Goal: Task Accomplishment & Management: Manage account settings

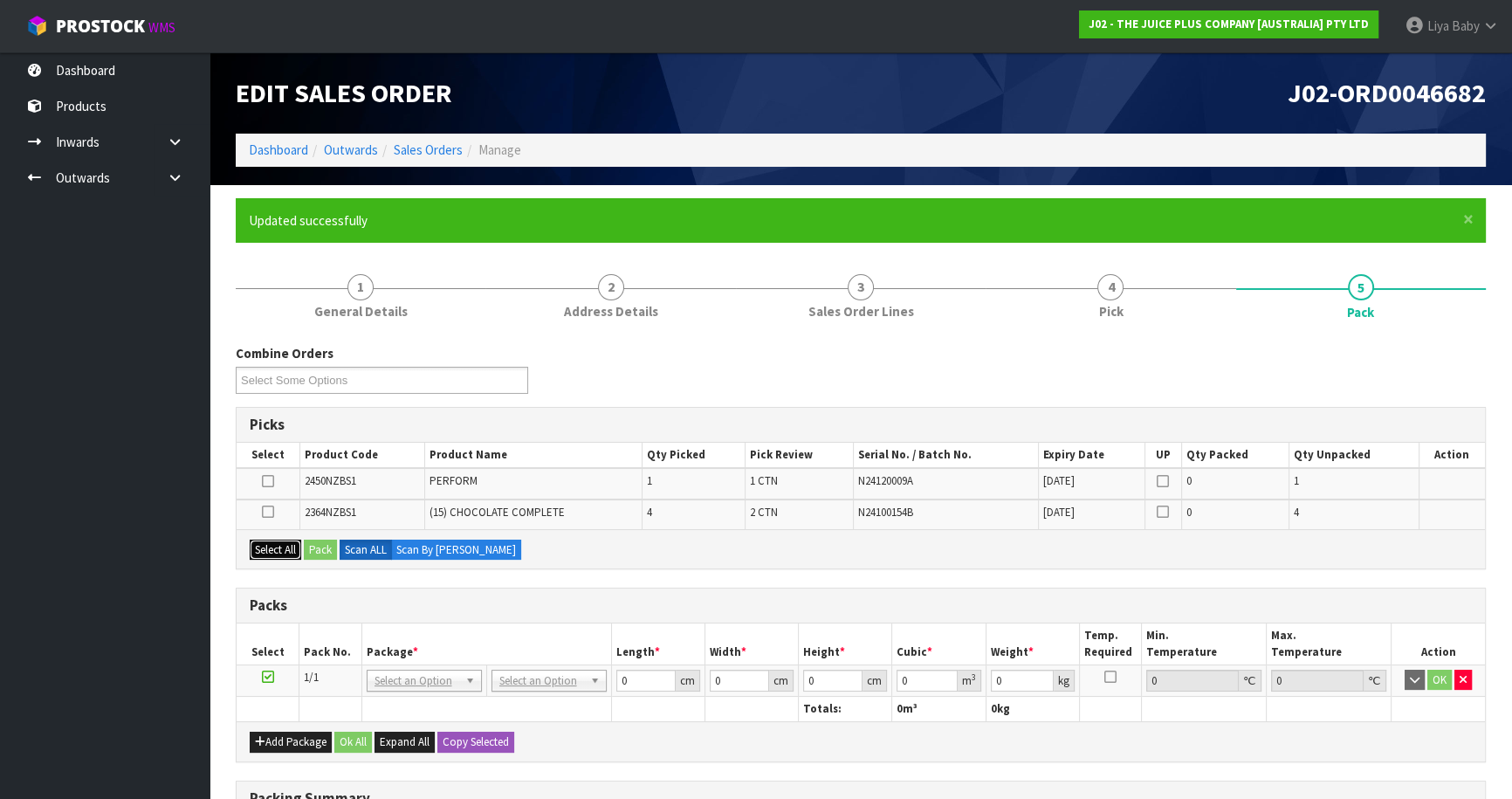
click at [258, 553] on button "Select All" at bounding box center [276, 549] width 52 height 21
click at [321, 543] on button "Pack" at bounding box center [320, 549] width 33 height 21
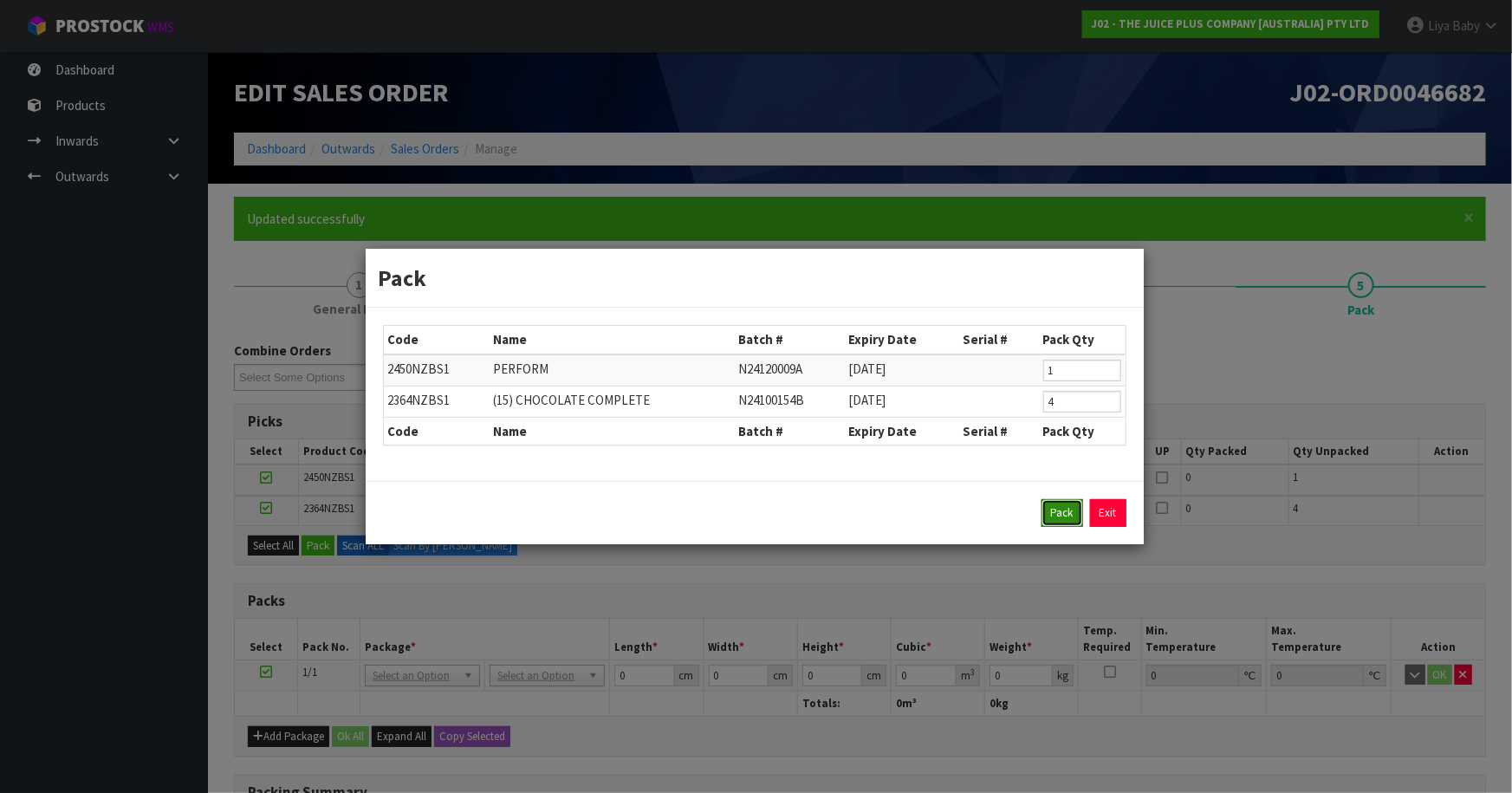
click at [1049, 519] on button "Pack" at bounding box center [1062, 512] width 42 height 27
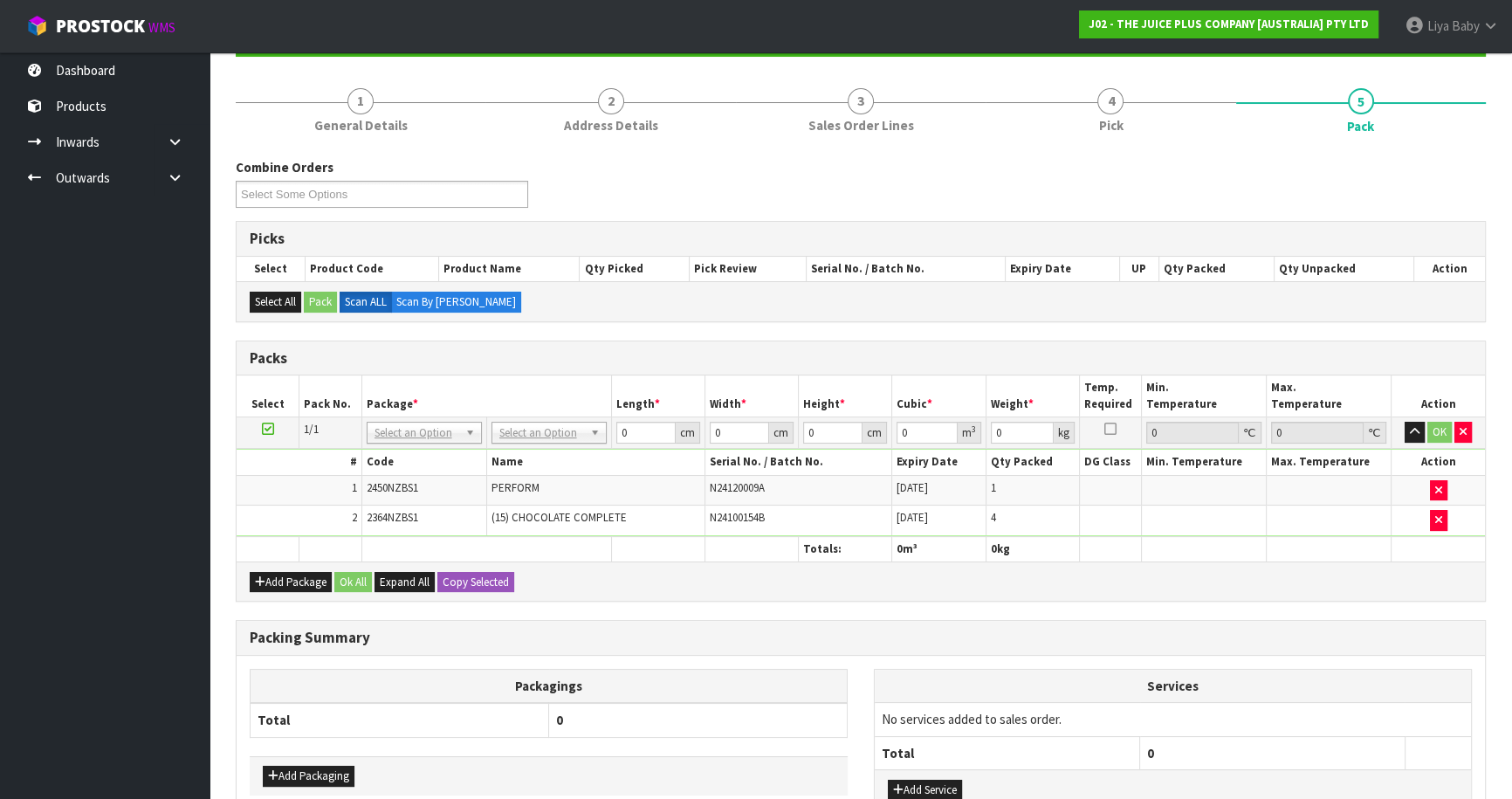
scroll to position [306, 0]
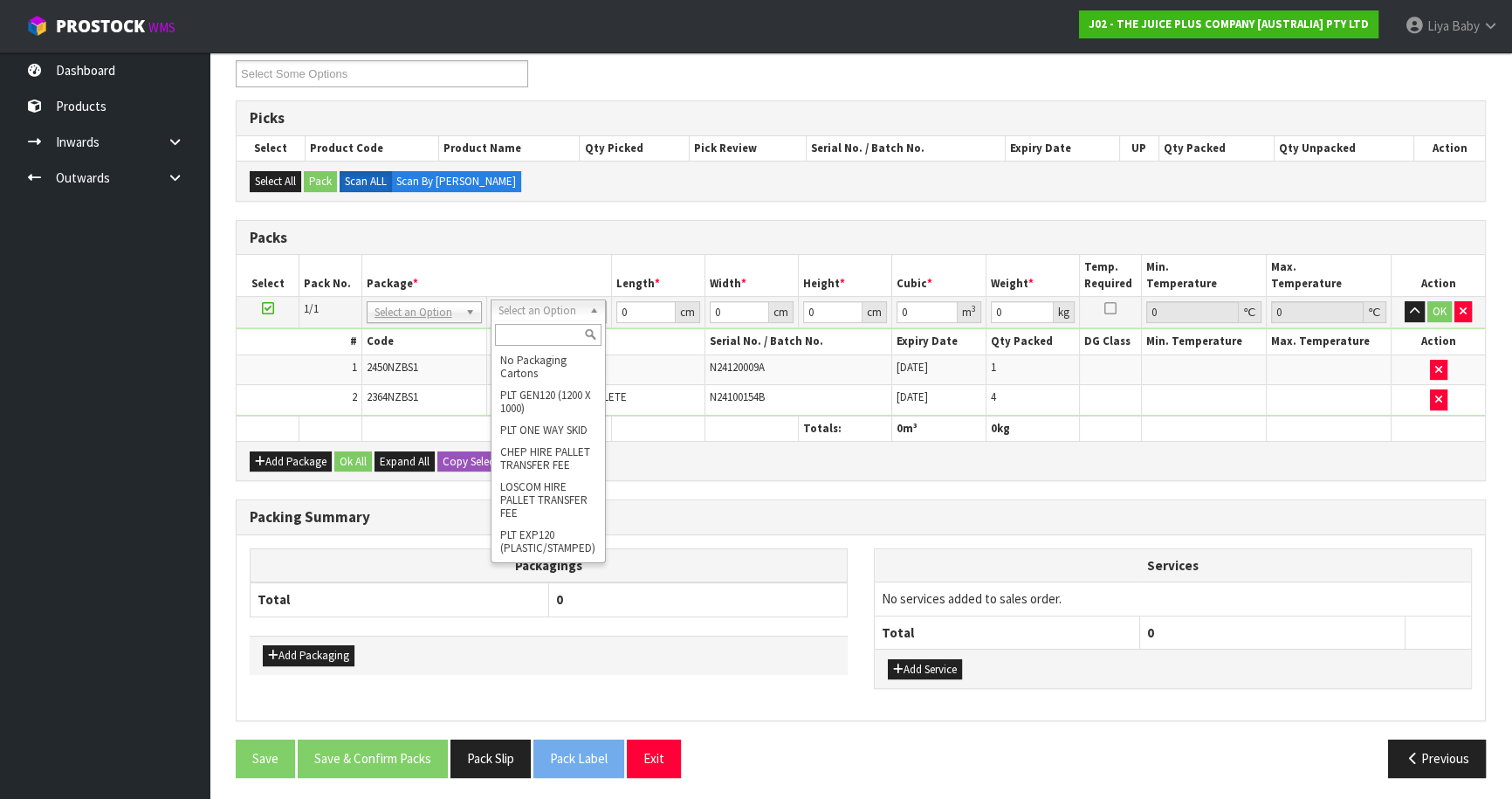
click at [537, 334] on input "text" at bounding box center [547, 335] width 106 height 21
click at [1033, 96] on div "Combine Orders J02-ORD0046672 J02-ORD0046673 J02-ORD0046674 J02-ORD0046675 J02-…" at bounding box center [860, 69] width 1276 height 62
click at [434, 104] on div "Picks" at bounding box center [860, 118] width 1248 height 35
click at [555, 330] on input "text" at bounding box center [545, 335] width 106 height 21
type input "ctn6"
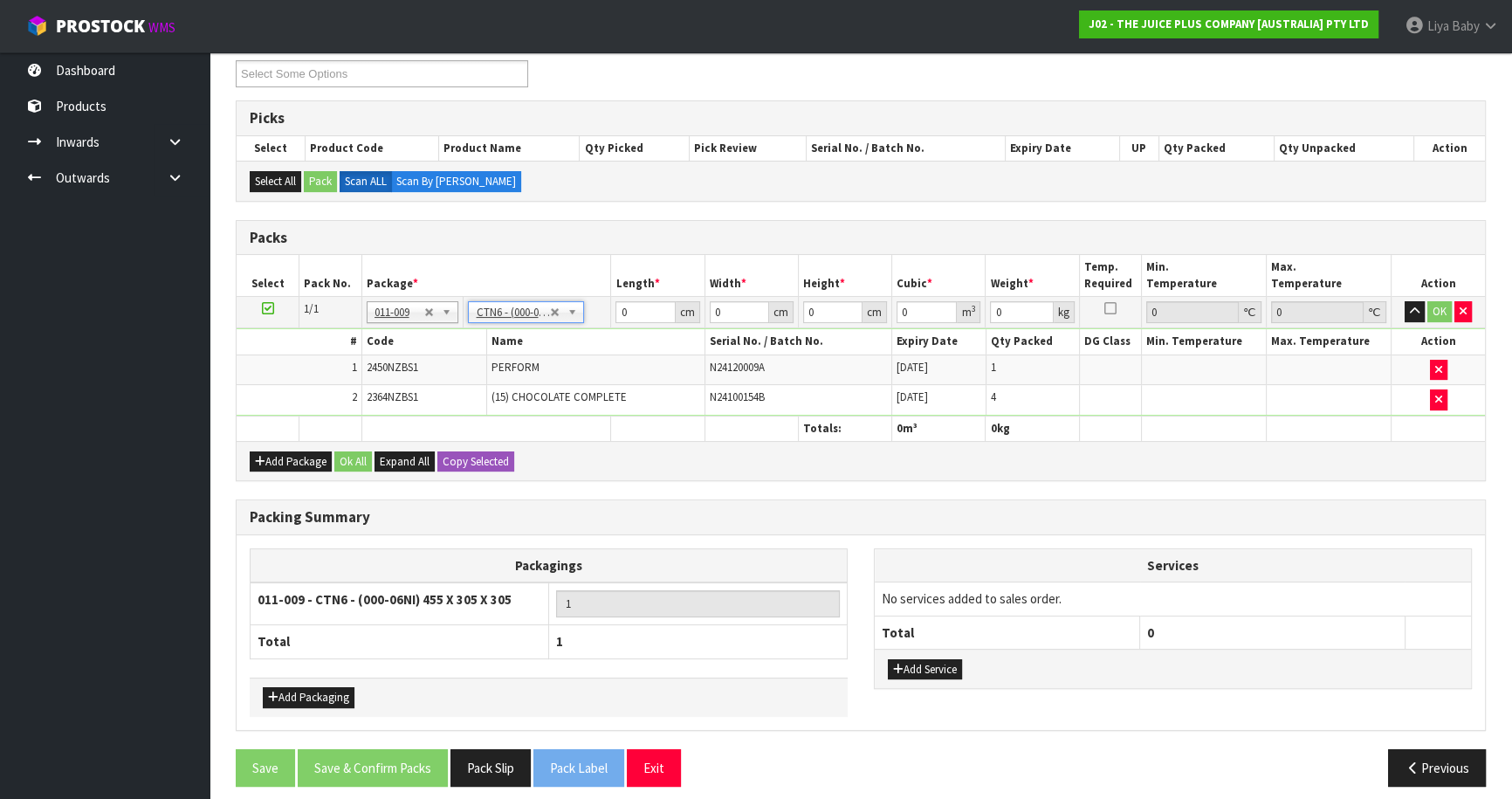
type input "45.5"
type input "30.5"
type input "0.042326"
type input "4.7"
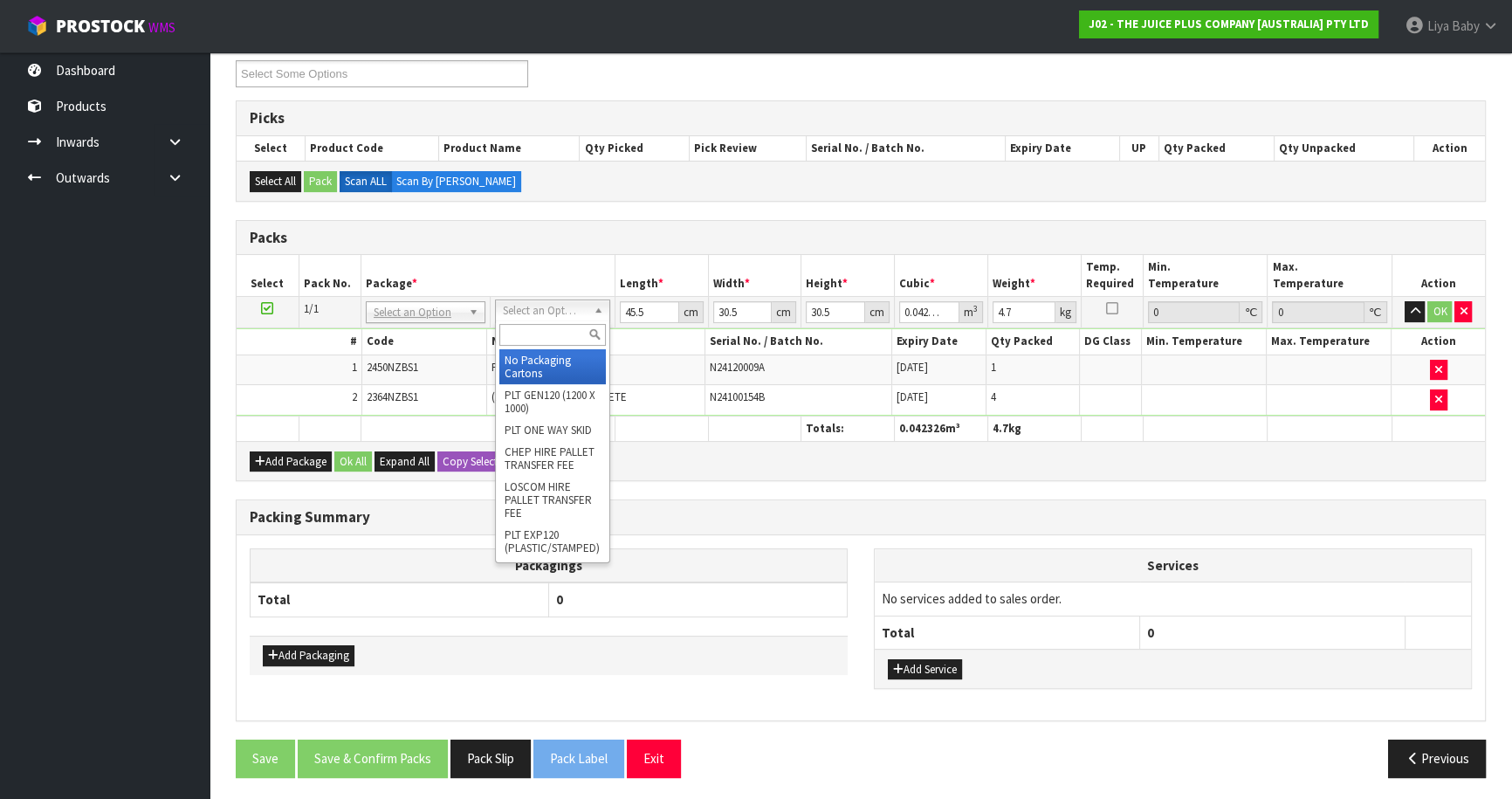
click at [549, 324] on input "text" at bounding box center [552, 335] width 106 height 21
type input "ctn6"
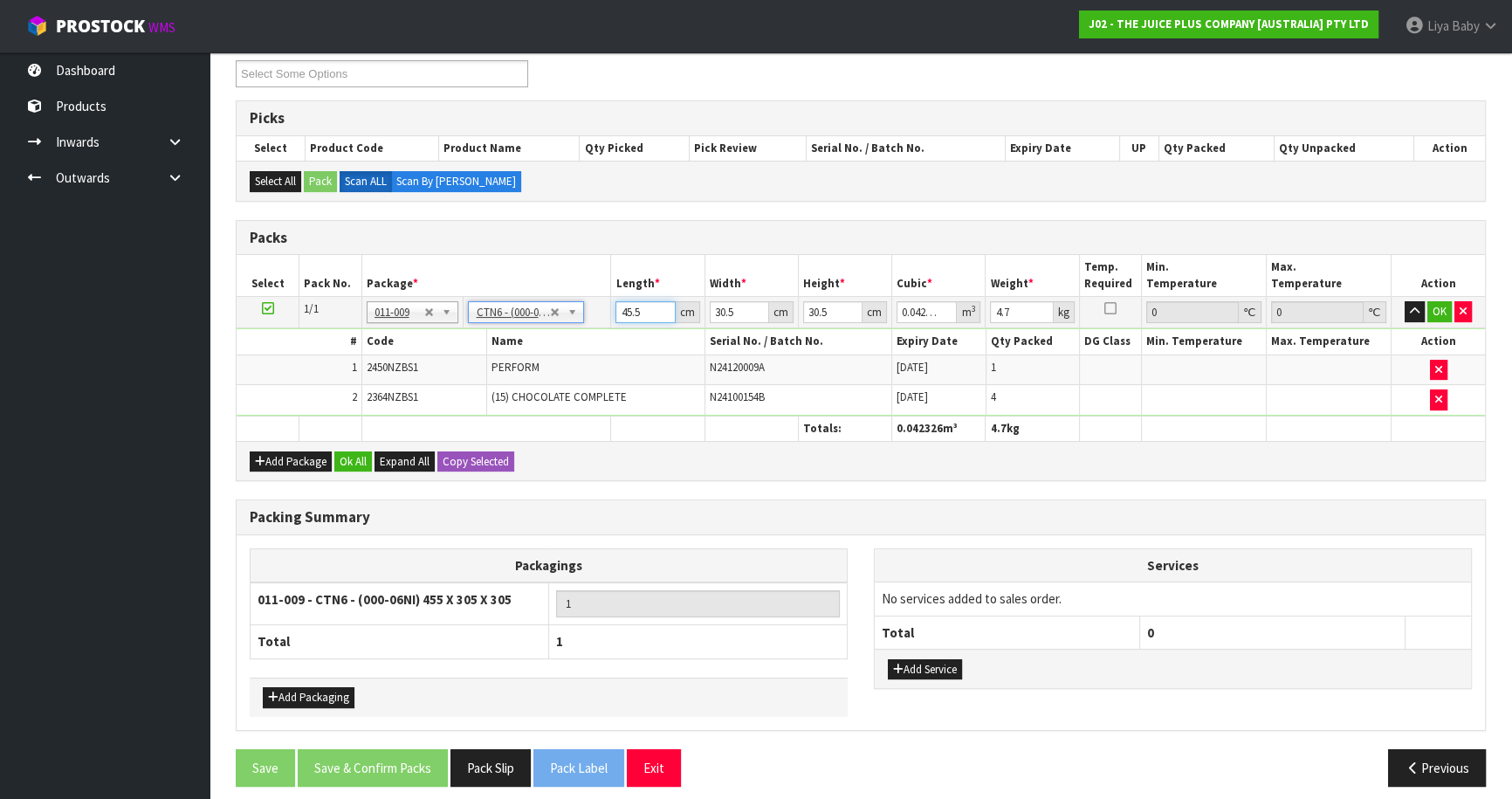
click at [651, 308] on input "45.5" at bounding box center [644, 312] width 59 height 21
type input "45"
type input "0.041861"
type input "4"
type input "0.003721"
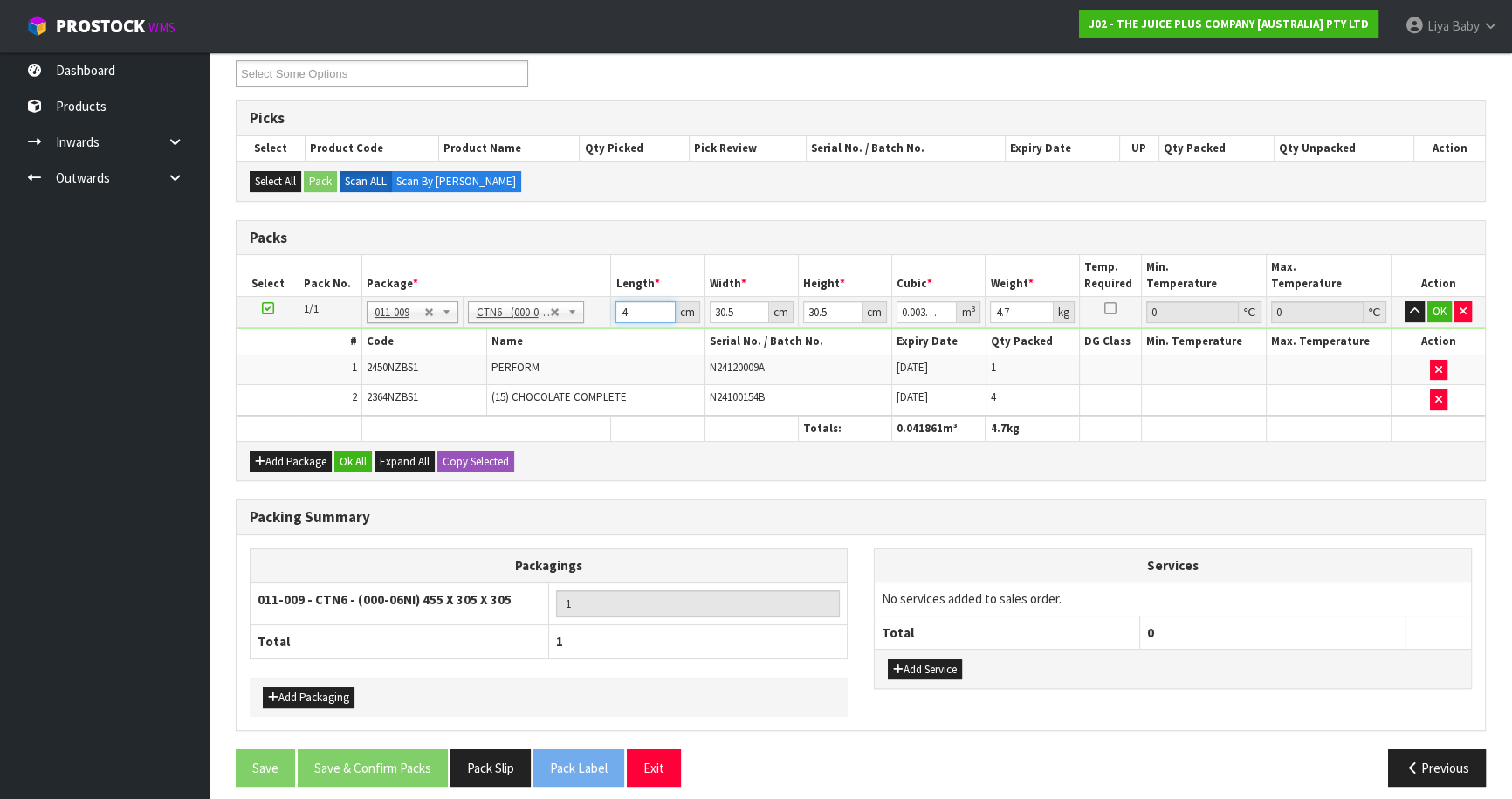
type input "0"
type input "4"
type input "0.003721"
type input "47"
type input "0.043722"
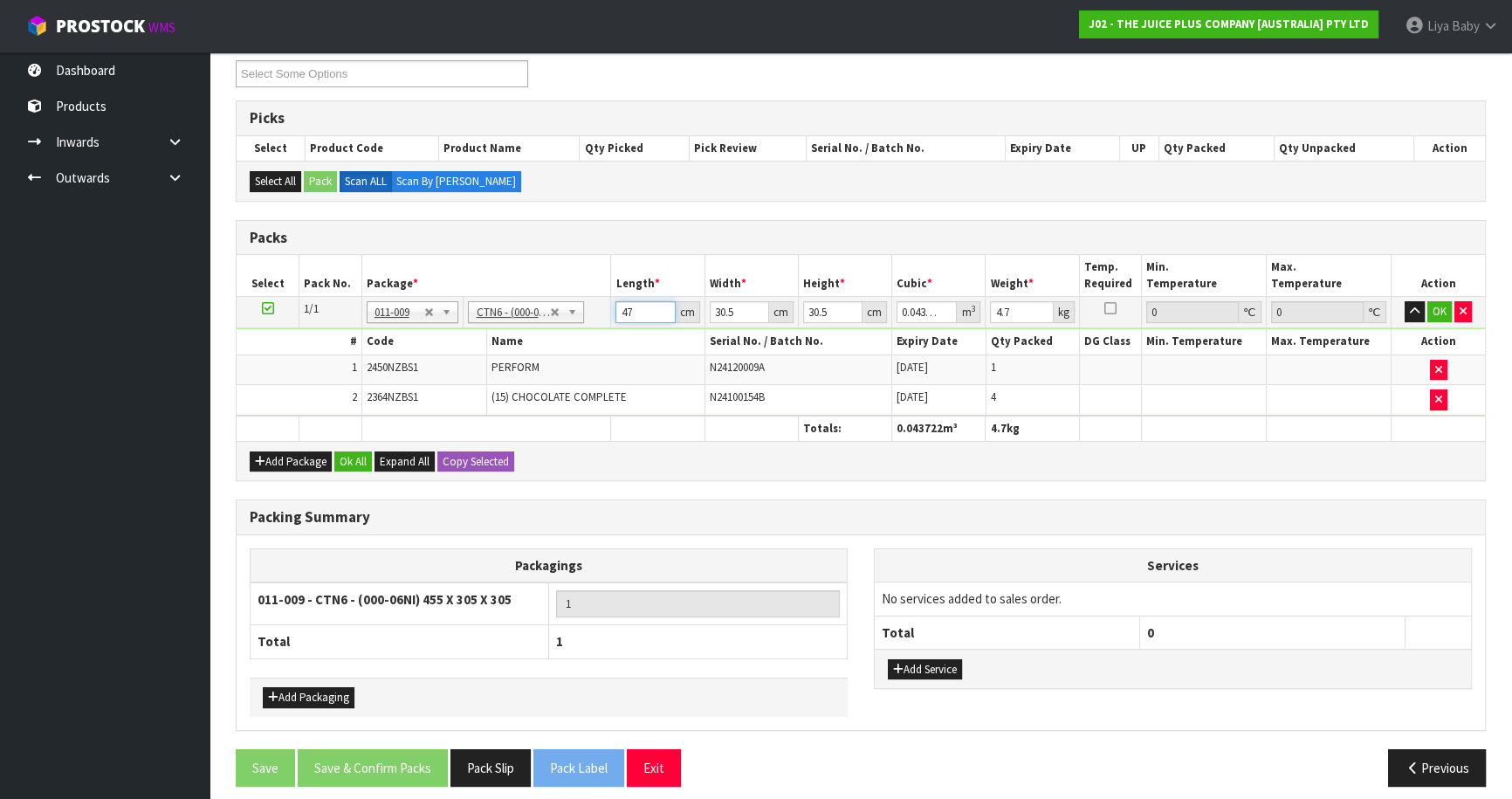
type input "47"
click at [735, 310] on input "30.5" at bounding box center [739, 312] width 59 height 21
type input "30"
type input "0.043005"
type input "3"
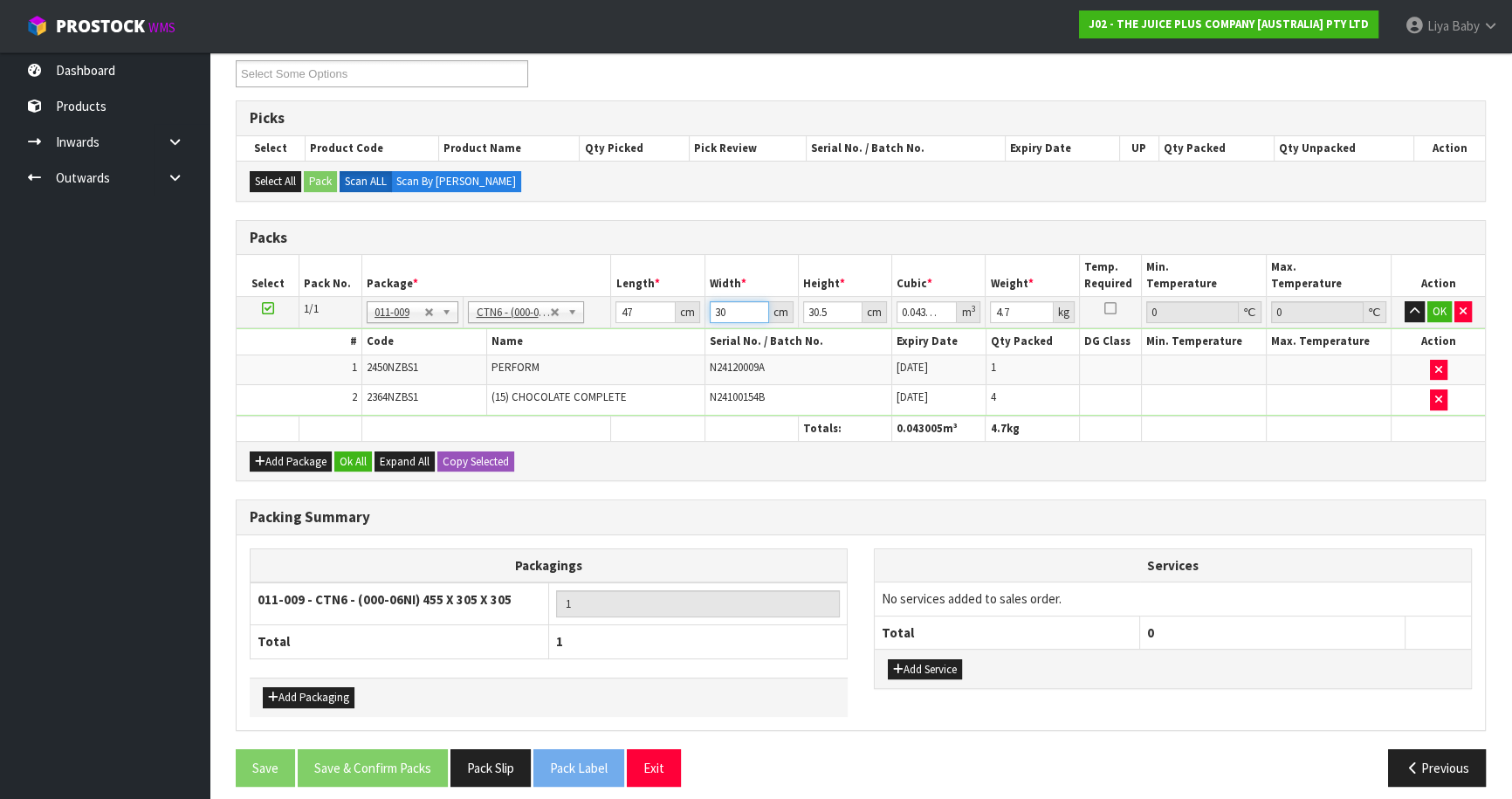
type input "0.0043"
type input "0"
type input "3"
type input "0.0043"
type input "32"
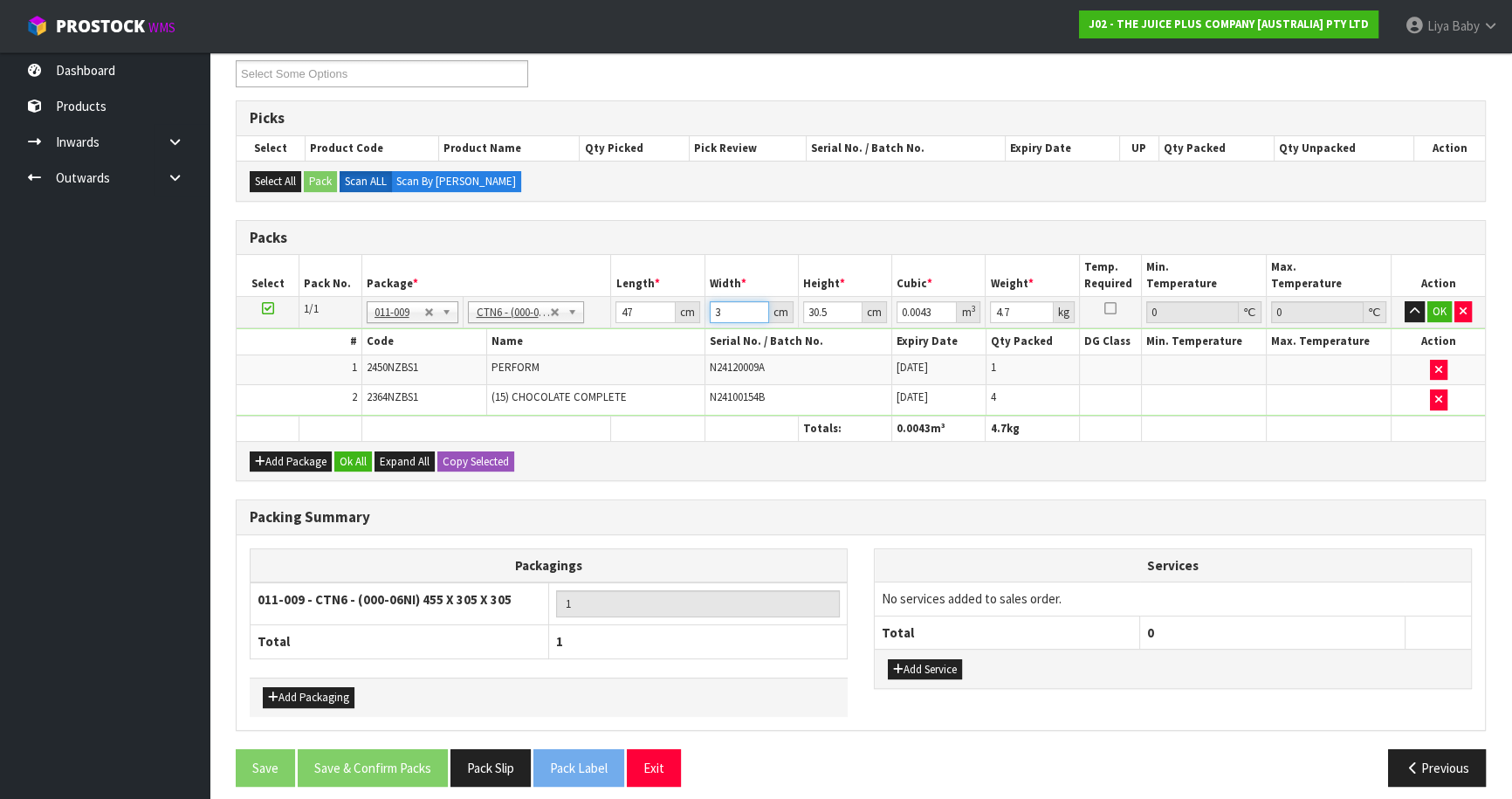
type input "0.045872"
type input "32"
click at [828, 311] on input "30.5" at bounding box center [833, 312] width 59 height 21
type input "30"
type input "0.04512"
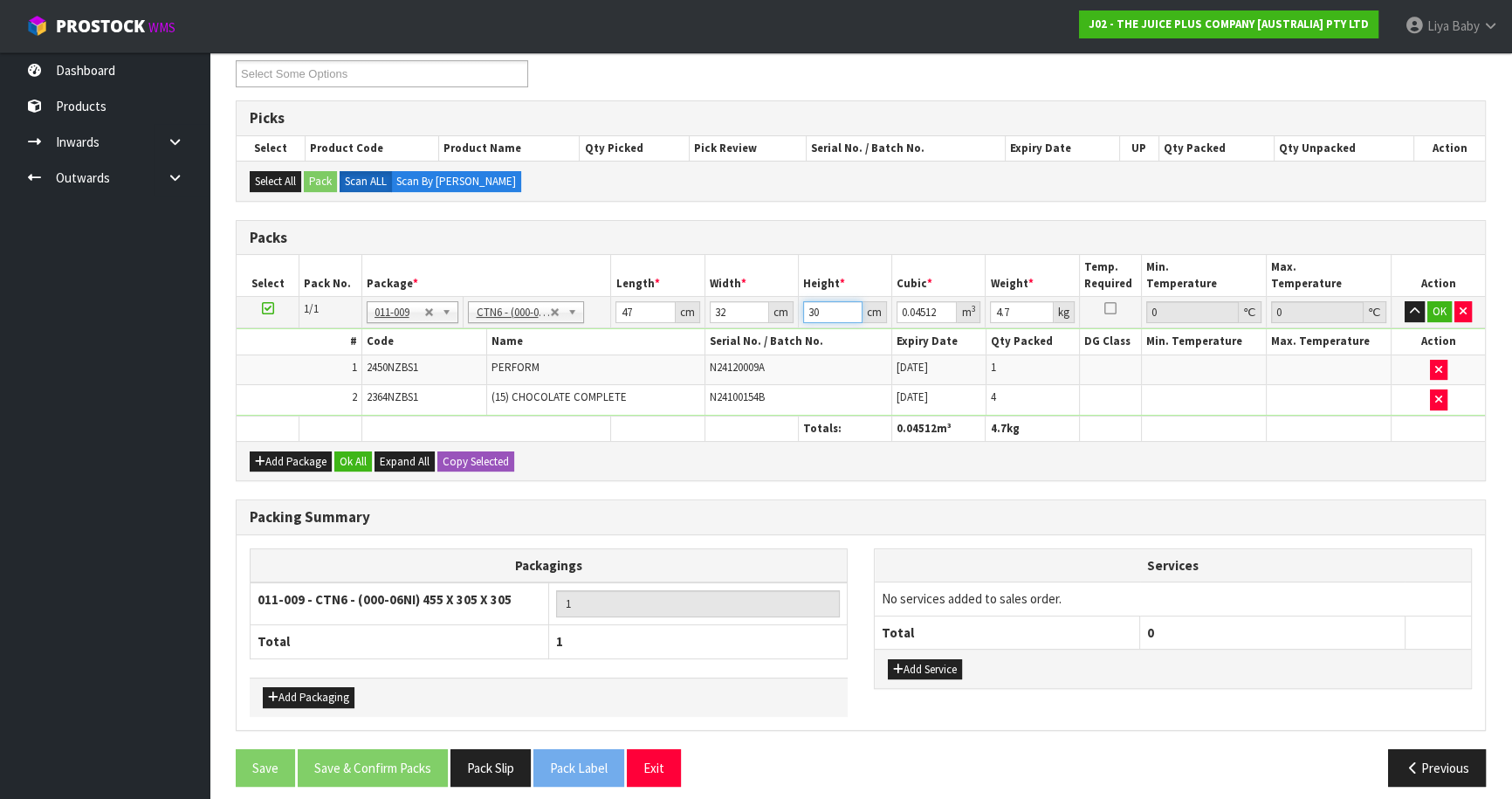
type input "3"
type input "0.004512"
type input "0"
type input "2"
type input "0.003008"
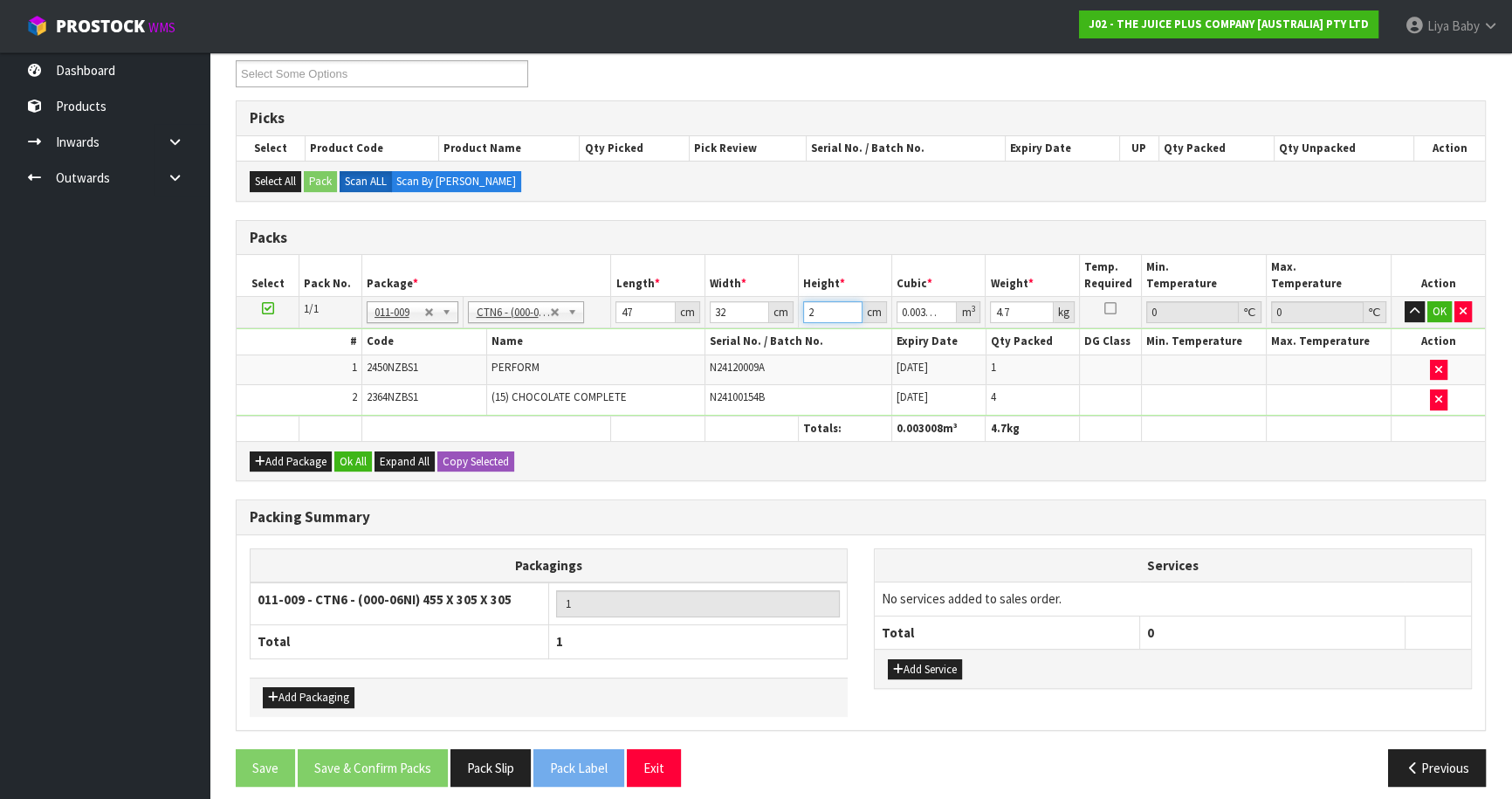
type input "25"
type input "0.0376"
type input "25"
click at [1015, 312] on input "4.7" at bounding box center [1021, 312] width 62 height 21
type input "4"
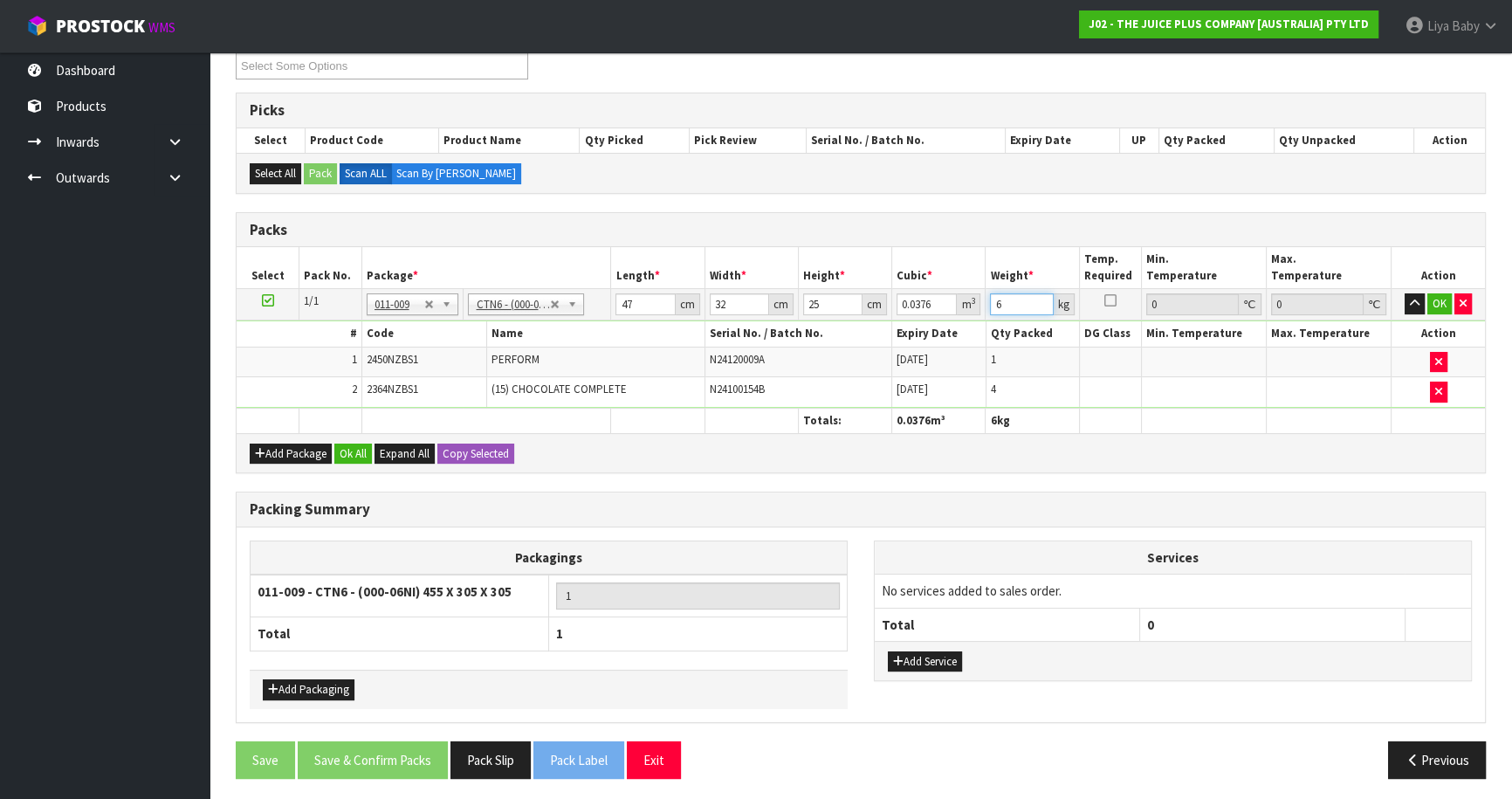
scroll to position [316, 0]
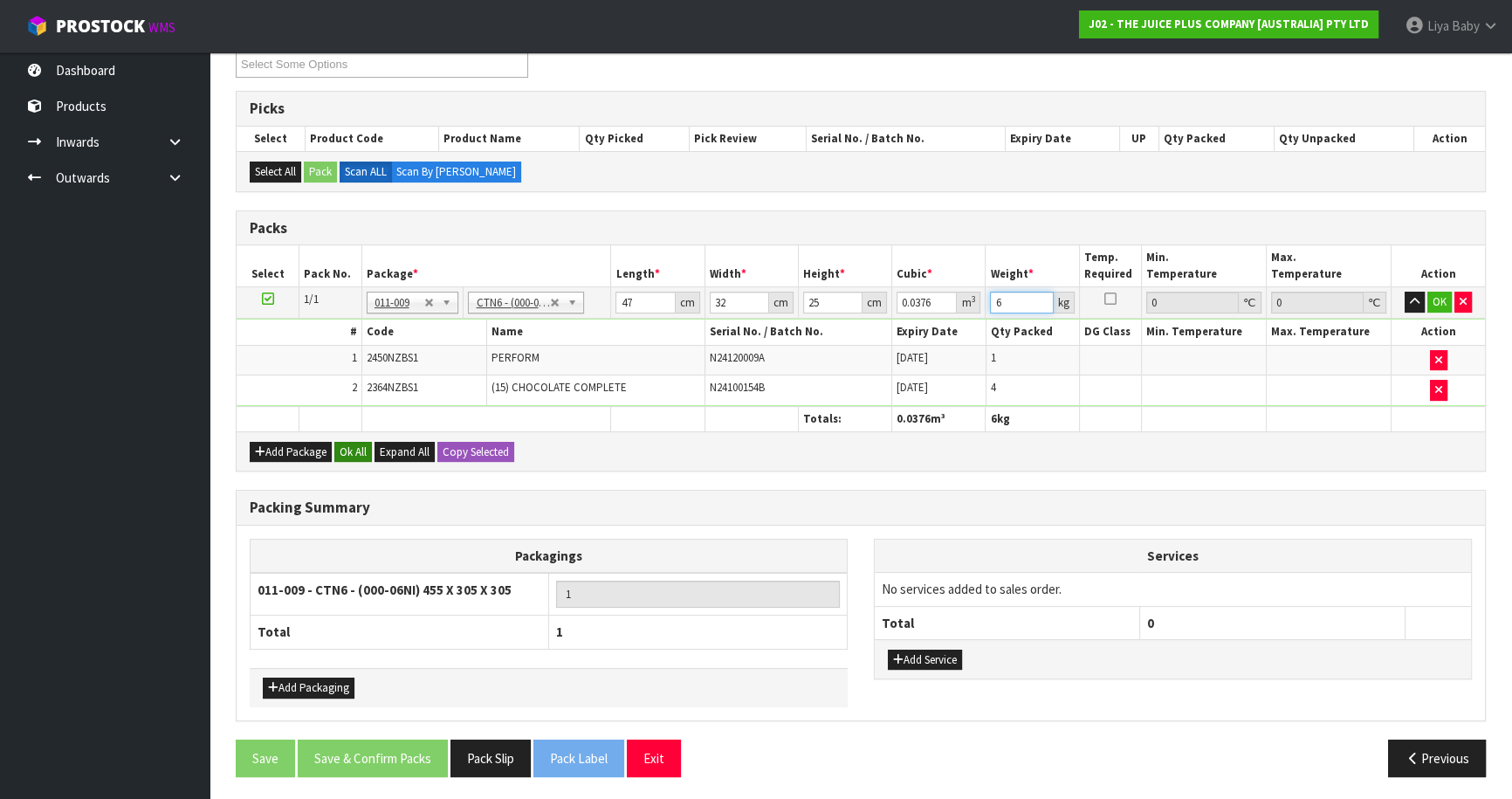
type input "6"
click at [360, 451] on button "Ok All" at bounding box center [353, 452] width 37 height 21
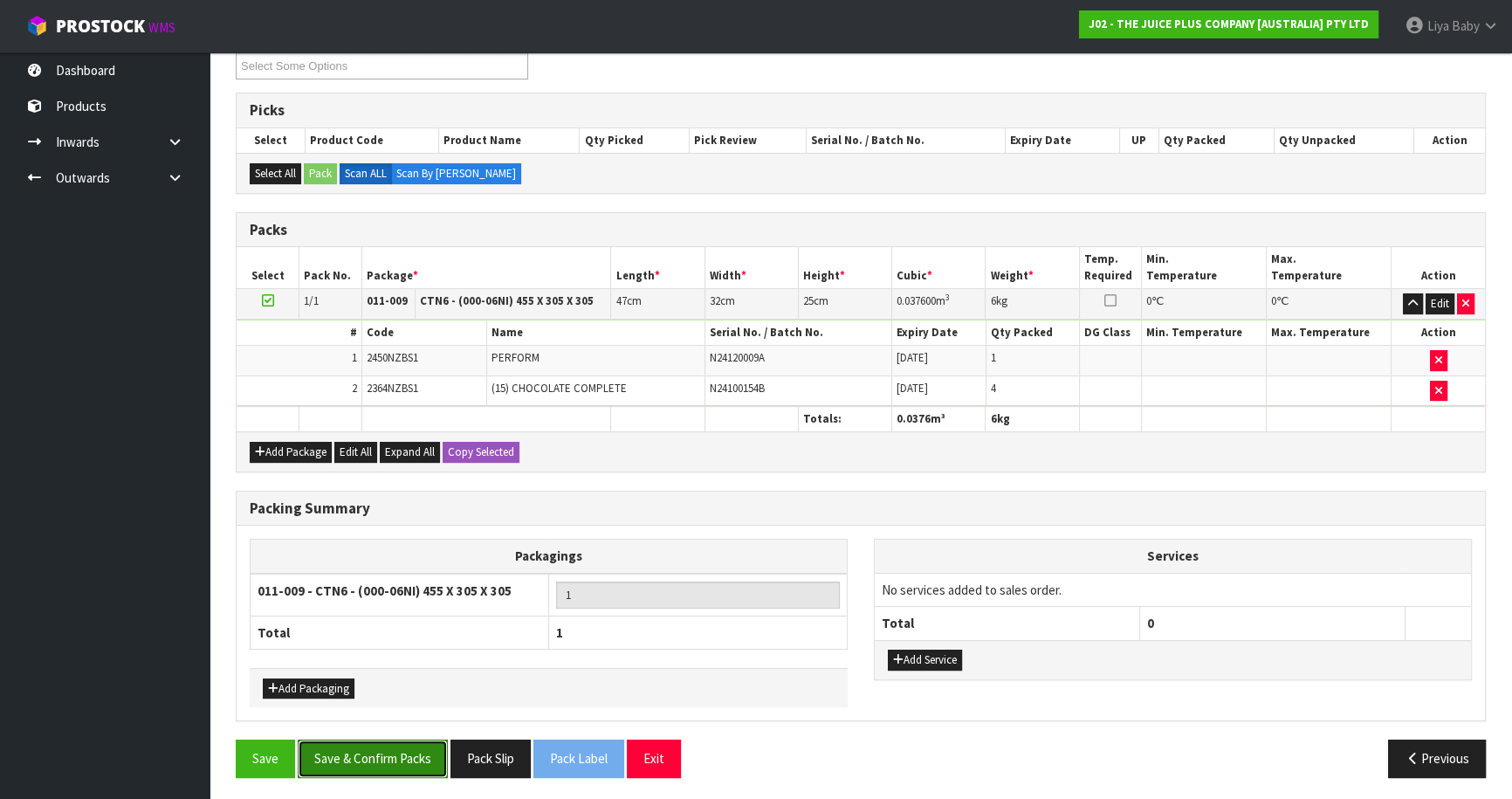
click at [340, 765] on button "Save & Confirm Packs" at bounding box center [372, 758] width 150 height 37
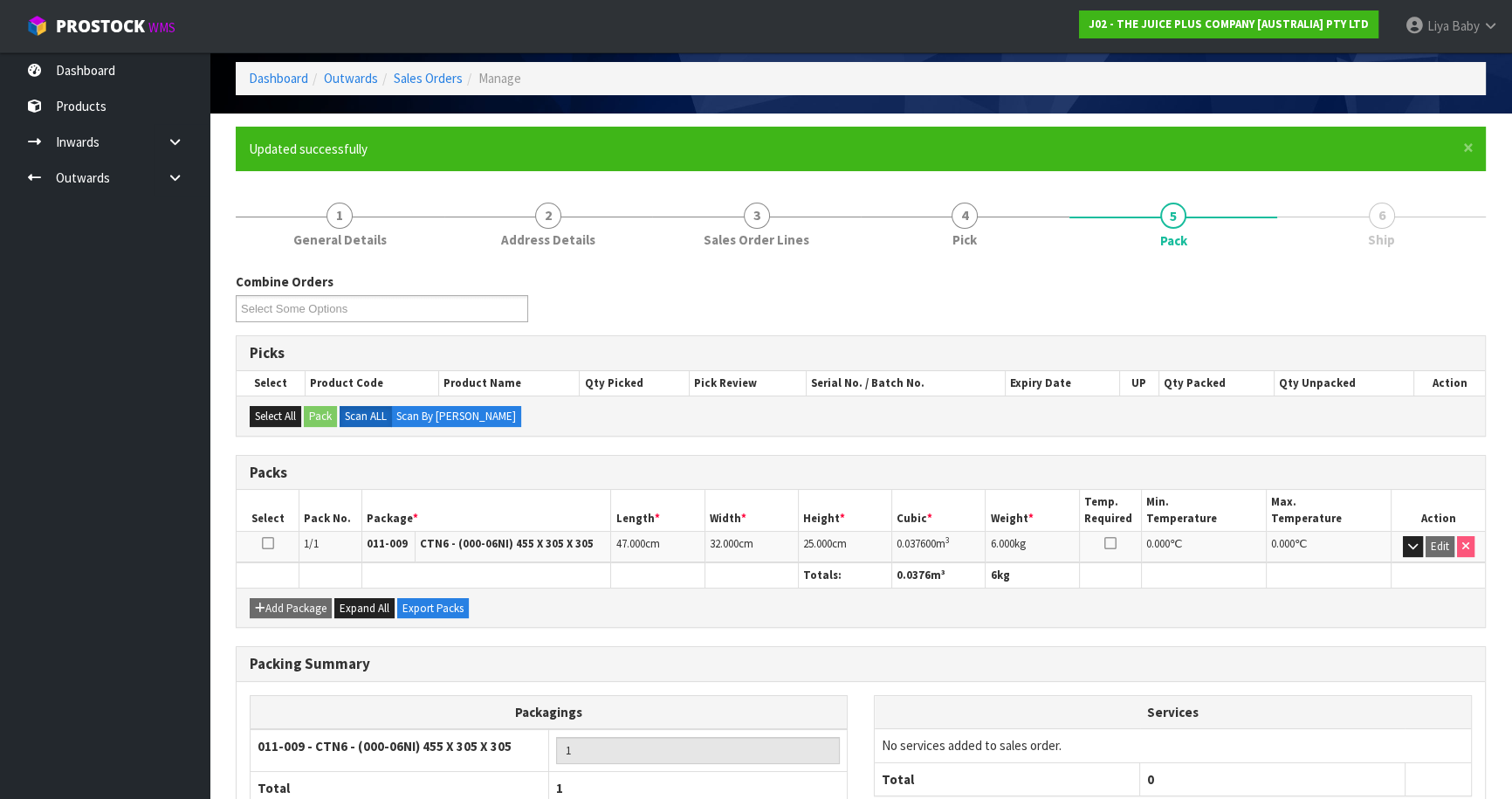
scroll to position [190, 0]
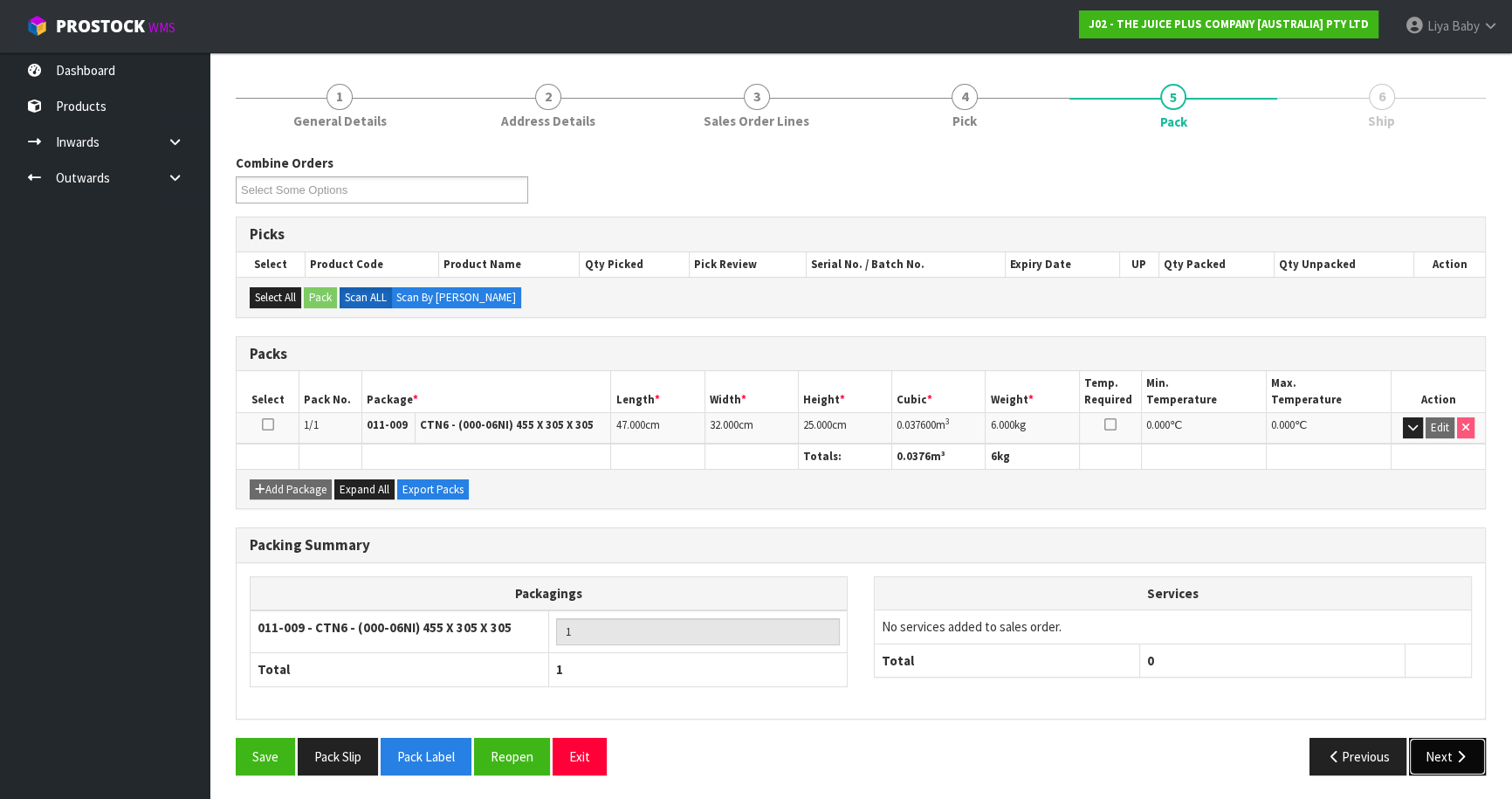
click at [1420, 759] on button "Next" at bounding box center [1447, 756] width 77 height 37
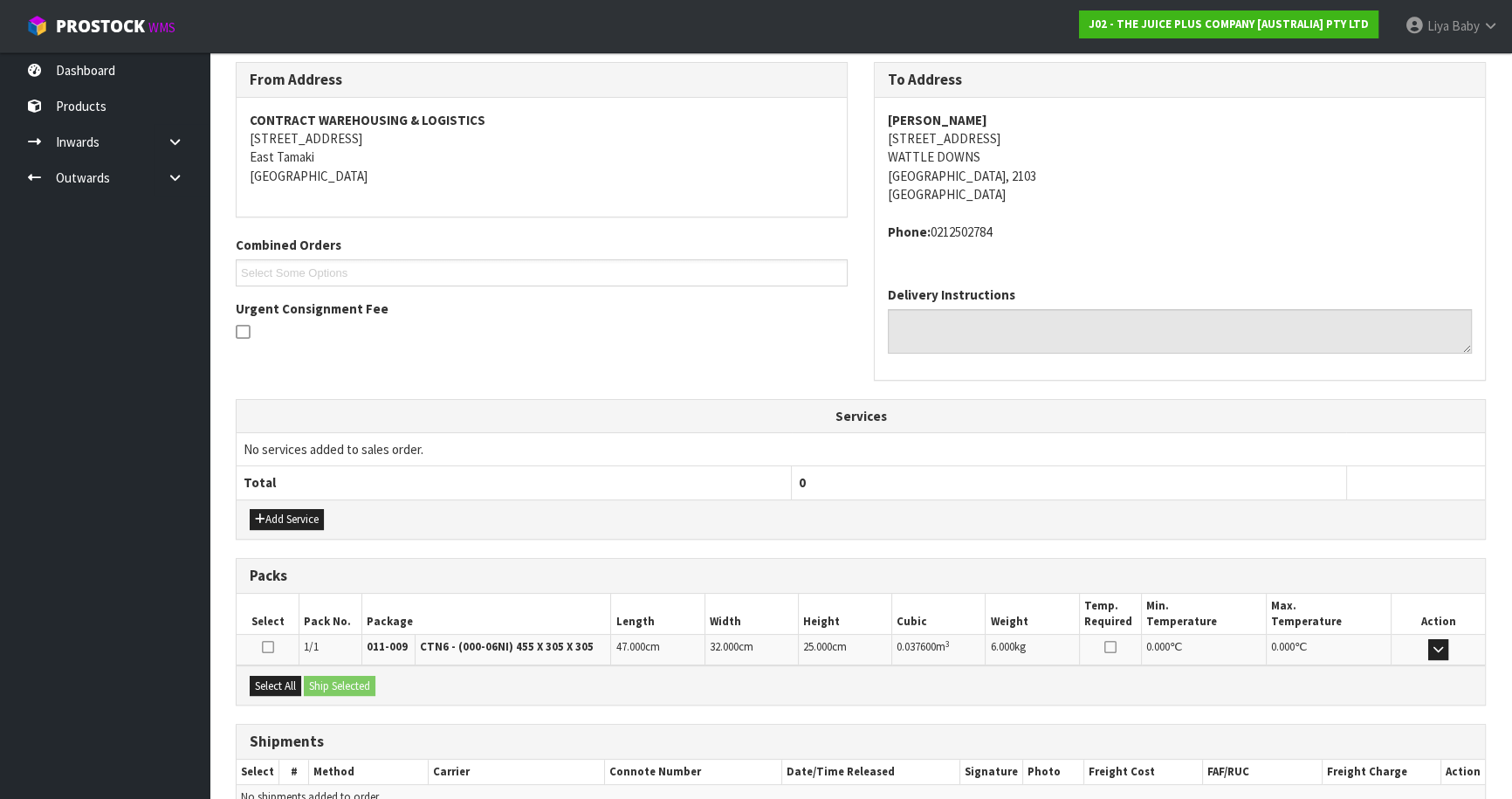
scroll to position [374, 0]
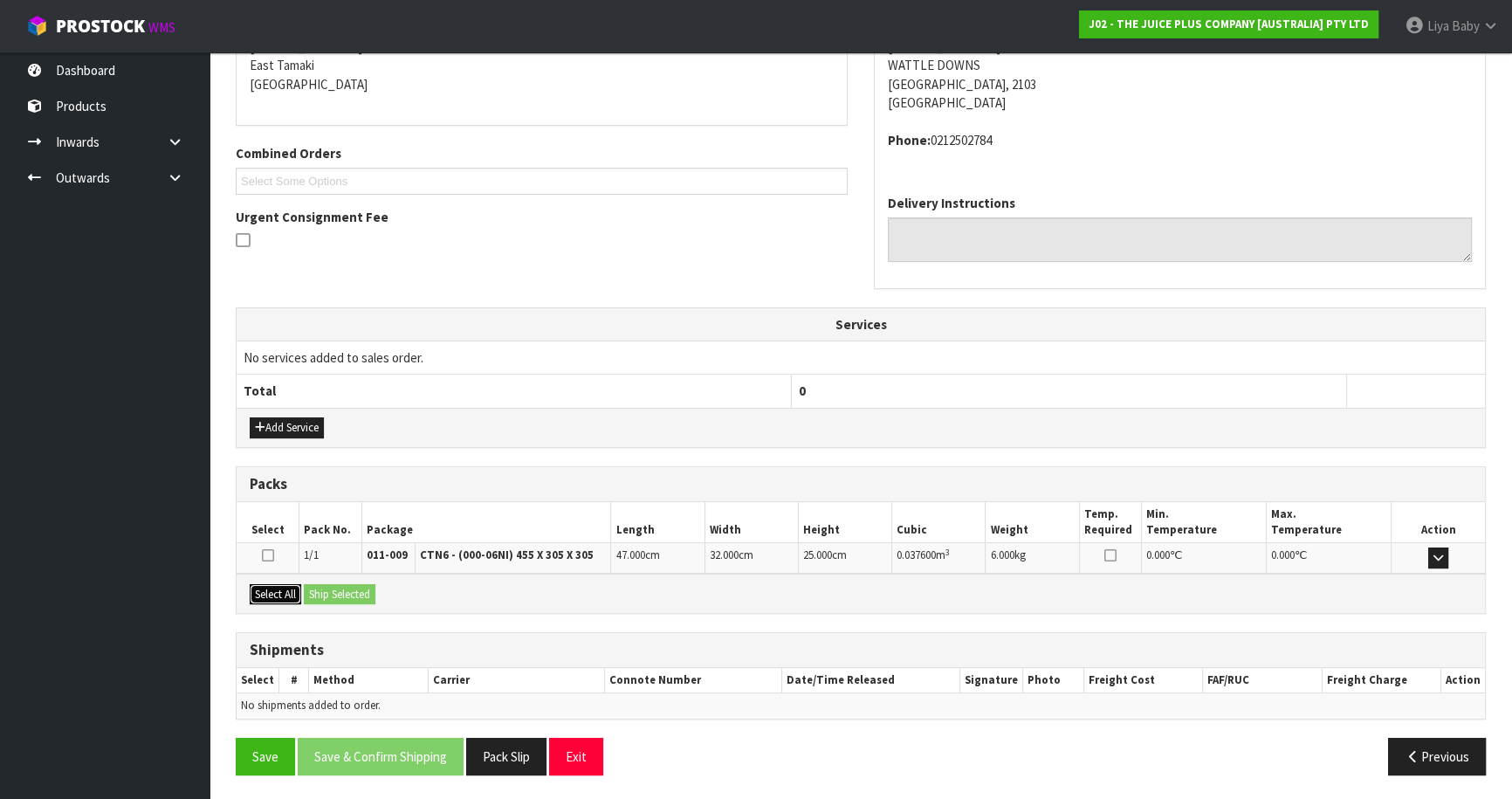
drag, startPoint x: 282, startPoint y: 584, endPoint x: 315, endPoint y: 583, distance: 33.0
click at [285, 584] on button "Select All" at bounding box center [276, 594] width 52 height 21
click at [321, 585] on button "Ship Selected" at bounding box center [339, 594] width 71 height 21
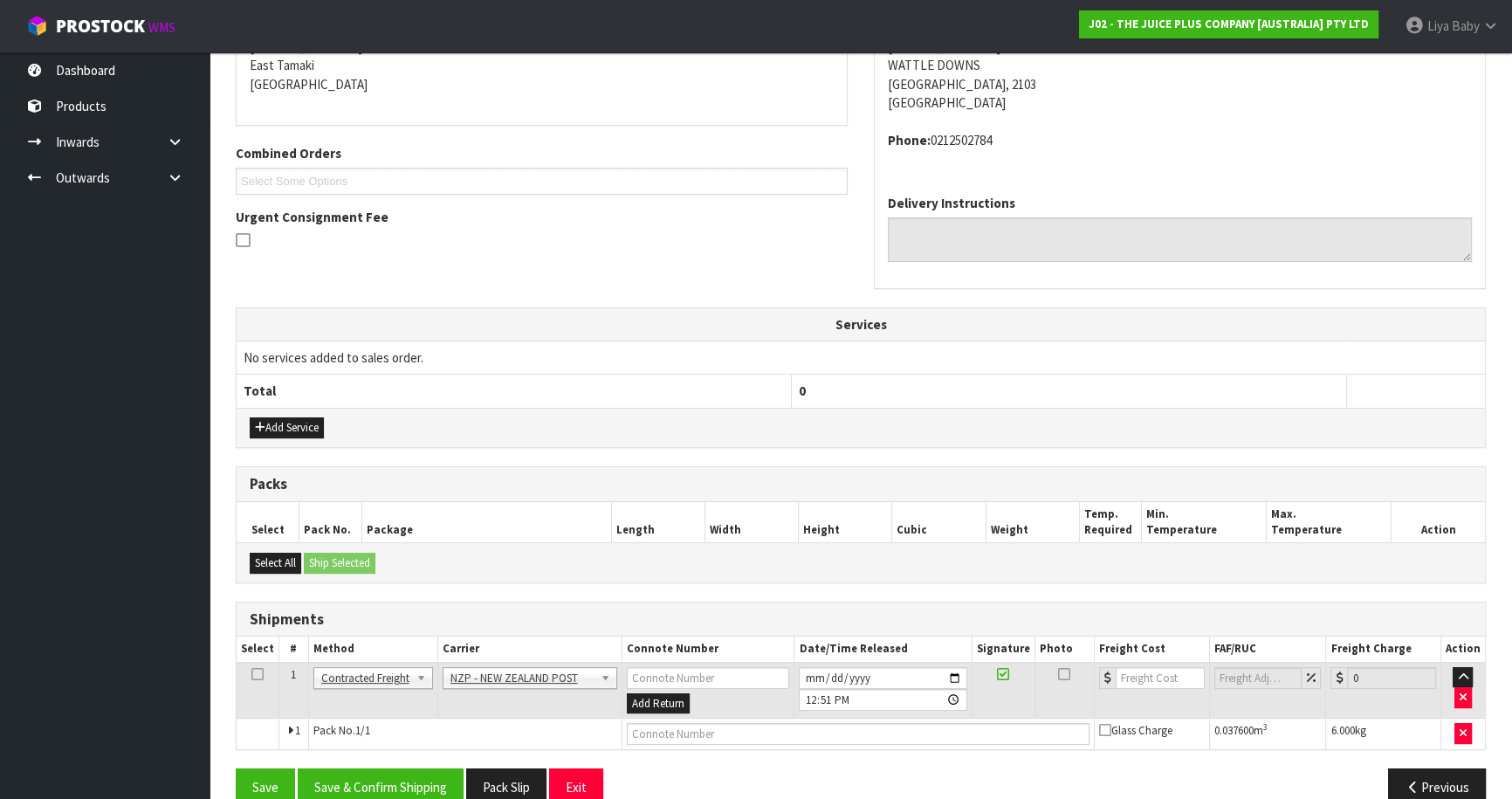
drag, startPoint x: 254, startPoint y: 674, endPoint x: 256, endPoint y: 685, distance: 11.2
click at [254, 675] on icon at bounding box center [258, 674] width 12 height 1
click at [342, 781] on button "Save & Confirm Shipping" at bounding box center [380, 787] width 166 height 37
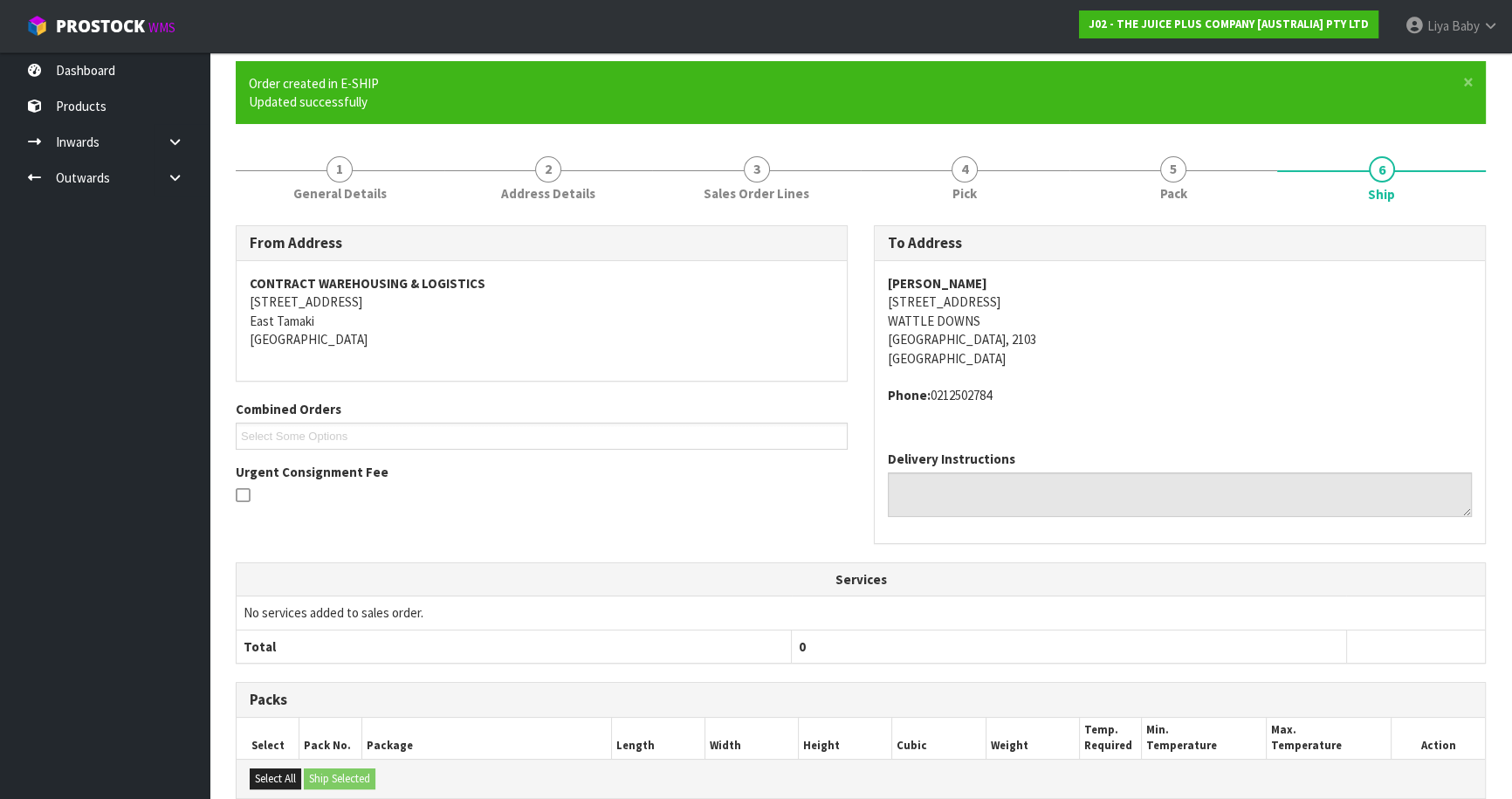
scroll to position [379, 0]
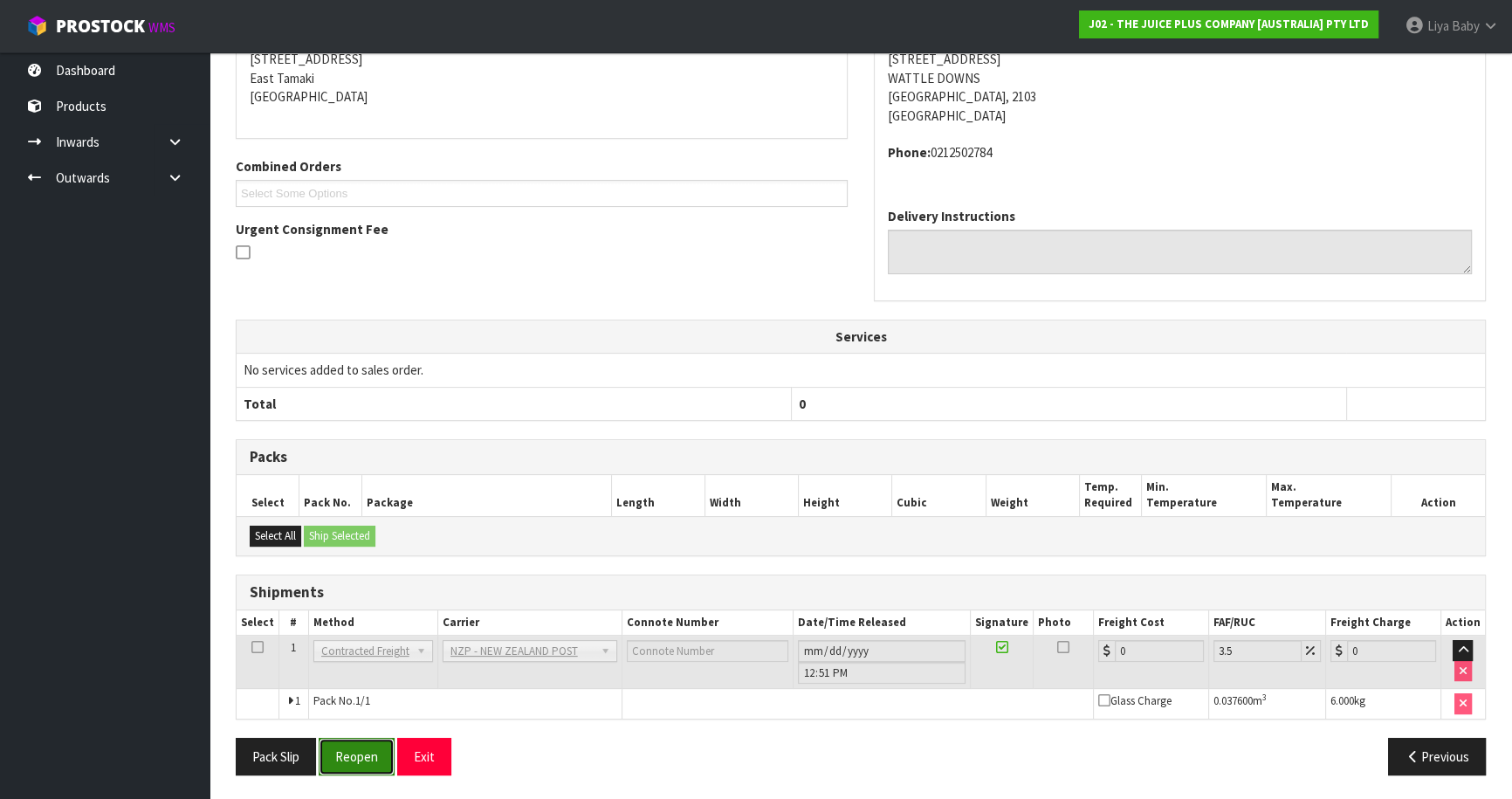
click at [370, 749] on button "Reopen" at bounding box center [356, 756] width 76 height 37
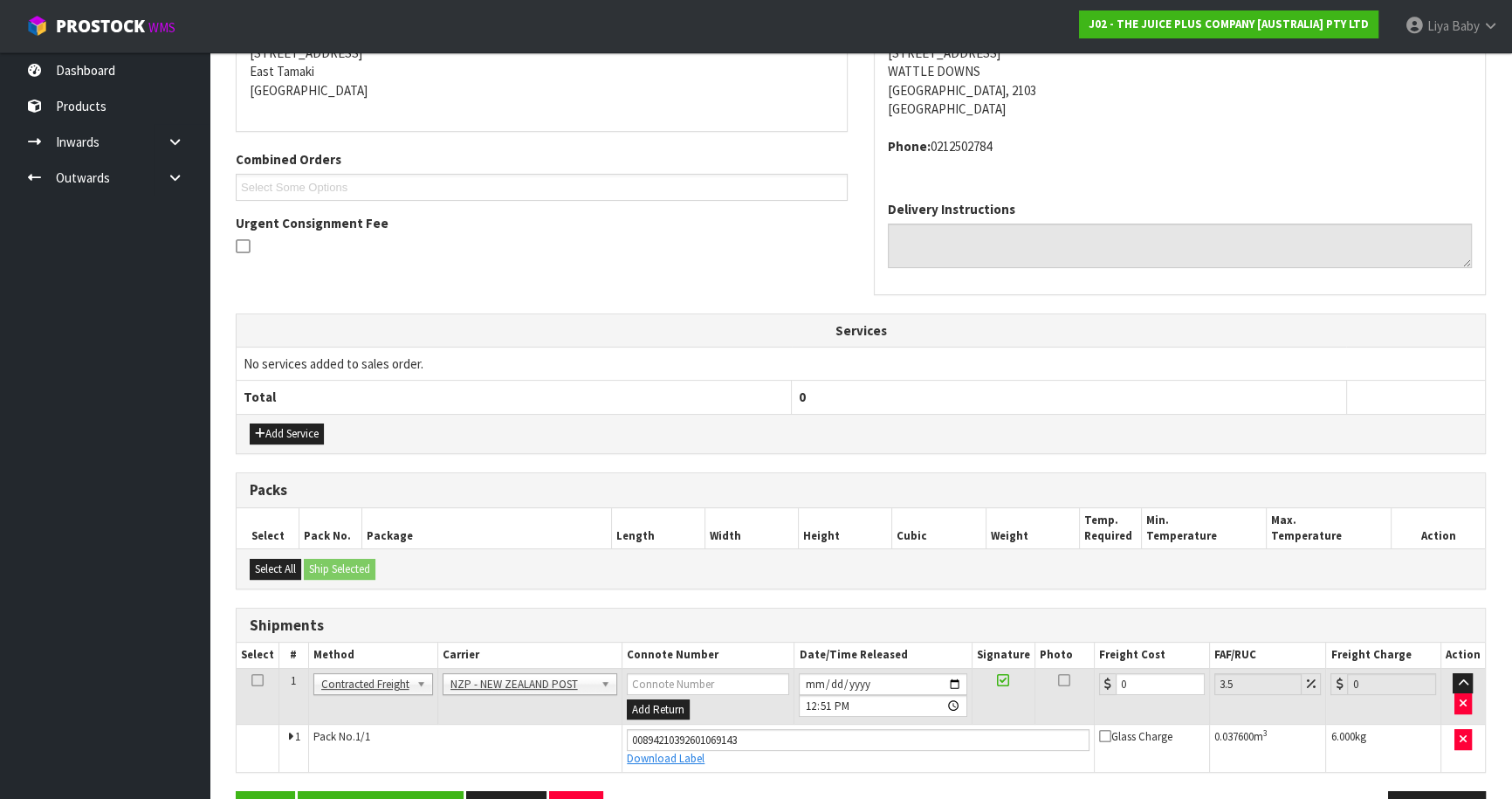
scroll to position [420, 0]
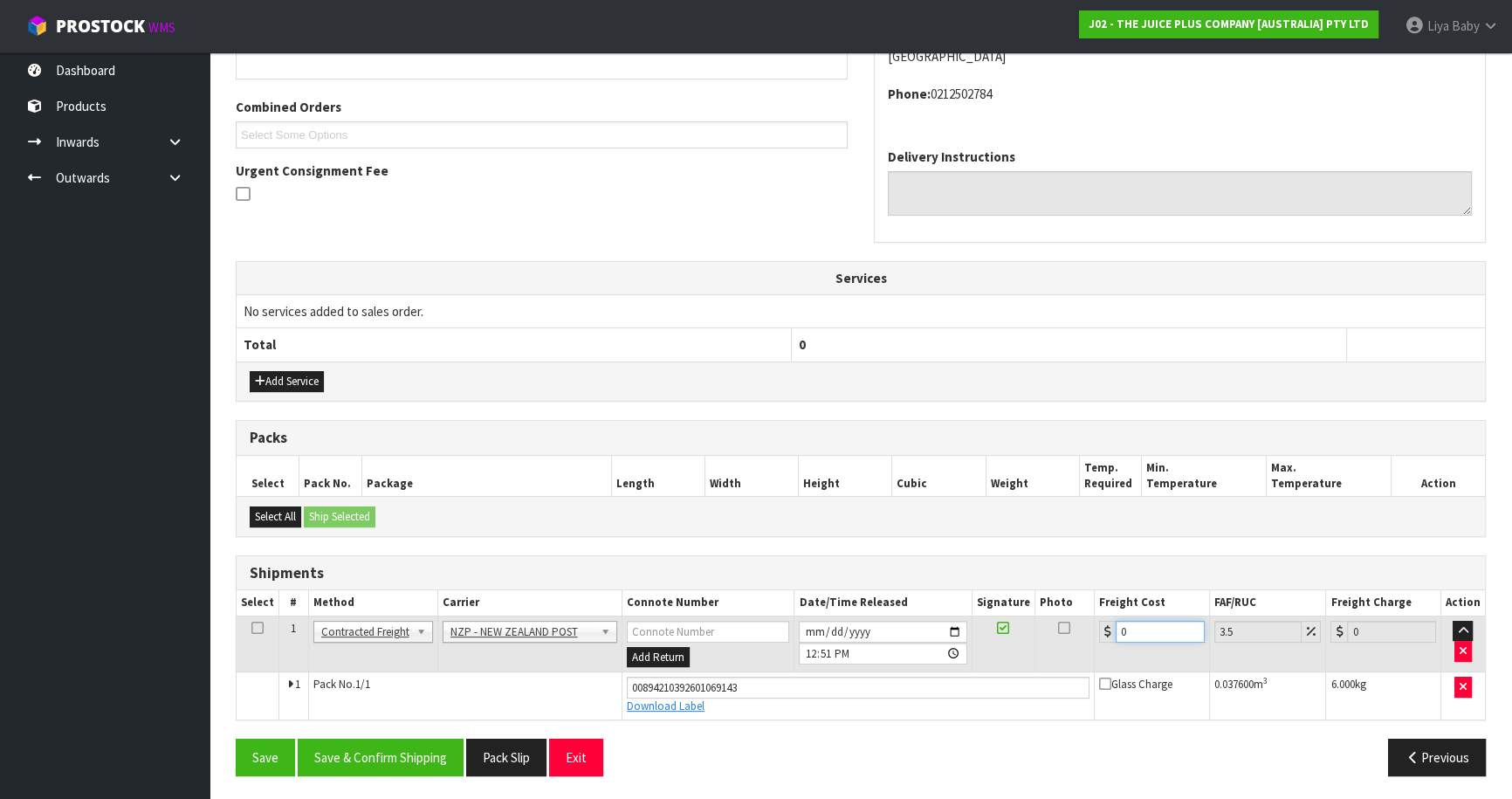
click at [1145, 620] on input "0" at bounding box center [1160, 631] width 89 height 21
type input "4"
type input "4.14"
type input "4.3"
type input "4.45"
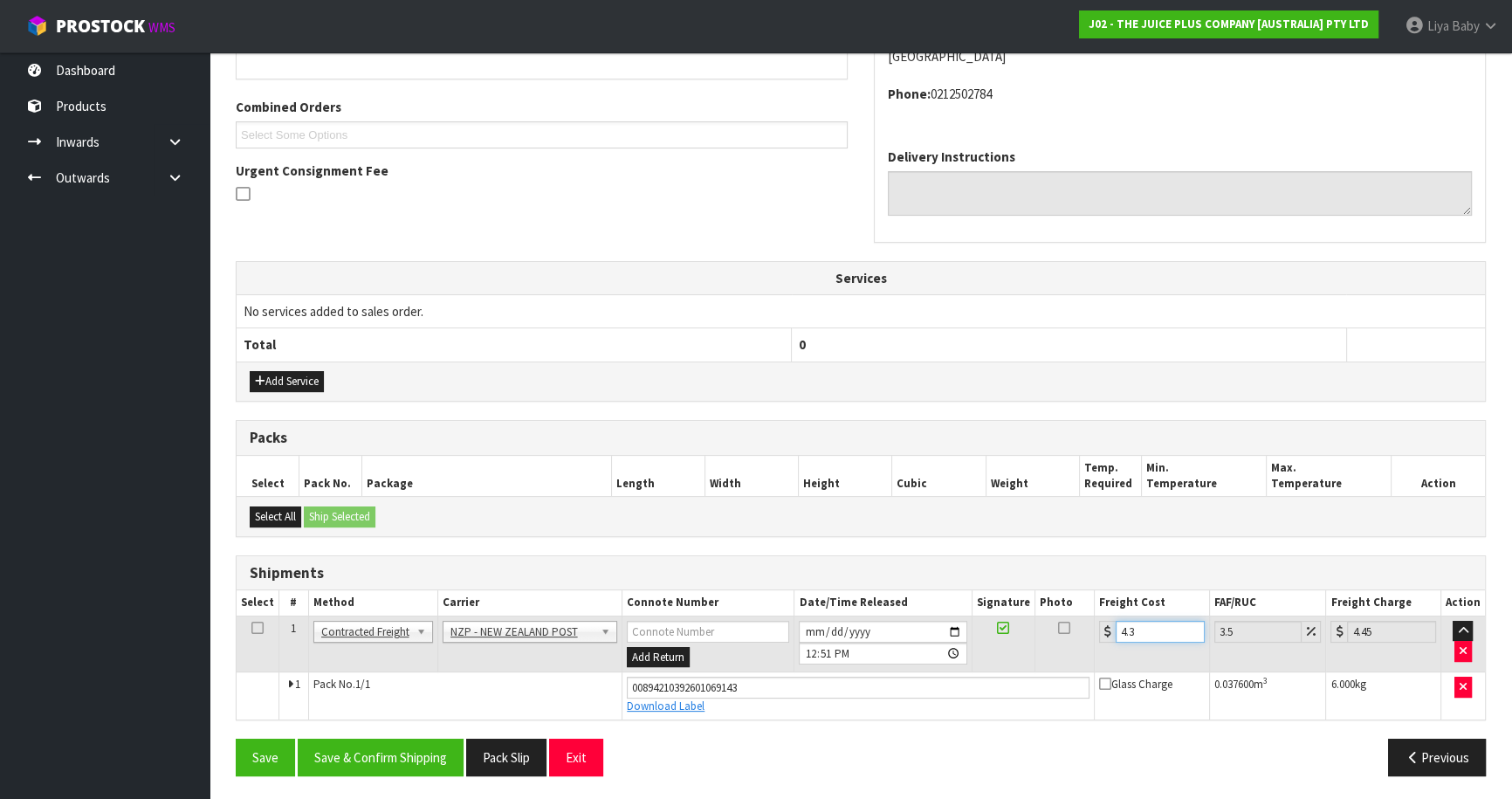
type input "4.33"
type input "4.48"
type input "4.33"
click at [261, 628] on icon at bounding box center [258, 628] width 12 height 1
click at [392, 763] on button "Save & Confirm Shipping" at bounding box center [380, 757] width 166 height 37
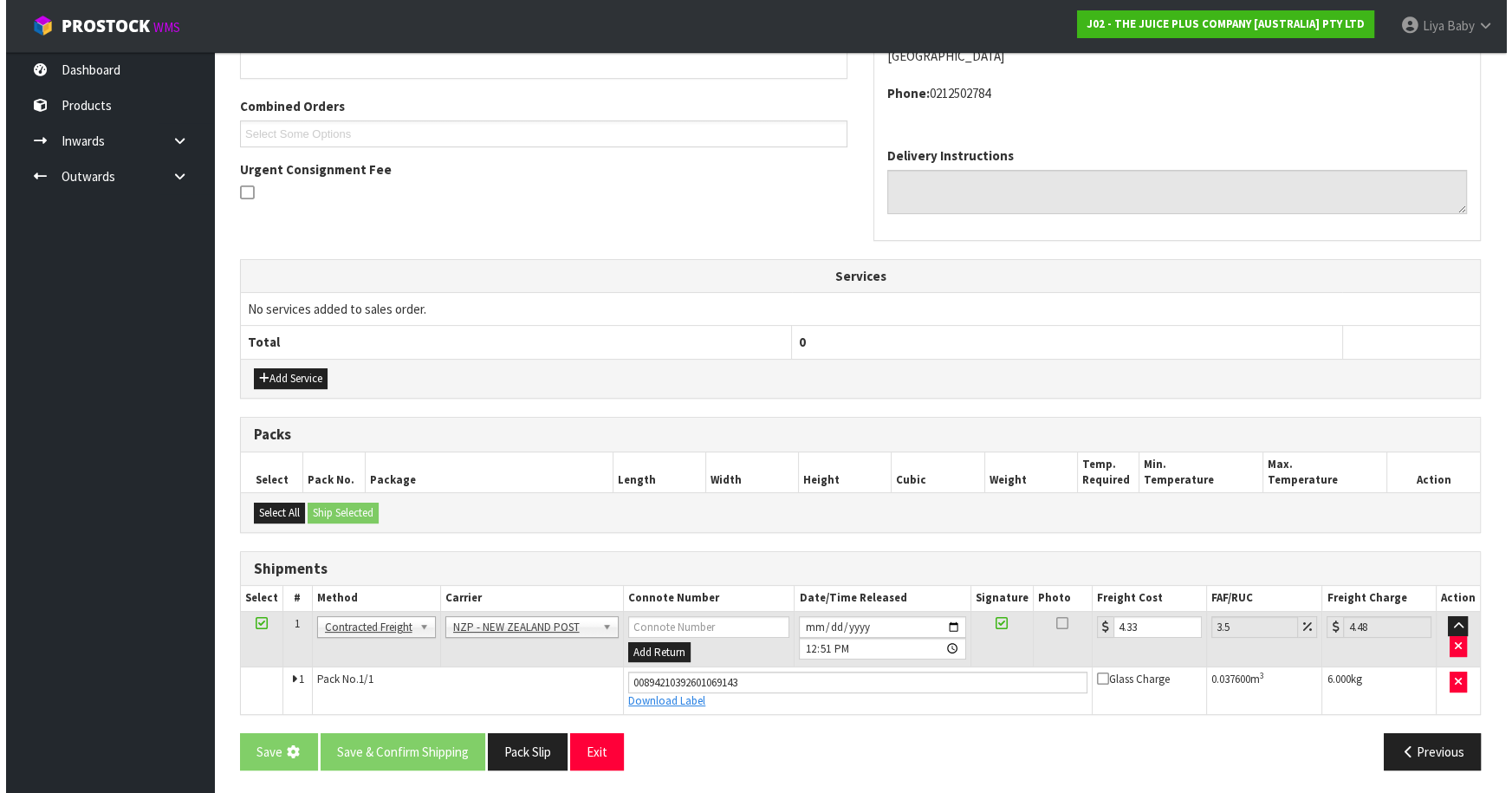
scroll to position [0, 0]
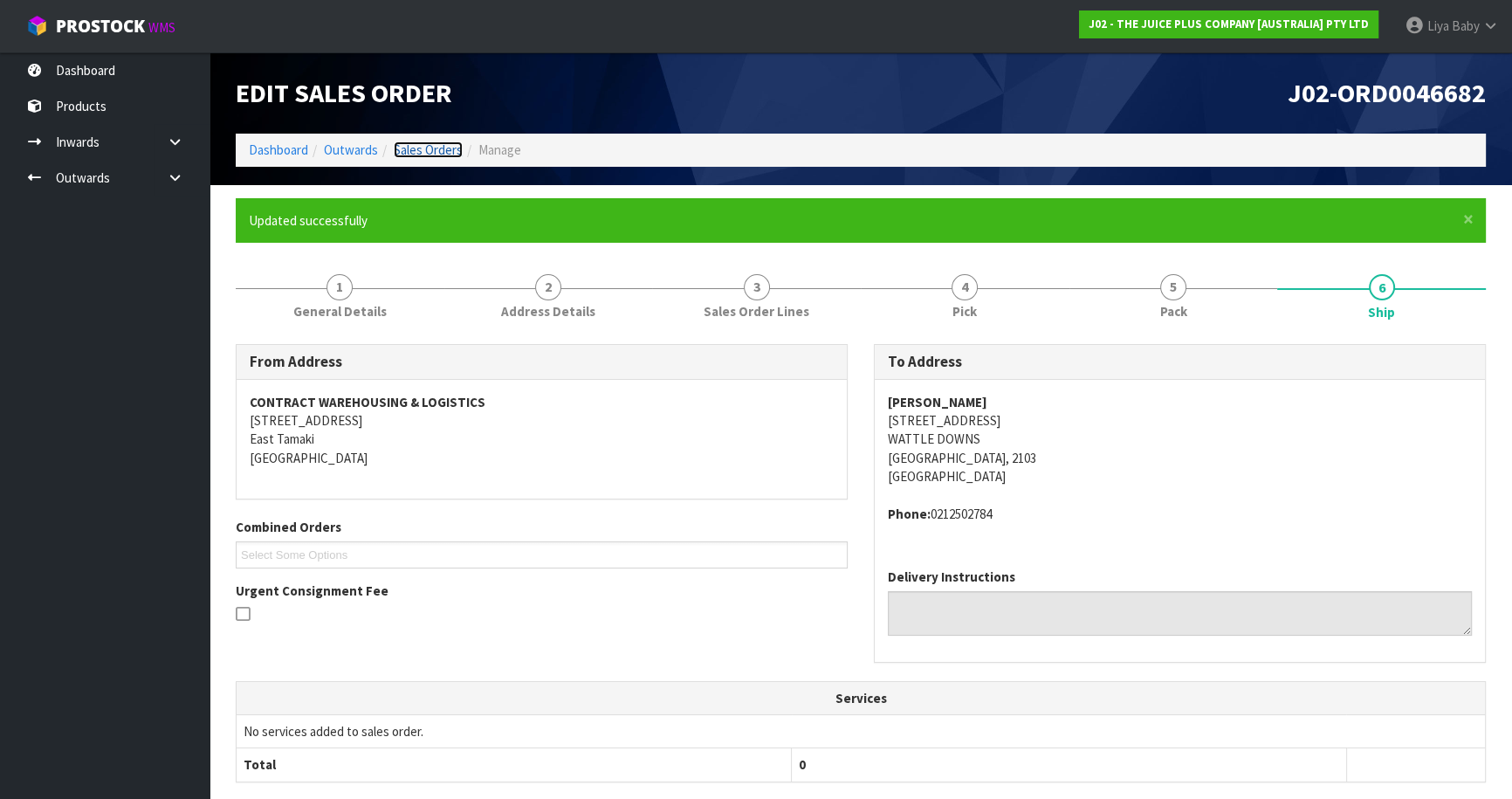
click at [434, 148] on link "Sales Orders" at bounding box center [428, 149] width 69 height 17
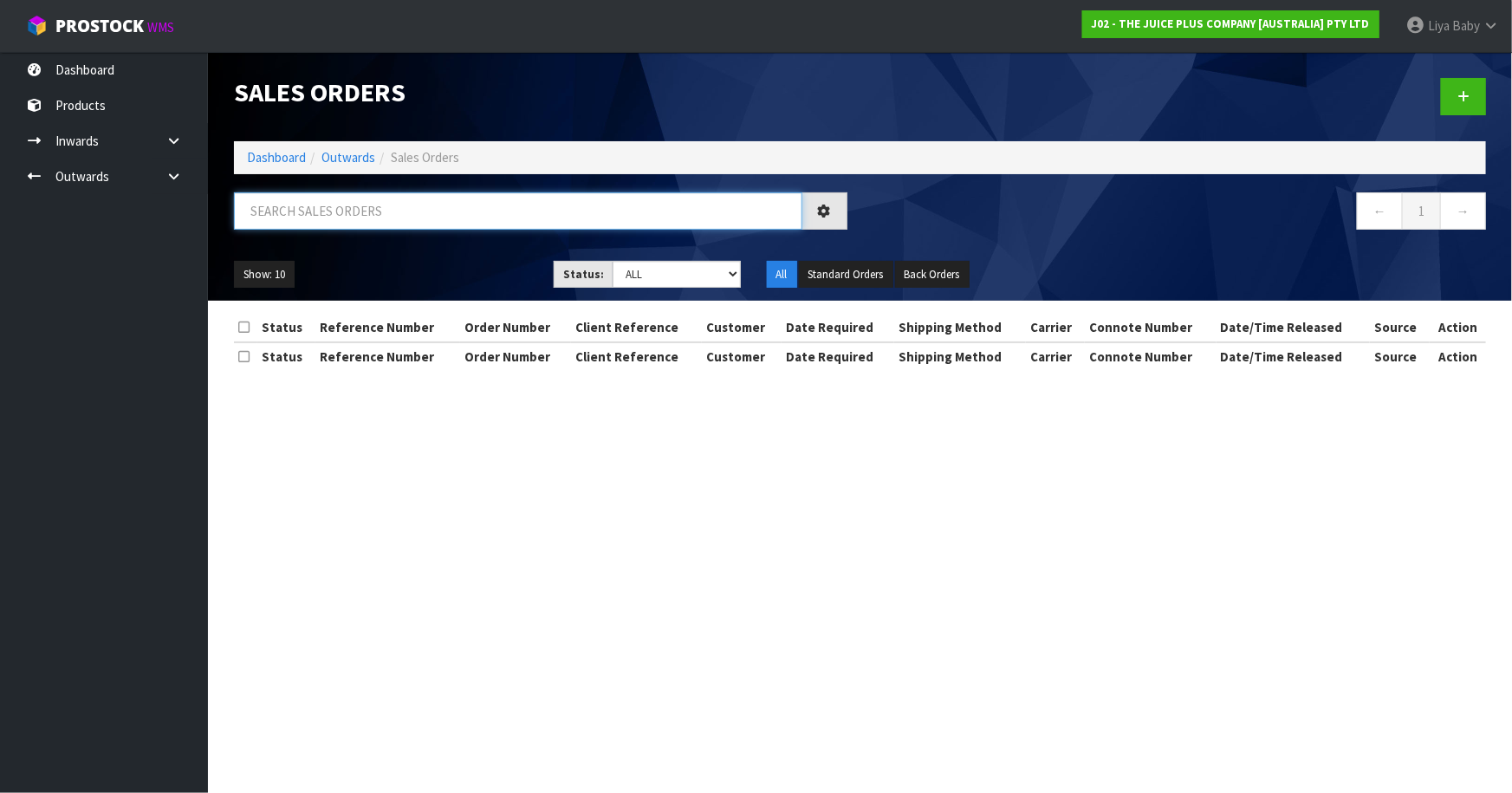
click at [362, 217] on input "text" at bounding box center [518, 211] width 568 height 37
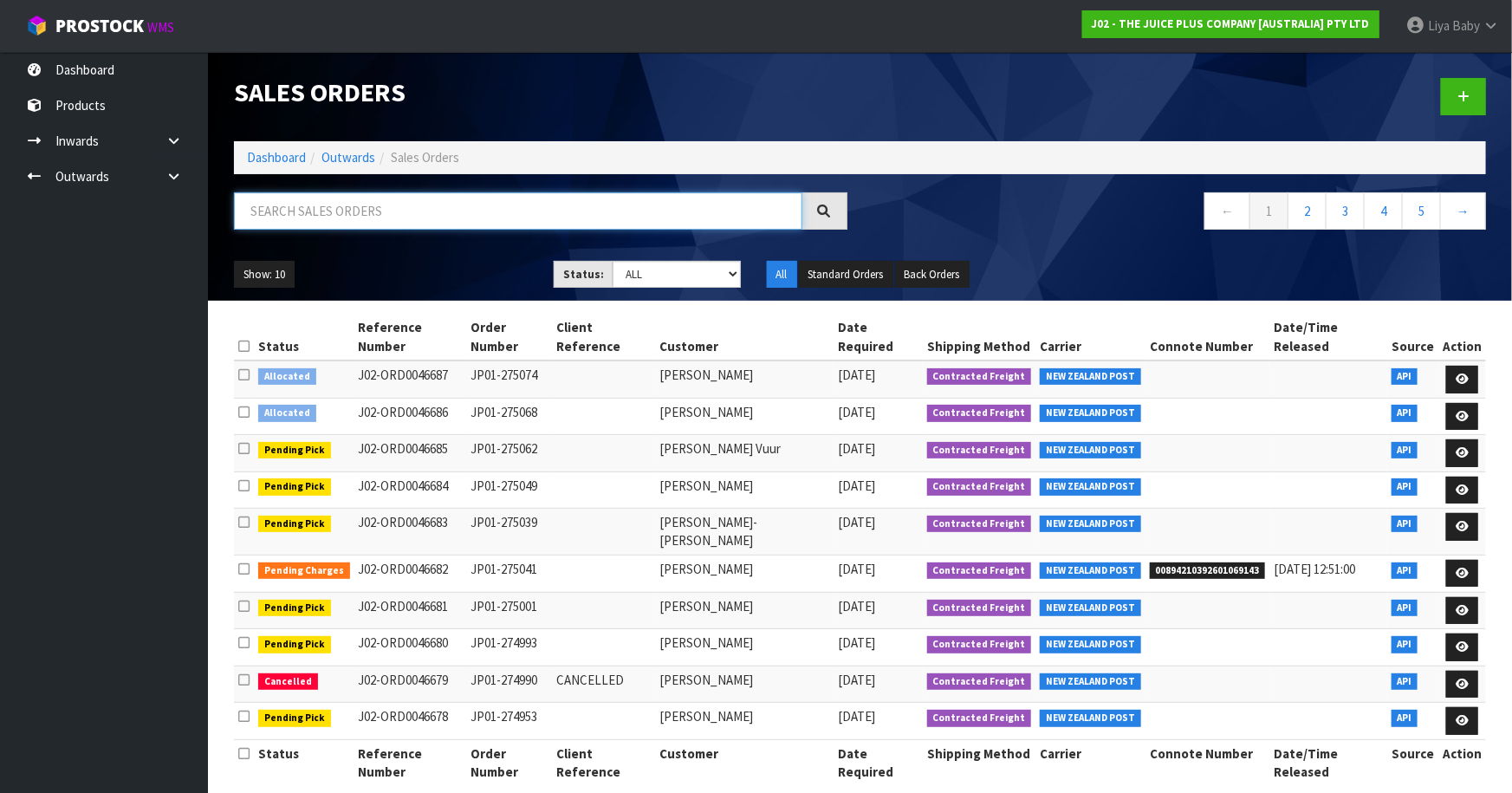
click at [291, 210] on input "text" at bounding box center [518, 211] width 568 height 37
type input "JOB-0412969"
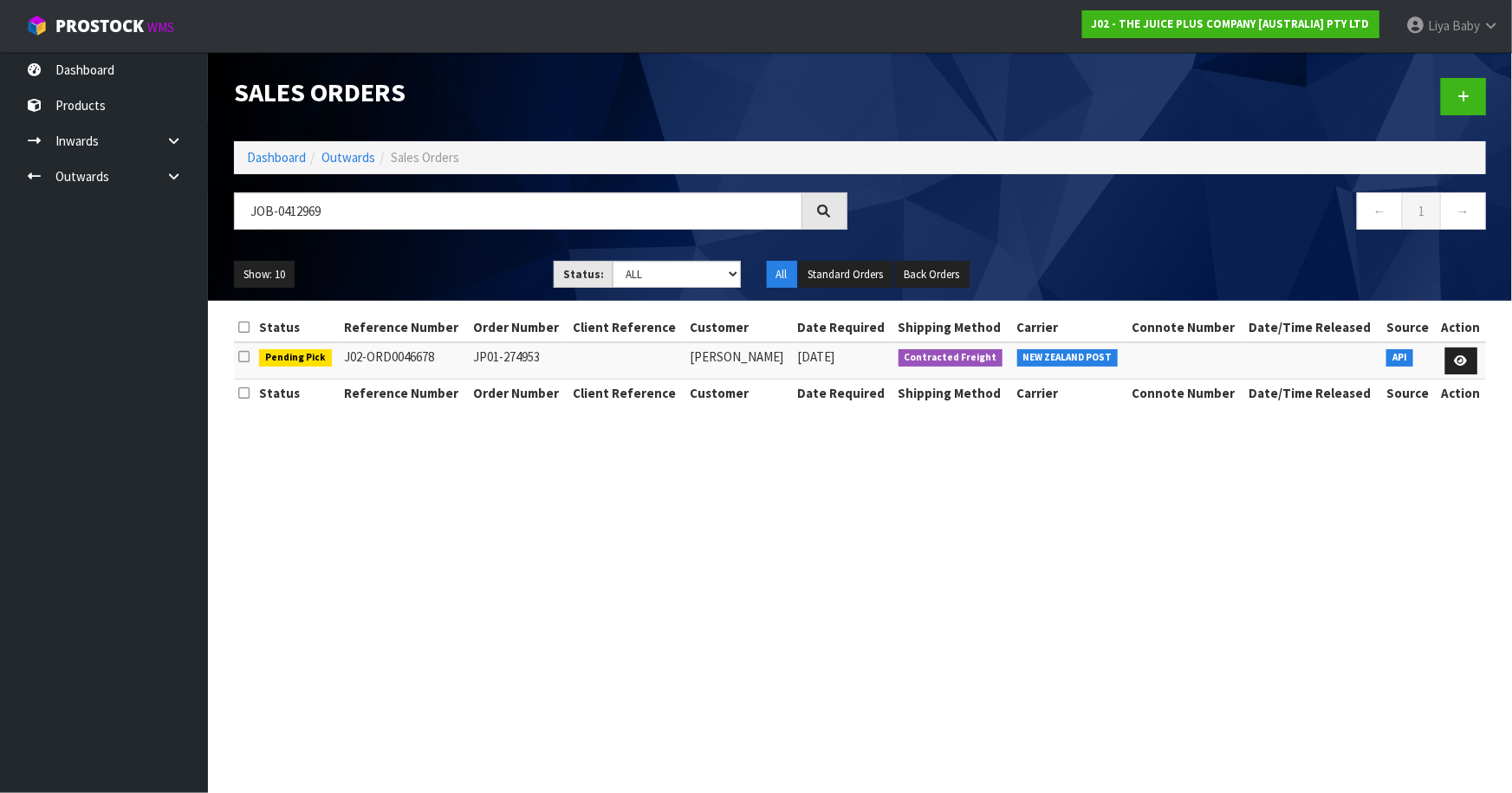
click at [1477, 367] on td at bounding box center [1461, 361] width 51 height 37
click at [1466, 361] on icon at bounding box center [1461, 361] width 13 height 12
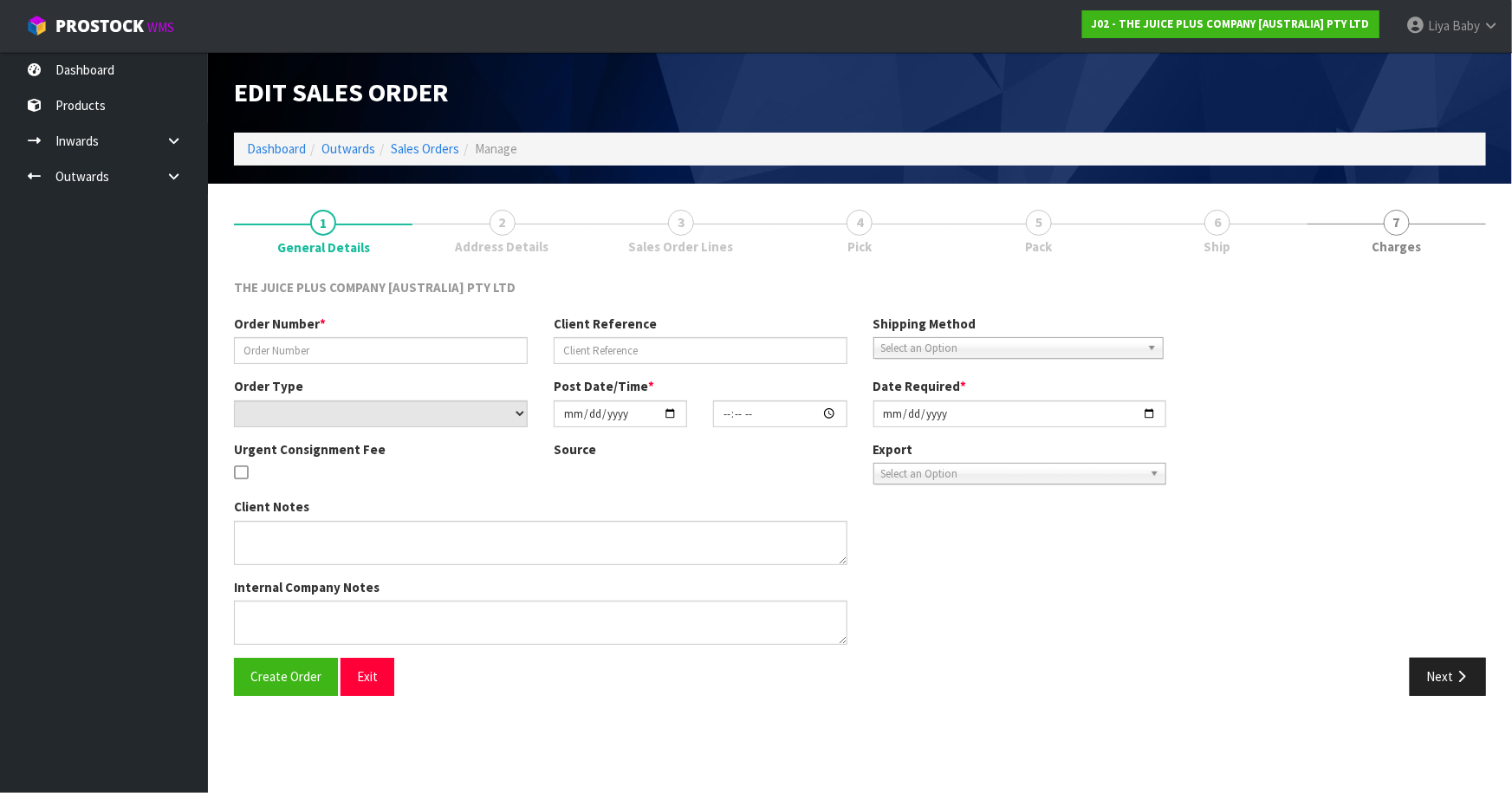
type input "JP01-274953"
select select "number:0"
type input "[DATE]"
type input "03:01:39.000"
type input "[DATE]"
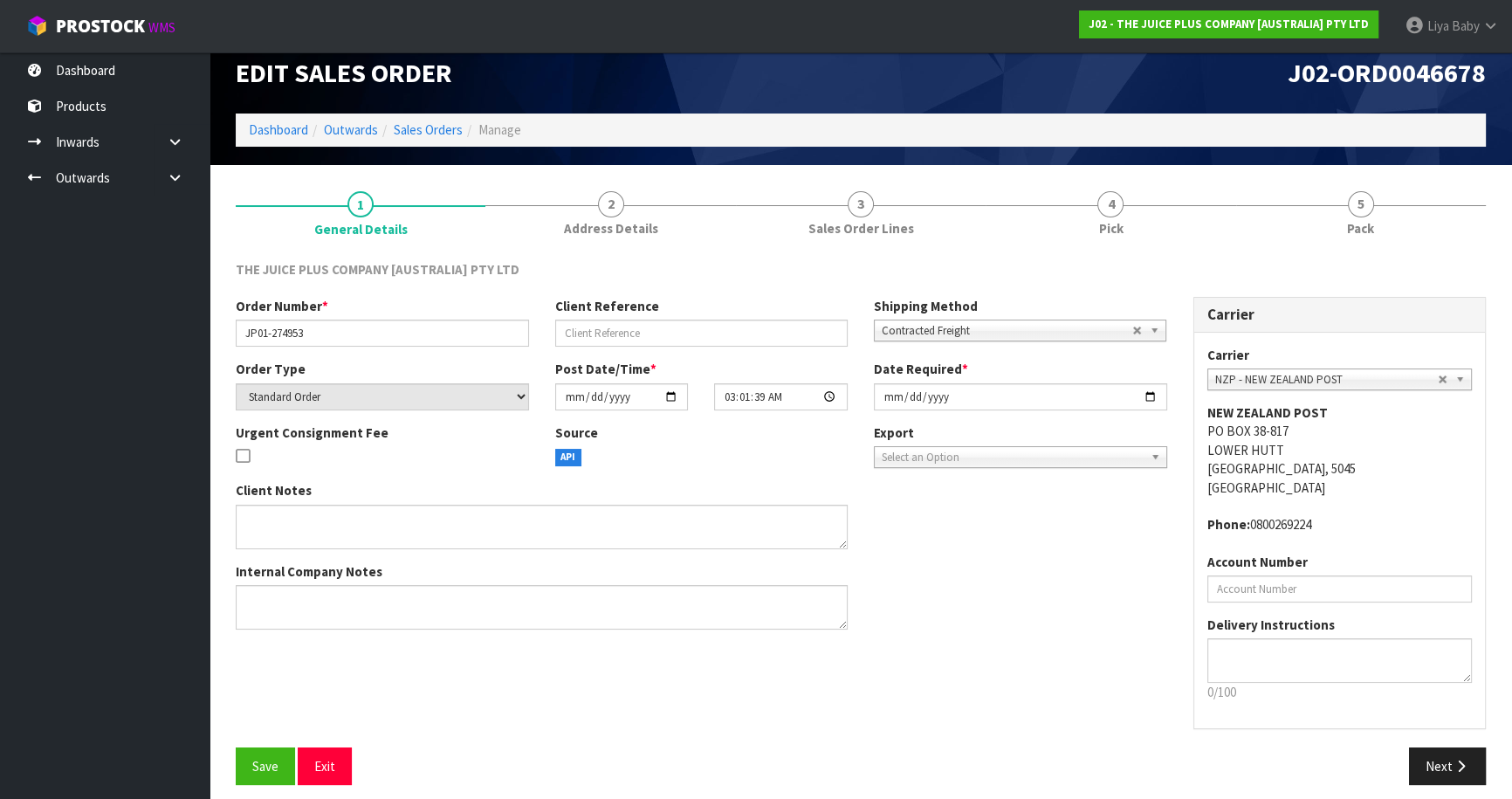
scroll to position [31, 0]
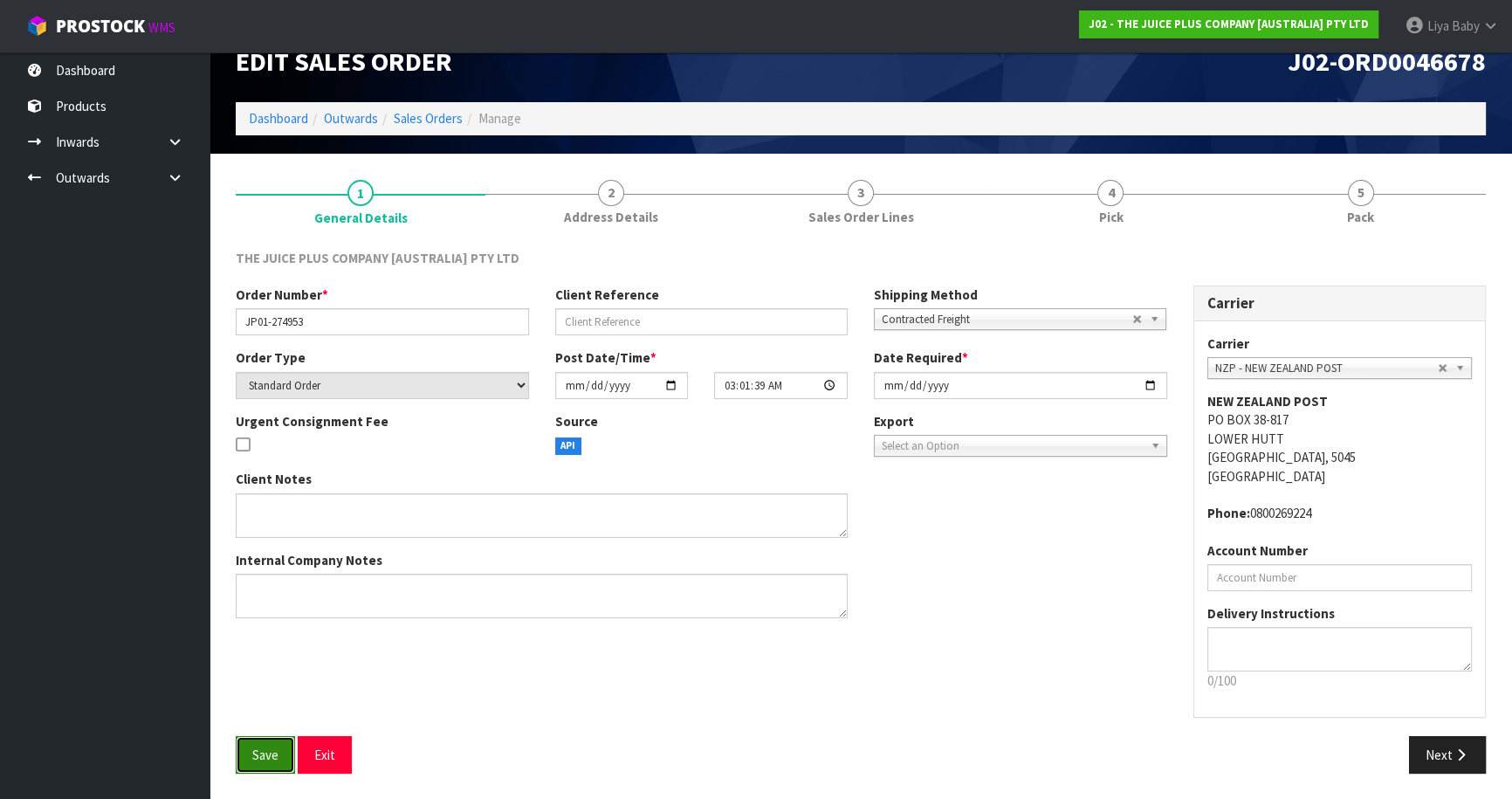
click at [237, 754] on button "Save" at bounding box center [265, 754] width 59 height 37
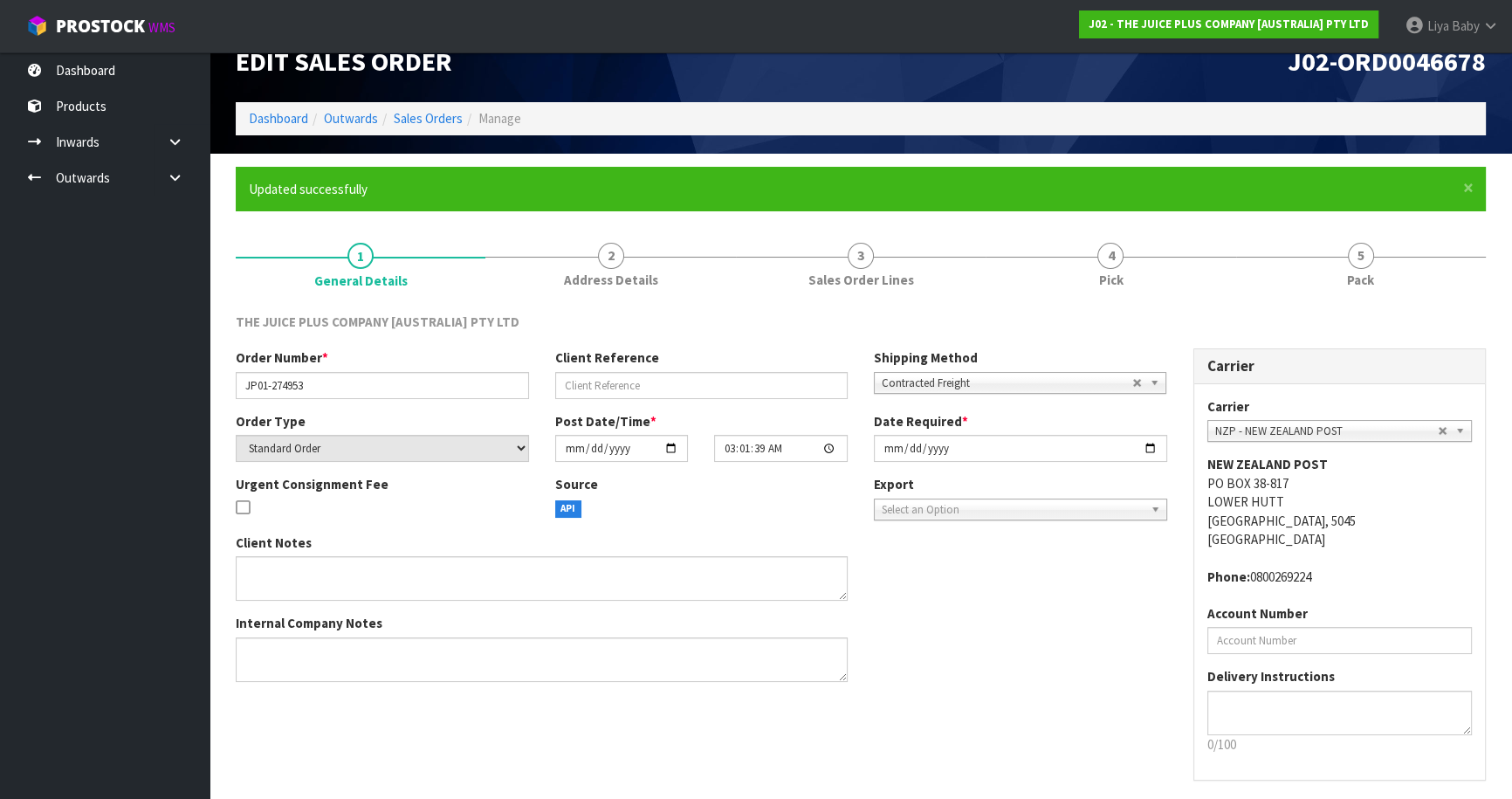
scroll to position [0, 0]
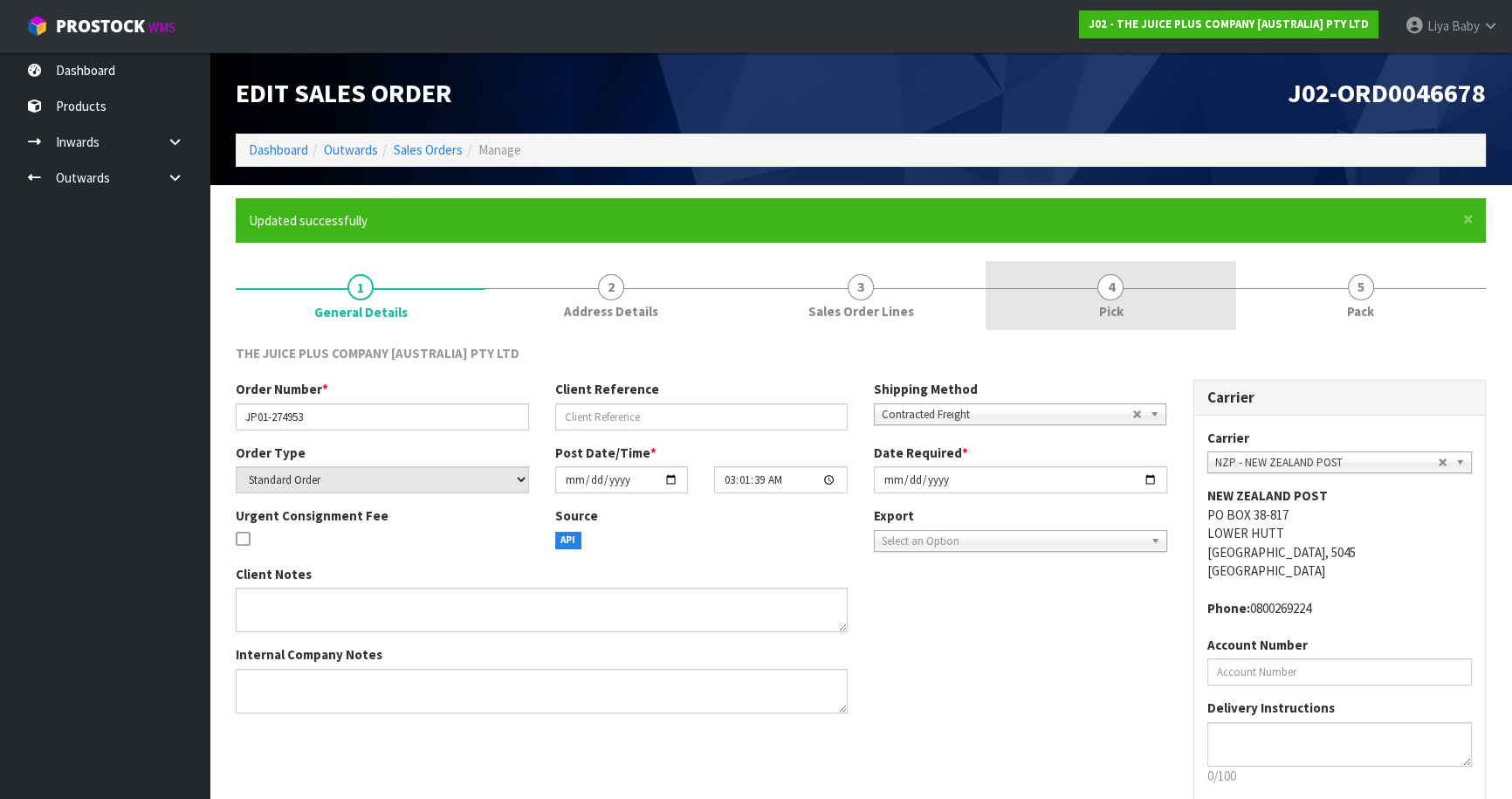
click at [1176, 313] on link "4 Pick" at bounding box center [1110, 295] width 250 height 69
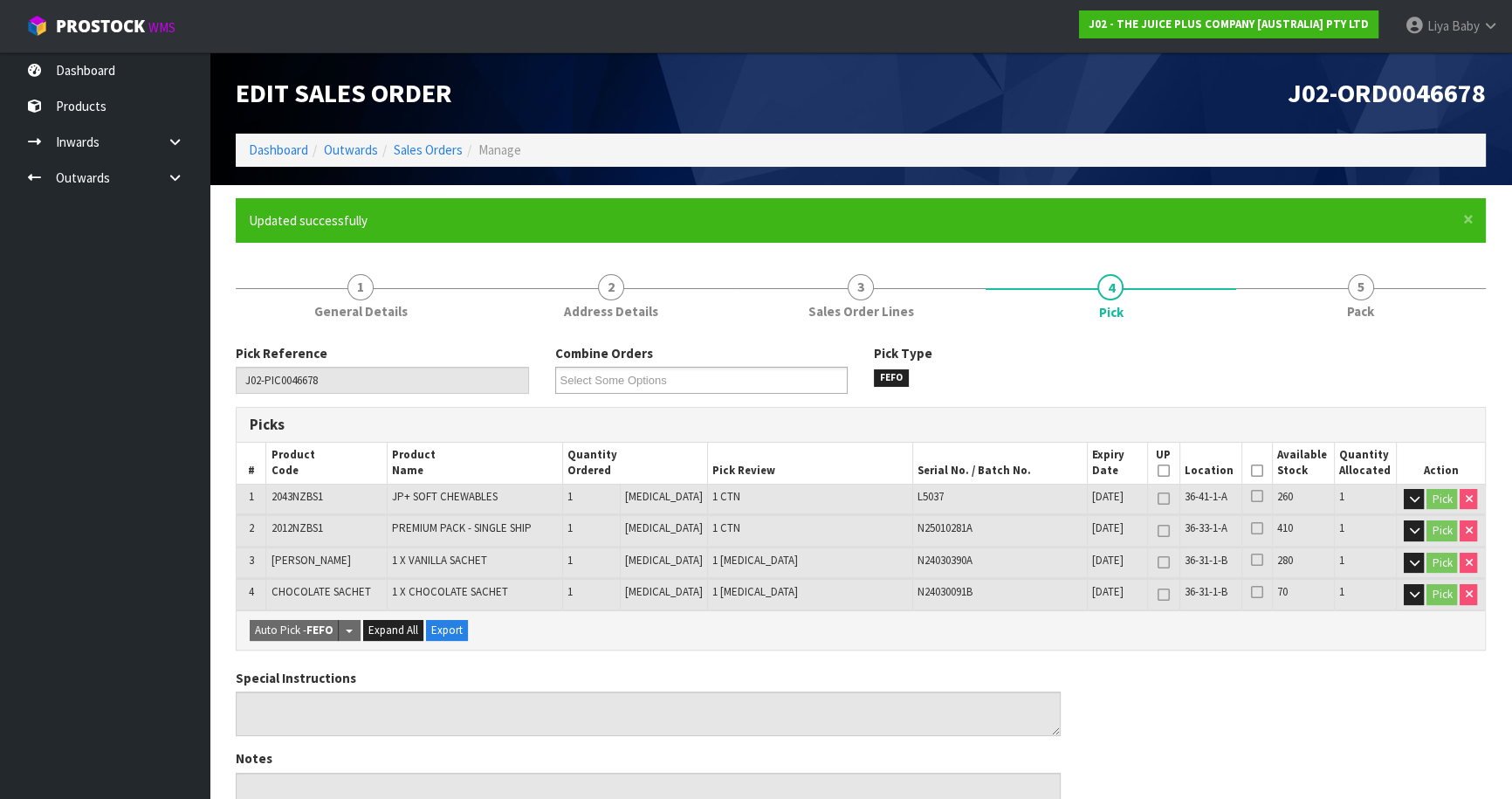
click at [1251, 470] on icon at bounding box center [1257, 470] width 12 height 1
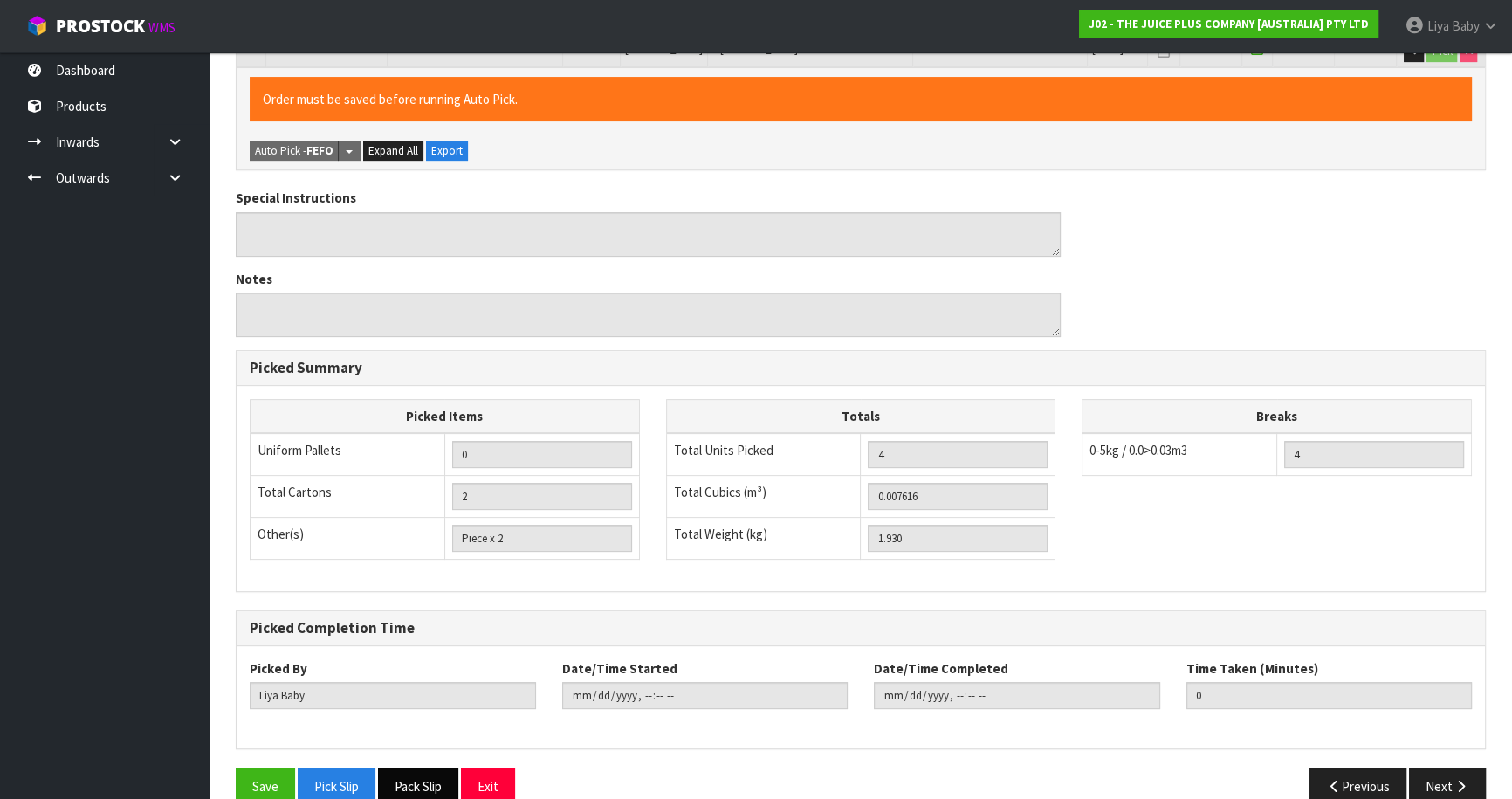
scroll to position [572, 0]
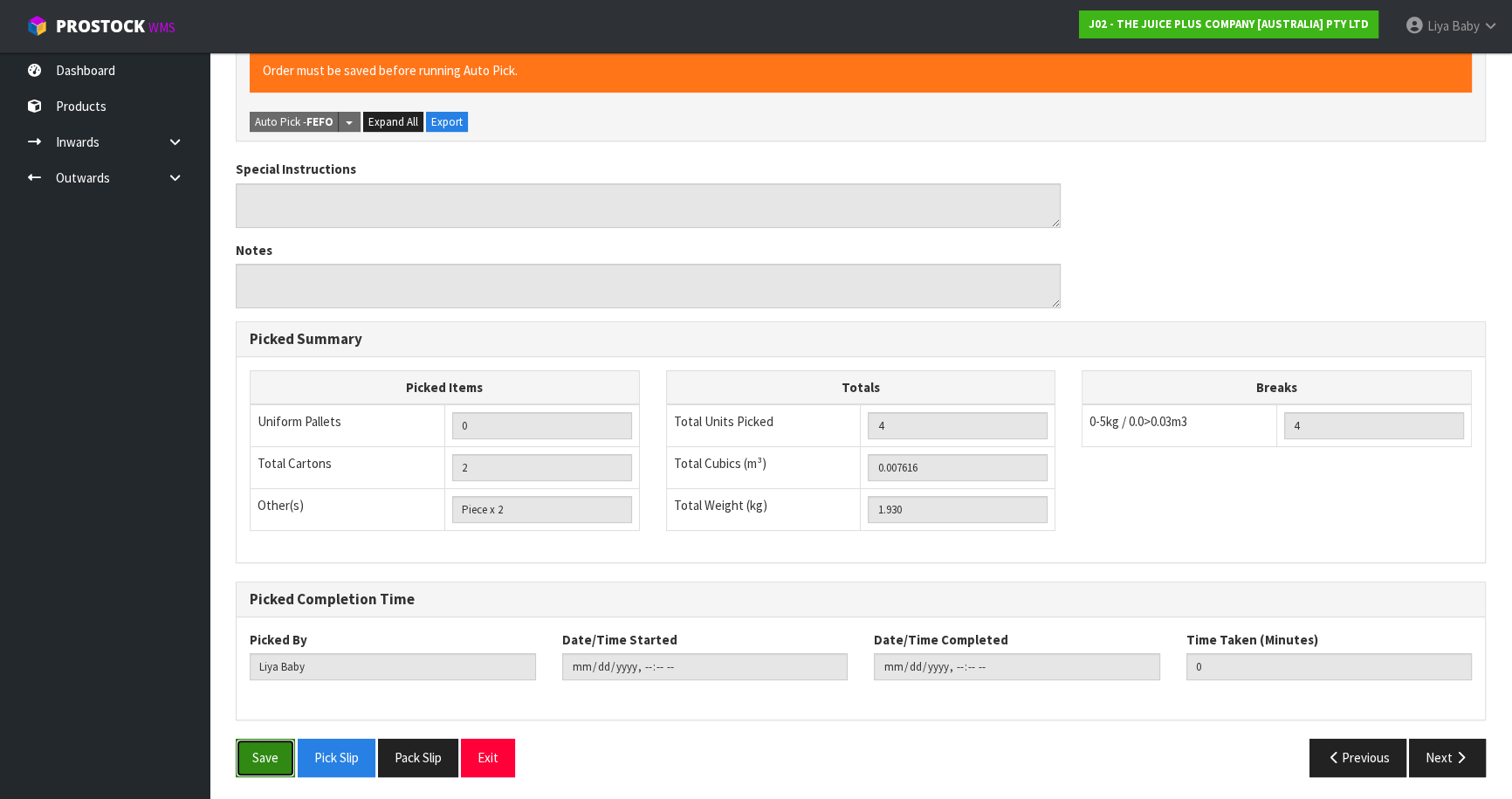
drag, startPoint x: 267, startPoint y: 756, endPoint x: 272, endPoint y: 733, distance: 23.5
click at [266, 755] on button "Save" at bounding box center [265, 757] width 59 height 37
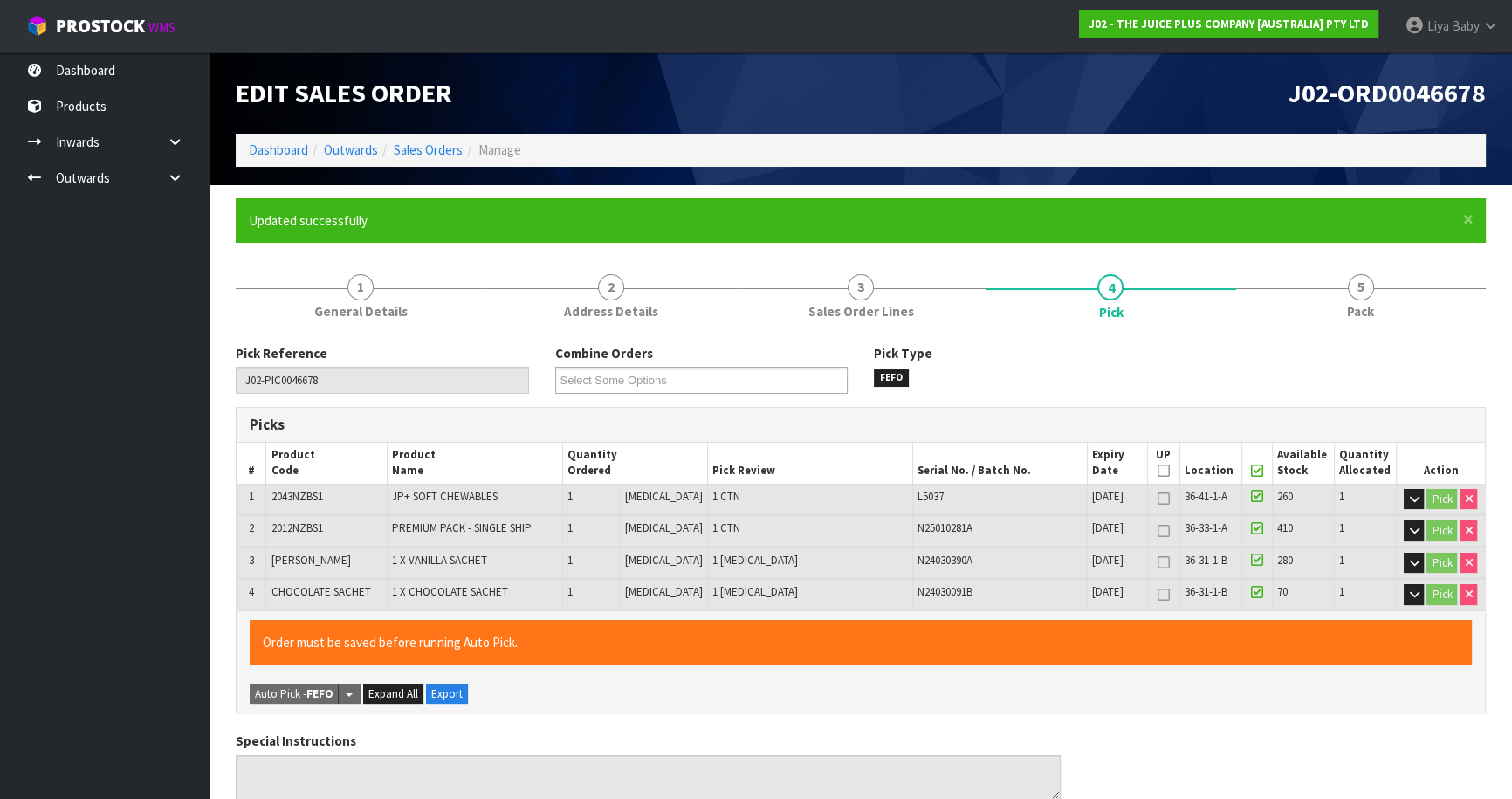
type input "[DATE]T12:54:08"
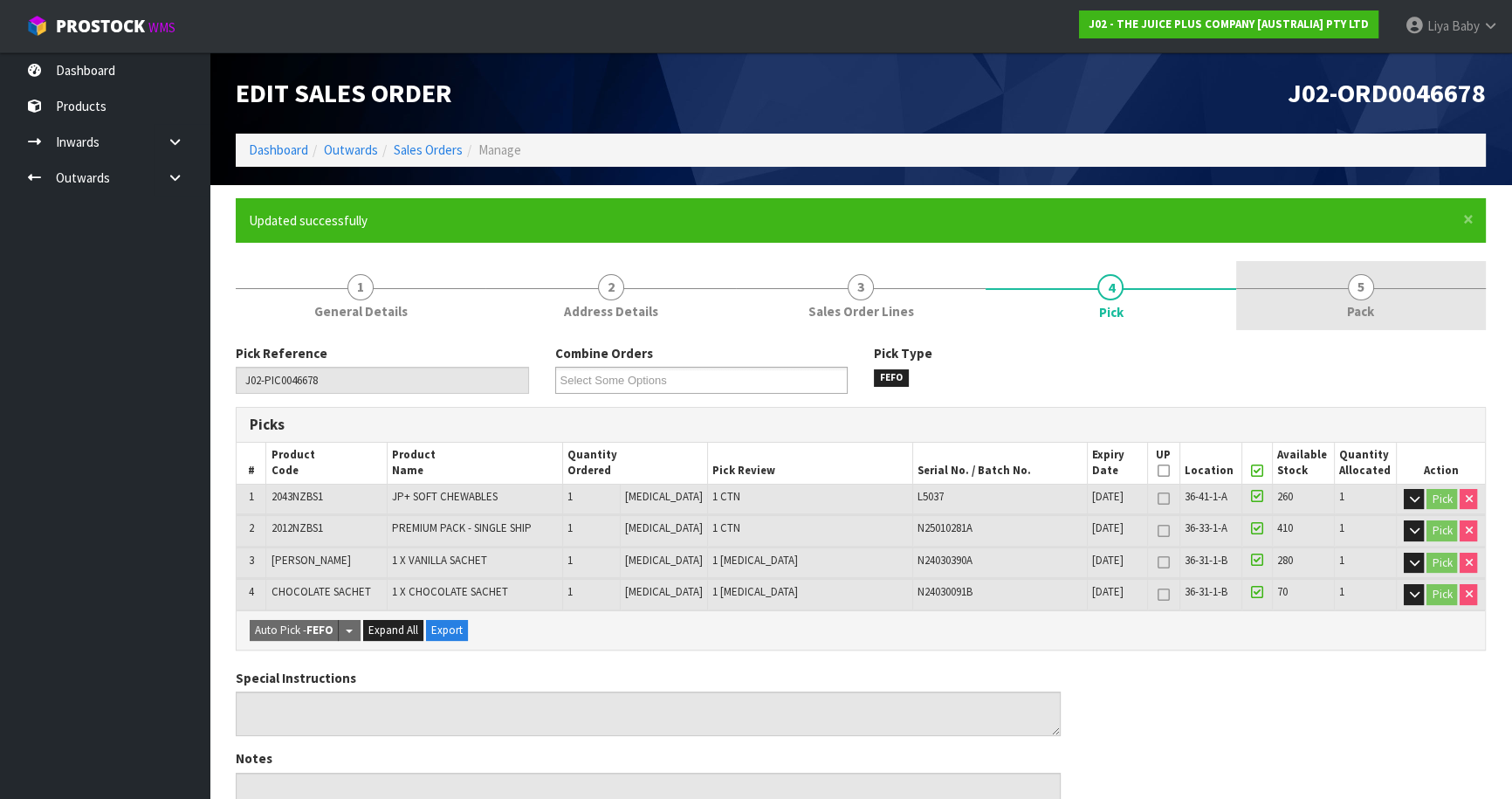
click at [1371, 296] on link "5 Pack" at bounding box center [1361, 295] width 250 height 69
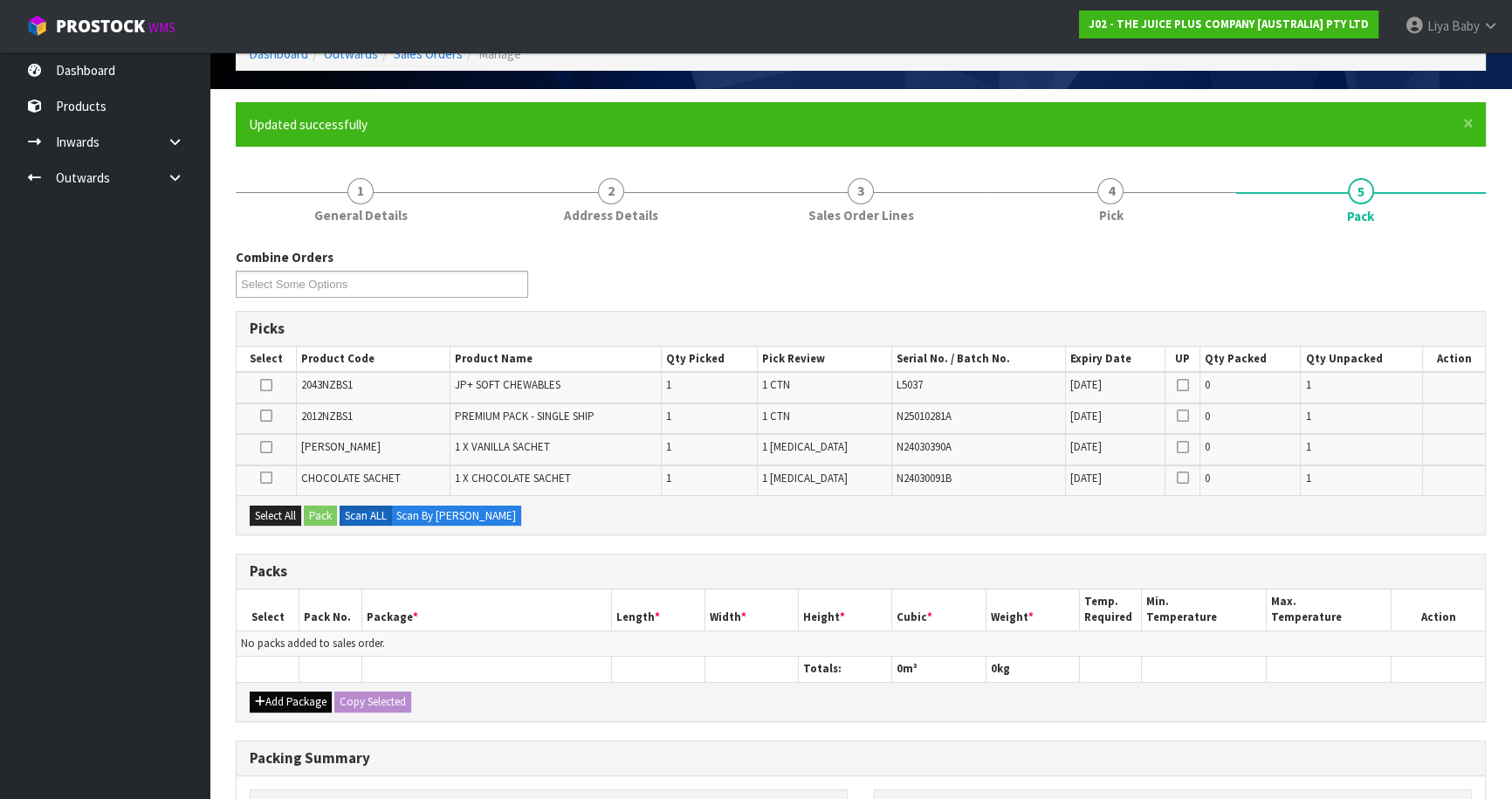
scroll to position [237, 0]
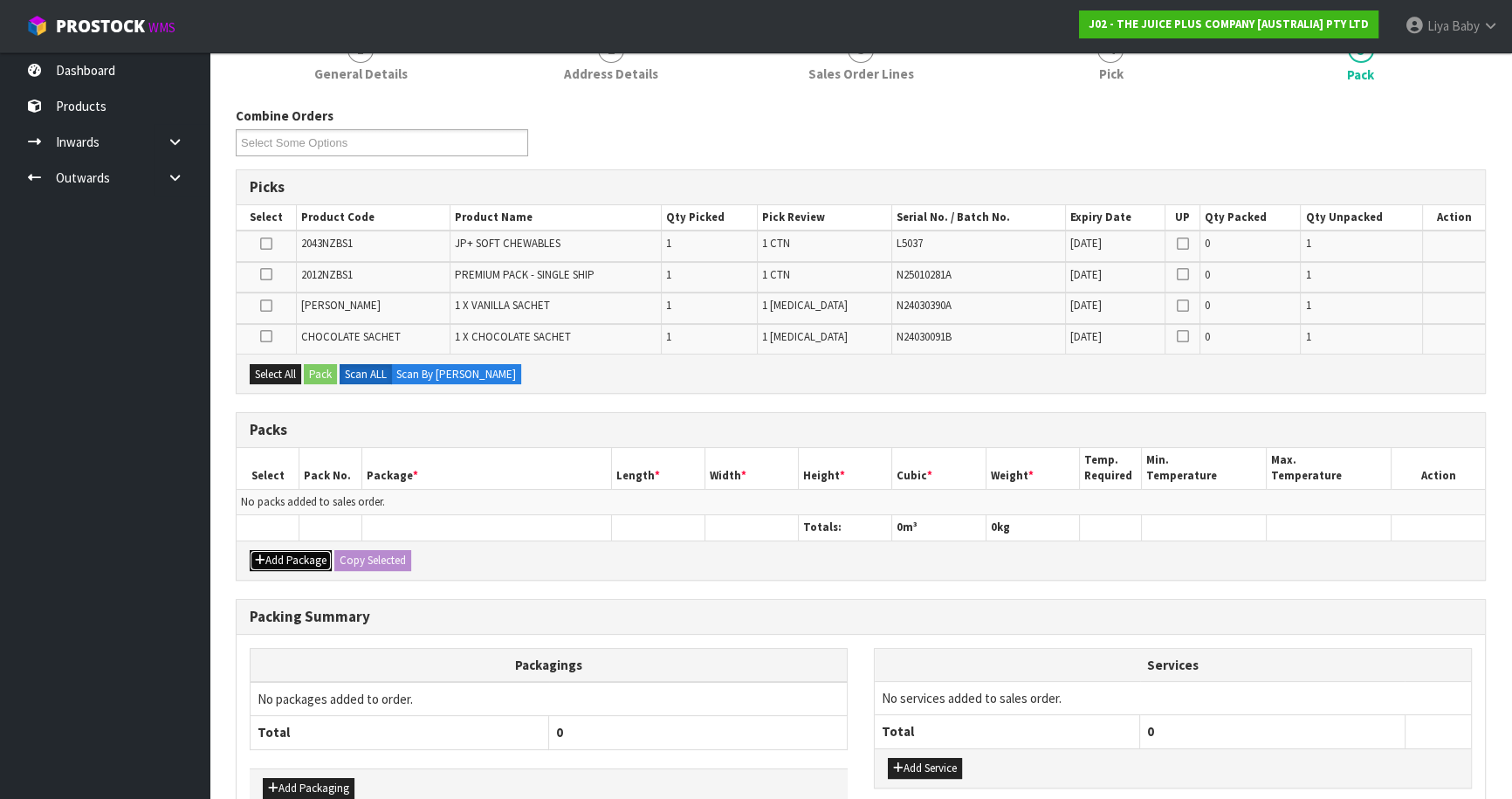
click at [287, 551] on button "Add Package" at bounding box center [291, 560] width 82 height 21
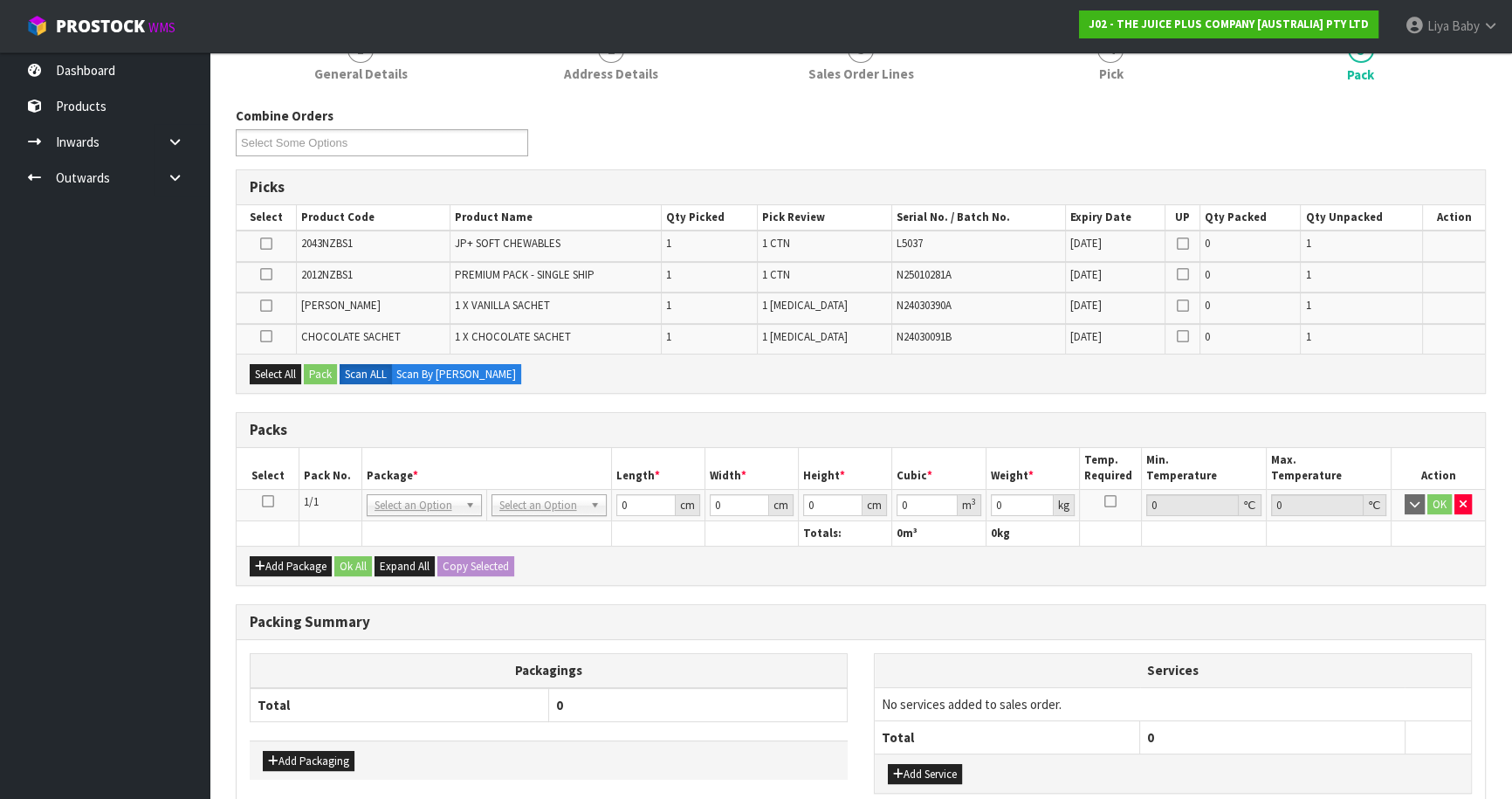
click at [266, 501] on icon at bounding box center [268, 501] width 12 height 1
click at [258, 369] on button "Select All" at bounding box center [276, 374] width 52 height 21
click at [323, 372] on button "Pack" at bounding box center [320, 374] width 33 height 21
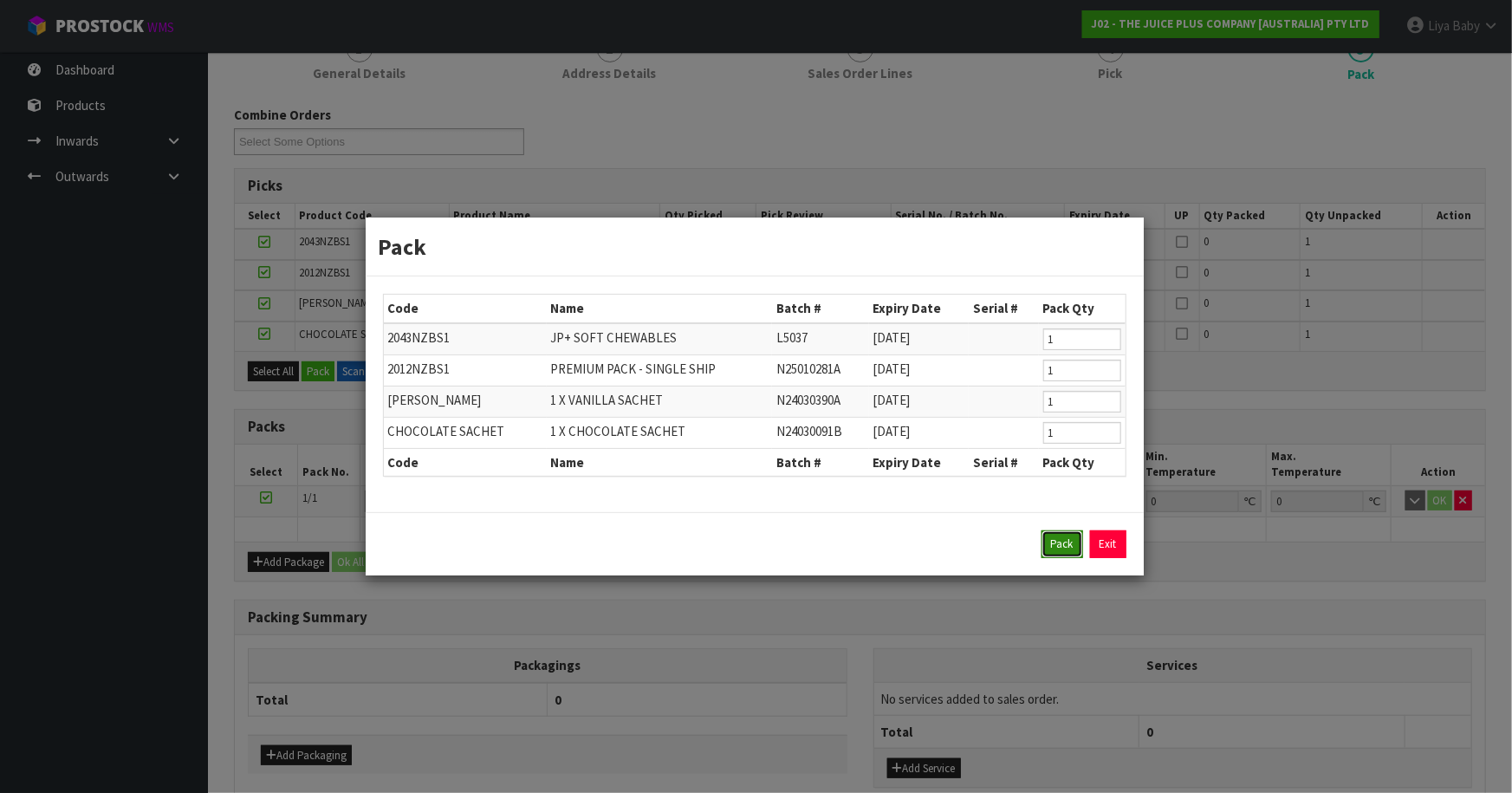
click at [1072, 549] on button "Pack" at bounding box center [1062, 543] width 42 height 27
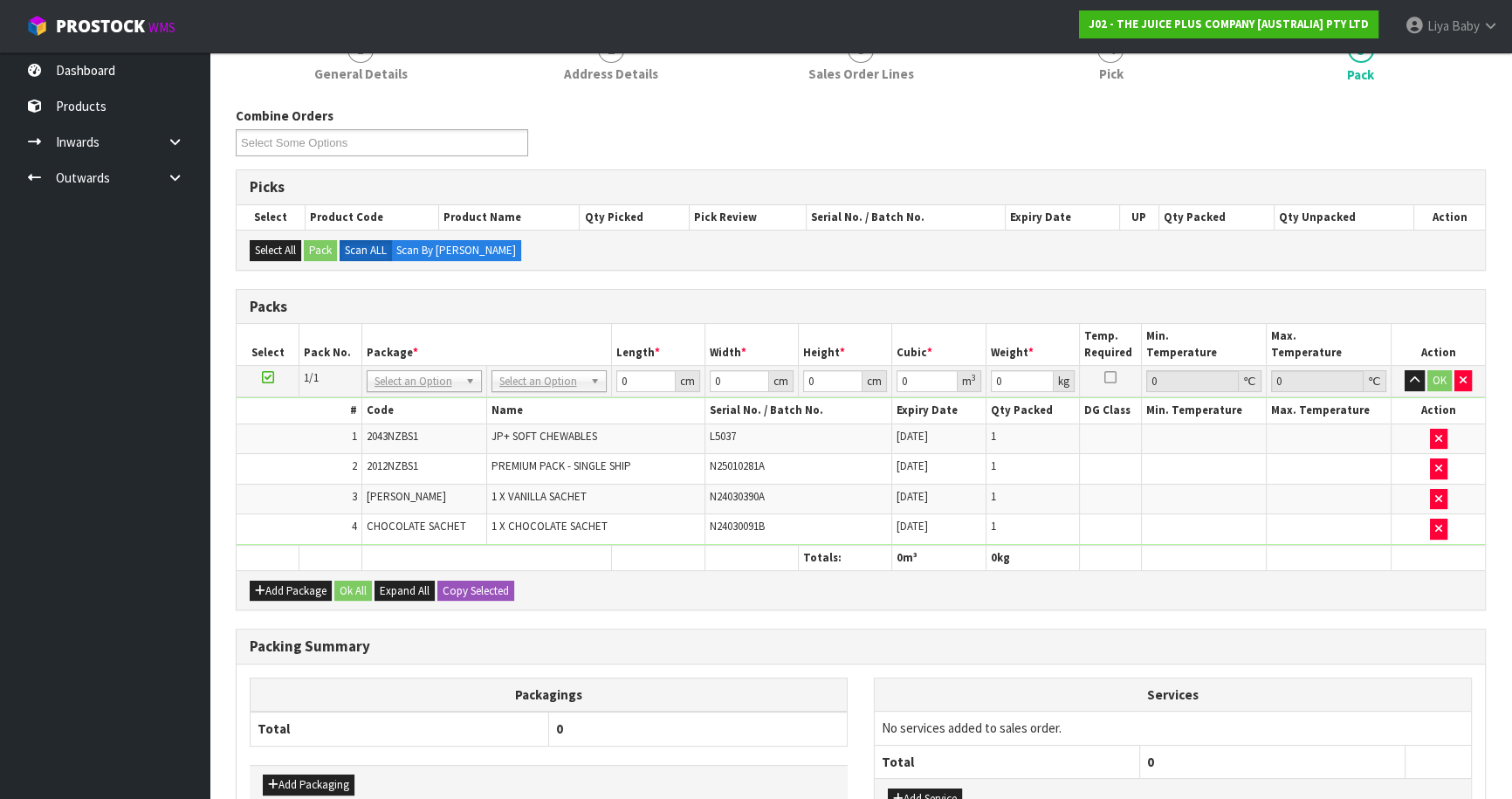
click at [493, 334] on th "Package *" at bounding box center [486, 345] width 250 height 41
click at [530, 391] on div at bounding box center [548, 404] width 113 height 29
click at [533, 393] on input "text" at bounding box center [547, 404] width 106 height 21
type input "ctna4"
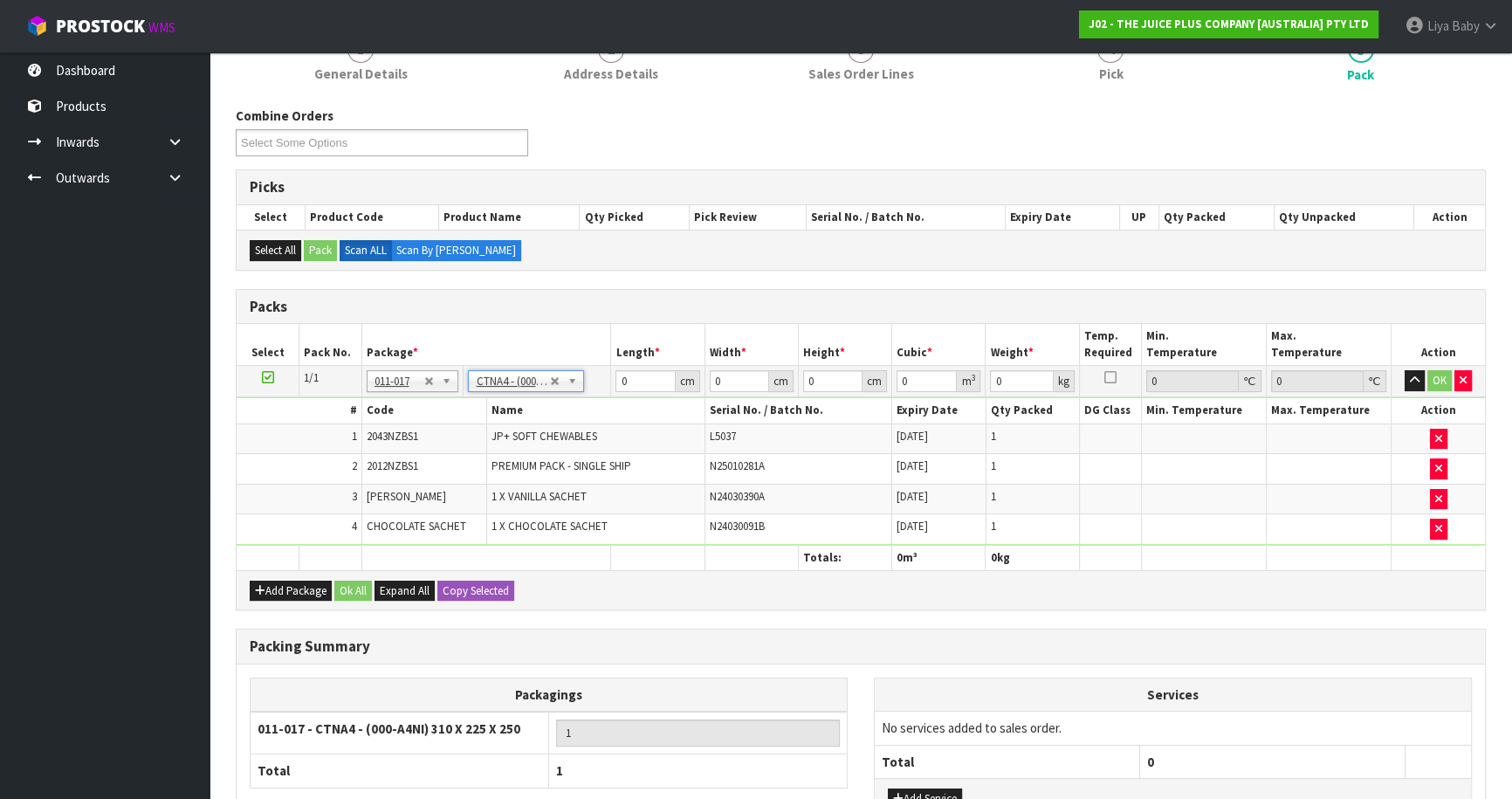
type input "31"
type input "22.5"
type input "25"
type input "0.017438"
type input "2.13"
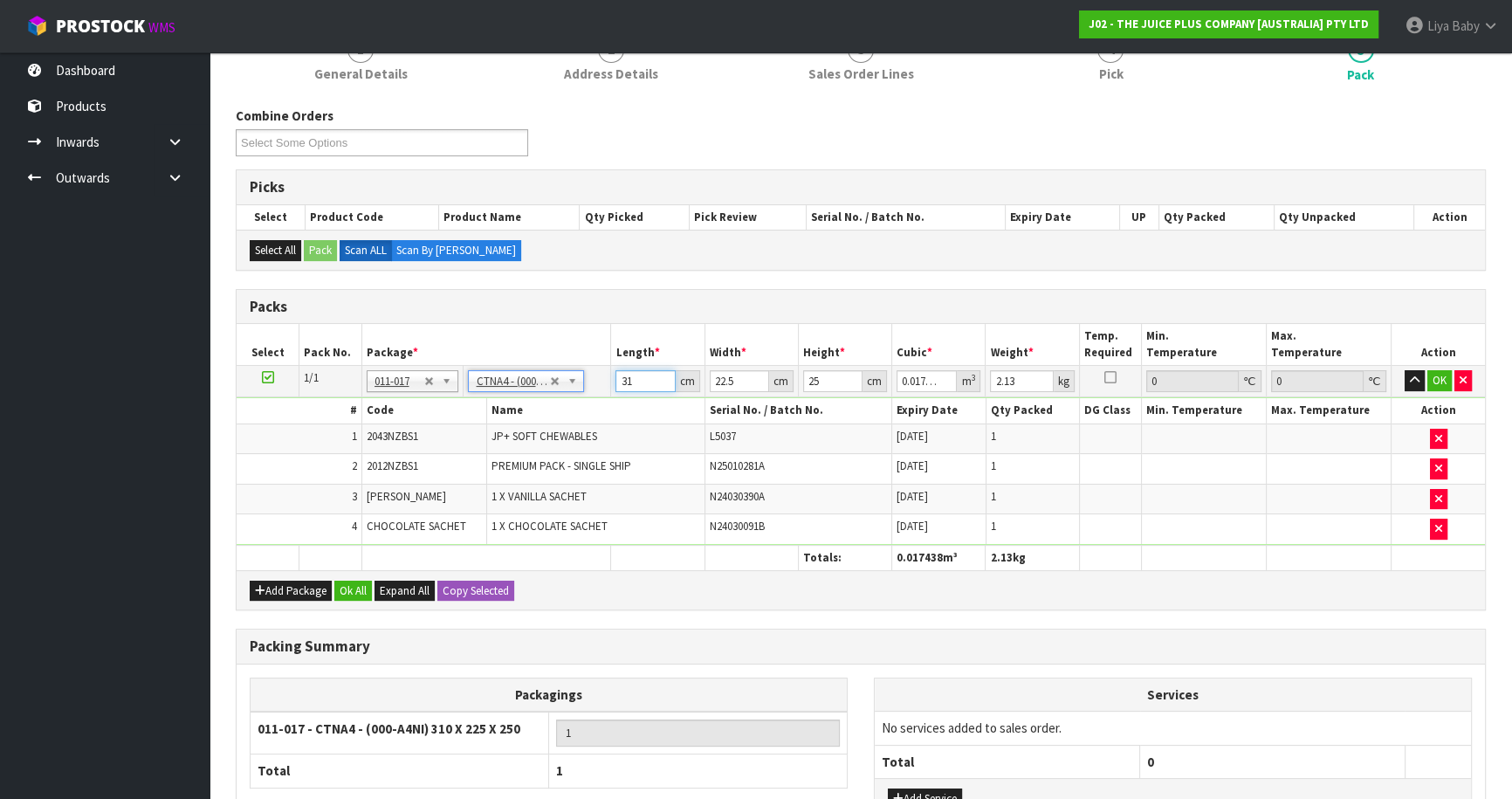
click at [647, 382] on input "31" at bounding box center [644, 381] width 59 height 21
type input "3"
type input "0.001687"
type input "0"
type input "4"
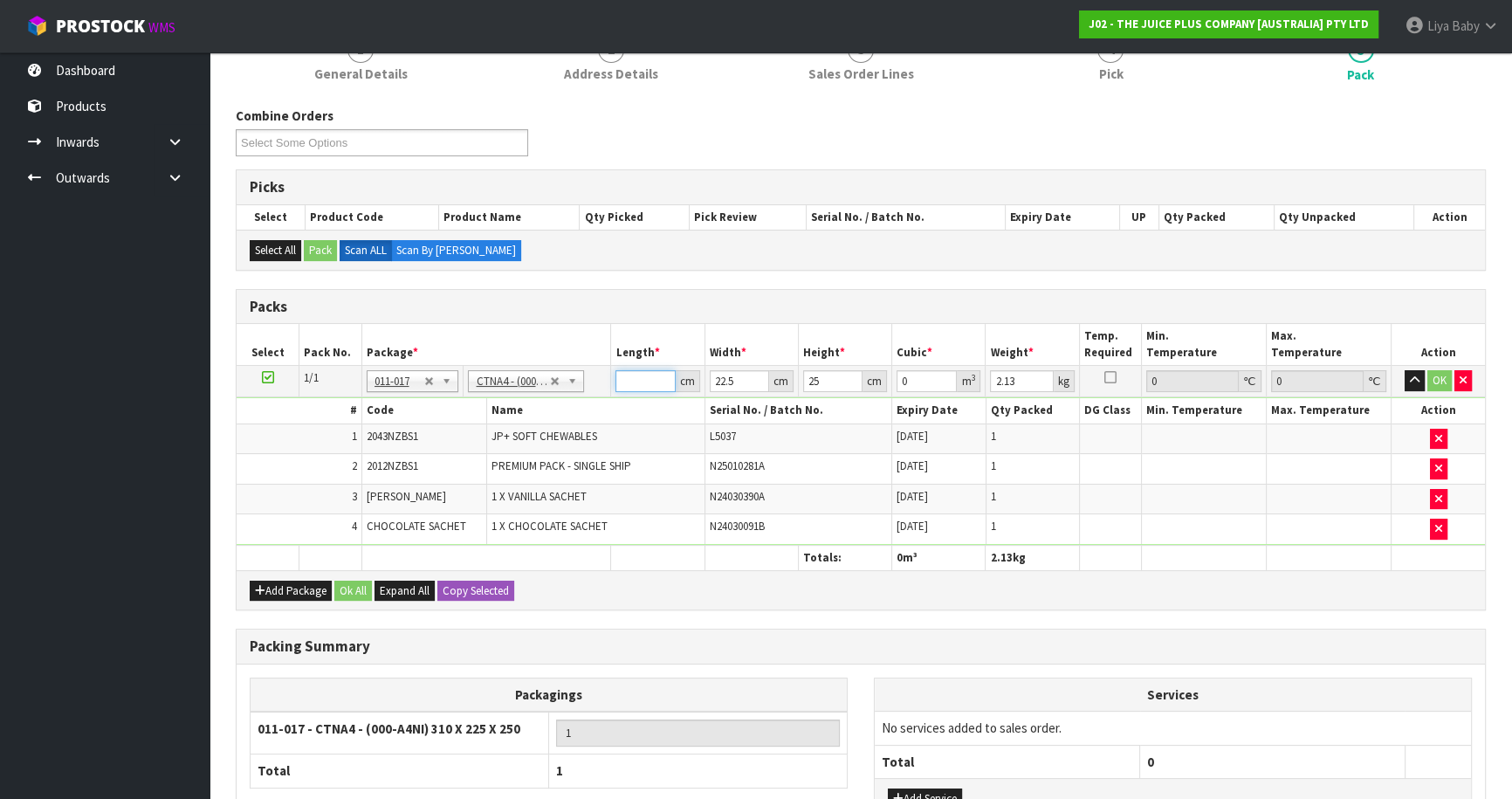
type input "0.00225"
type input "41"
type input "0.023062"
type input "4"
type input "0.00225"
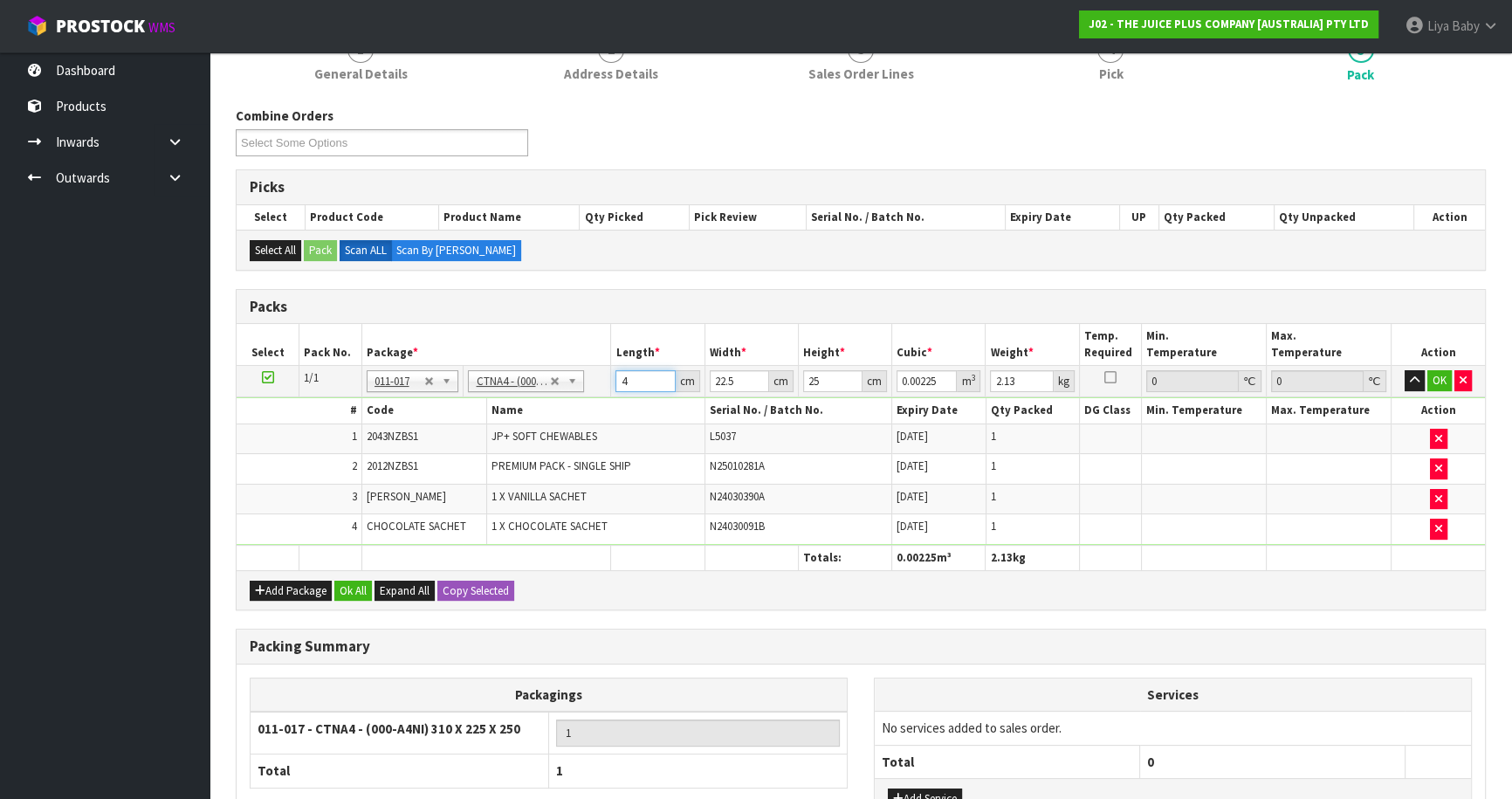
type input "47"
type input "0.026437"
type input "47"
type input "0"
type input "3"
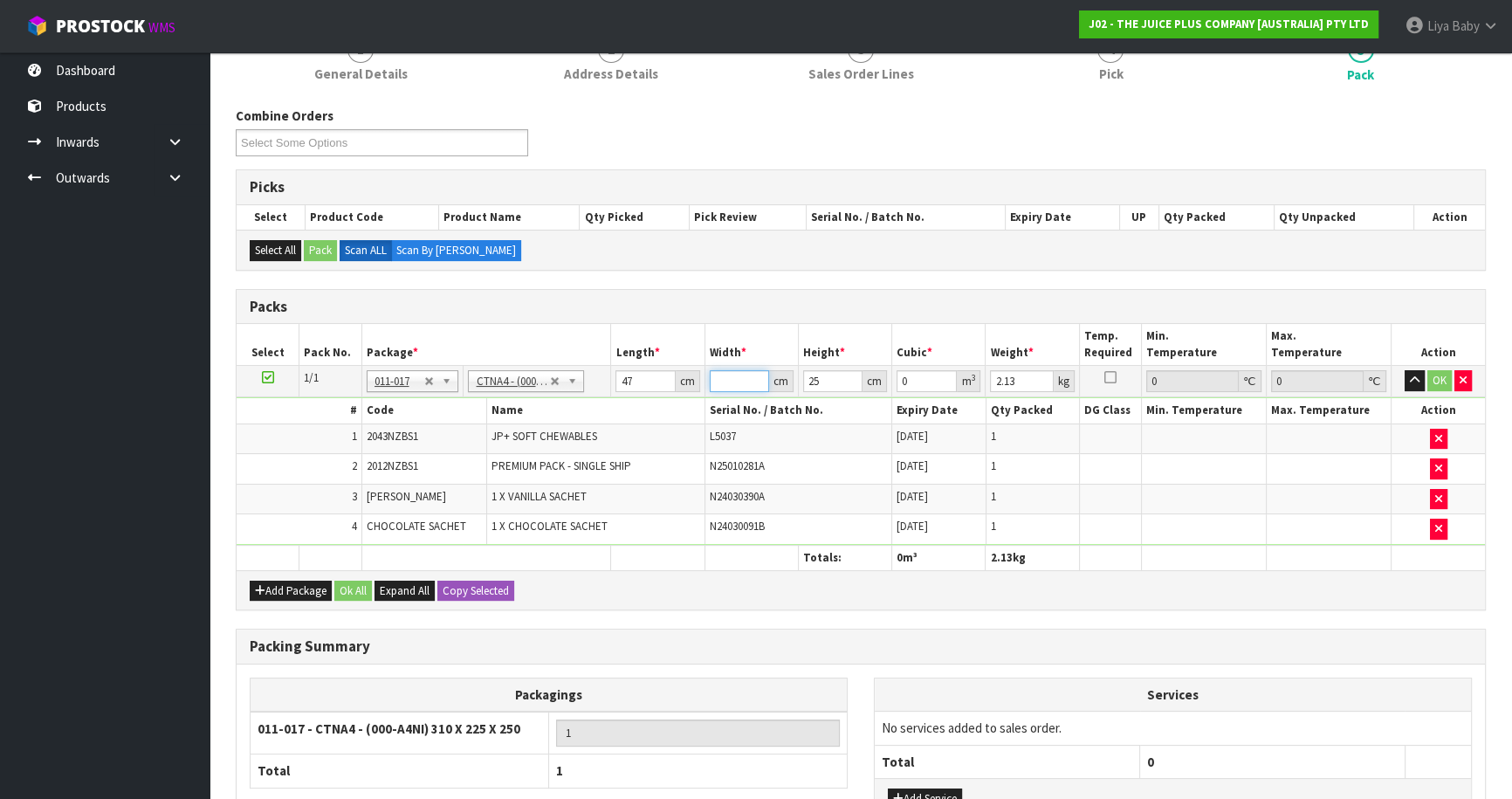
type input "0.003525"
type input "32"
type input "0.0376"
type input "32"
type input "0"
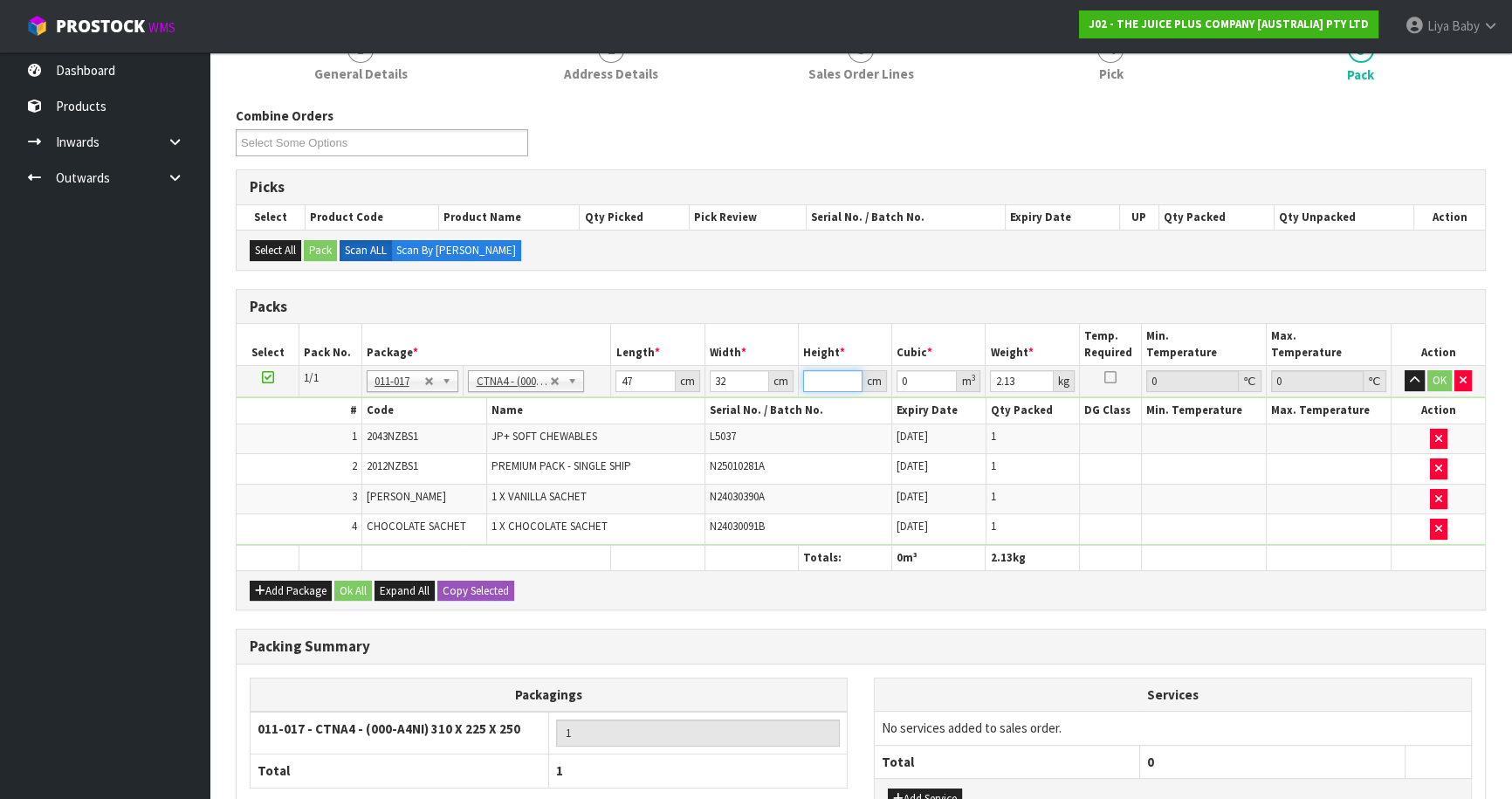
type input "2"
type input "0.003008"
type input "25"
type input "0.0376"
click at [1021, 381] on input "2.13" at bounding box center [1021, 381] width 62 height 21
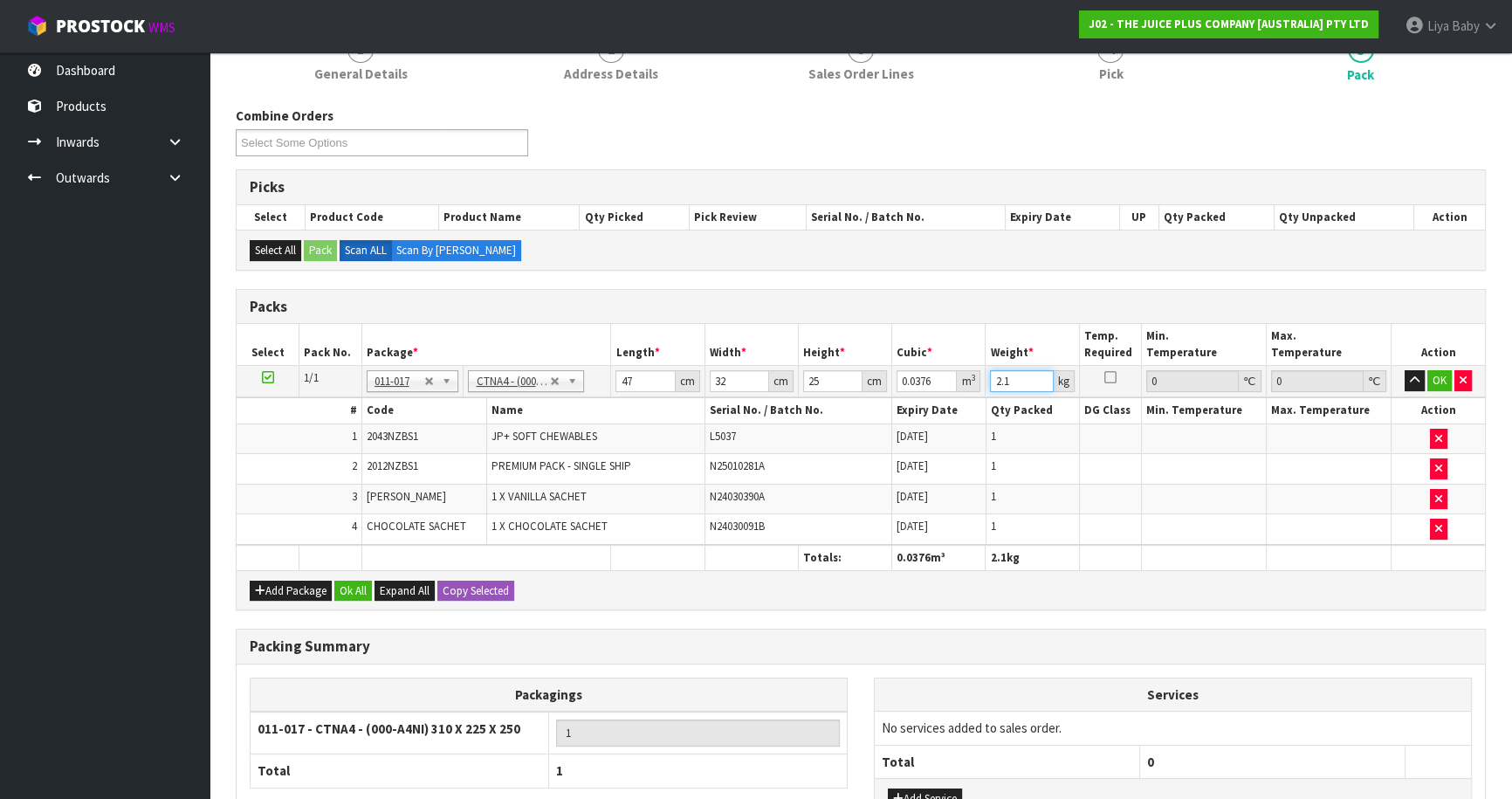
type input "2"
type input "3"
click at [367, 585] on button "Ok All" at bounding box center [353, 590] width 37 height 21
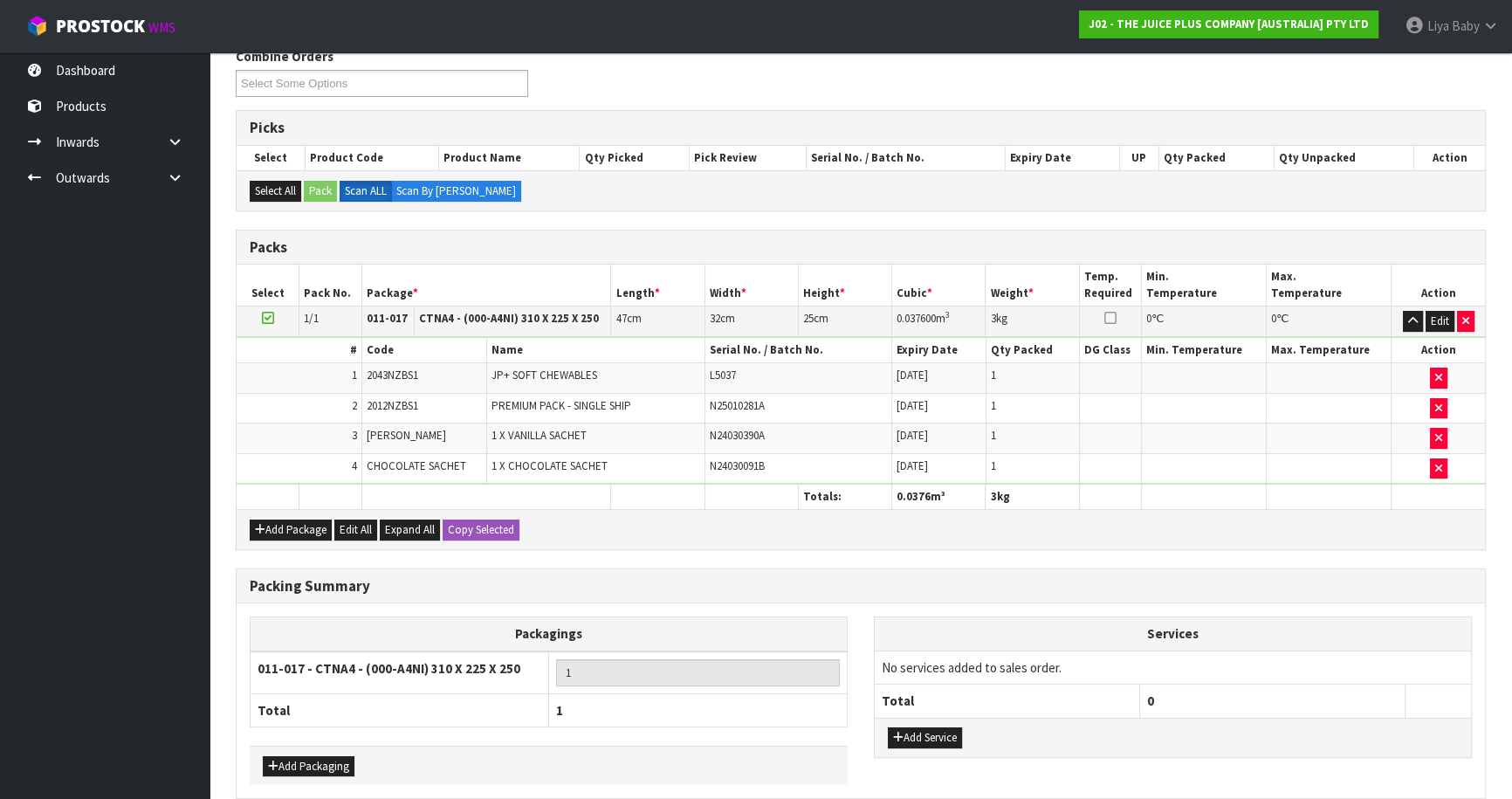
scroll to position [375, 0]
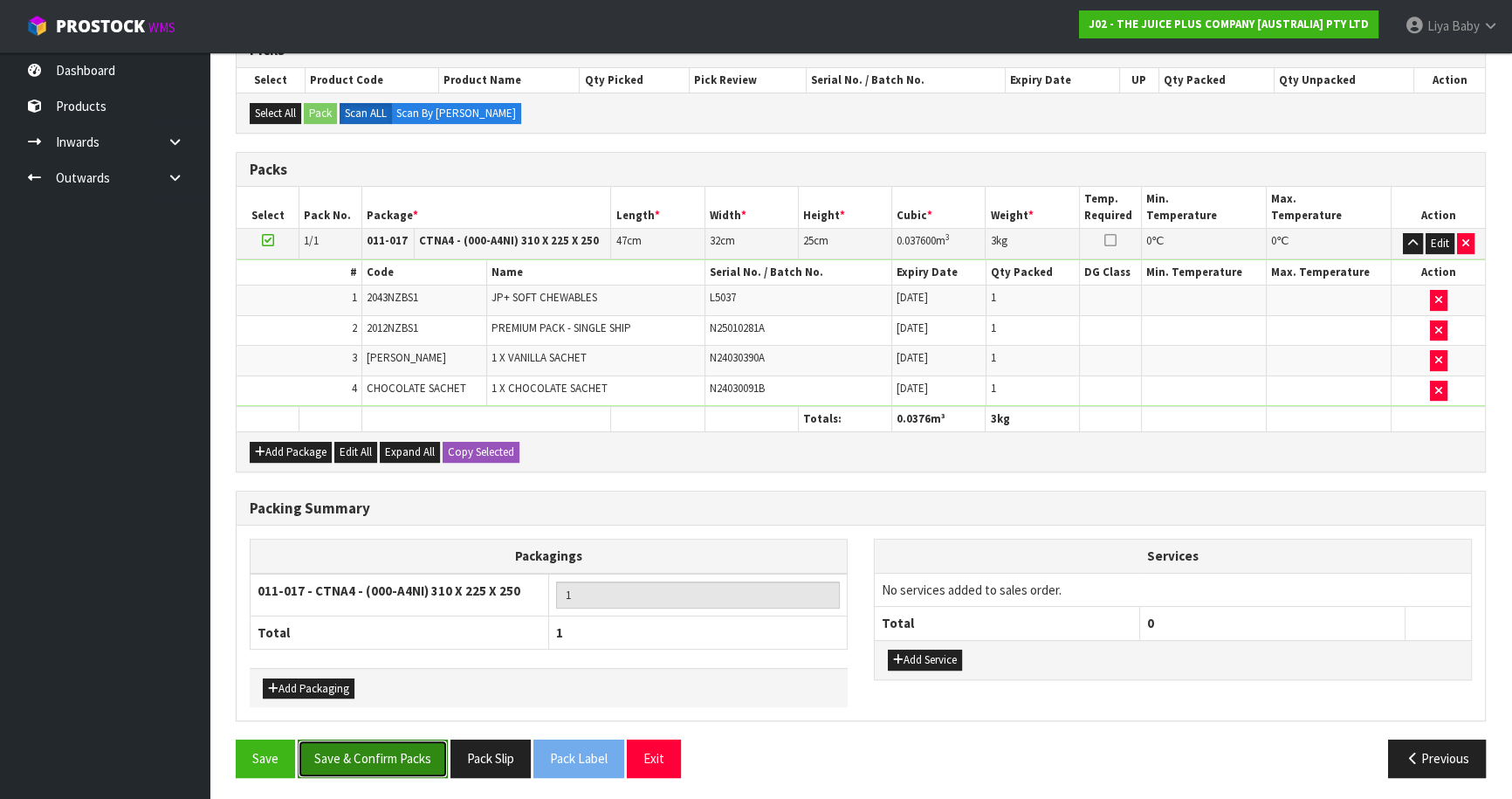
click at [386, 759] on button "Save & Confirm Packs" at bounding box center [372, 758] width 150 height 37
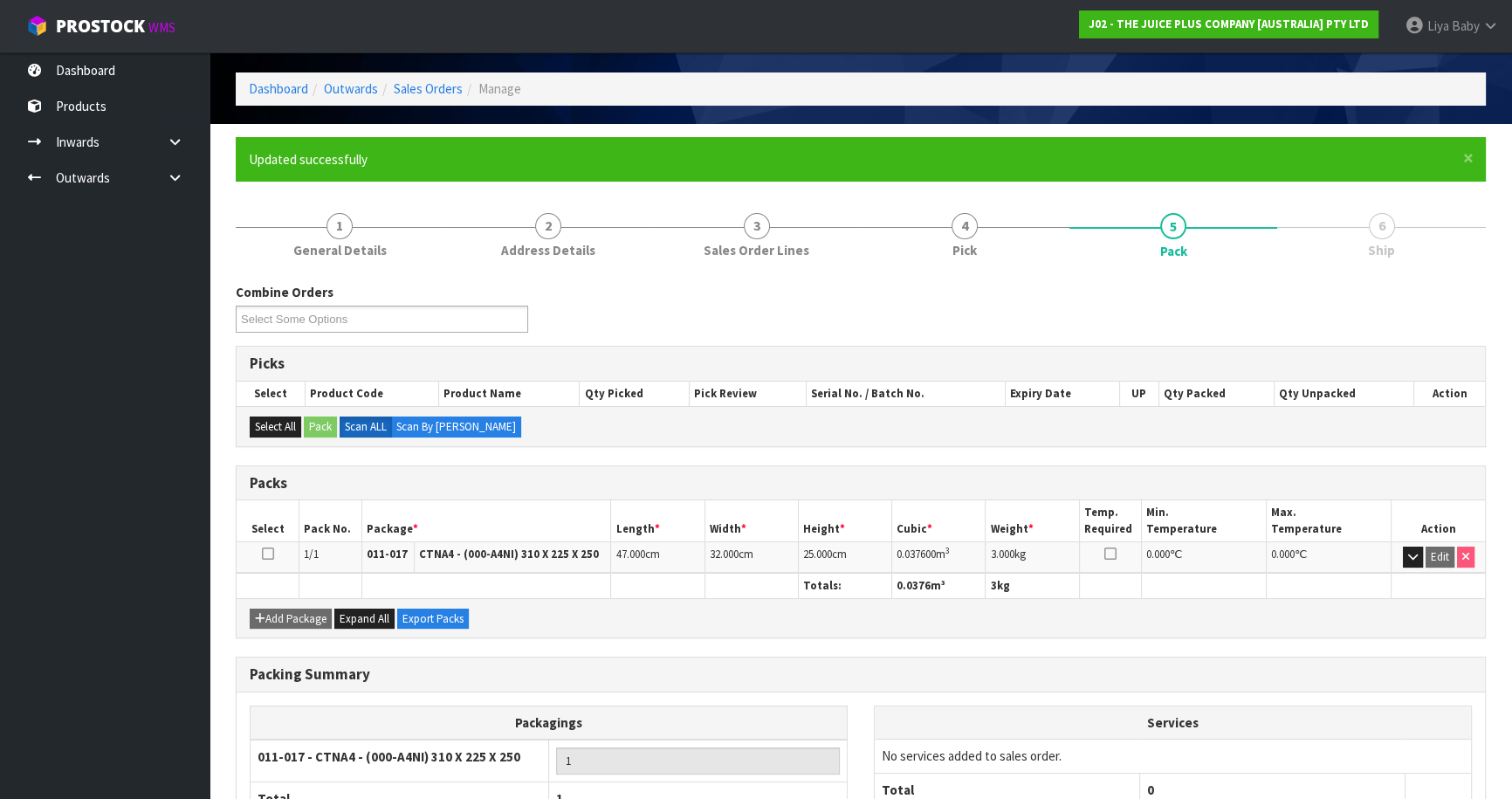
scroll to position [190, 0]
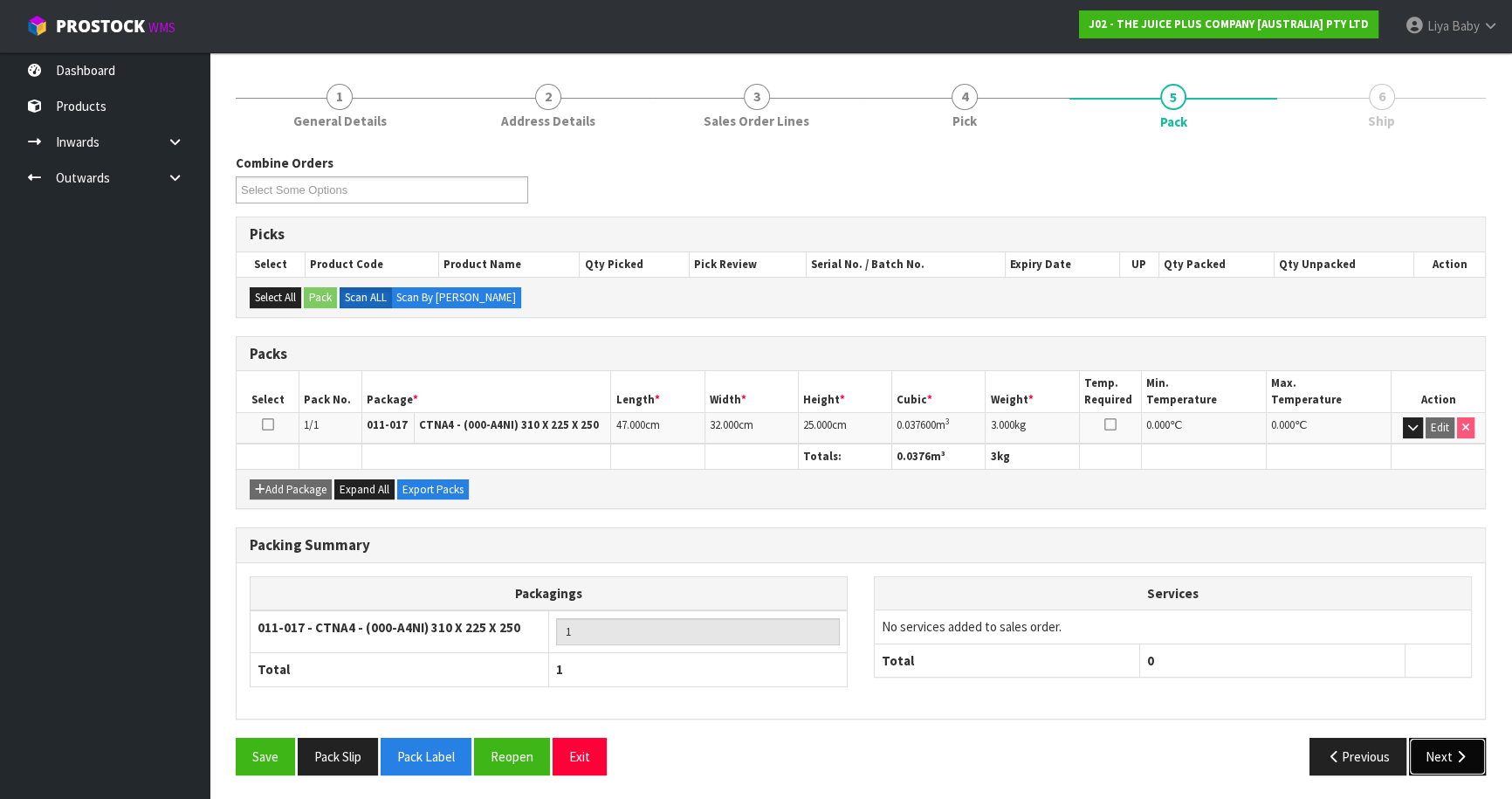
click at [1431, 756] on button "Next" at bounding box center [1447, 756] width 77 height 37
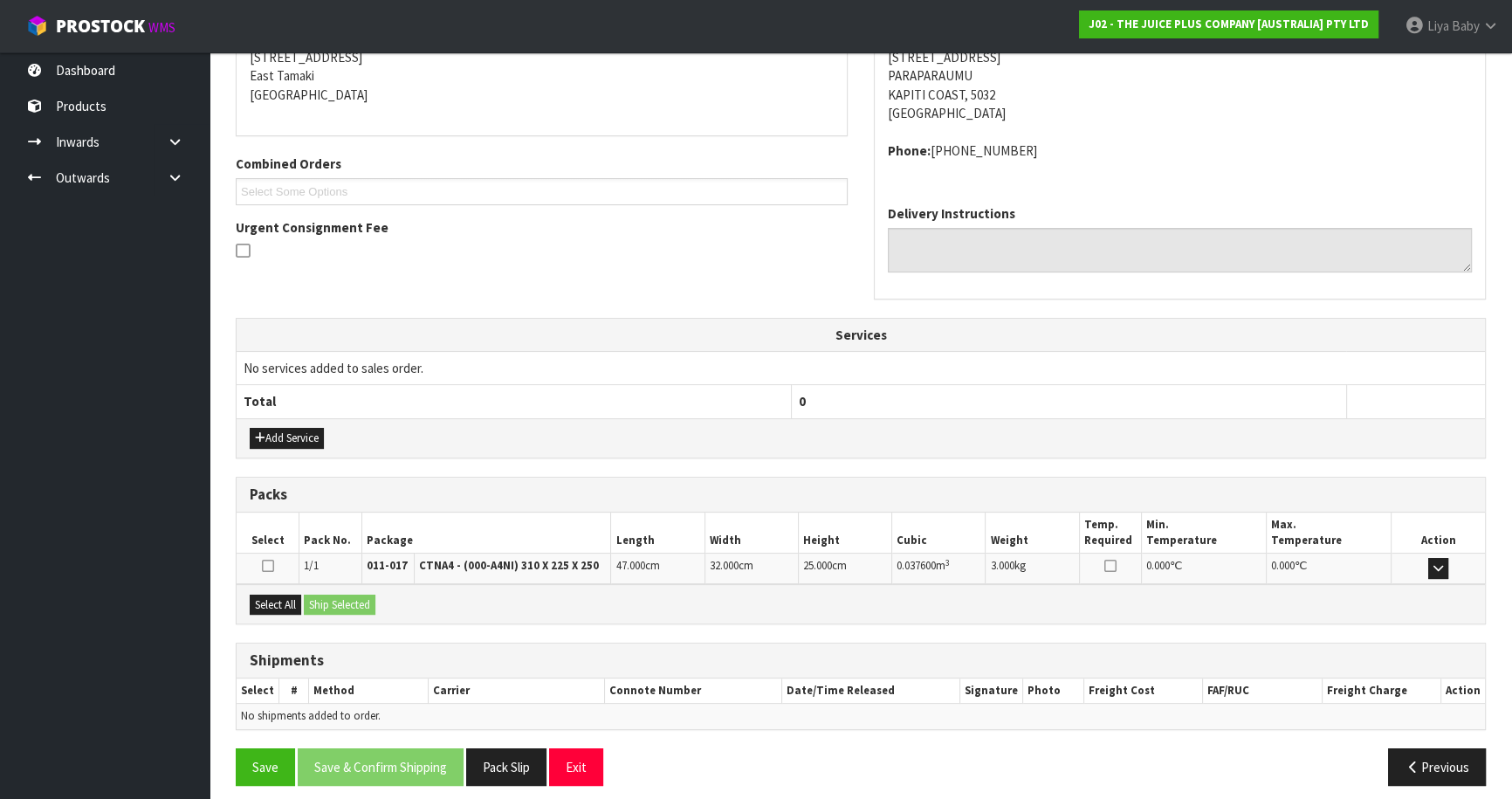
scroll to position [374, 0]
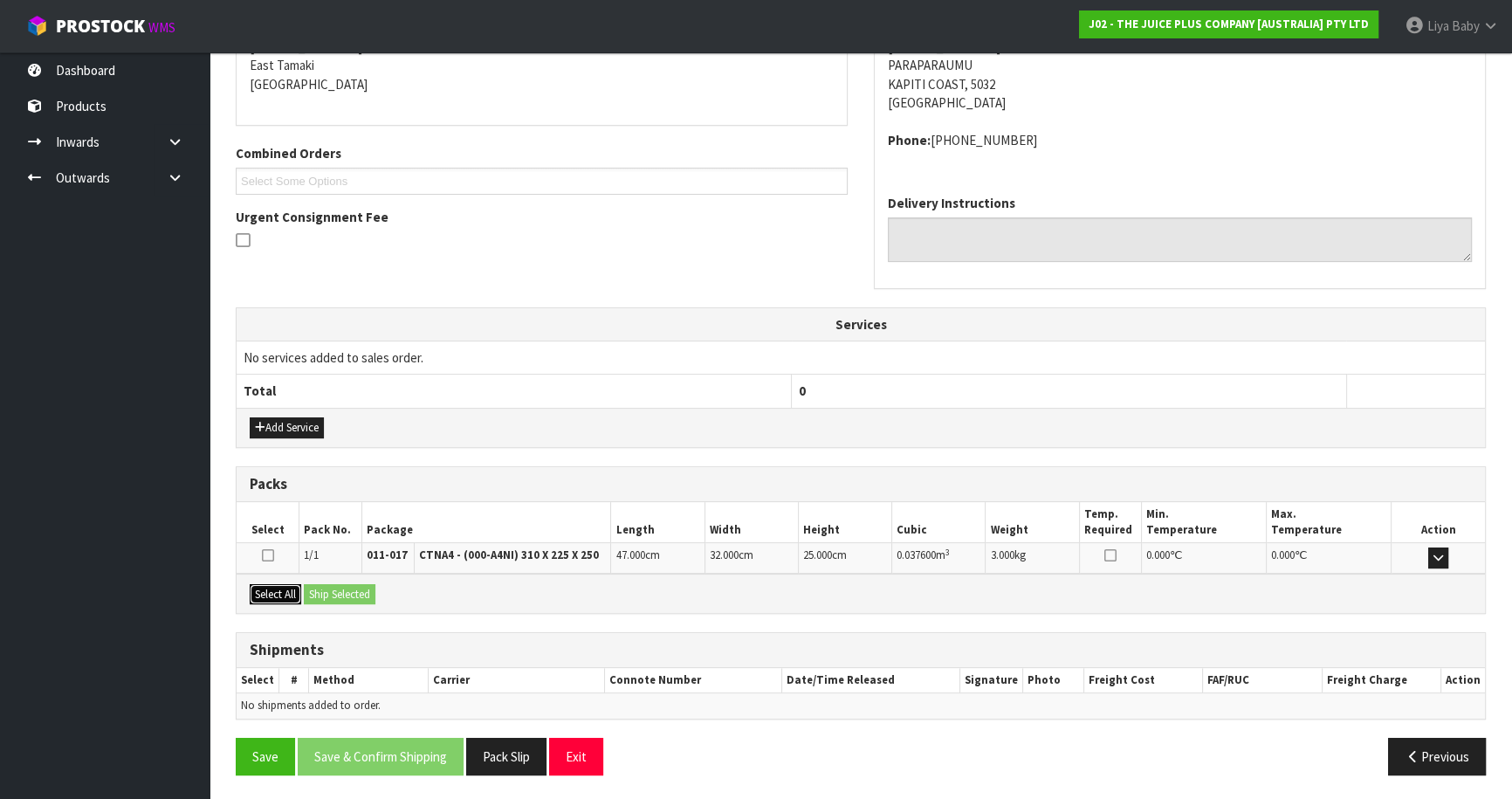
drag, startPoint x: 277, startPoint y: 596, endPoint x: 312, endPoint y: 595, distance: 35.0
click at [279, 595] on button "Select All" at bounding box center [276, 594] width 52 height 21
drag, startPoint x: 331, startPoint y: 589, endPoint x: 319, endPoint y: 632, distance: 44.6
click at [332, 591] on button "Ship Selected" at bounding box center [339, 594] width 71 height 21
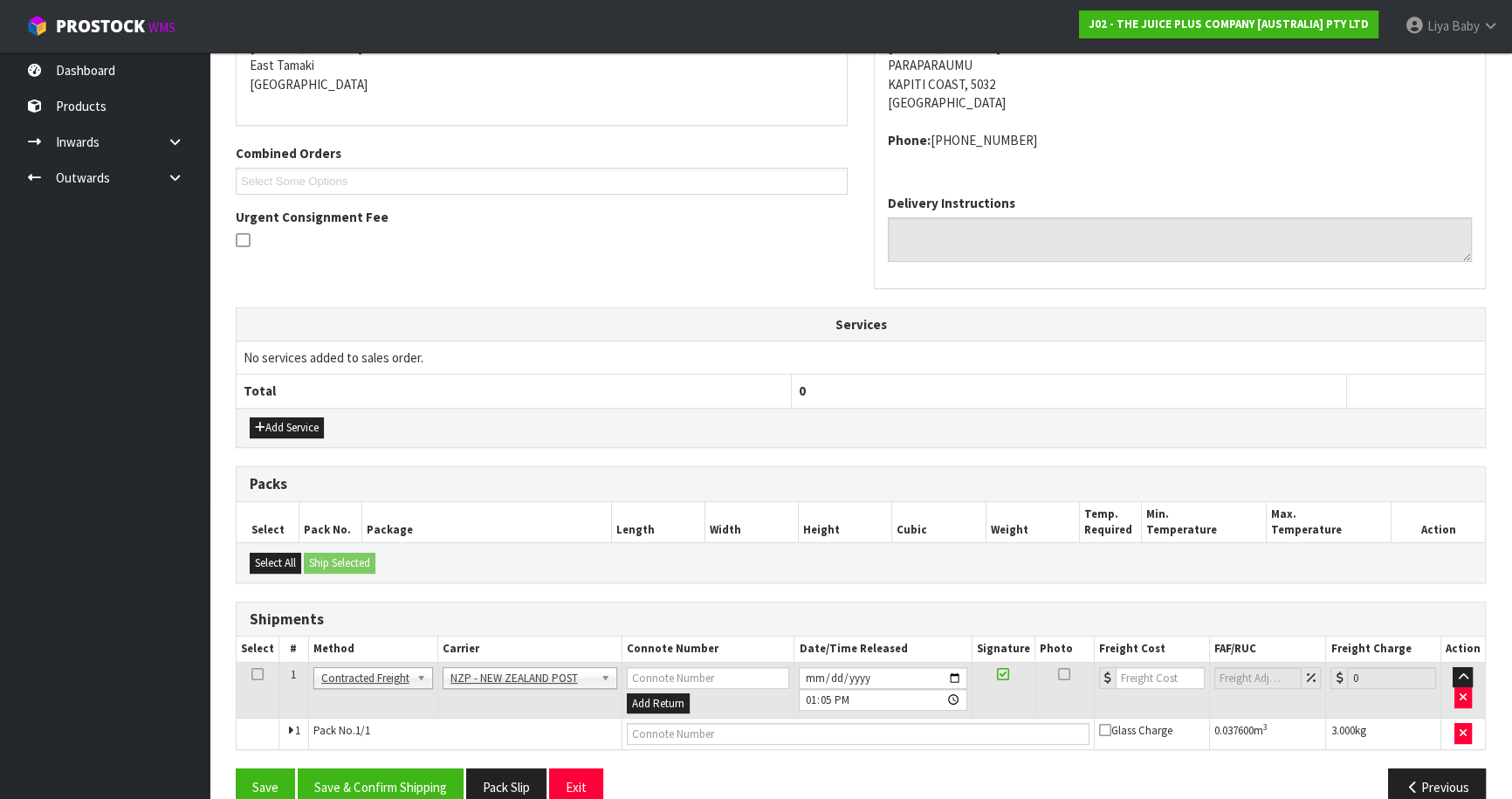
drag, startPoint x: 252, startPoint y: 672, endPoint x: 268, endPoint y: 682, distance: 18.9
click at [253, 674] on icon at bounding box center [258, 674] width 12 height 1
click at [393, 785] on button "Save & Confirm Shipping" at bounding box center [380, 787] width 166 height 37
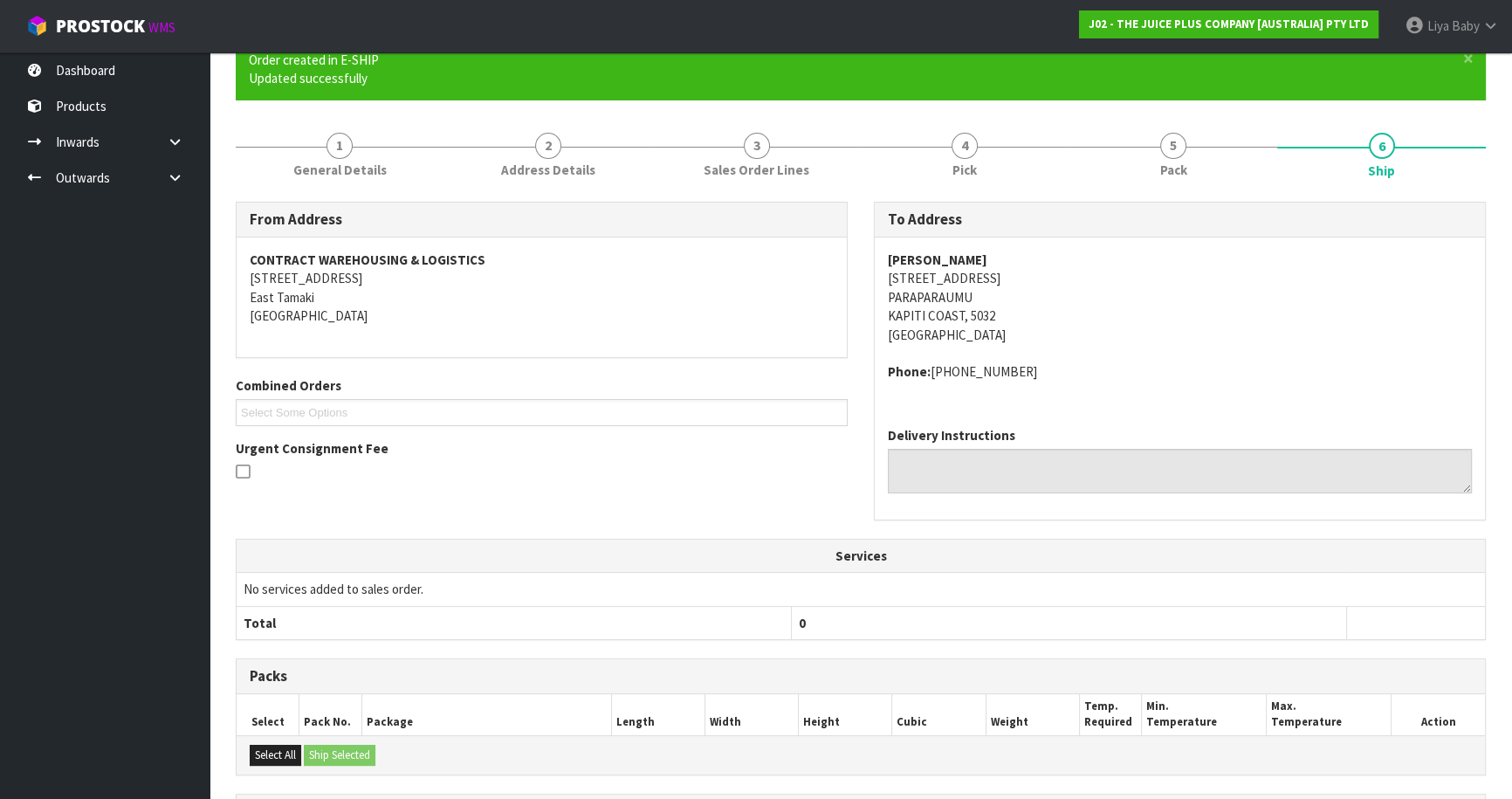
scroll to position [379, 0]
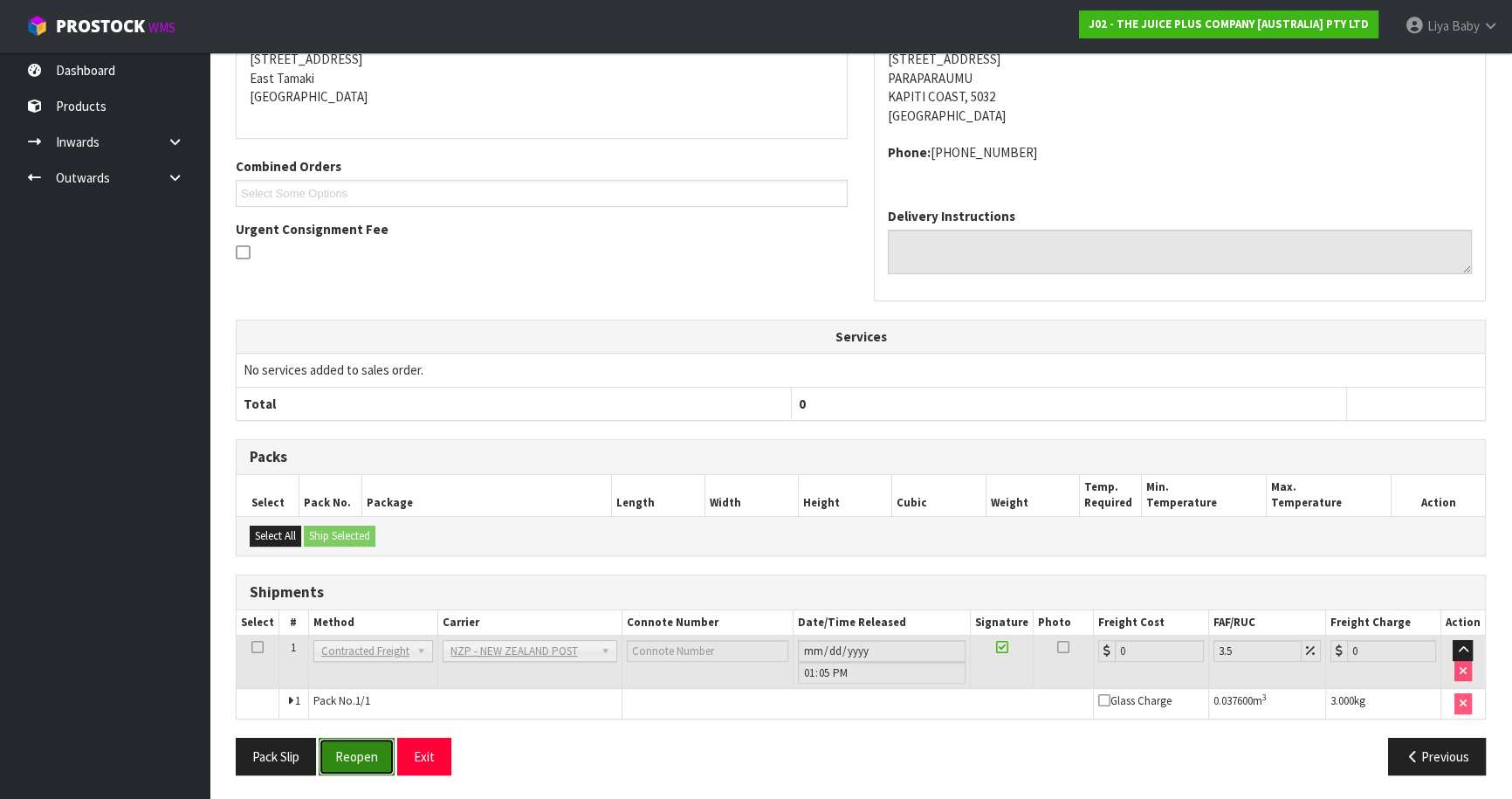
click at [371, 753] on button "Reopen" at bounding box center [356, 756] width 76 height 37
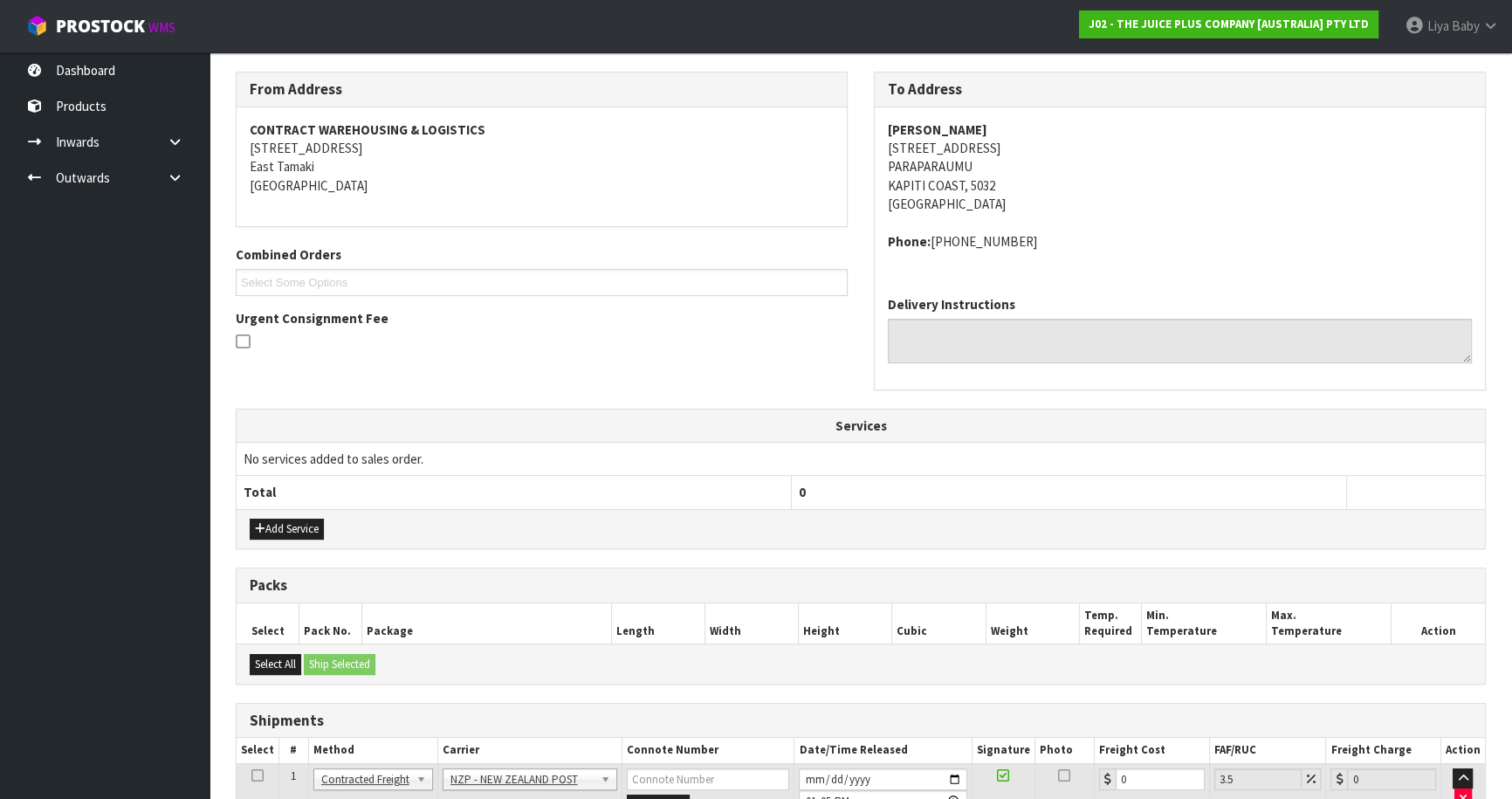
scroll to position [404, 0]
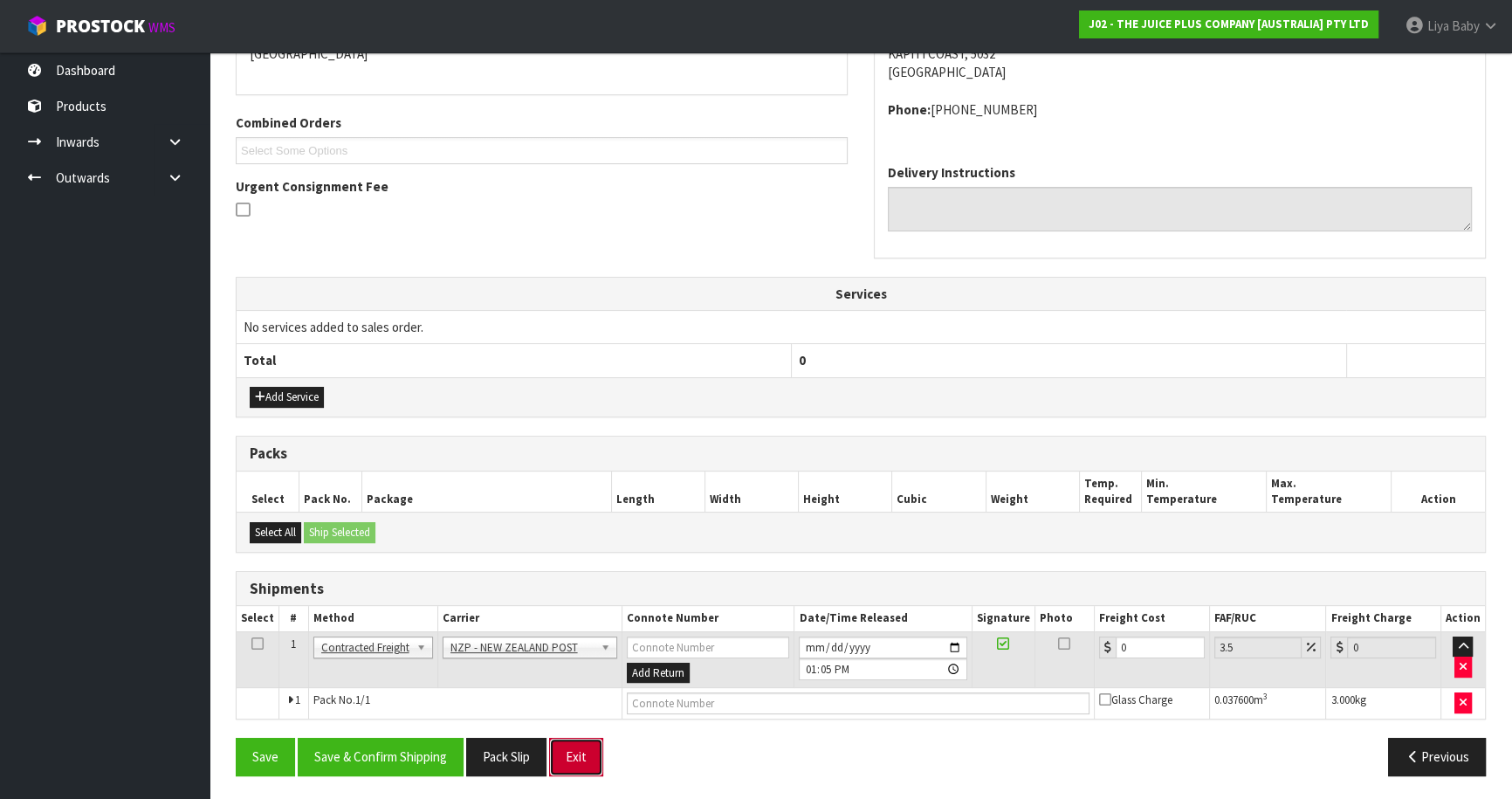
click at [591, 755] on button "Exit" at bounding box center [576, 756] width 54 height 37
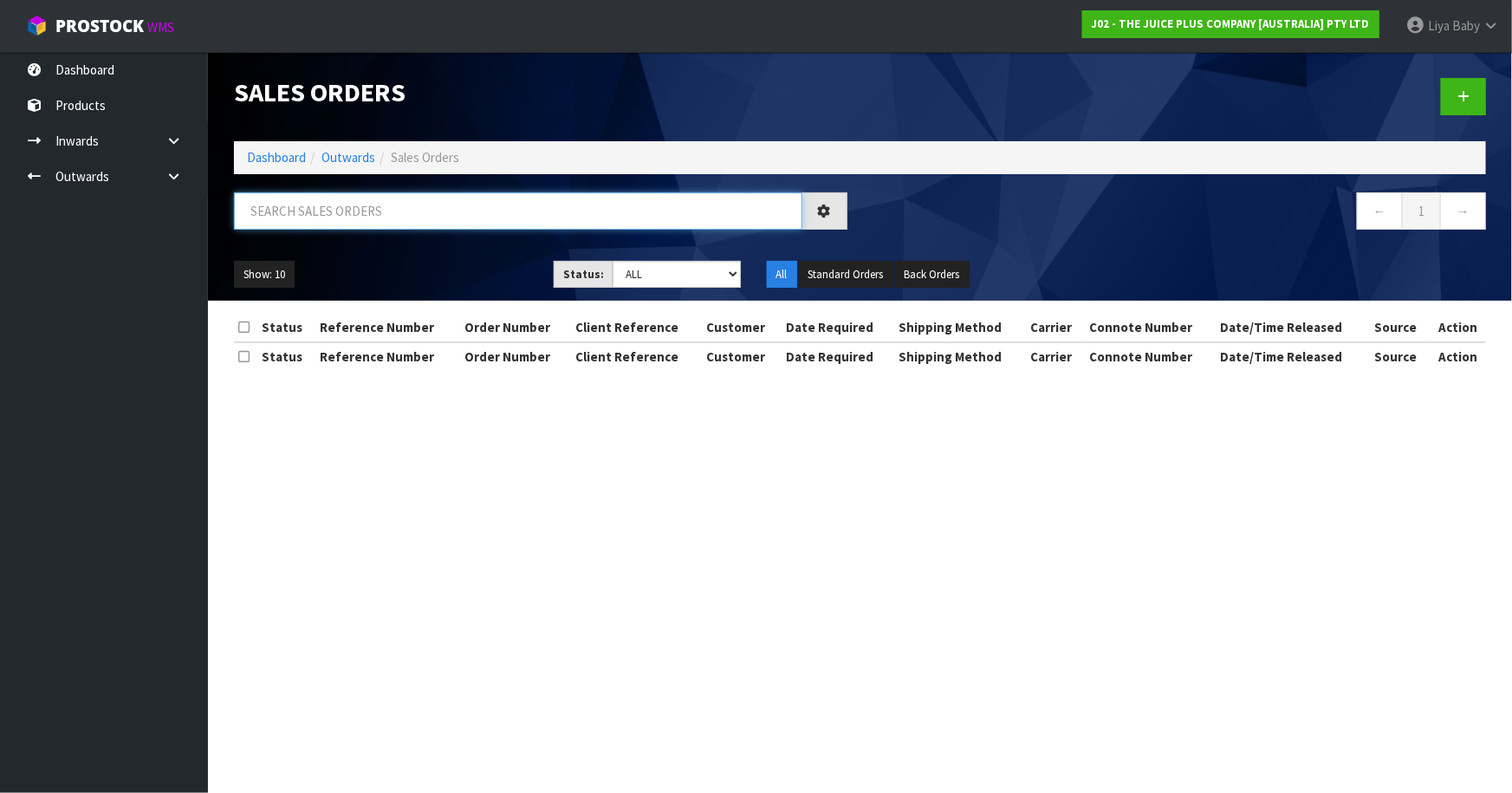
click at [334, 215] on input "text" at bounding box center [518, 211] width 568 height 37
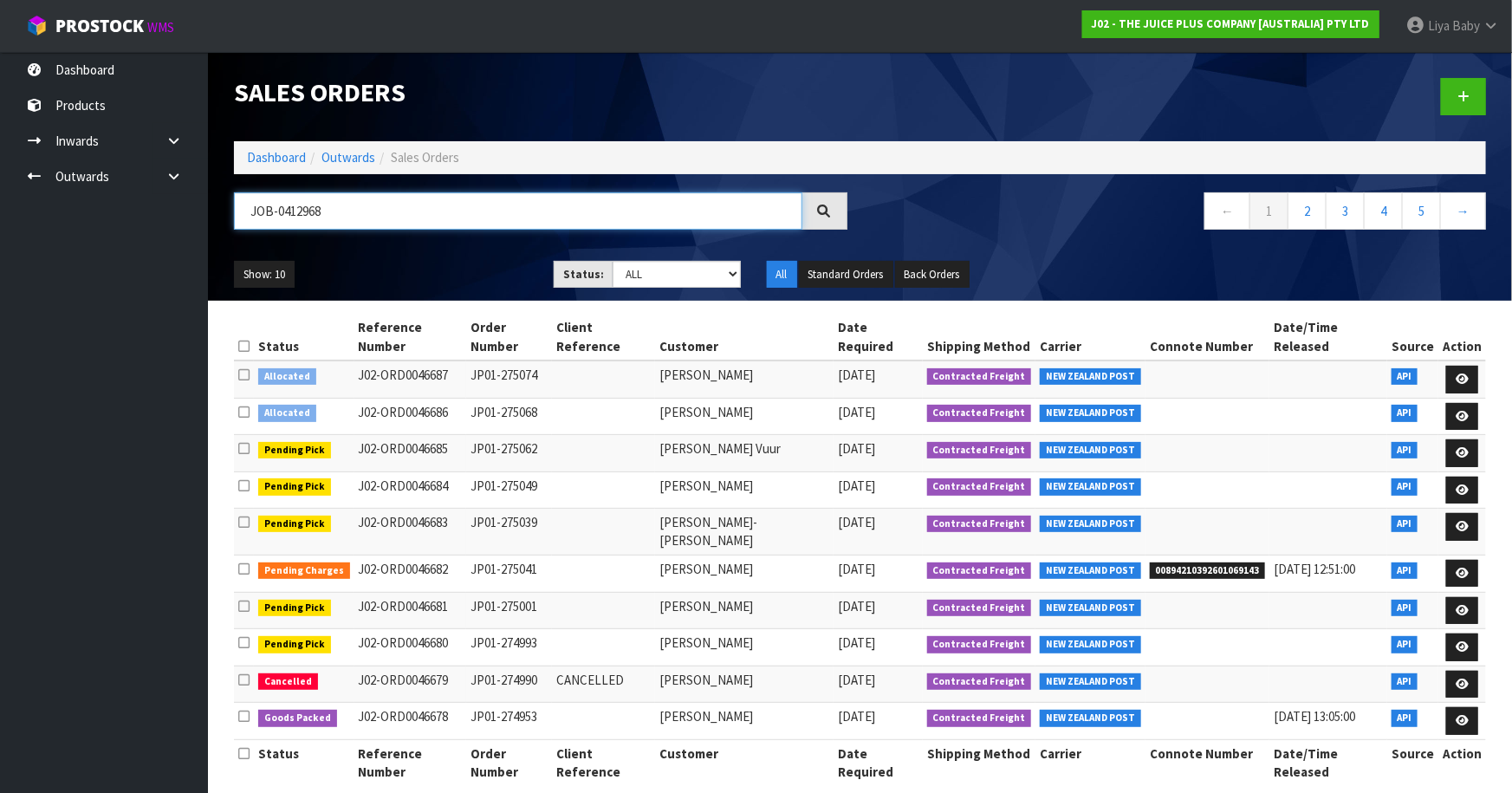
type input "JOB-0412968"
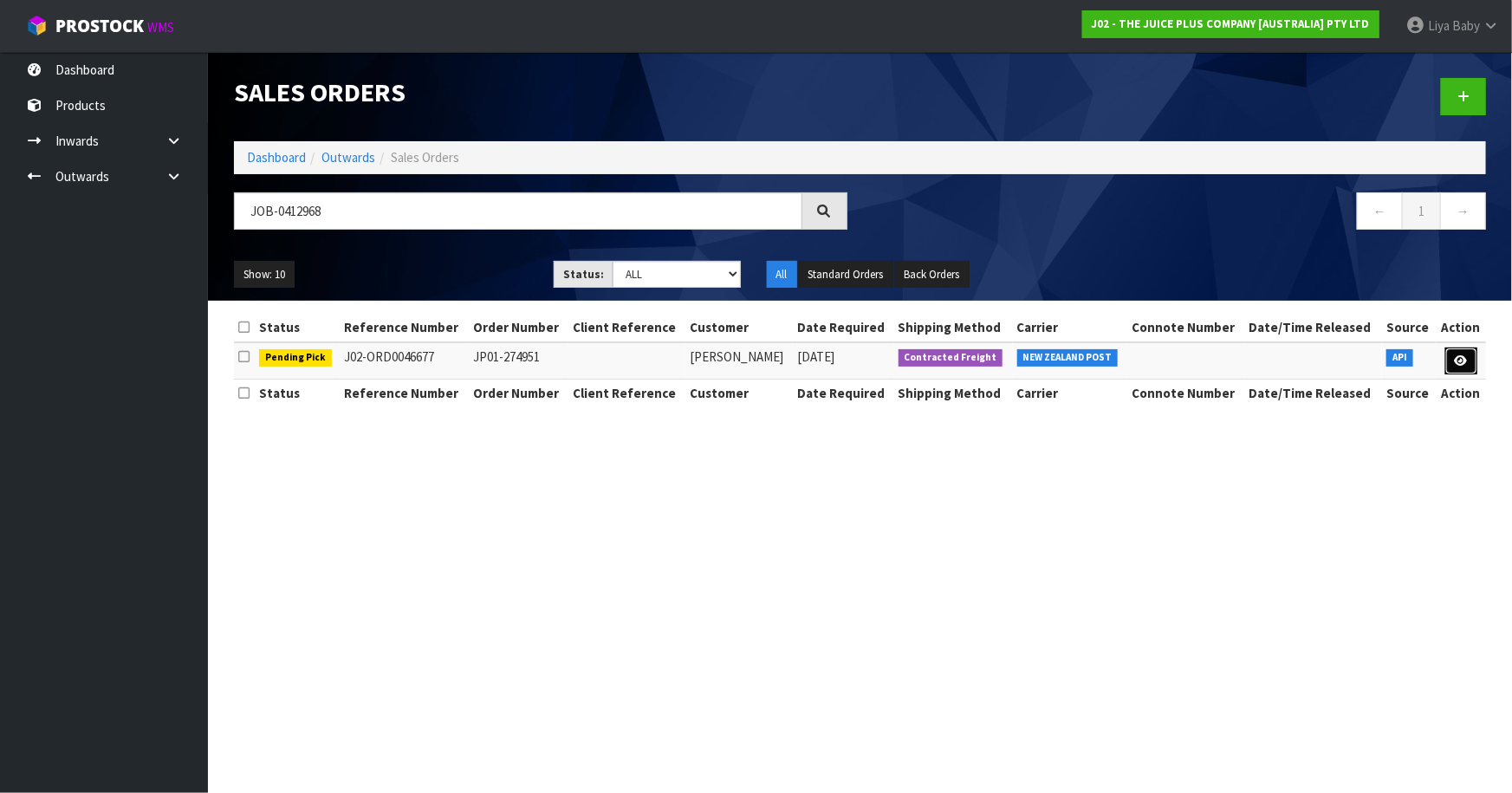
click at [1465, 362] on icon at bounding box center [1461, 361] width 13 height 12
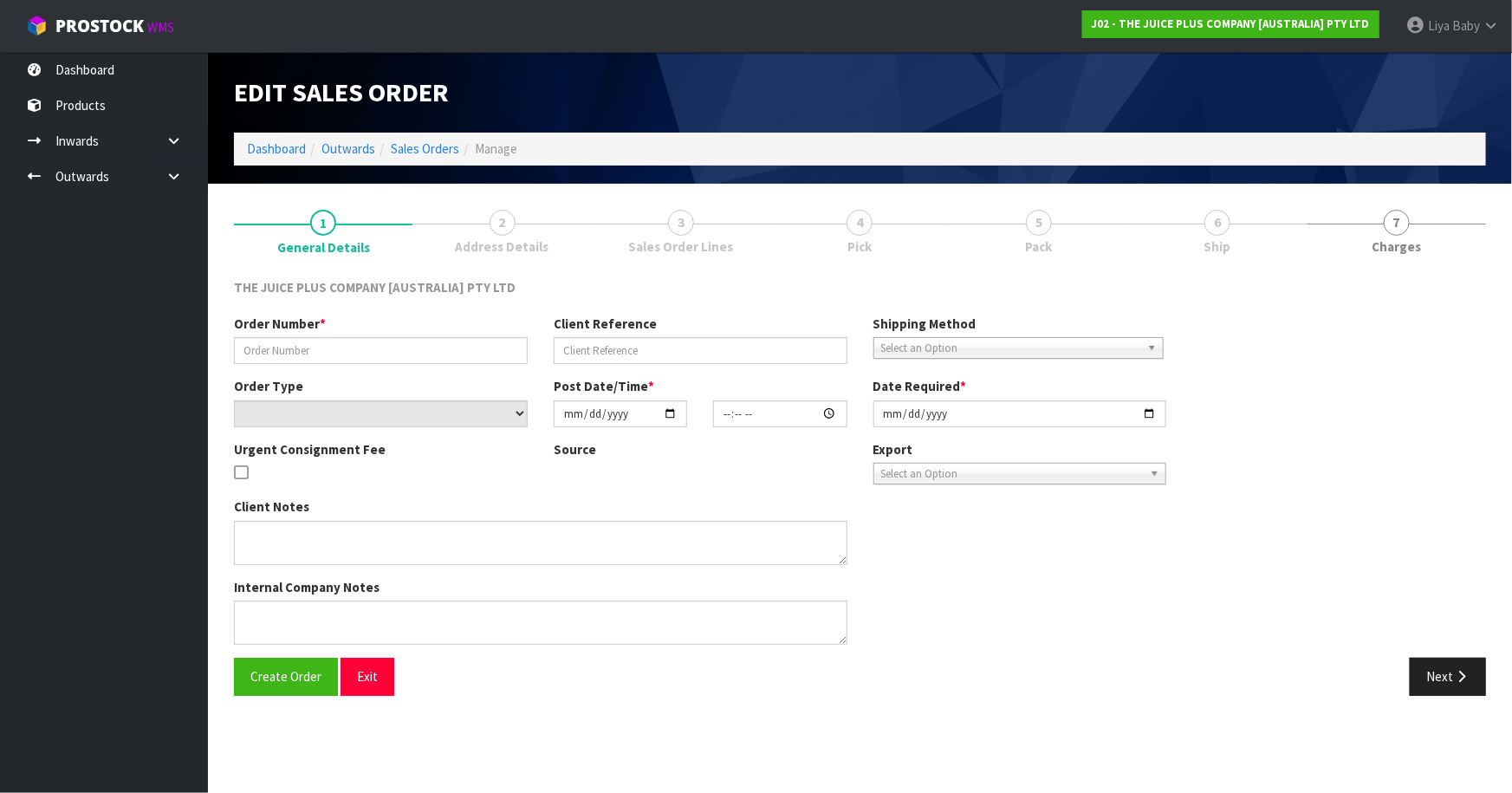
type input "JP01-274951"
select select "number:0"
type input "[DATE]"
type input "03:01:38.000"
type input "[DATE]"
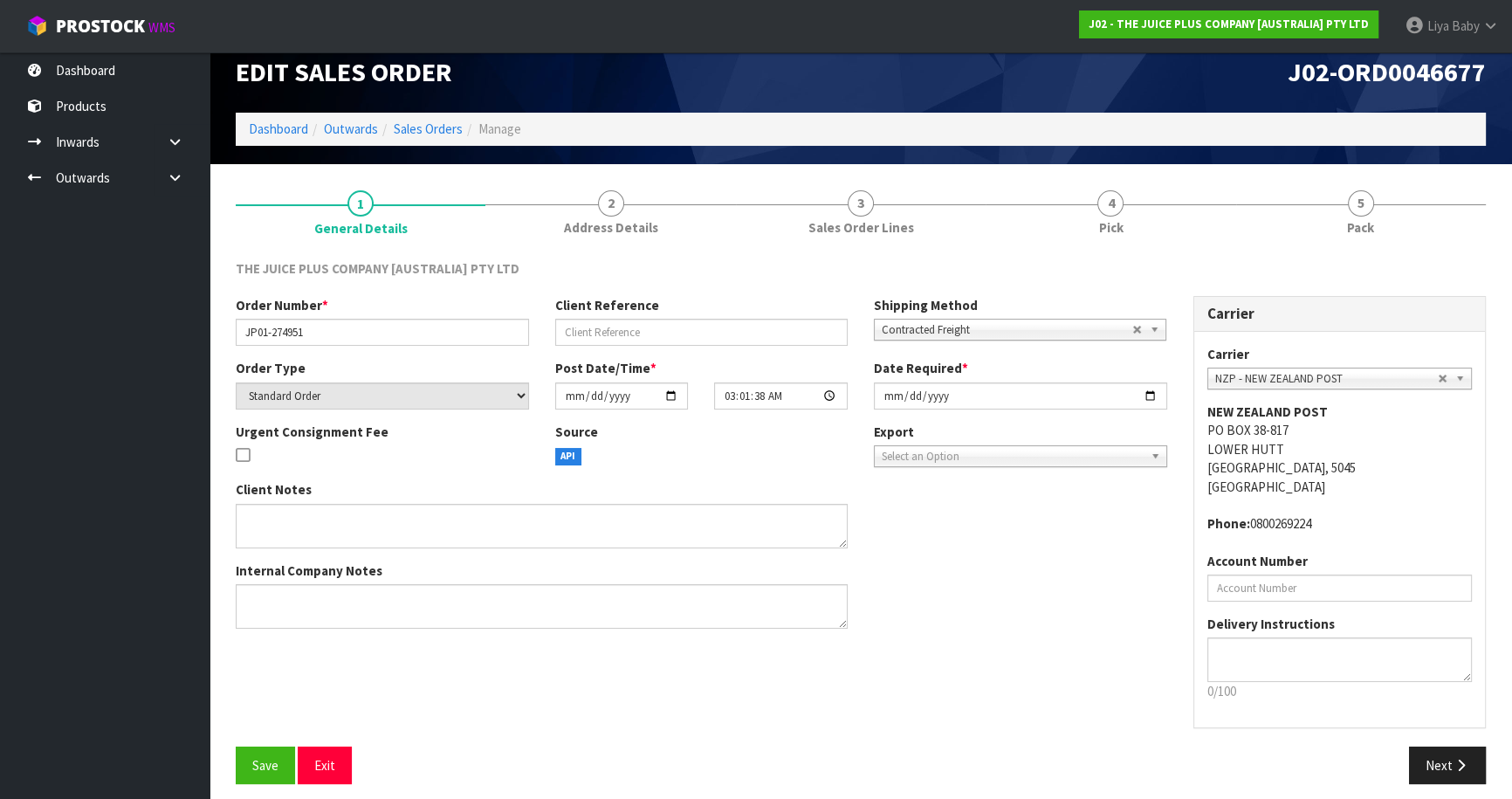
scroll to position [31, 0]
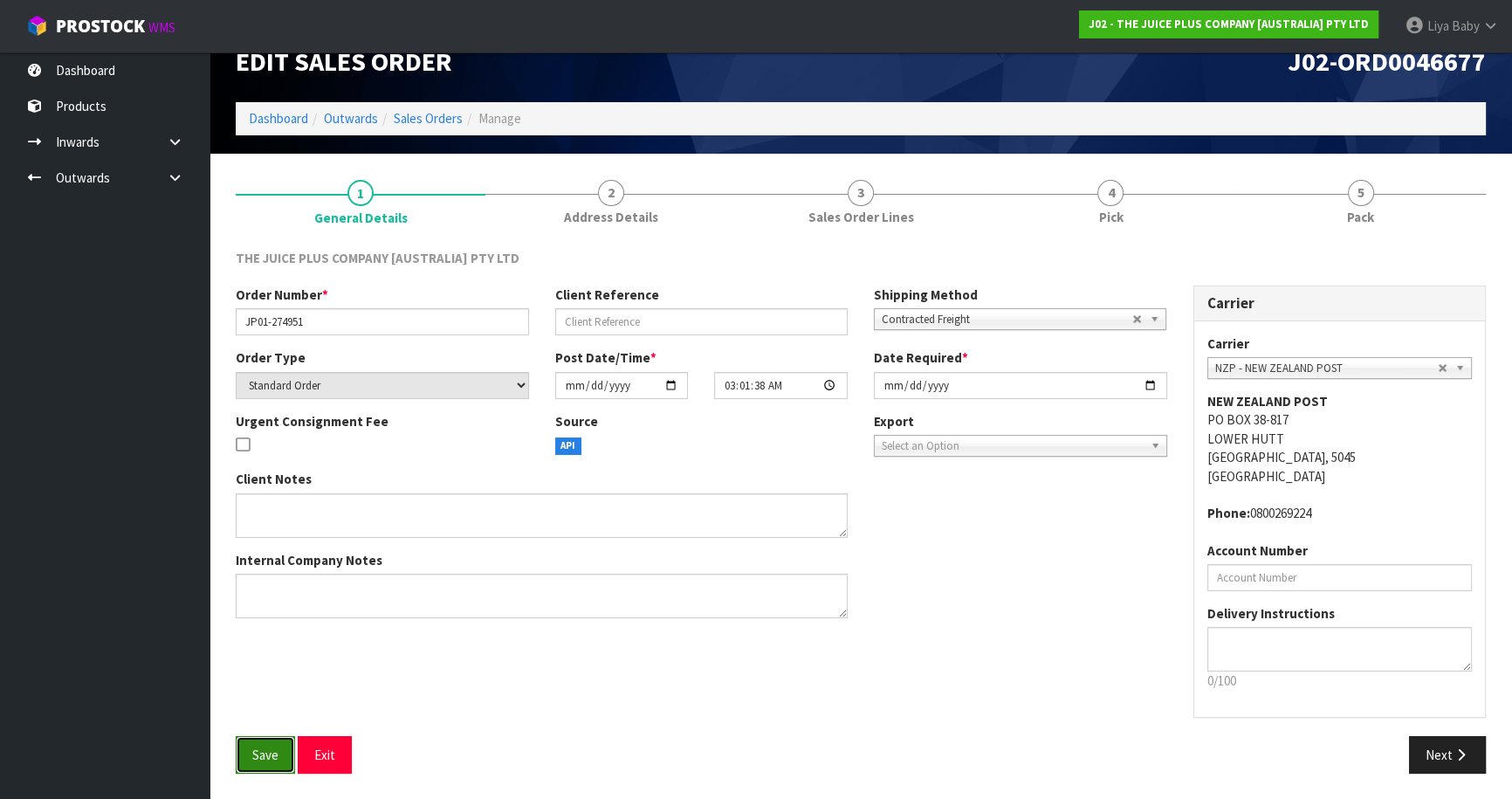
click at [266, 766] on button "Save" at bounding box center [265, 754] width 59 height 37
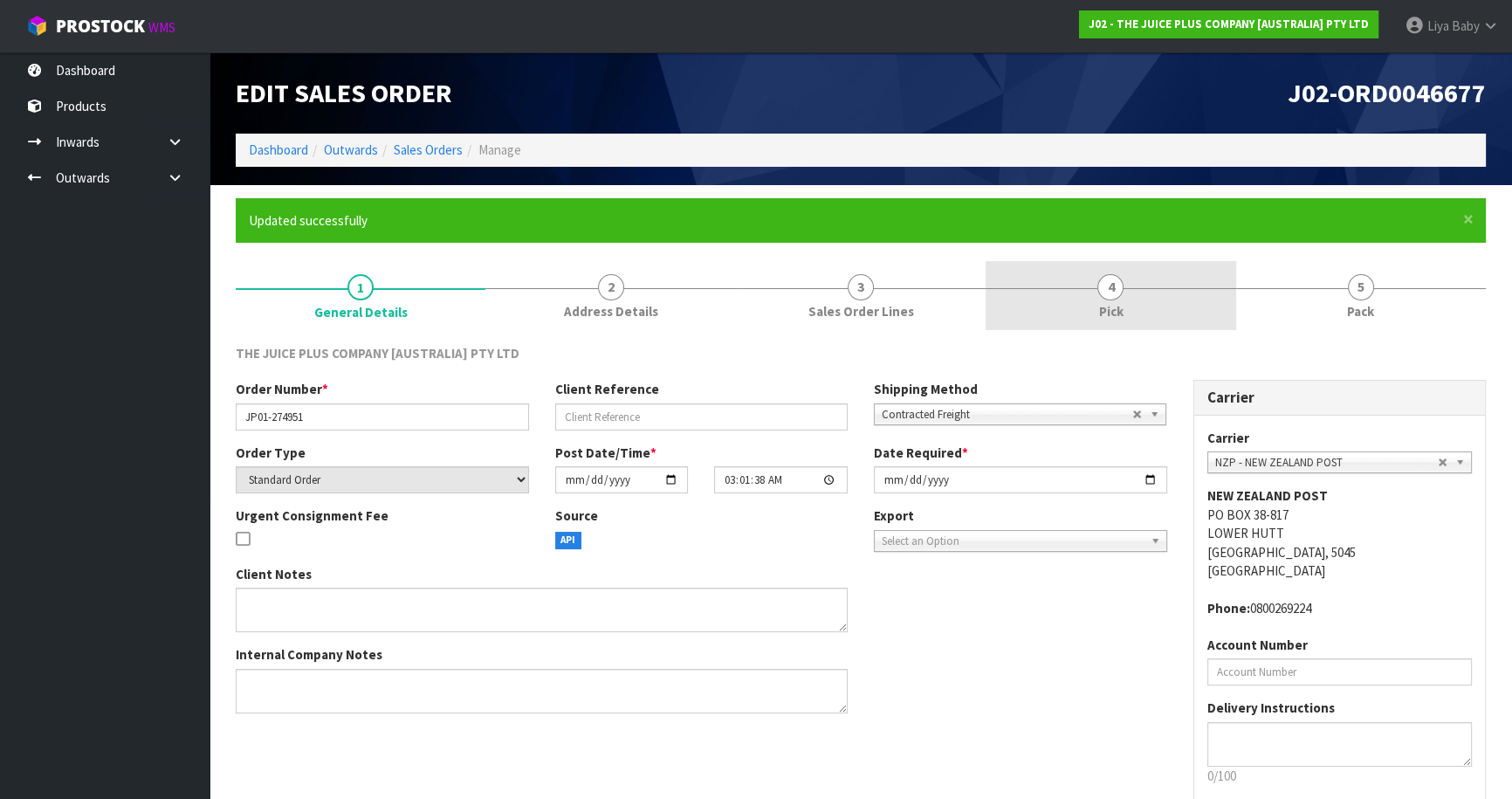
click at [1042, 303] on link "4 Pick" at bounding box center [1110, 295] width 250 height 69
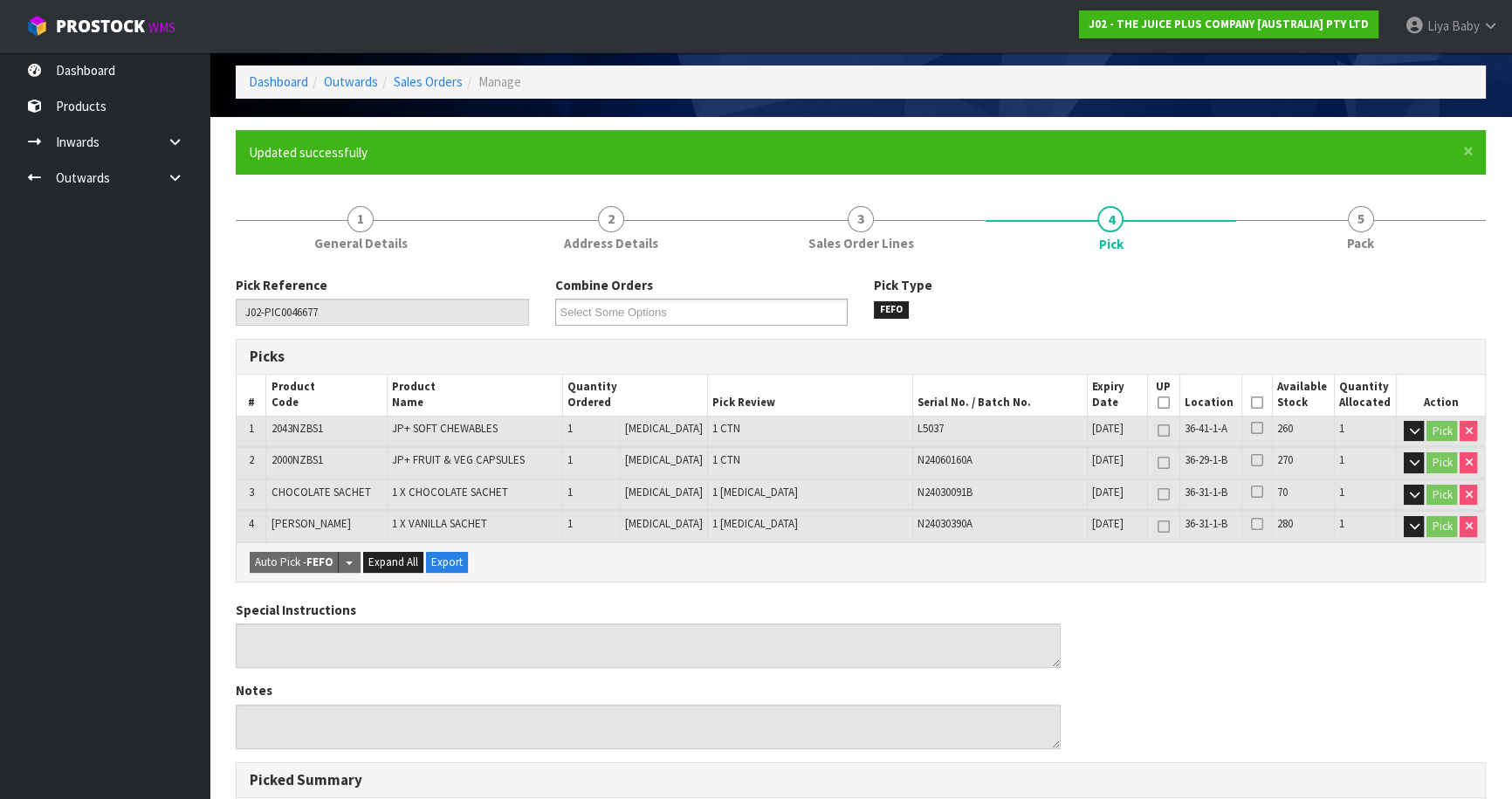
scroll to position [158, 0]
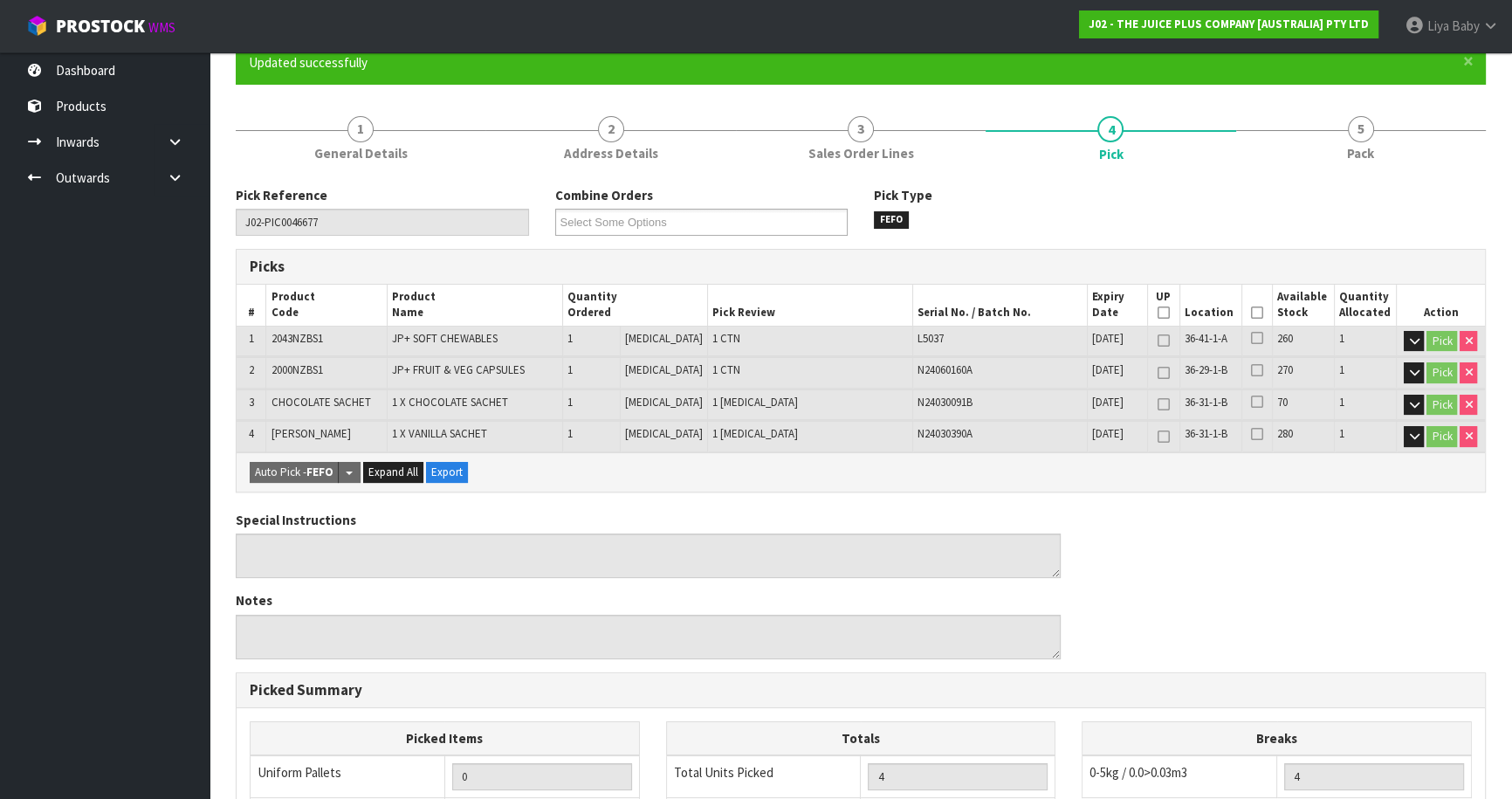
click at [1250, 312] on icon at bounding box center [1257, 312] width 12 height 1
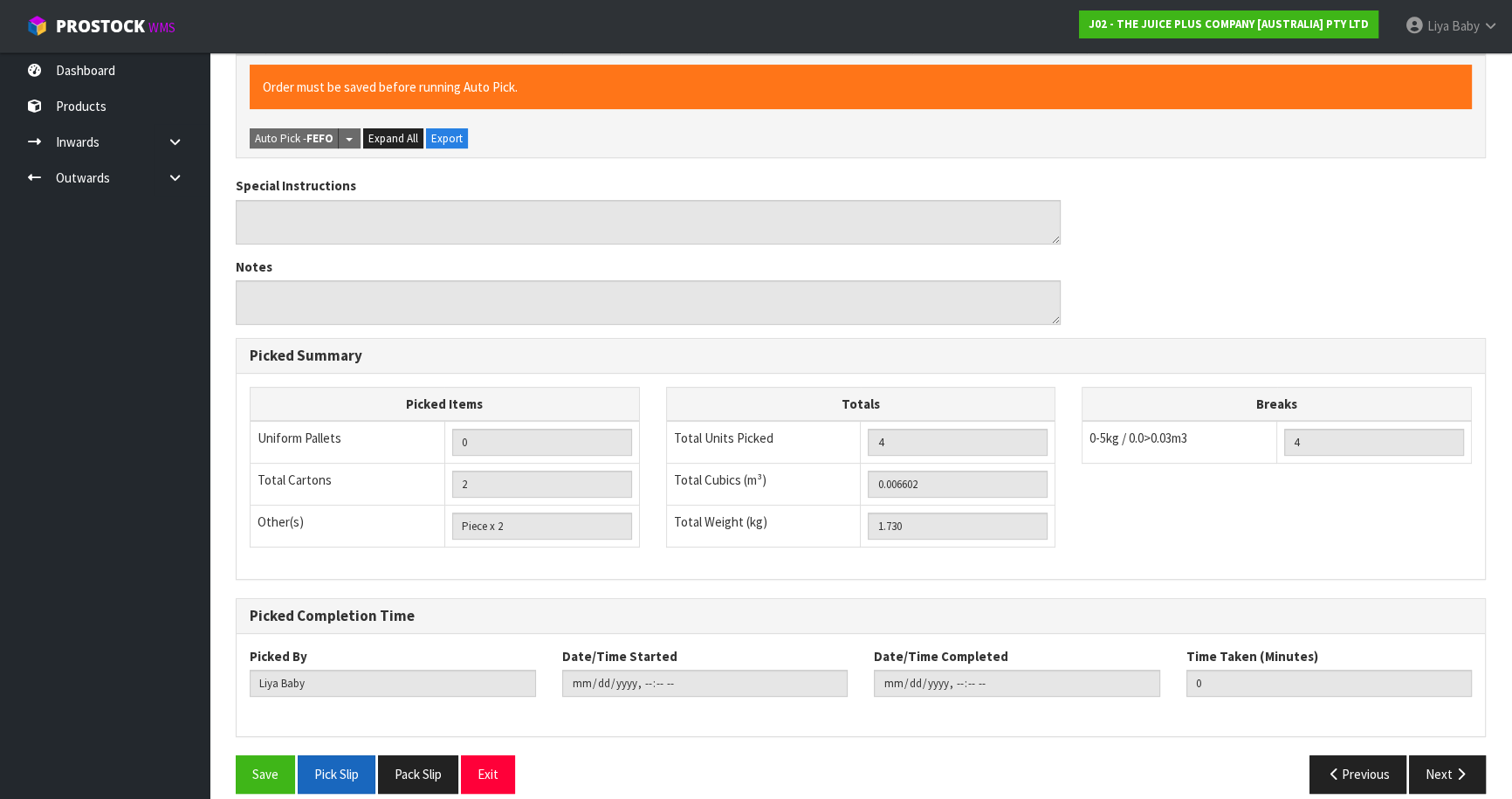
scroll to position [572, 0]
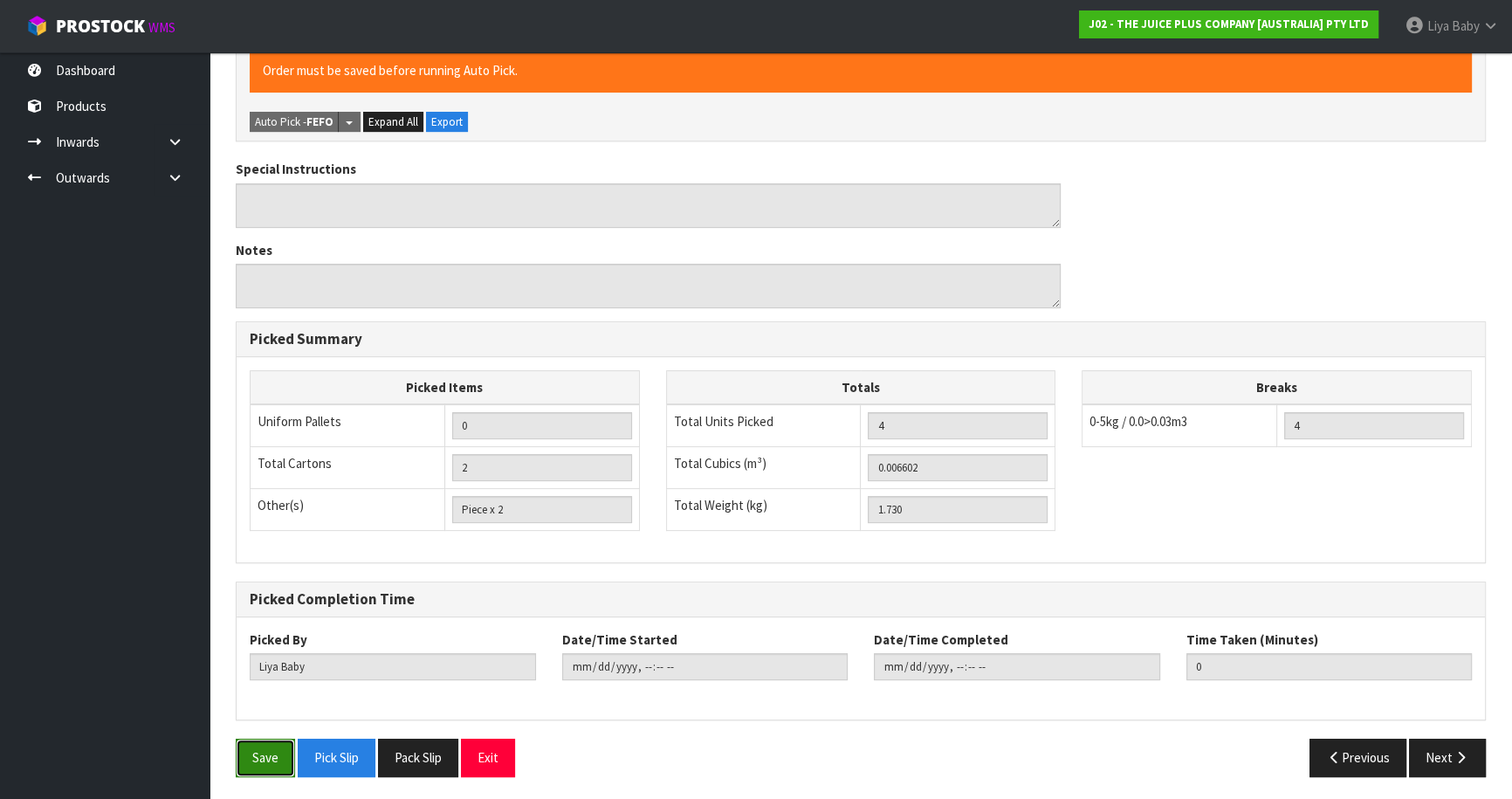
click at [276, 762] on button "Save" at bounding box center [265, 757] width 59 height 37
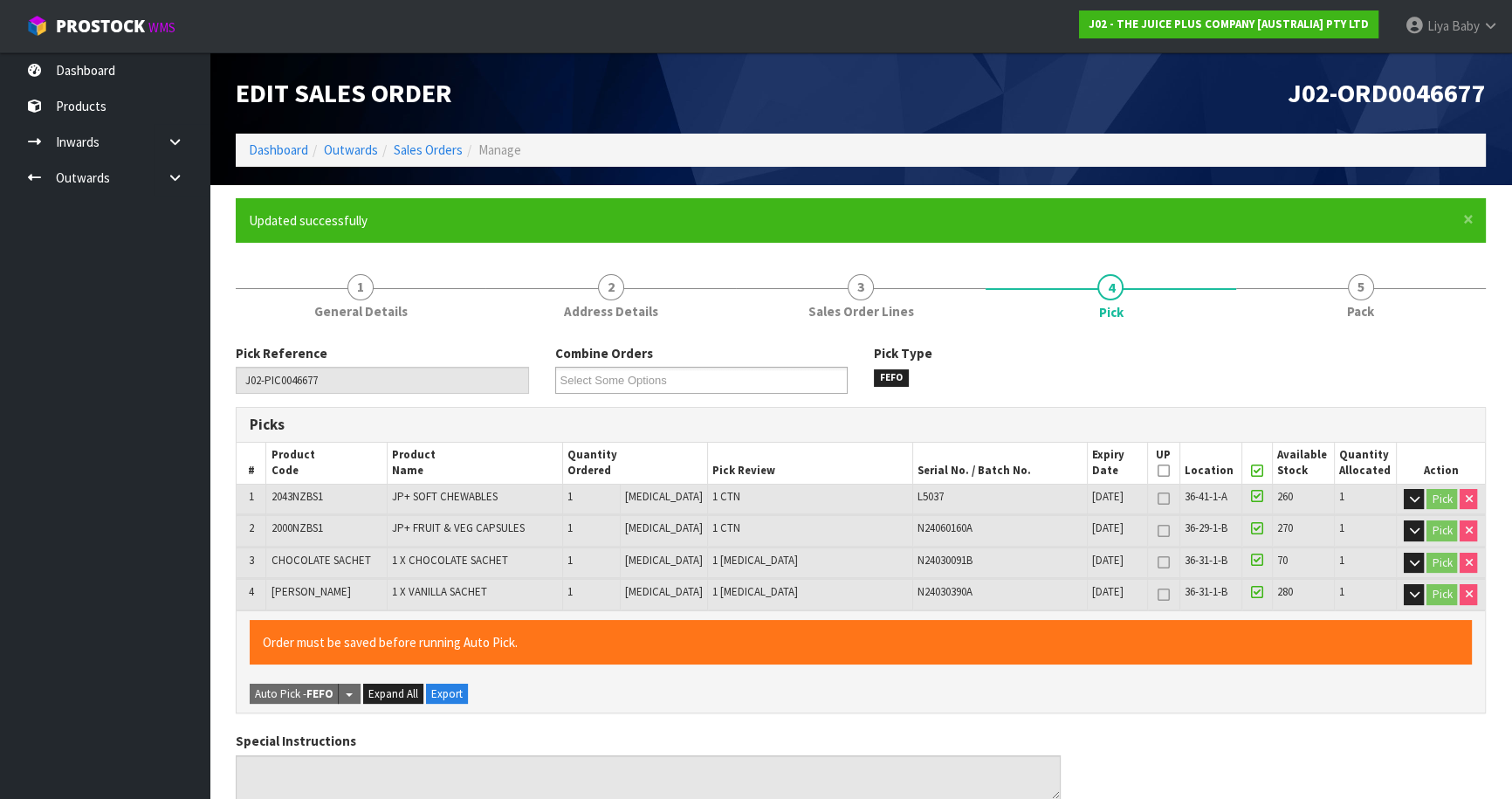
type input "[DATE]T13:07:12"
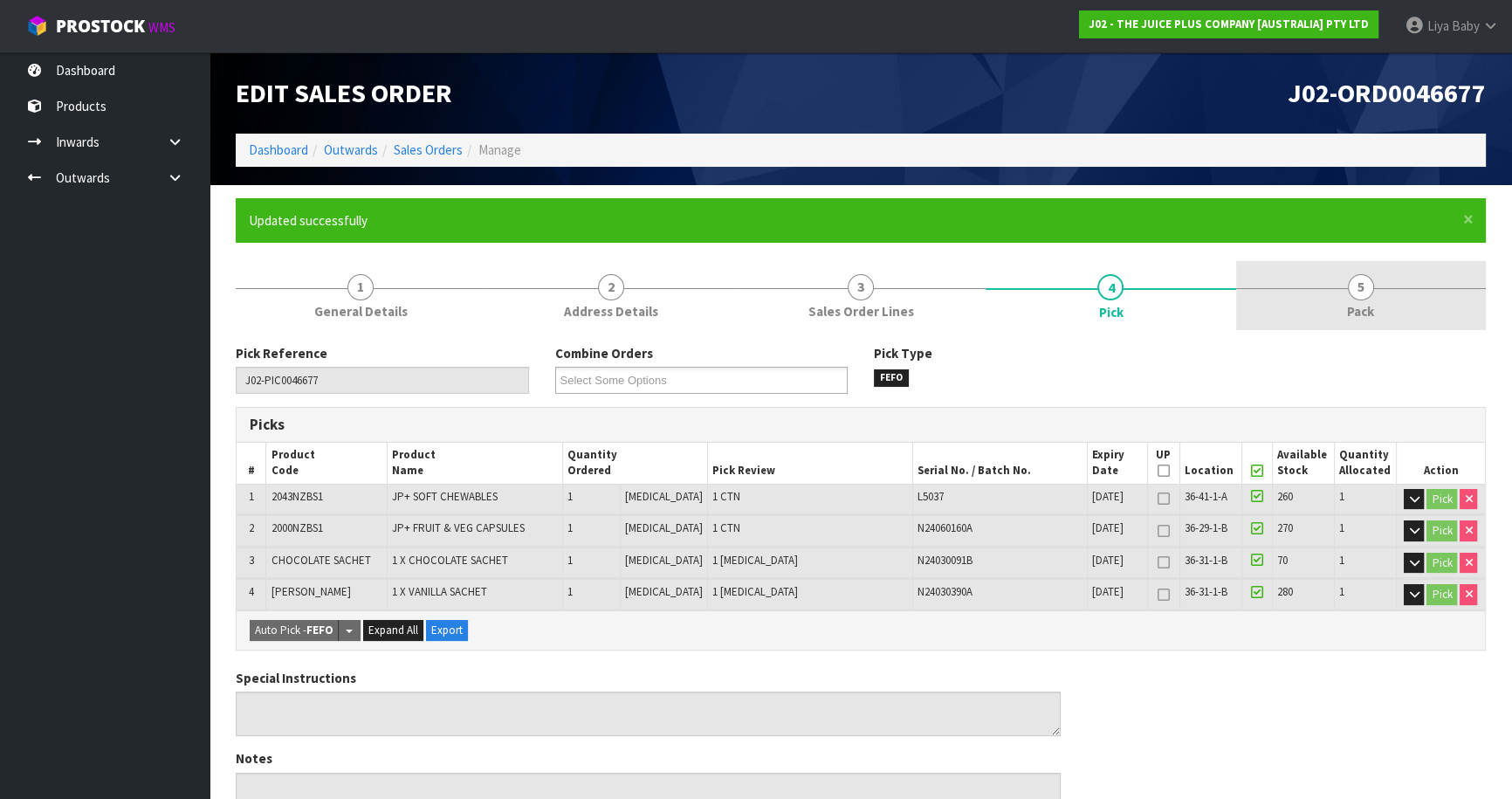
click at [1334, 323] on link "5 Pack" at bounding box center [1361, 295] width 250 height 69
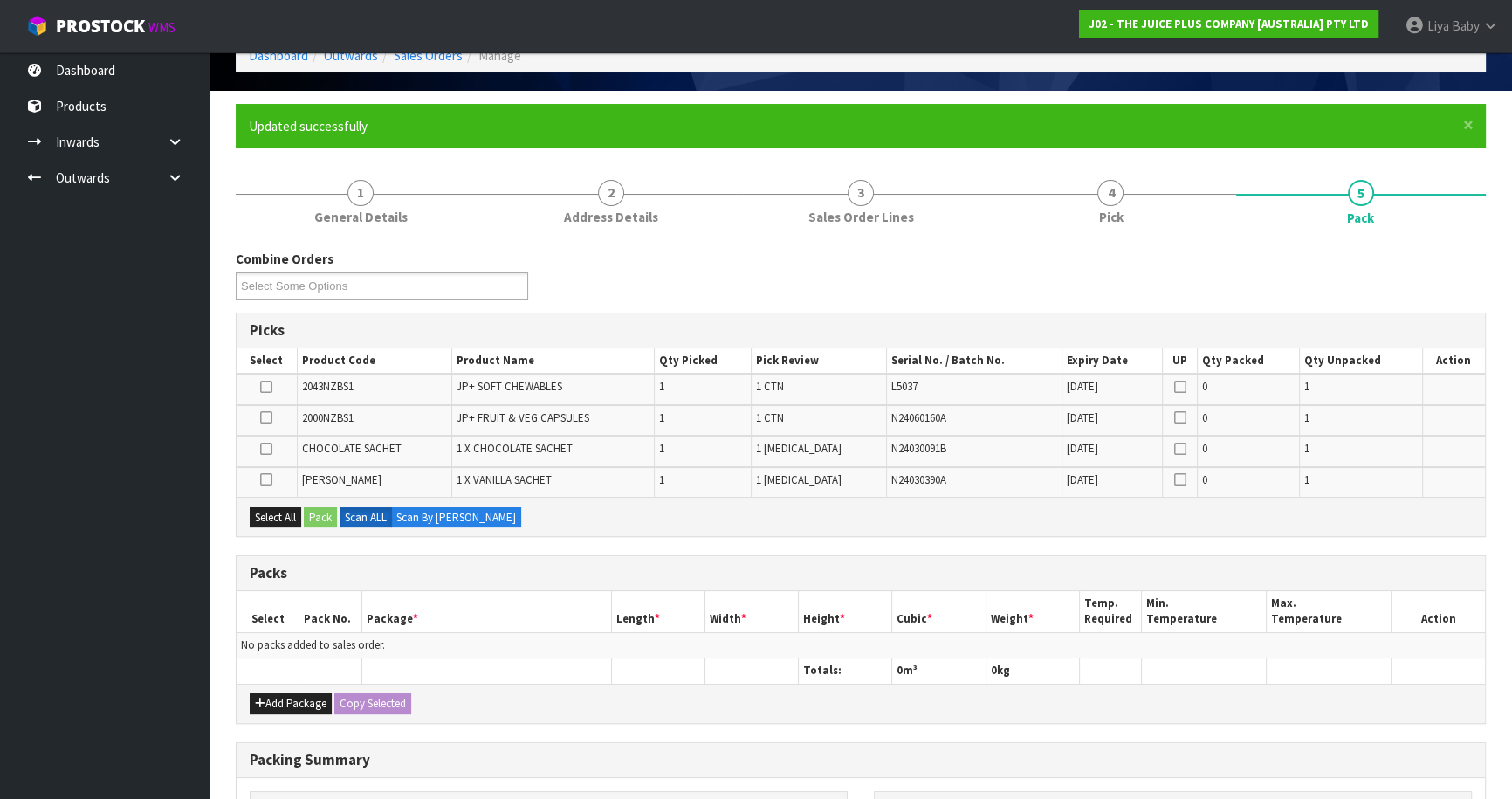
scroll to position [237, 0]
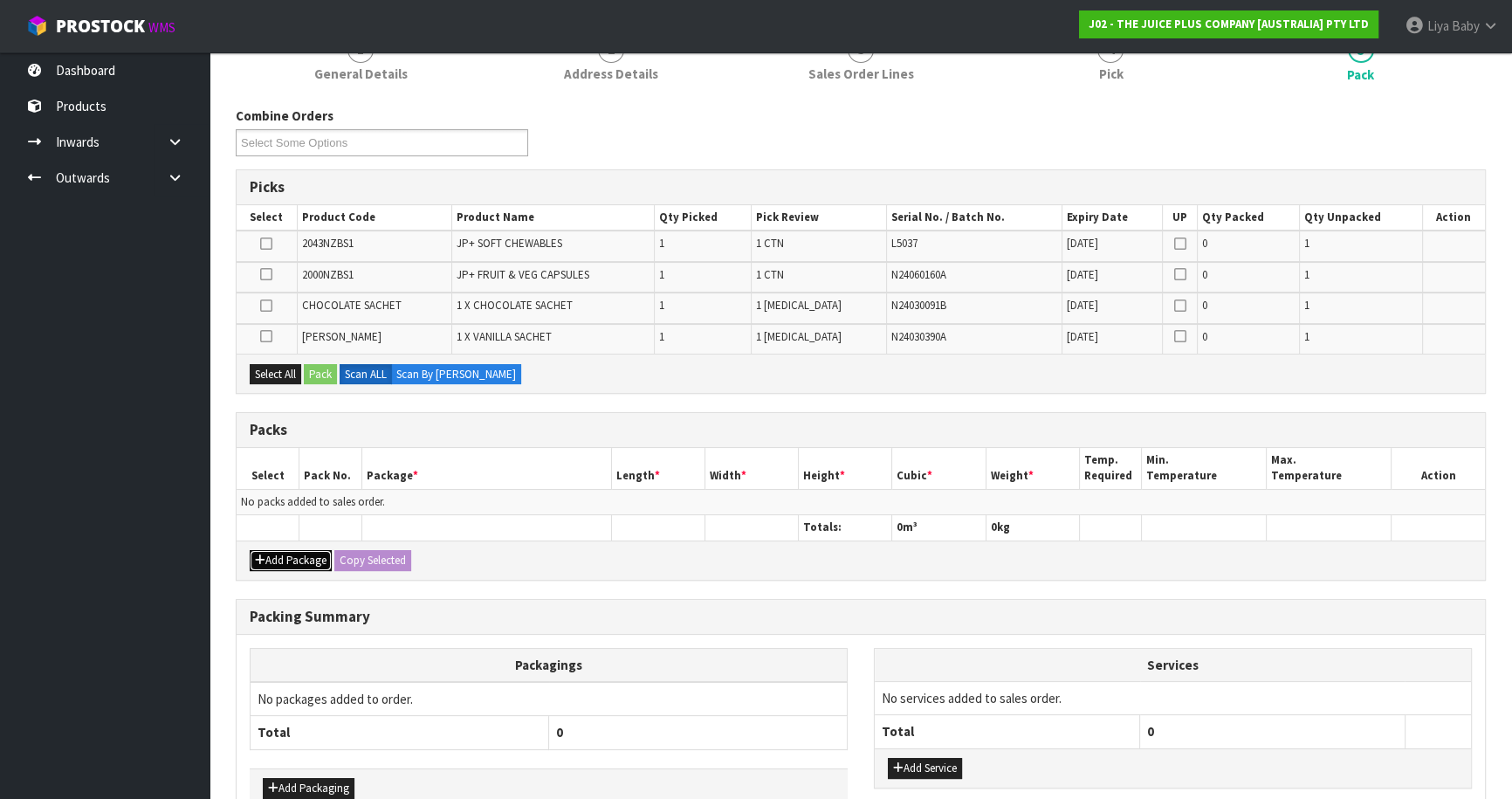
click at [271, 564] on button "Add Package" at bounding box center [291, 560] width 82 height 21
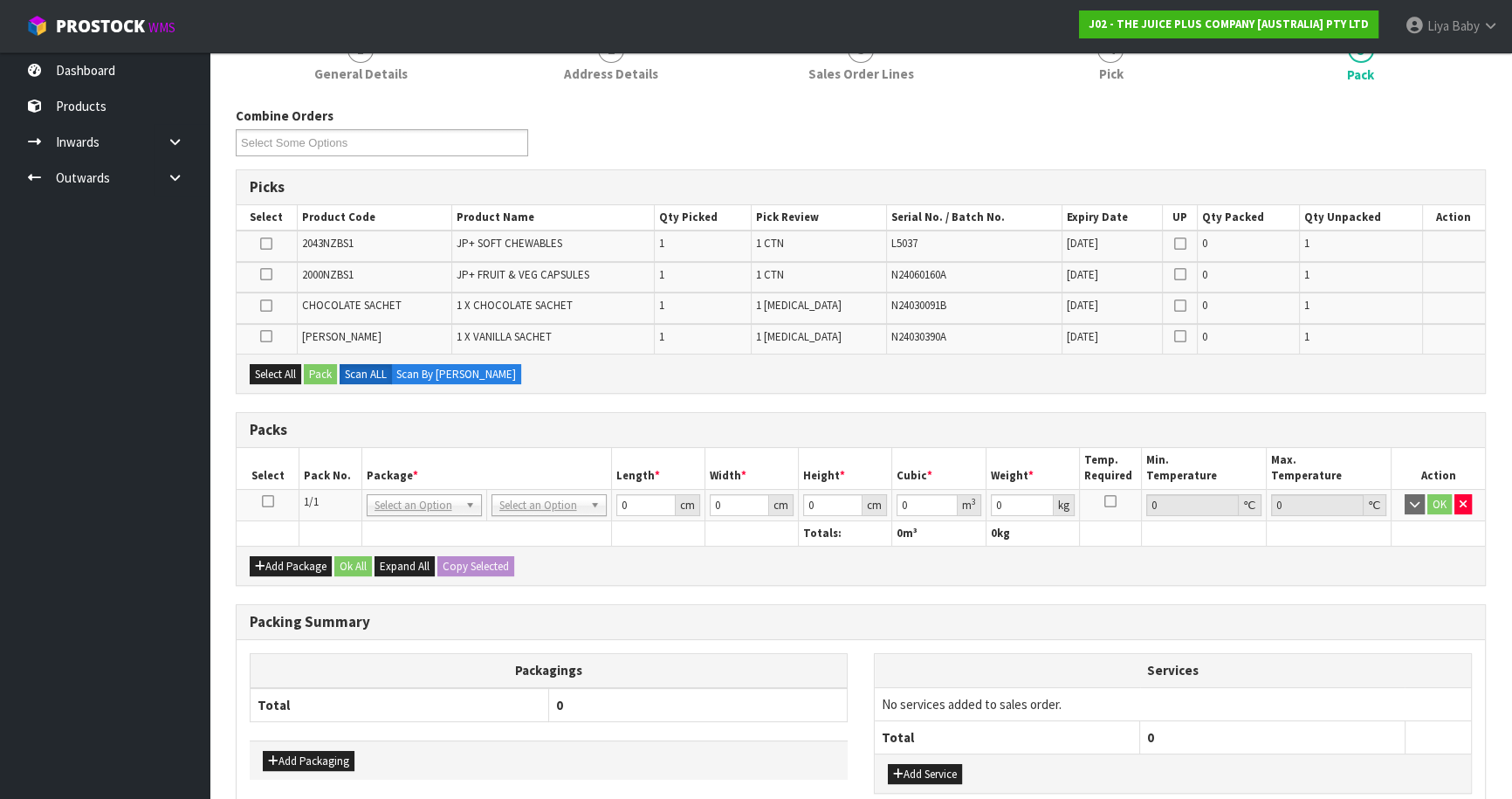
click at [269, 501] on icon at bounding box center [268, 501] width 12 height 1
click at [266, 371] on button "Select All" at bounding box center [276, 374] width 52 height 21
click at [318, 370] on button "Pack" at bounding box center [320, 374] width 33 height 21
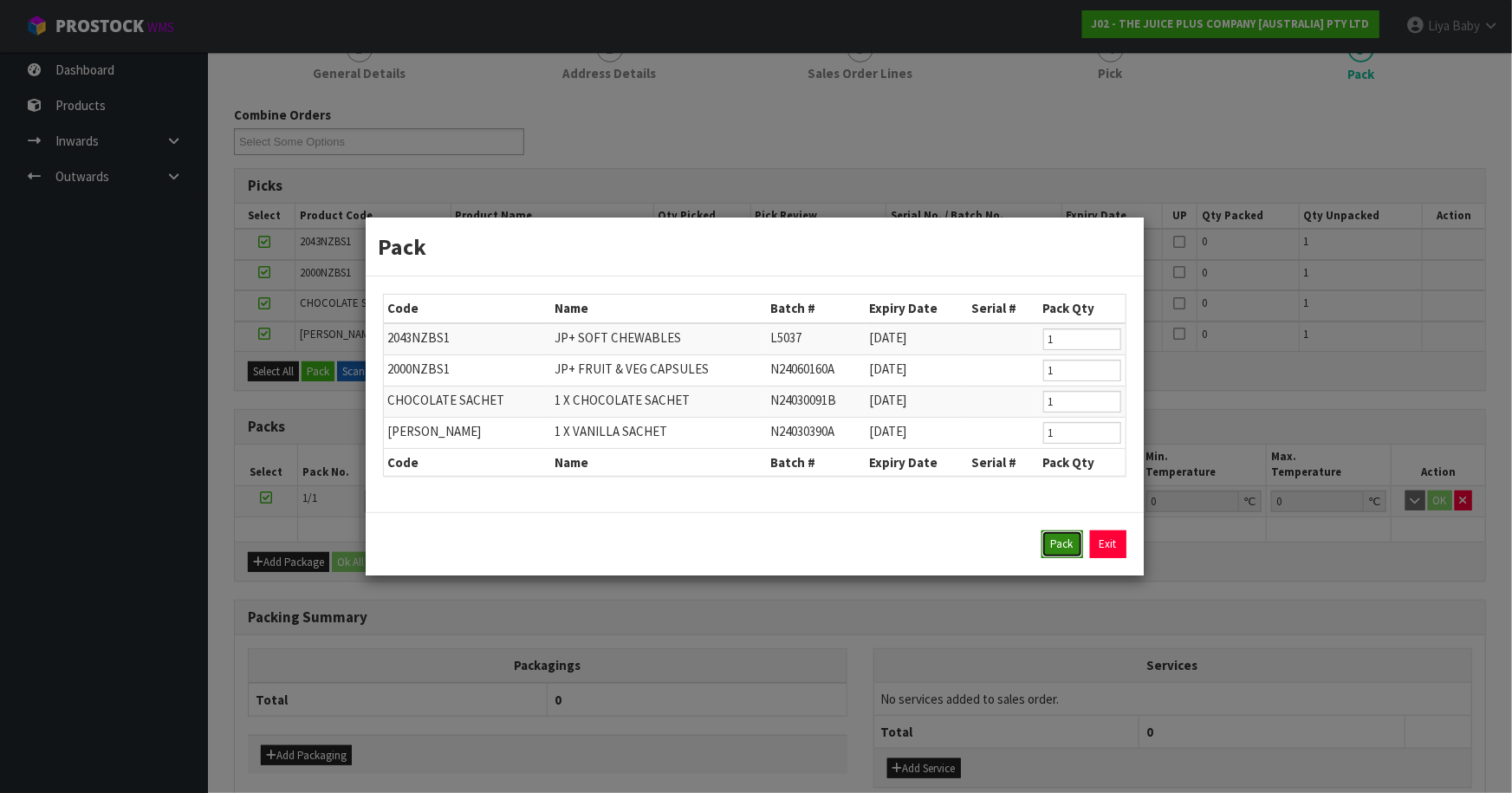
click at [1072, 539] on button "Pack" at bounding box center [1062, 543] width 42 height 27
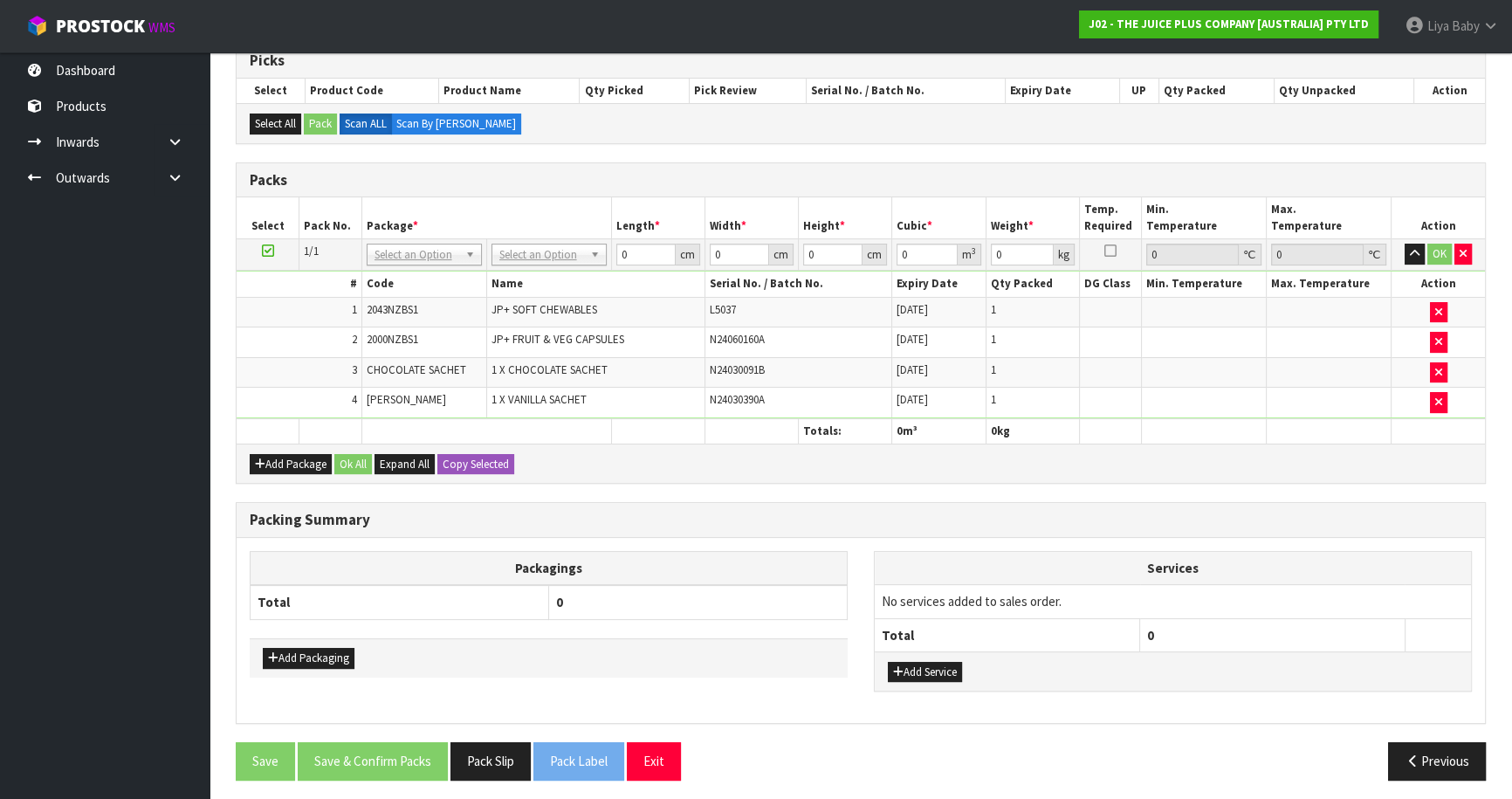
scroll to position [367, 0]
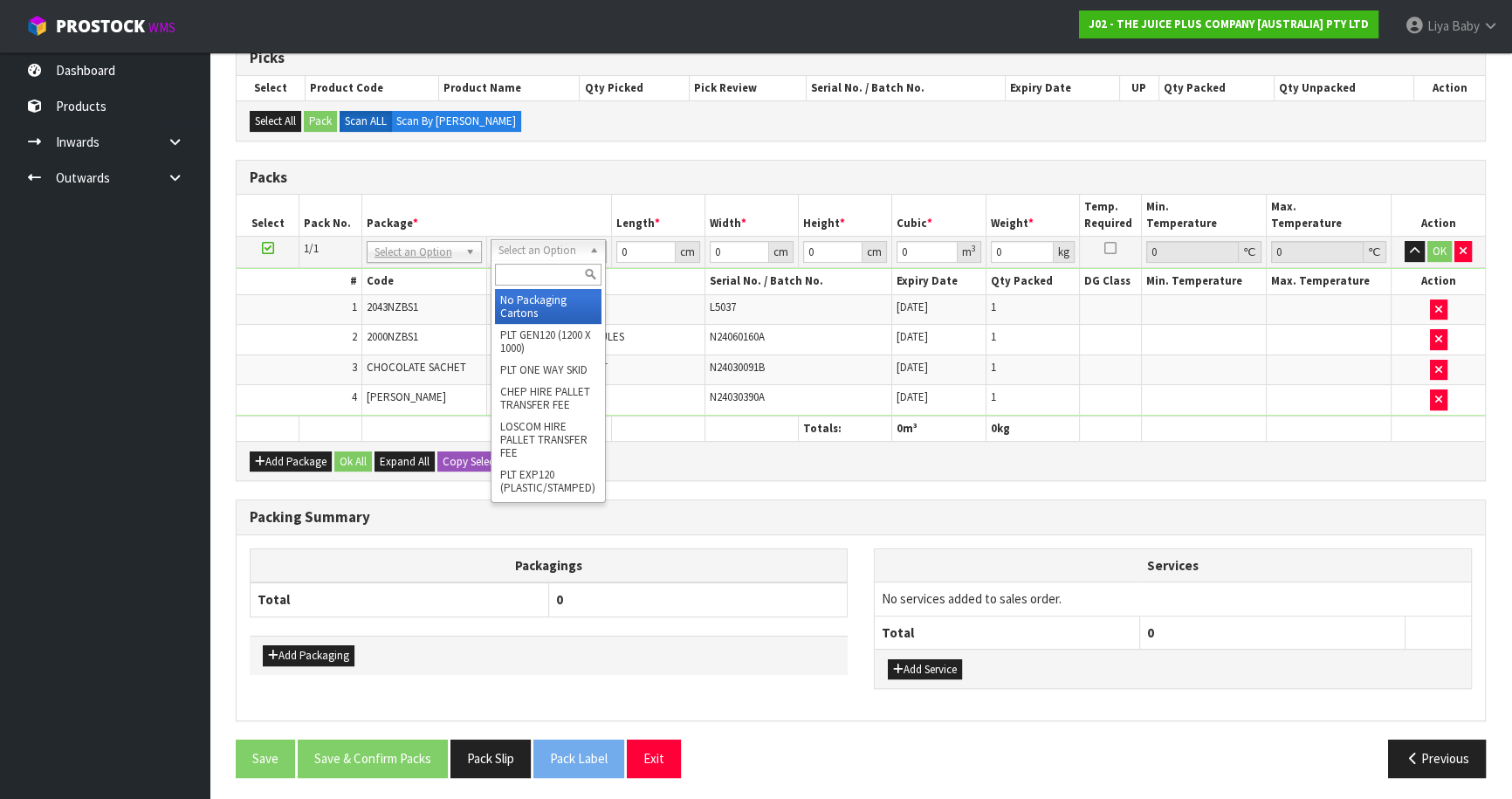
click at [563, 279] on input "text" at bounding box center [547, 274] width 106 height 21
type input "ctna4"
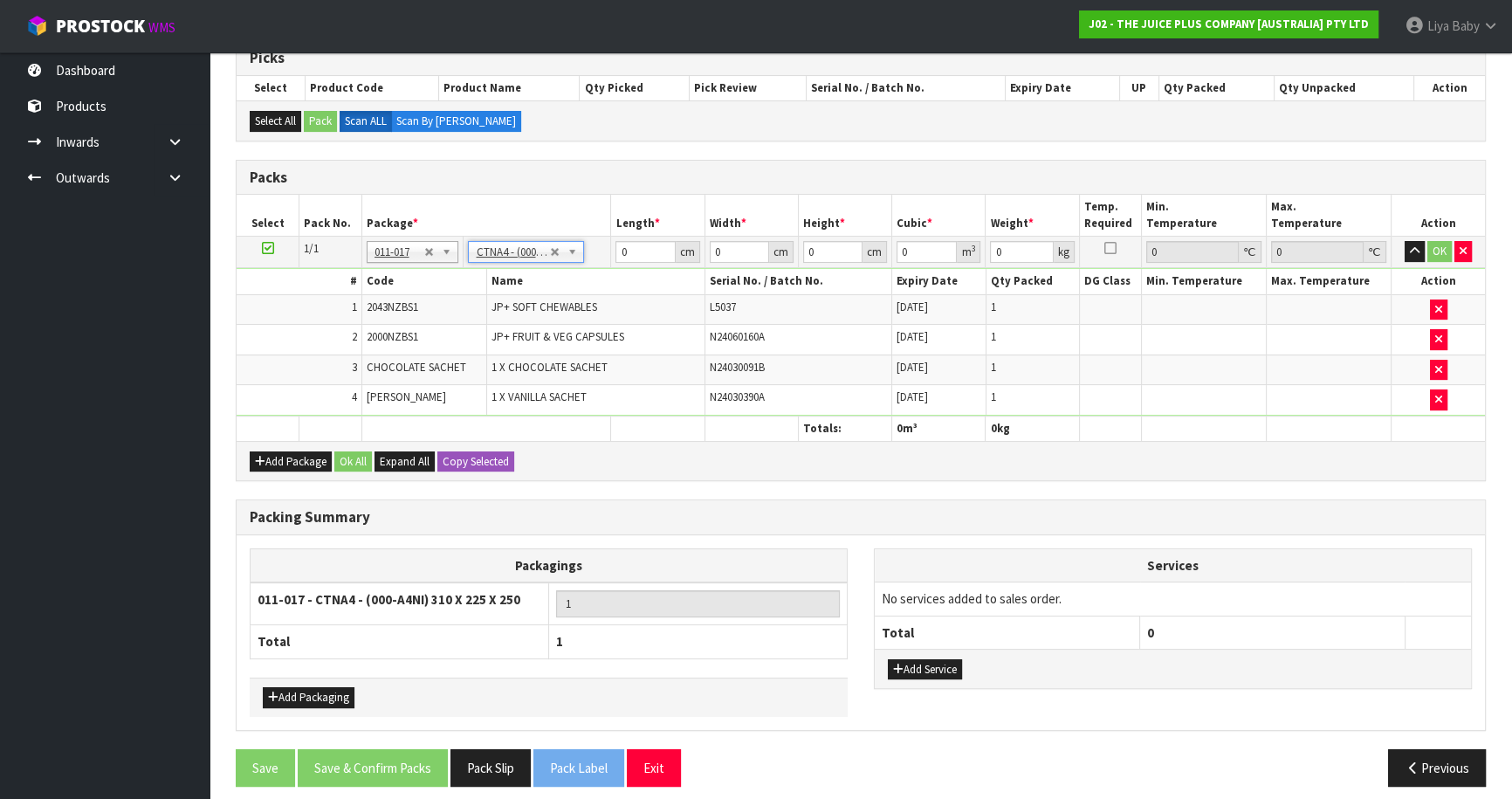
type input "31"
type input "22.5"
type input "25"
type input "0.017438"
type input "1.93"
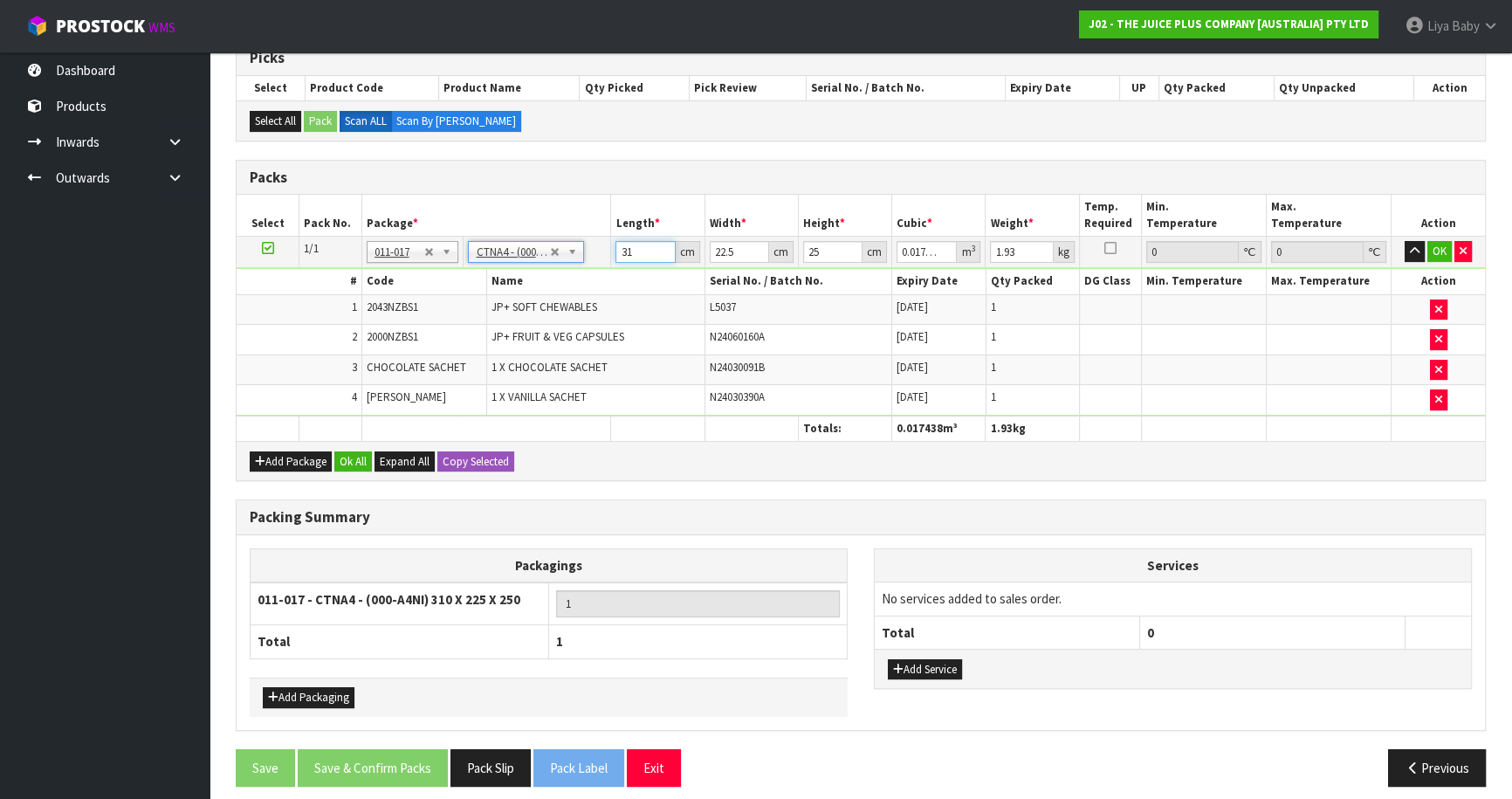
click at [633, 245] on input "31" at bounding box center [644, 252] width 59 height 21
type input "3"
type input "0.001687"
type input "0"
type input "4"
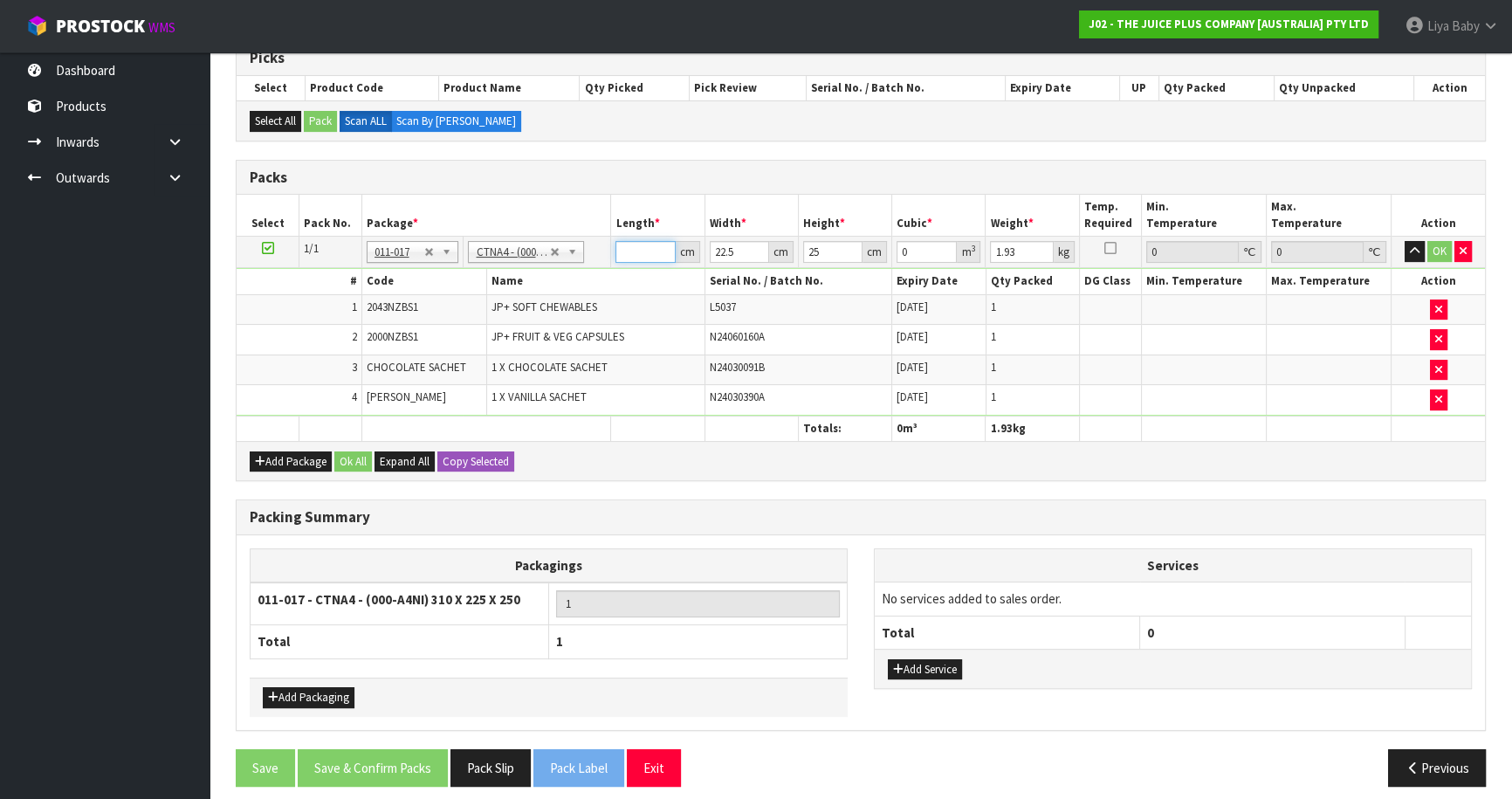
type input "0.00225"
type input "47"
type input "0.026437"
type input "47"
click at [735, 241] on input "22.5" at bounding box center [739, 252] width 59 height 21
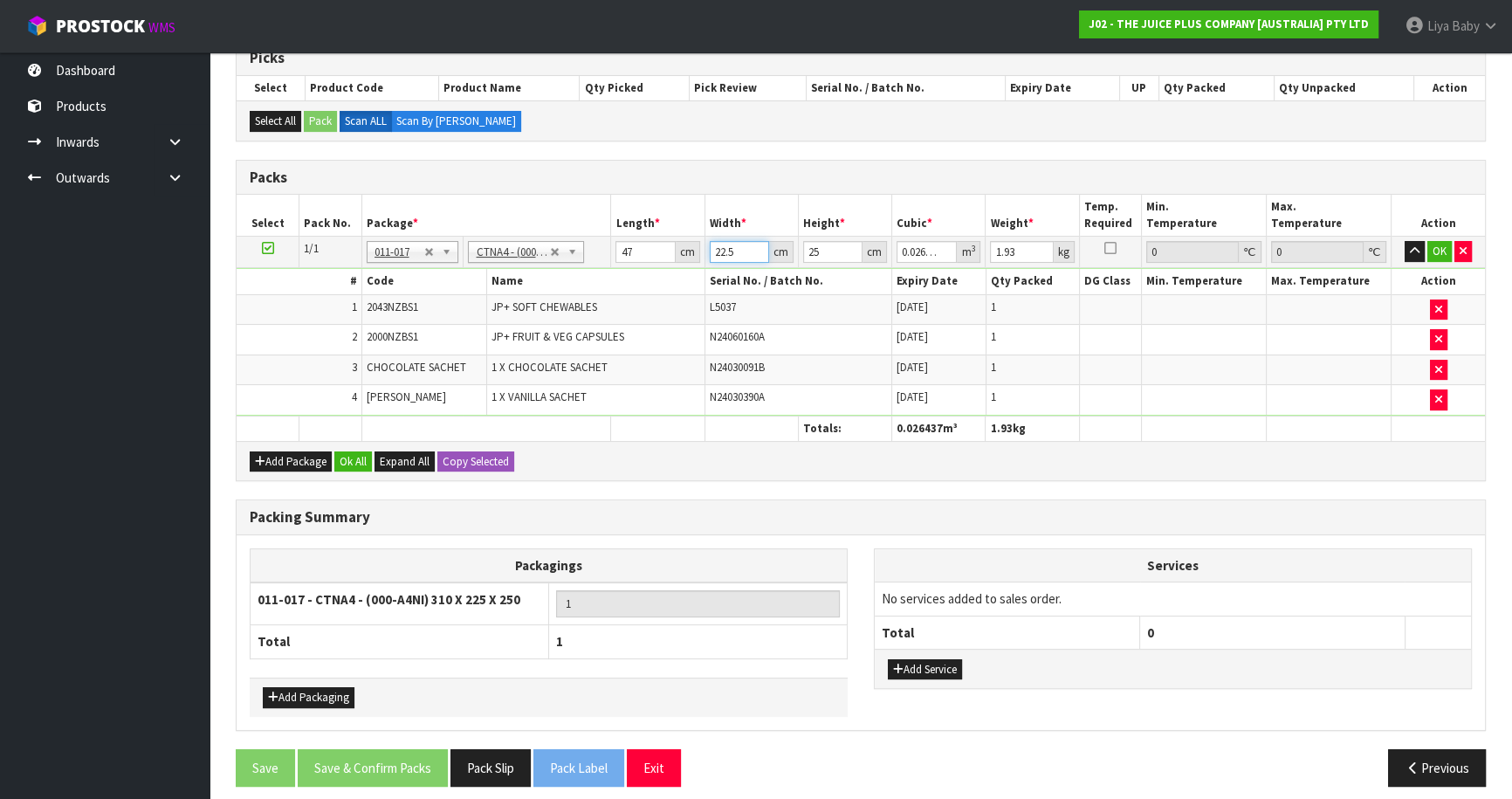
type input "22"
type input "0.02585"
type input "2"
type input "0.00235"
type input "0"
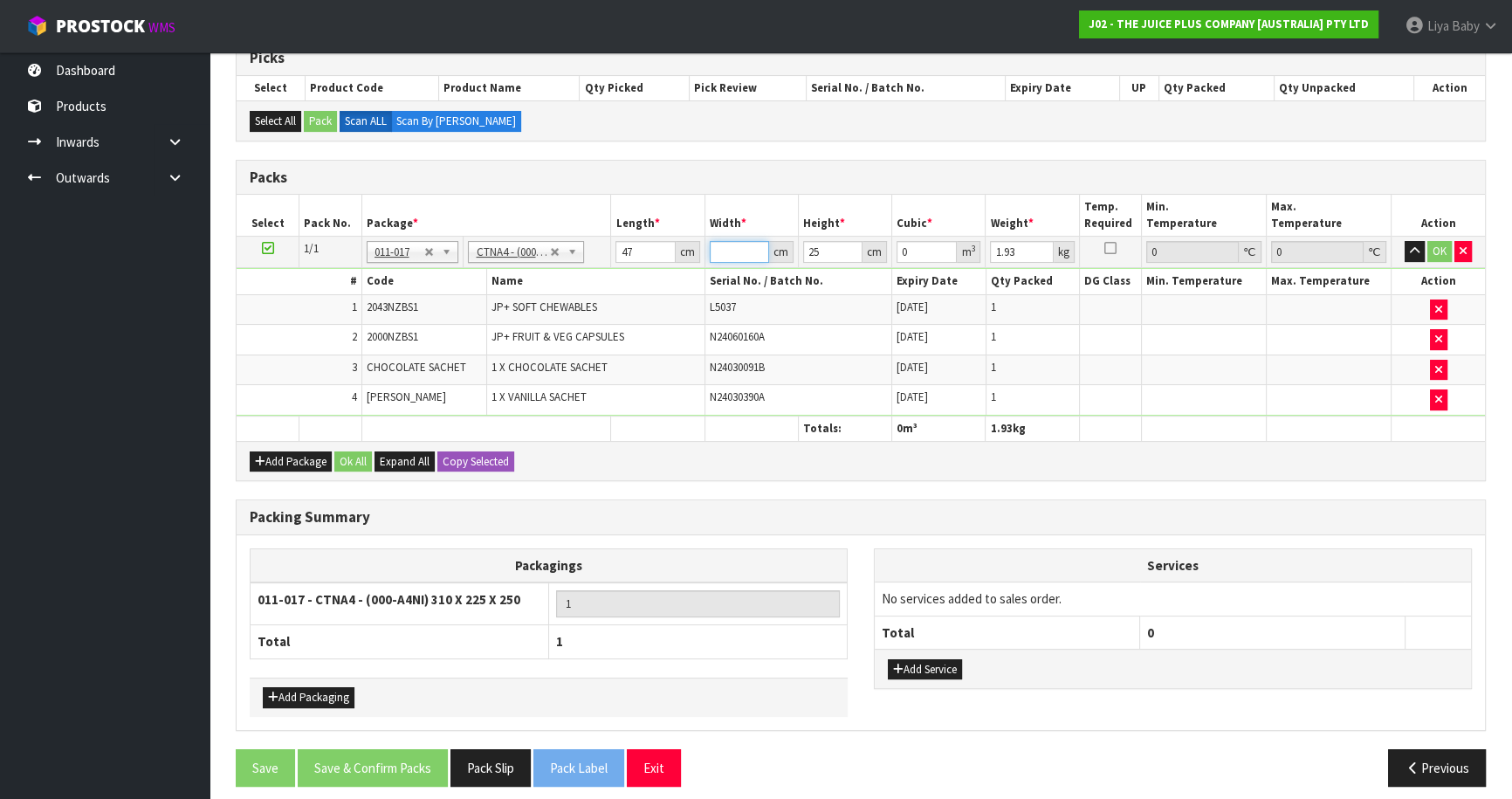
type input "3"
type input "0.003525"
type input "32"
type input "0.0376"
type input "32"
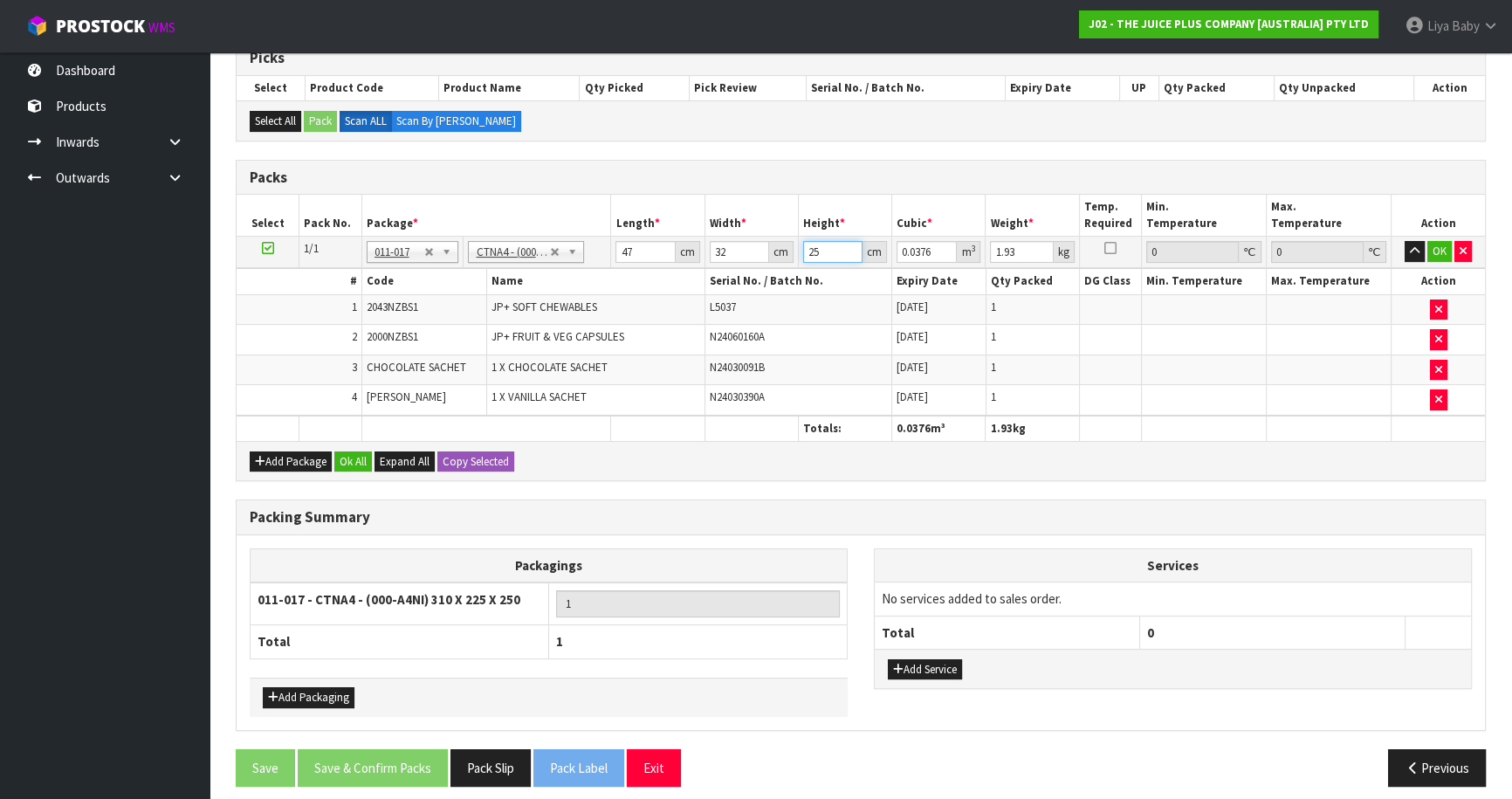
click at [828, 245] on input "25" at bounding box center [833, 252] width 59 height 21
click at [1024, 250] on input "1.93" at bounding box center [1021, 252] width 62 height 21
type input "1"
type input "3"
click at [361, 456] on button "Ok All" at bounding box center [353, 462] width 37 height 21
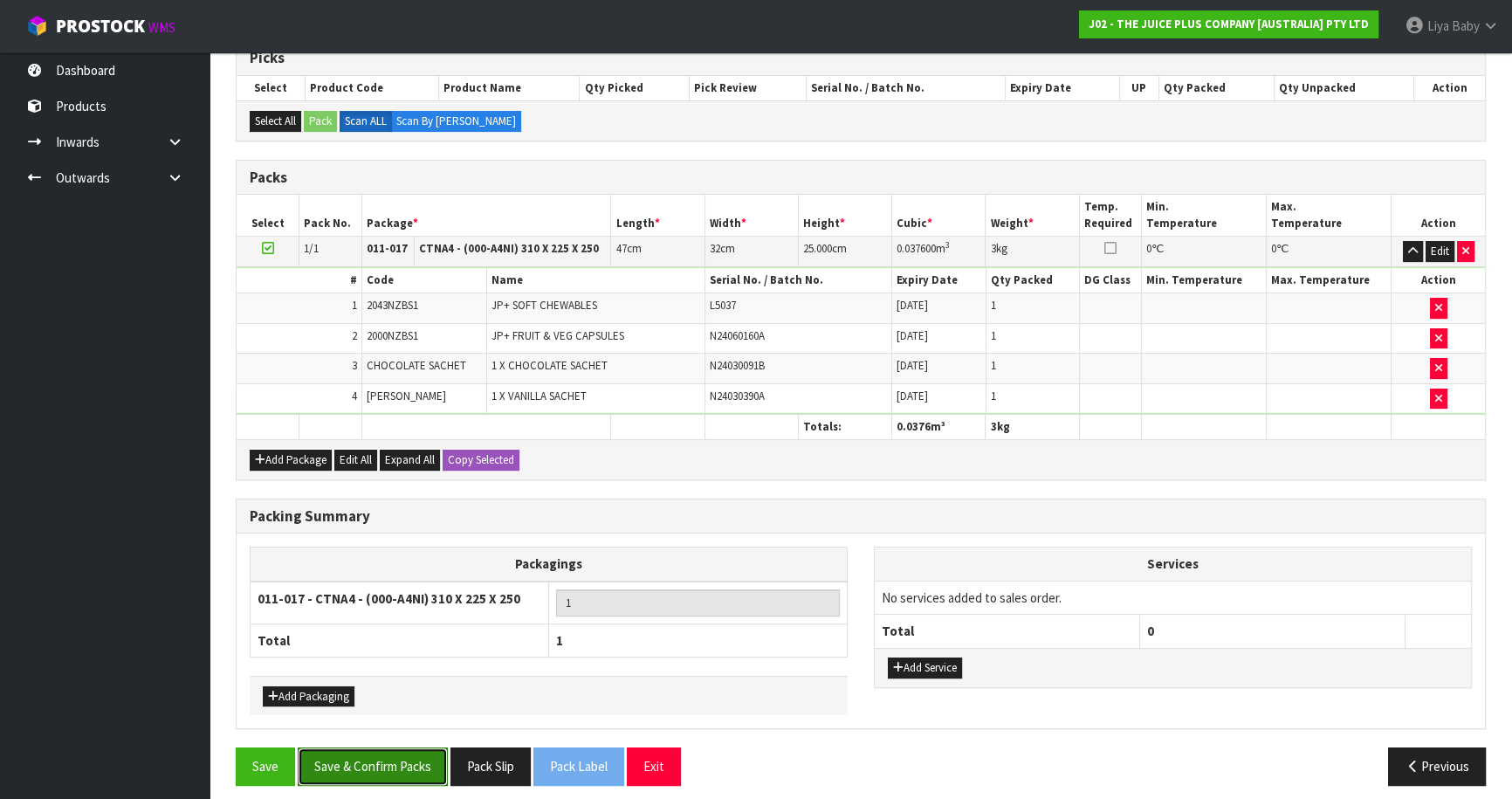
click at [382, 771] on button "Save & Confirm Packs" at bounding box center [372, 766] width 150 height 37
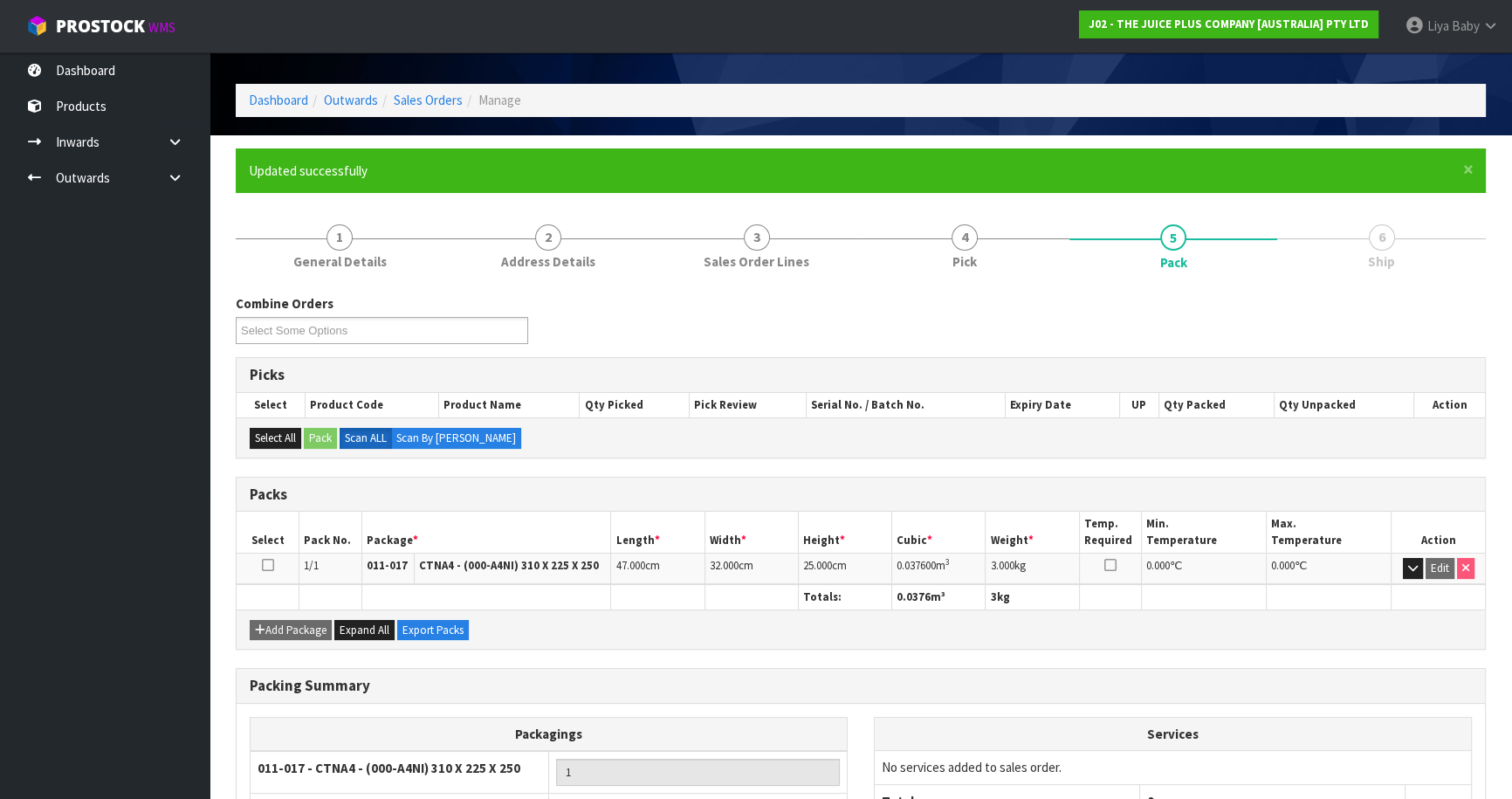
scroll to position [190, 0]
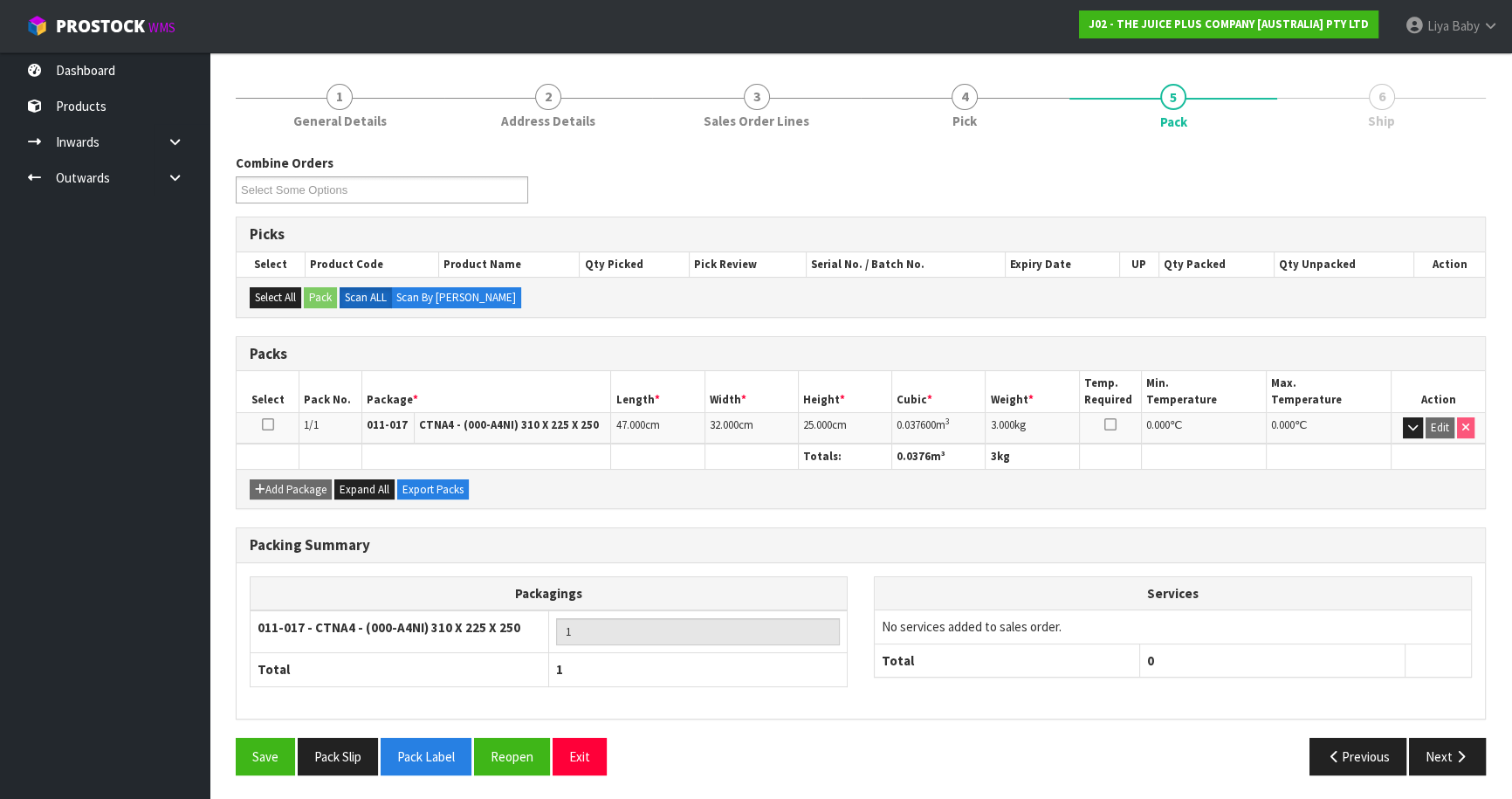
click at [265, 425] on icon at bounding box center [268, 424] width 12 height 1
click at [1433, 751] on button "Next" at bounding box center [1447, 756] width 77 height 37
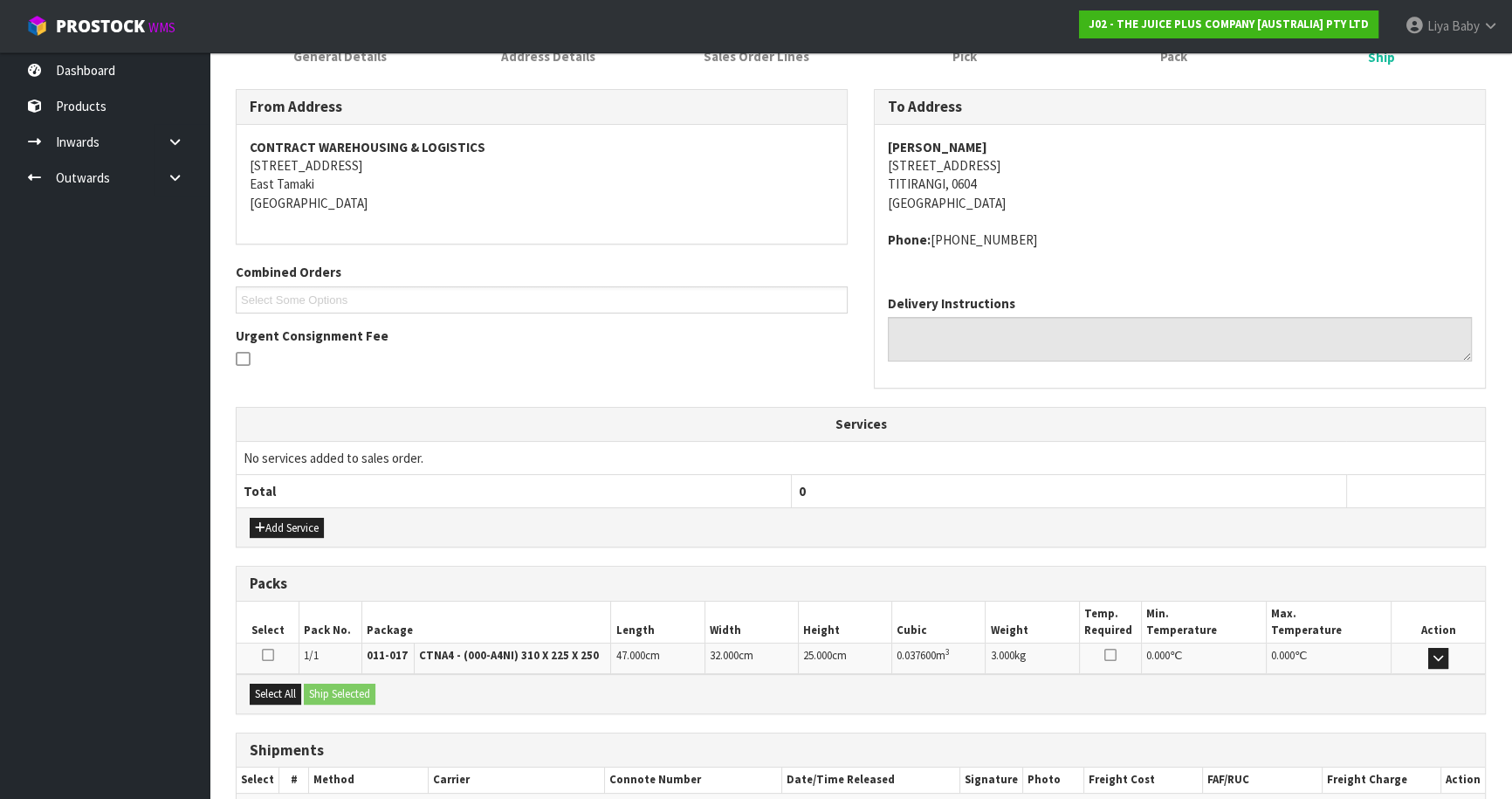
scroll to position [354, 0]
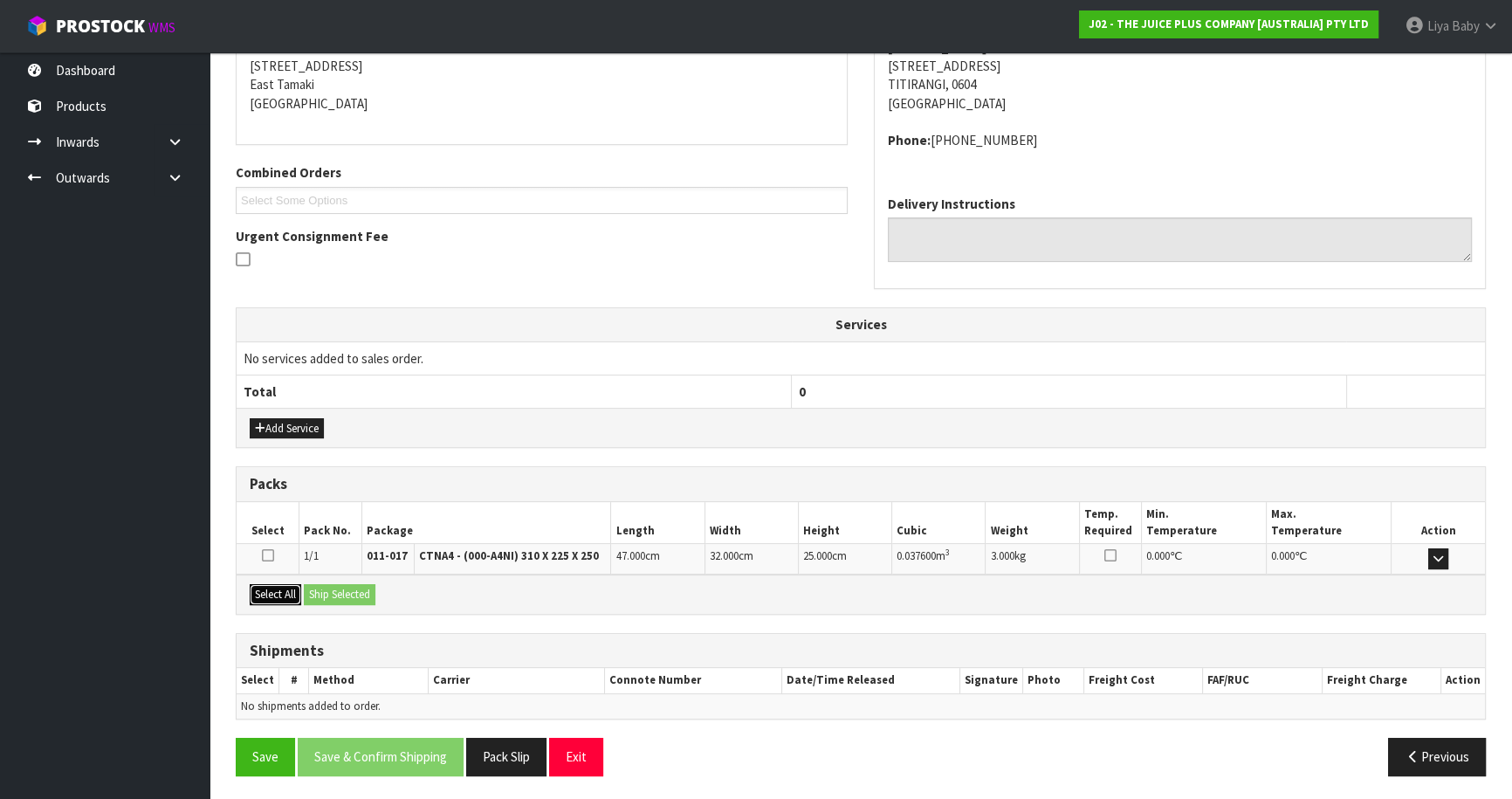
click at [279, 593] on button "Select All" at bounding box center [276, 594] width 52 height 21
drag, startPoint x: 323, startPoint y: 586, endPoint x: 293, endPoint y: 620, distance: 45.3
click at [323, 587] on button "Ship Selected" at bounding box center [339, 594] width 71 height 21
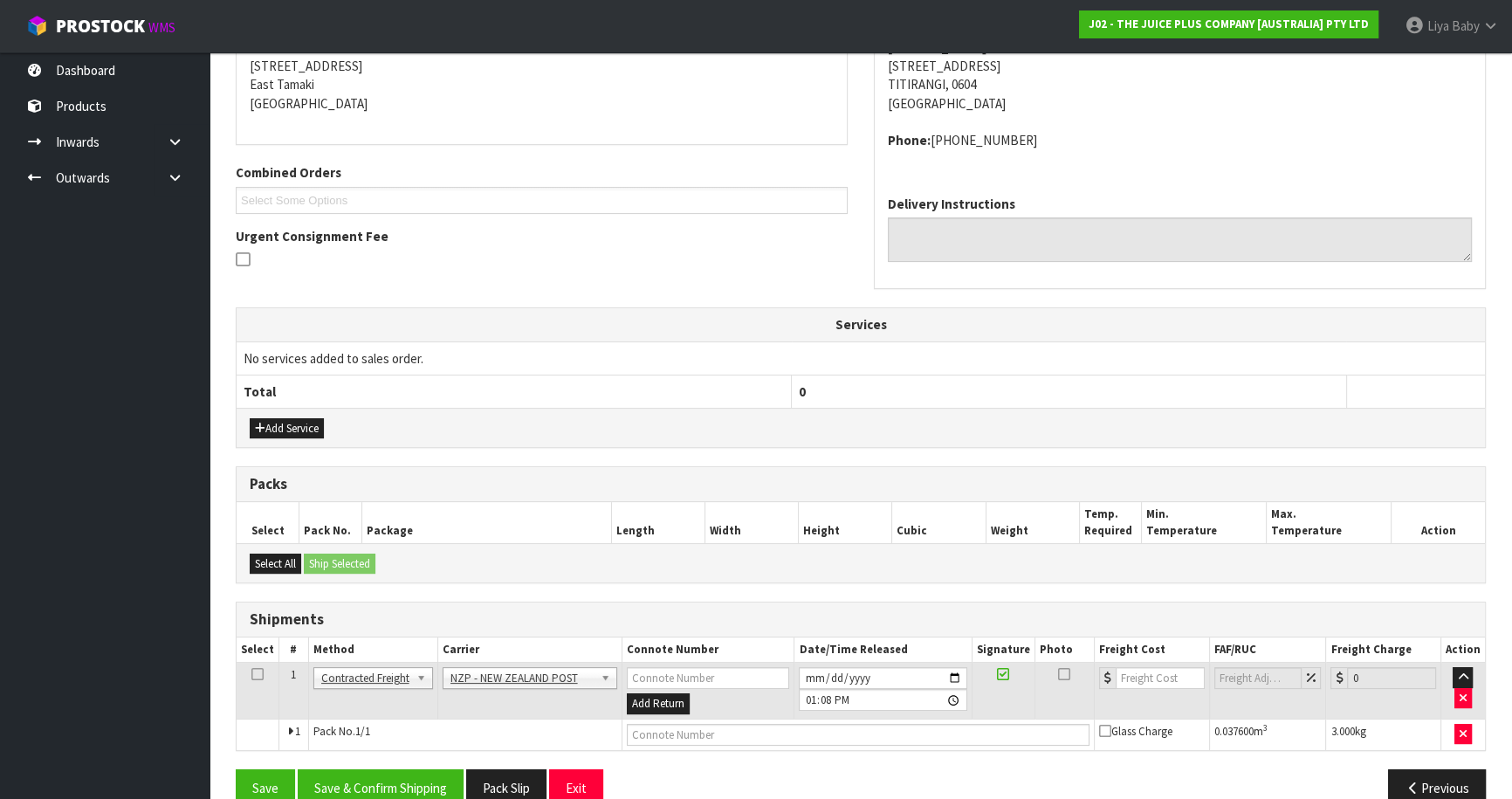
click at [259, 674] on icon at bounding box center [258, 674] width 12 height 1
click at [370, 794] on button "Save & Confirm Shipping" at bounding box center [380, 788] width 166 height 37
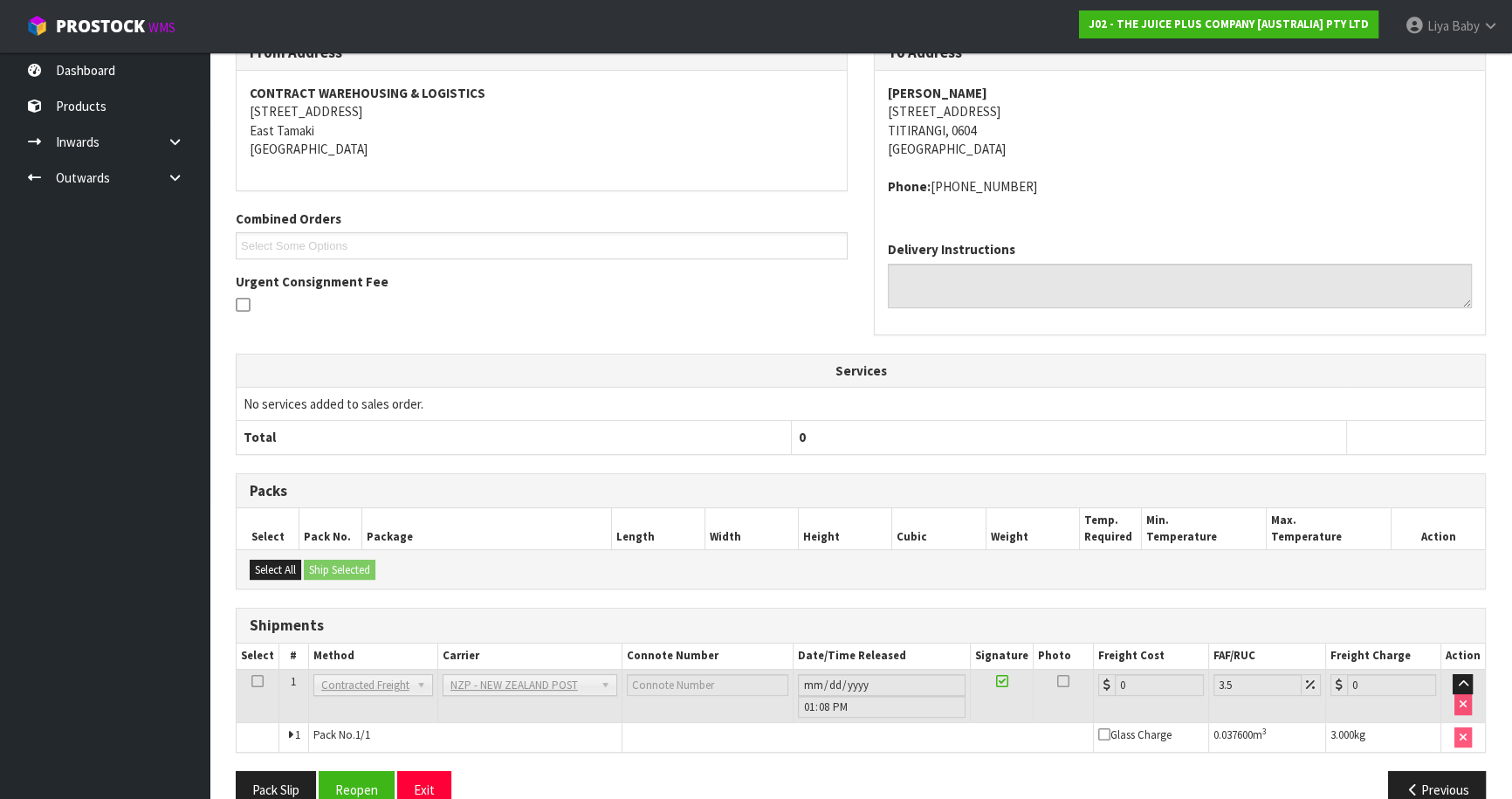
scroll to position [361, 0]
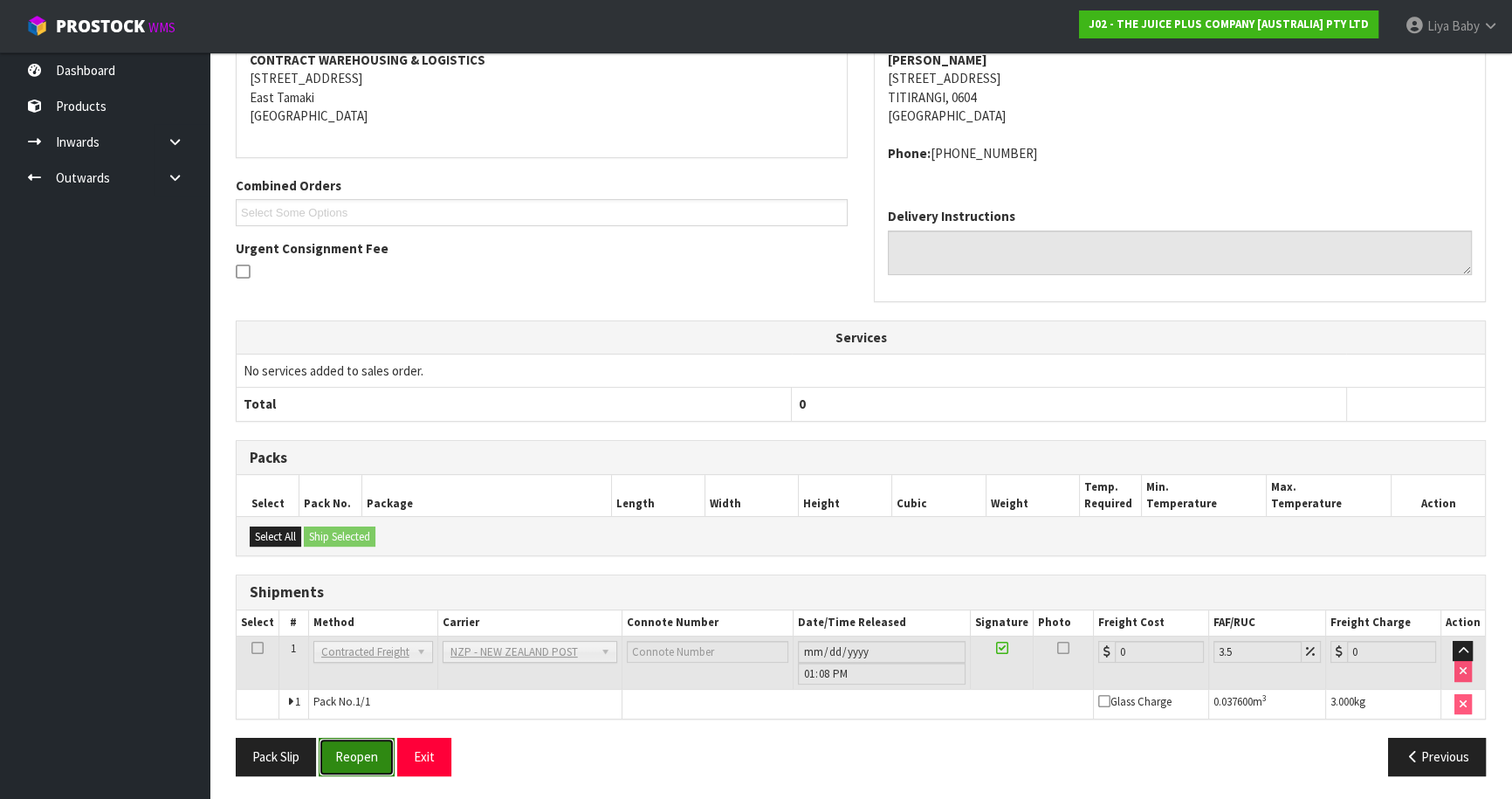
click at [345, 739] on button "Reopen" at bounding box center [356, 756] width 76 height 37
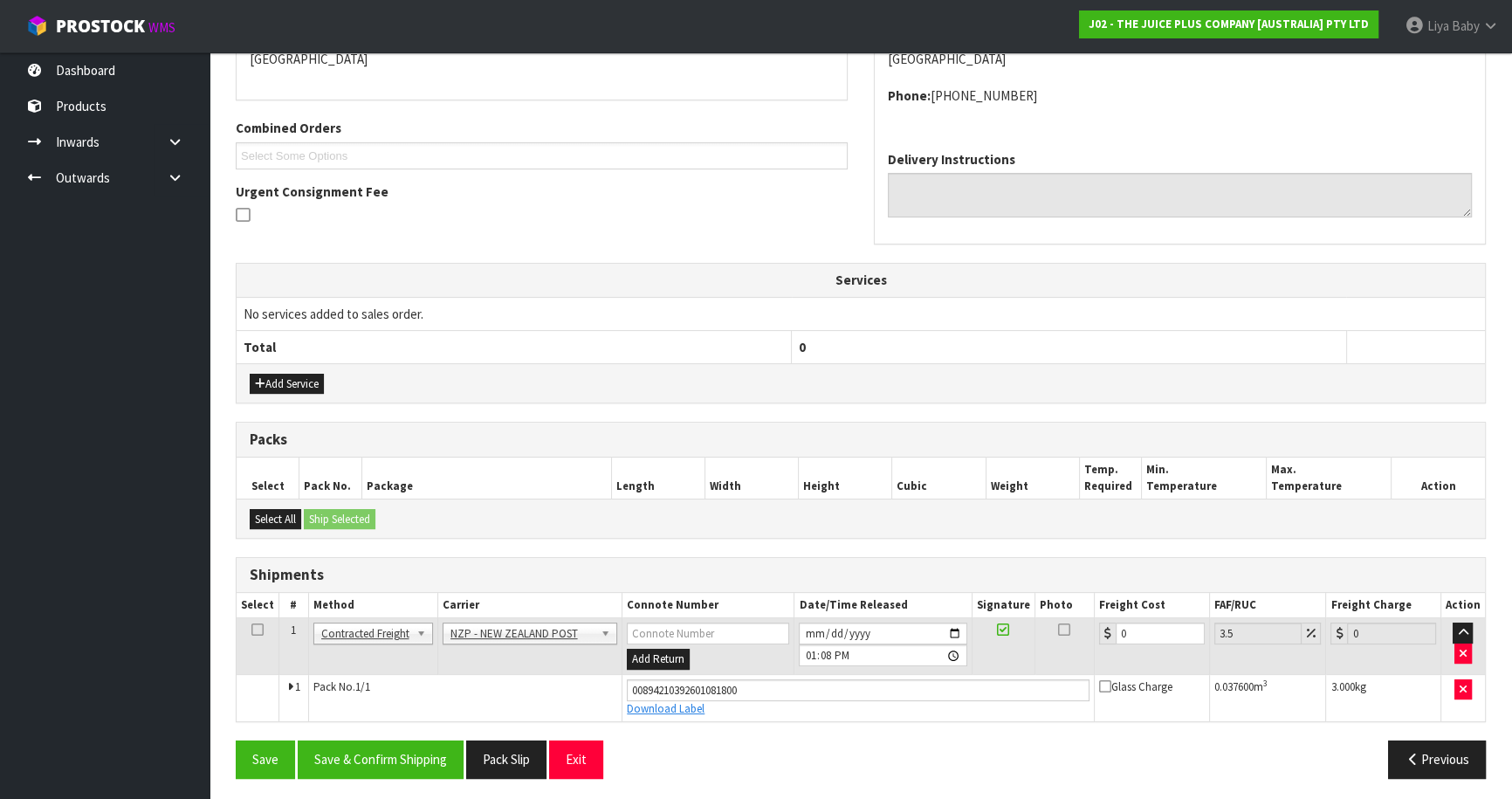
scroll to position [402, 0]
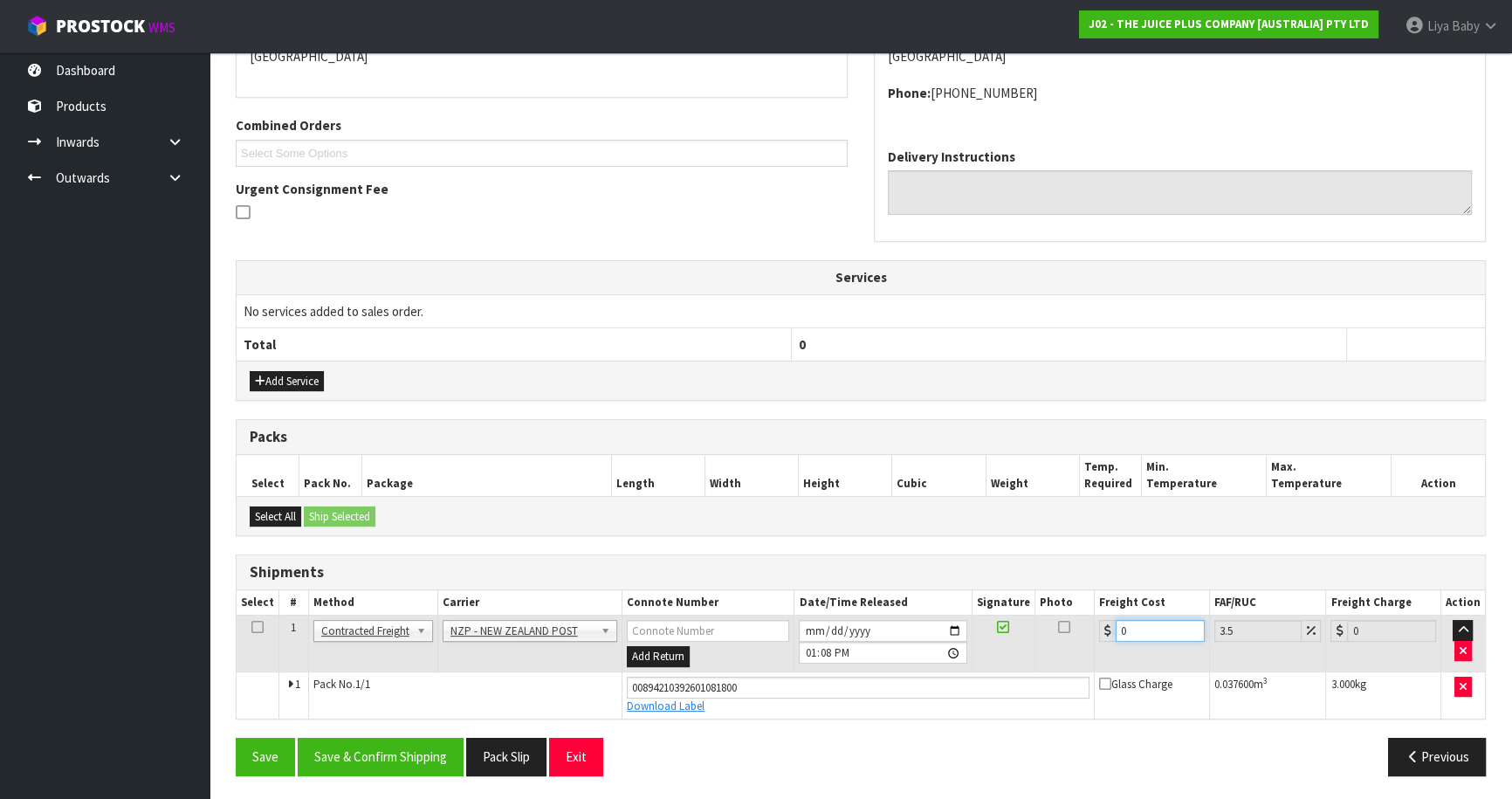
click at [1138, 622] on input "0" at bounding box center [1160, 630] width 89 height 21
type input "4"
type input "4.14"
type input "4.3"
type input "4.45"
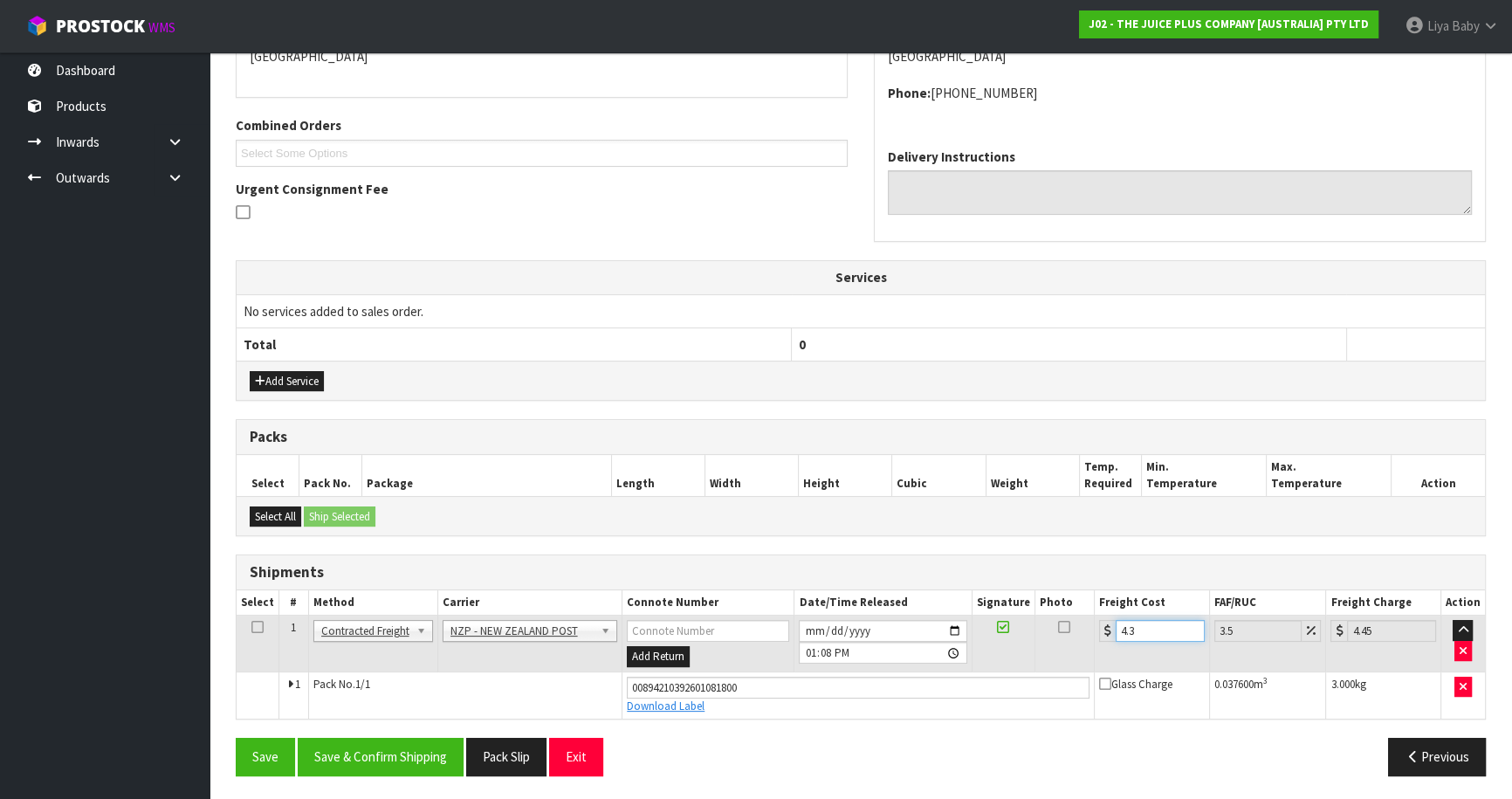
type input "4.33"
type input "4.48"
type input "4.33"
click at [255, 628] on icon at bounding box center [258, 627] width 12 height 1
click at [395, 738] on button "Save & Confirm Shipping" at bounding box center [380, 756] width 166 height 37
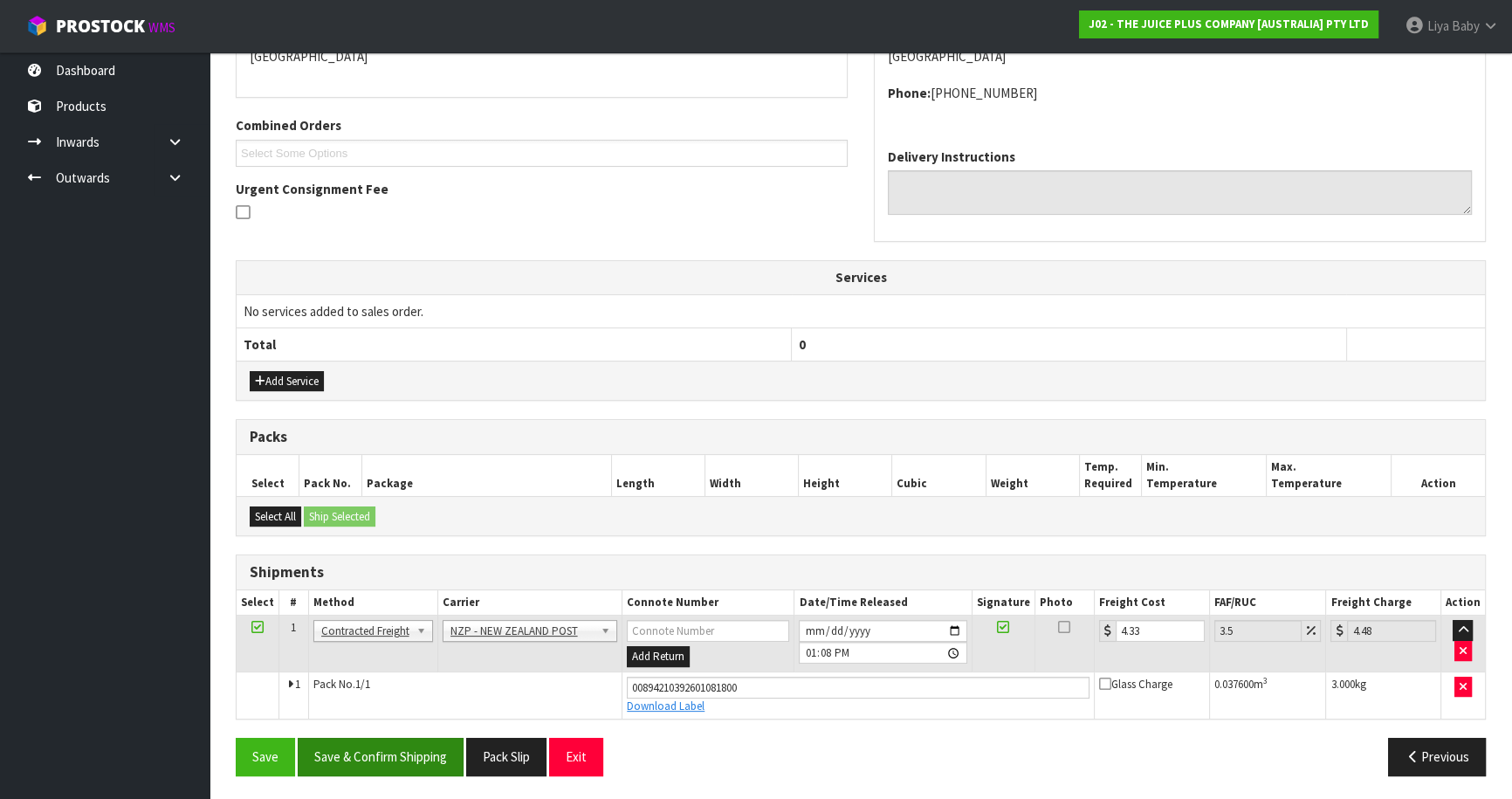
scroll to position [0, 0]
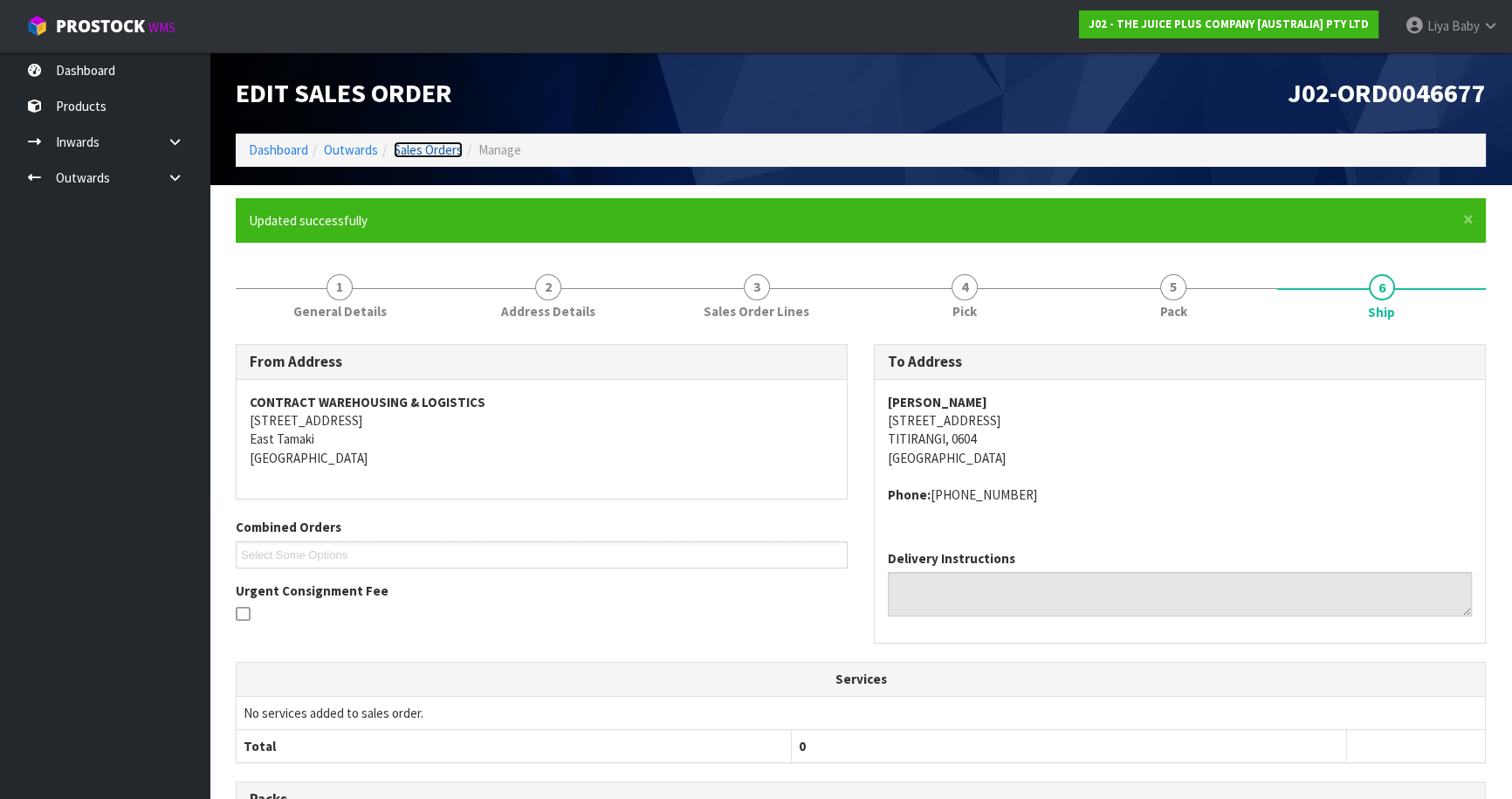
click at [407, 147] on link "Sales Orders" at bounding box center [428, 149] width 69 height 17
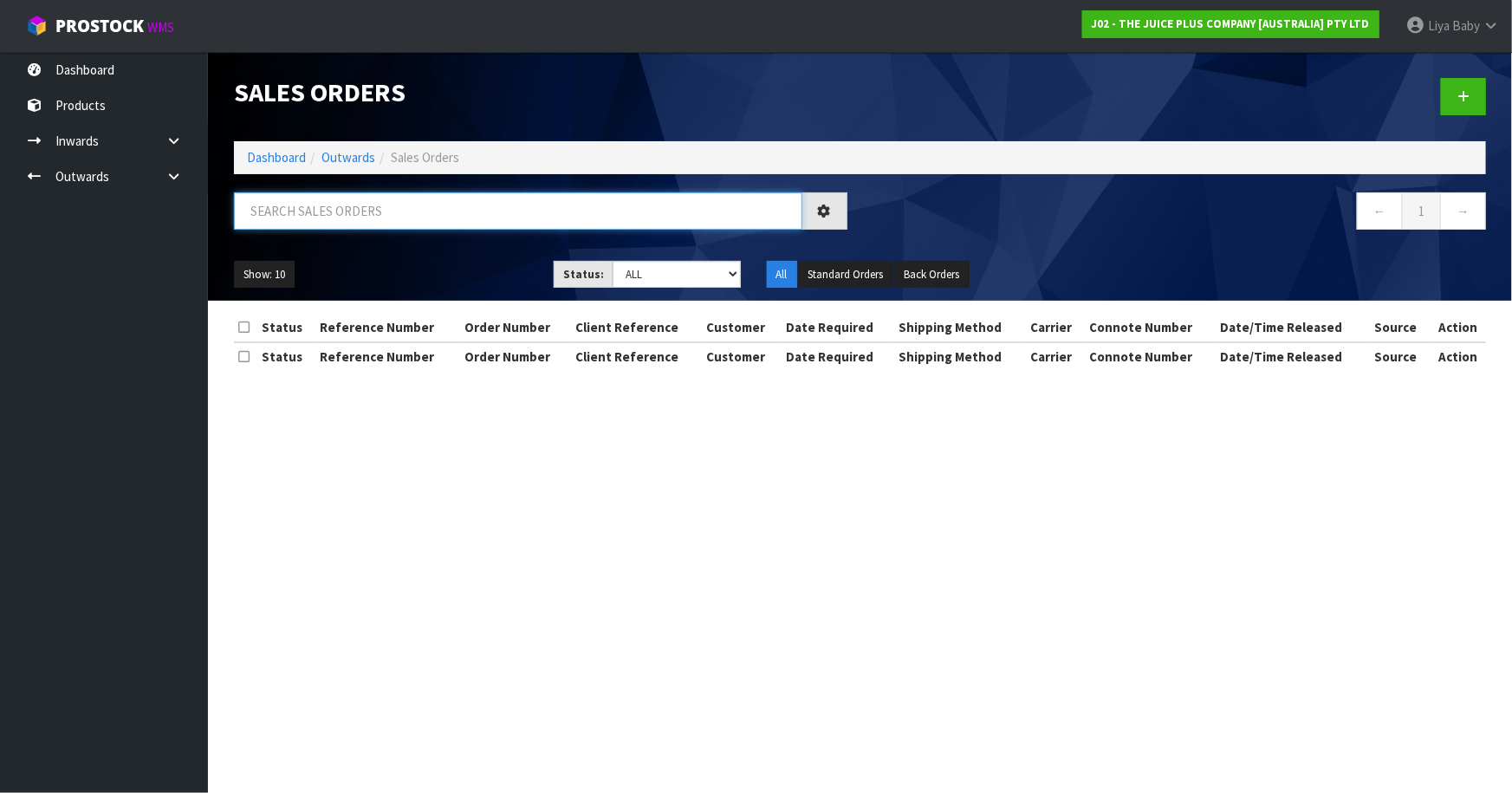
click at [316, 207] on input "text" at bounding box center [518, 211] width 568 height 37
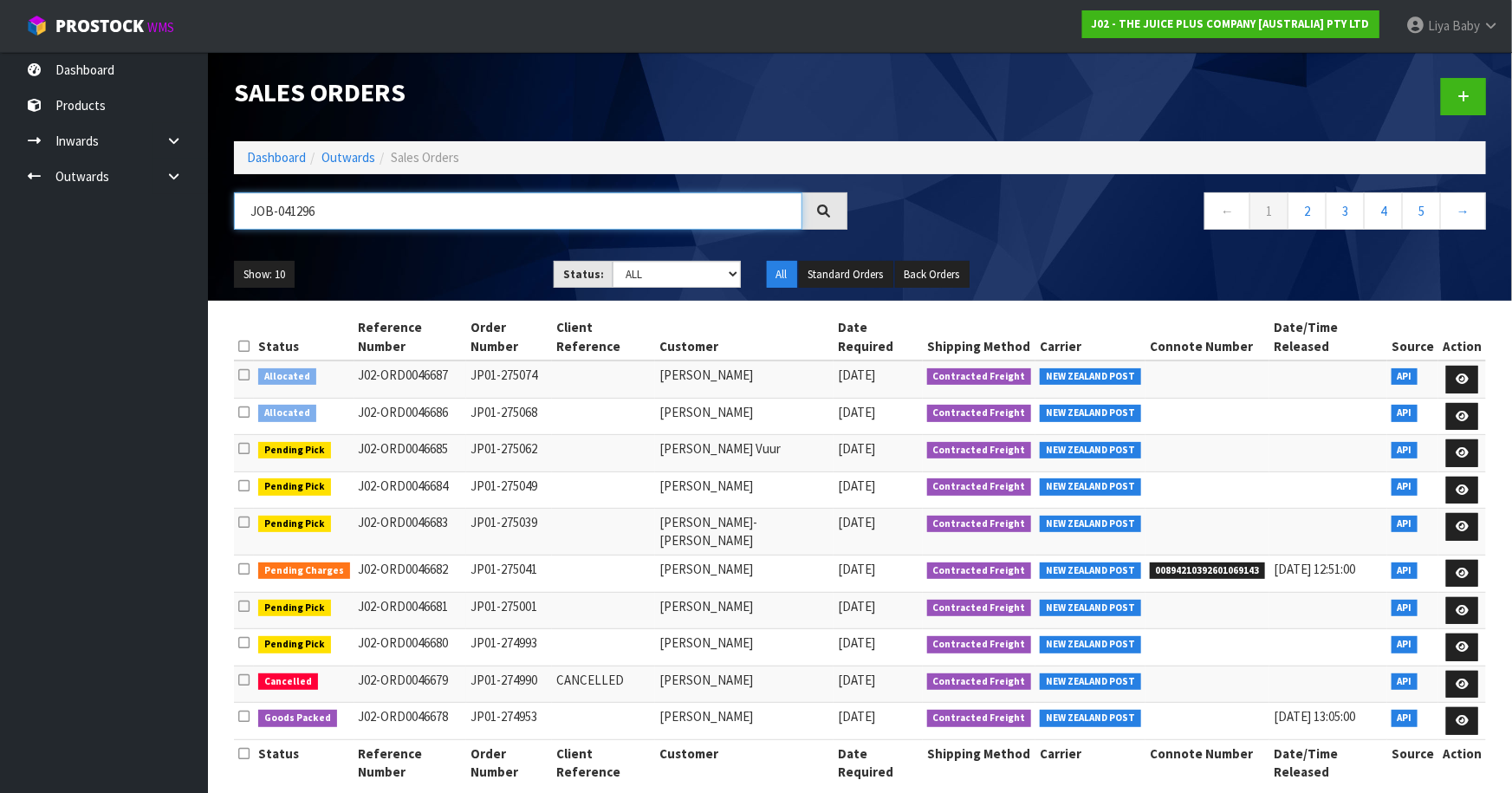
type input "JOB-0412967"
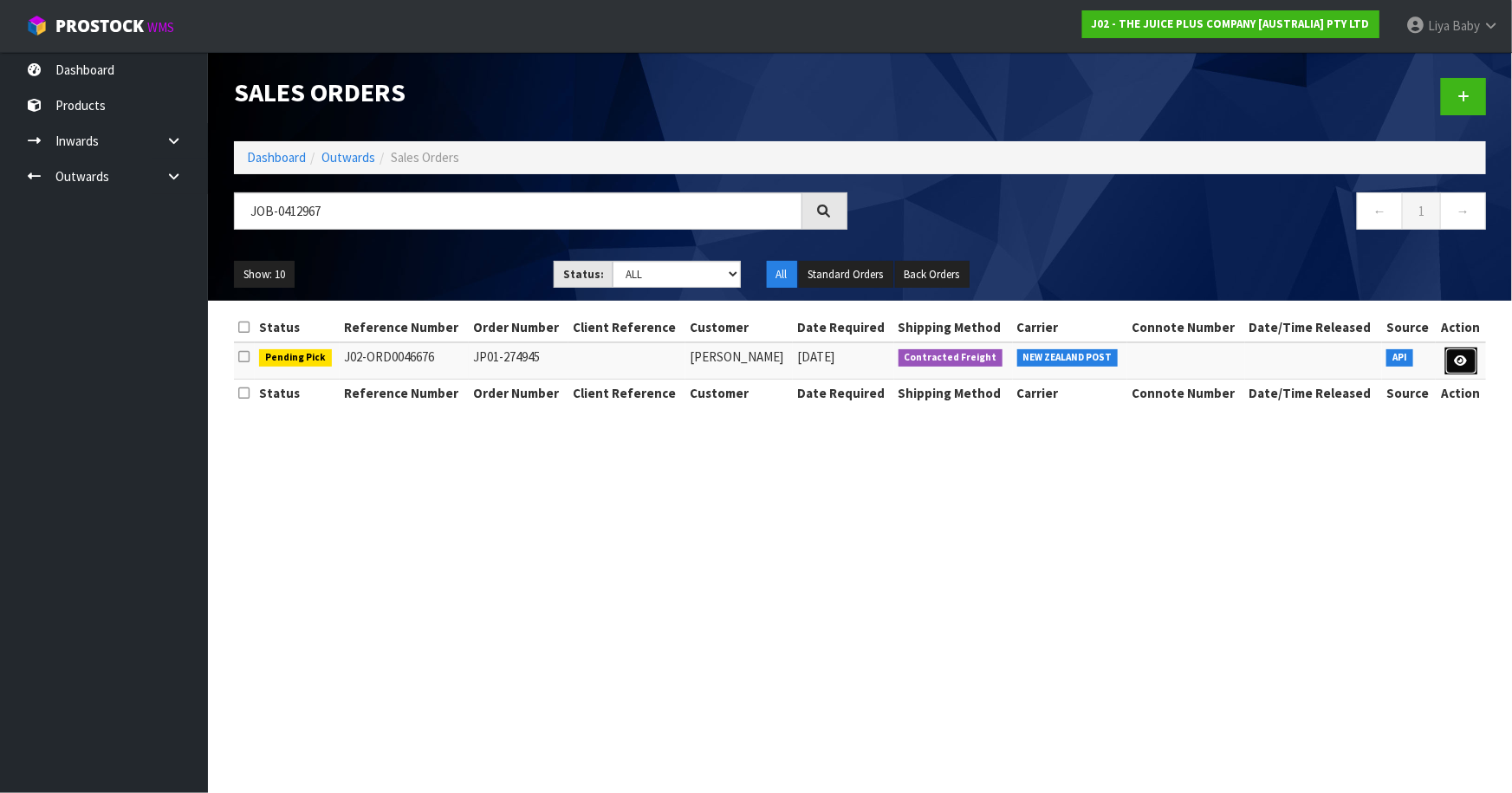
click at [1455, 352] on link at bounding box center [1461, 361] width 32 height 27
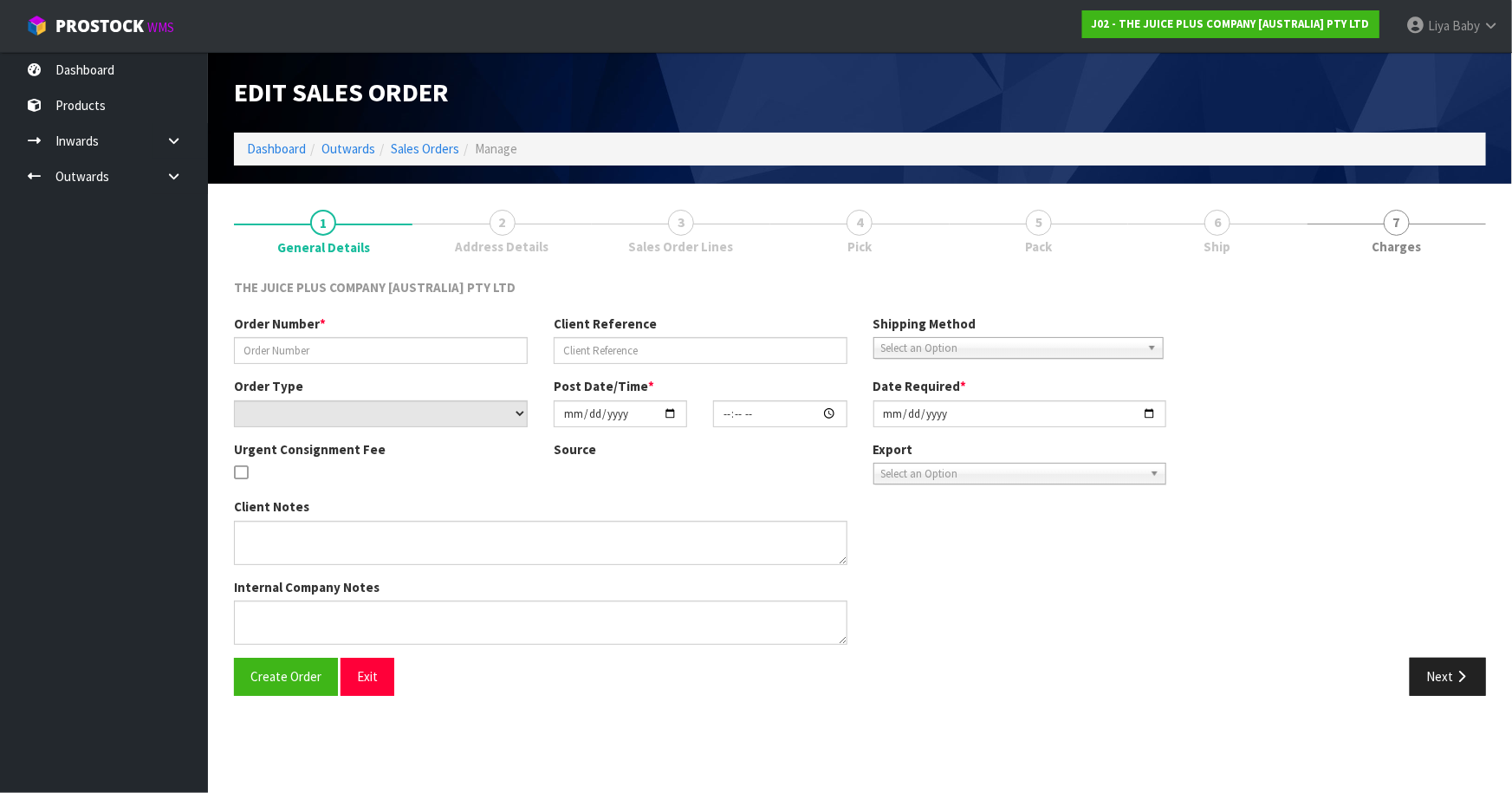
type input "JP01-274945"
select select "number:0"
type input "[DATE]"
type input "03:01:20.000"
type input "[DATE]"
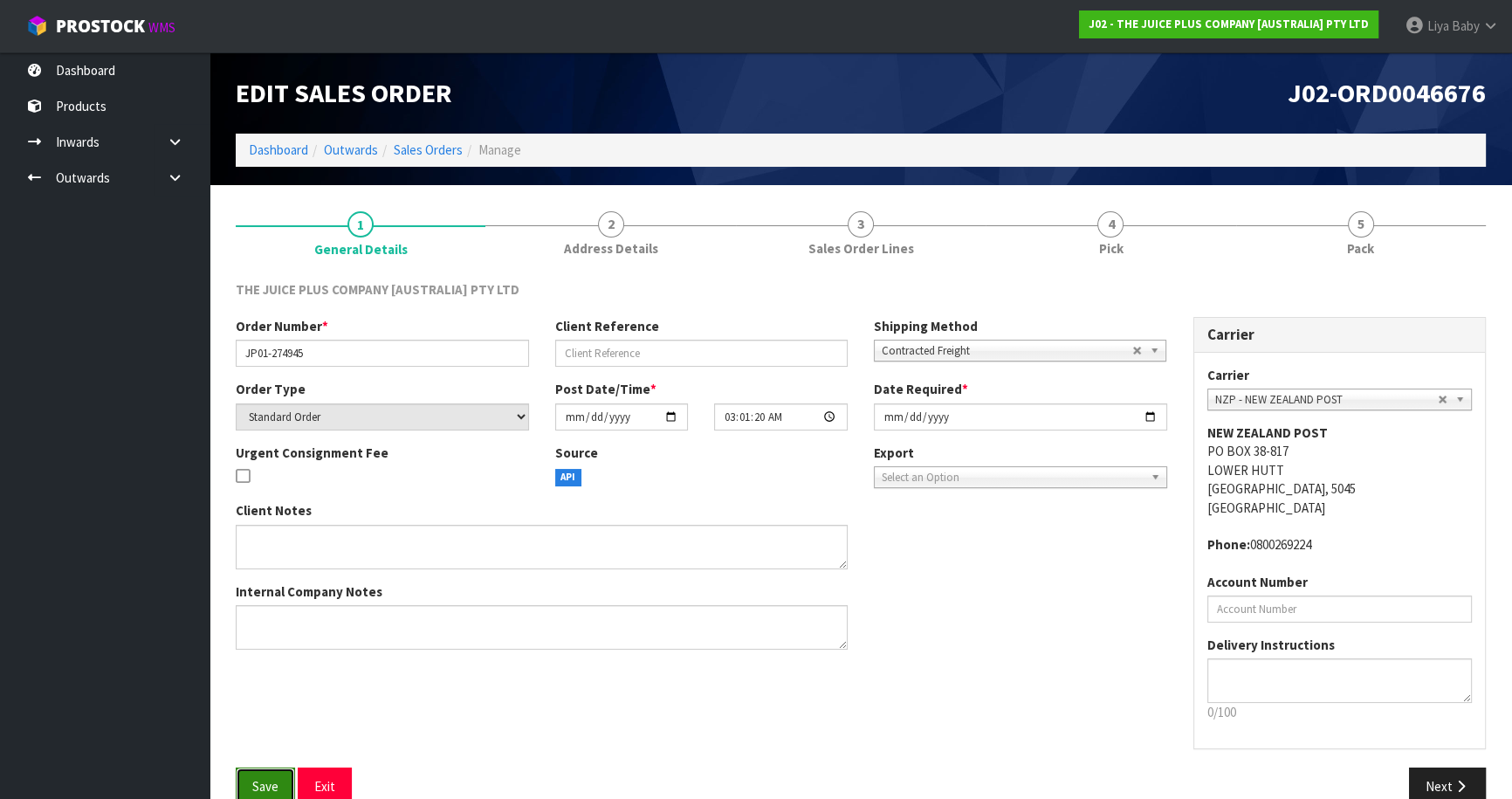
click at [236, 776] on button "Save" at bounding box center [265, 787] width 59 height 37
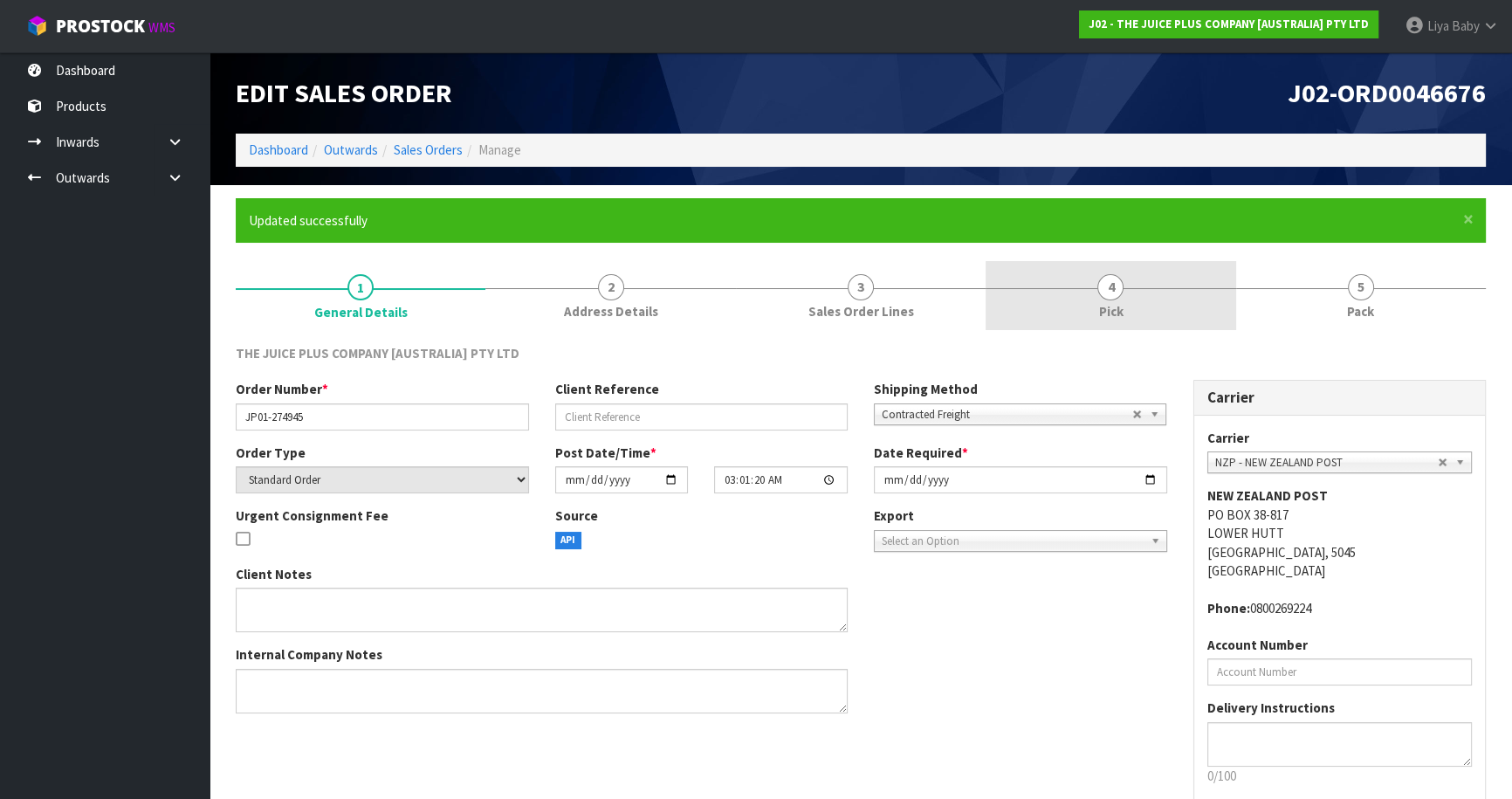
click at [1066, 287] on link "4 Pick" at bounding box center [1110, 295] width 250 height 69
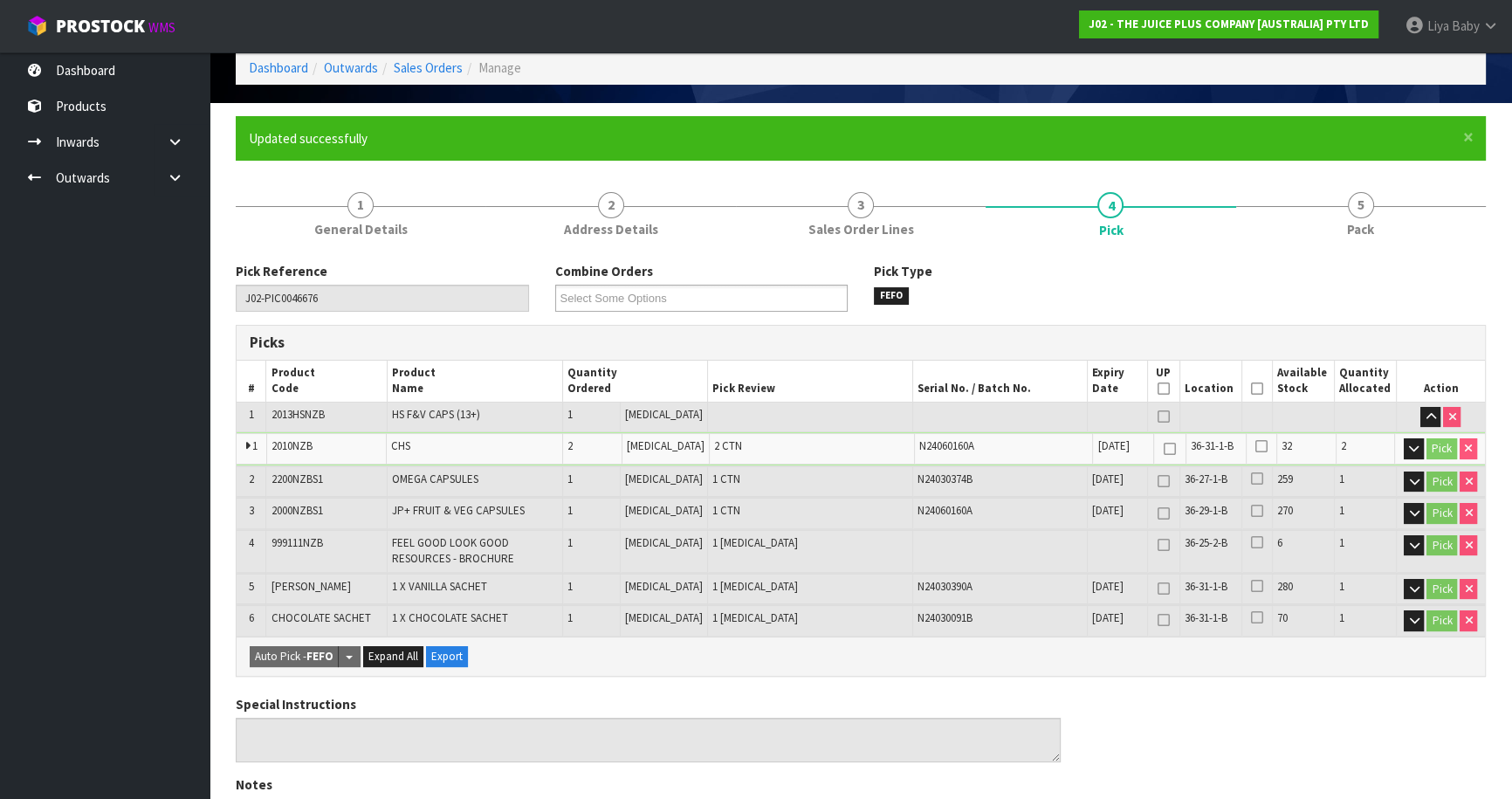
scroll to position [237, 0]
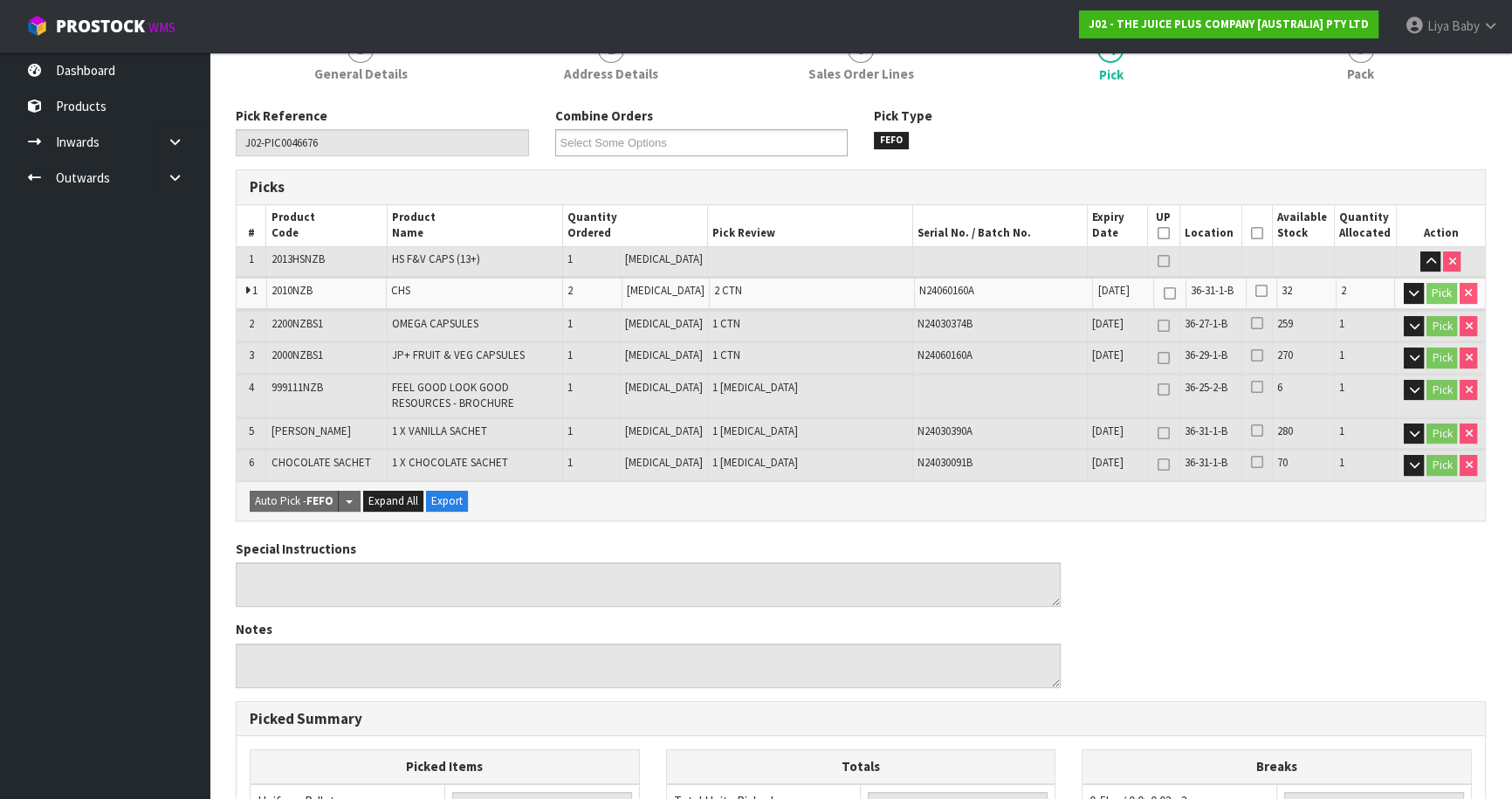
click at [1250, 233] on icon at bounding box center [1257, 233] width 12 height 1
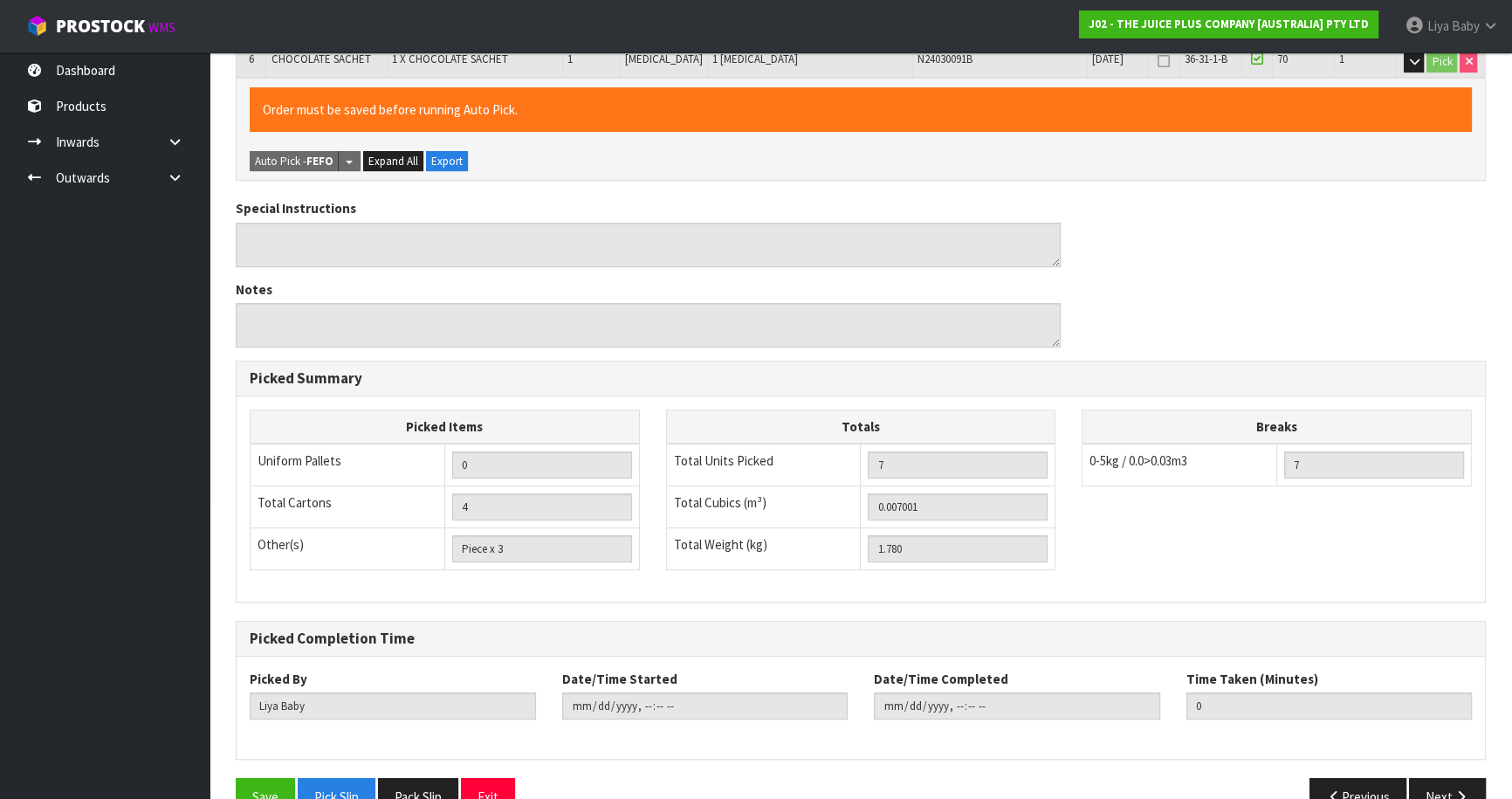
scroll to position [679, 0]
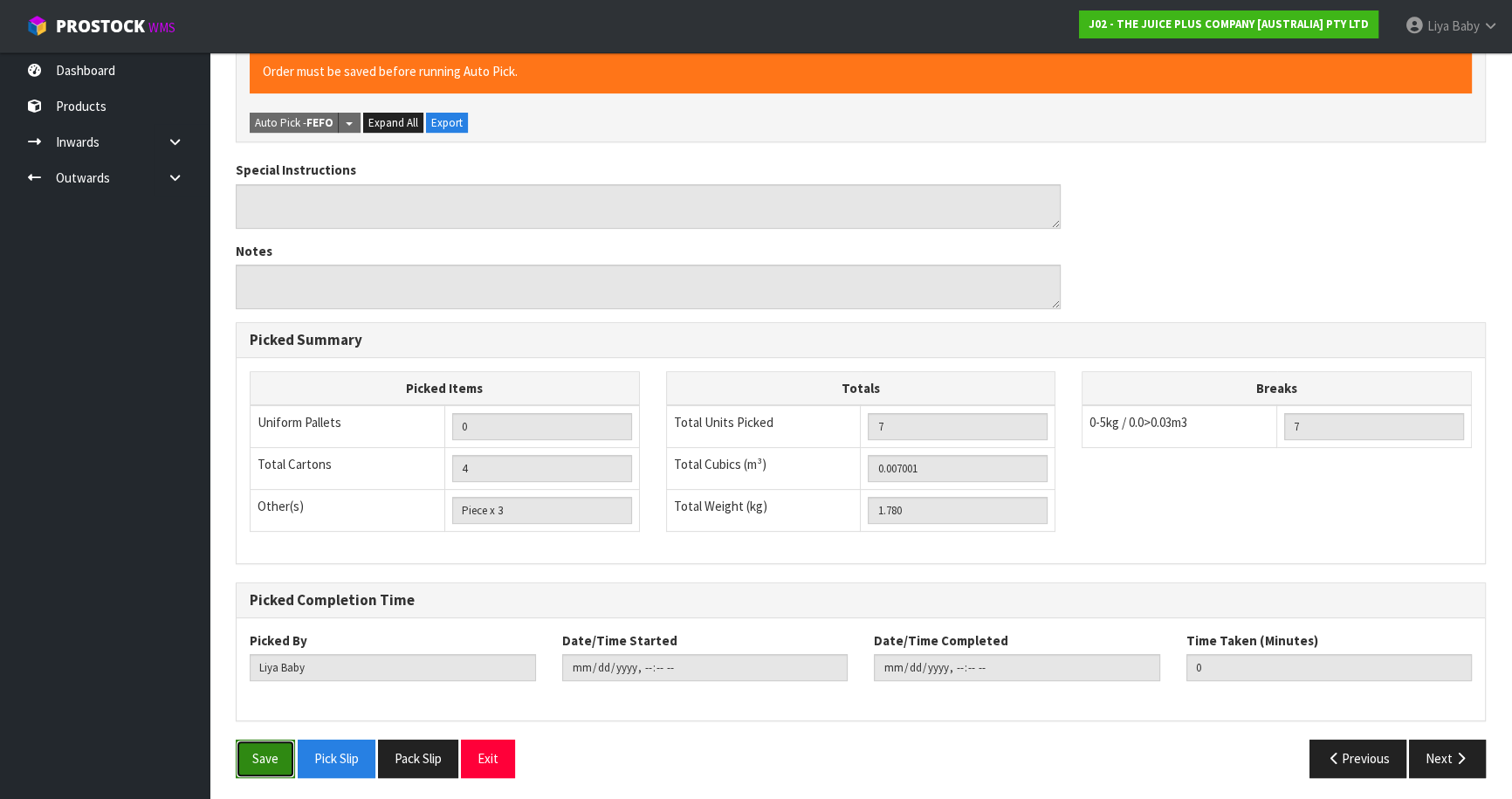
click at [286, 757] on button "Save" at bounding box center [265, 758] width 59 height 37
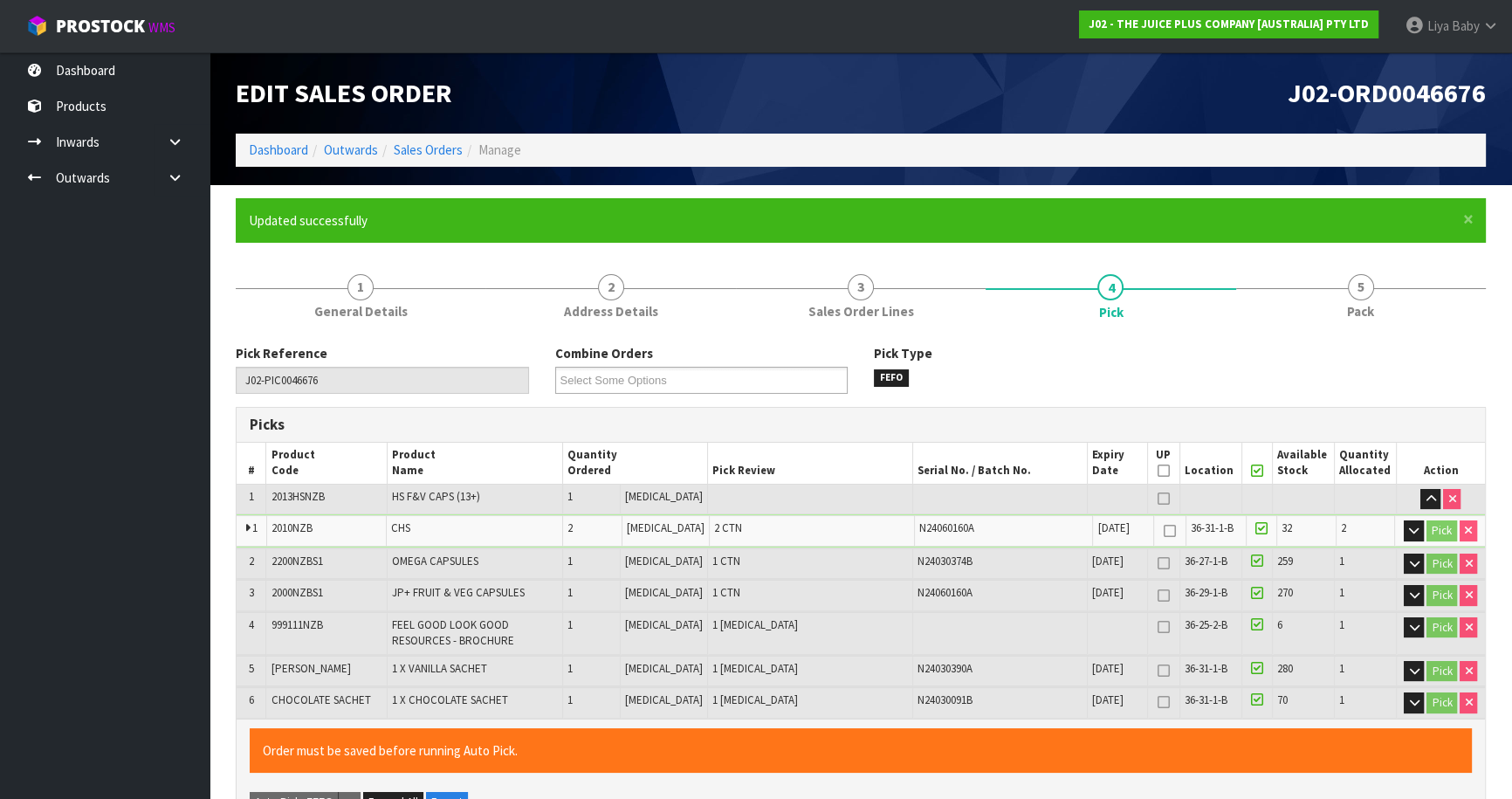
type input "[DATE]T13:11:01"
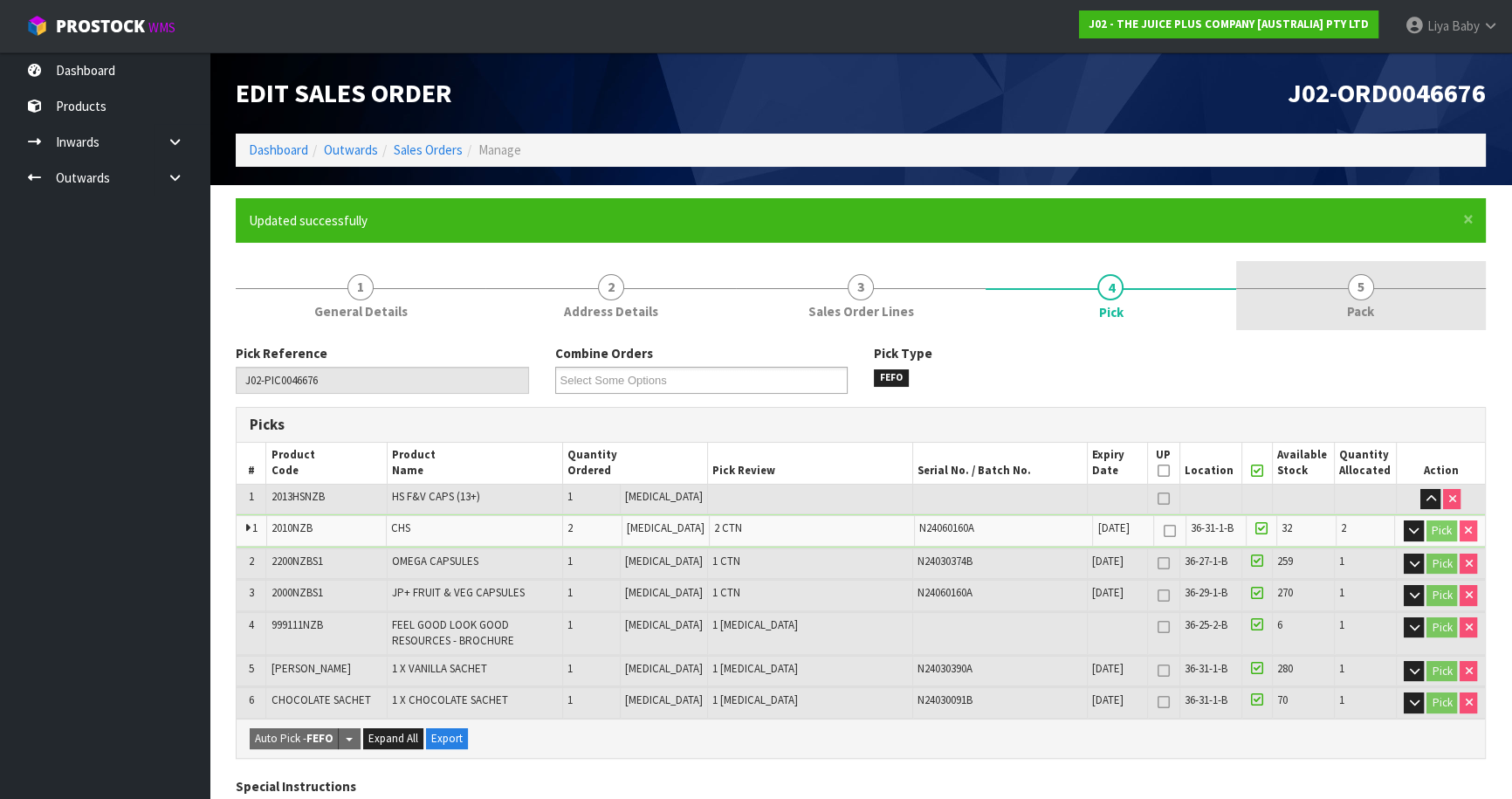
drag, startPoint x: 1366, startPoint y: 287, endPoint x: 1343, endPoint y: 296, distance: 24.7
click at [1363, 287] on span "5" at bounding box center [1360, 287] width 26 height 26
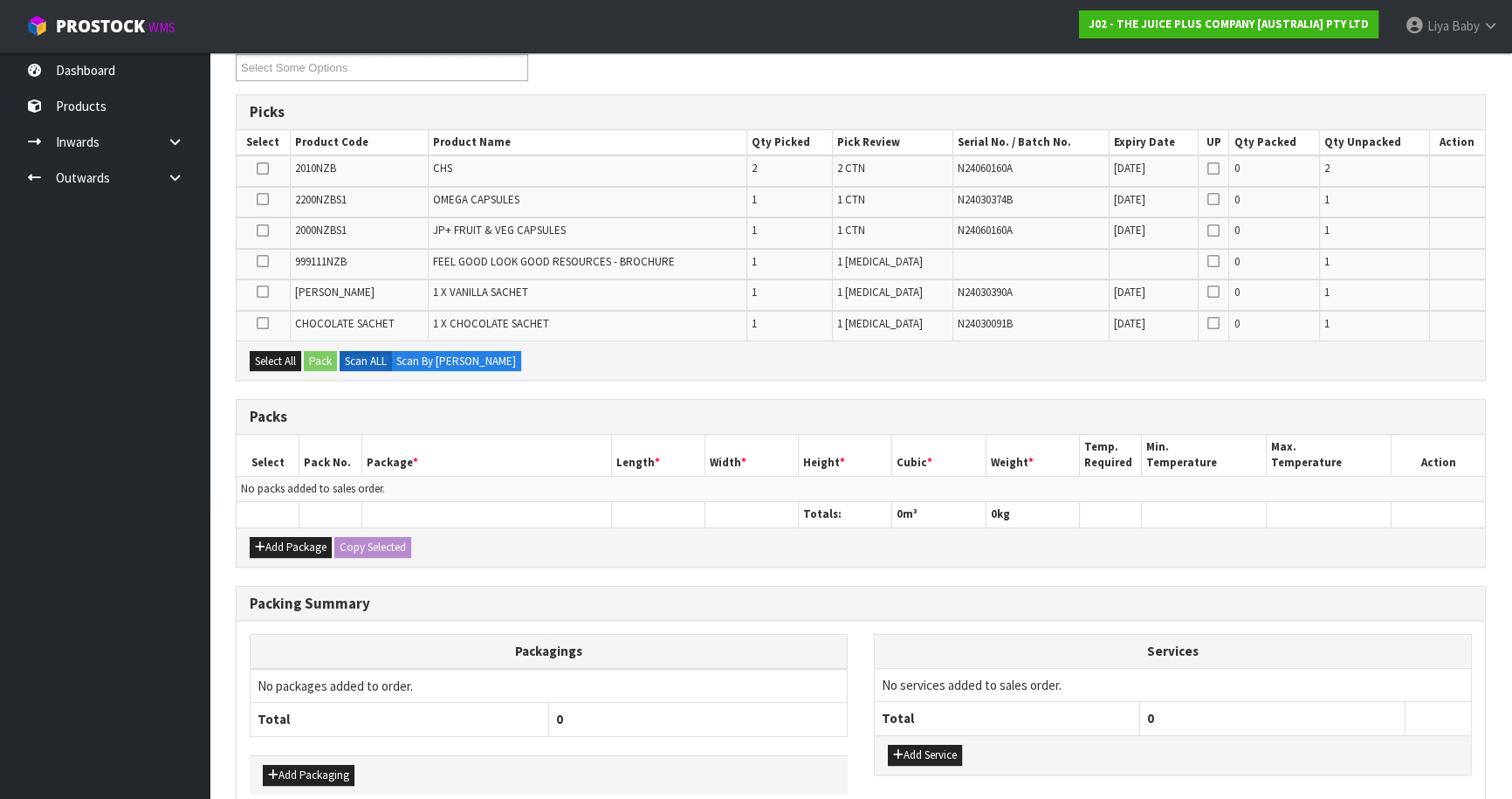
scroll to position [400, 0]
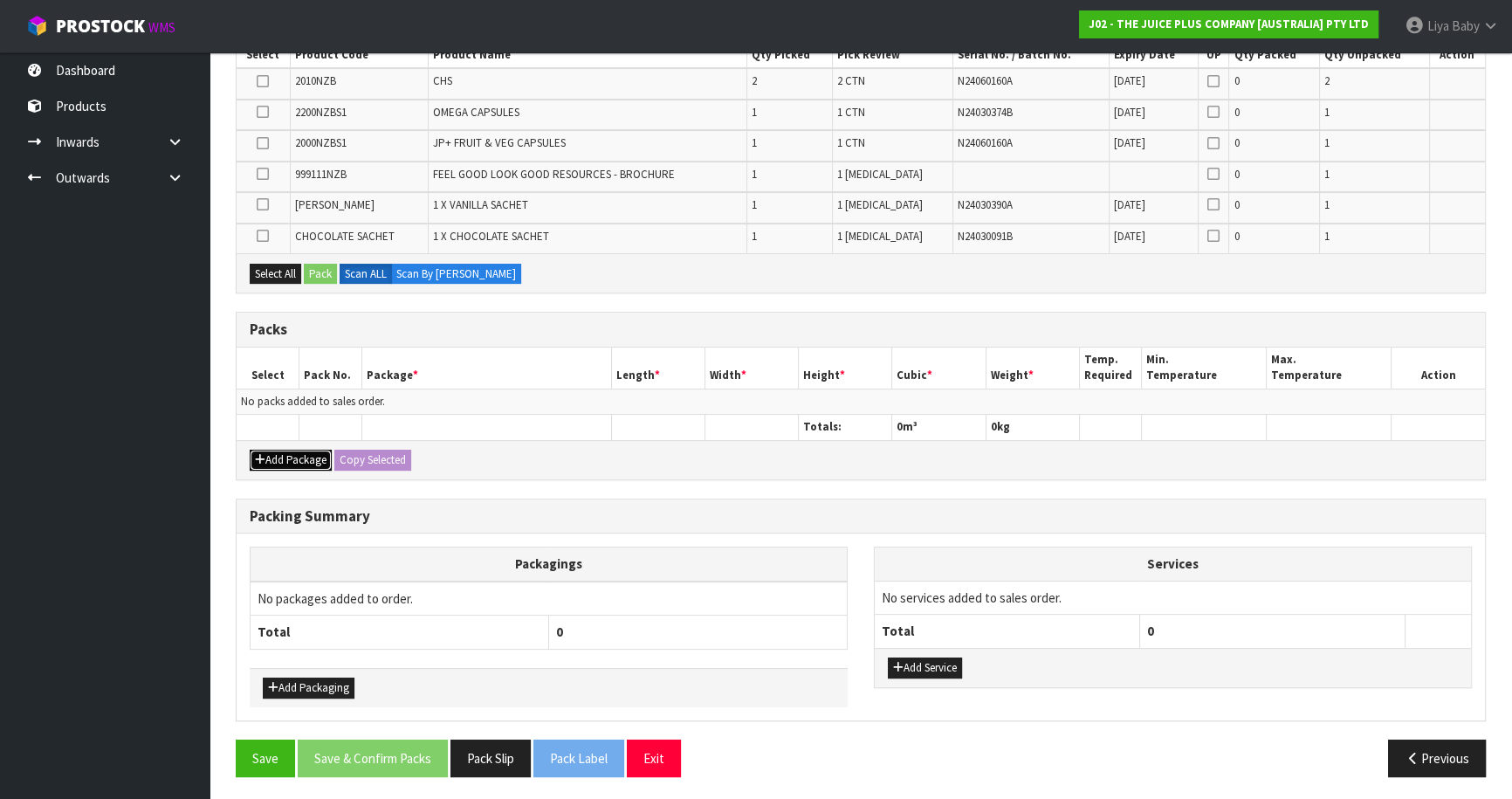
click at [298, 454] on button "Add Package" at bounding box center [291, 460] width 82 height 21
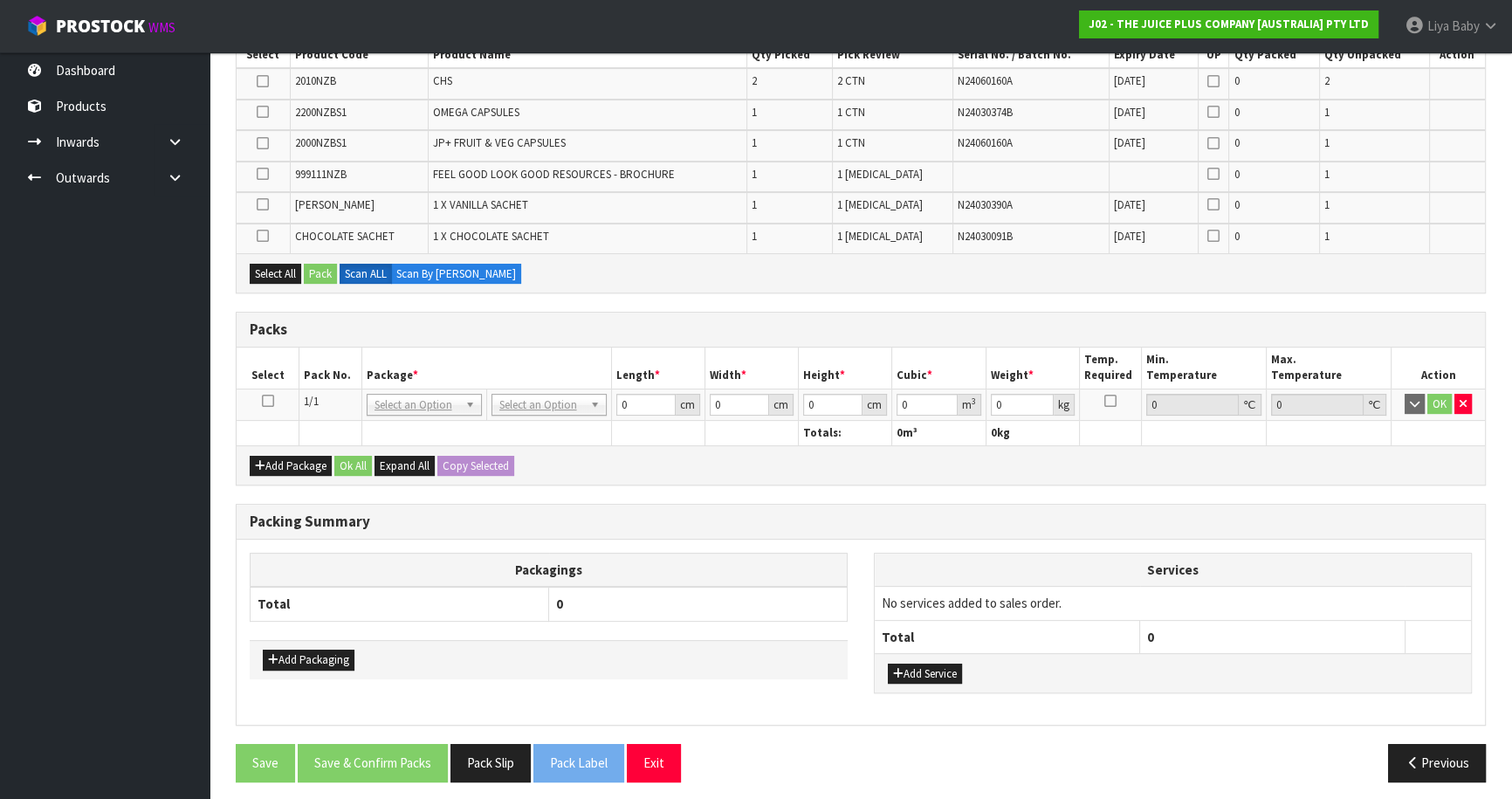
click at [270, 401] on icon at bounding box center [268, 401] width 12 height 1
click at [270, 278] on button "Select All" at bounding box center [276, 273] width 52 height 21
click at [306, 269] on button "Pack" at bounding box center [320, 273] width 33 height 21
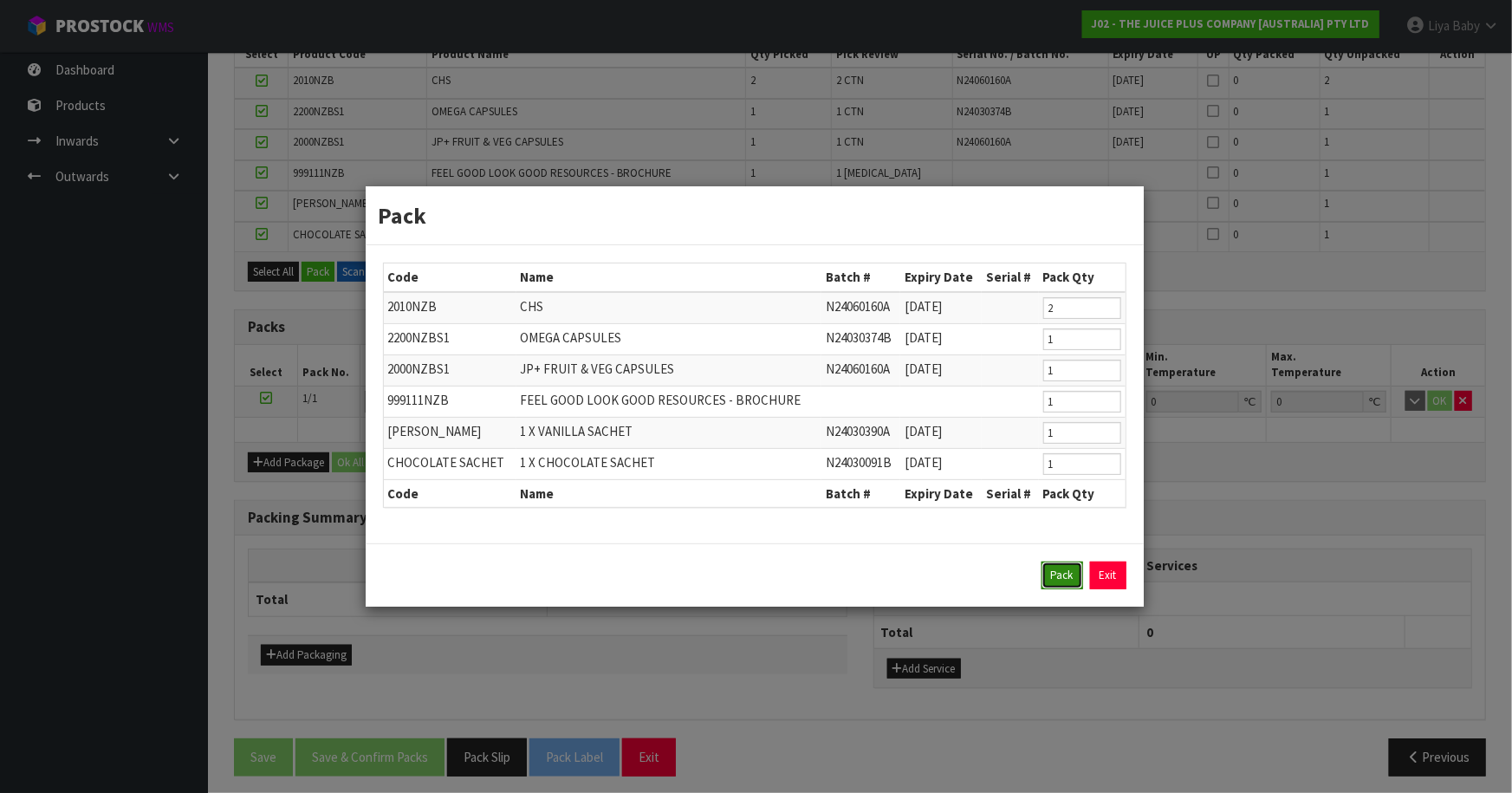
drag, startPoint x: 1053, startPoint y: 579, endPoint x: 1045, endPoint y: 571, distance: 11.3
click at [1052, 579] on button "Pack" at bounding box center [1062, 575] width 42 height 27
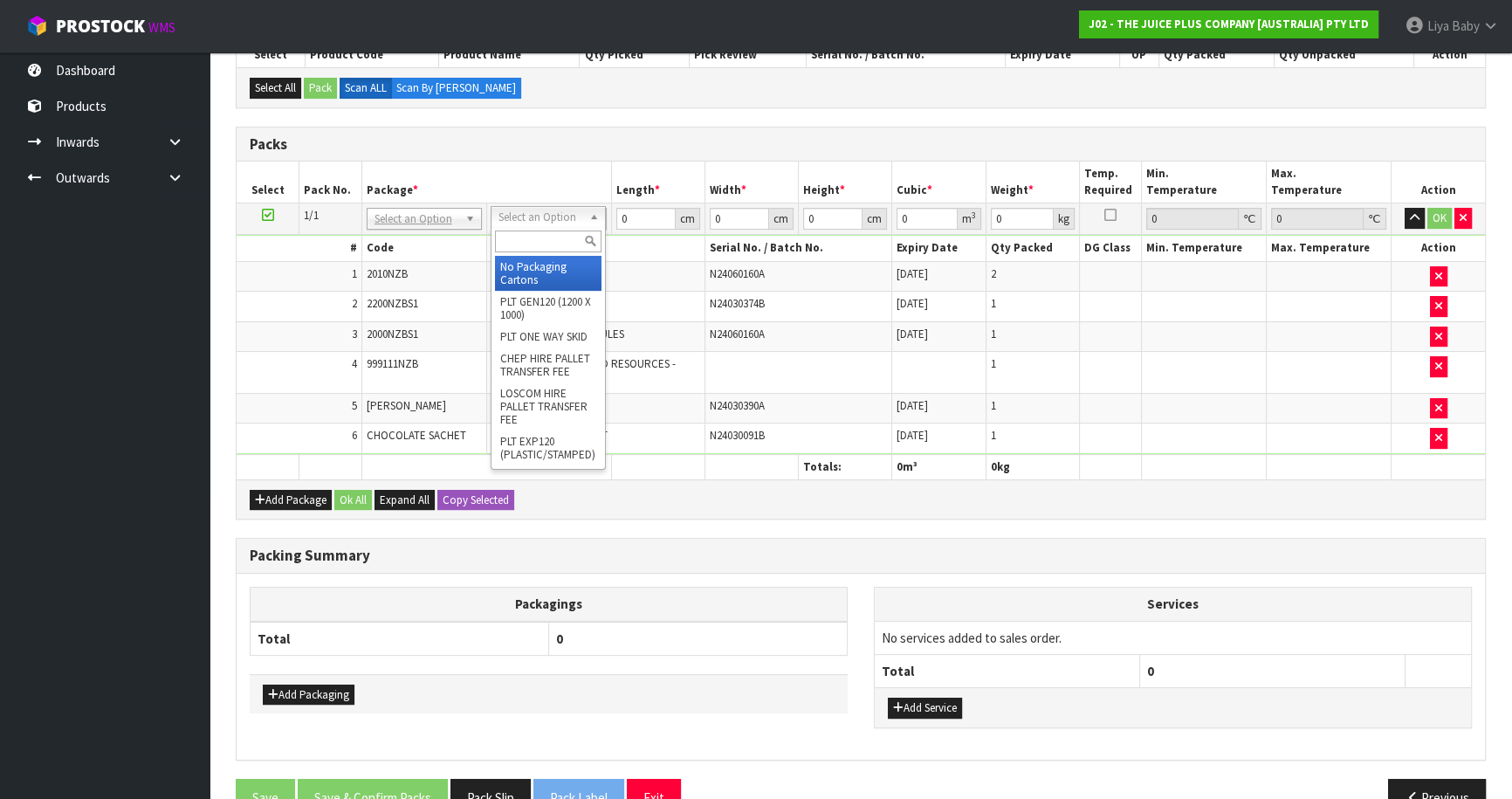
click at [550, 235] on input "text" at bounding box center [547, 241] width 106 height 21
type input "ctna4"
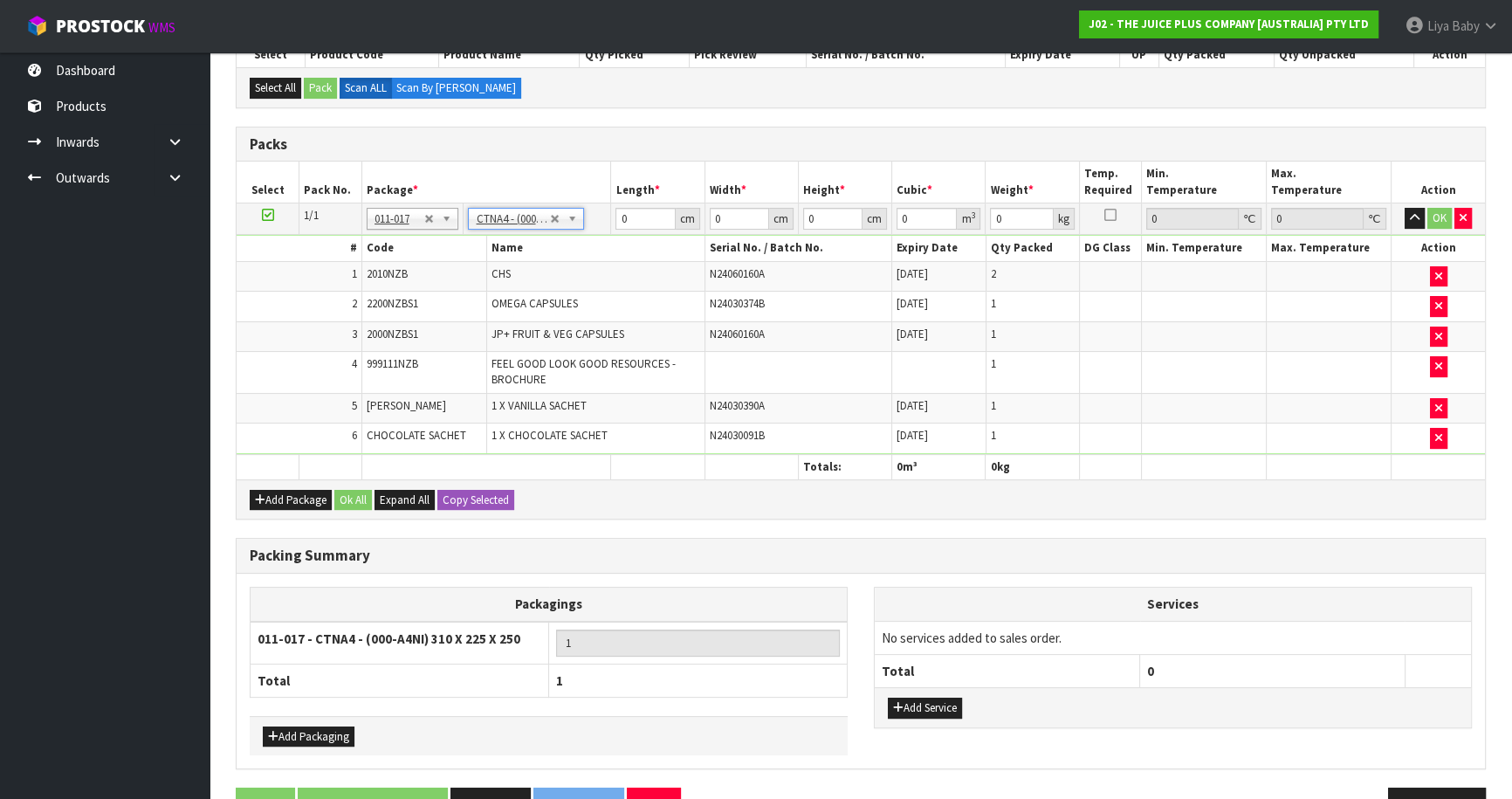
type input "31"
type input "22.5"
type input "25"
type input "0.017438"
type input "1.98"
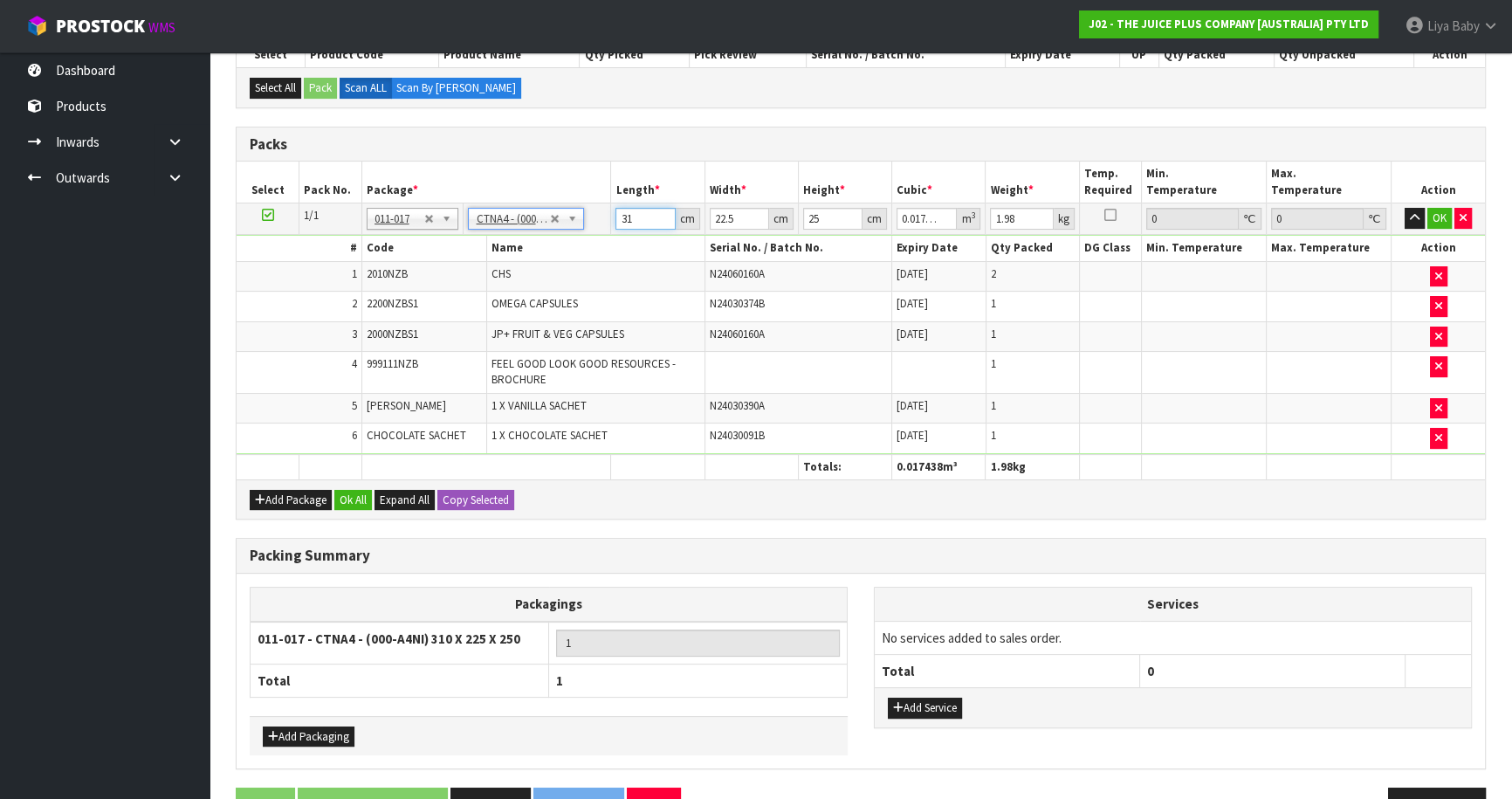
click at [636, 218] on input "31" at bounding box center [644, 219] width 59 height 21
type input "3"
type input "0.001687"
type input "32"
type input "0.018"
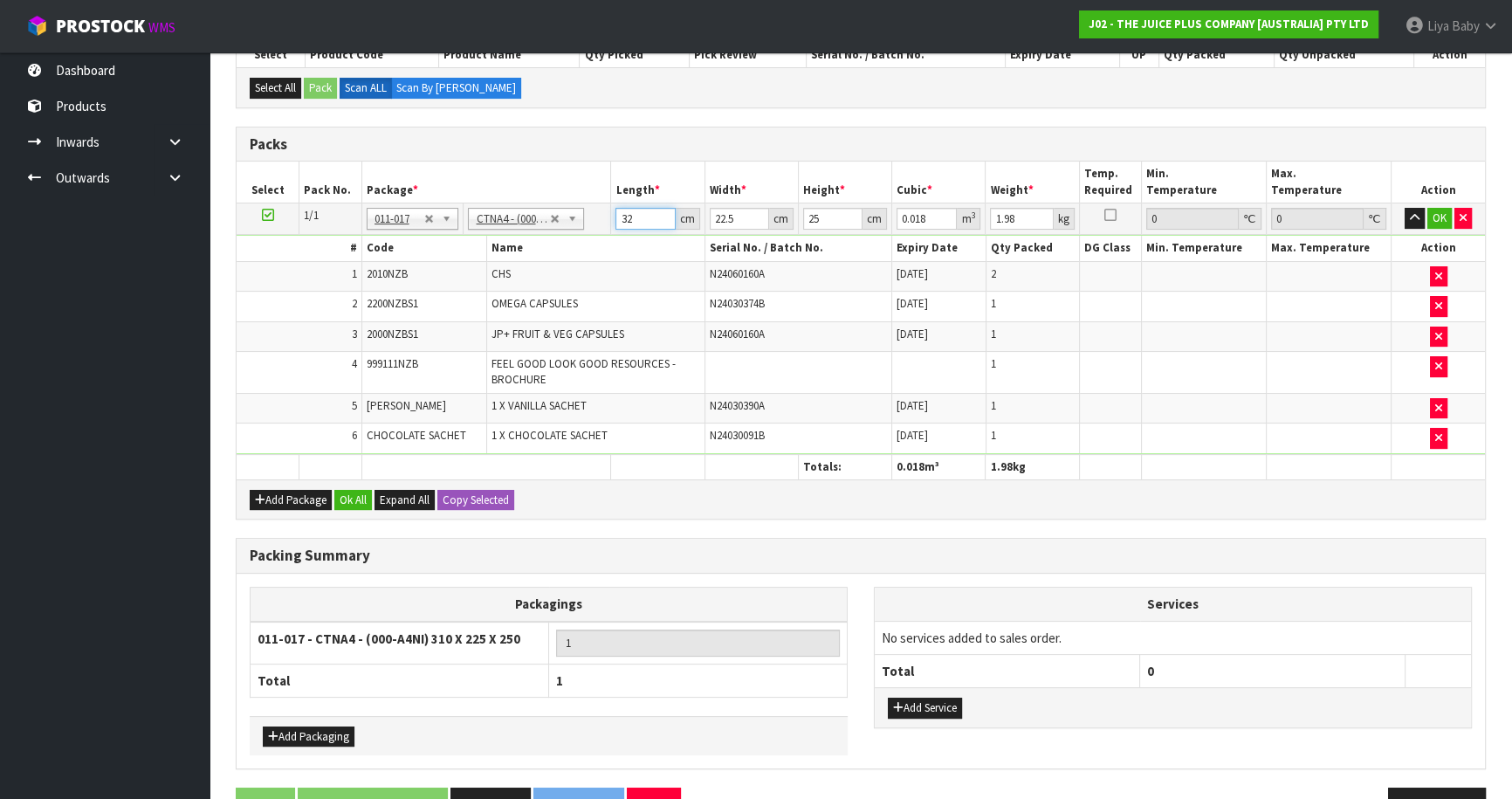
type input "32"
click at [741, 211] on input "22.5" at bounding box center [739, 219] width 59 height 21
type input "22"
type input "0.0176"
type input "2"
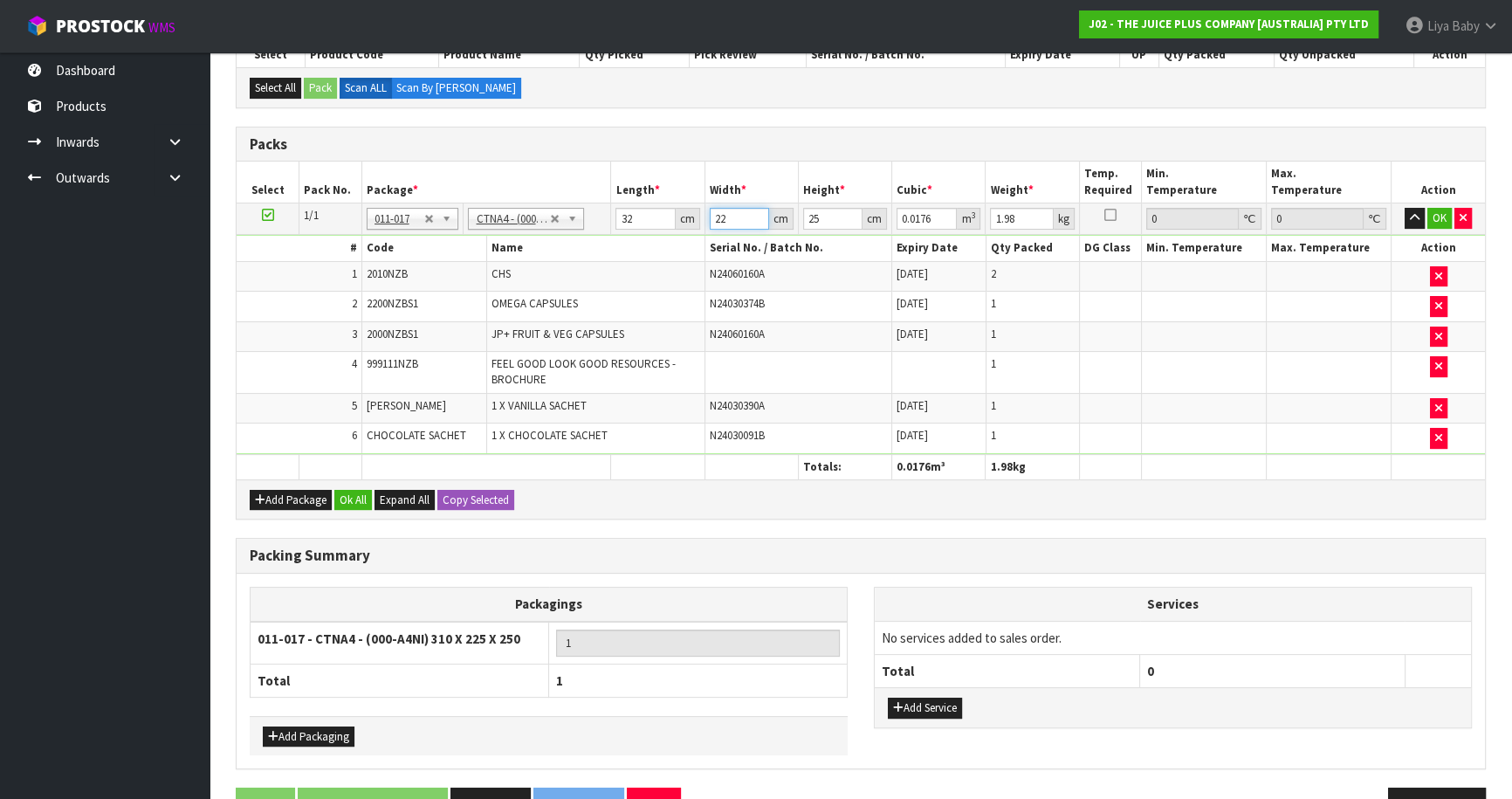
type input "0.0016"
type input "0"
type input "2"
type input "0.0016"
type input "25"
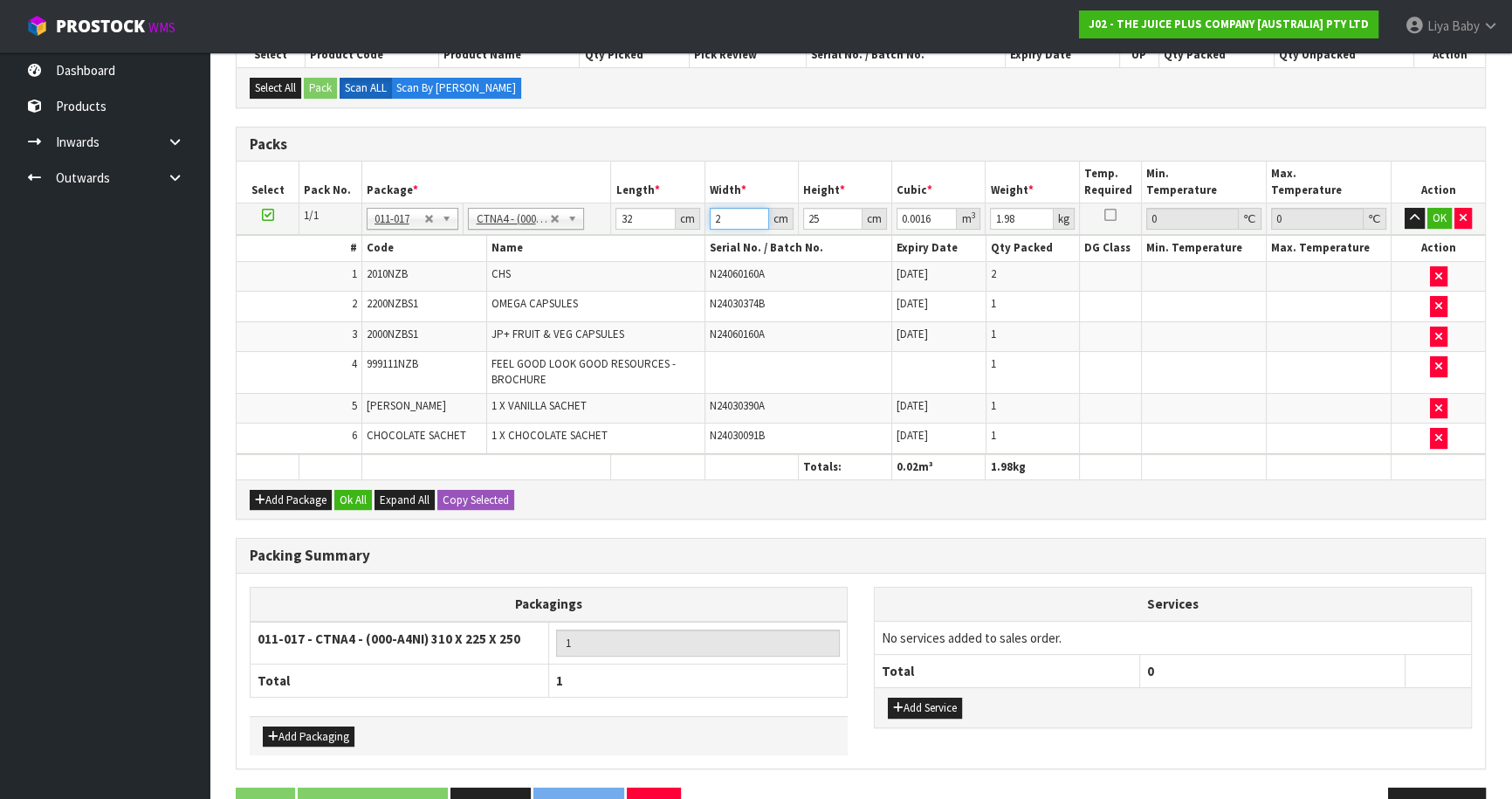
type input "0.02"
type input "25"
click at [828, 215] on input "25" at bounding box center [833, 219] width 59 height 21
type input "2"
type input "0.0016"
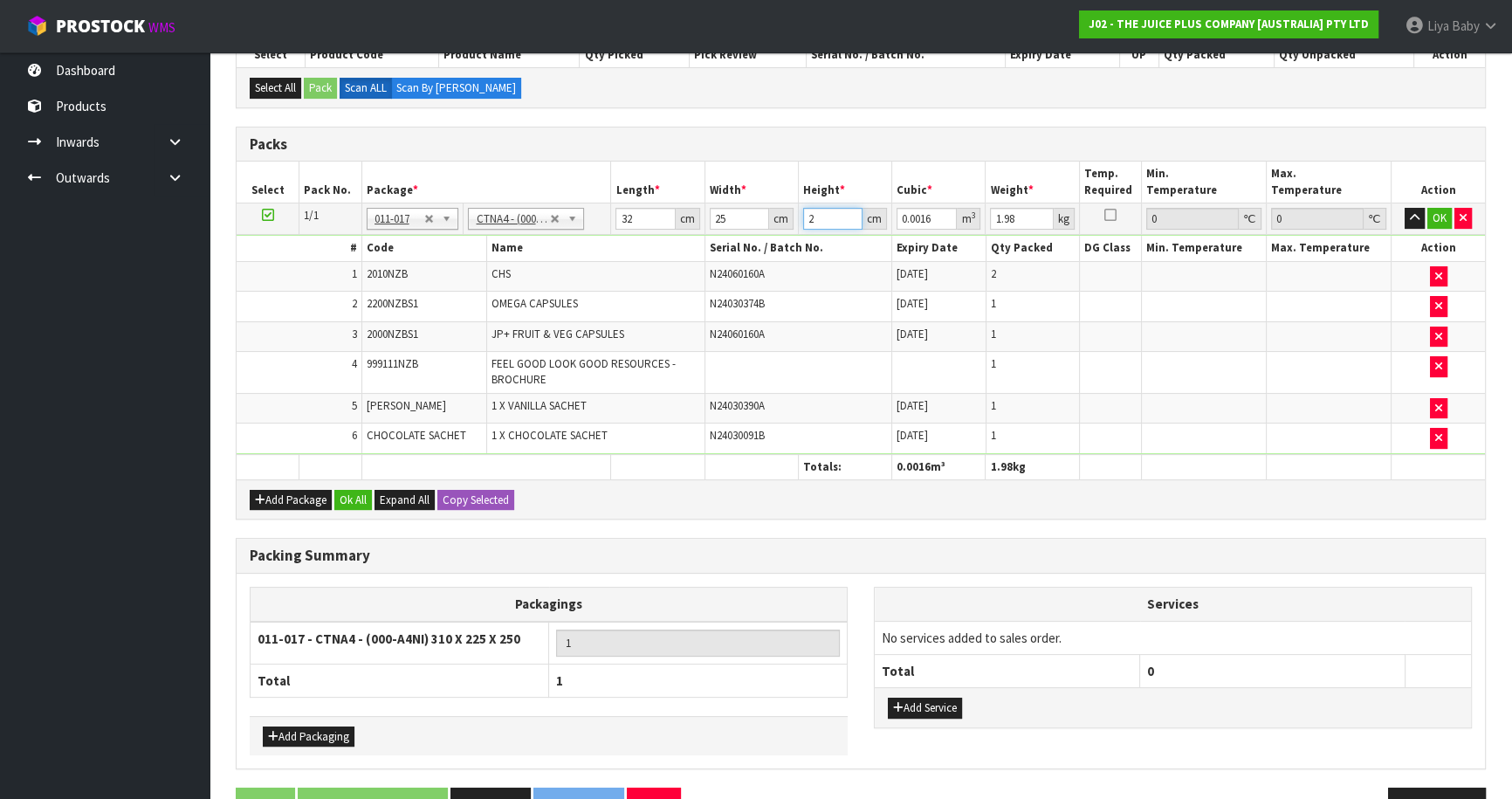
type input "0"
type input "1"
type input "0.0008"
type input "15"
type input "0.012"
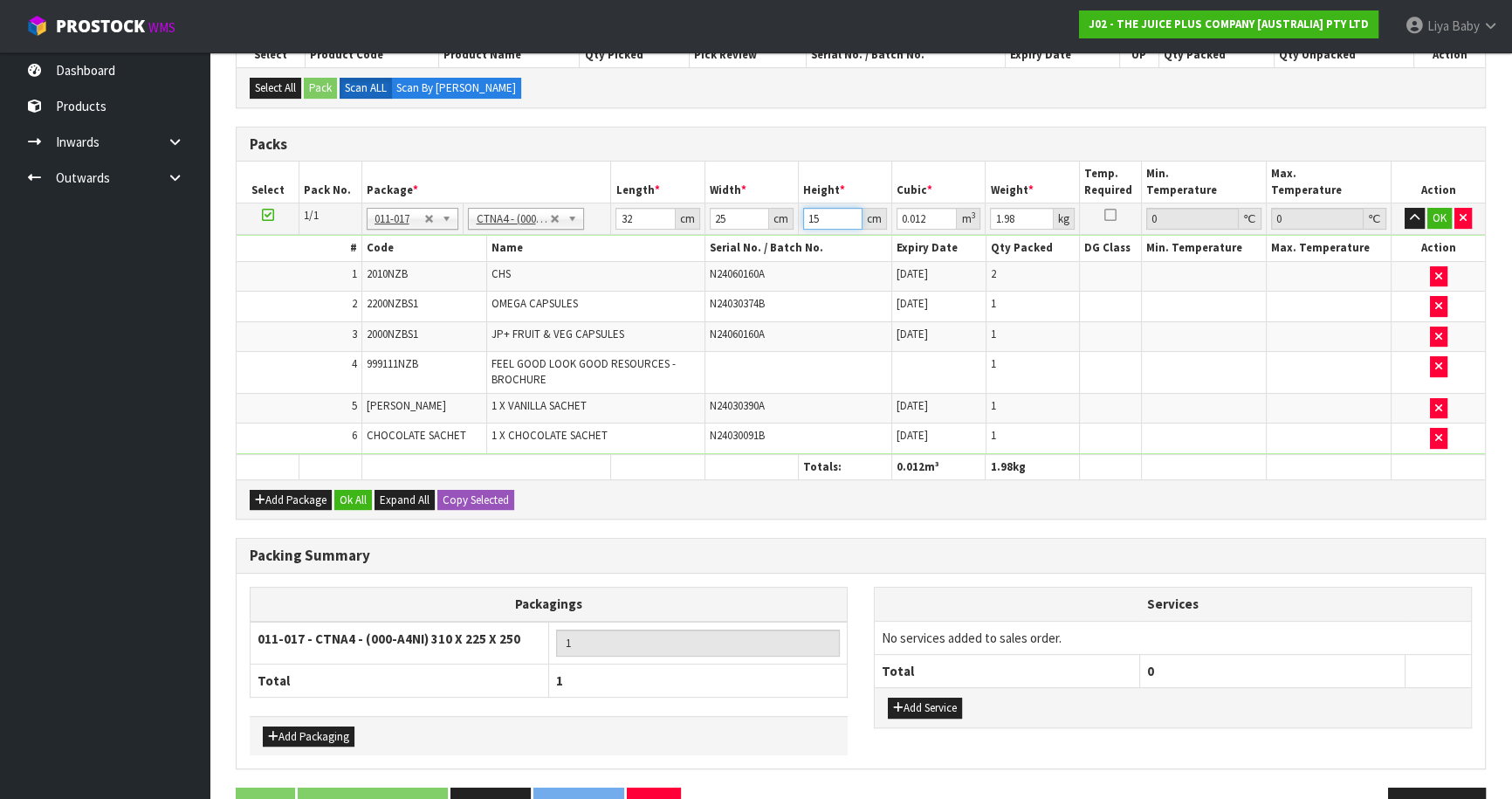
type input "15"
click at [1019, 217] on input "1.98" at bounding box center [1021, 219] width 62 height 21
type input "1"
type input "2"
click at [349, 495] on button "Ok All" at bounding box center [353, 500] width 37 height 21
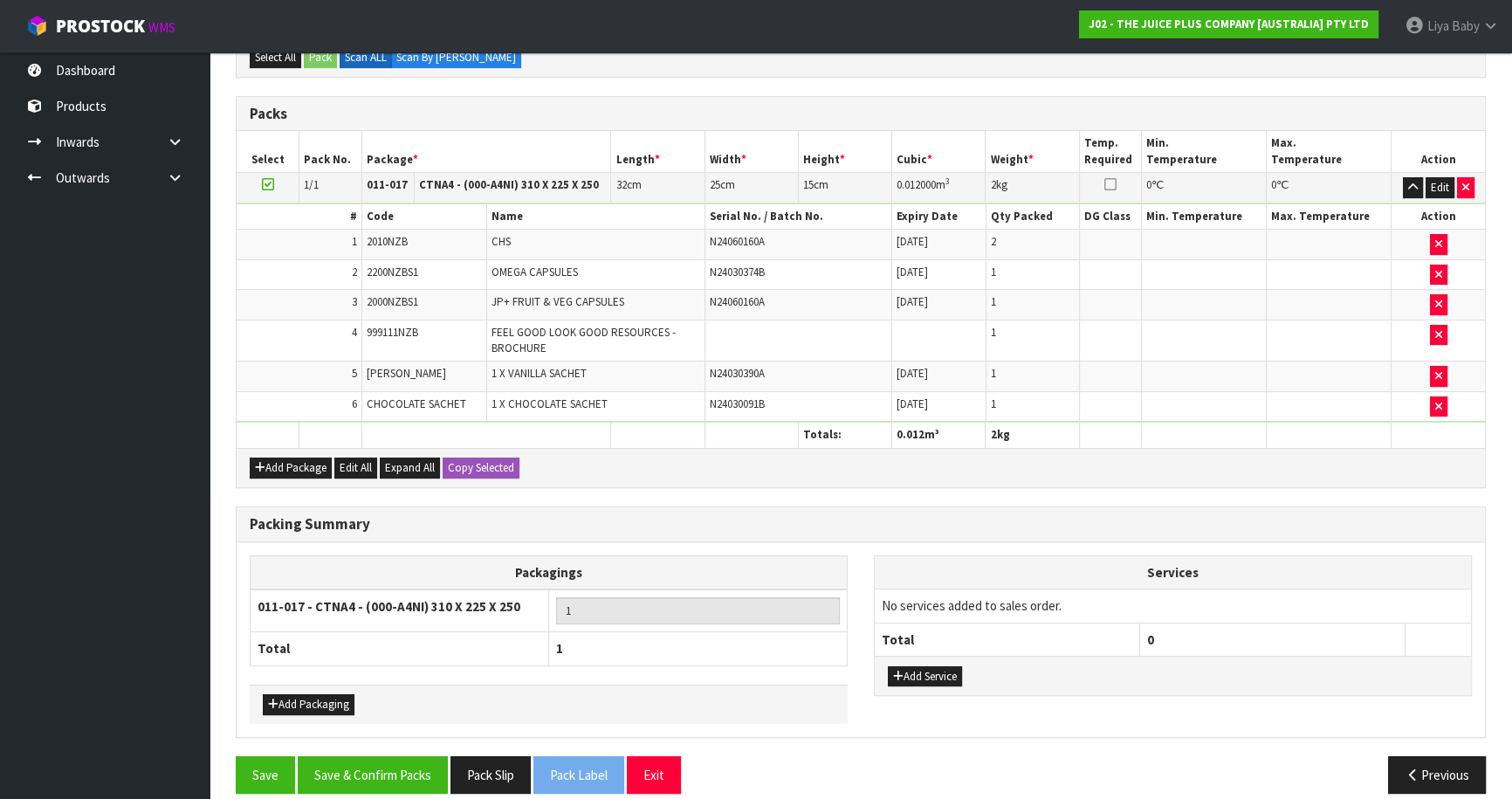
scroll to position [445, 0]
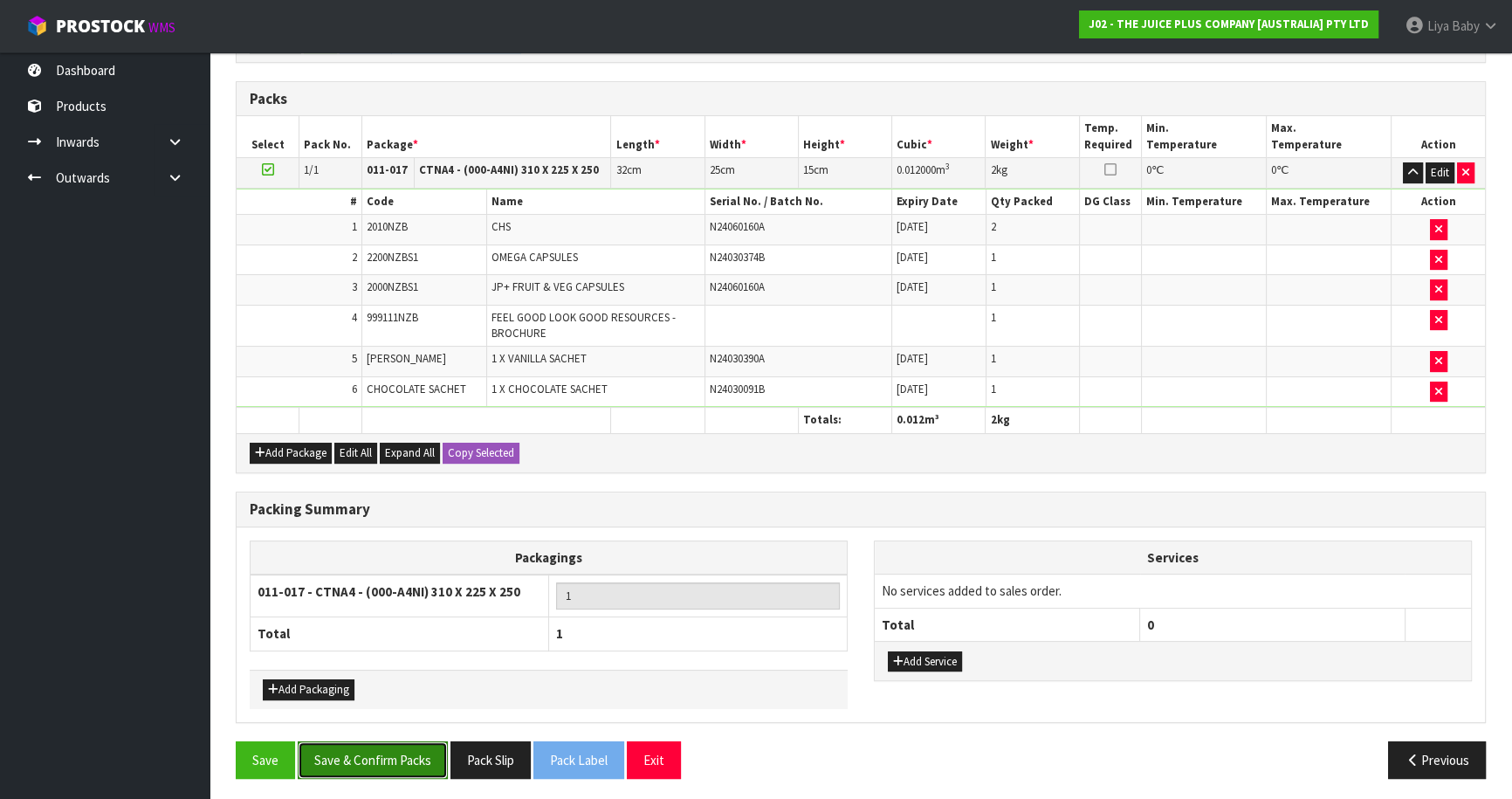
drag, startPoint x: 369, startPoint y: 740, endPoint x: 355, endPoint y: 719, distance: 25.2
click at [369, 741] on button "Save & Confirm Packs" at bounding box center [372, 760] width 150 height 37
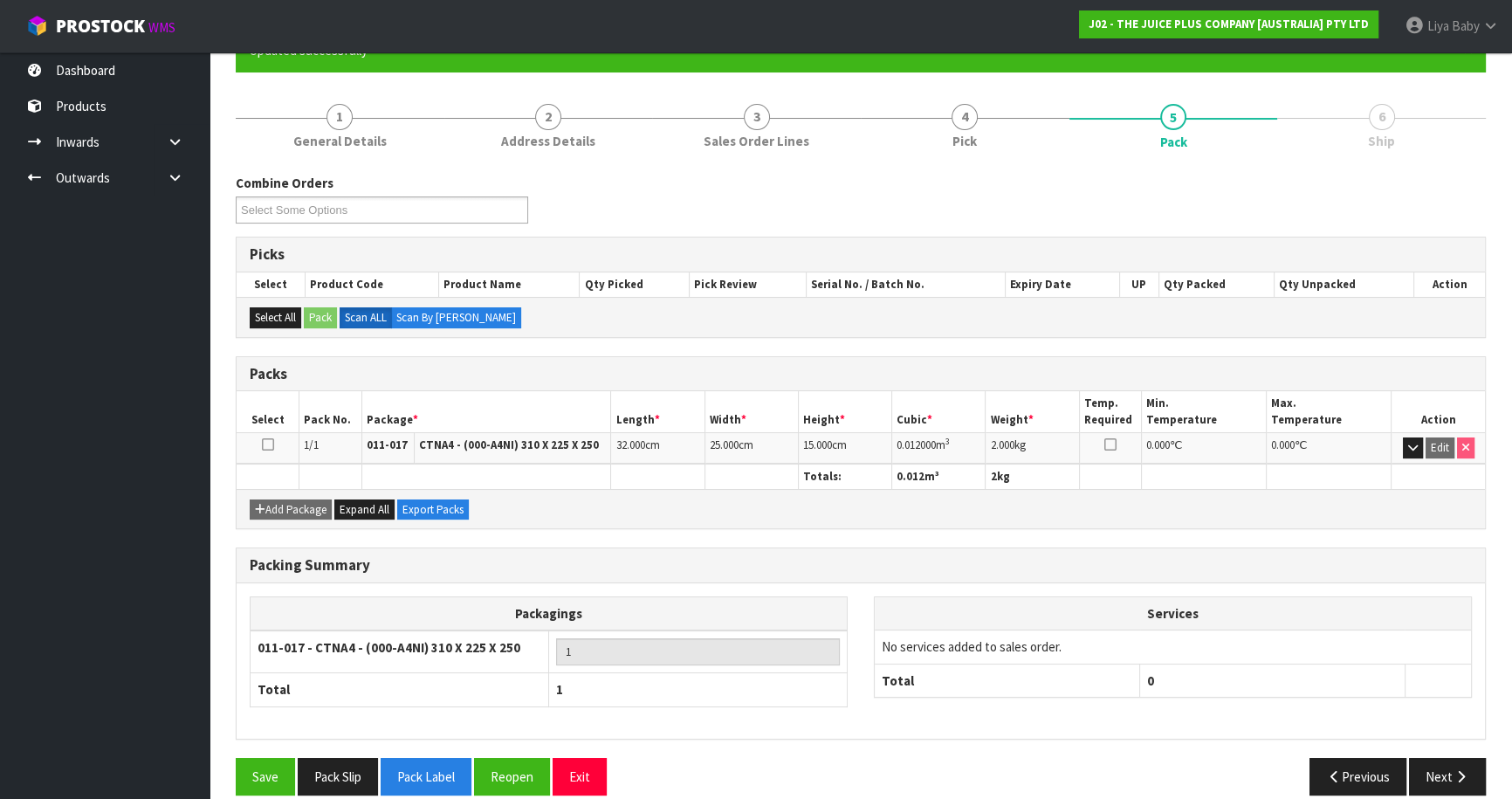
scroll to position [190, 0]
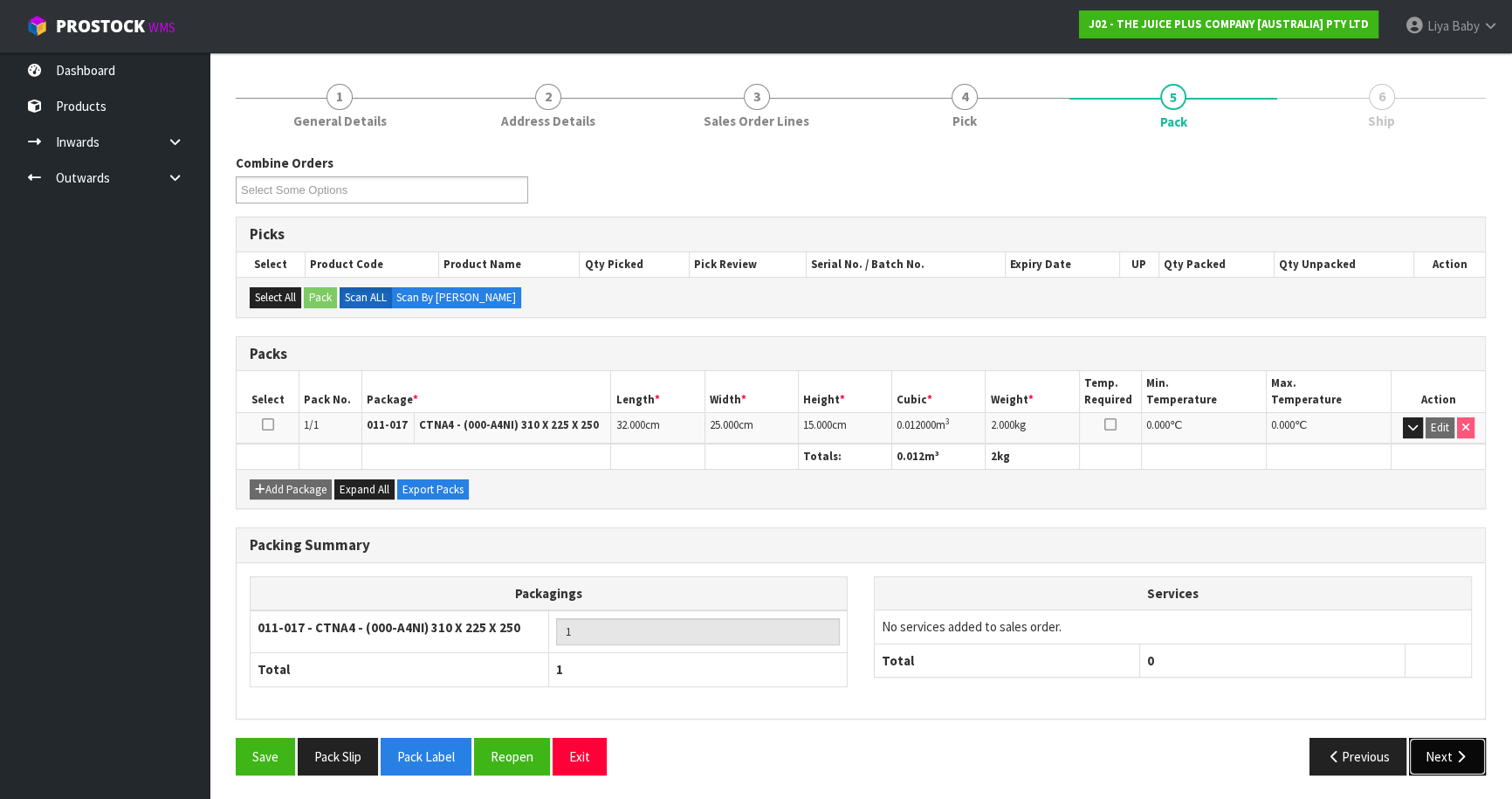
click at [1458, 753] on icon "button" at bounding box center [1460, 756] width 17 height 13
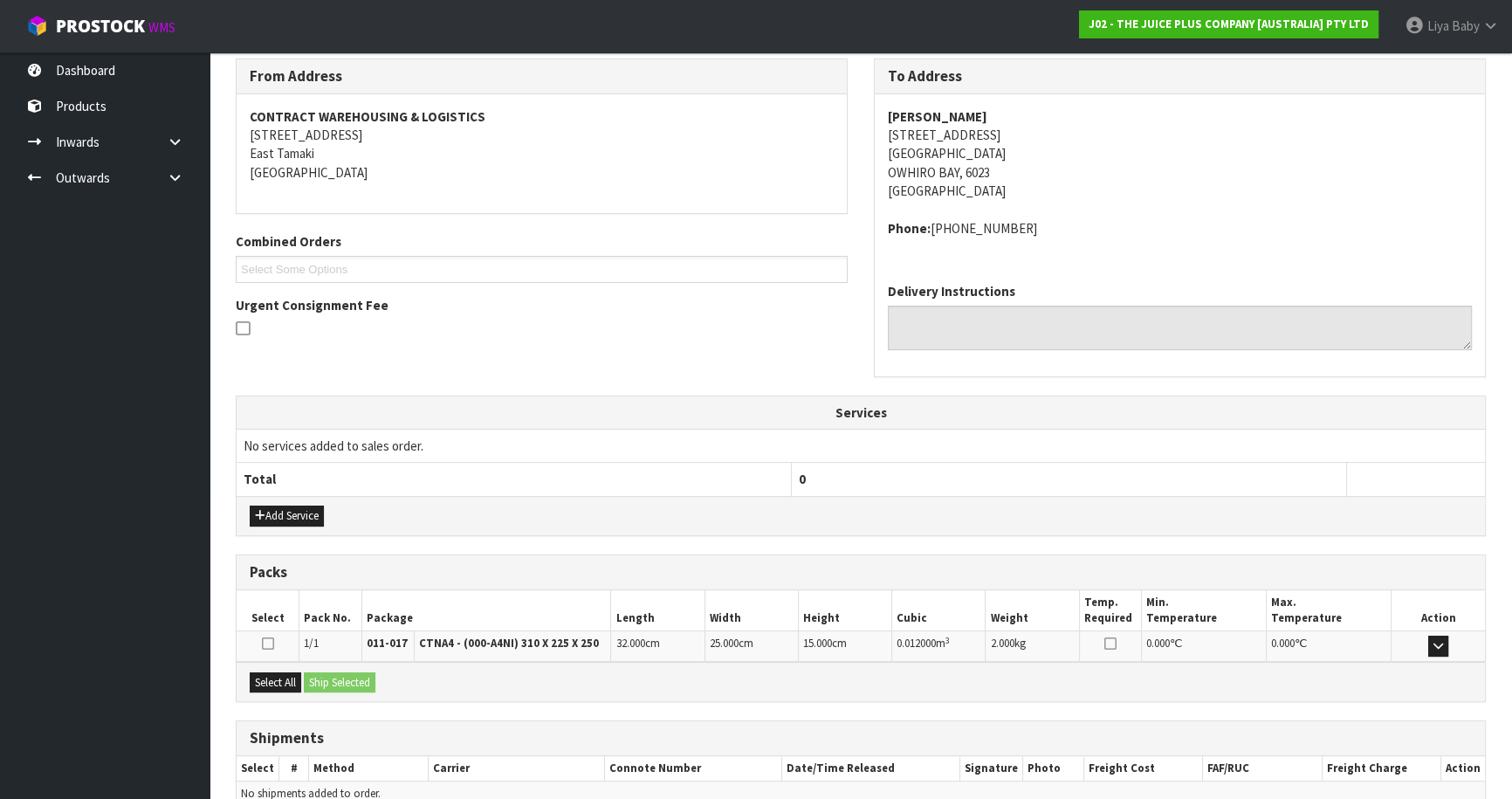
scroll to position [374, 0]
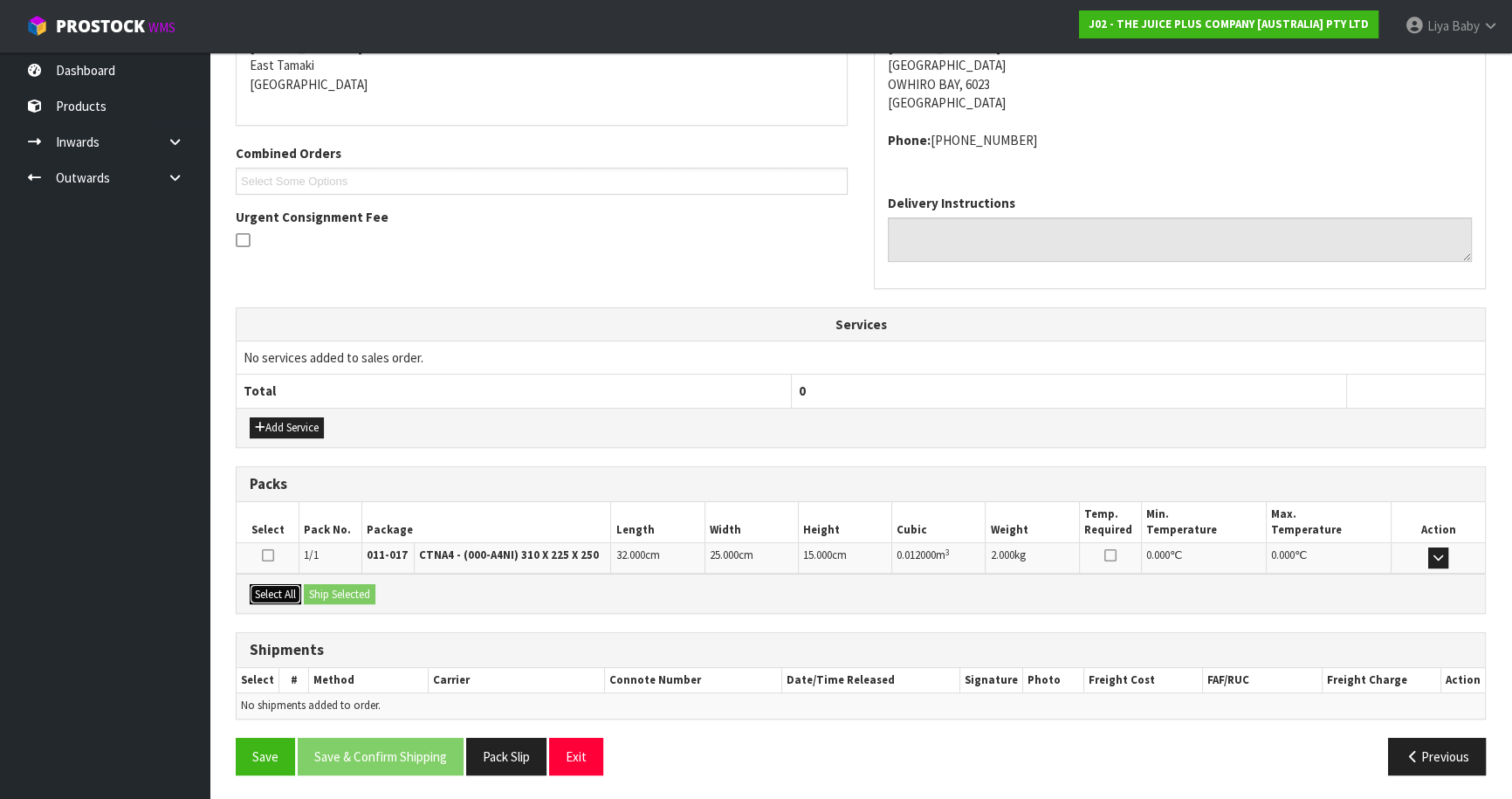
drag, startPoint x: 262, startPoint y: 584, endPoint x: 300, endPoint y: 575, distance: 39.1
click at [268, 584] on button "Select All" at bounding box center [276, 594] width 52 height 21
drag, startPoint x: 347, startPoint y: 570, endPoint x: 347, endPoint y: 590, distance: 20.0
click at [347, 590] on div "Packs Select Pack No. Package Length Width Height Cubic Weight Temp. Required M…" at bounding box center [860, 539] width 1250 height 147
click at [345, 588] on button "Ship Selected" at bounding box center [339, 594] width 71 height 21
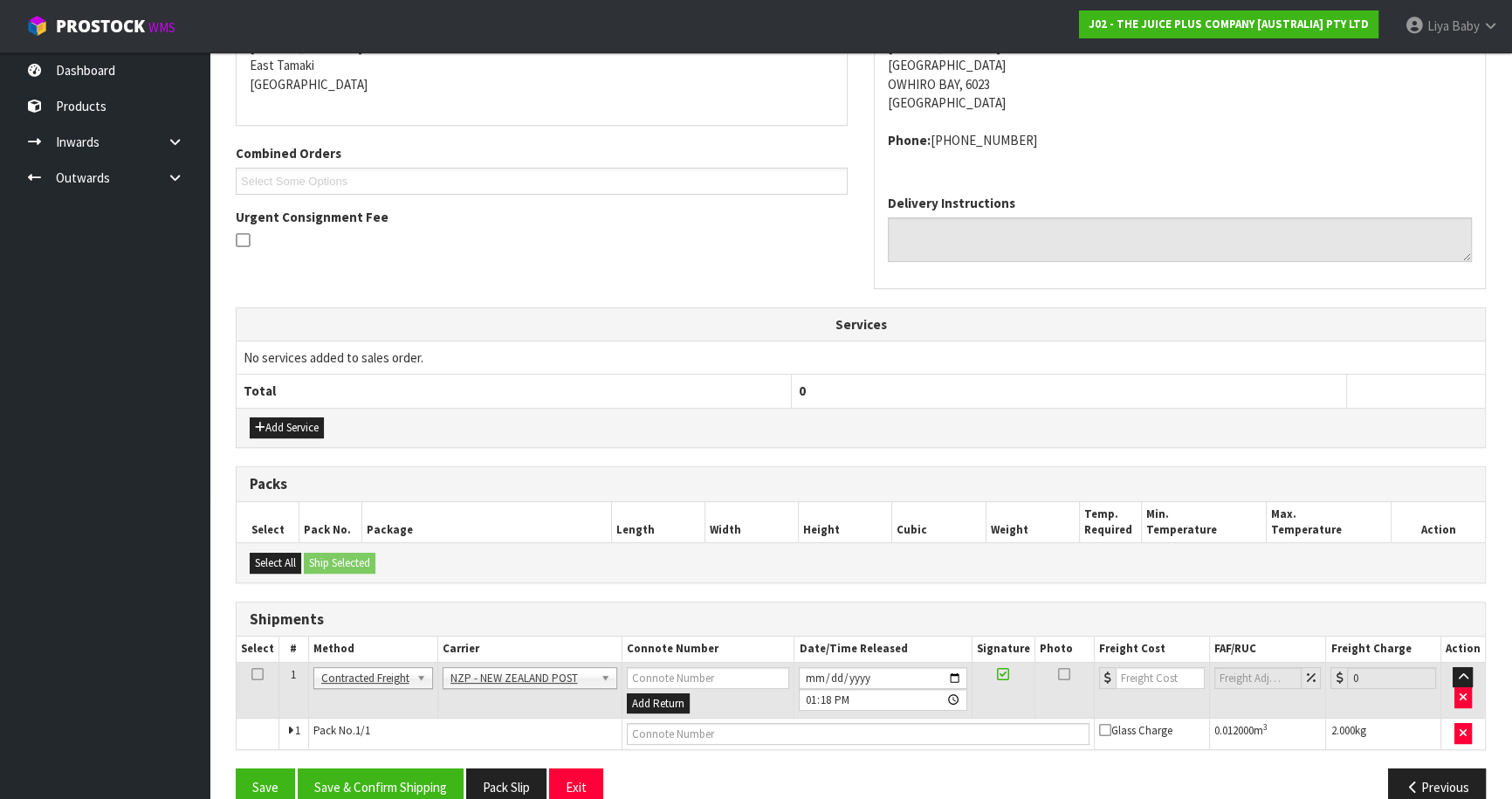
click at [254, 674] on icon at bounding box center [258, 674] width 12 height 1
click at [368, 774] on button "Save & Confirm Shipping" at bounding box center [380, 787] width 166 height 37
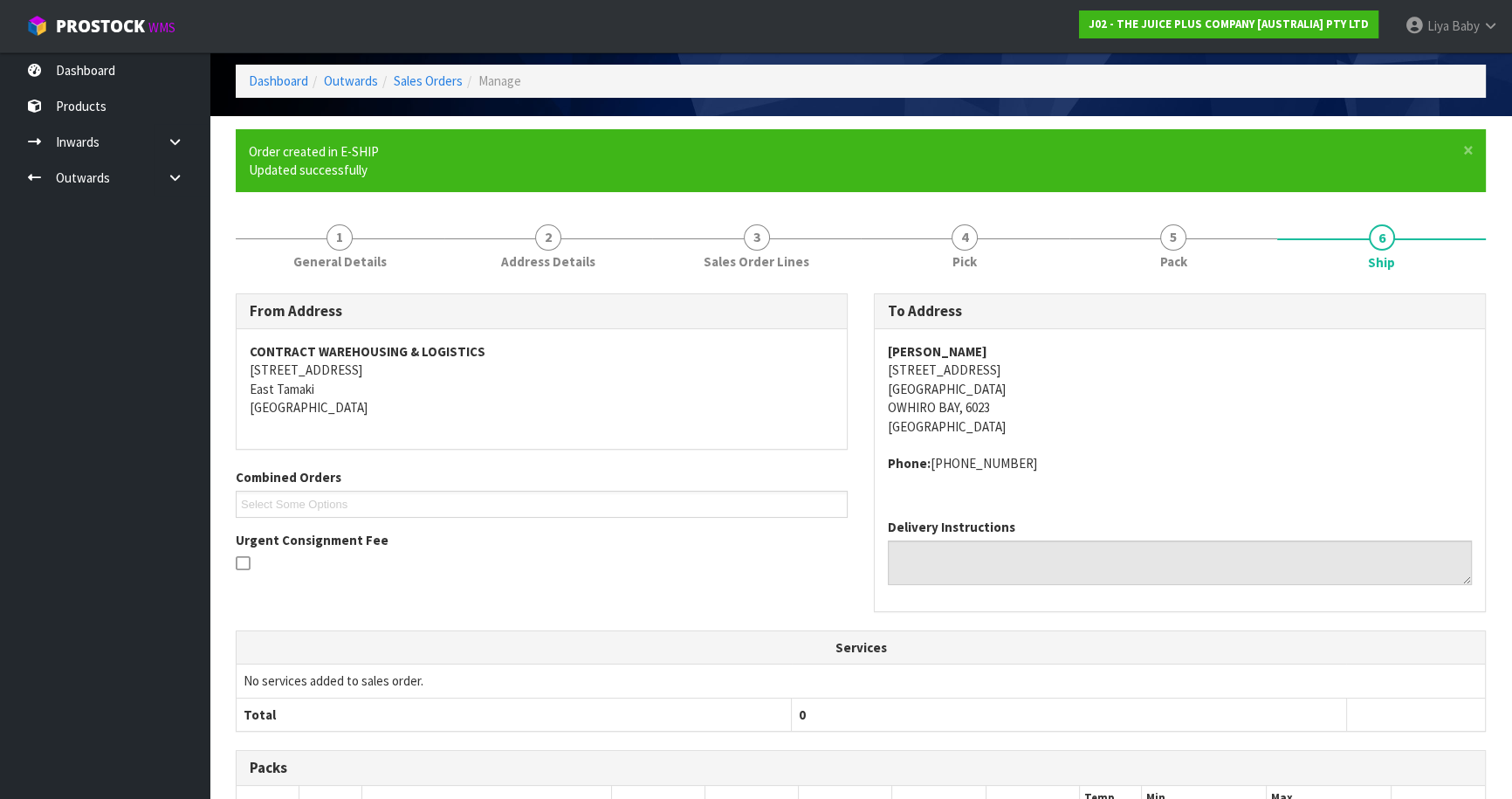
scroll to position [379, 0]
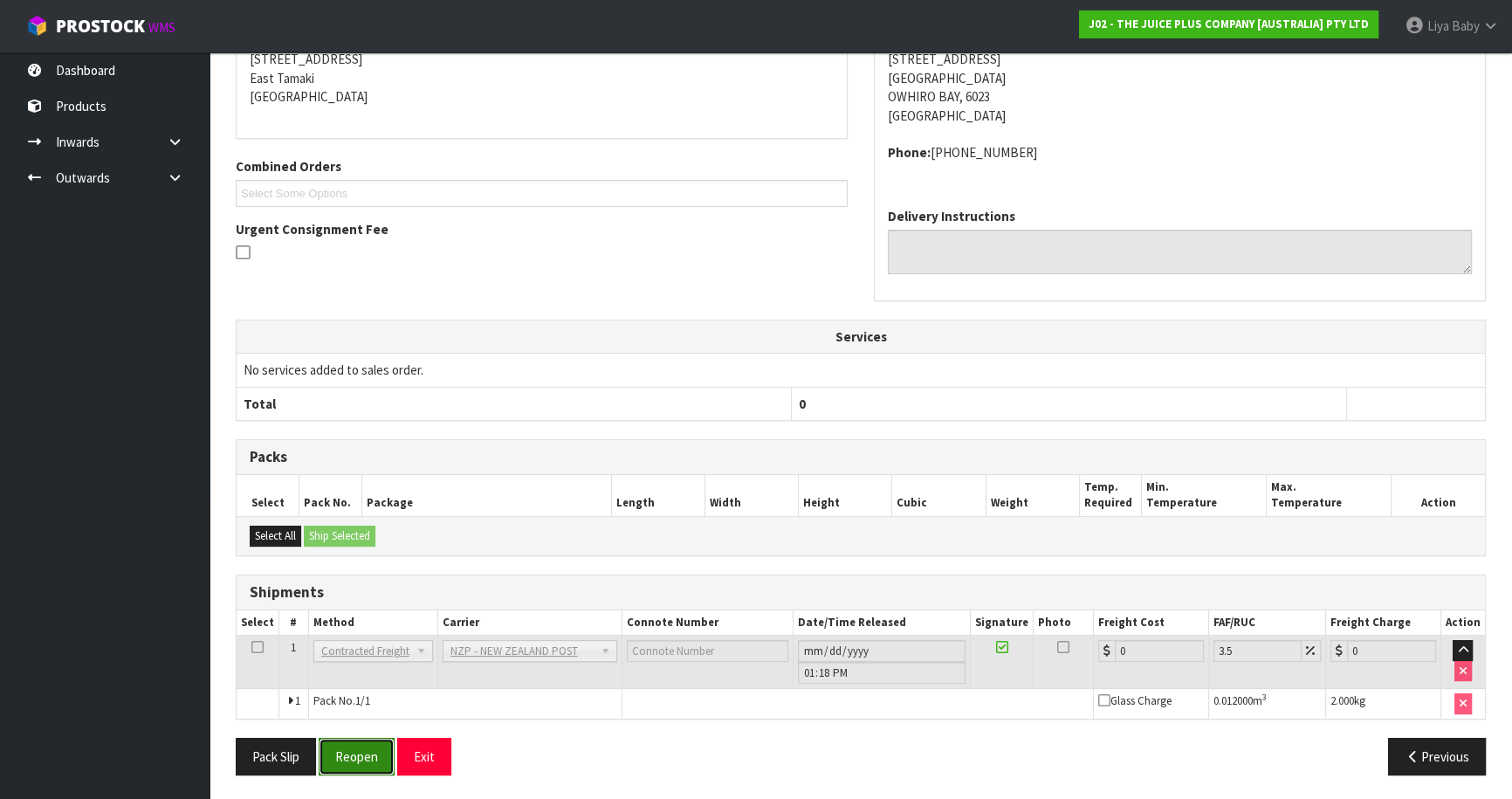
click at [353, 747] on button "Reopen" at bounding box center [356, 756] width 76 height 37
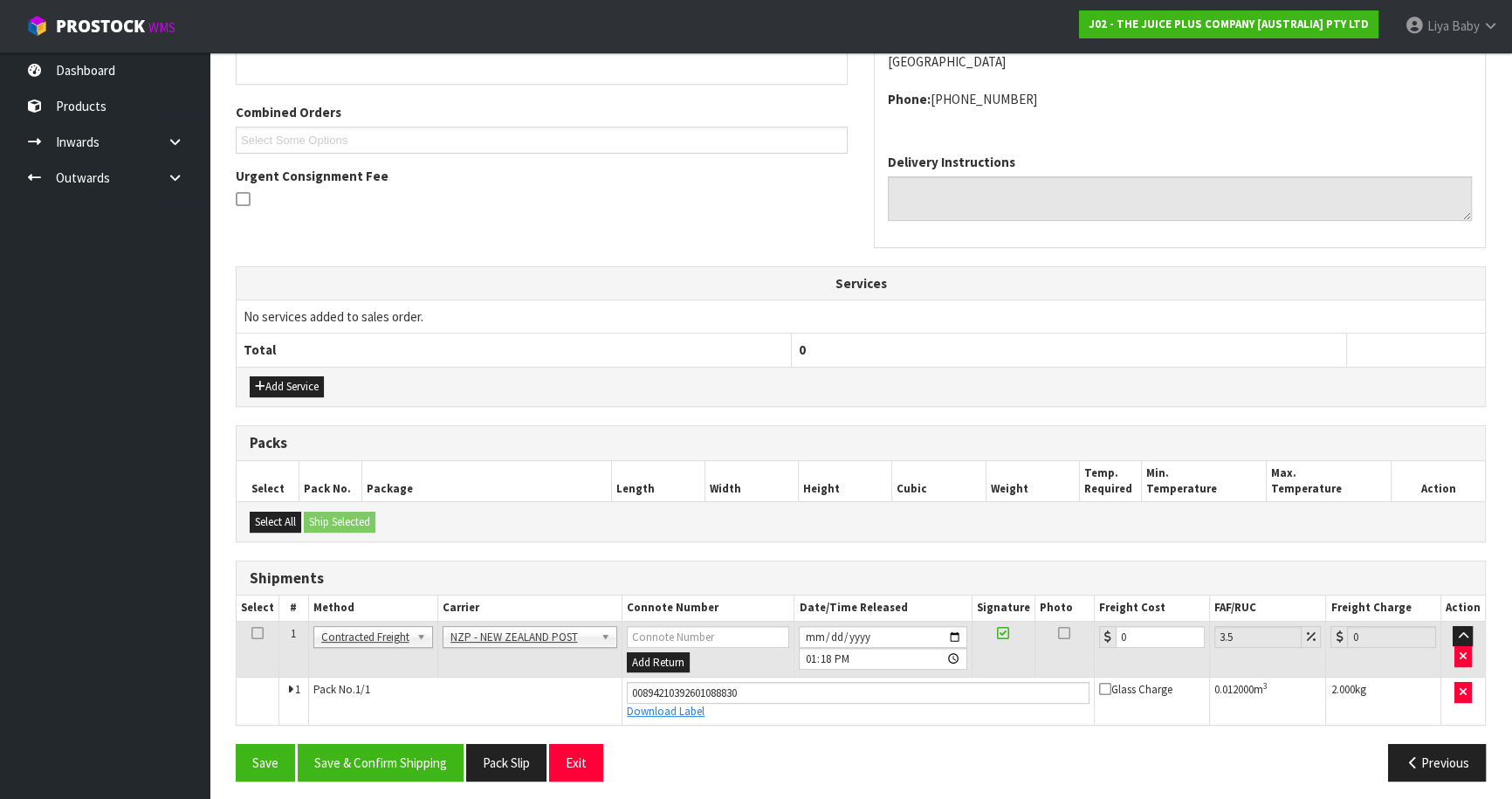
scroll to position [420, 0]
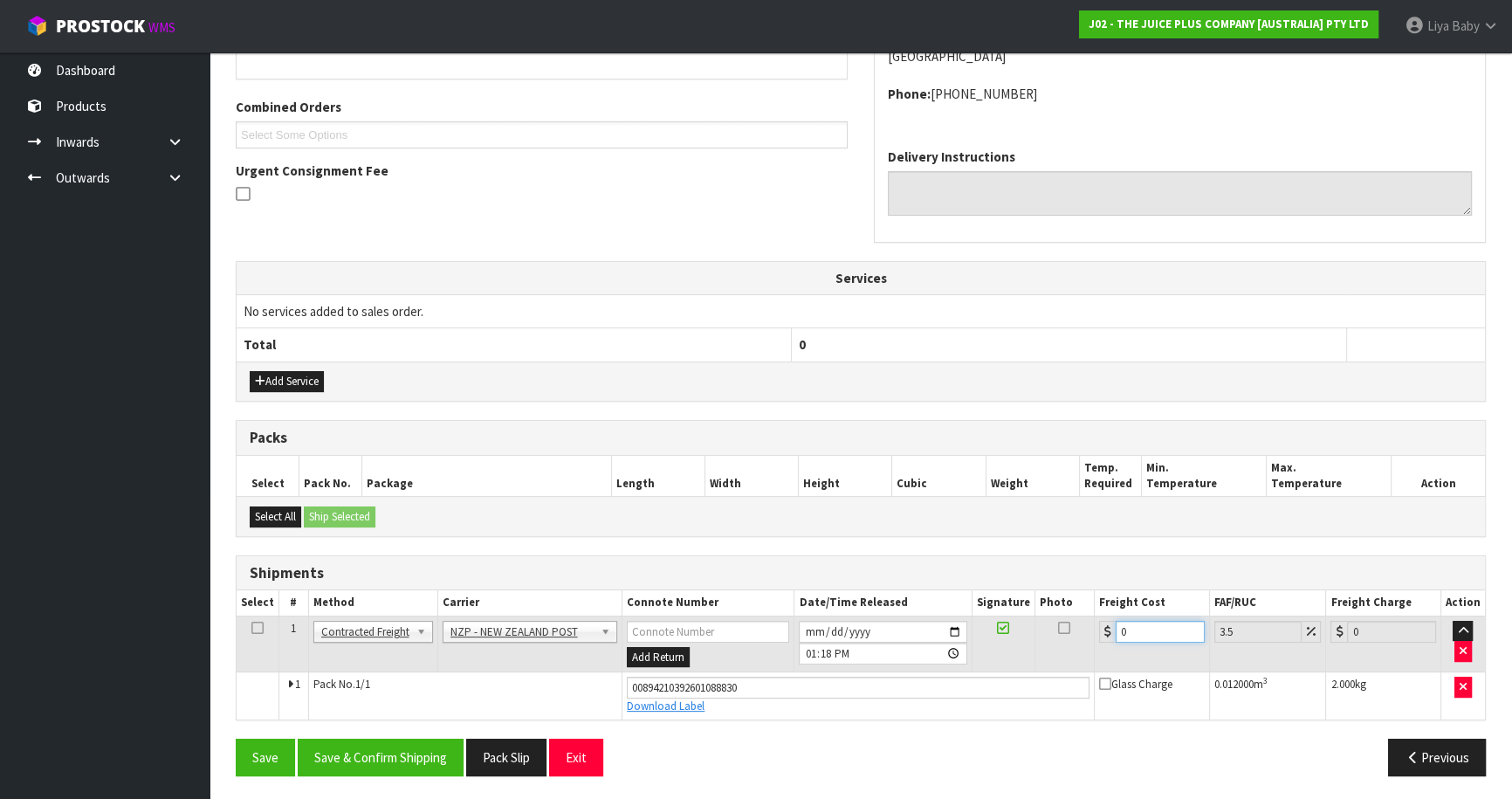
click at [1148, 634] on input "0" at bounding box center [1160, 631] width 89 height 21
type input "8"
type input "8.28"
type input "8.4"
type input "8.69"
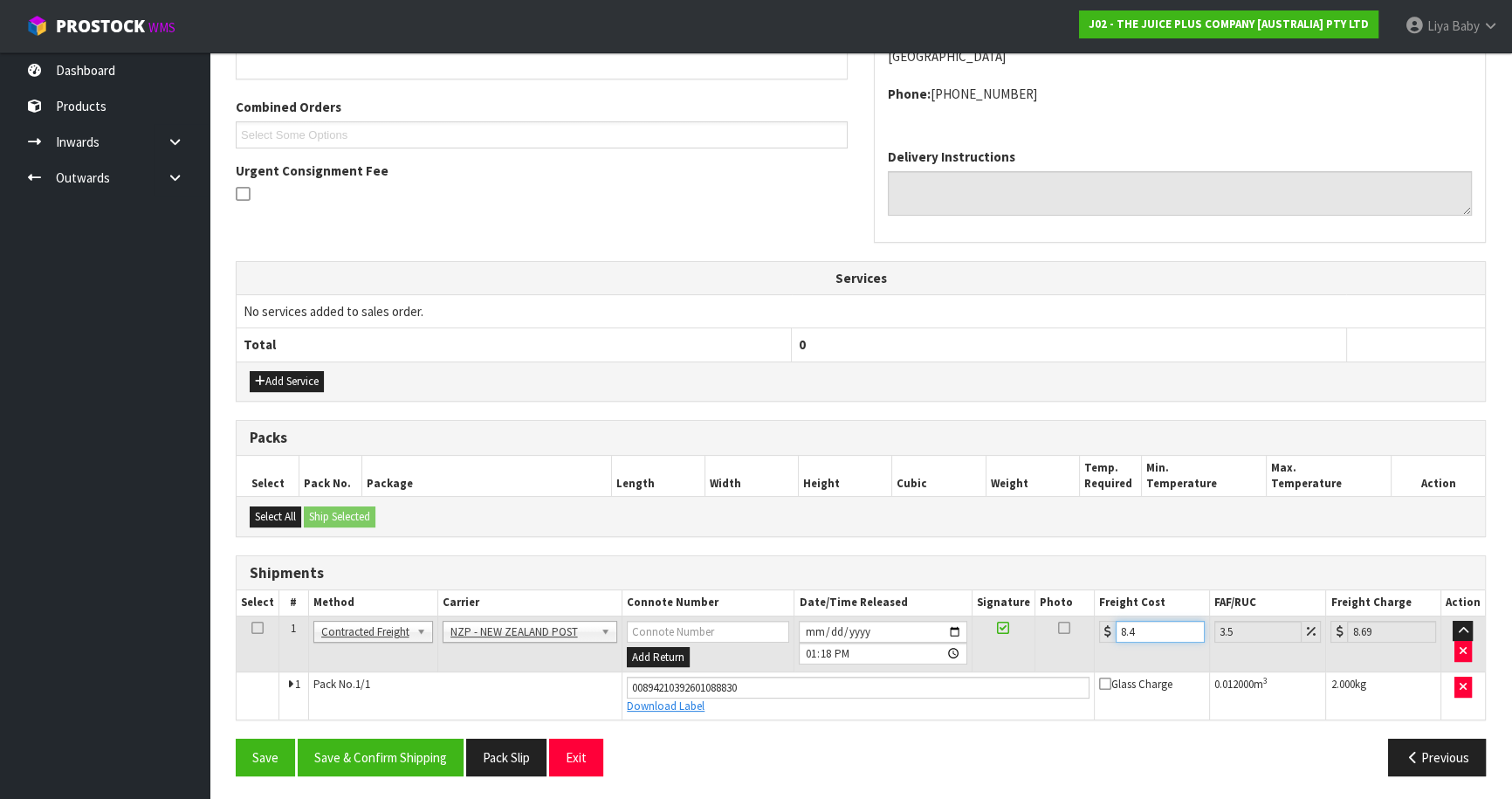
type input "8.45"
type input "8.75"
type input "8.45"
click at [259, 628] on icon at bounding box center [258, 628] width 12 height 1
click at [343, 745] on button "Save & Confirm Shipping" at bounding box center [380, 757] width 166 height 37
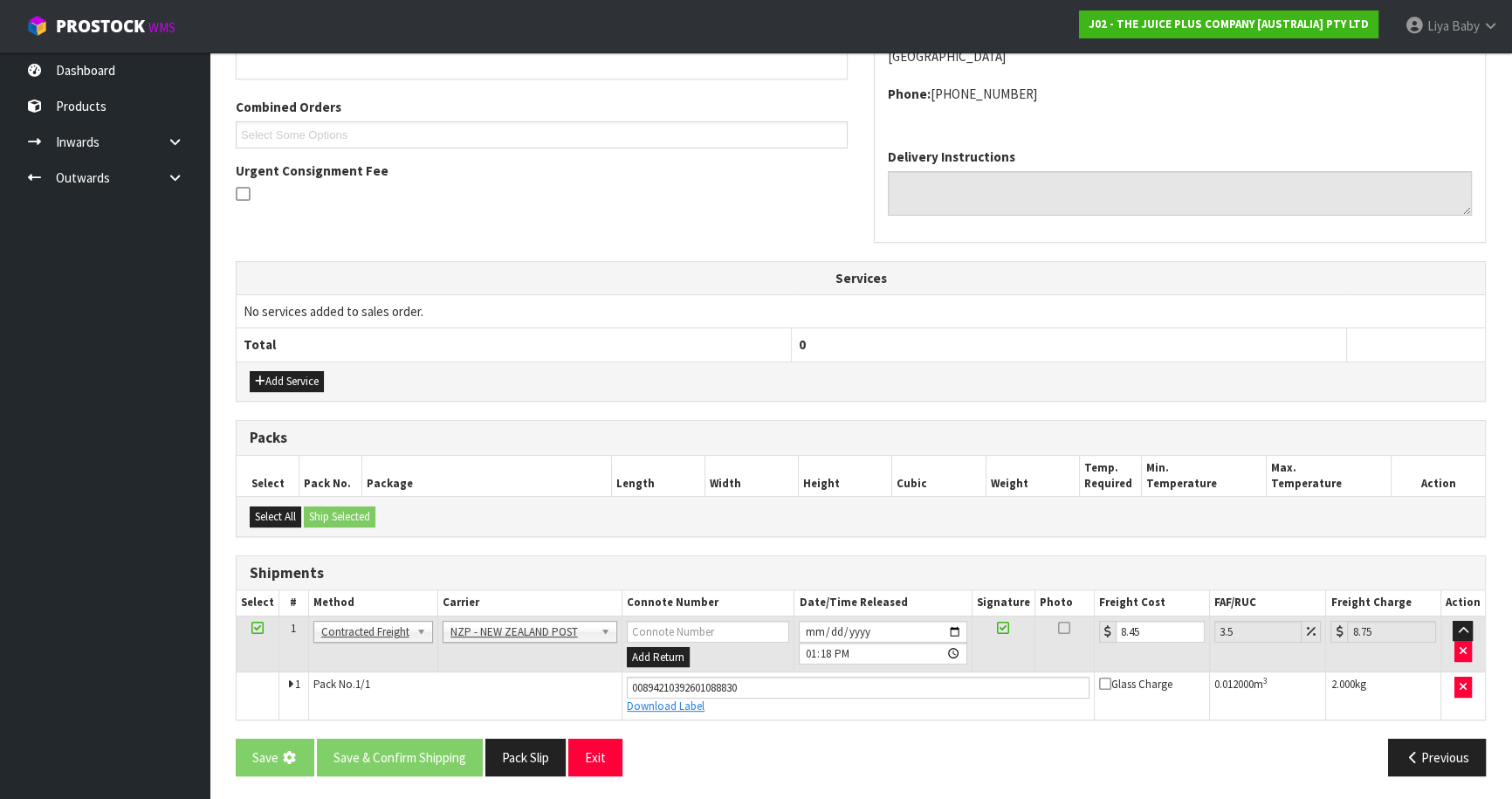
scroll to position [0, 0]
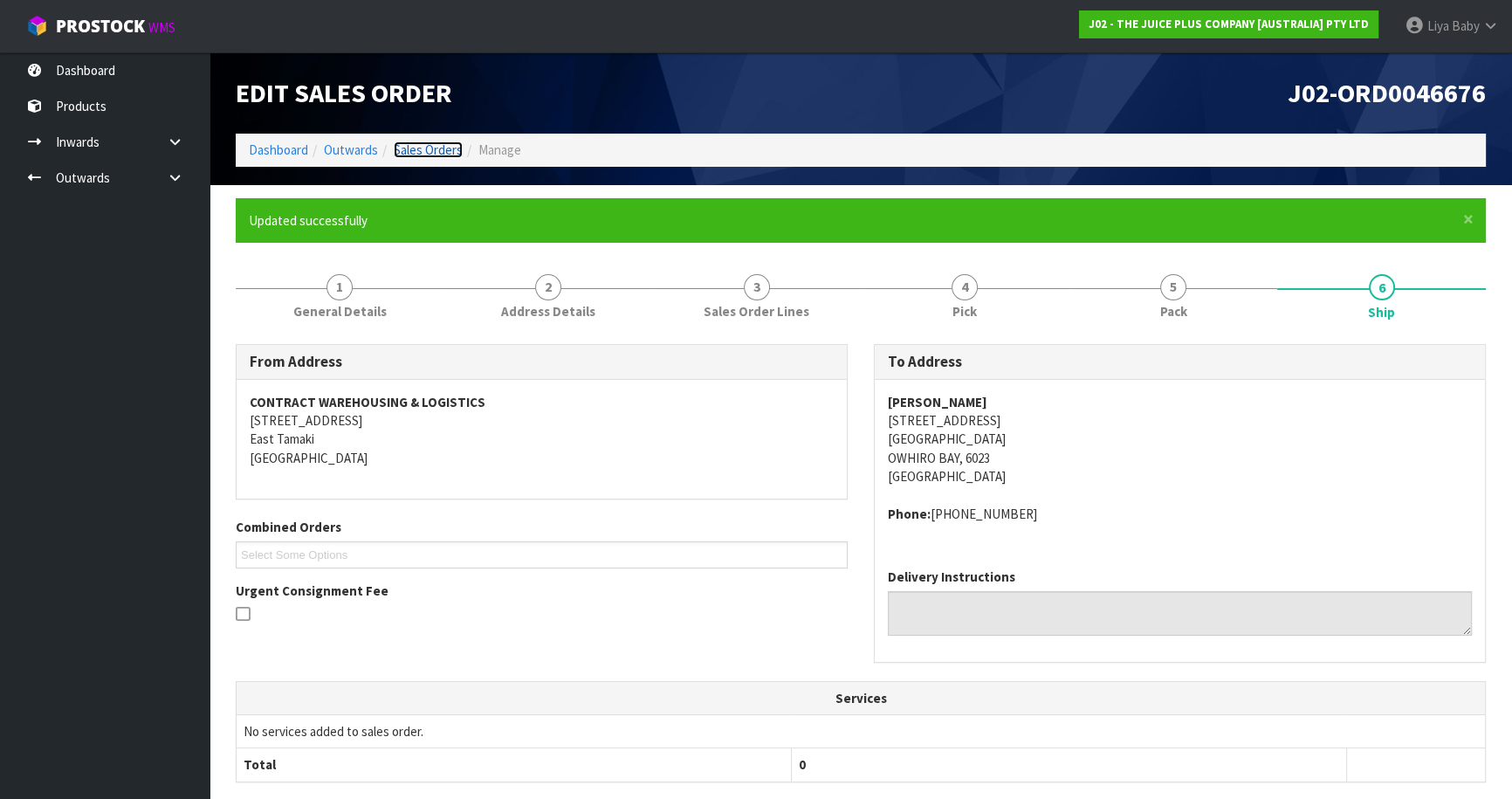
drag, startPoint x: 444, startPoint y: 142, endPoint x: 437, endPoint y: 155, distance: 14.8
click at [444, 142] on link "Sales Orders" at bounding box center [428, 149] width 69 height 17
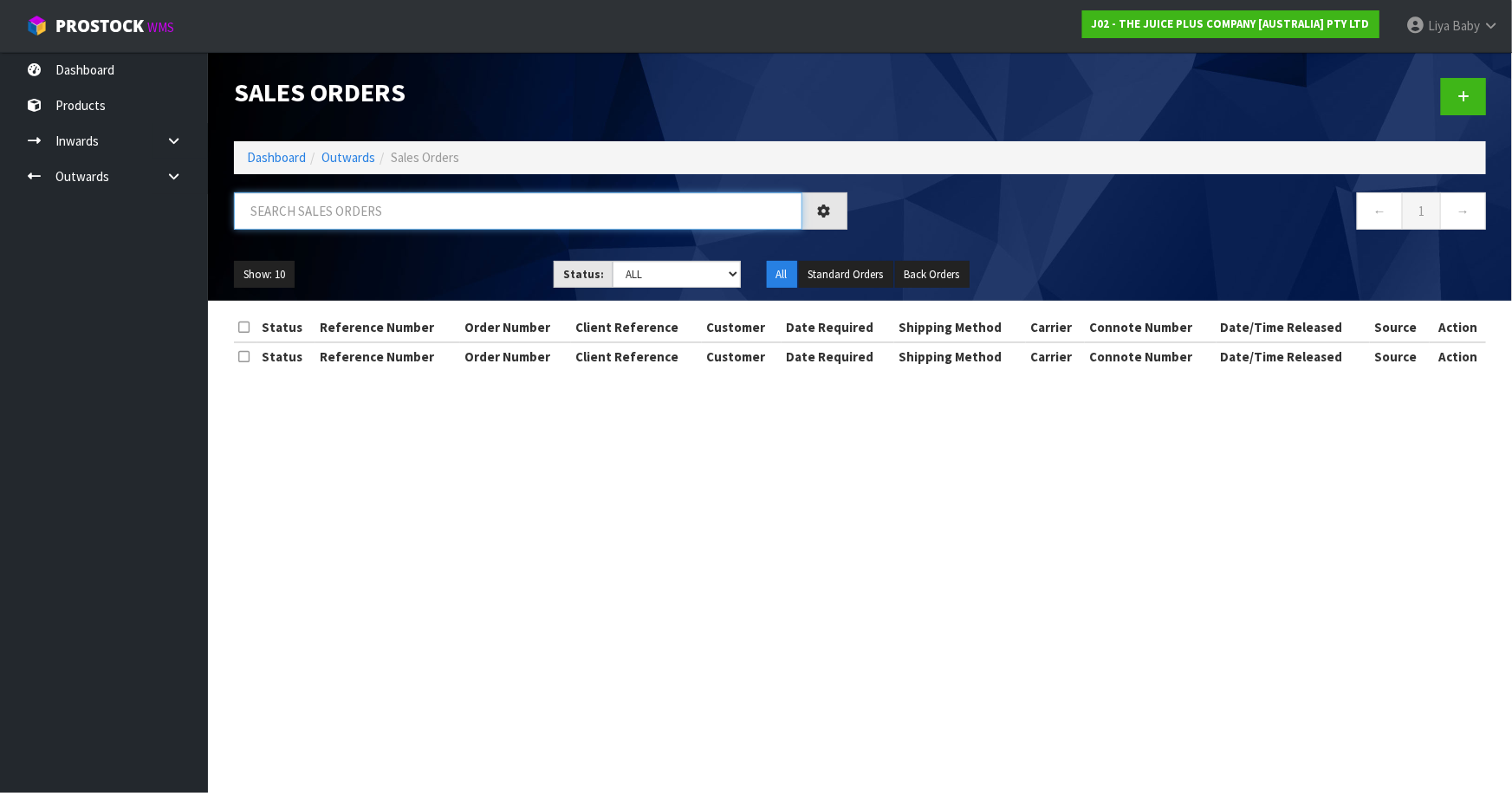
click at [319, 213] on input "text" at bounding box center [518, 211] width 568 height 37
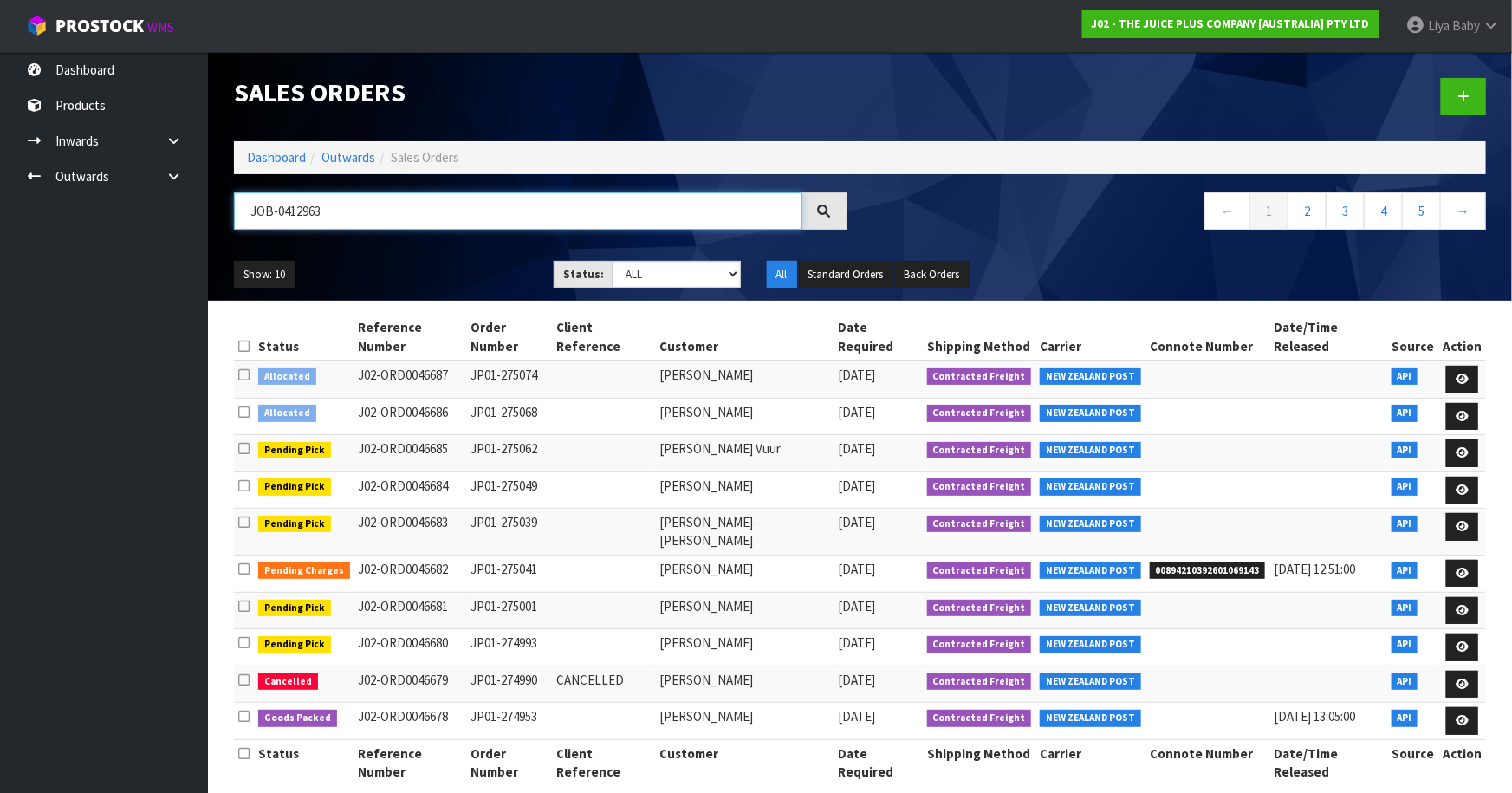
type input "JOB-0412963"
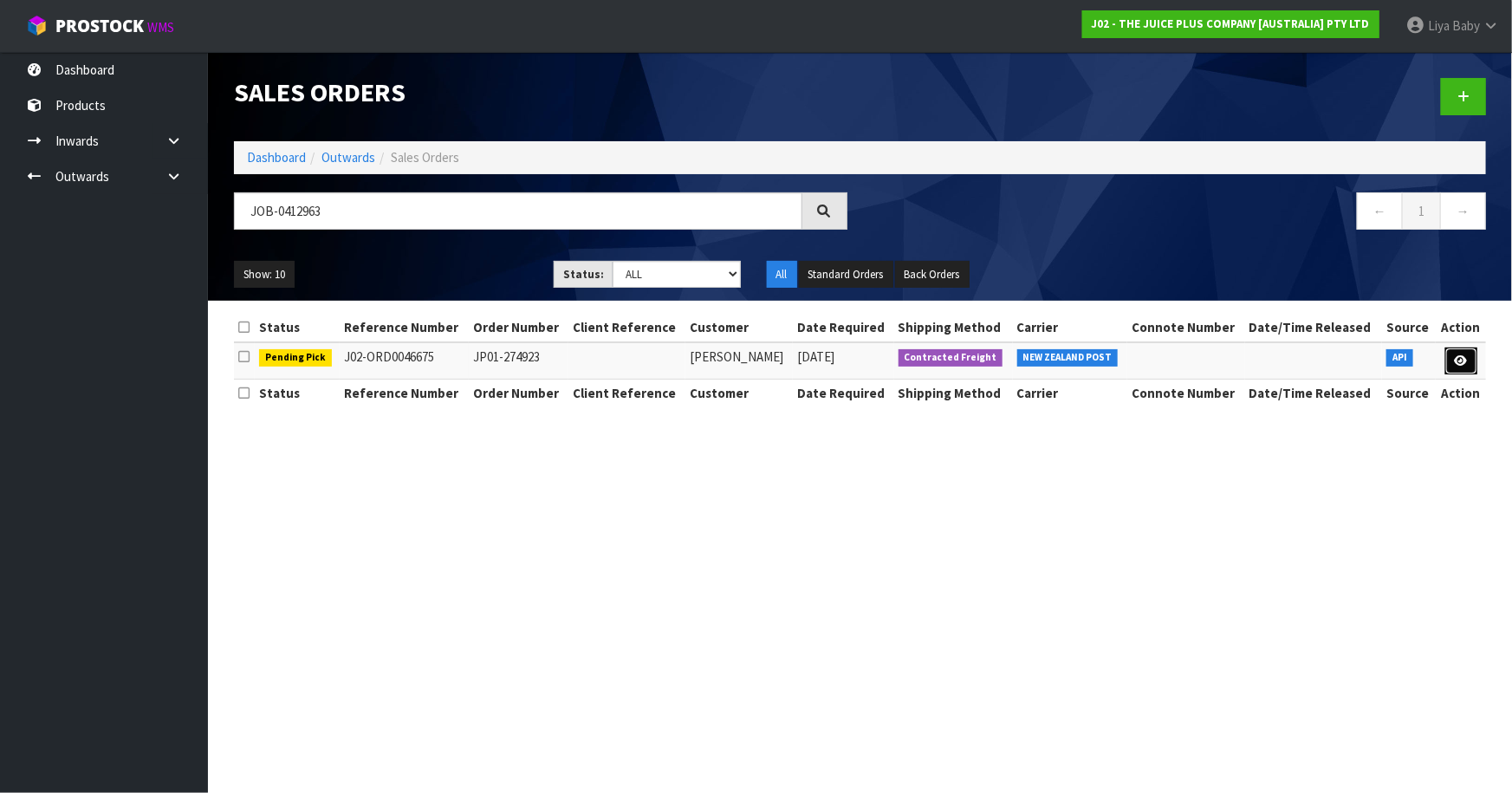
click at [1469, 355] on link at bounding box center [1461, 361] width 32 height 27
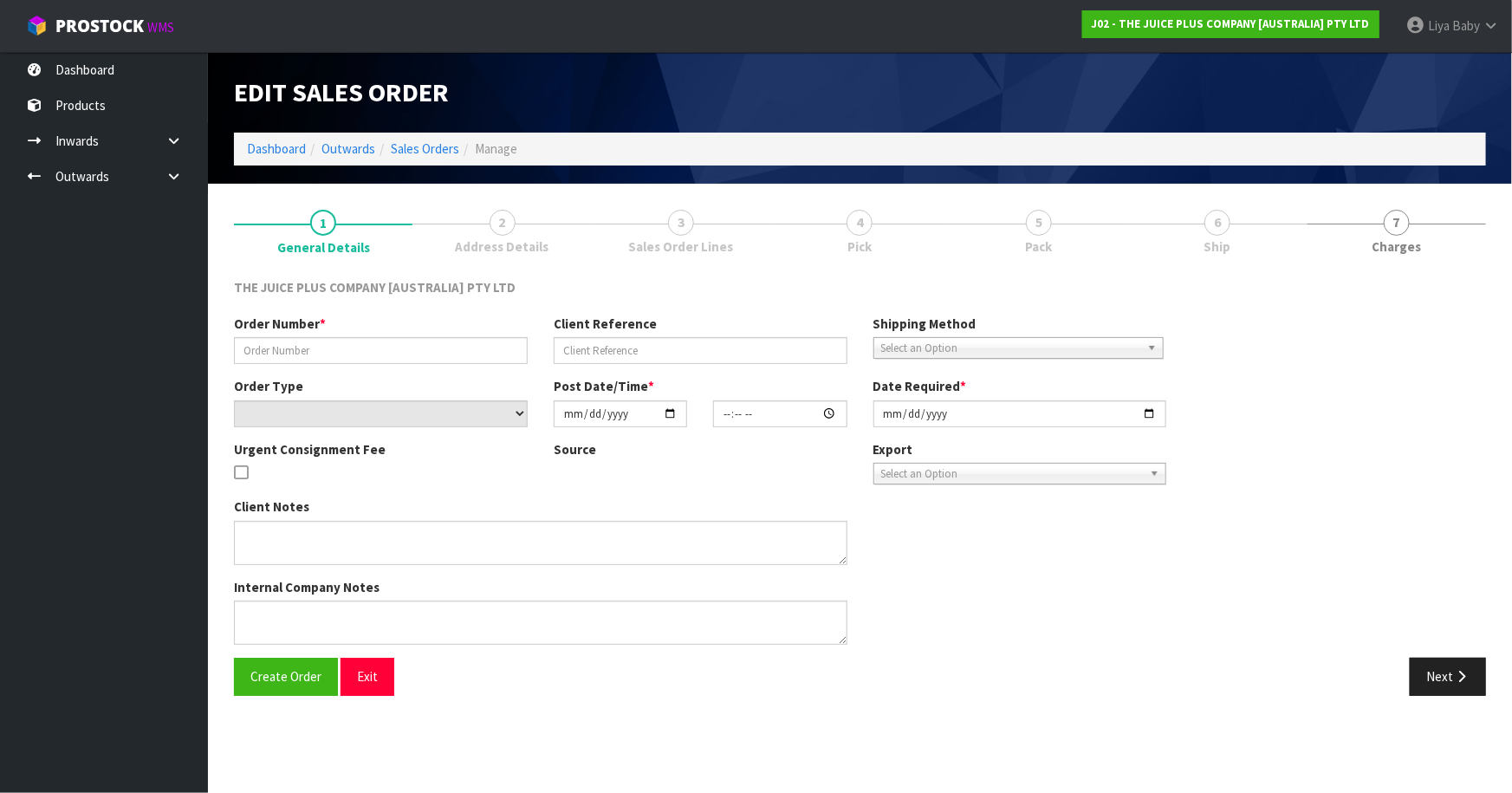
type input "JP01-274923"
select select "number:0"
type input "[DATE]"
type input "21:28:33.000"
type input "[DATE]"
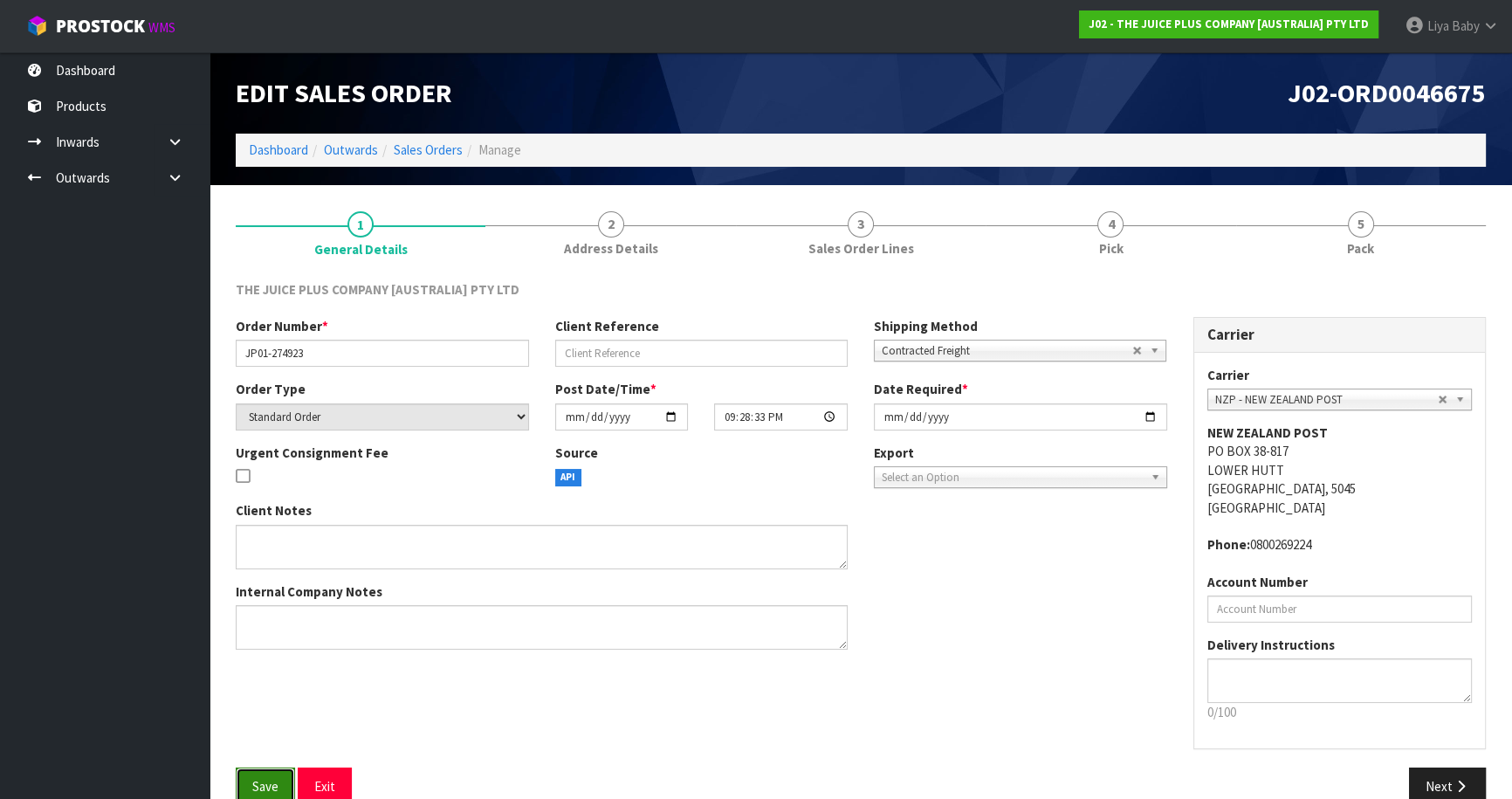
click at [281, 786] on button "Save" at bounding box center [265, 787] width 59 height 37
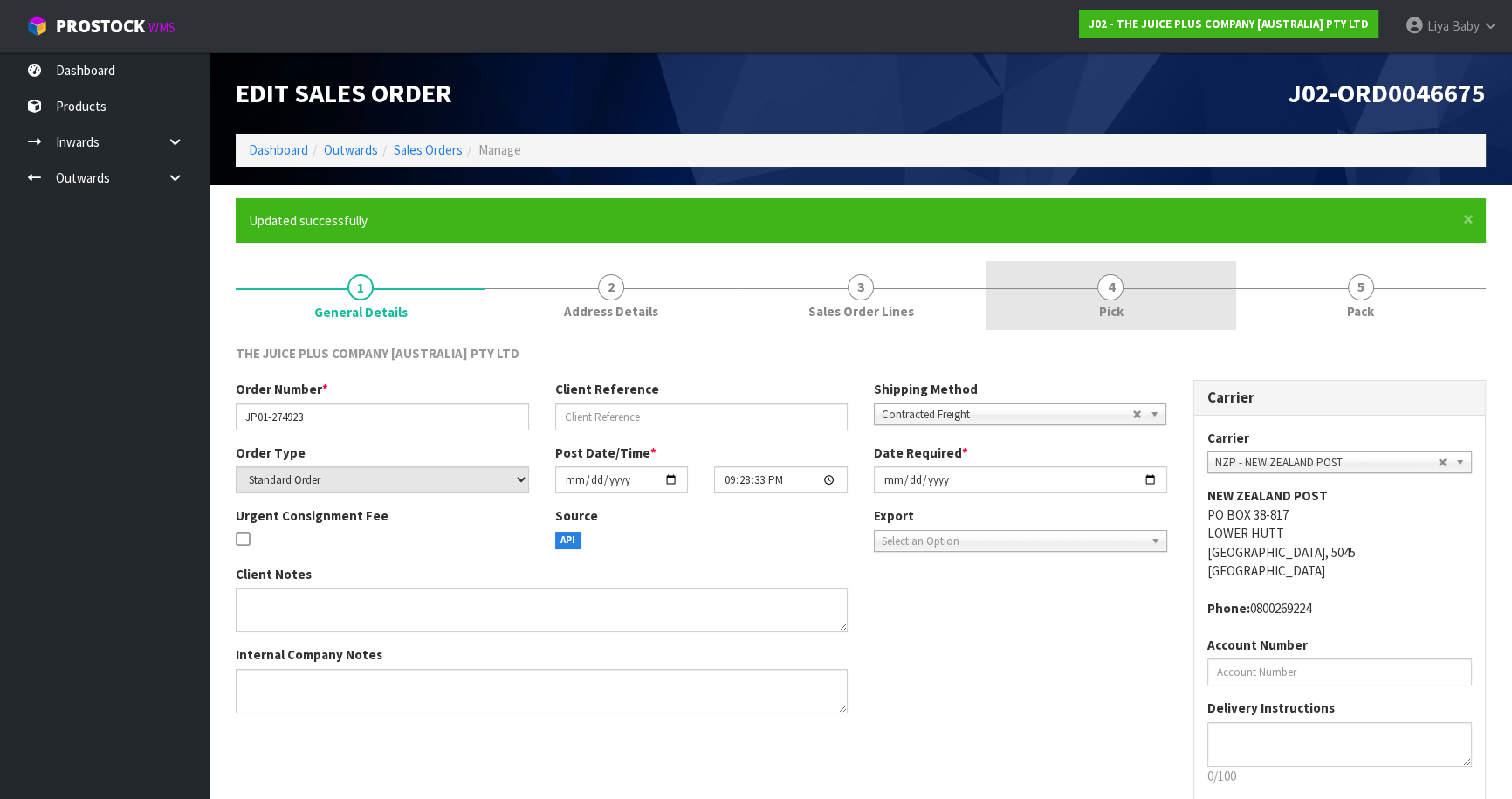
click at [1082, 307] on link "4 Pick" at bounding box center [1110, 295] width 250 height 69
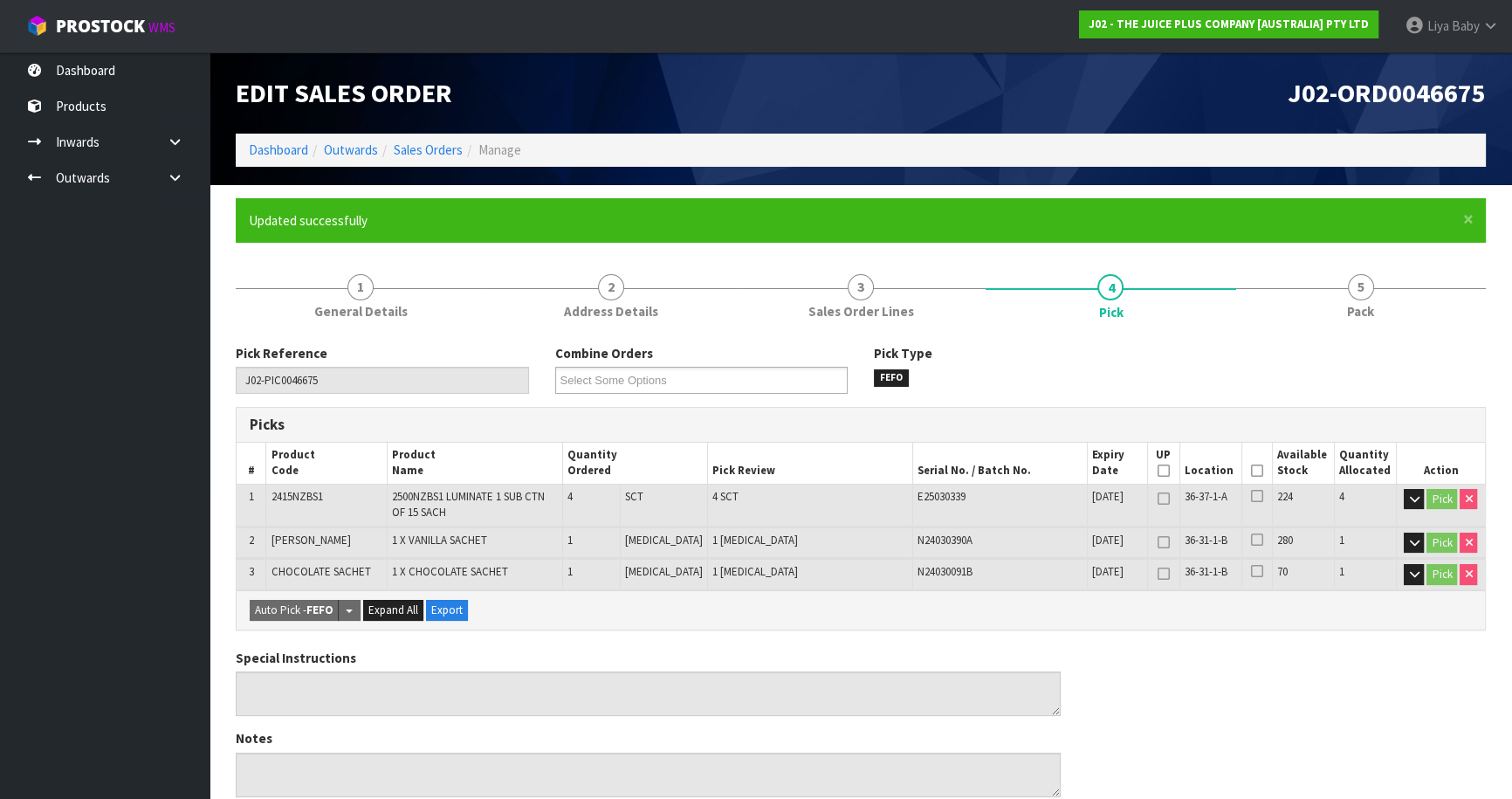
drag, startPoint x: 1250, startPoint y: 465, endPoint x: 1196, endPoint y: 495, distance: 61.8
click at [1250, 470] on icon at bounding box center [1257, 470] width 12 height 1
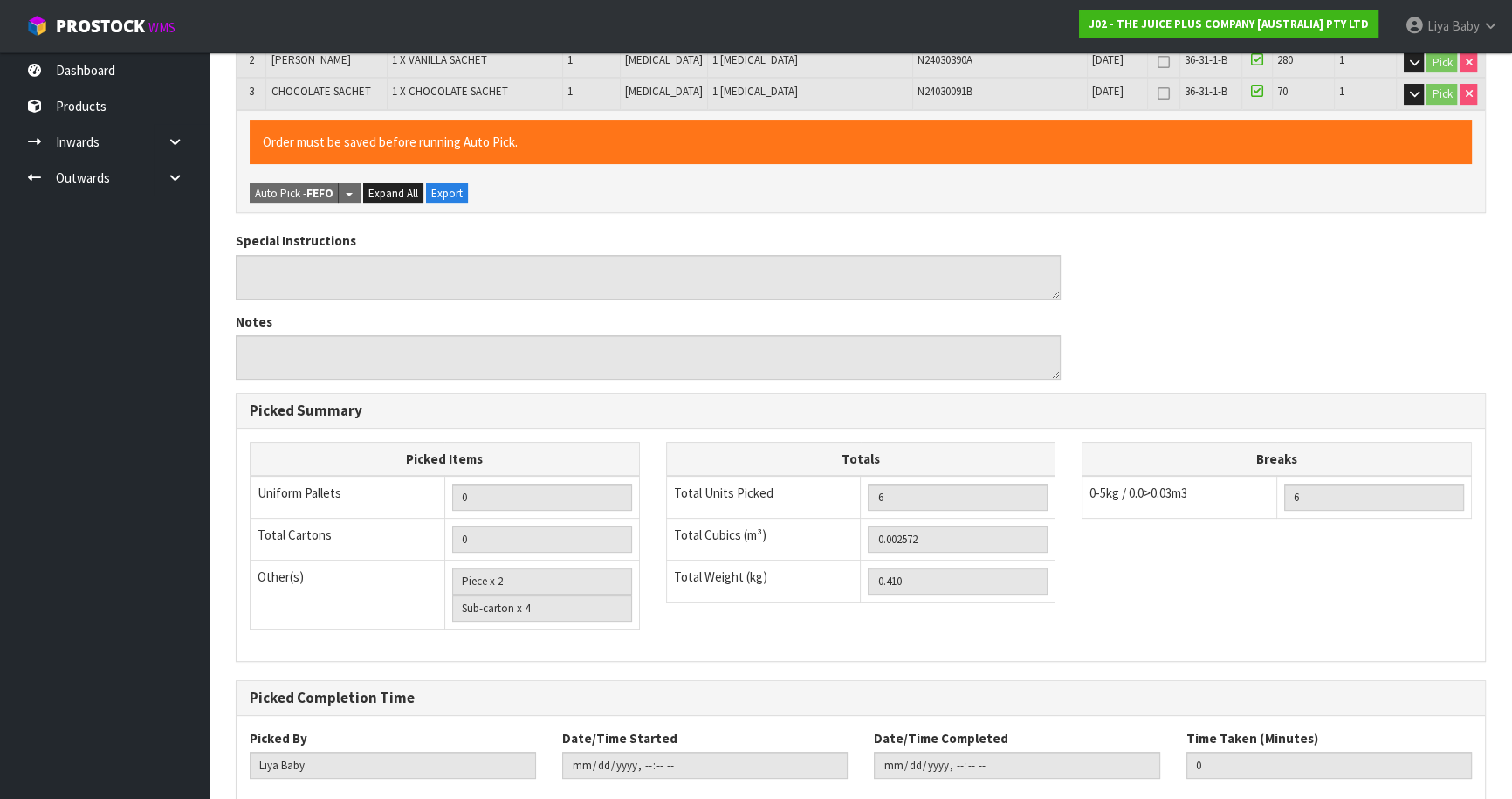
scroll to position [578, 0]
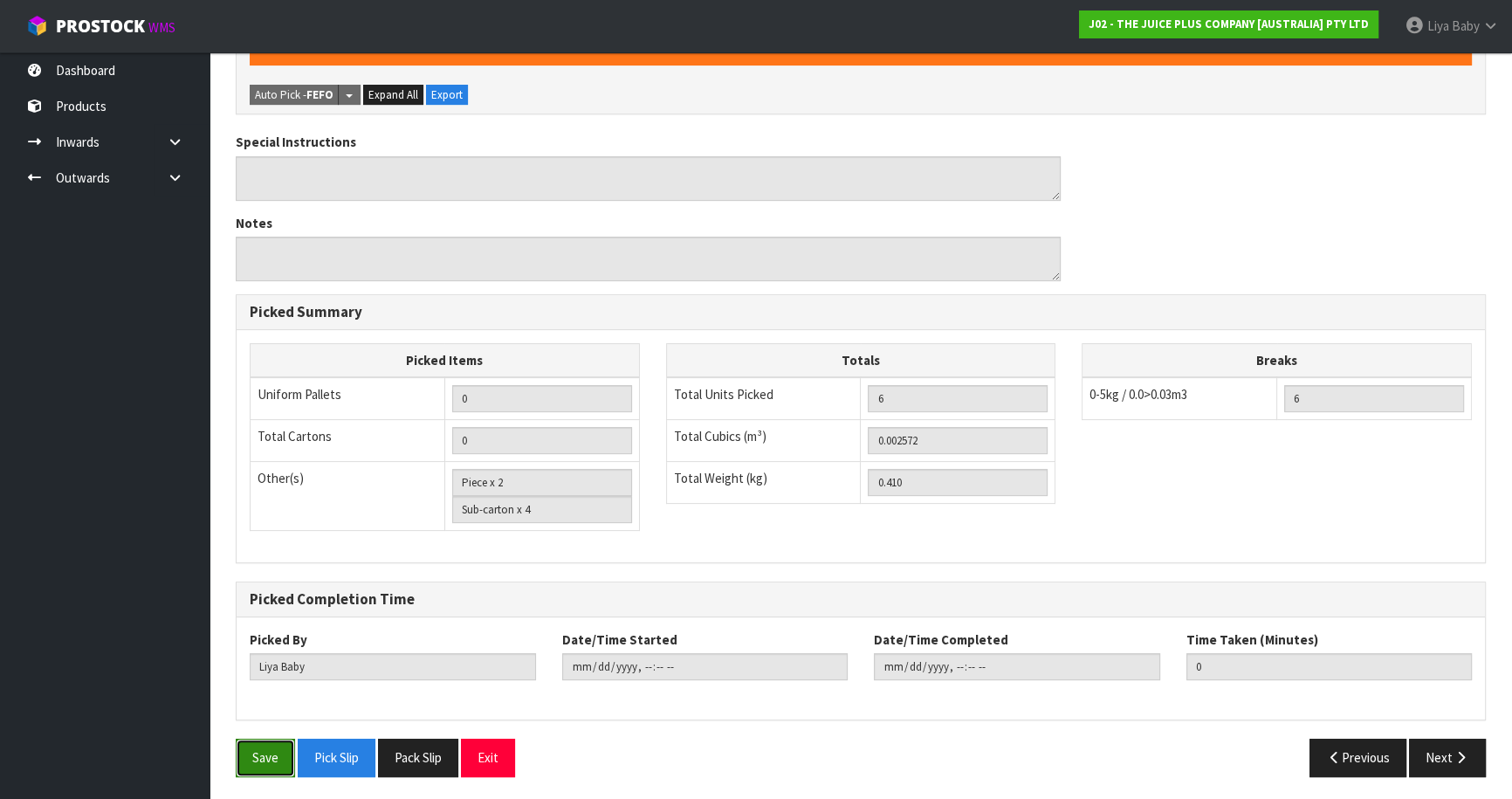
click at [283, 745] on button "Save" at bounding box center [265, 757] width 59 height 37
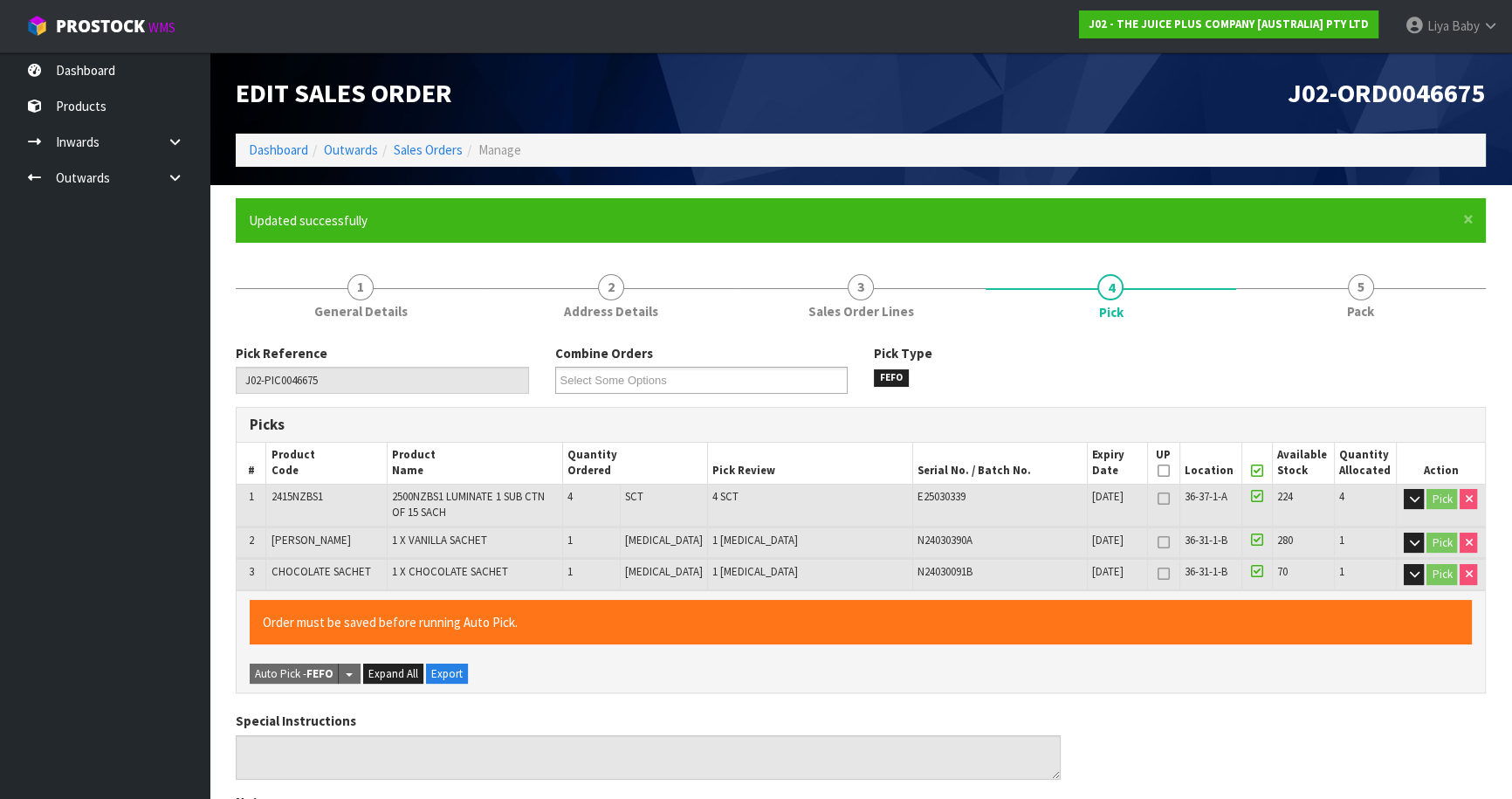
type input "[DATE]T13:21:20"
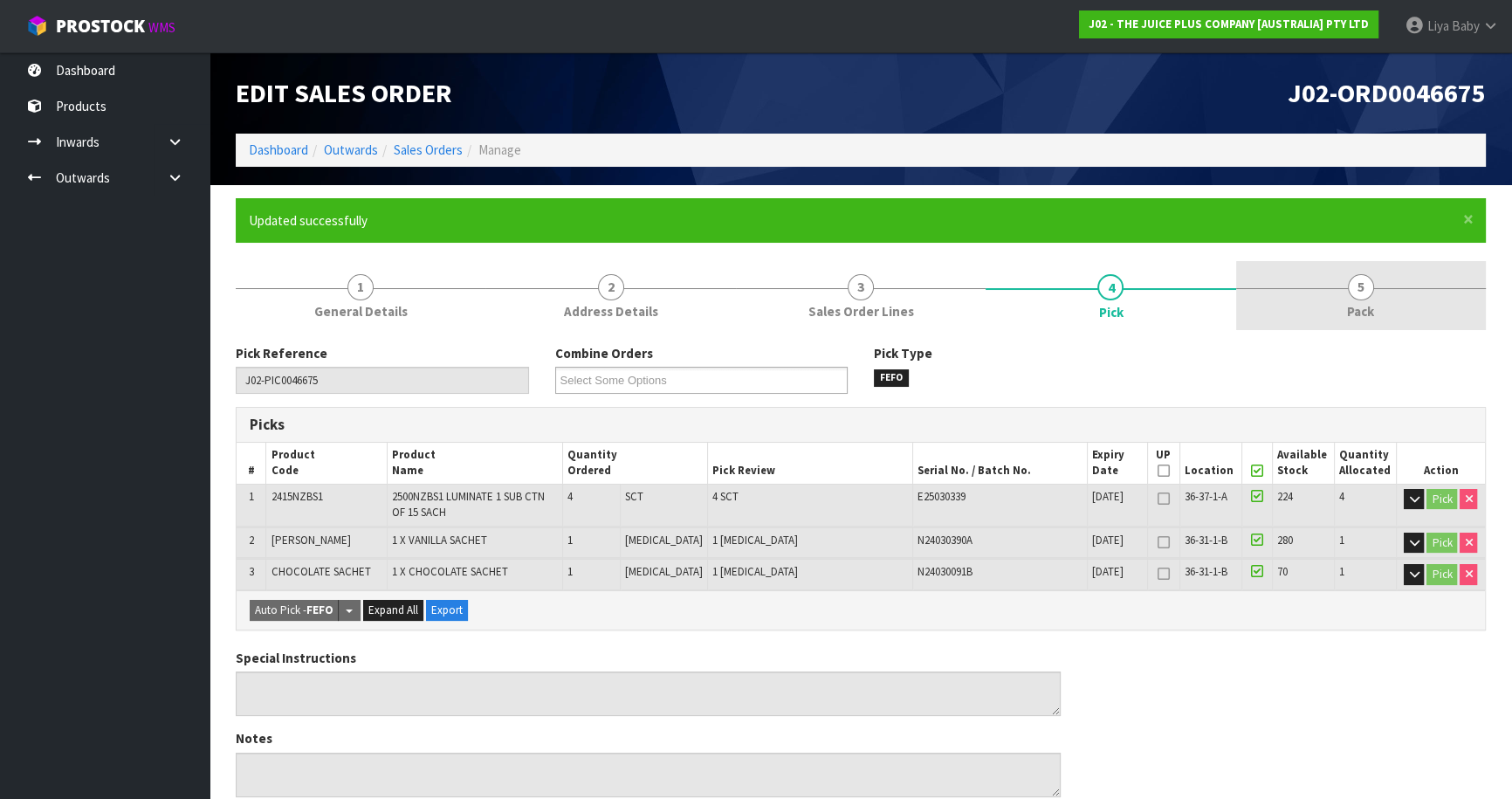
click at [1349, 295] on link "5 Pack" at bounding box center [1361, 295] width 250 height 69
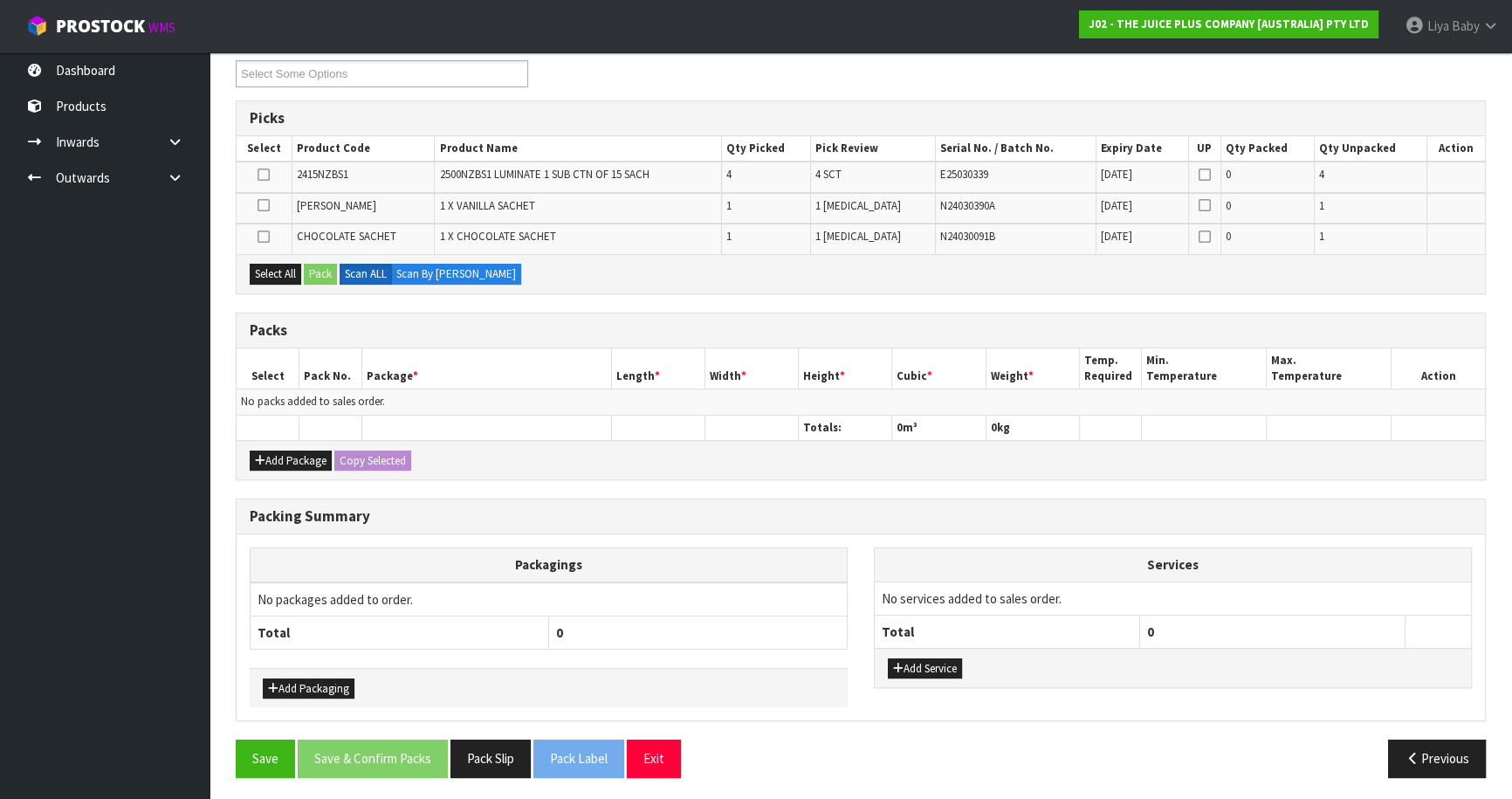
scroll to position [307, 0]
click at [305, 462] on button "Add Package" at bounding box center [291, 460] width 82 height 21
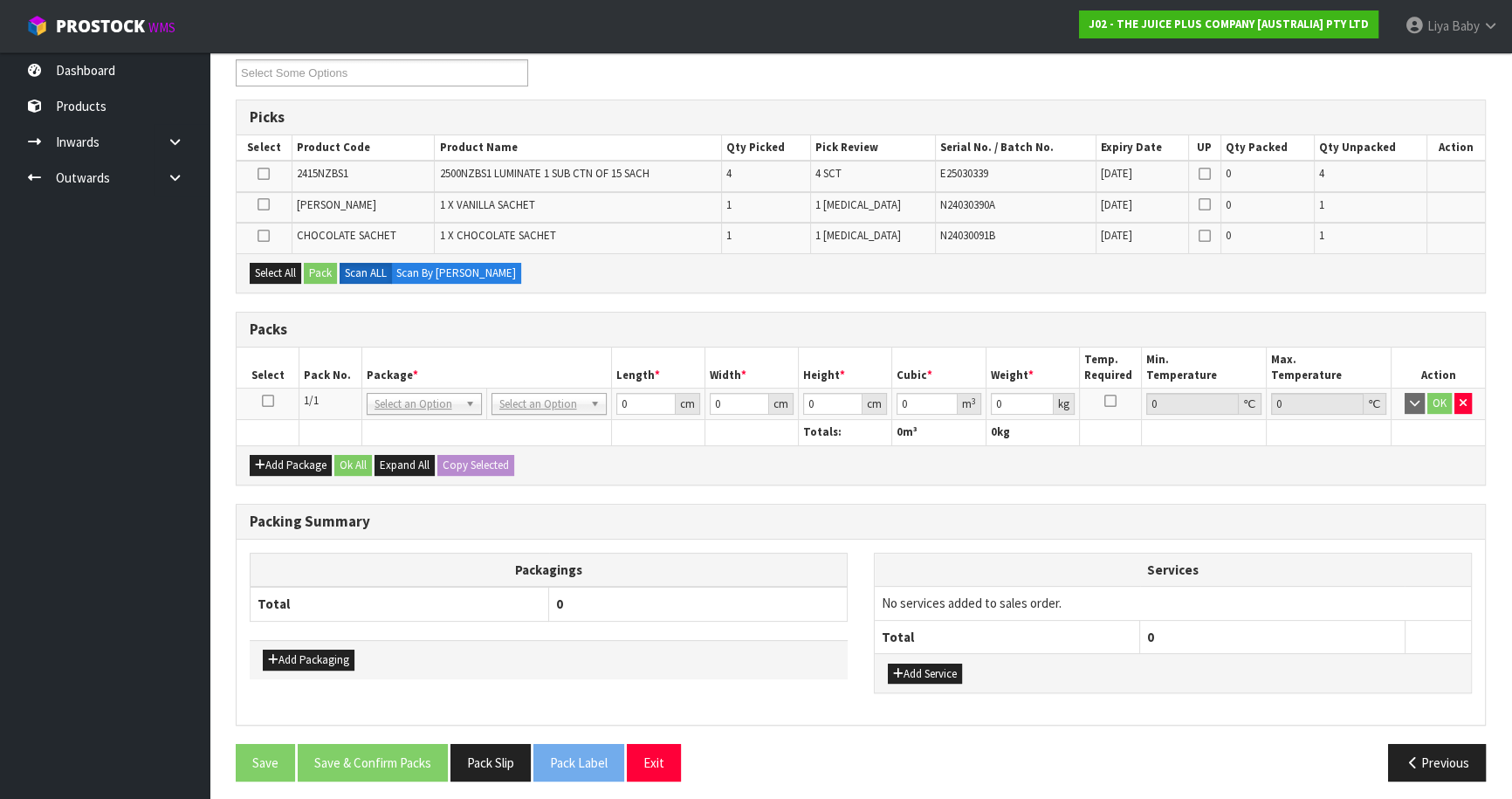
click at [260, 401] on td at bounding box center [268, 404] width 62 height 31
click at [272, 401] on icon at bounding box center [268, 401] width 12 height 1
click at [276, 272] on button "Select All" at bounding box center [276, 272] width 52 height 21
click at [323, 270] on button "Pack" at bounding box center [320, 272] width 33 height 21
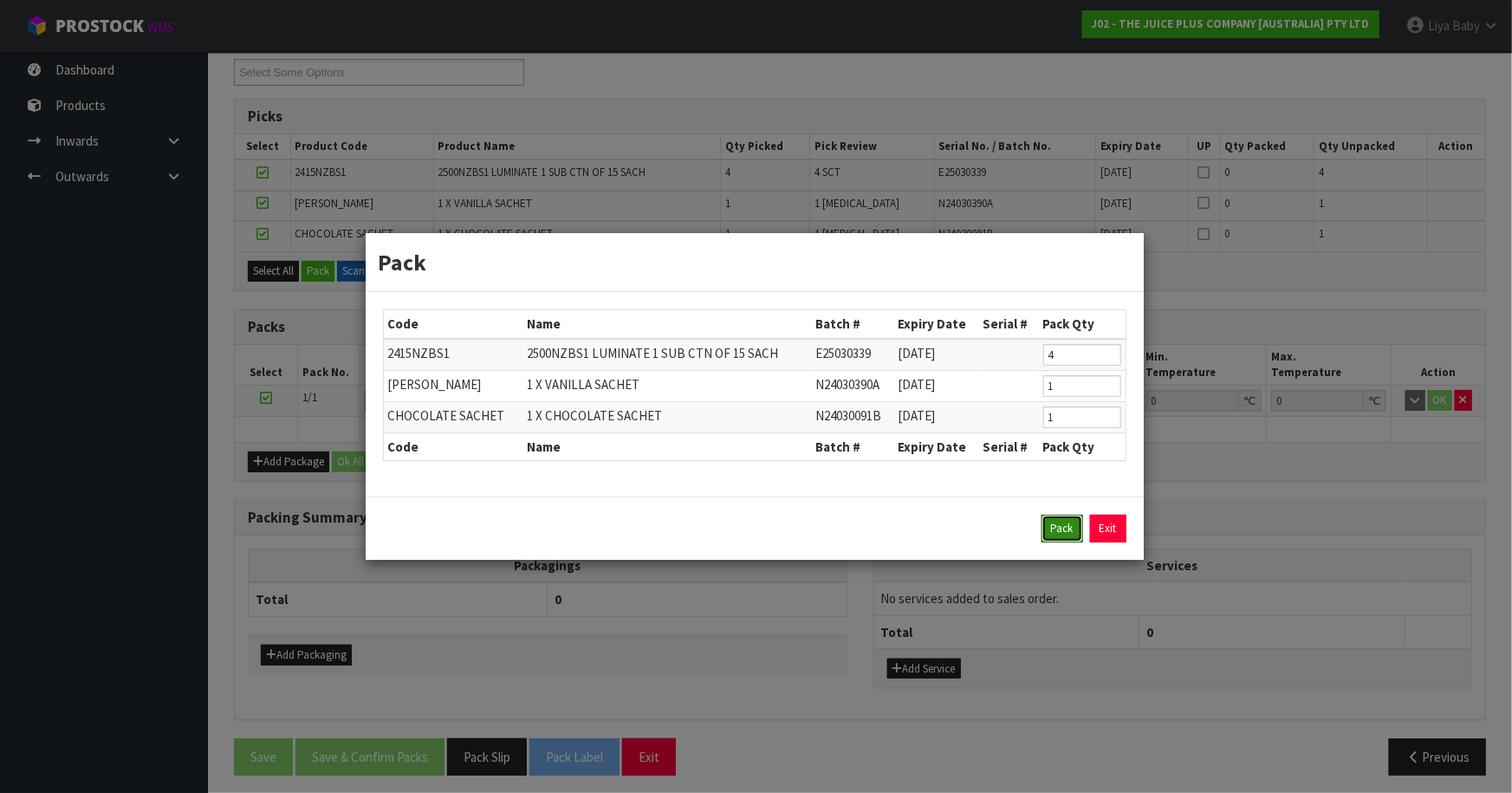
click at [1064, 531] on button "Pack" at bounding box center [1062, 528] width 42 height 27
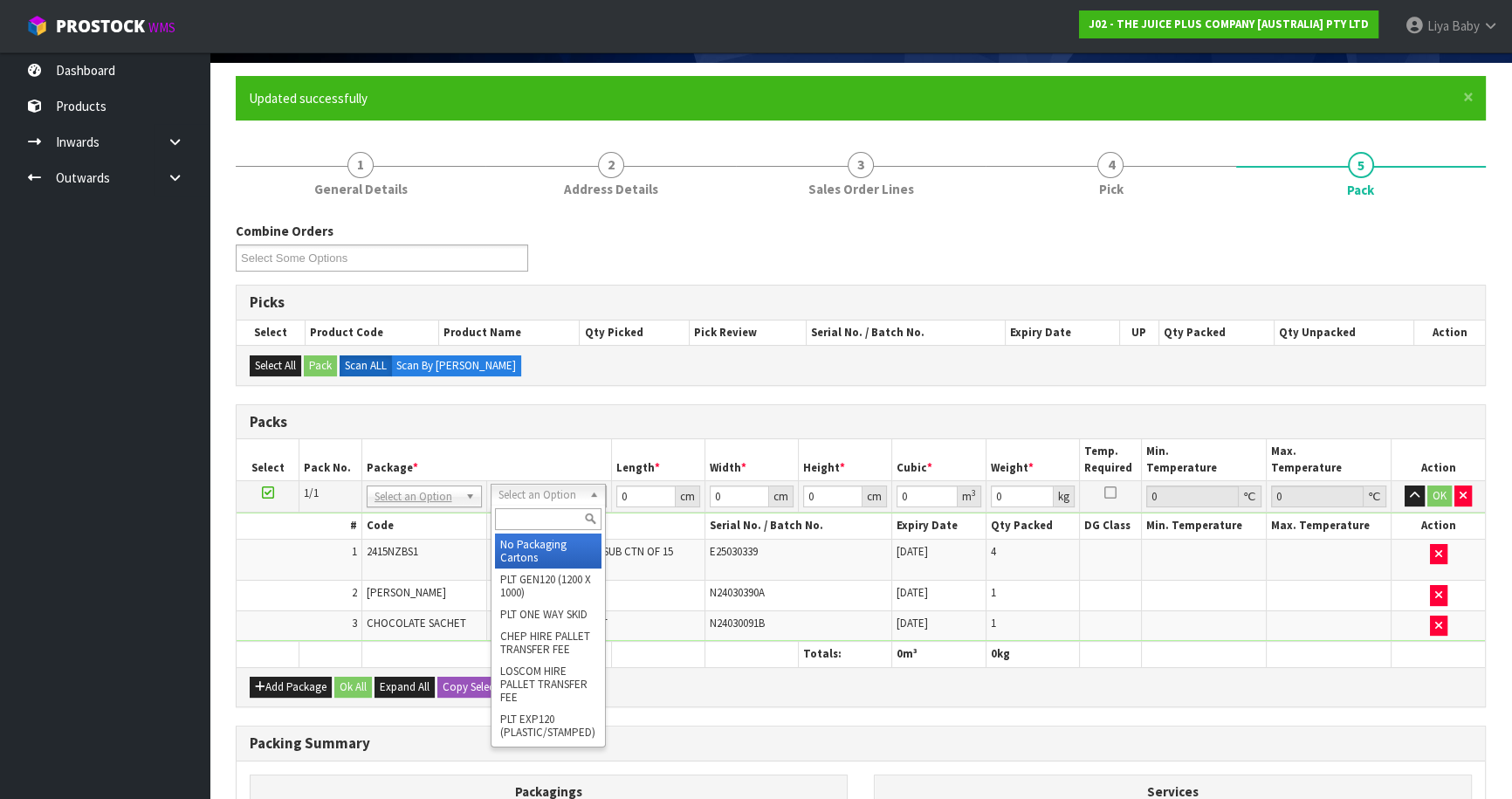
scroll to position [31, 0]
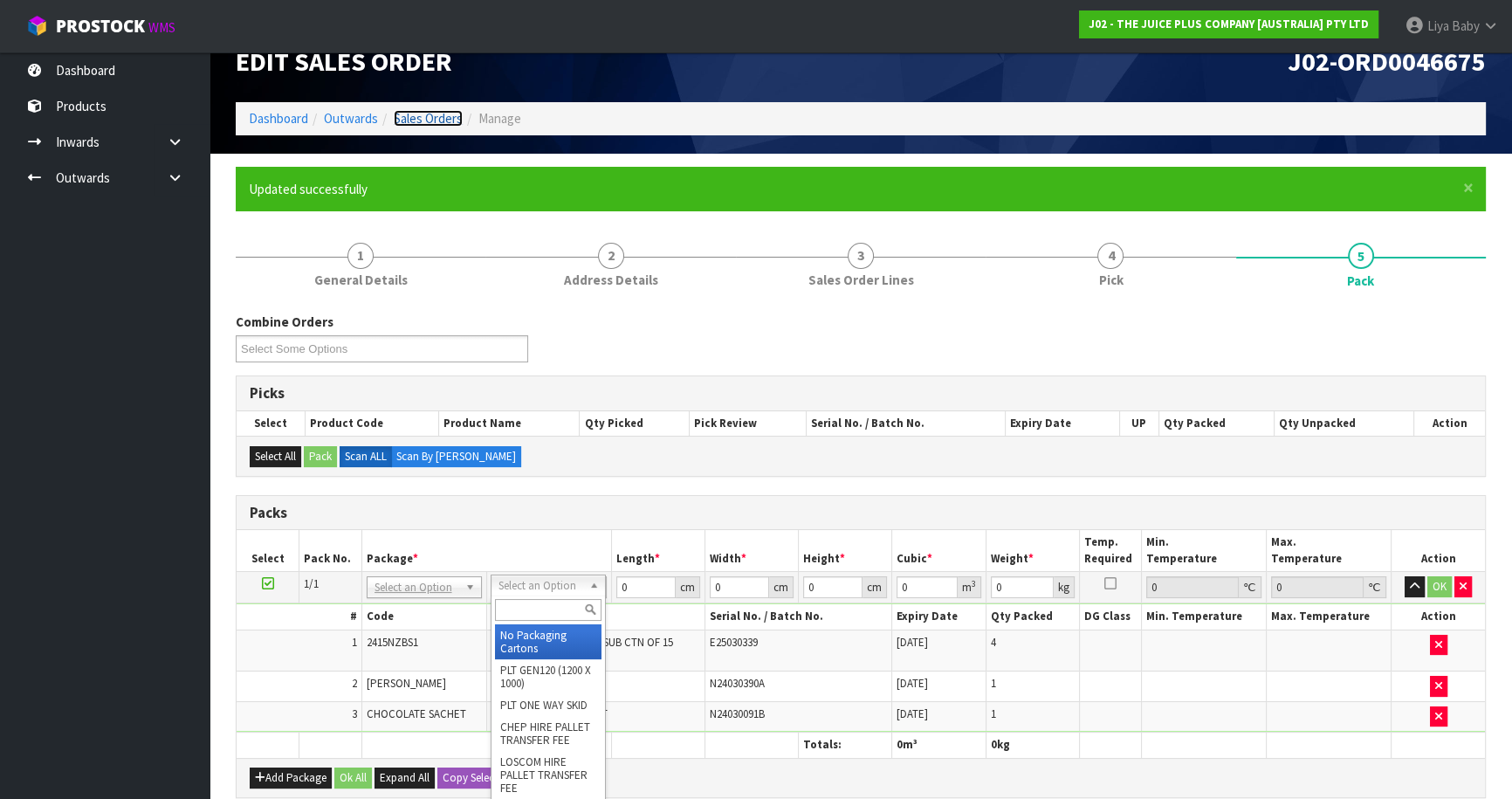
click at [429, 113] on link "Sales Orders" at bounding box center [428, 118] width 69 height 17
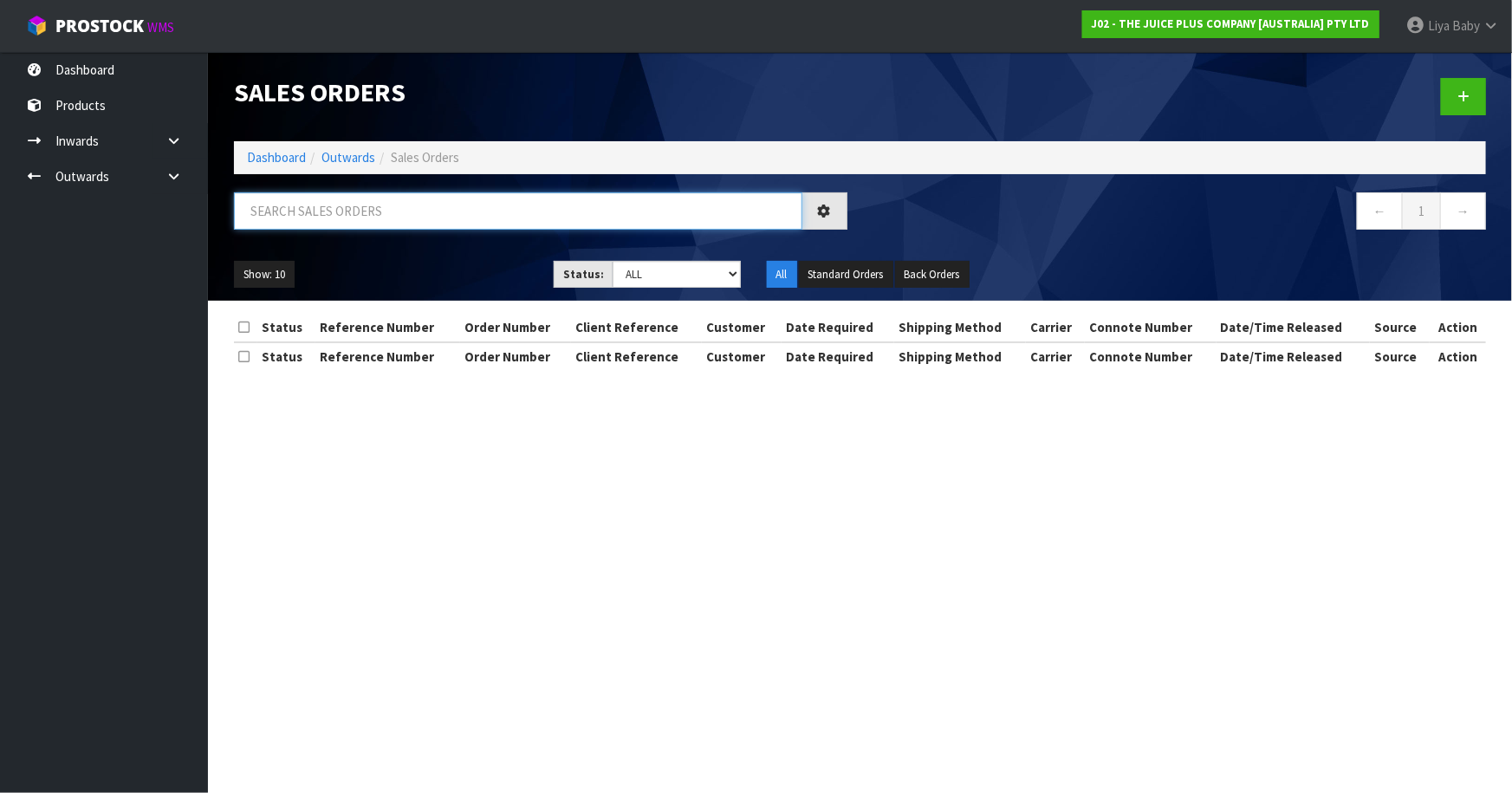
click at [385, 216] on input "text" at bounding box center [518, 211] width 568 height 37
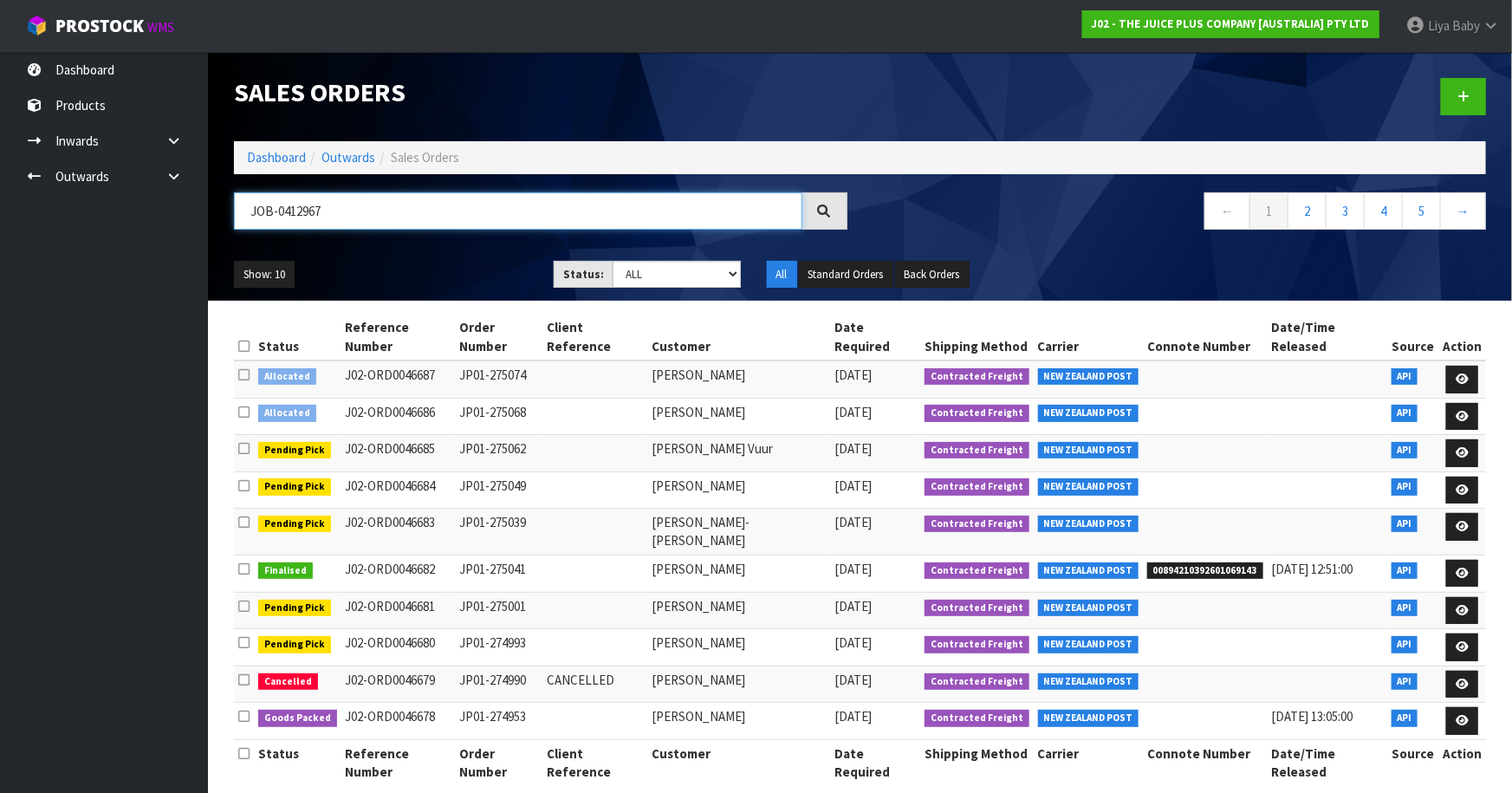
type input "JOB-0412967"
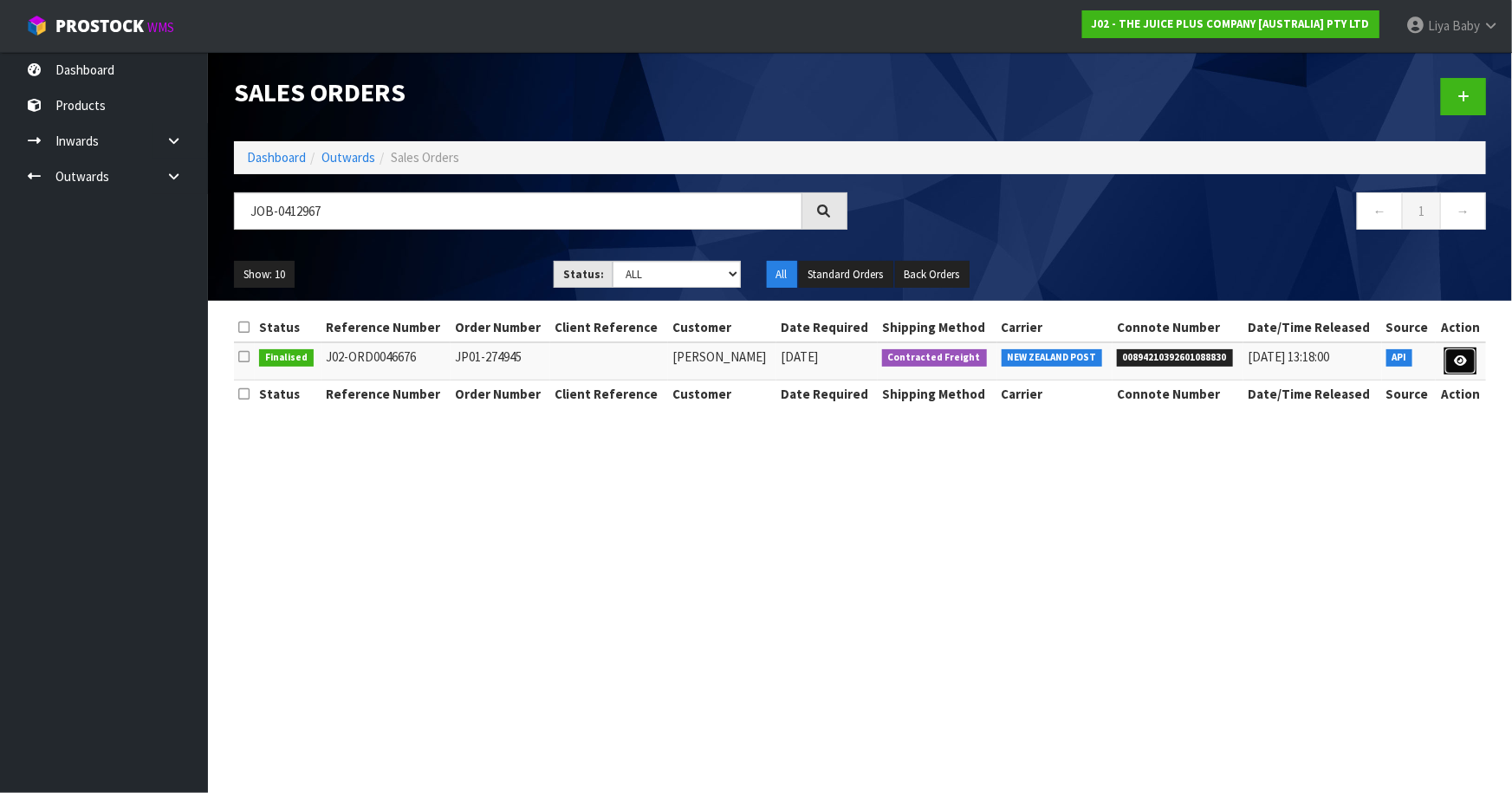
click at [1460, 356] on icon at bounding box center [1461, 361] width 13 height 12
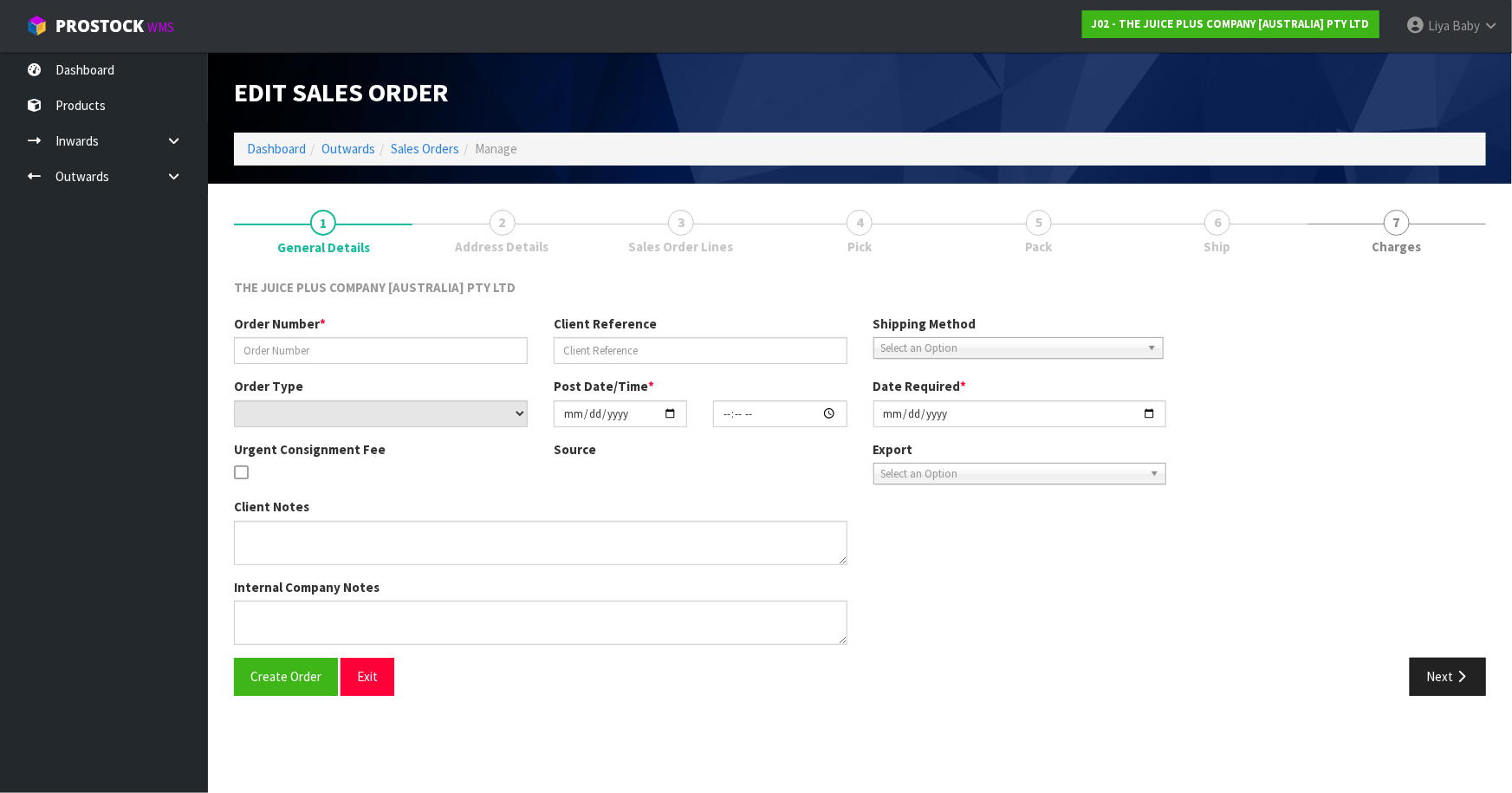
type input "JP01-274945"
select select "number:0"
type input "[DATE]"
type input "03:01:20.000"
type input "[DATE]"
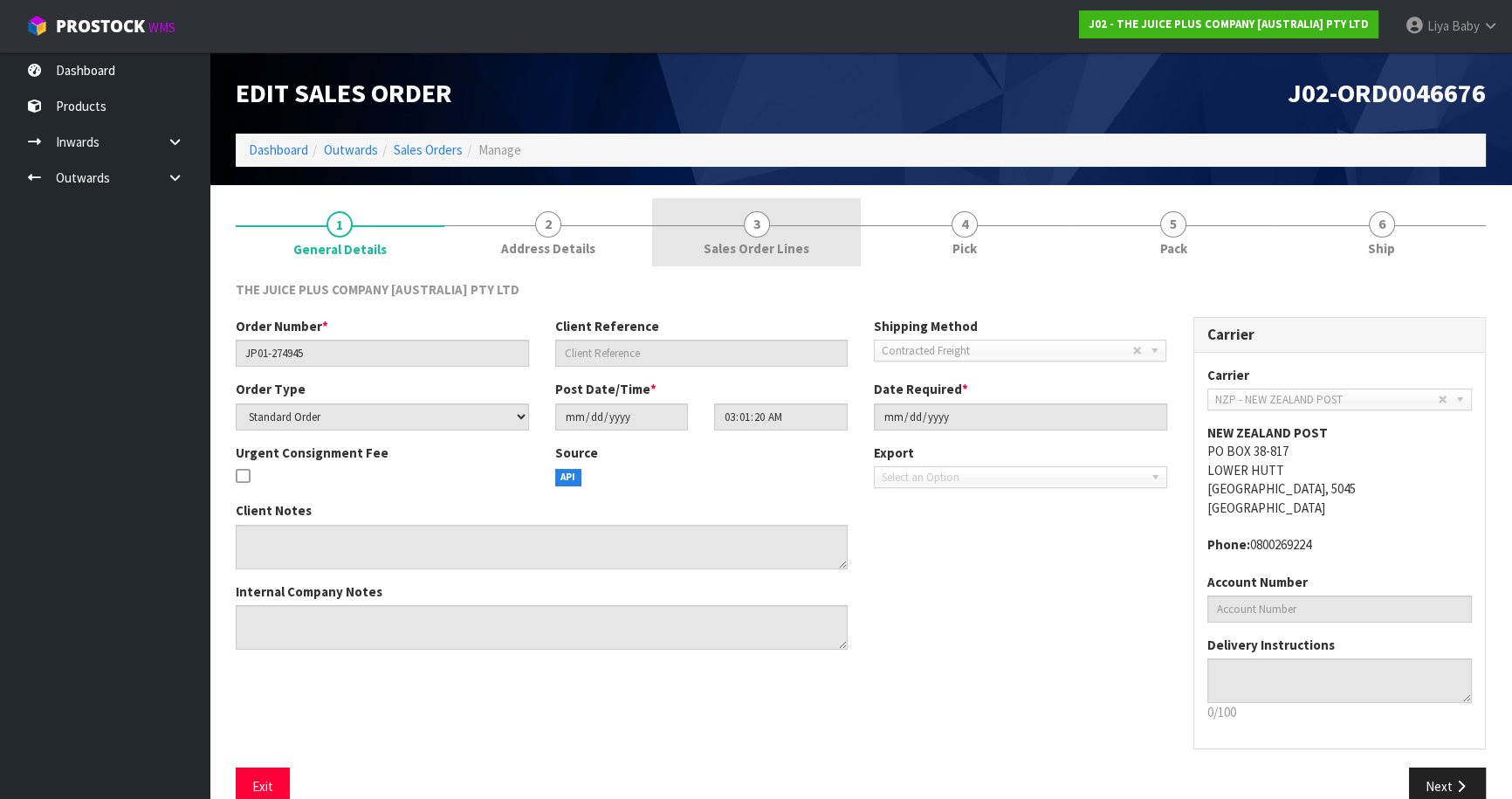
click at [753, 233] on span "3" at bounding box center [756, 224] width 26 height 26
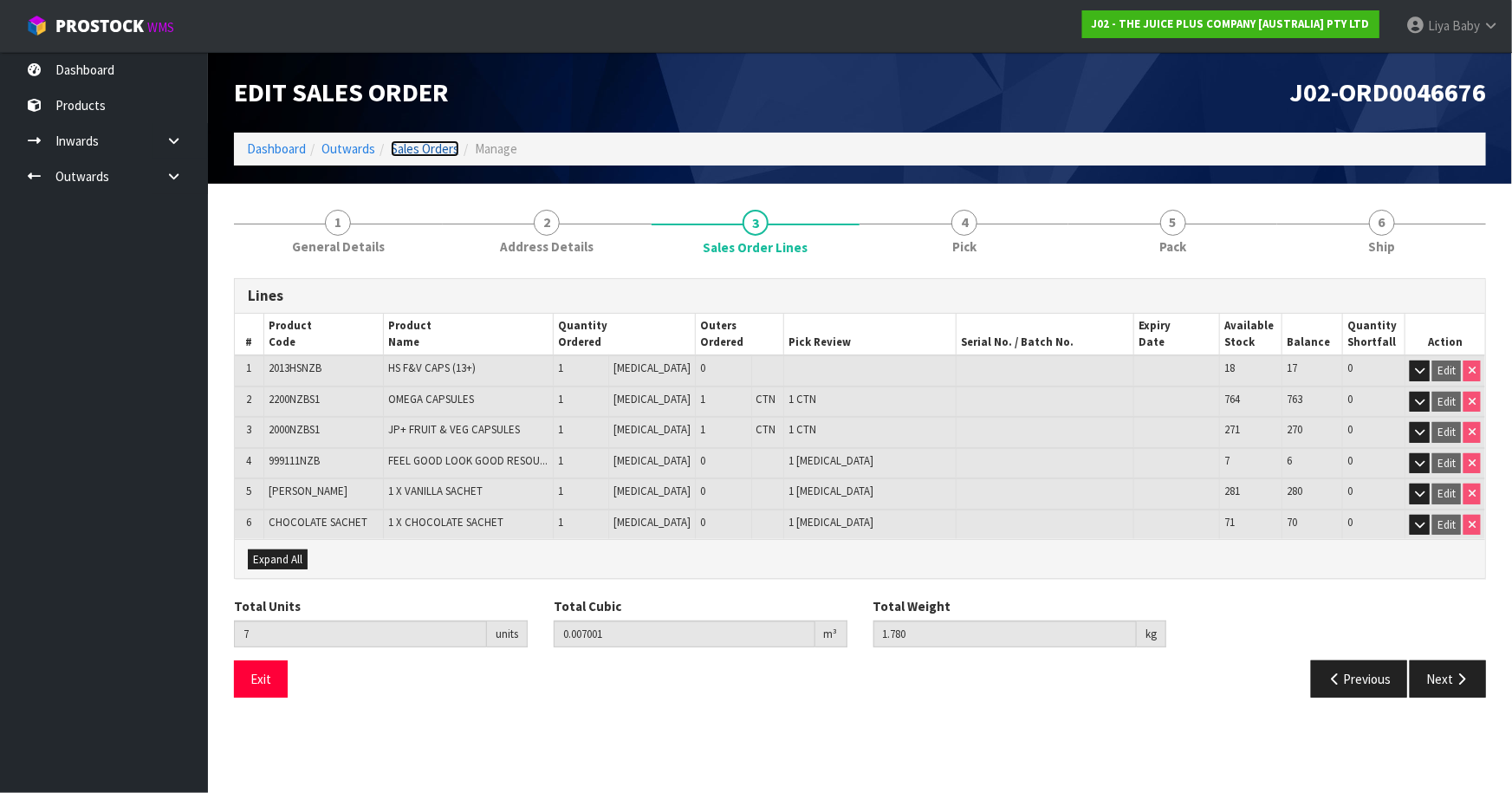
click at [433, 145] on link "Sales Orders" at bounding box center [425, 148] width 68 height 17
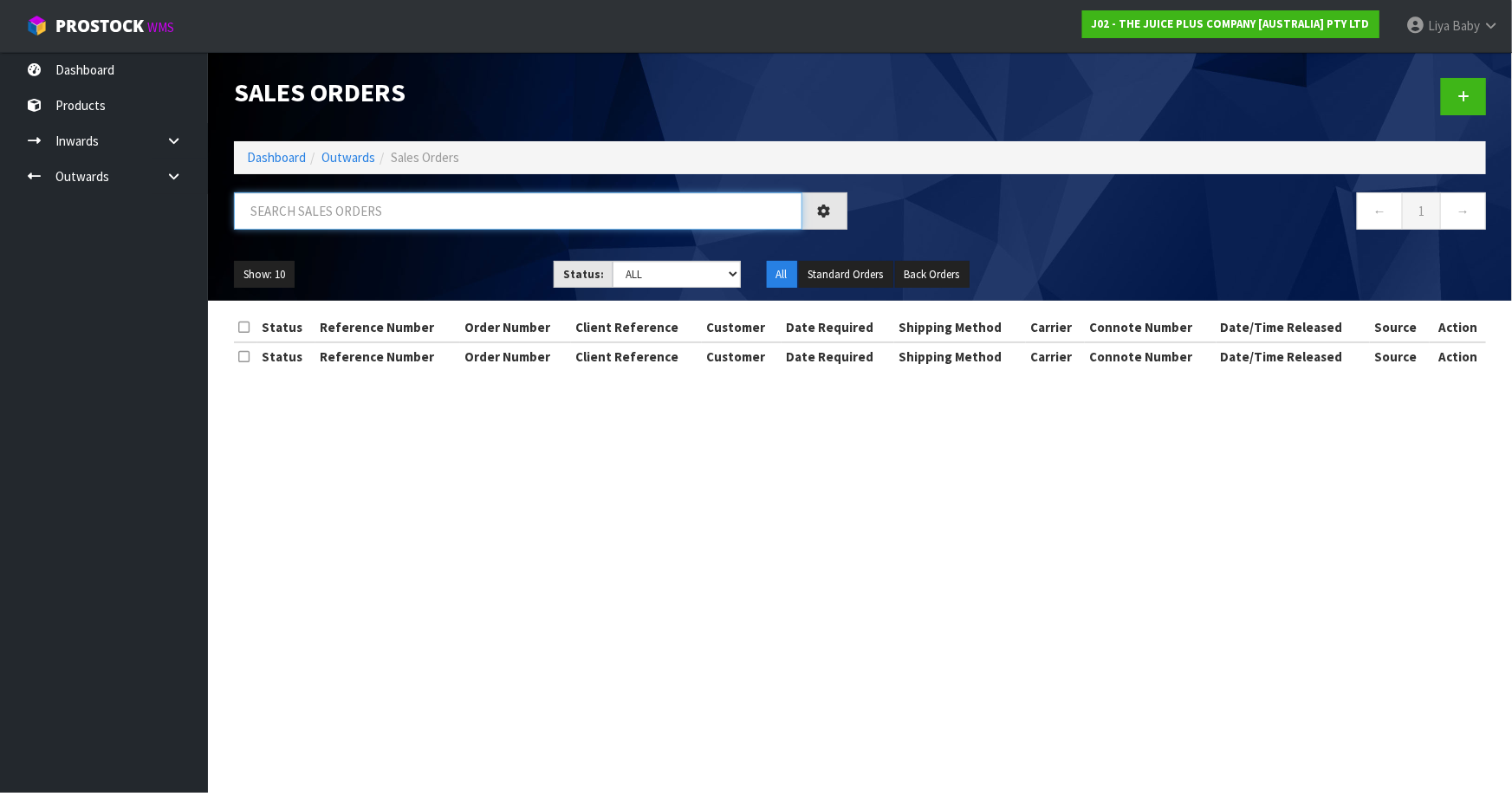
click at [380, 200] on input "text" at bounding box center [518, 211] width 568 height 37
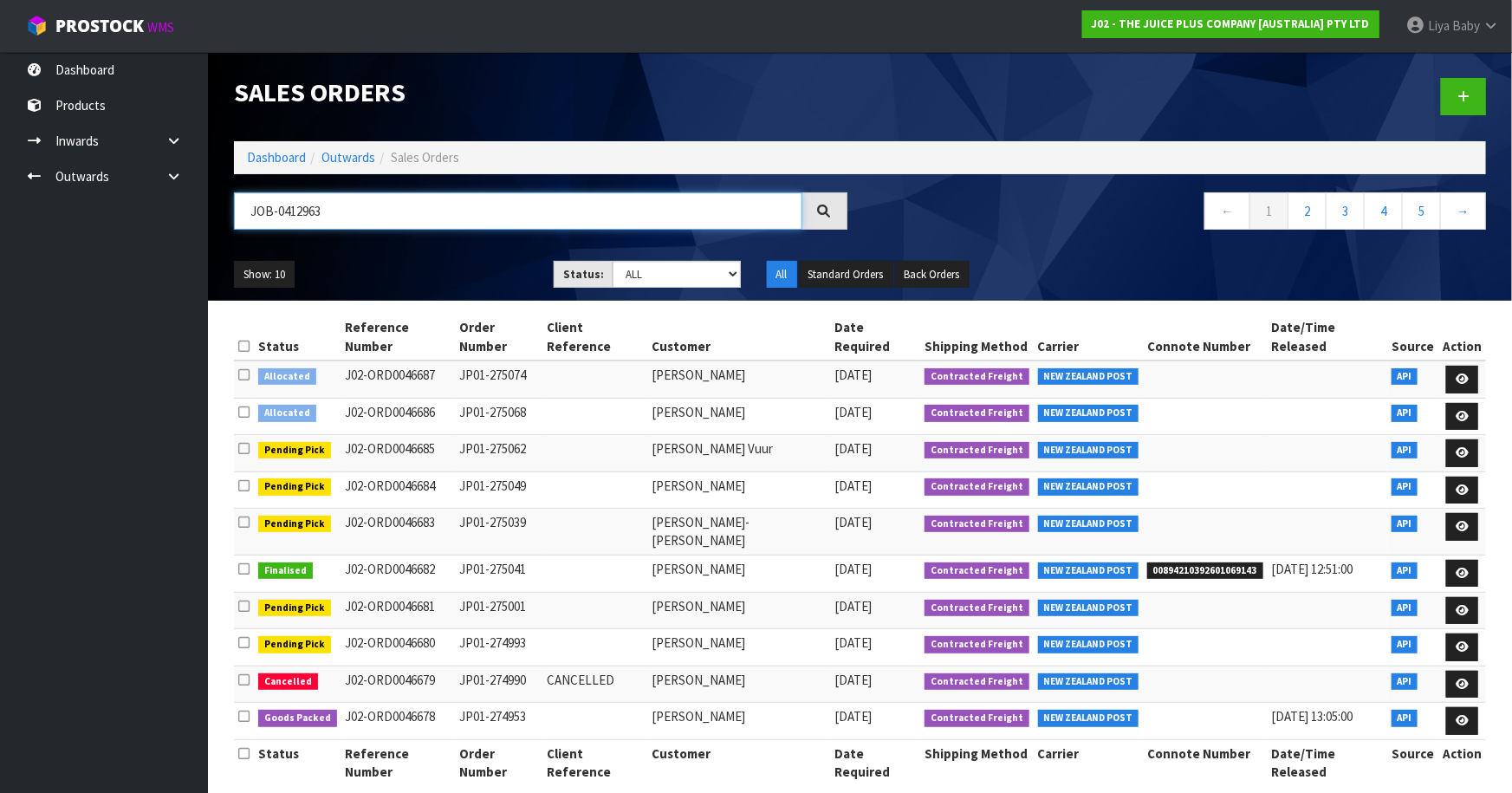
type input "JOB-0412963"
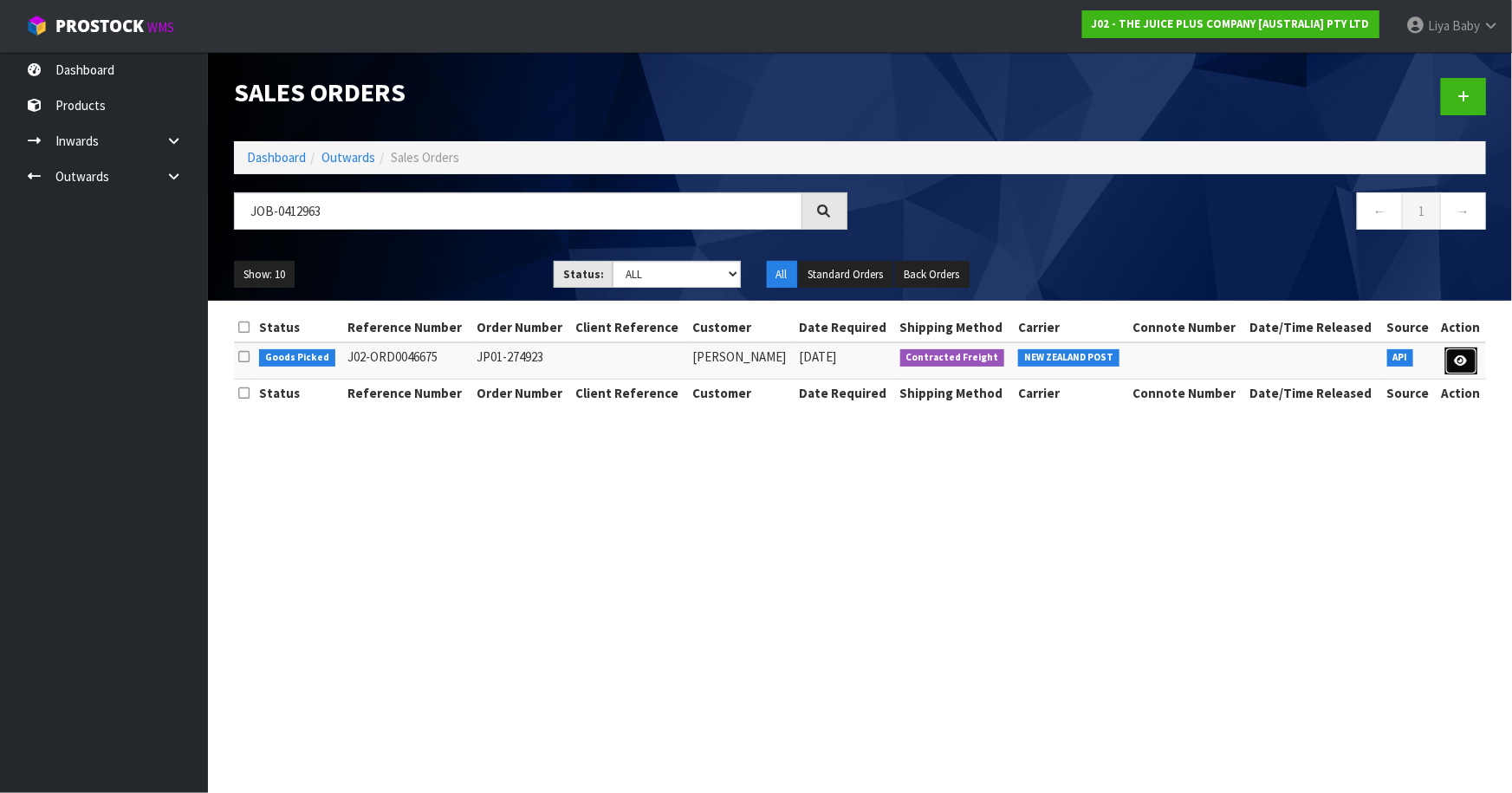
click at [1465, 365] on icon at bounding box center [1461, 361] width 13 height 12
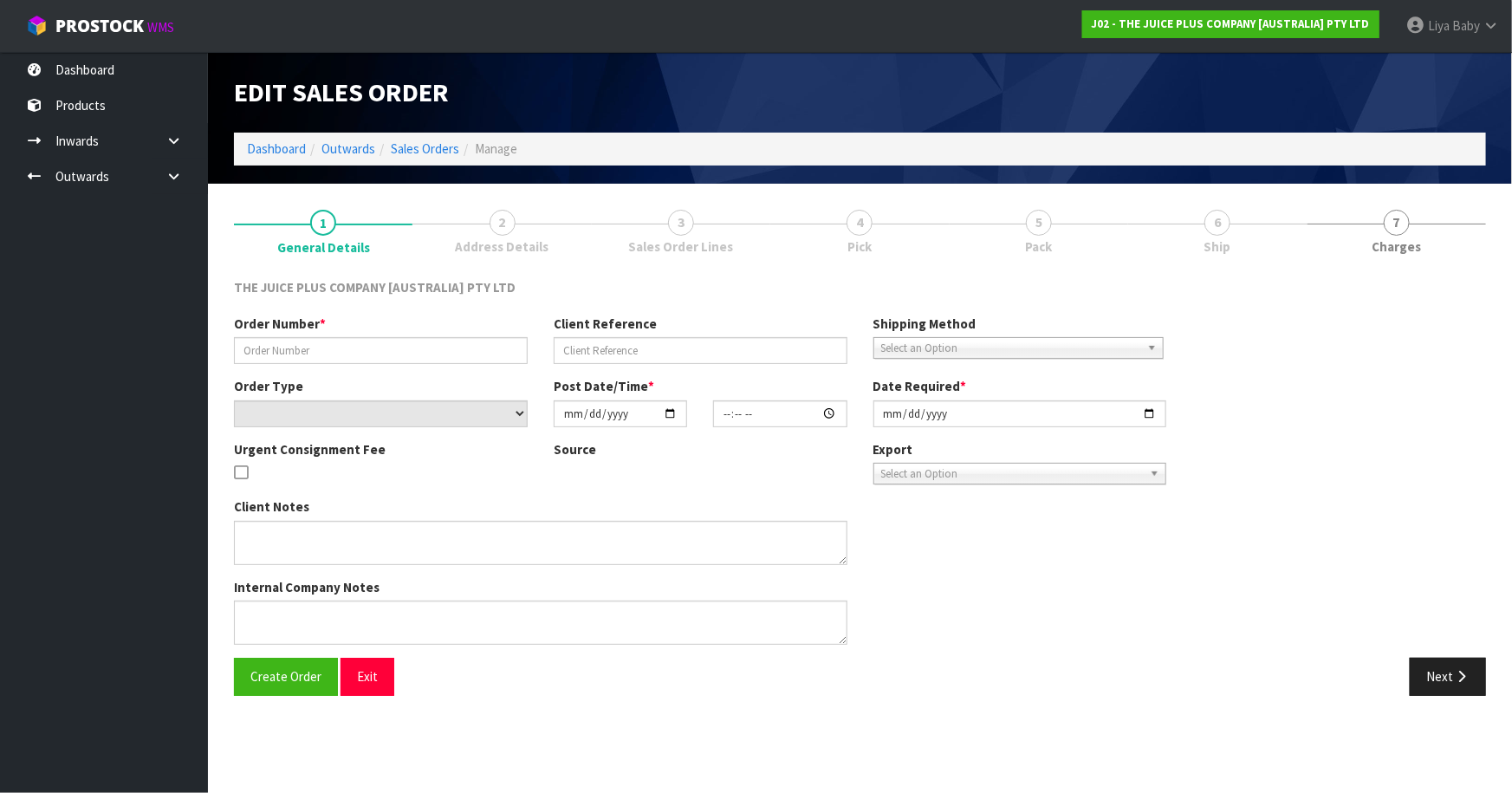
type input "JP01-274923"
select select "number:0"
type input "[DATE]"
type input "21:28:33.000"
type input "[DATE]"
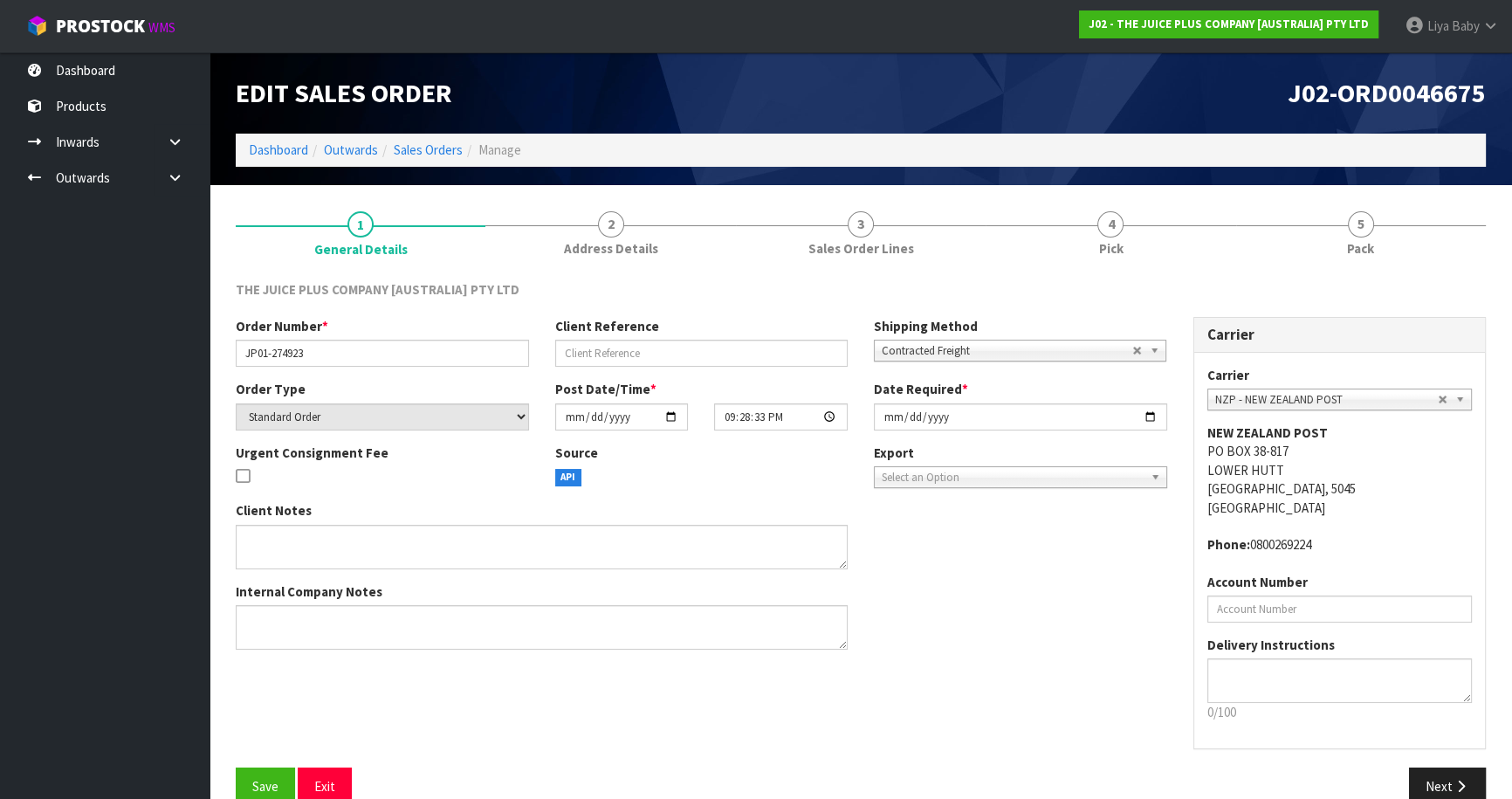
scroll to position [31, 0]
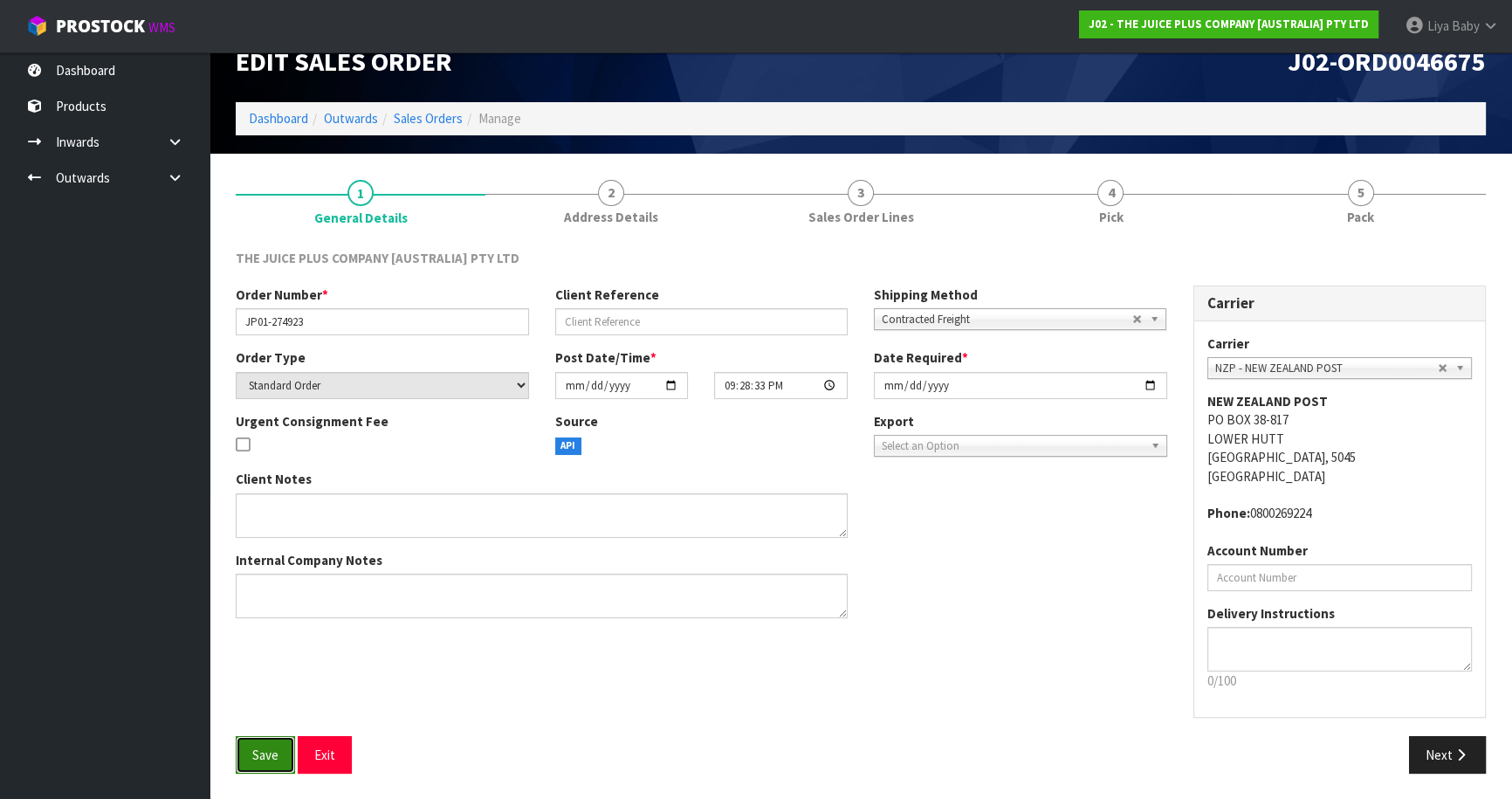
click at [270, 753] on span "Save" at bounding box center [265, 754] width 26 height 17
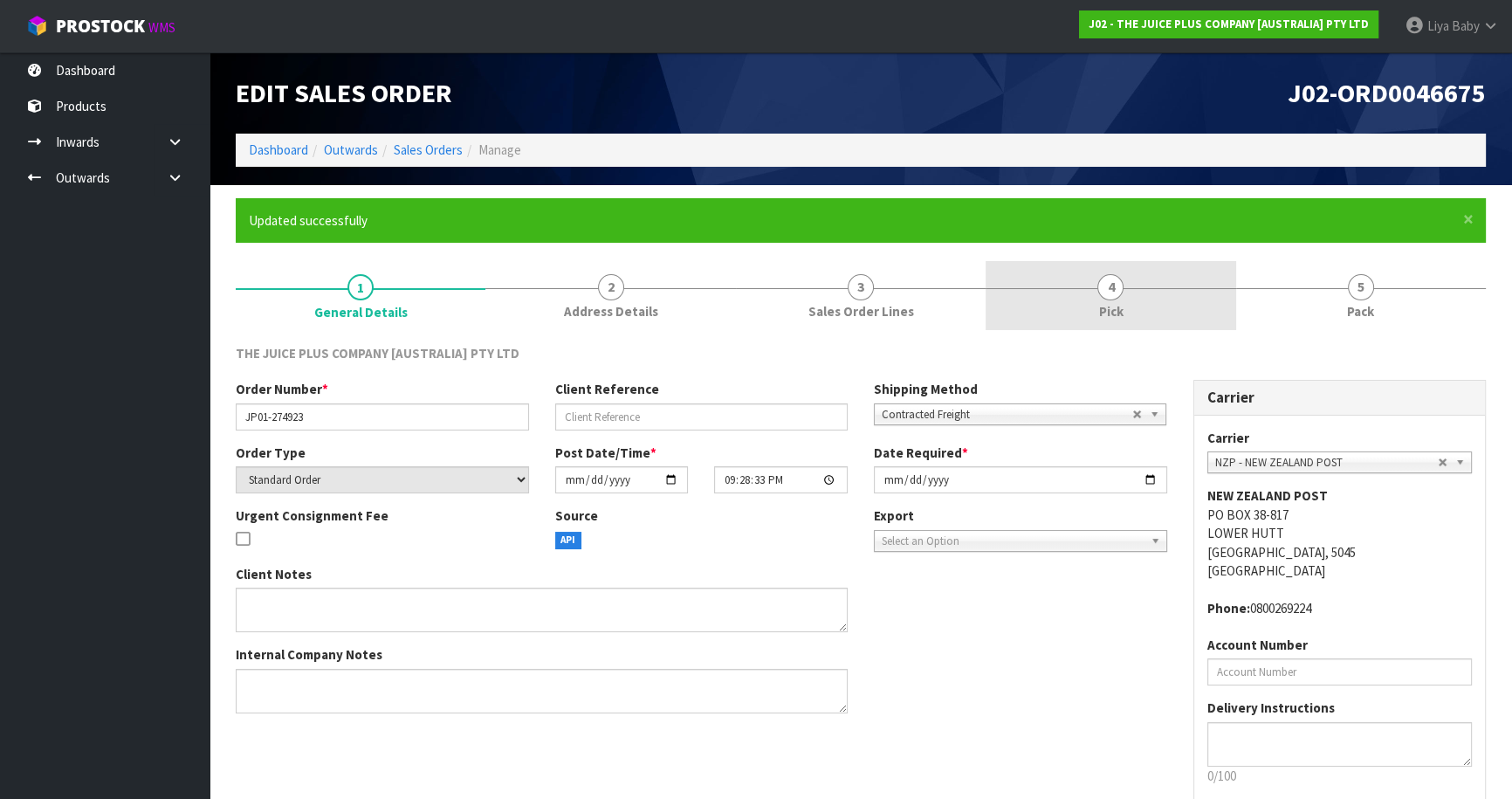
click at [1098, 314] on span "Pick" at bounding box center [1109, 311] width 24 height 19
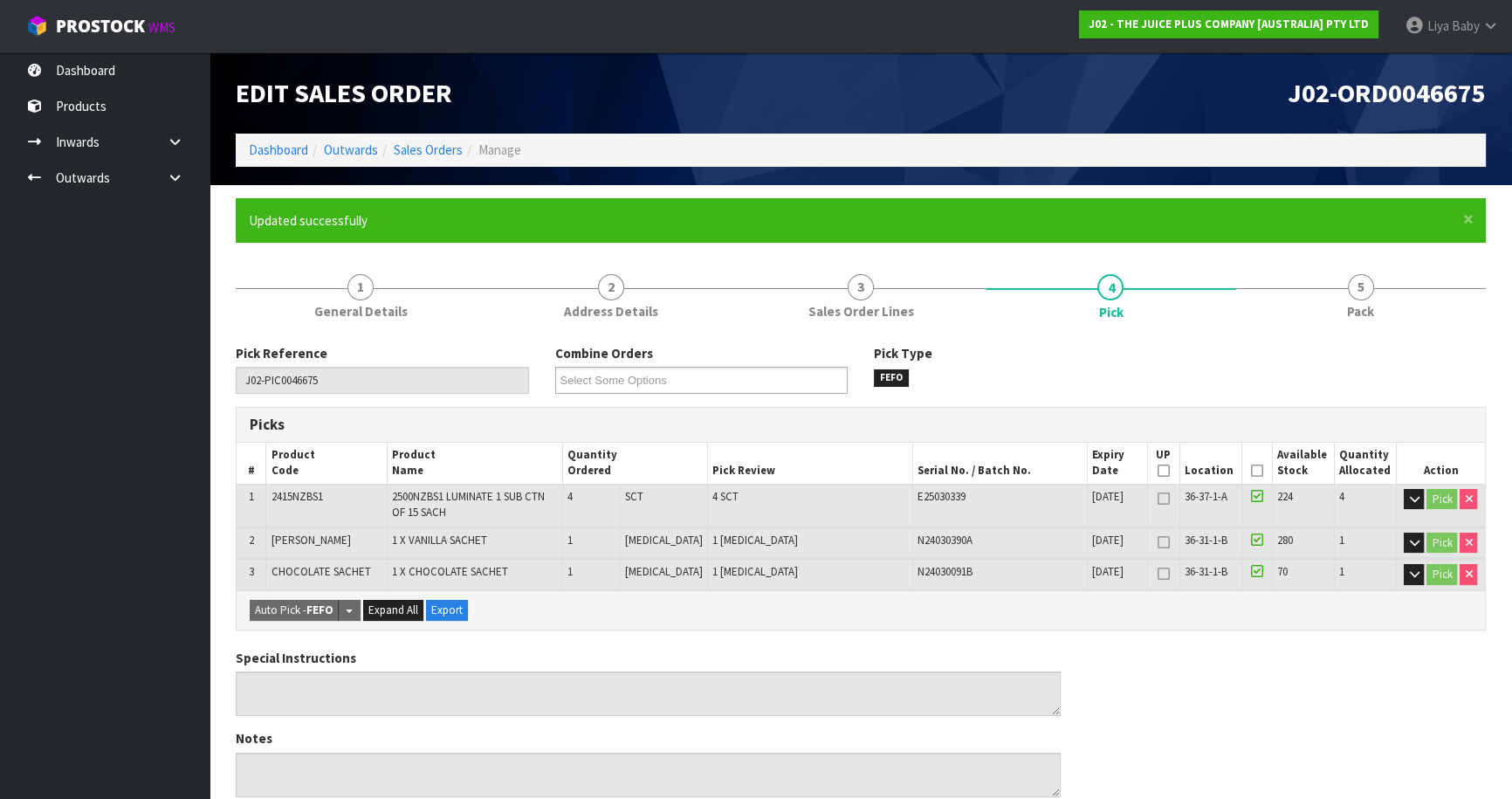
drag, startPoint x: 1251, startPoint y: 470, endPoint x: 1115, endPoint y: 529, distance: 148.2
click at [1250, 470] on icon at bounding box center [1257, 470] width 12 height 1
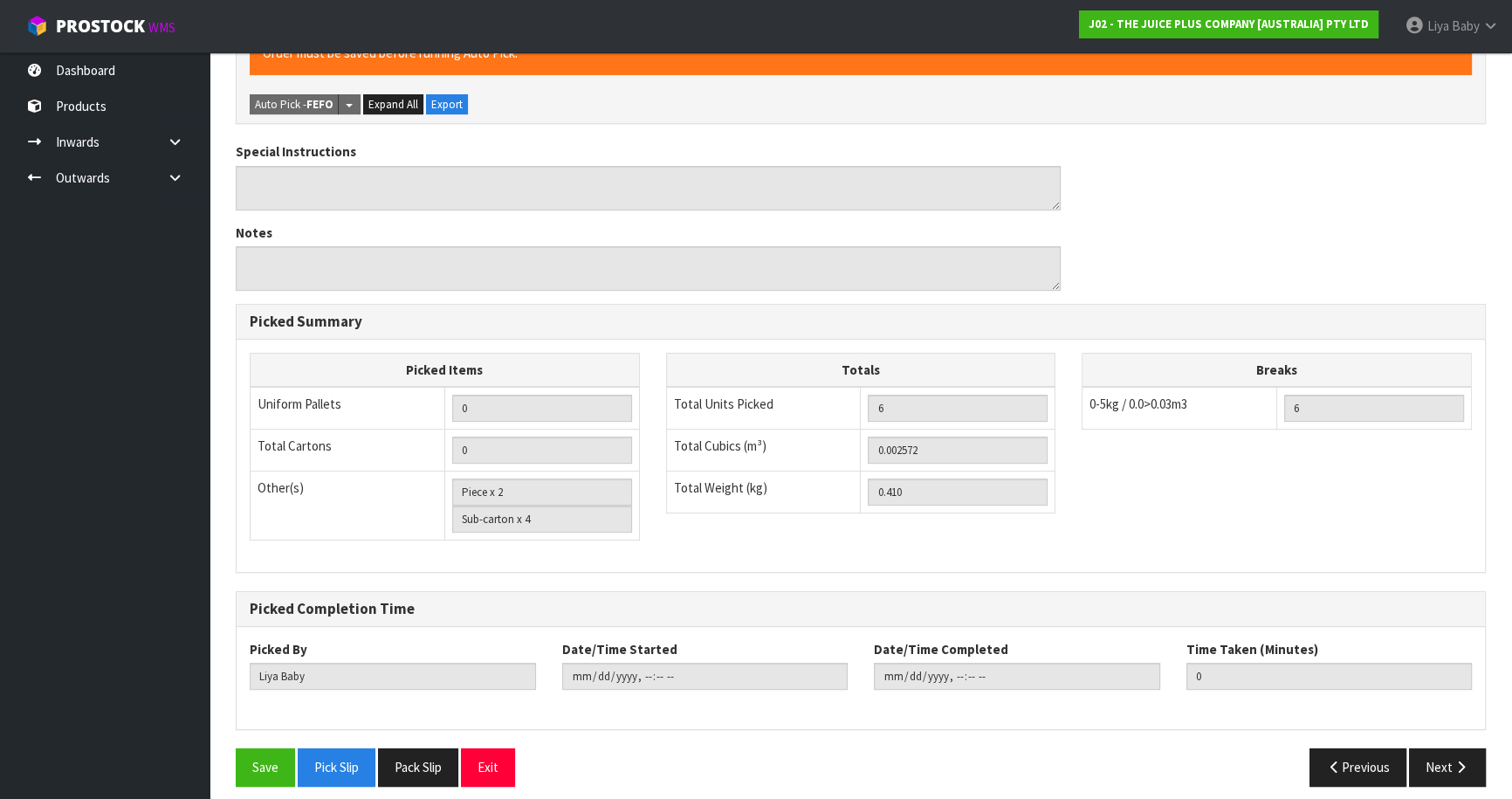
scroll to position [578, 0]
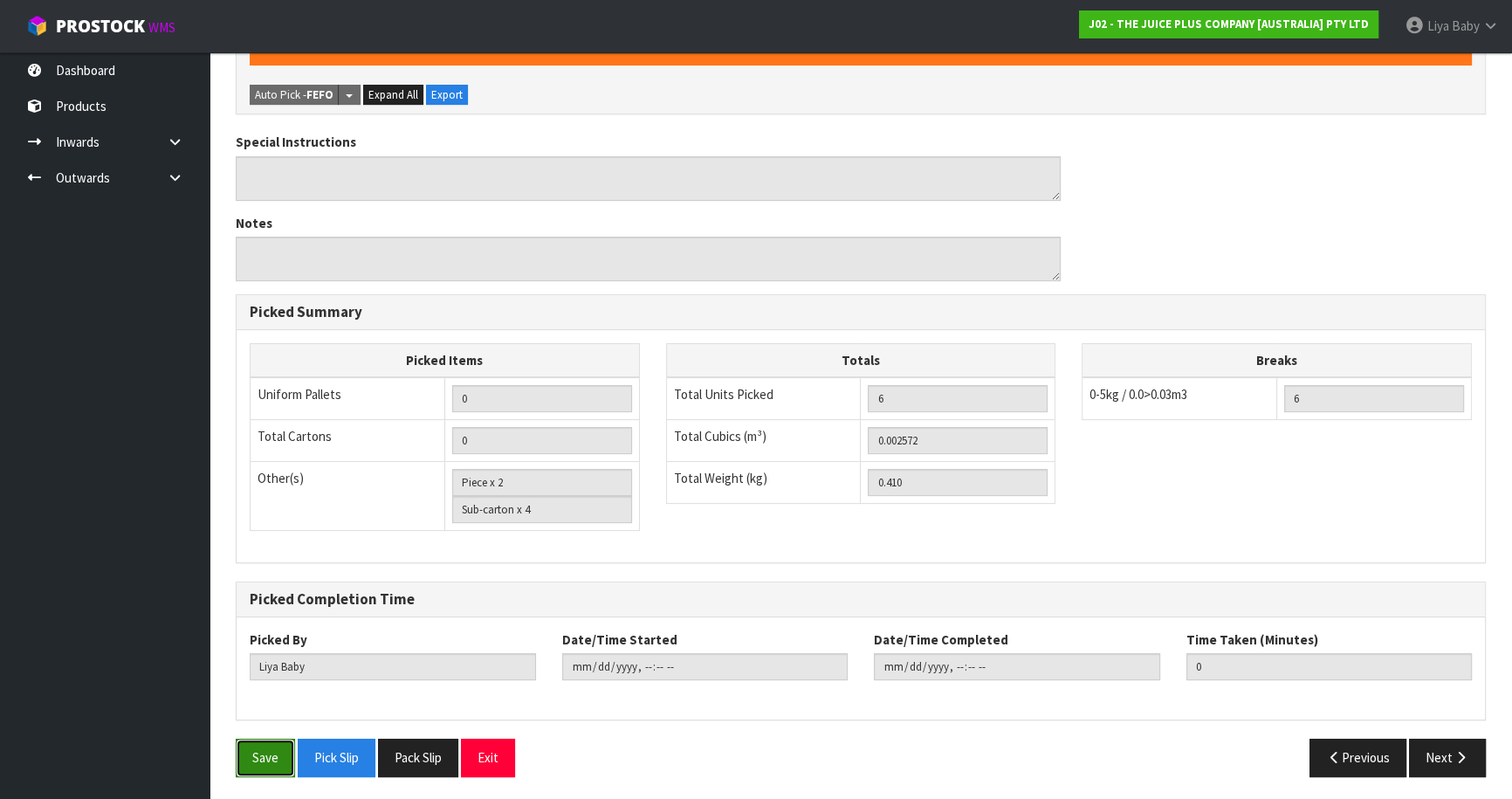
click at [254, 759] on button "Save" at bounding box center [265, 757] width 59 height 37
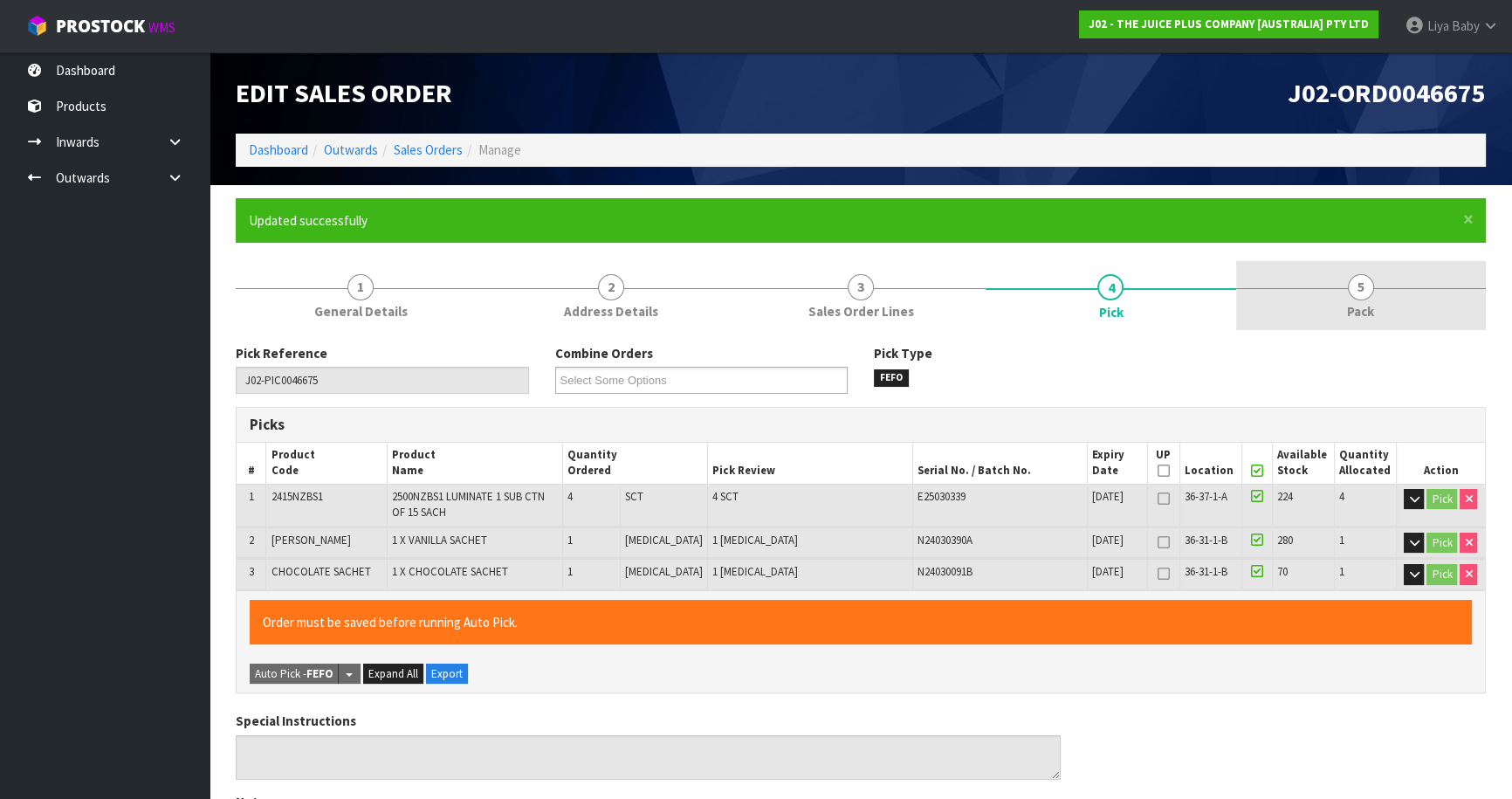
type input "[DATE]T13:23:09"
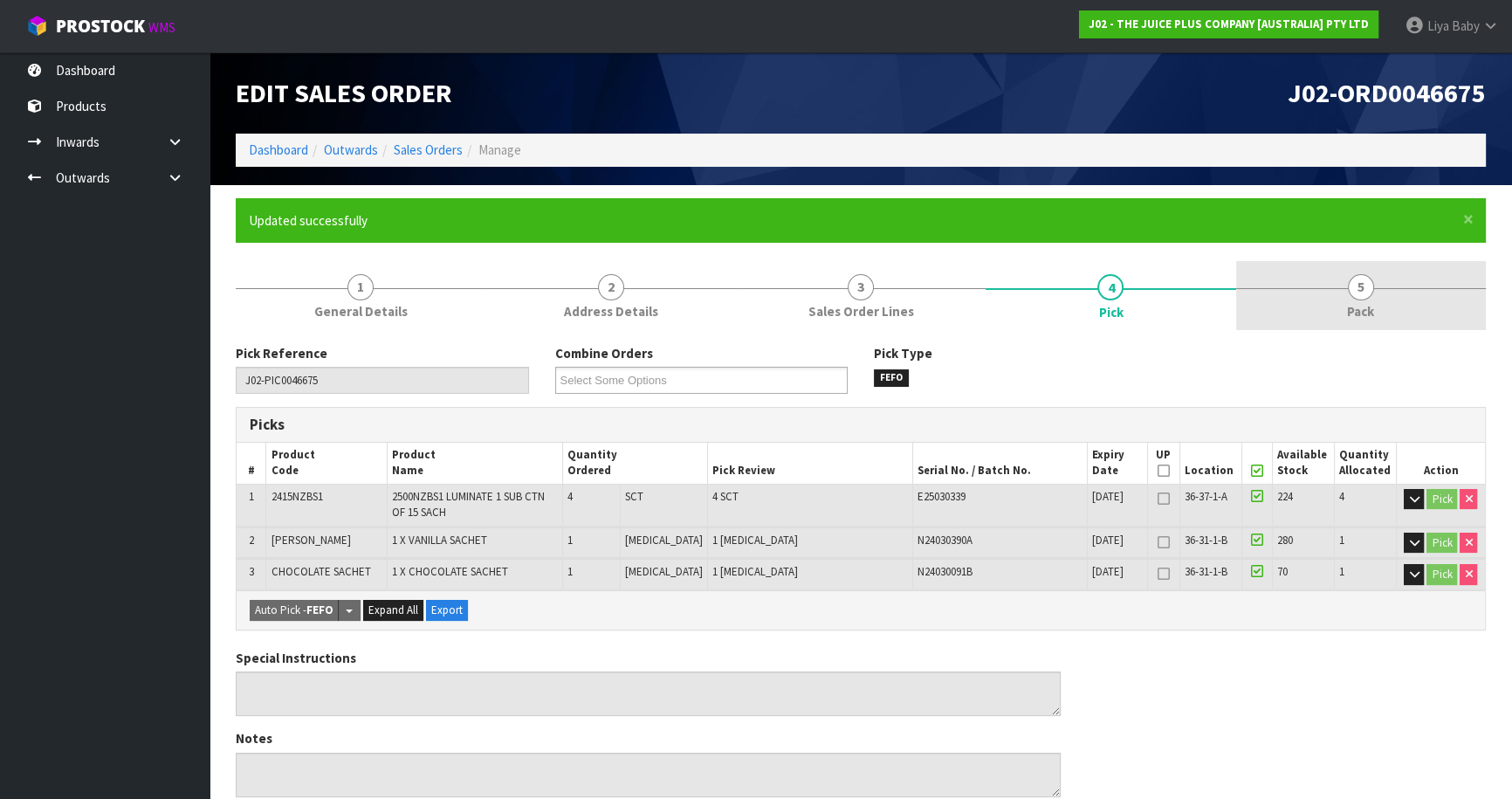
drag, startPoint x: 1359, startPoint y: 307, endPoint x: 1338, endPoint y: 313, distance: 21.8
click at [1357, 308] on span "Pack" at bounding box center [1360, 311] width 27 height 19
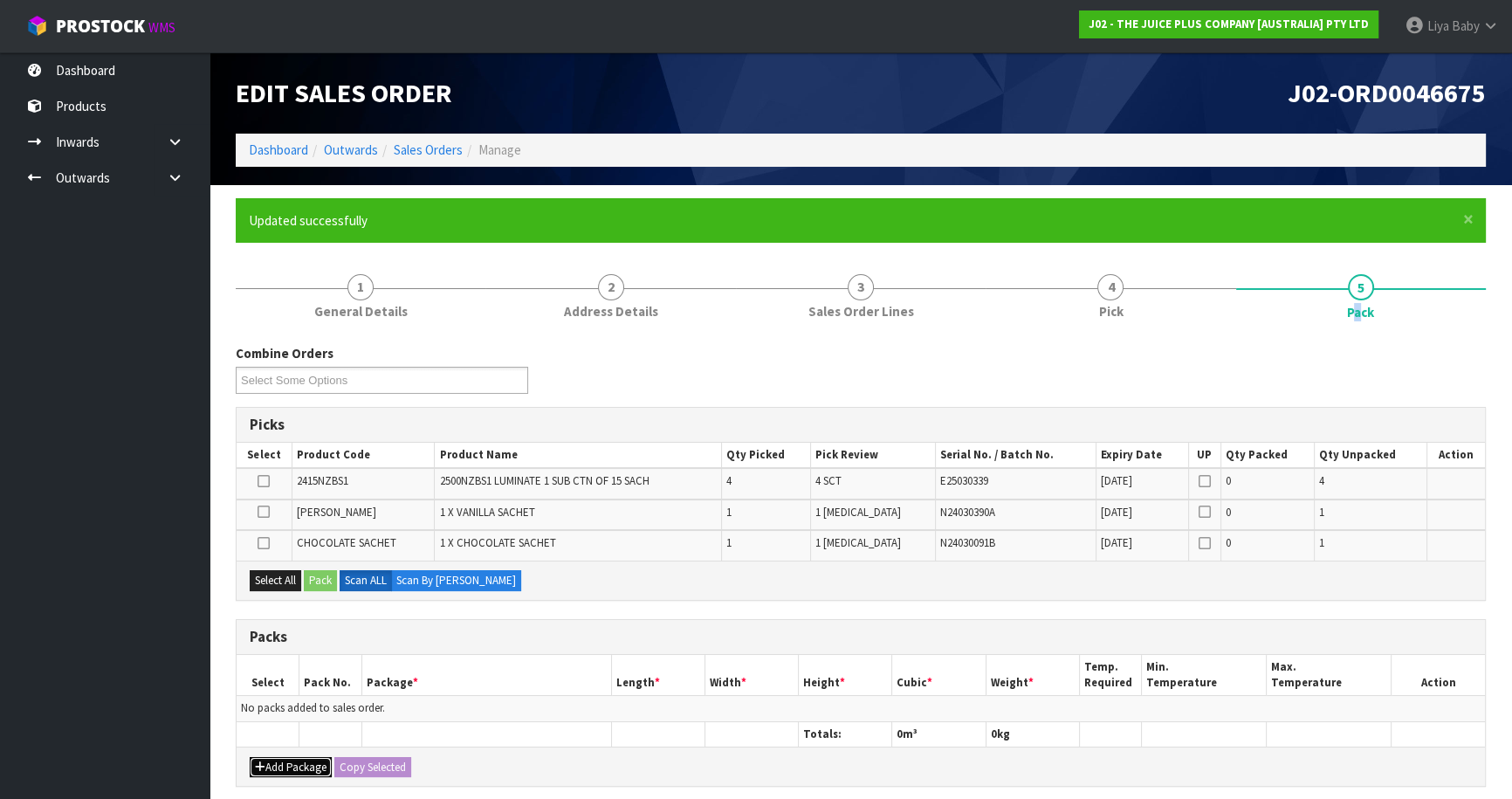
drag, startPoint x: 288, startPoint y: 766, endPoint x: 283, endPoint y: 755, distance: 12.1
click at [288, 765] on button "Add Package" at bounding box center [291, 767] width 82 height 21
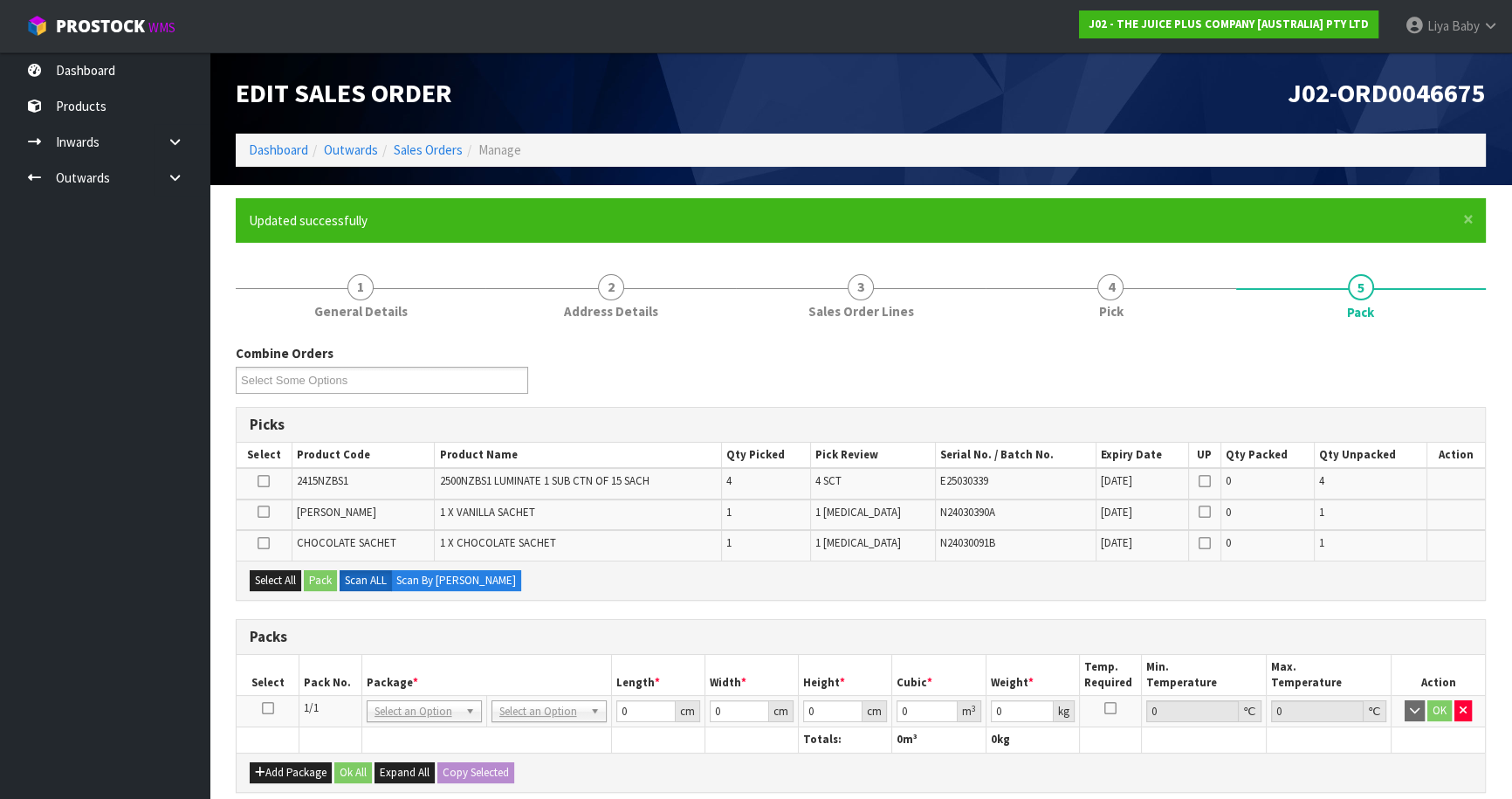
click at [263, 708] on icon at bounding box center [268, 708] width 12 height 1
click at [261, 571] on button "Select All" at bounding box center [276, 580] width 52 height 21
click at [322, 579] on button "Pack" at bounding box center [320, 580] width 33 height 21
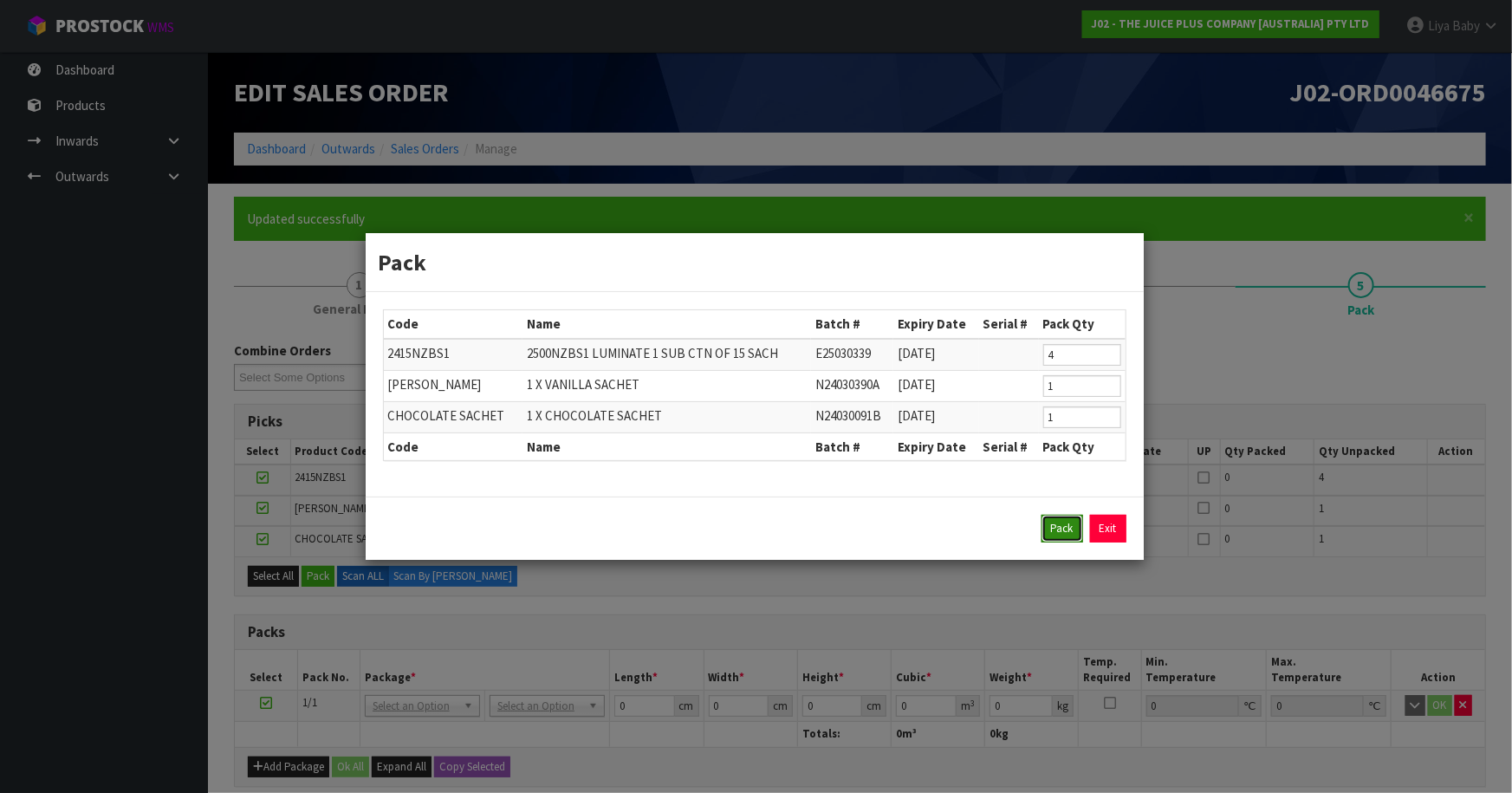
click at [1068, 524] on button "Pack" at bounding box center [1062, 528] width 42 height 27
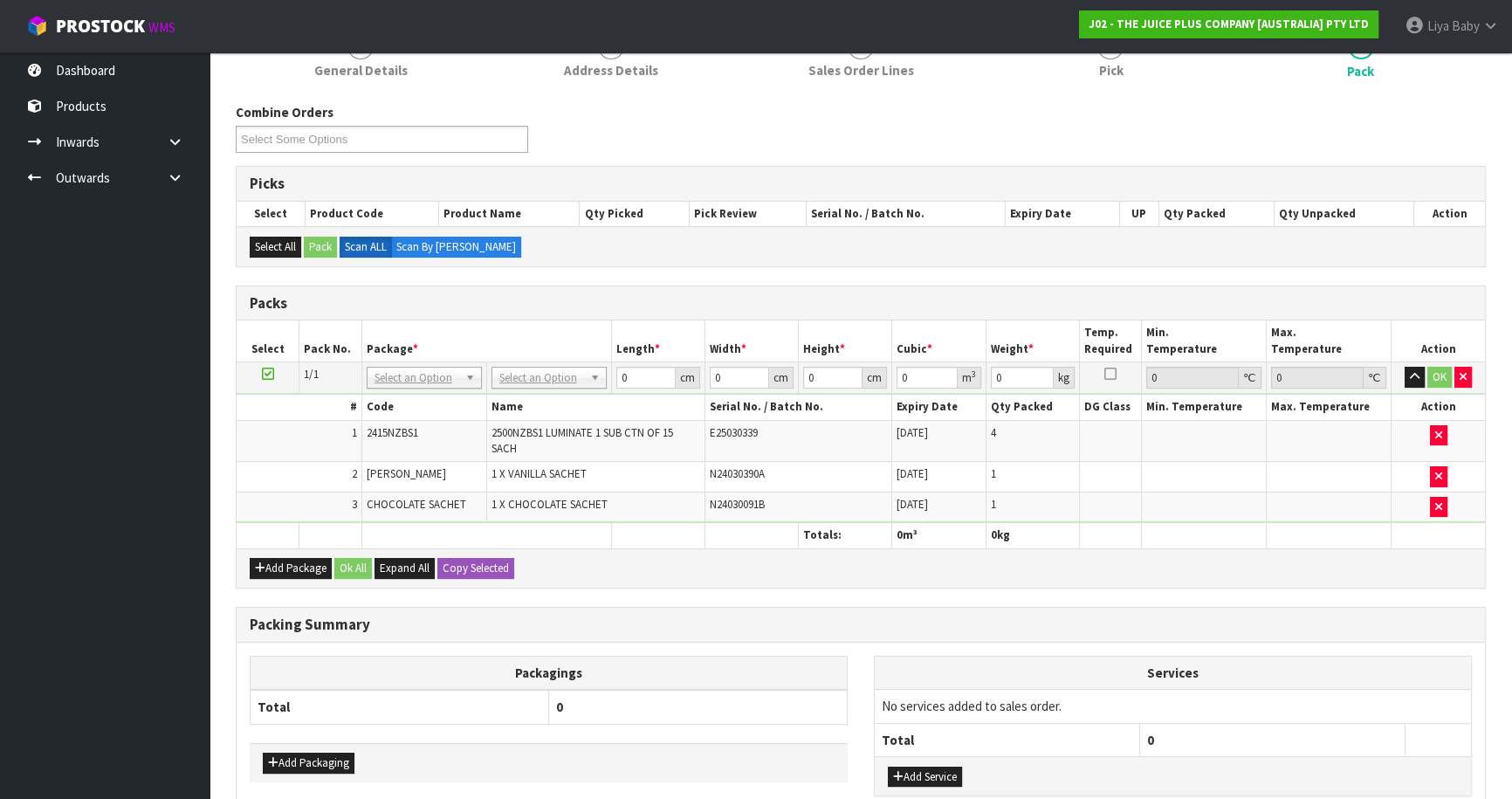
scroll to position [317, 0]
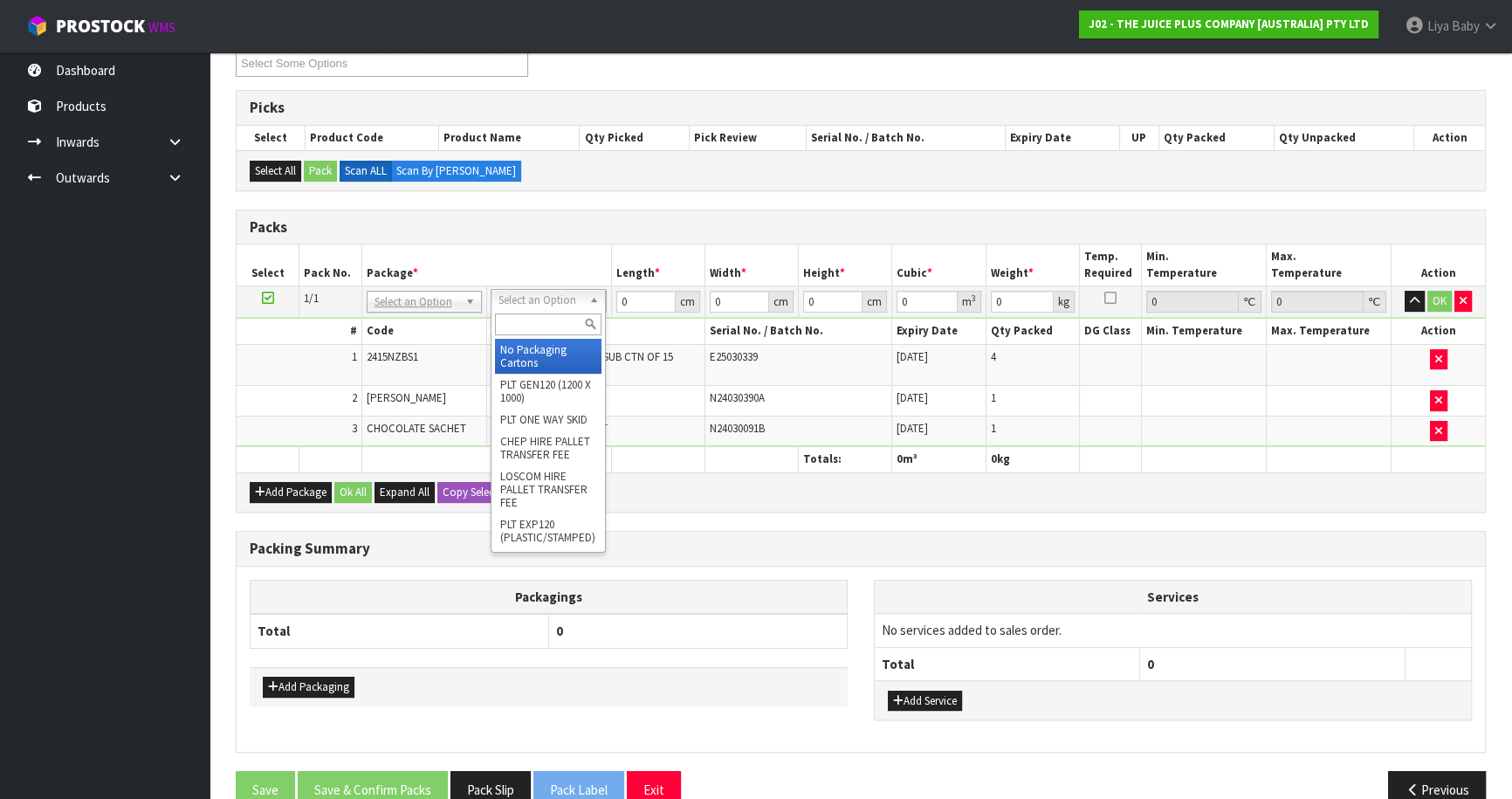
drag, startPoint x: 561, startPoint y: 325, endPoint x: 561, endPoint y: 304, distance: 21.0
click at [561, 324] on input "text" at bounding box center [547, 324] width 106 height 21
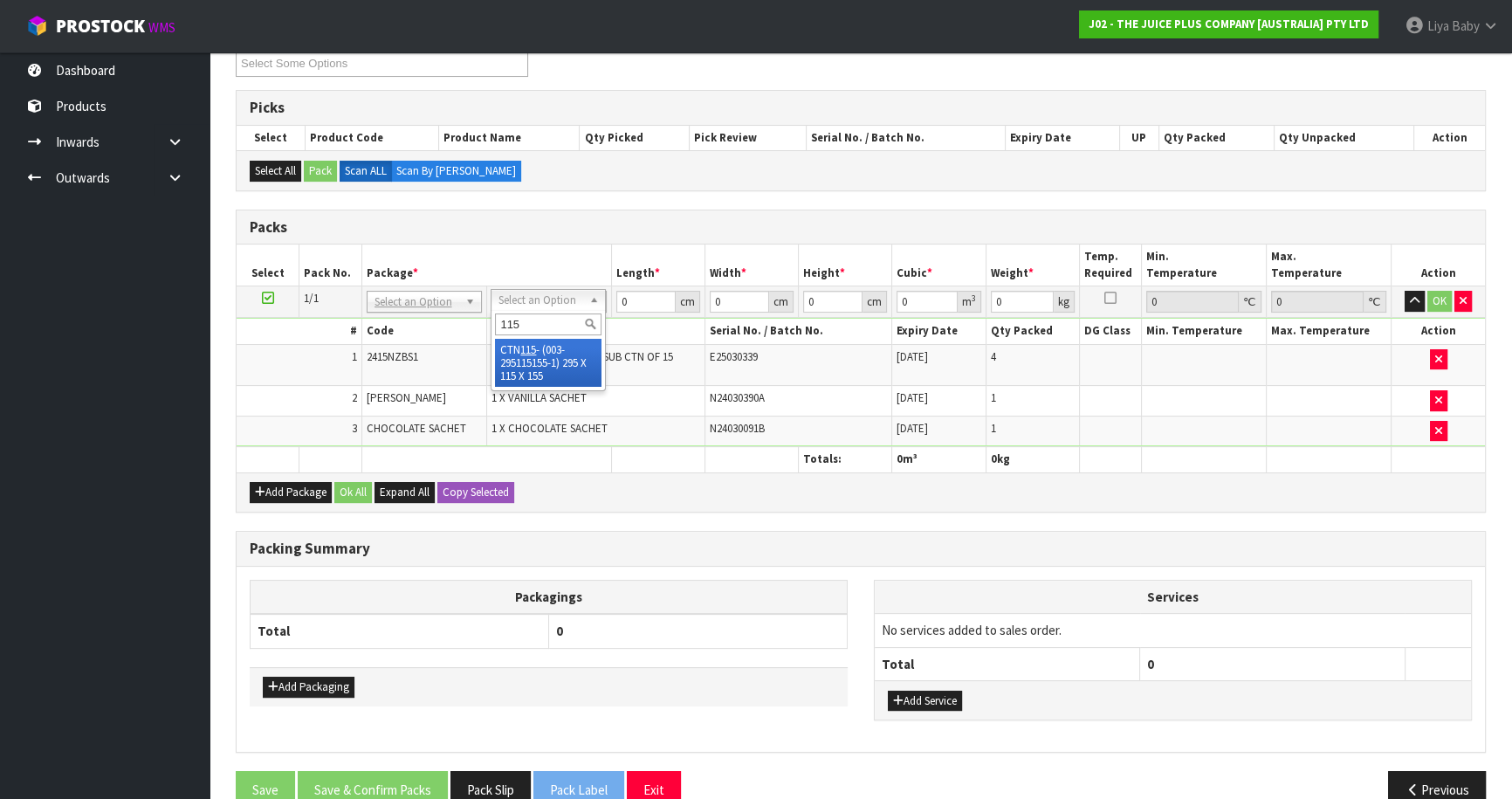
type input "115"
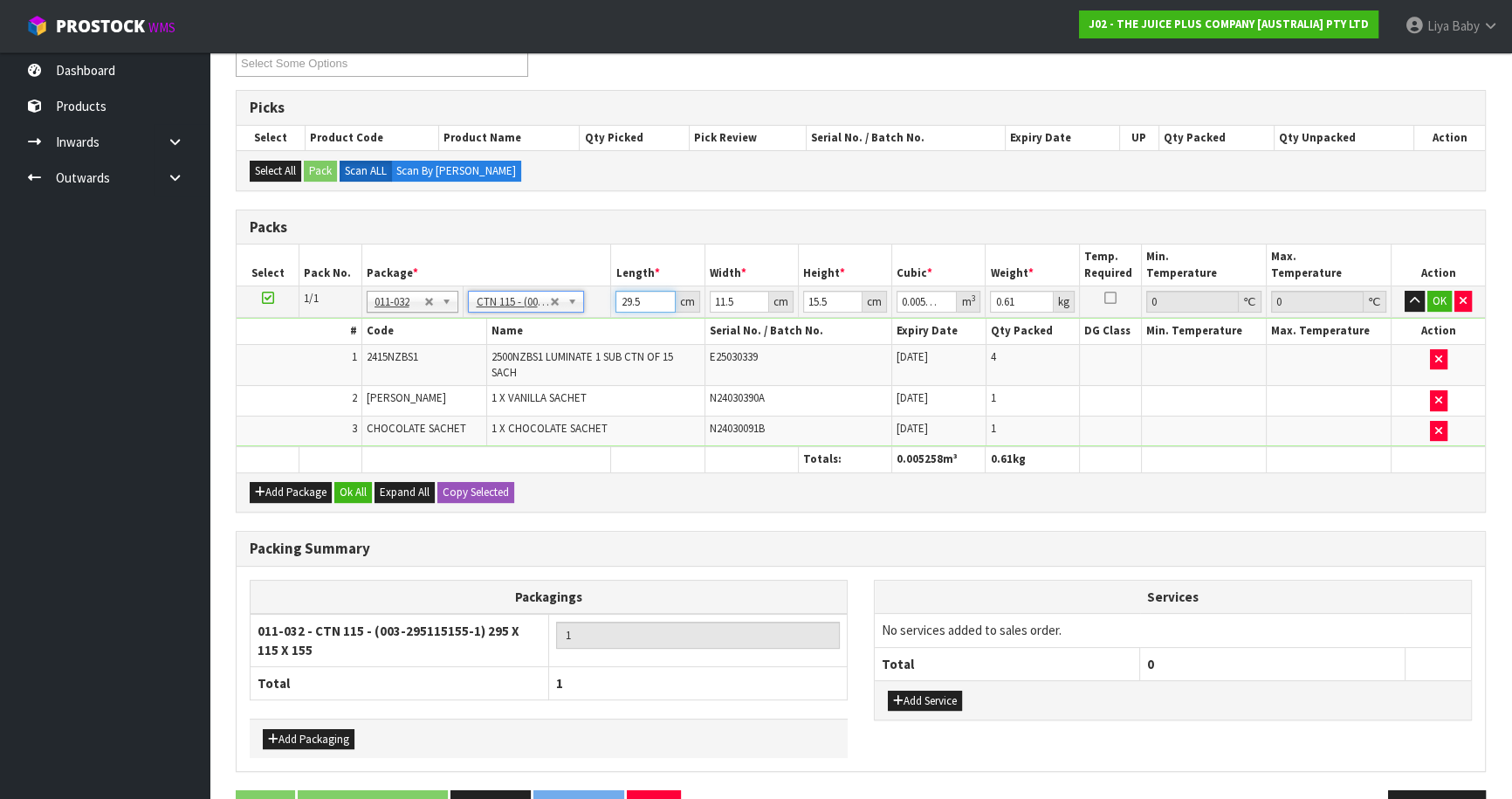
click at [632, 309] on input "29.5" at bounding box center [644, 302] width 59 height 21
click at [648, 297] on input "29.5" at bounding box center [644, 302] width 59 height 21
click at [735, 299] on input "11.5" at bounding box center [739, 302] width 59 height 21
click at [837, 297] on input "15.5" at bounding box center [833, 302] width 59 height 21
click at [1017, 296] on input "0.61" at bounding box center [1021, 302] width 62 height 21
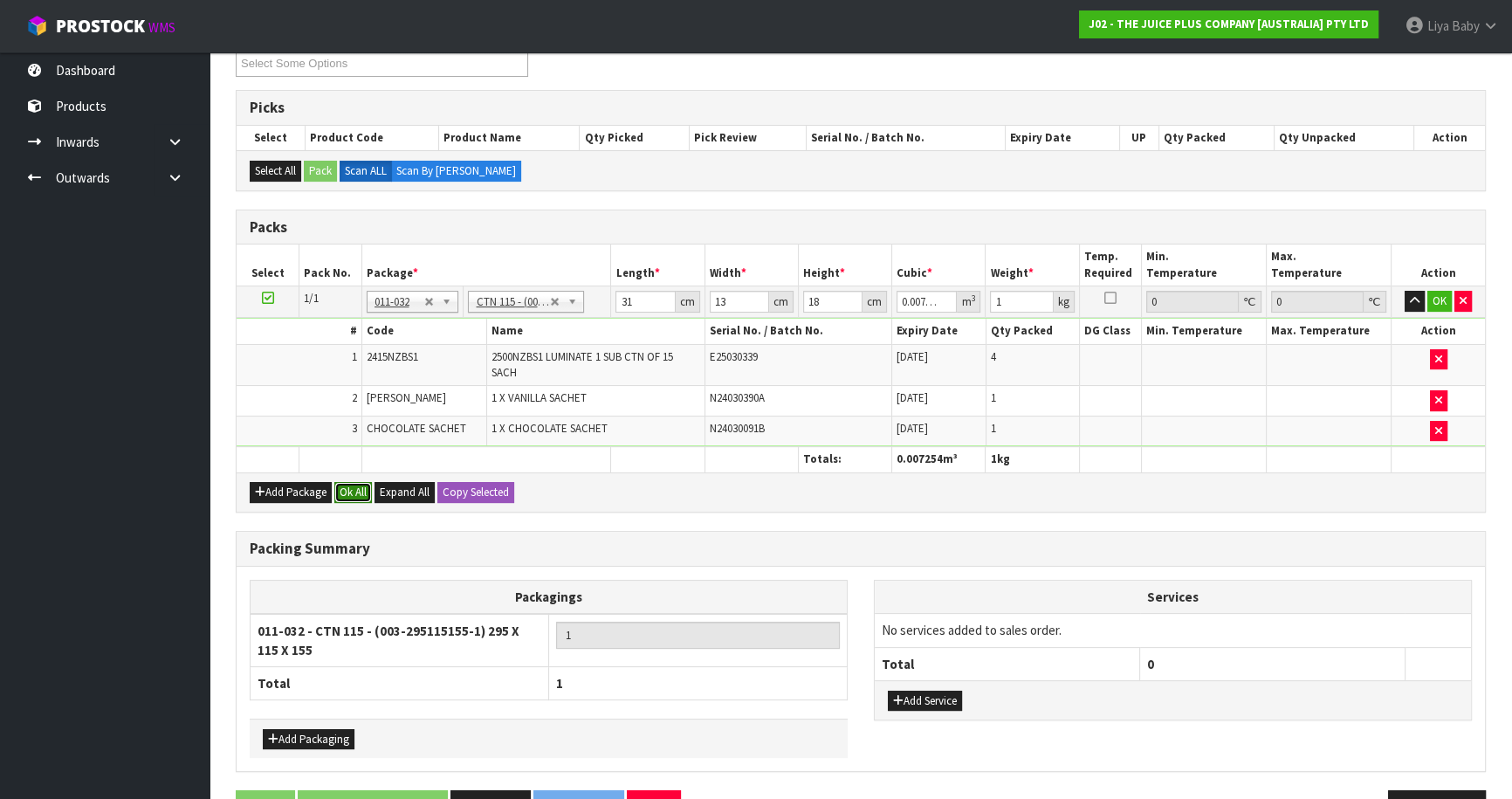
click at [358, 489] on button "Ok All" at bounding box center [353, 492] width 37 height 21
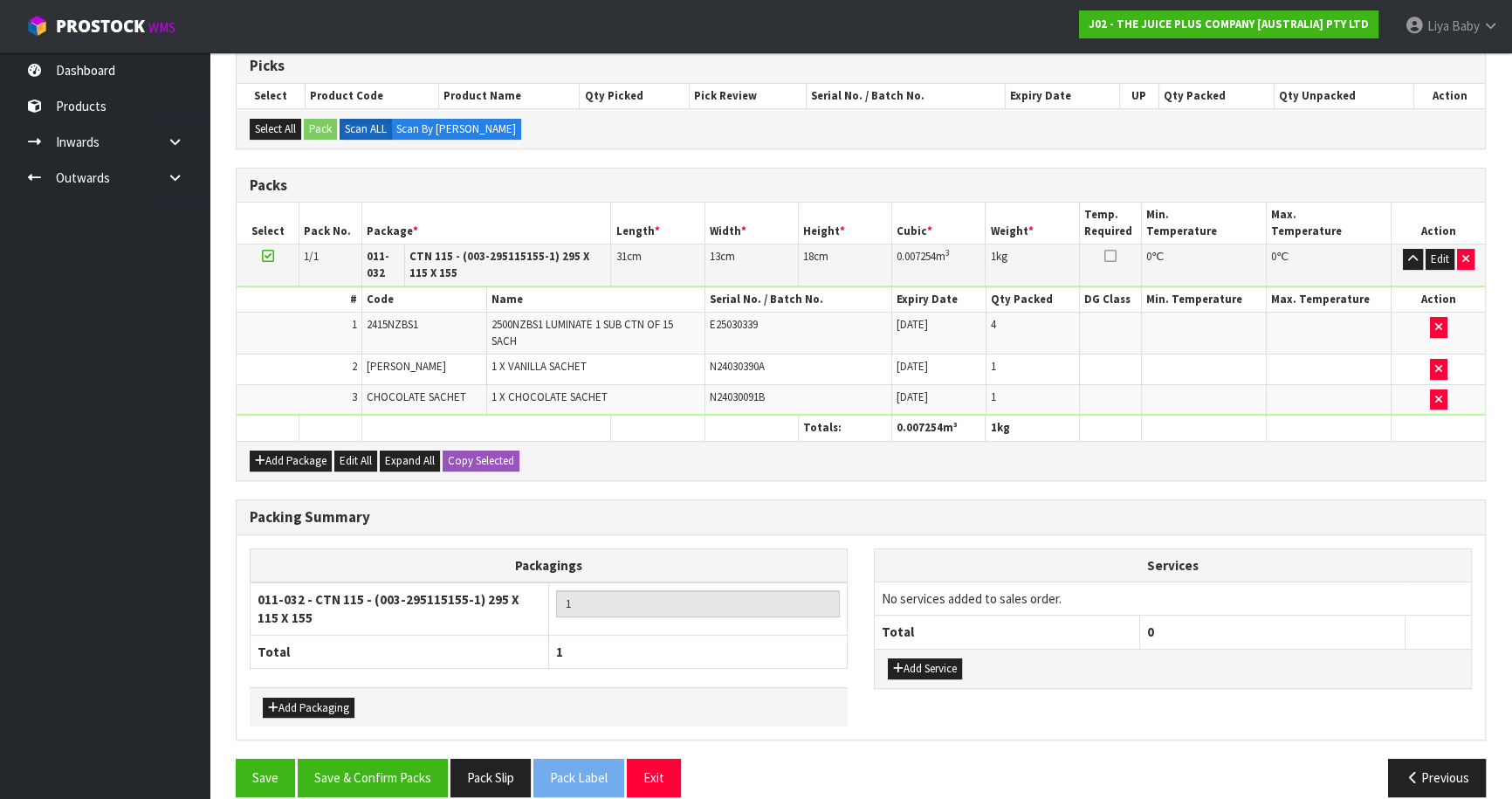
scroll to position [378, 0]
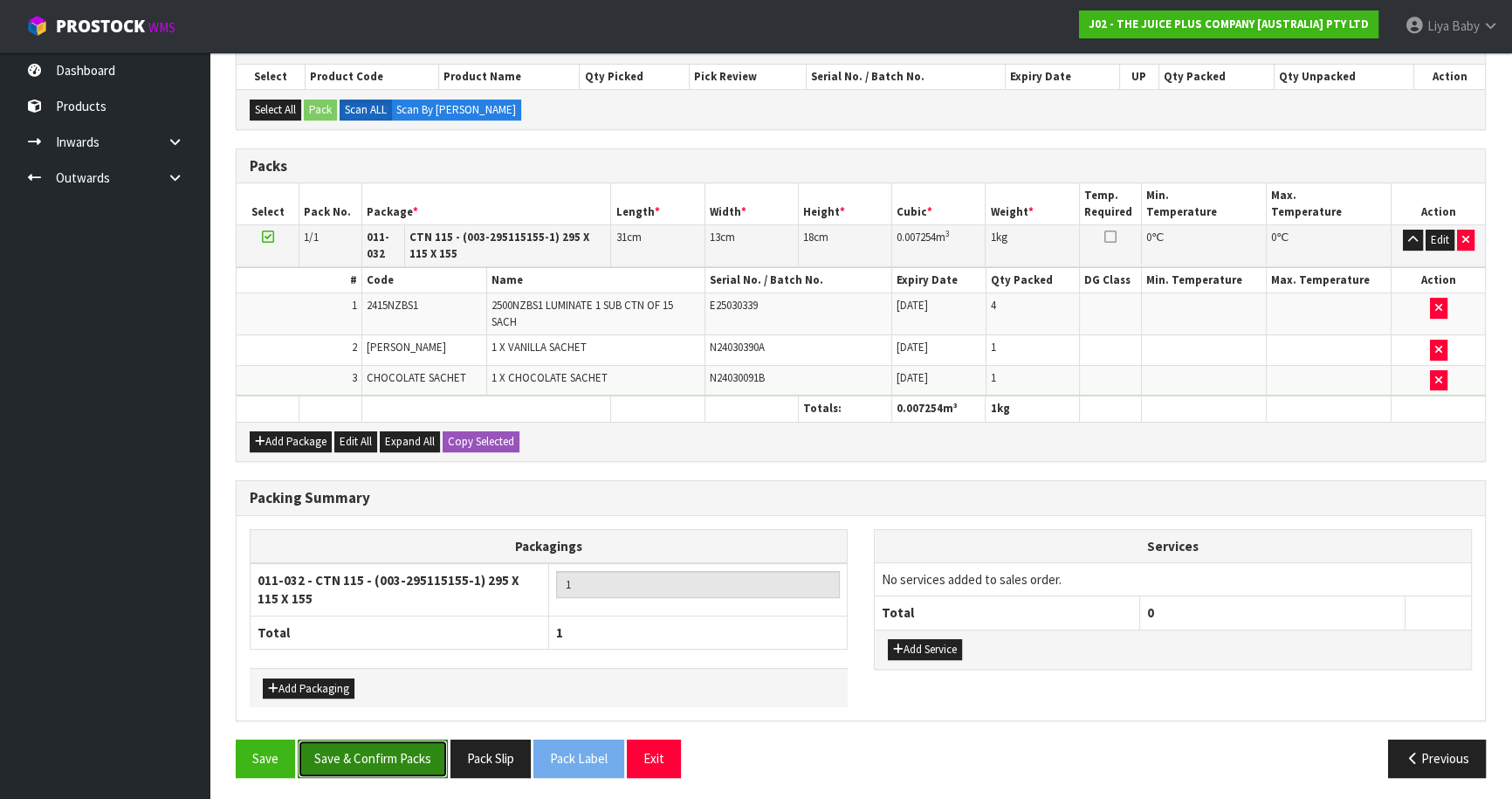
click at [395, 753] on button "Save & Confirm Packs" at bounding box center [372, 758] width 150 height 37
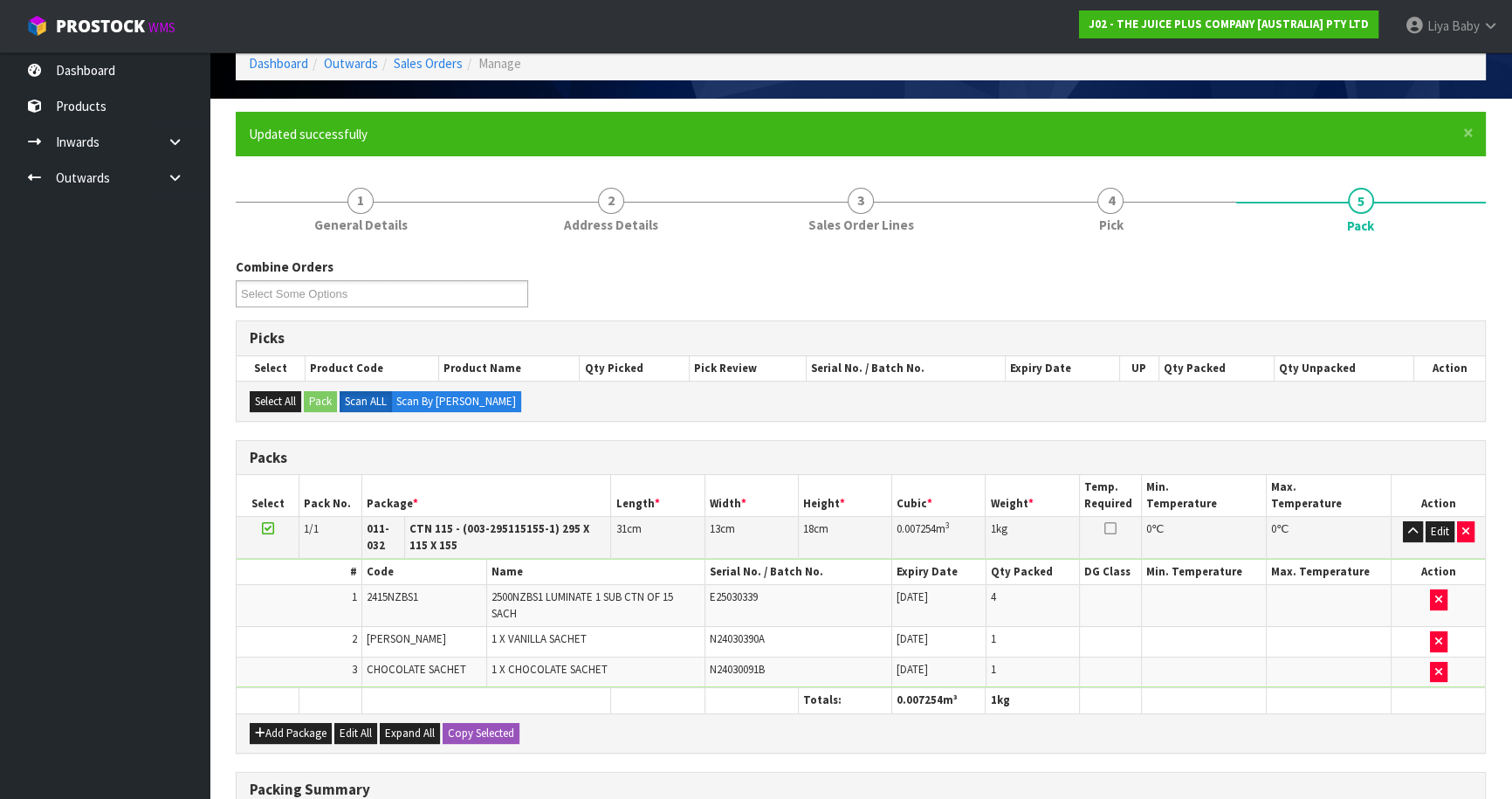
scroll to position [212, 0]
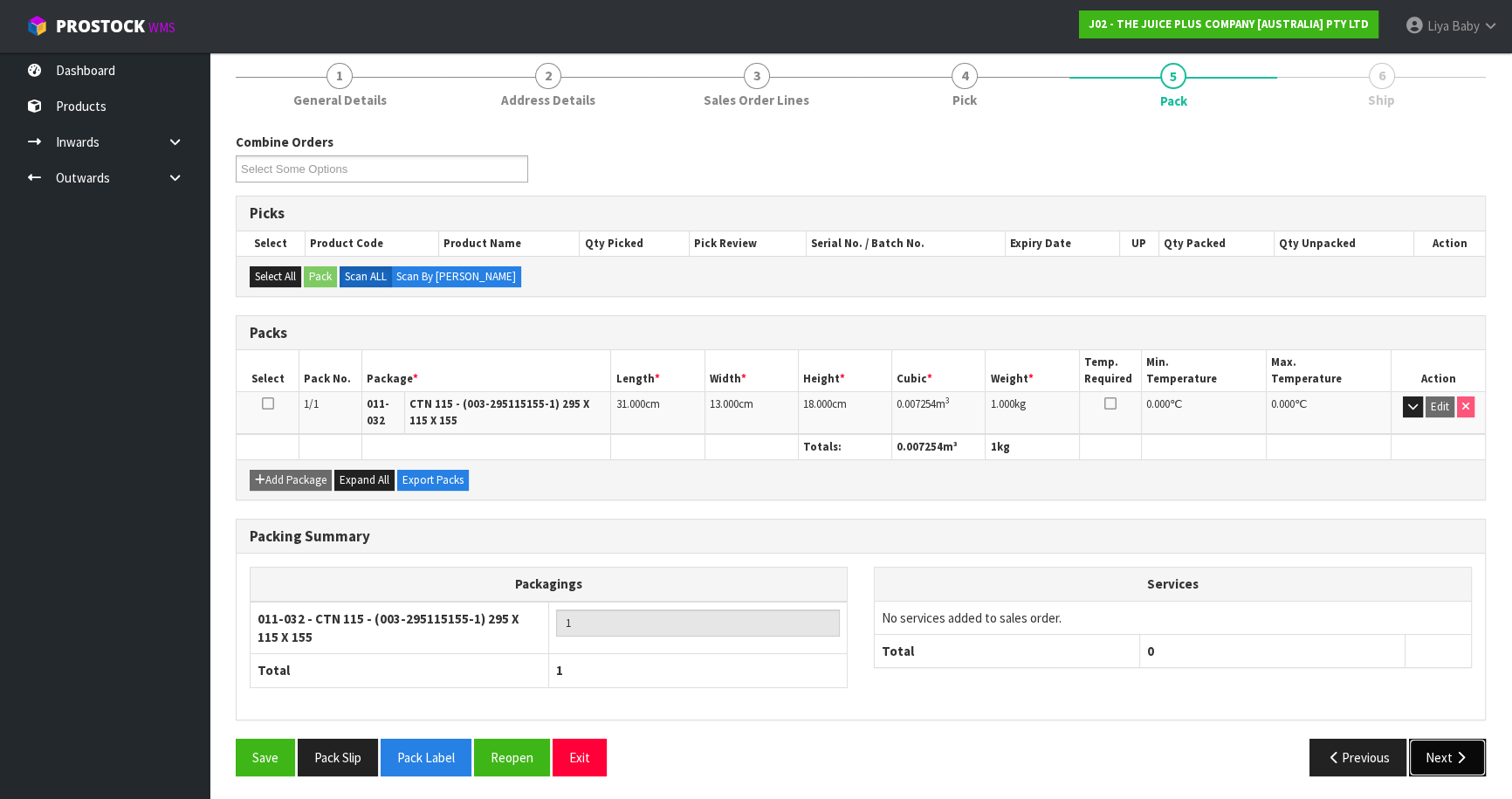
click at [1421, 741] on button "Next" at bounding box center [1447, 757] width 77 height 37
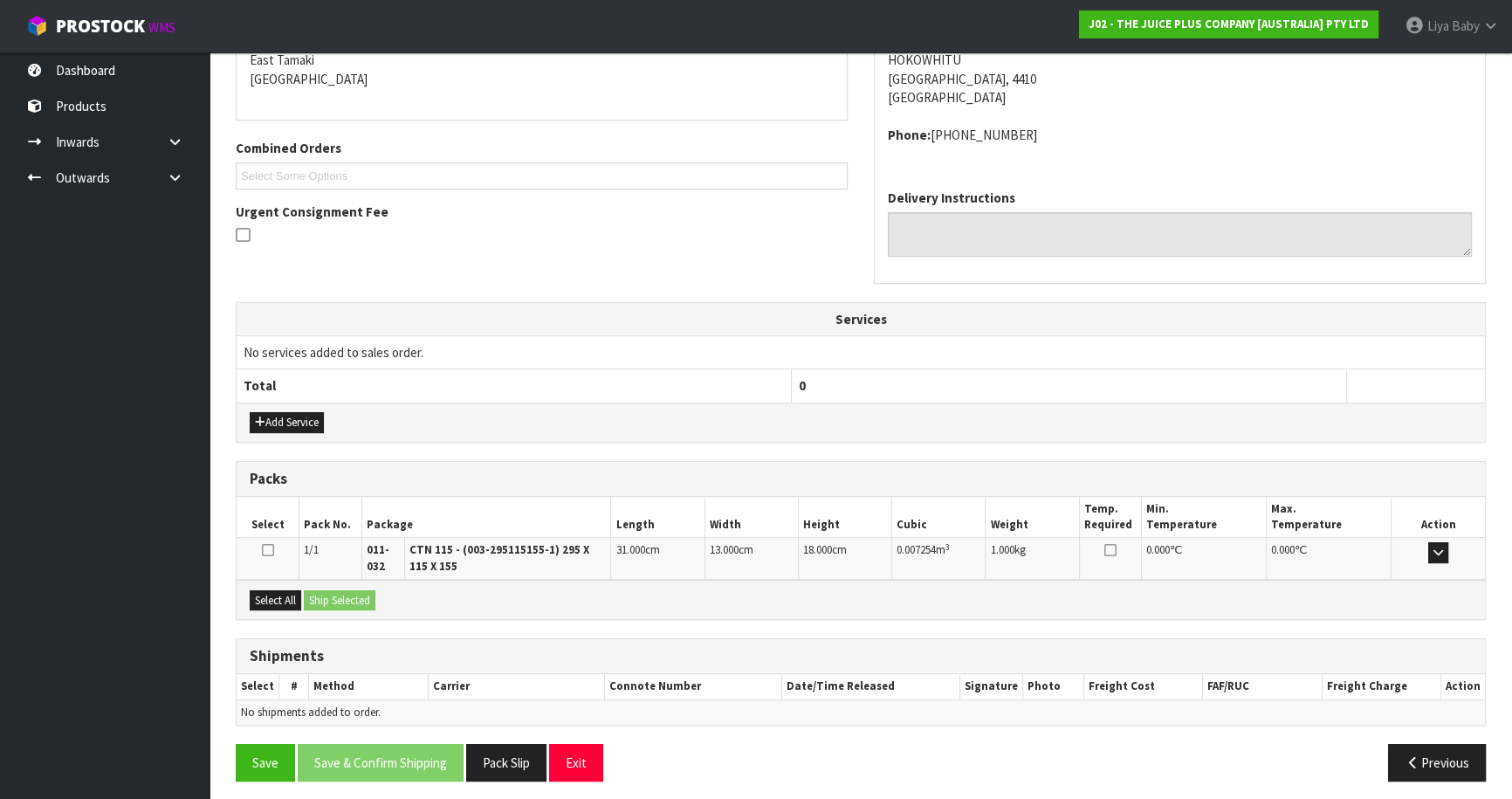
scroll to position [384, 0]
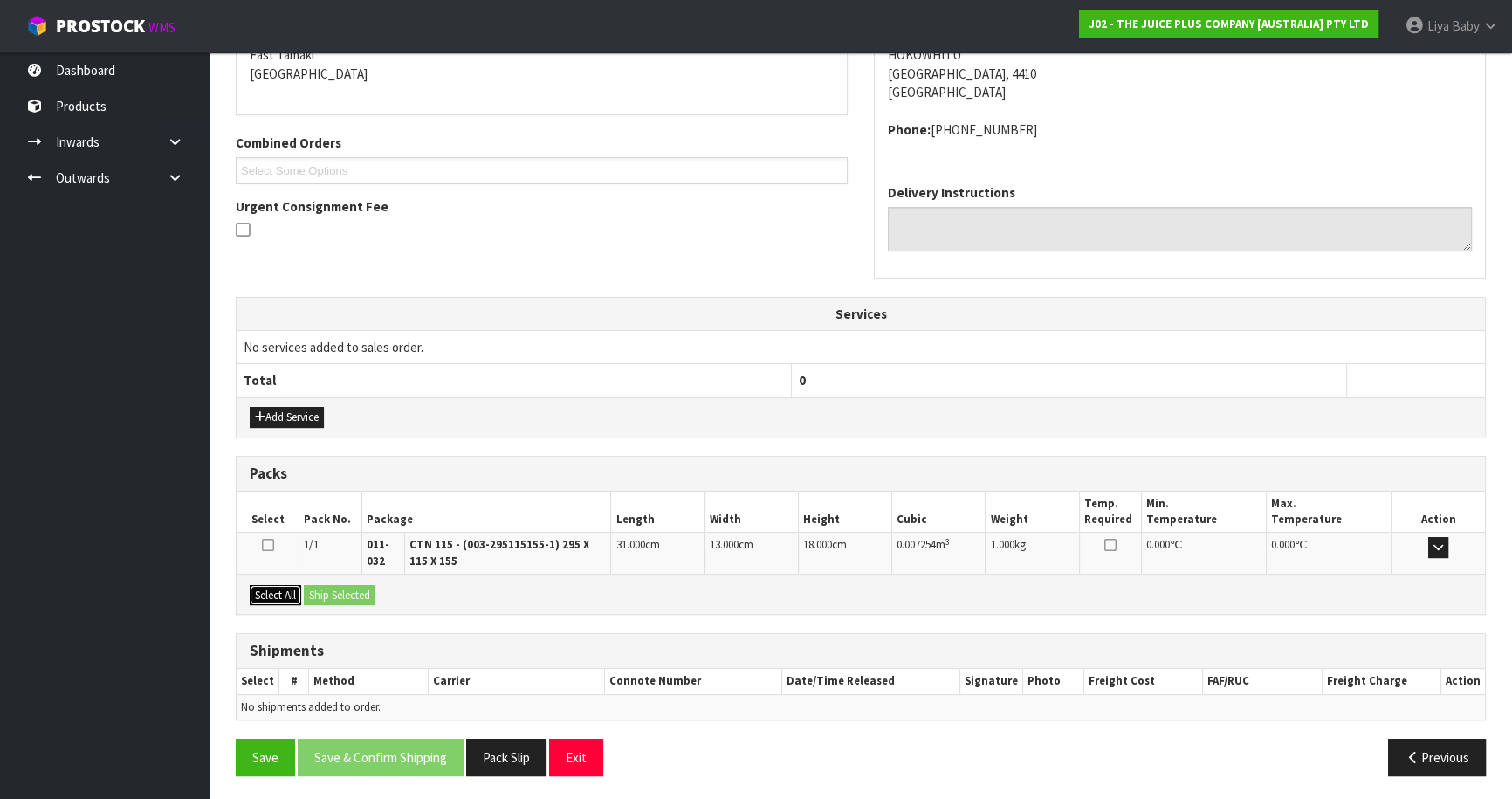
click at [278, 588] on button "Select All" at bounding box center [276, 595] width 52 height 21
click at [310, 590] on button "Ship Selected" at bounding box center [339, 595] width 71 height 21
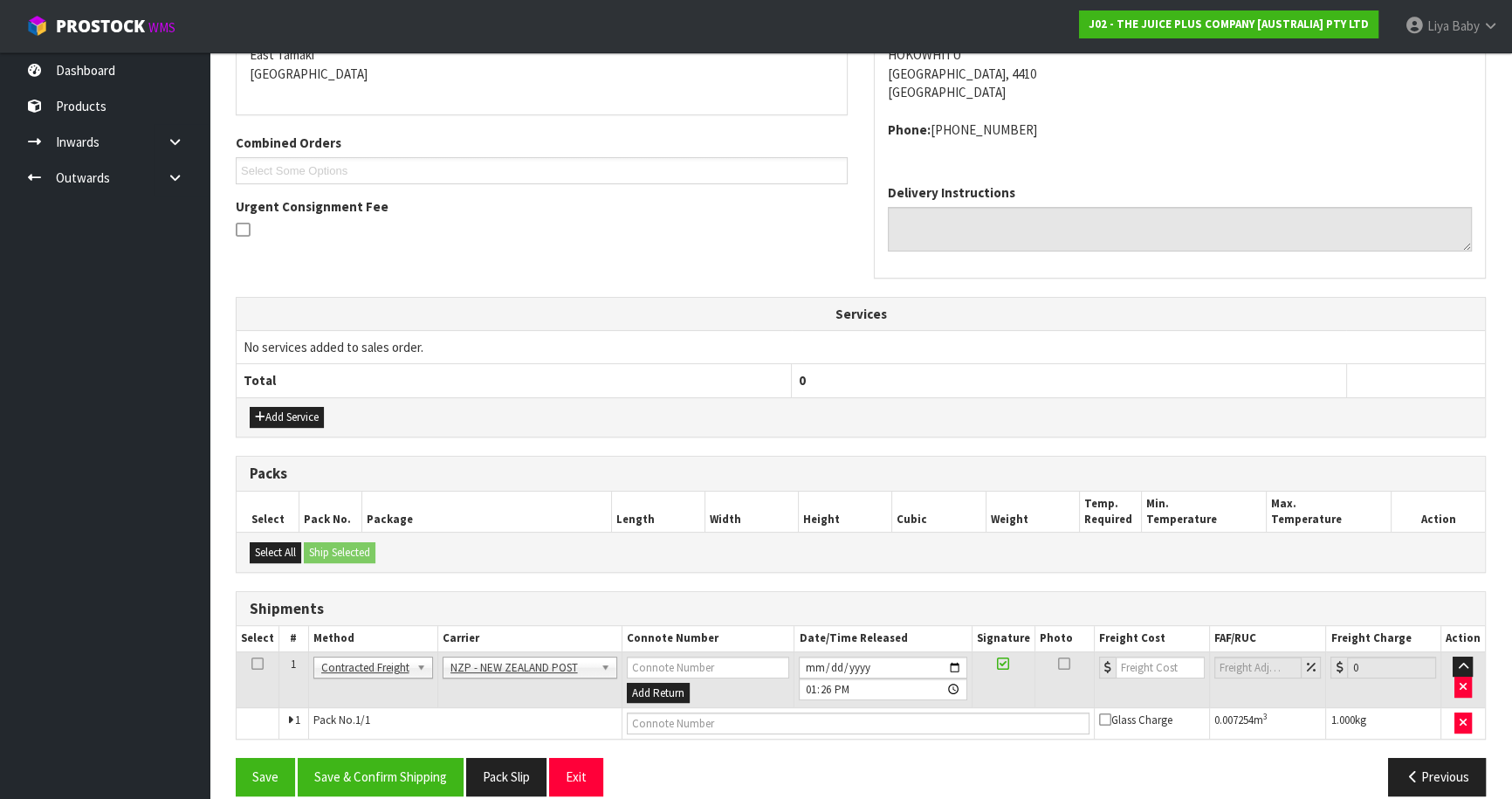
drag, startPoint x: 260, startPoint y: 653, endPoint x: 272, endPoint y: 658, distance: 13.0
click at [265, 652] on td at bounding box center [258, 679] width 43 height 57
click at [257, 663] on icon at bounding box center [258, 663] width 12 height 1
click at [367, 772] on button "Save & Confirm Shipping" at bounding box center [380, 777] width 166 height 37
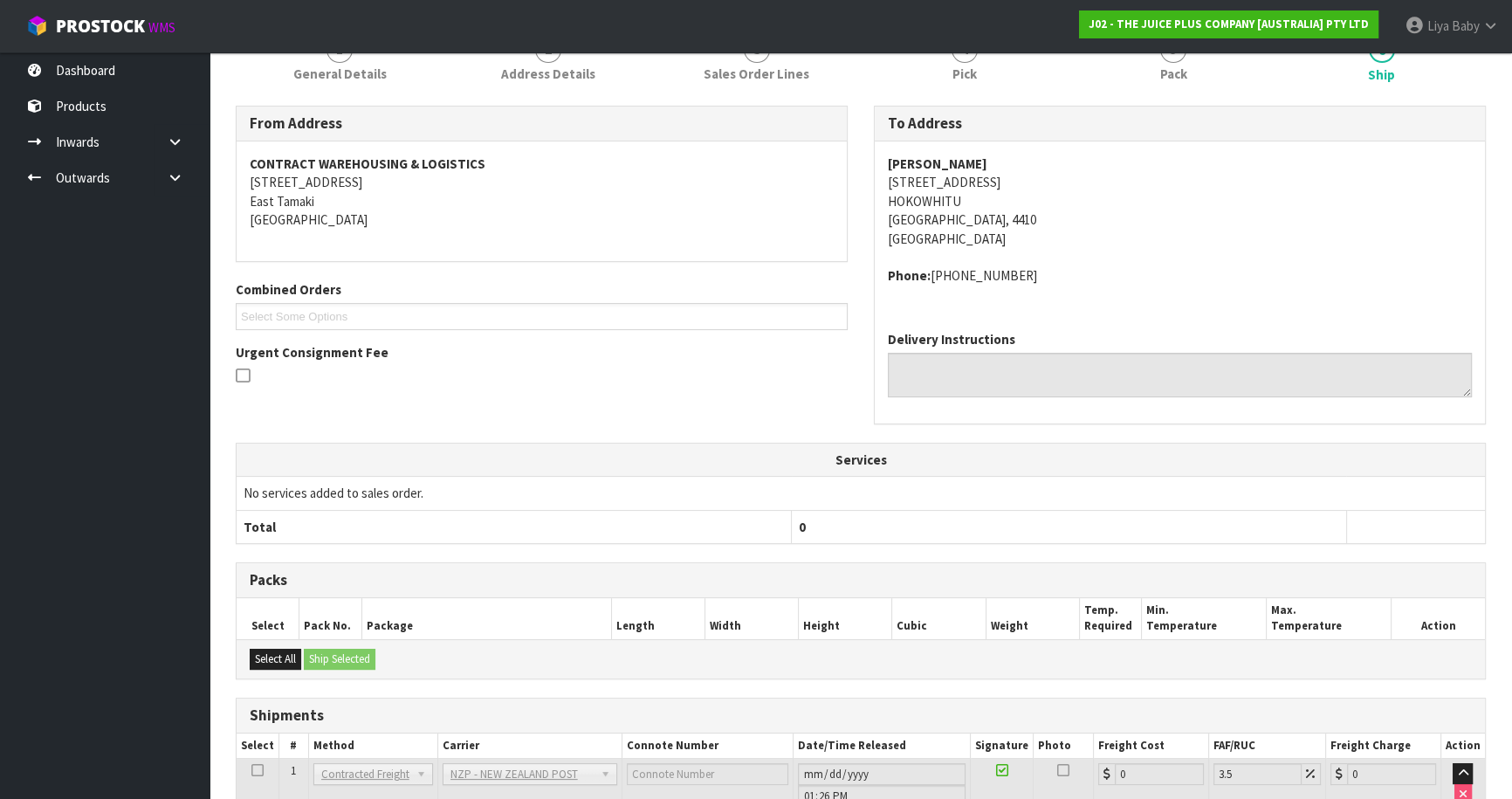
scroll to position [379, 0]
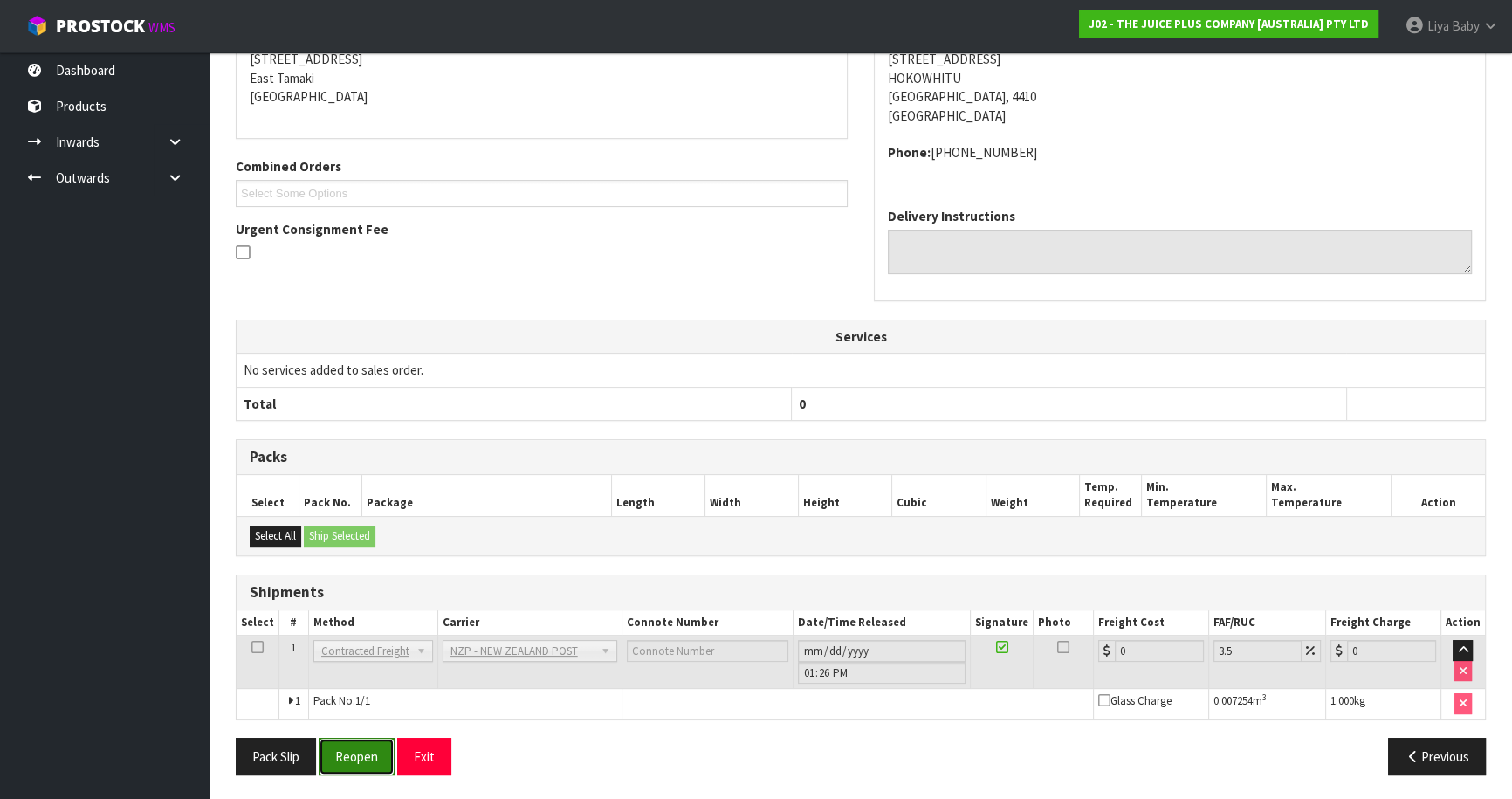
click at [350, 750] on button "Reopen" at bounding box center [356, 756] width 76 height 37
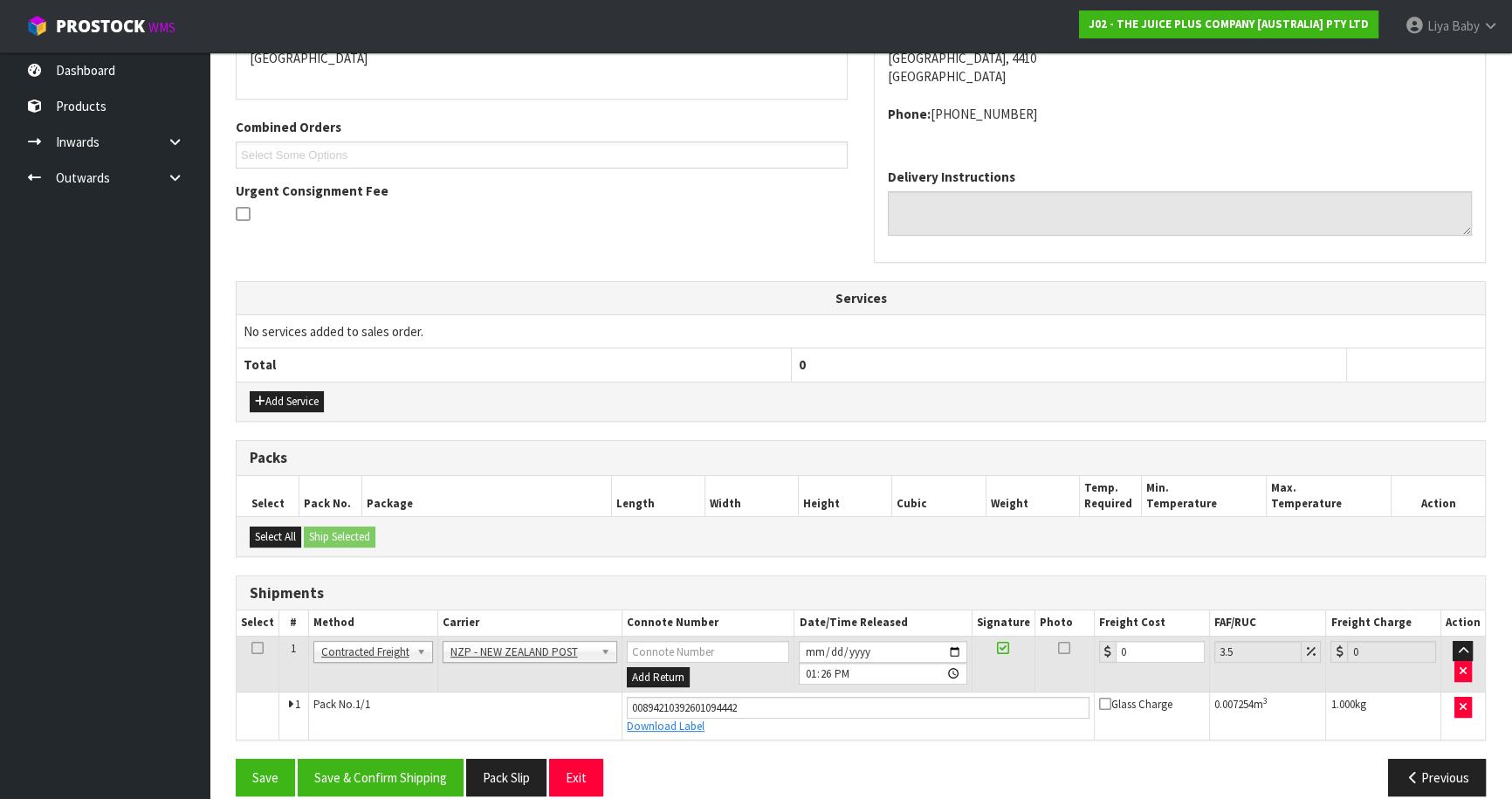
scroll to position [420, 0]
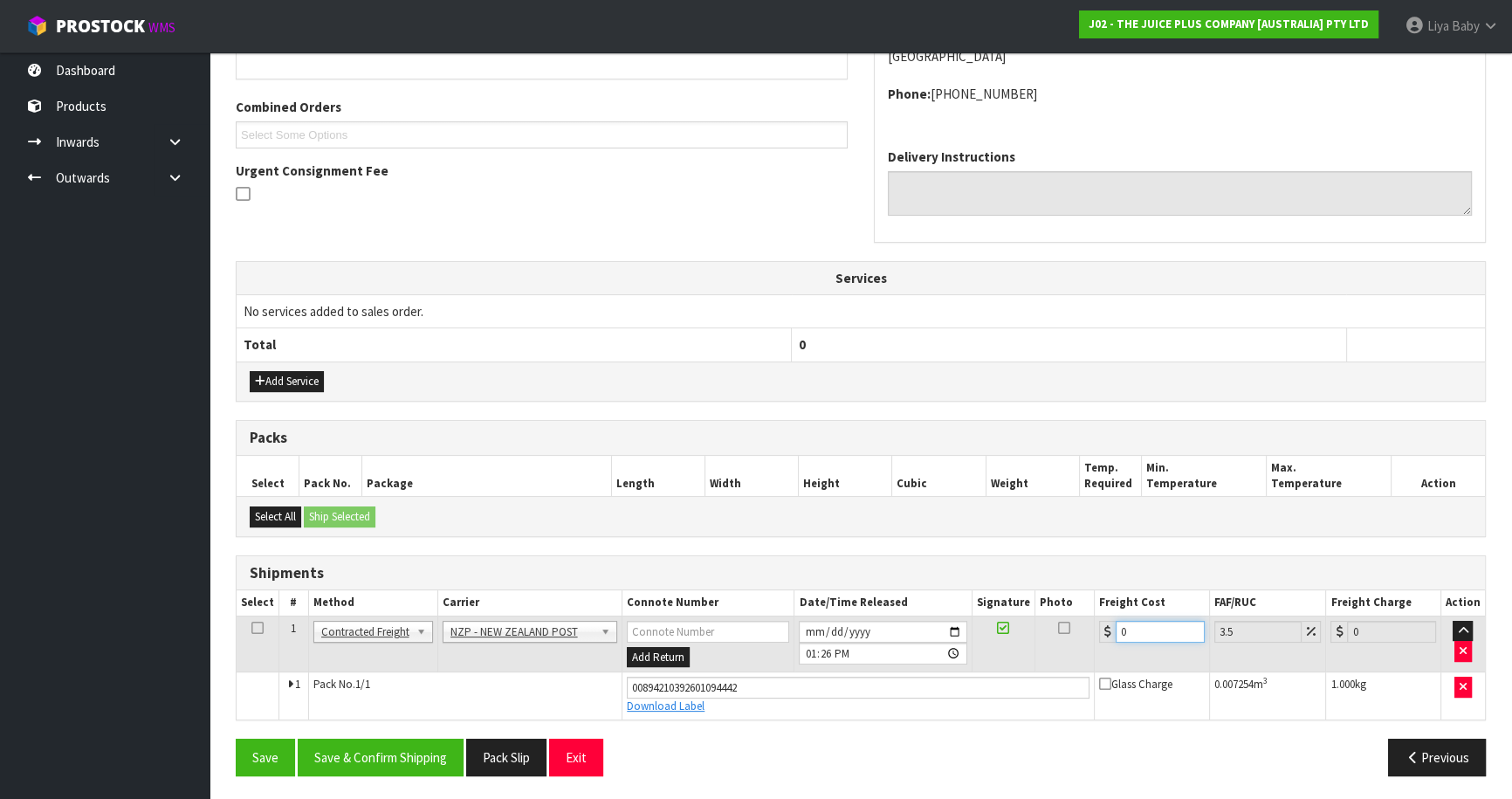
click at [1149, 630] on input "0" at bounding box center [1160, 631] width 89 height 21
drag, startPoint x: 254, startPoint y: 618, endPoint x: 257, endPoint y: 627, distance: 9.5
click at [254, 628] on icon at bounding box center [258, 628] width 12 height 1
click at [389, 759] on button "Save & Confirm Shipping" at bounding box center [380, 757] width 166 height 37
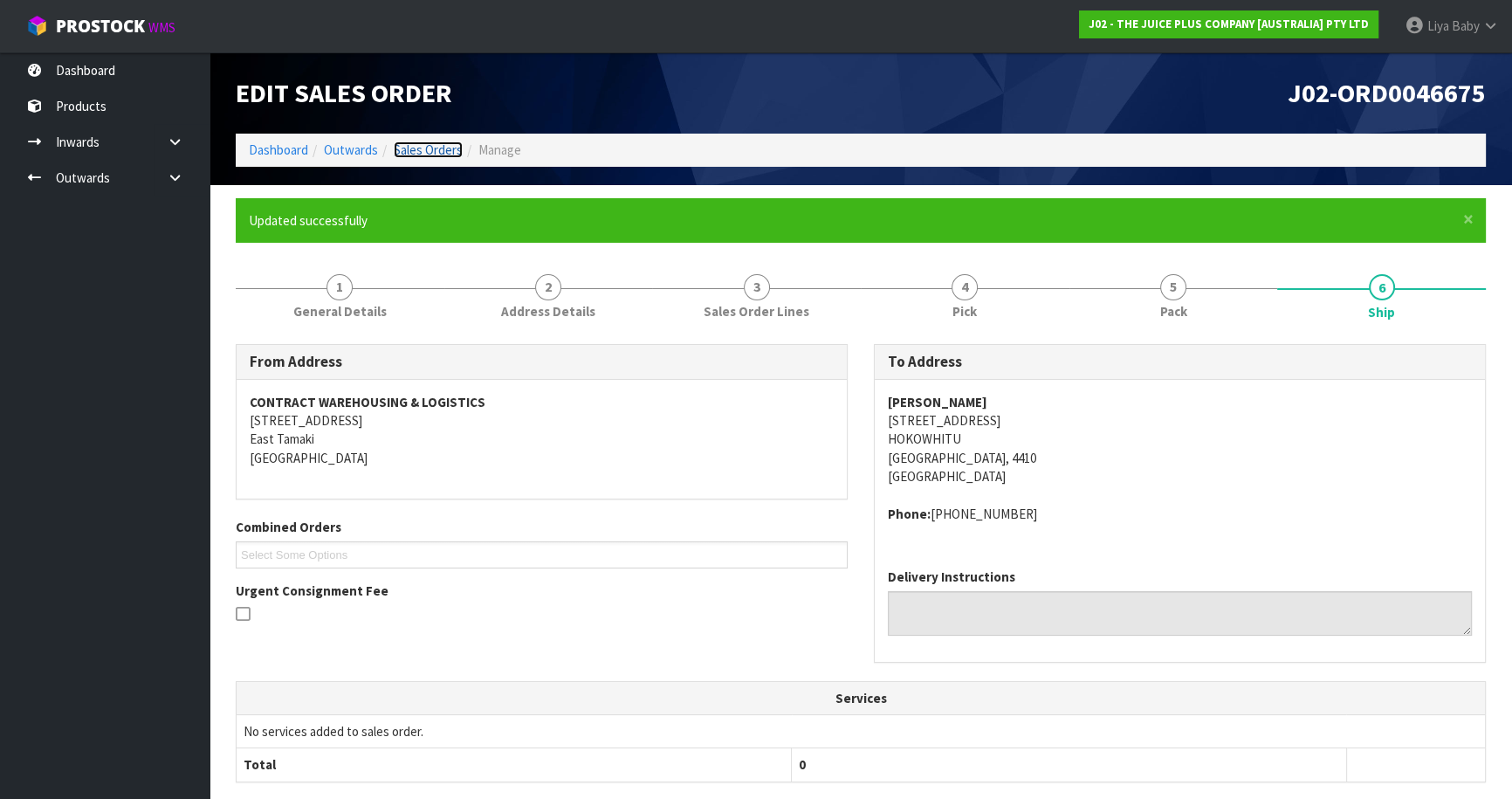
click at [433, 144] on link "Sales Orders" at bounding box center [428, 149] width 69 height 17
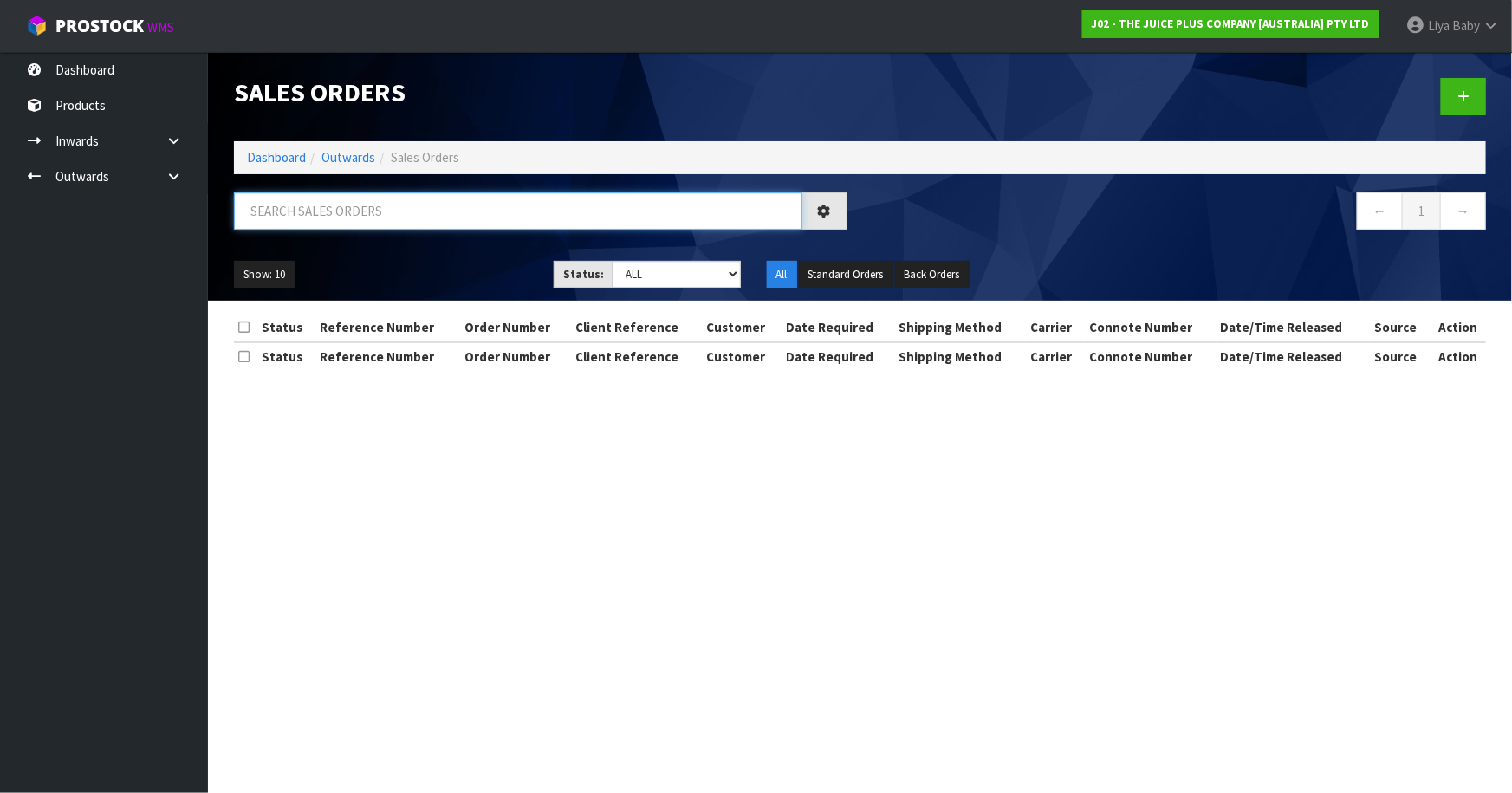
click at [394, 221] on input "text" at bounding box center [518, 211] width 568 height 37
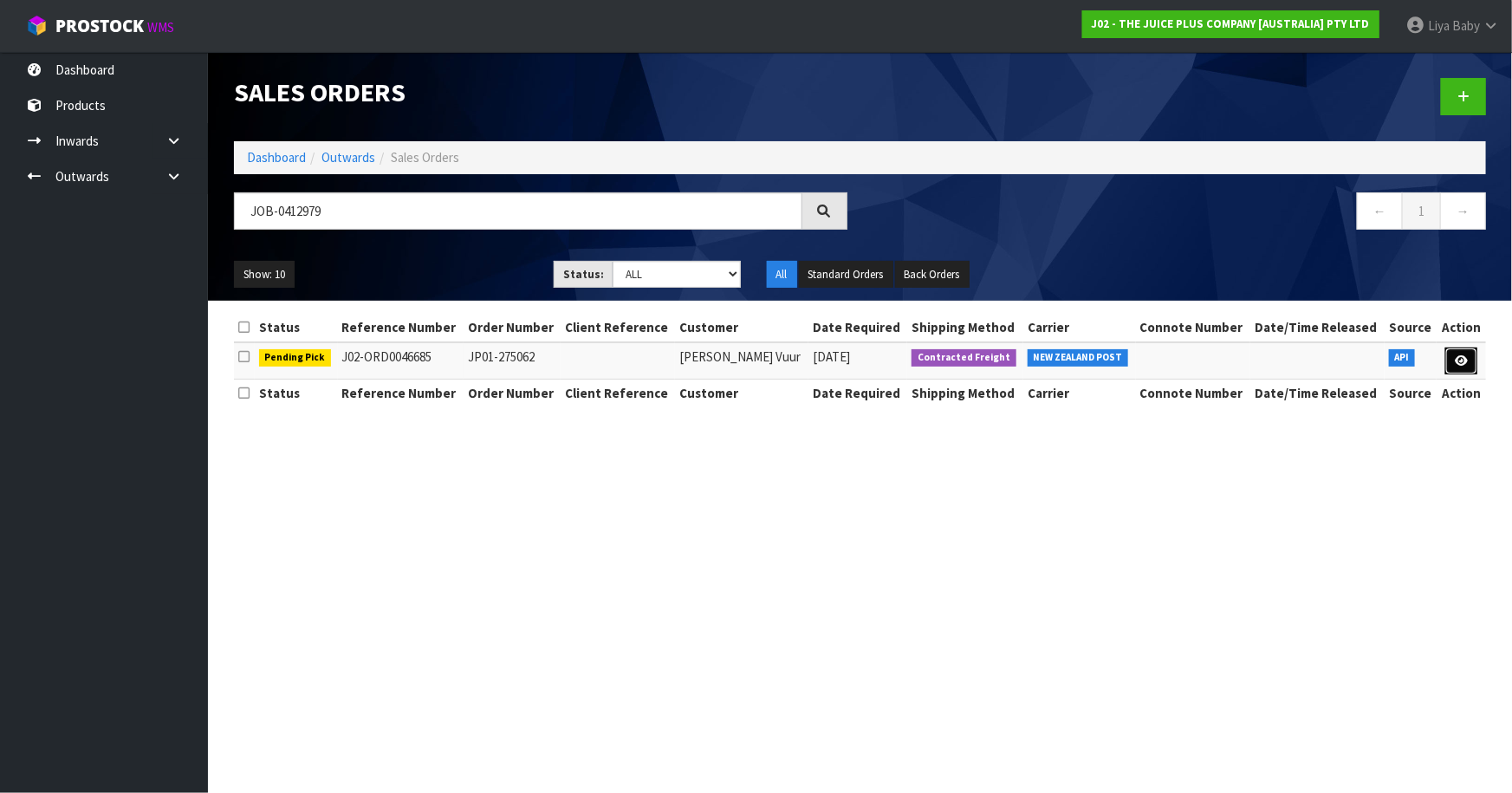
click at [1472, 364] on link at bounding box center [1461, 361] width 32 height 27
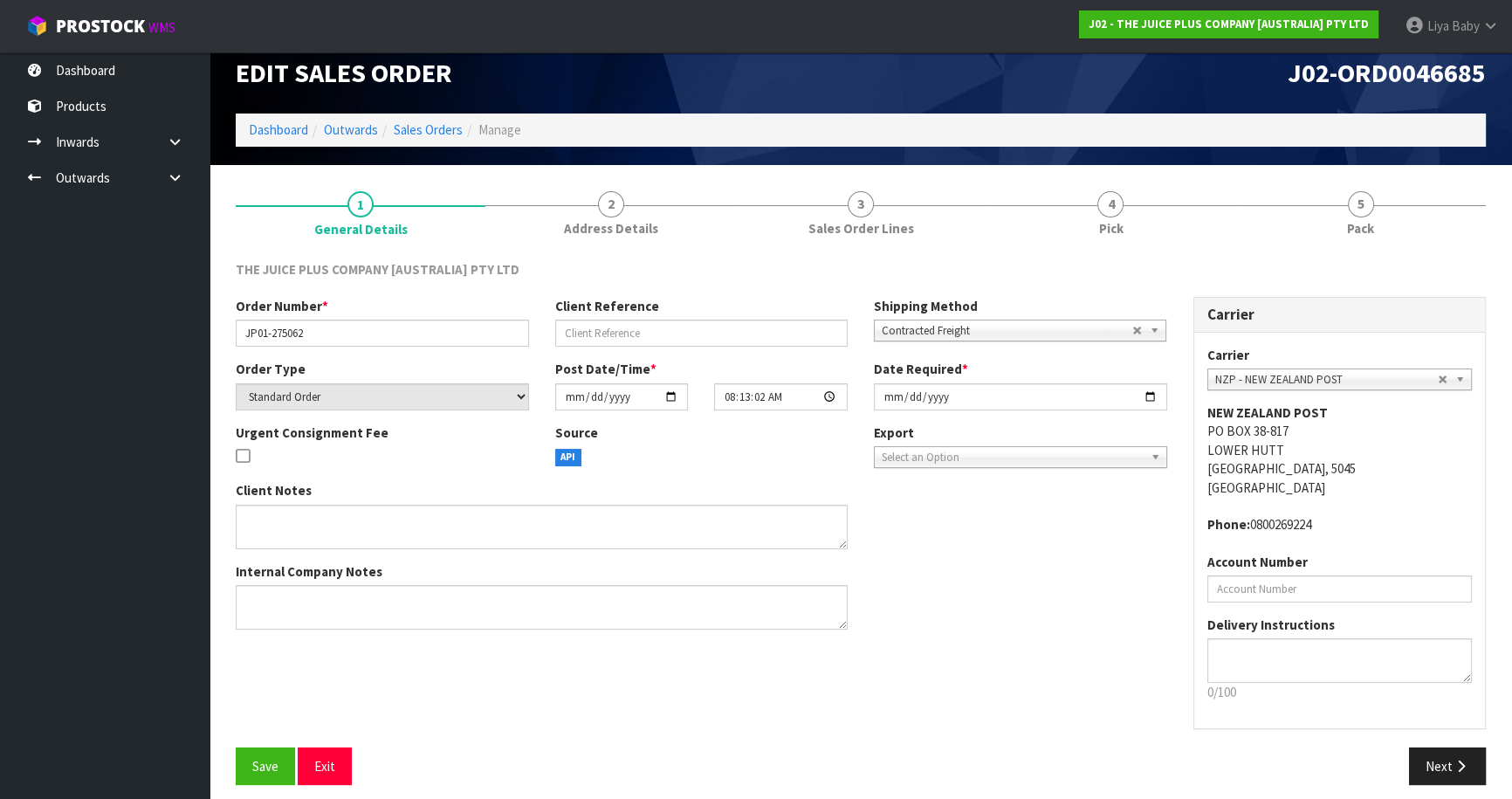
scroll to position [31, 0]
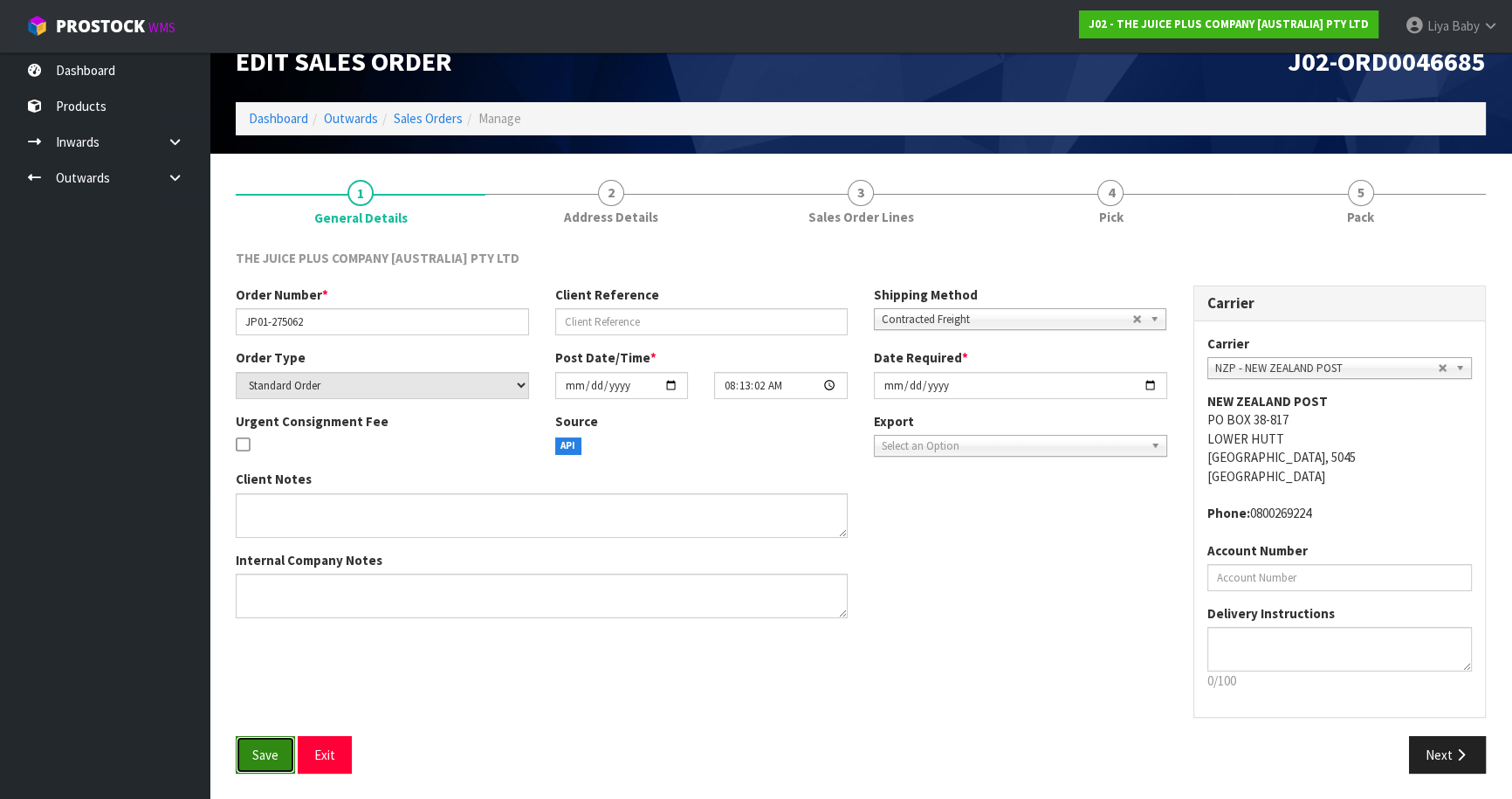
click at [256, 742] on button "Save" at bounding box center [265, 754] width 59 height 37
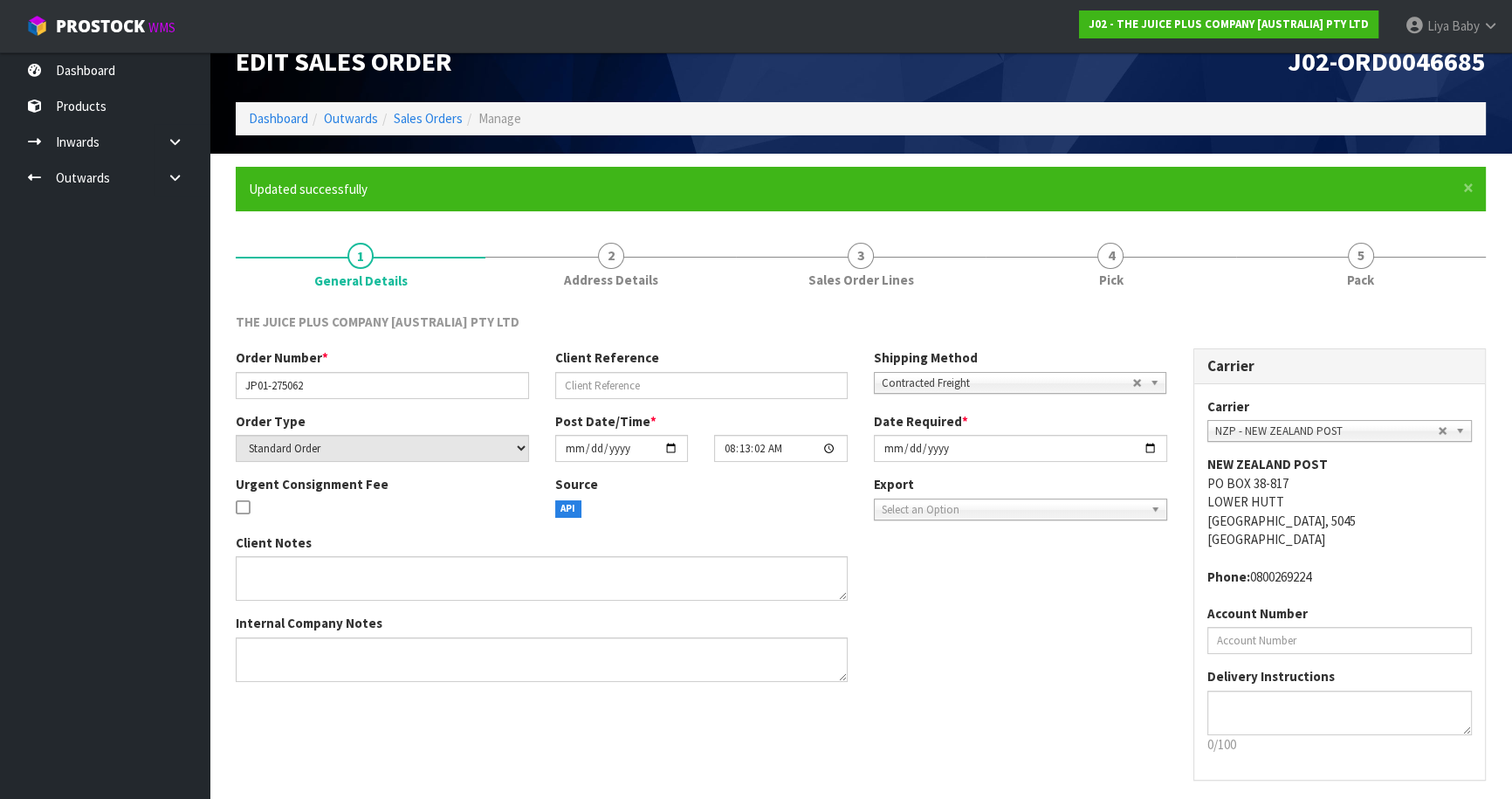
scroll to position [0, 0]
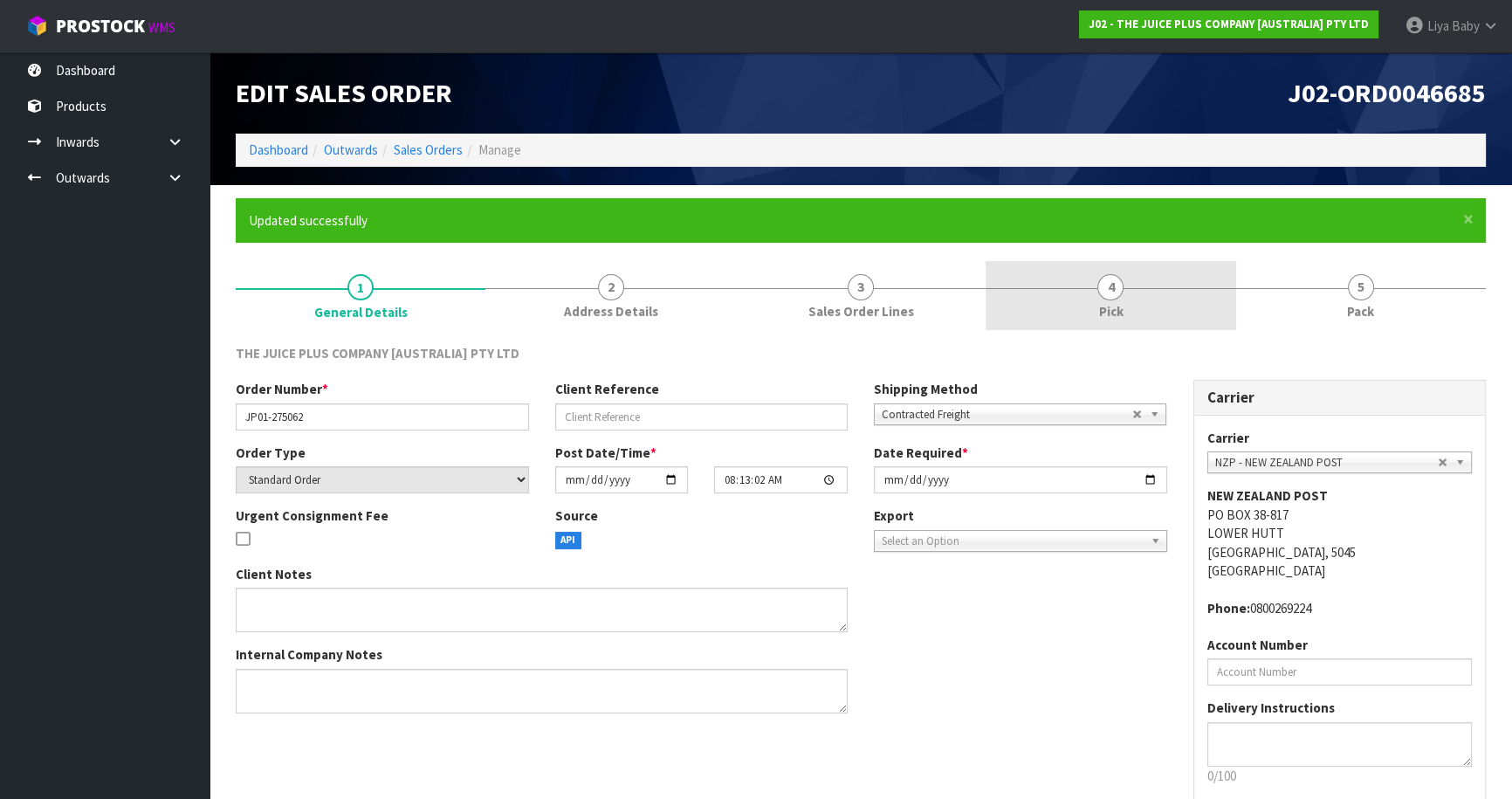
click at [1132, 281] on link "4 Pick" at bounding box center [1110, 295] width 250 height 69
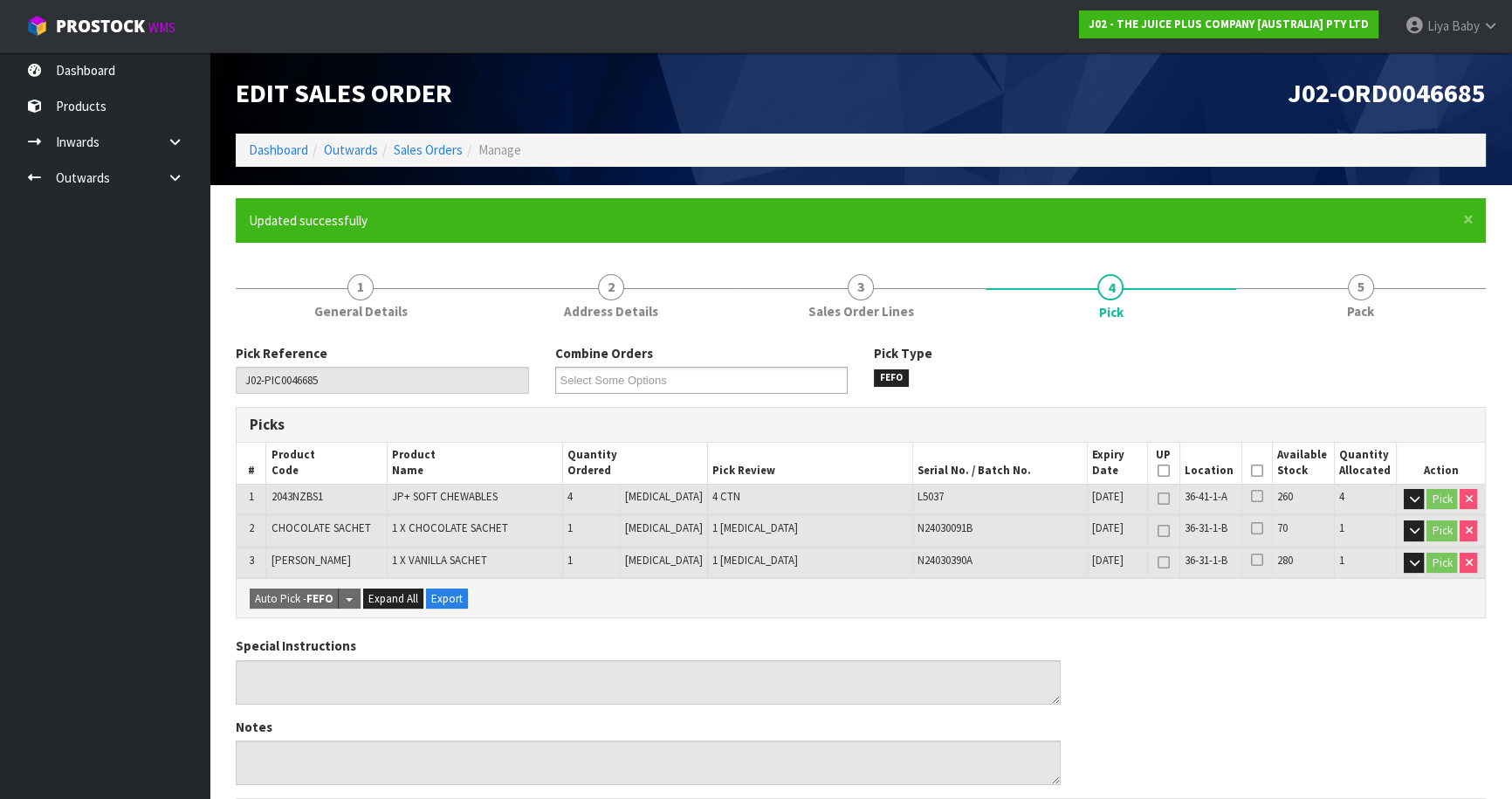
click at [1250, 470] on icon at bounding box center [1257, 470] width 12 height 1
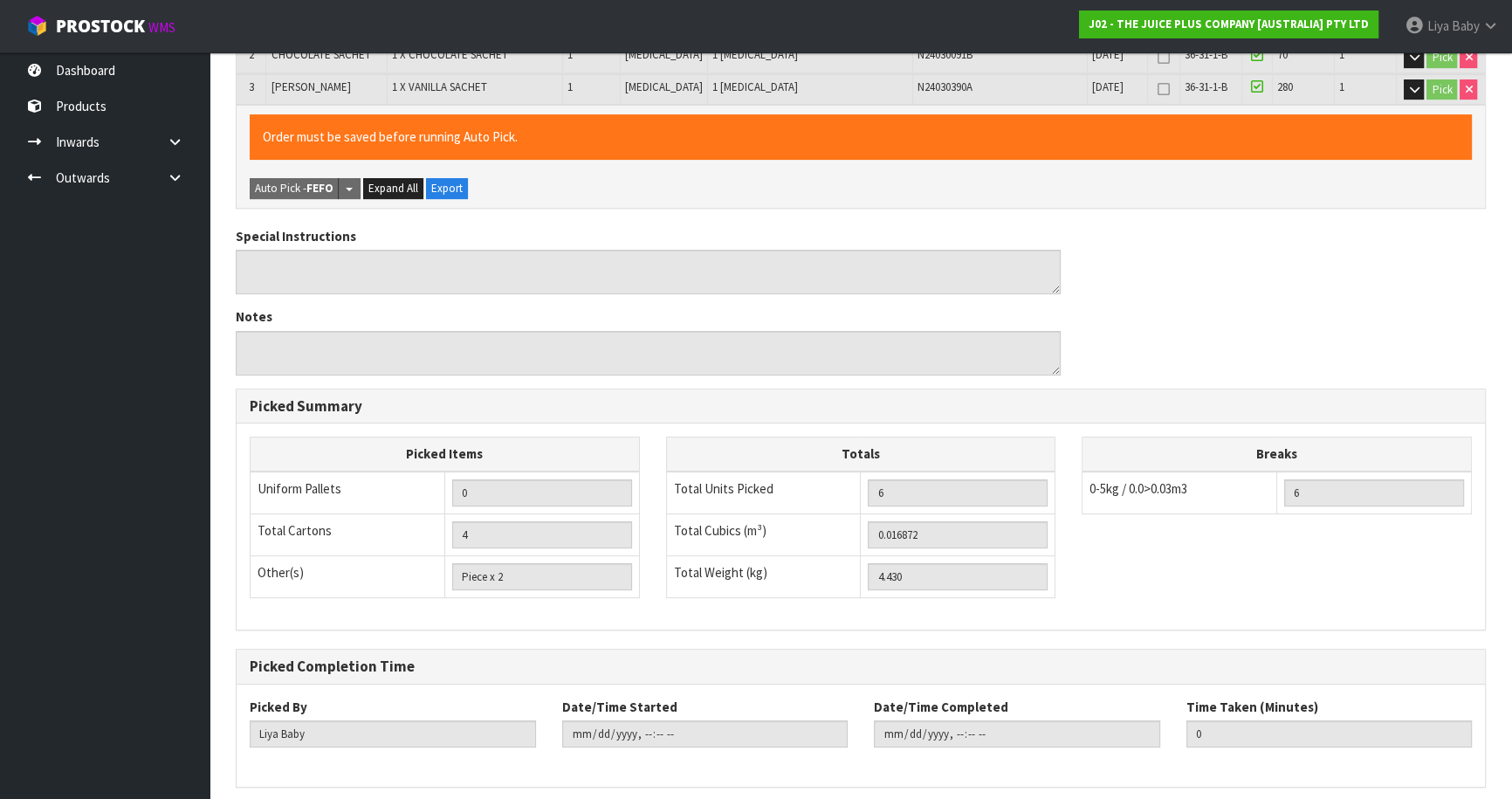
scroll to position [541, 0]
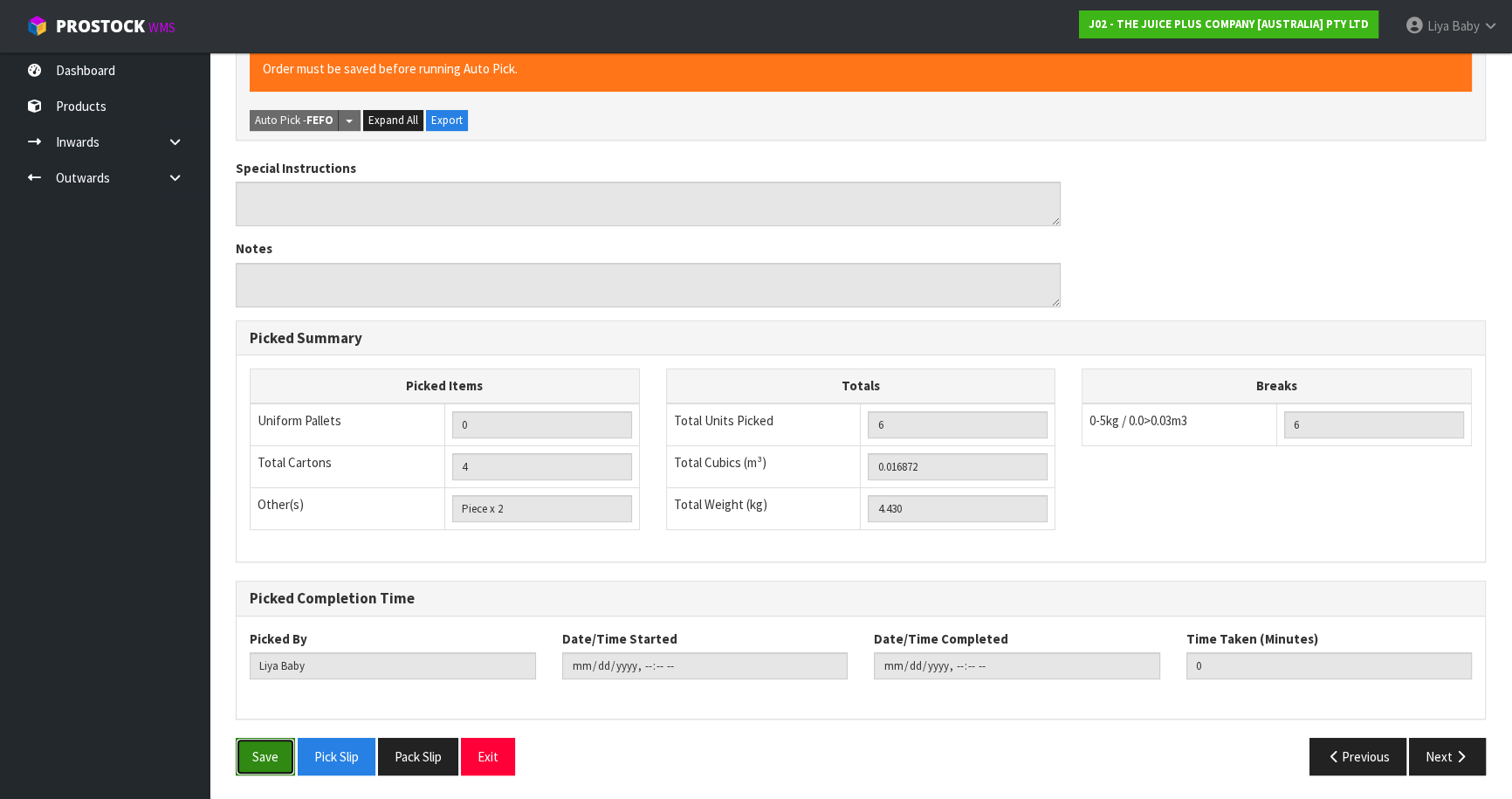
click at [268, 754] on button "Save" at bounding box center [265, 756] width 59 height 37
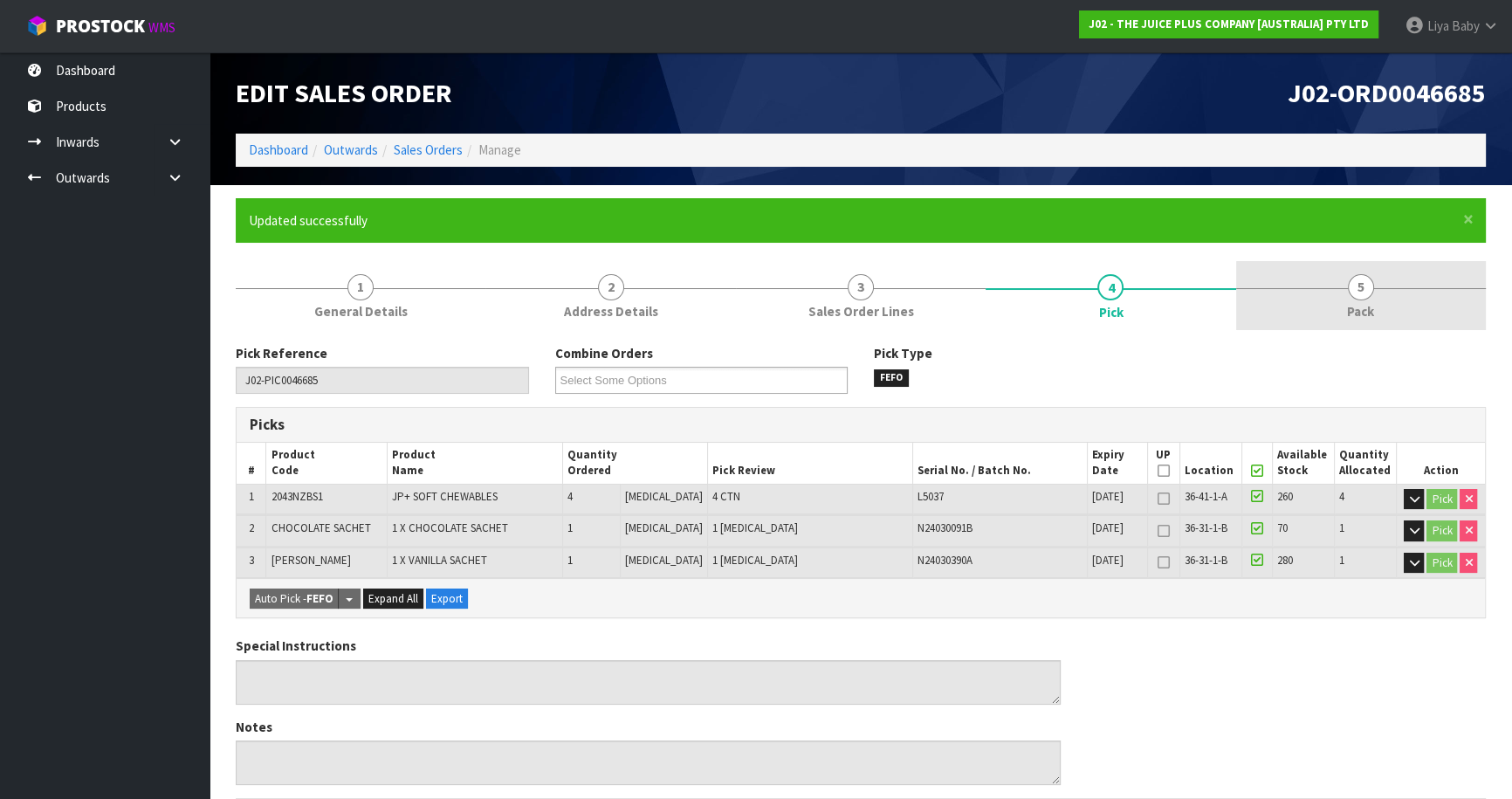
click at [1369, 312] on span "Pack" at bounding box center [1360, 311] width 27 height 19
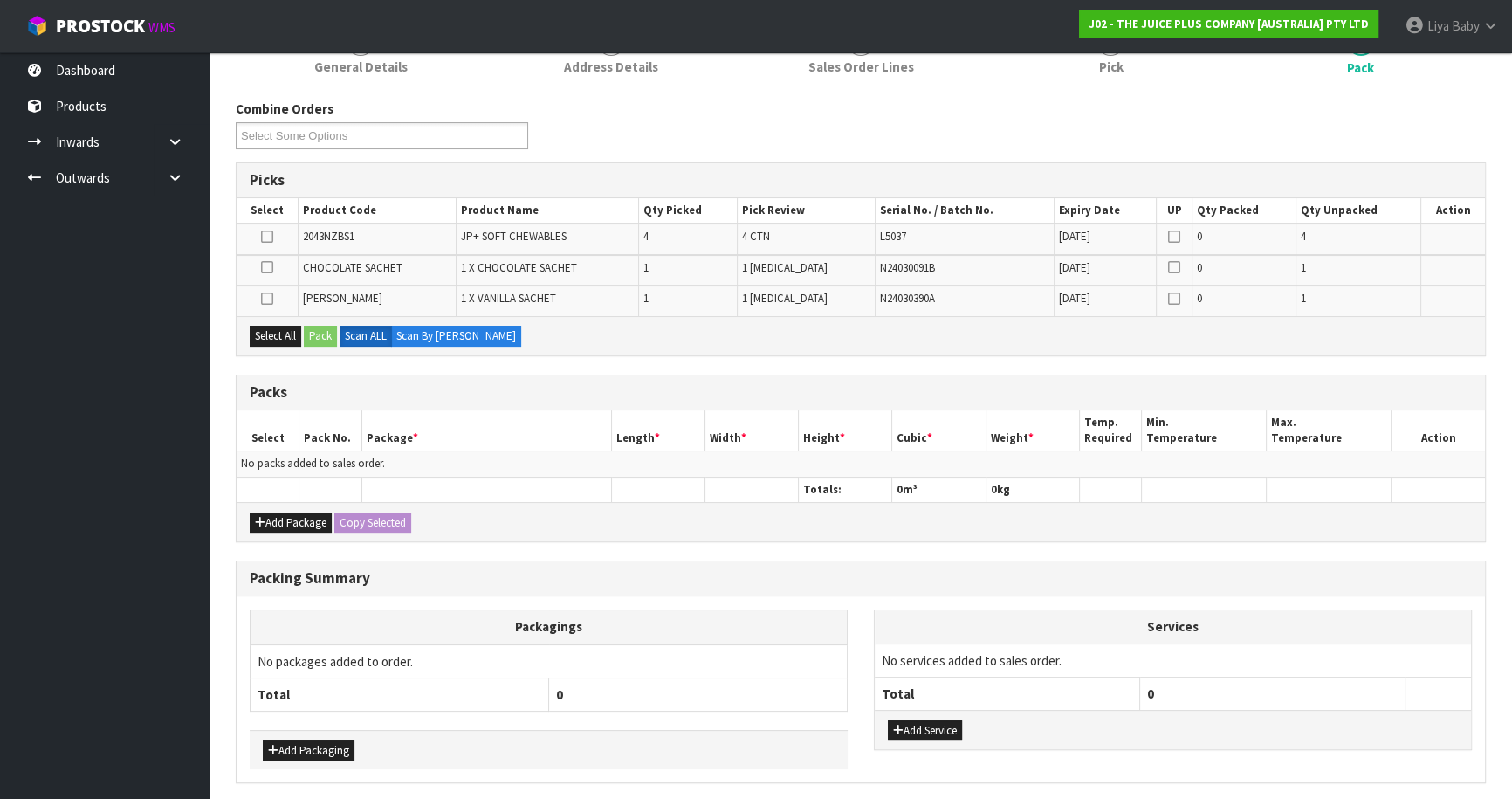
scroll to position [307, 0]
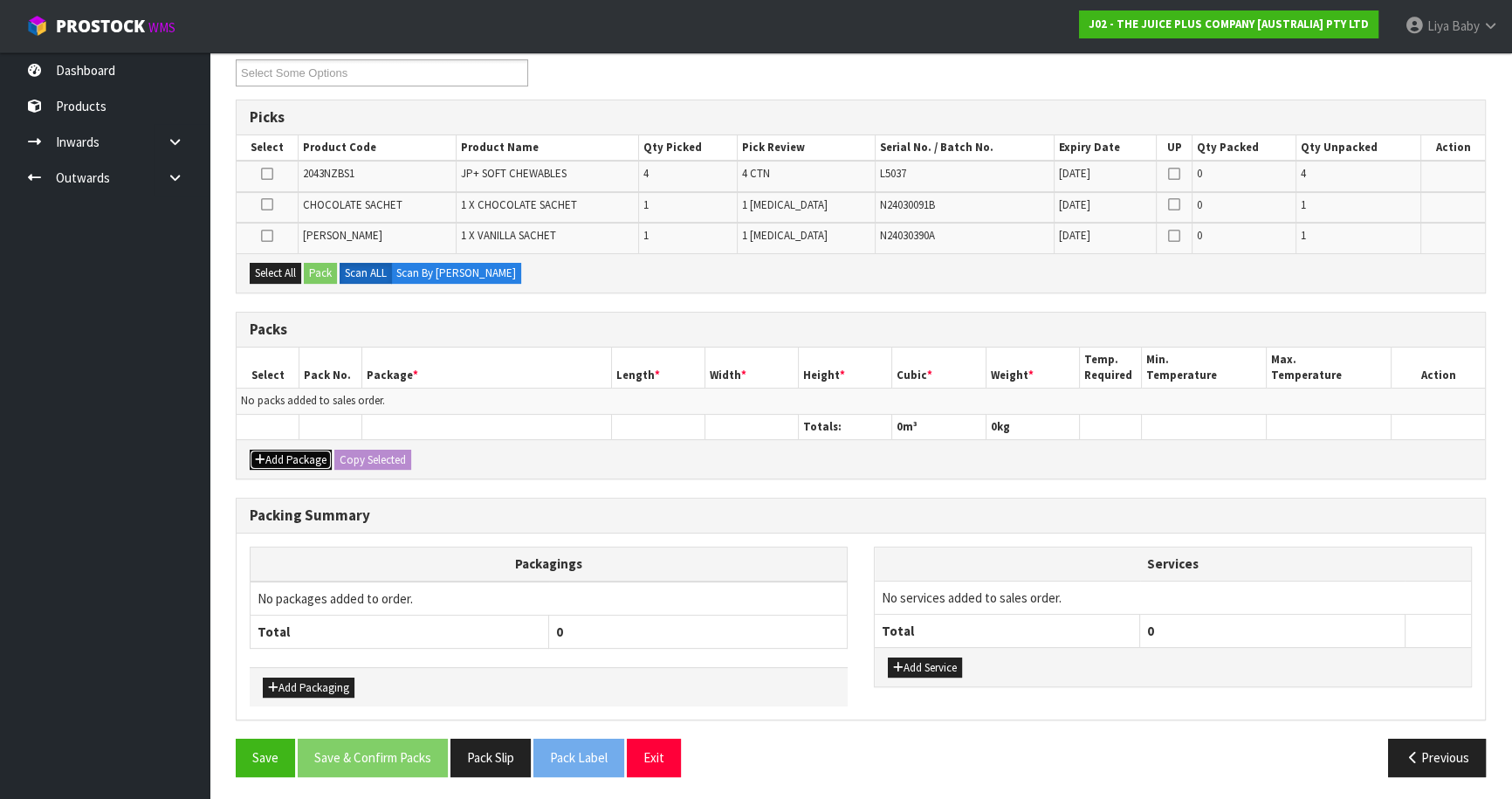
click at [277, 454] on button "Add Package" at bounding box center [291, 460] width 82 height 21
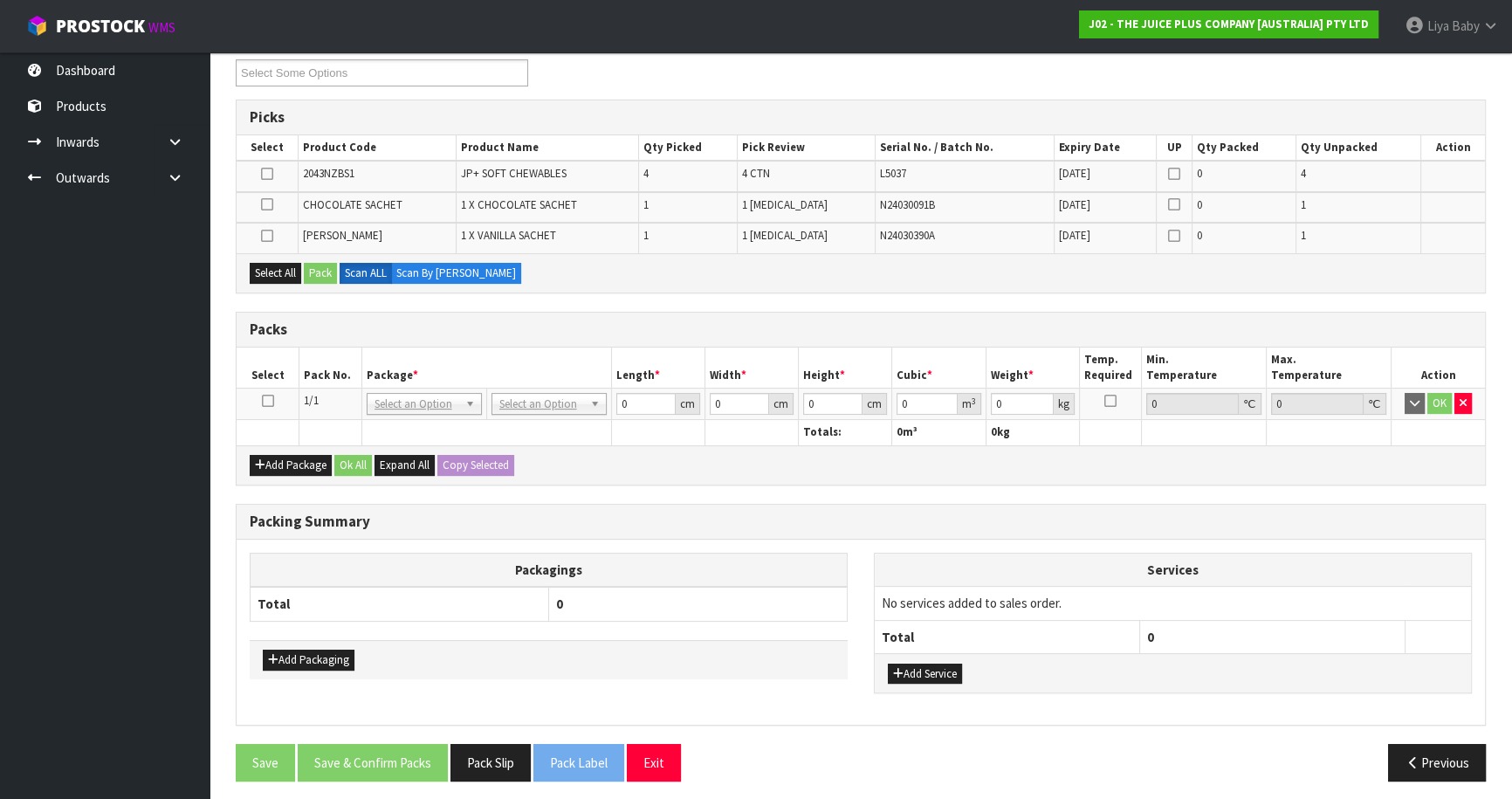
drag, startPoint x: 263, startPoint y: 396, endPoint x: 277, endPoint y: 387, distance: 16.6
click at [268, 401] on icon at bounding box center [268, 401] width 12 height 1
click at [278, 265] on button "Select All" at bounding box center [276, 272] width 52 height 21
click at [323, 269] on button "Pack" at bounding box center [320, 272] width 33 height 21
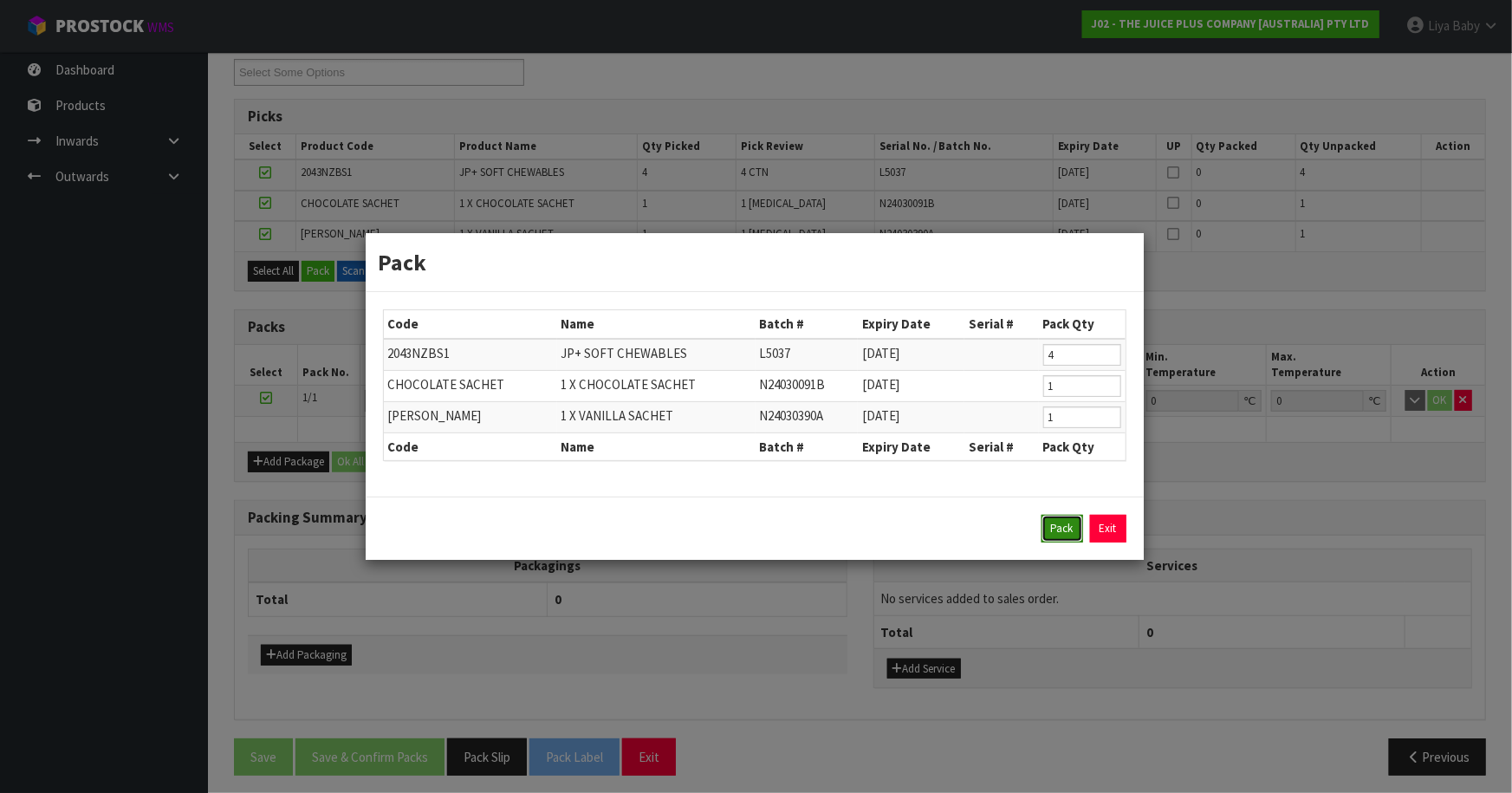
click at [1060, 535] on button "Pack" at bounding box center [1062, 528] width 42 height 27
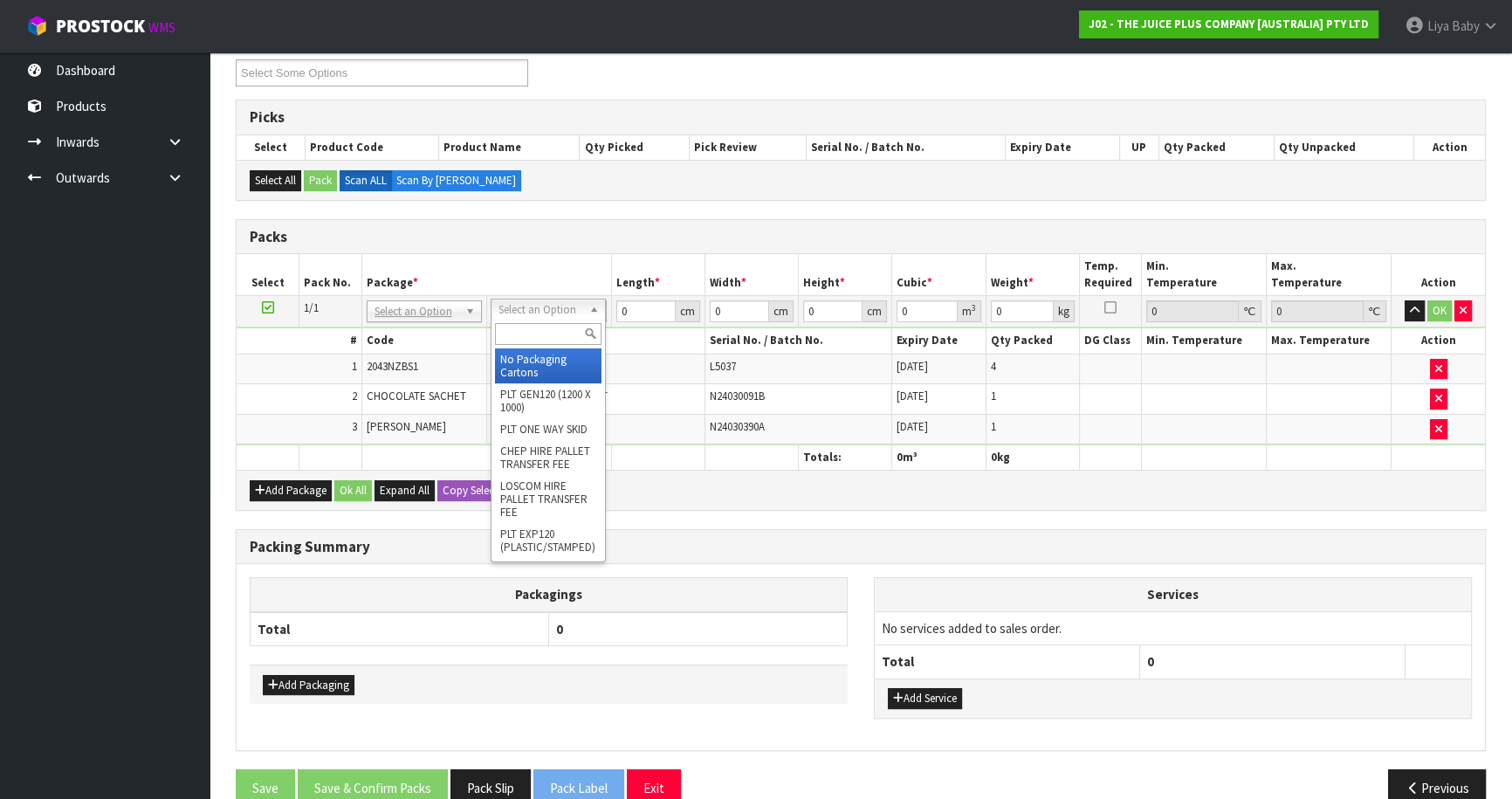
click at [550, 337] on input "text" at bounding box center [547, 334] width 106 height 21
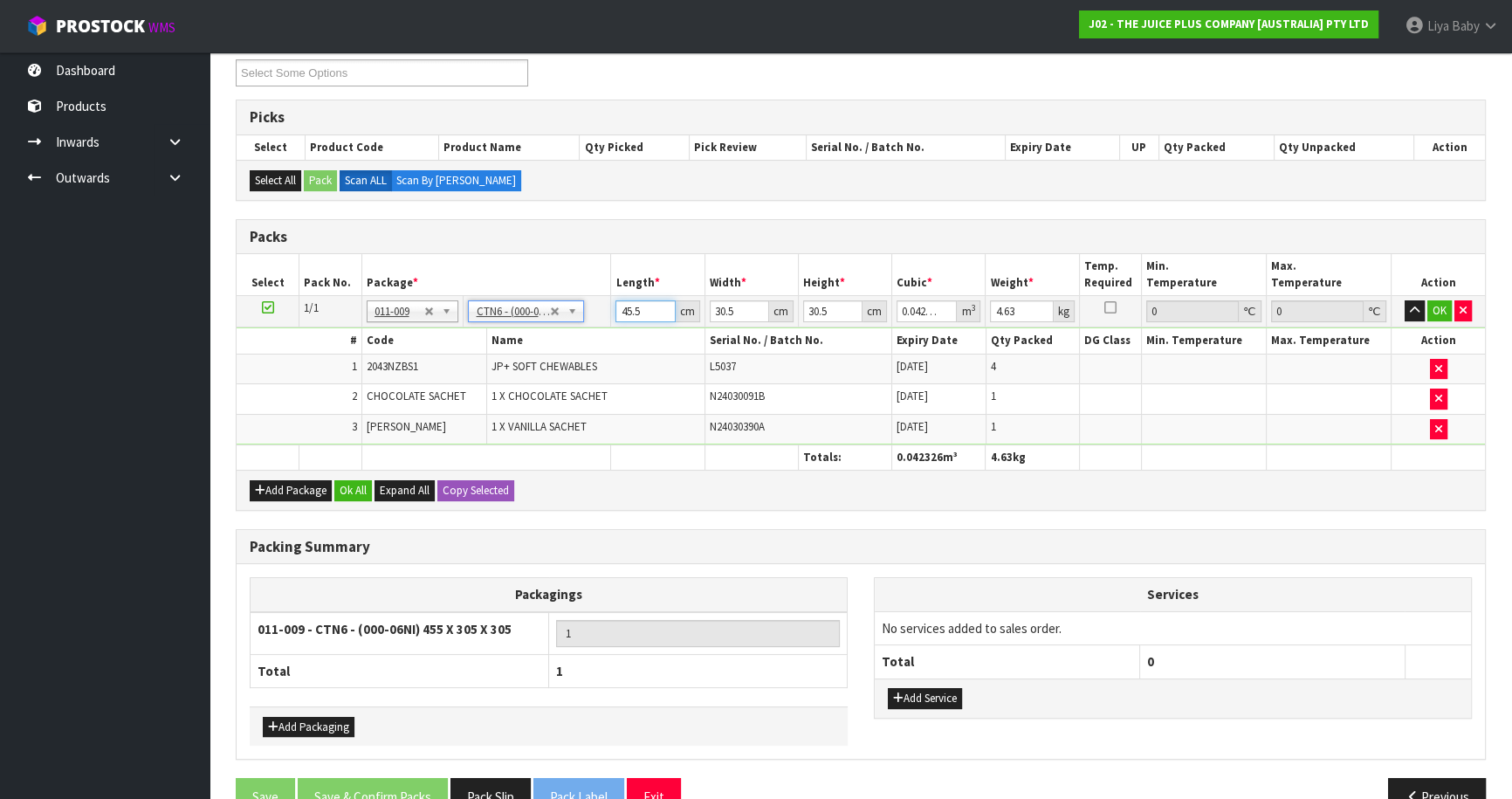
click at [643, 314] on input "45.5" at bounding box center [644, 311] width 59 height 21
click at [737, 313] on input "30.5" at bounding box center [739, 311] width 59 height 21
click at [838, 306] on input "30.5" at bounding box center [833, 311] width 59 height 21
click at [1034, 308] on input "4.631" at bounding box center [1021, 311] width 62 height 21
click at [1026, 311] on input "4.631" at bounding box center [1021, 311] width 62 height 21
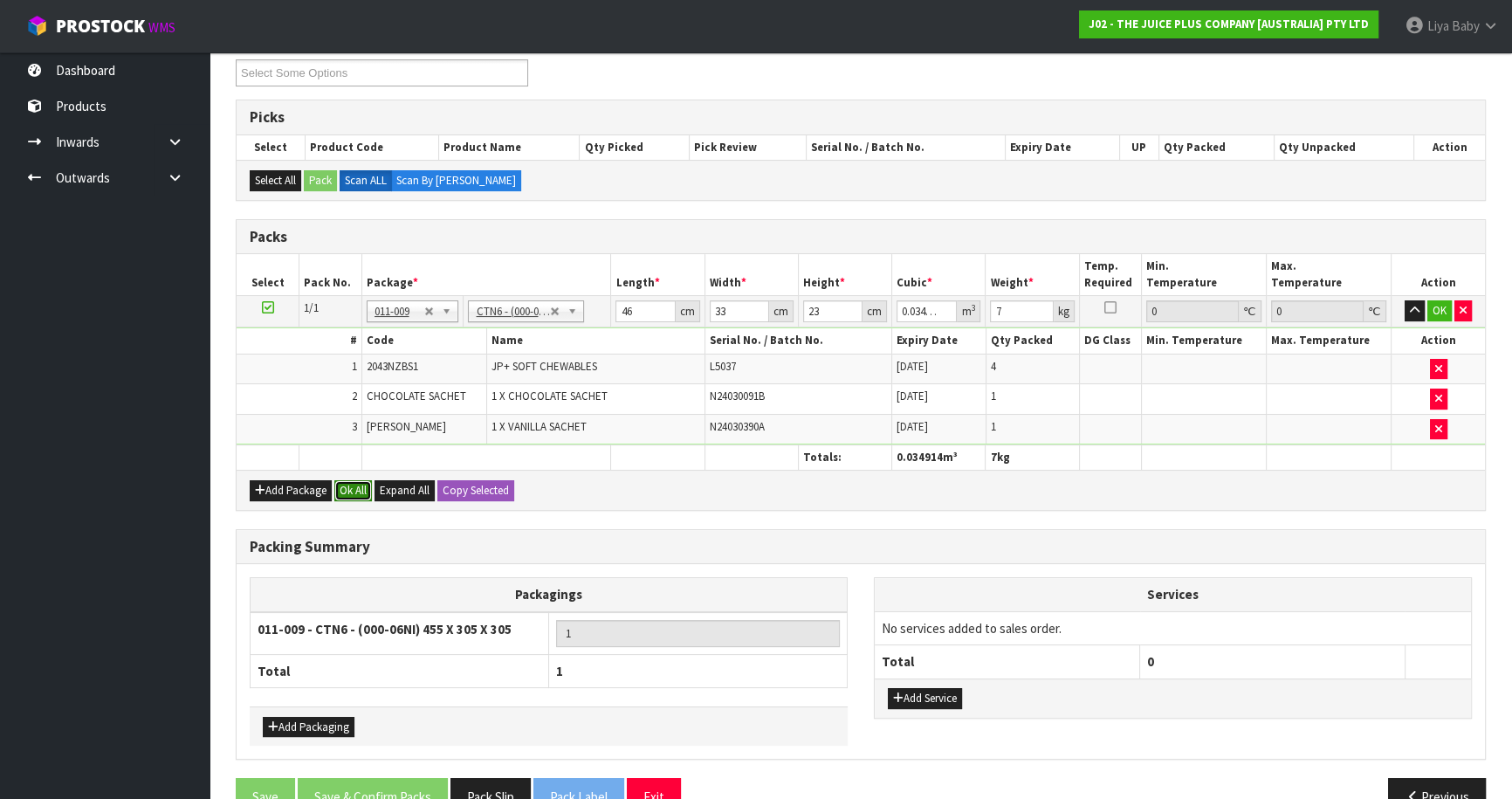
click at [349, 484] on button "Ok All" at bounding box center [353, 490] width 37 height 21
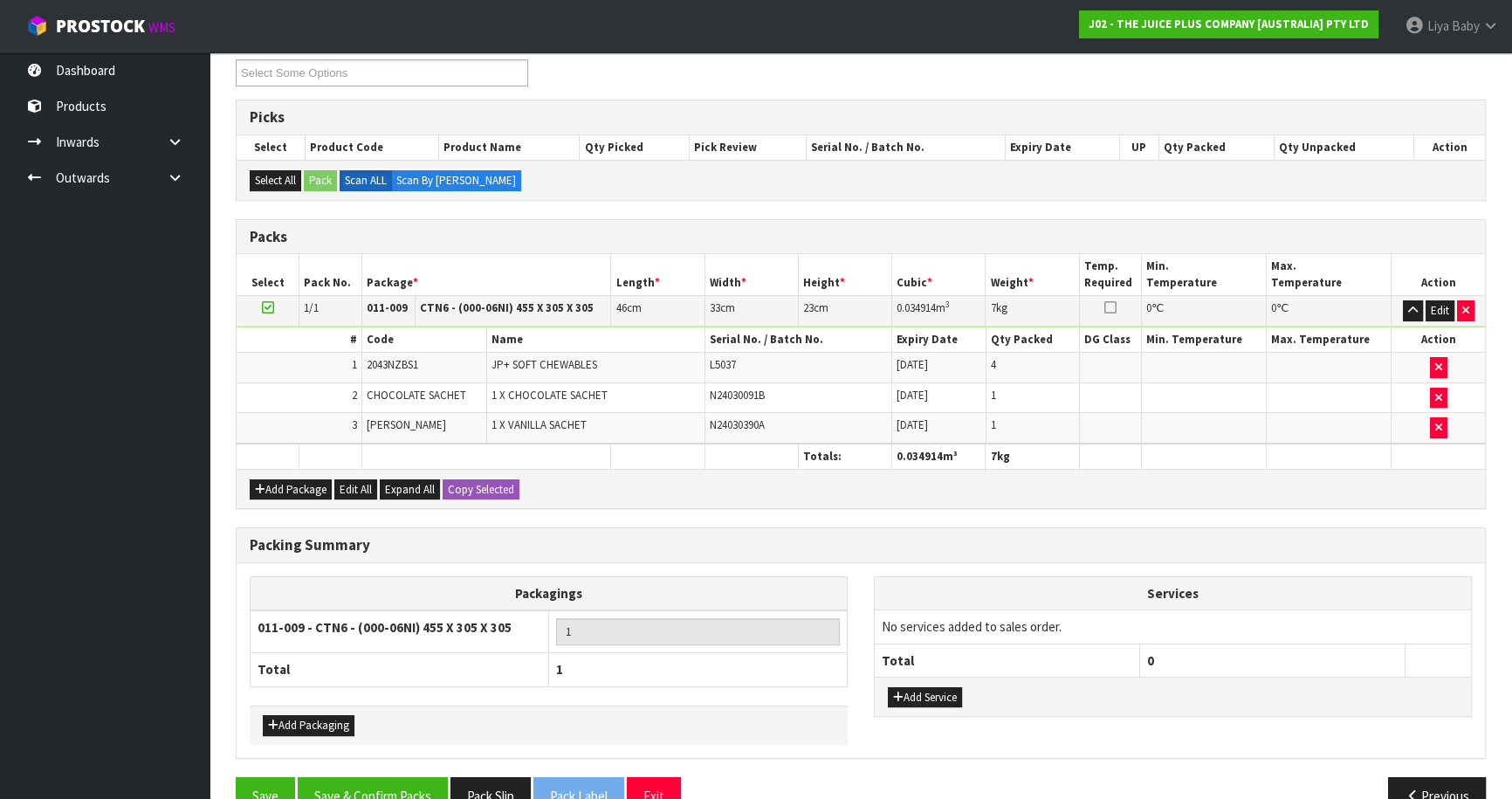
scroll to position [344, 0]
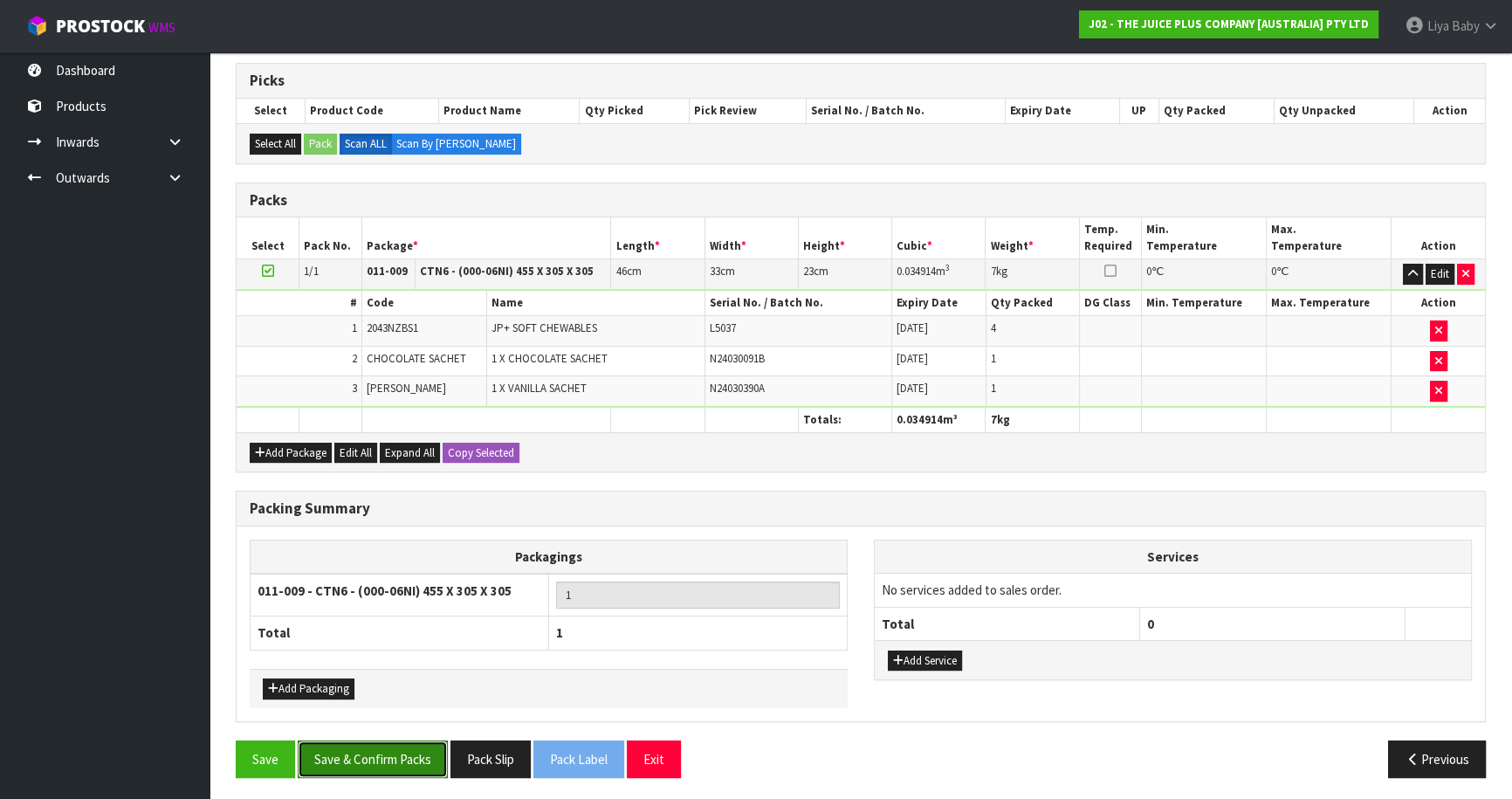
click at [350, 741] on button "Save & Confirm Packs" at bounding box center [372, 759] width 150 height 37
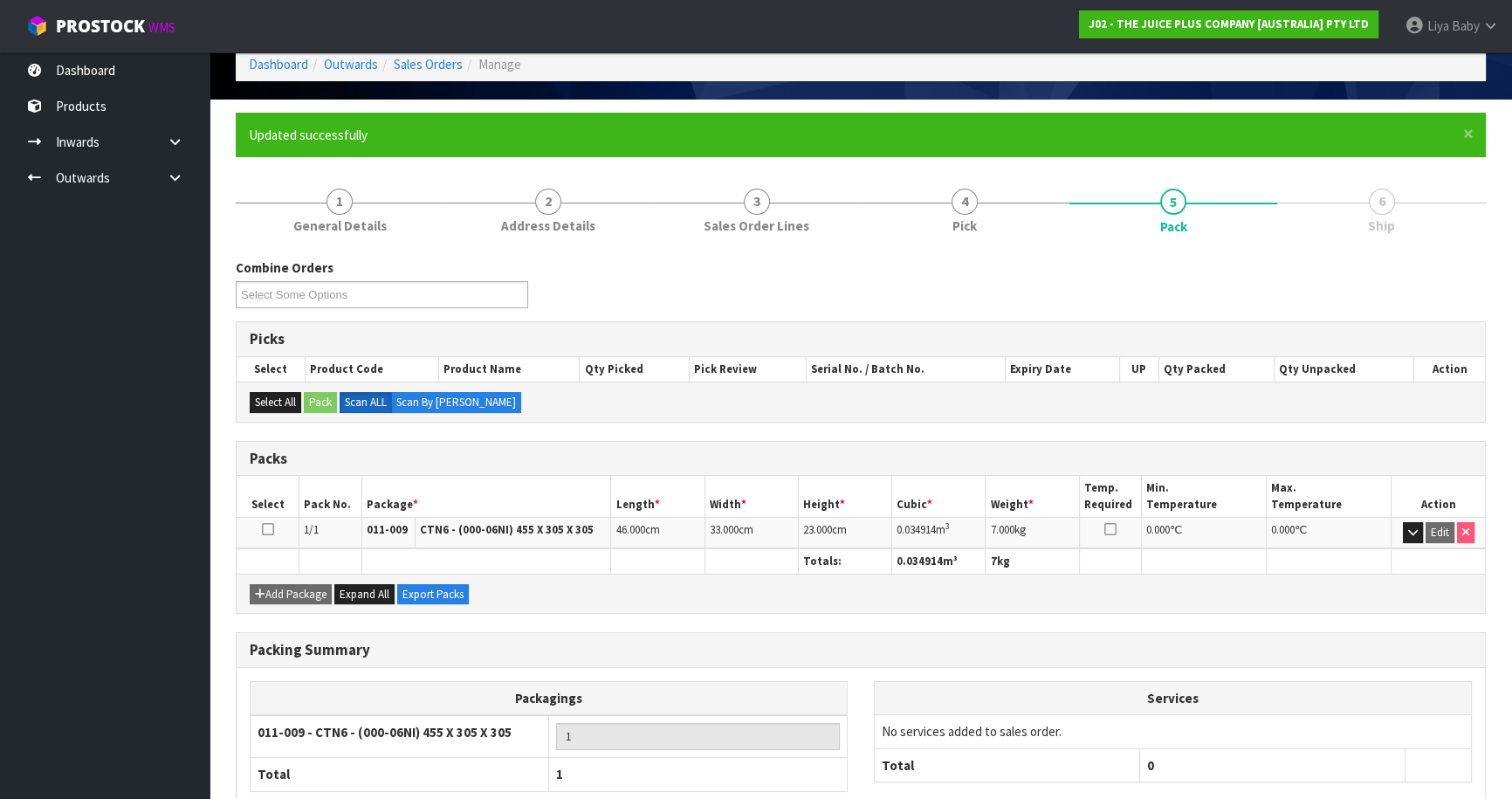
scroll to position [190, 0]
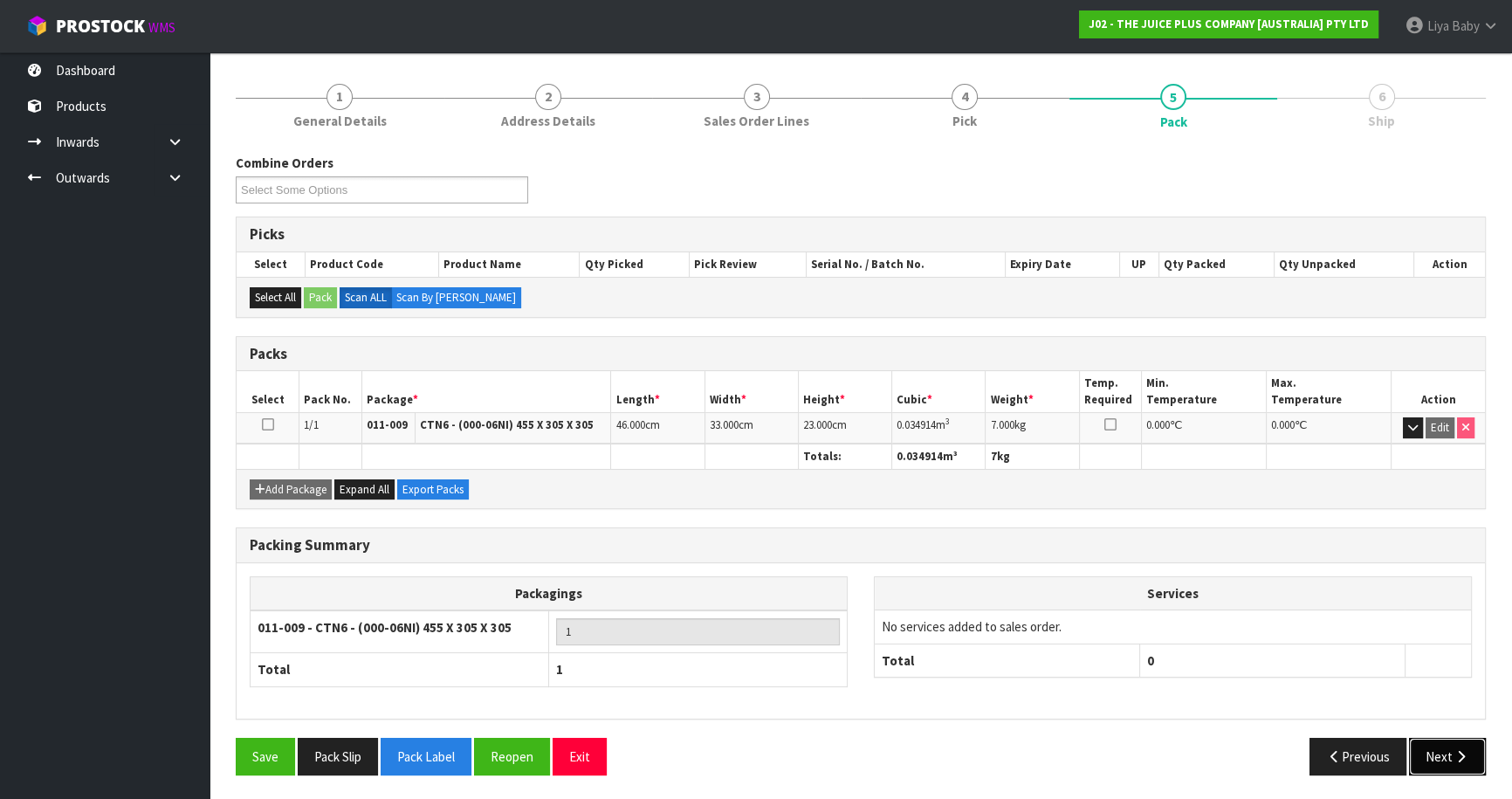
click at [1462, 765] on button "Next" at bounding box center [1447, 756] width 77 height 37
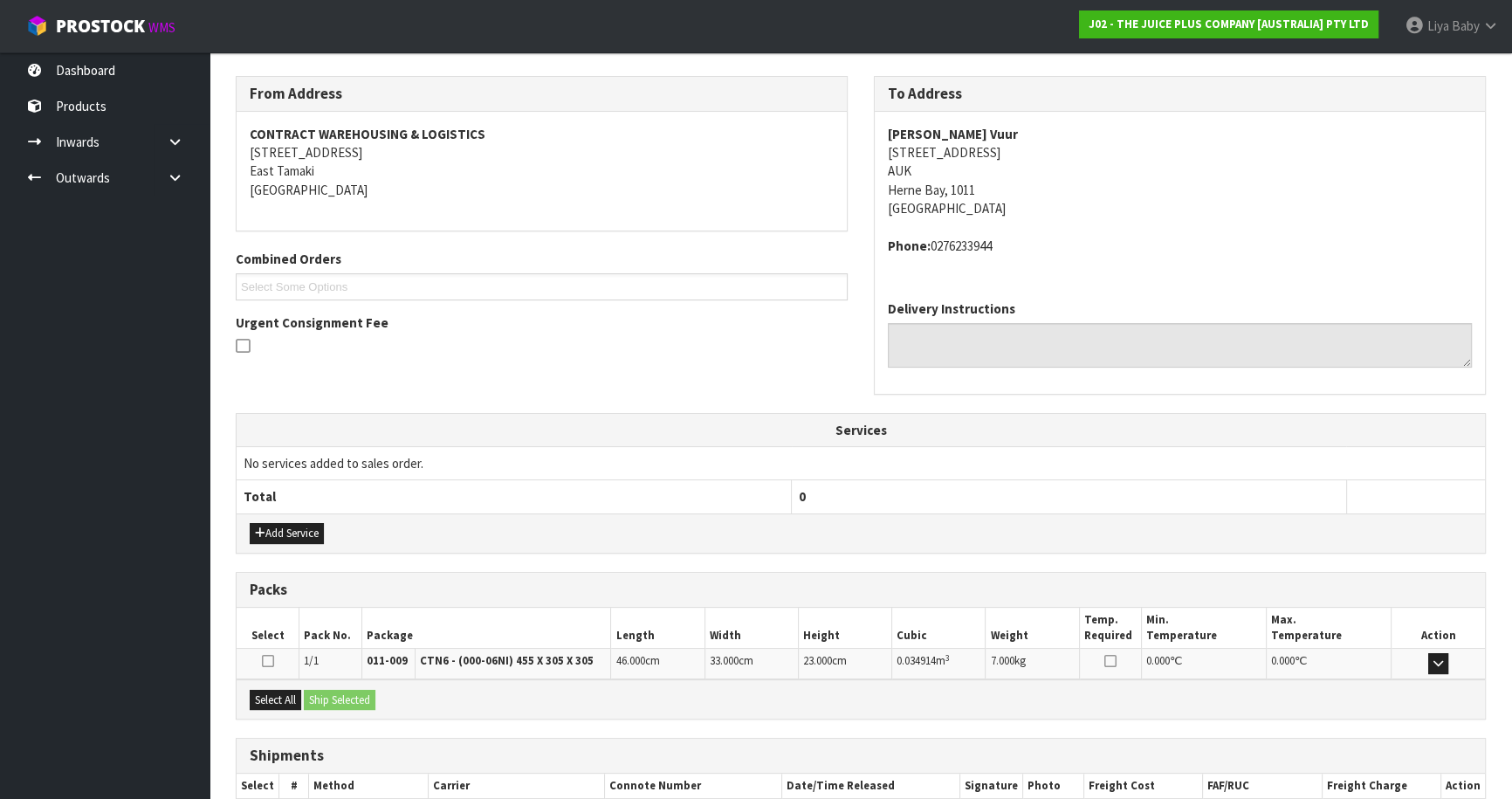
scroll to position [374, 0]
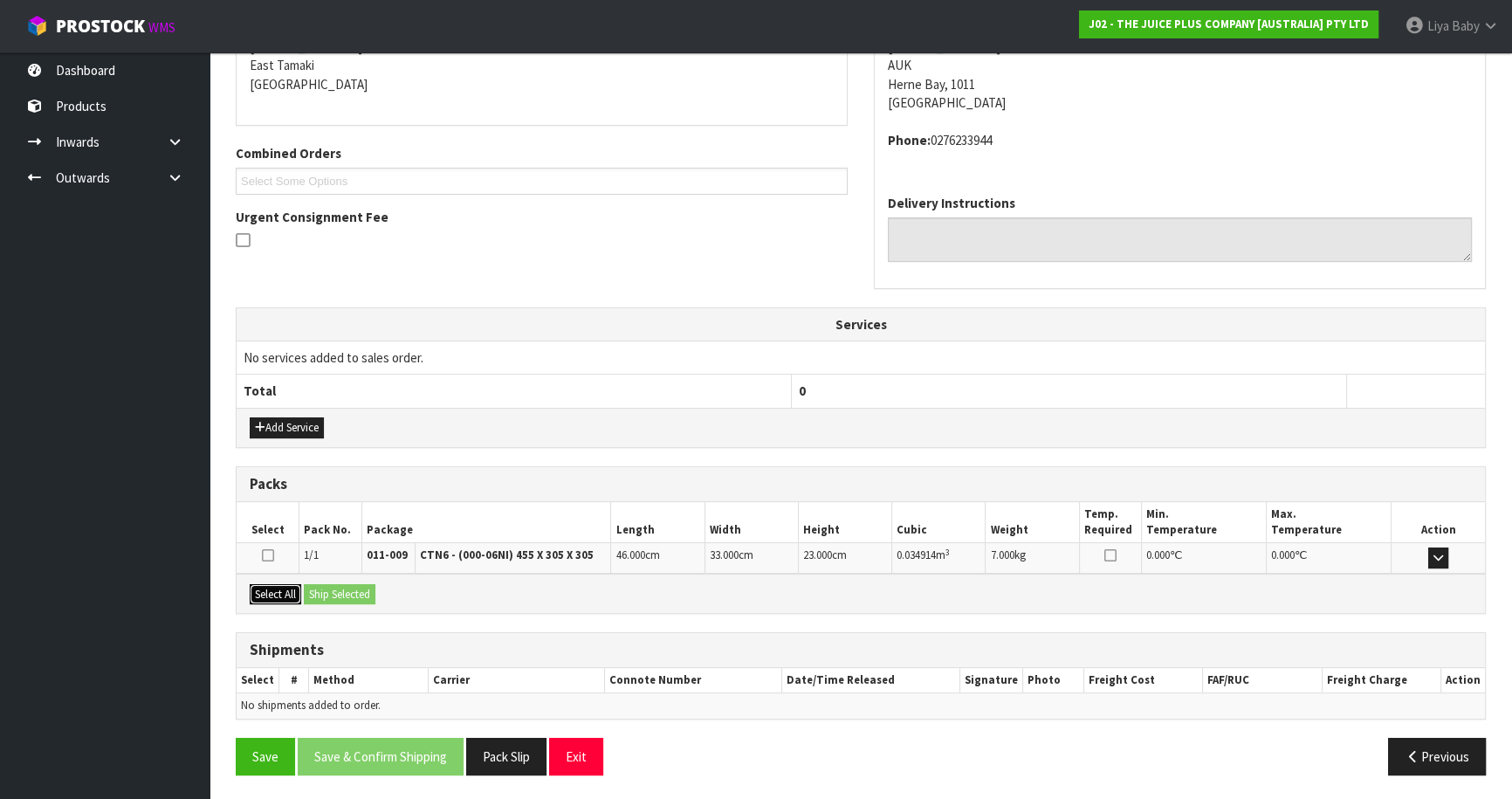
click at [278, 596] on button "Select All" at bounding box center [276, 594] width 52 height 21
drag, startPoint x: 336, startPoint y: 594, endPoint x: 306, endPoint y: 599, distance: 30.4
click at [336, 594] on button "Ship Selected" at bounding box center [339, 594] width 71 height 21
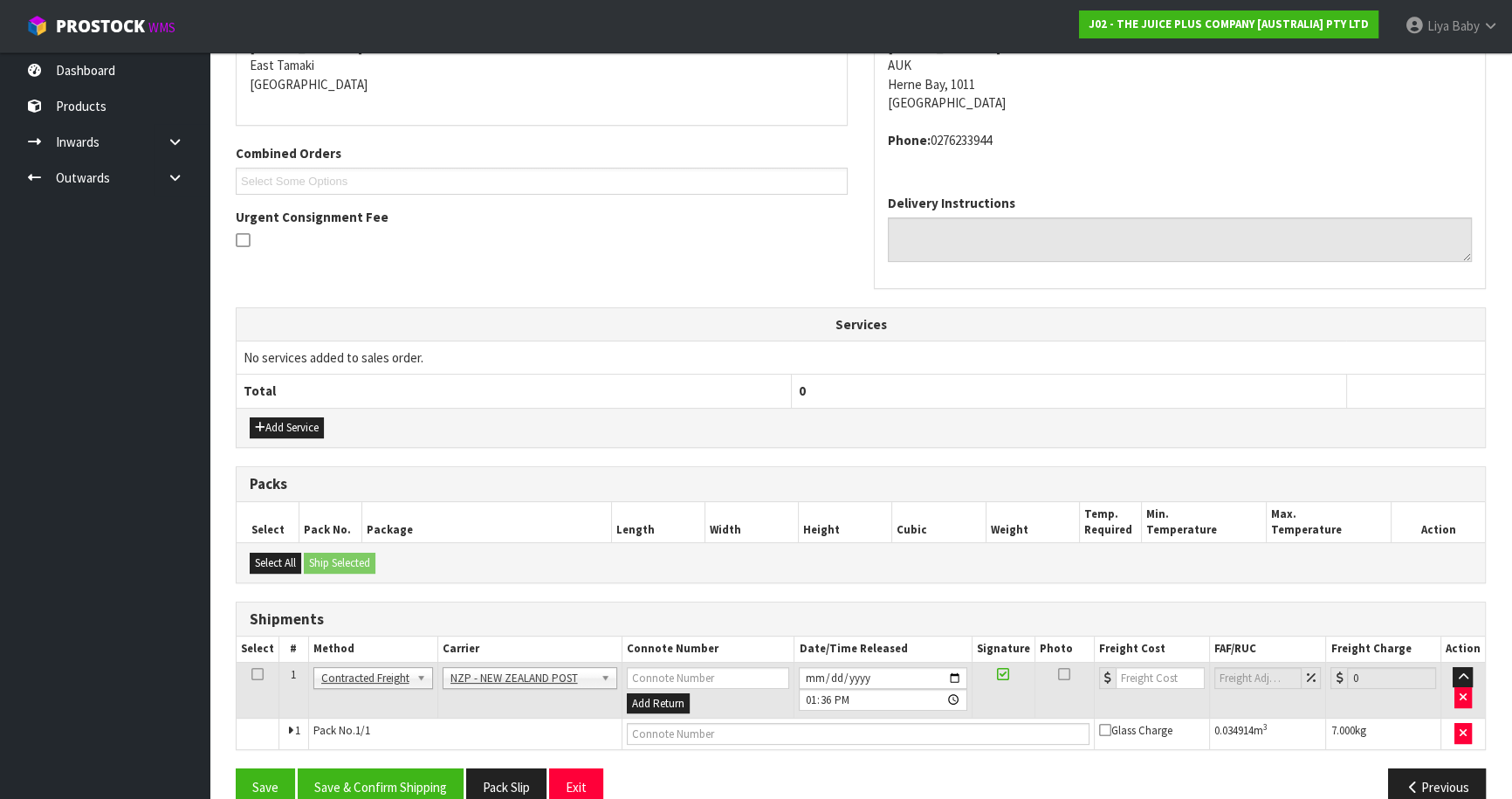
click at [252, 675] on icon at bounding box center [258, 674] width 12 height 1
click at [344, 773] on button "Save & Confirm Shipping" at bounding box center [380, 787] width 166 height 37
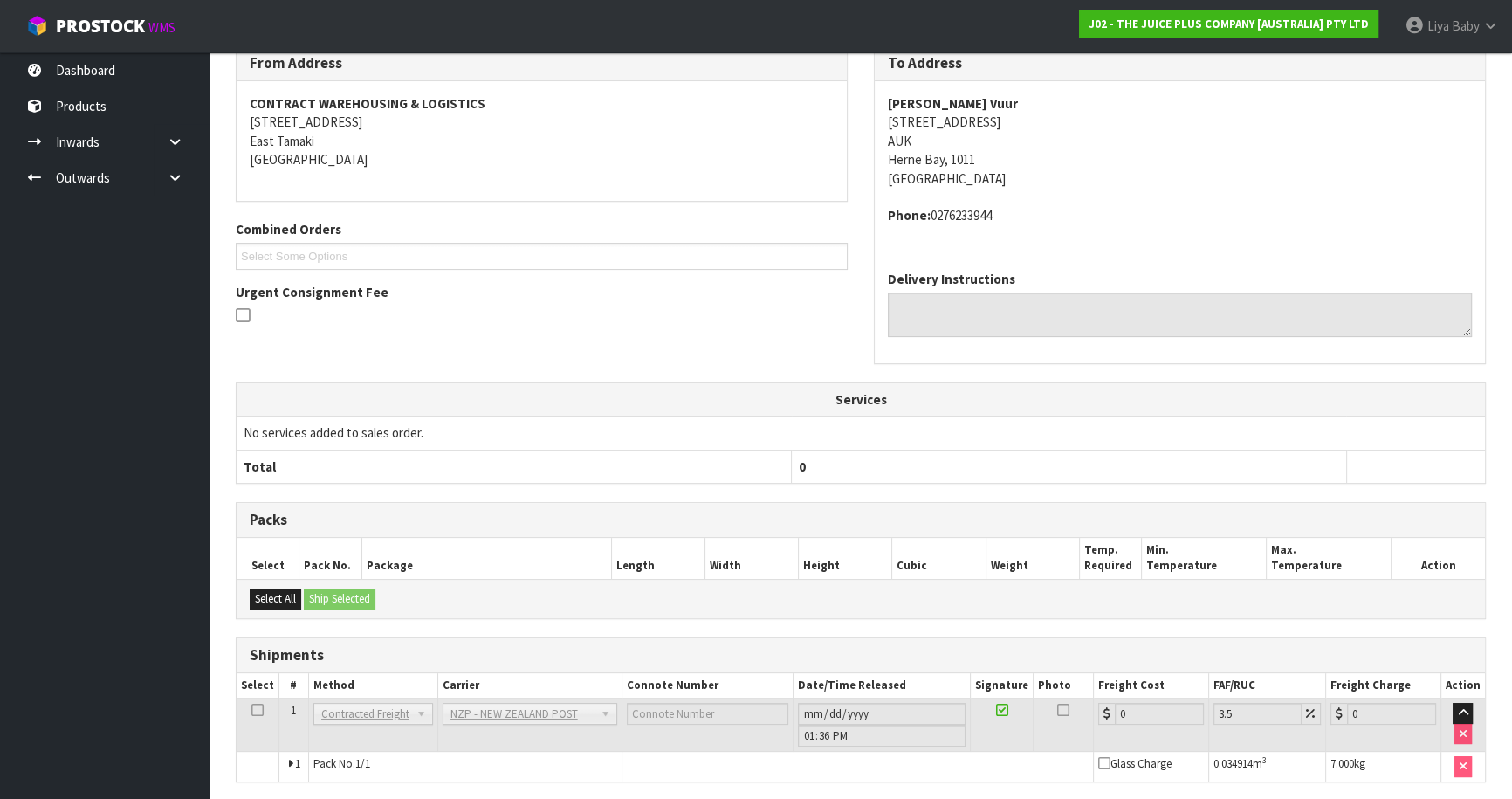
scroll to position [379, 0]
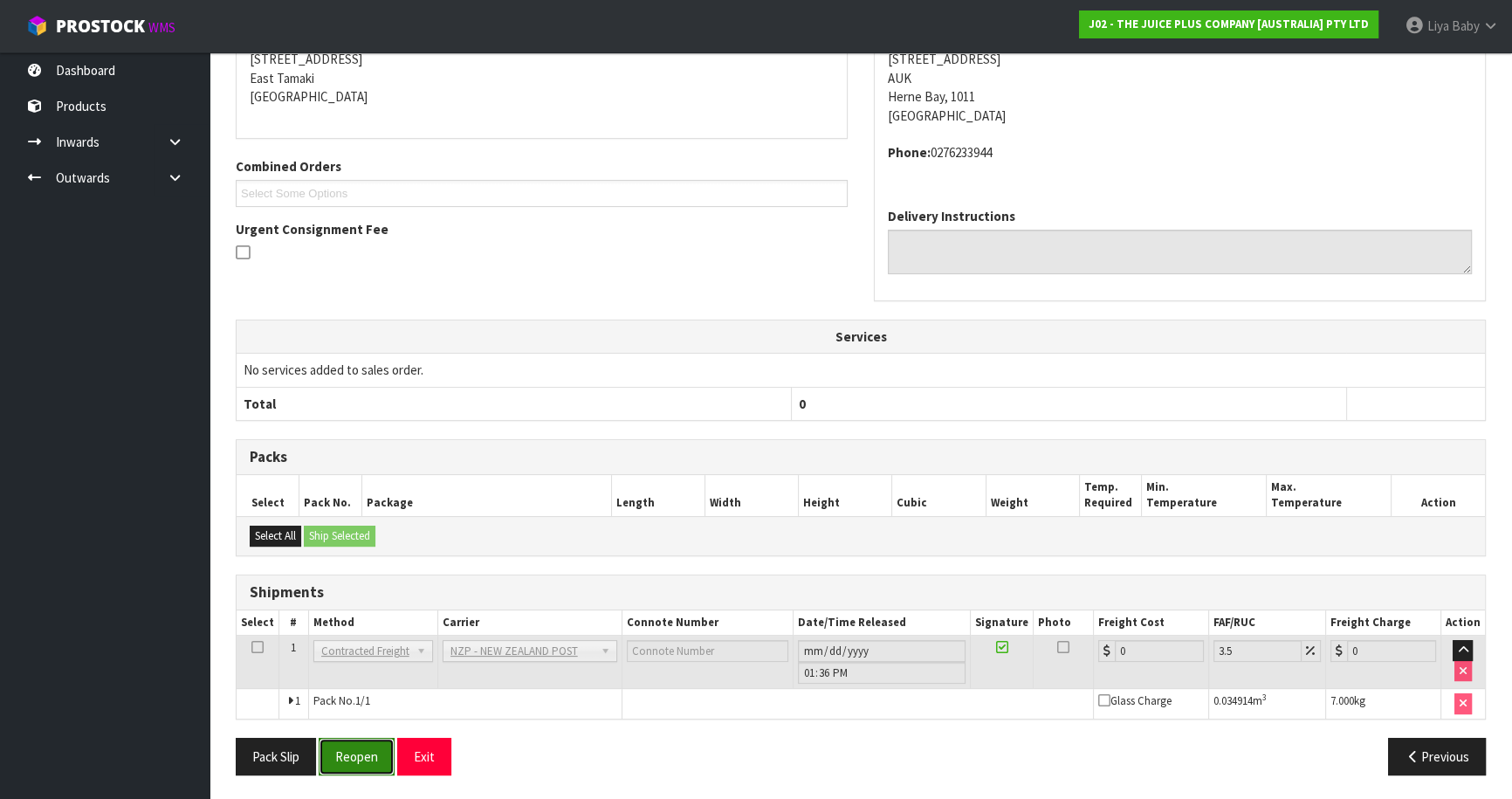
click at [344, 757] on button "Reopen" at bounding box center [356, 756] width 76 height 37
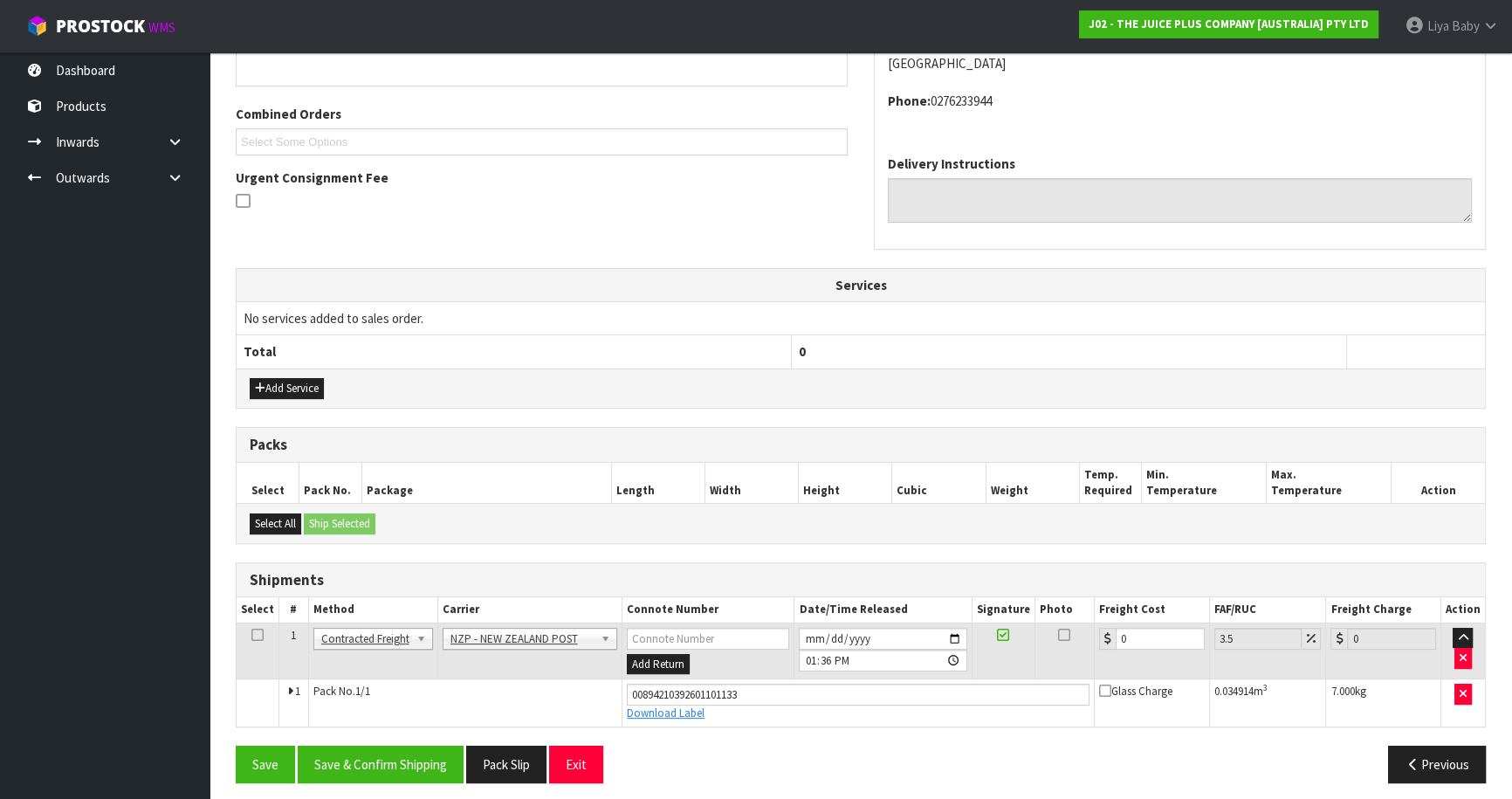
scroll to position [420, 0]
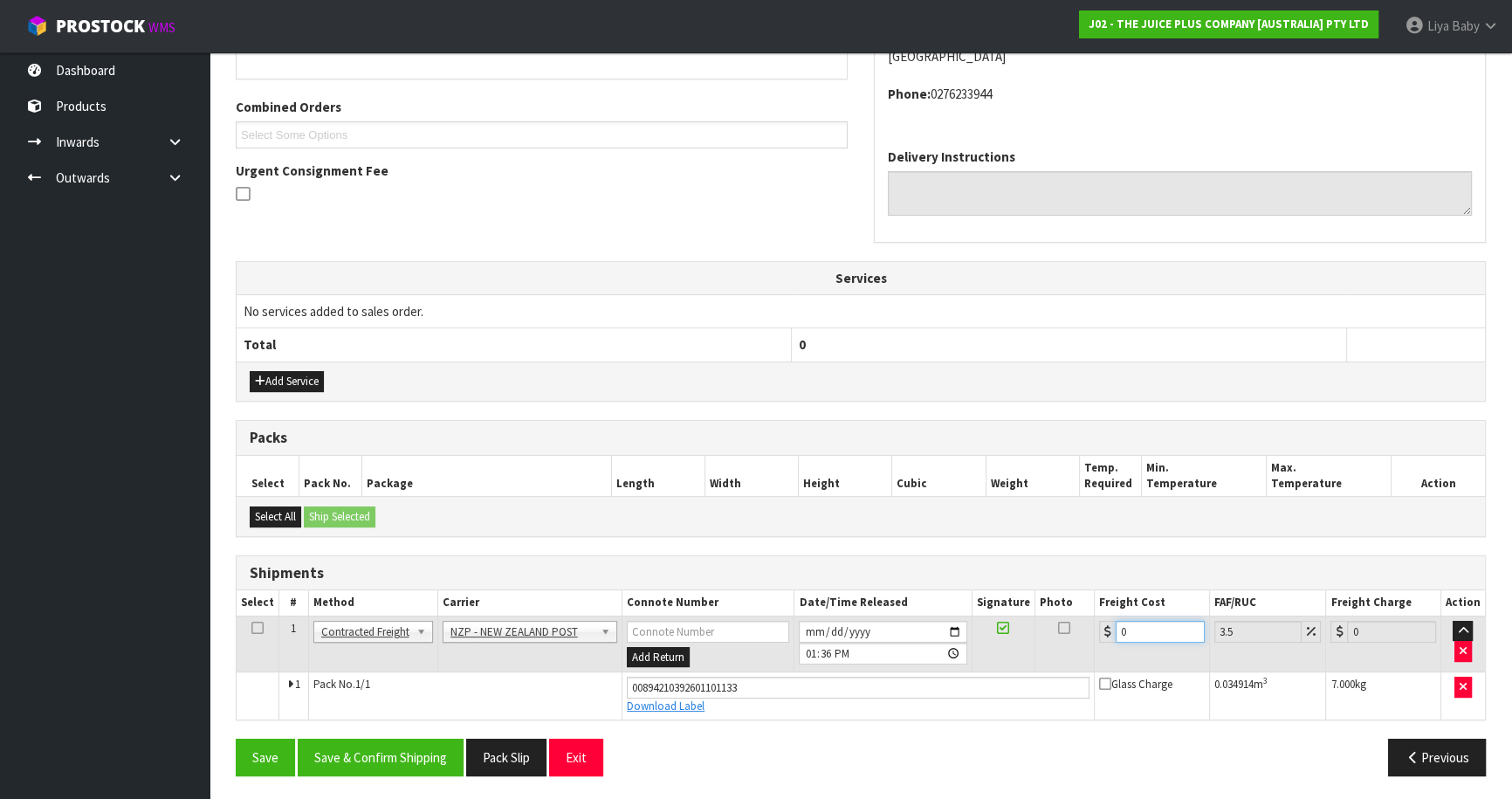
click at [1137, 634] on input "0" at bounding box center [1160, 631] width 89 height 21
click at [258, 628] on icon at bounding box center [258, 628] width 12 height 1
click at [352, 750] on button "Save & Confirm Shipping" at bounding box center [380, 757] width 166 height 37
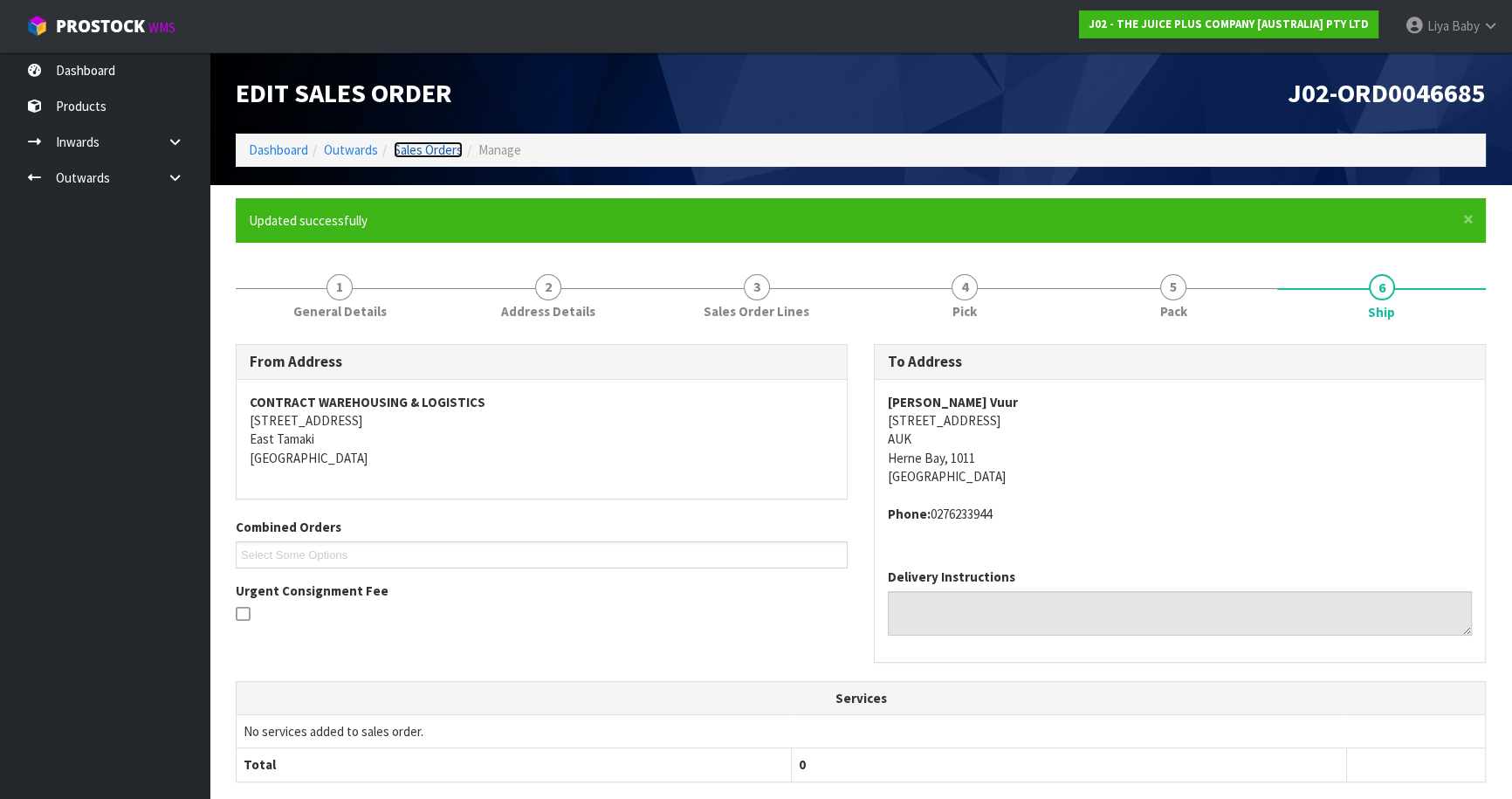
click at [430, 148] on link "Sales Orders" at bounding box center [428, 149] width 69 height 17
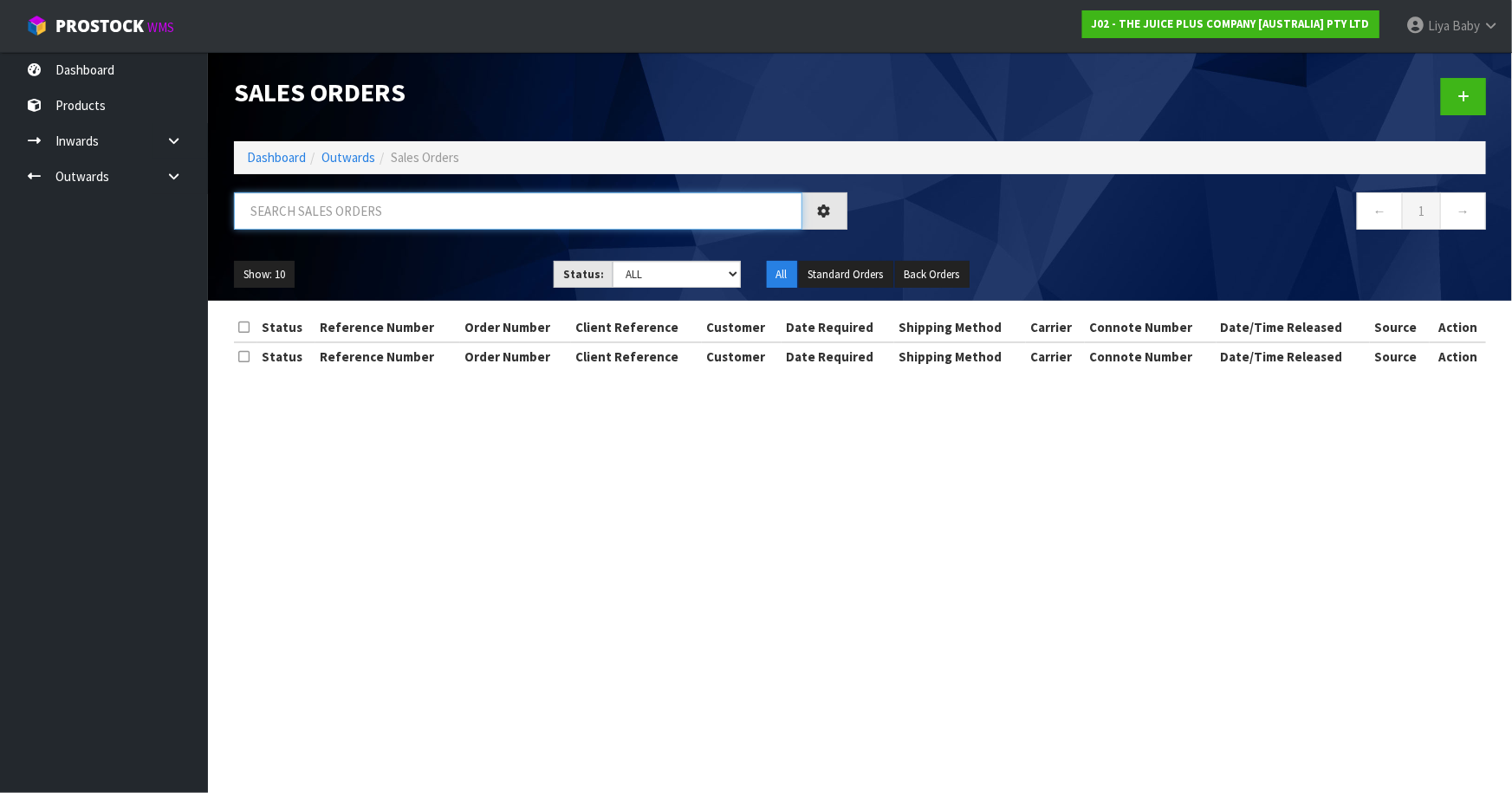
click at [394, 215] on input "text" at bounding box center [518, 211] width 568 height 37
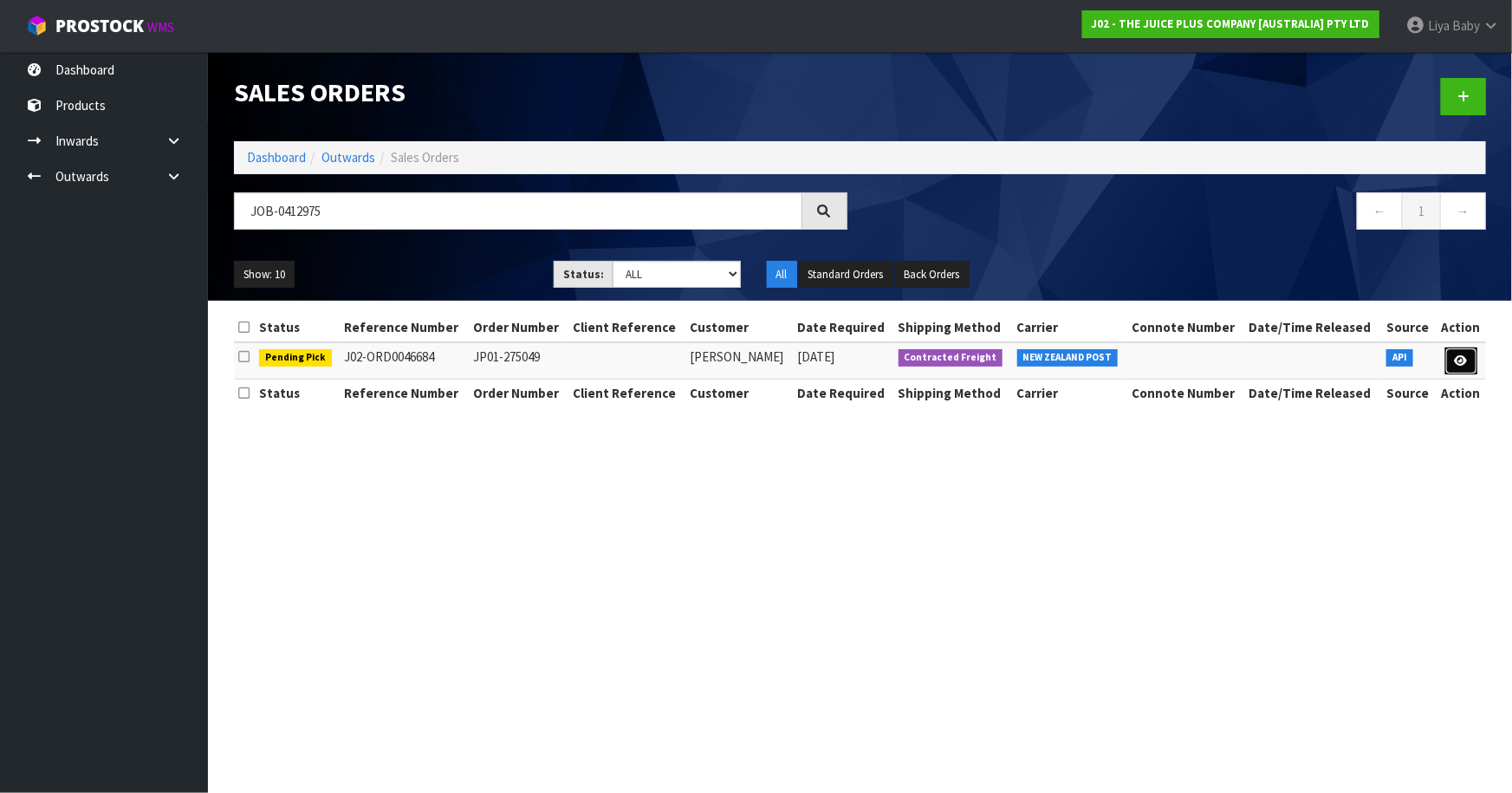
click at [1467, 355] on icon at bounding box center [1461, 361] width 13 height 12
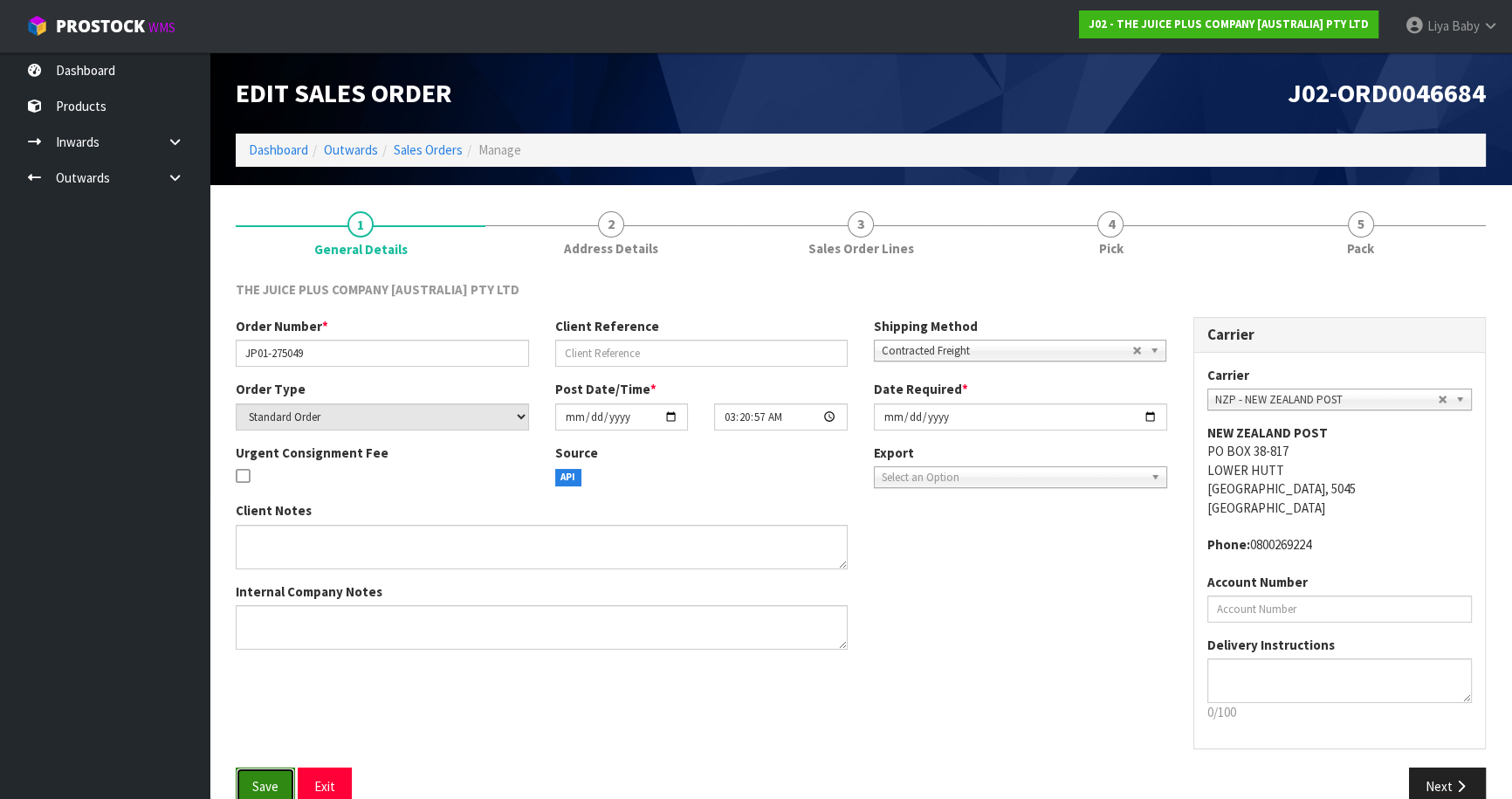
click at [270, 786] on span "Save" at bounding box center [265, 786] width 26 height 17
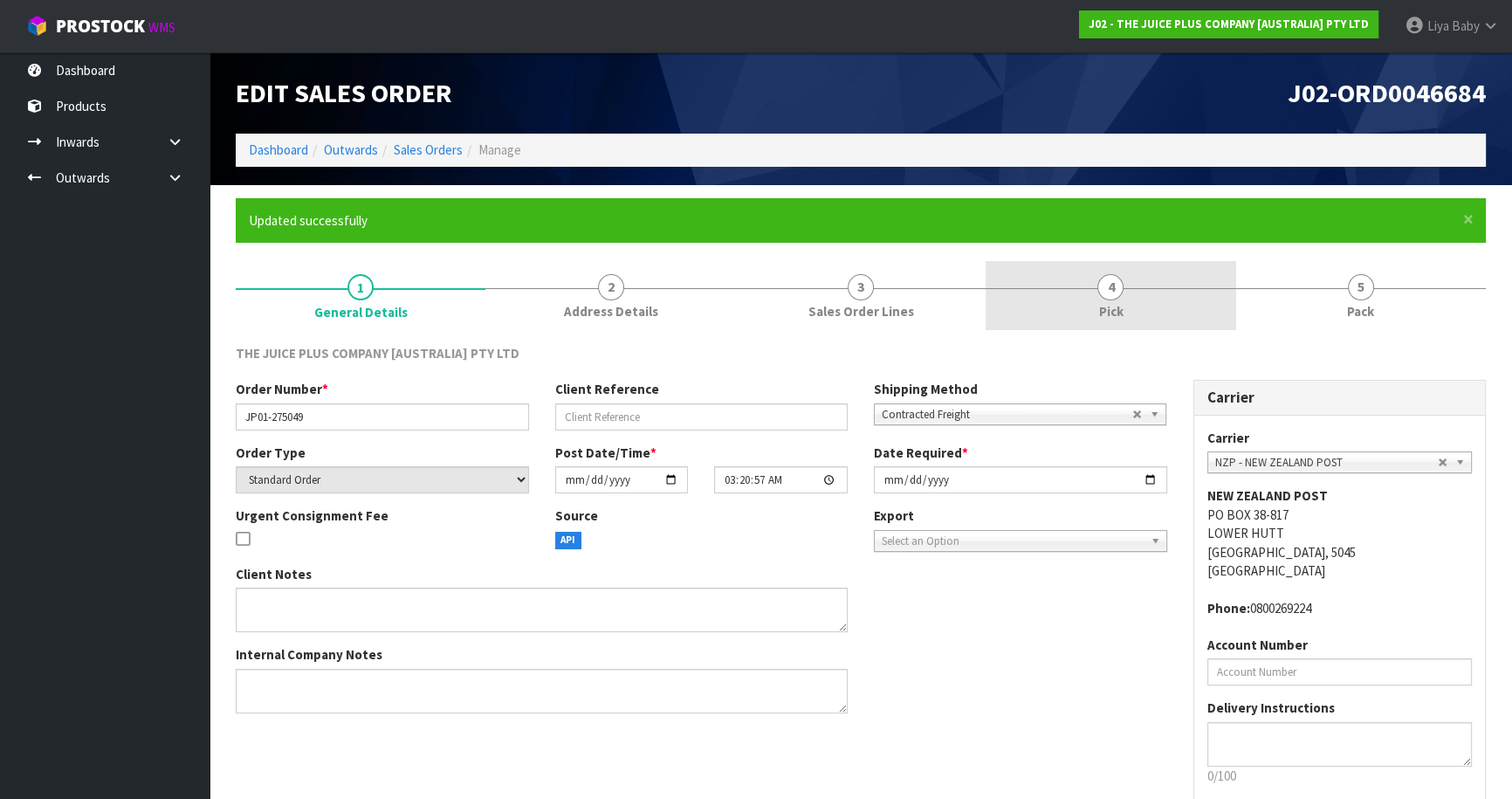
click at [1102, 293] on span "4" at bounding box center [1109, 287] width 26 height 26
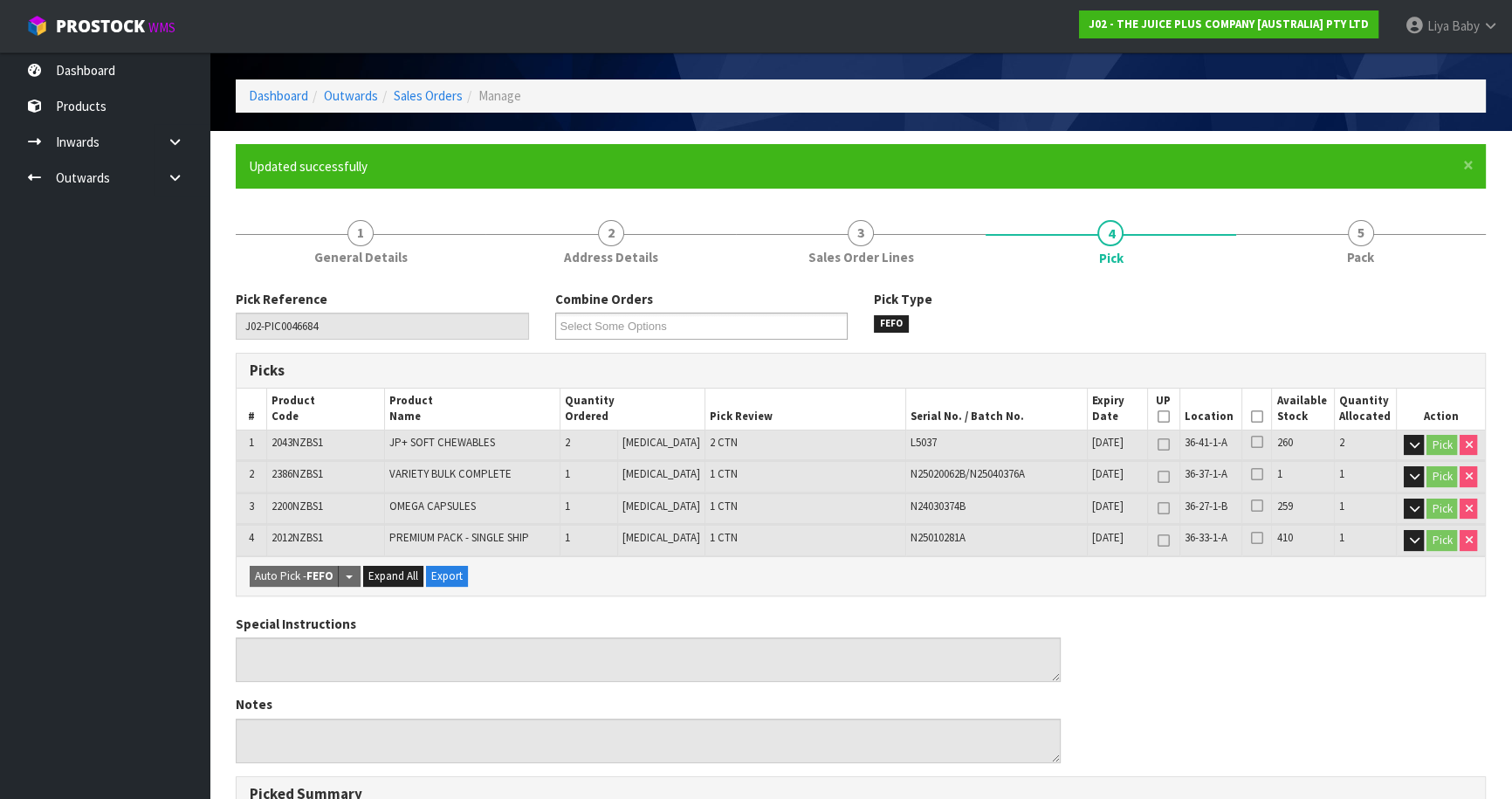
scroll to position [79, 0]
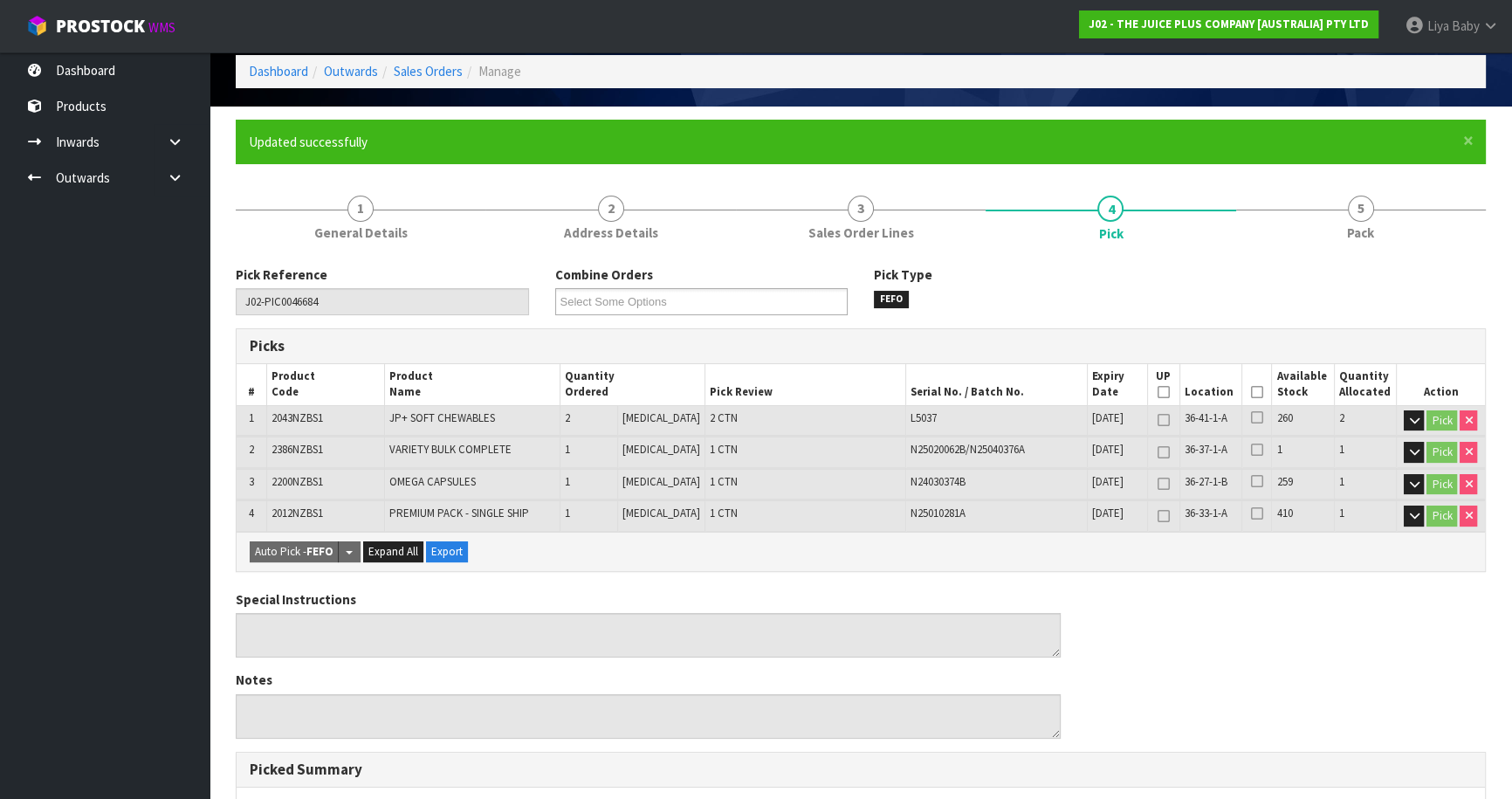
click at [1255, 392] on icon at bounding box center [1257, 392] width 12 height 1
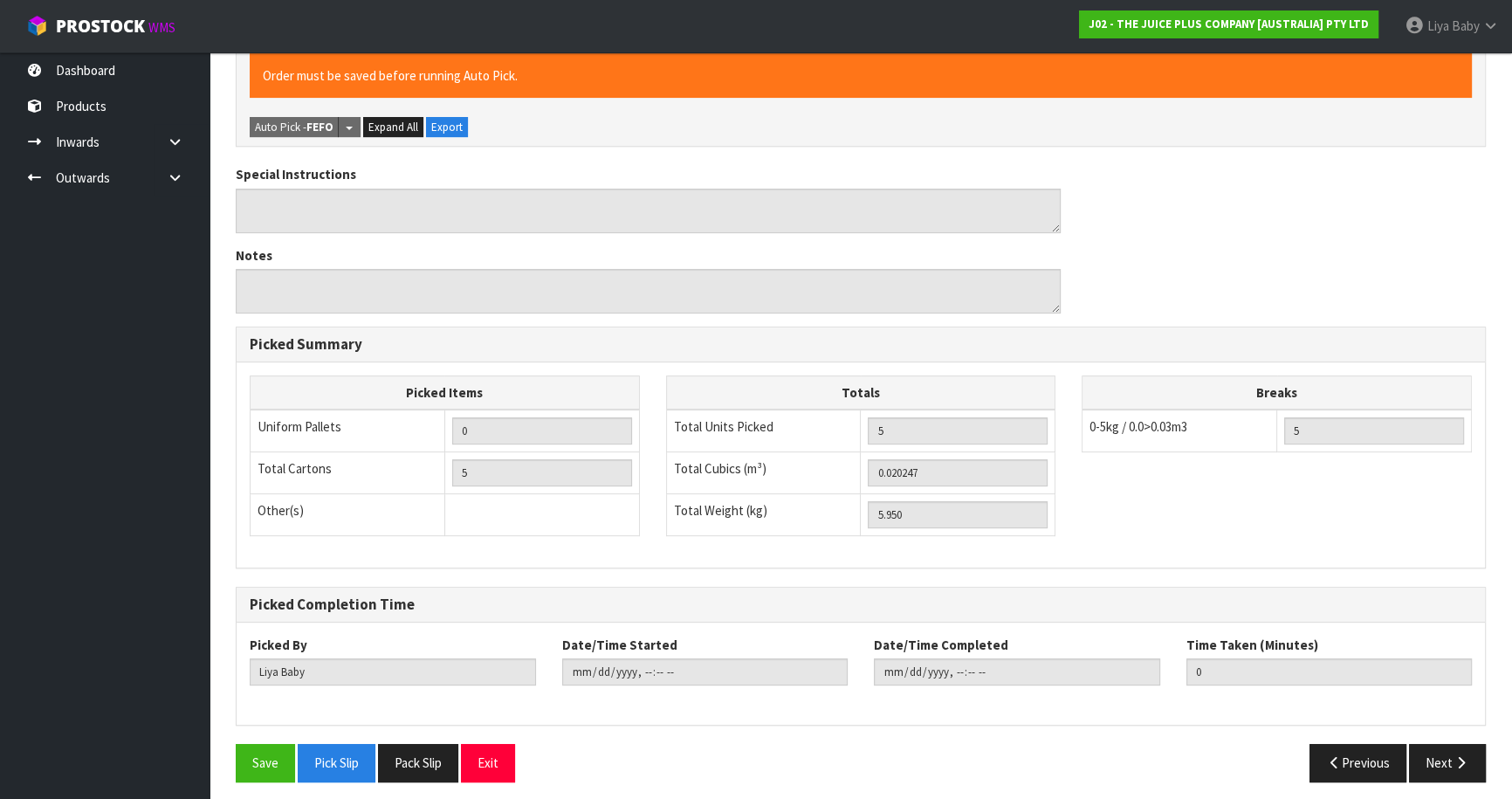
scroll to position [572, 0]
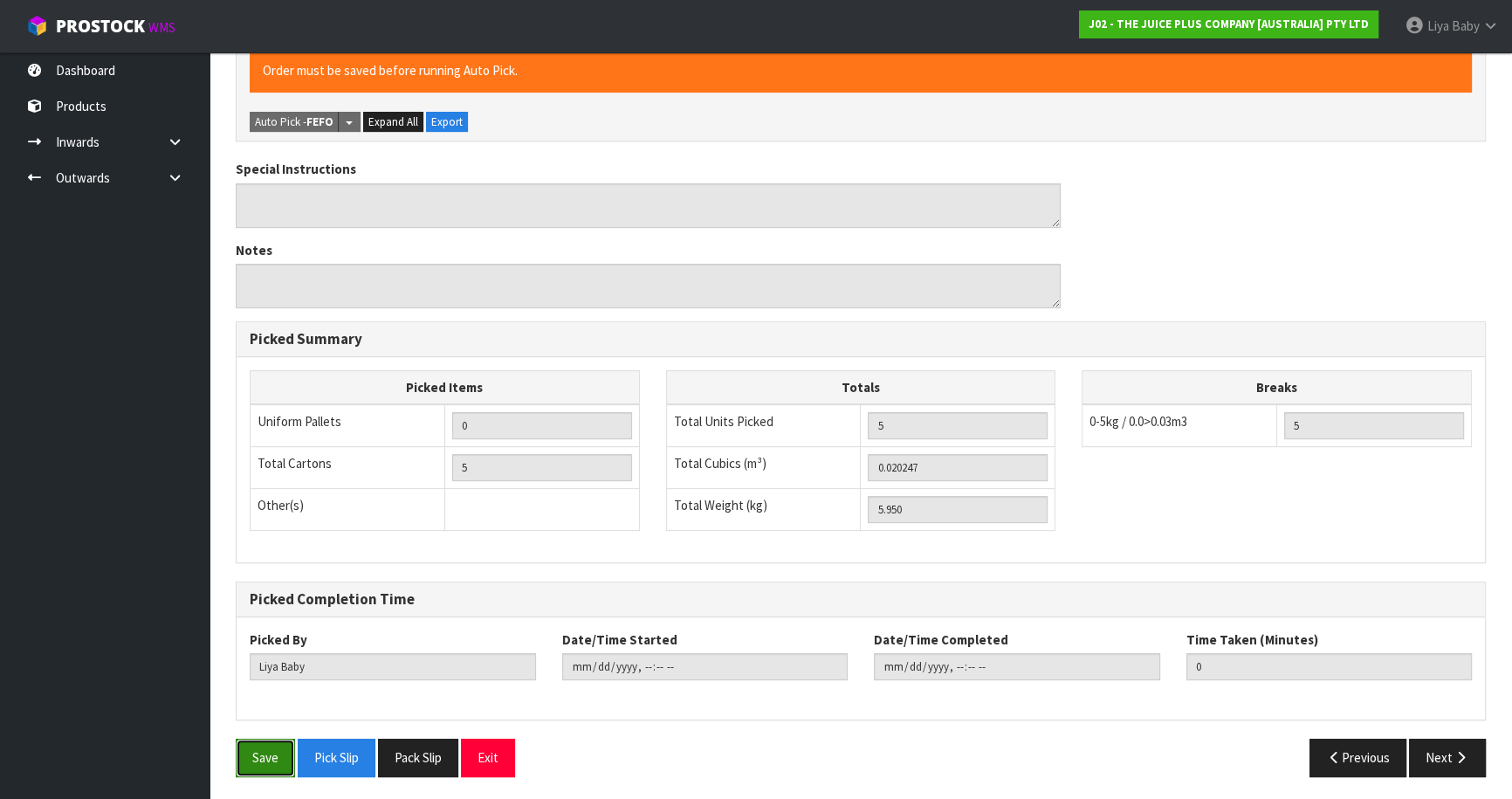
drag, startPoint x: 273, startPoint y: 759, endPoint x: 277, endPoint y: 749, distance: 10.8
click at [273, 759] on button "Save" at bounding box center [265, 757] width 59 height 37
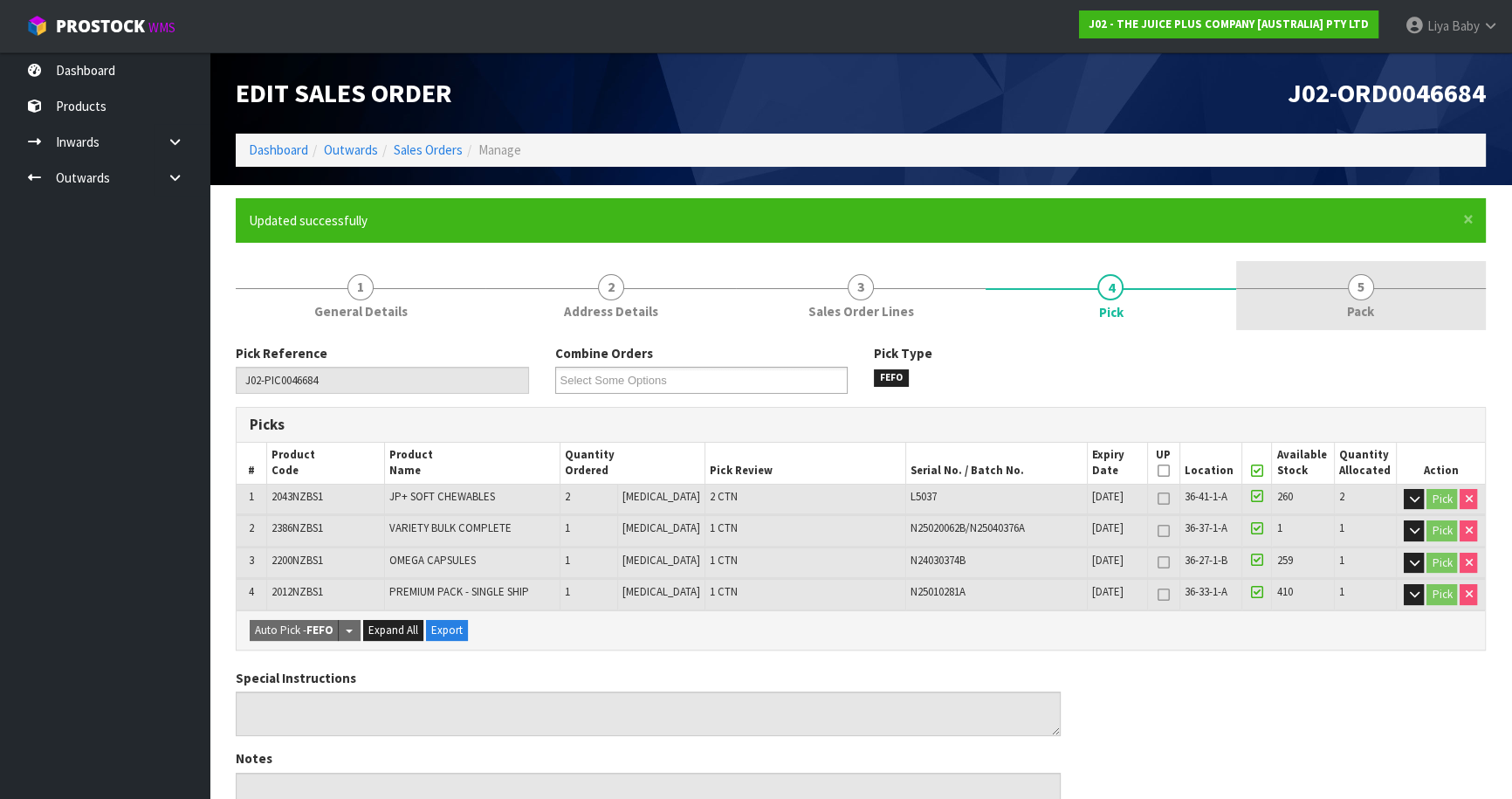
drag, startPoint x: 1376, startPoint y: 286, endPoint x: 1279, endPoint y: 330, distance: 106.5
click at [1376, 287] on link "5 Pack" at bounding box center [1361, 295] width 250 height 69
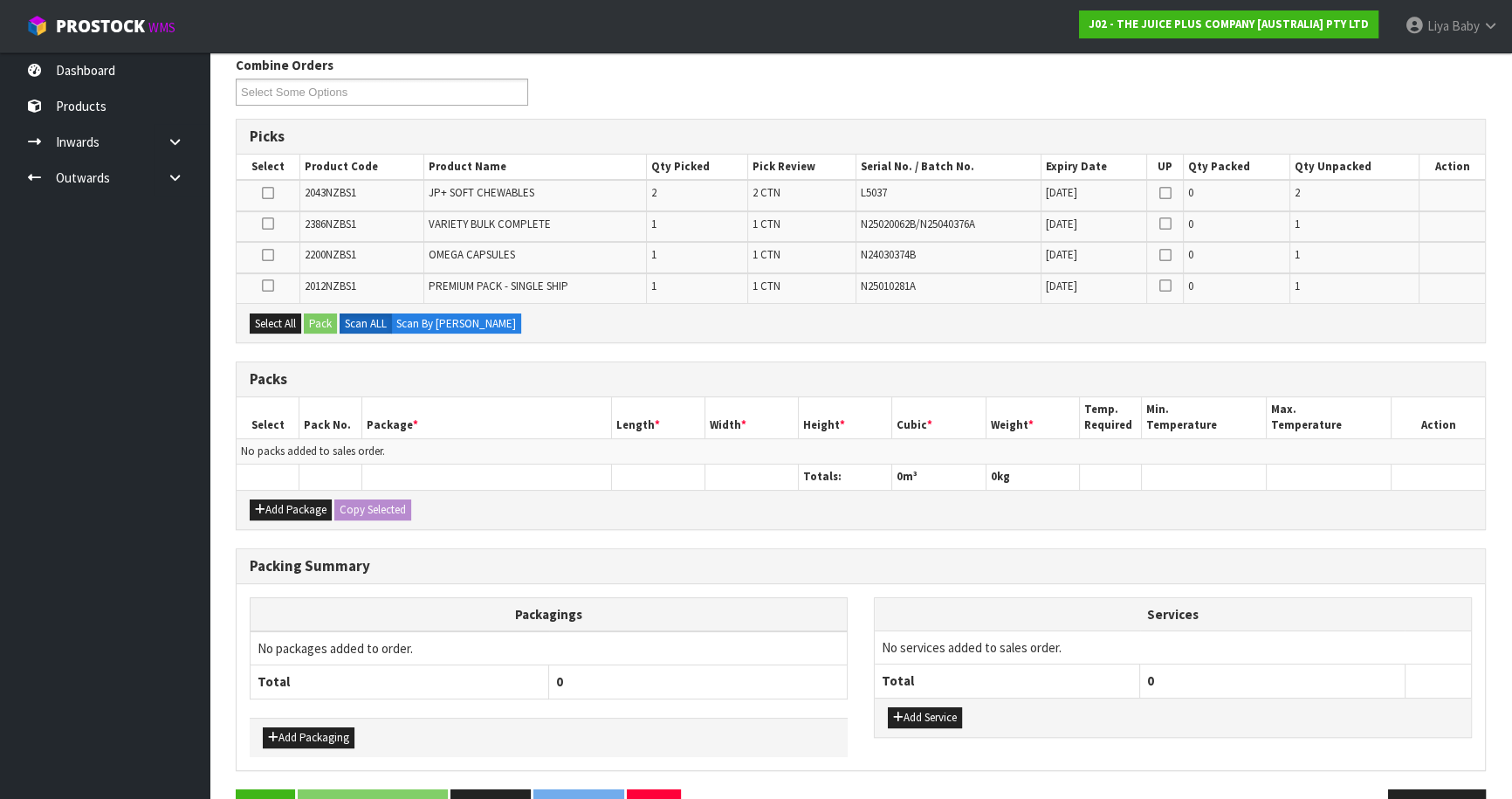
scroll to position [337, 0]
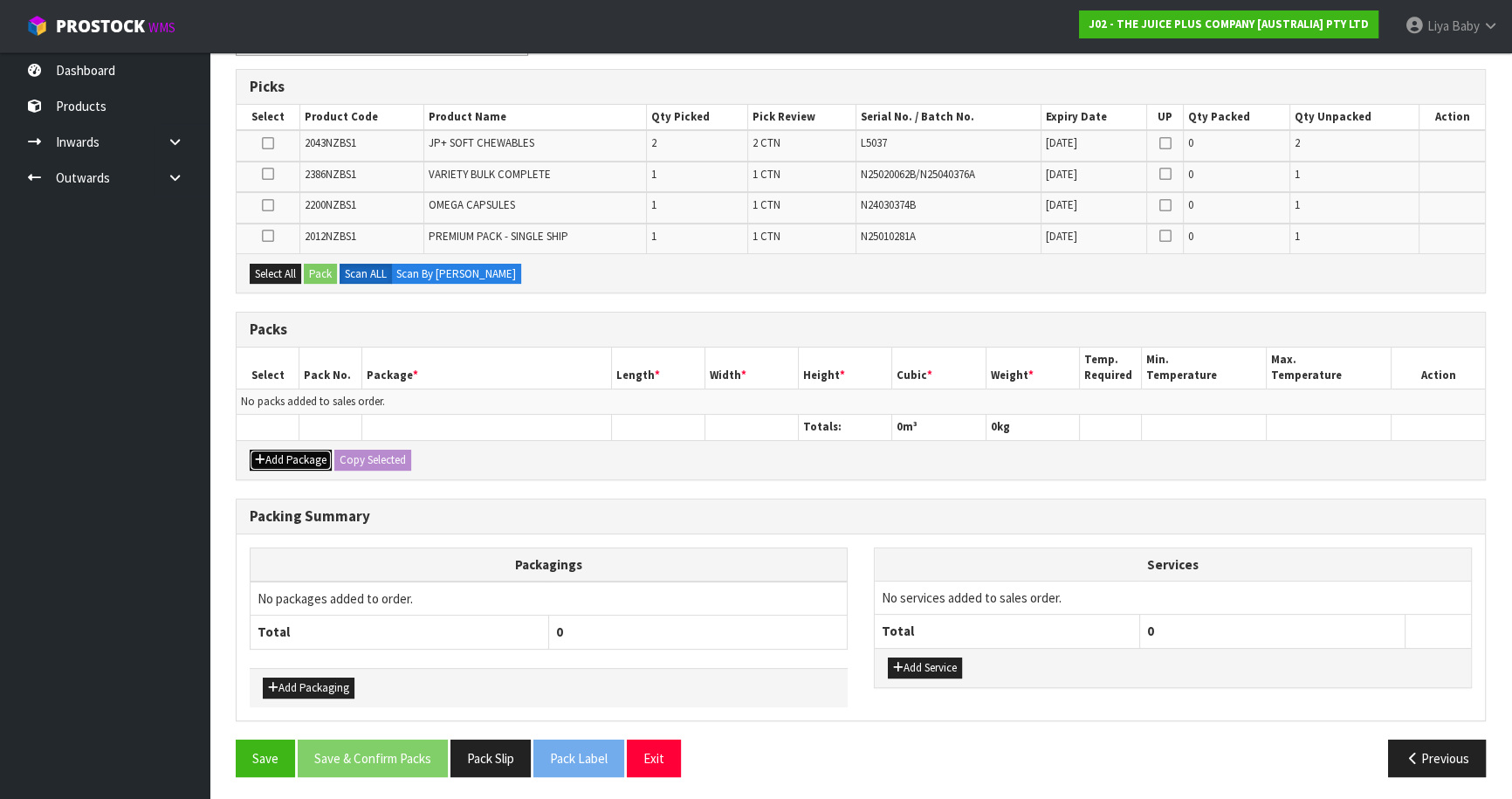
drag, startPoint x: 302, startPoint y: 456, endPoint x: 275, endPoint y: 429, distance: 38.2
click at [299, 454] on button "Add Package" at bounding box center [291, 460] width 82 height 21
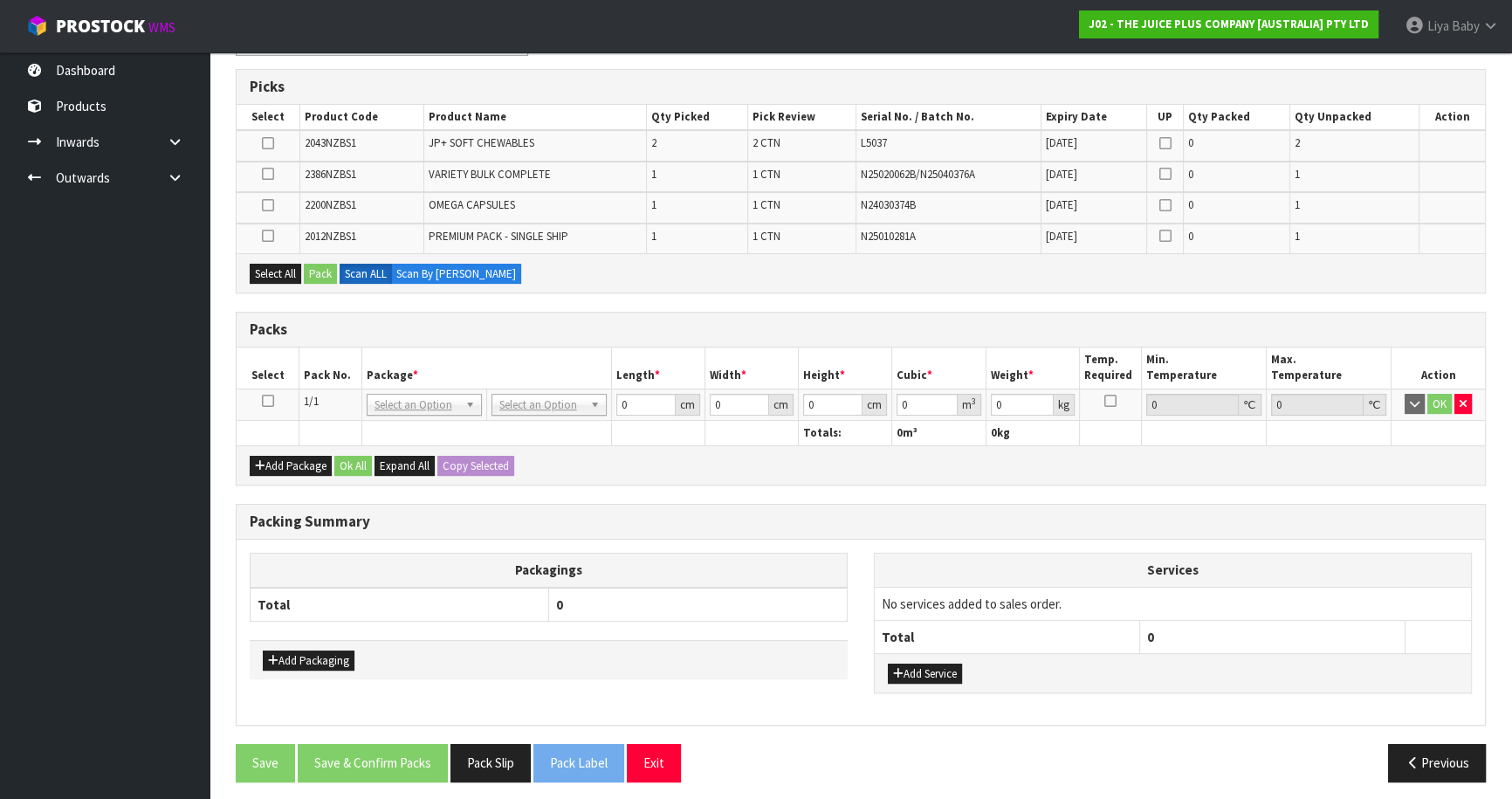
click at [268, 401] on icon at bounding box center [268, 401] width 12 height 1
click at [271, 271] on button "Select All" at bounding box center [276, 273] width 52 height 21
click at [317, 271] on button "Pack" at bounding box center [320, 273] width 33 height 21
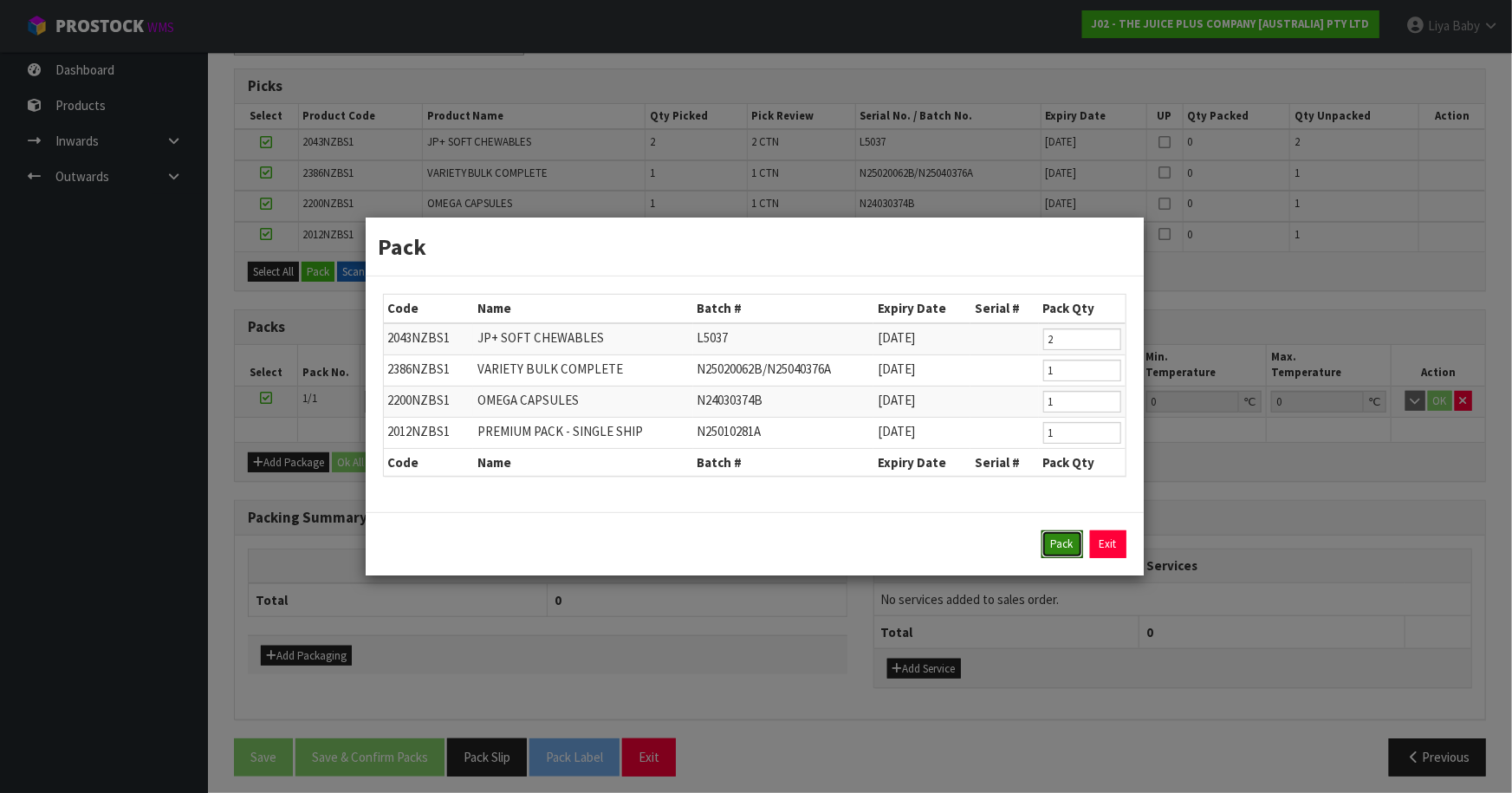
click at [1075, 548] on button "Pack" at bounding box center [1062, 543] width 42 height 27
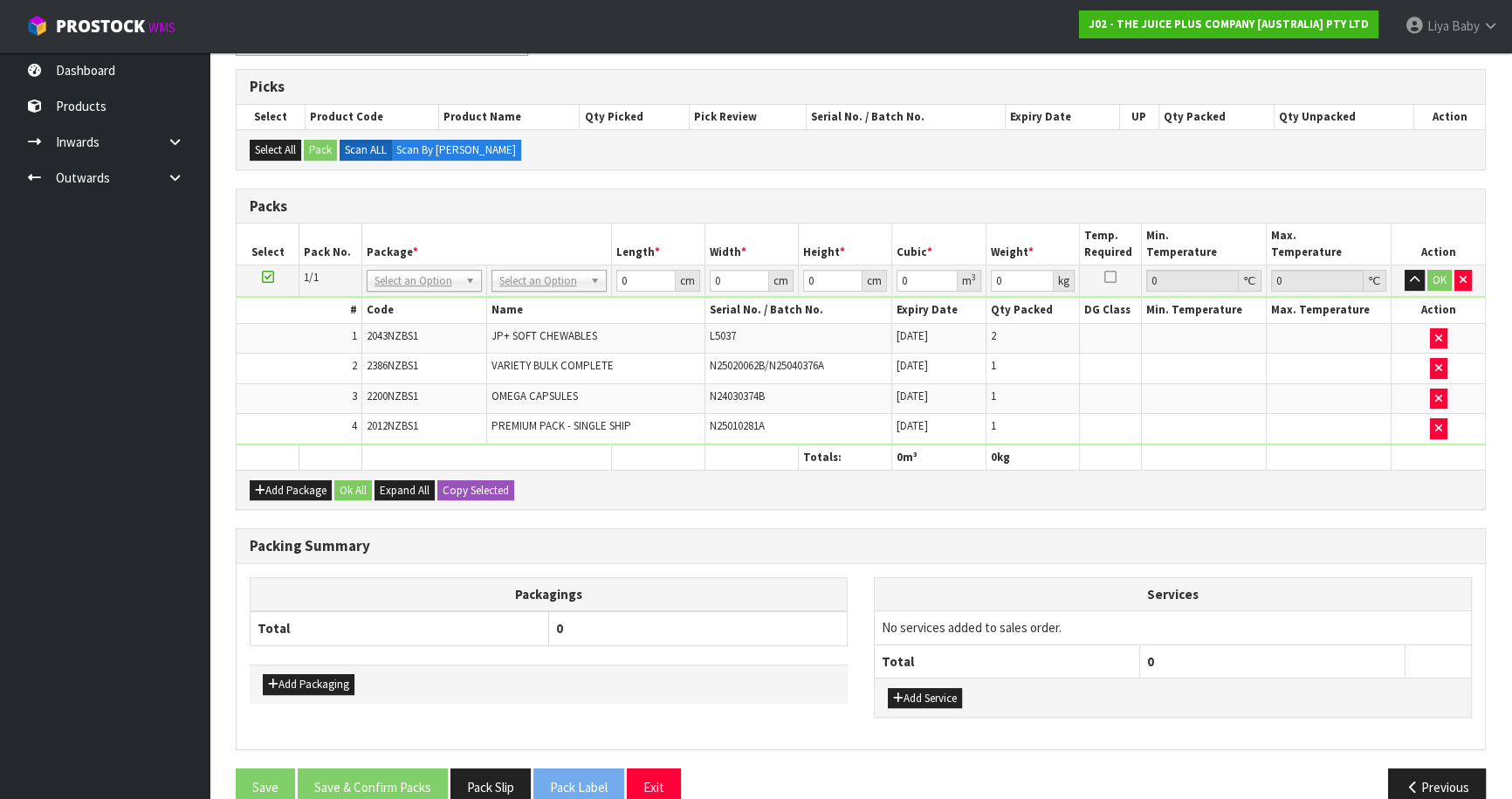
click at [157, 520] on ul "Dashboard Products Categories Serial Numbers Kitsets Packagings Inwards Purchas…" at bounding box center [104, 426] width 210 height 746
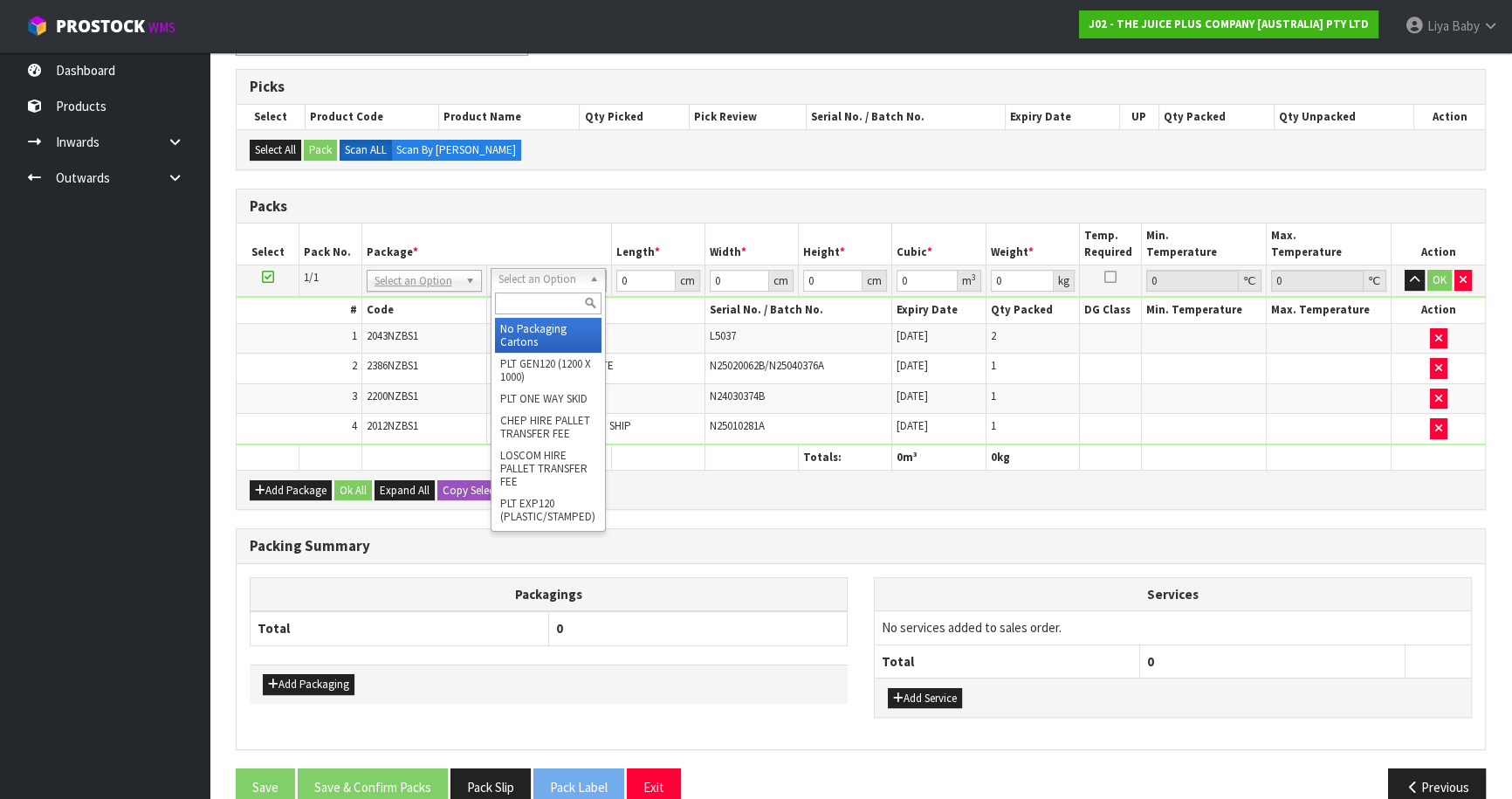
click at [552, 299] on input "text" at bounding box center [547, 304] width 106 height 21
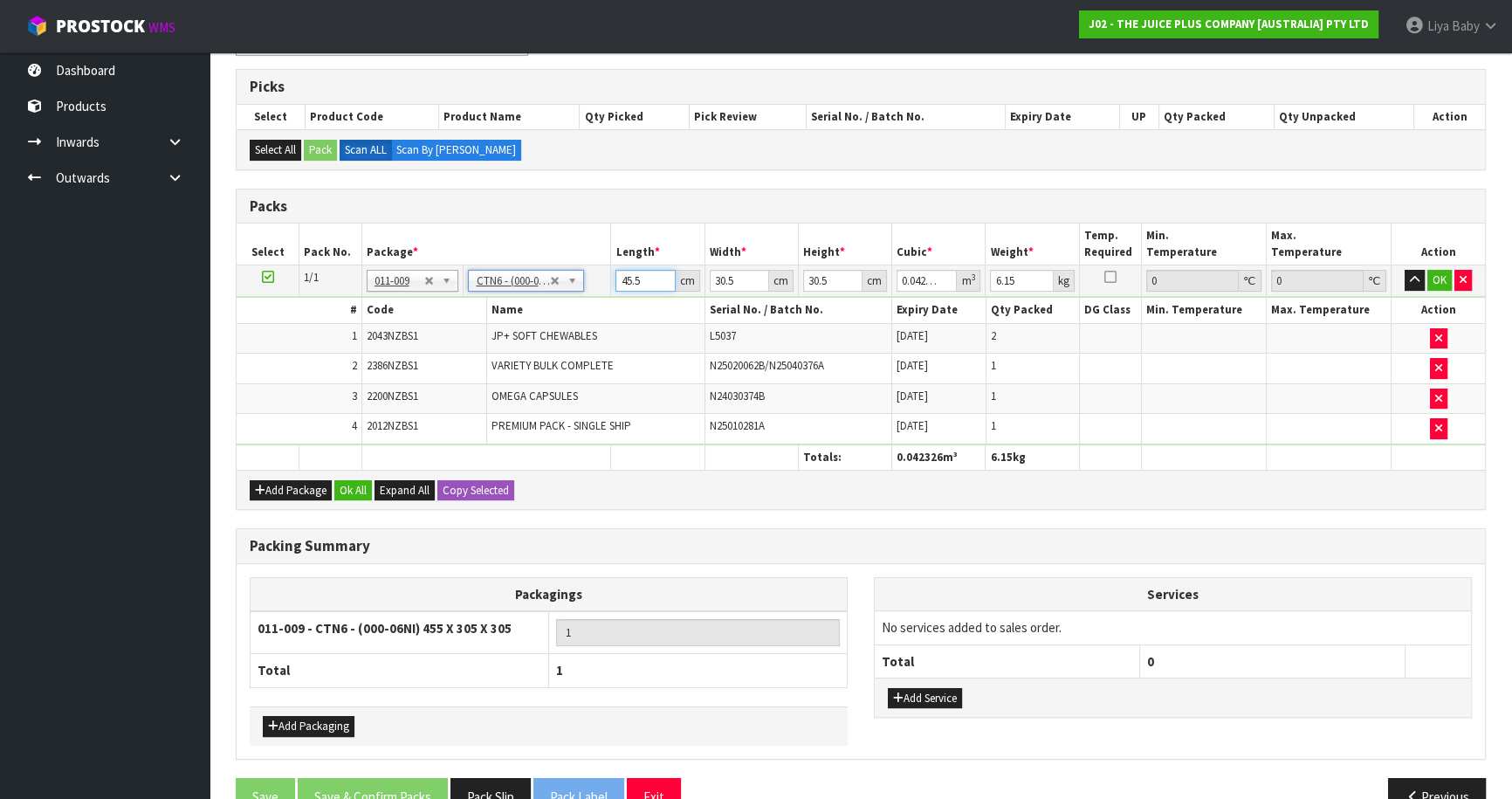
click at [637, 280] on input "45.5" at bounding box center [644, 280] width 59 height 21
click at [735, 278] on input "30.5" at bounding box center [739, 280] width 59 height 21
click at [827, 273] on input "30.5" at bounding box center [833, 280] width 59 height 21
click at [1012, 279] on input "6.15" at bounding box center [1021, 280] width 62 height 21
click at [356, 485] on button "Ok All" at bounding box center [353, 490] width 37 height 21
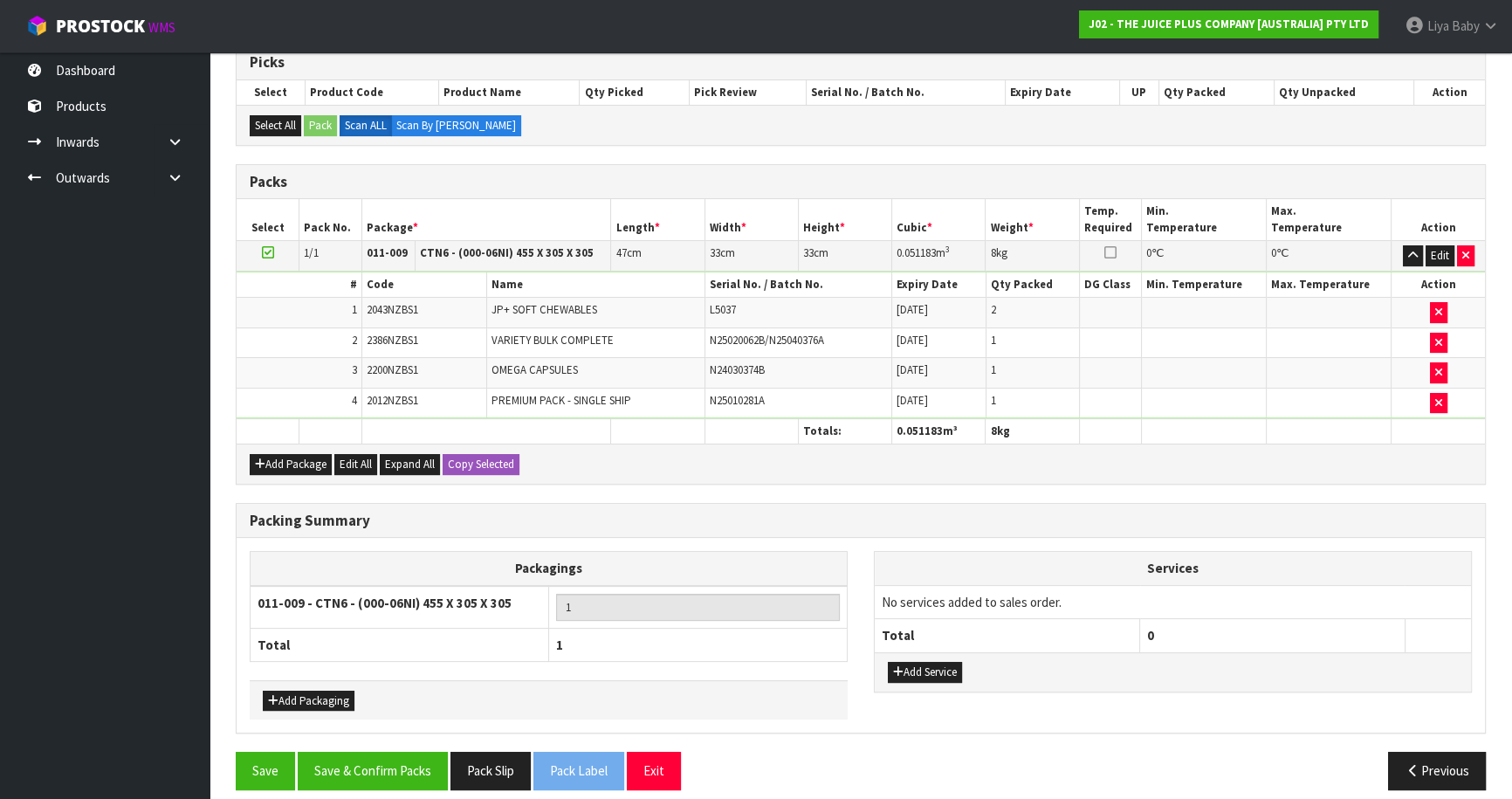
scroll to position [375, 0]
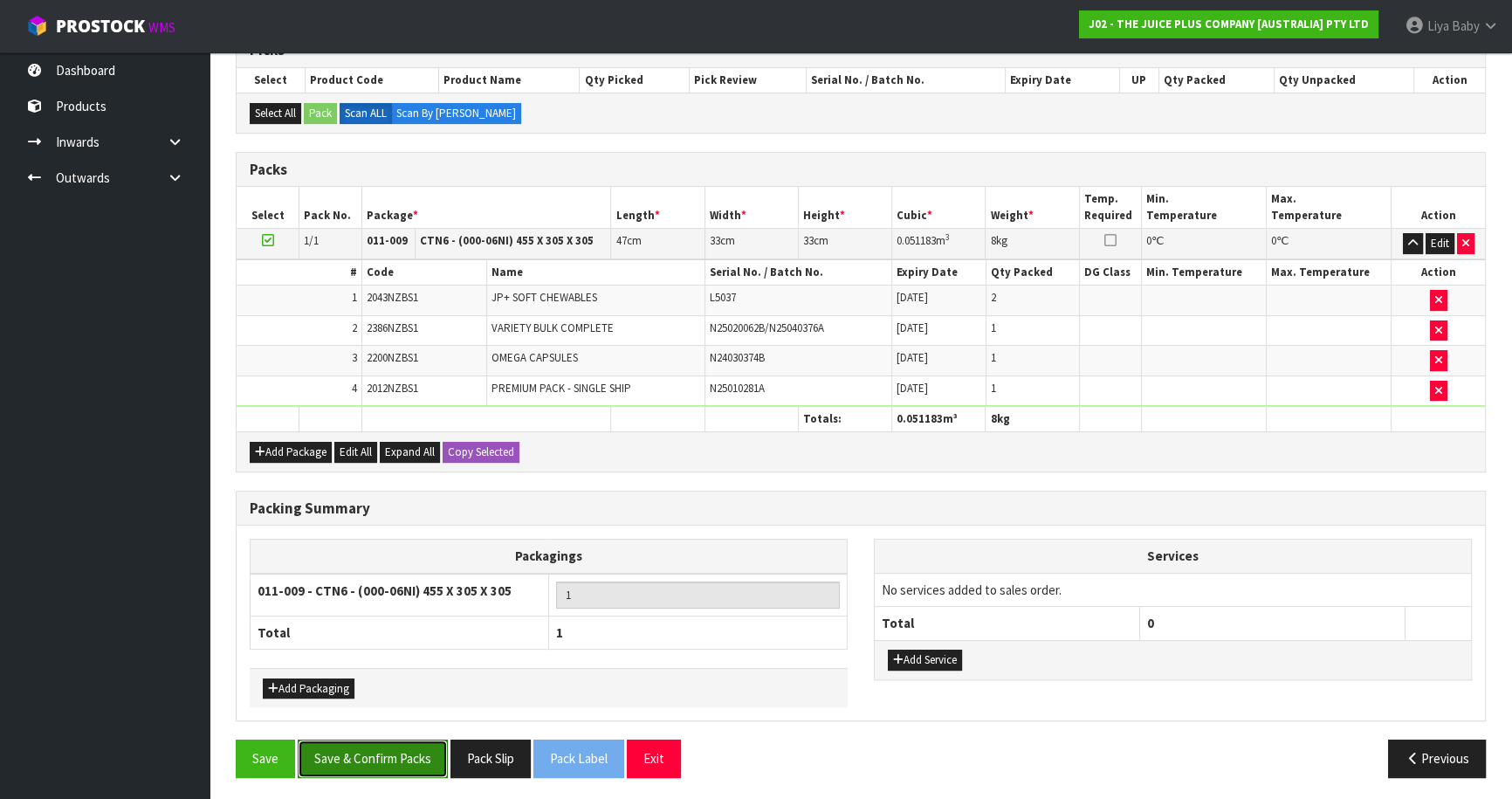
drag, startPoint x: 386, startPoint y: 750, endPoint x: 381, endPoint y: 742, distance: 9.4
click at [385, 751] on button "Save & Confirm Packs" at bounding box center [372, 758] width 150 height 37
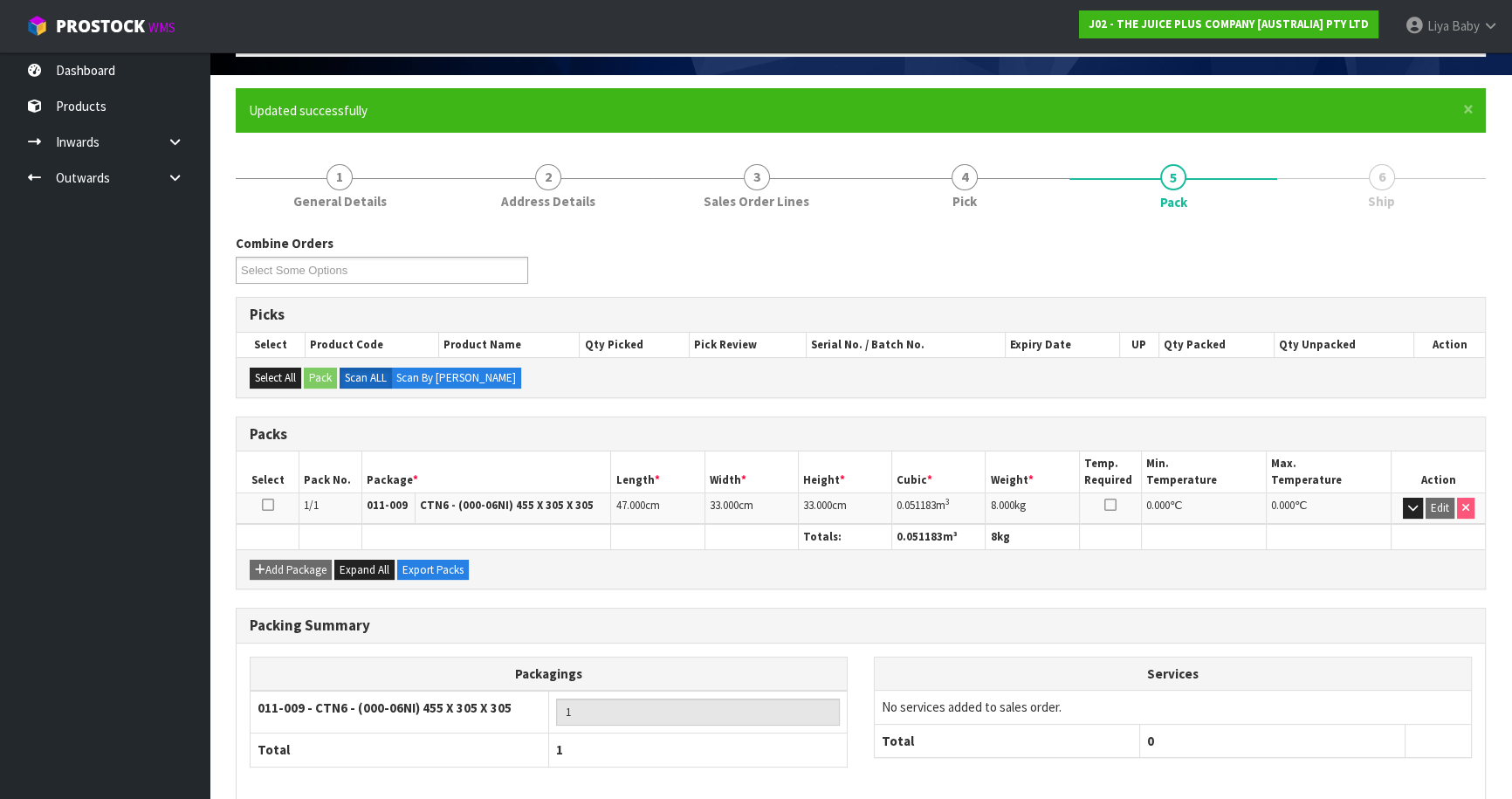
scroll to position [190, 0]
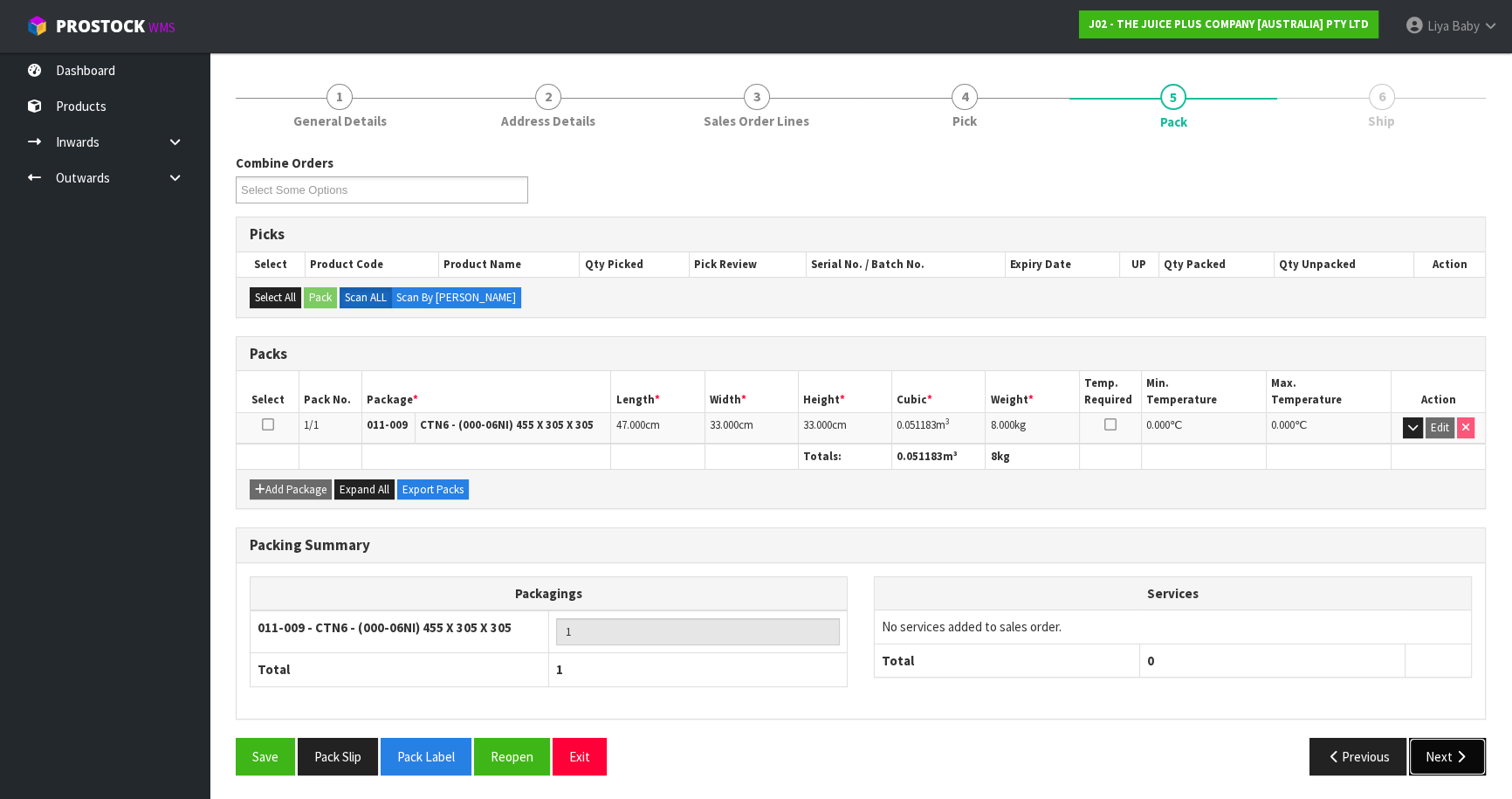
click at [1416, 746] on button "Next" at bounding box center [1447, 756] width 77 height 37
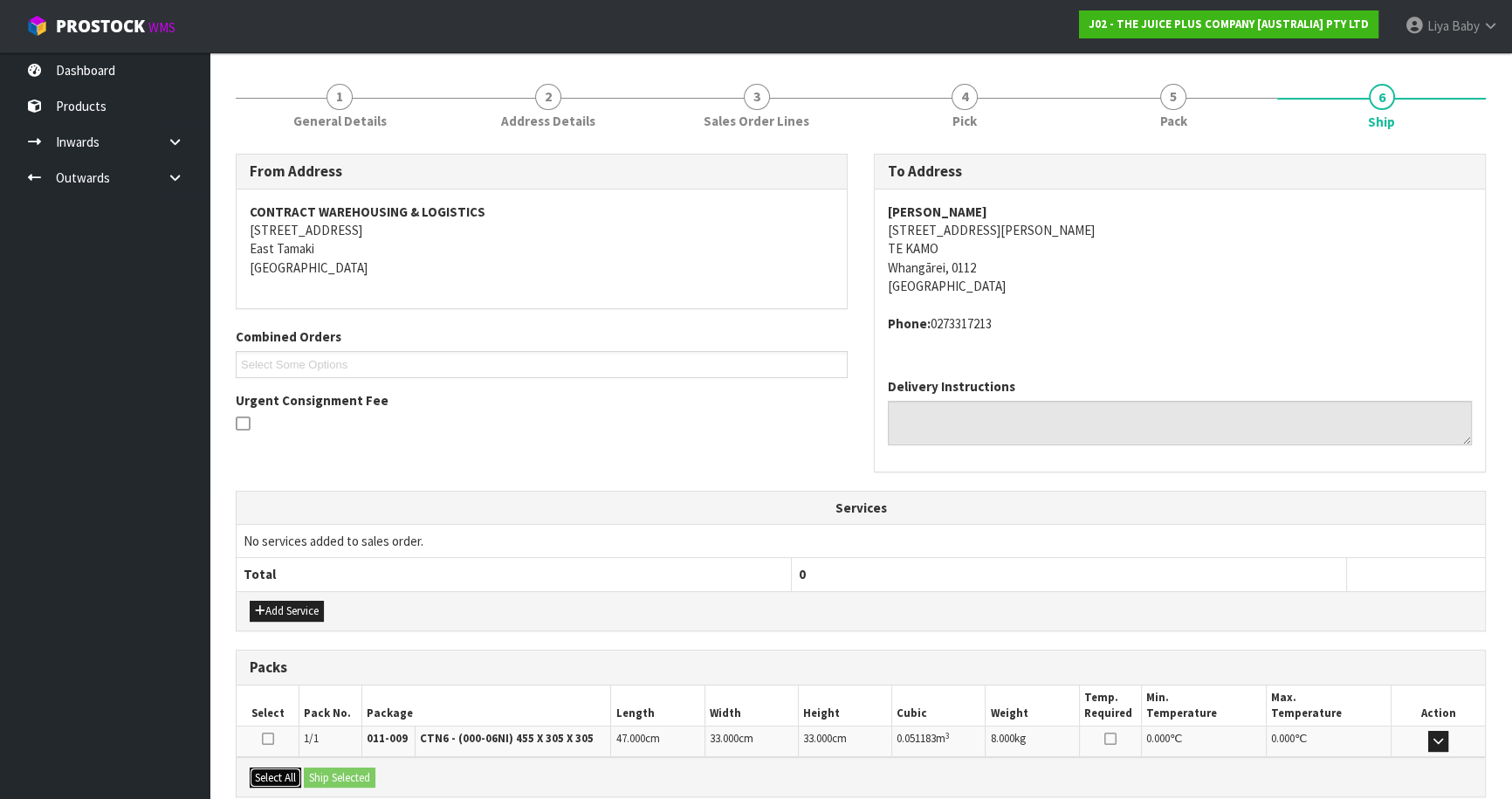
click at [288, 775] on button "Select All" at bounding box center [276, 778] width 52 height 21
click at [336, 776] on button "Ship Selected" at bounding box center [339, 778] width 71 height 21
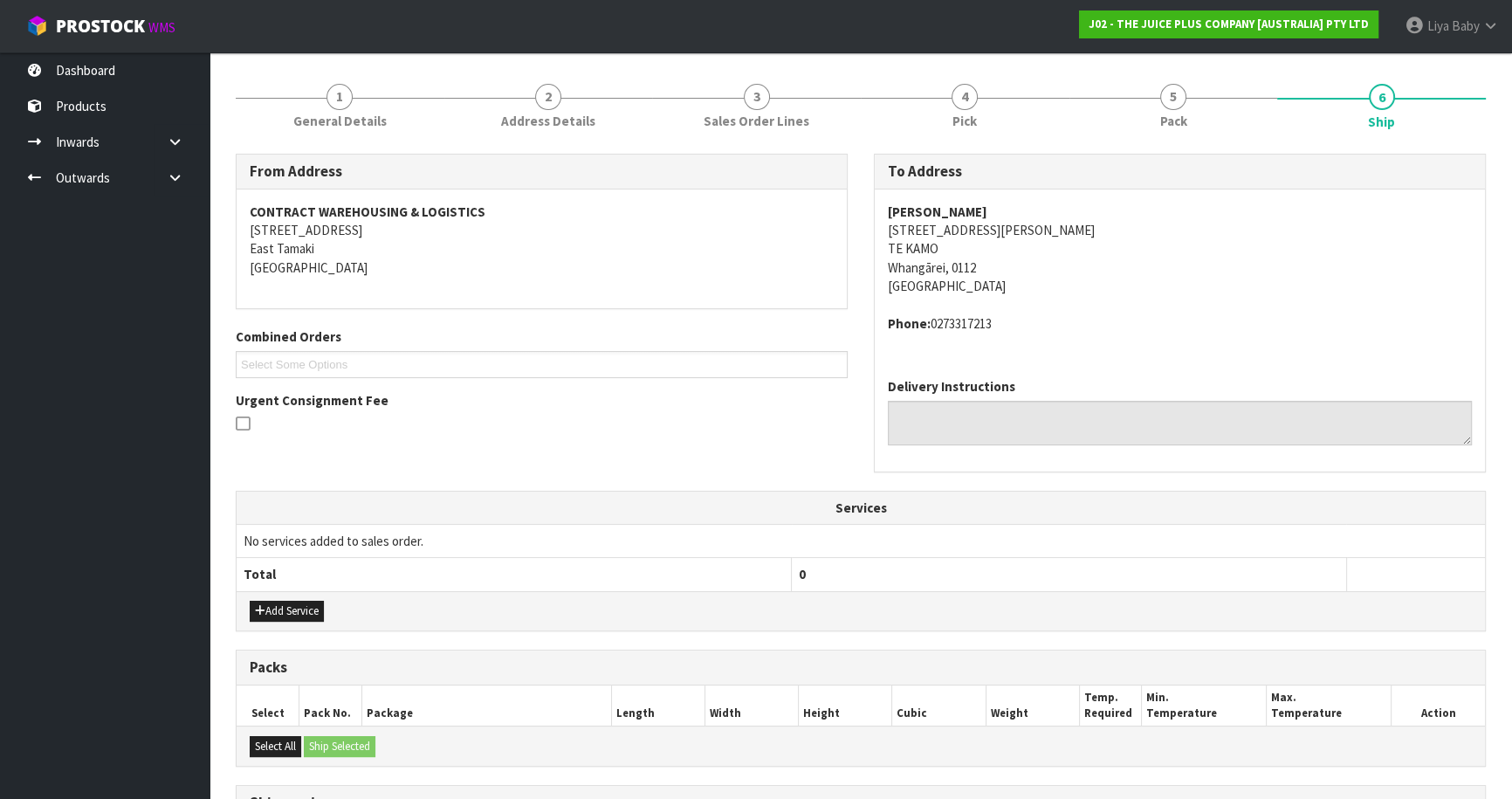
scroll to position [404, 0]
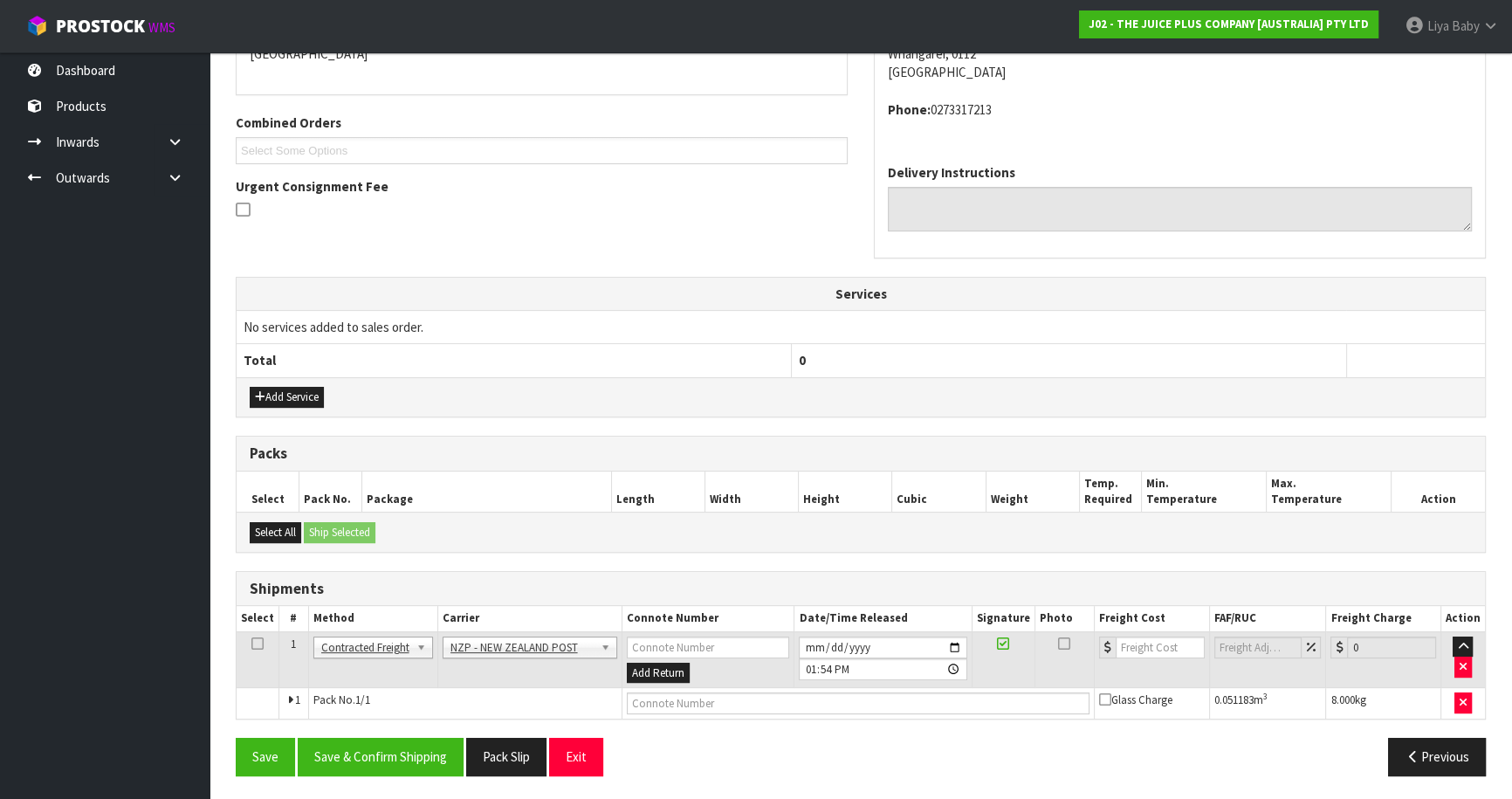
click at [258, 645] on td at bounding box center [258, 660] width 43 height 57
click at [262, 644] on icon at bounding box center [258, 644] width 12 height 1
click at [401, 745] on button "Save & Confirm Shipping" at bounding box center [380, 756] width 166 height 37
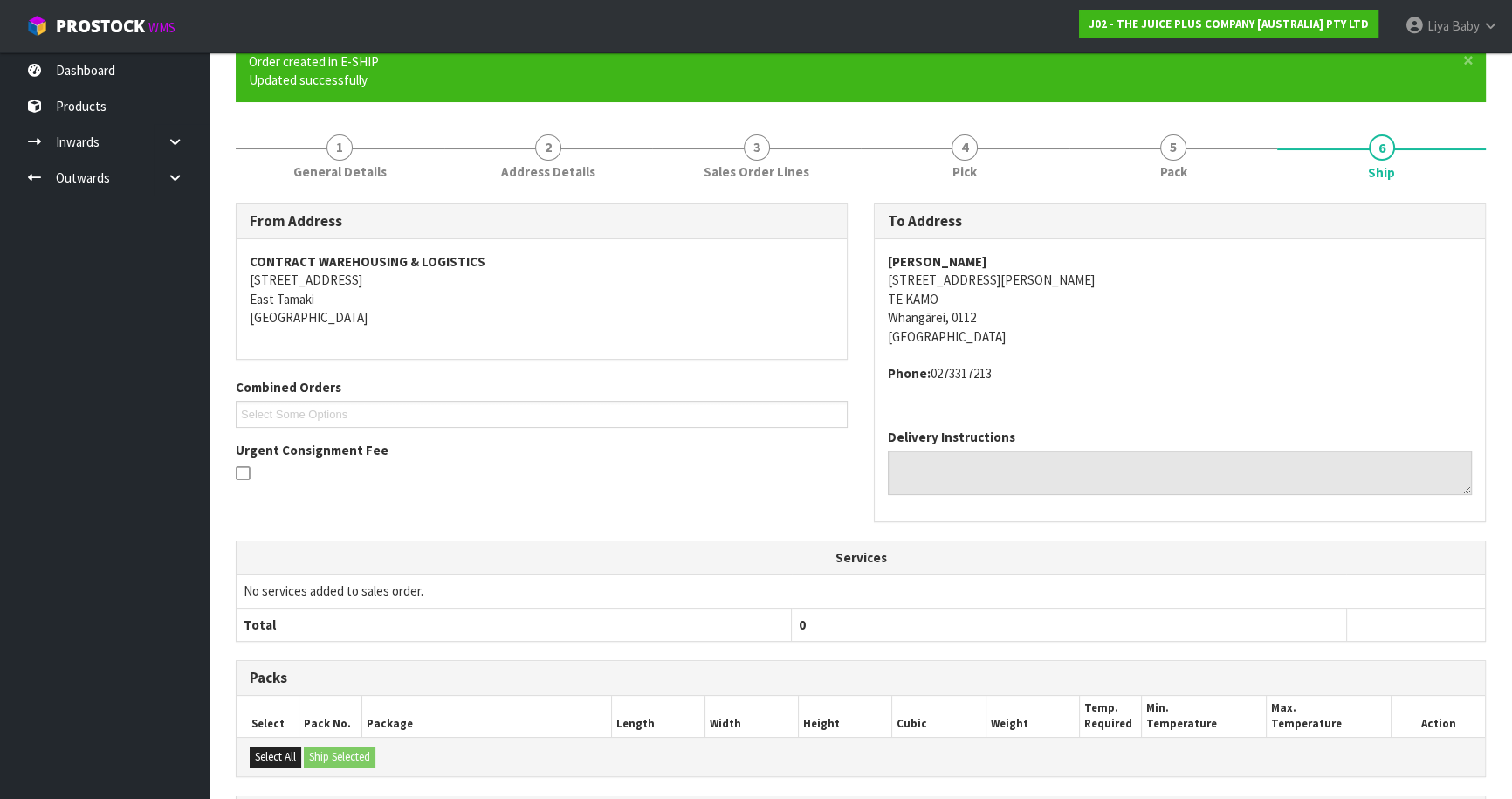
scroll to position [379, 0]
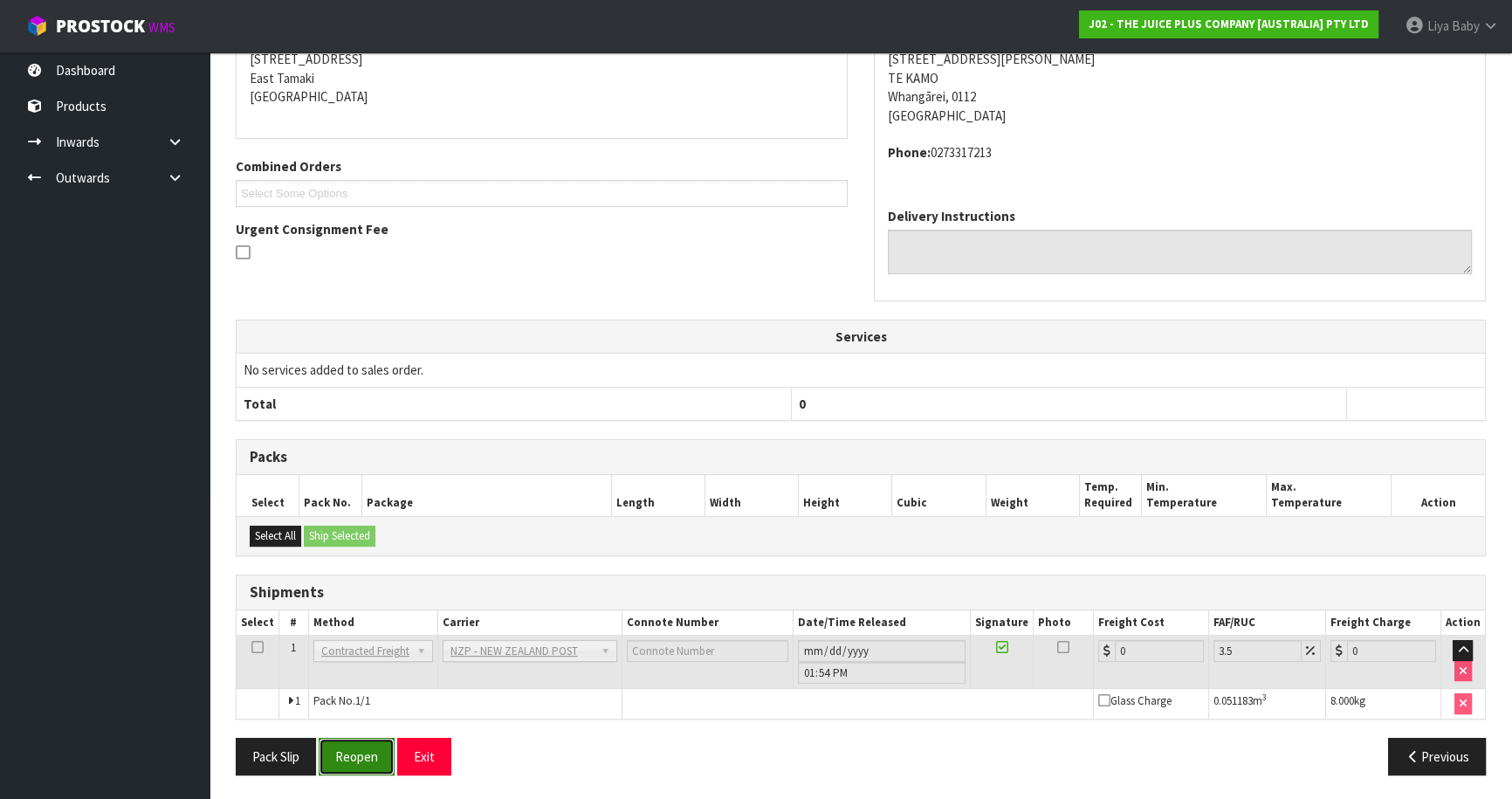
click at [378, 752] on button "Reopen" at bounding box center [356, 756] width 76 height 37
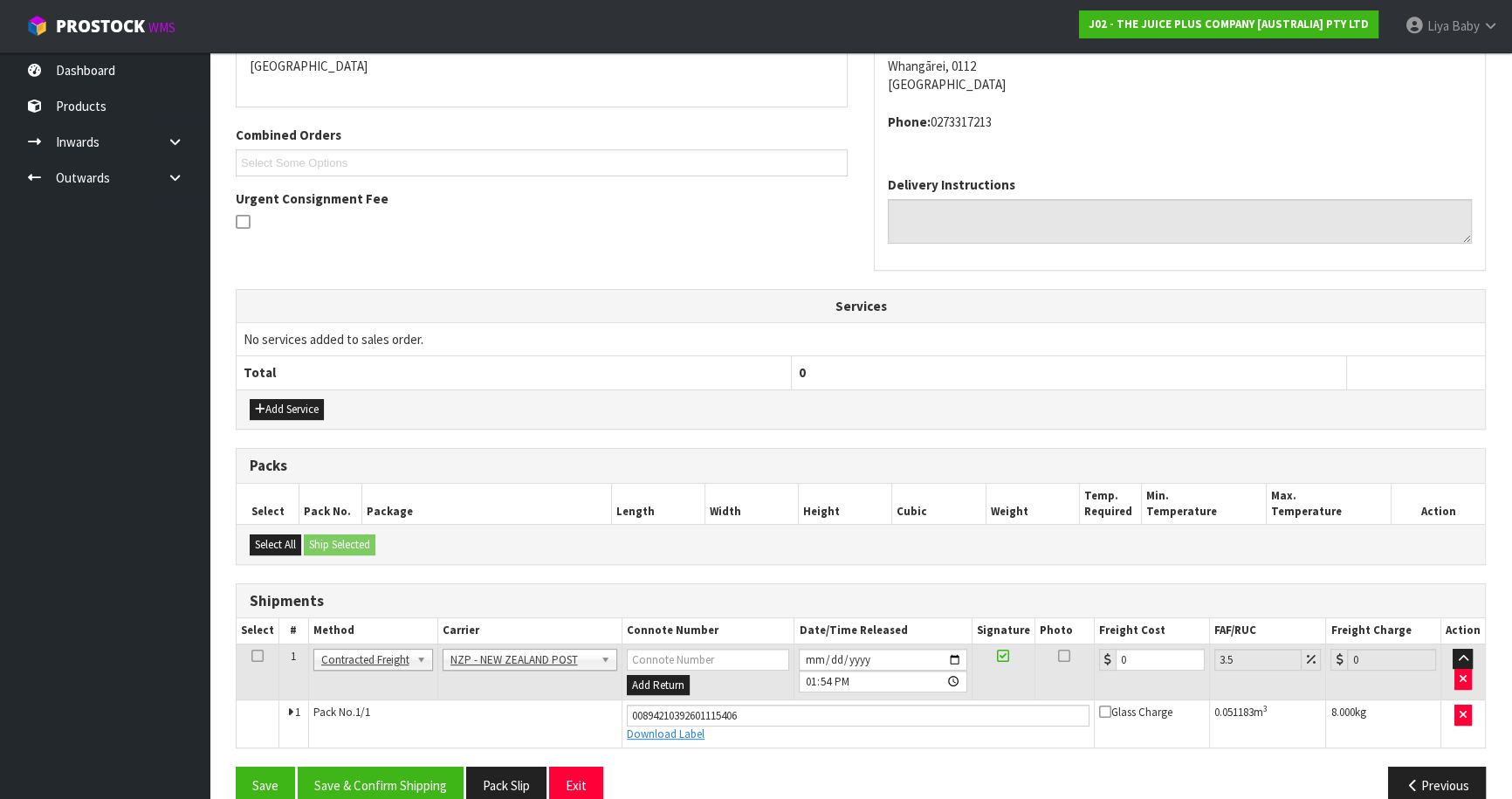
scroll to position [420, 0]
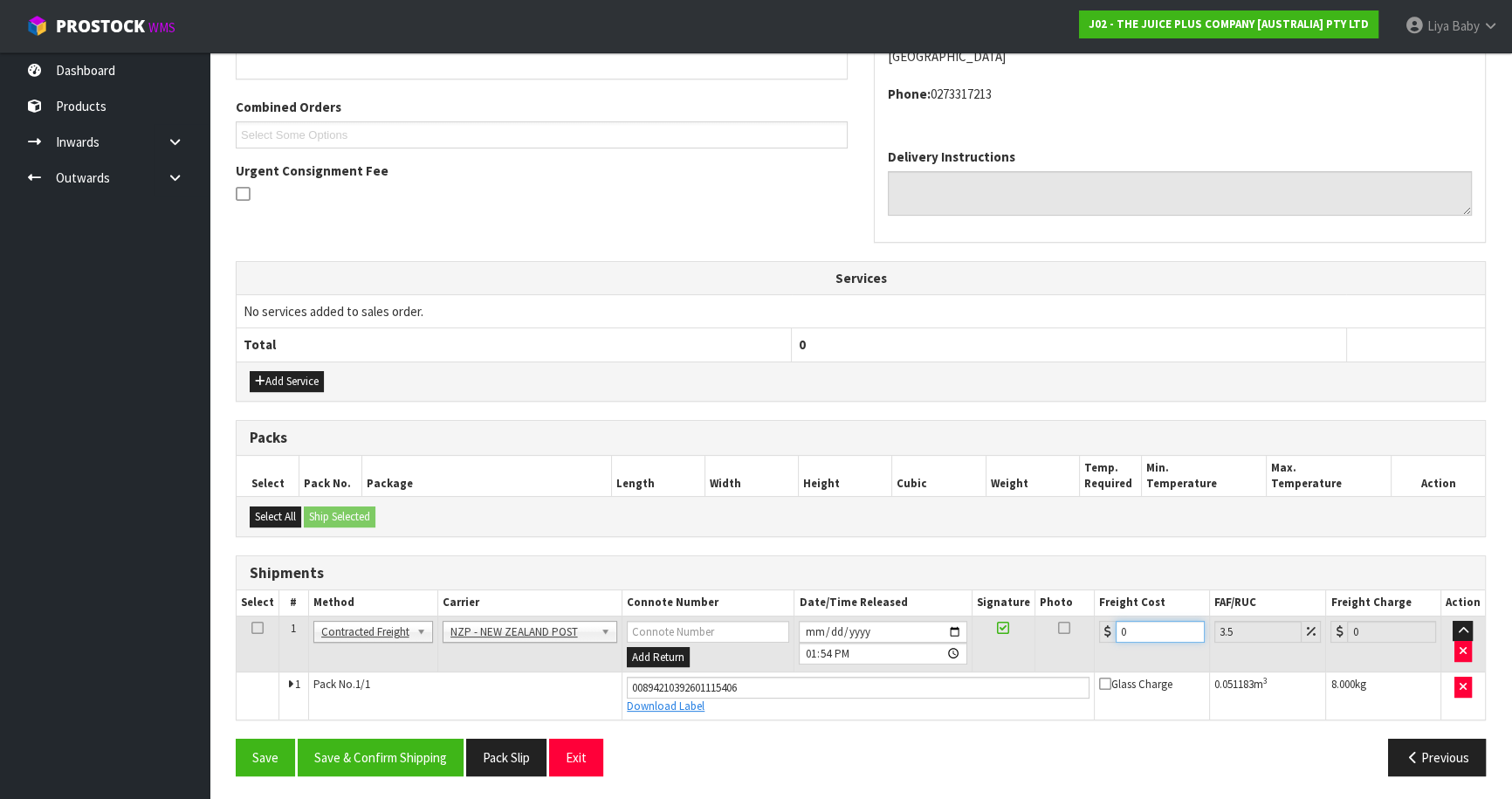
click at [1133, 620] on input "0" at bounding box center [1160, 631] width 89 height 21
click at [252, 628] on icon at bounding box center [258, 628] width 12 height 1
click at [361, 753] on button "Save & Confirm Shipping" at bounding box center [380, 757] width 166 height 37
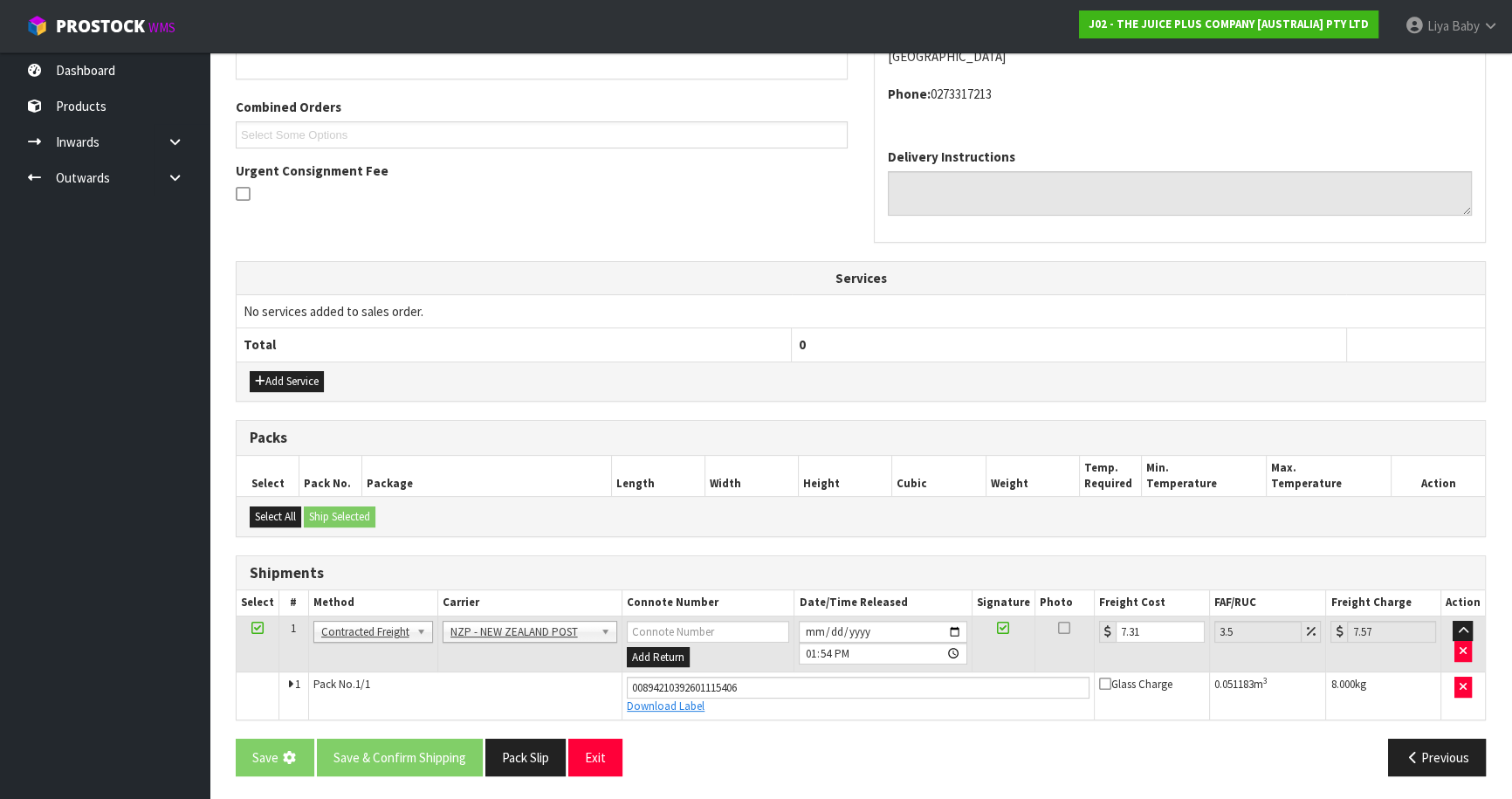
scroll to position [0, 0]
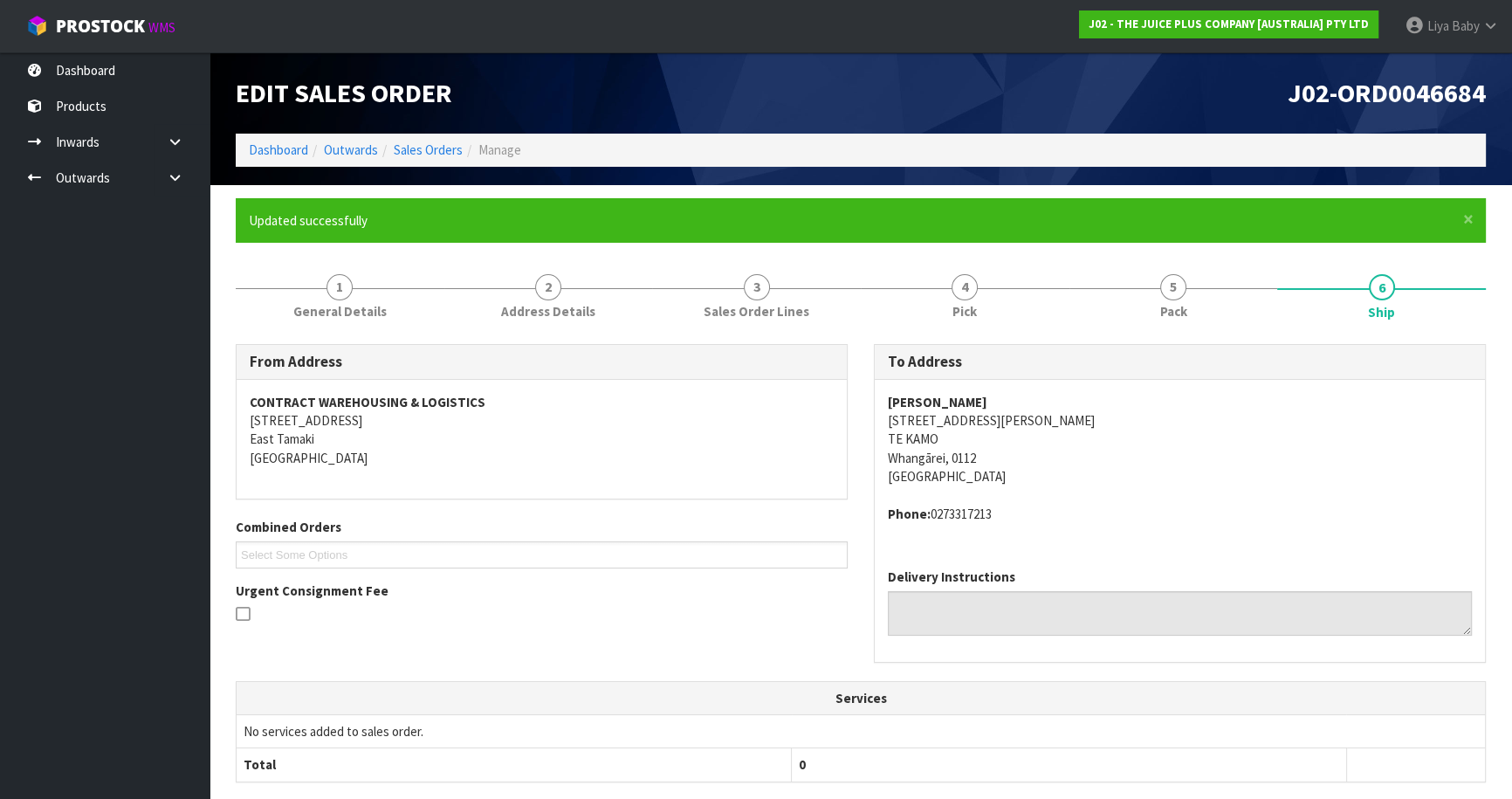
click at [433, 139] on ol "Dashboard Outwards Sales Orders Manage" at bounding box center [860, 150] width 1250 height 32
click at [436, 145] on link "Sales Orders" at bounding box center [428, 149] width 69 height 17
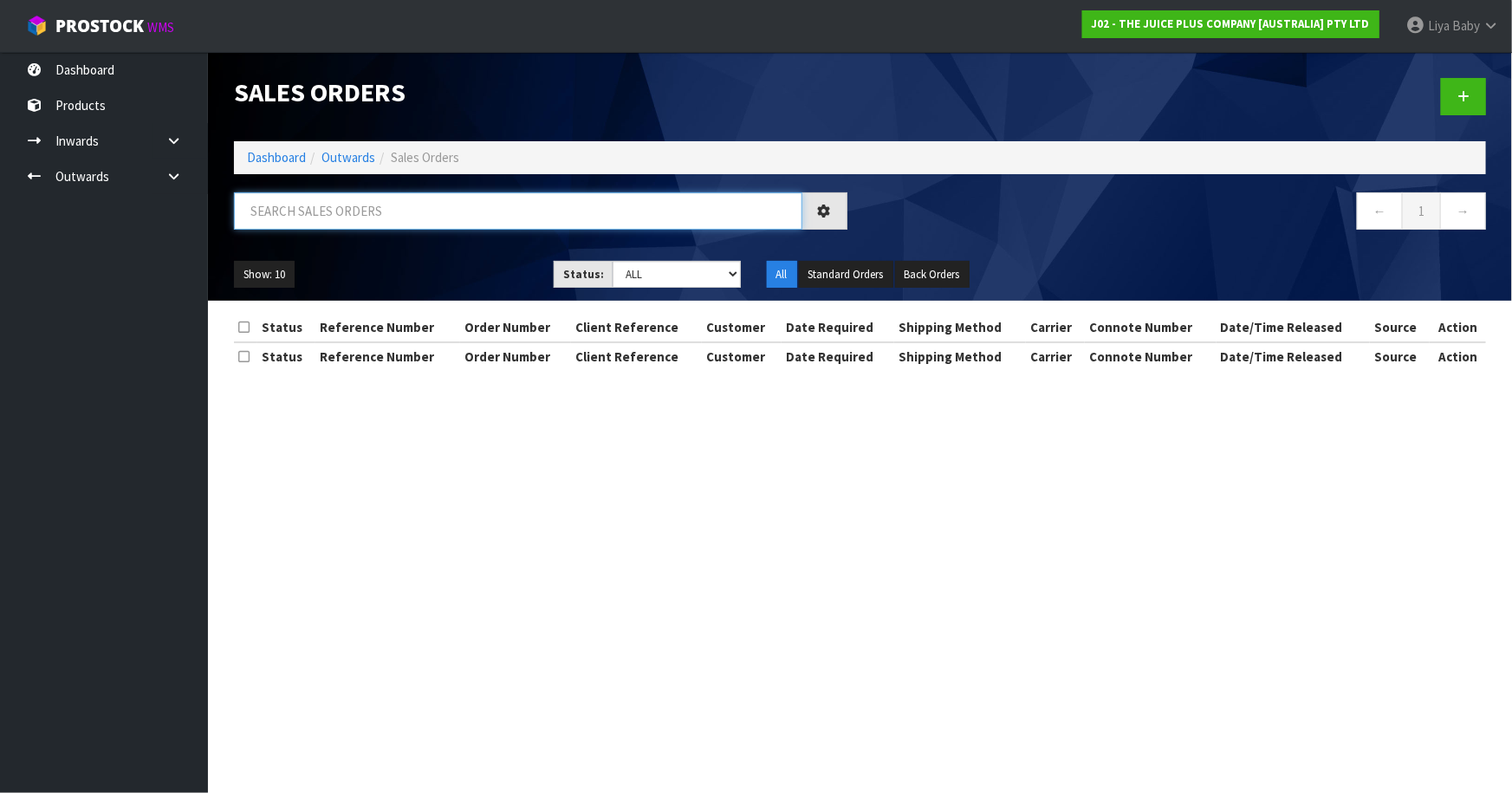
click at [315, 221] on input "text" at bounding box center [518, 211] width 568 height 37
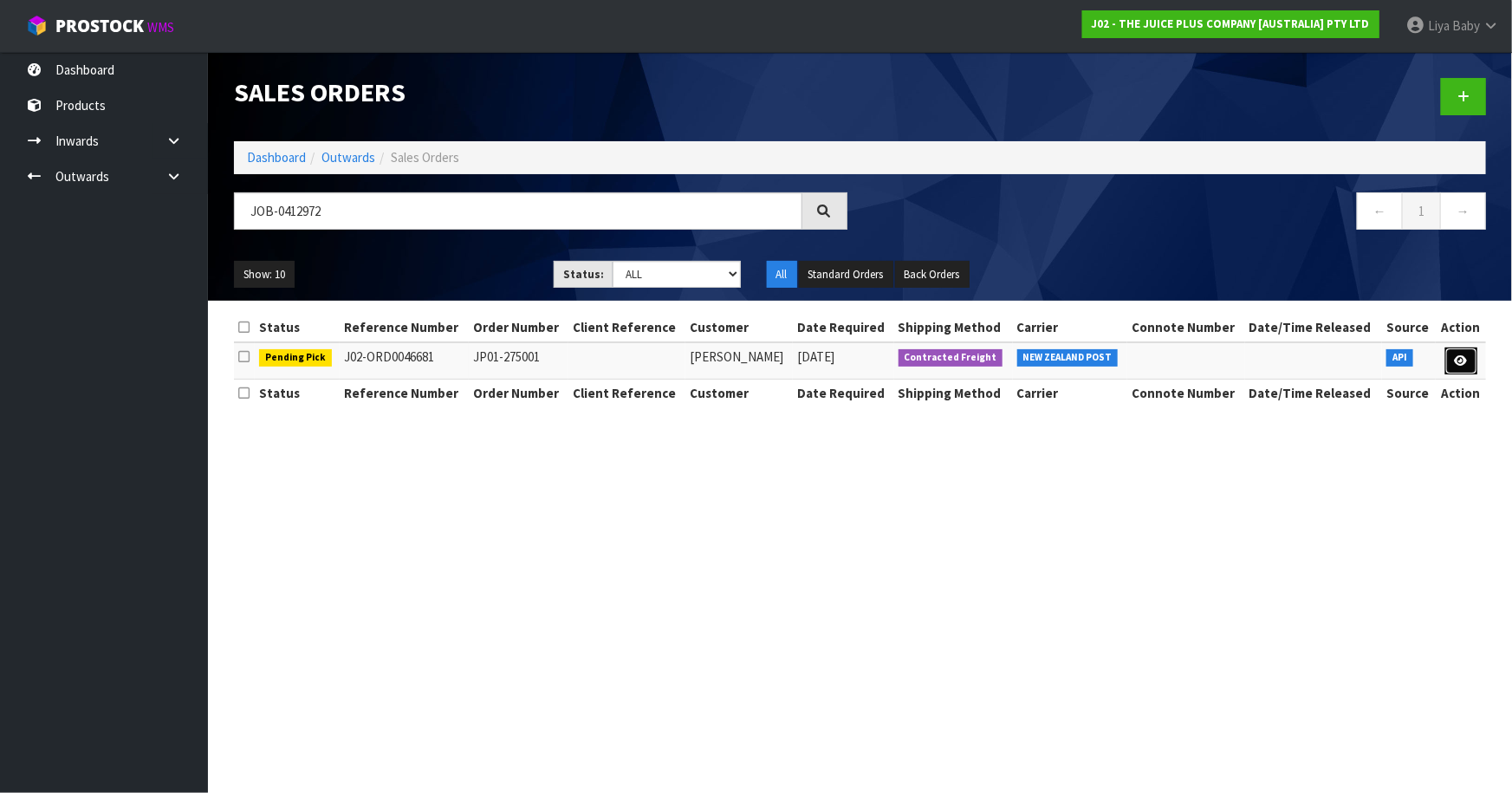
click at [1465, 364] on icon at bounding box center [1461, 361] width 13 height 12
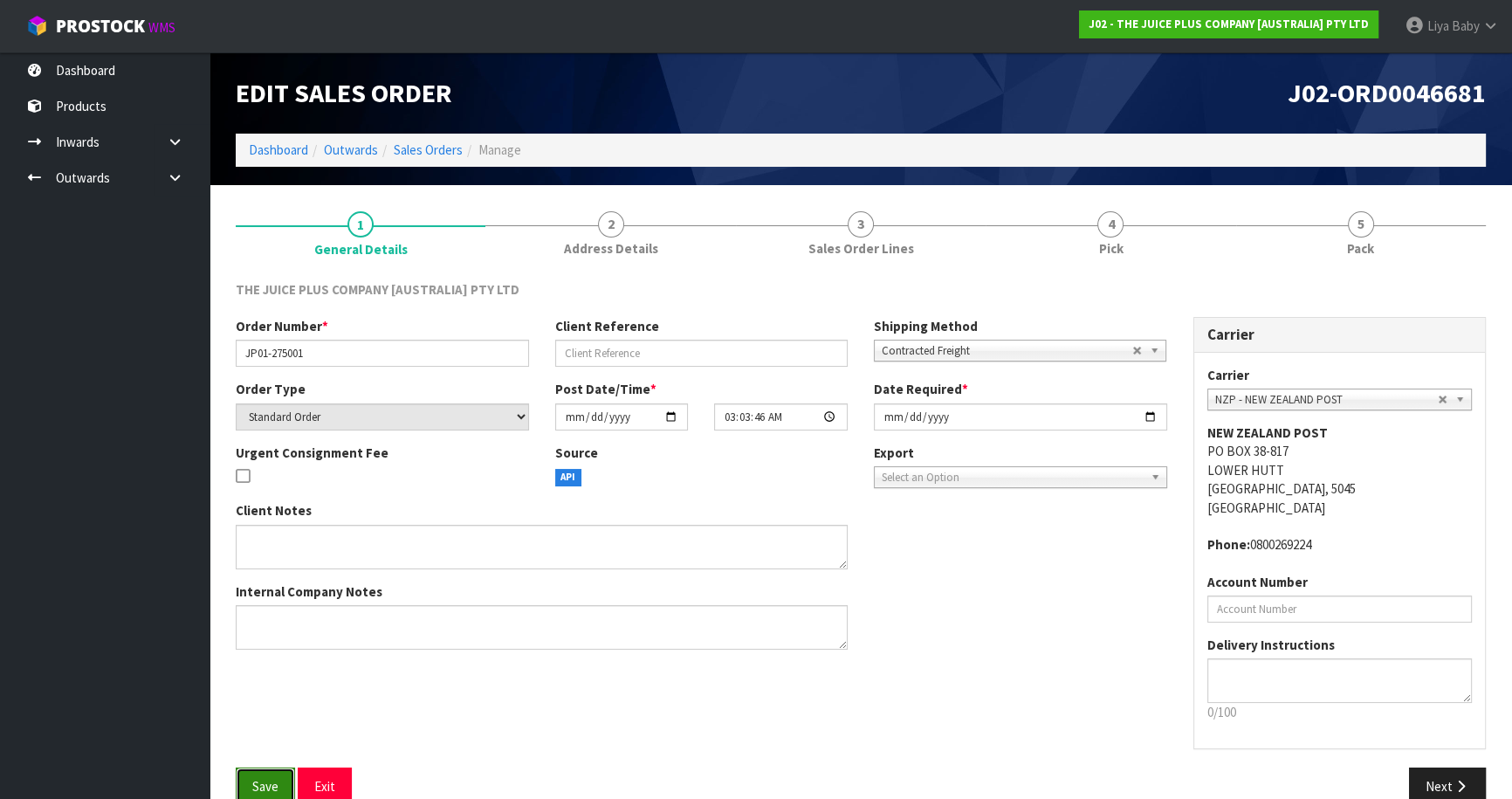
click at [262, 775] on button "Save" at bounding box center [265, 787] width 59 height 37
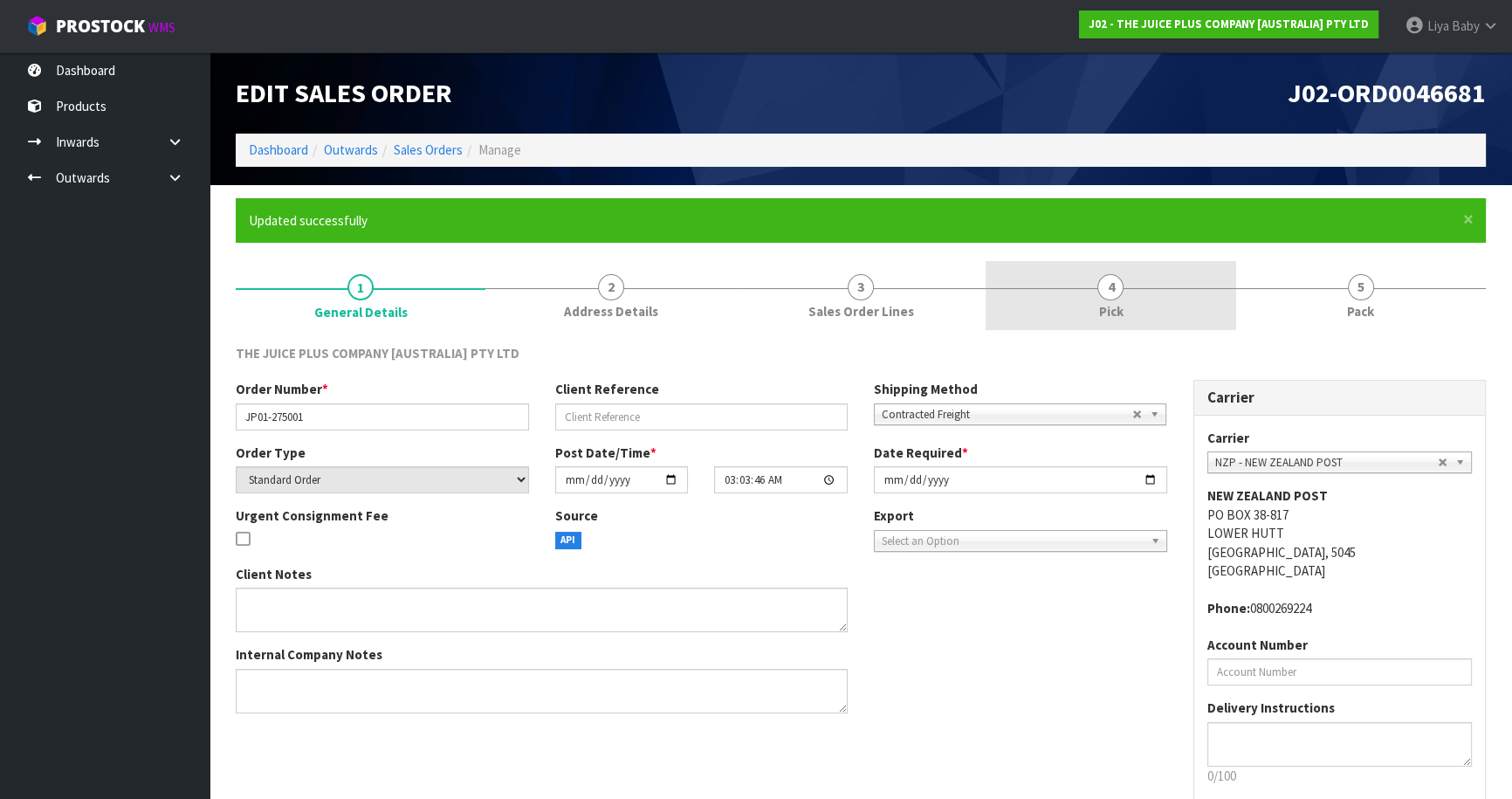
click at [1111, 292] on span "4" at bounding box center [1109, 287] width 26 height 26
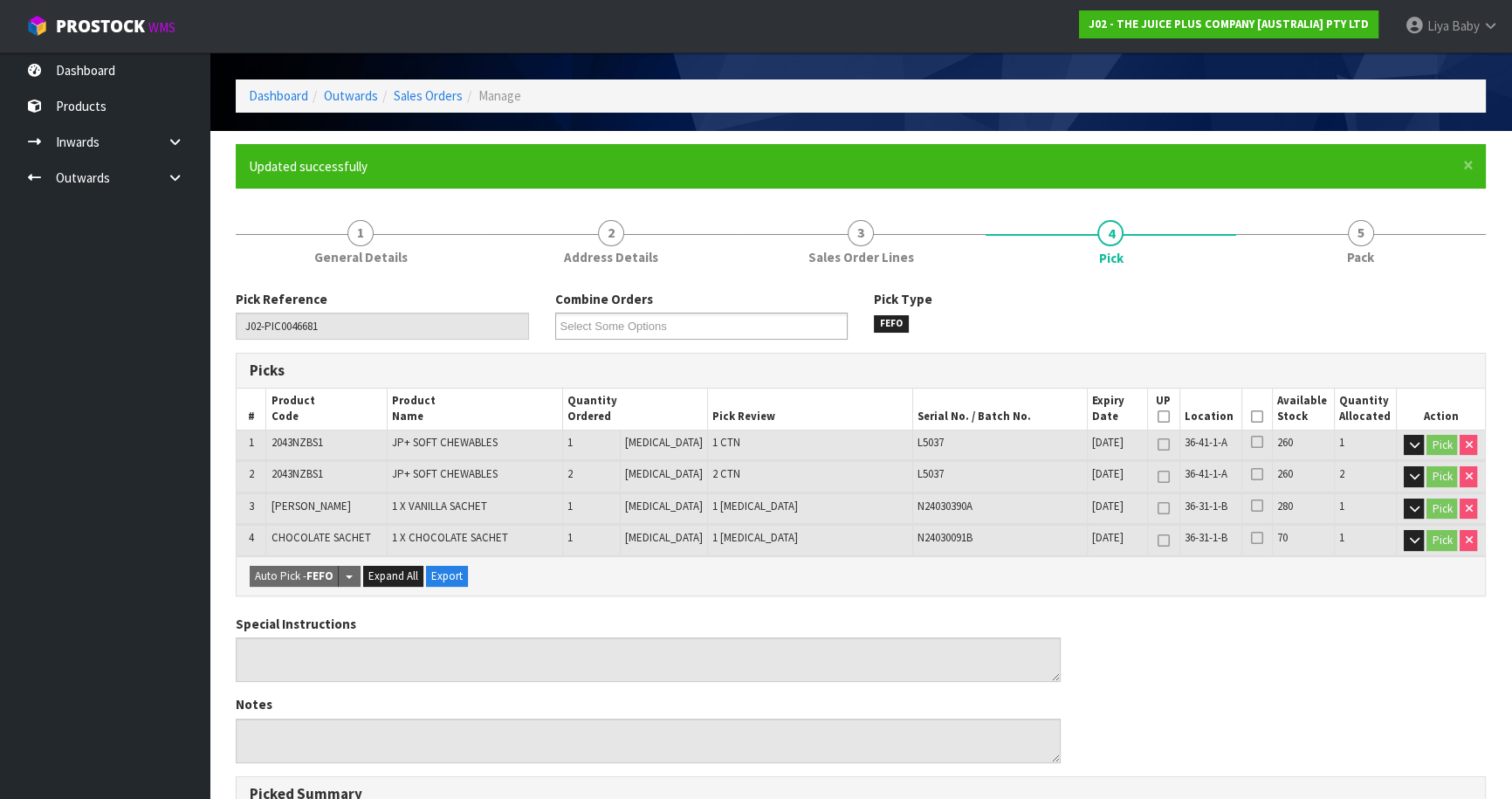
scroll to position [158, 0]
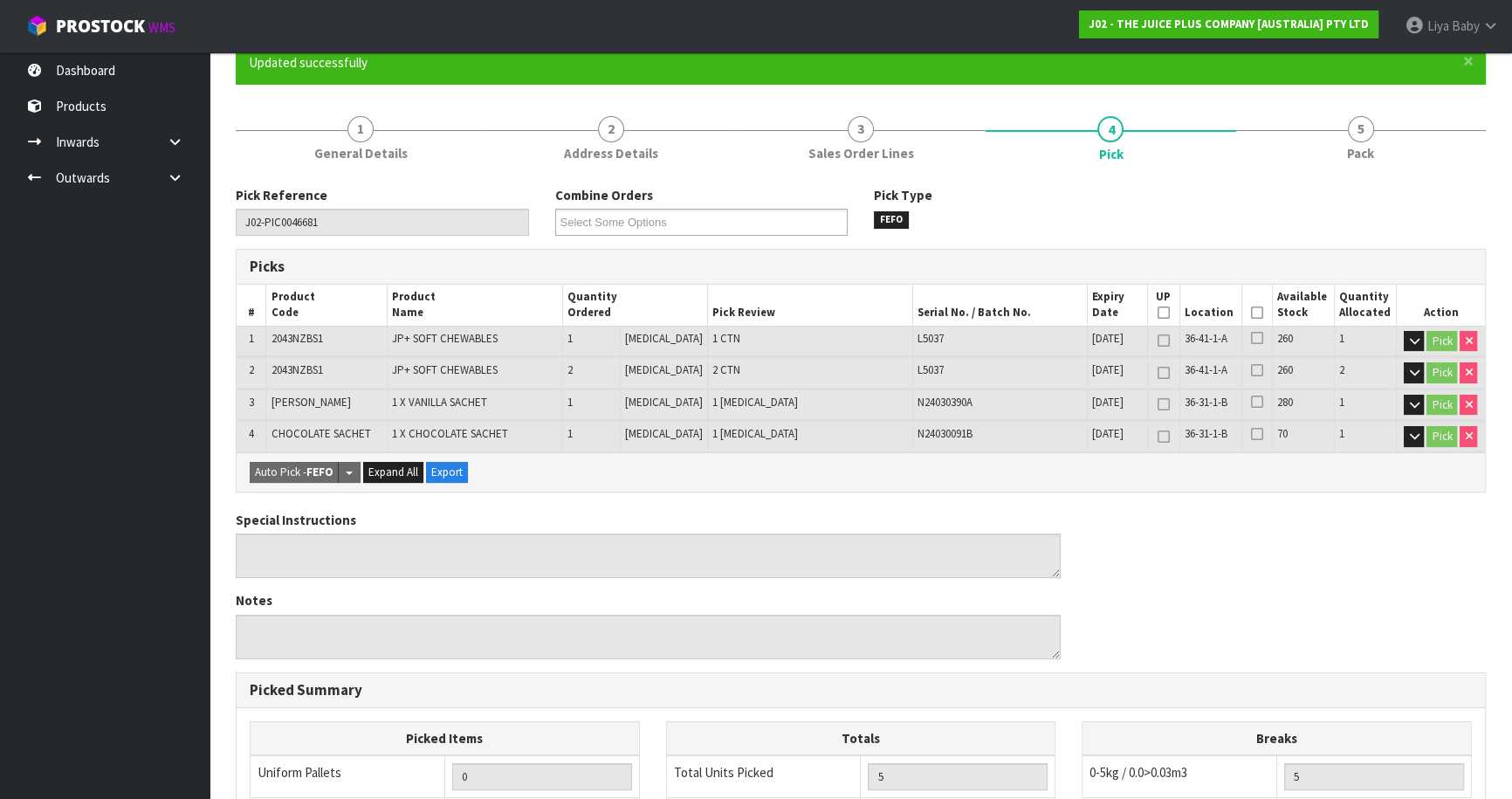
click at [1250, 312] on icon at bounding box center [1257, 312] width 12 height 1
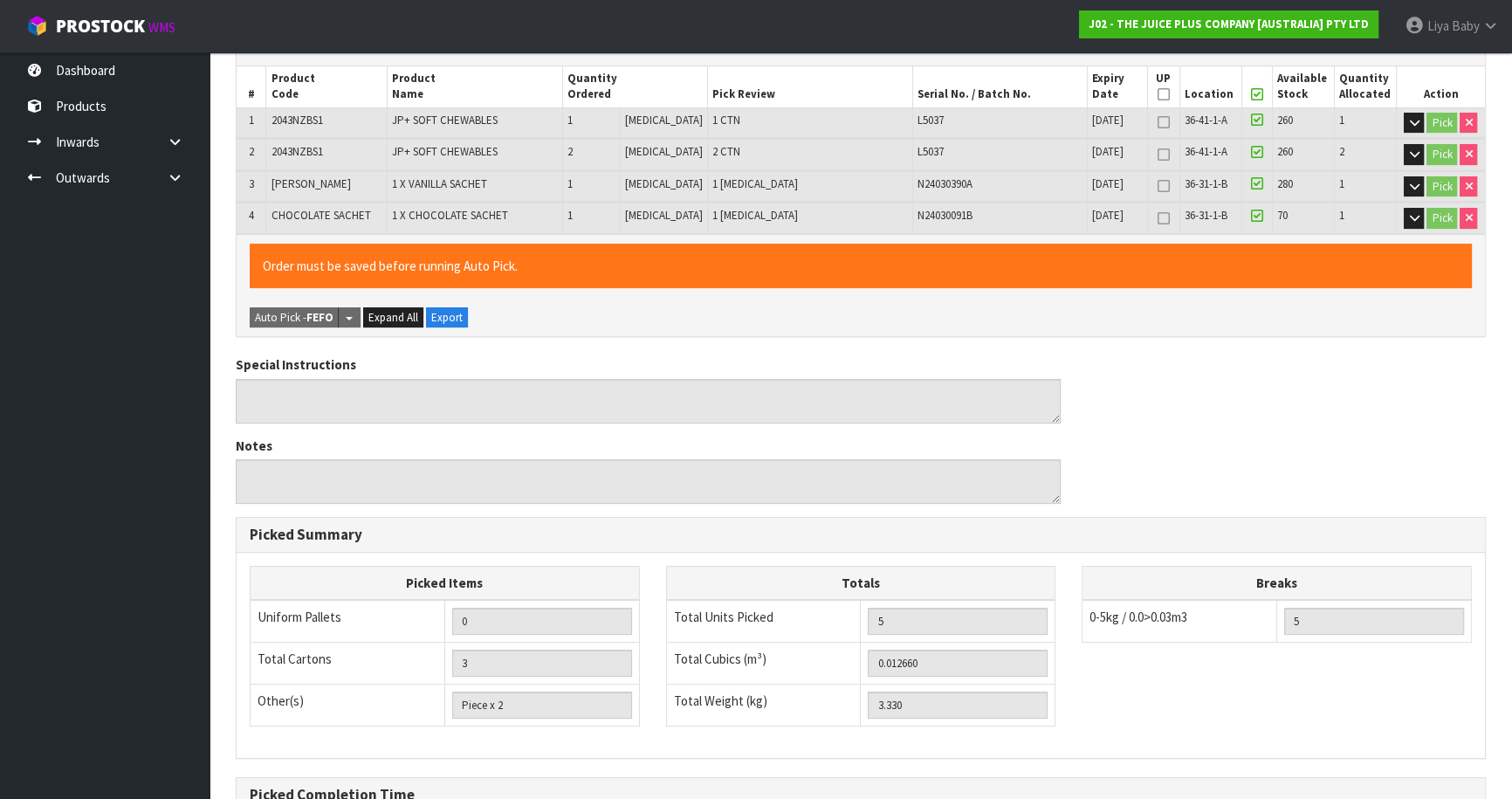
scroll to position [572, 0]
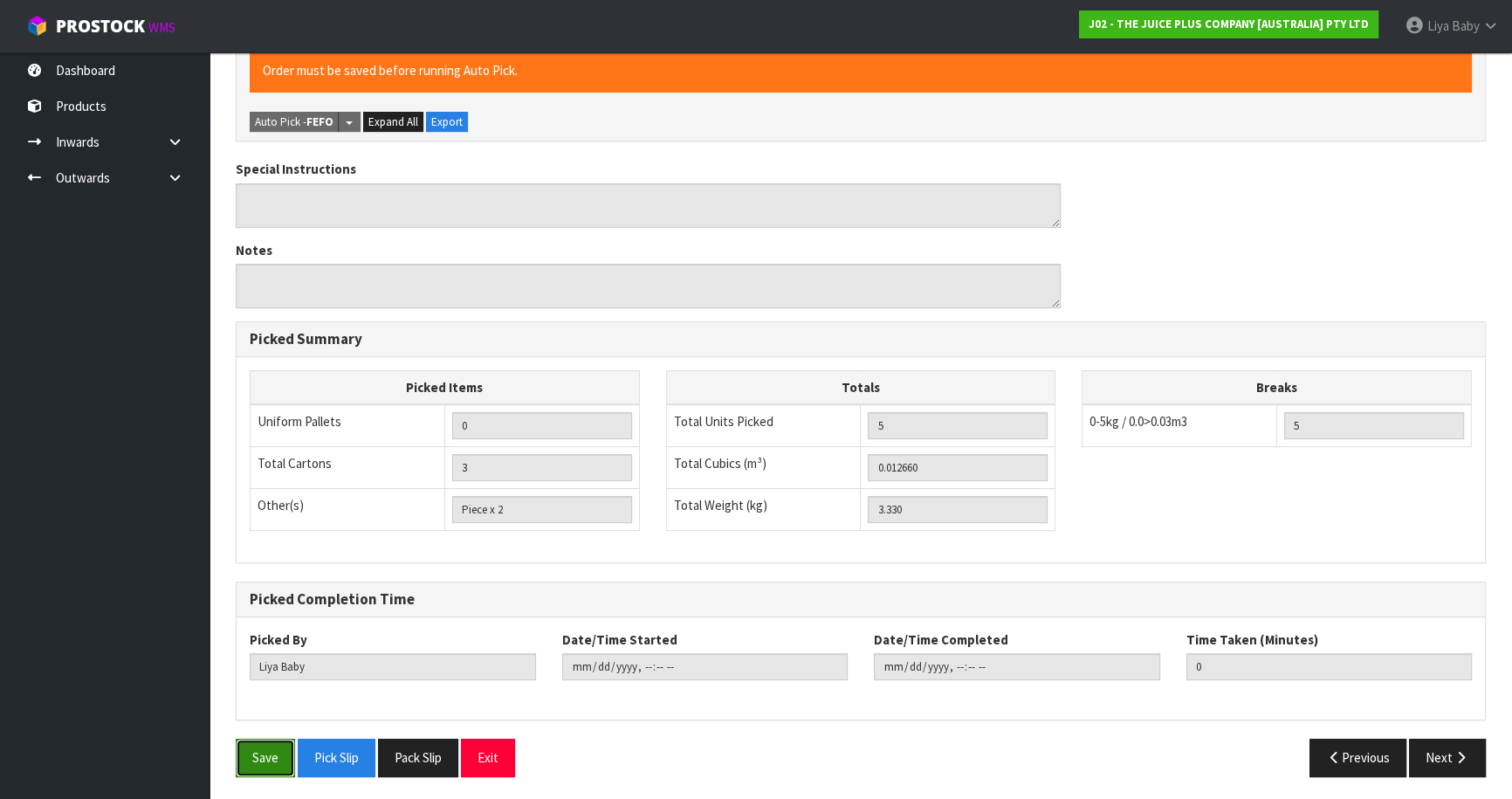
drag, startPoint x: 270, startPoint y: 749, endPoint x: 295, endPoint y: 731, distance: 30.8
click at [270, 749] on button "Save" at bounding box center [265, 757] width 59 height 37
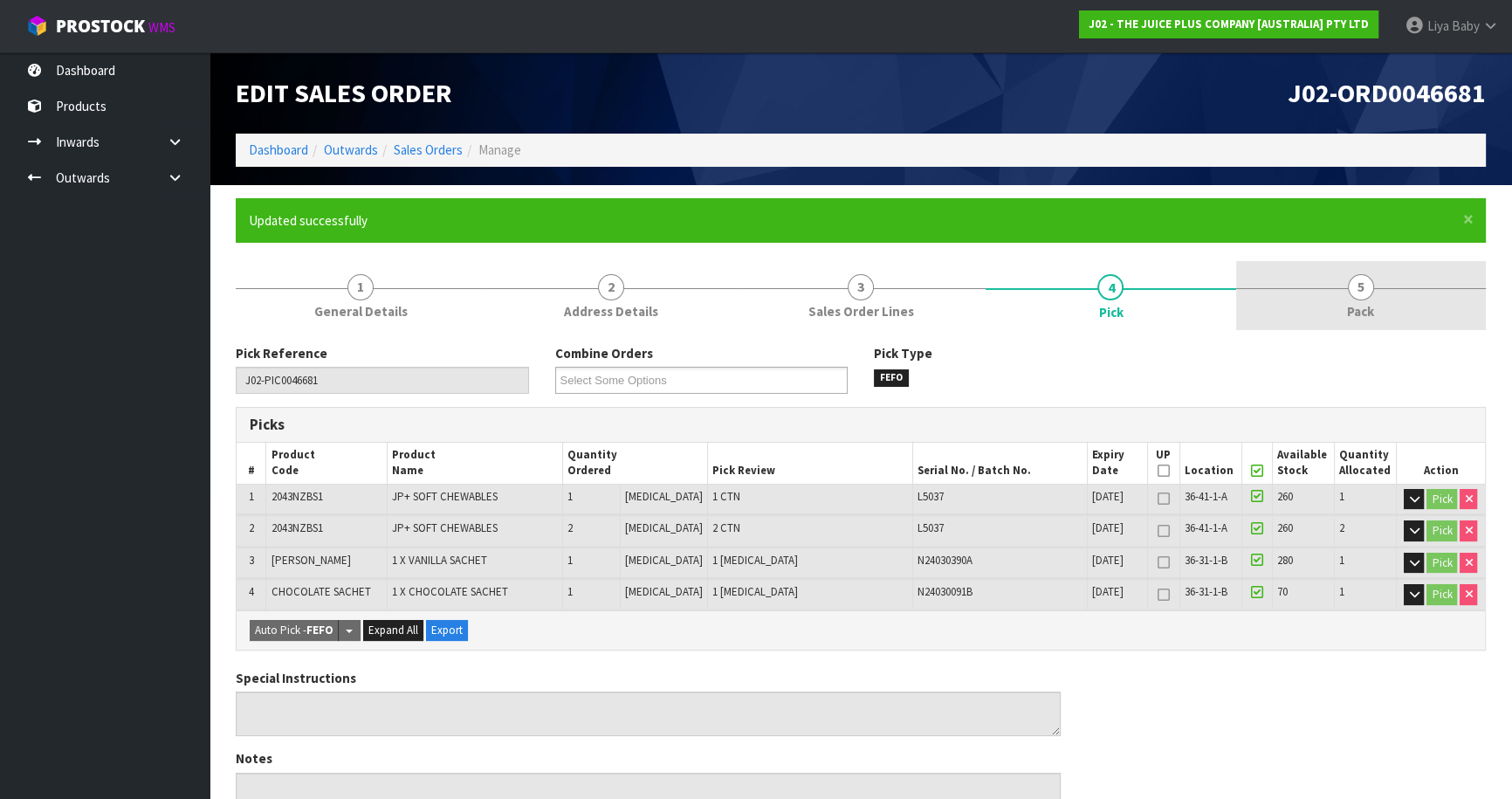
click at [1373, 272] on link "5 Pack" at bounding box center [1361, 295] width 250 height 69
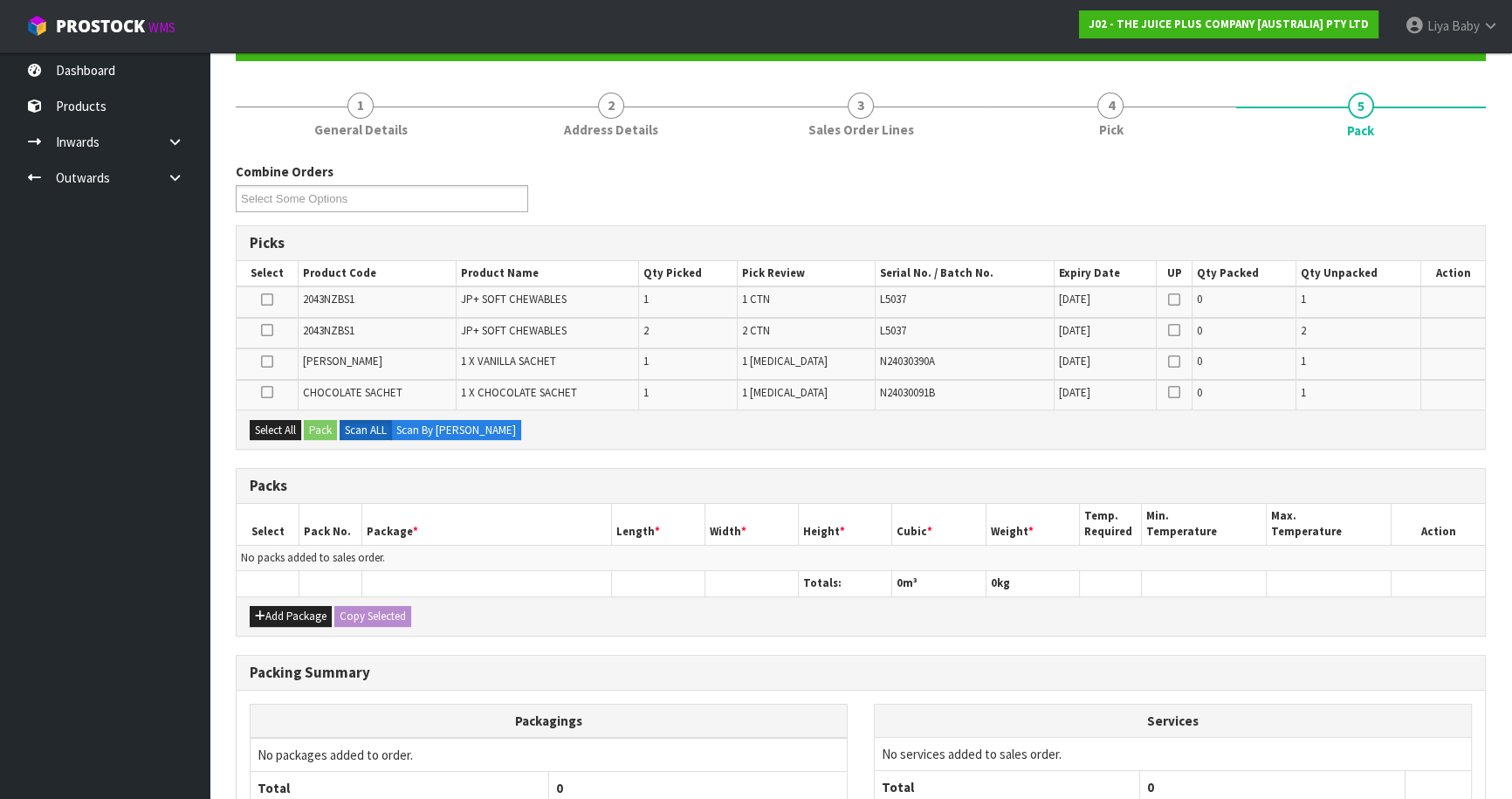
scroll to position [337, 0]
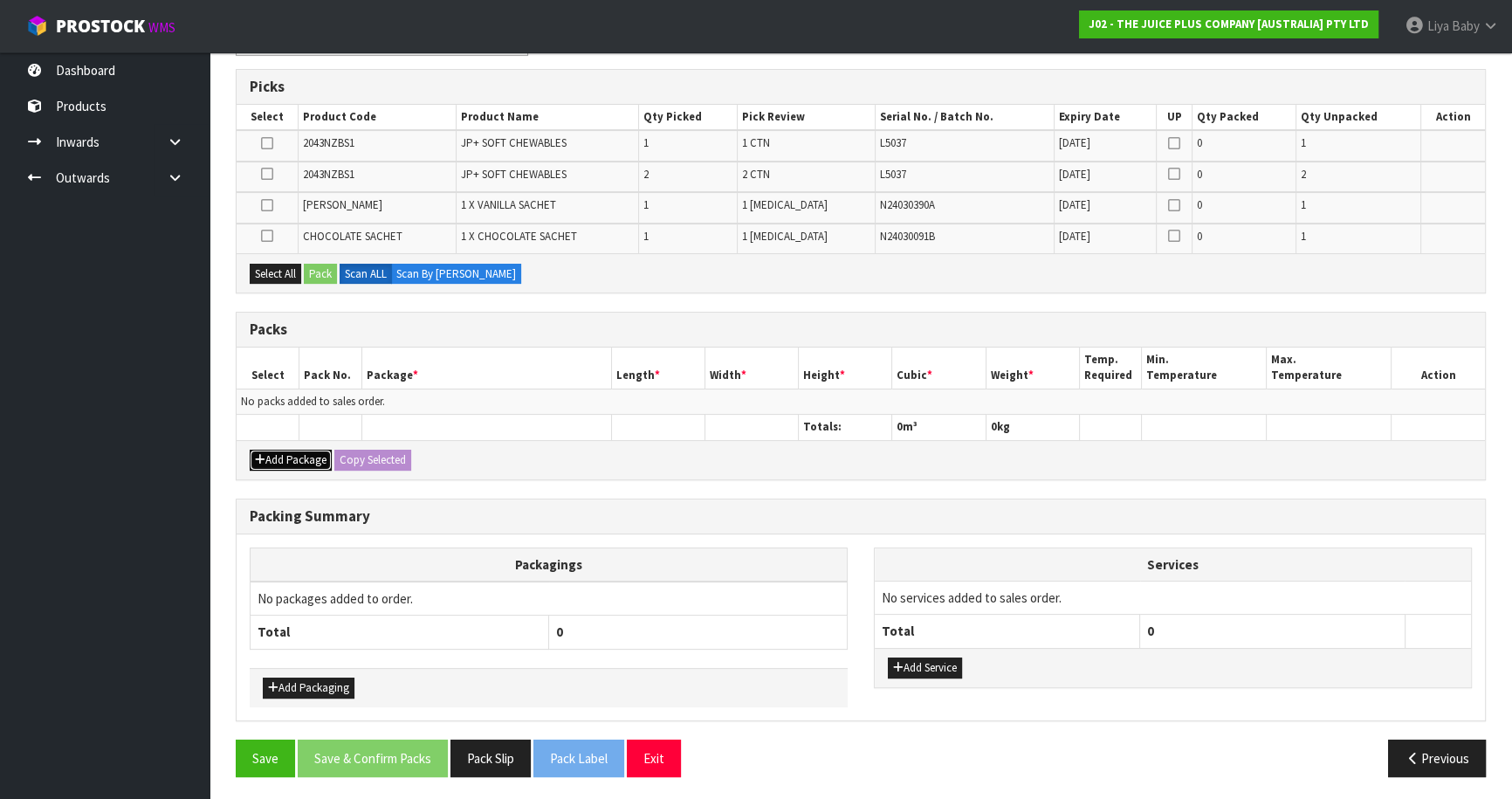
click at [282, 454] on button "Add Package" at bounding box center [291, 460] width 82 height 21
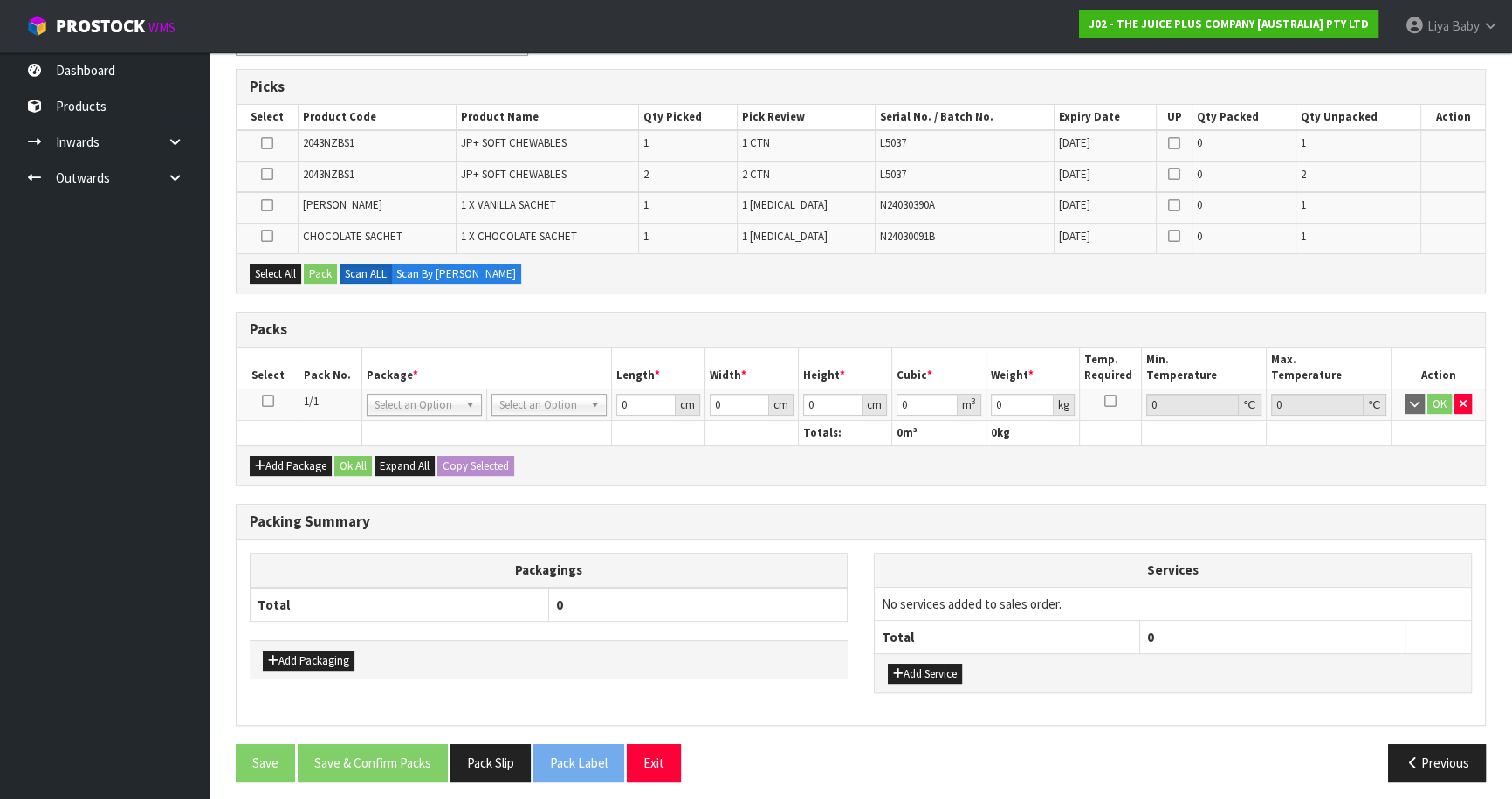
click at [267, 401] on icon at bounding box center [268, 401] width 12 height 1
click at [296, 266] on button "Select All" at bounding box center [276, 273] width 52 height 21
click at [314, 270] on button "Pack" at bounding box center [320, 273] width 33 height 21
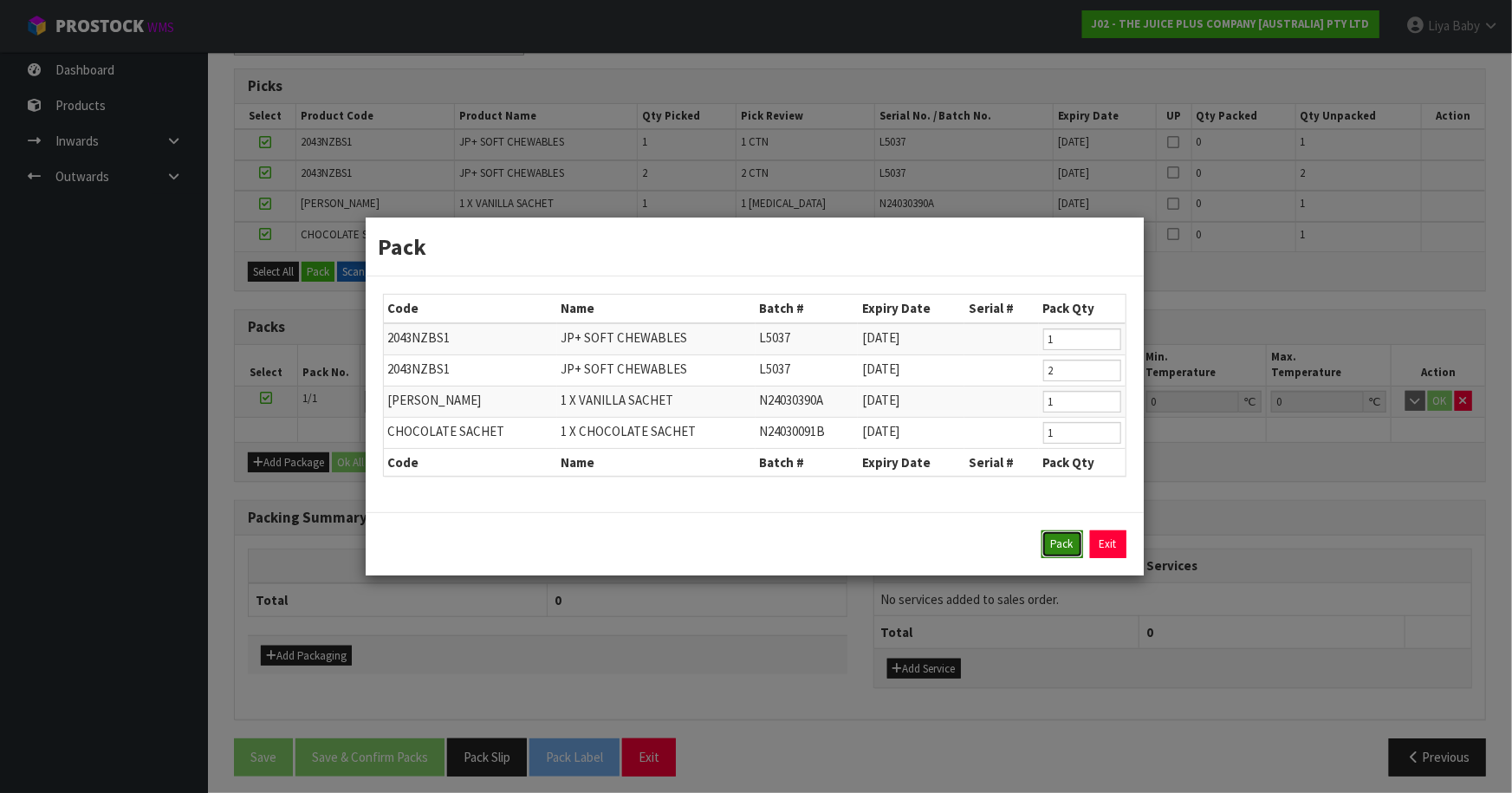
click at [1067, 539] on button "Pack" at bounding box center [1062, 543] width 42 height 27
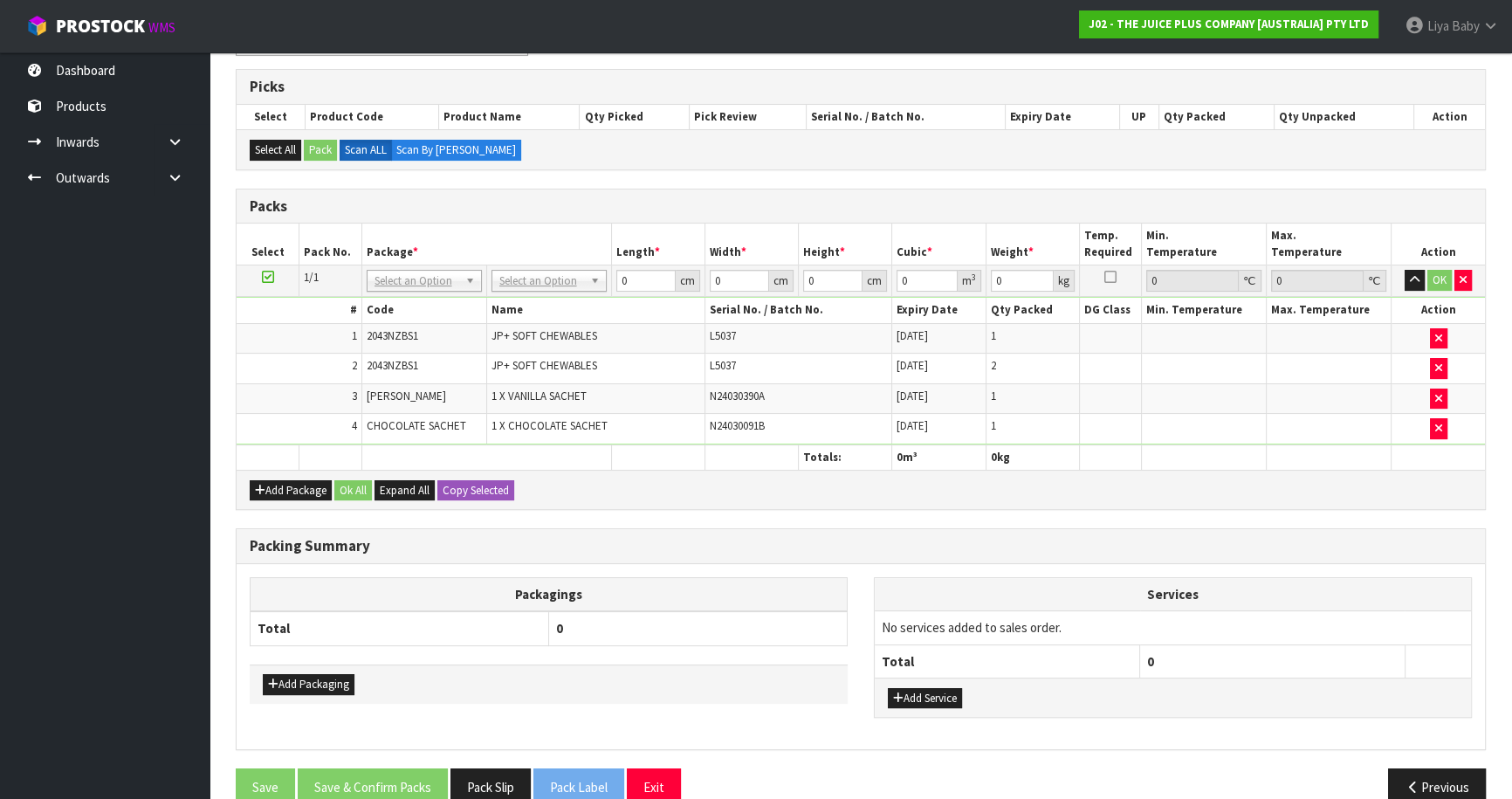
click at [809, 345] on td "L5037" at bounding box center [798, 338] width 187 height 30
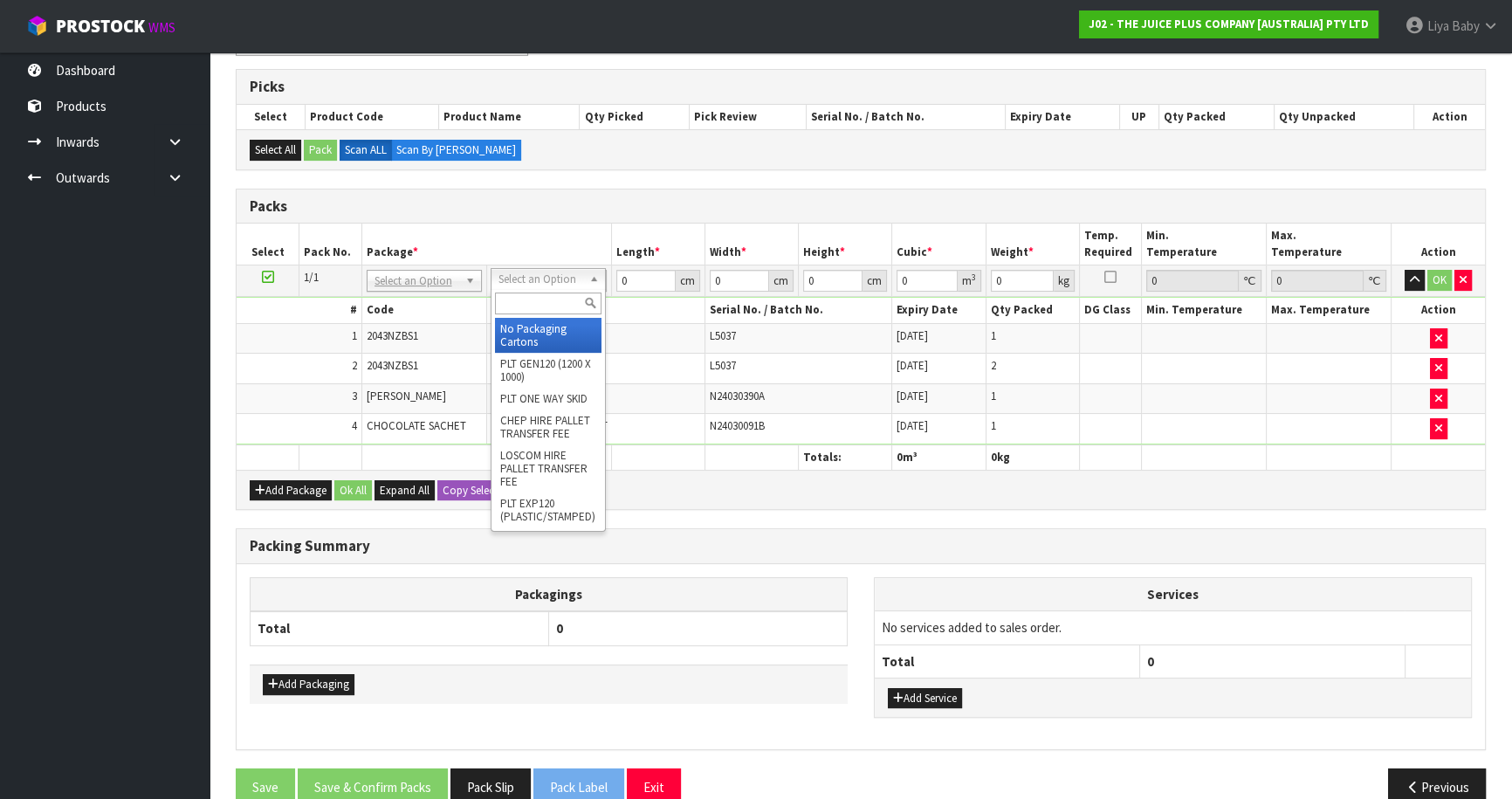
click at [552, 304] on input "text" at bounding box center [547, 304] width 106 height 21
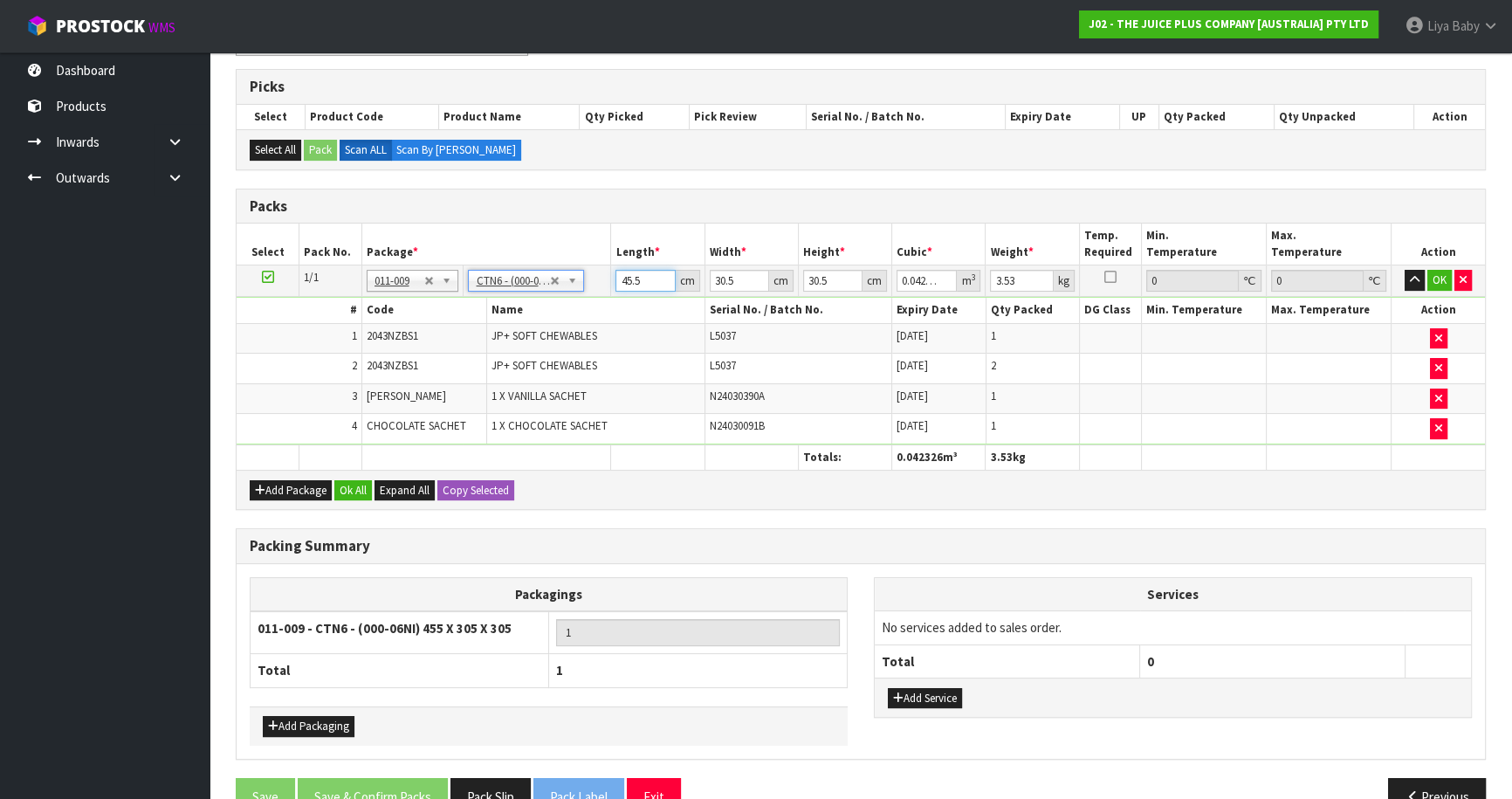
click at [646, 279] on input "45.5" at bounding box center [644, 280] width 59 height 21
click at [750, 278] on input "30.5" at bounding box center [739, 280] width 59 height 21
click at [832, 276] on input "30.5" at bounding box center [833, 280] width 59 height 21
click at [1017, 279] on input "3.53" at bounding box center [1021, 280] width 62 height 21
click at [347, 475] on div "Add Package Ok All Expand All Copy Selected" at bounding box center [860, 489] width 1248 height 39
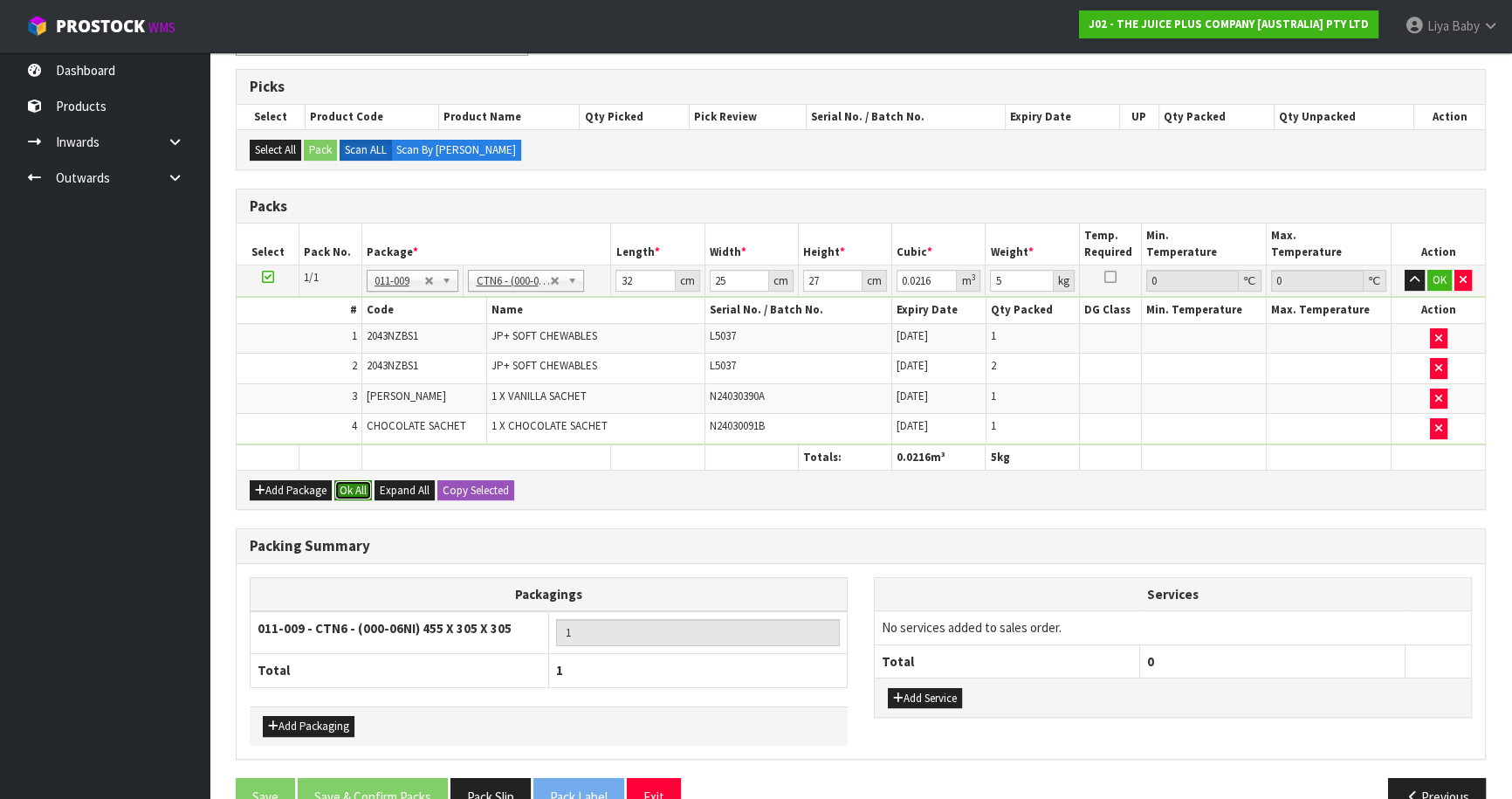
click at [354, 484] on button "Ok All" at bounding box center [353, 490] width 37 height 21
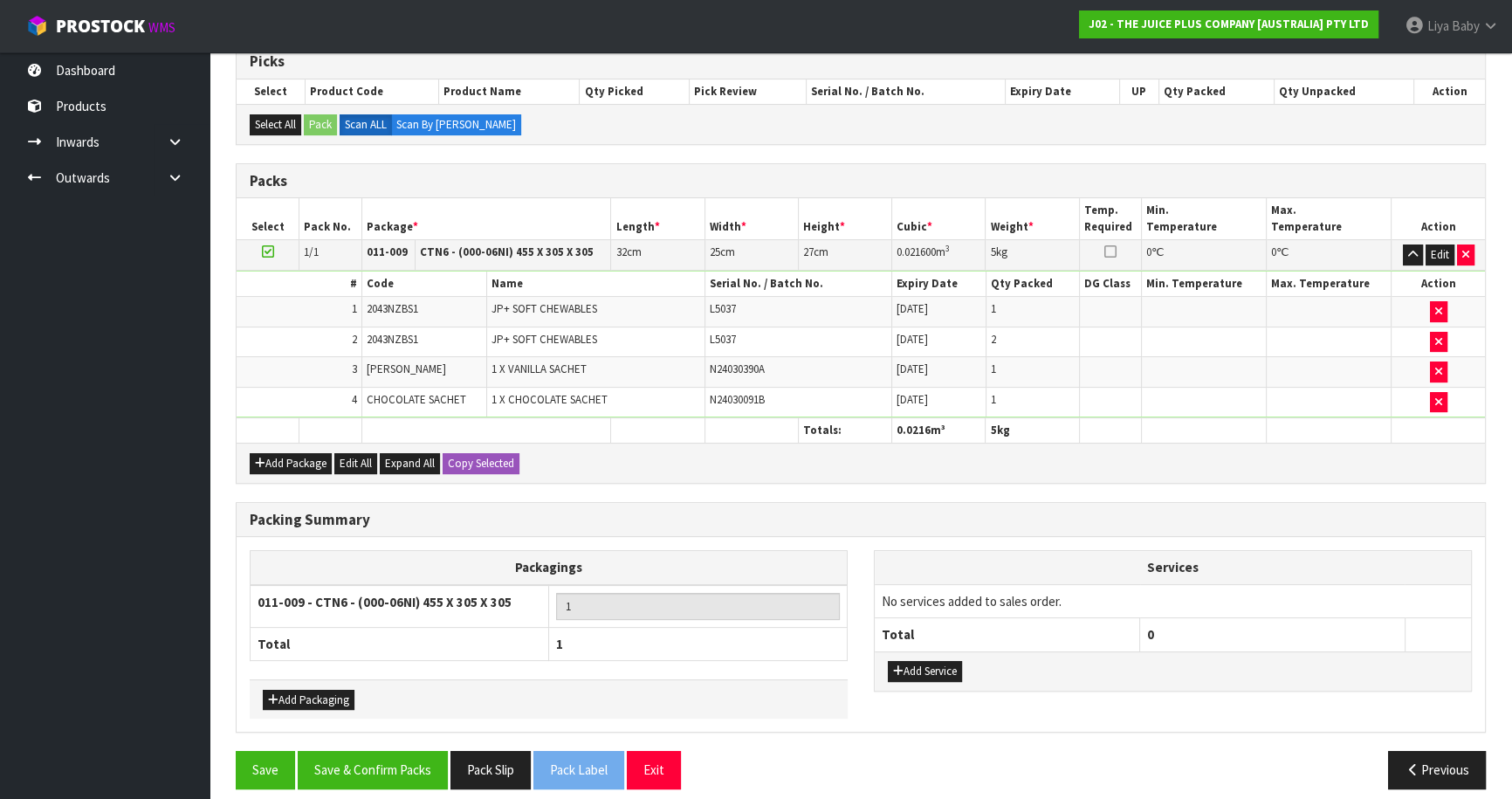
scroll to position [375, 0]
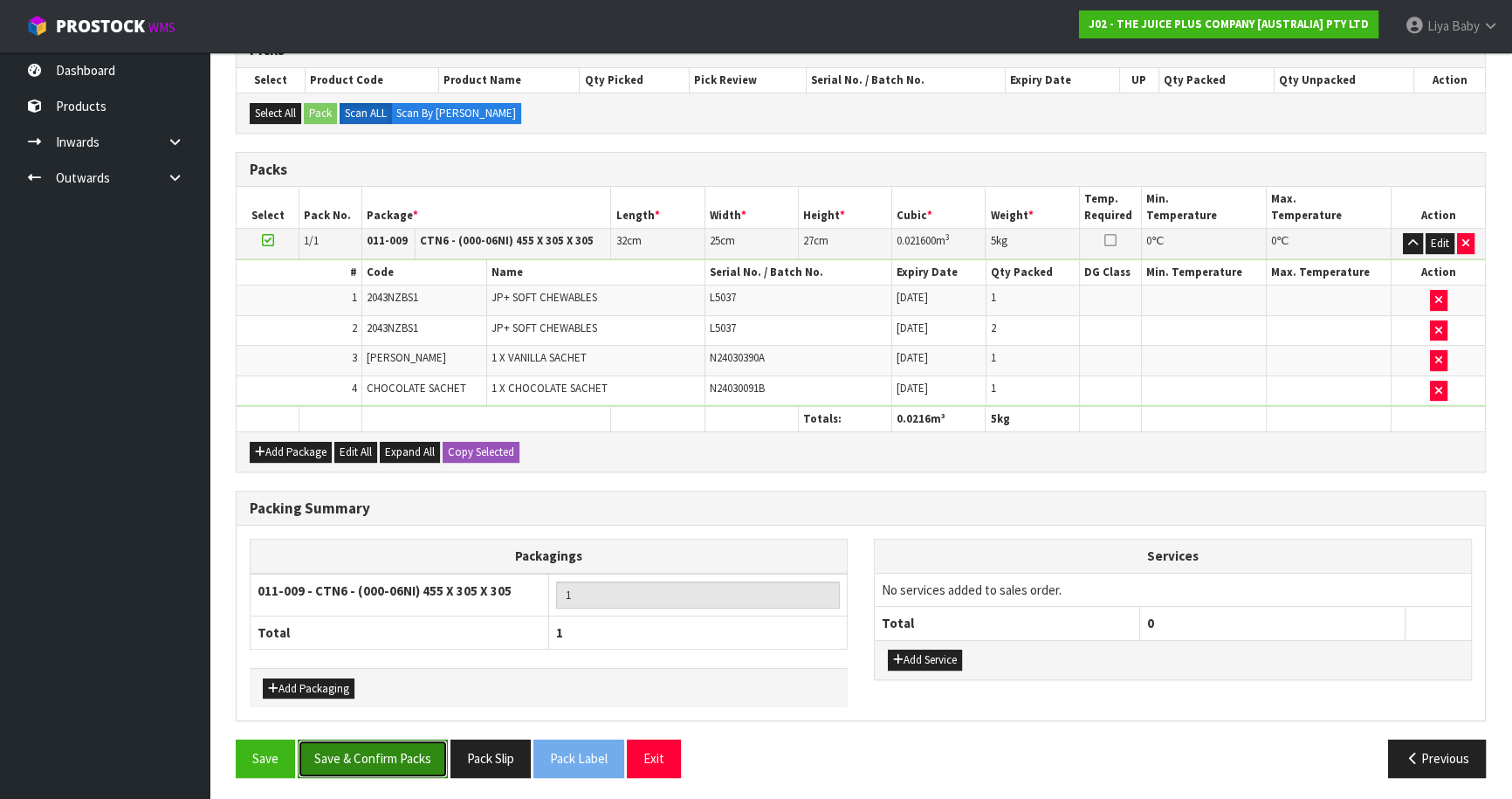
click at [389, 745] on button "Save & Confirm Packs" at bounding box center [372, 758] width 150 height 37
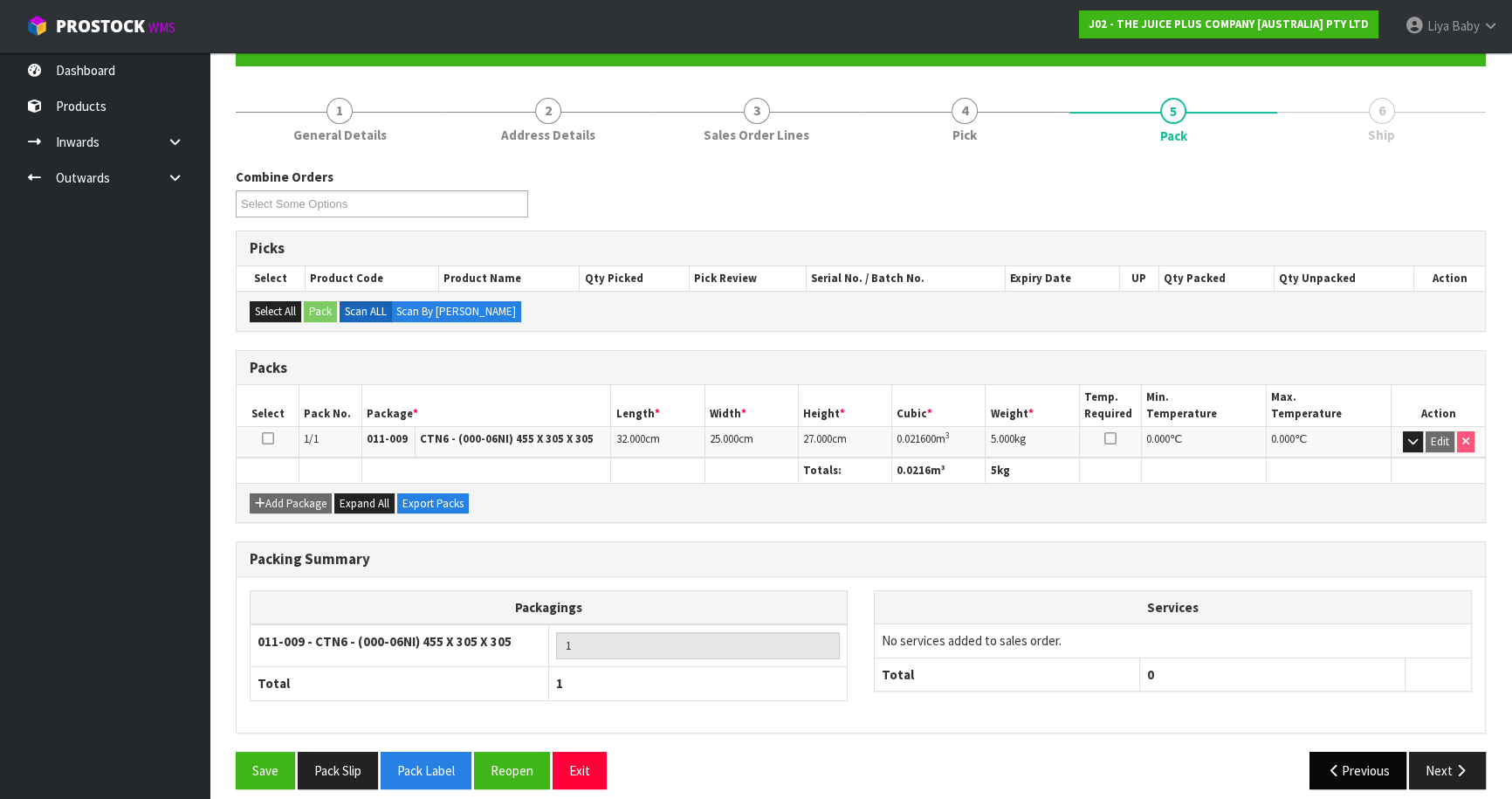
scroll to position [190, 0]
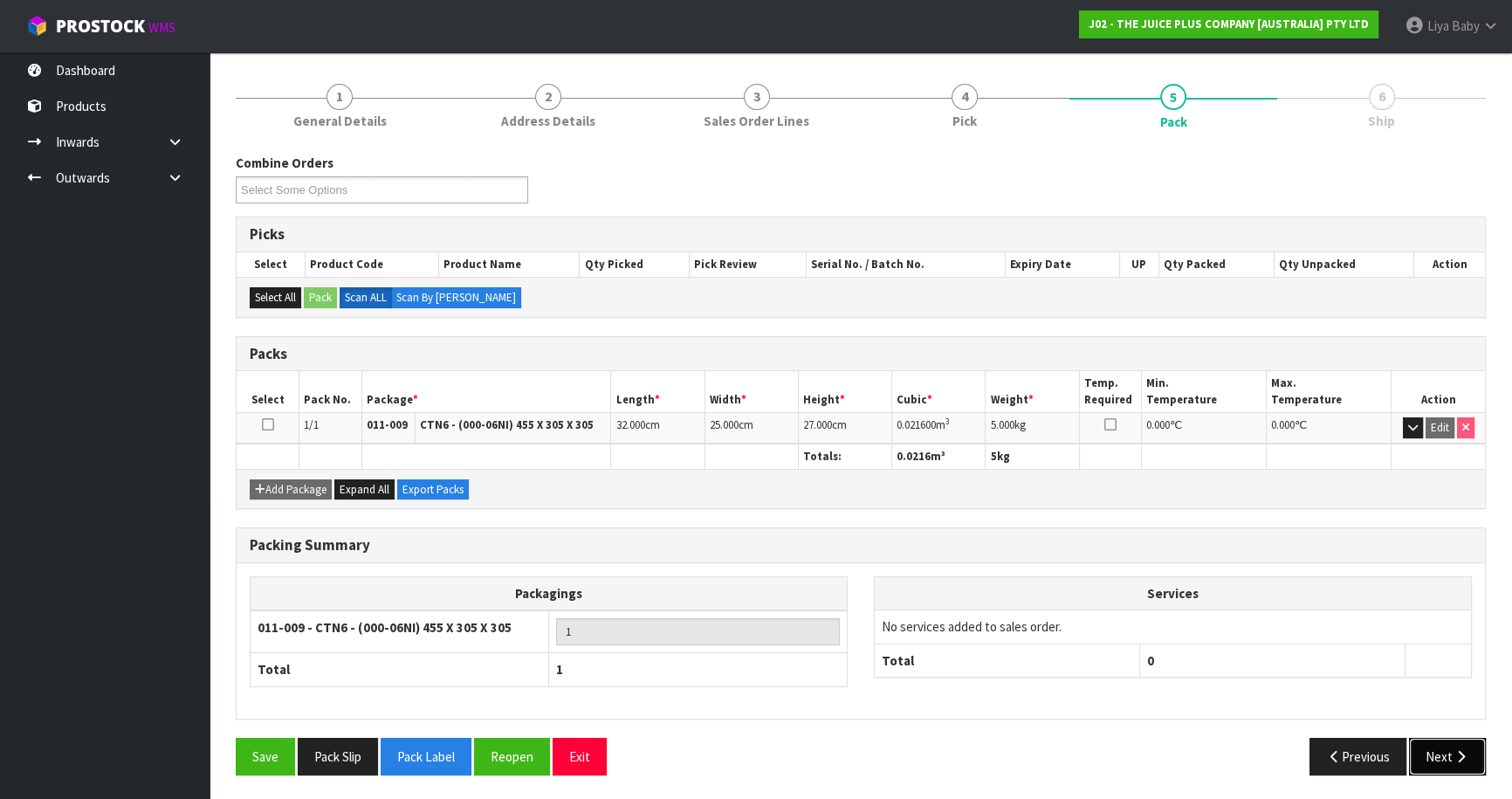
click at [1442, 750] on button "Next" at bounding box center [1447, 756] width 77 height 37
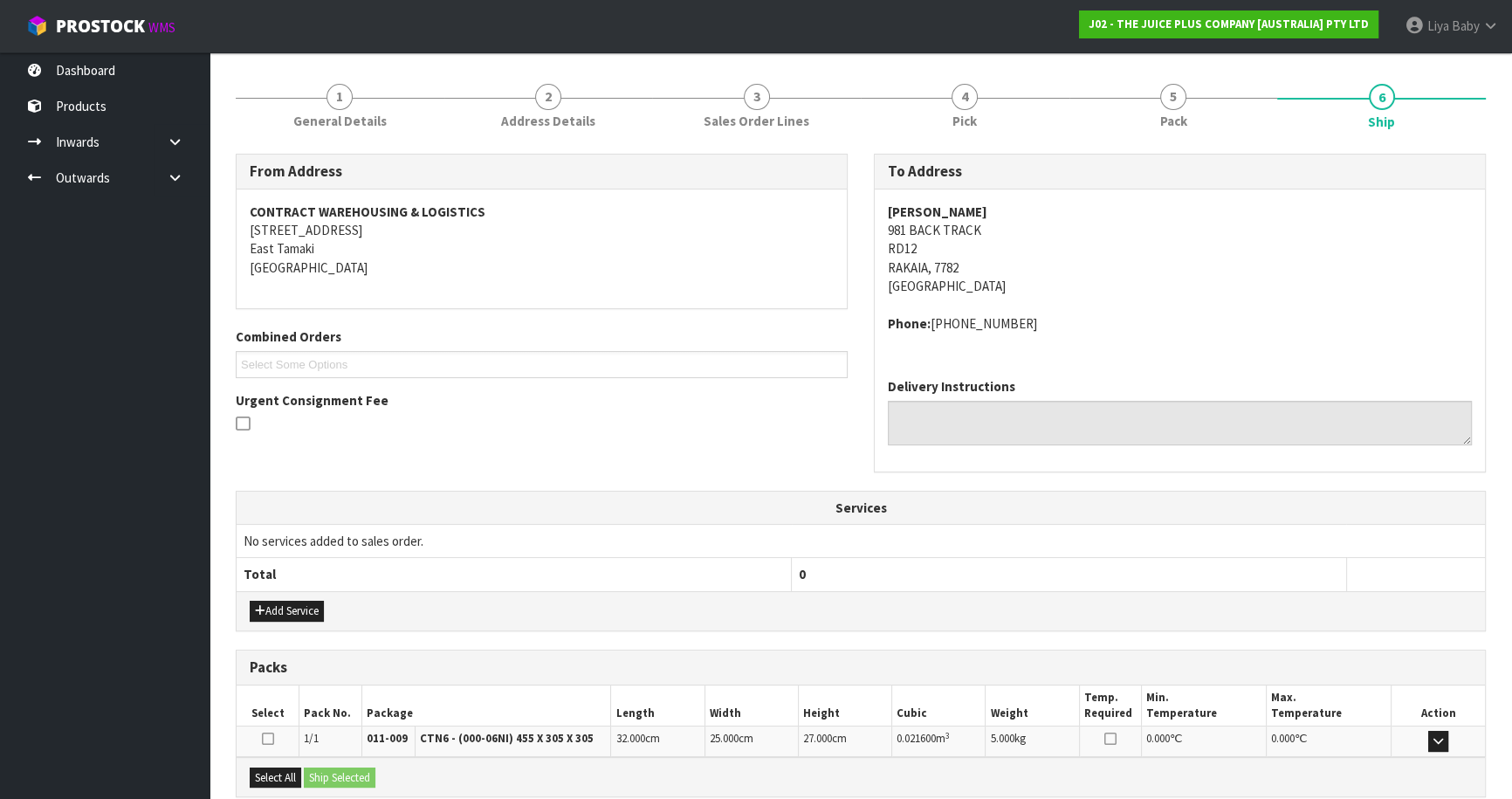
scroll to position [374, 0]
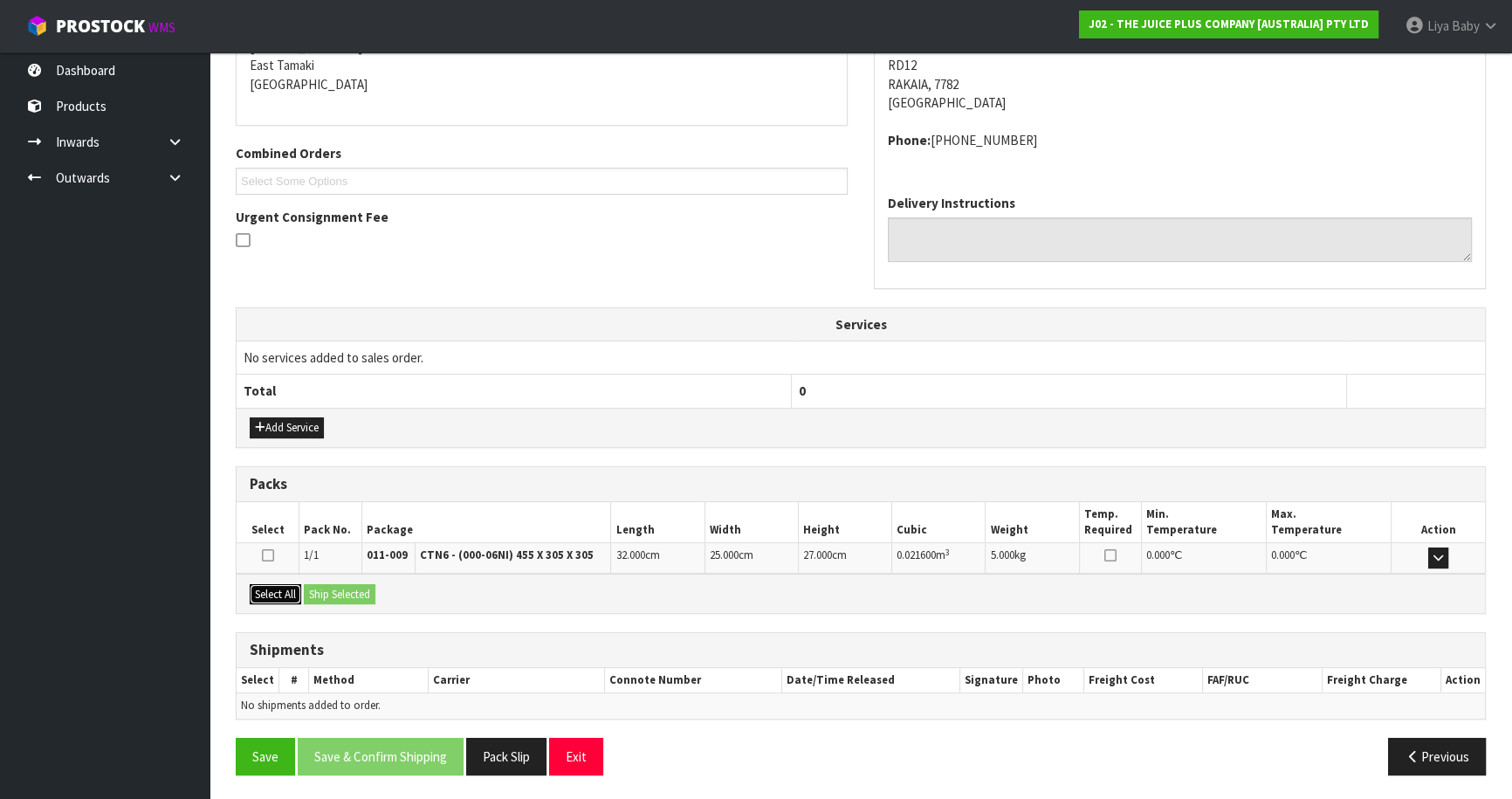
drag, startPoint x: 295, startPoint y: 593, endPoint x: 308, endPoint y: 593, distance: 13.0
click at [296, 593] on button "Select All" at bounding box center [276, 594] width 52 height 21
click at [322, 592] on button "Ship Selected" at bounding box center [339, 594] width 71 height 21
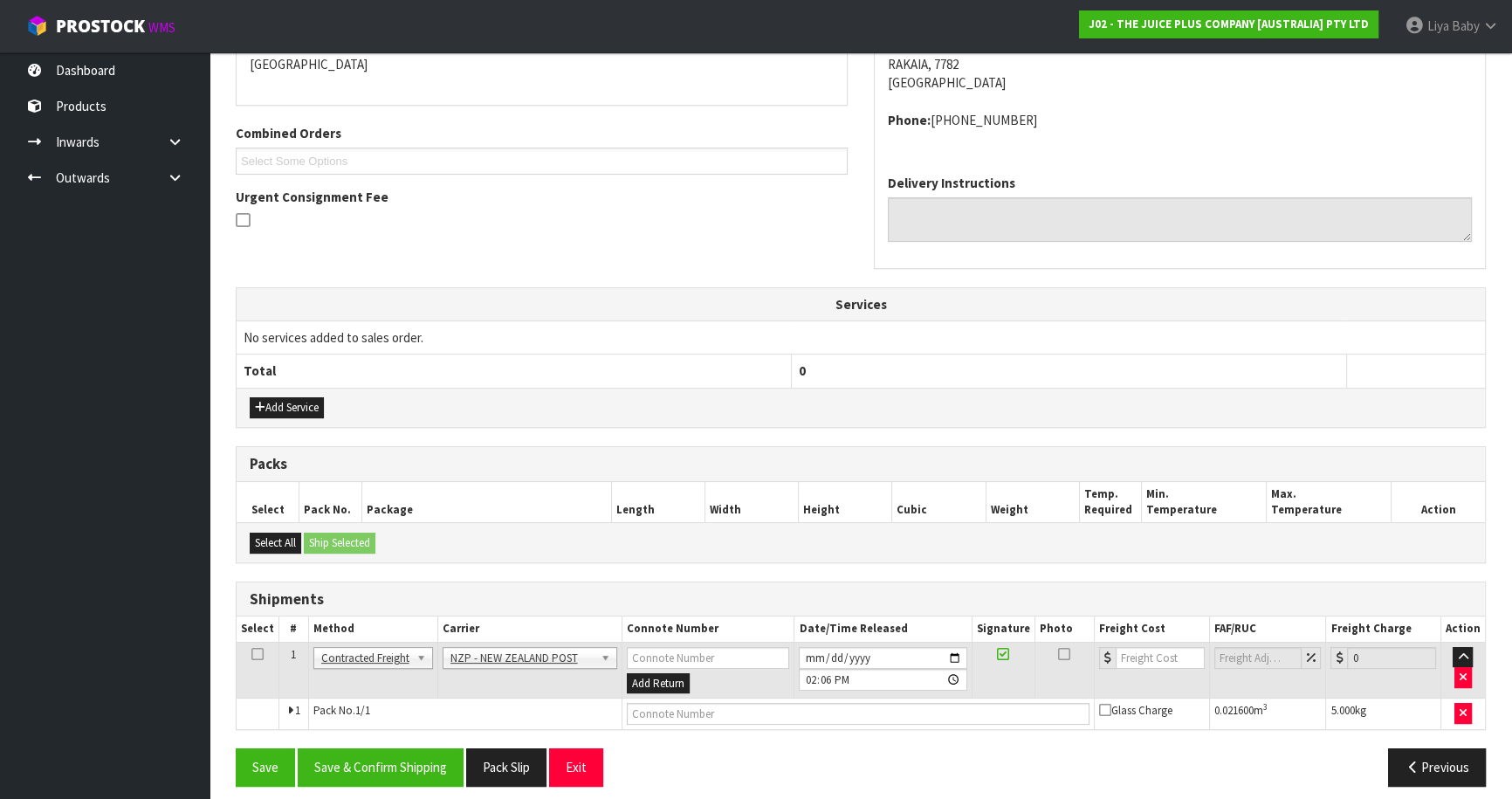
scroll to position [404, 0]
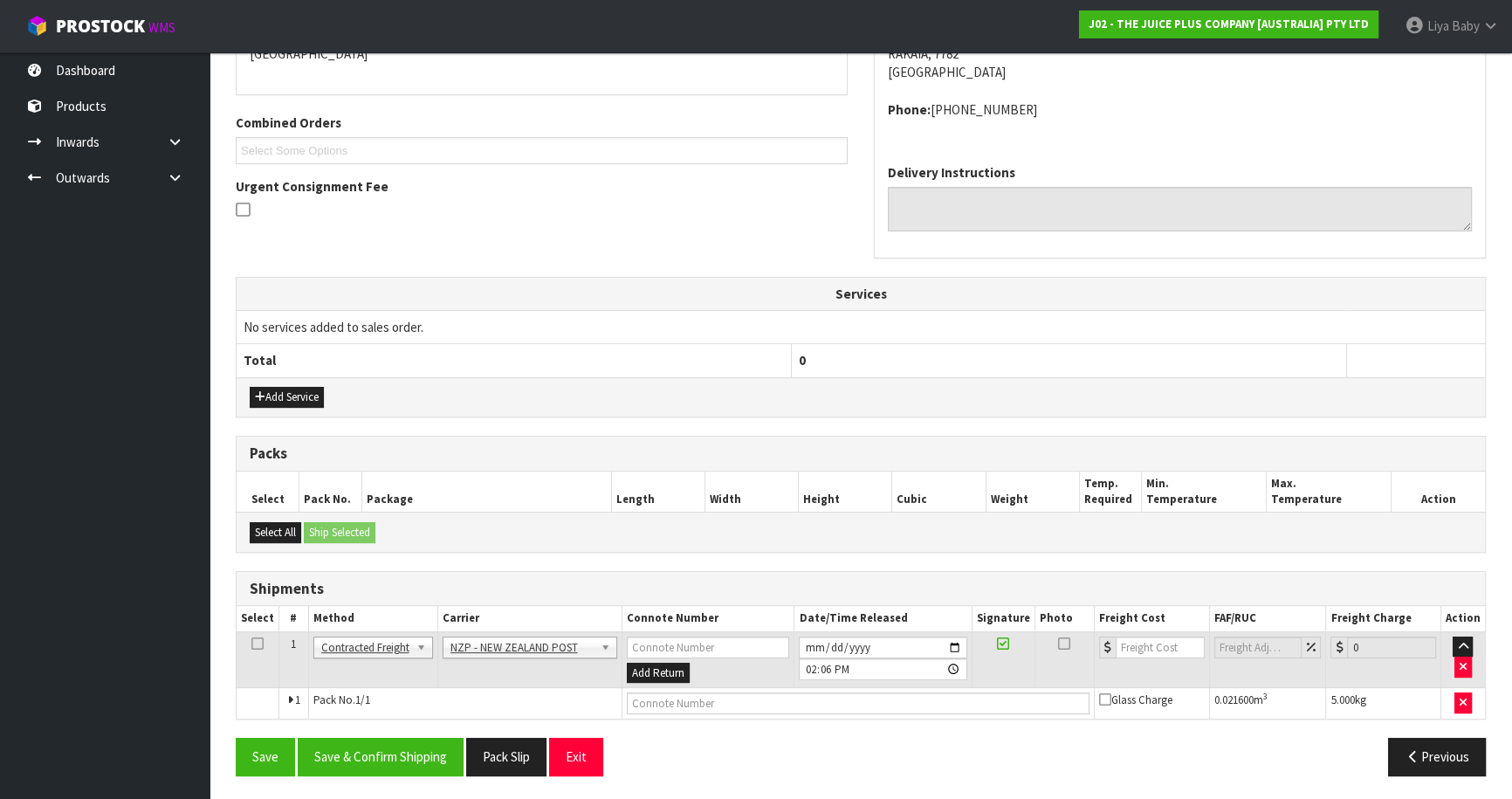
click at [250, 637] on td at bounding box center [258, 660] width 43 height 57
click at [254, 644] on icon at bounding box center [258, 644] width 12 height 1
click at [375, 750] on button "Save & Confirm Shipping" at bounding box center [380, 756] width 166 height 37
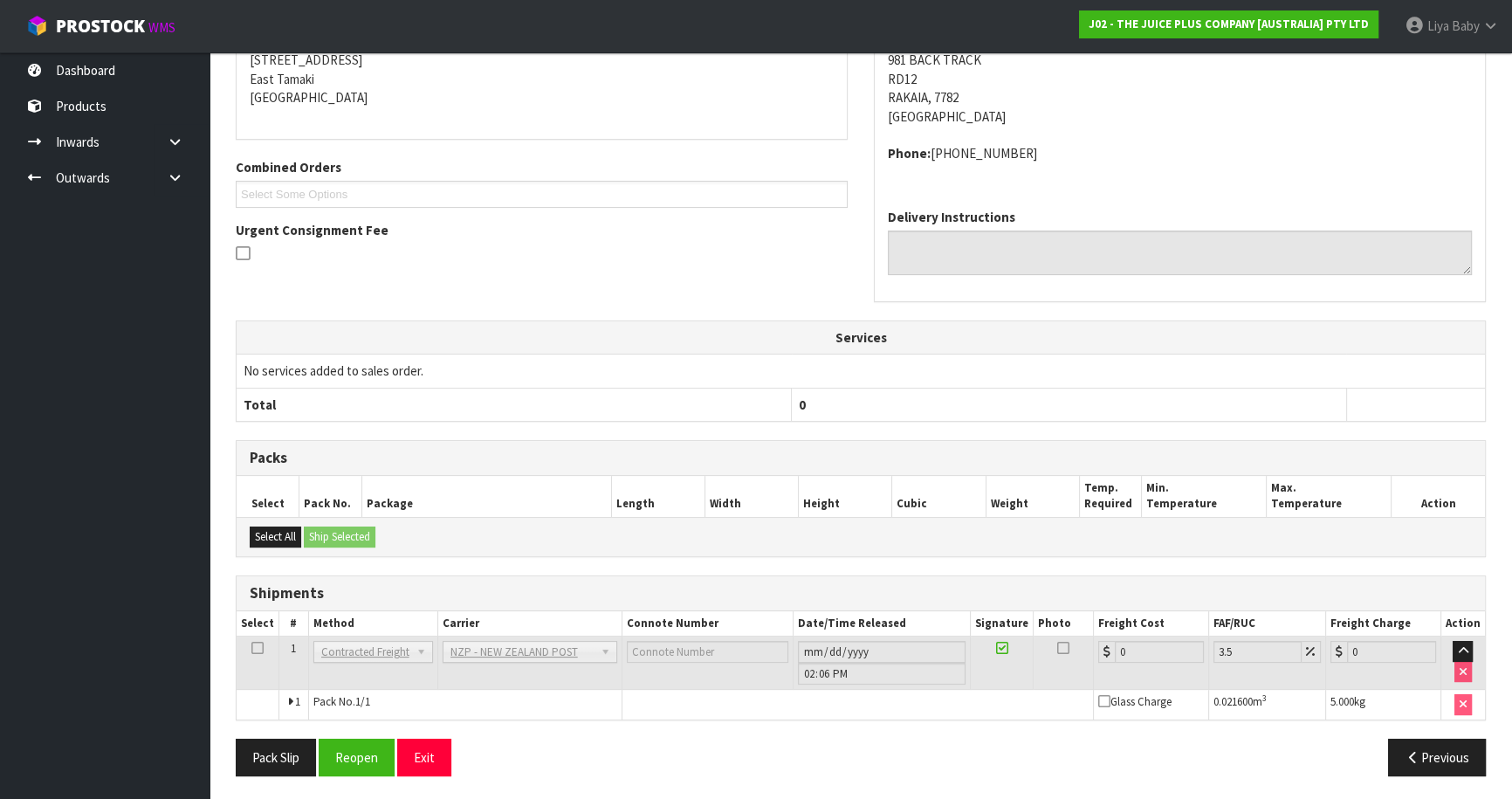
scroll to position [379, 0]
click at [359, 757] on button "Reopen" at bounding box center [356, 756] width 76 height 37
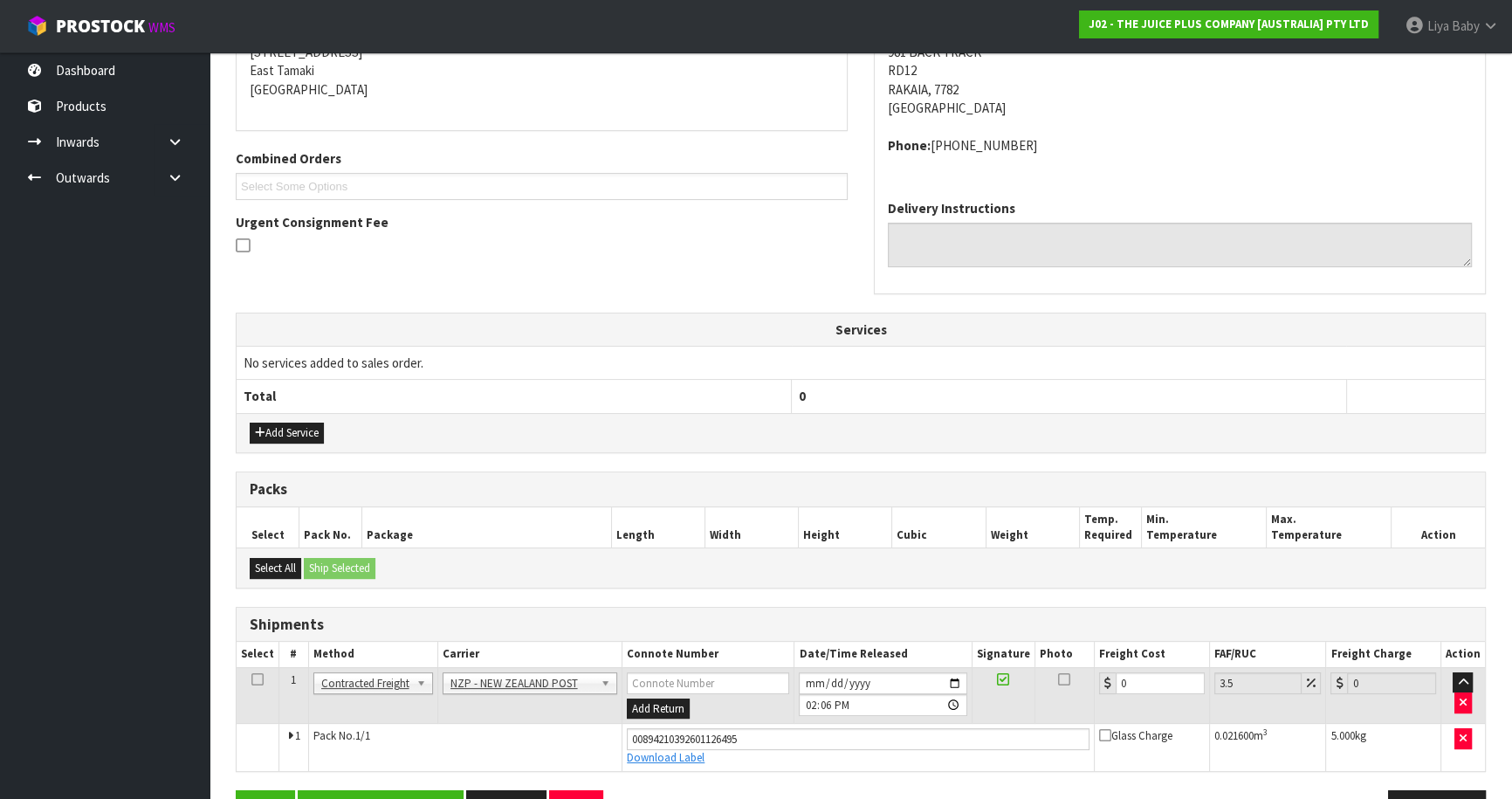
scroll to position [420, 0]
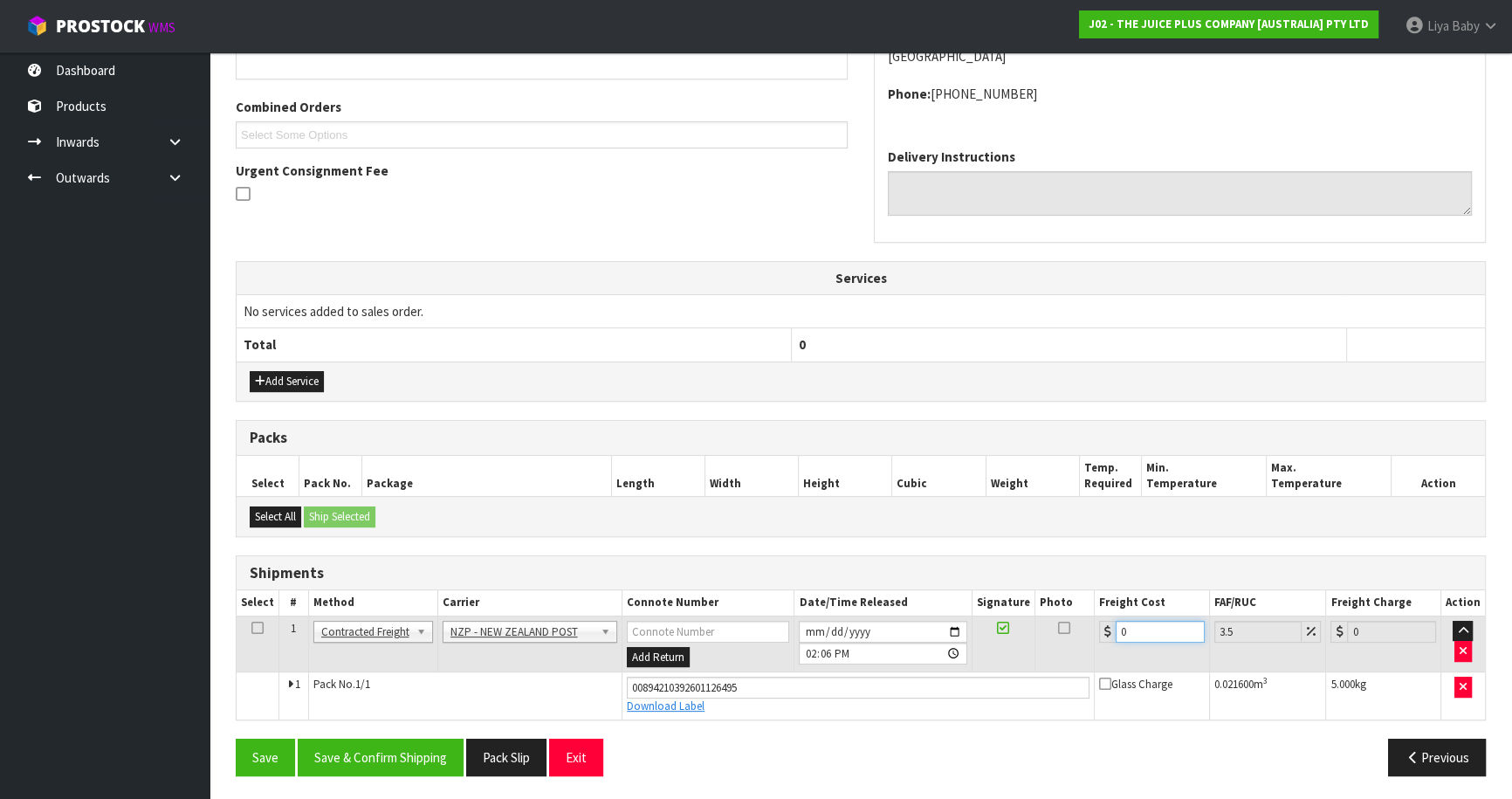
click at [1152, 620] on input "0" at bounding box center [1160, 631] width 89 height 21
click at [256, 628] on icon at bounding box center [258, 628] width 12 height 1
drag, startPoint x: 393, startPoint y: 756, endPoint x: 384, endPoint y: 747, distance: 12.7
click at [390, 753] on button "Save & Confirm Shipping" at bounding box center [380, 757] width 166 height 37
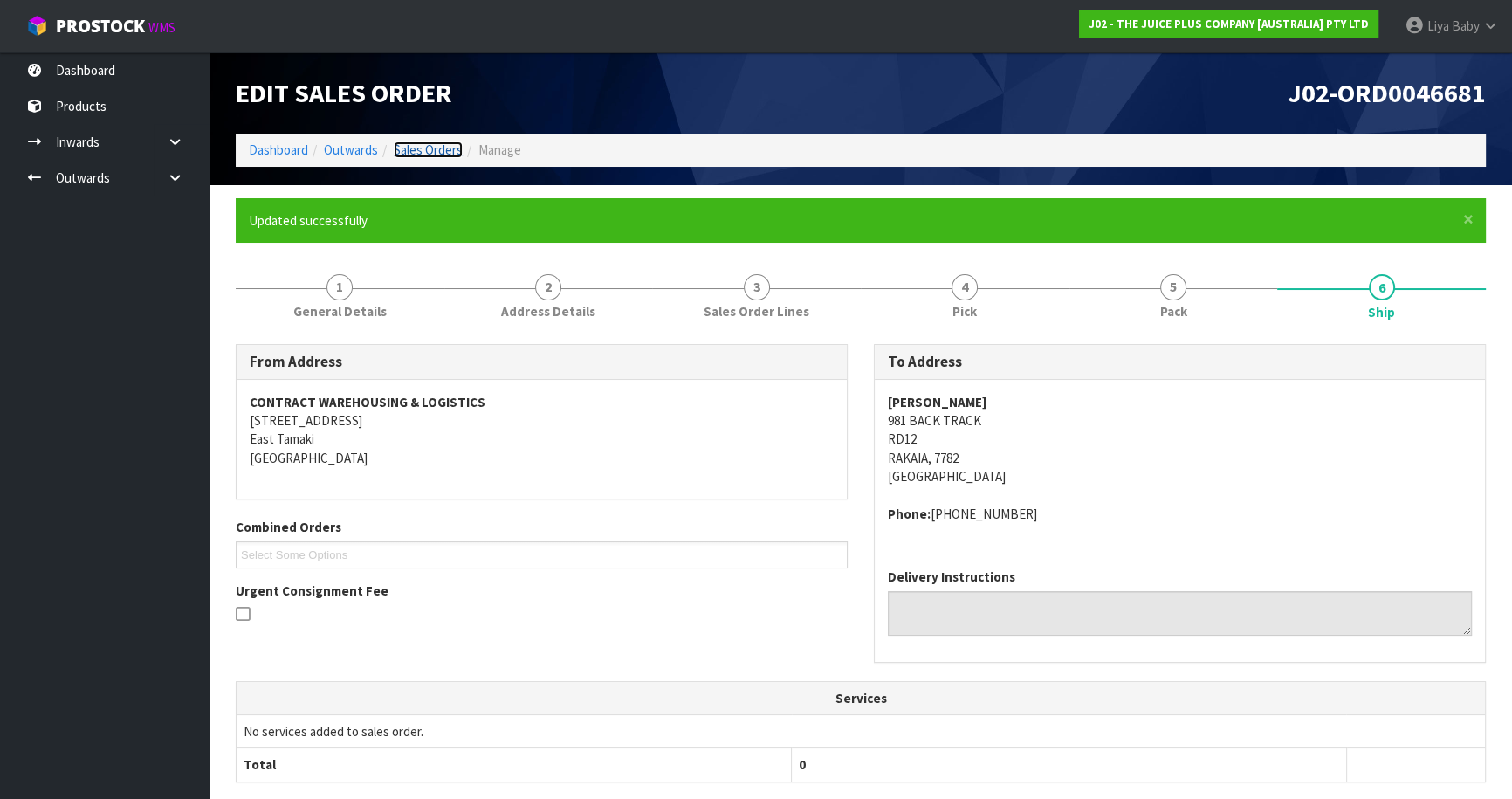
click at [427, 146] on link "Sales Orders" at bounding box center [428, 149] width 69 height 17
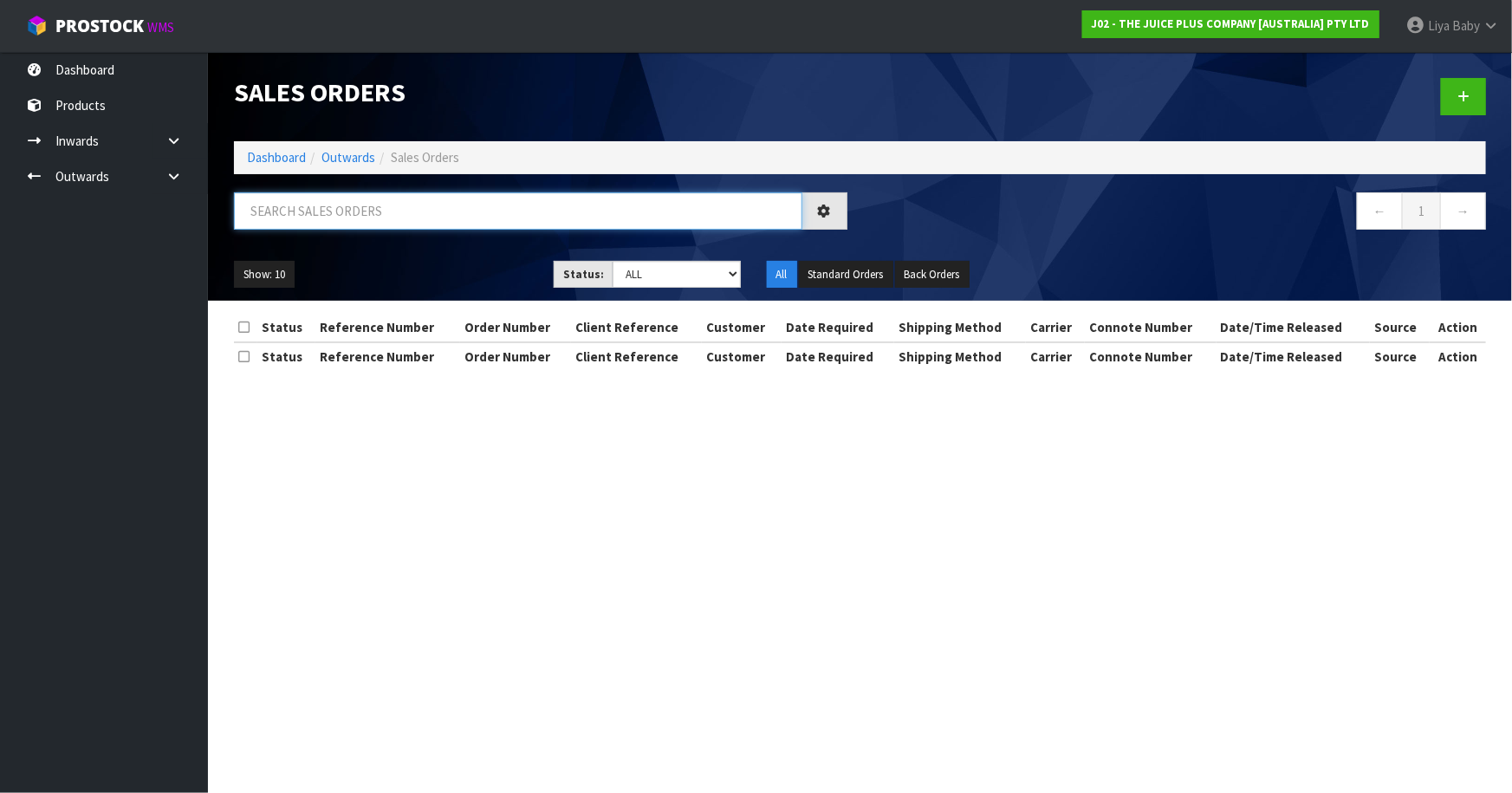
click at [304, 210] on input "text" at bounding box center [518, 211] width 568 height 37
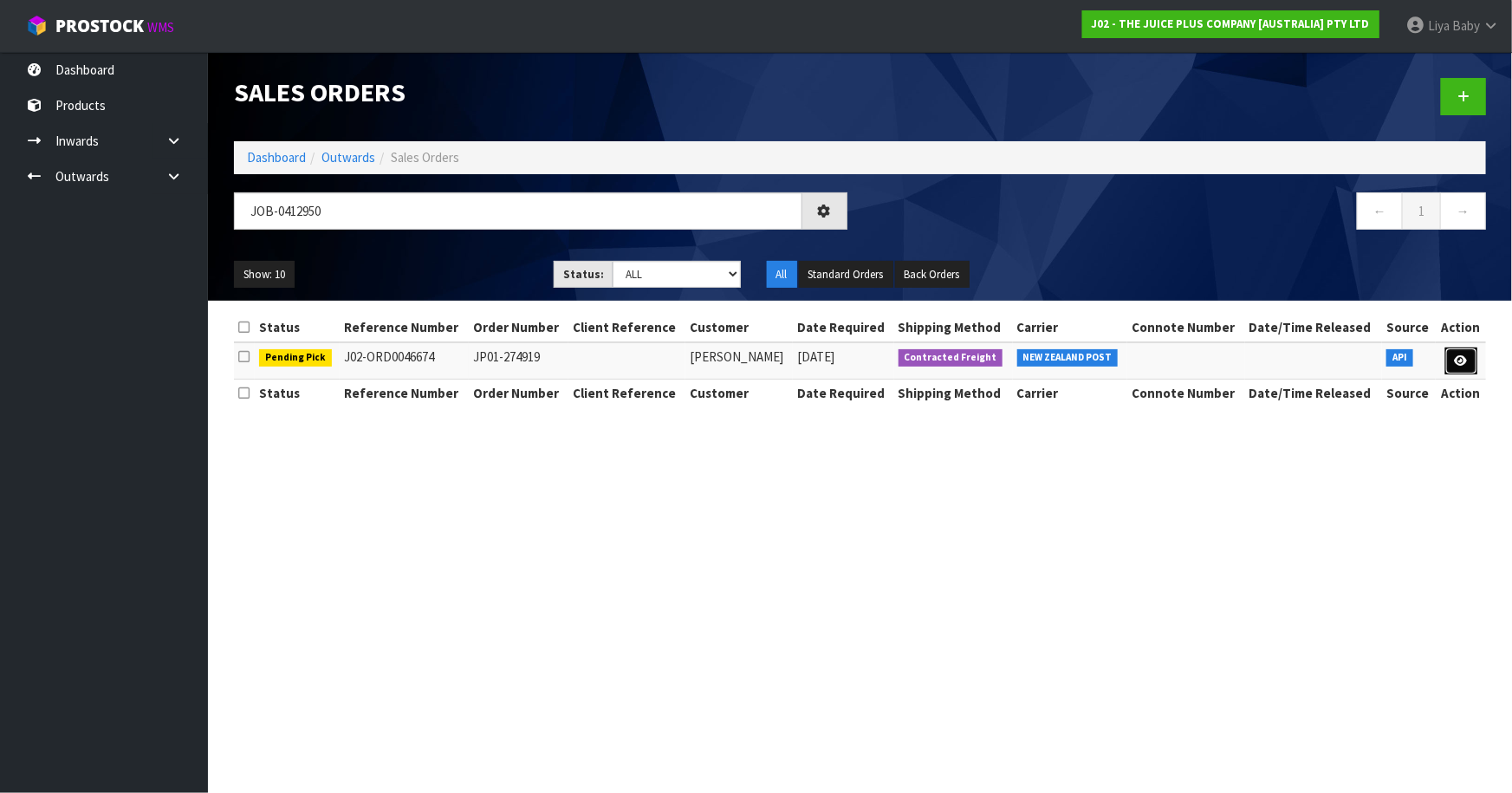
click at [1470, 360] on link at bounding box center [1461, 361] width 32 height 27
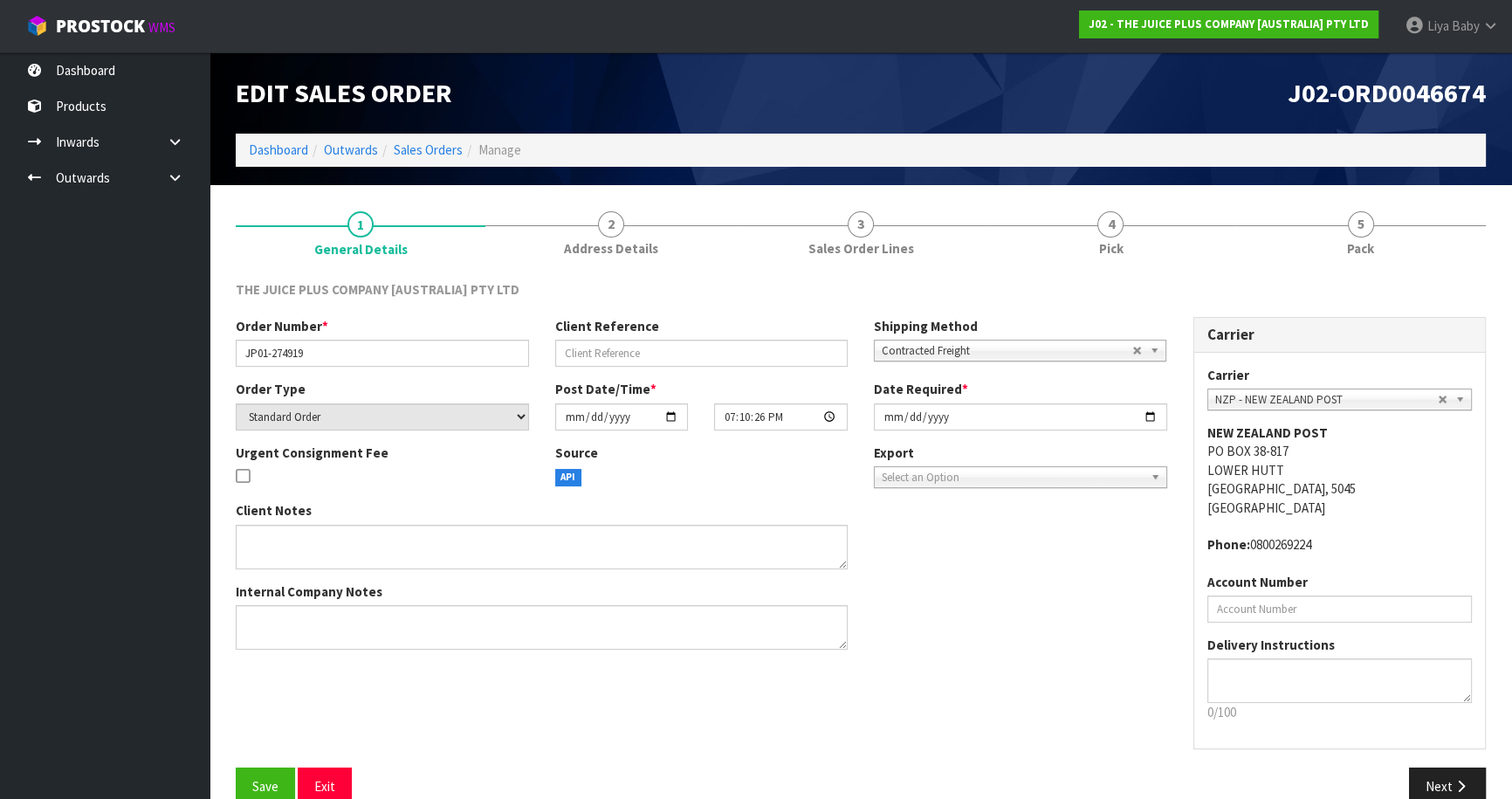
scroll to position [31, 0]
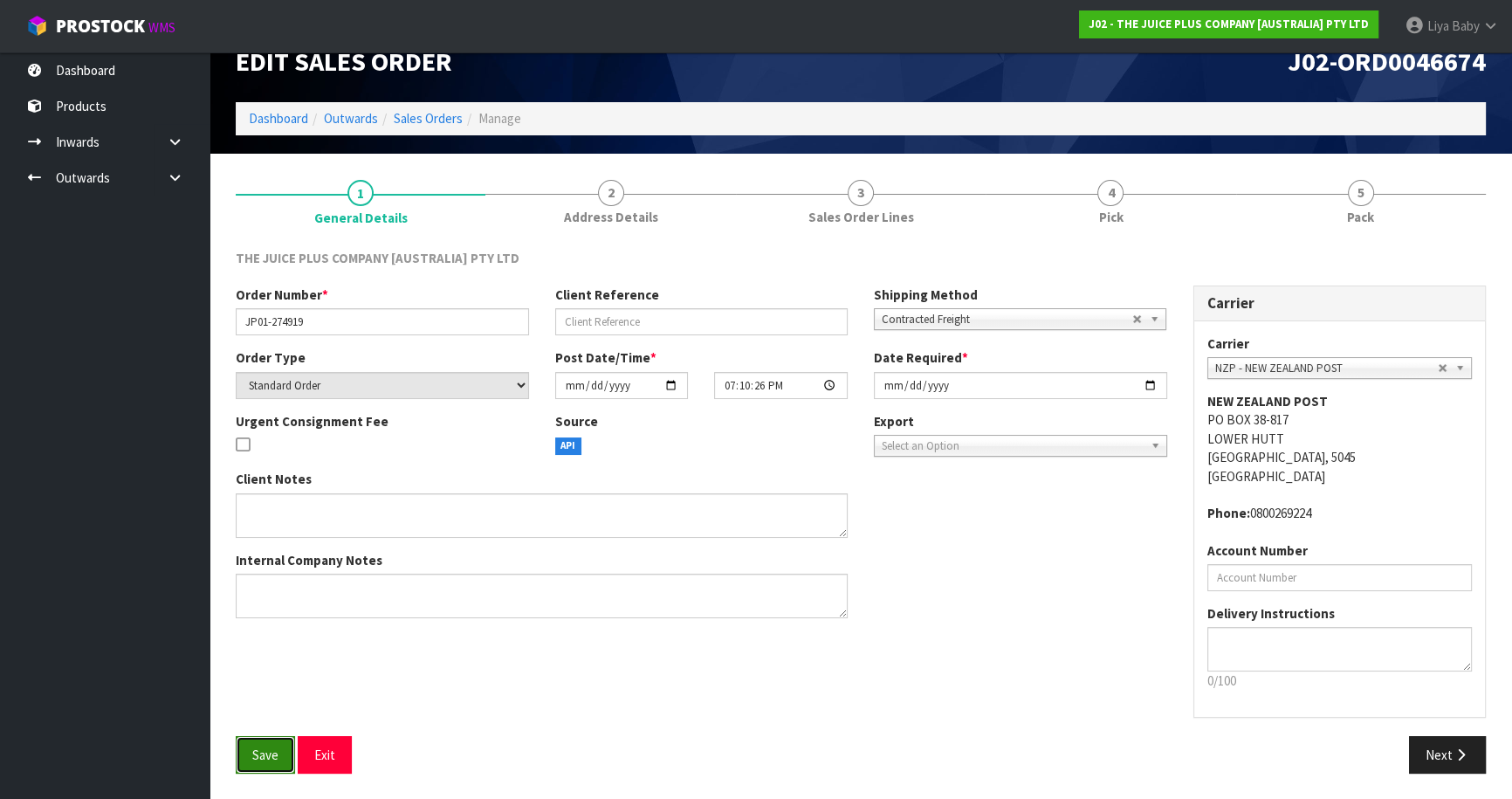
click at [263, 758] on span "Save" at bounding box center [265, 754] width 26 height 17
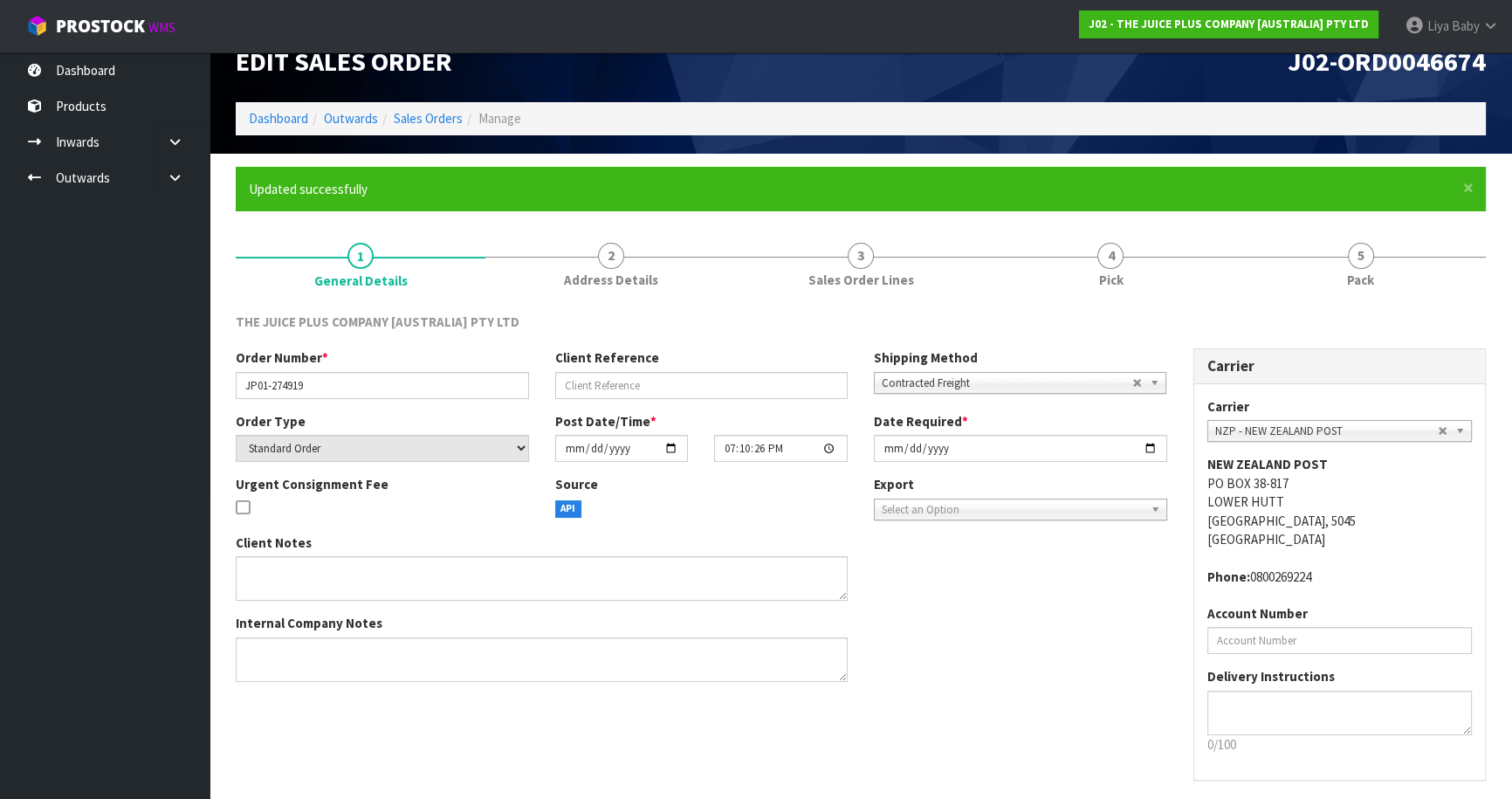
scroll to position [0, 0]
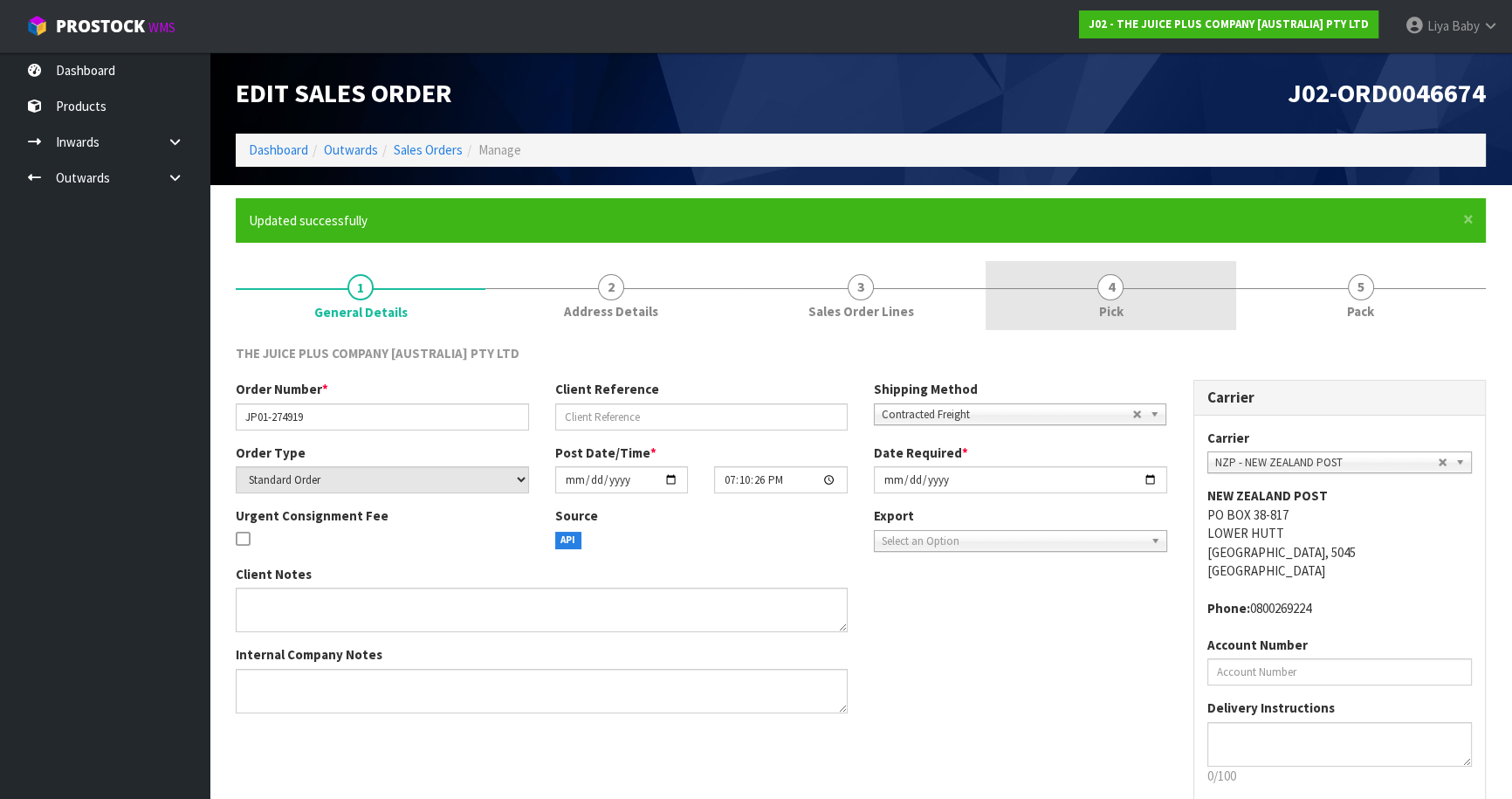
drag, startPoint x: 1114, startPoint y: 291, endPoint x: 1122, endPoint y: 301, distance: 12.8
click at [1116, 291] on span "4" at bounding box center [1109, 287] width 26 height 26
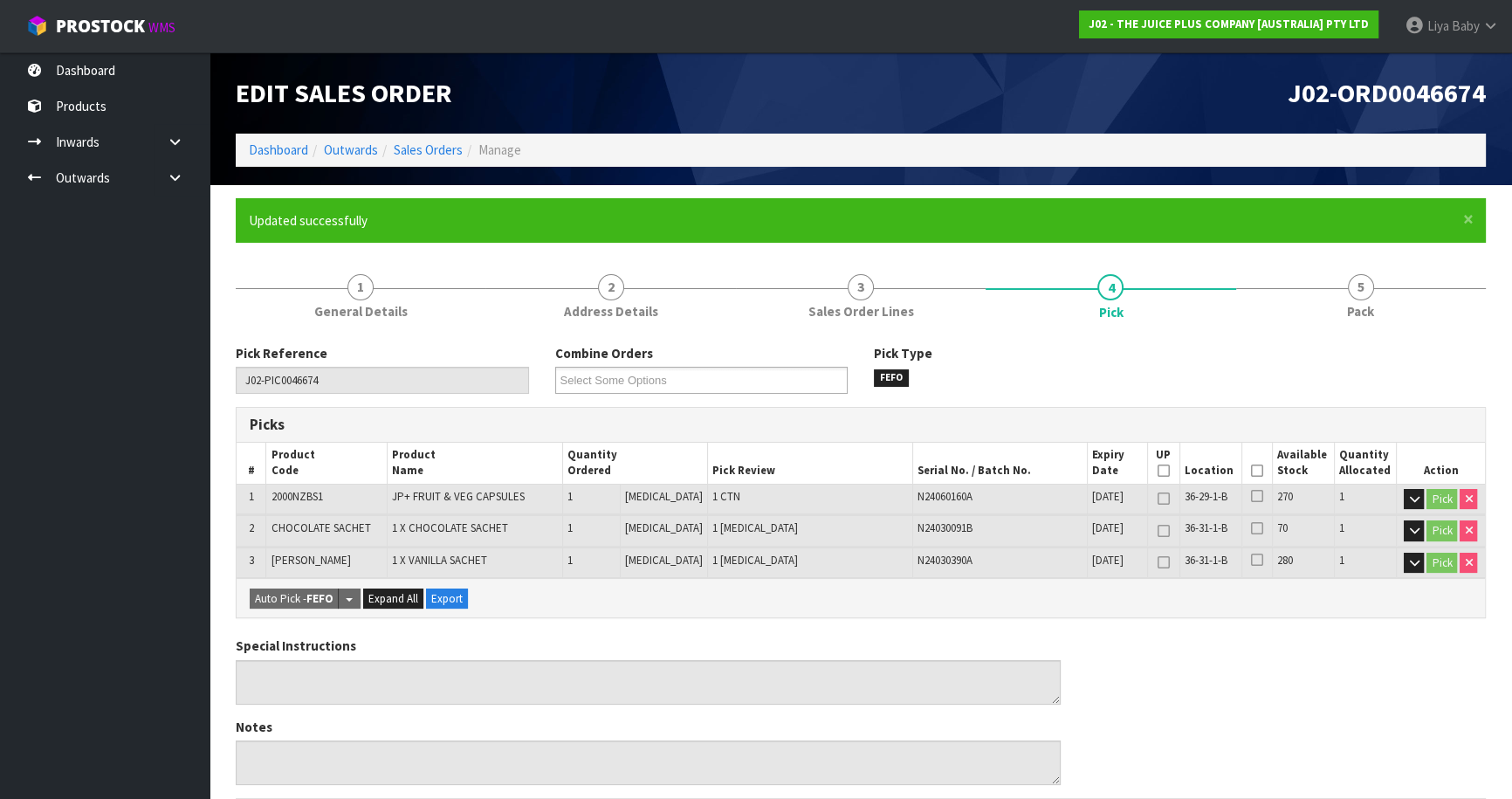
click at [1256, 470] on icon at bounding box center [1257, 470] width 12 height 1
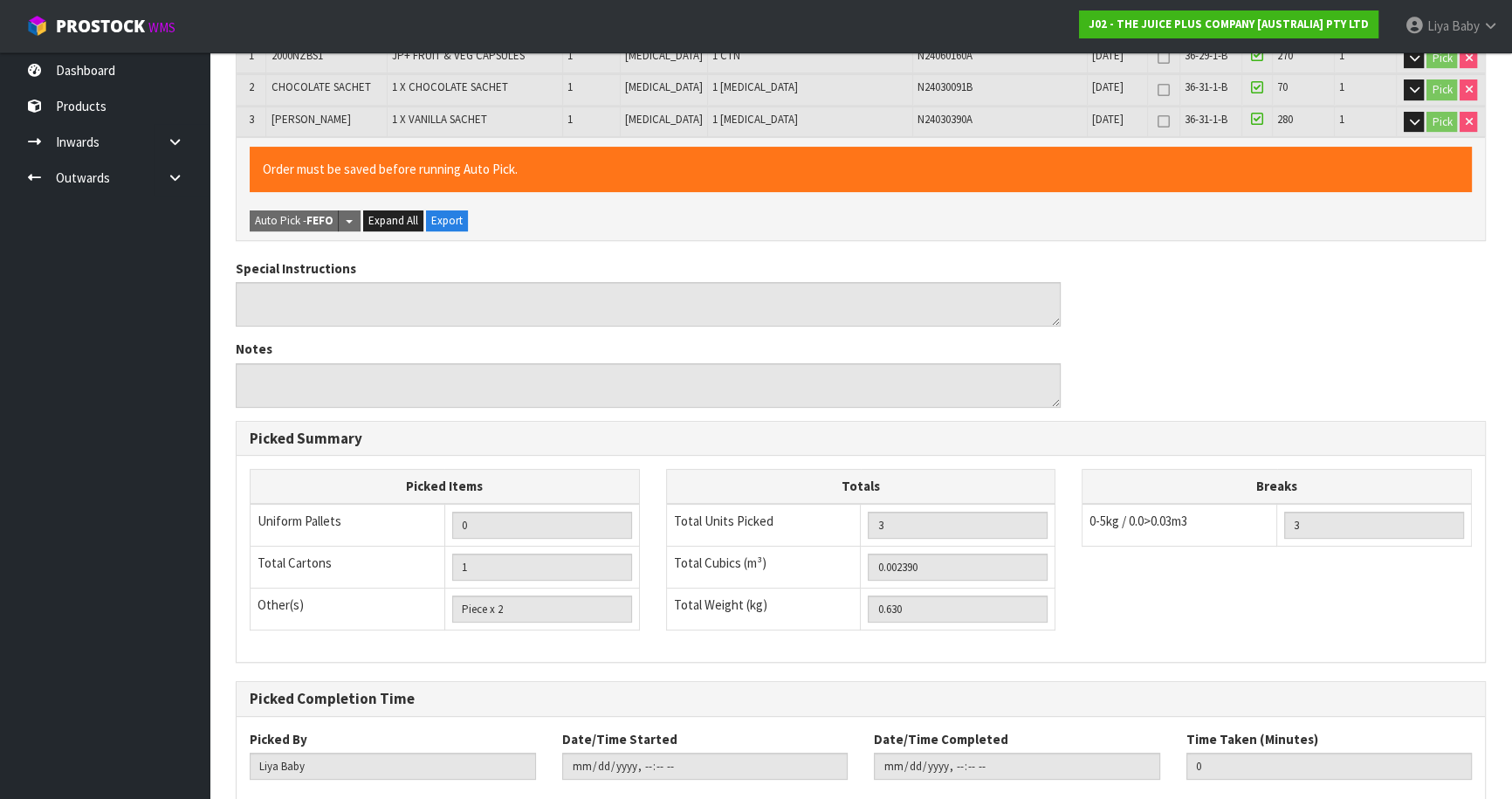
scroll to position [541, 0]
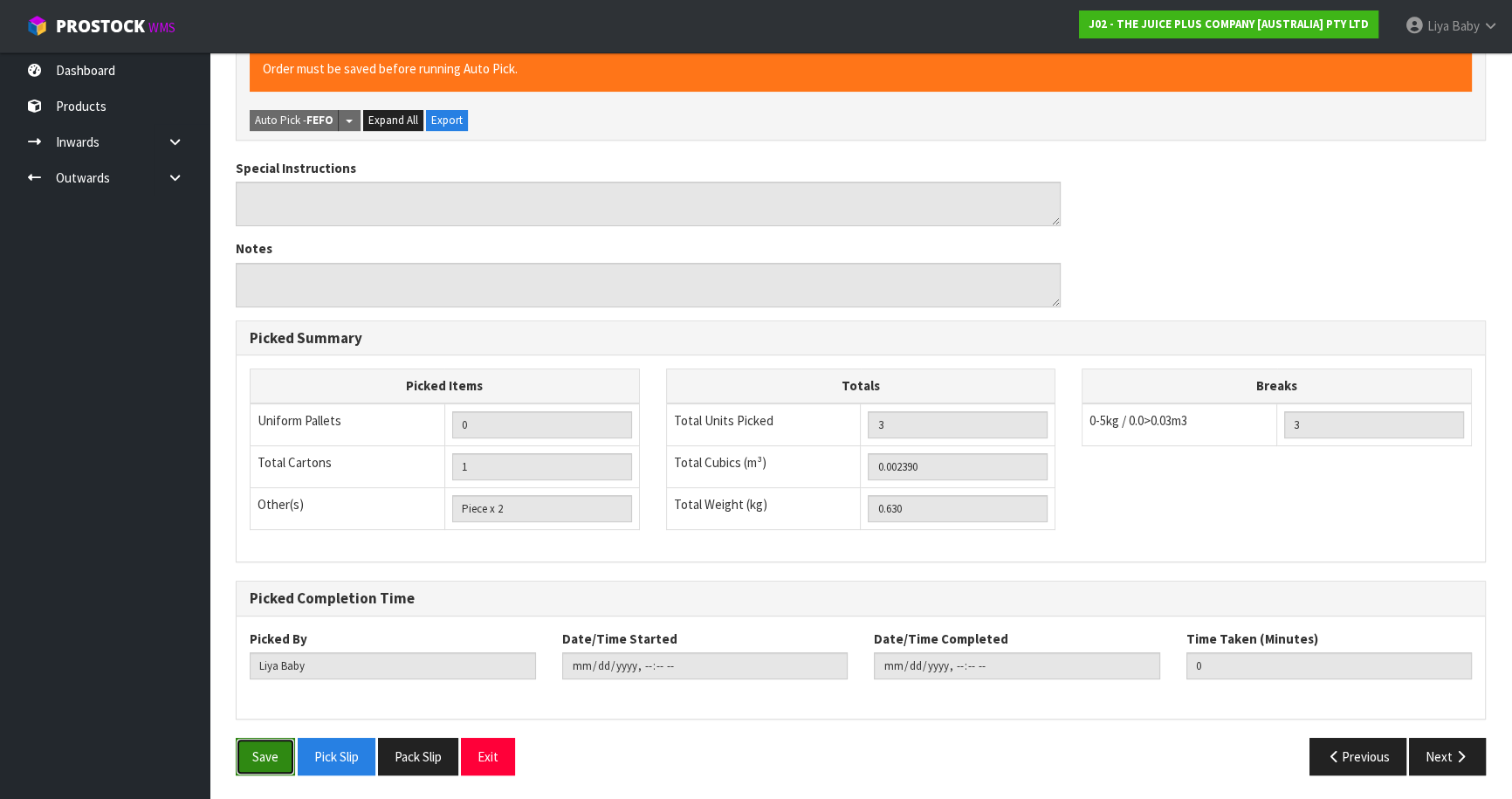
click at [264, 751] on button "Save" at bounding box center [265, 756] width 59 height 37
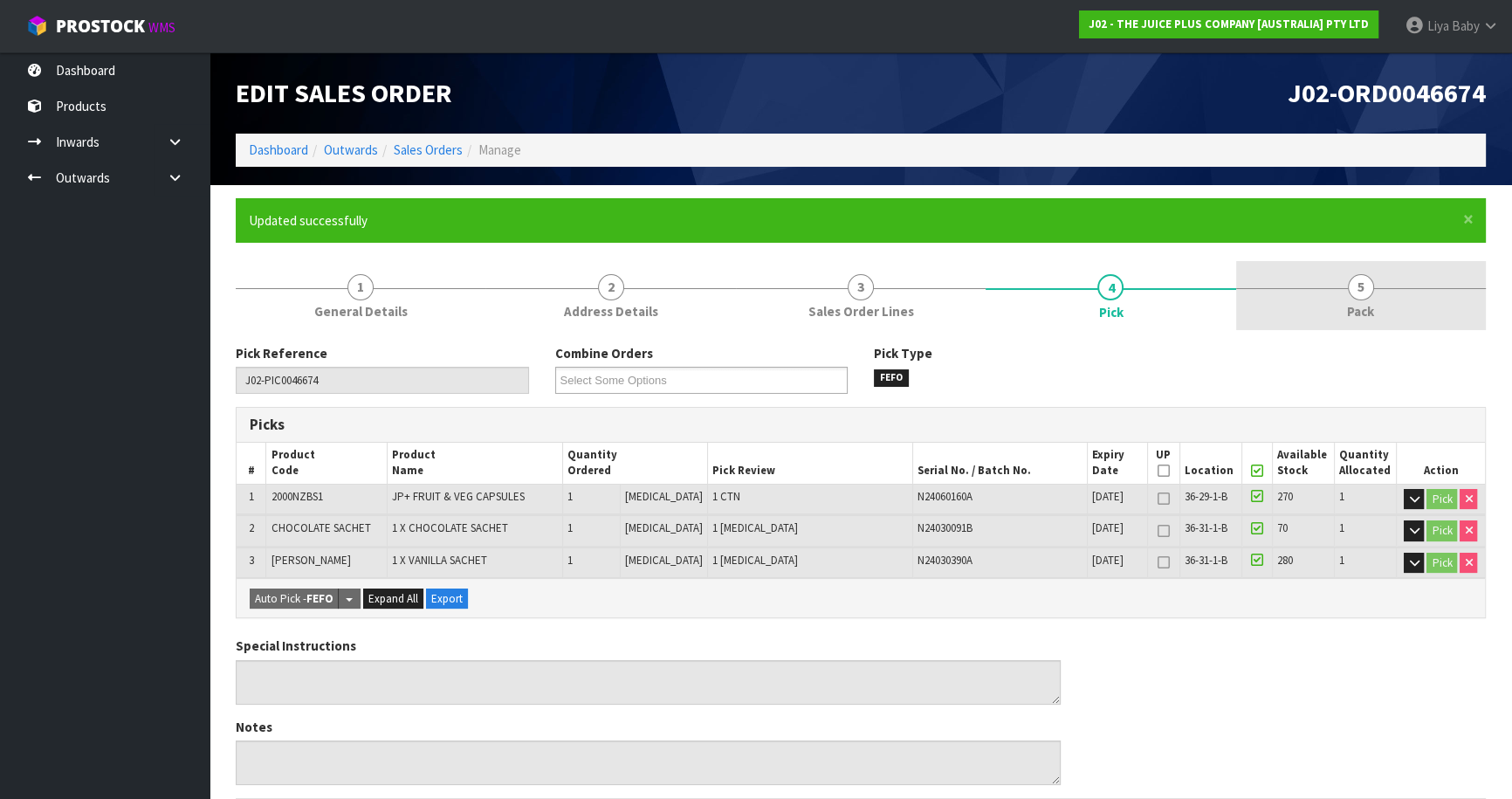
click at [1328, 305] on link "5 Pack" at bounding box center [1361, 295] width 250 height 69
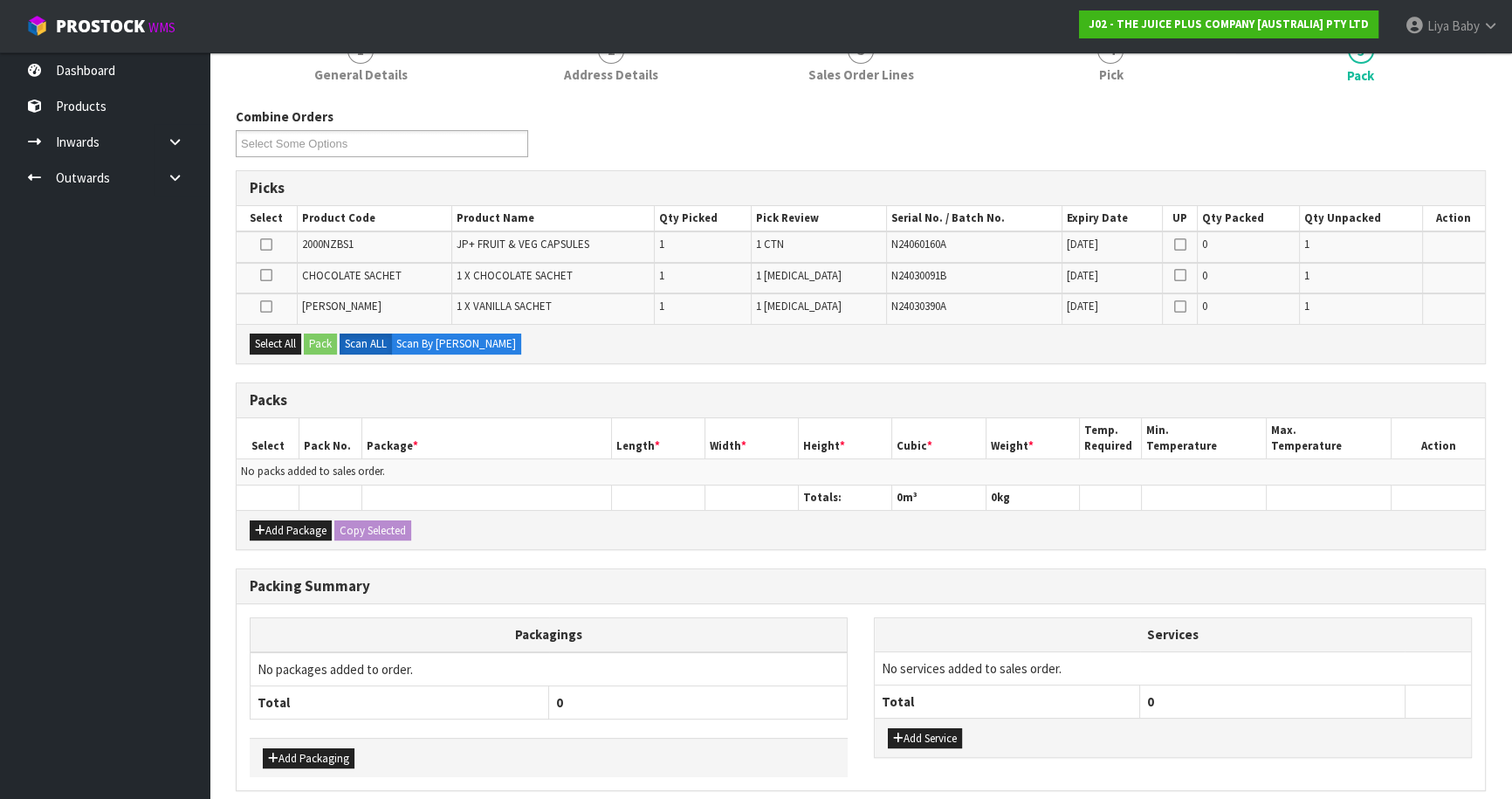
scroll to position [237, 0]
click at [290, 530] on button "Add Package" at bounding box center [291, 529] width 82 height 21
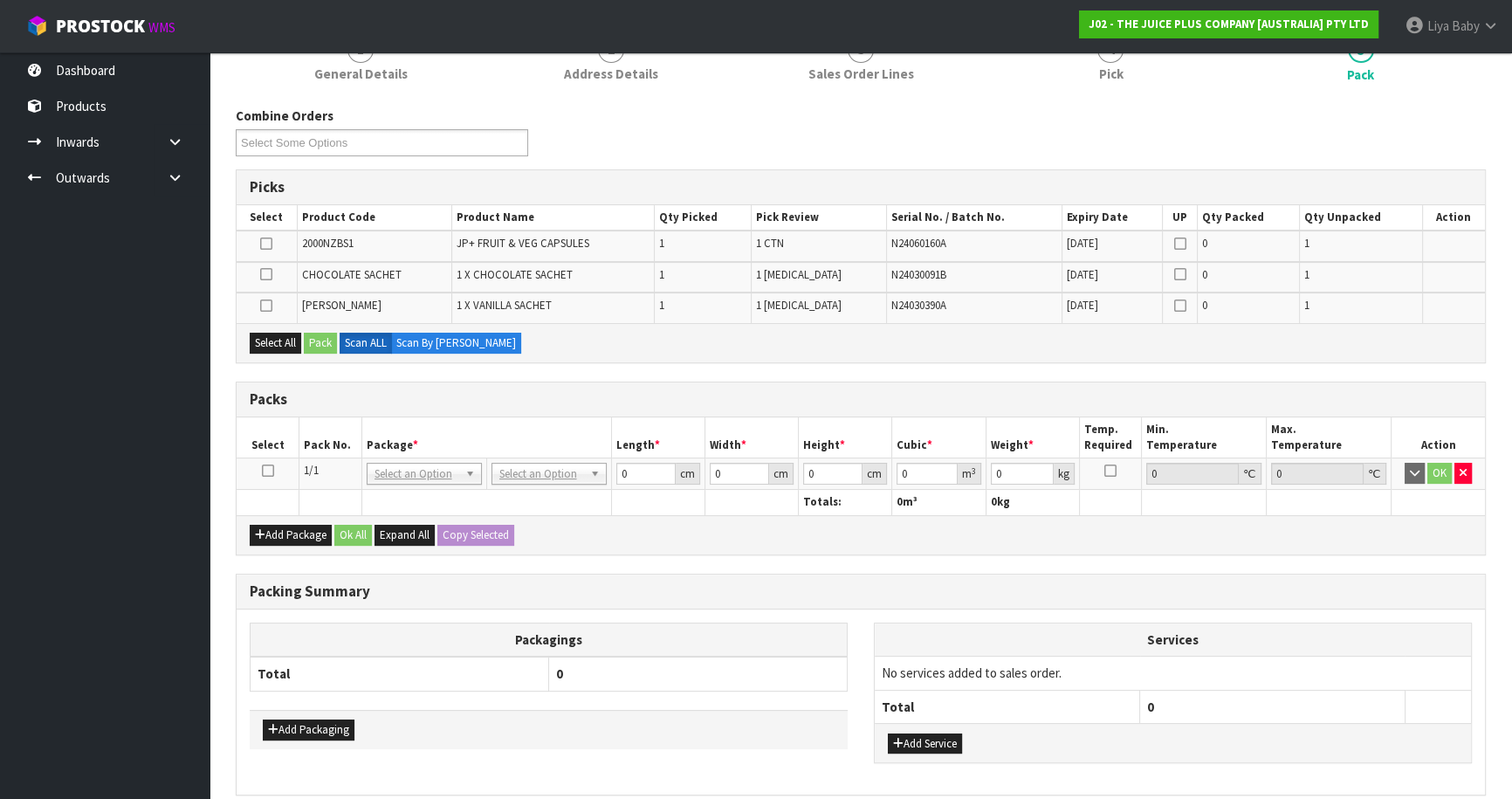
click at [269, 470] on icon at bounding box center [268, 470] width 12 height 1
click at [281, 333] on button "Select All" at bounding box center [276, 343] width 52 height 21
click at [322, 333] on button "Pack" at bounding box center [320, 343] width 33 height 21
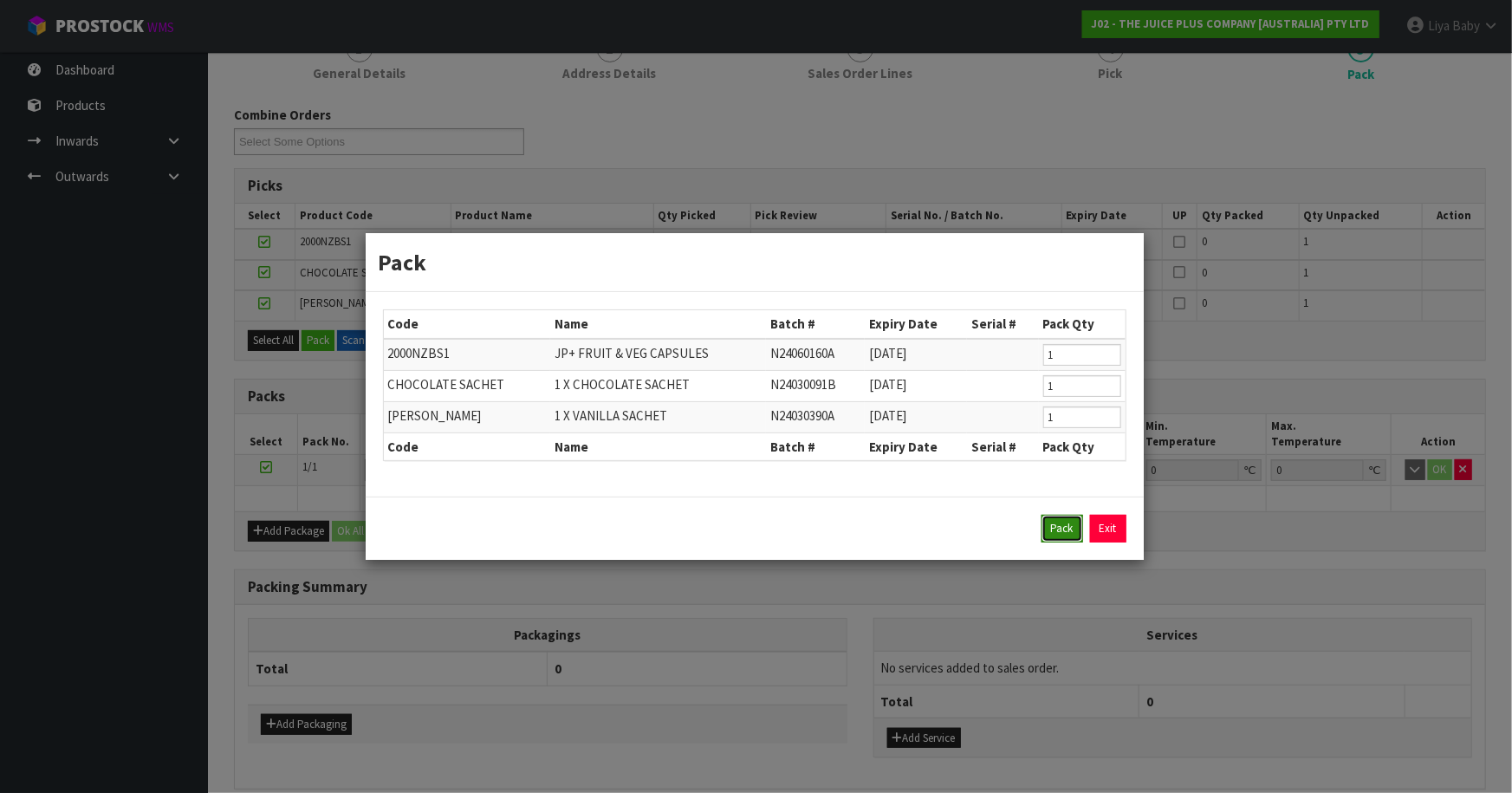
click at [1057, 524] on button "Pack" at bounding box center [1062, 528] width 42 height 27
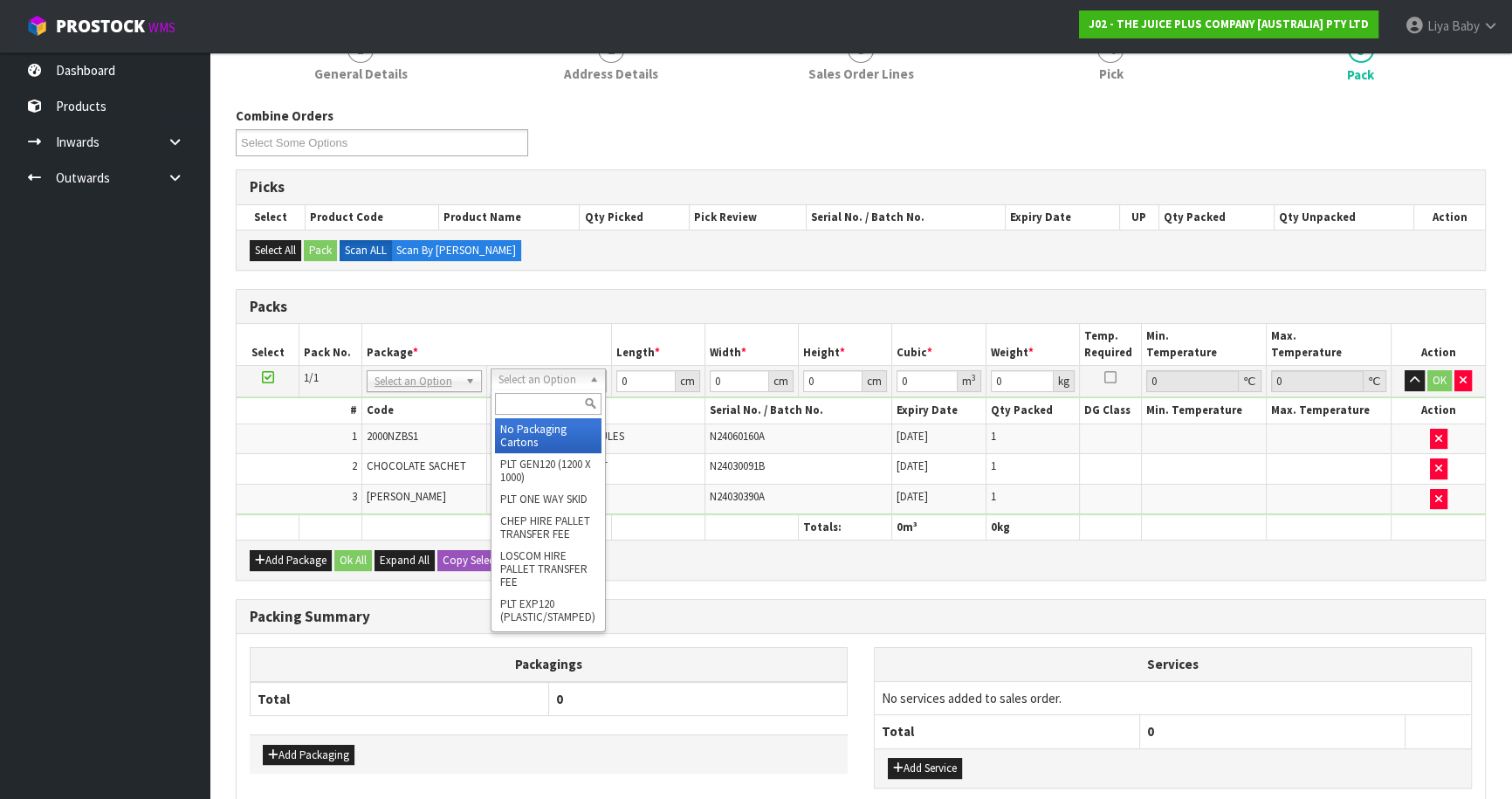
drag, startPoint x: 523, startPoint y: 375, endPoint x: 526, endPoint y: 366, distance: 9.5
drag, startPoint x: 536, startPoint y: 412, endPoint x: 520, endPoint y: 383, distance: 33.1
click at [535, 411] on input "text" at bounding box center [547, 404] width 106 height 21
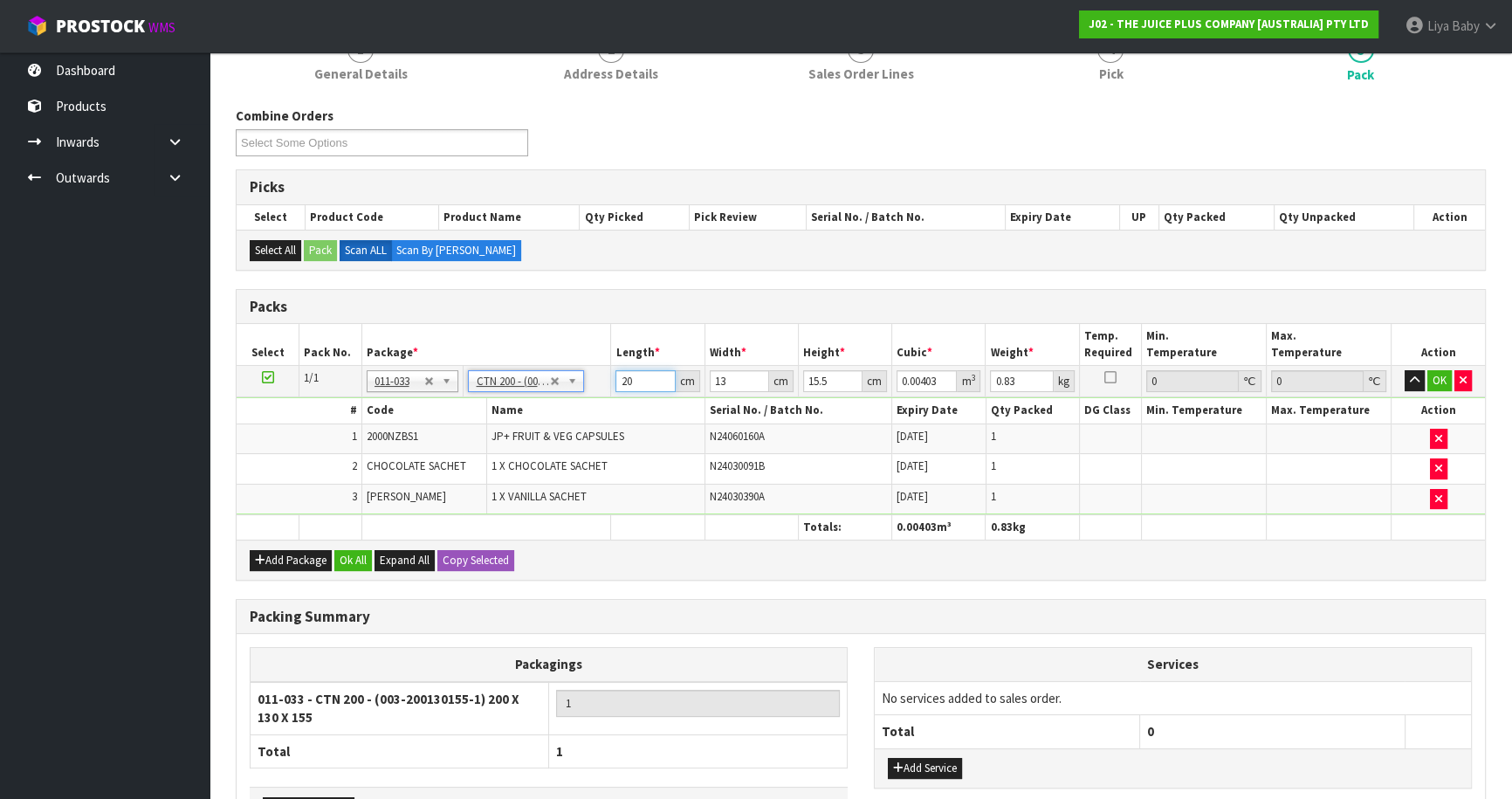
click at [638, 373] on input "20" at bounding box center [644, 381] width 59 height 21
click at [740, 382] on input "13" at bounding box center [739, 381] width 59 height 21
click at [827, 373] on input "15.5" at bounding box center [833, 381] width 59 height 21
click at [1029, 372] on input "0.83" at bounding box center [1021, 381] width 62 height 21
click at [364, 552] on button "Ok All" at bounding box center [353, 560] width 37 height 21
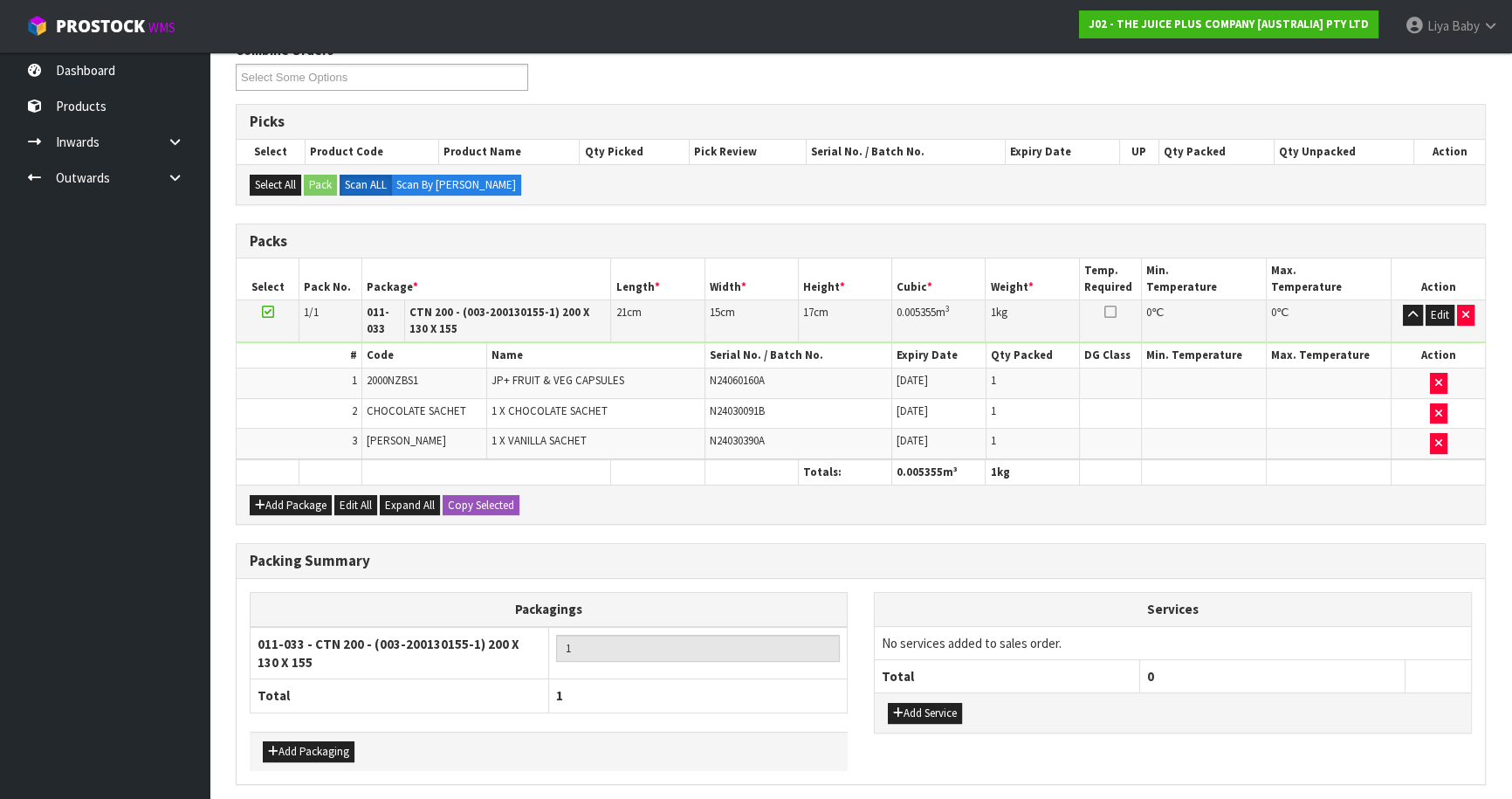
scroll to position [367, 0]
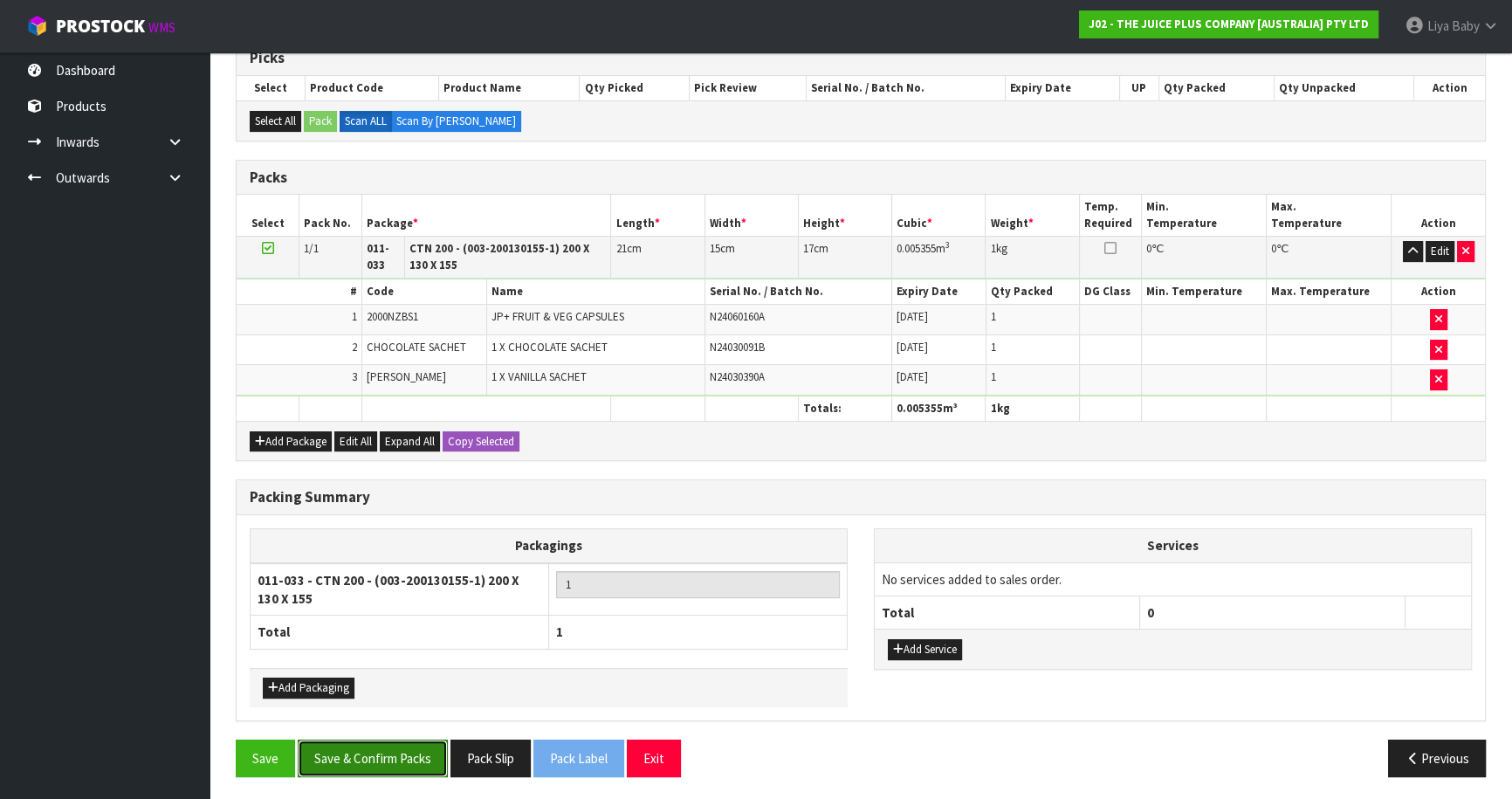
click at [392, 757] on button "Save & Confirm Packs" at bounding box center [372, 758] width 150 height 37
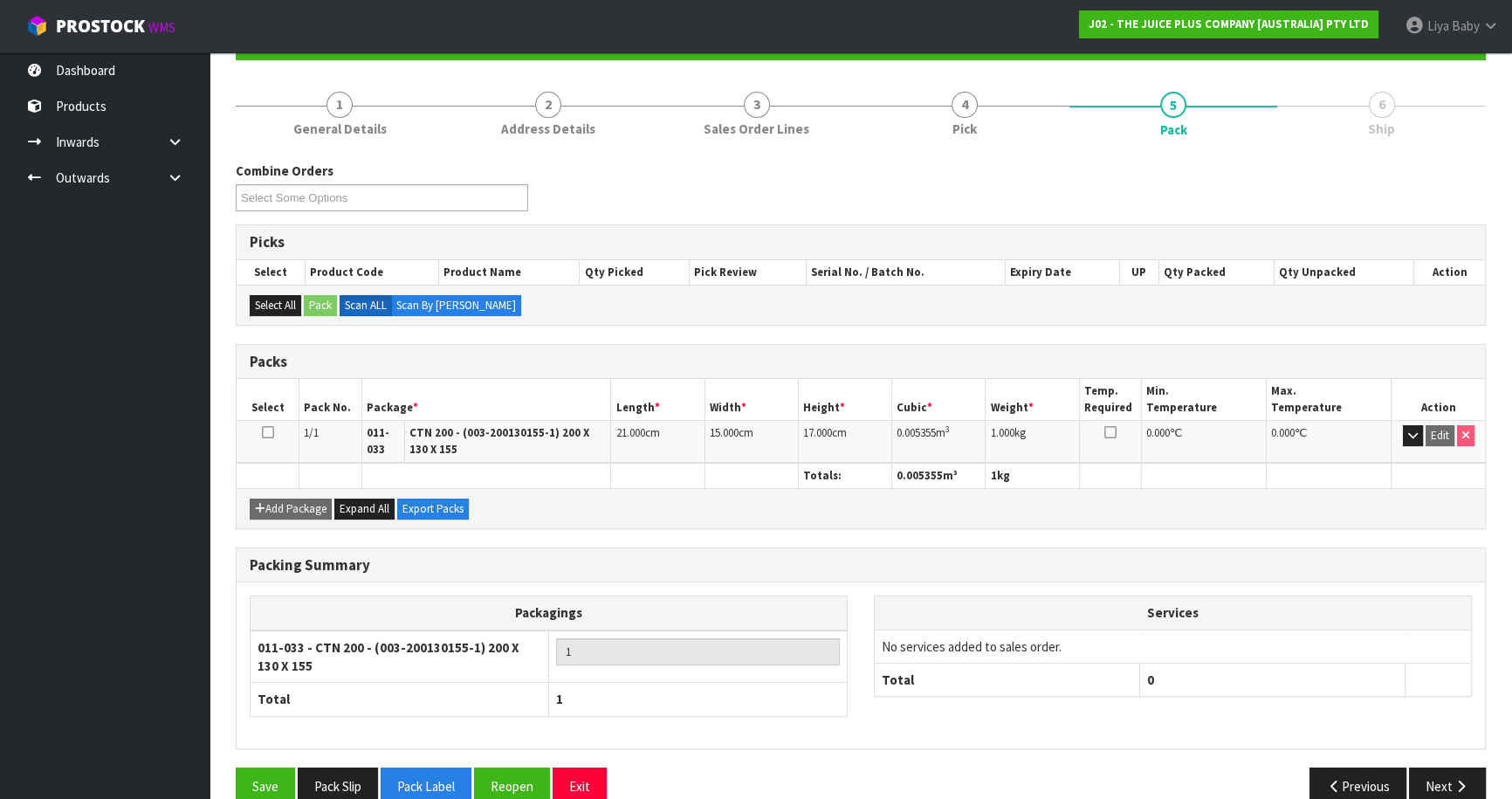
scroll to position [212, 0]
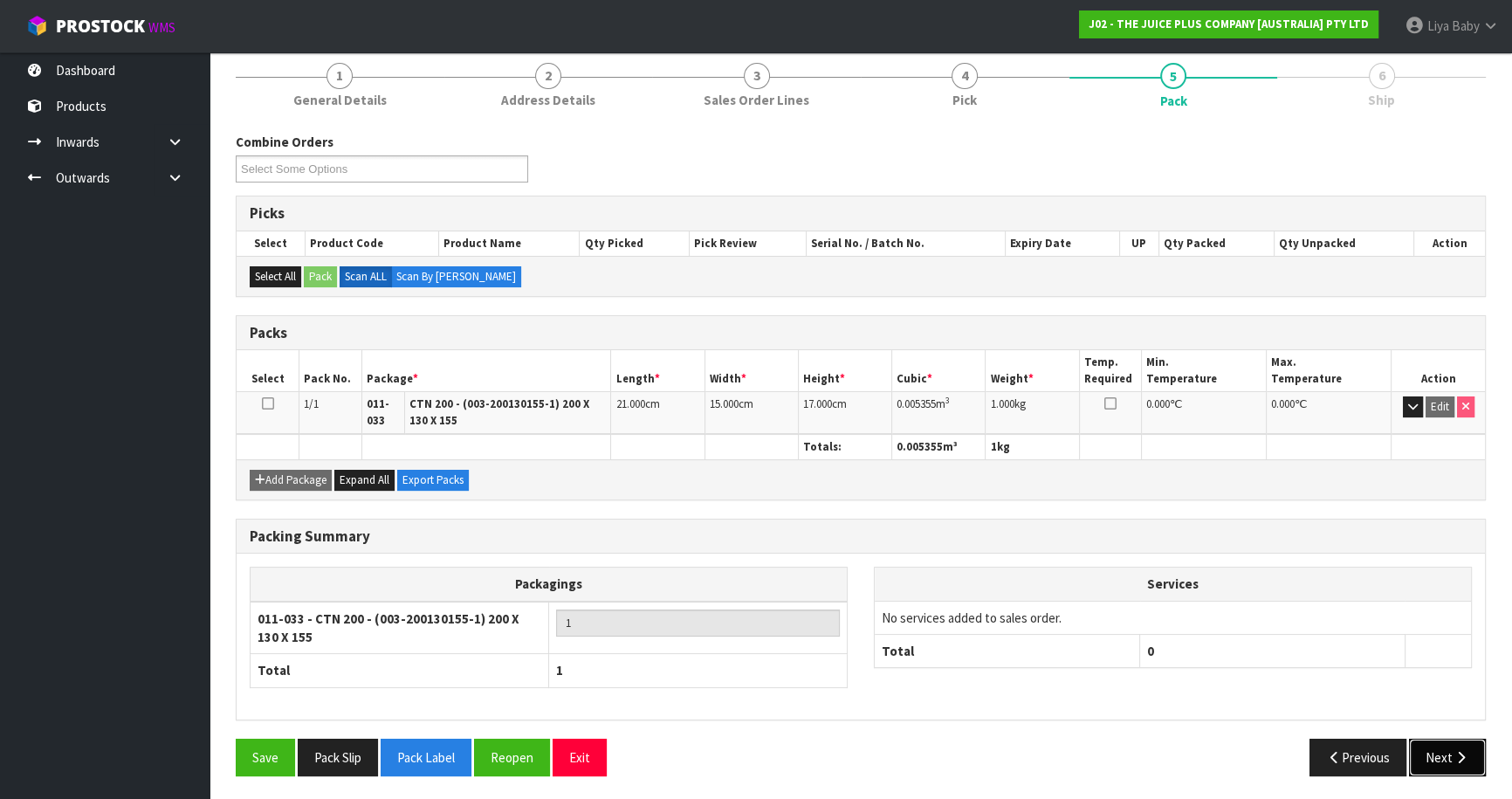
click at [1441, 763] on button "Next" at bounding box center [1447, 757] width 77 height 37
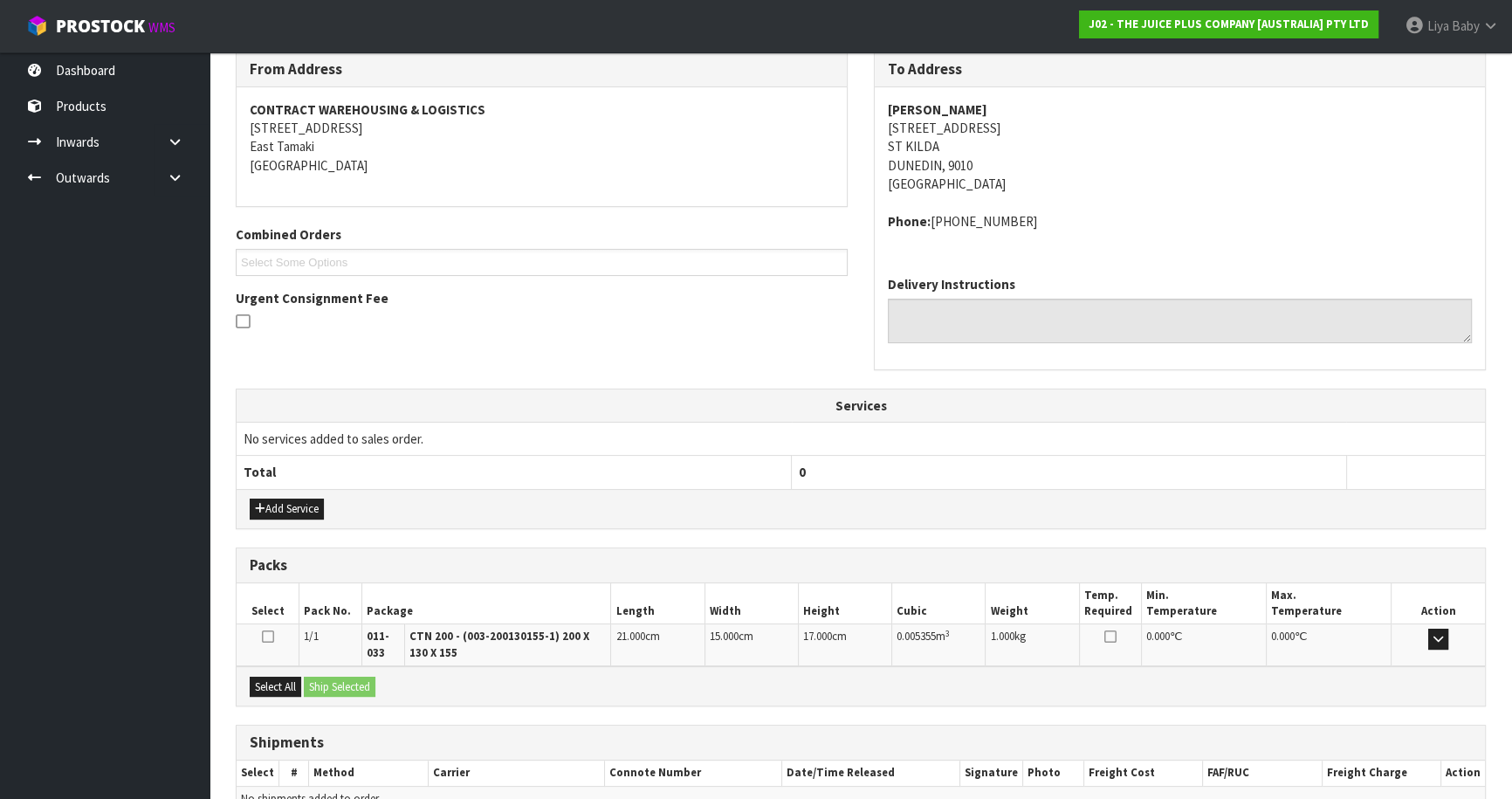
scroll to position [384, 0]
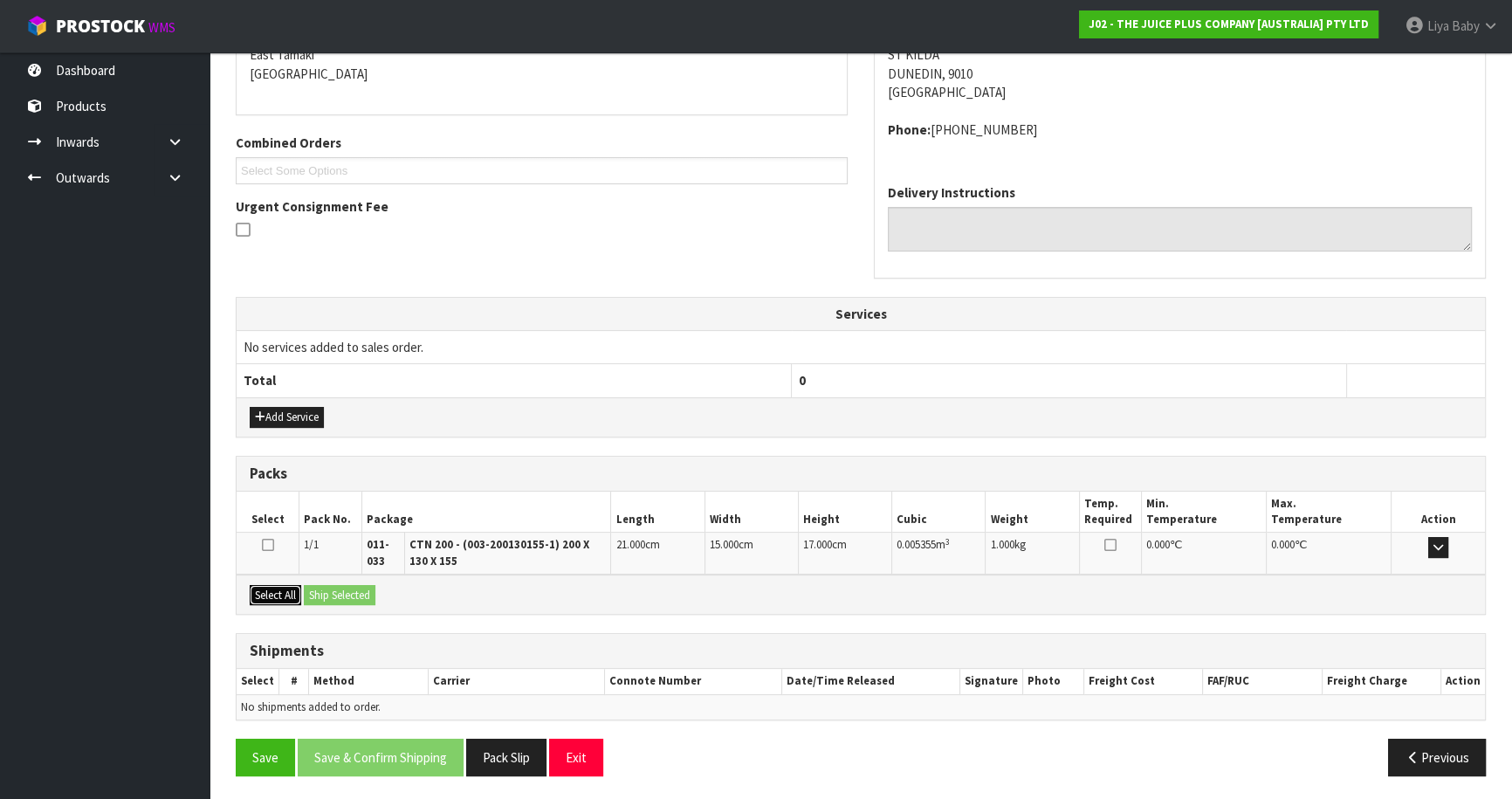
drag, startPoint x: 272, startPoint y: 584, endPoint x: 291, endPoint y: 585, distance: 19.0
click at [274, 585] on button "Select All" at bounding box center [276, 595] width 52 height 21
drag, startPoint x: 328, startPoint y: 587, endPoint x: 314, endPoint y: 605, distance: 22.8
click at [328, 587] on button "Ship Selected" at bounding box center [339, 595] width 71 height 21
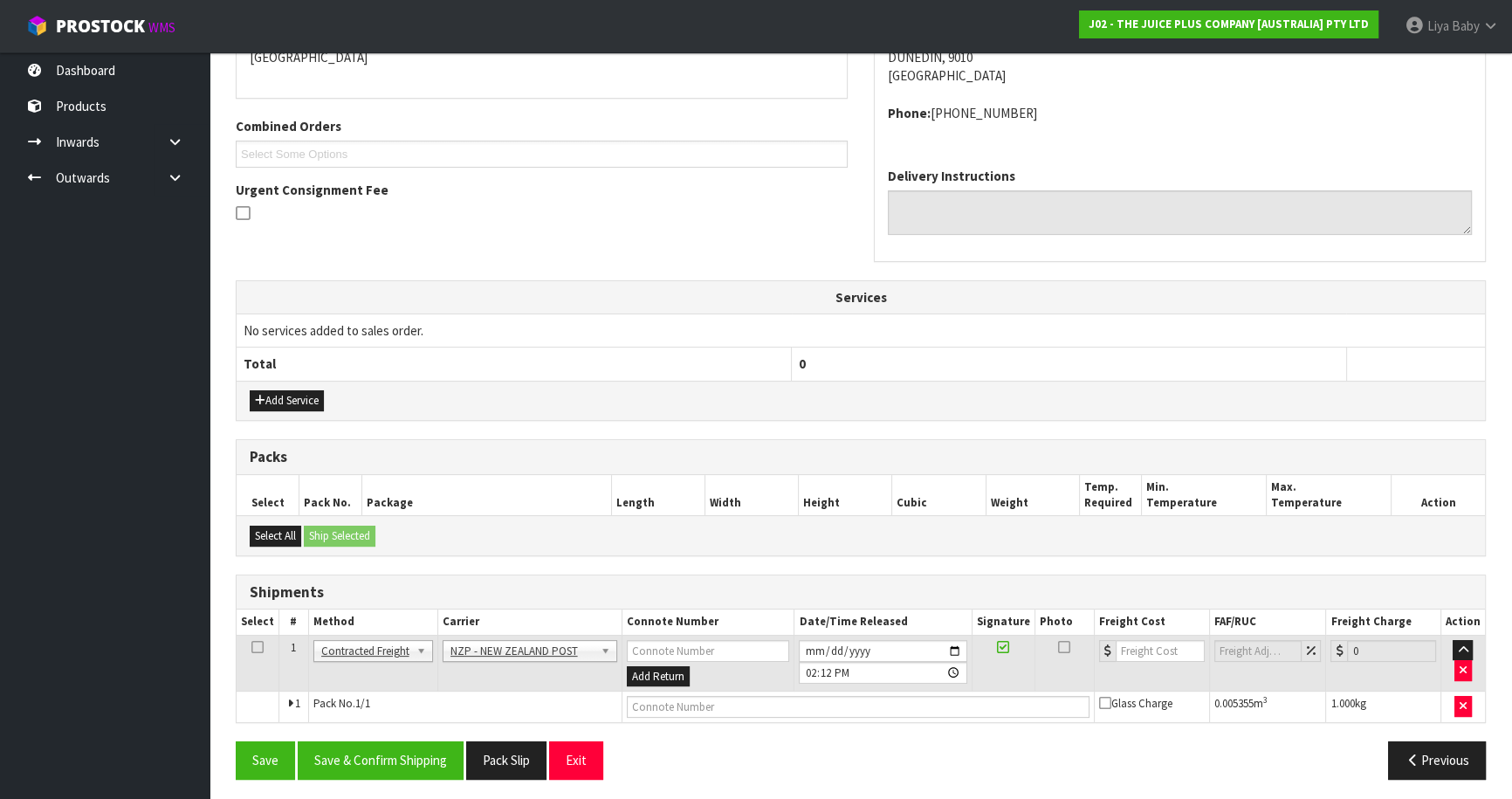
scroll to position [404, 0]
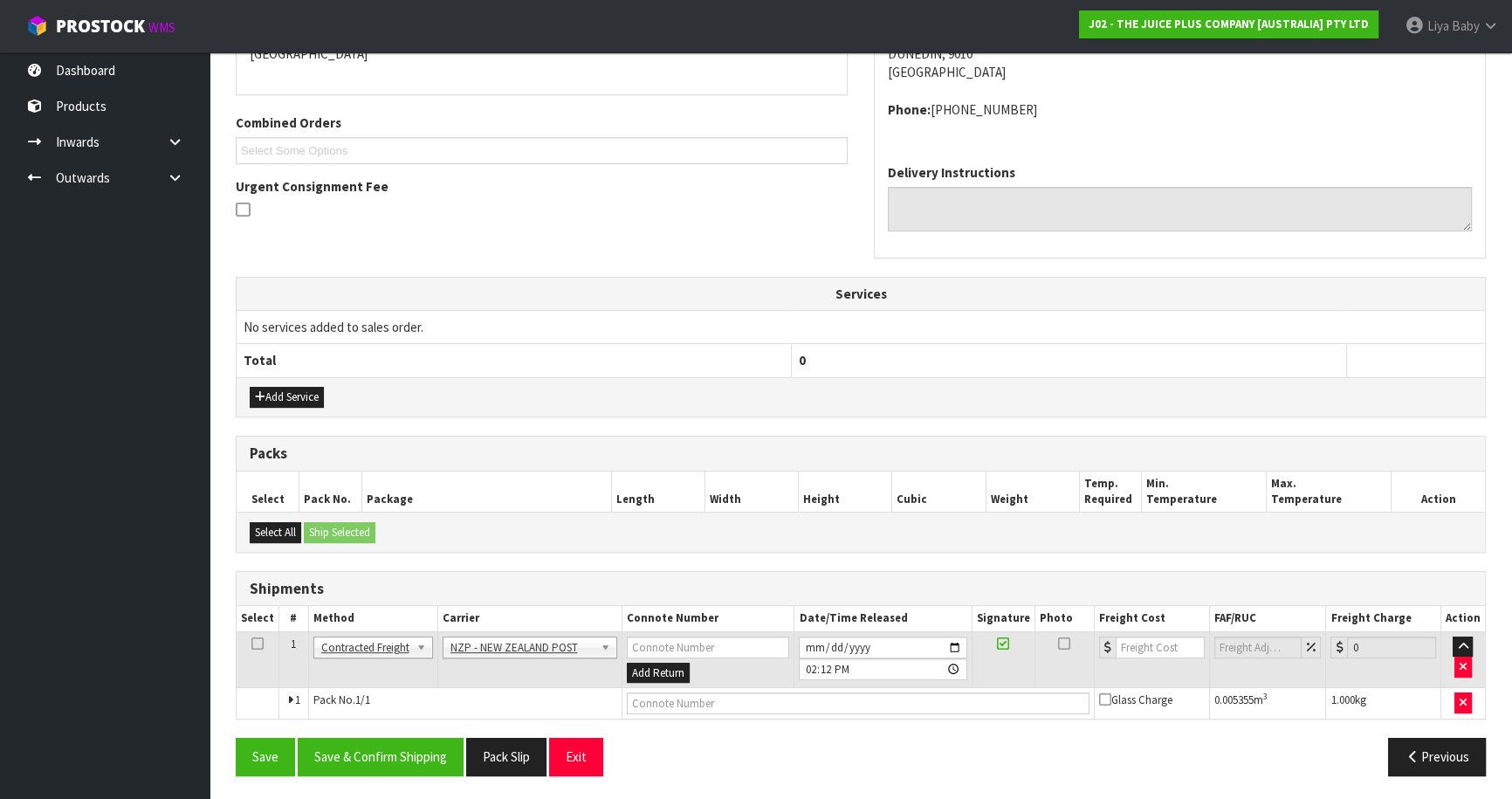
click at [259, 644] on icon at bounding box center [258, 644] width 12 height 1
click at [400, 744] on button "Save & Confirm Shipping" at bounding box center [380, 756] width 166 height 37
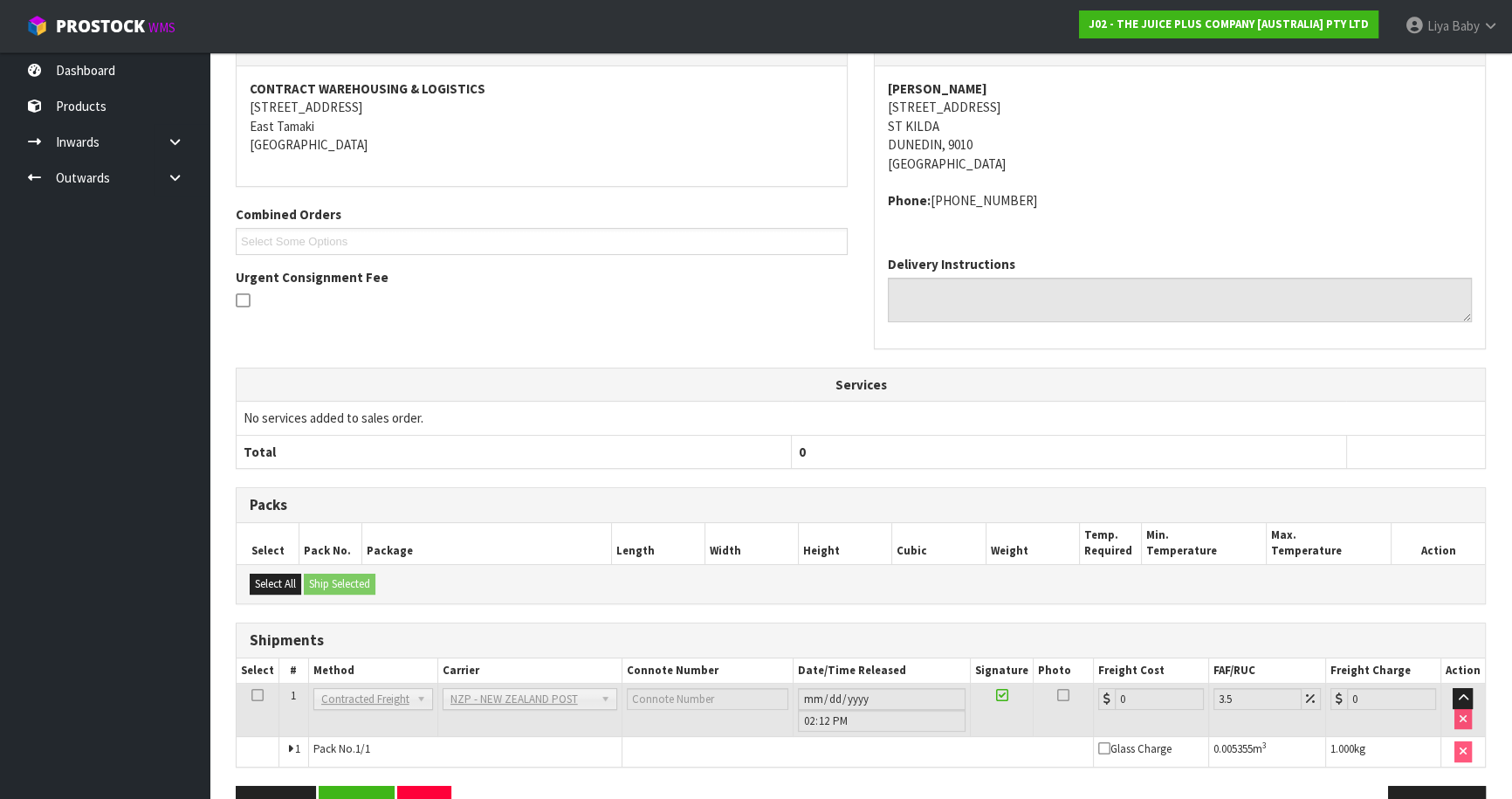
scroll to position [379, 0]
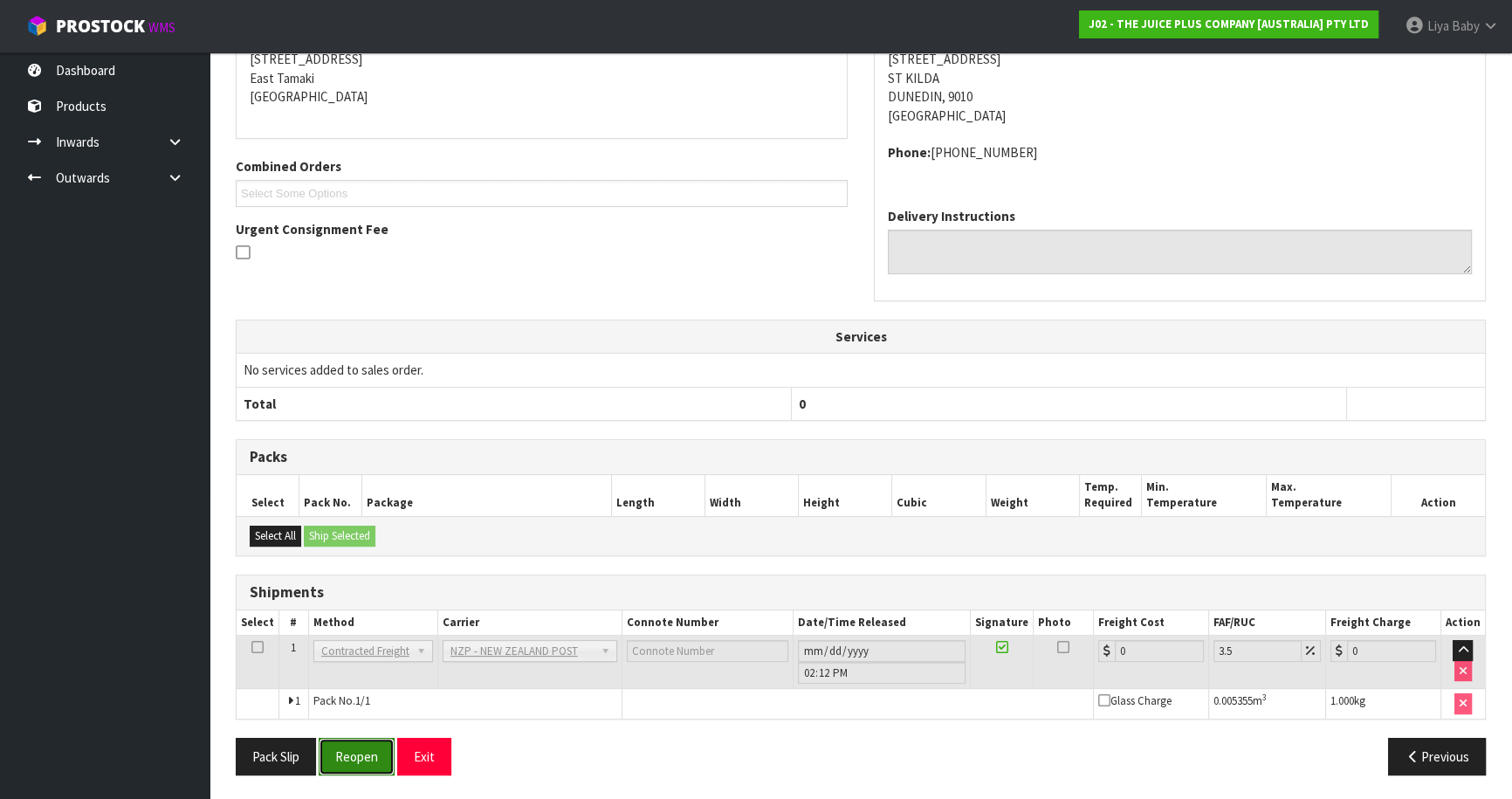
drag, startPoint x: 347, startPoint y: 747, endPoint x: 347, endPoint y: 736, distance: 11.0
click at [347, 746] on button "Reopen" at bounding box center [356, 756] width 76 height 37
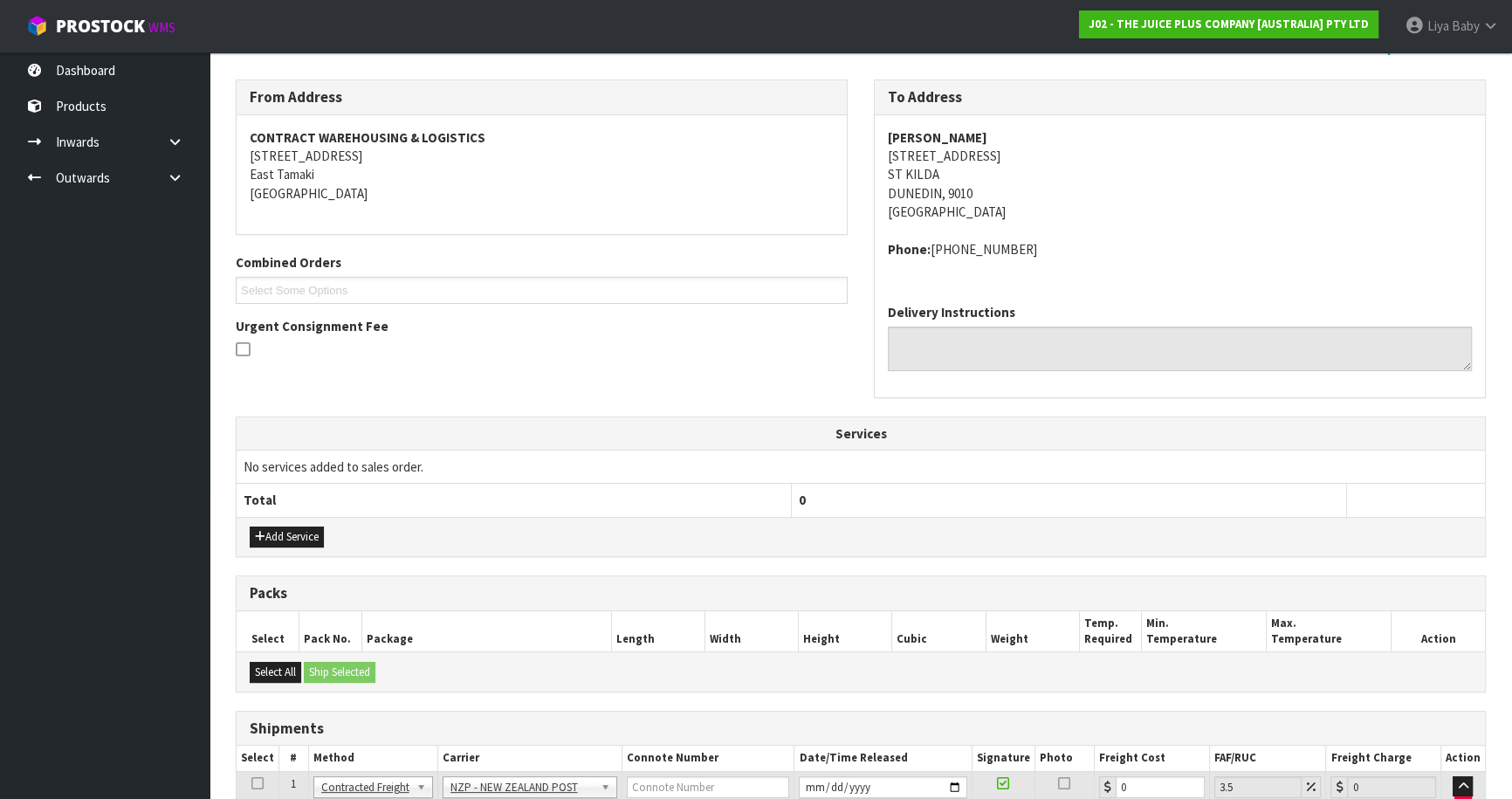
scroll to position [420, 0]
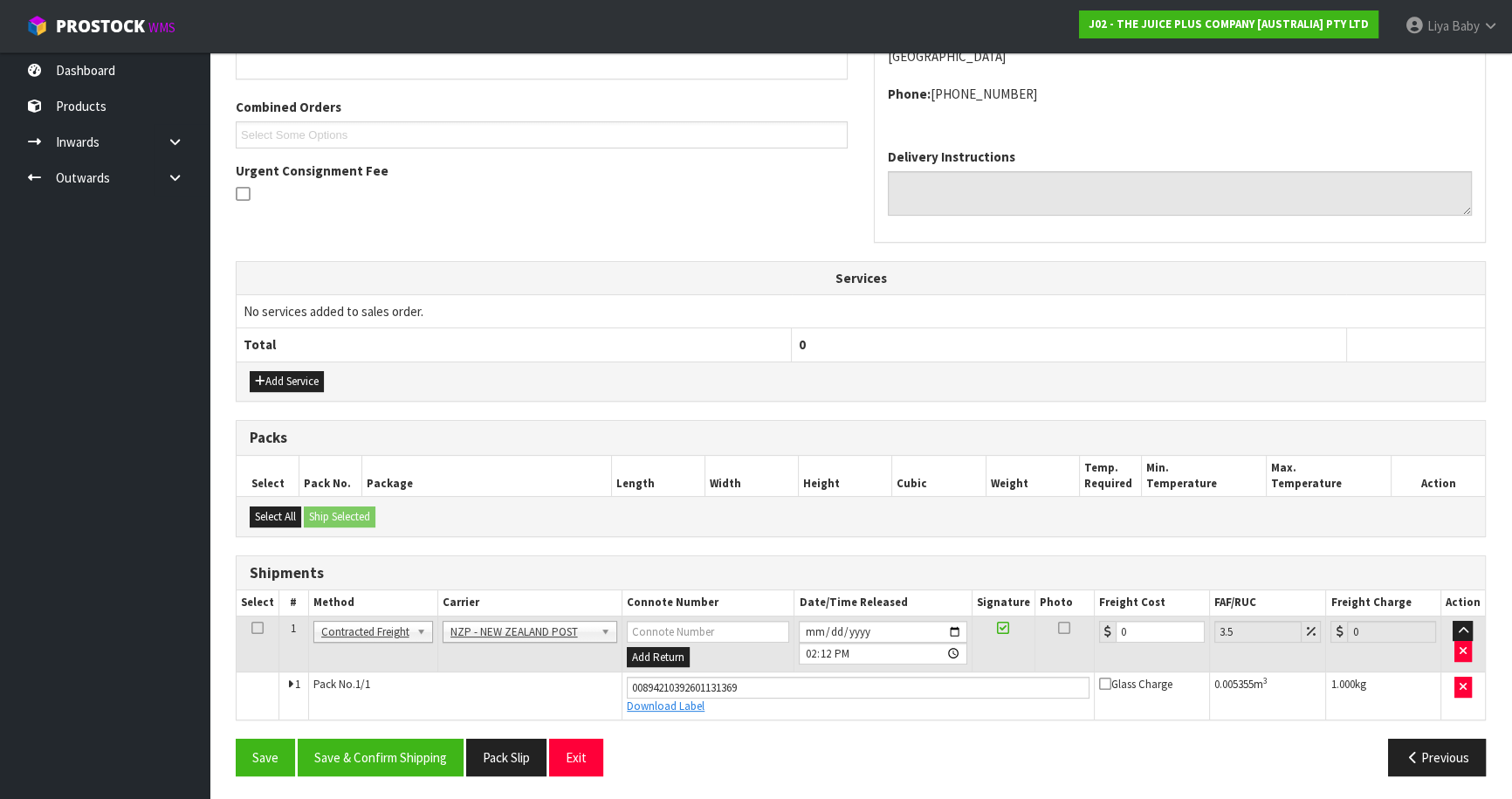
click at [1159, 639] on td "0" at bounding box center [1151, 644] width 115 height 57
click at [1151, 628] on input "0" at bounding box center [1160, 631] width 89 height 21
click at [248, 626] on td at bounding box center [258, 644] width 43 height 57
click at [255, 628] on icon at bounding box center [258, 628] width 12 height 1
click at [375, 746] on button "Save & Confirm Shipping" at bounding box center [380, 757] width 166 height 37
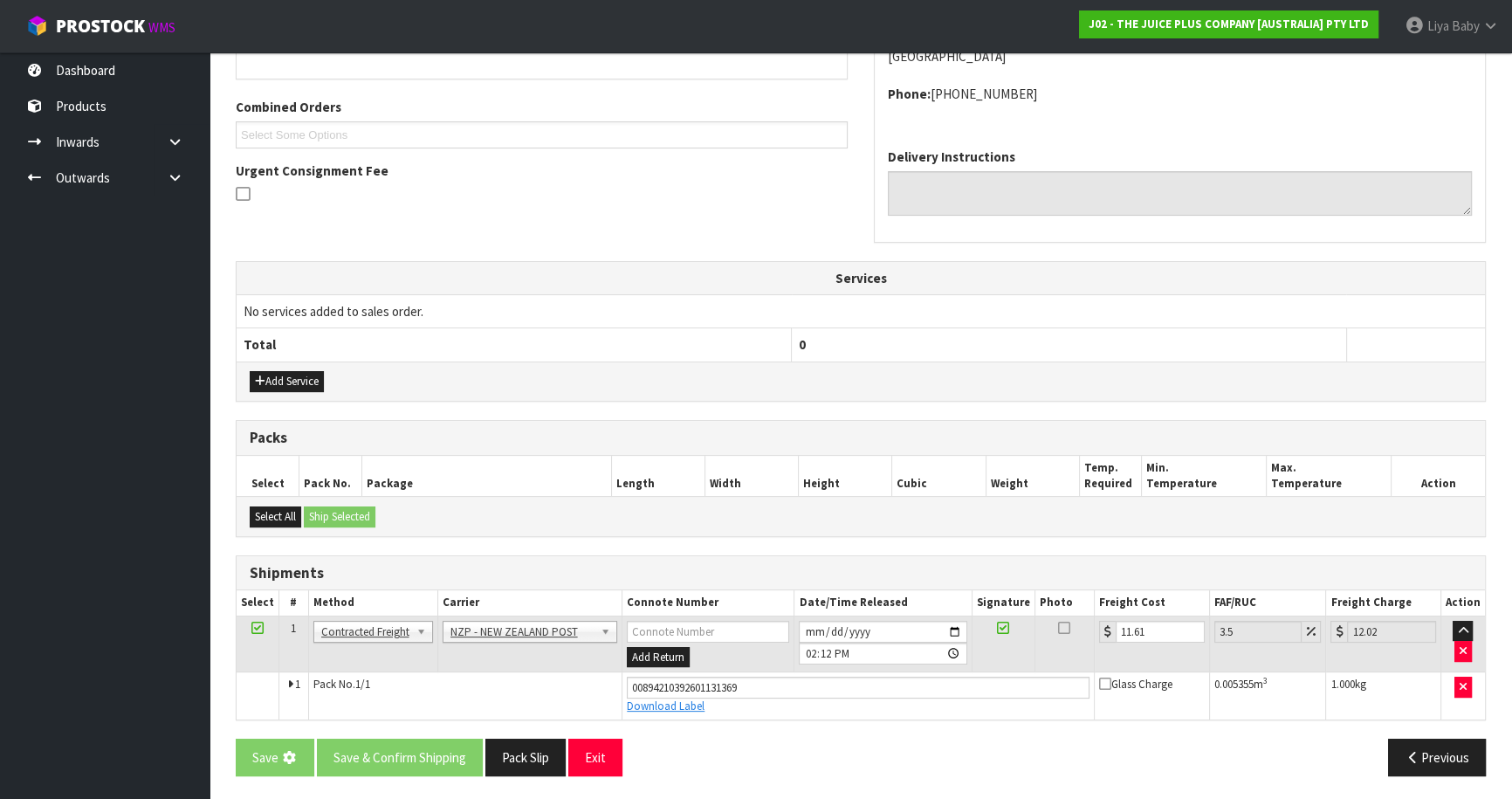
scroll to position [0, 0]
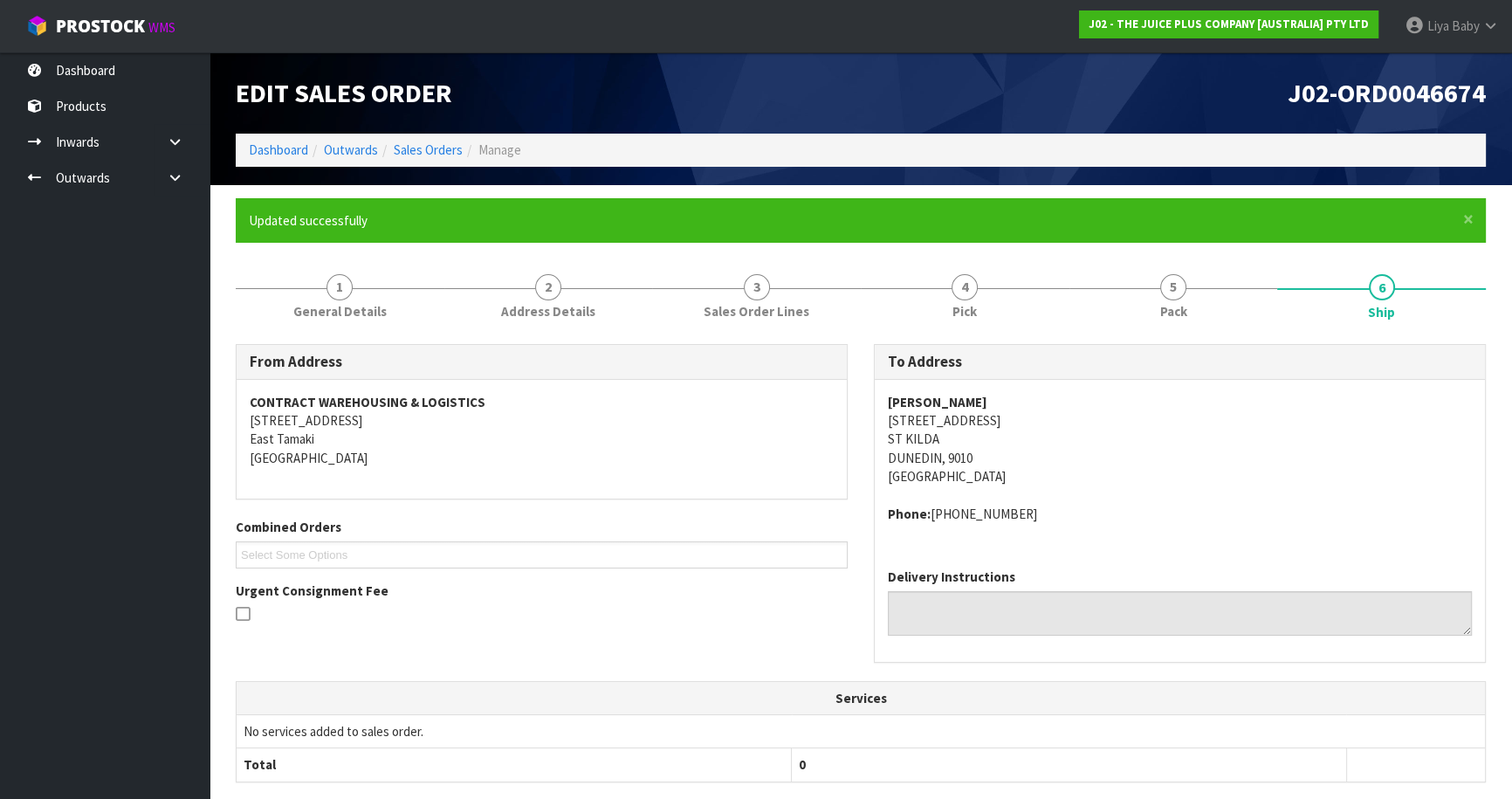
click at [428, 138] on ol "Dashboard Outwards Sales Orders Manage" at bounding box center [860, 150] width 1250 height 32
click at [428, 144] on link "Sales Orders" at bounding box center [428, 149] width 69 height 17
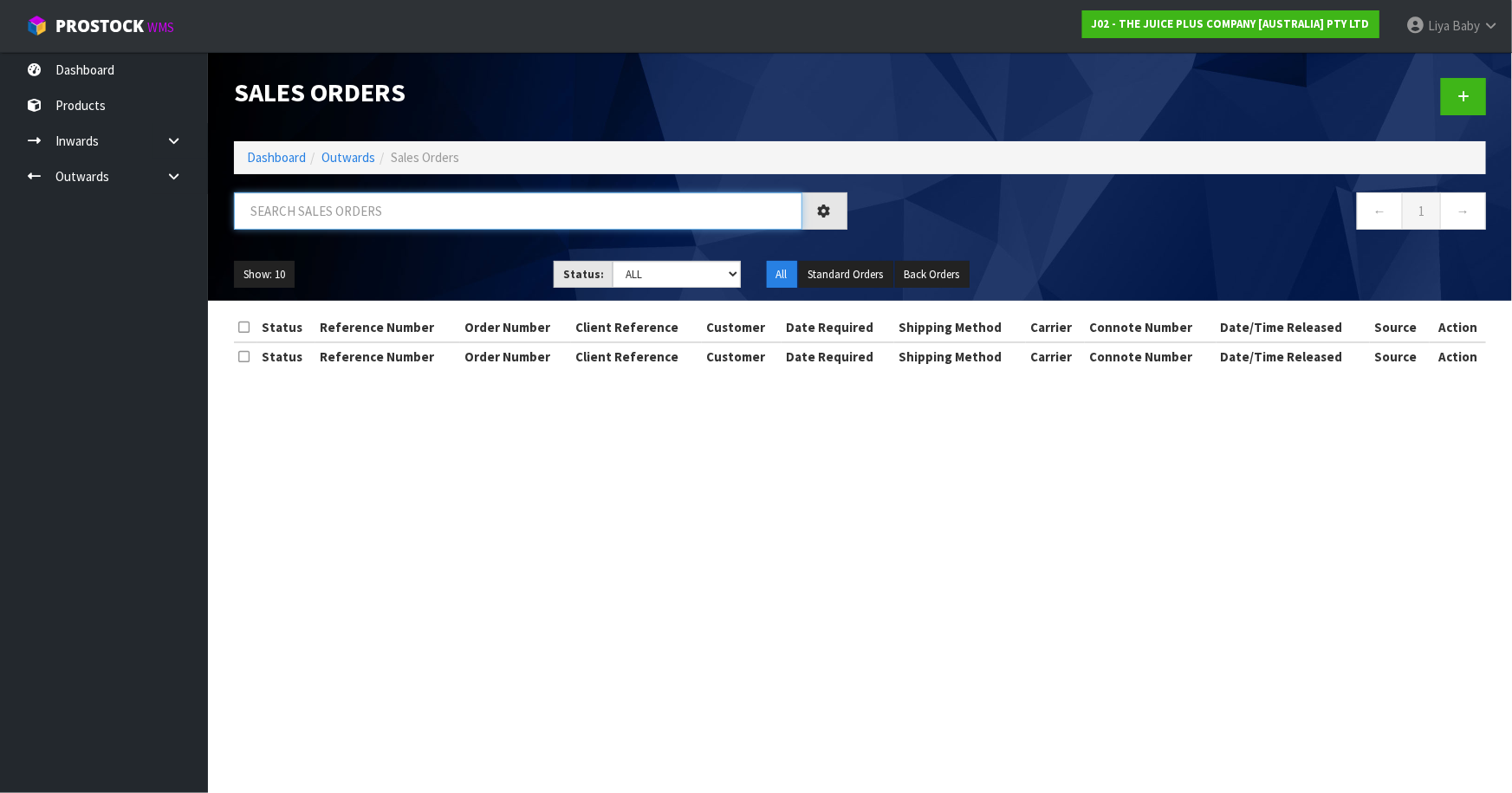
click at [392, 216] on input "text" at bounding box center [518, 211] width 568 height 37
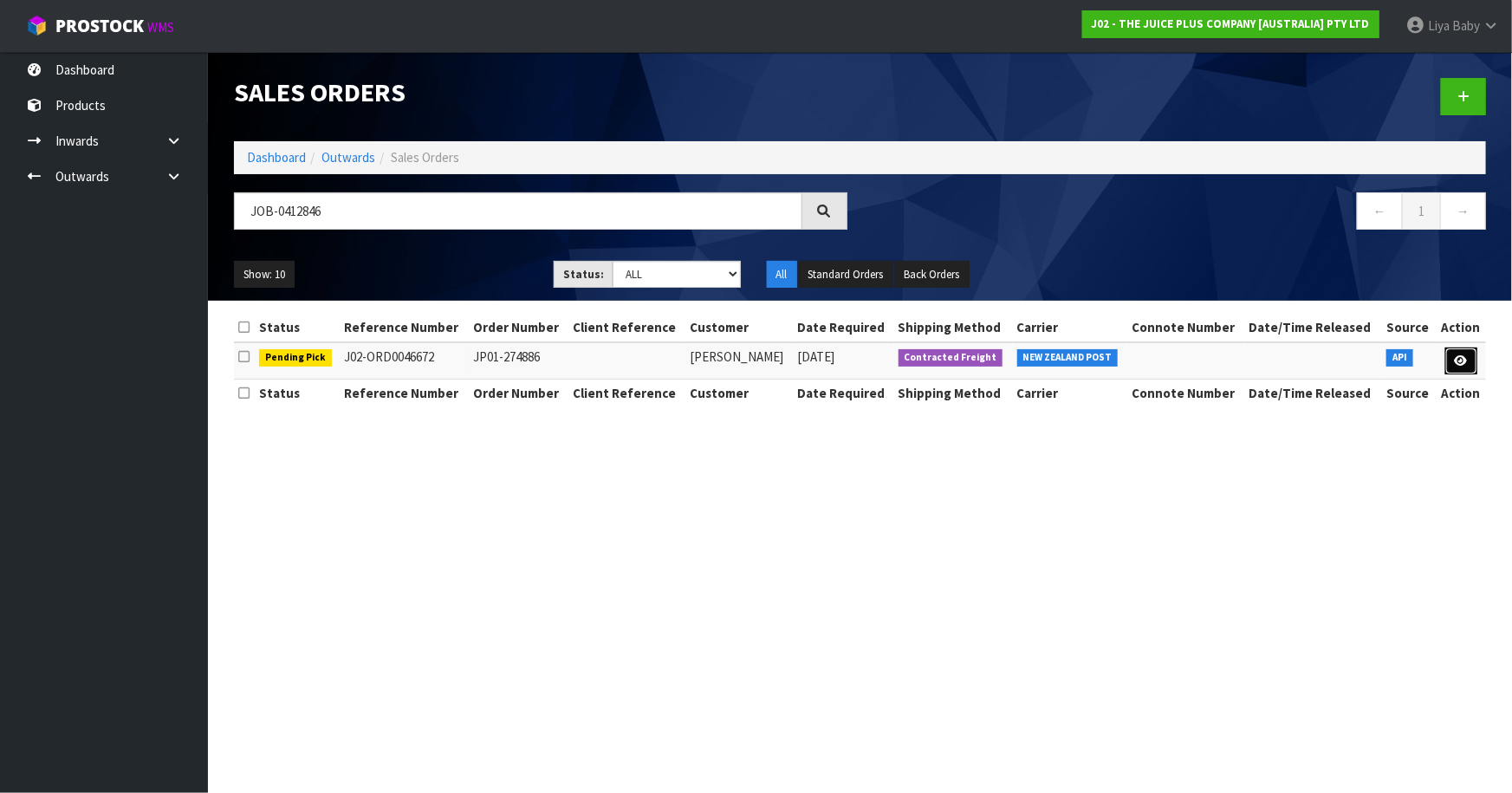
click at [1461, 349] on link at bounding box center [1461, 361] width 32 height 27
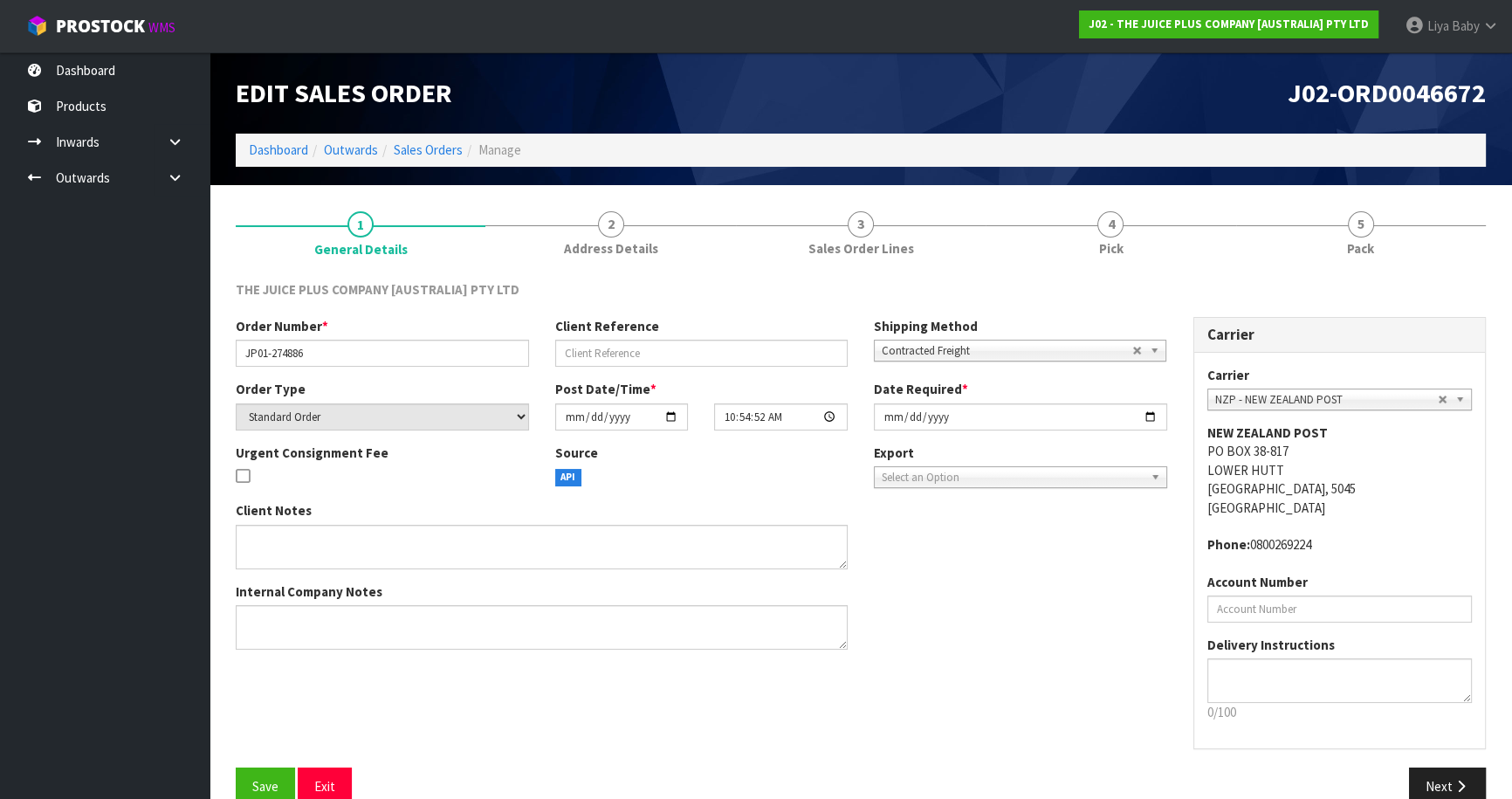
scroll to position [31, 0]
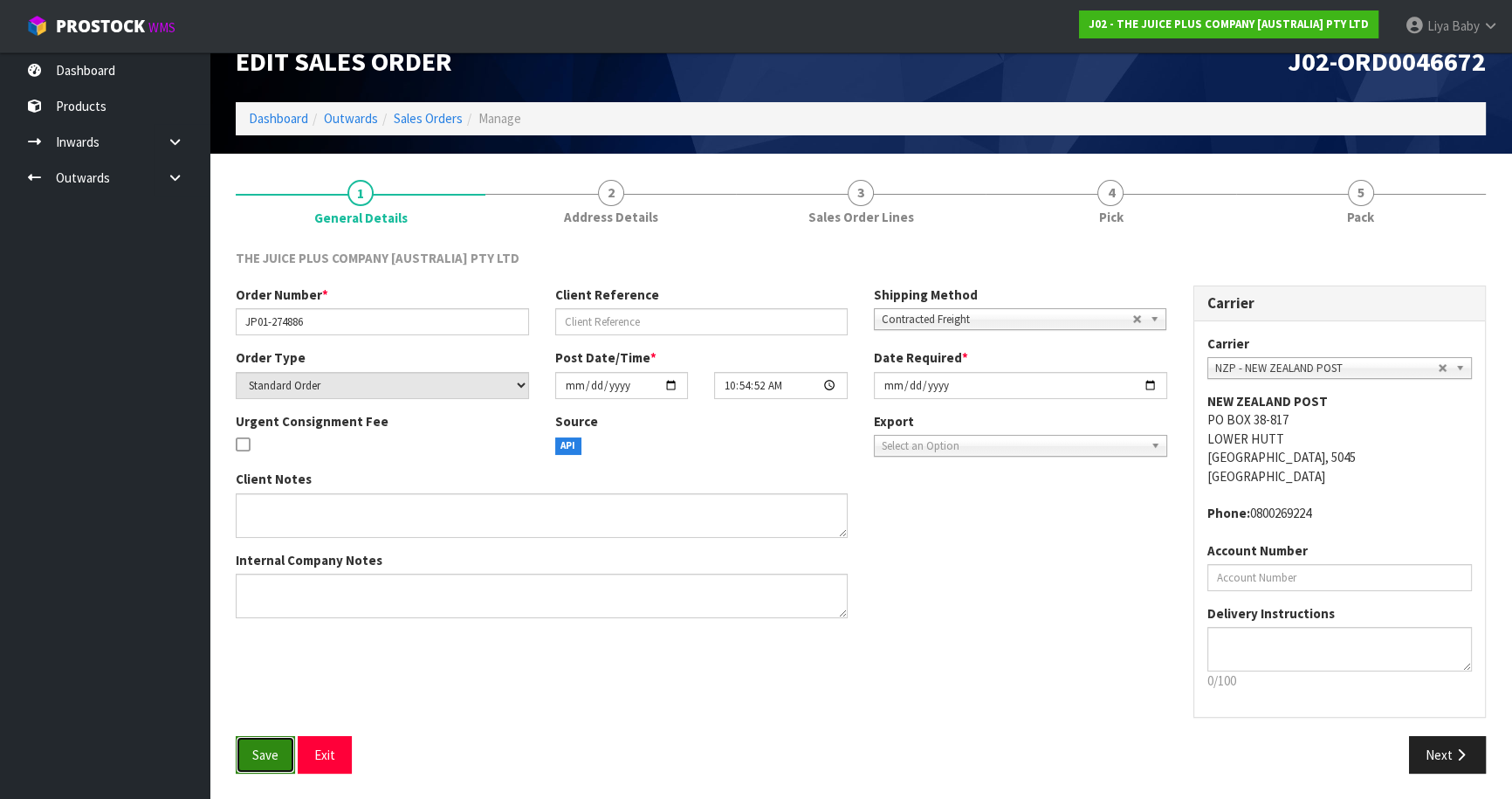
click at [268, 746] on span "Save" at bounding box center [265, 754] width 26 height 17
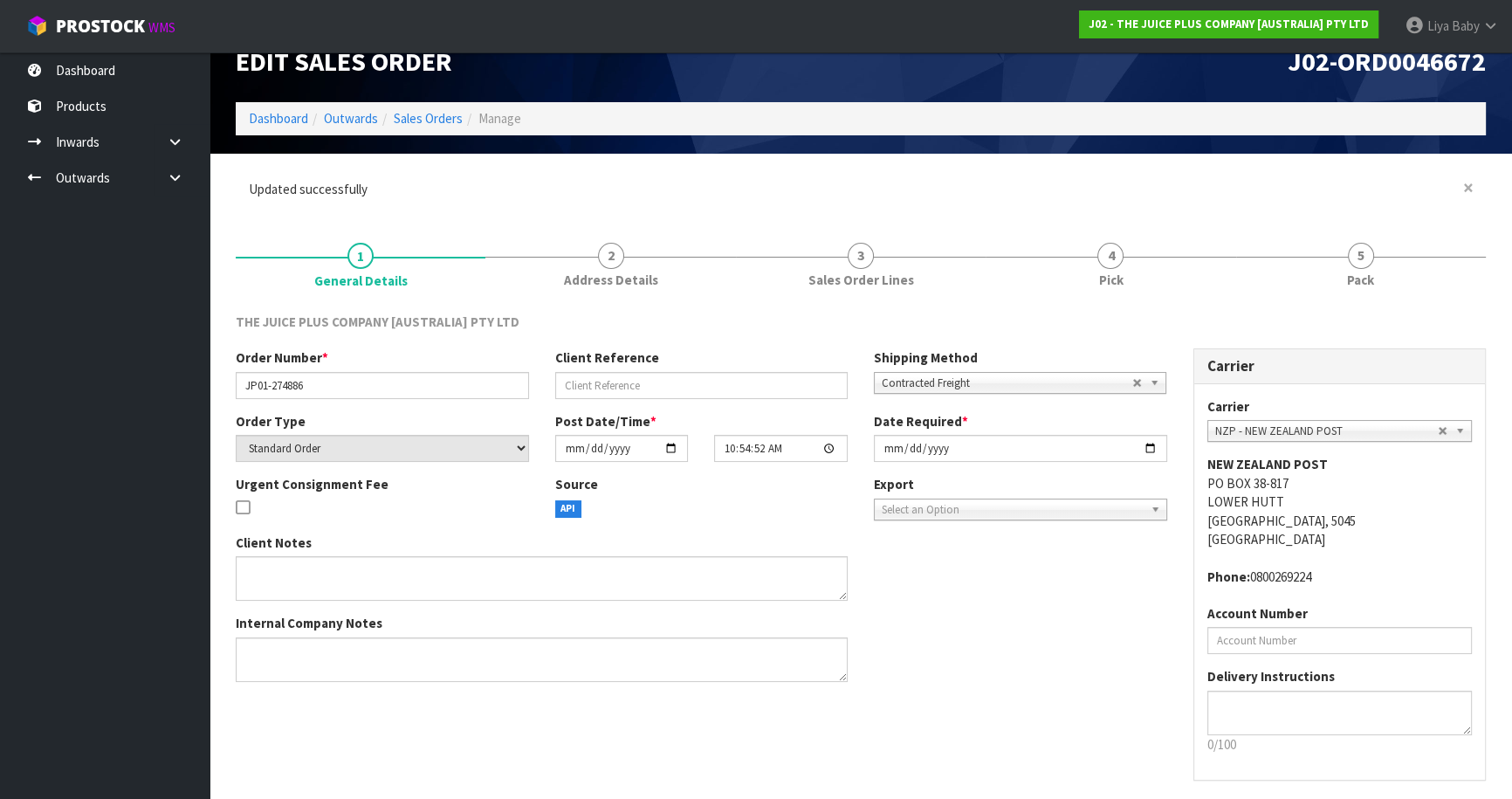
scroll to position [0, 0]
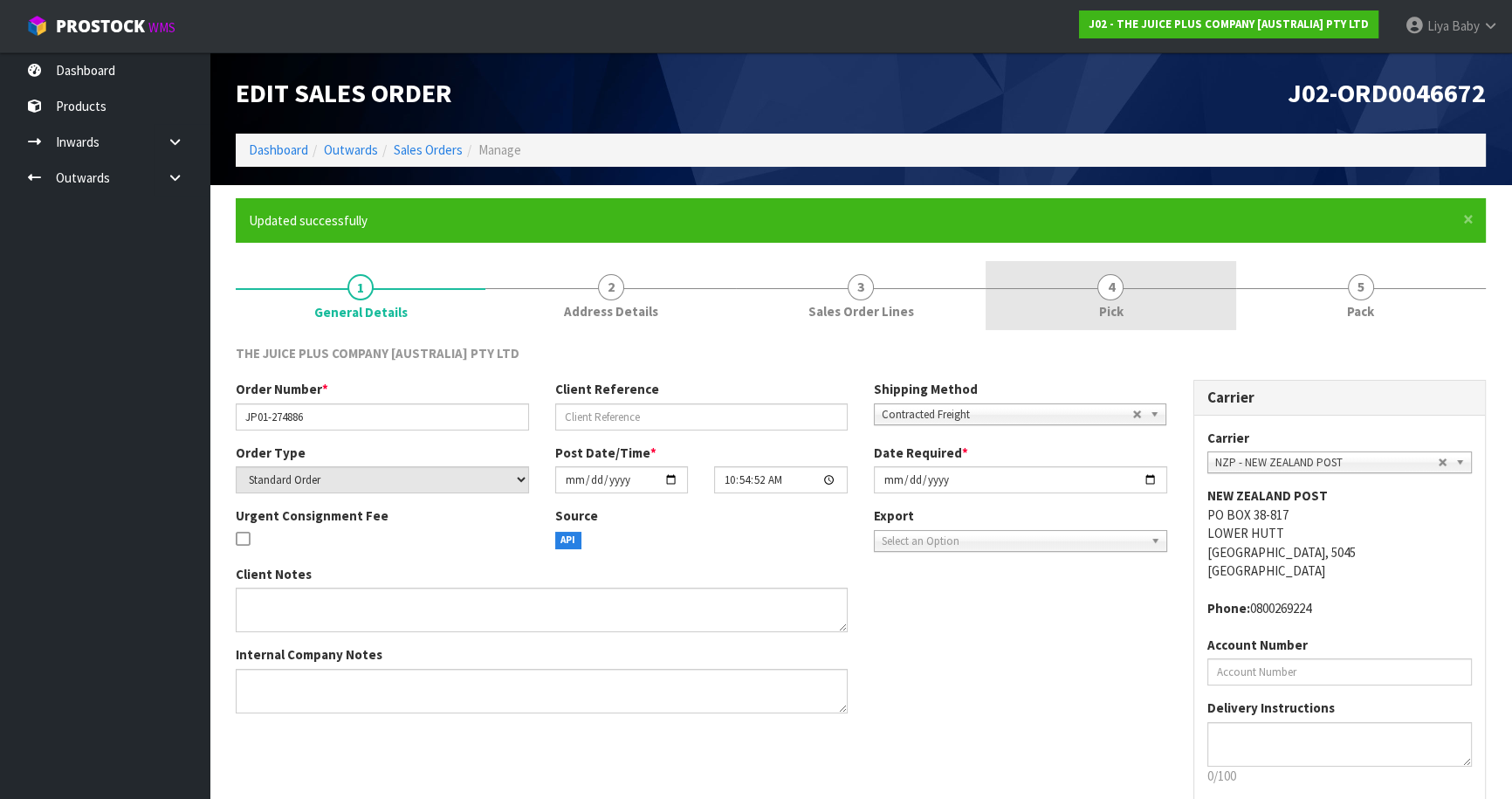
click at [1092, 298] on link "4 Pick" at bounding box center [1110, 295] width 250 height 69
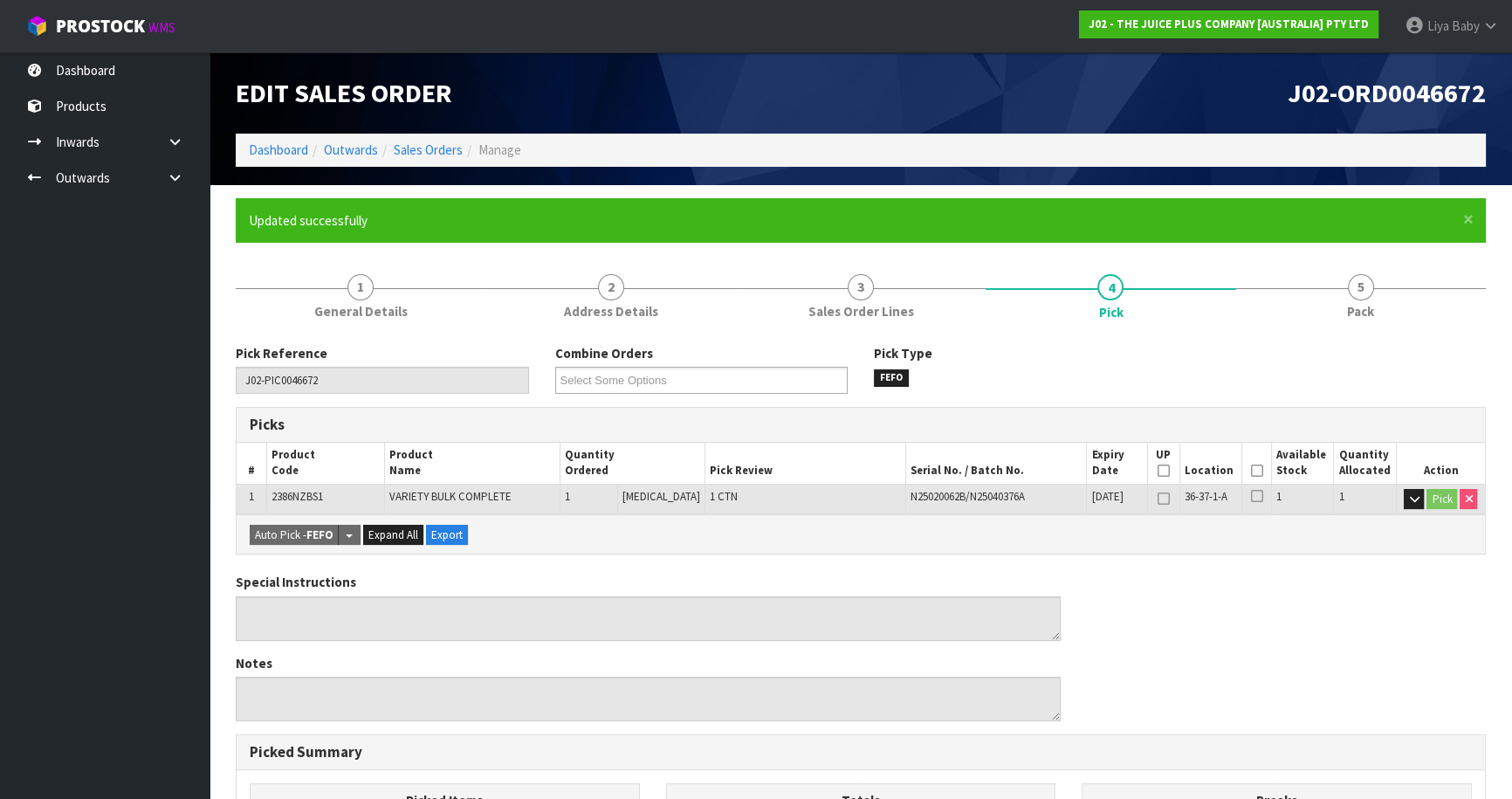
scroll to position [79, 0]
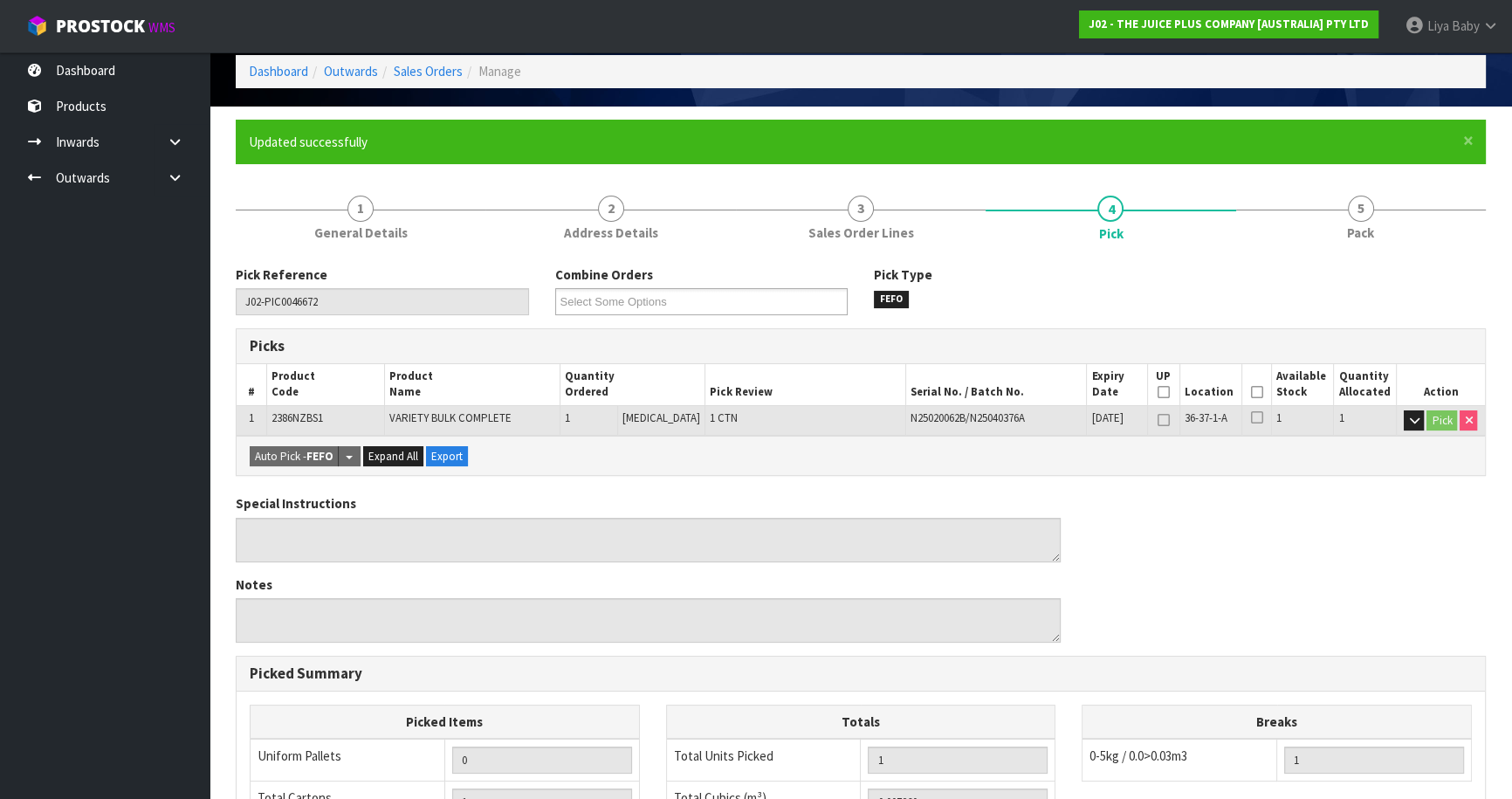
click at [1252, 392] on icon at bounding box center [1256, 392] width 12 height 1
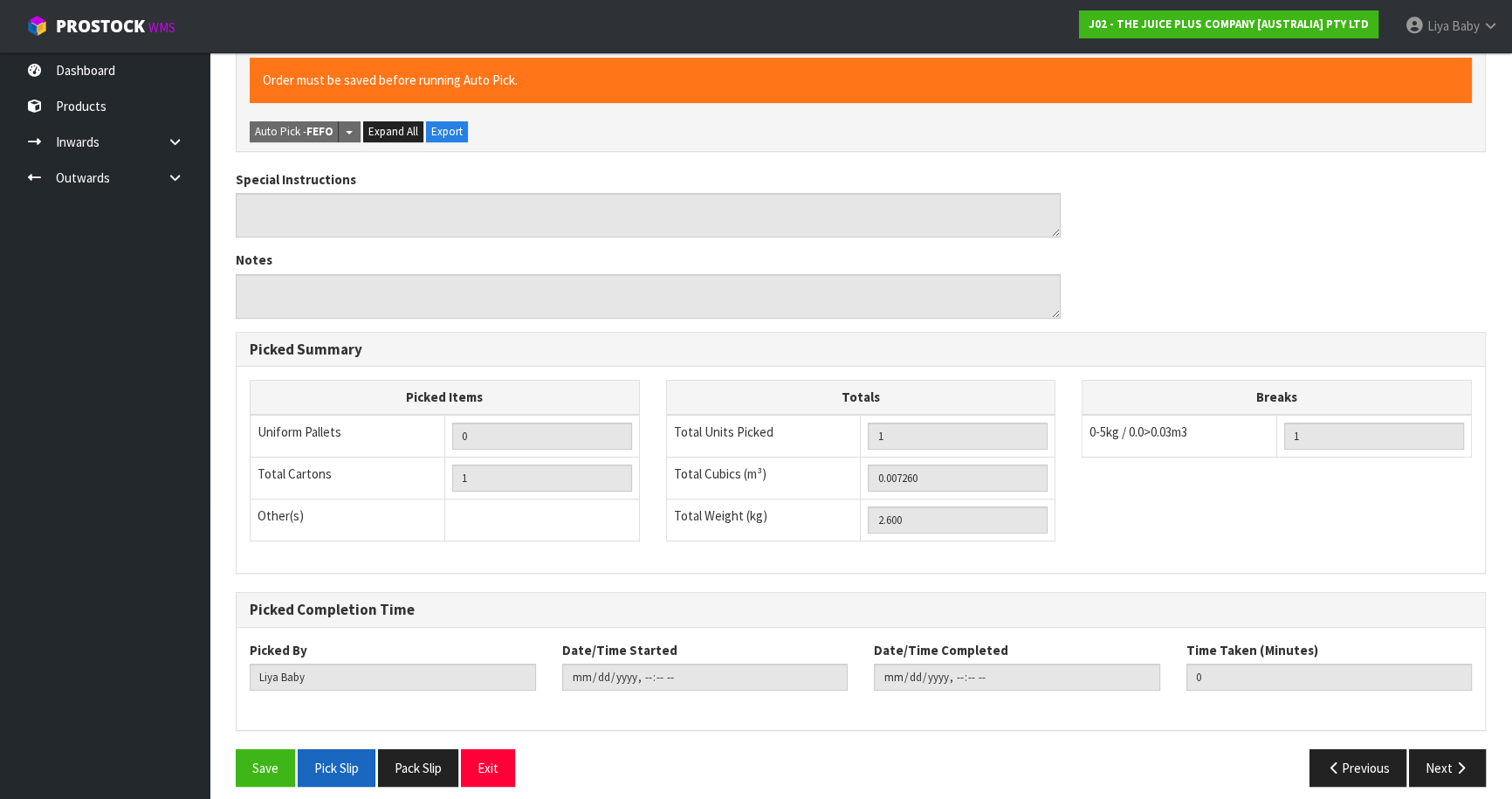
scroll to position [478, 0]
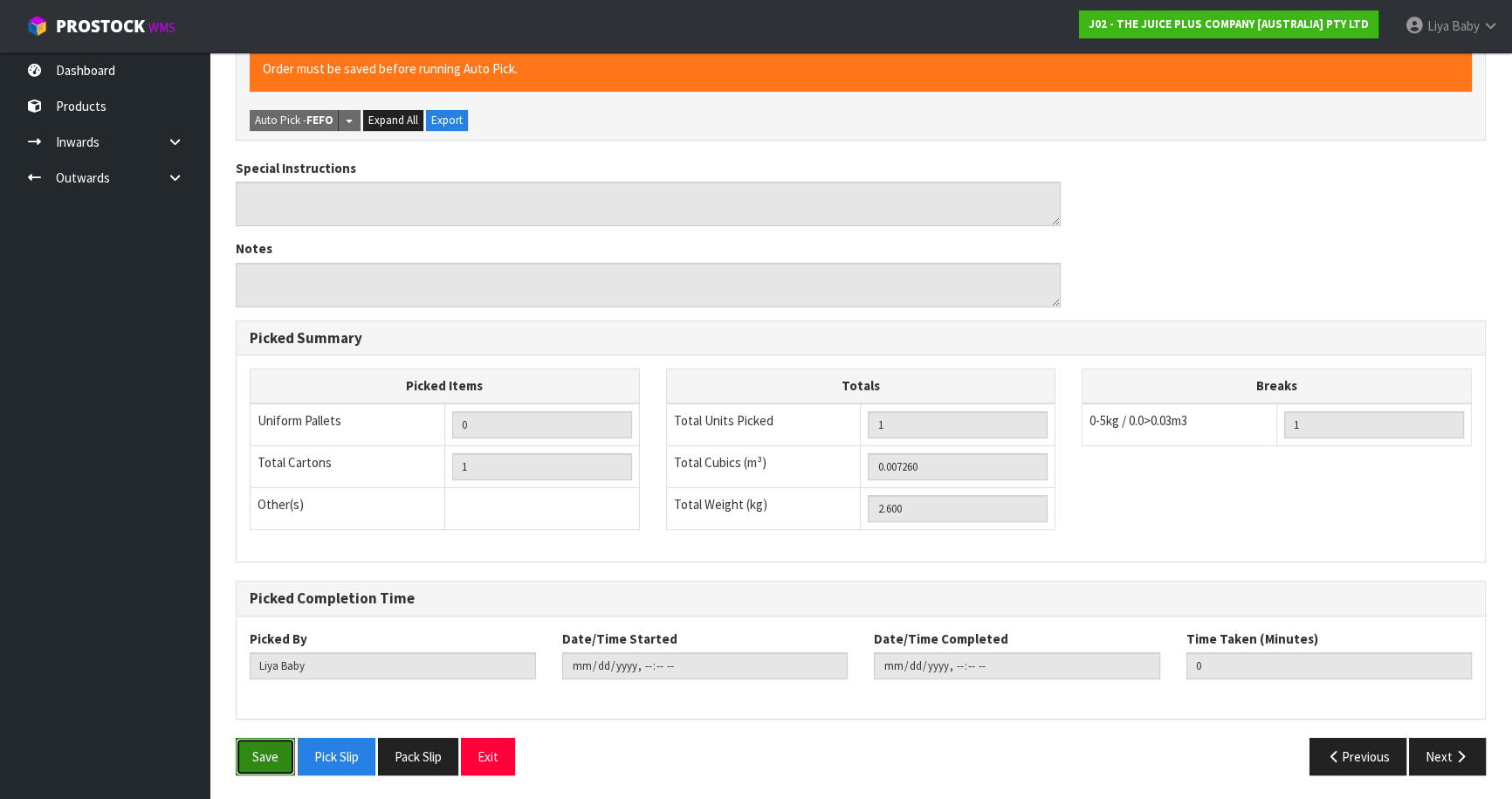
click at [256, 751] on button "Save" at bounding box center [265, 756] width 59 height 37
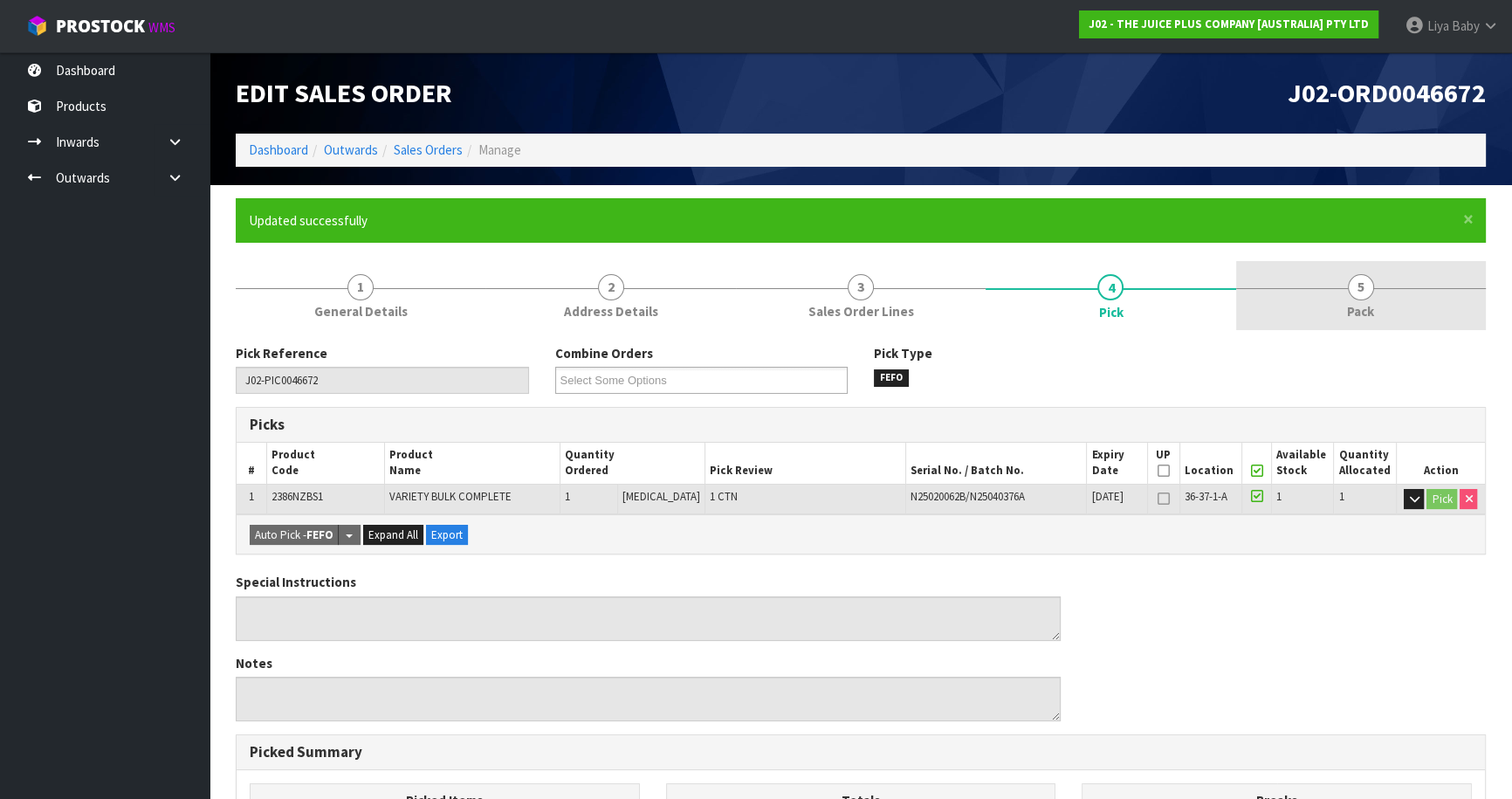
click at [1336, 297] on link "5 Pack" at bounding box center [1361, 295] width 250 height 69
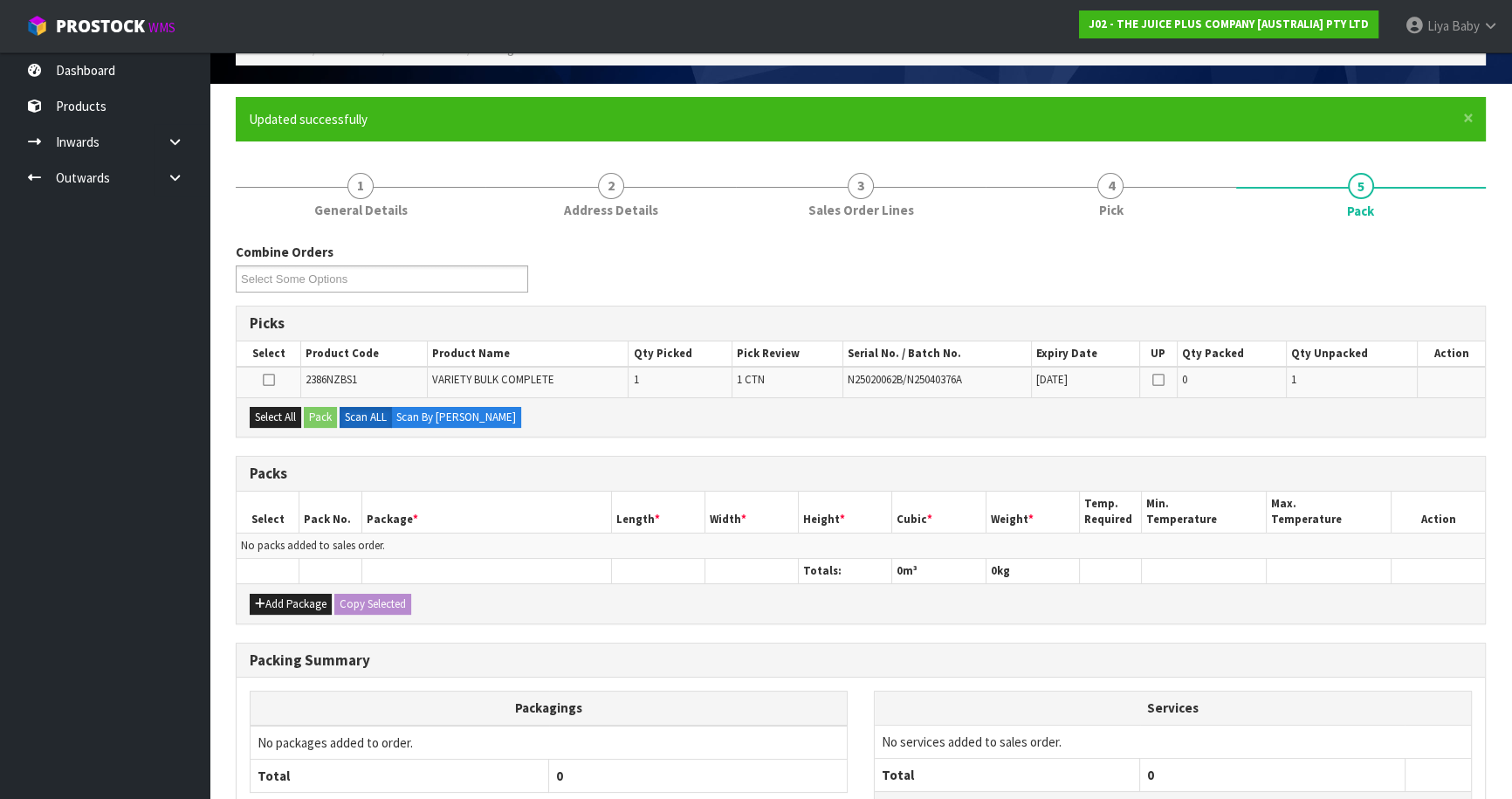
scroll to position [237, 0]
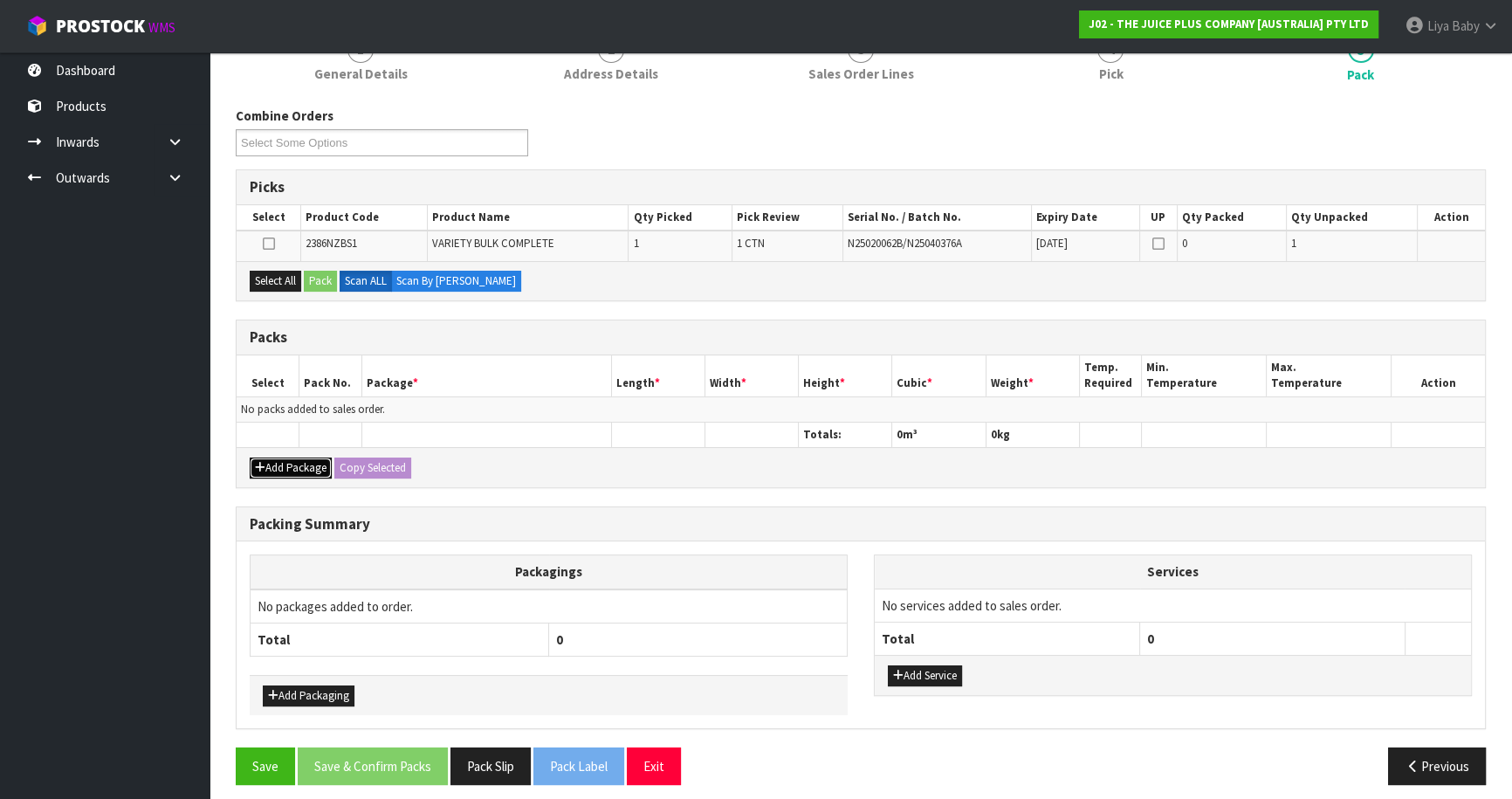
drag, startPoint x: 290, startPoint y: 461, endPoint x: 256, endPoint y: 463, distance: 34.1
click at [284, 464] on button "Add Package" at bounding box center [291, 467] width 82 height 21
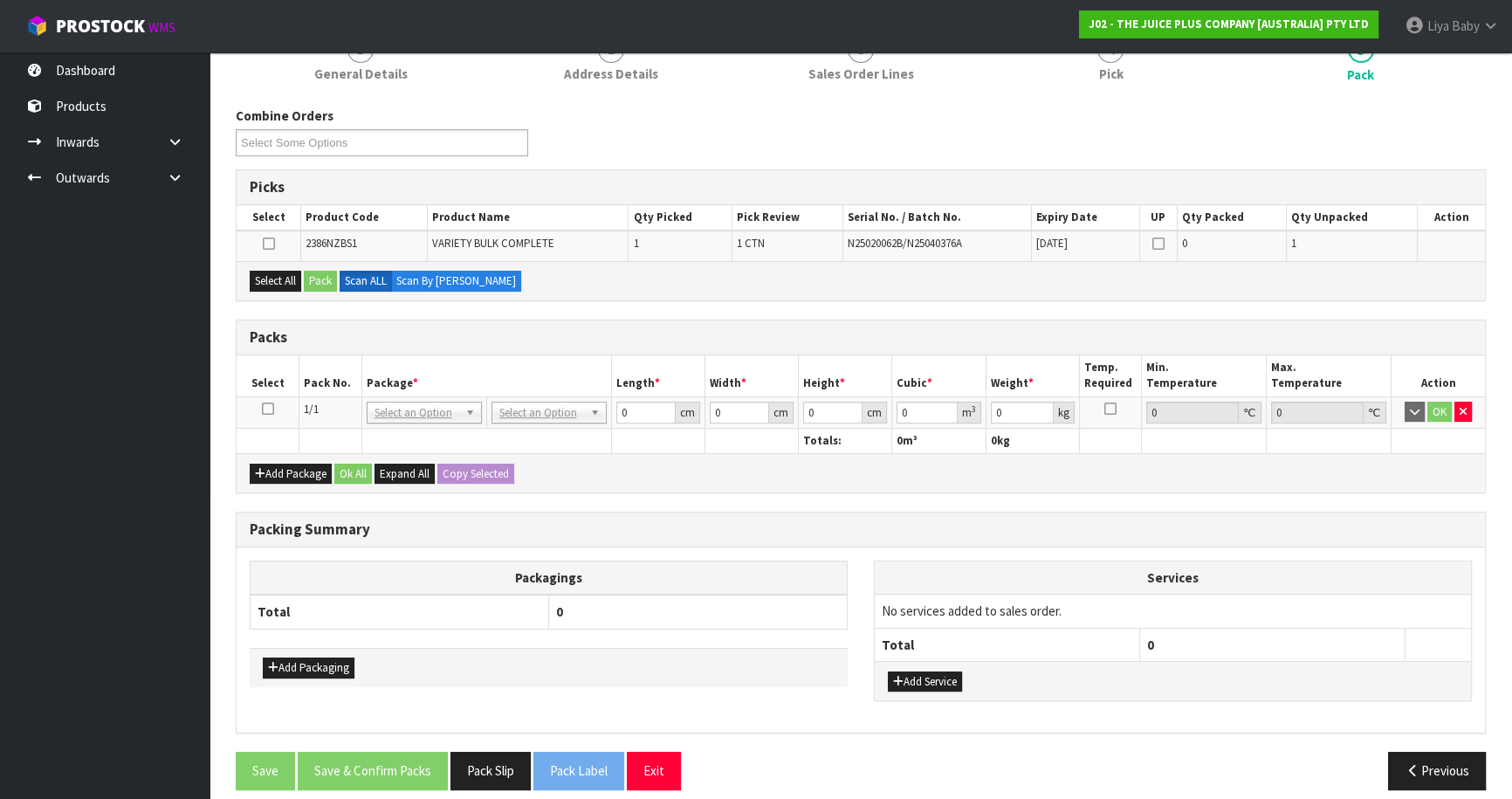
click at [262, 409] on icon at bounding box center [268, 409] width 12 height 1
click at [267, 272] on button "Select All" at bounding box center [276, 280] width 52 height 21
click at [308, 271] on button "Pack" at bounding box center [320, 280] width 33 height 21
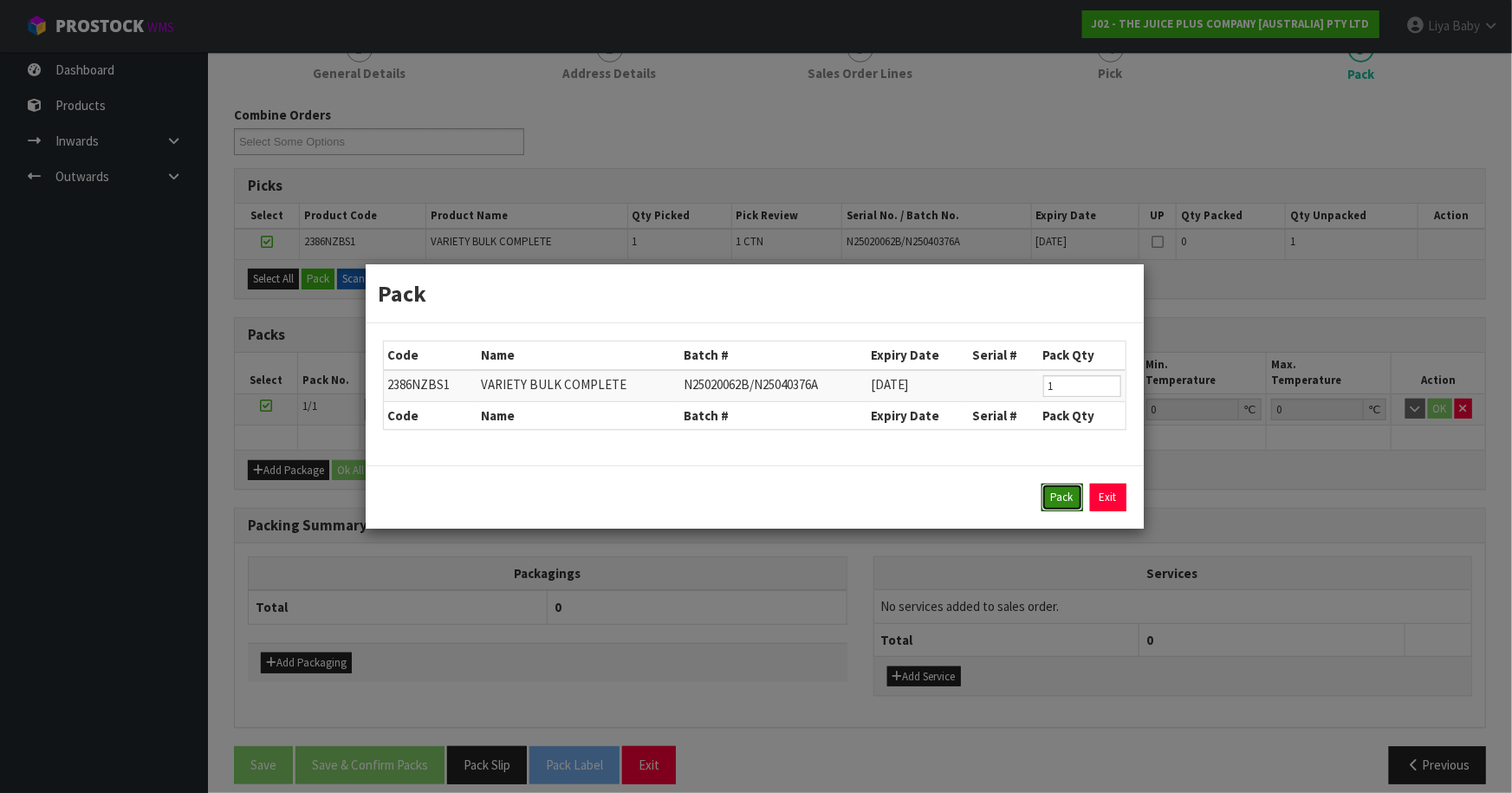
click at [1062, 494] on button "Pack" at bounding box center [1062, 497] width 42 height 27
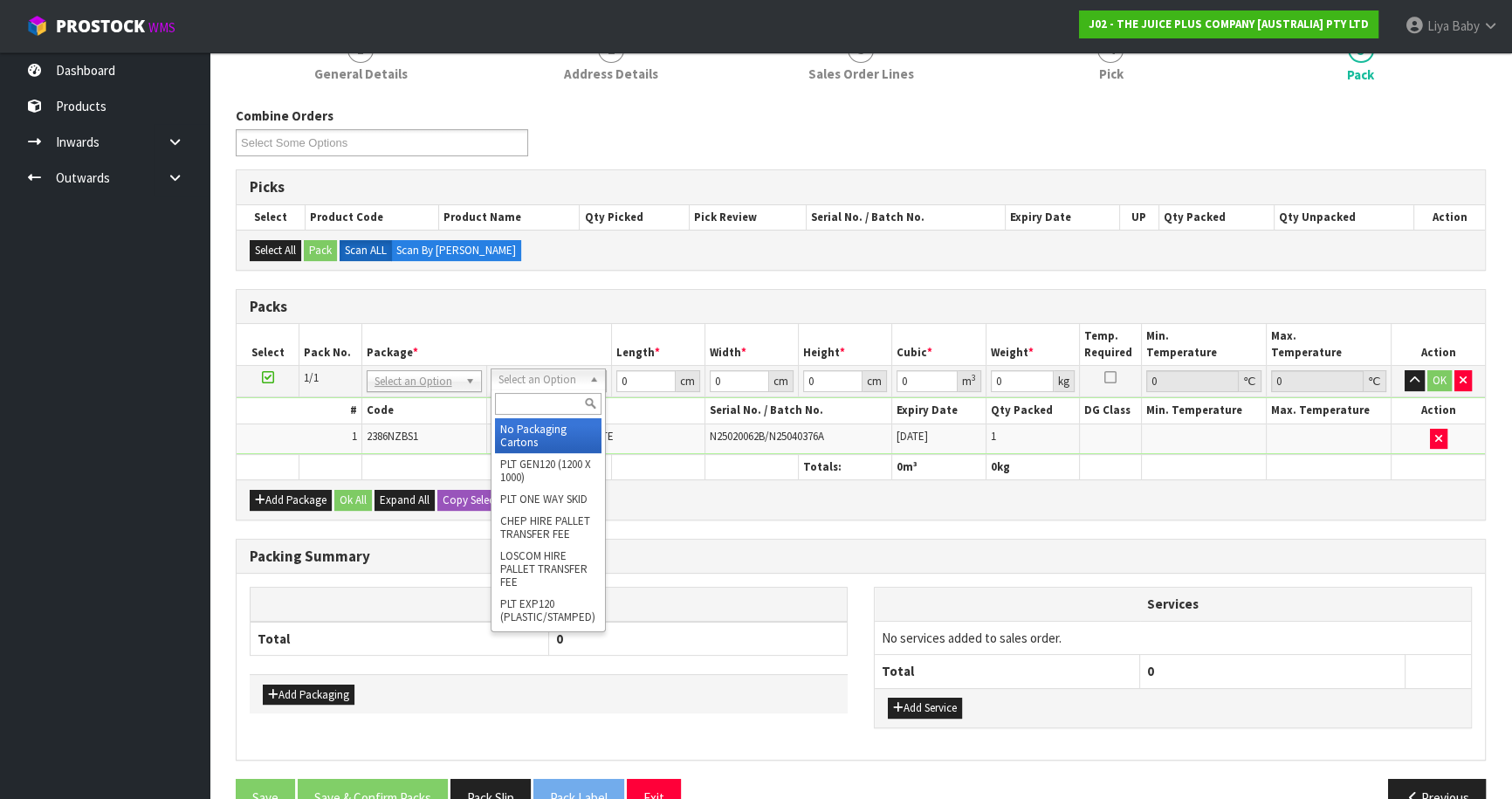
click at [532, 401] on input "text" at bounding box center [547, 404] width 106 height 21
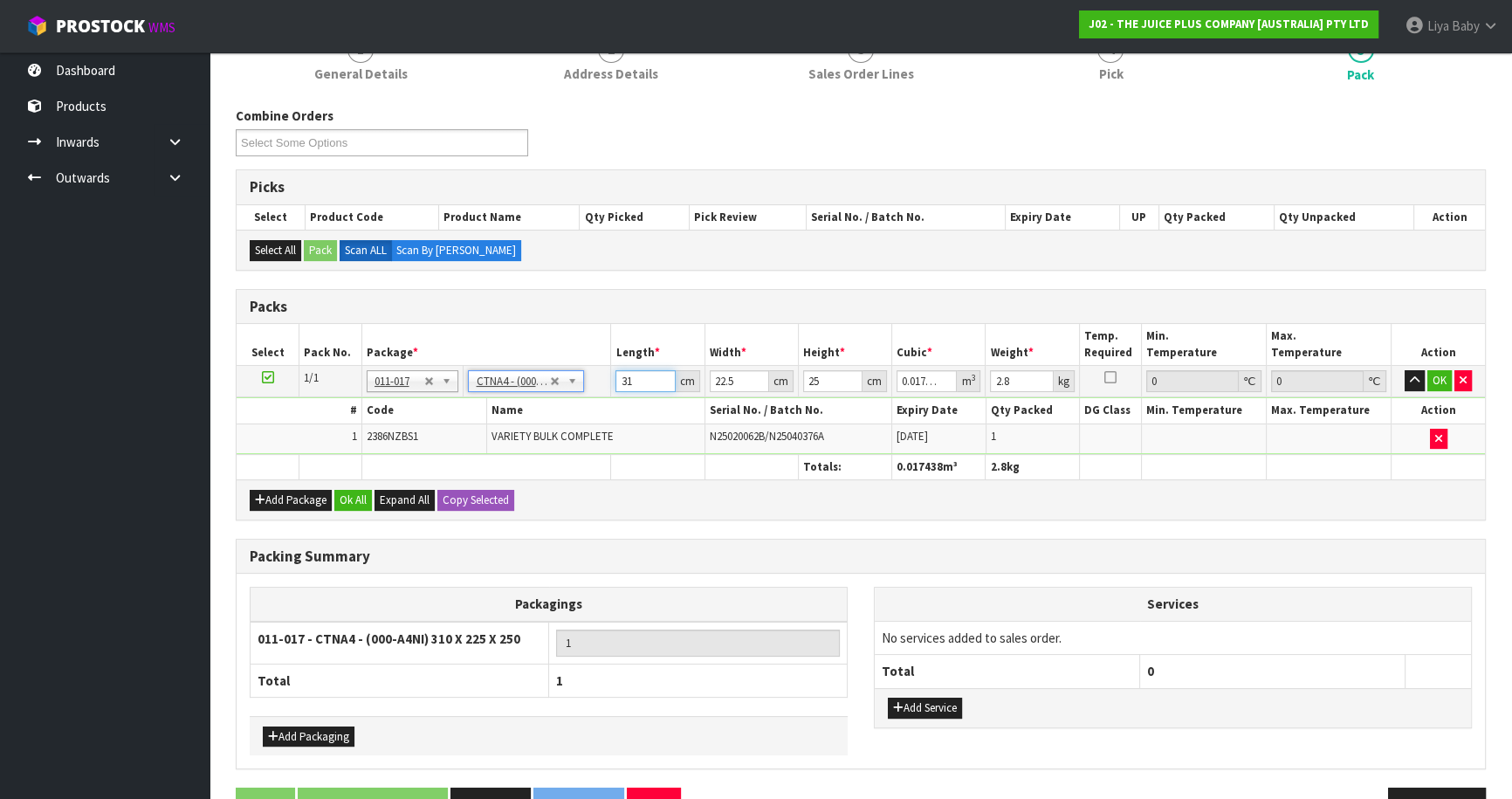
click at [634, 384] on input "31" at bounding box center [644, 381] width 59 height 21
click at [735, 376] on input "22.5" at bounding box center [739, 381] width 59 height 21
click at [834, 383] on input "25" at bounding box center [833, 381] width 59 height 21
click at [1027, 375] on input "2.8" at bounding box center [1021, 381] width 62 height 21
click at [367, 490] on button "Ok All" at bounding box center [353, 500] width 37 height 21
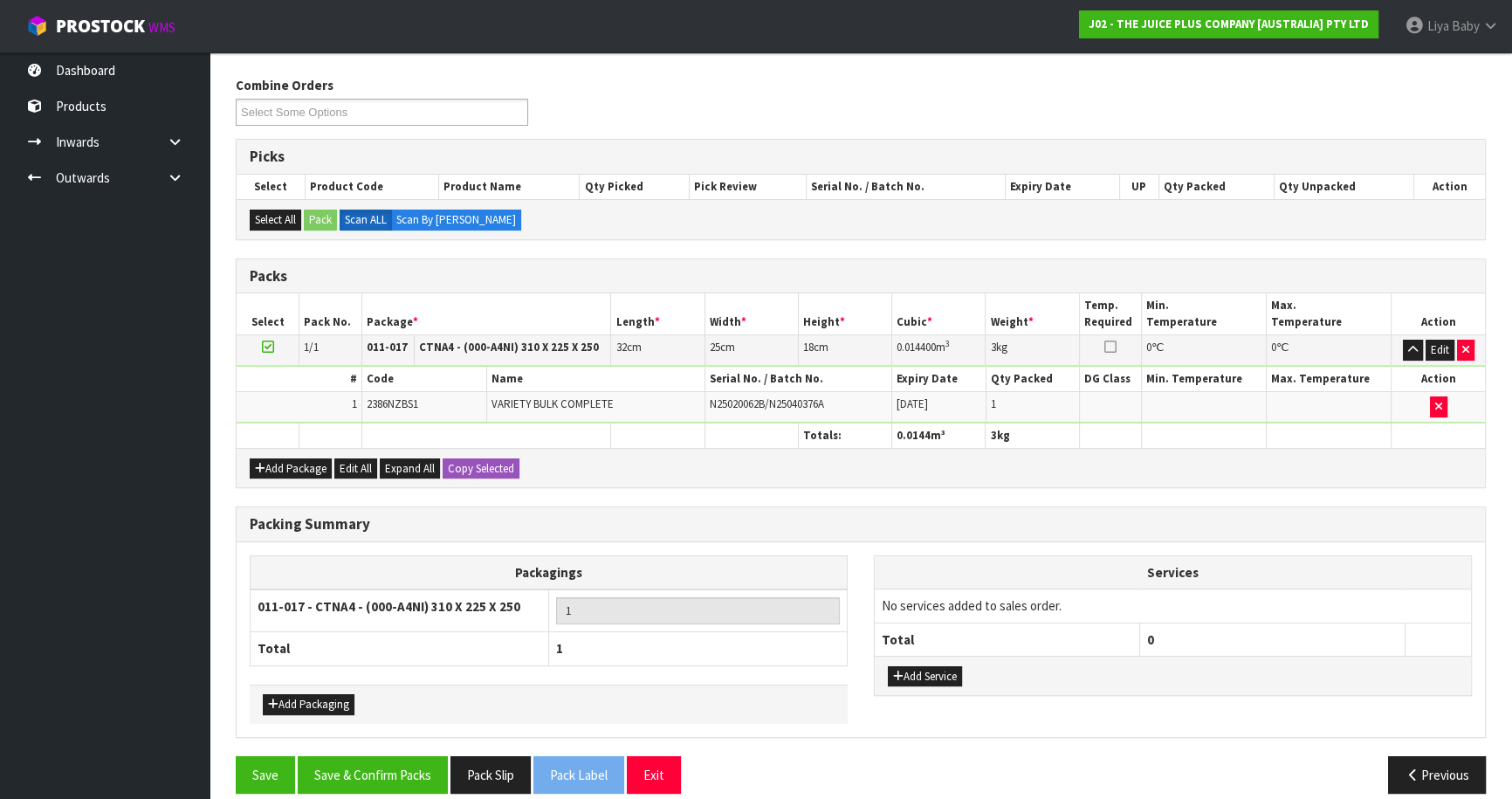
scroll to position [285, 0]
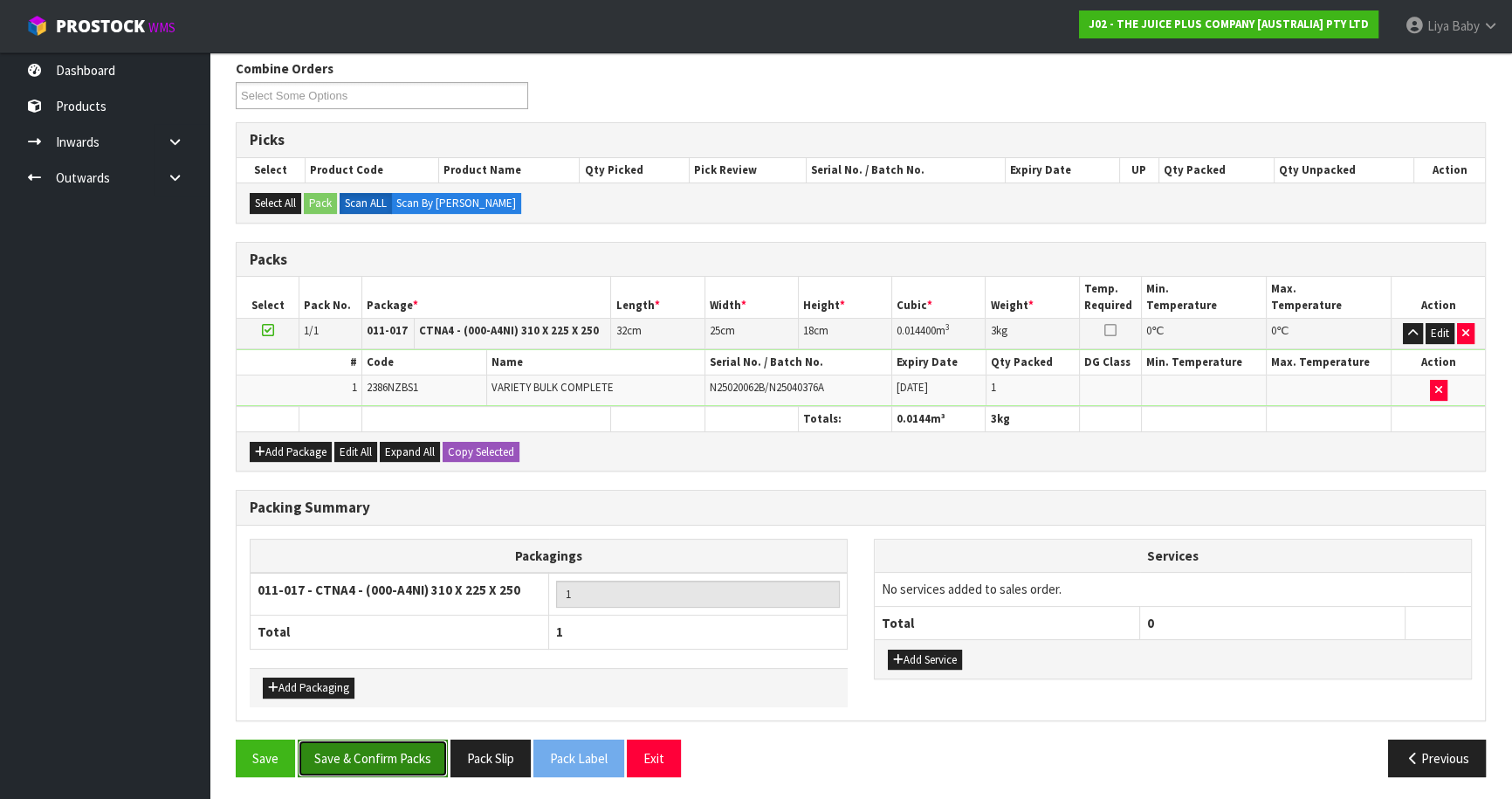
click at [367, 757] on button "Save & Confirm Packs" at bounding box center [372, 758] width 150 height 37
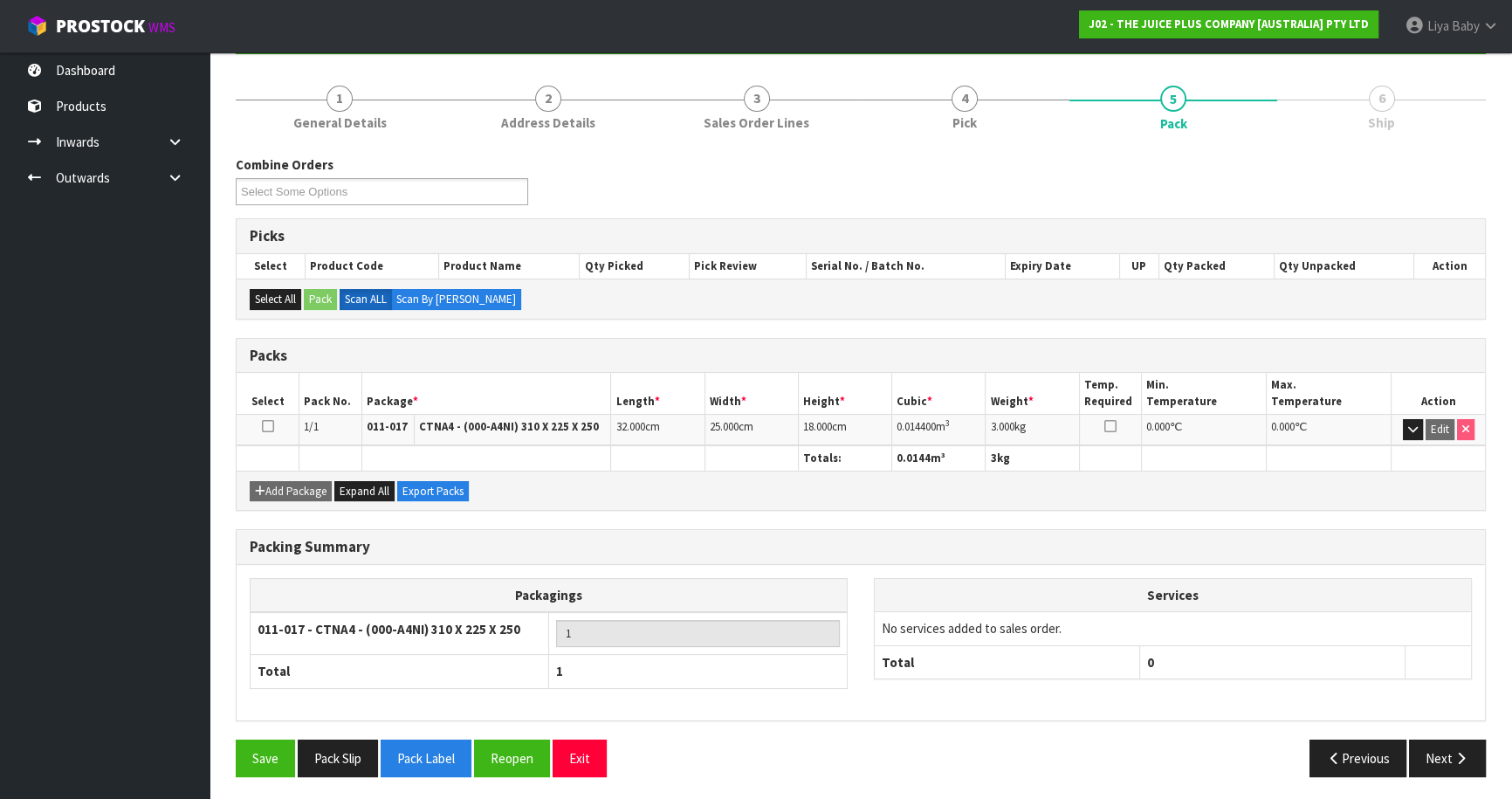
scroll to position [190, 0]
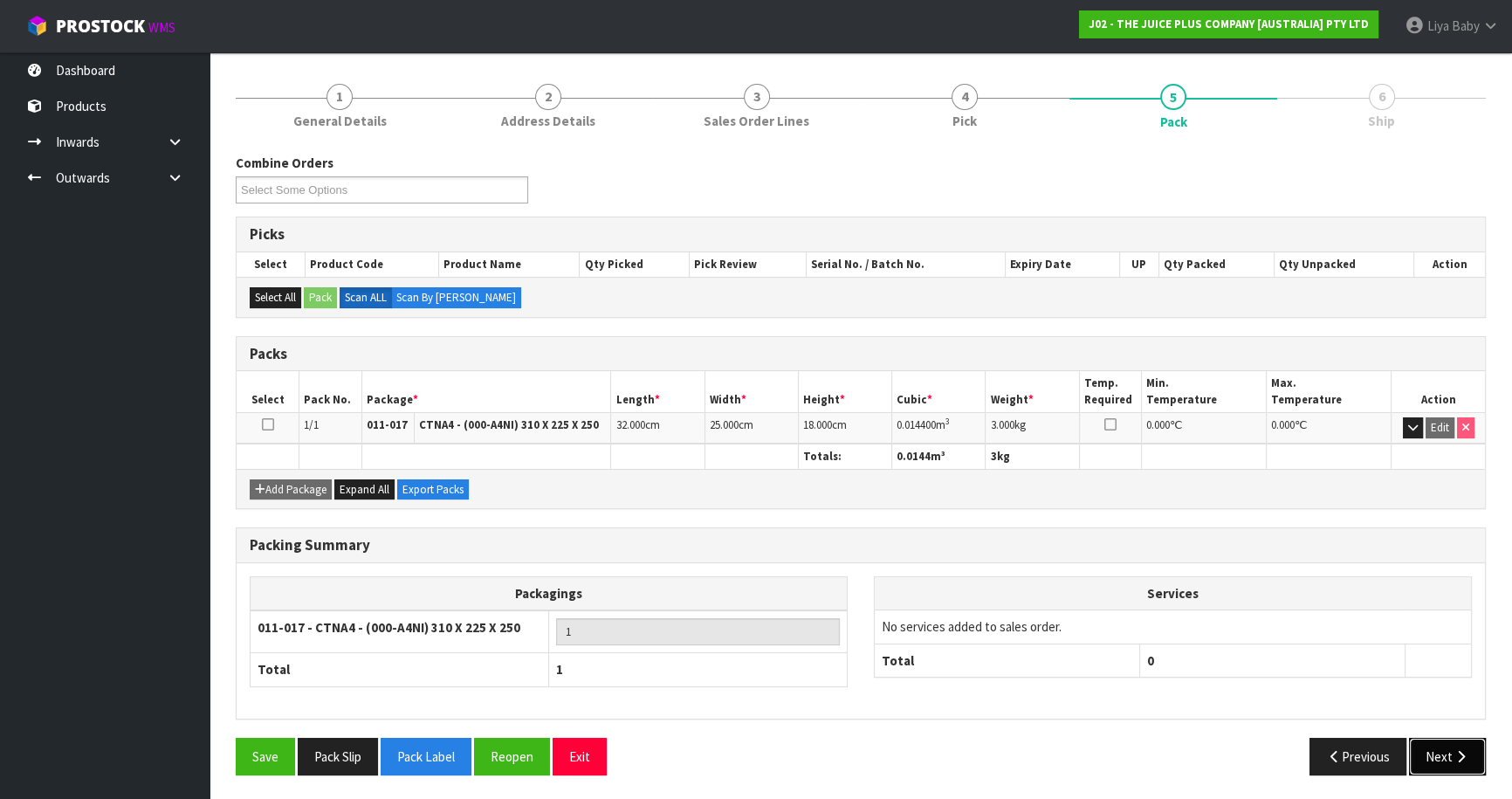
click at [1462, 762] on button "Next" at bounding box center [1447, 756] width 77 height 37
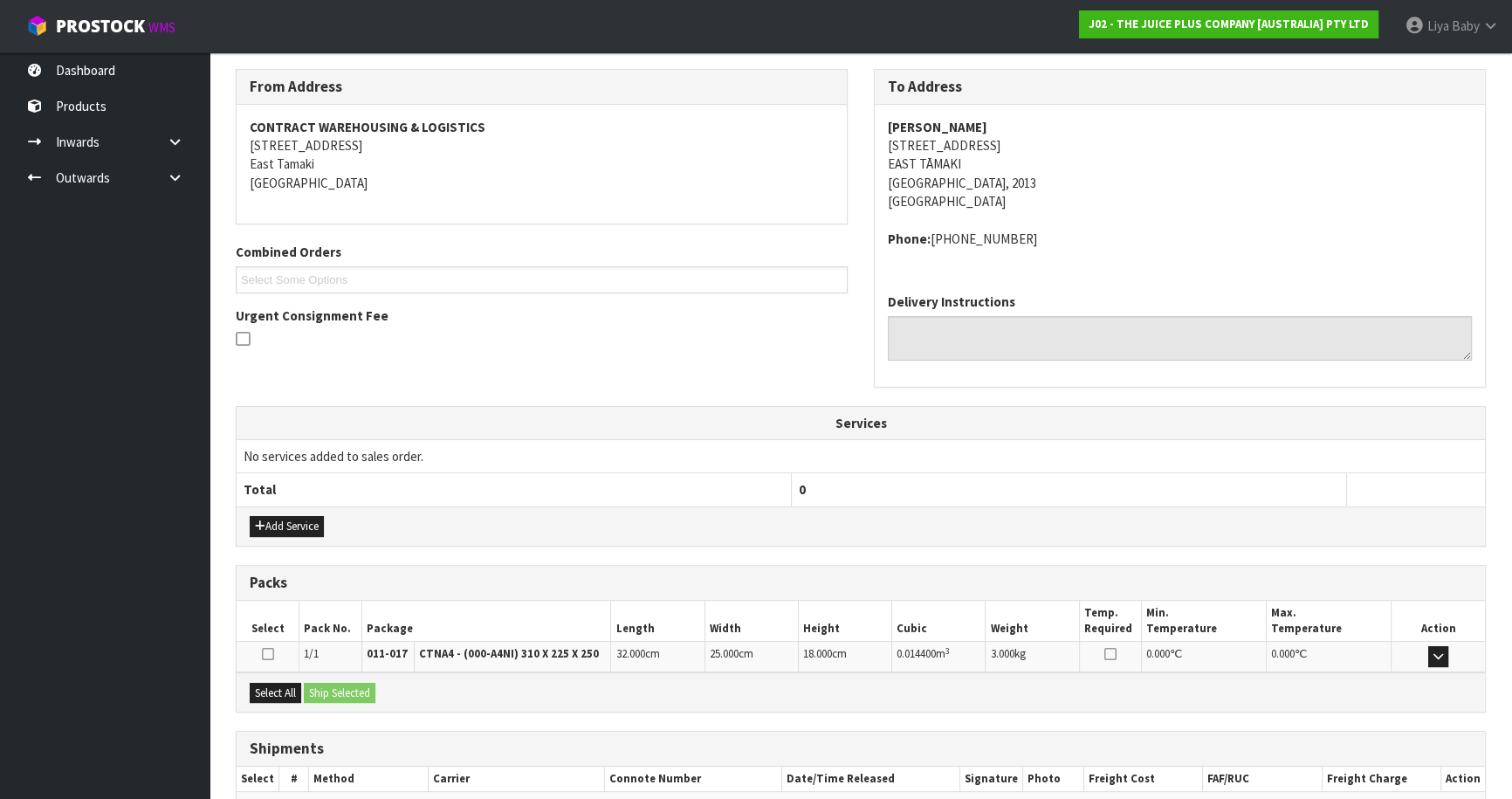
scroll to position [374, 0]
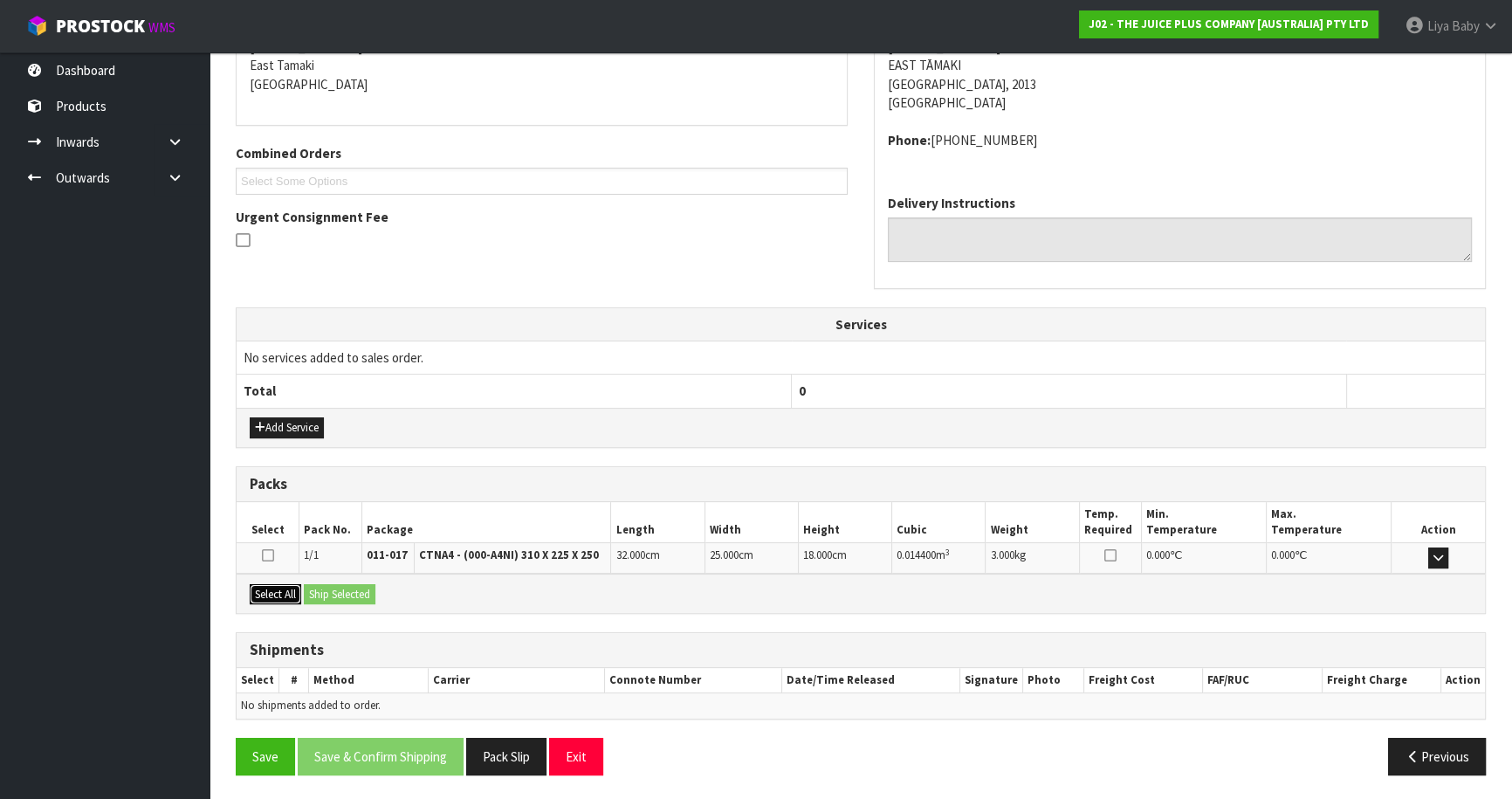
click at [262, 584] on button "Select All" at bounding box center [276, 594] width 52 height 21
click at [336, 584] on button "Ship Selected" at bounding box center [339, 594] width 71 height 21
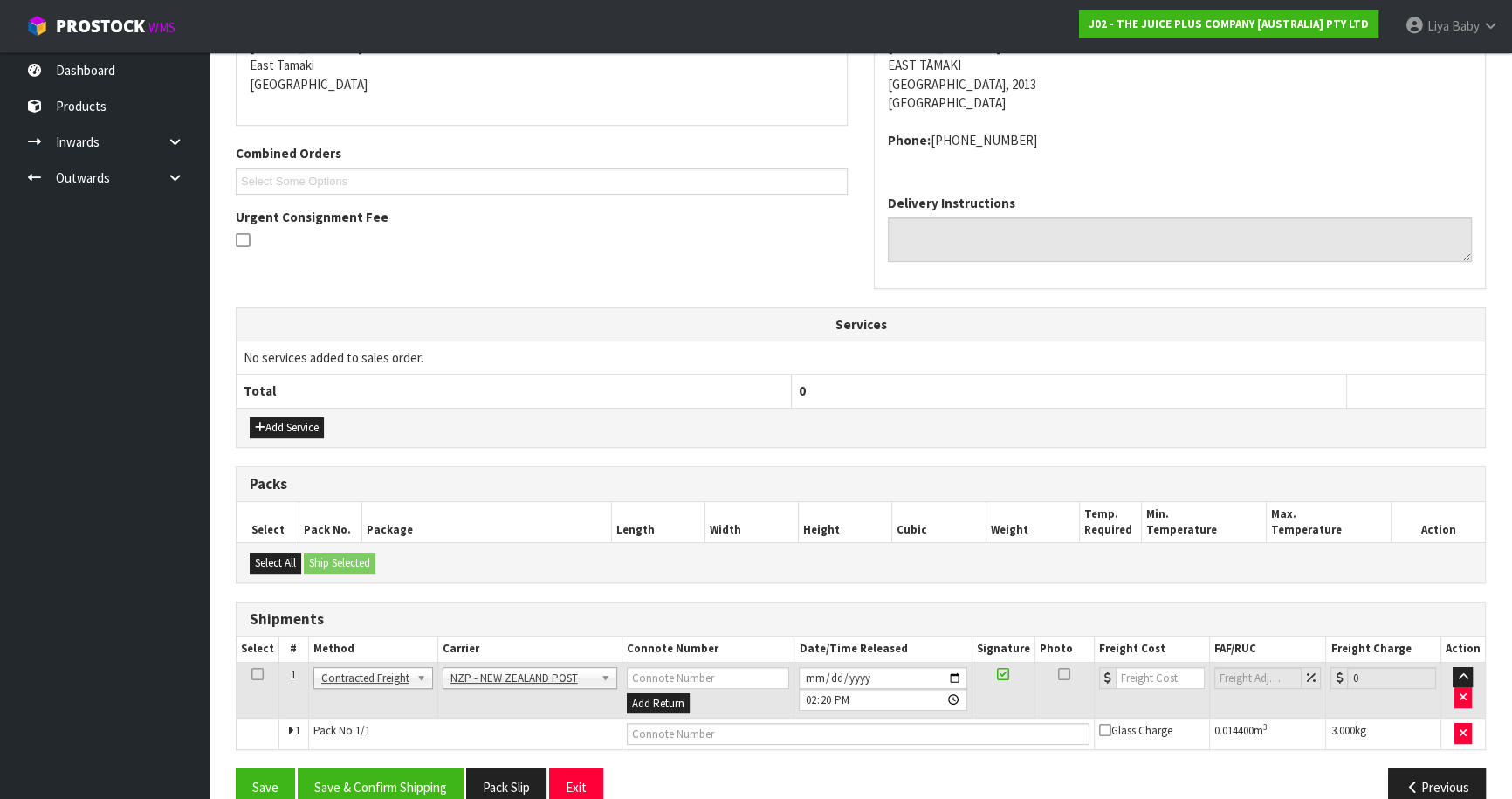
click at [259, 675] on icon at bounding box center [258, 674] width 12 height 1
click at [357, 789] on button "Save & Confirm Shipping" at bounding box center [380, 787] width 166 height 37
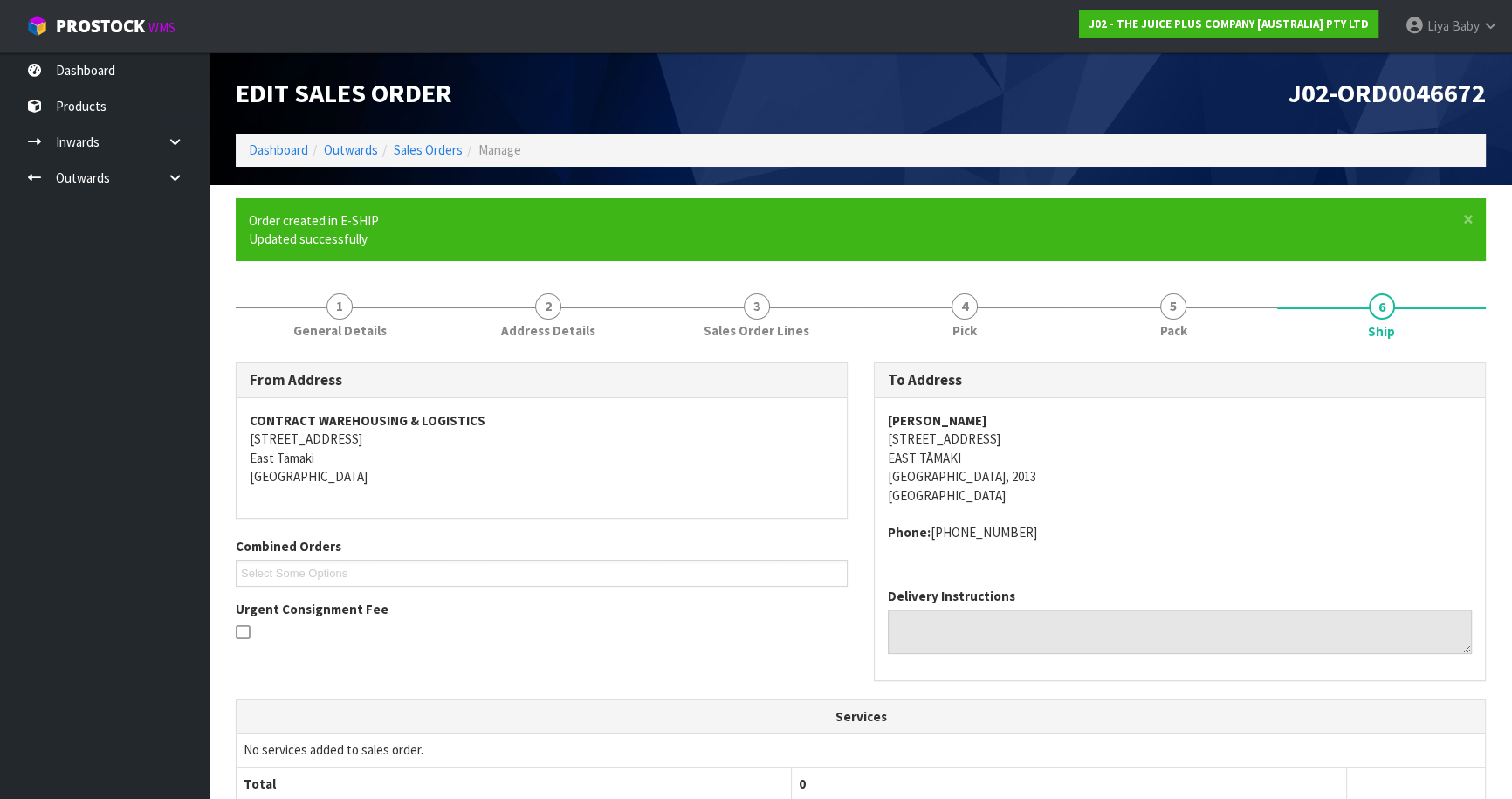
click at [1381, 175] on div "Edit Sales Order J02-ORD0046672 Dashboard Outwards Sales Orders Manage" at bounding box center [860, 119] width 1276 height 133
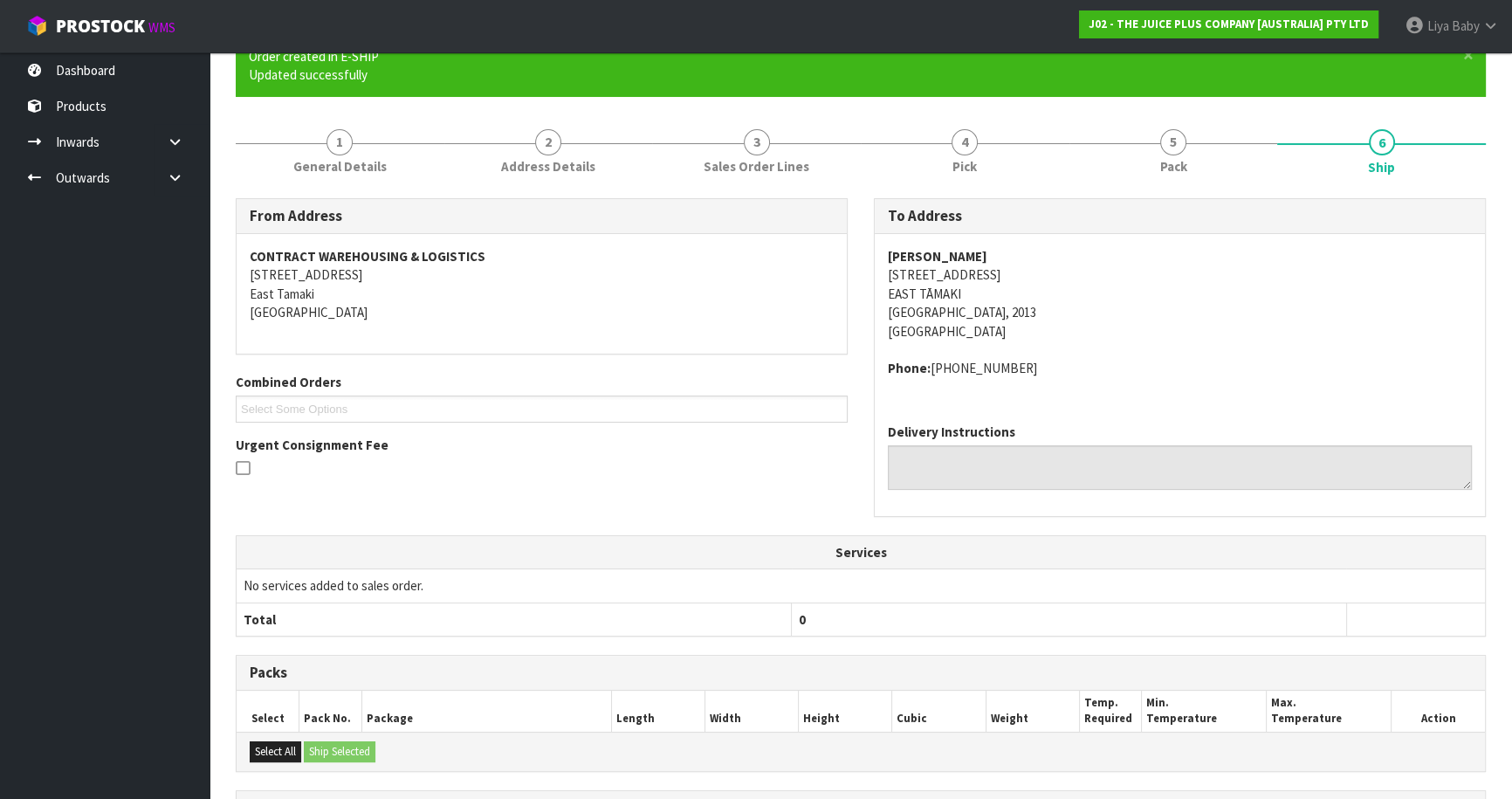
scroll to position [379, 0]
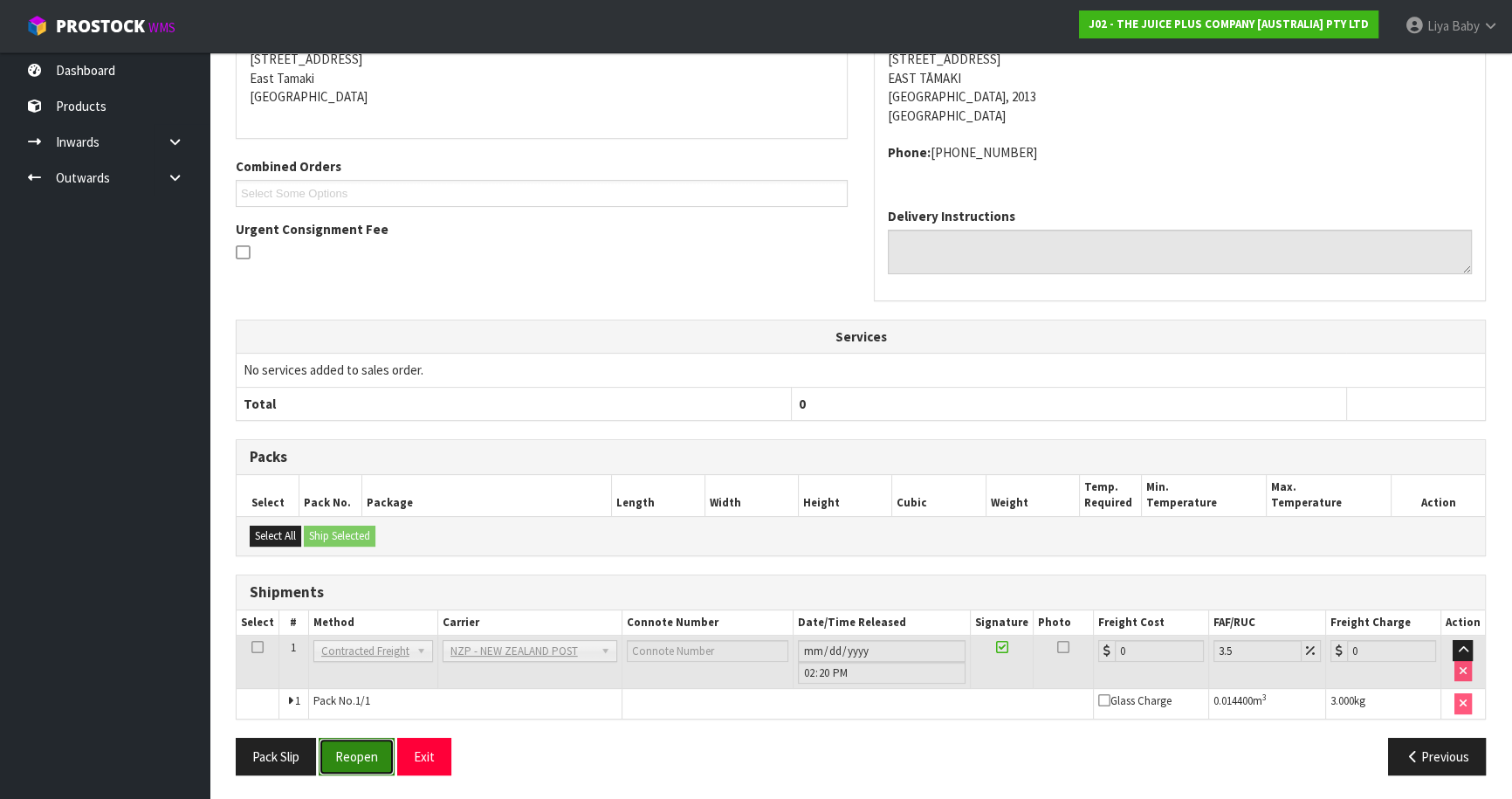
click at [362, 753] on button "Reopen" at bounding box center [356, 756] width 76 height 37
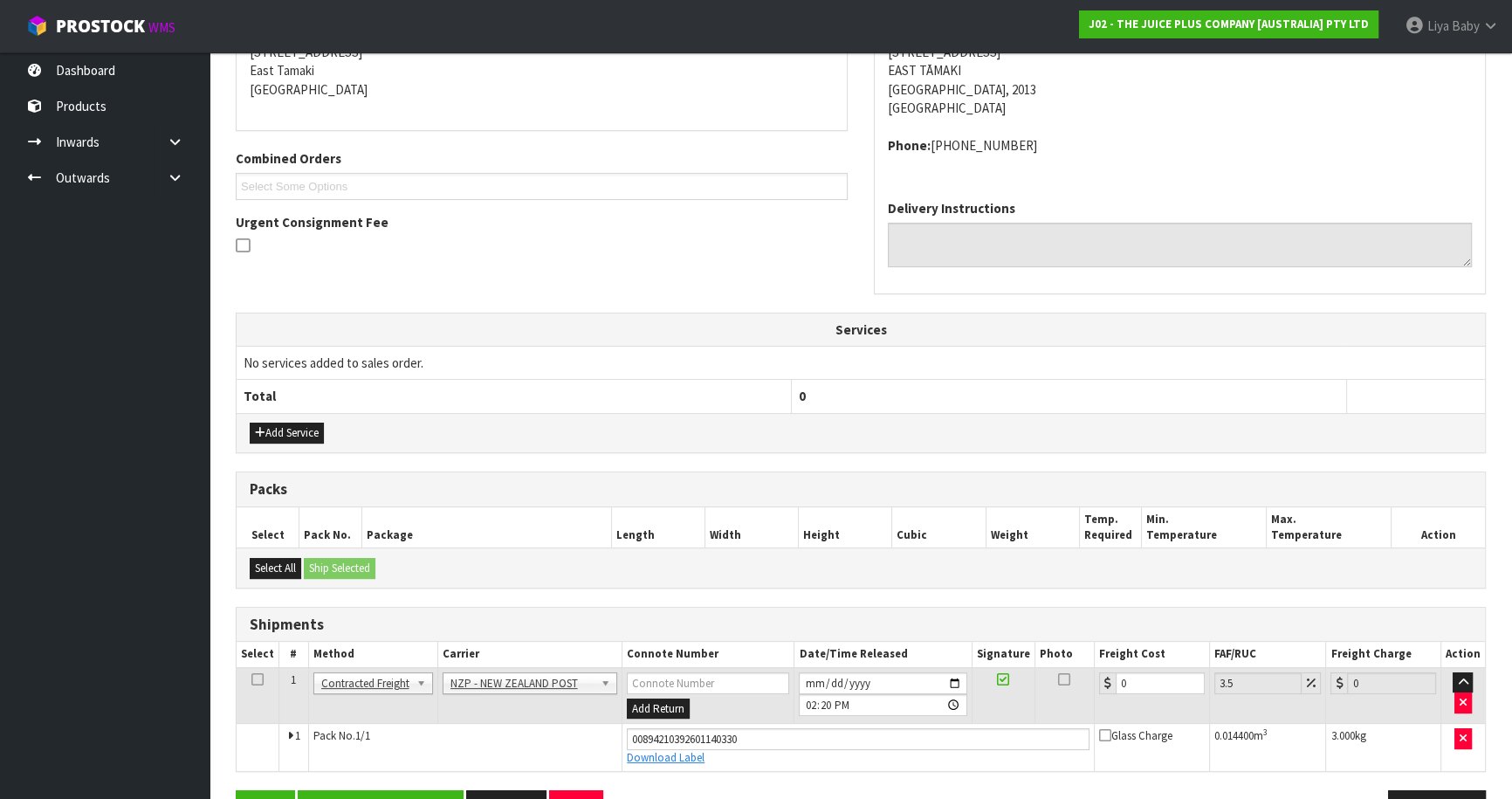
scroll to position [420, 0]
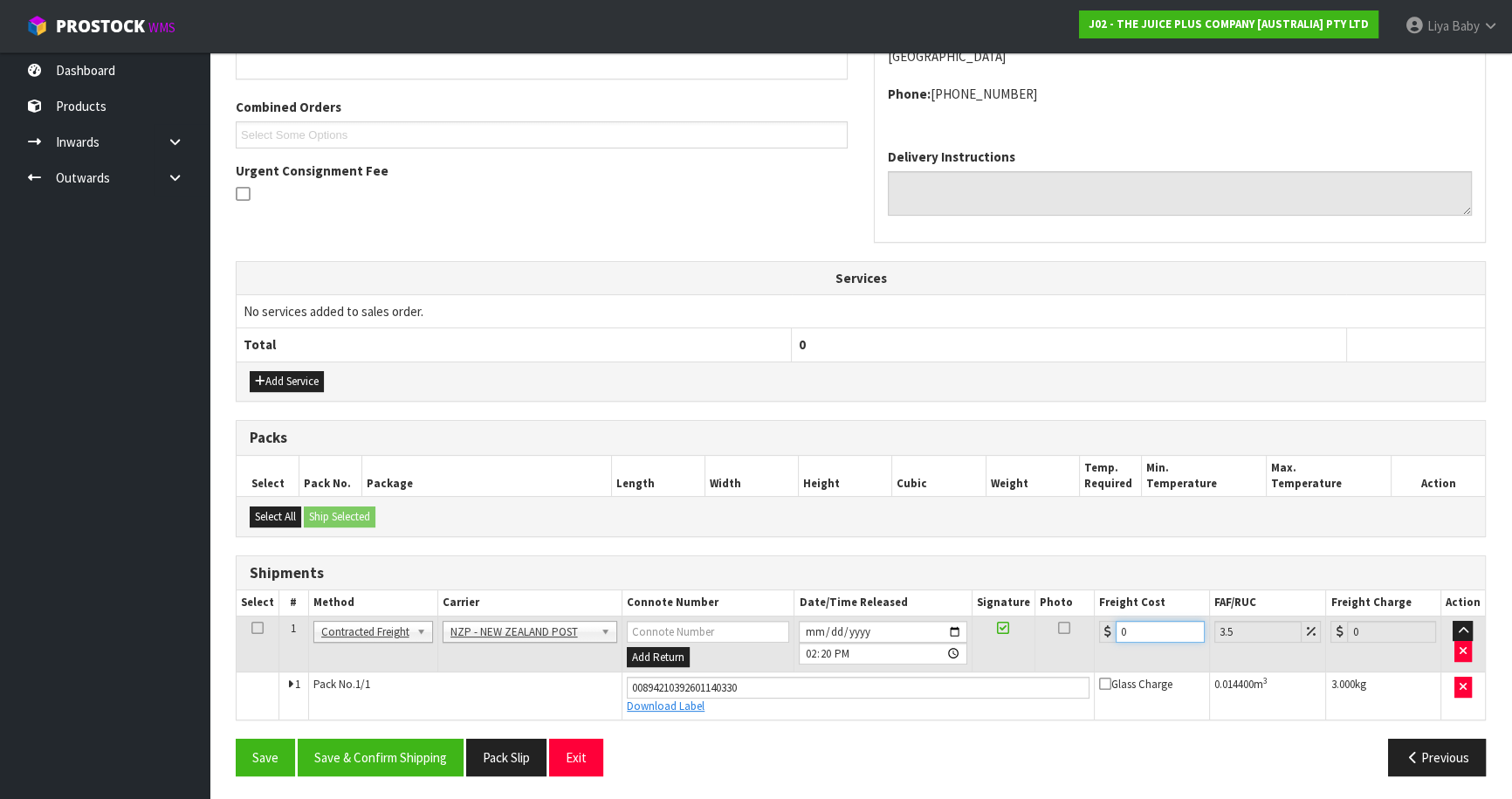
click at [1138, 628] on input "0" at bounding box center [1160, 631] width 89 height 21
click at [256, 628] on icon at bounding box center [258, 628] width 12 height 1
click at [374, 743] on button "Save & Confirm Shipping" at bounding box center [380, 757] width 166 height 37
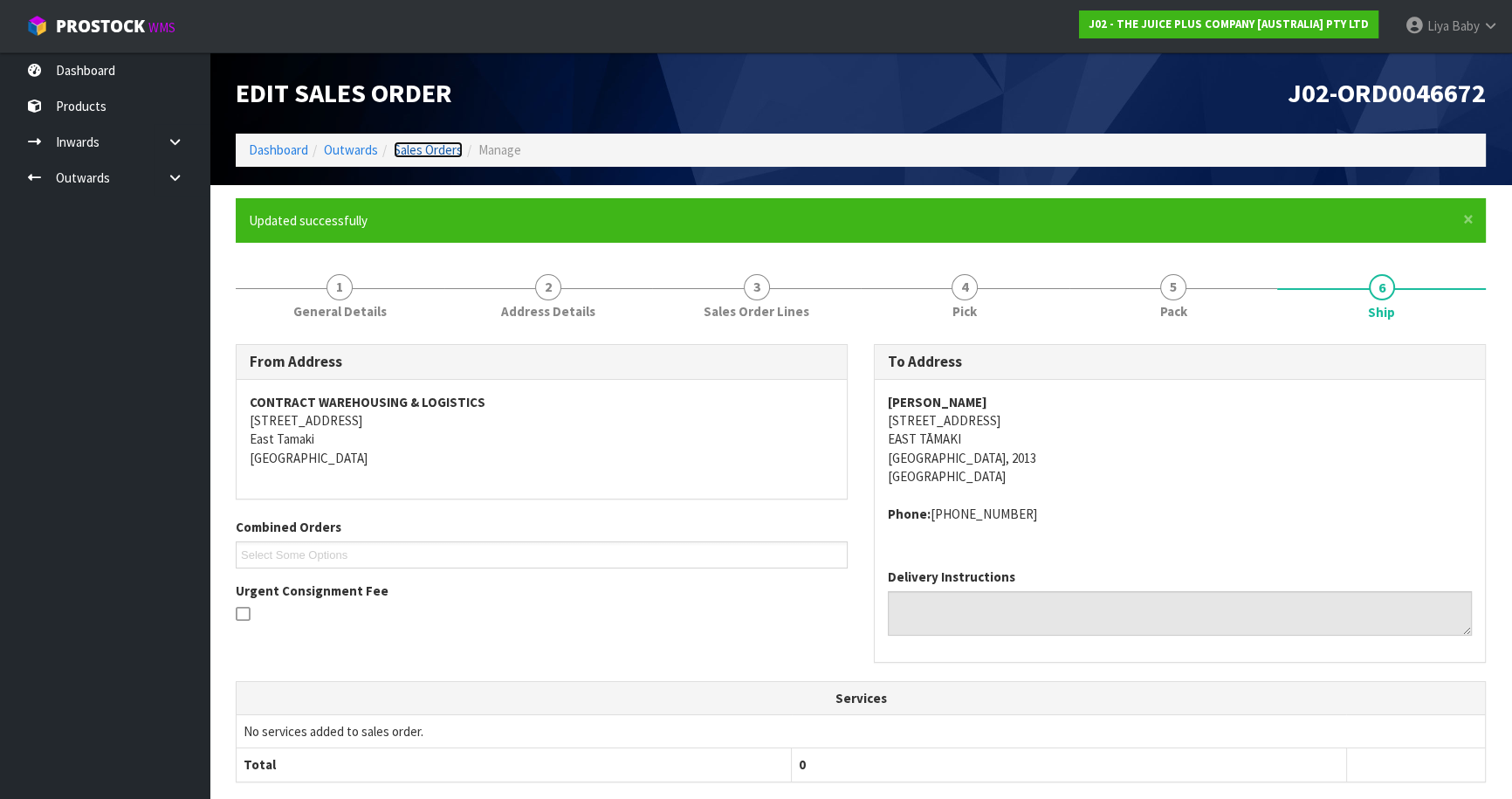
click at [434, 143] on link "Sales Orders" at bounding box center [428, 149] width 69 height 17
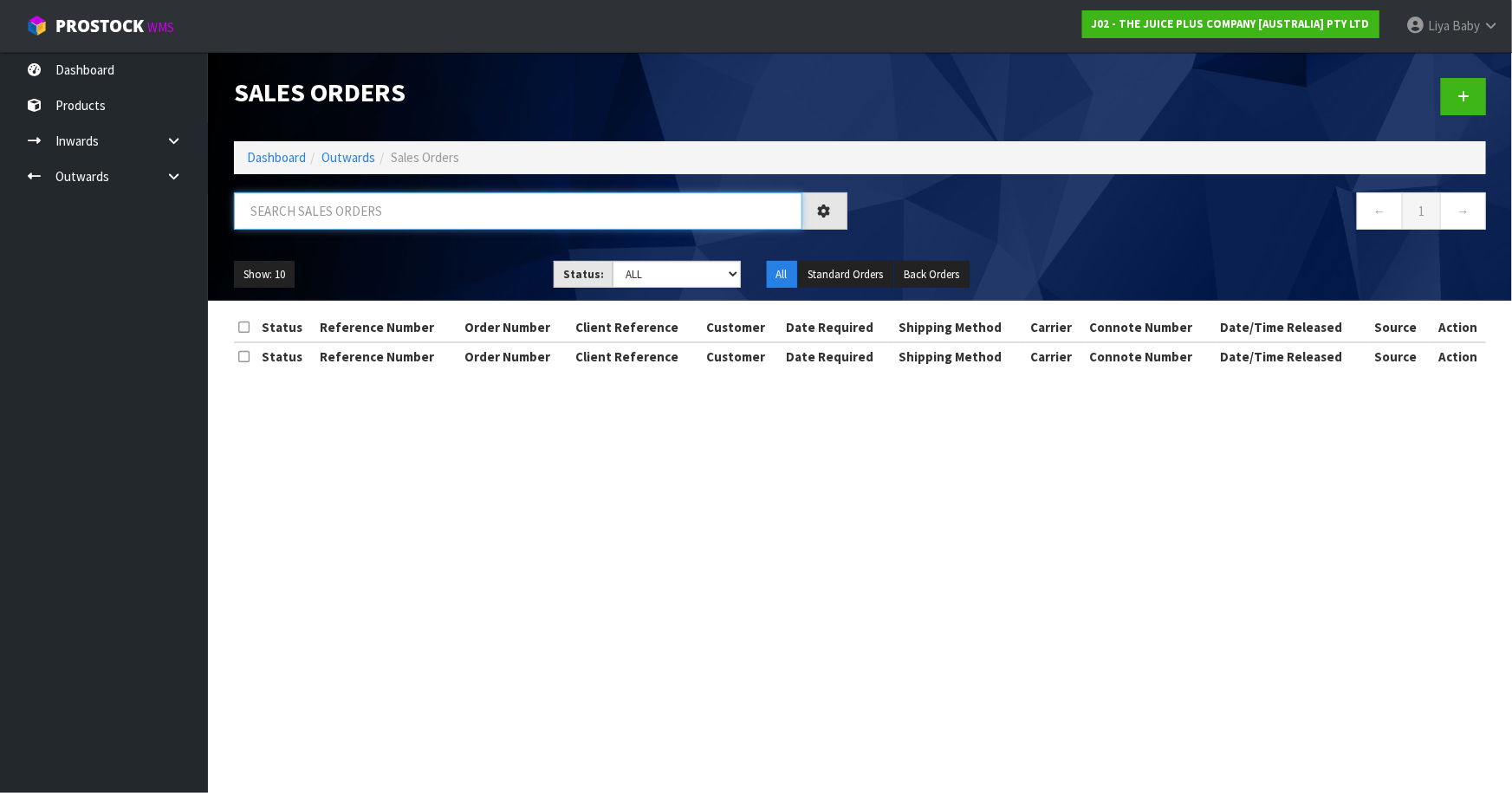
click at [323, 209] on input "text" at bounding box center [518, 211] width 568 height 37
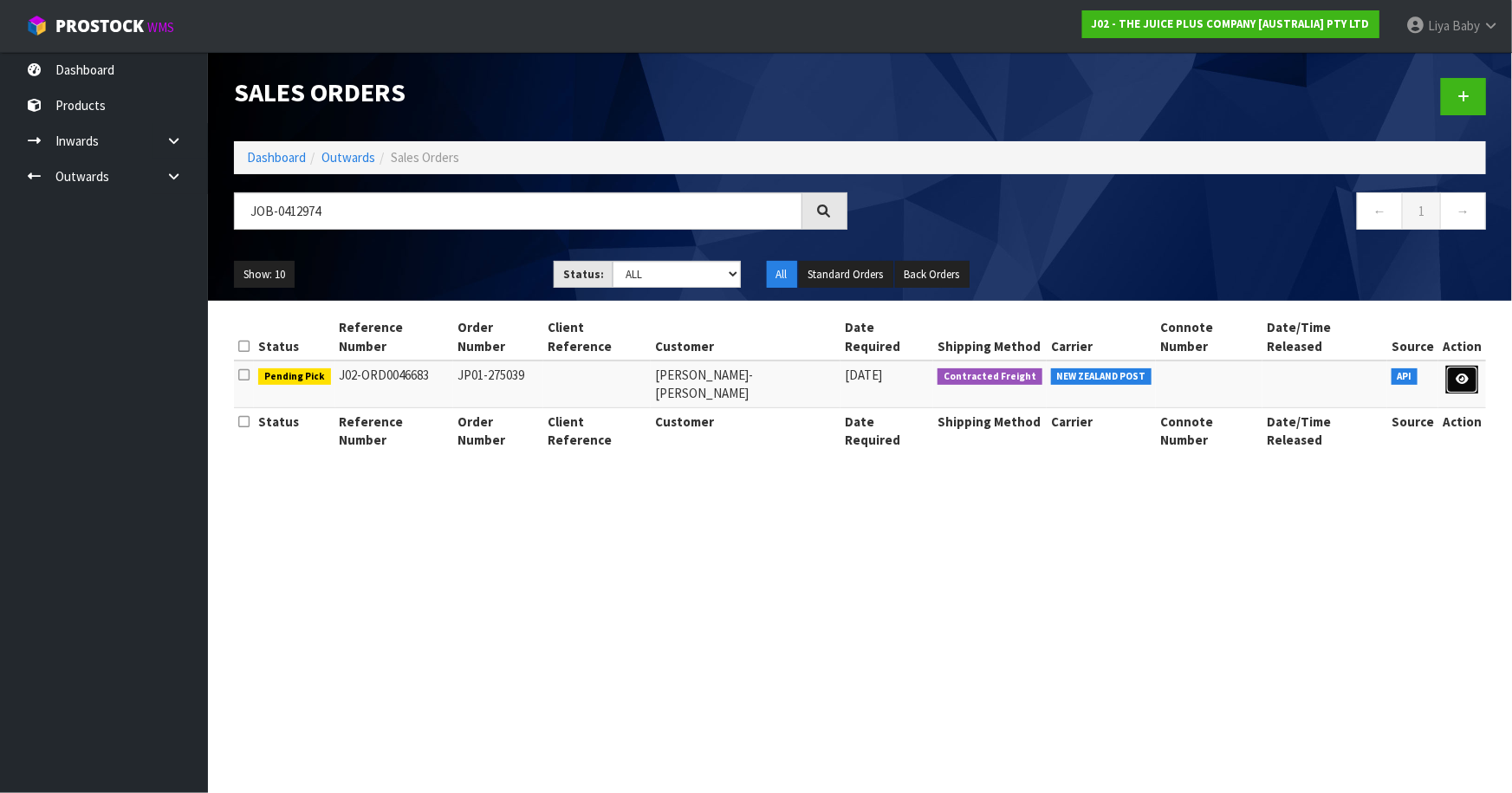
click at [1456, 367] on link at bounding box center [1462, 379] width 32 height 27
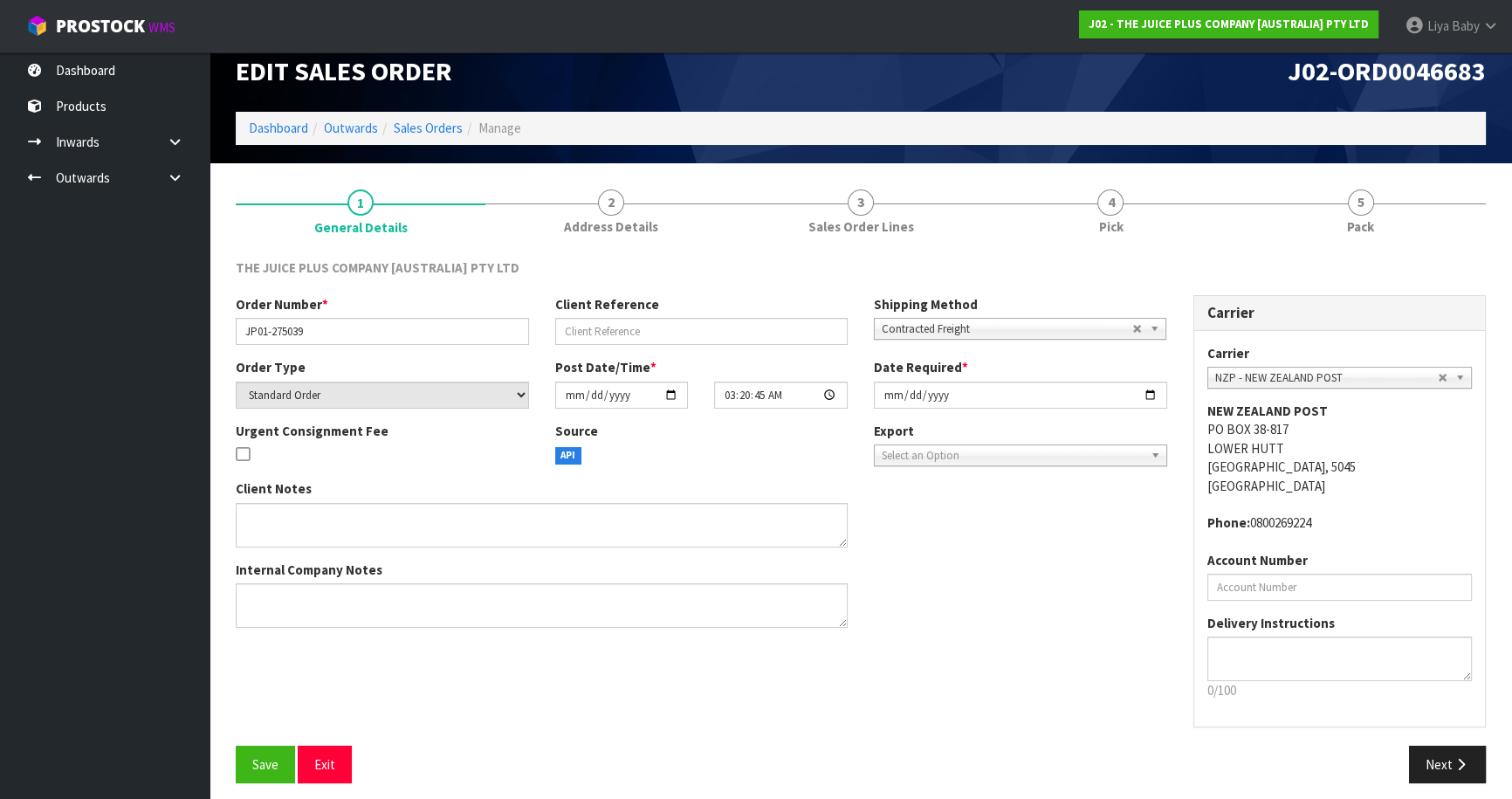
scroll to position [31, 0]
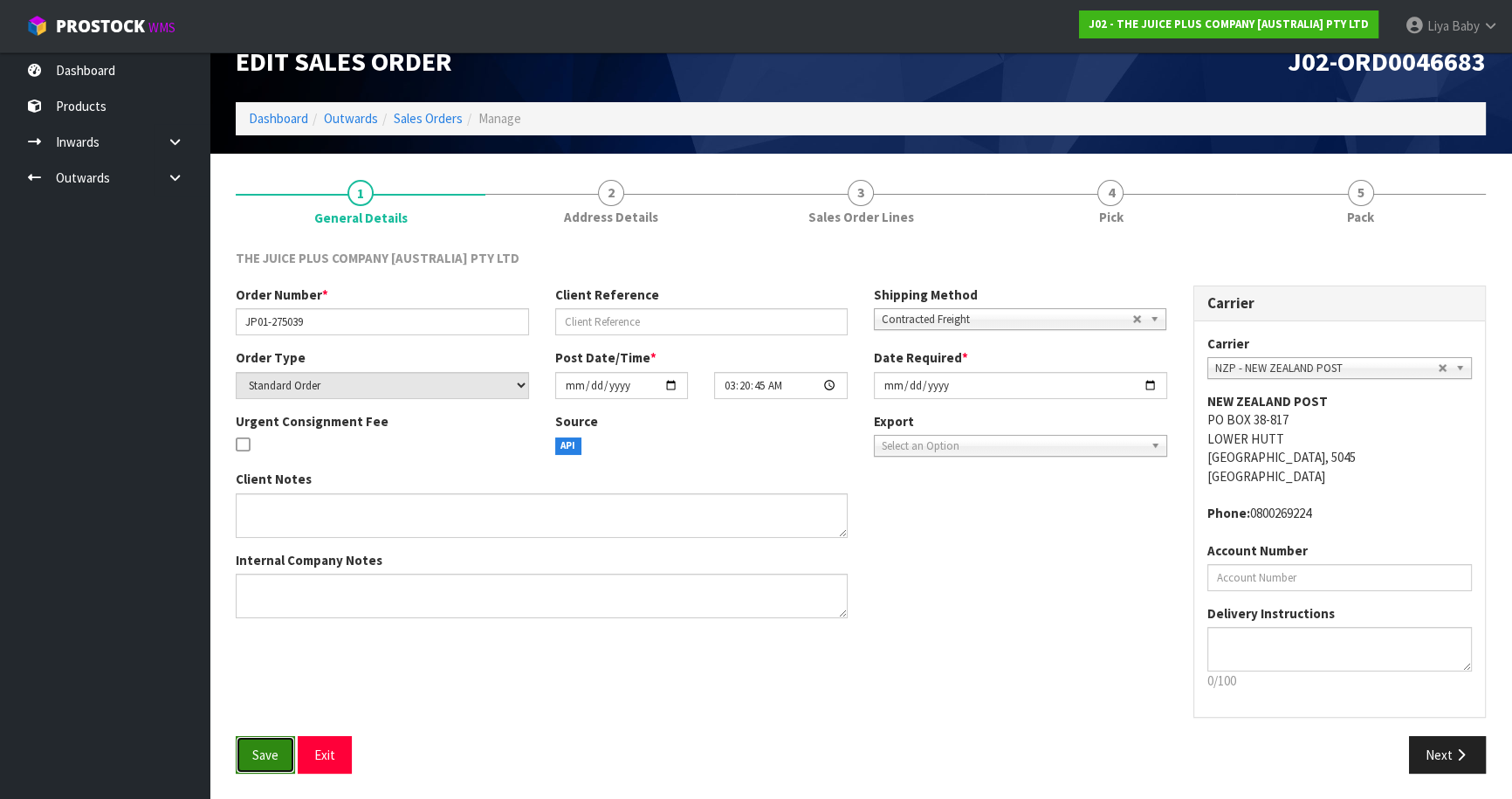
click at [255, 751] on span "Save" at bounding box center [265, 754] width 26 height 17
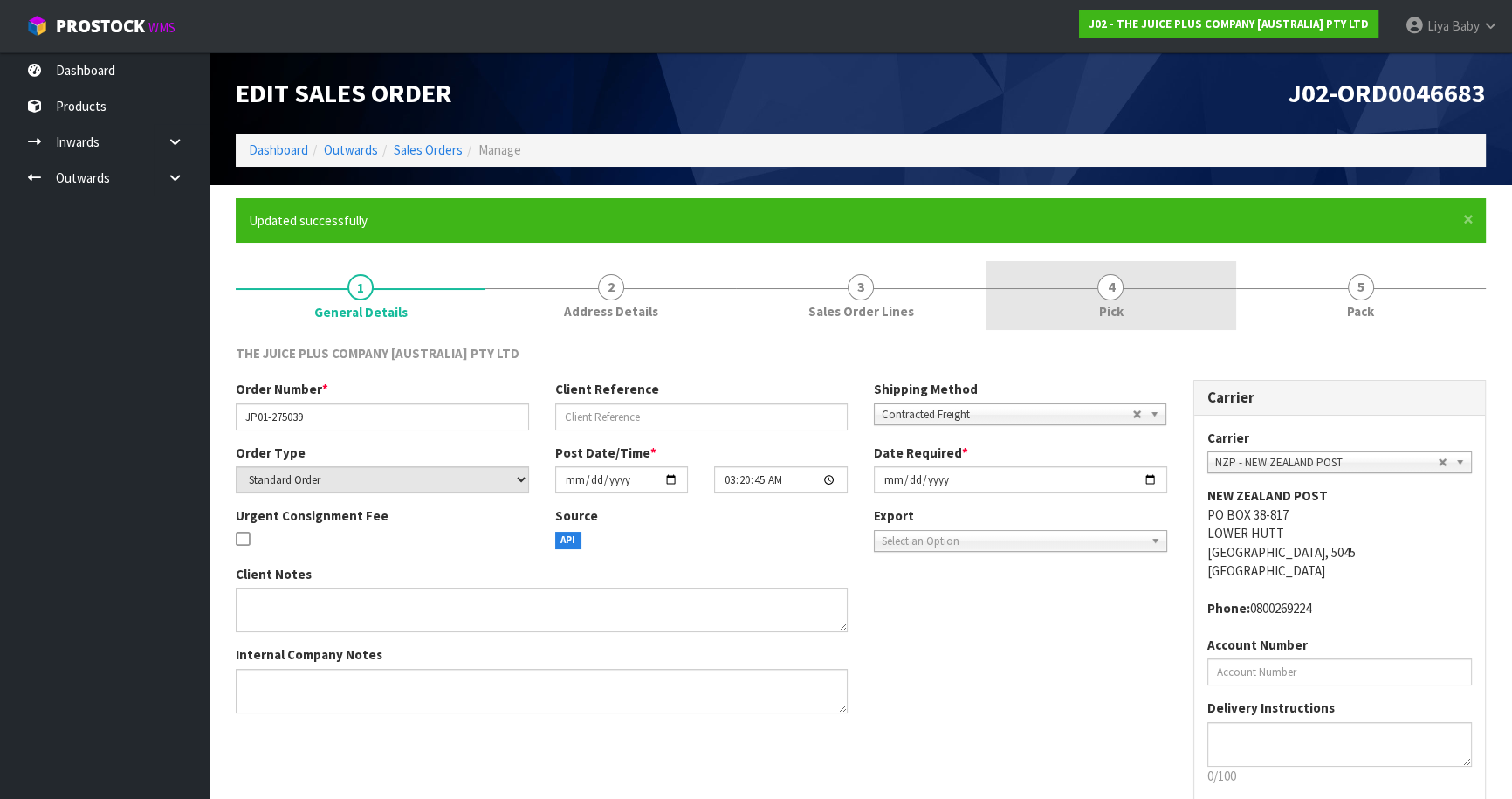
click at [1089, 272] on link "4 Pick" at bounding box center [1110, 295] width 250 height 69
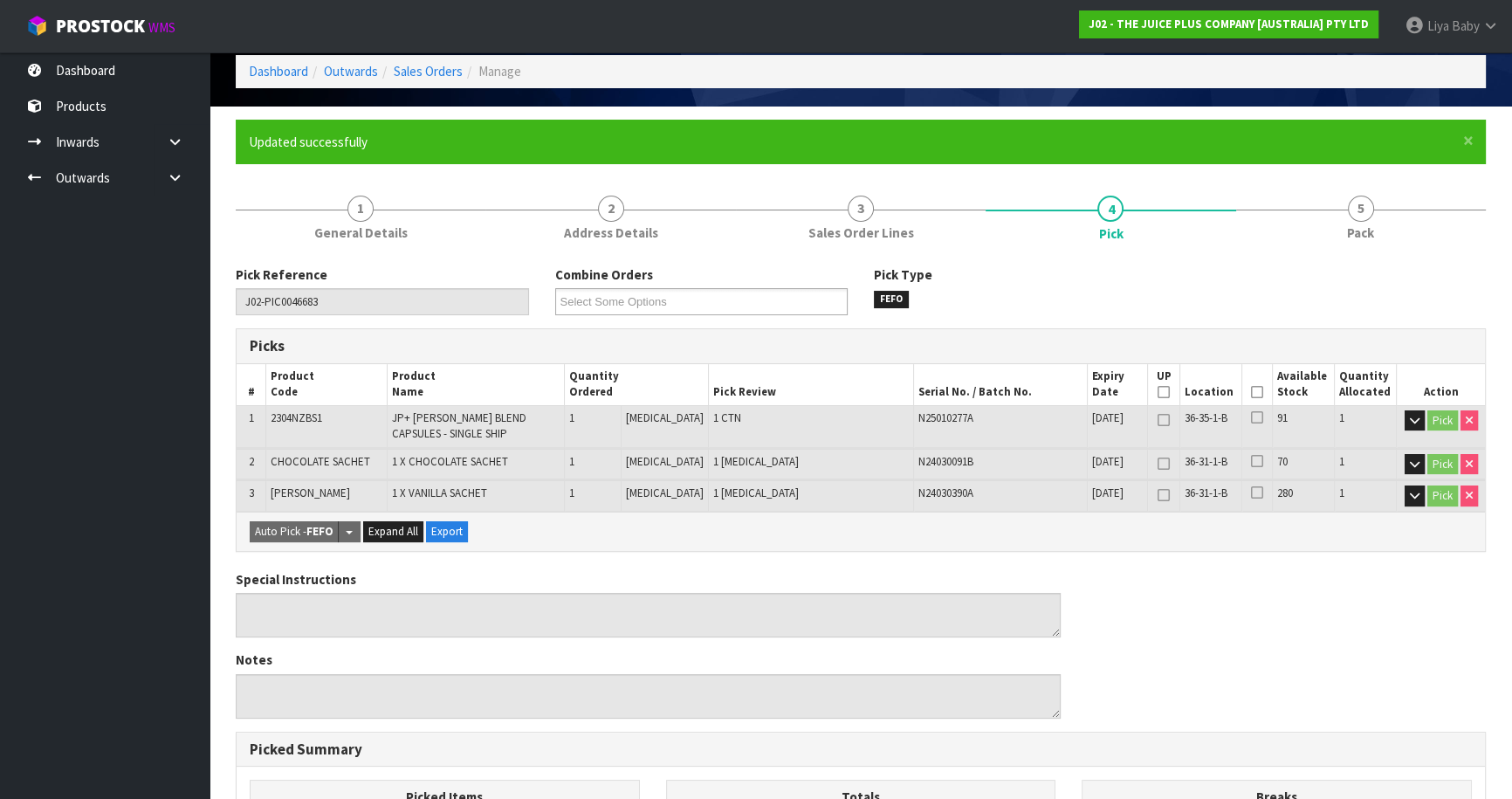
click at [1250, 392] on icon at bounding box center [1257, 392] width 12 height 1
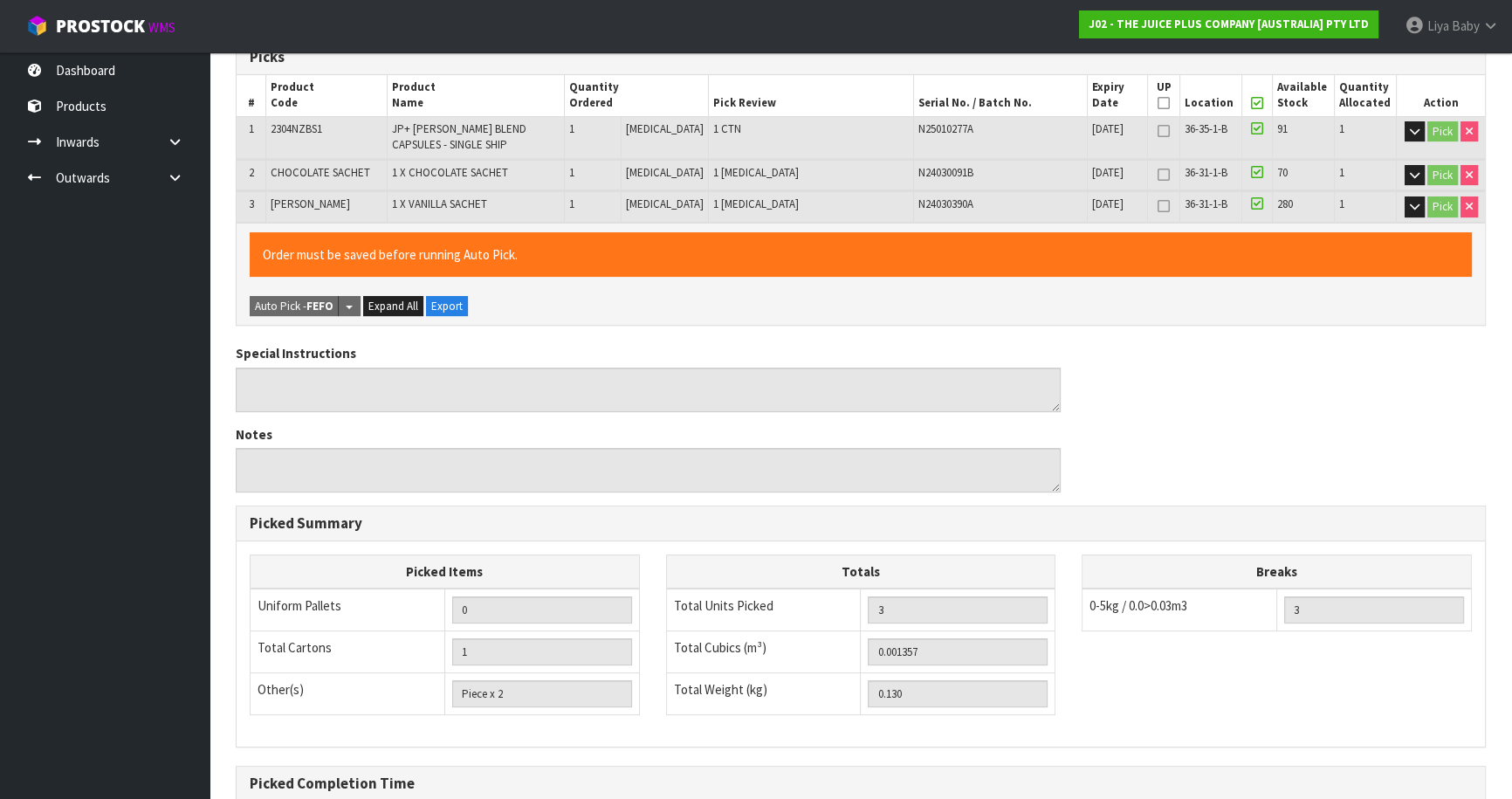
scroll to position [552, 0]
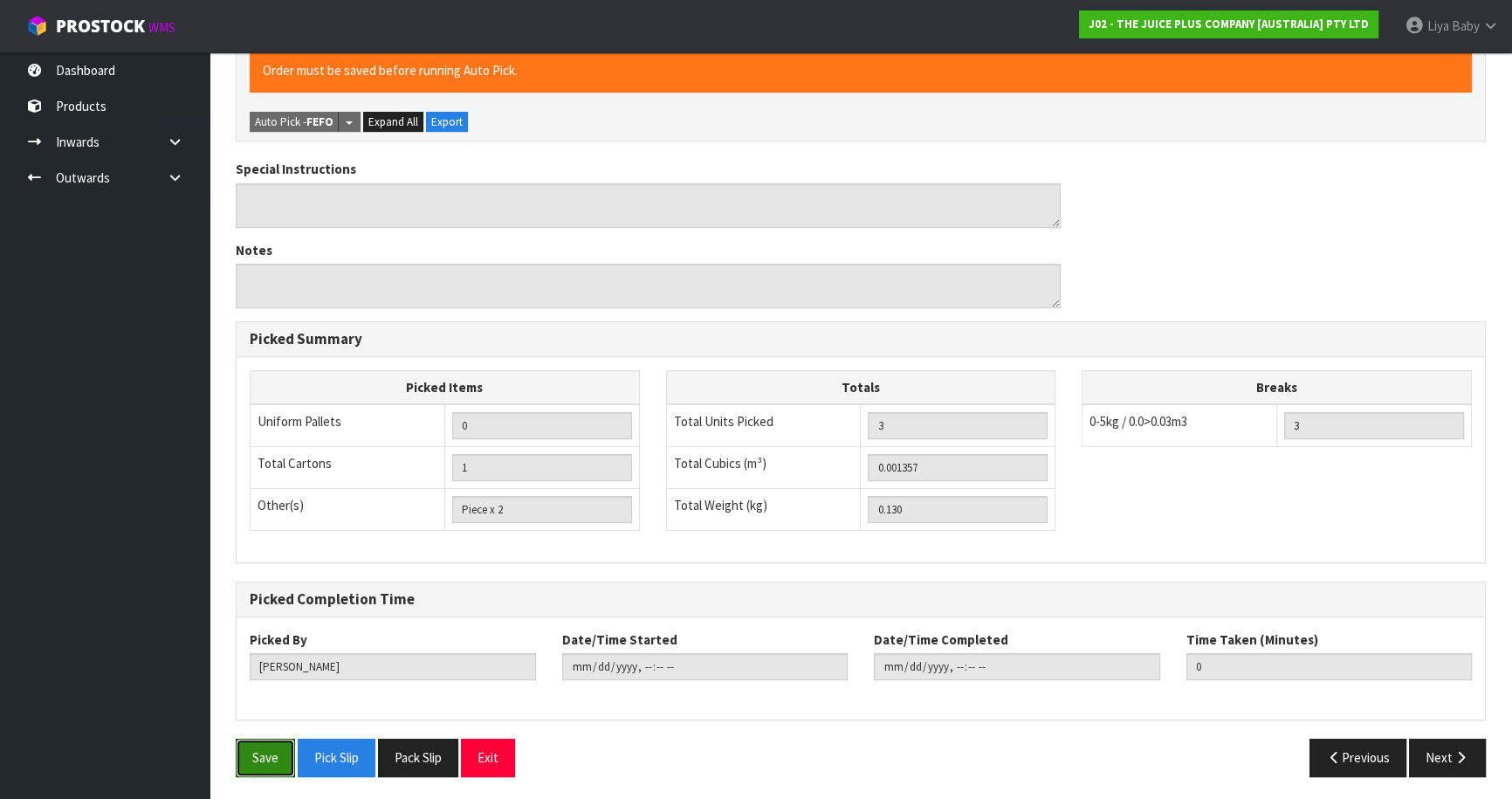
drag, startPoint x: 263, startPoint y: 755, endPoint x: 262, endPoint y: 725, distance: 30.0
click at [262, 755] on button "Save" at bounding box center [265, 757] width 59 height 37
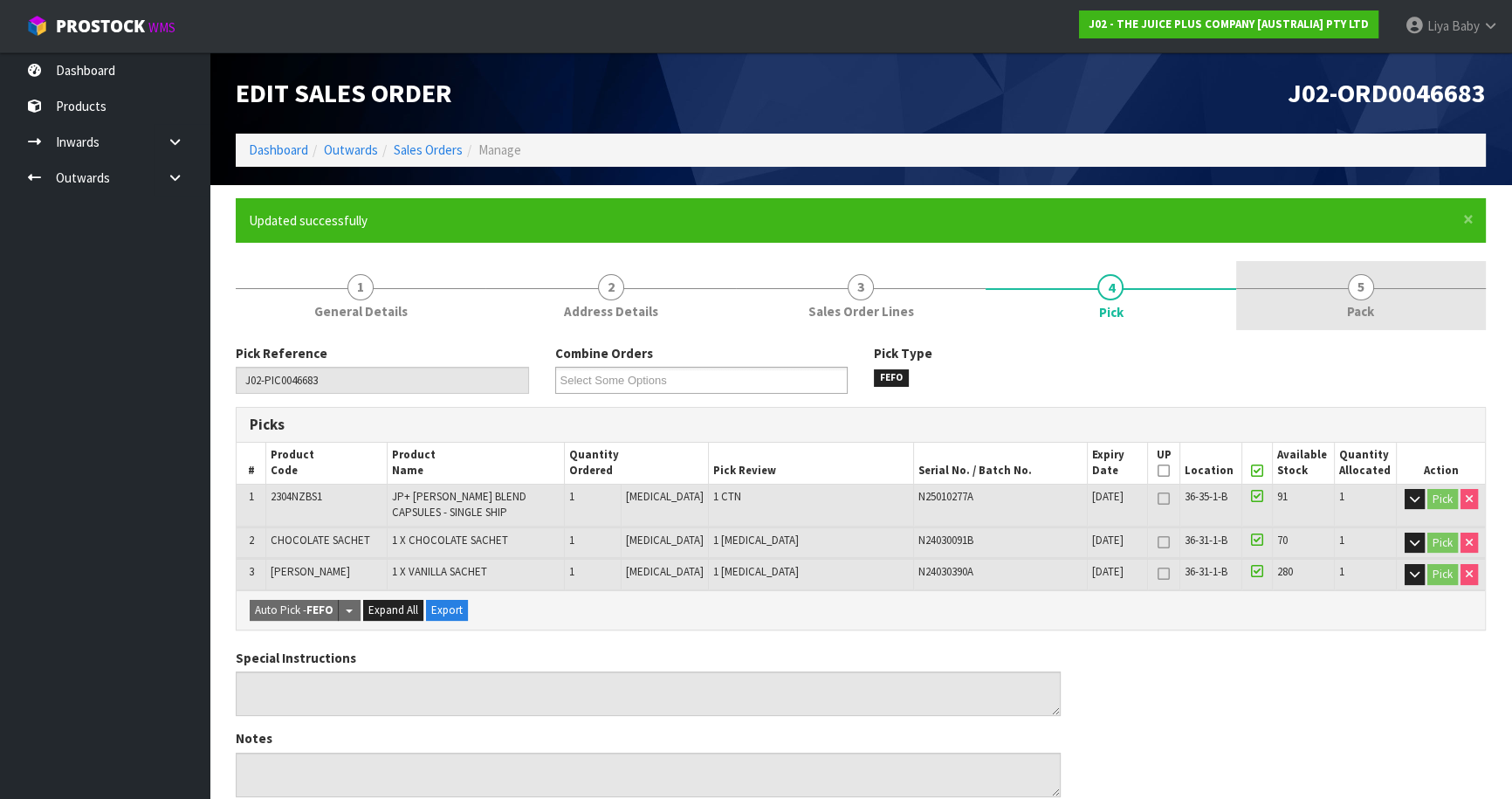
click at [1335, 287] on link "5 Pack" at bounding box center [1361, 295] width 250 height 69
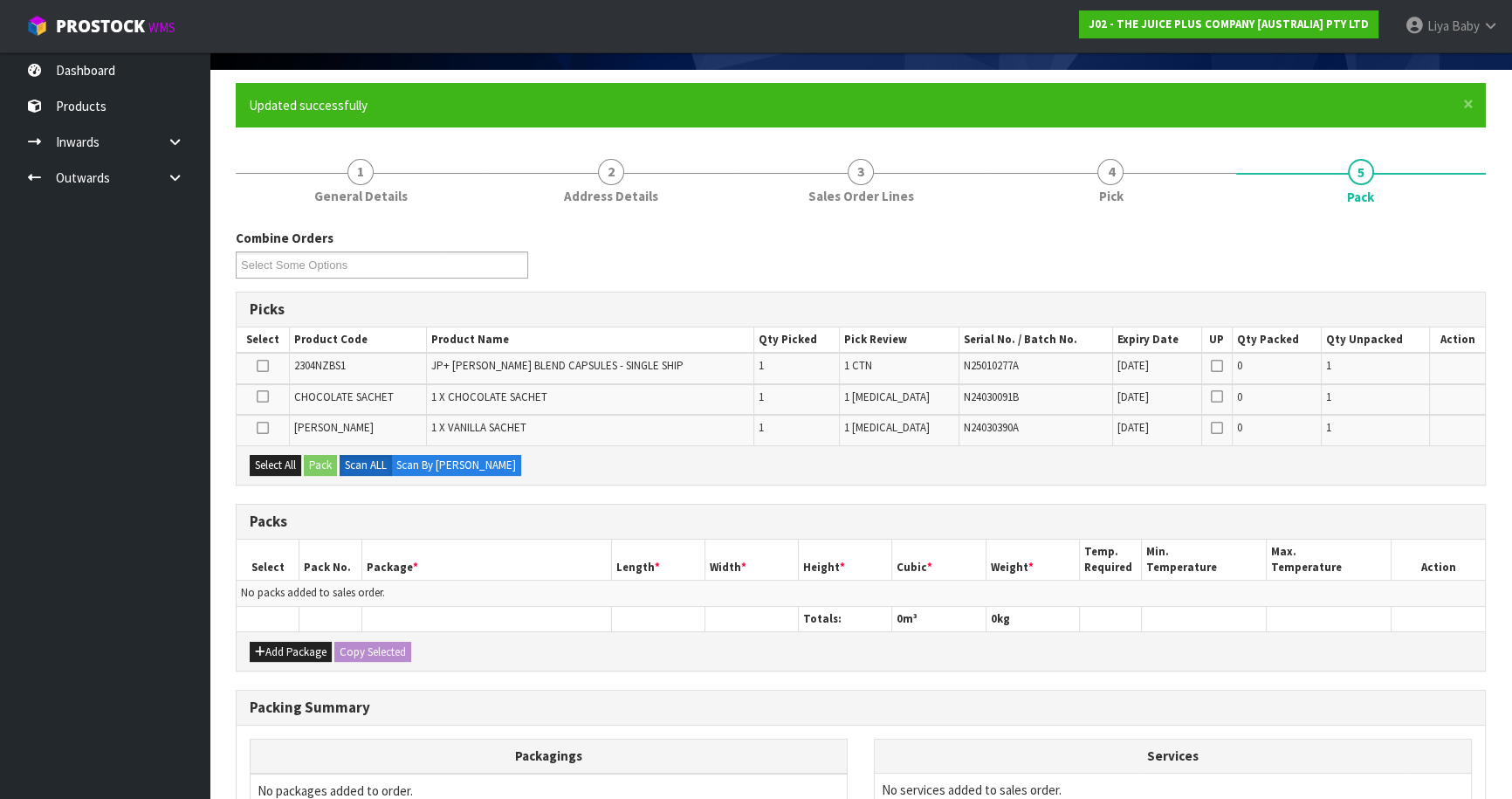
scroll to position [307, 0]
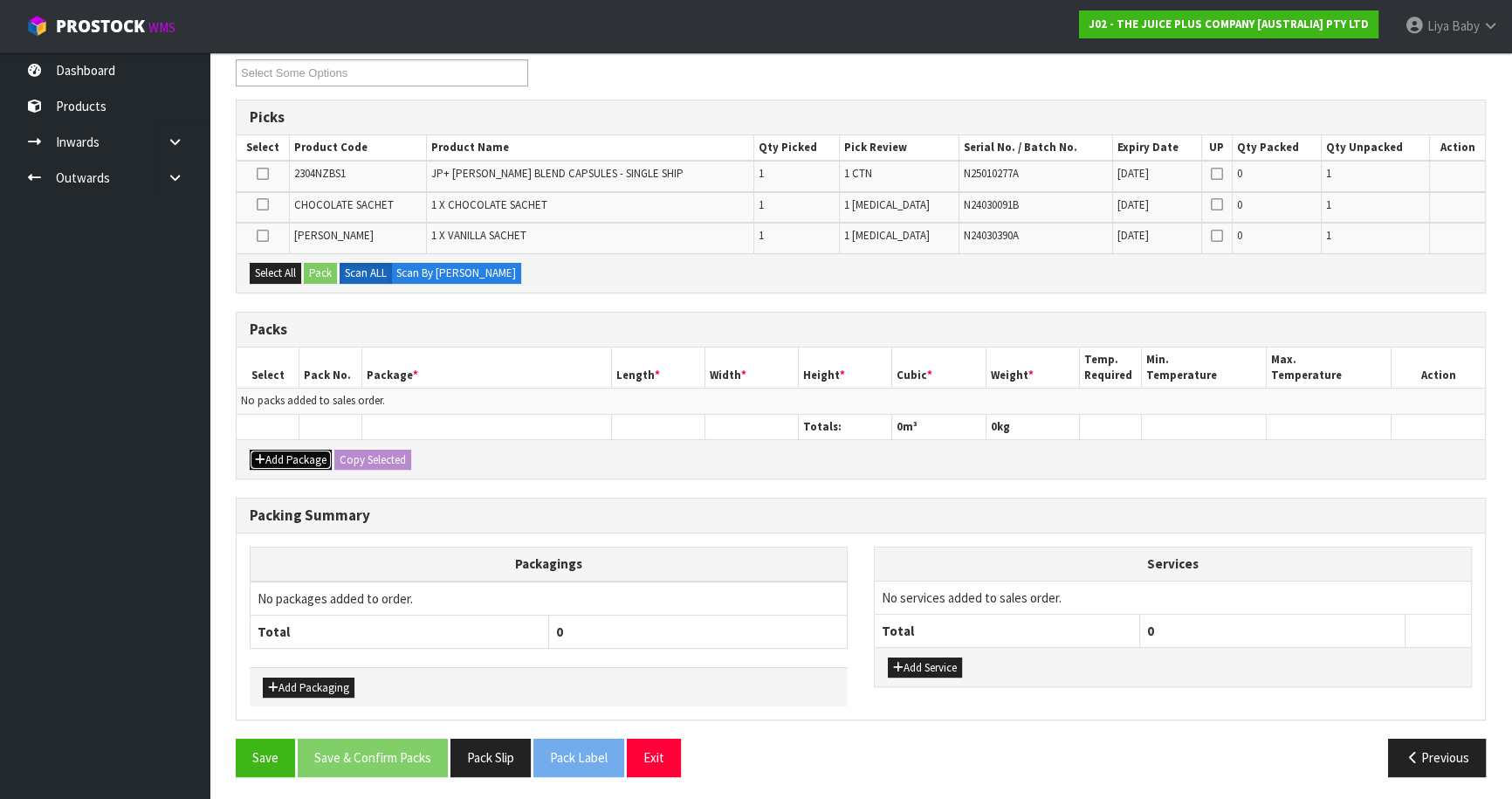
click at [253, 454] on button "Add Package" at bounding box center [291, 460] width 82 height 21
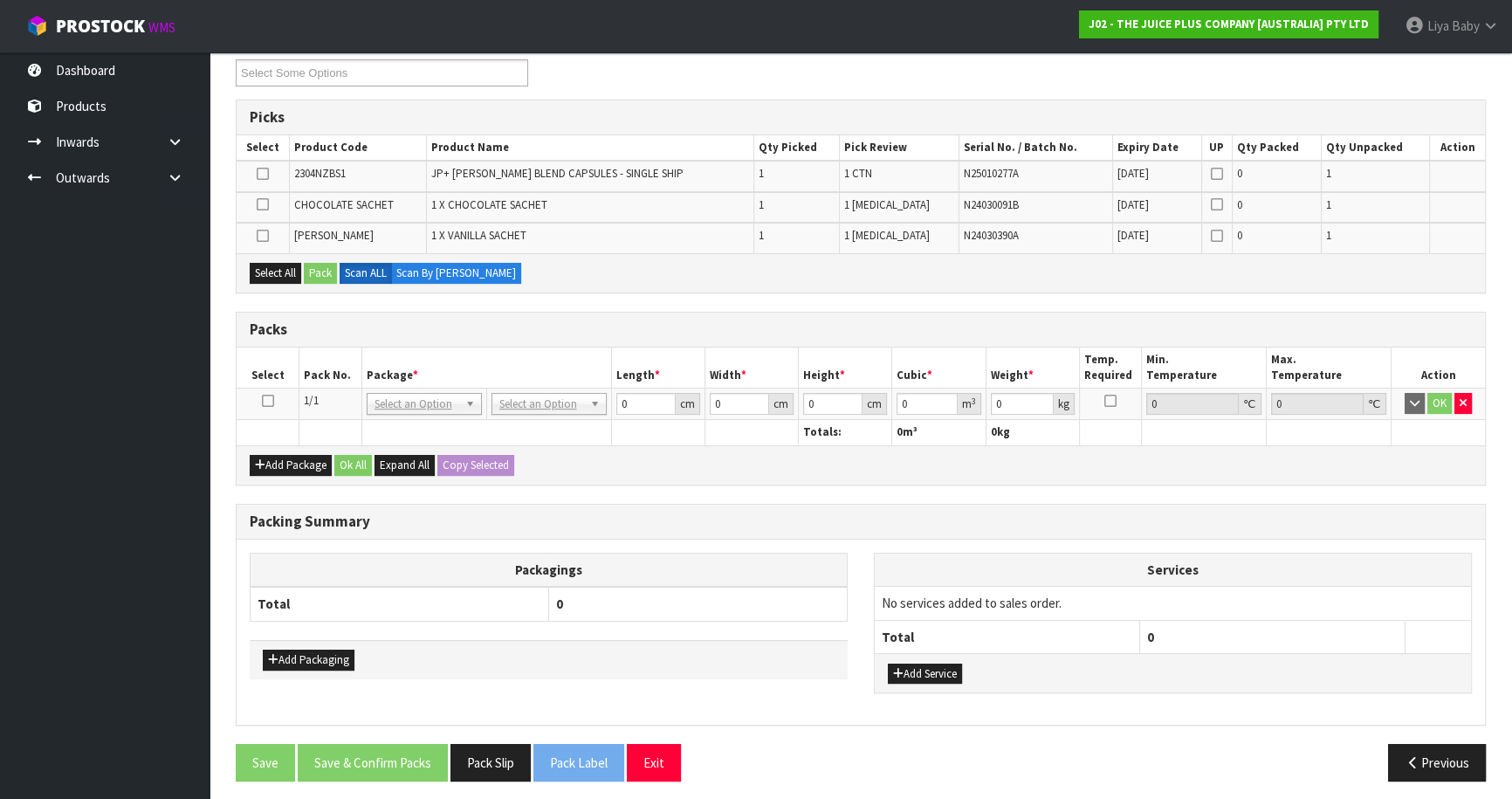
click at [262, 402] on icon at bounding box center [268, 401] width 12 height 1
drag, startPoint x: 261, startPoint y: 262, endPoint x: 324, endPoint y: 263, distance: 63.0
click at [264, 262] on button "Select All" at bounding box center [276, 272] width 52 height 21
click at [326, 262] on button "Pack" at bounding box center [320, 272] width 33 height 21
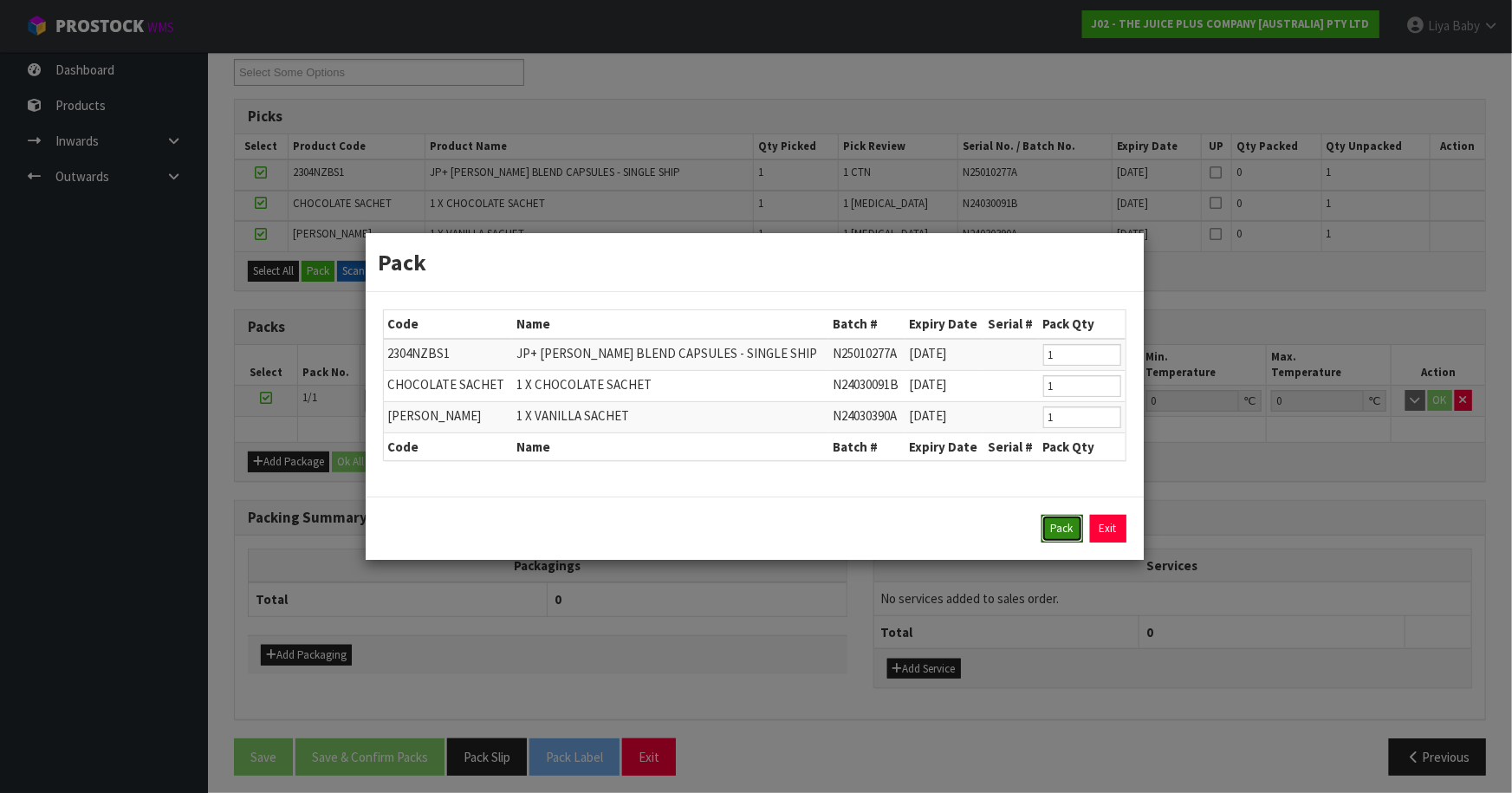
drag, startPoint x: 1053, startPoint y: 521, endPoint x: 1043, endPoint y: 516, distance: 11.2
click at [1049, 522] on button "Pack" at bounding box center [1062, 528] width 42 height 27
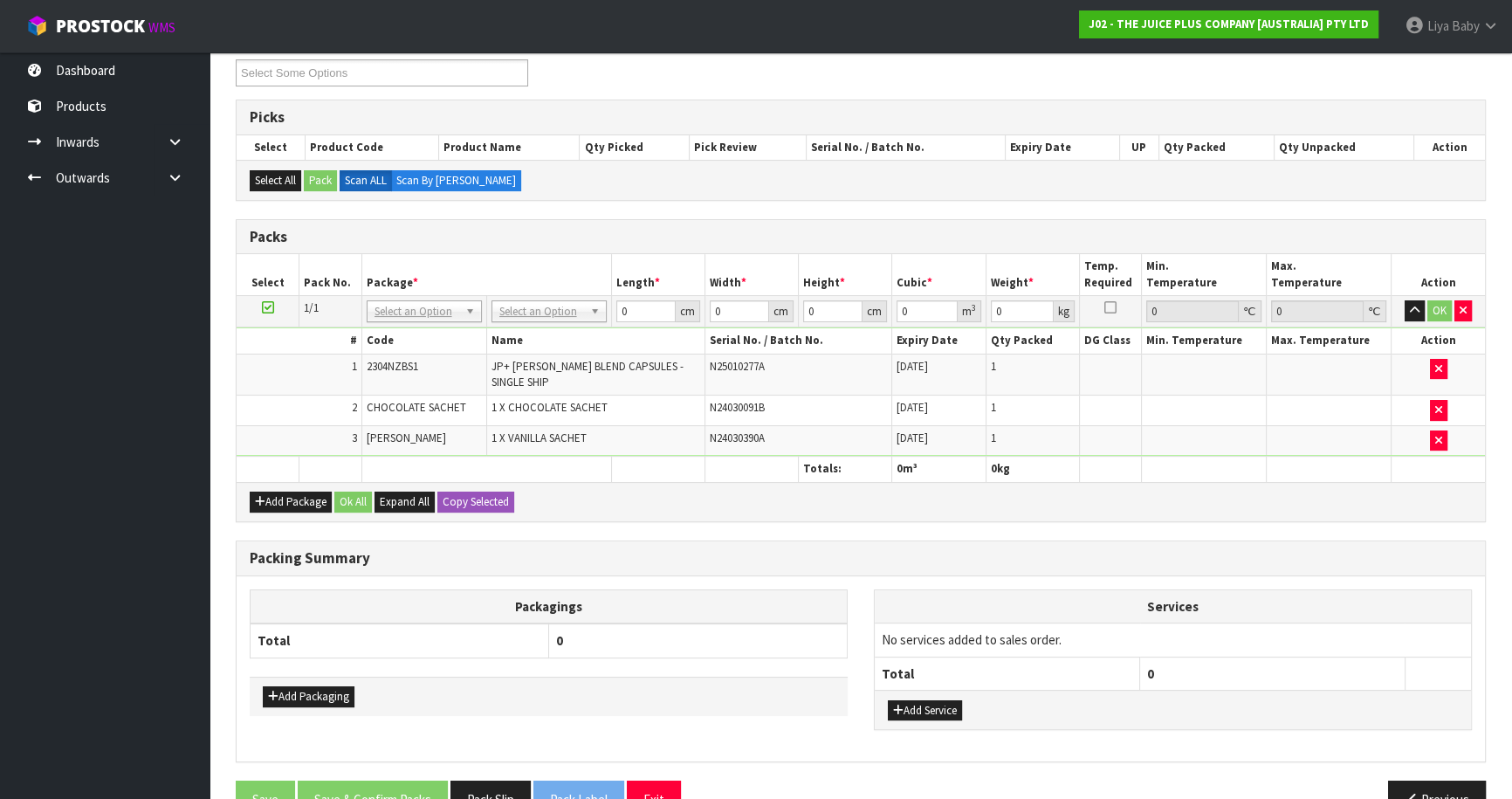
drag, startPoint x: 577, startPoint y: 307, endPoint x: 557, endPoint y: 319, distance: 23.3
click at [540, 337] on input "text" at bounding box center [547, 334] width 106 height 21
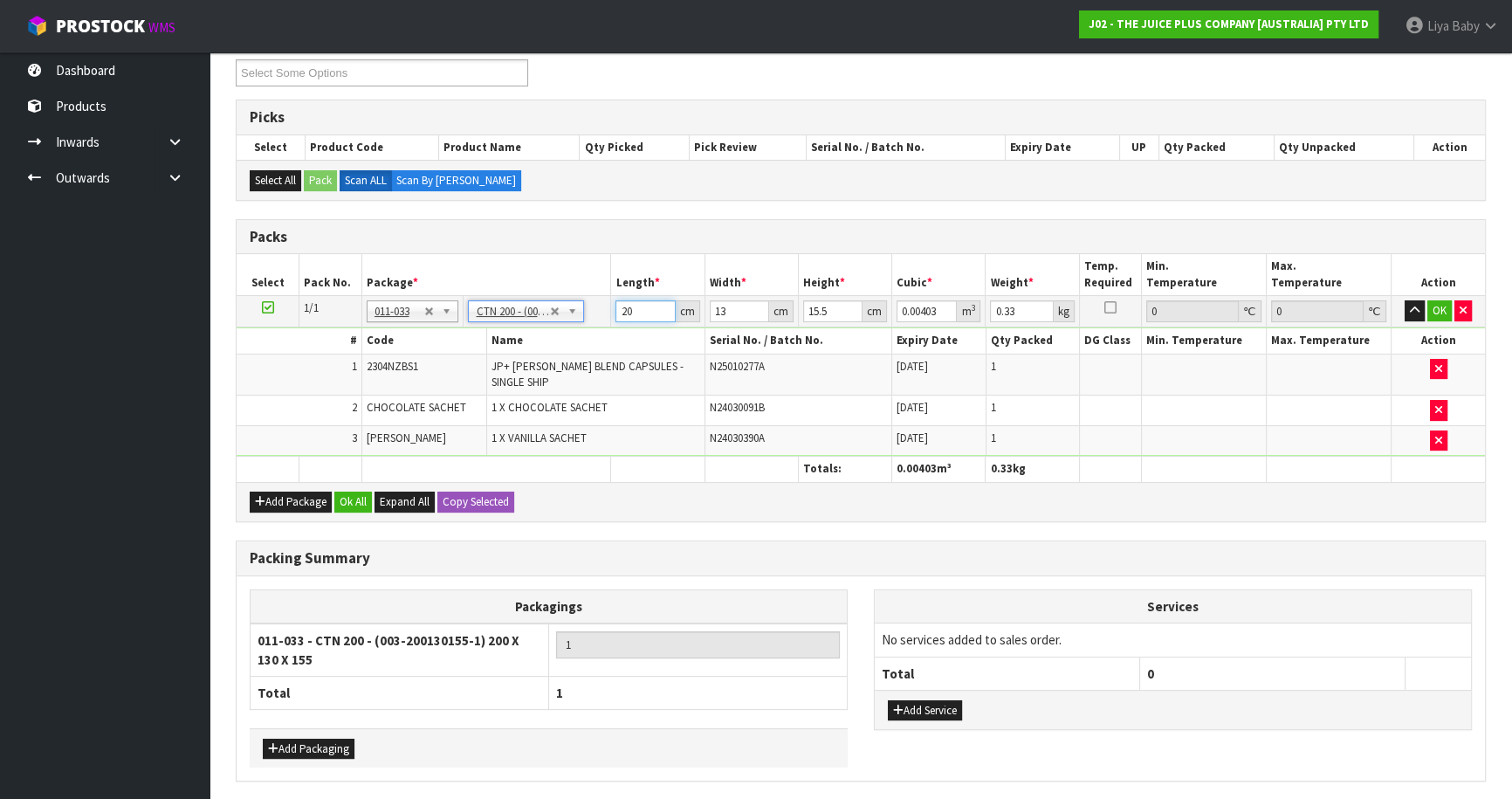
click at [650, 301] on input "20" at bounding box center [644, 311] width 59 height 21
click at [730, 307] on input "13" at bounding box center [739, 311] width 59 height 21
click at [846, 309] on input "15.499" at bounding box center [833, 311] width 59 height 21
click at [843, 308] on input "15.499" at bounding box center [833, 311] width 59 height 21
click at [1028, 307] on input "0.33" at bounding box center [1021, 311] width 62 height 21
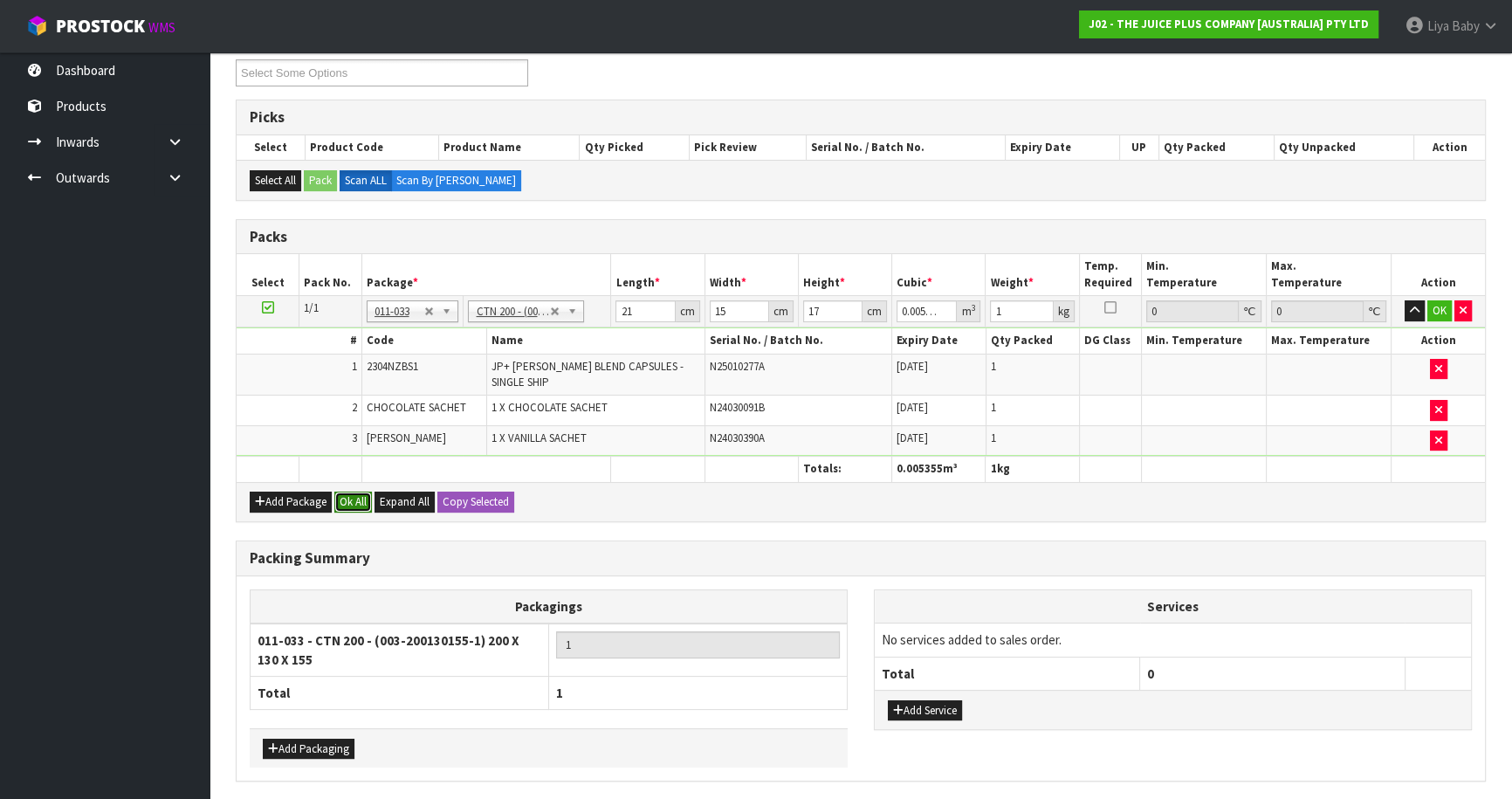
click at [357, 492] on button "Ok All" at bounding box center [353, 502] width 37 height 21
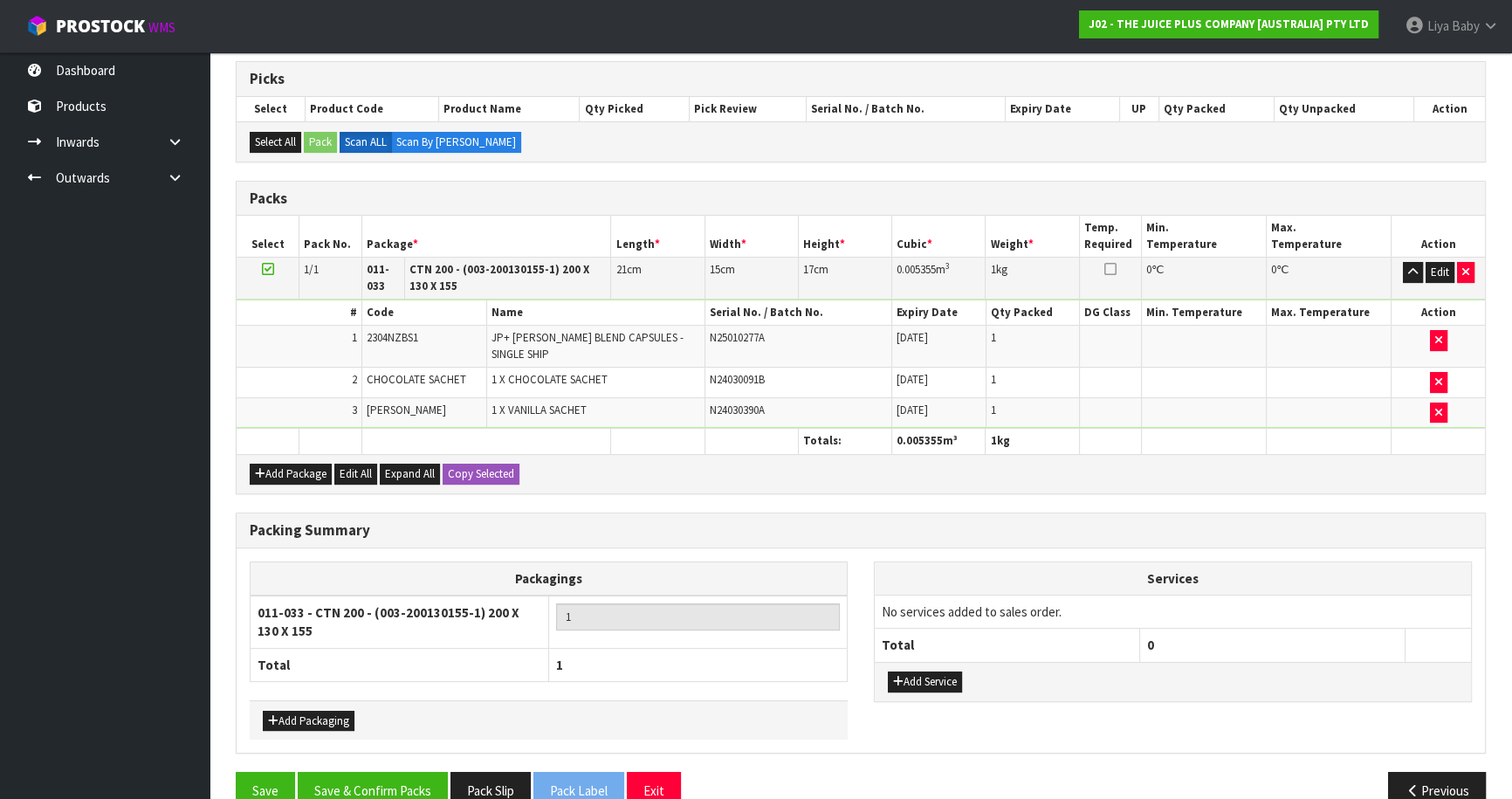
scroll to position [367, 0]
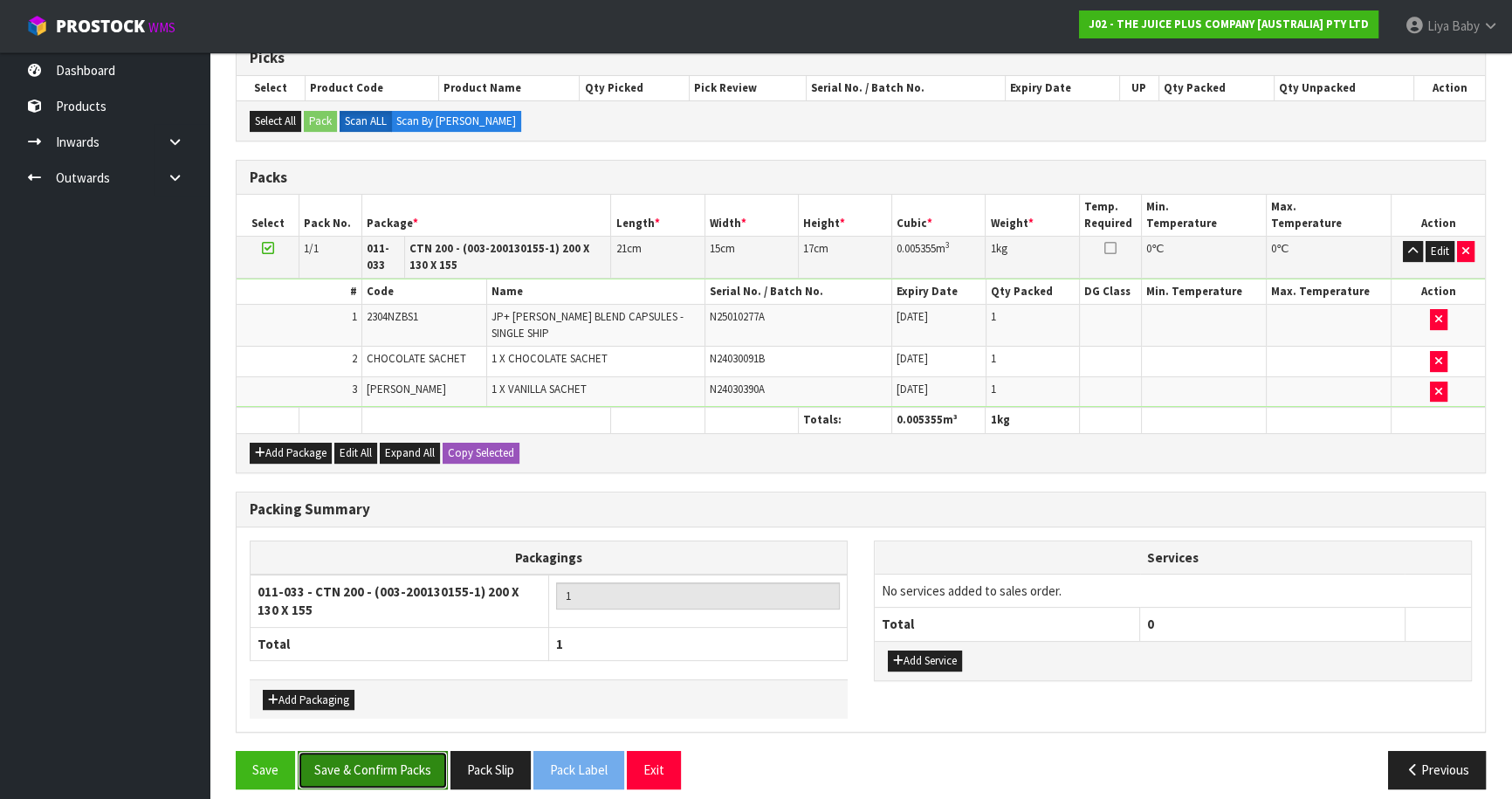
click at [383, 761] on button "Save & Confirm Packs" at bounding box center [372, 770] width 150 height 37
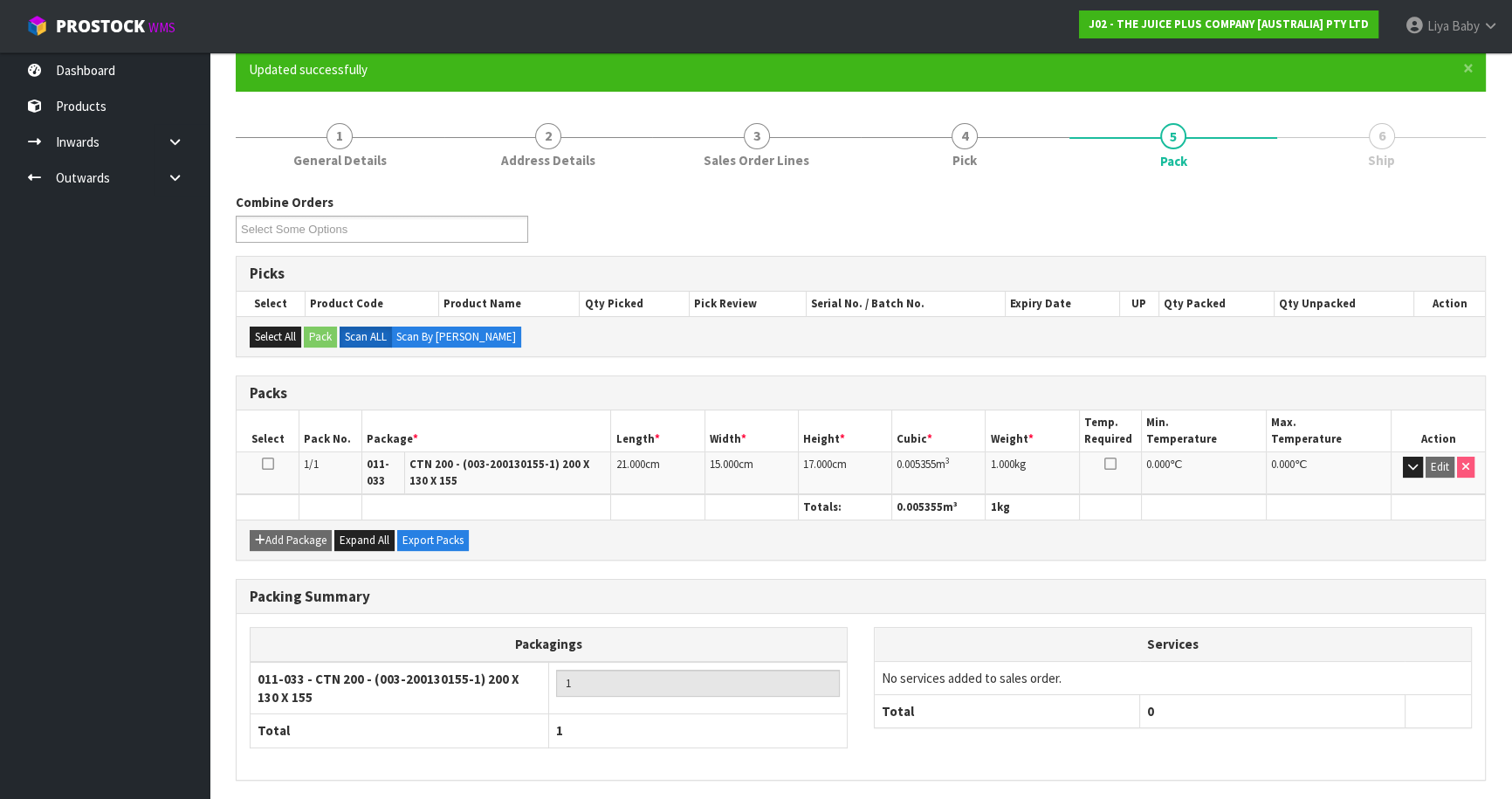
scroll to position [212, 0]
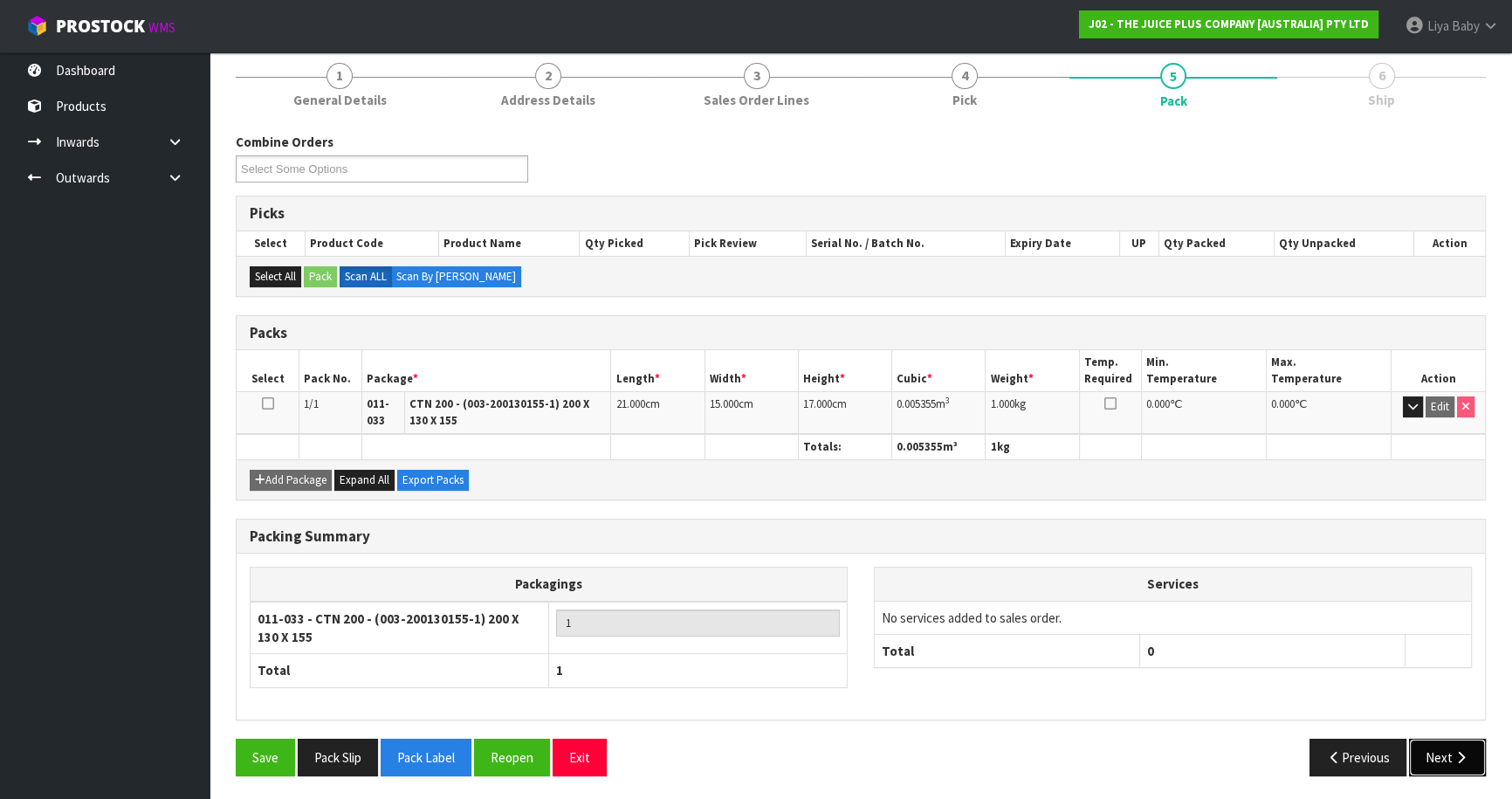
click at [1450, 763] on button "Next" at bounding box center [1447, 757] width 77 height 37
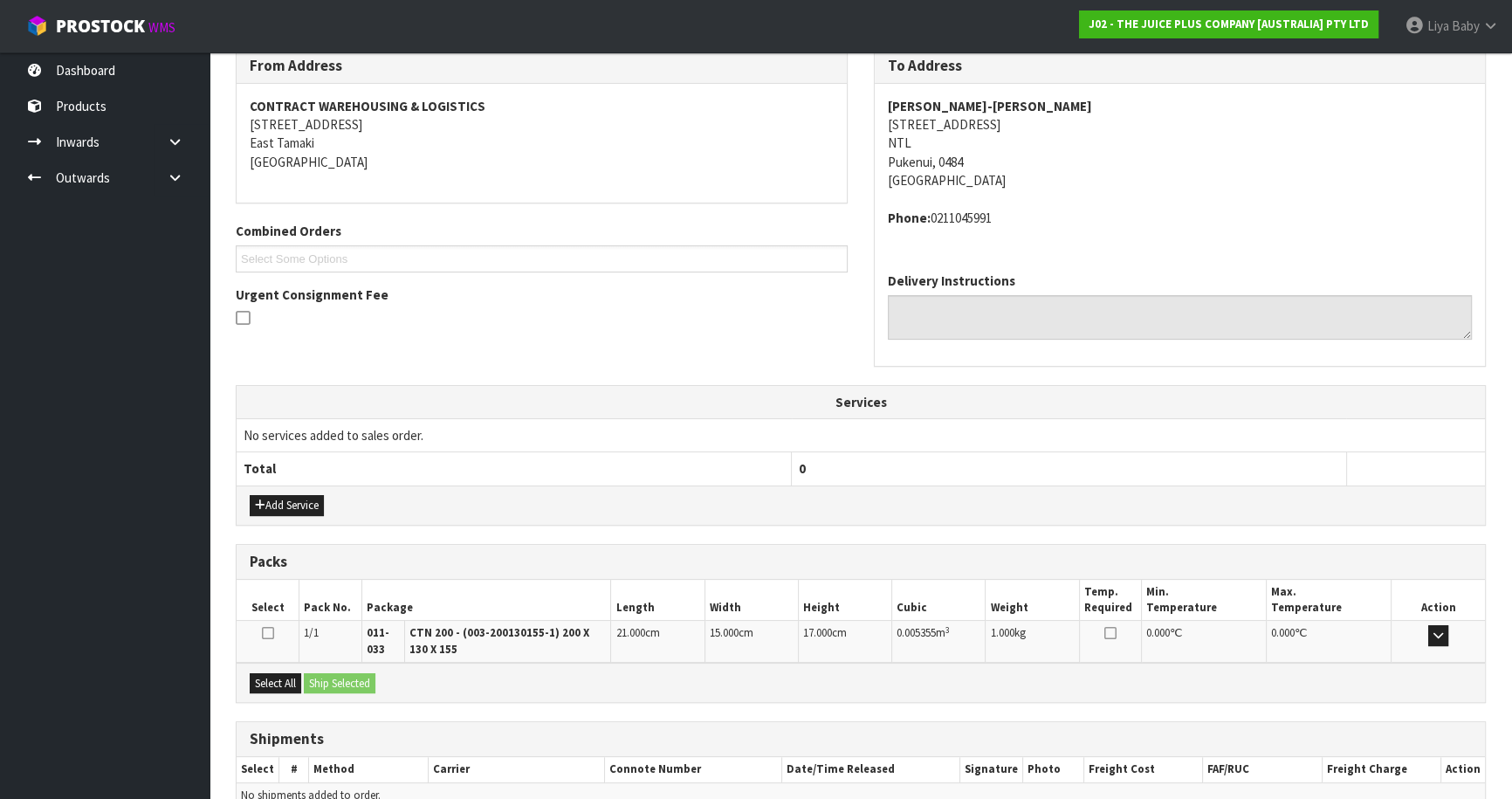
scroll to position [384, 0]
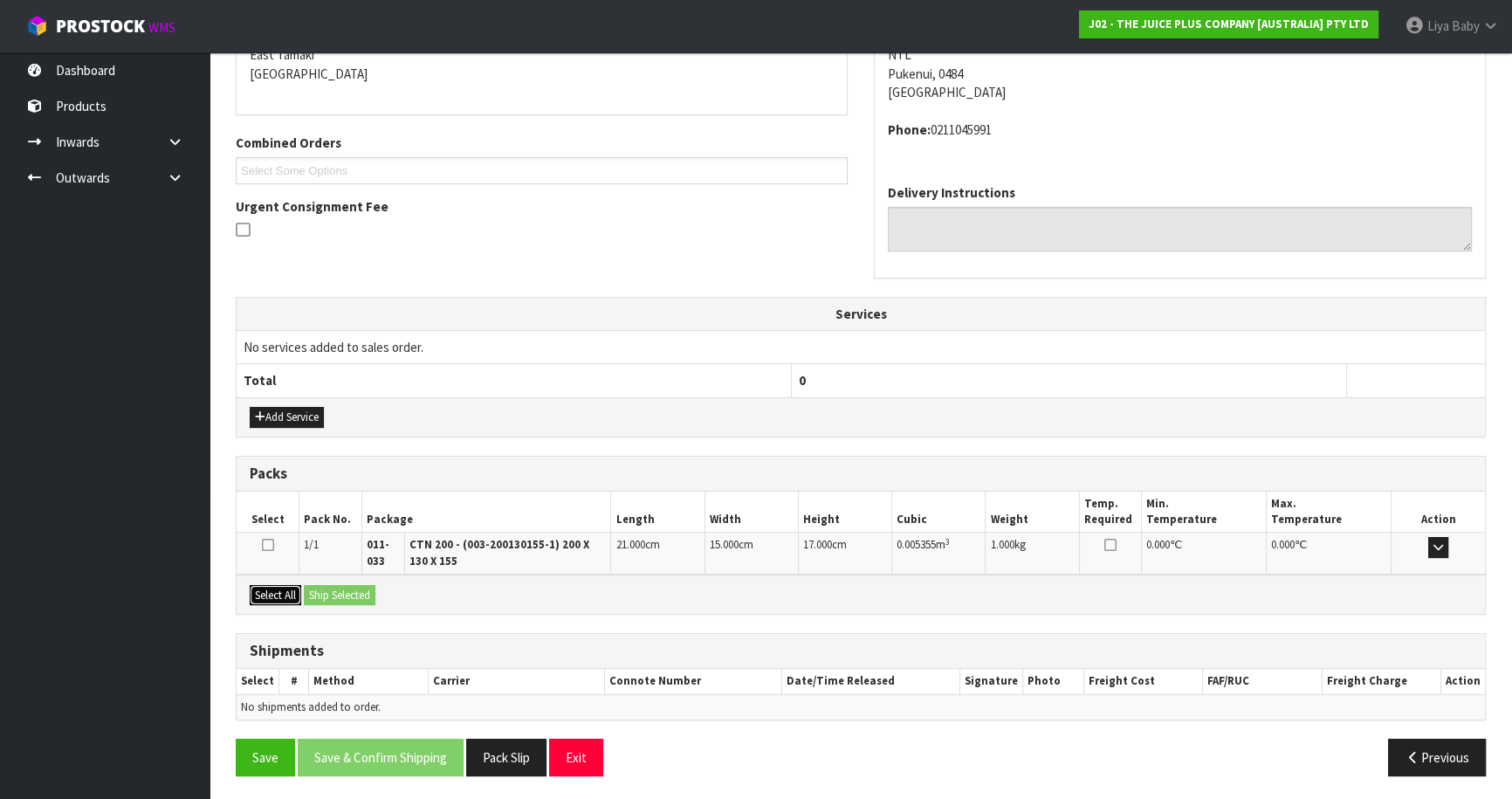
click at [278, 587] on button "Select All" at bounding box center [276, 595] width 52 height 21
drag, startPoint x: 344, startPoint y: 591, endPoint x: 288, endPoint y: 645, distance: 77.8
click at [334, 602] on button "Ship Selected" at bounding box center [339, 595] width 71 height 21
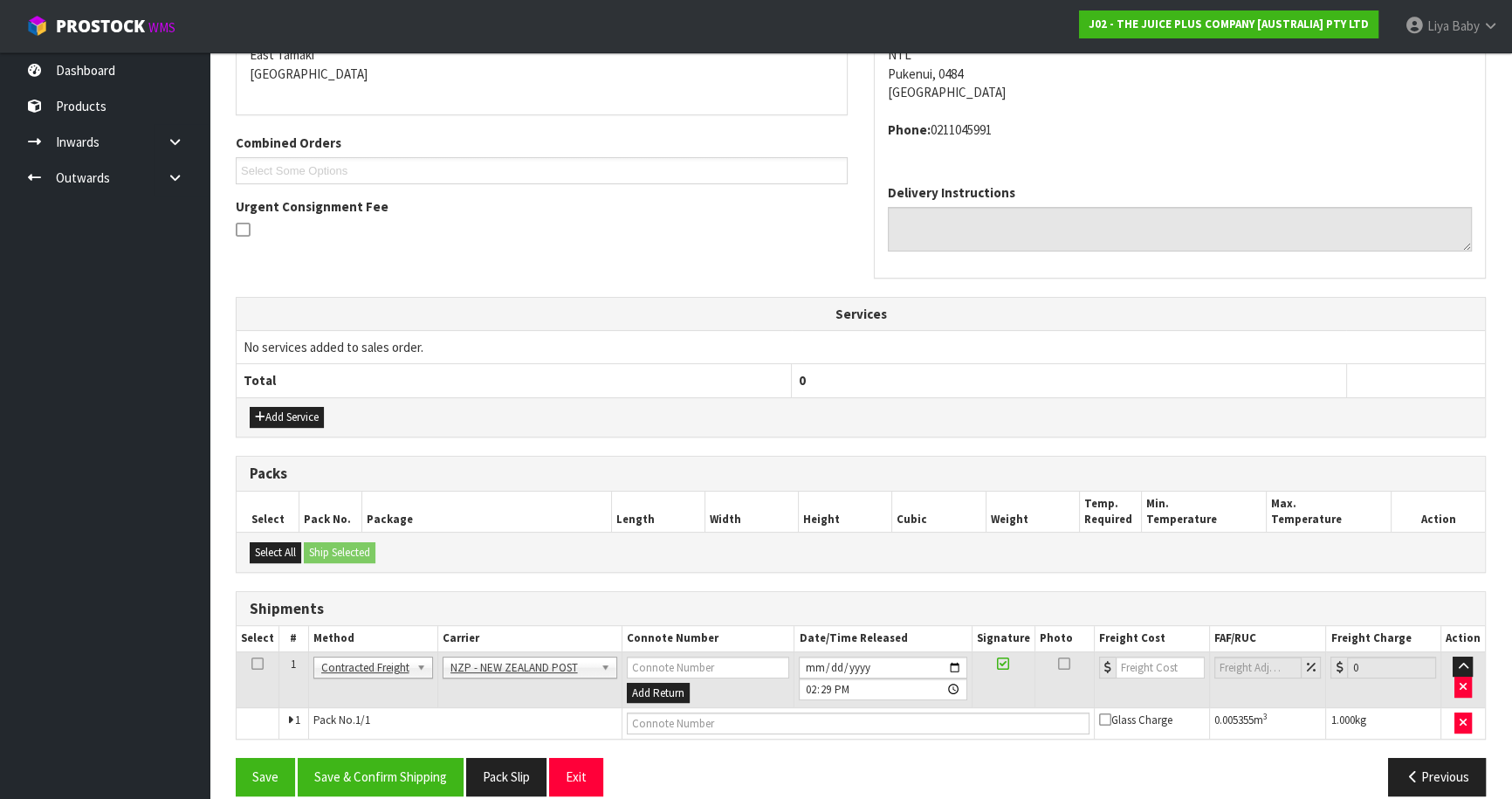
click at [253, 663] on icon at bounding box center [258, 663] width 12 height 1
drag, startPoint x: 361, startPoint y: 761, endPoint x: 365, endPoint y: 745, distance: 16.5
click at [361, 760] on button "Save & Confirm Shipping" at bounding box center [380, 777] width 166 height 37
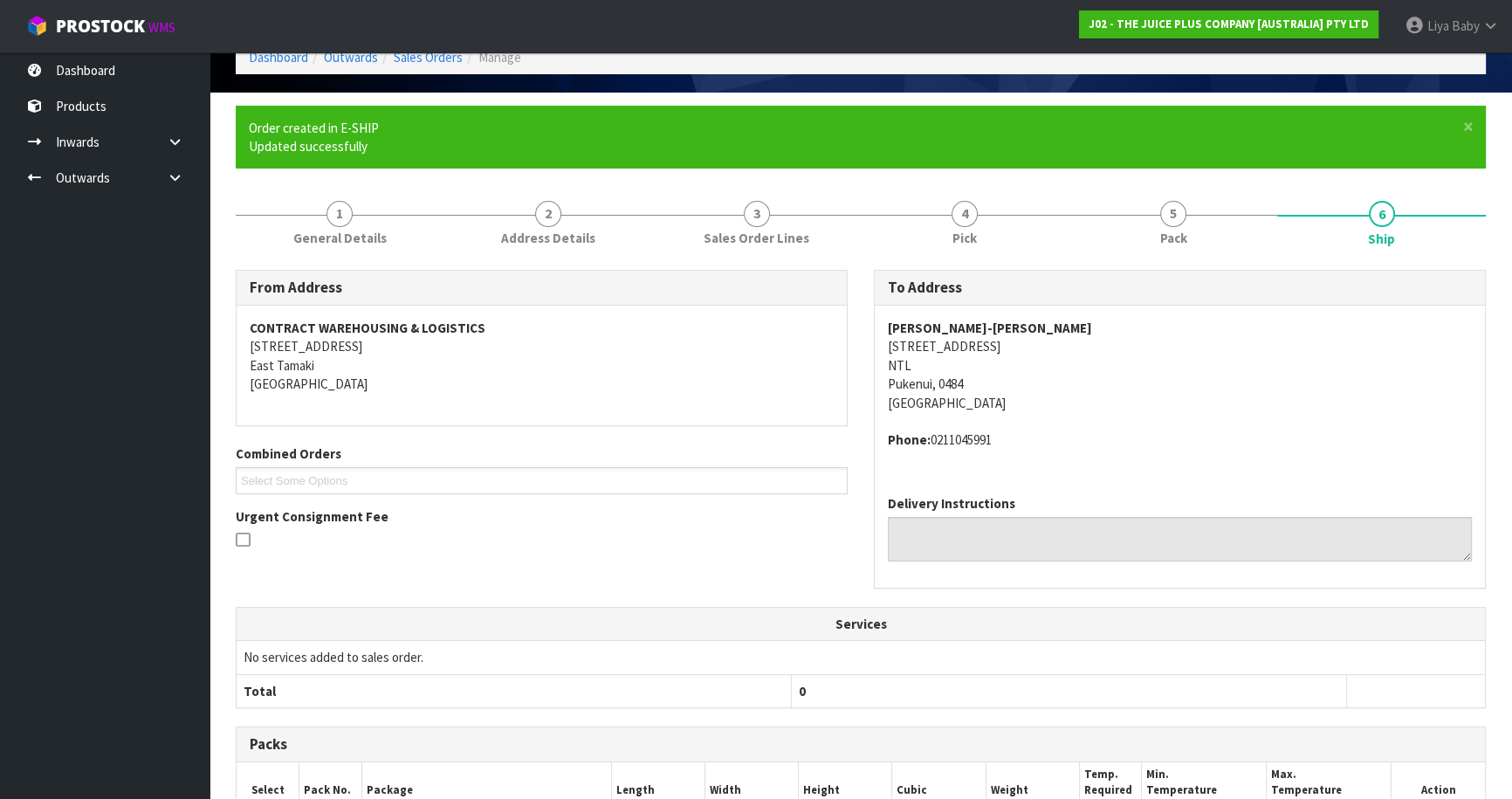
scroll to position [379, 0]
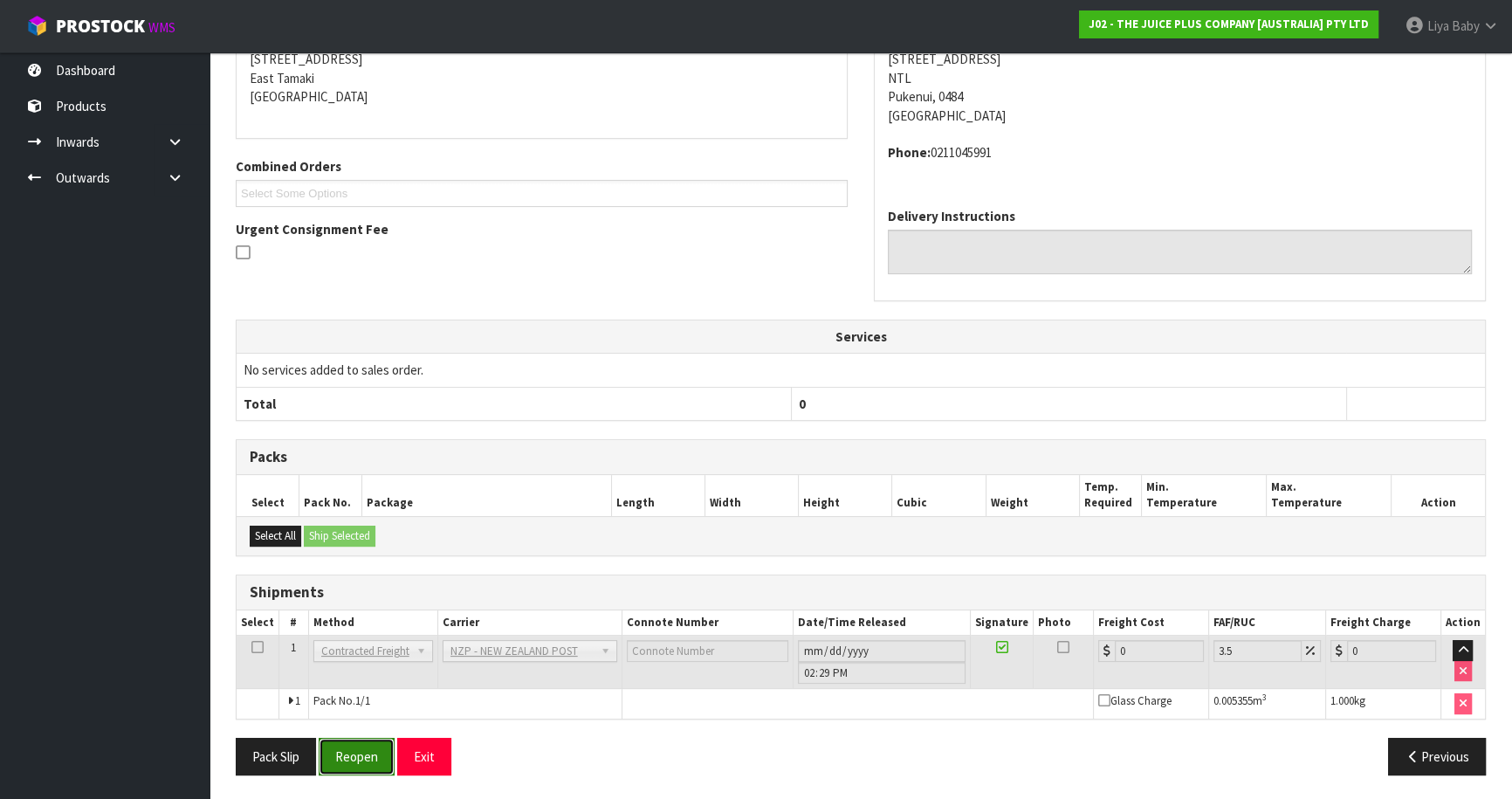
click at [383, 757] on button "Reopen" at bounding box center [356, 756] width 76 height 37
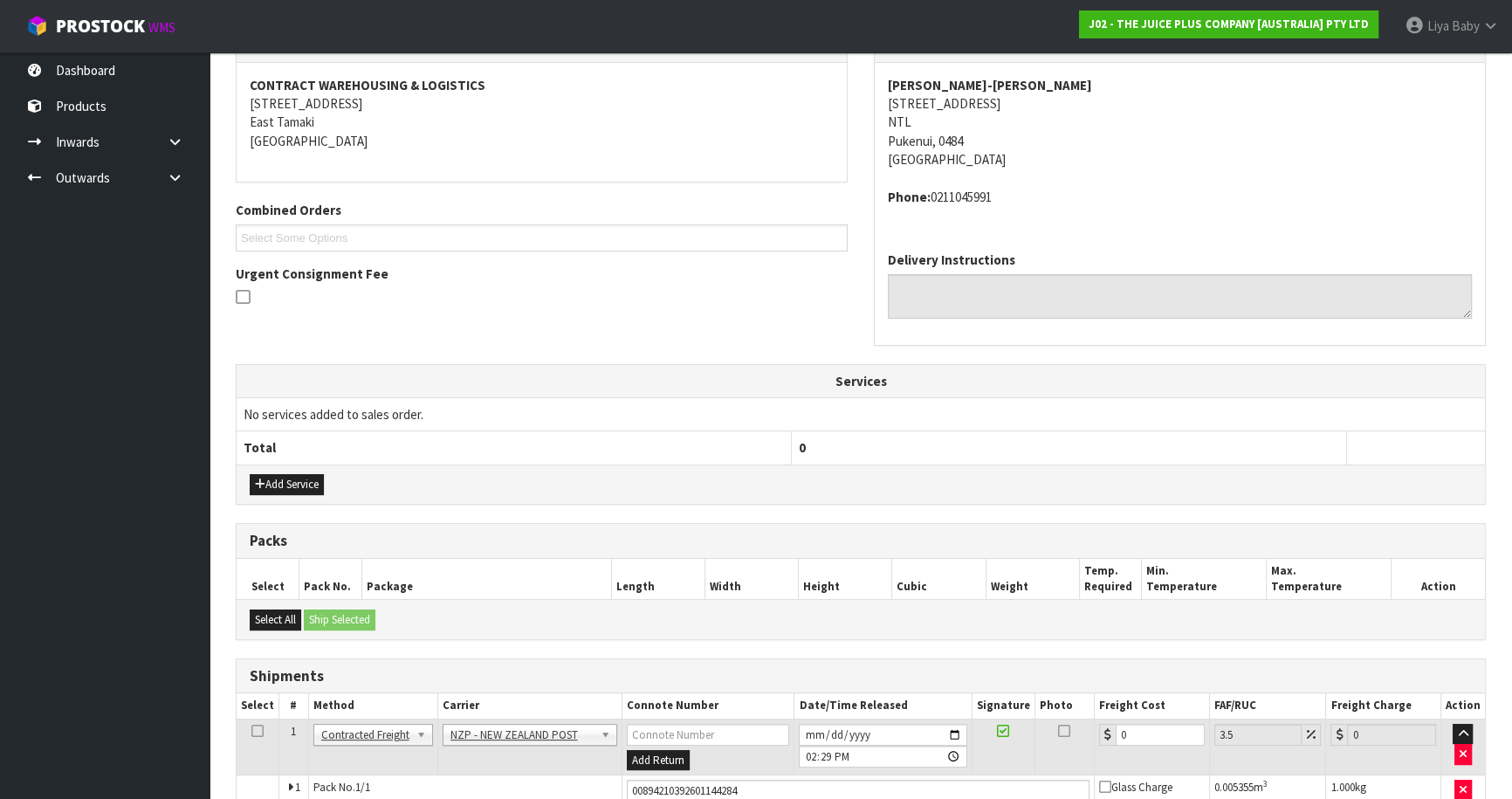
scroll to position [420, 0]
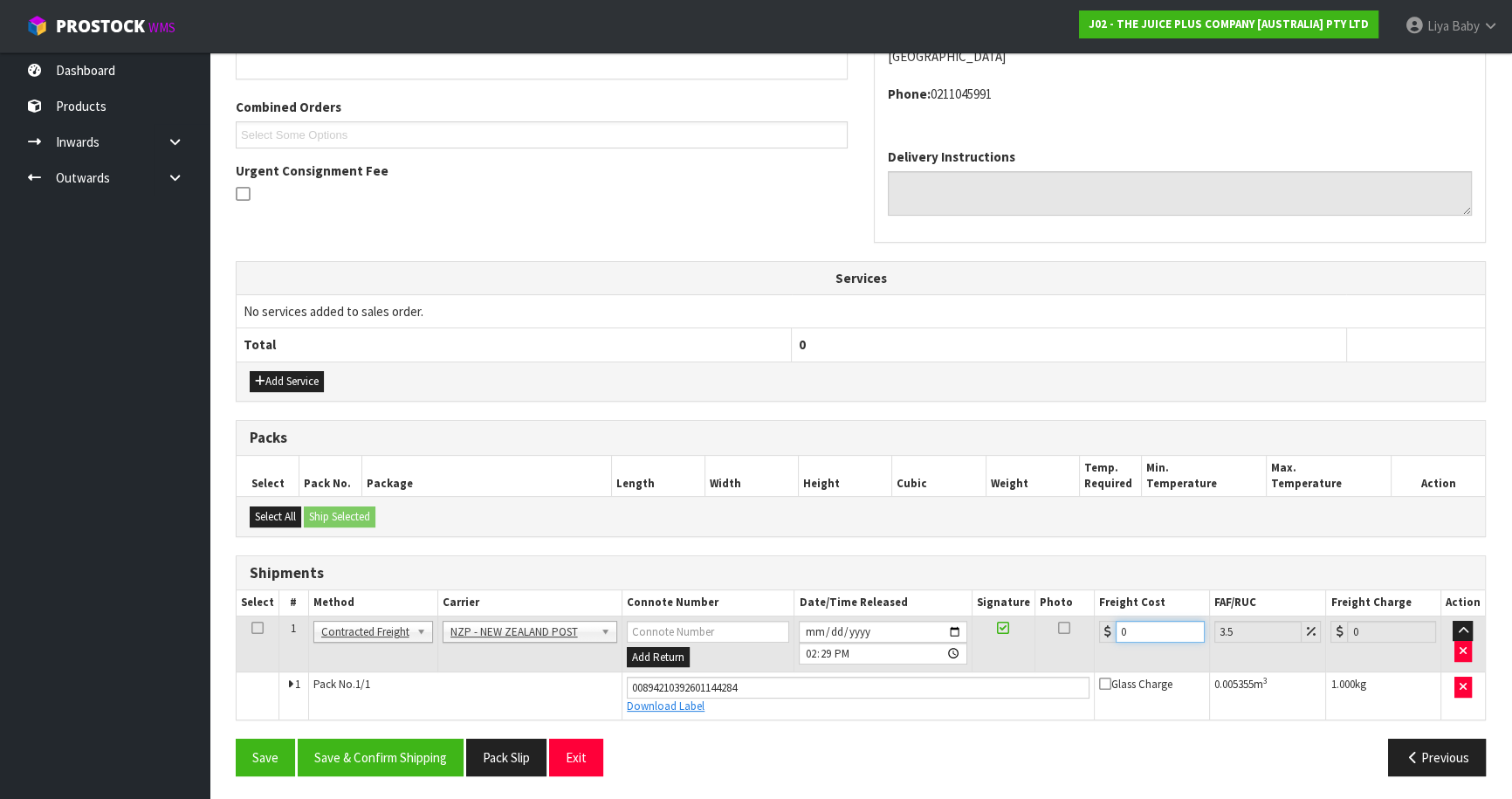
click at [1149, 624] on input "0" at bounding box center [1160, 631] width 89 height 21
click at [252, 628] on icon at bounding box center [258, 628] width 12 height 1
click at [349, 761] on button "Save & Confirm Shipping" at bounding box center [380, 757] width 166 height 37
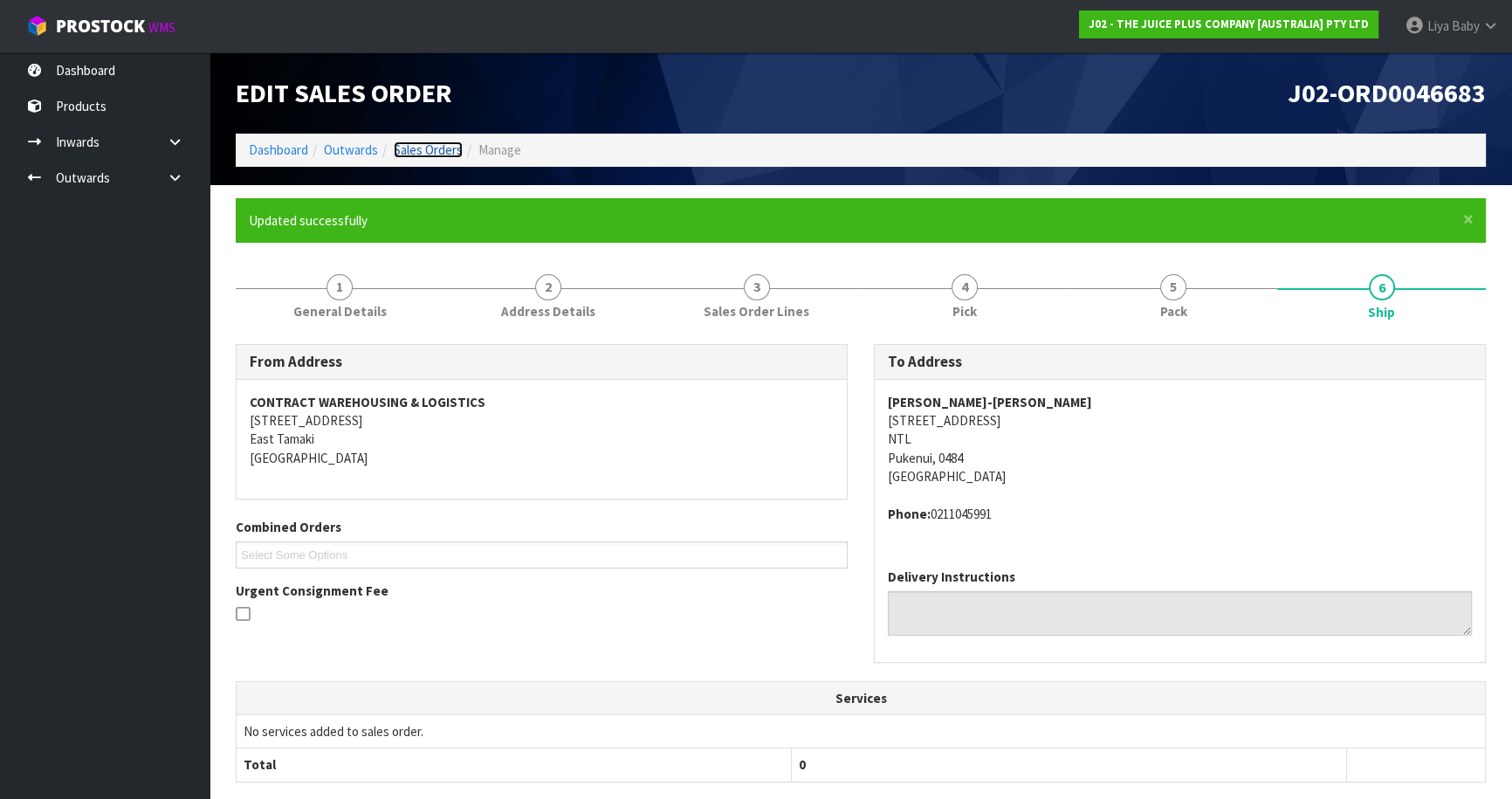
click at [424, 152] on link "Sales Orders" at bounding box center [428, 149] width 69 height 17
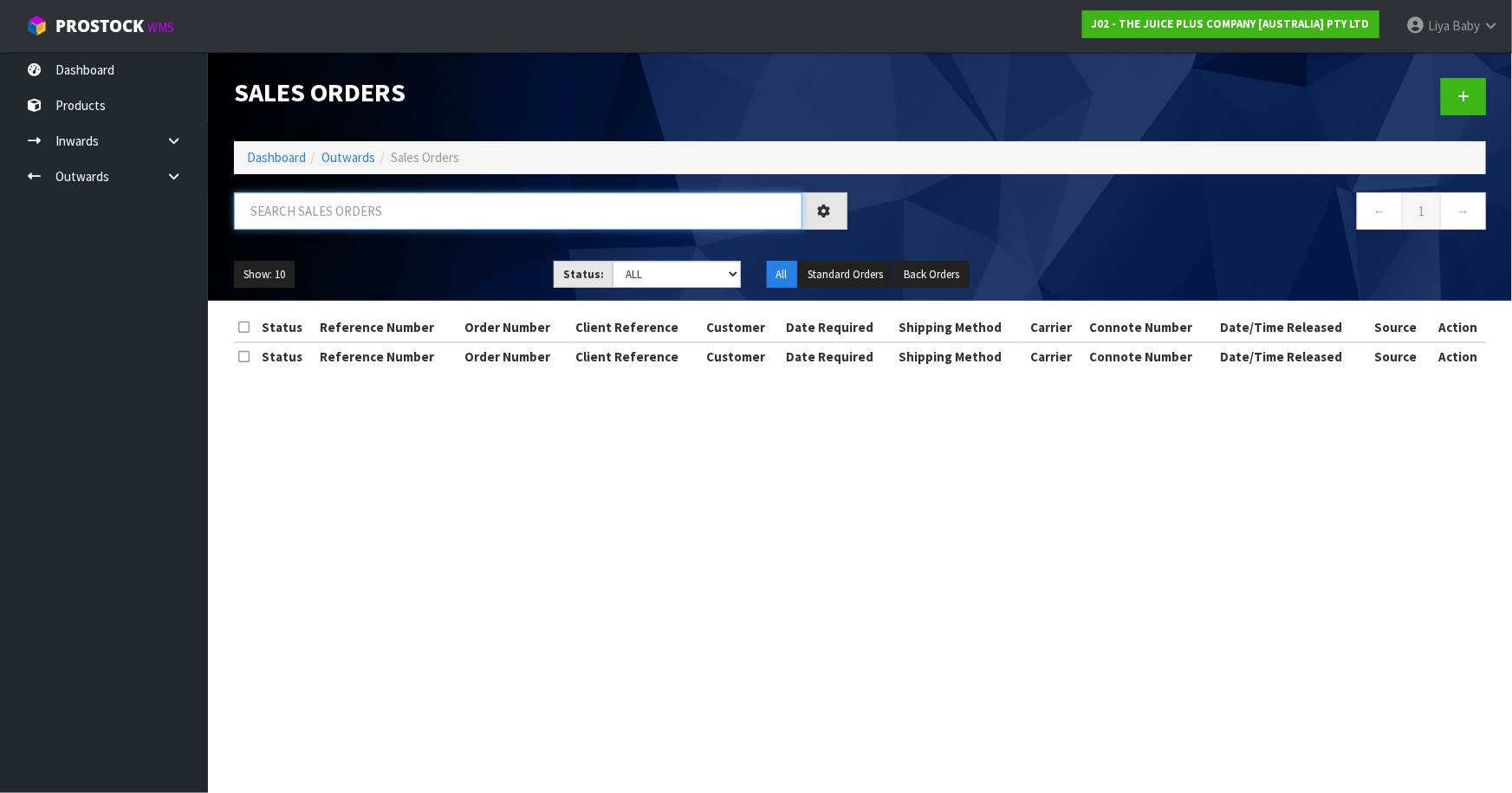
click at [398, 215] on input "text" at bounding box center [518, 211] width 568 height 37
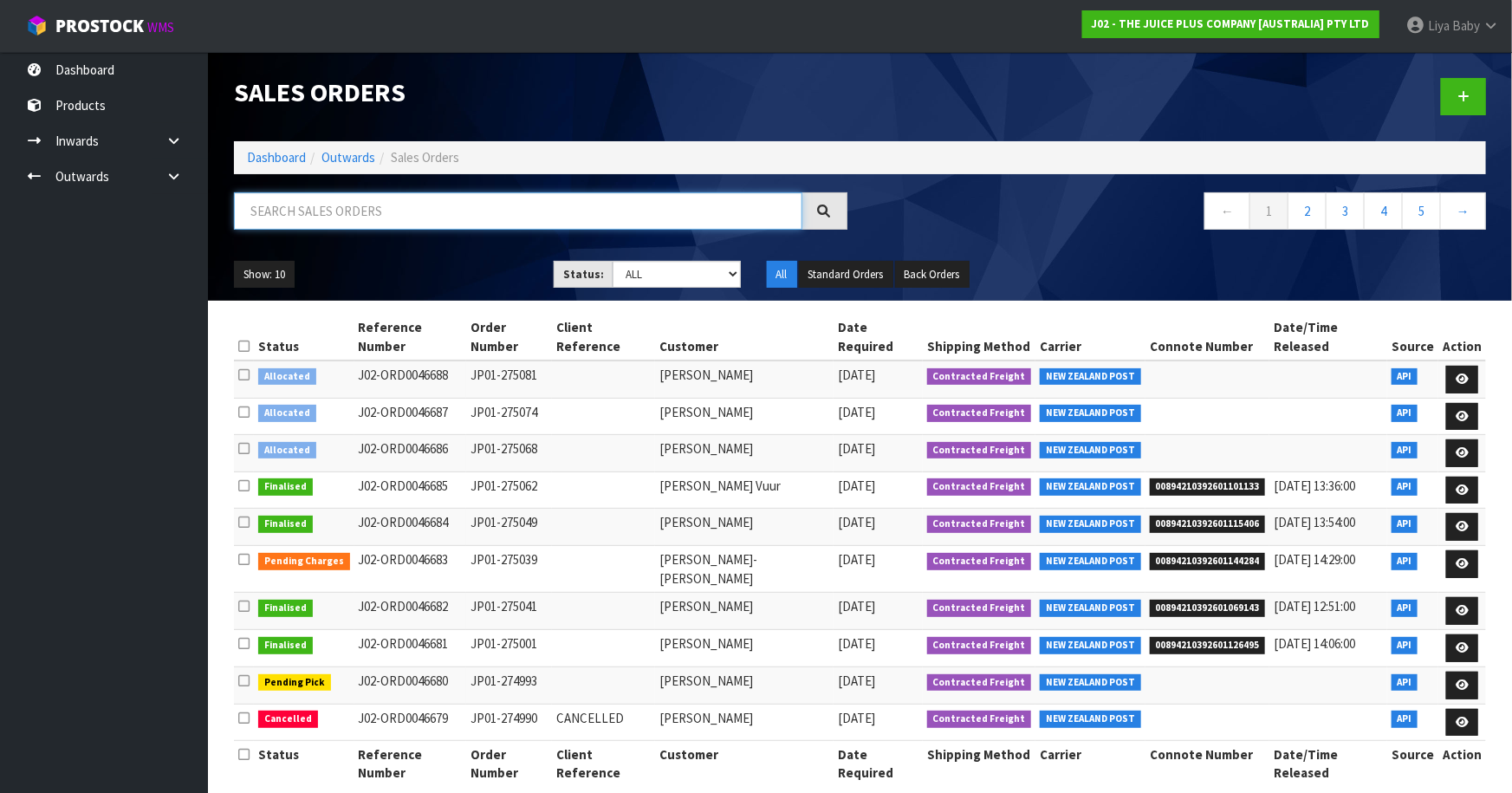
click at [424, 222] on input "text" at bounding box center [518, 211] width 568 height 37
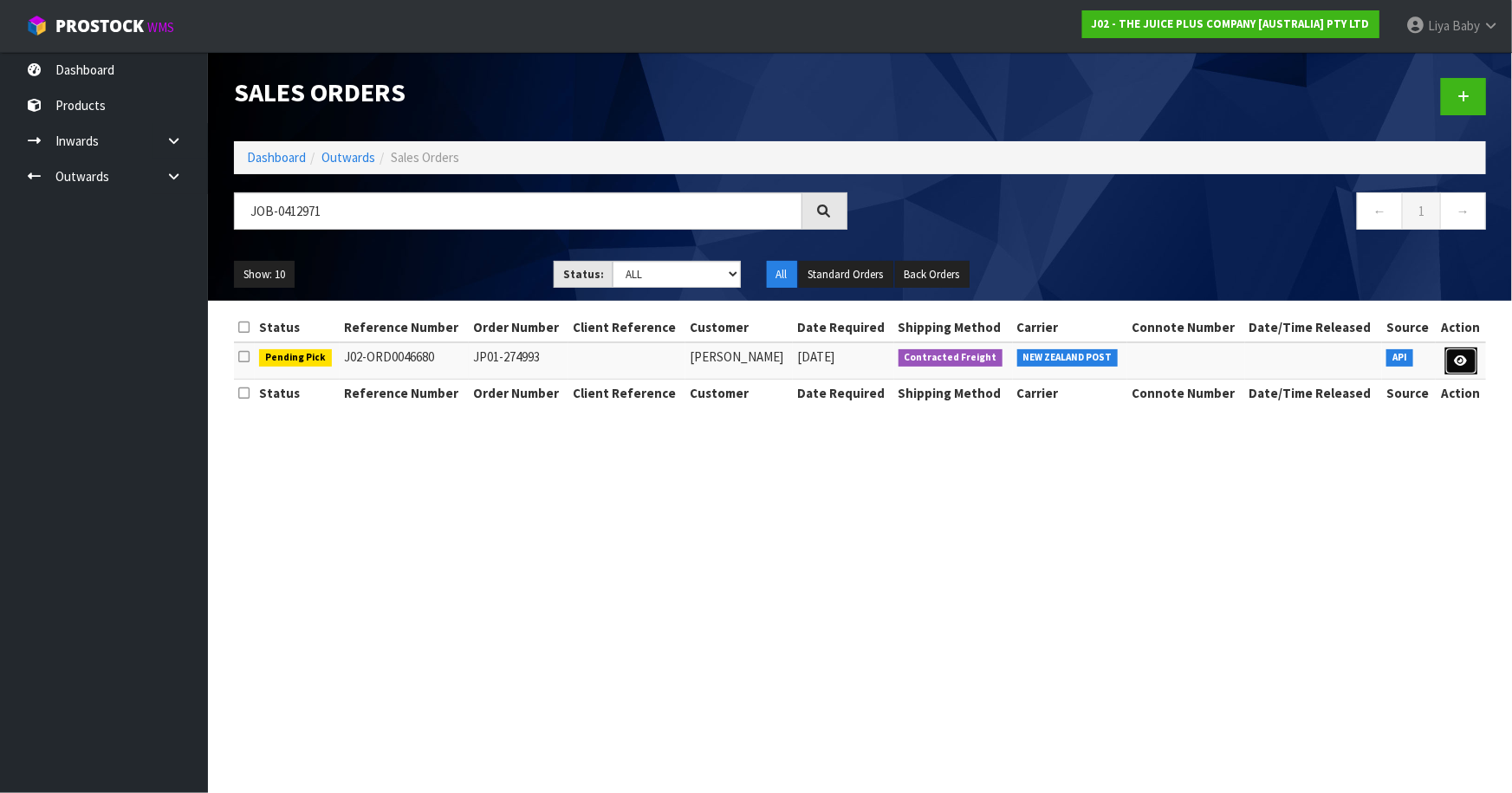
click at [1458, 362] on icon at bounding box center [1461, 361] width 13 height 12
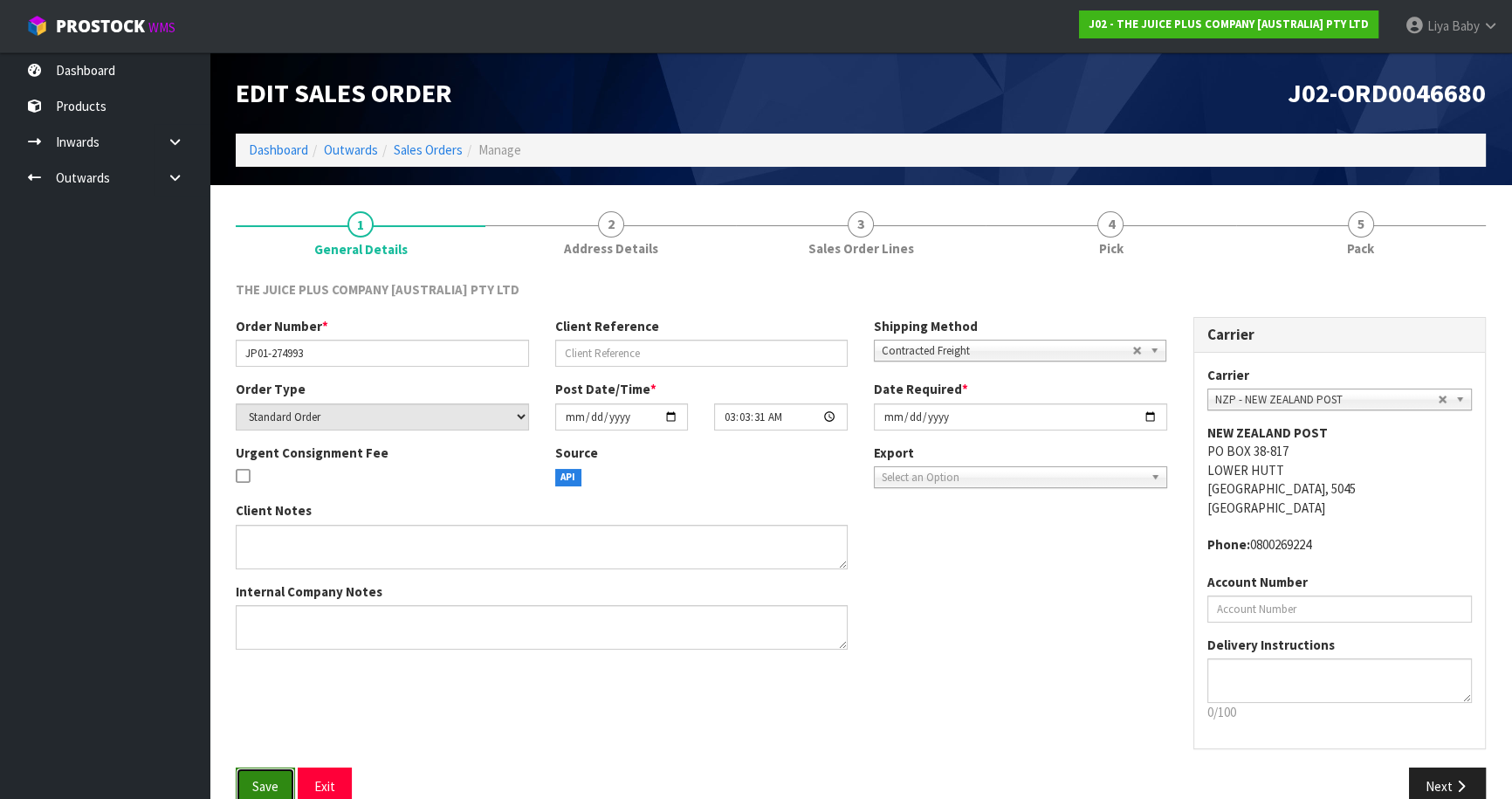
click at [270, 781] on span "Save" at bounding box center [265, 786] width 26 height 17
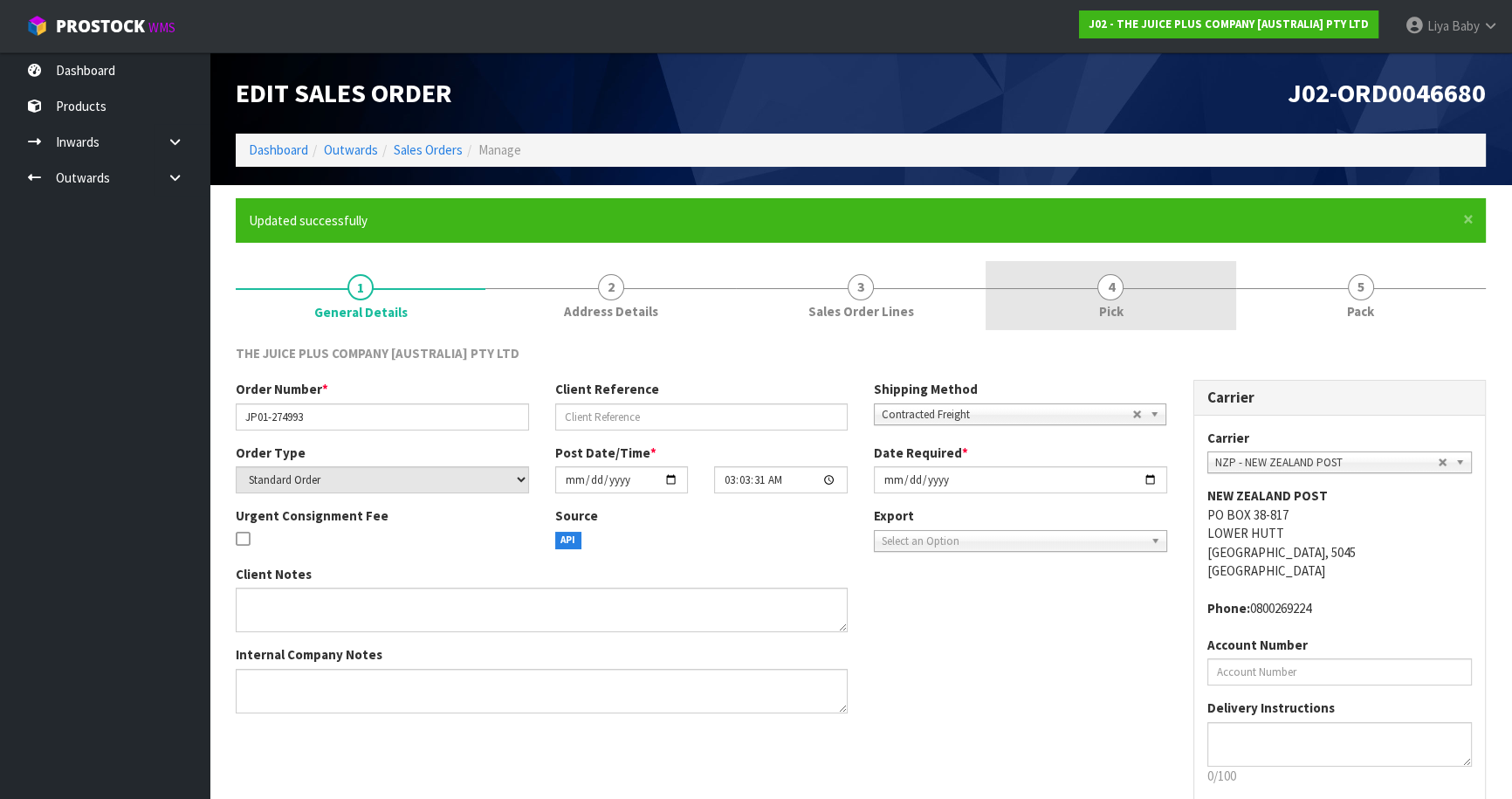
click at [1103, 298] on link "4 Pick" at bounding box center [1110, 295] width 250 height 69
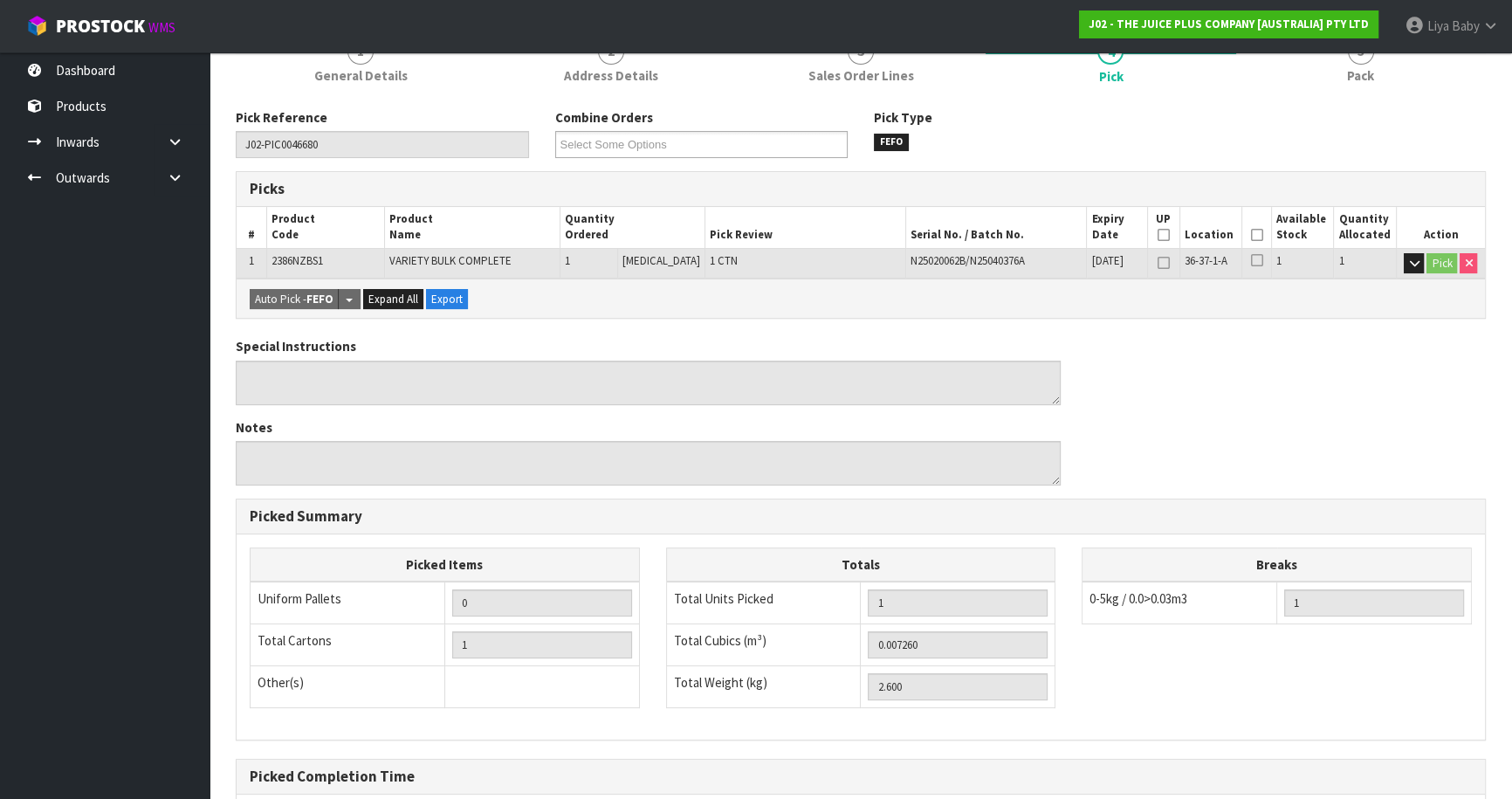
scroll to position [237, 0]
click at [1251, 233] on icon at bounding box center [1256, 233] width 12 height 1
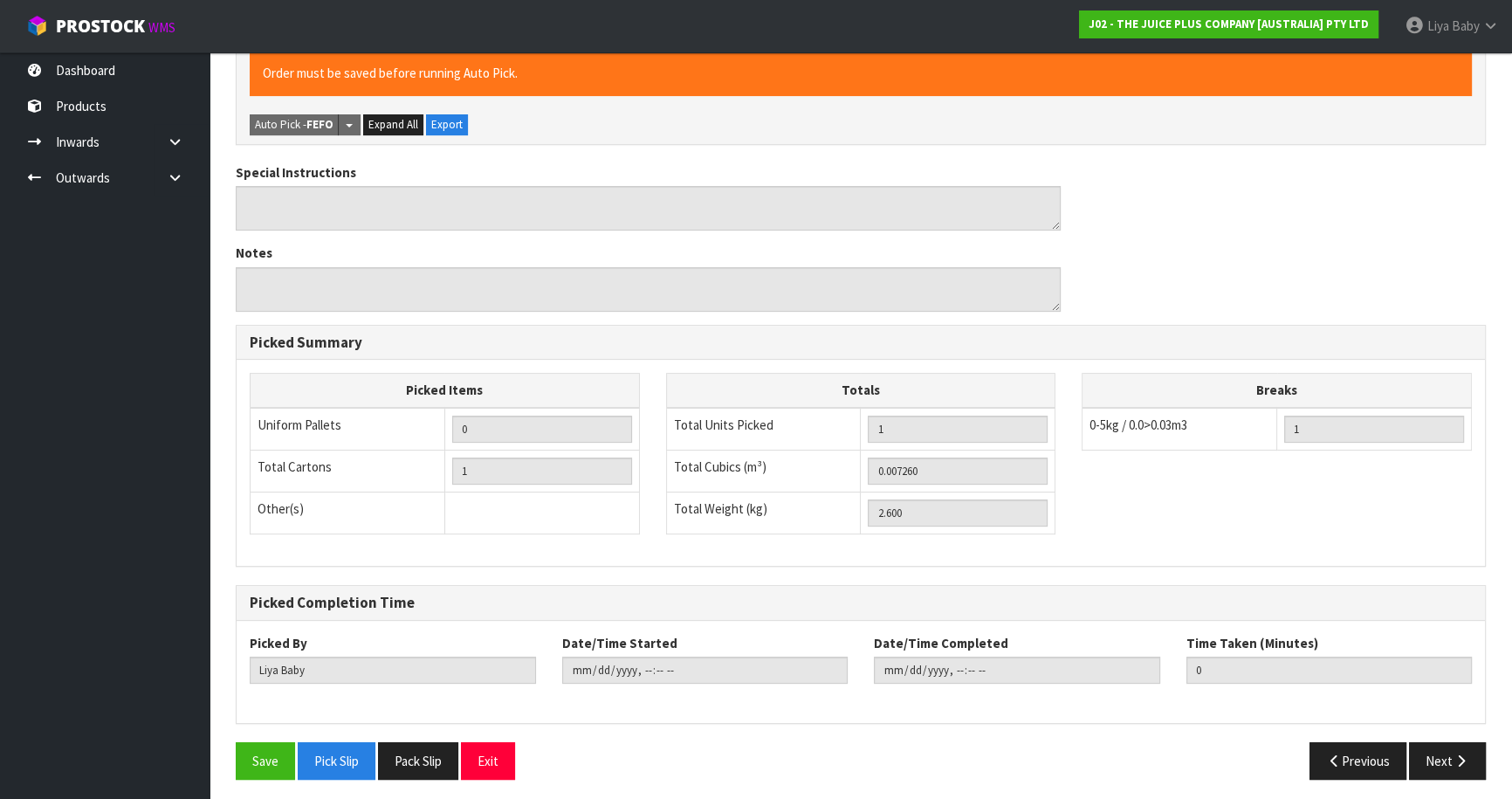
scroll to position [478, 0]
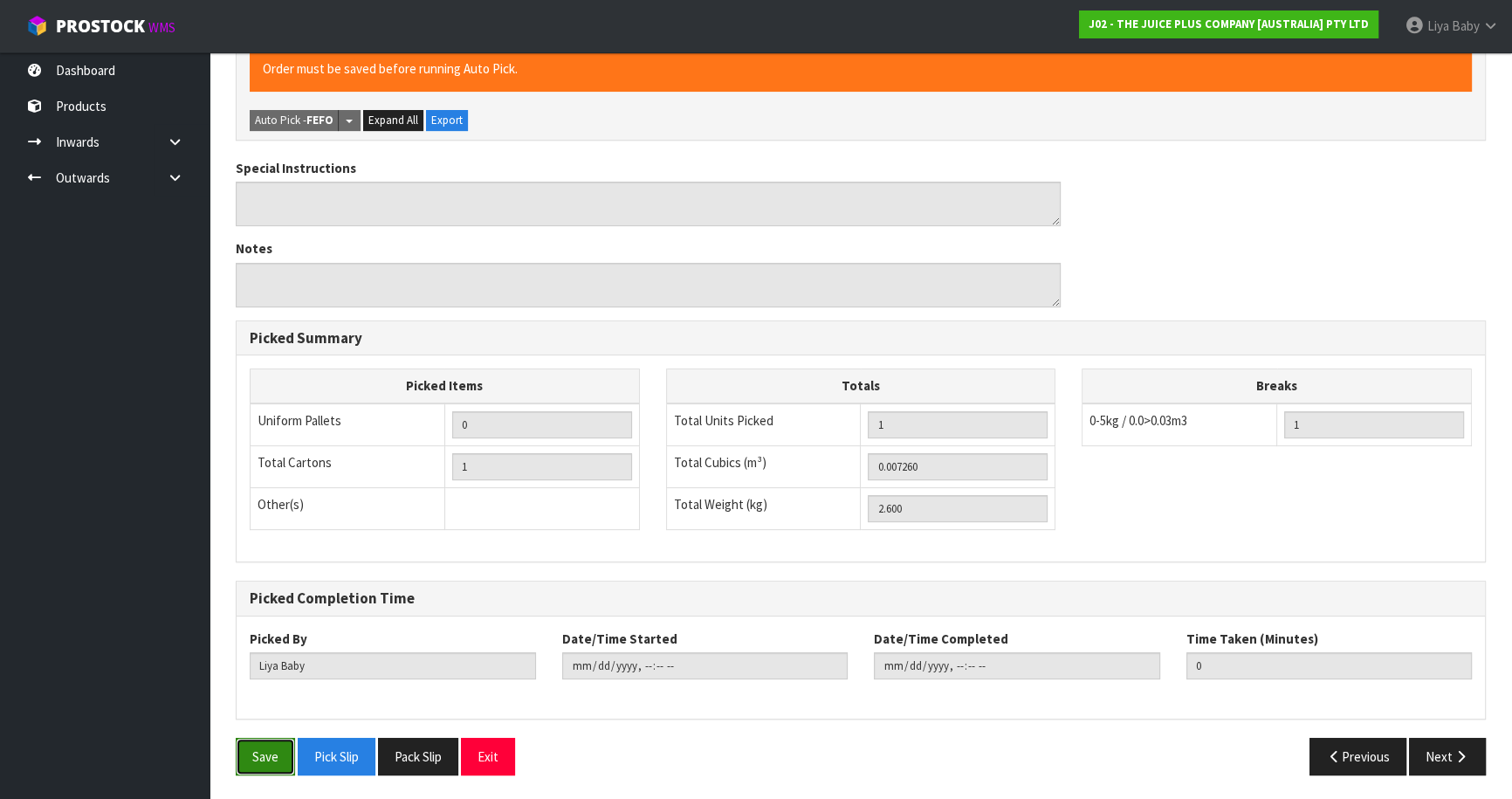
click at [277, 755] on button "Save" at bounding box center [265, 756] width 59 height 37
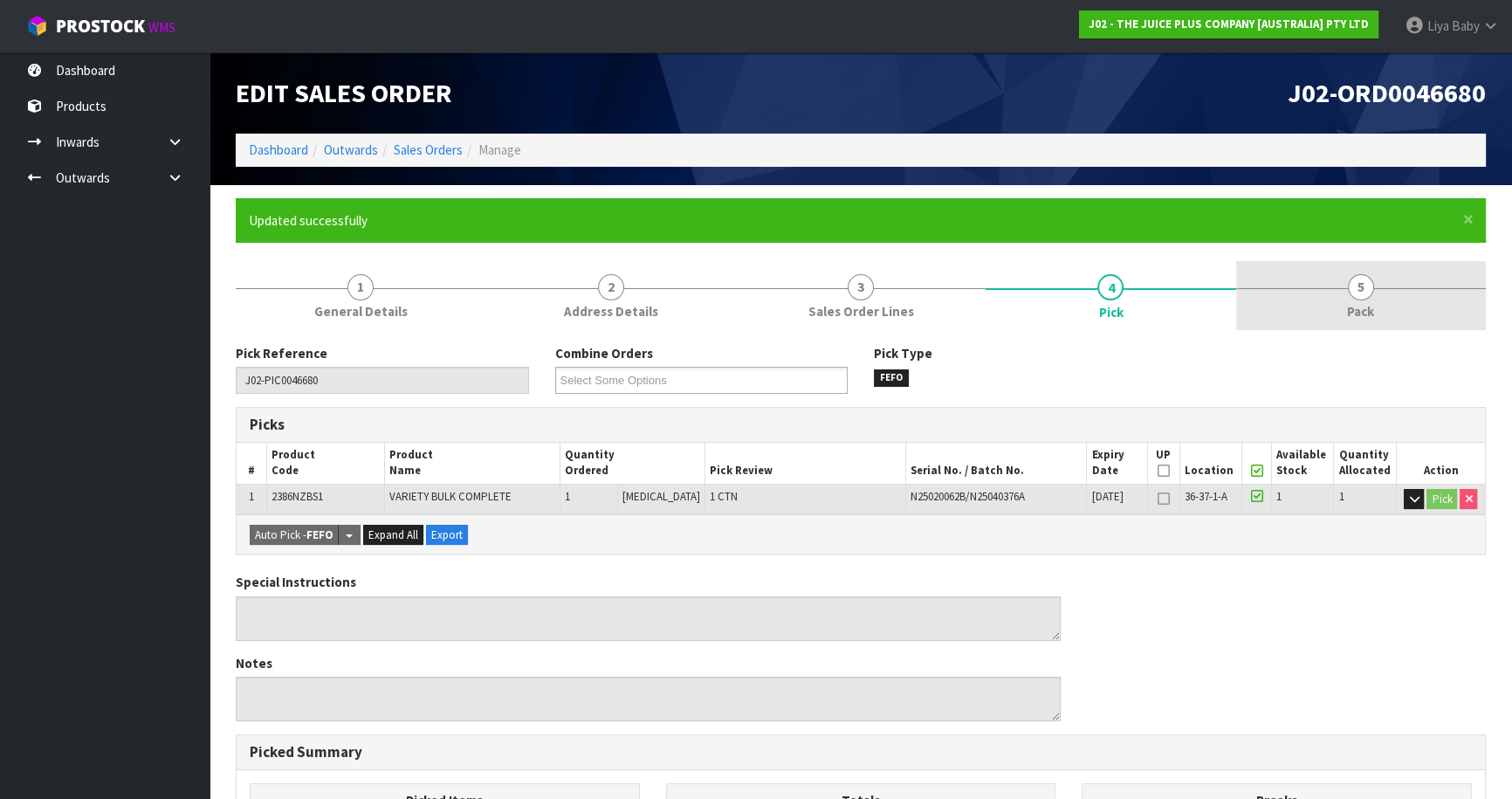
click at [1345, 306] on link "5 Pack" at bounding box center [1361, 295] width 250 height 69
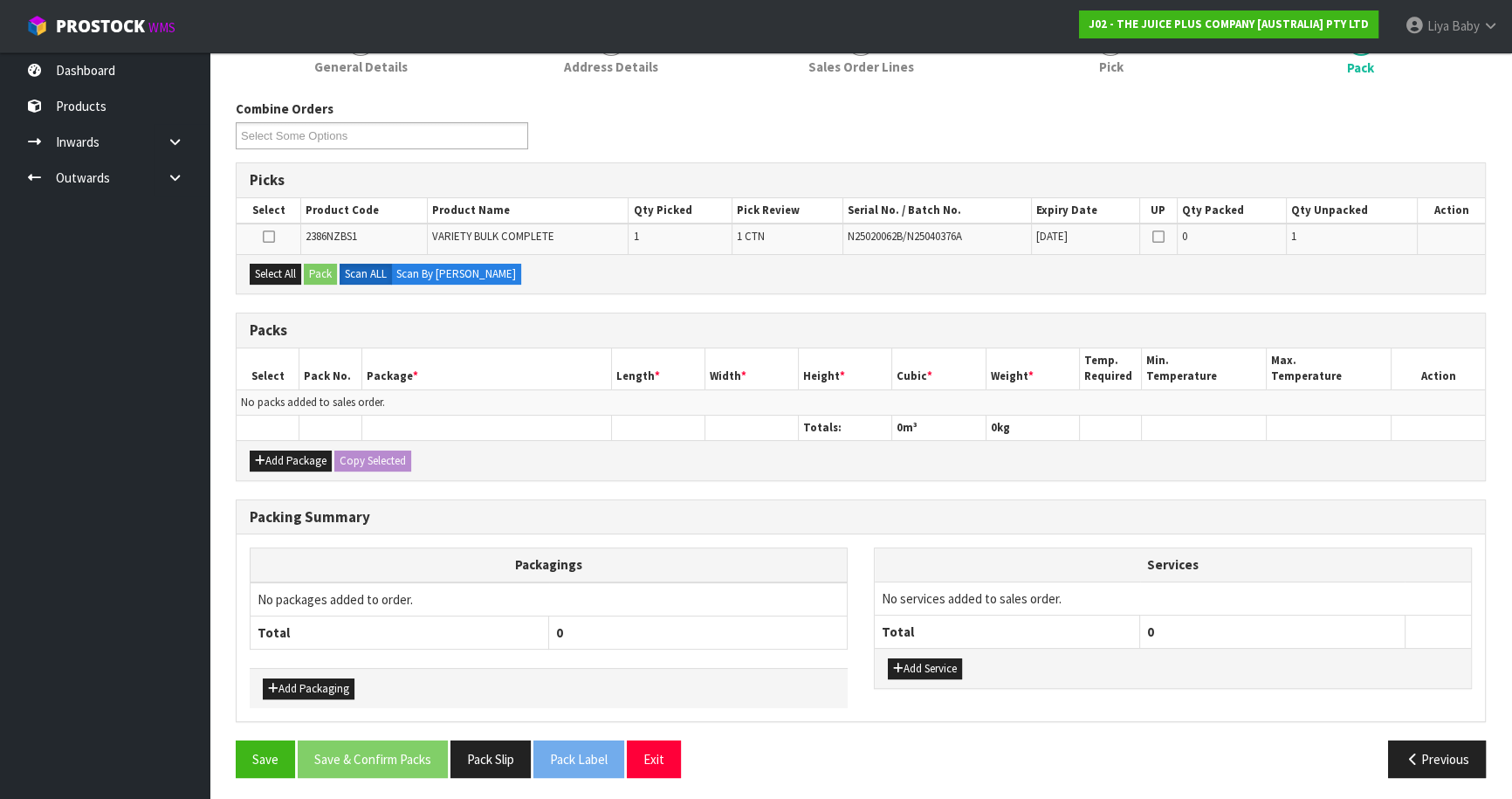
scroll to position [246, 0]
click at [292, 459] on button "Add Package" at bounding box center [291, 460] width 82 height 21
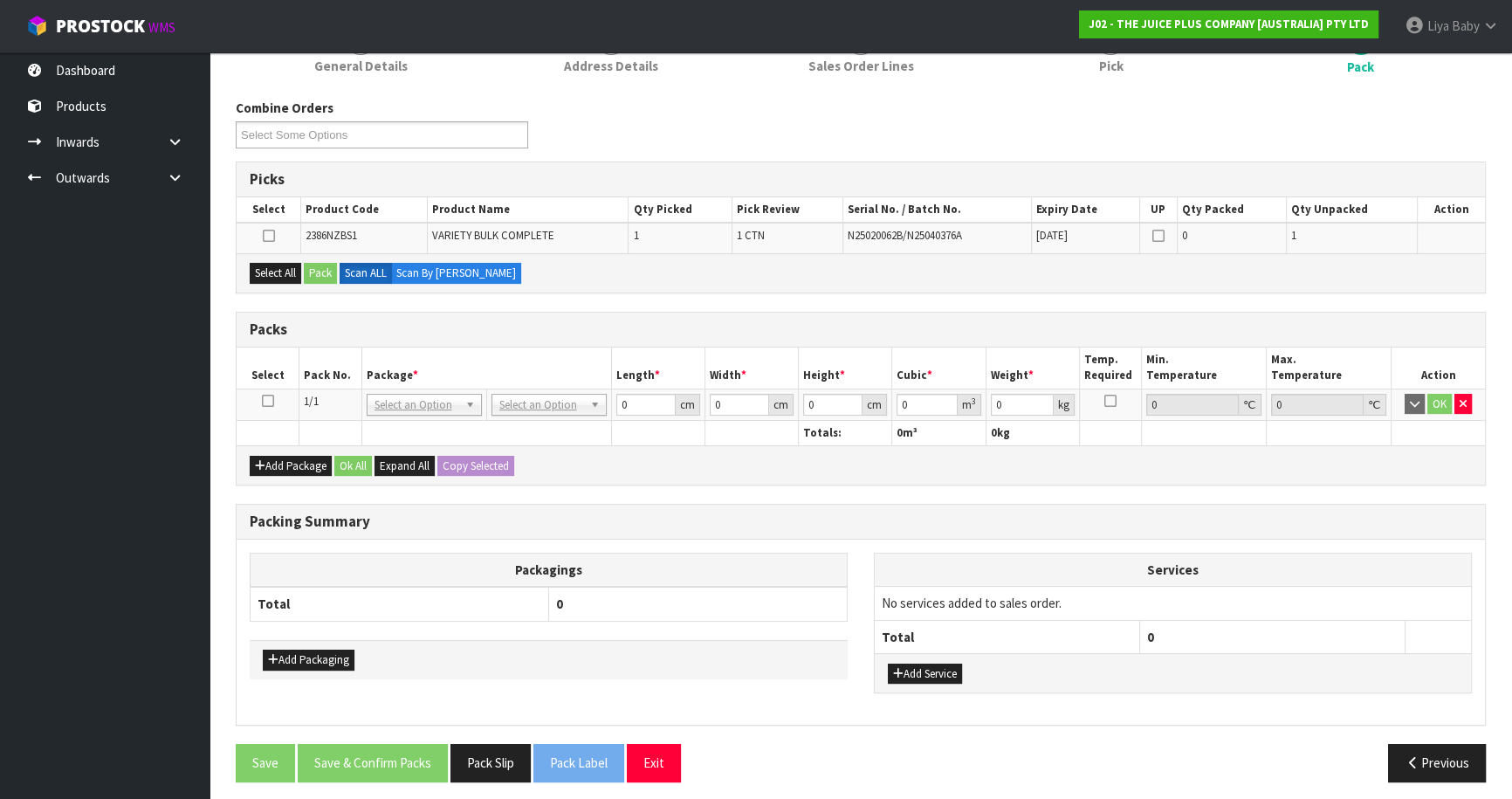
click at [260, 393] on td at bounding box center [268, 404] width 62 height 31
click at [262, 401] on icon at bounding box center [268, 401] width 12 height 1
click at [263, 270] on button "Select All" at bounding box center [276, 272] width 52 height 21
click at [328, 269] on button "Pack" at bounding box center [320, 272] width 33 height 21
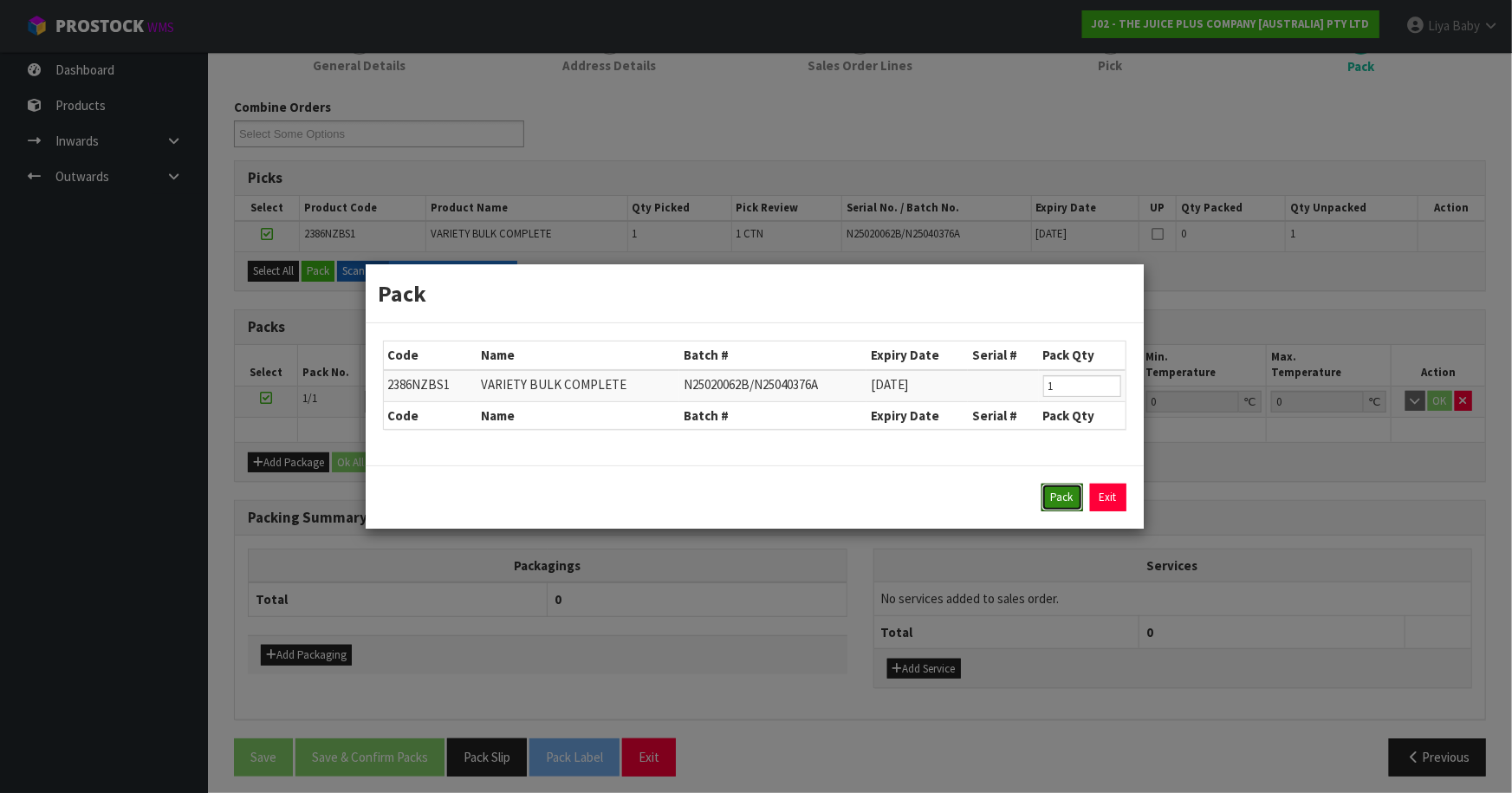
drag, startPoint x: 1062, startPoint y: 494, endPoint x: 1042, endPoint y: 494, distance: 20.0
click at [1063, 494] on button "Pack" at bounding box center [1062, 497] width 42 height 27
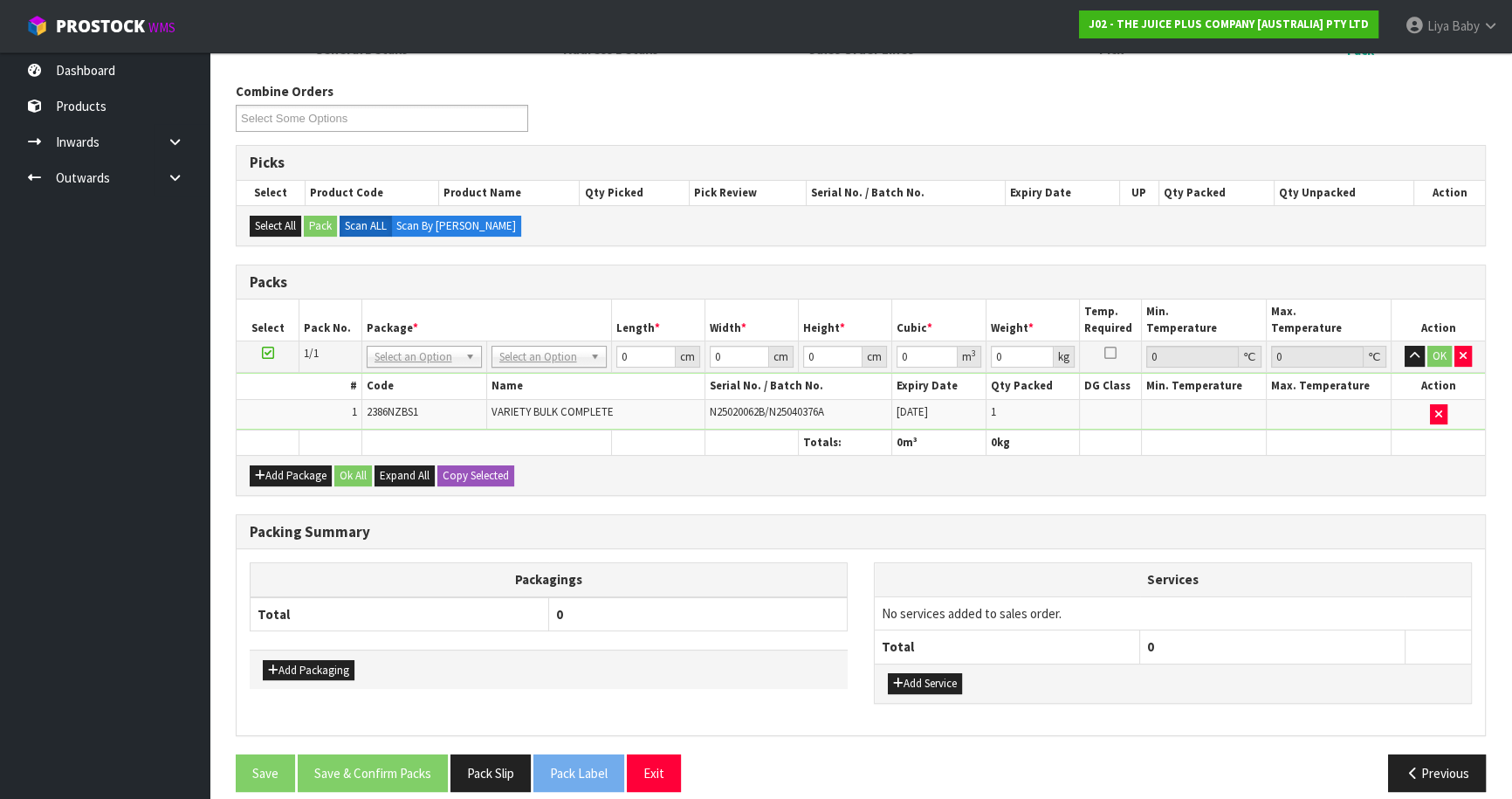
scroll to position [277, 0]
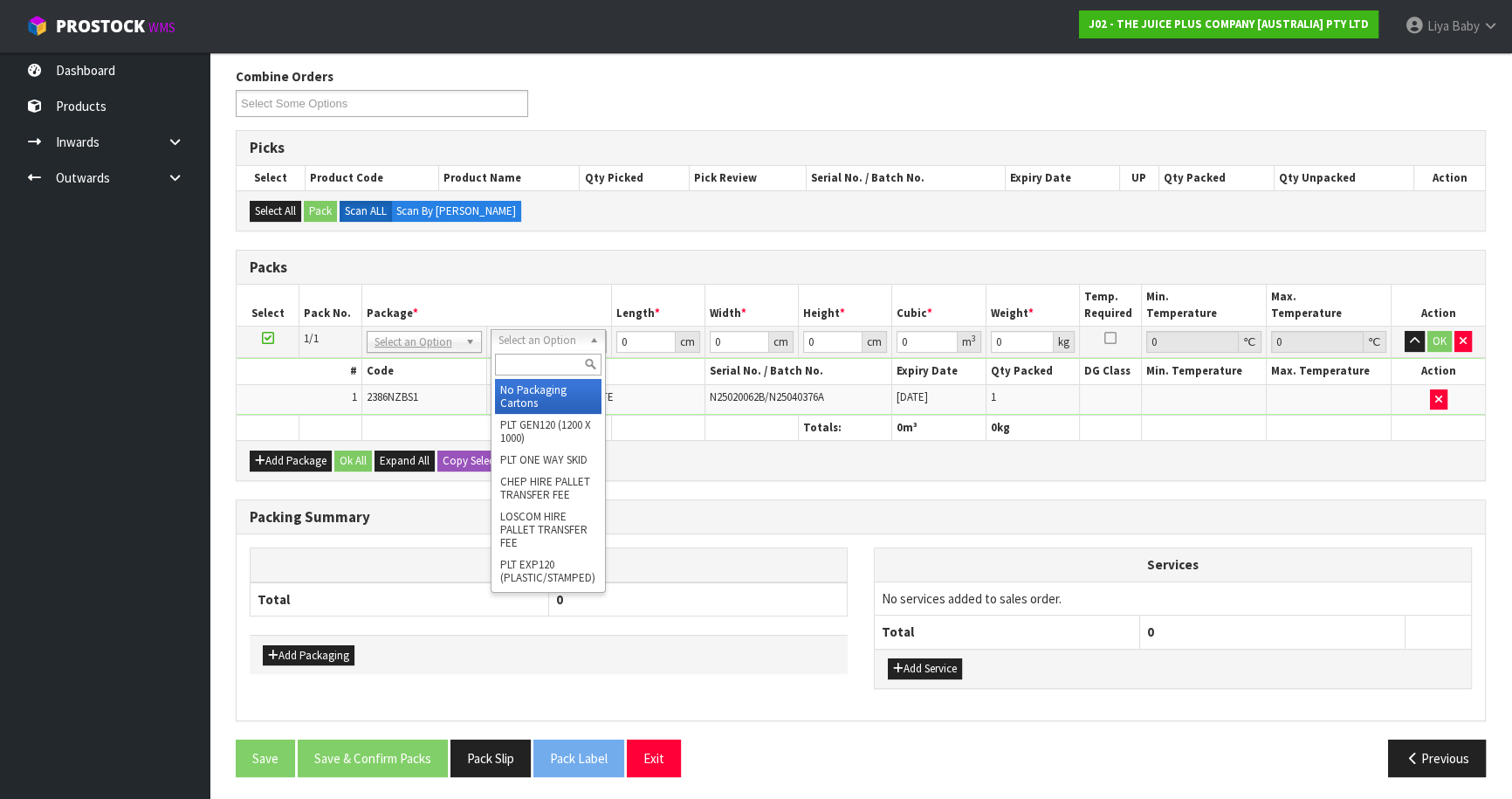
click at [533, 361] on input "text" at bounding box center [547, 364] width 106 height 21
drag, startPoint x: 533, startPoint y: 401, endPoint x: 543, endPoint y: 391, distance: 14.1
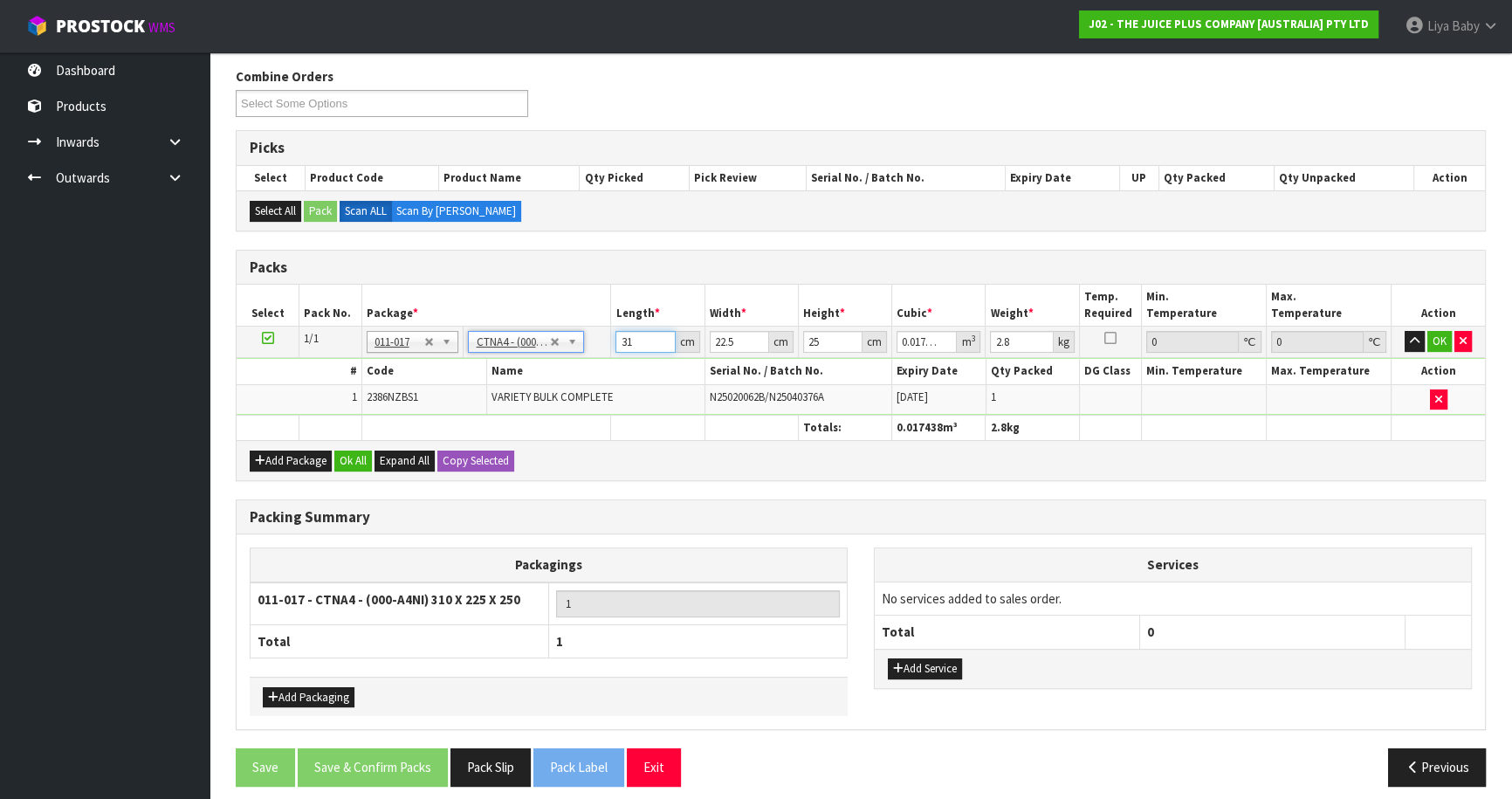
click at [643, 337] on input "31" at bounding box center [644, 342] width 59 height 21
click at [346, 451] on button "Ok All" at bounding box center [353, 461] width 37 height 21
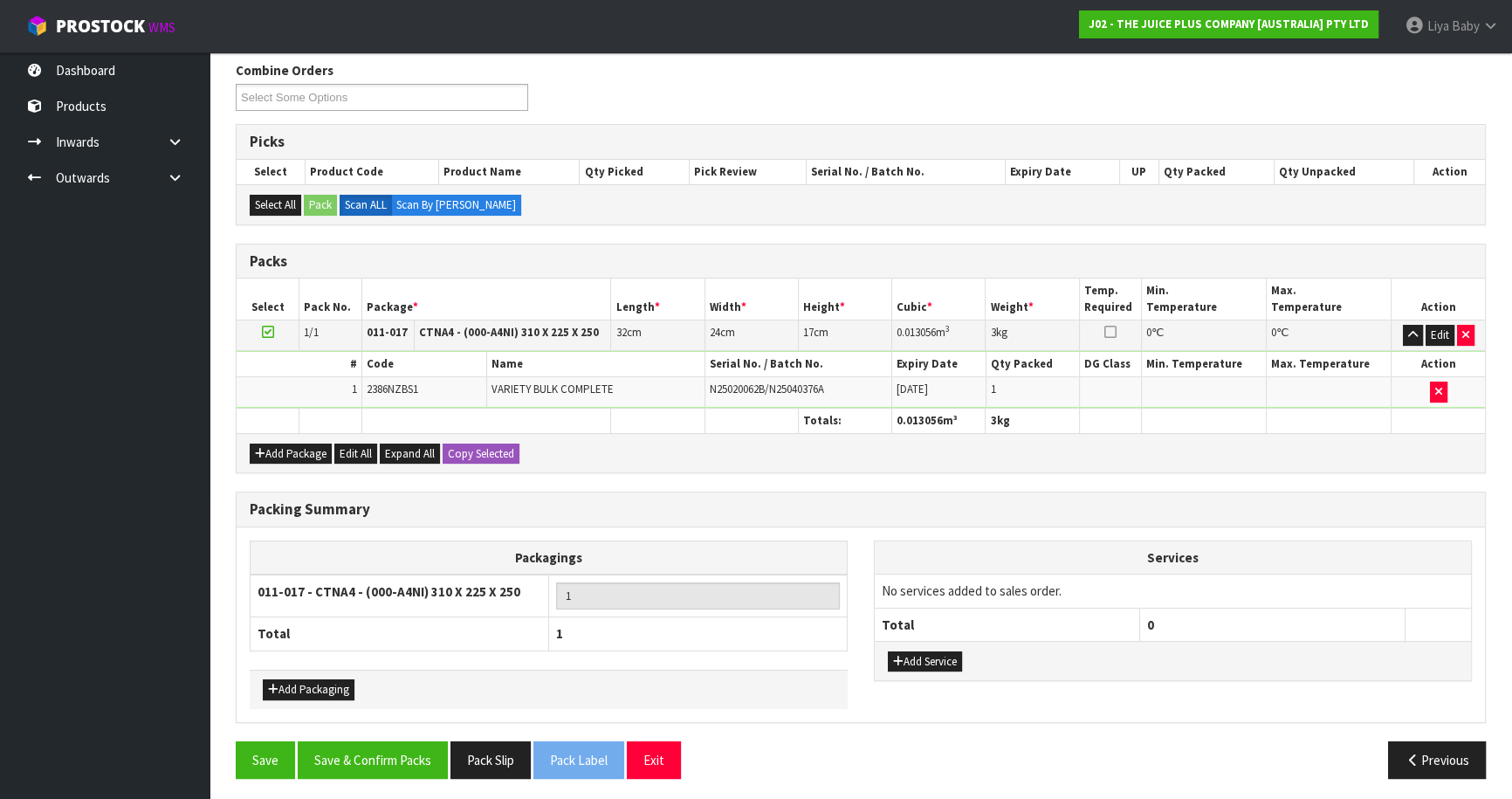
scroll to position [285, 0]
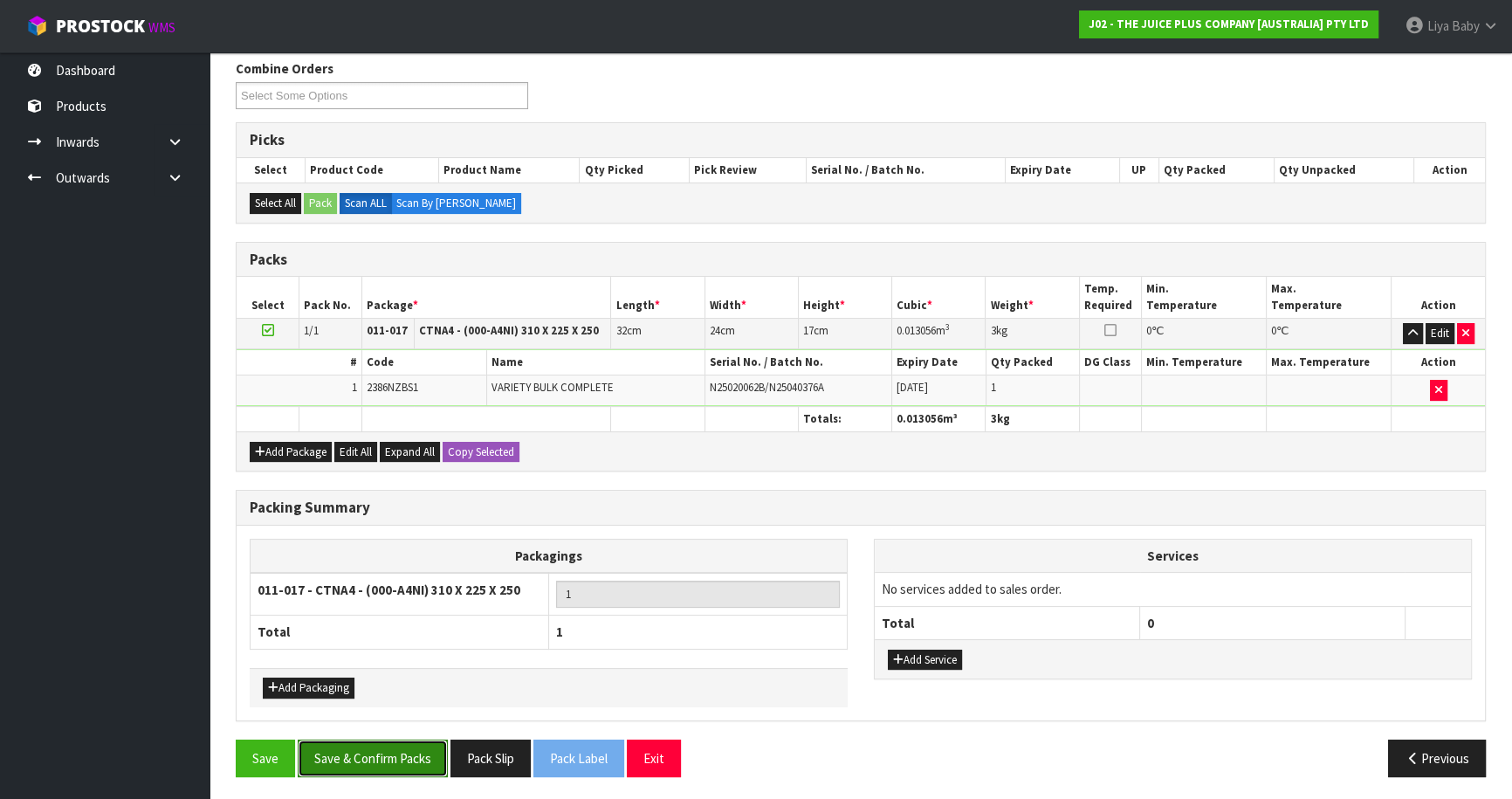
click at [344, 759] on button "Save & Confirm Packs" at bounding box center [372, 758] width 150 height 37
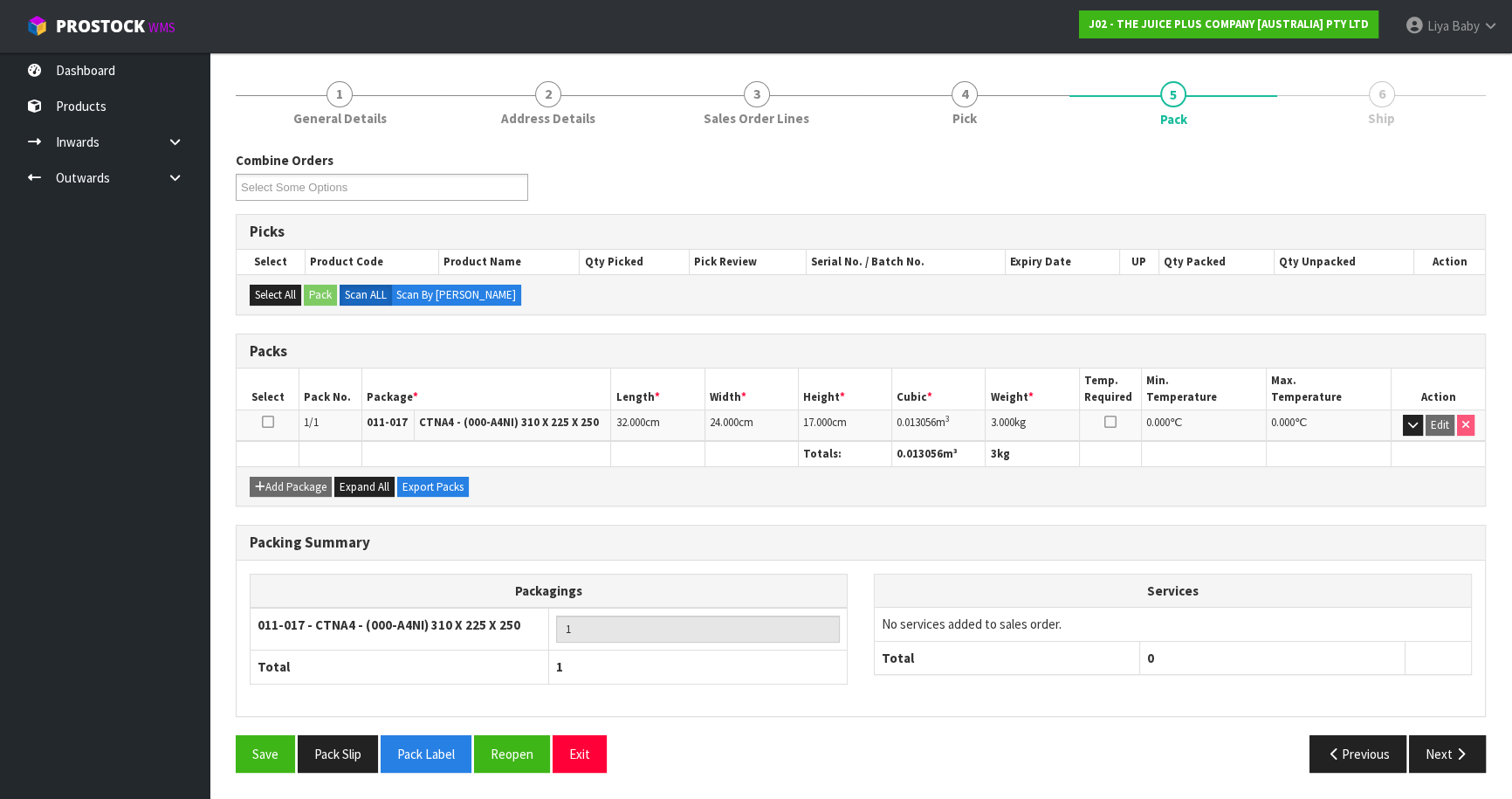
scroll to position [190, 0]
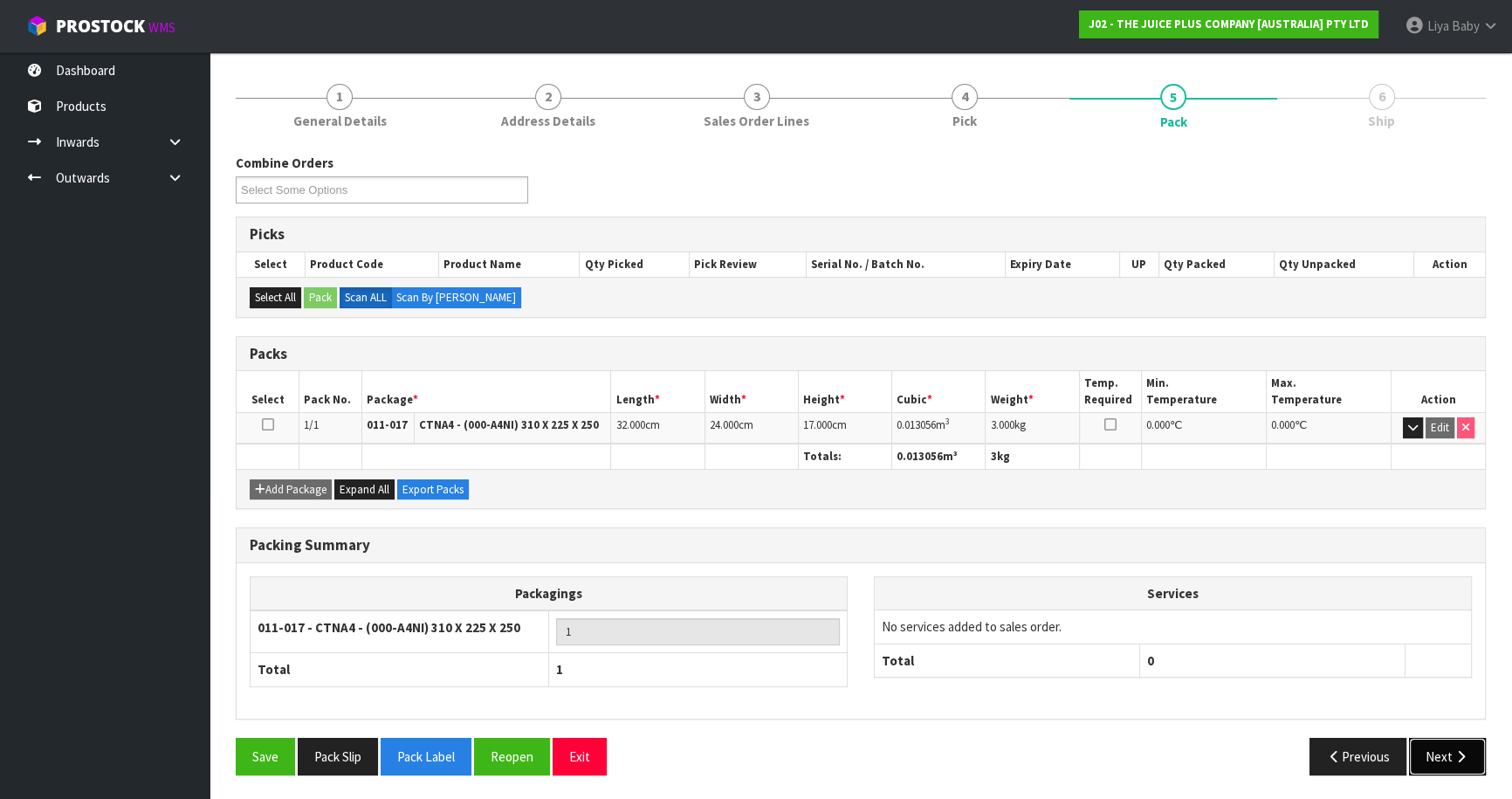
click at [1435, 750] on button "Next" at bounding box center [1447, 756] width 77 height 37
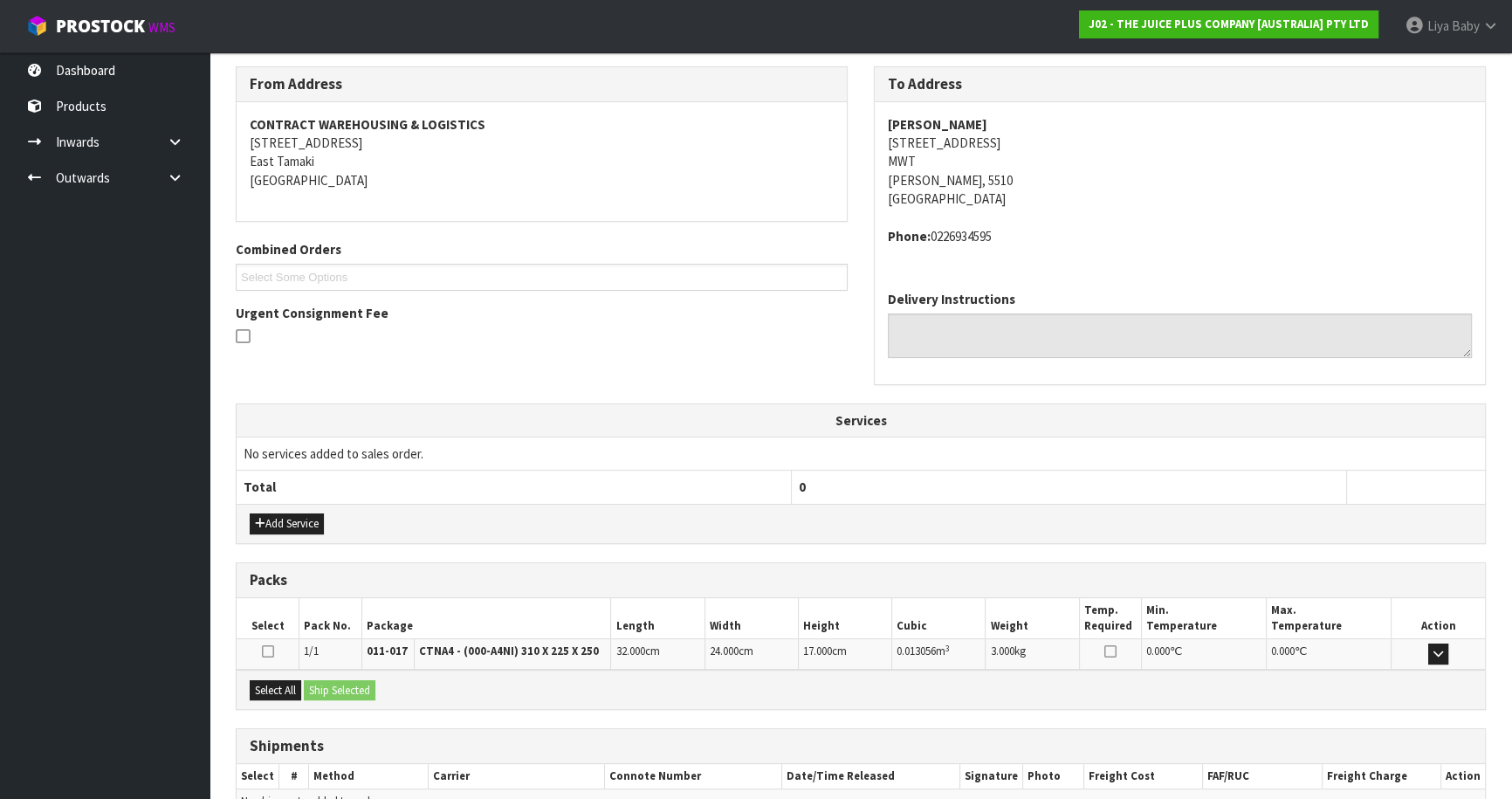
scroll to position [374, 0]
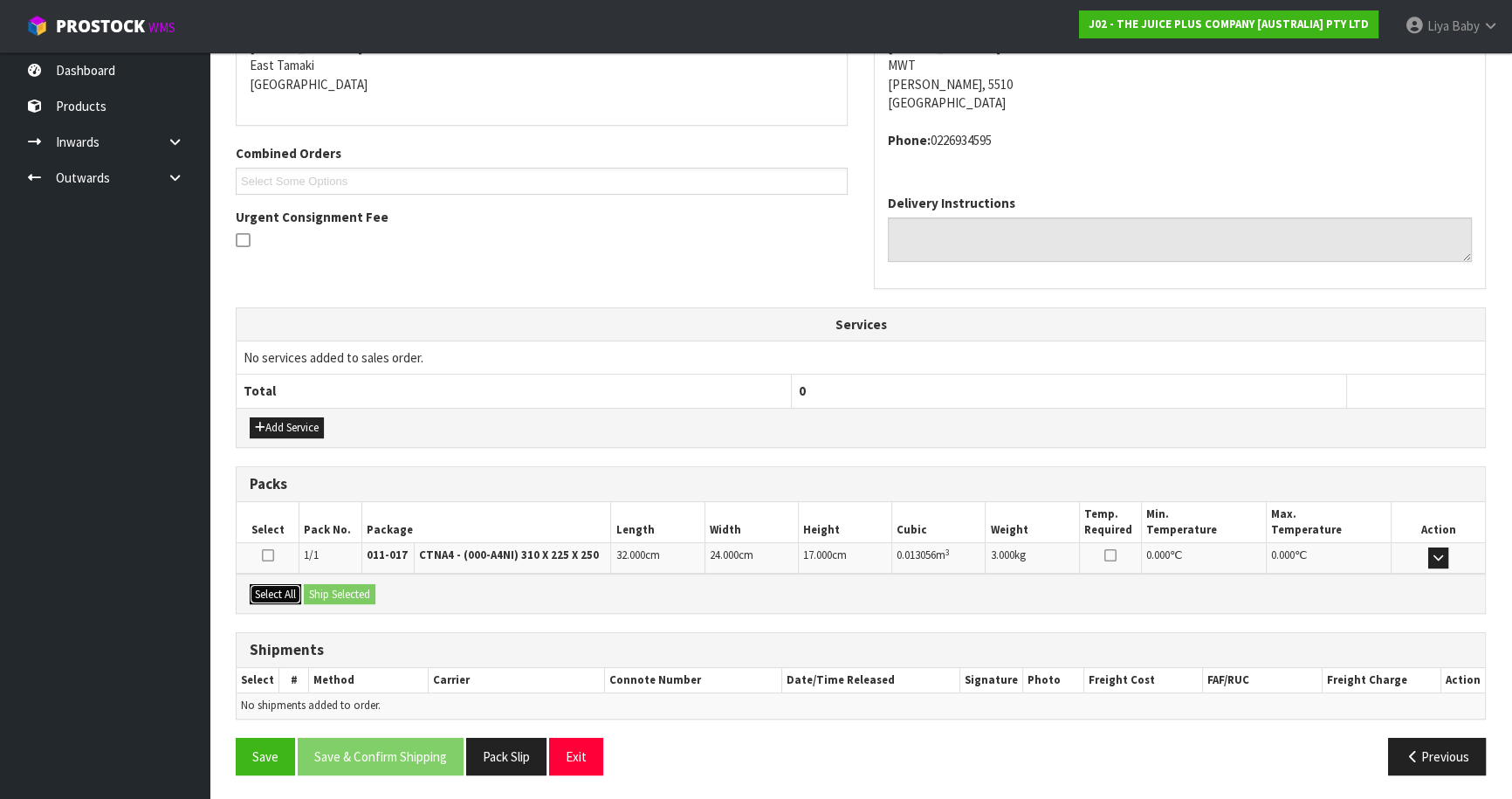
click at [261, 594] on button "Select All" at bounding box center [276, 594] width 52 height 21
drag, startPoint x: 367, startPoint y: 585, endPoint x: 308, endPoint y: 605, distance: 62.3
click at [367, 586] on button "Ship Selected" at bounding box center [339, 594] width 71 height 21
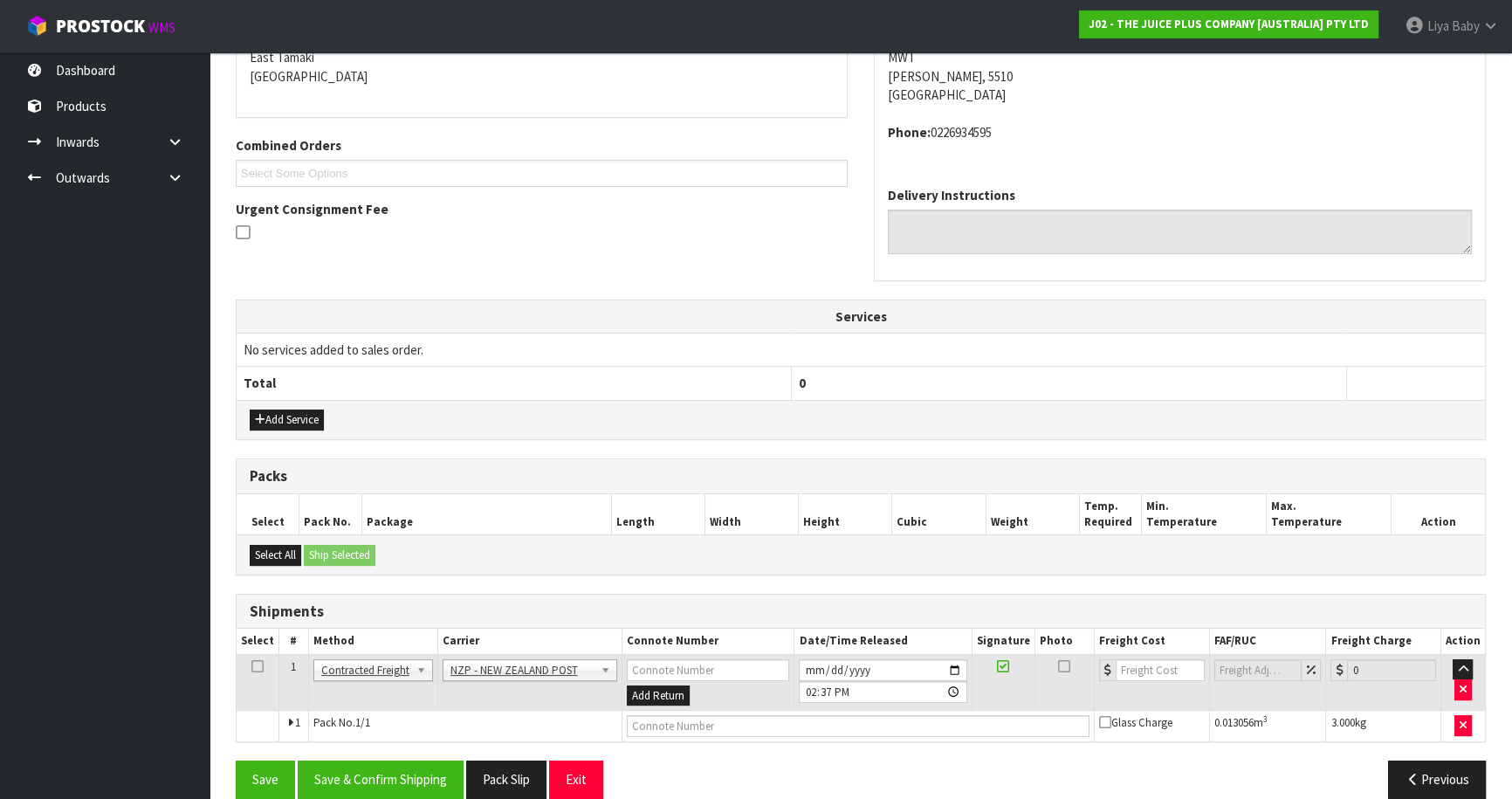
scroll to position [404, 0]
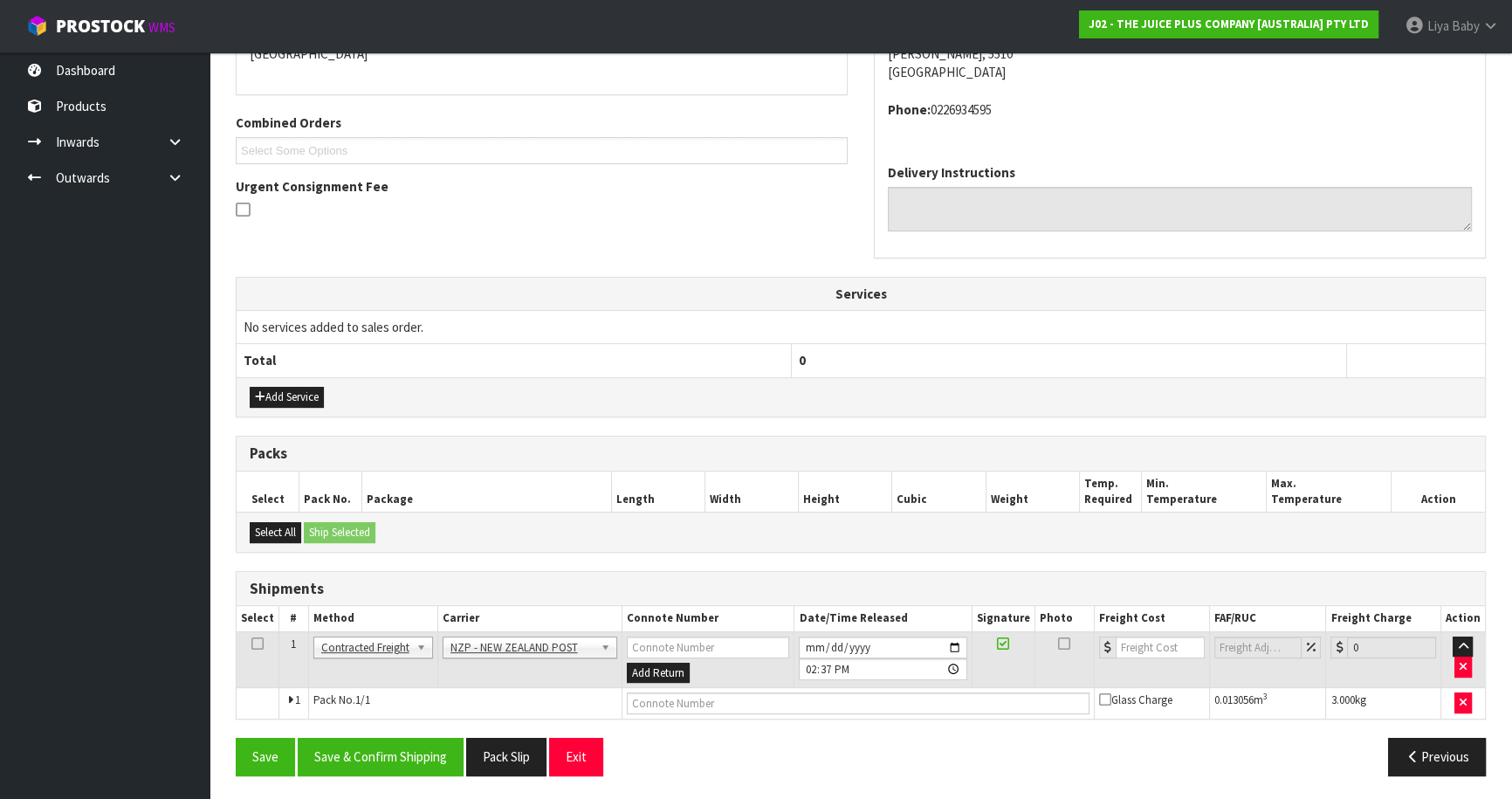
click at [262, 637] on td at bounding box center [258, 660] width 43 height 57
click at [257, 644] on icon at bounding box center [258, 644] width 12 height 1
click at [410, 751] on button "Save & Confirm Shipping" at bounding box center [380, 756] width 166 height 37
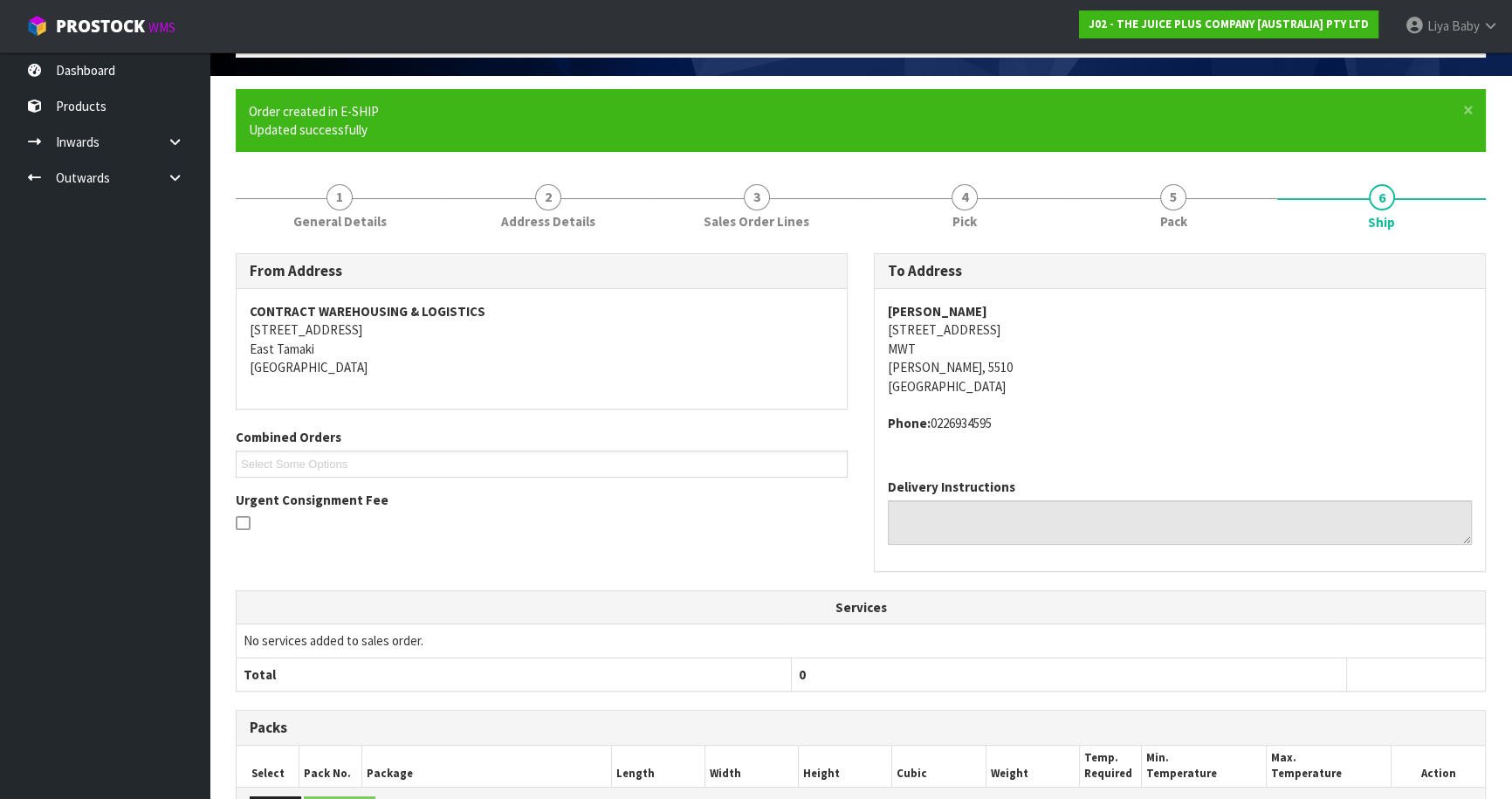
scroll to position [379, 0]
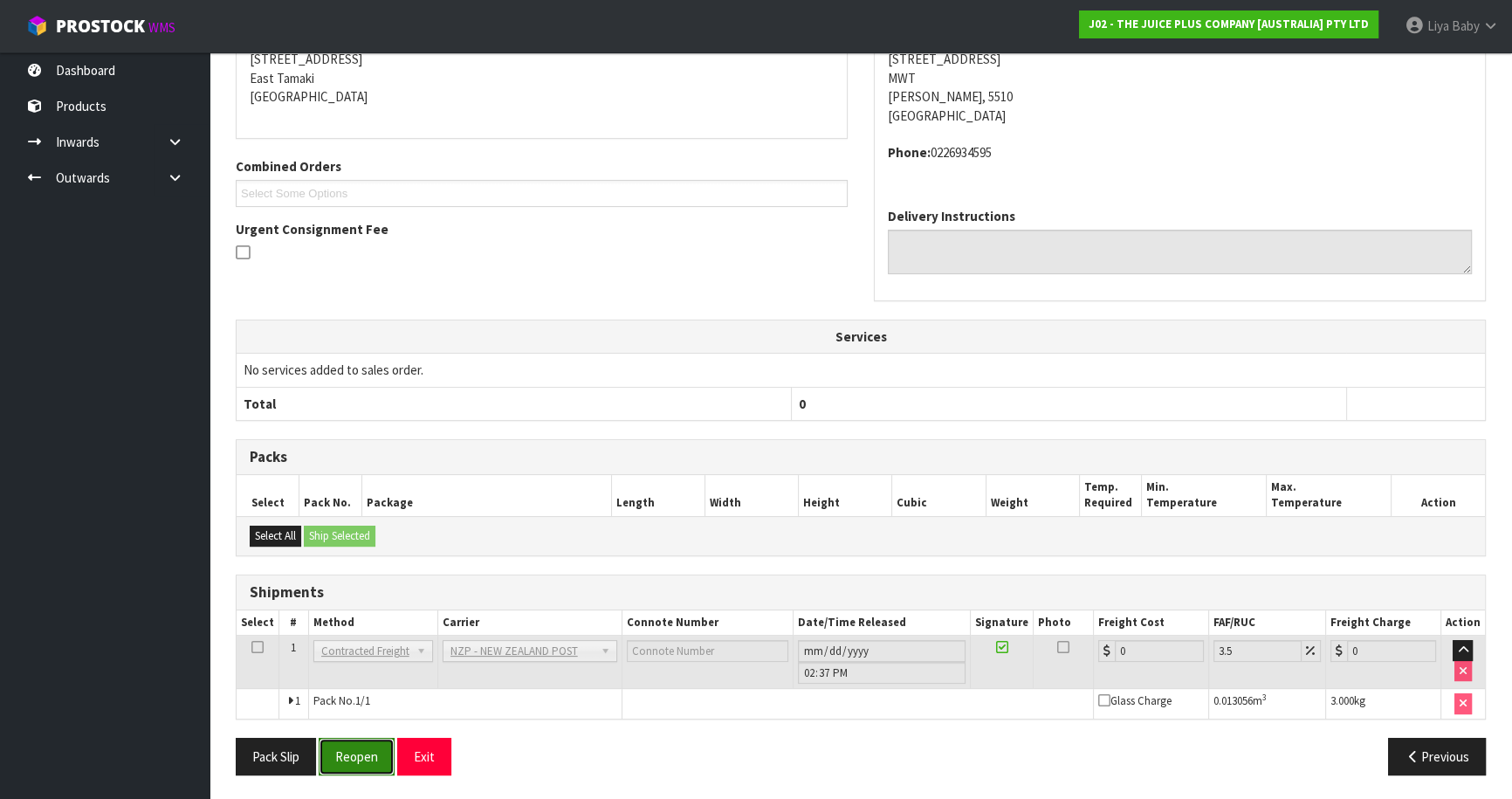
click at [363, 740] on button "Reopen" at bounding box center [356, 756] width 76 height 37
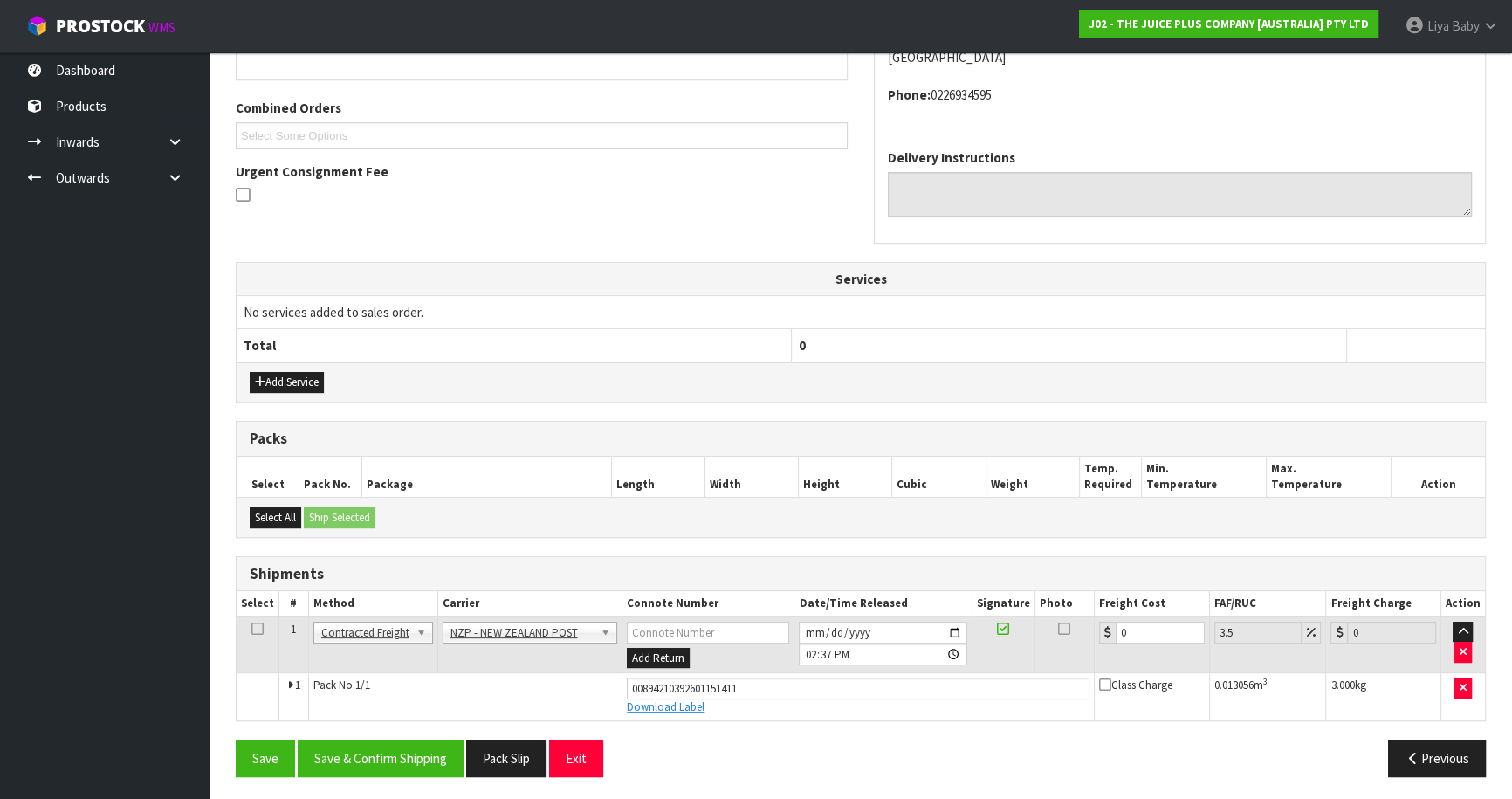
scroll to position [420, 0]
click at [1139, 631] on input "0" at bounding box center [1160, 631] width 89 height 21
click at [252, 628] on icon at bounding box center [258, 628] width 12 height 1
click at [365, 751] on button "Save & Confirm Shipping" at bounding box center [380, 757] width 166 height 37
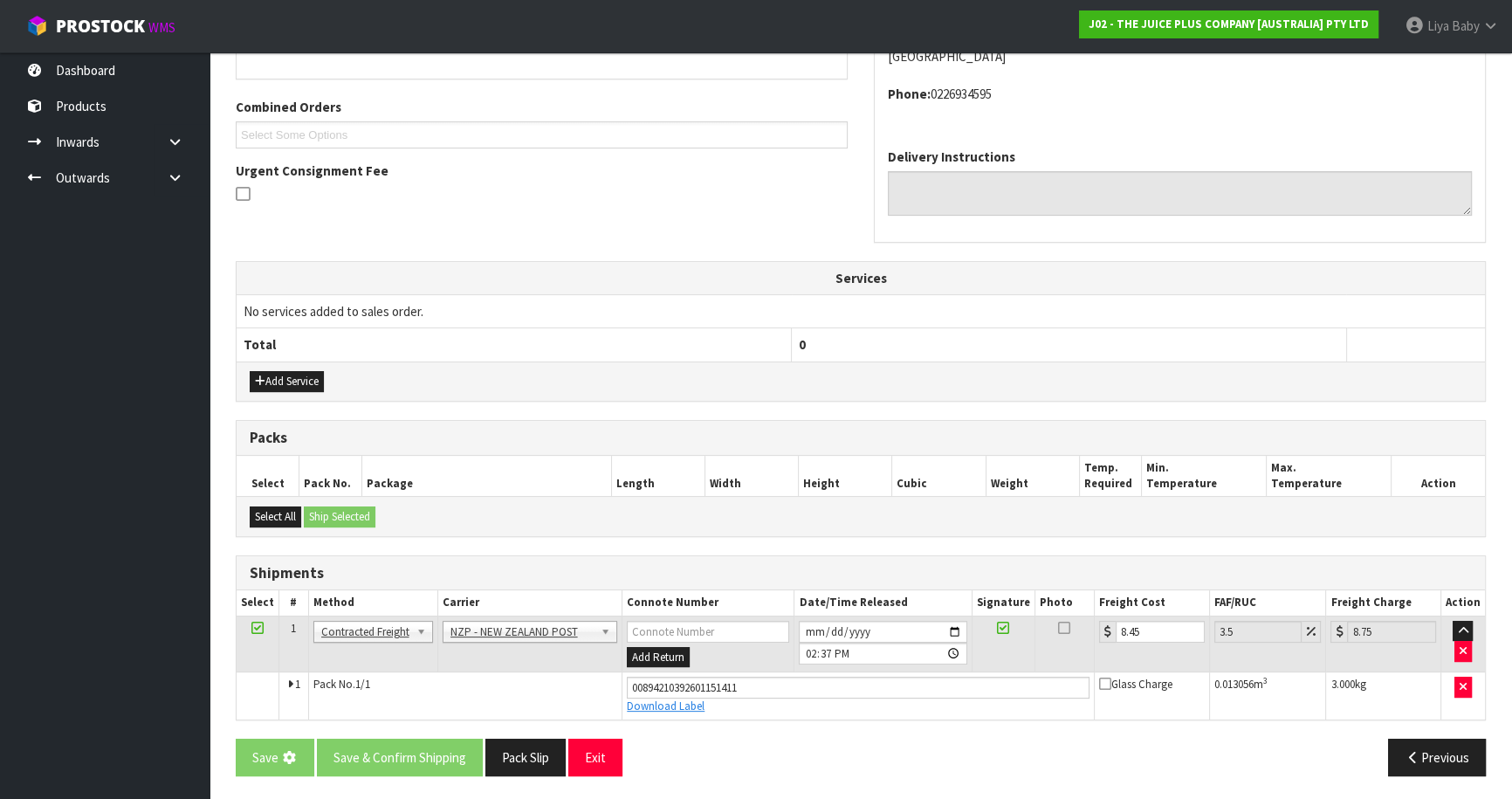
scroll to position [0, 0]
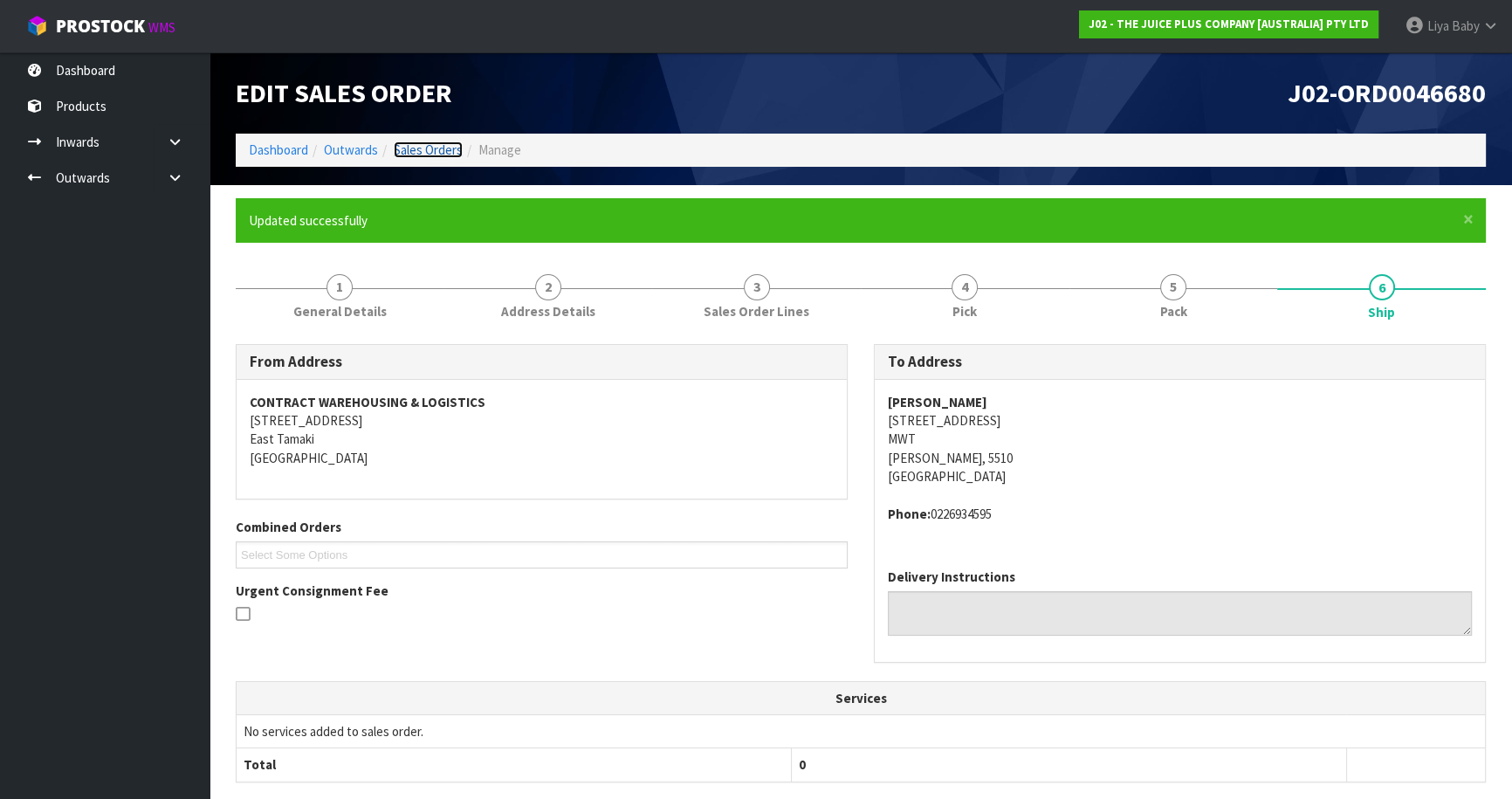
click at [425, 155] on link "Sales Orders" at bounding box center [428, 149] width 69 height 17
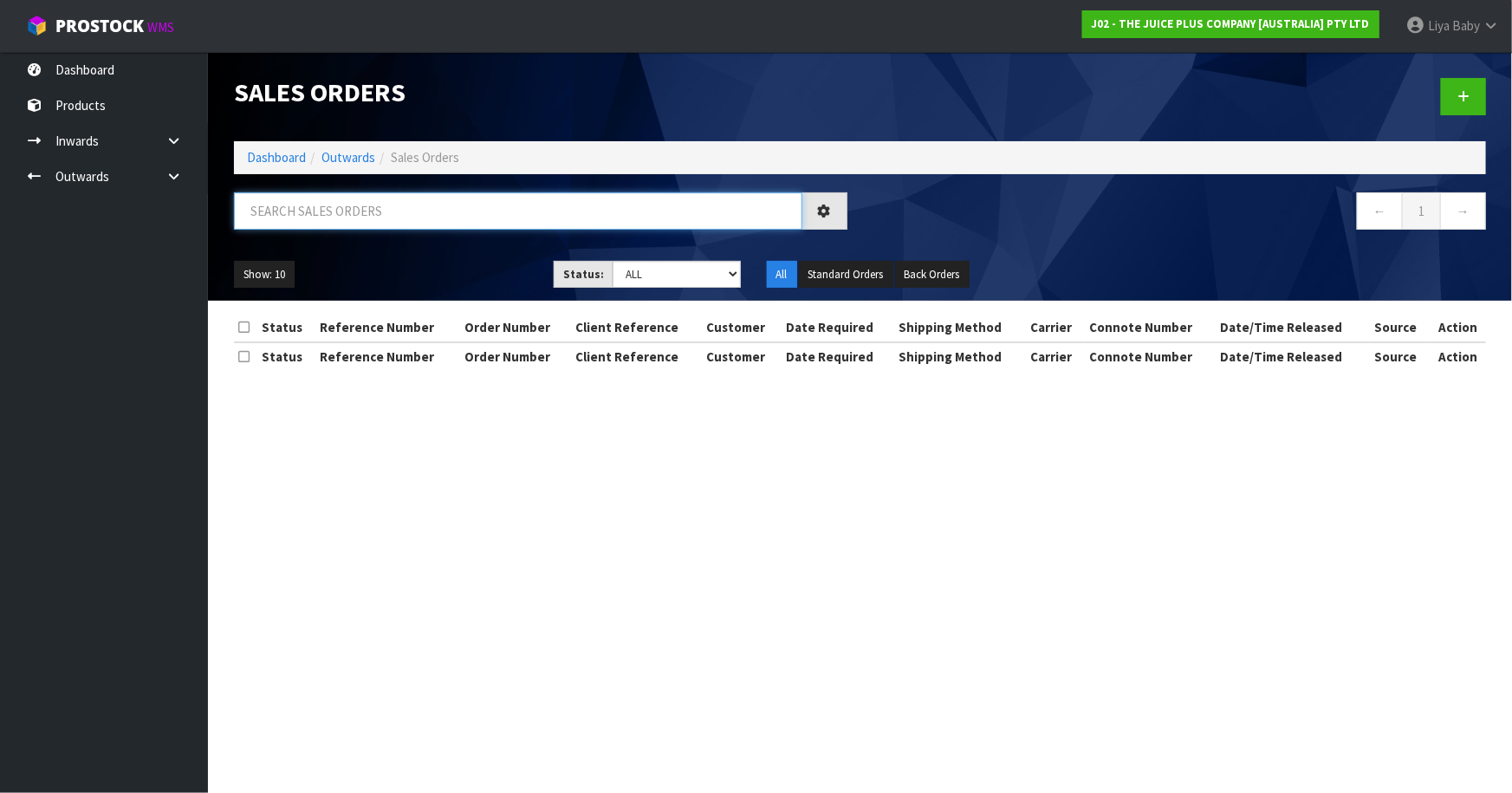
click at [389, 217] on input "text" at bounding box center [518, 211] width 568 height 37
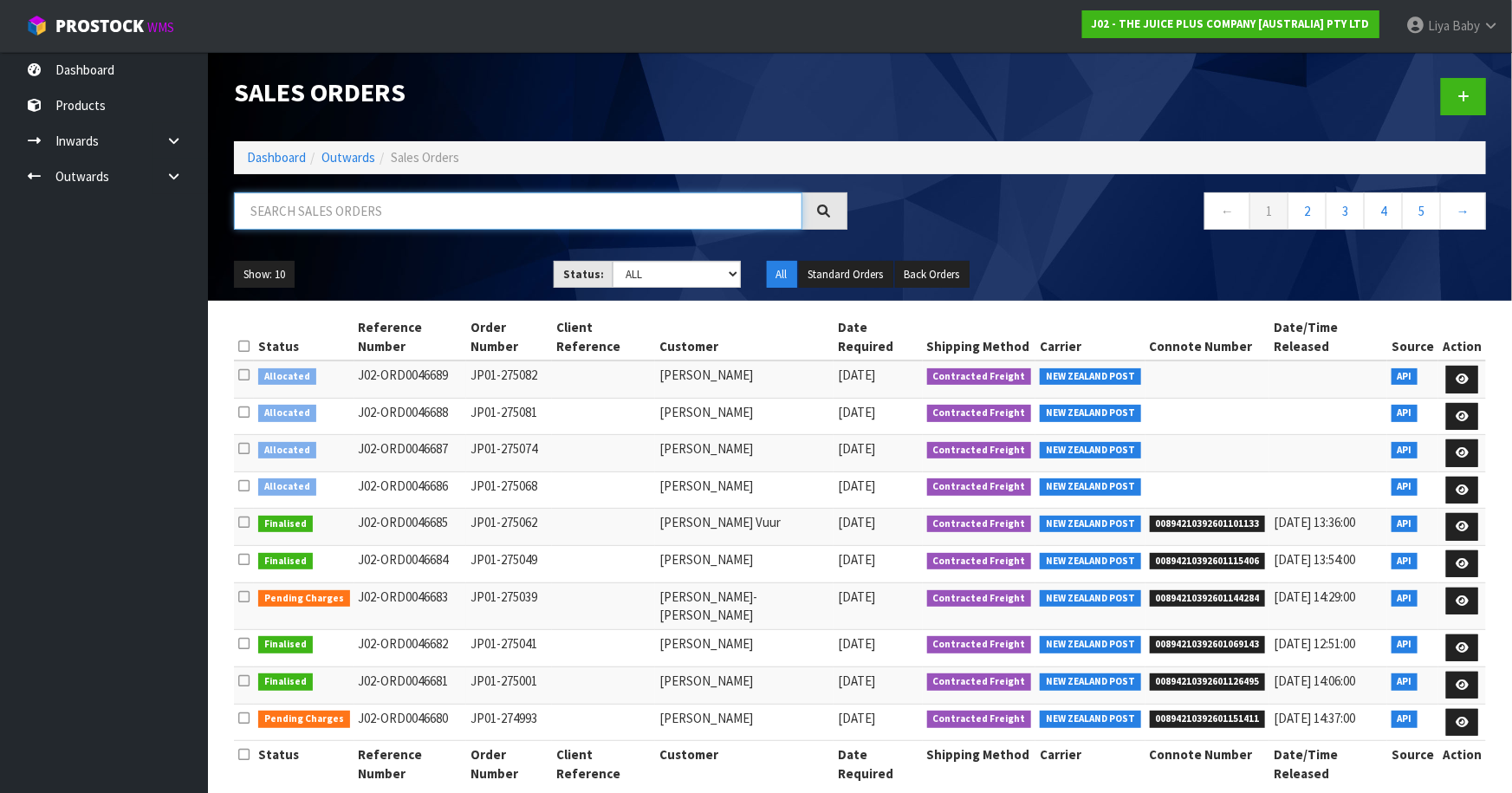
click at [760, 420] on div "Sales Orders Dashboard Outwards Sales Orders ← 1 2 3 4 5 → Show: 10 5 10 25 50 …" at bounding box center [756, 408] width 1512 height 818
click at [16, 613] on ul "Dashboard Products Categories Serial Numbers Kitsets Packagings Inwards Purchas…" at bounding box center [104, 423] width 208 height 741
click at [469, 219] on input "text" at bounding box center [518, 211] width 568 height 37
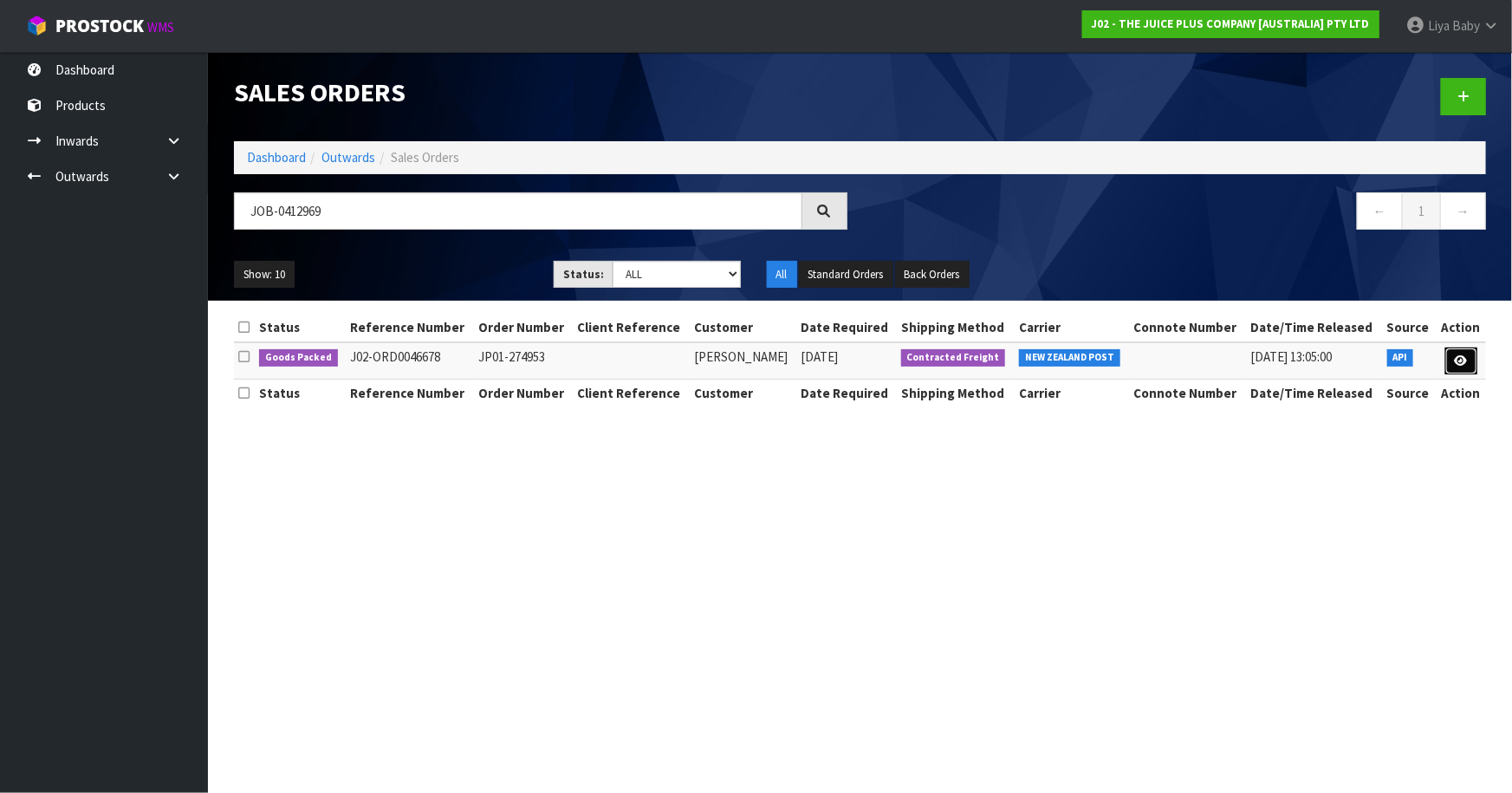
click at [1472, 357] on link at bounding box center [1461, 361] width 32 height 27
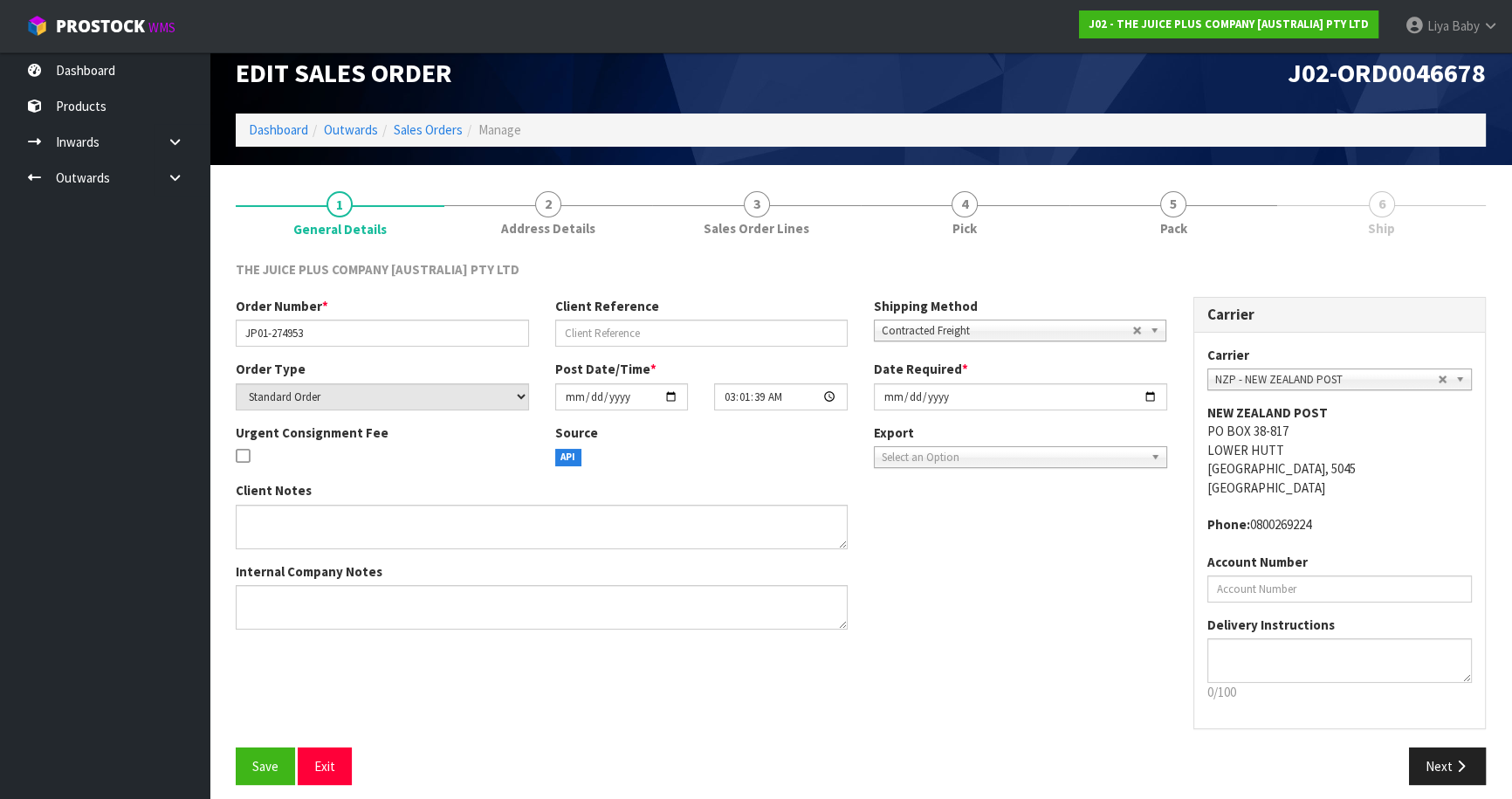
scroll to position [31, 0]
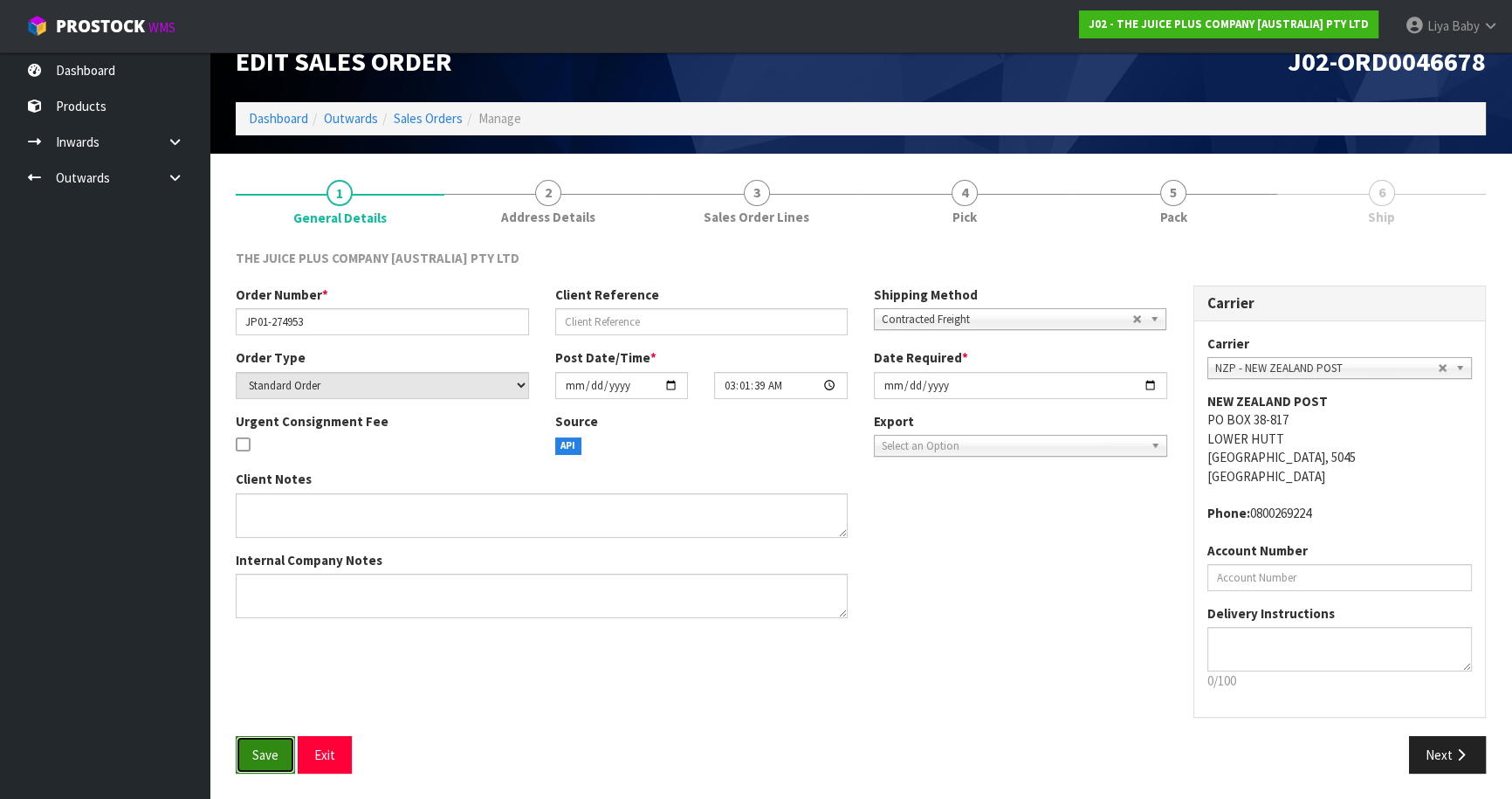
drag, startPoint x: 262, startPoint y: 743, endPoint x: 270, endPoint y: 738, distance: 9.4
click at [265, 742] on button "Save" at bounding box center [265, 754] width 59 height 37
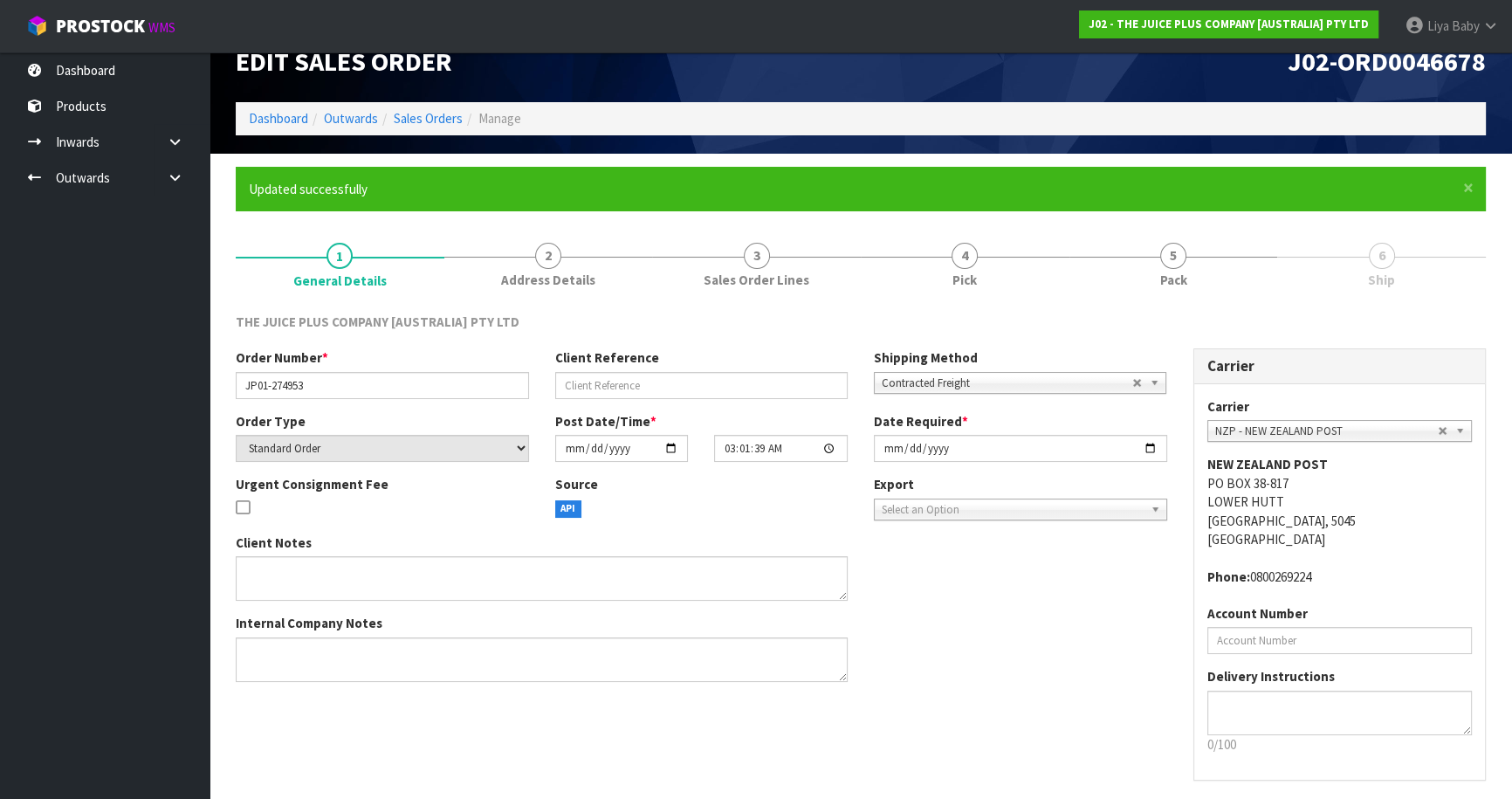
scroll to position [0, 0]
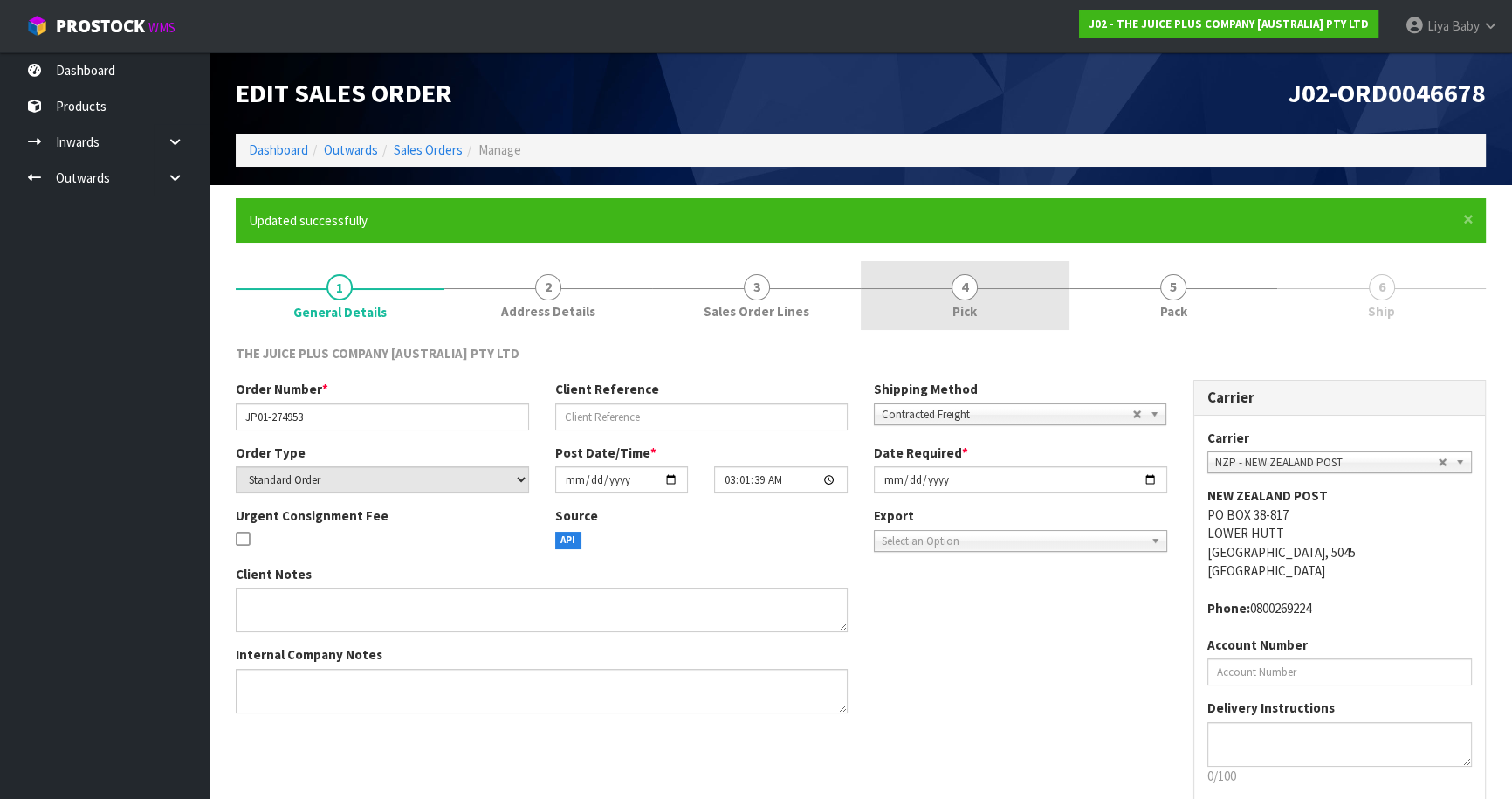
click at [950, 293] on link "4 Pick" at bounding box center [965, 295] width 209 height 69
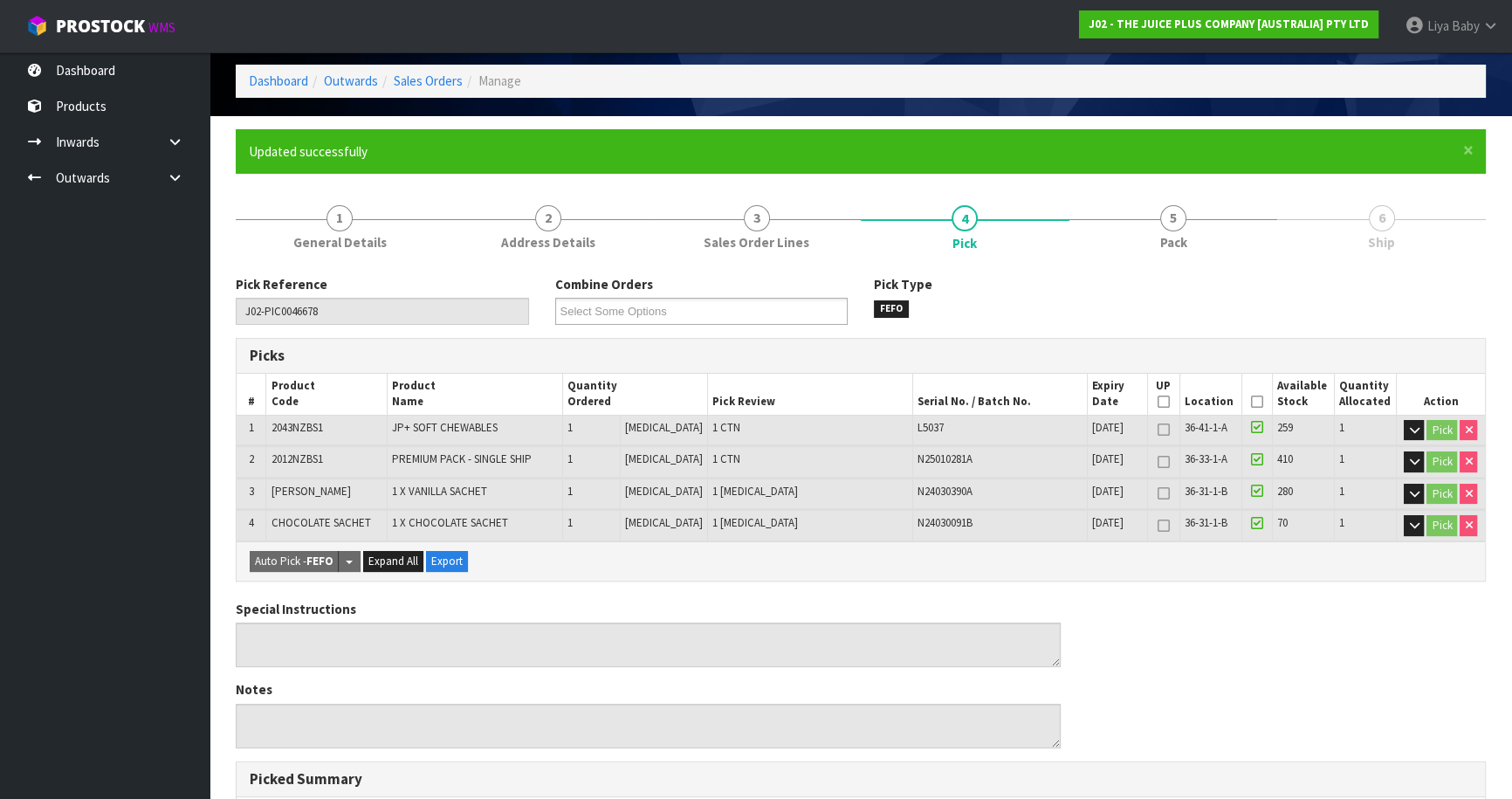
scroll to position [158, 0]
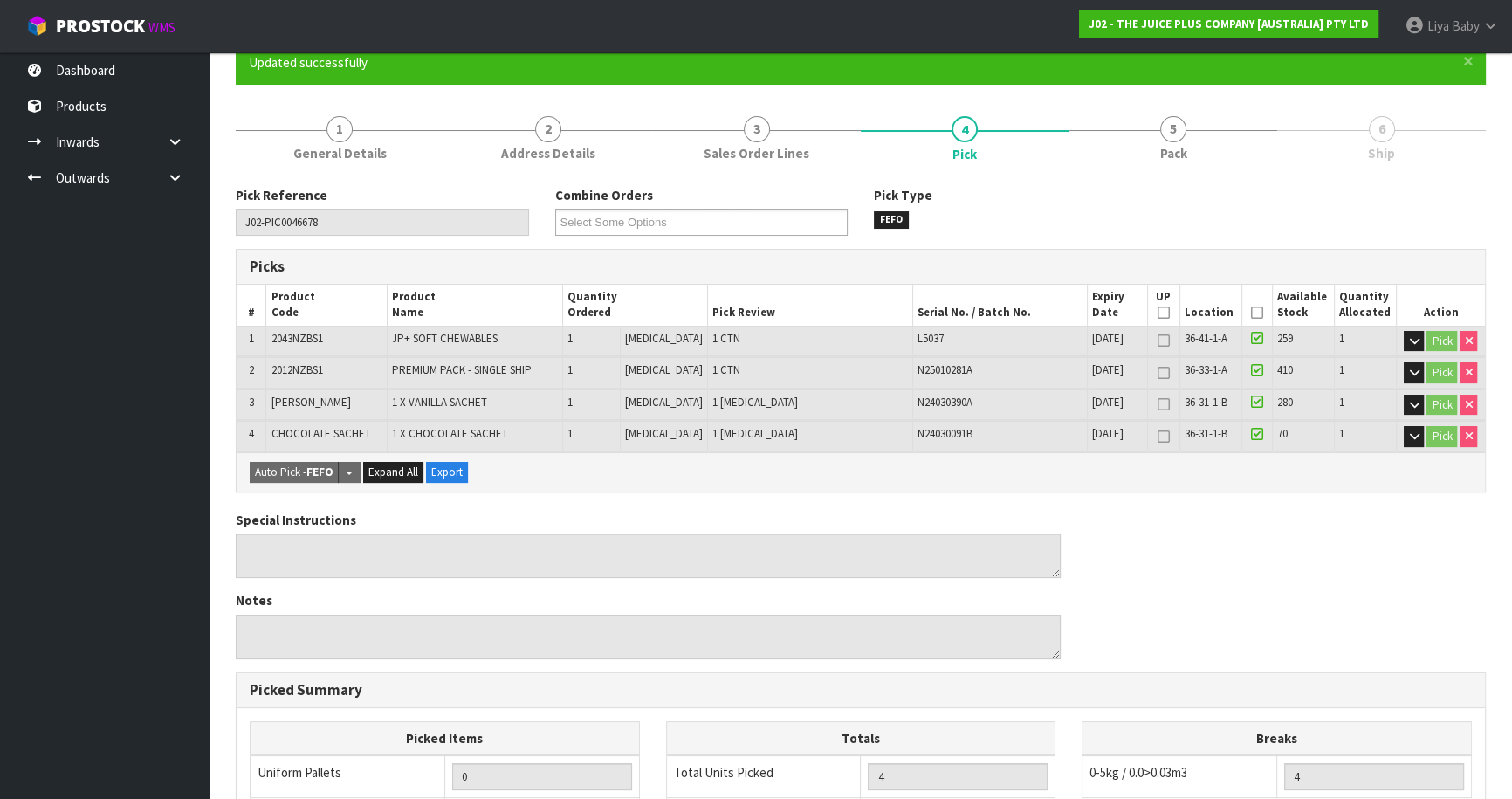
click at [1250, 313] on icon at bounding box center [1257, 312] width 12 height 1
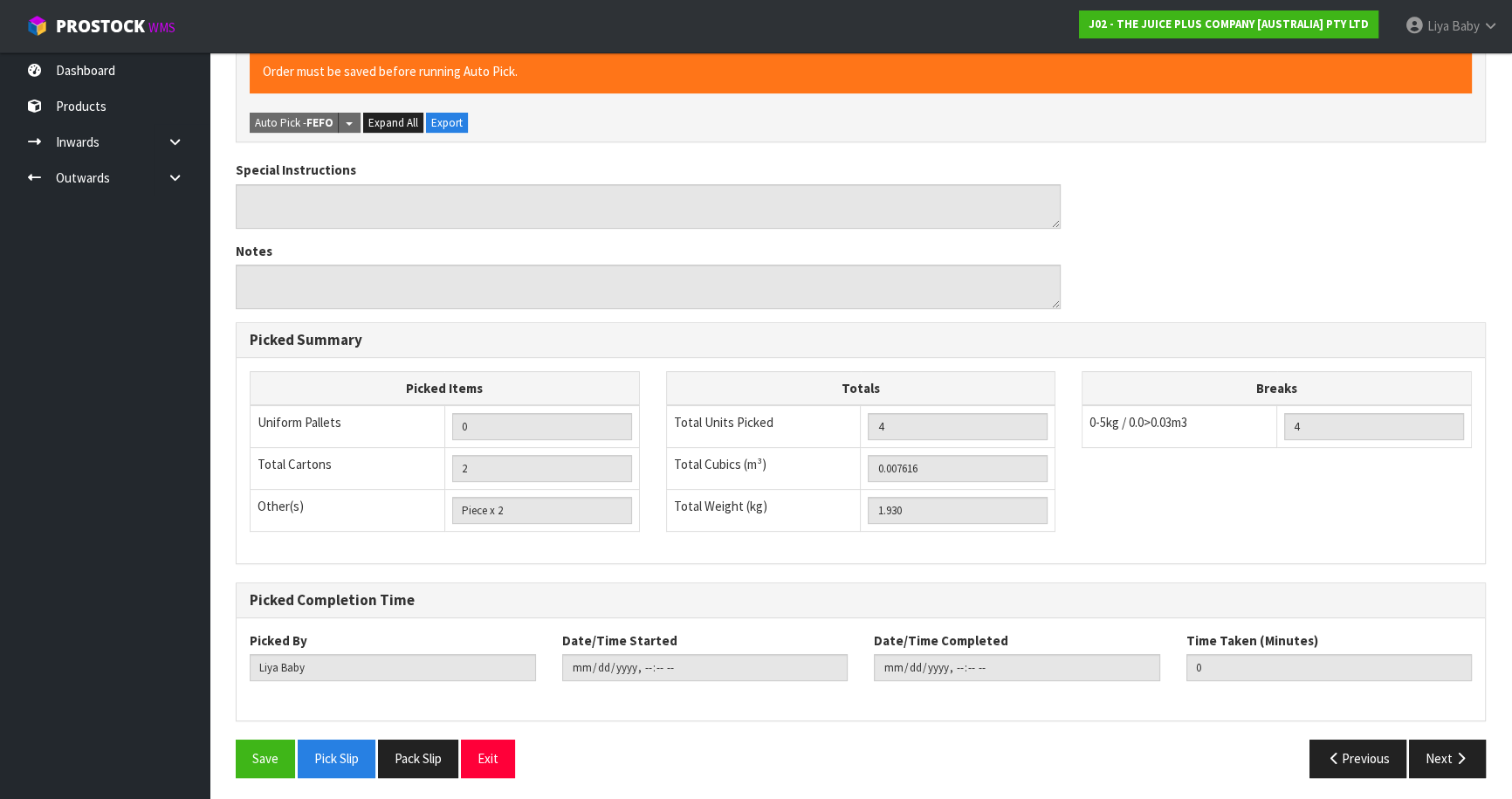
scroll to position [572, 0]
click at [256, 752] on button "Save" at bounding box center [265, 757] width 59 height 37
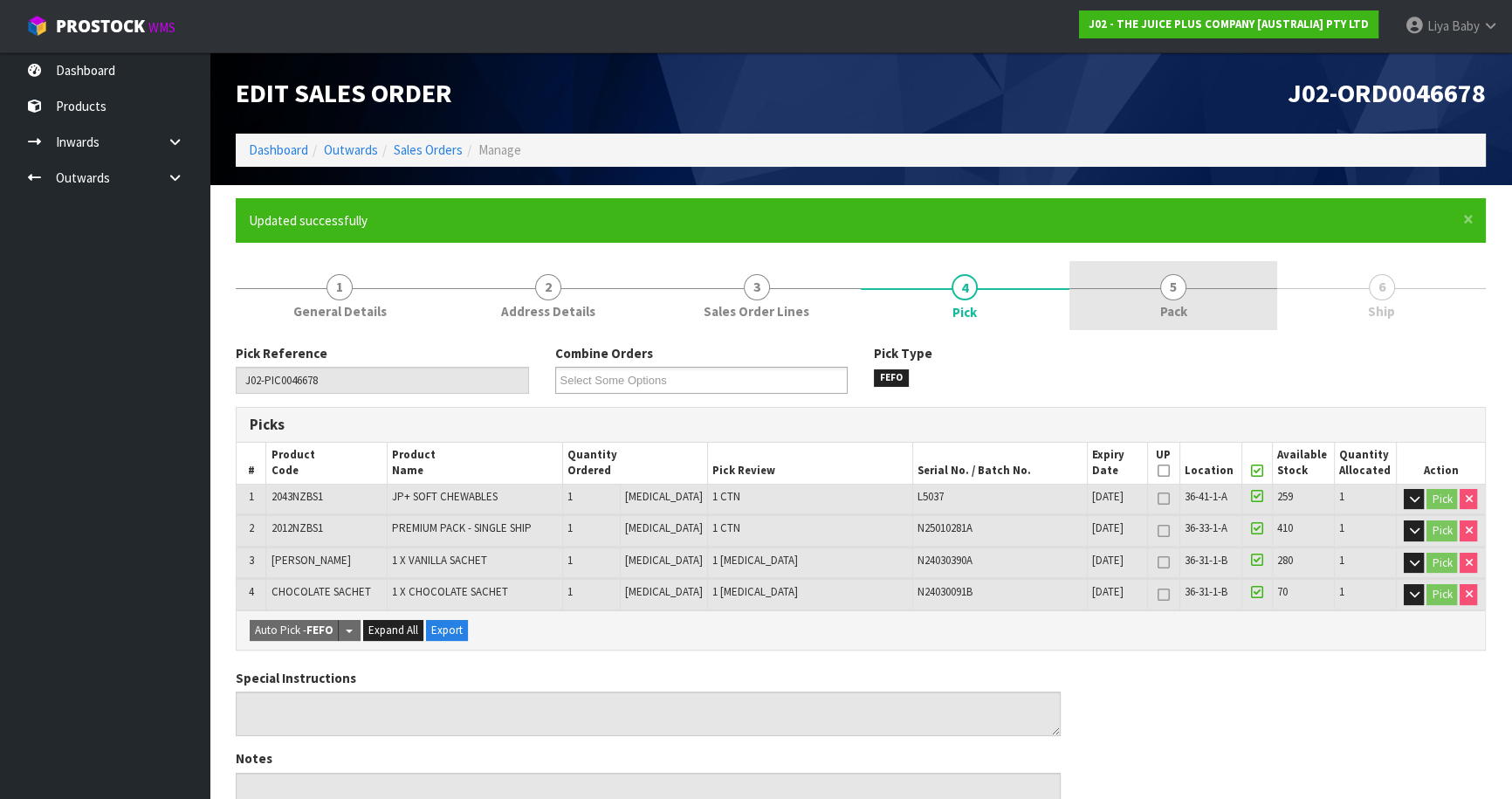
click at [1226, 296] on link "5 Pack" at bounding box center [1174, 295] width 209 height 69
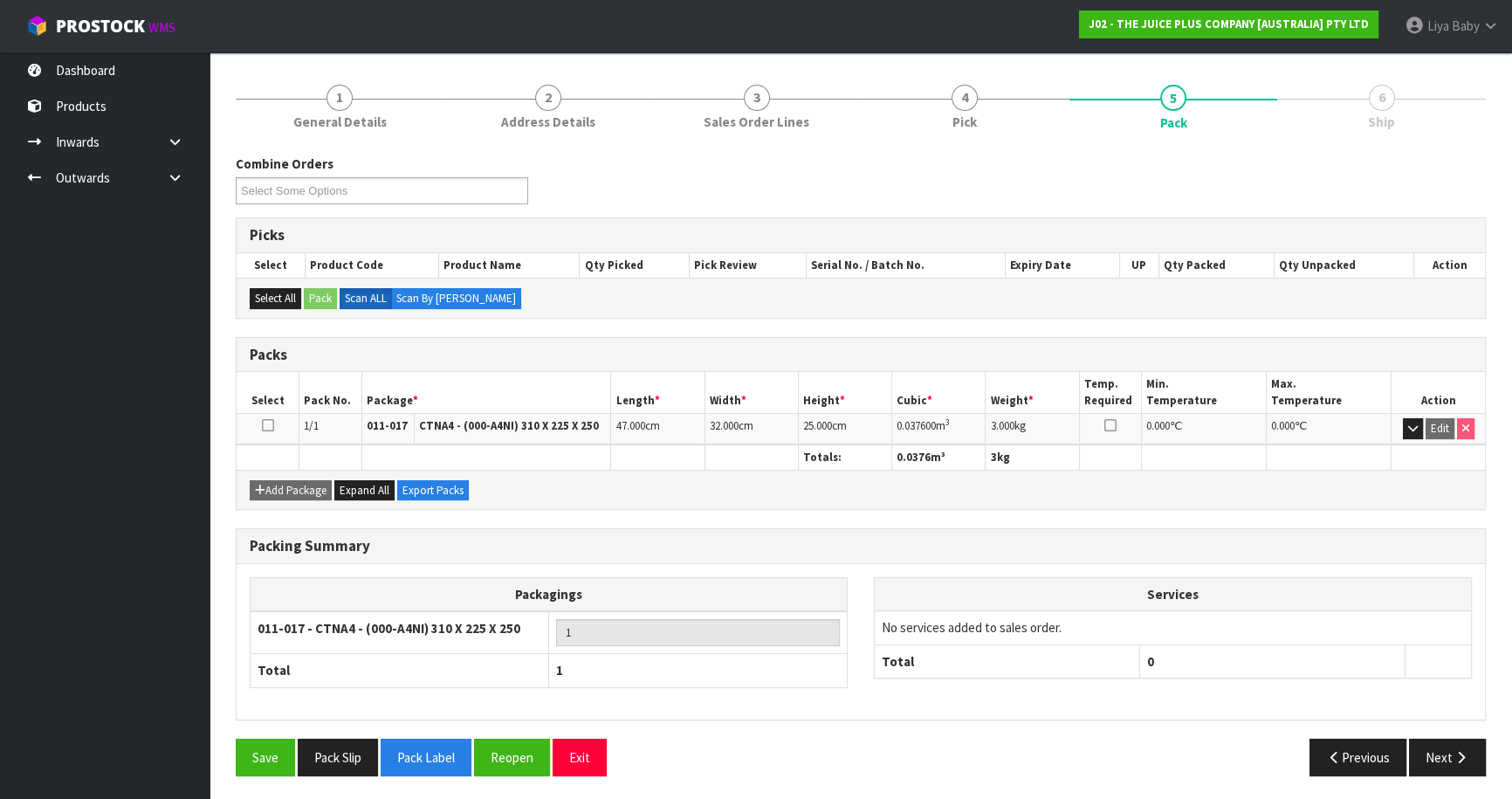
scroll to position [190, 0]
click at [535, 762] on button "Reopen" at bounding box center [511, 756] width 76 height 37
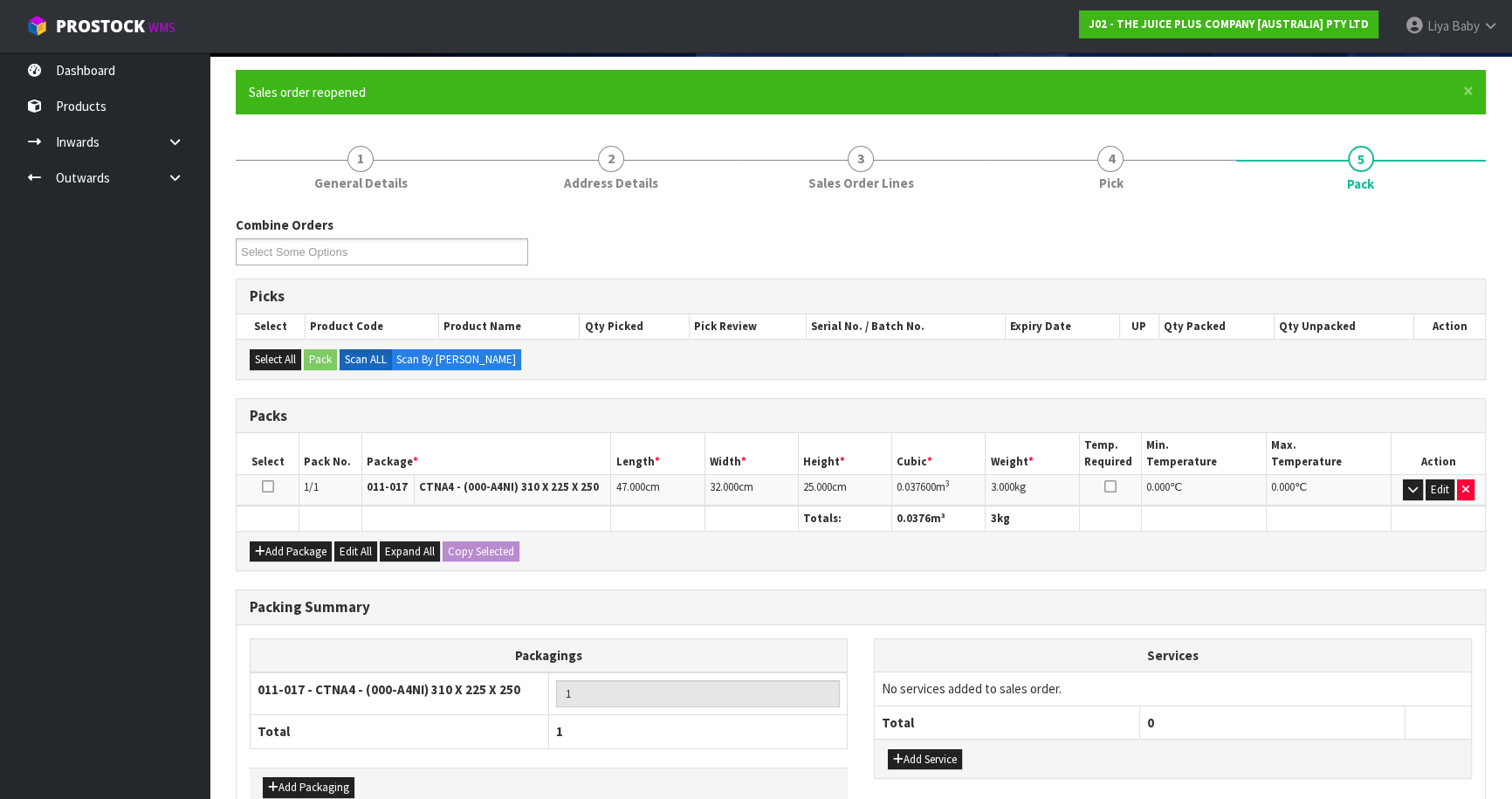
scroll to position [158, 0]
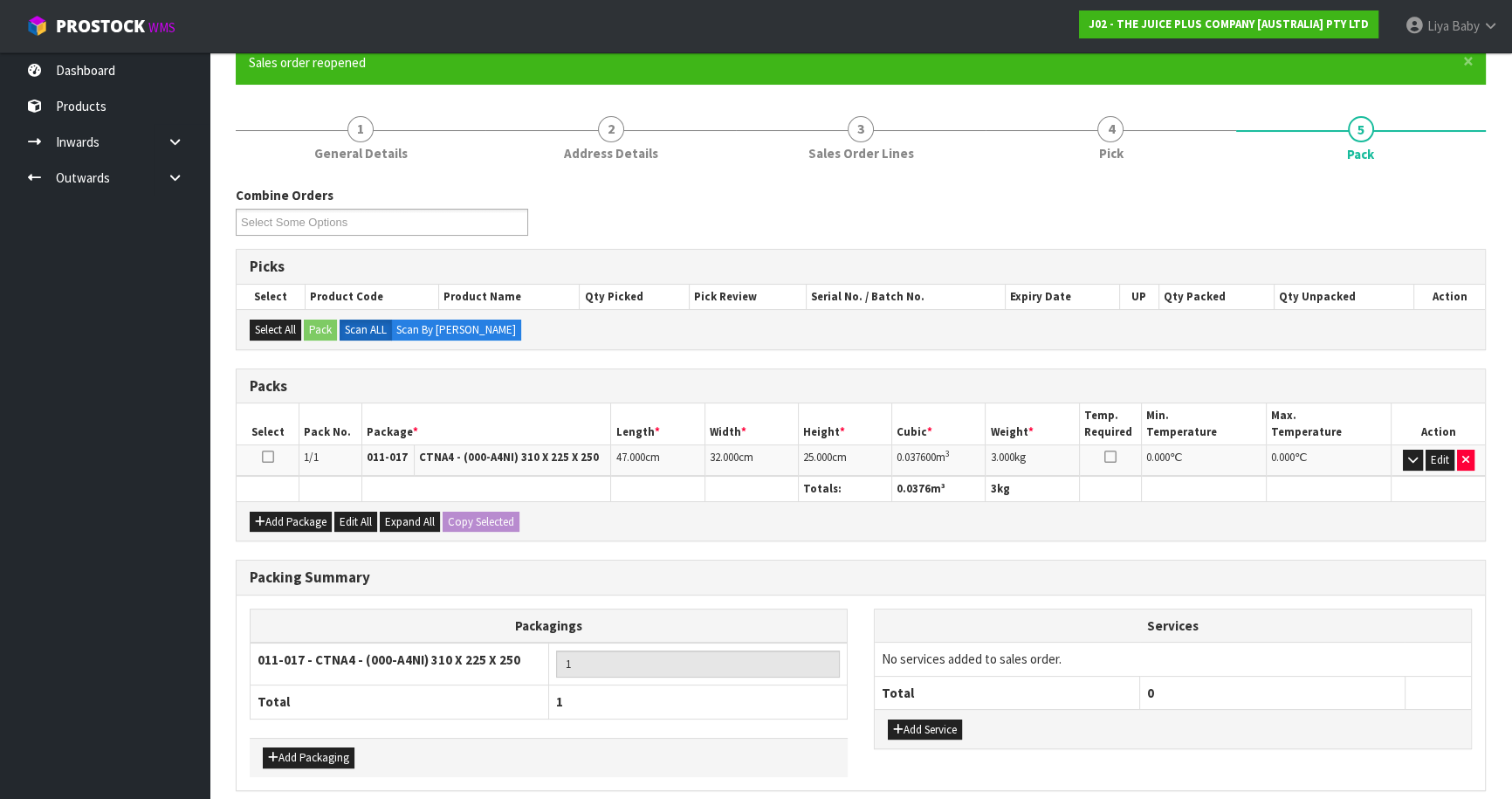
click at [268, 456] on icon at bounding box center [268, 456] width 12 height 1
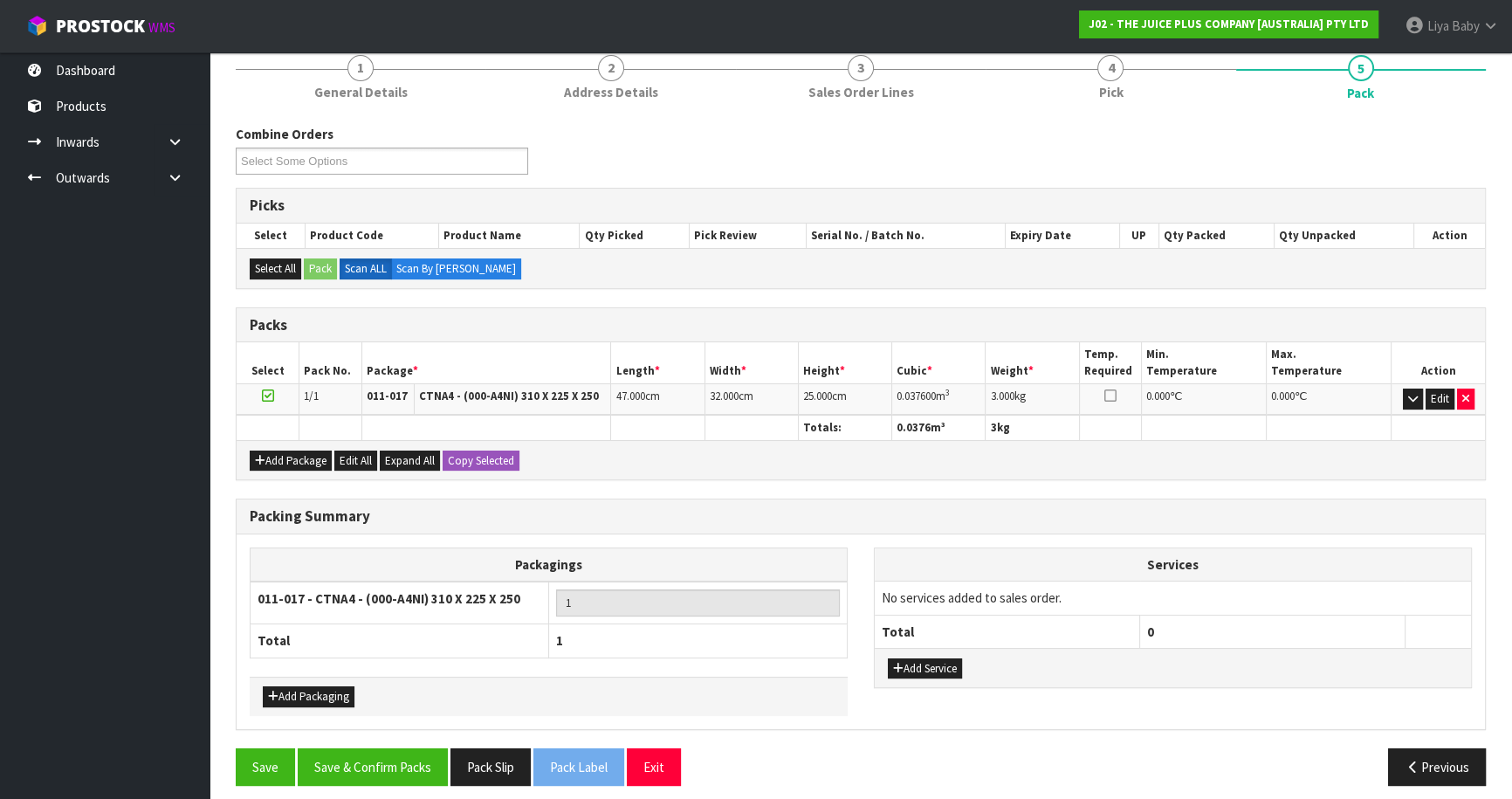
scroll to position [228, 0]
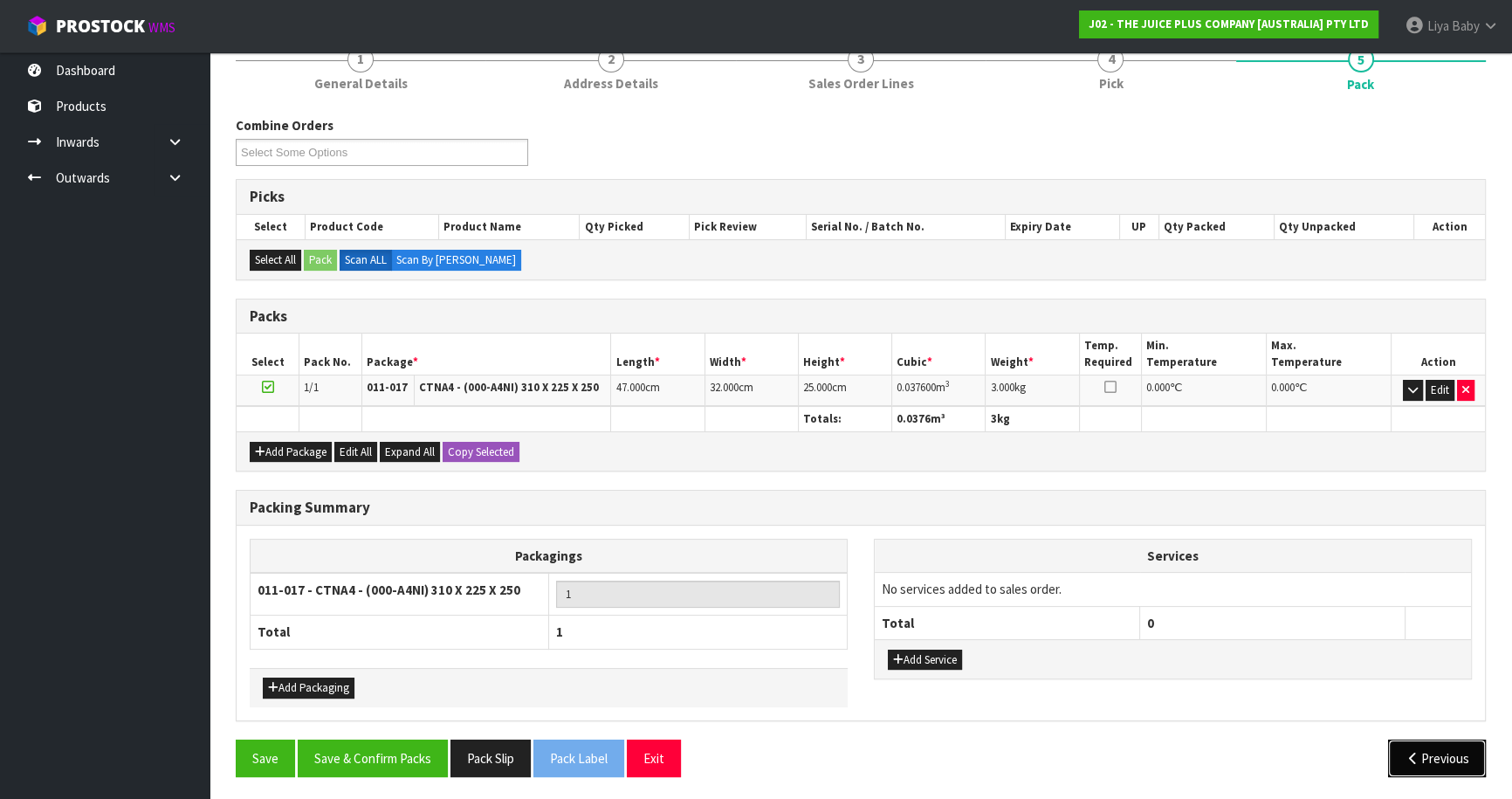
click at [1411, 742] on button "Previous" at bounding box center [1437, 758] width 98 height 37
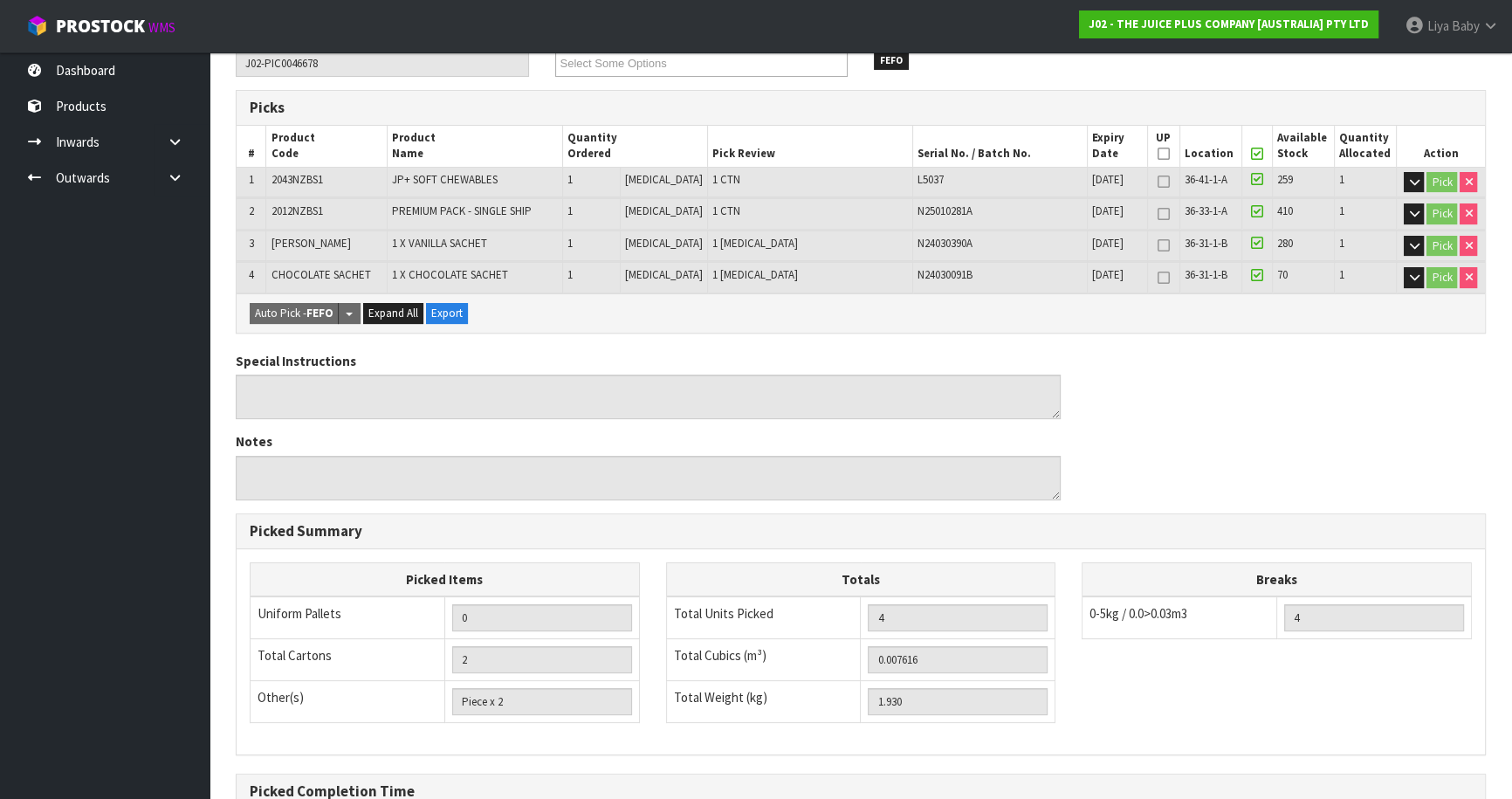
scroll to position [509, 0]
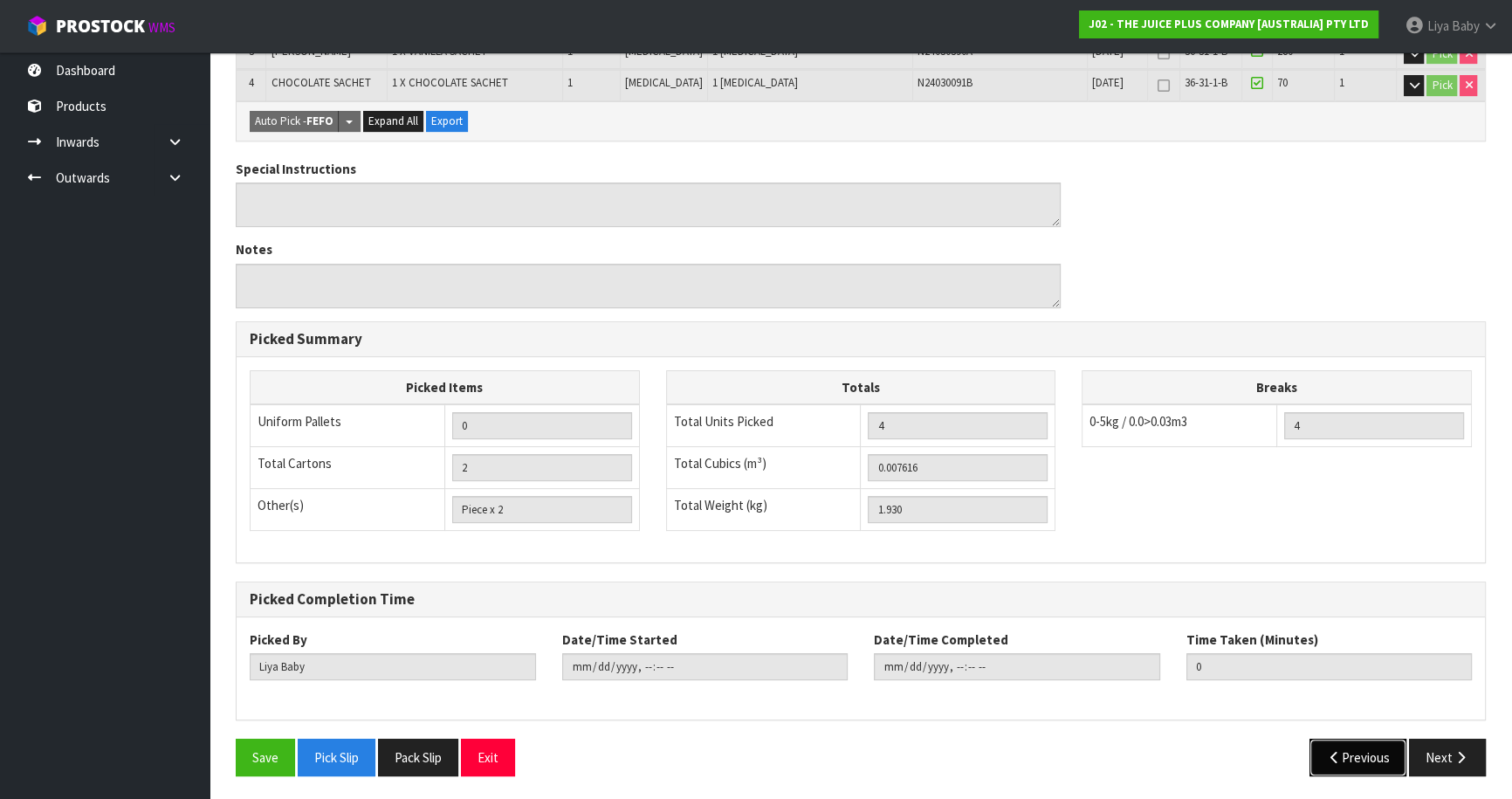
click at [1374, 738] on button "Previous" at bounding box center [1358, 757] width 98 height 37
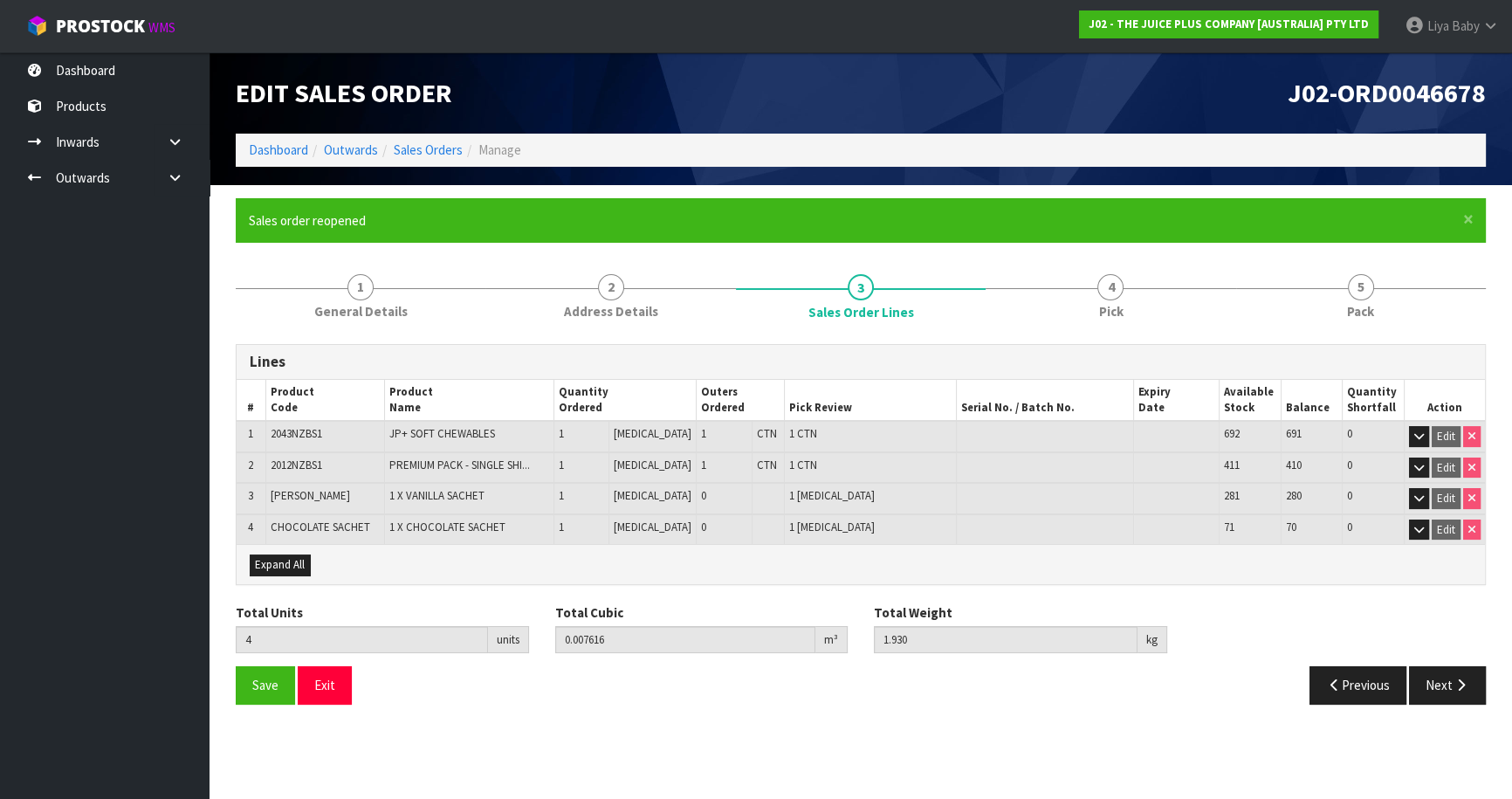
scroll to position [0, 0]
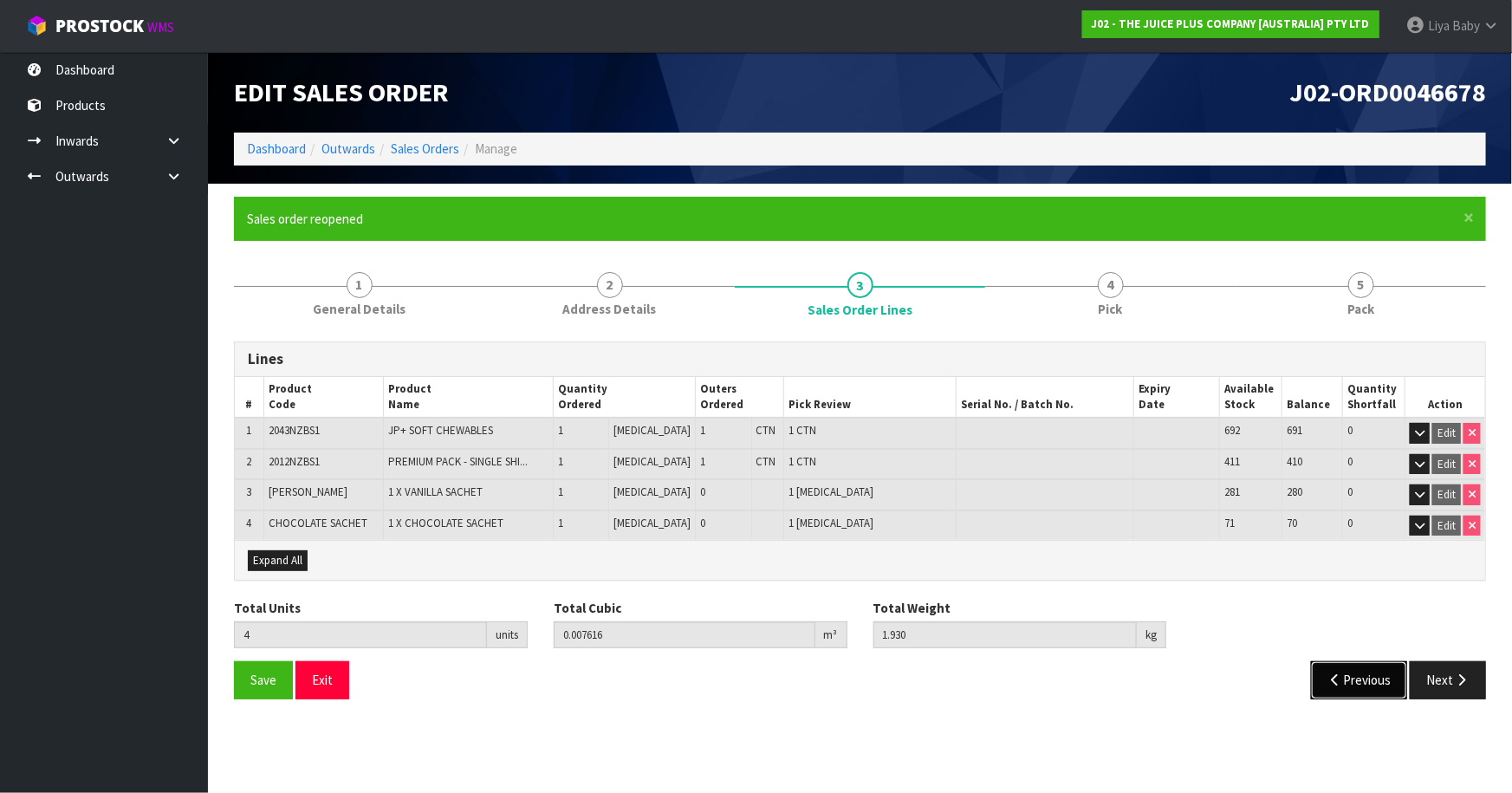
click at [1356, 685] on button "Previous" at bounding box center [1360, 680] width 97 height 37
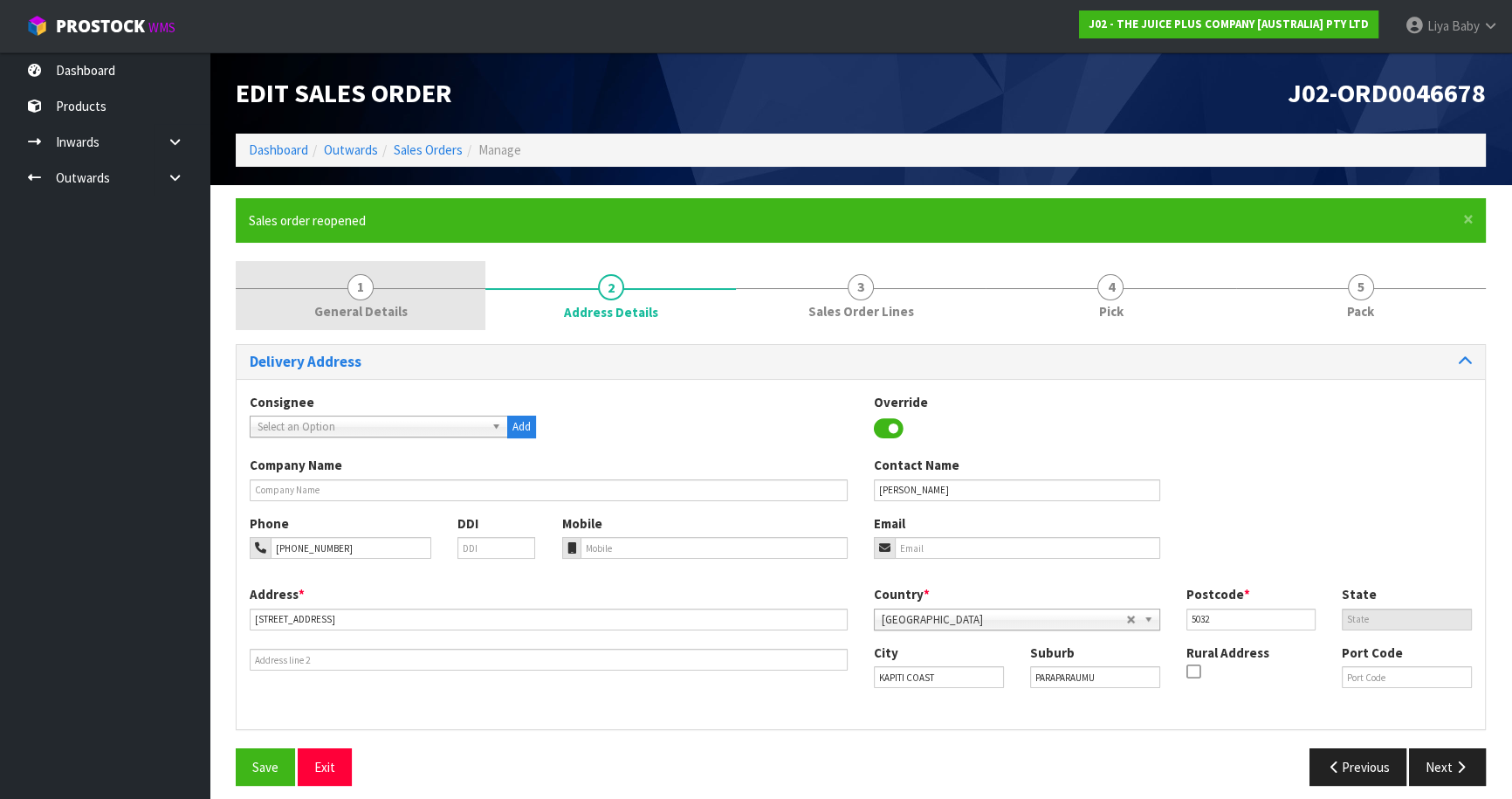
click at [364, 312] on span "General Details" at bounding box center [361, 311] width 94 height 19
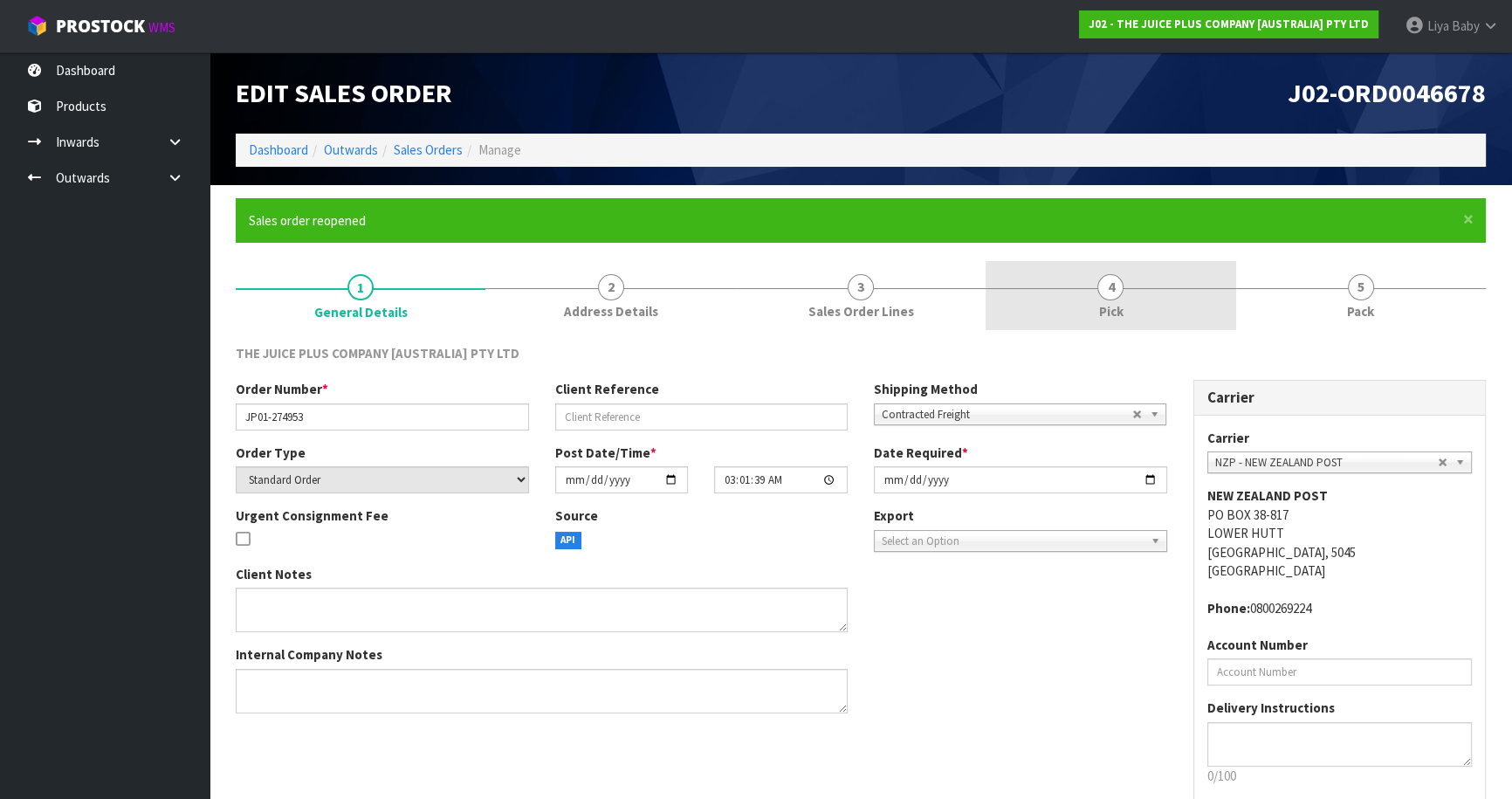
click at [1126, 314] on link "4 Pick" at bounding box center [1110, 295] width 250 height 69
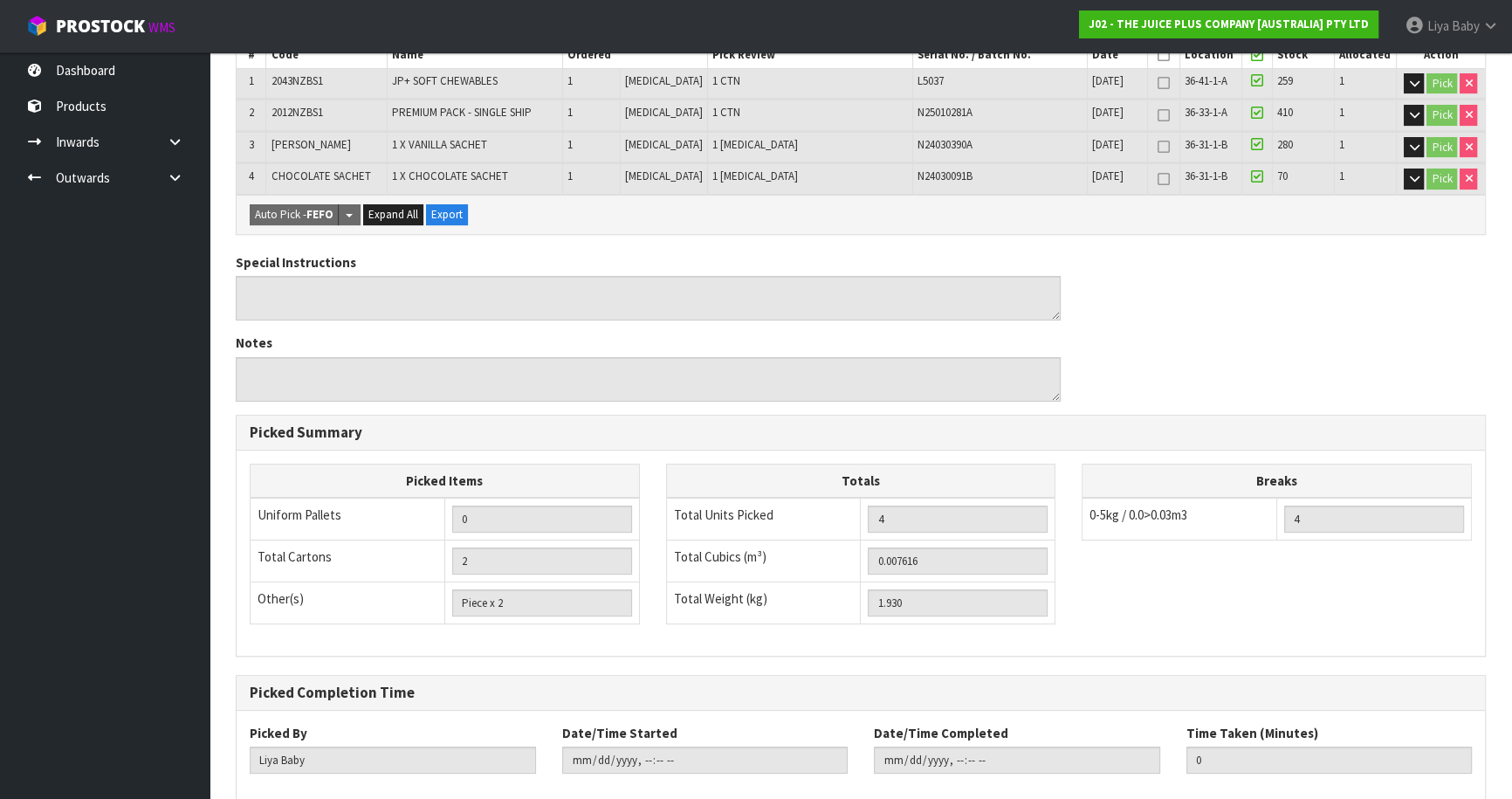
scroll to position [509, 0]
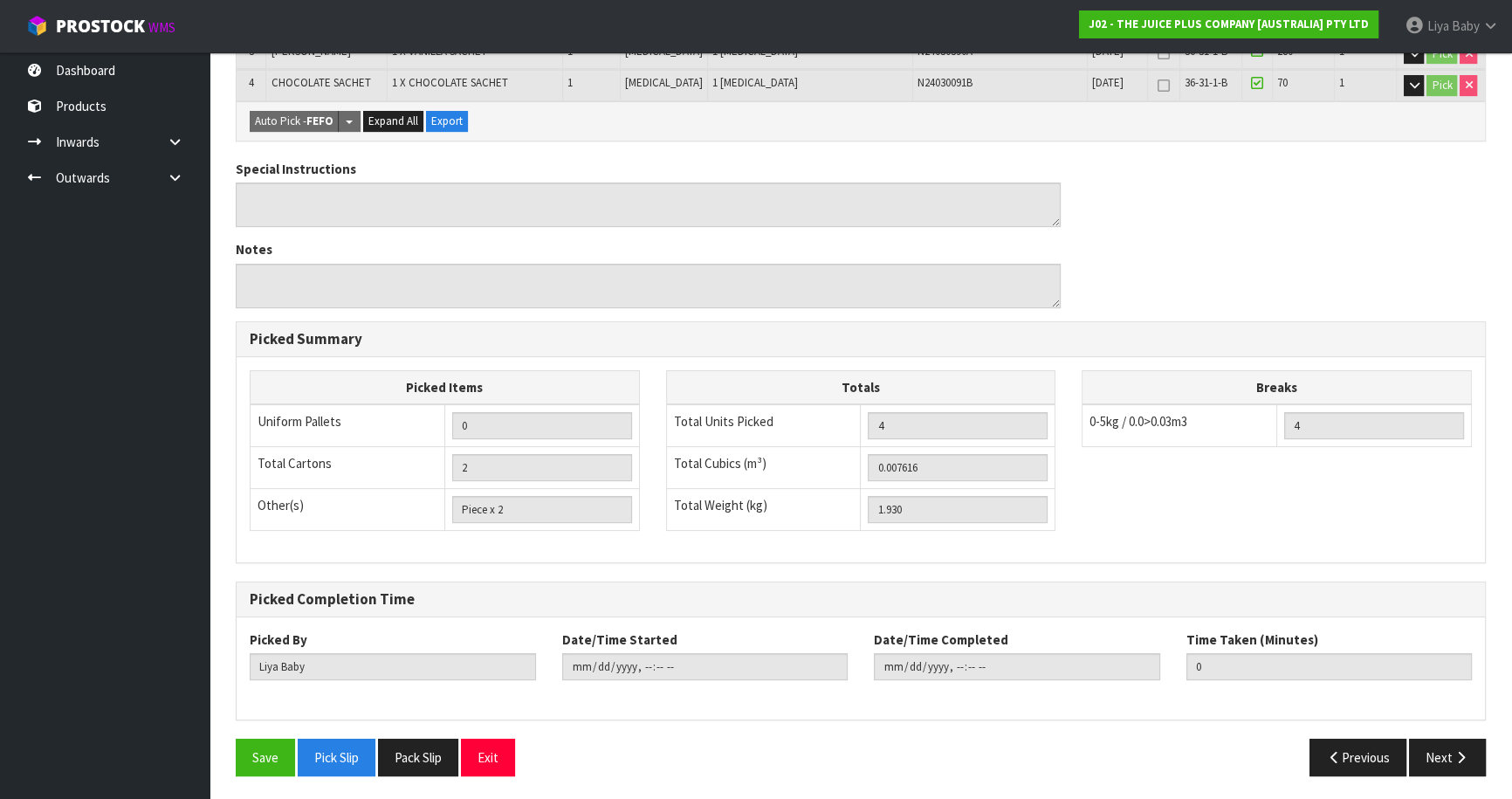
click at [264, 730] on div "Pick Reference J02-PIC0046678 Combine Orders J02-ORD0046673 J02-ORD0046678 J02-…" at bounding box center [860, 312] width 1250 height 955
drag, startPoint x: 263, startPoint y: 748, endPoint x: 294, endPoint y: 734, distance: 34.0
click at [261, 745] on button "Save" at bounding box center [265, 757] width 59 height 37
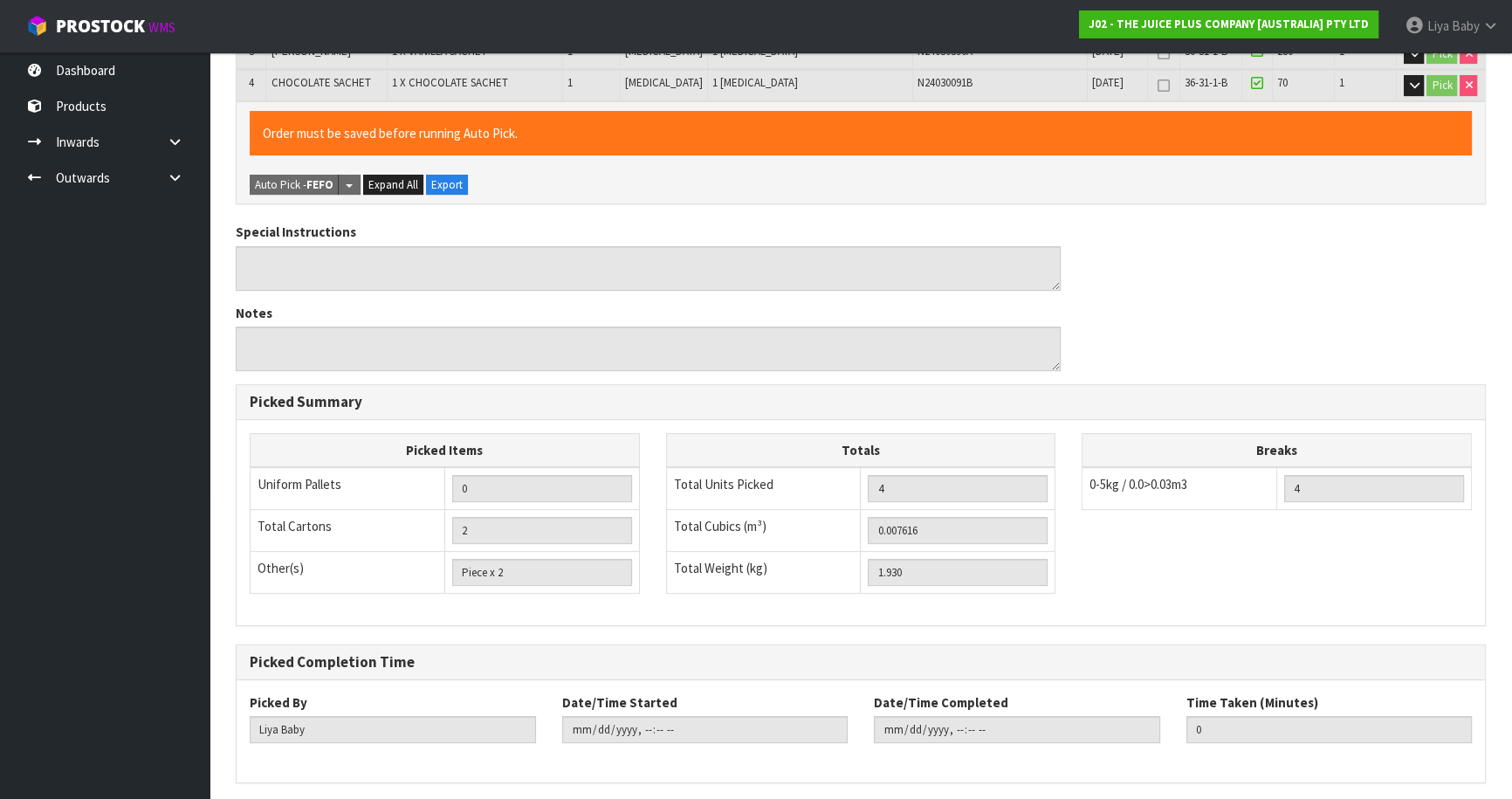
scroll to position [0, 0]
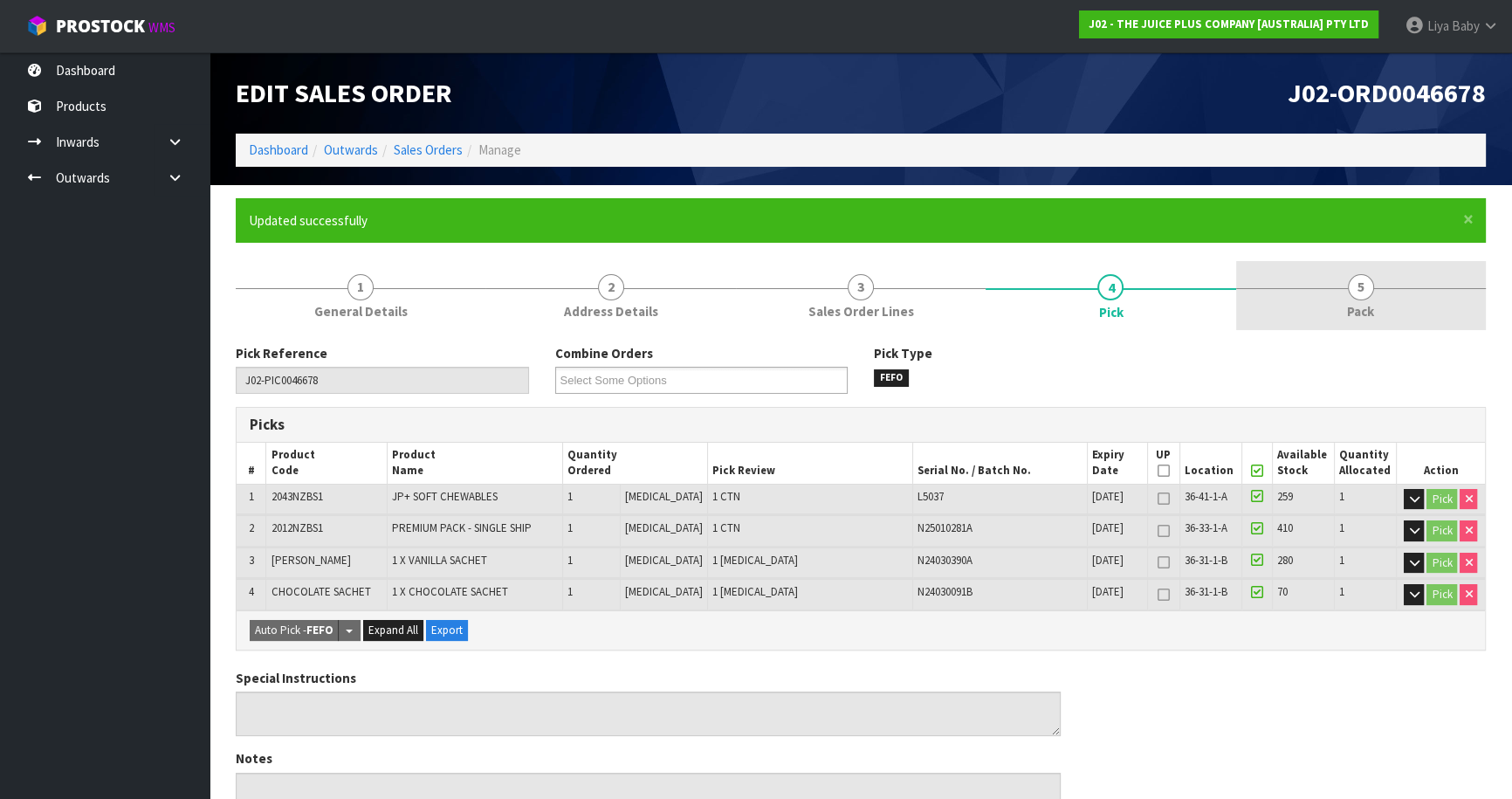
drag, startPoint x: 1361, startPoint y: 308, endPoint x: 1330, endPoint y: 321, distance: 33.6
click at [1358, 308] on span "Pack" at bounding box center [1360, 311] width 27 height 19
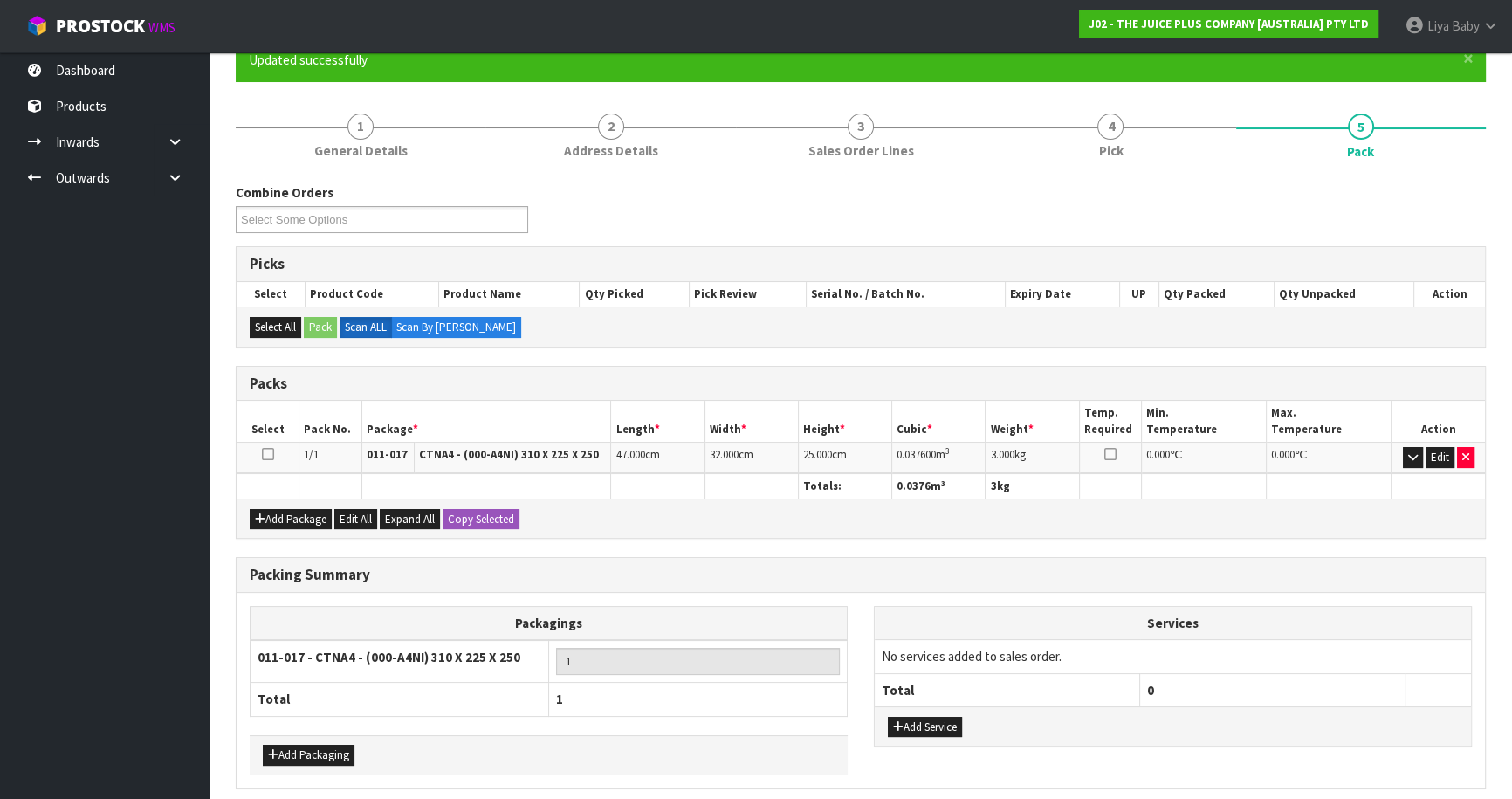
scroll to position [228, 0]
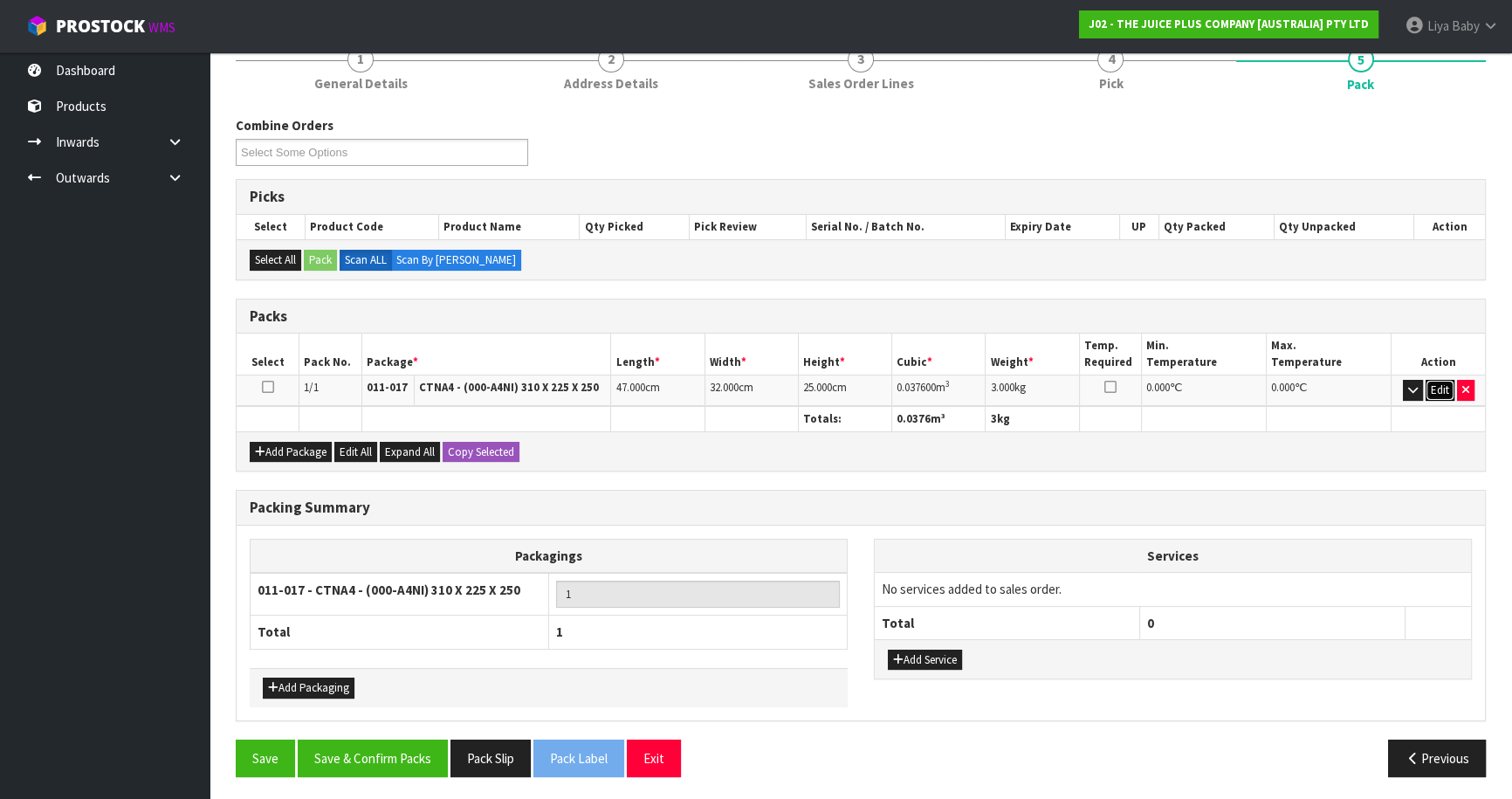
click at [1441, 382] on button "Edit" at bounding box center [1440, 389] width 29 height 21
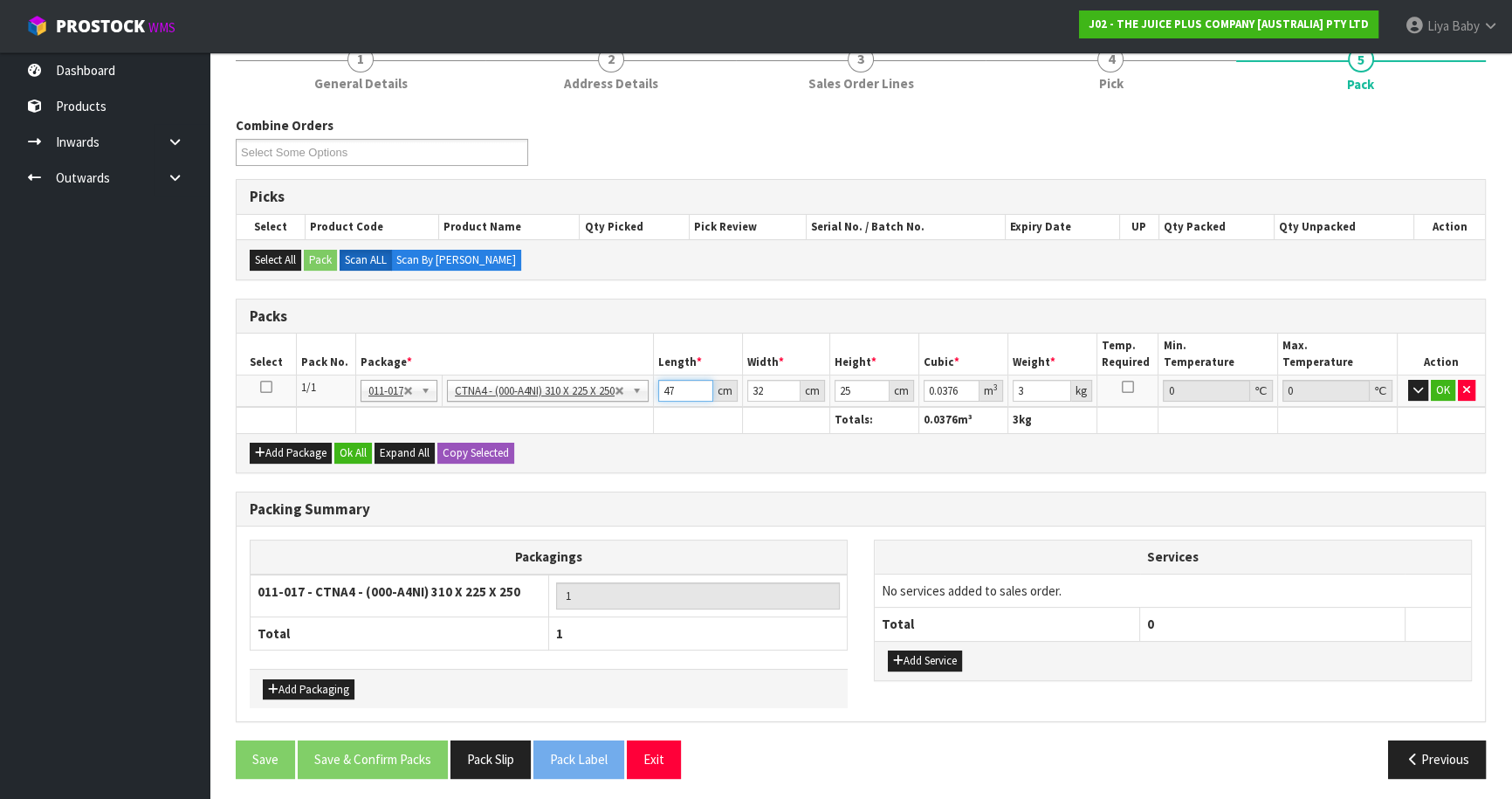
drag, startPoint x: 694, startPoint y: 395, endPoint x: 691, endPoint y: 386, distance: 9.5
click at [694, 392] on input "47" at bounding box center [685, 390] width 55 height 21
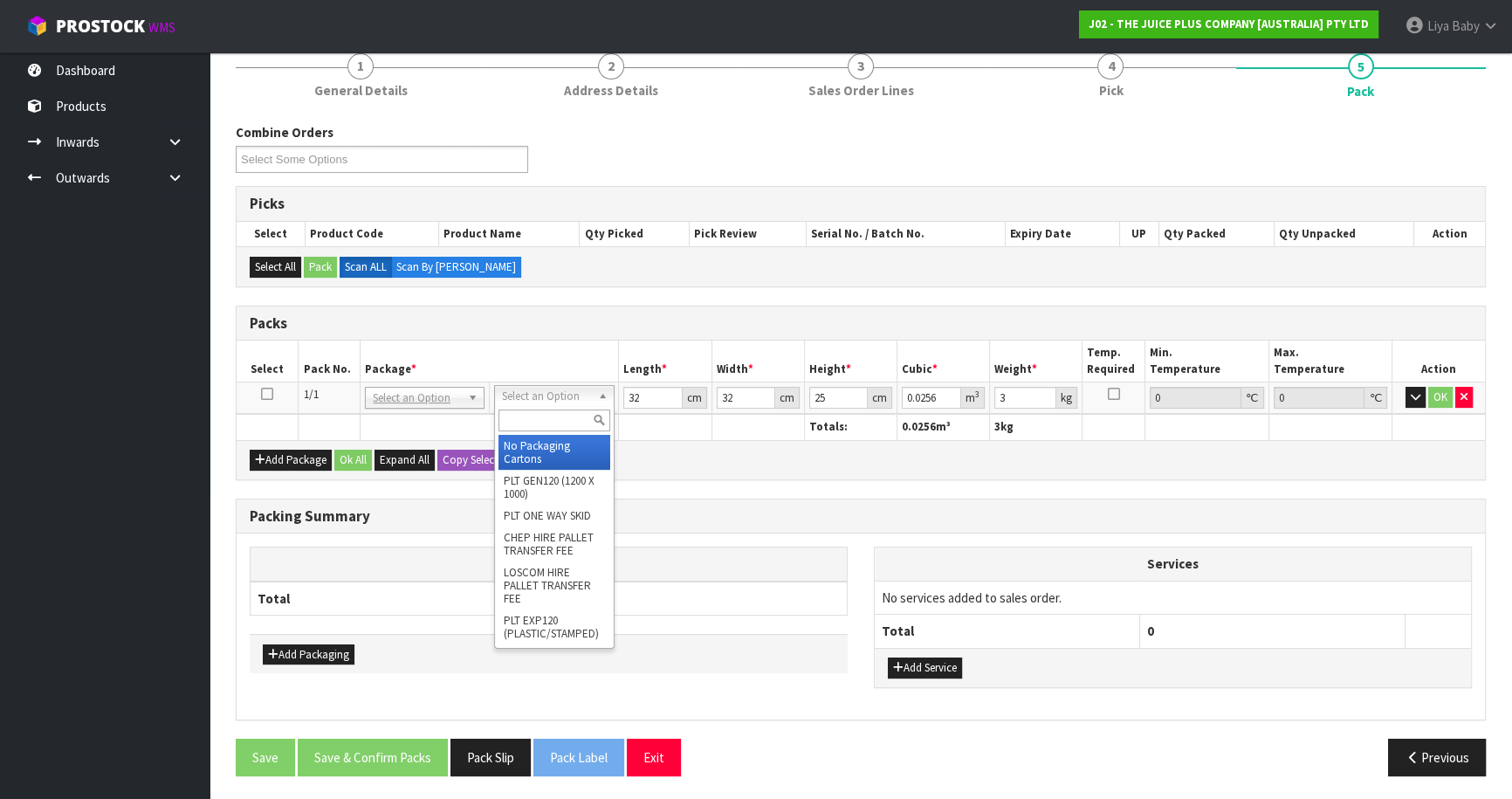
click at [561, 415] on input "text" at bounding box center [553, 420] width 111 height 21
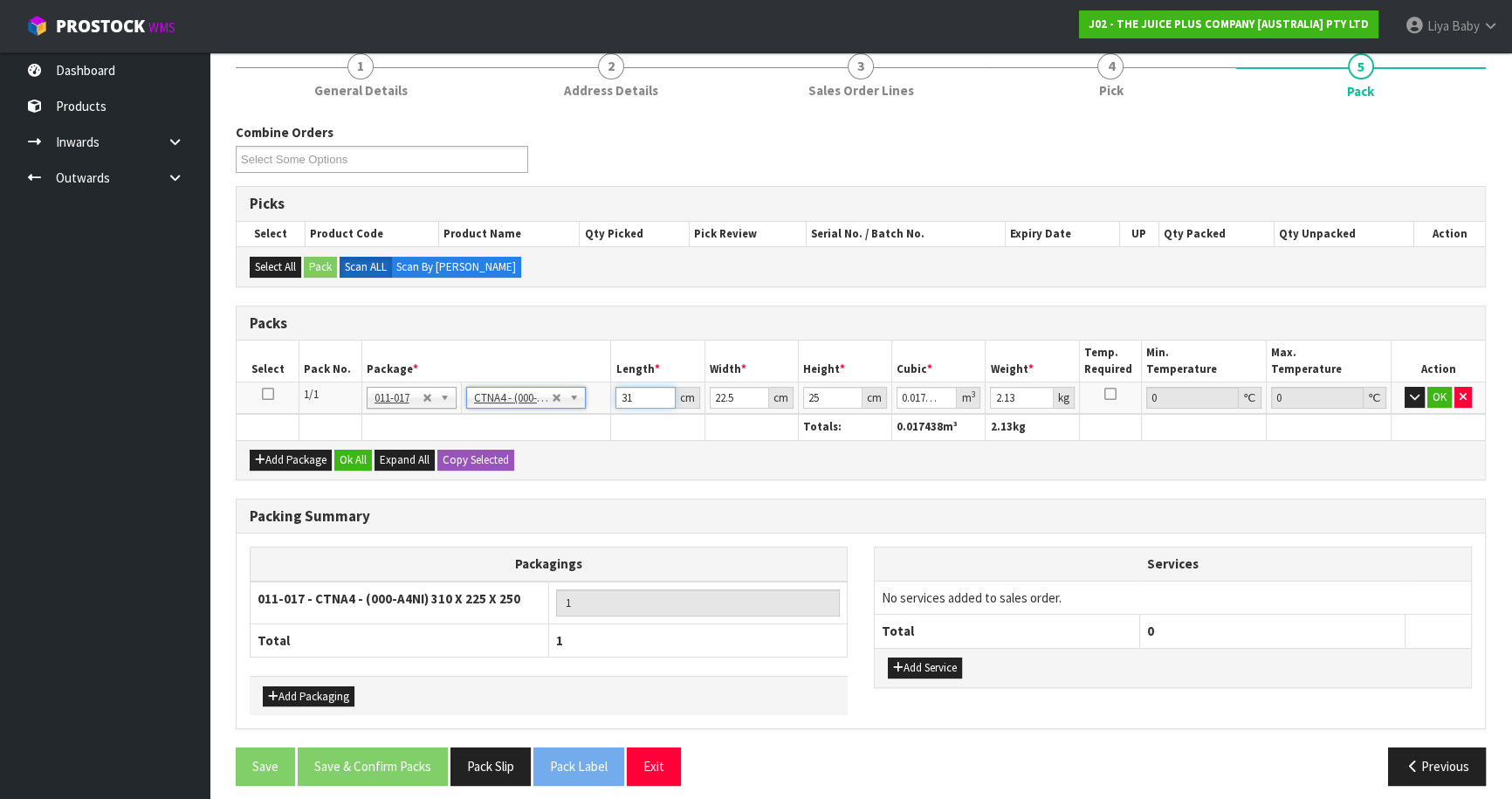
click at [651, 395] on input "31" at bounding box center [644, 397] width 59 height 21
drag, startPoint x: 746, startPoint y: 395, endPoint x: 736, endPoint y: 393, distance: 10.2
click at [744, 395] on input "22.5" at bounding box center [739, 397] width 59 height 21
click at [822, 395] on input "25" at bounding box center [833, 397] width 59 height 21
click at [1034, 393] on input "2.13" at bounding box center [1021, 397] width 62 height 21
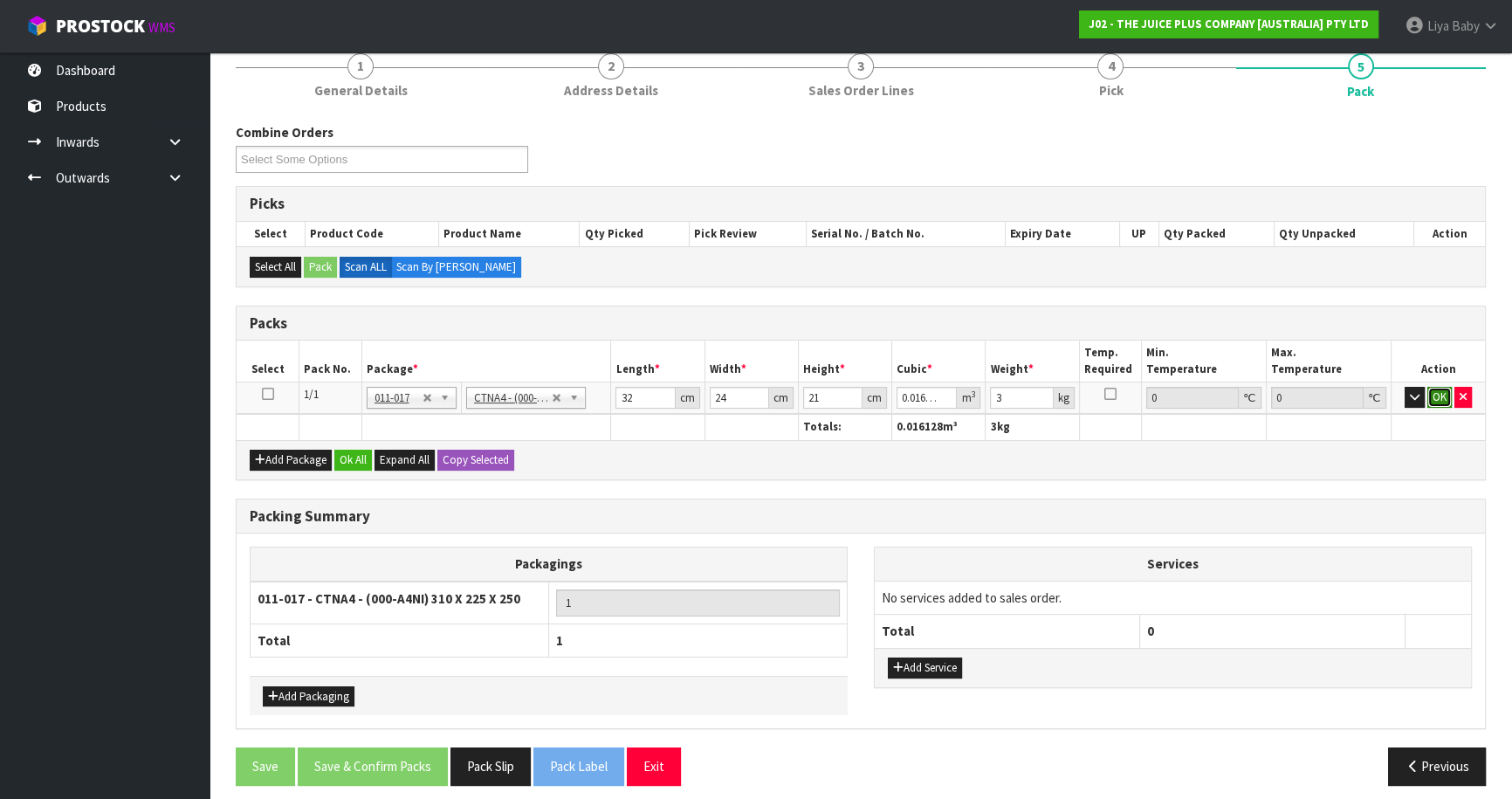
click at [1436, 390] on button "OK" at bounding box center [1439, 396] width 24 height 21
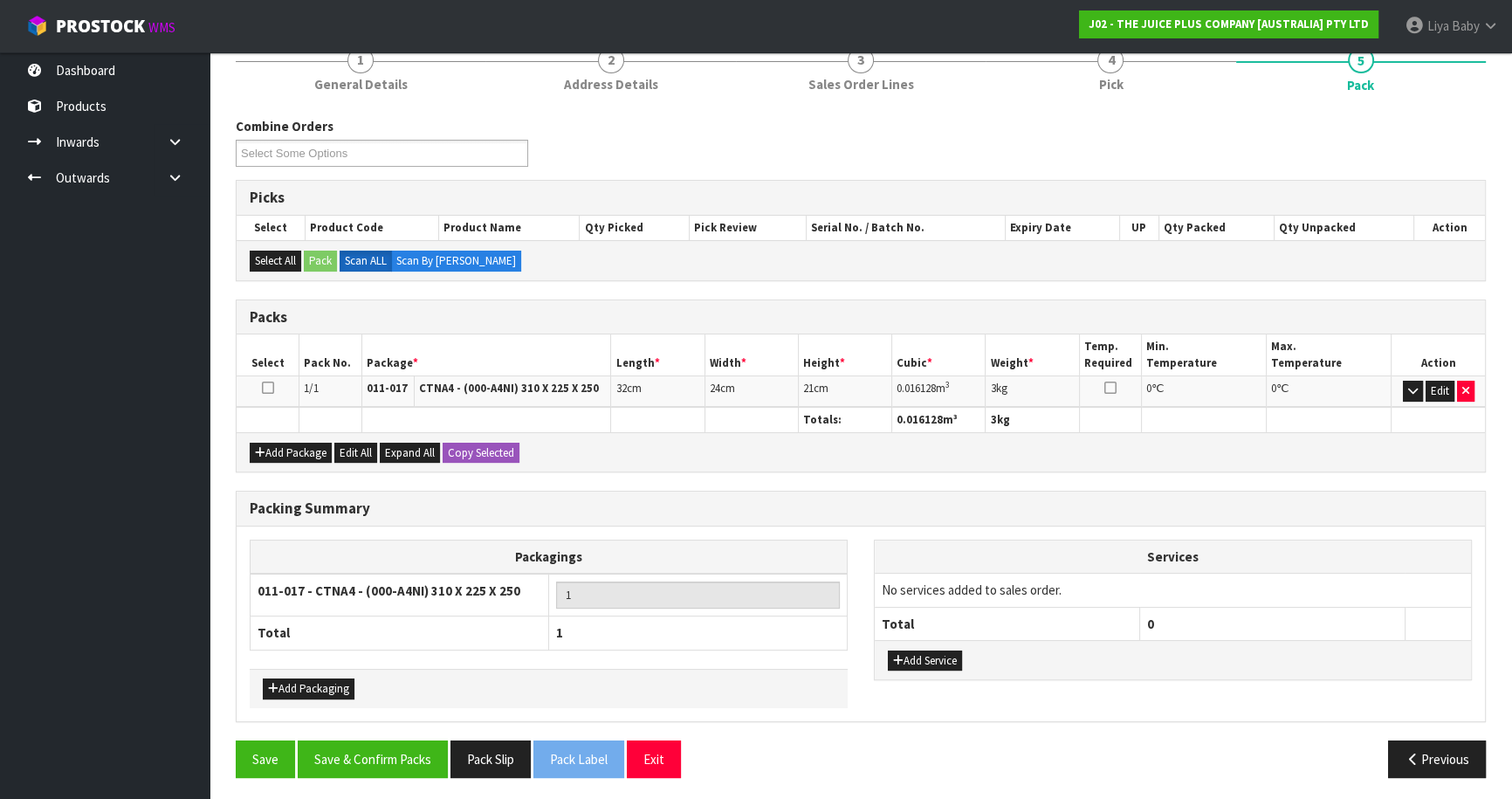
scroll to position [228, 0]
click at [263, 387] on icon at bounding box center [268, 387] width 12 height 1
click at [345, 747] on button "Save & Confirm Packs" at bounding box center [372, 758] width 150 height 37
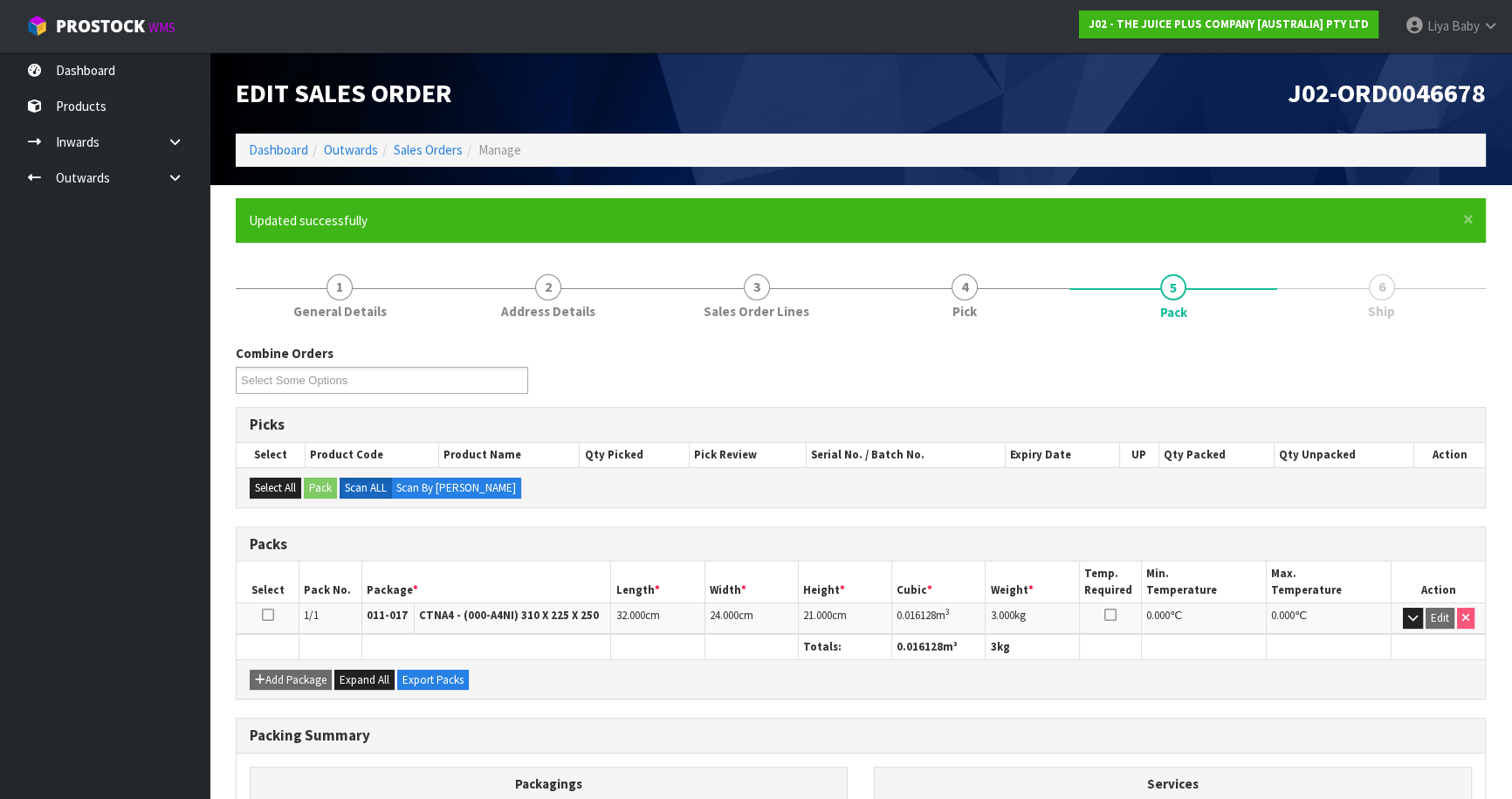
scroll to position [190, 0]
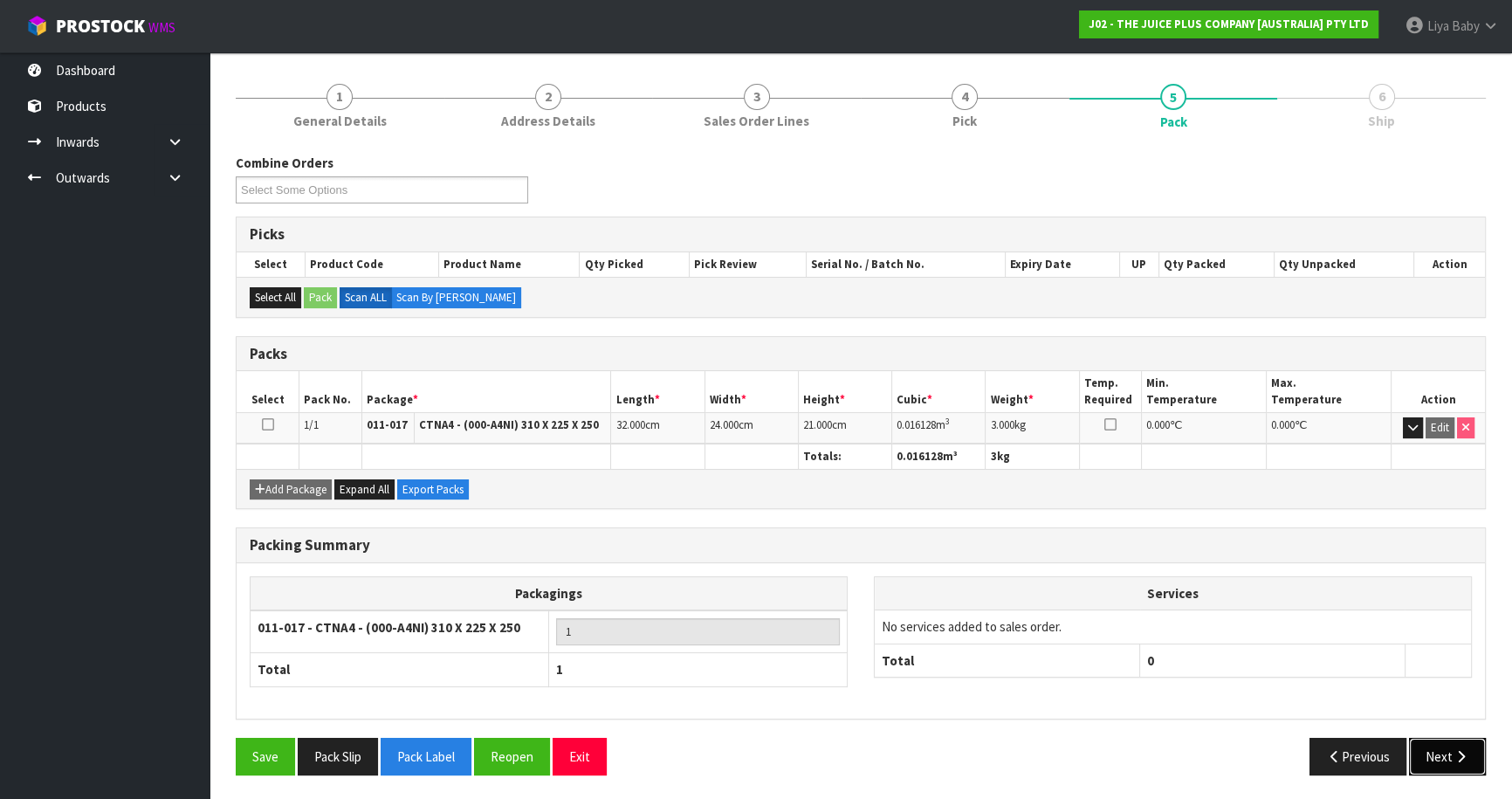
click at [1456, 750] on icon "button" at bounding box center [1460, 756] width 17 height 13
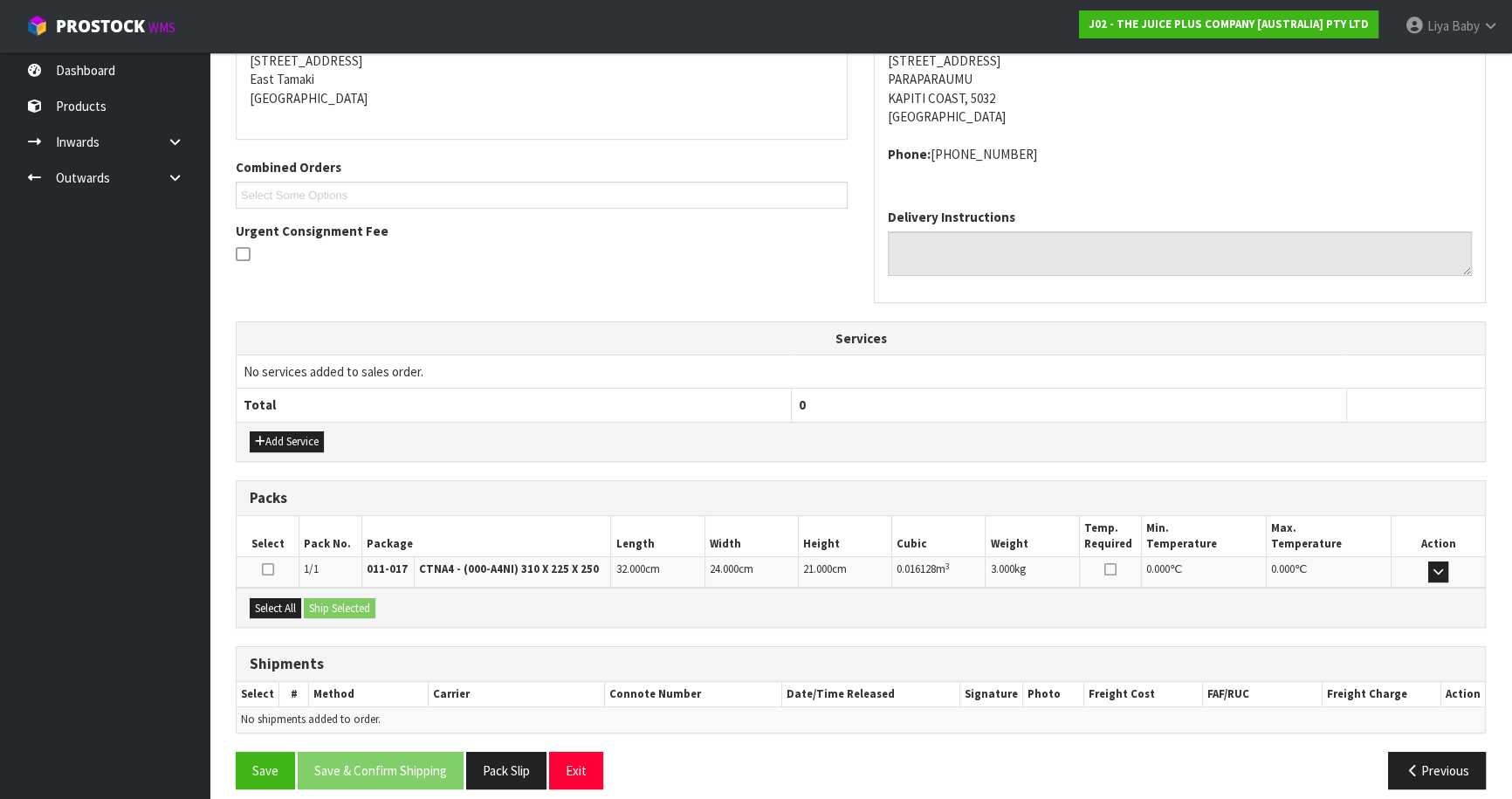
scroll to position [374, 0]
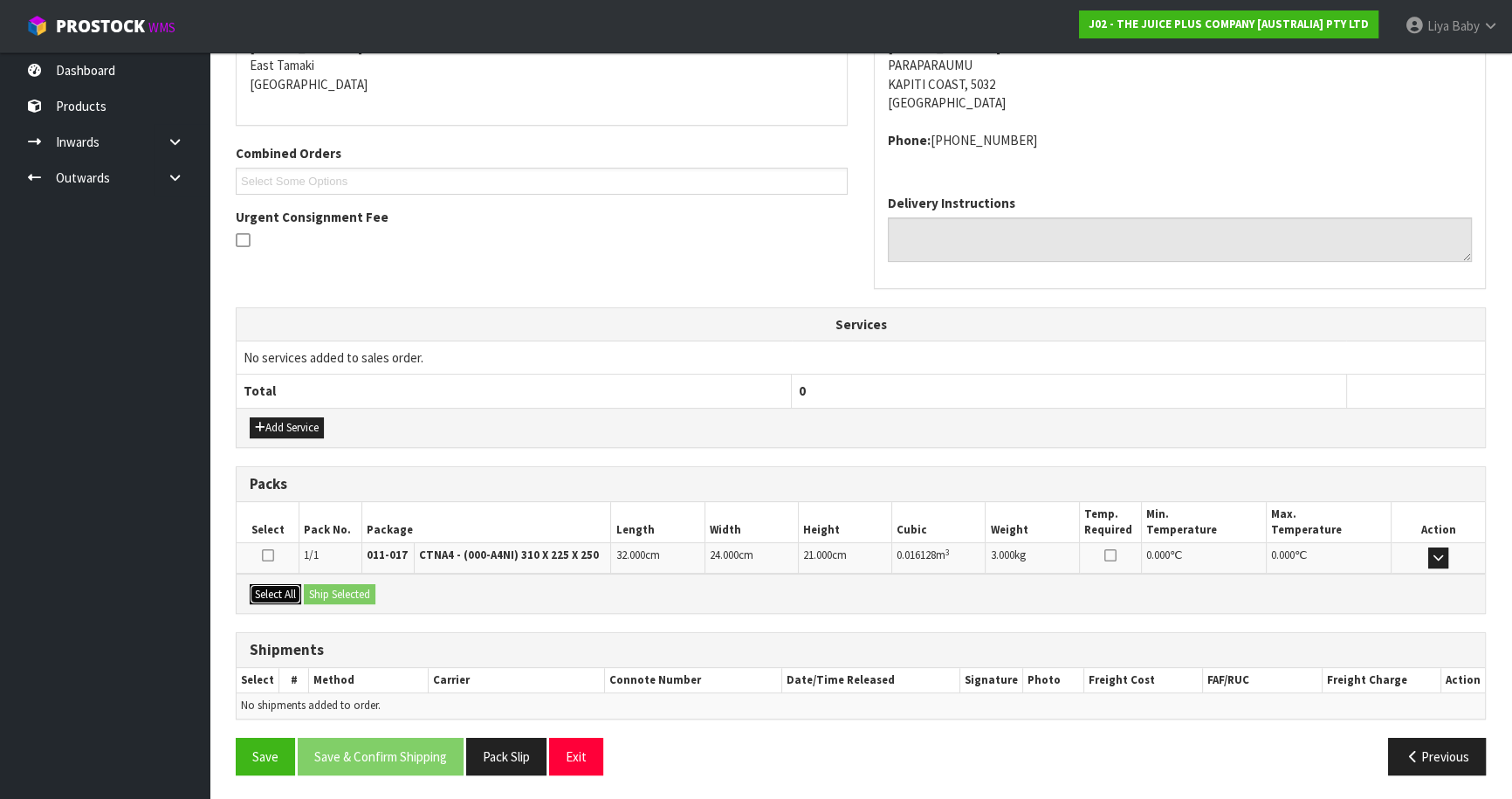
click at [259, 592] on button "Select All" at bounding box center [276, 594] width 52 height 21
click at [313, 584] on button "Ship Selected" at bounding box center [339, 594] width 71 height 21
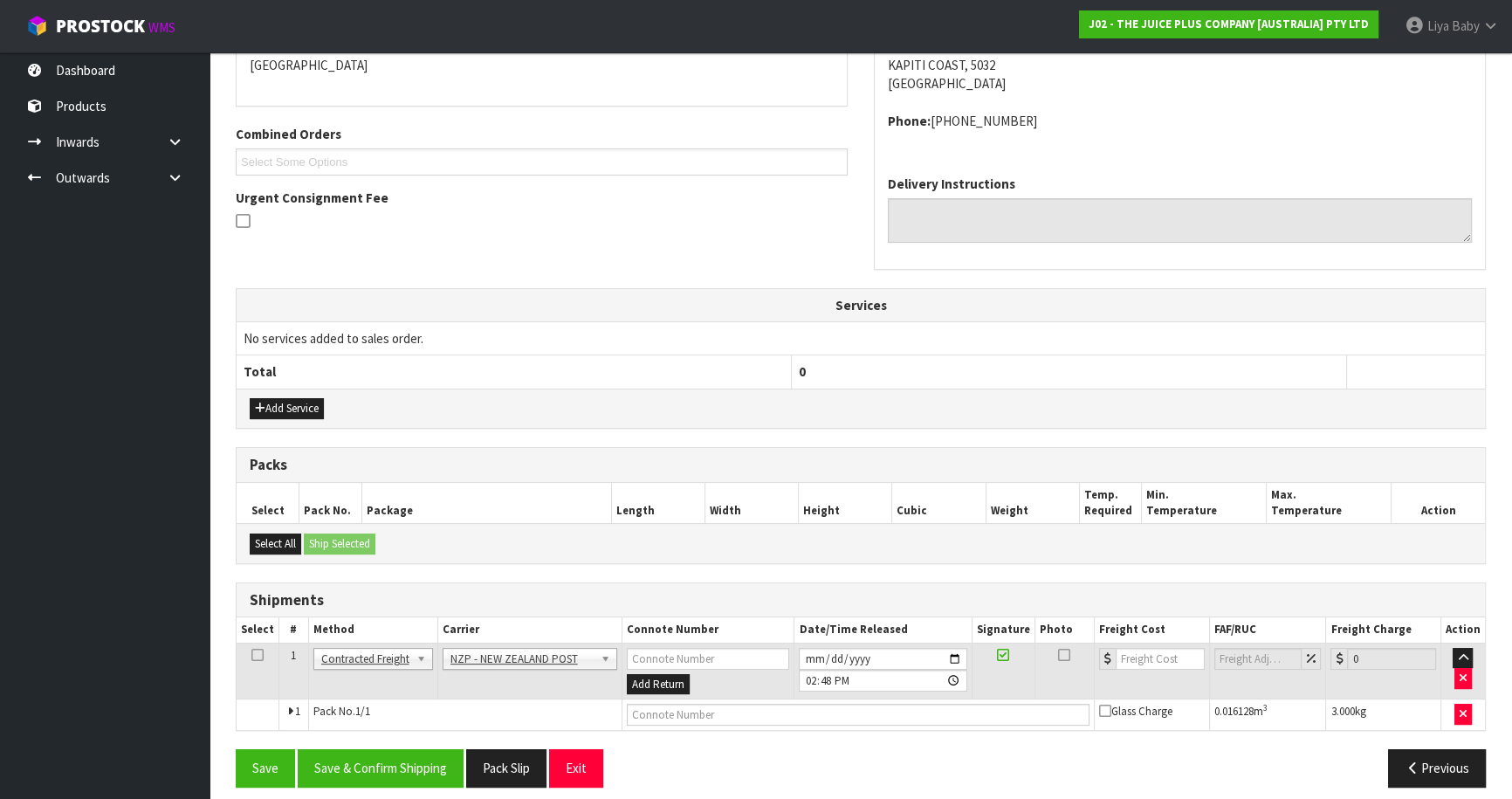
scroll to position [404, 0]
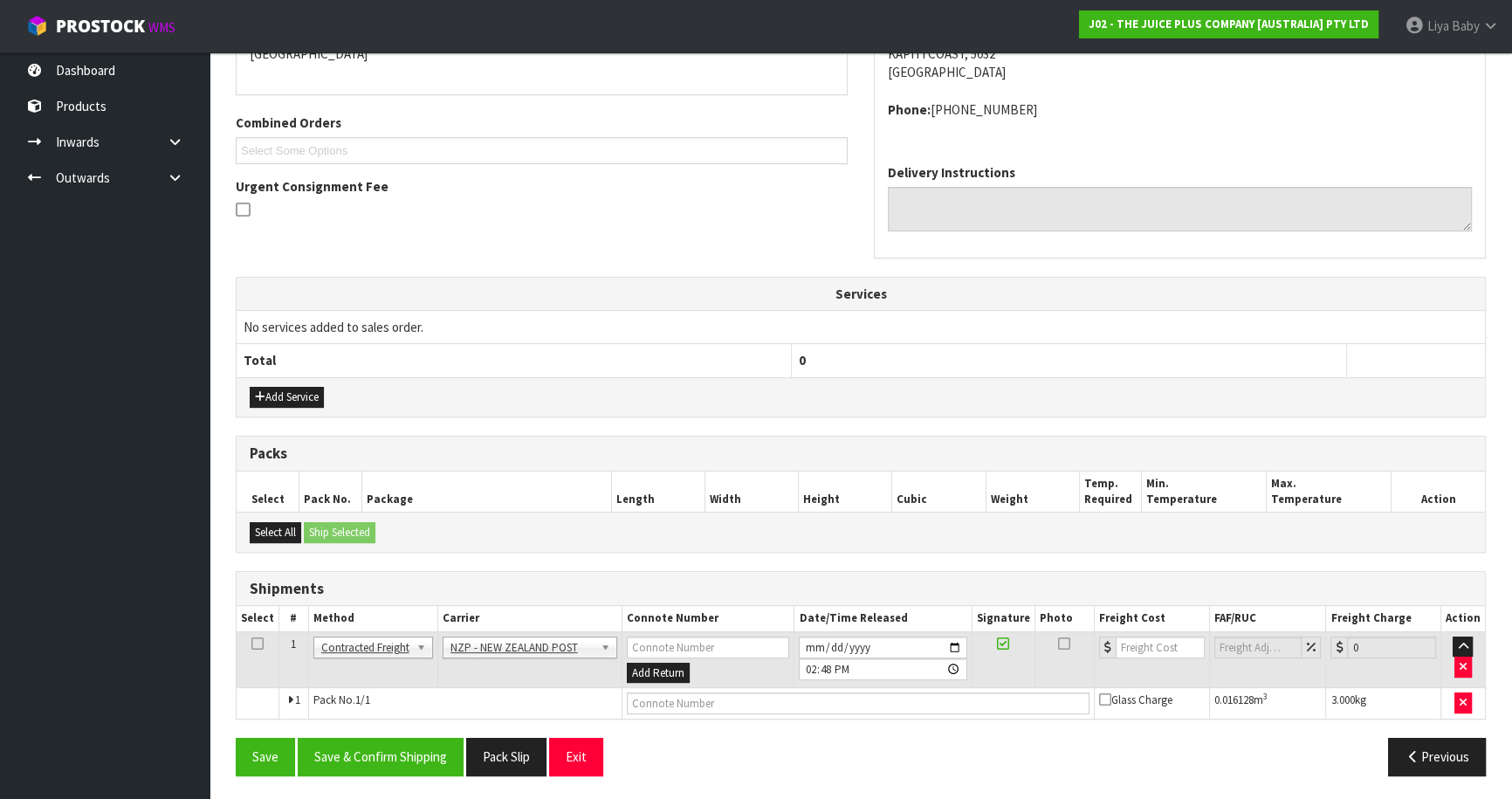
click at [256, 644] on icon at bounding box center [258, 644] width 12 height 1
click at [380, 756] on button "Save & Confirm Shipping" at bounding box center [380, 756] width 166 height 37
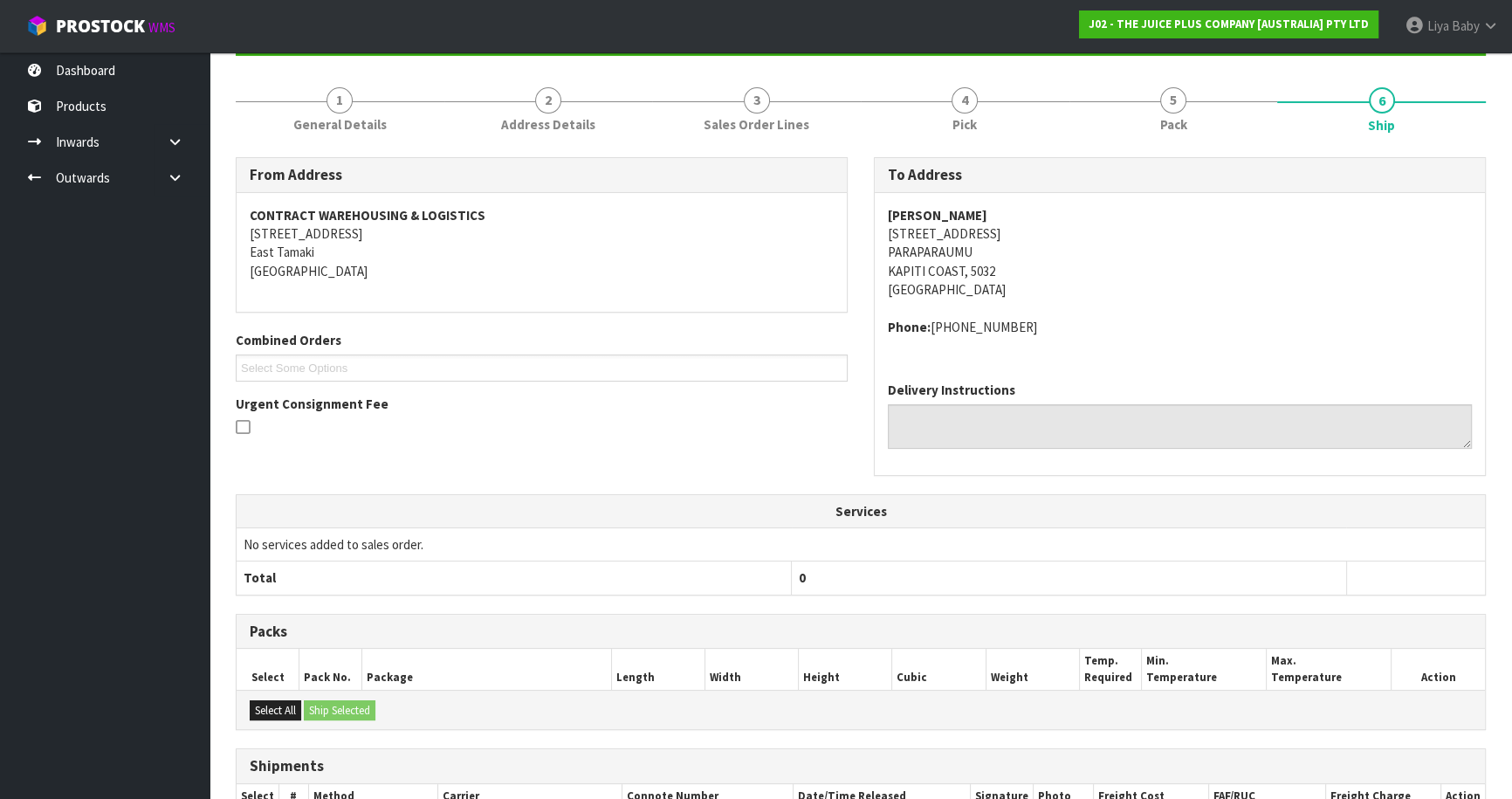
scroll to position [361, 0]
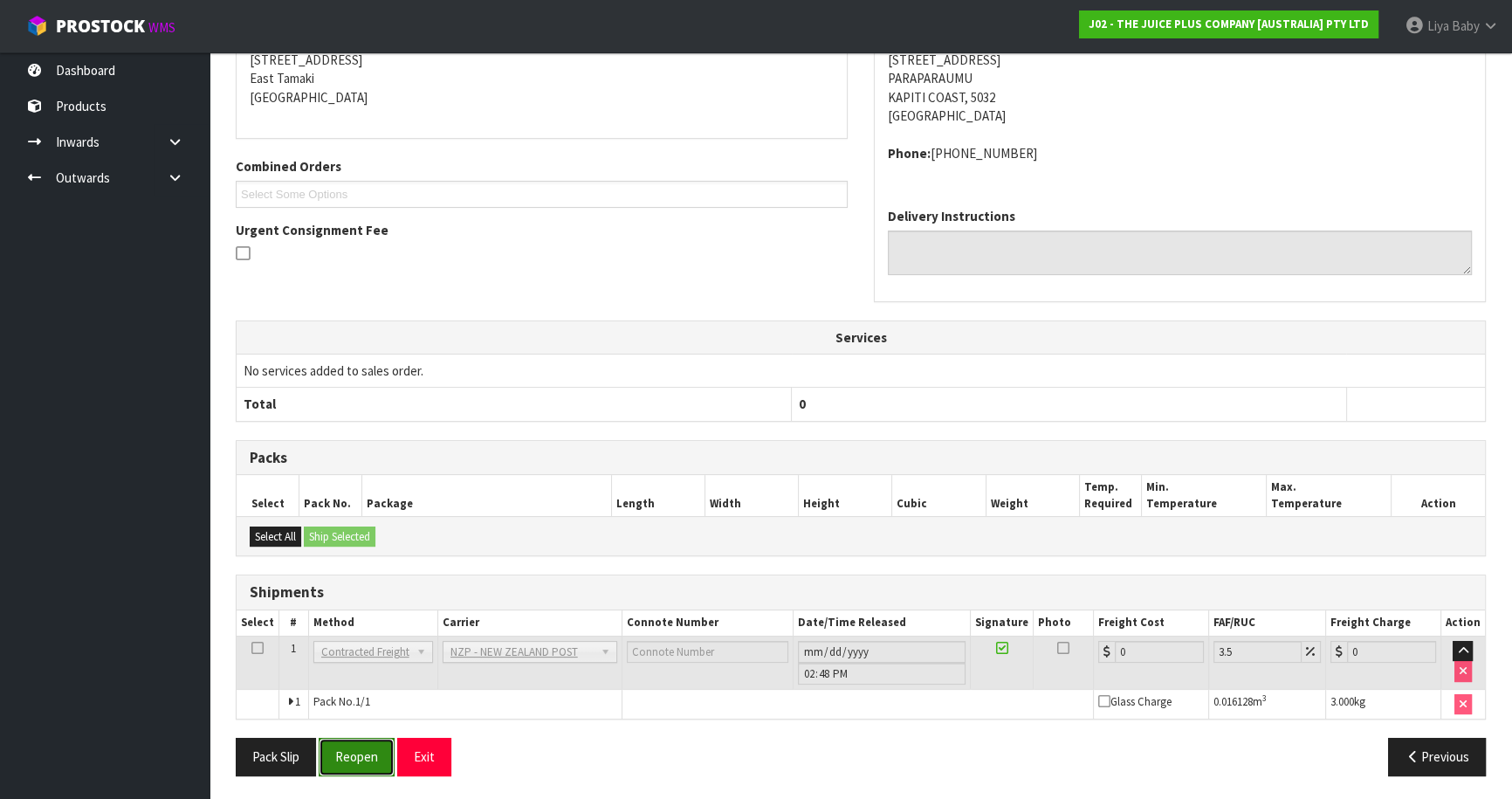
drag, startPoint x: 373, startPoint y: 753, endPoint x: 362, endPoint y: 746, distance: 13.0
click at [371, 753] on button "Reopen" at bounding box center [356, 756] width 76 height 37
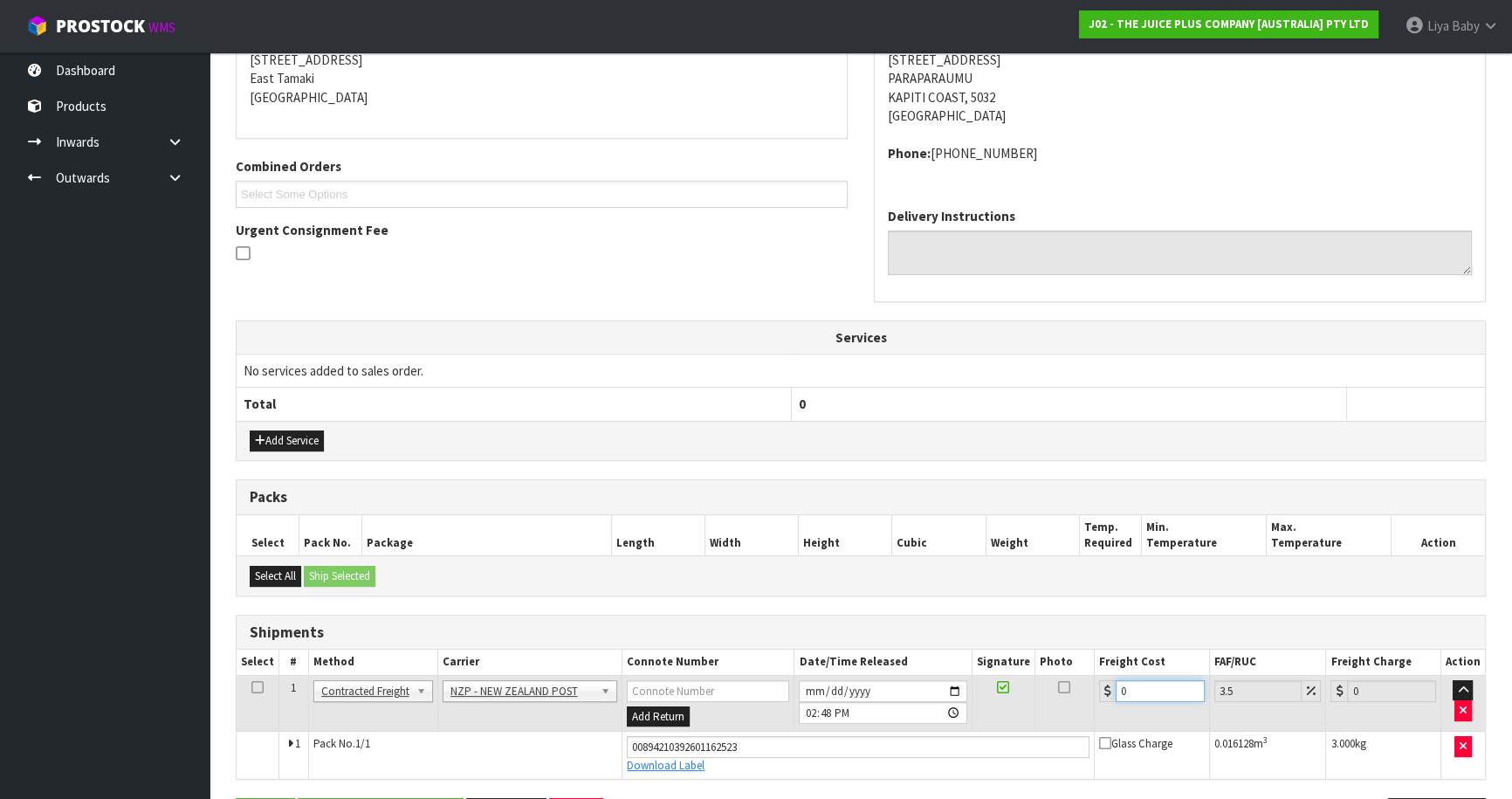
drag, startPoint x: 1151, startPoint y: 688, endPoint x: 1134, endPoint y: 691, distance: 17.3
click at [1143, 690] on input "0" at bounding box center [1160, 691] width 89 height 21
click at [260, 687] on icon at bounding box center [258, 687] width 12 height 1
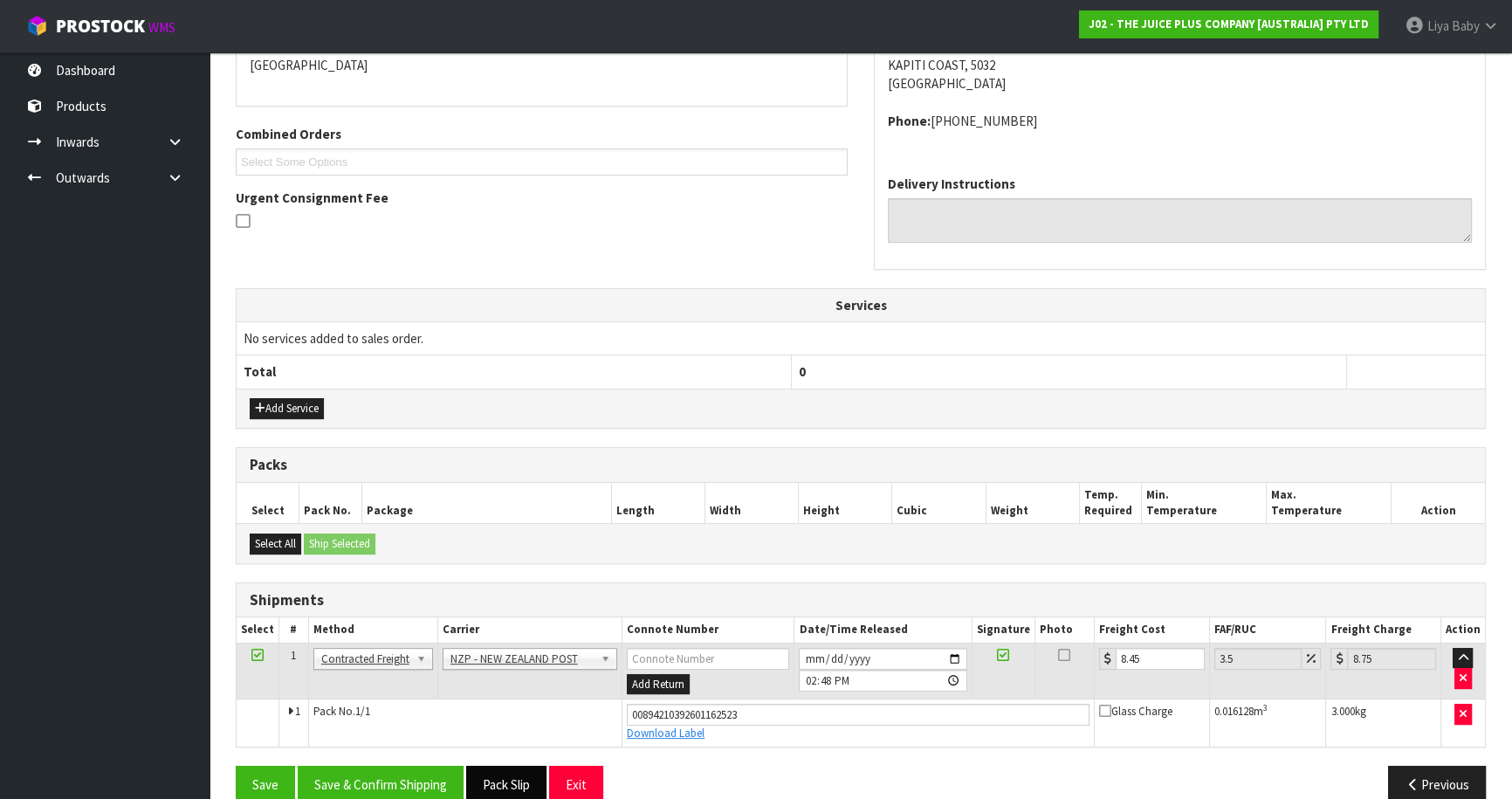
scroll to position [420, 0]
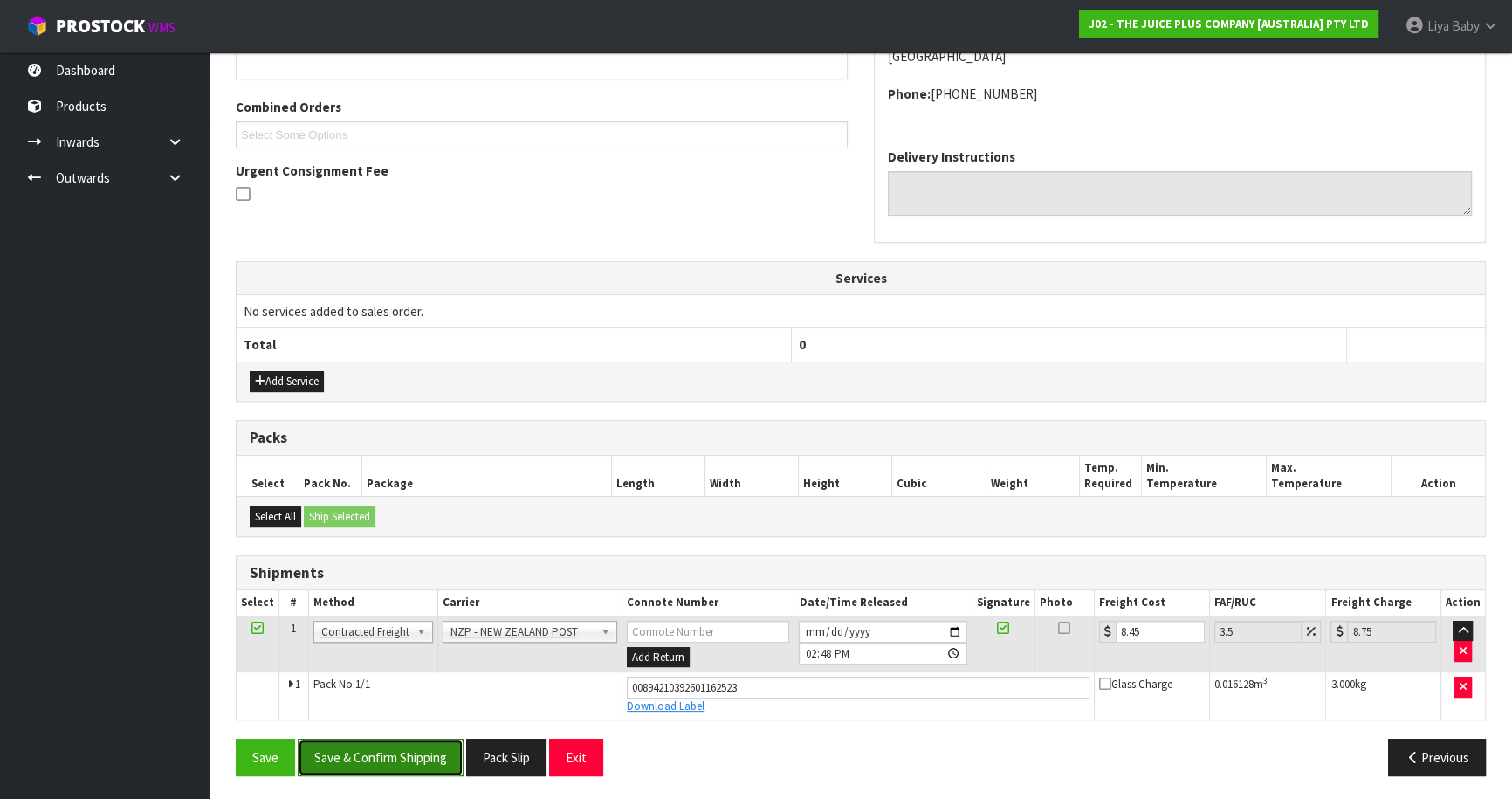
click at [442, 754] on button "Save & Confirm Shipping" at bounding box center [380, 757] width 166 height 37
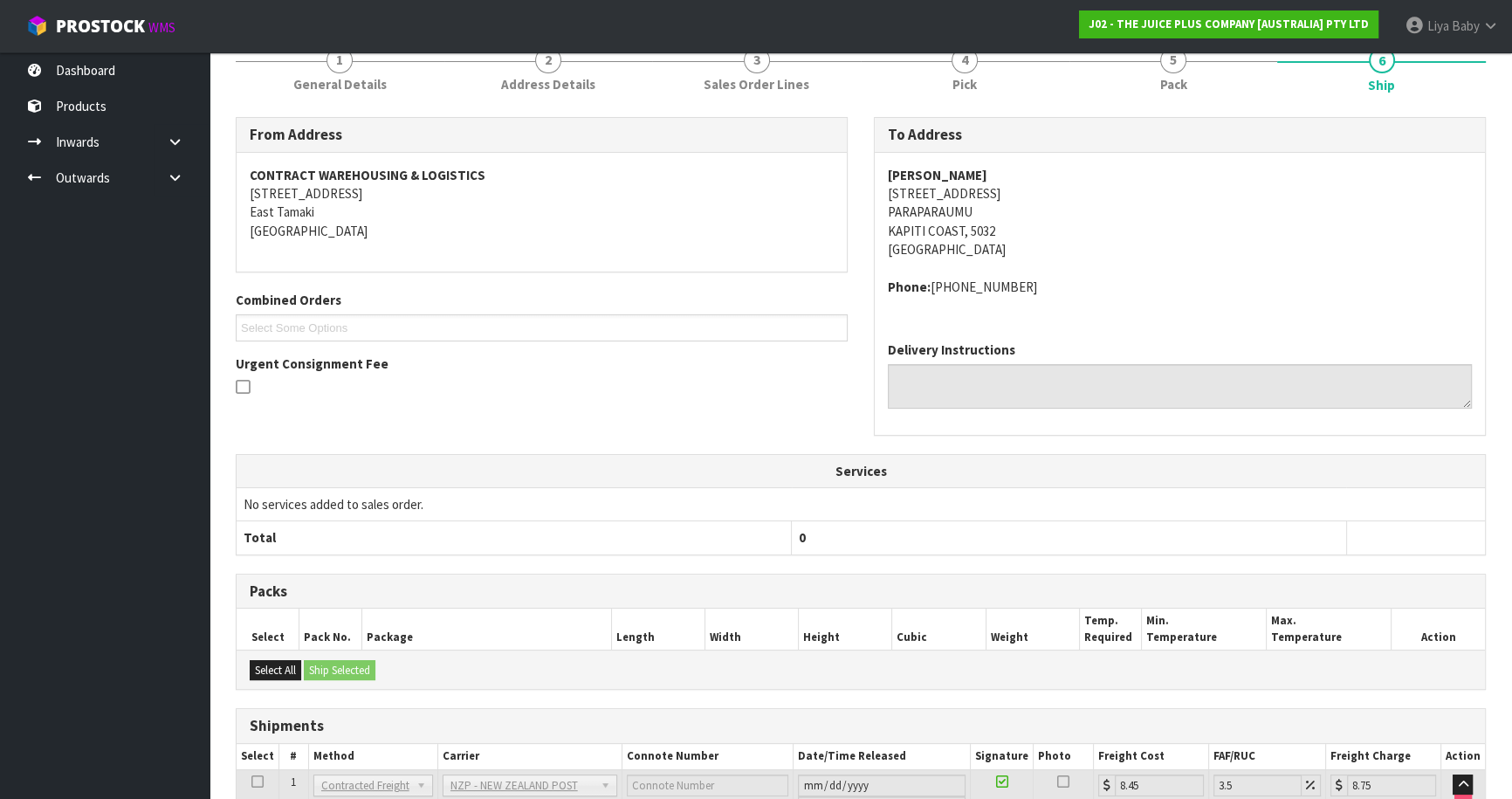
scroll to position [0, 0]
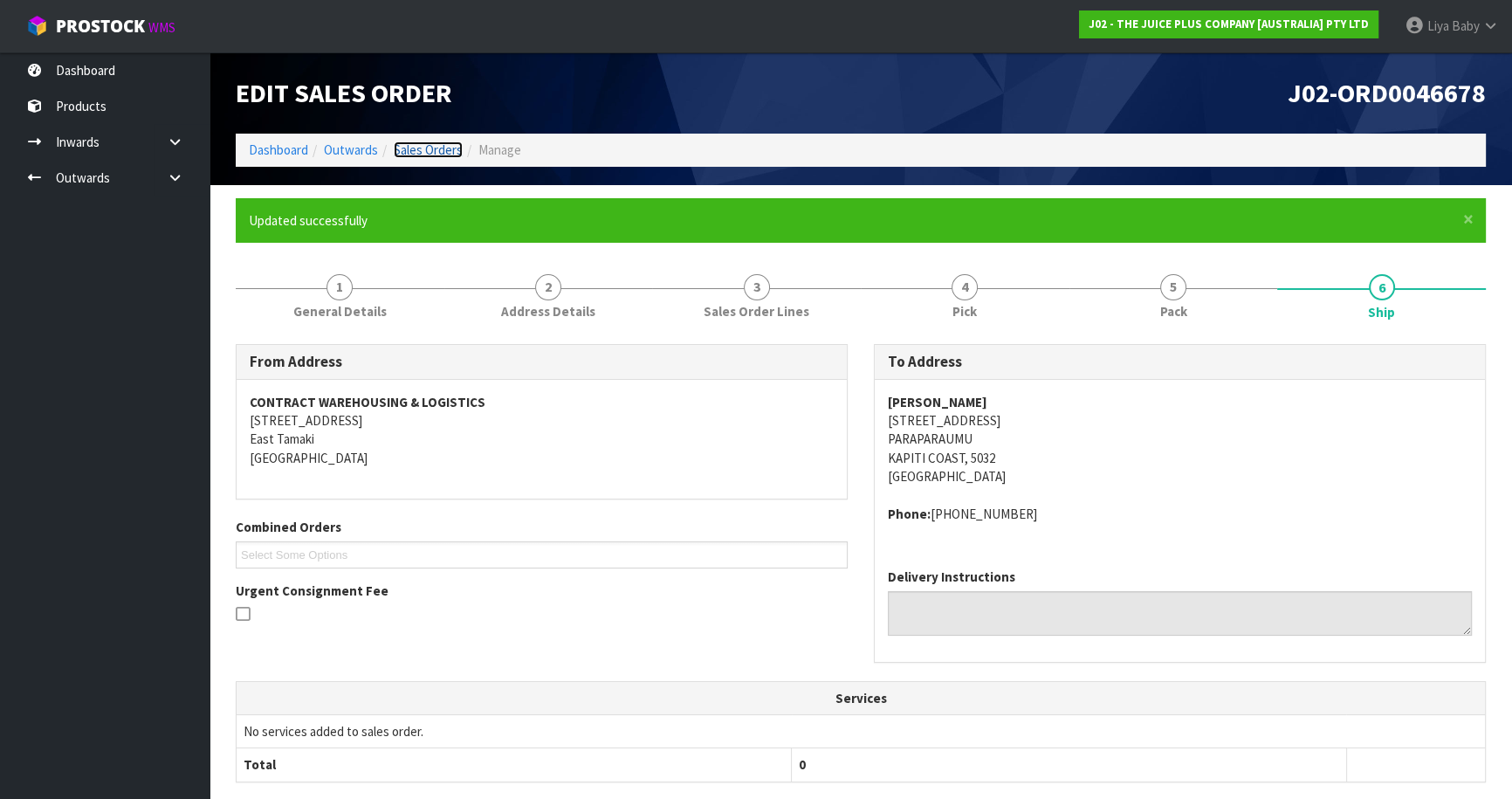
click at [428, 149] on link "Sales Orders" at bounding box center [428, 149] width 69 height 17
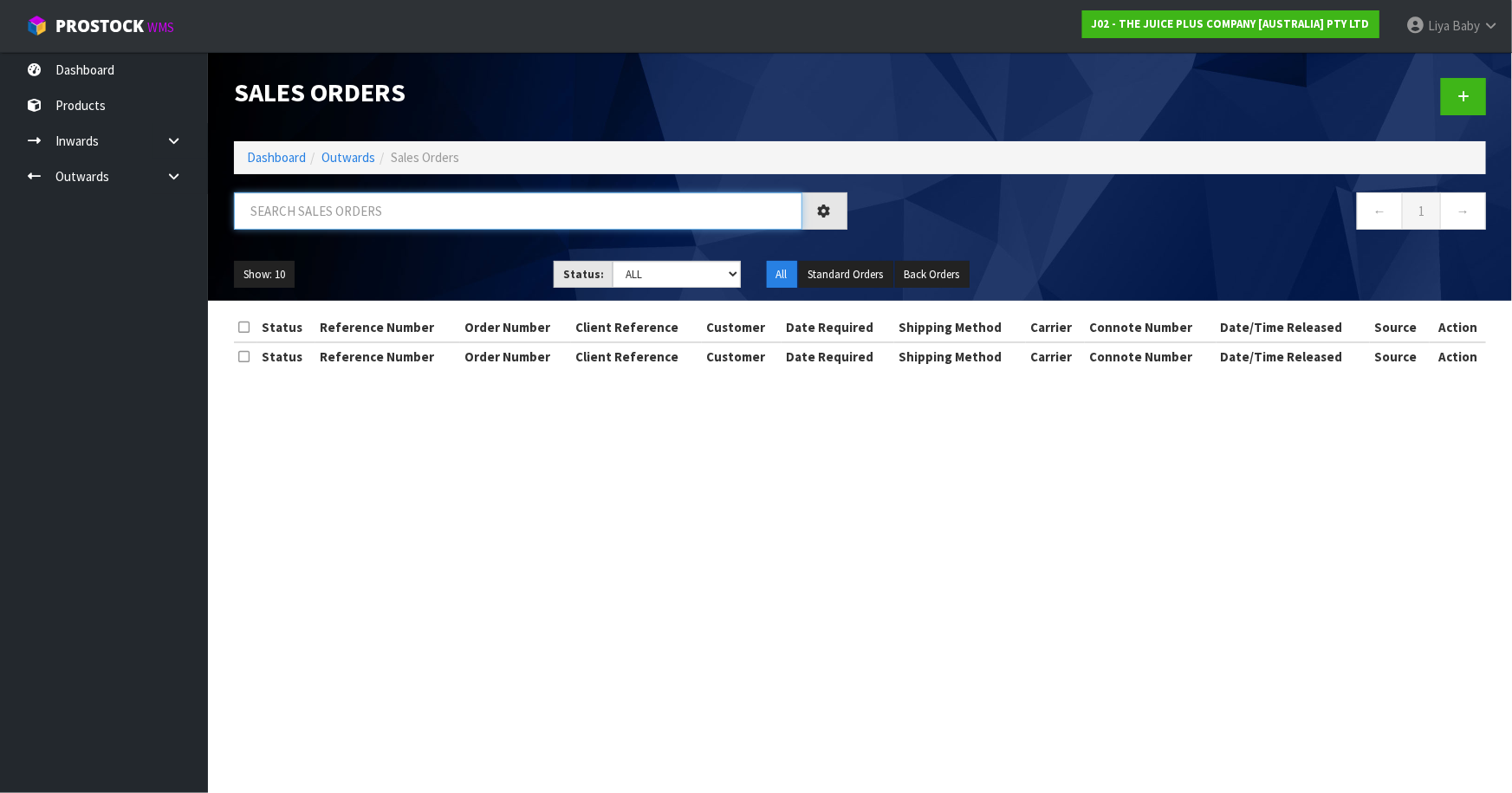
click at [375, 198] on input "text" at bounding box center [518, 211] width 568 height 37
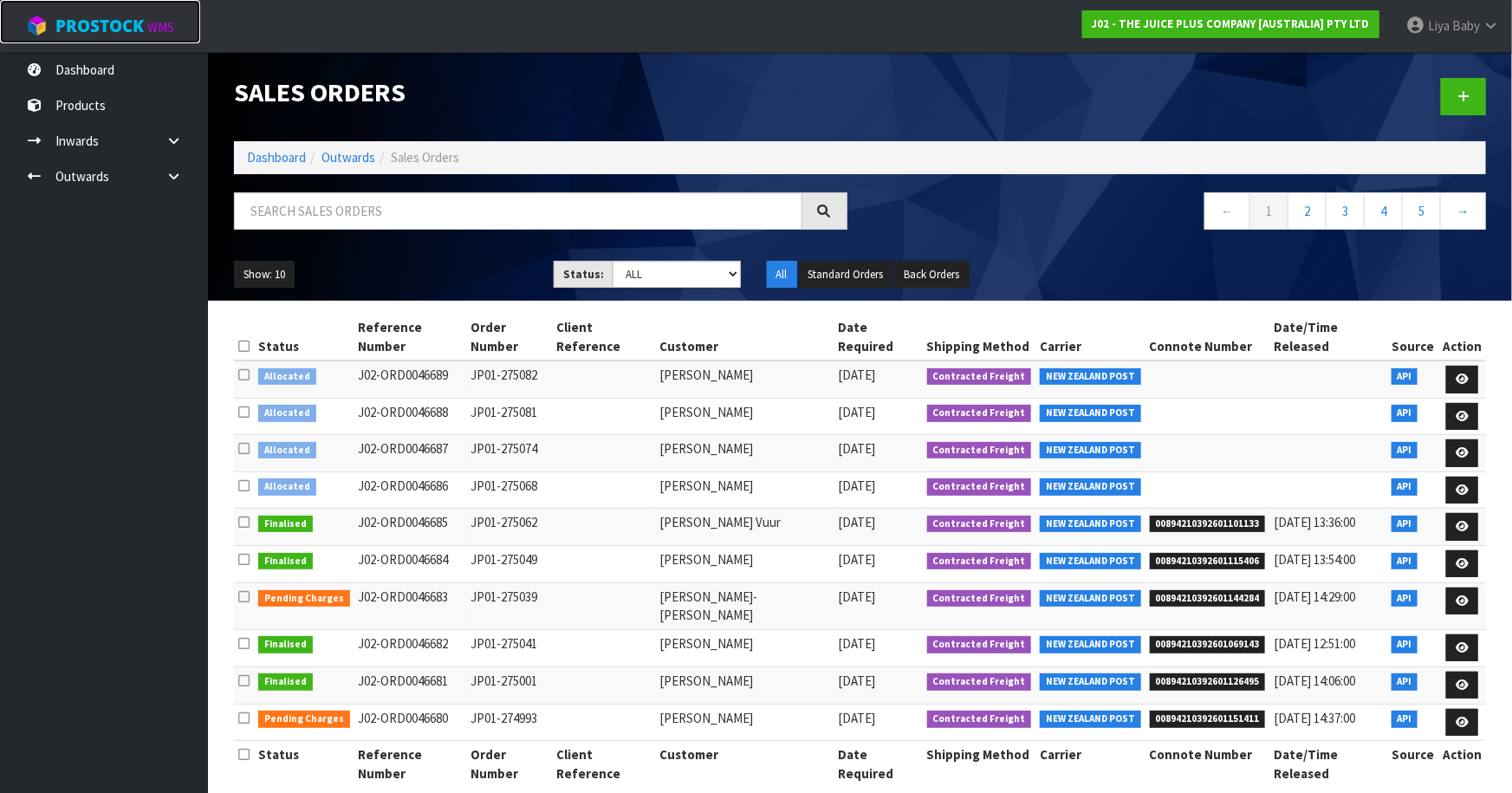
click at [0, 22] on link "ProStock WMS" at bounding box center [100, 21] width 200 height 43
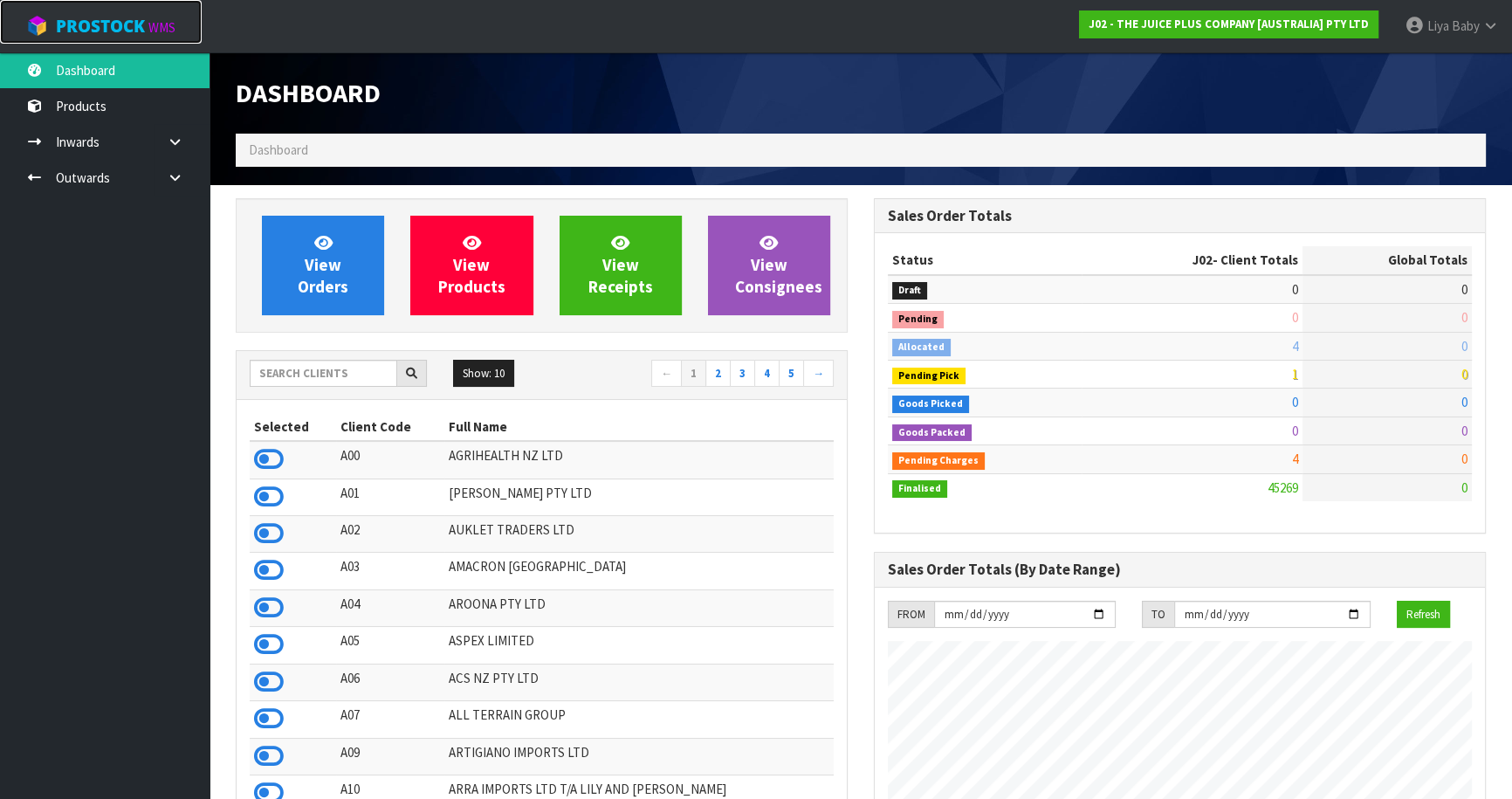
scroll to position [1320, 637]
click at [0, 0] on link "ProStock WMS" at bounding box center [101, 21] width 202 height 44
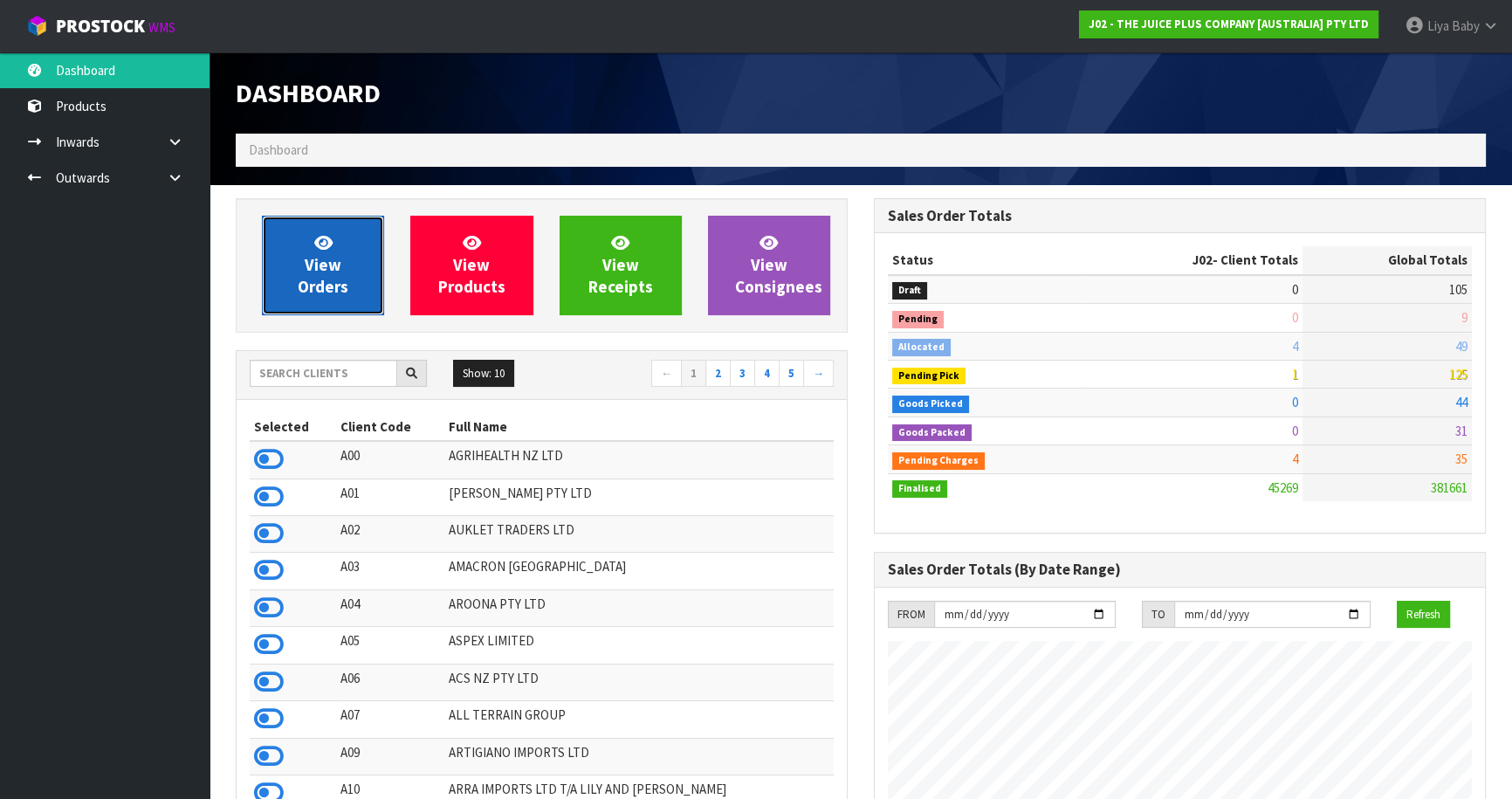
click at [312, 288] on span "View Orders" at bounding box center [322, 264] width 51 height 65
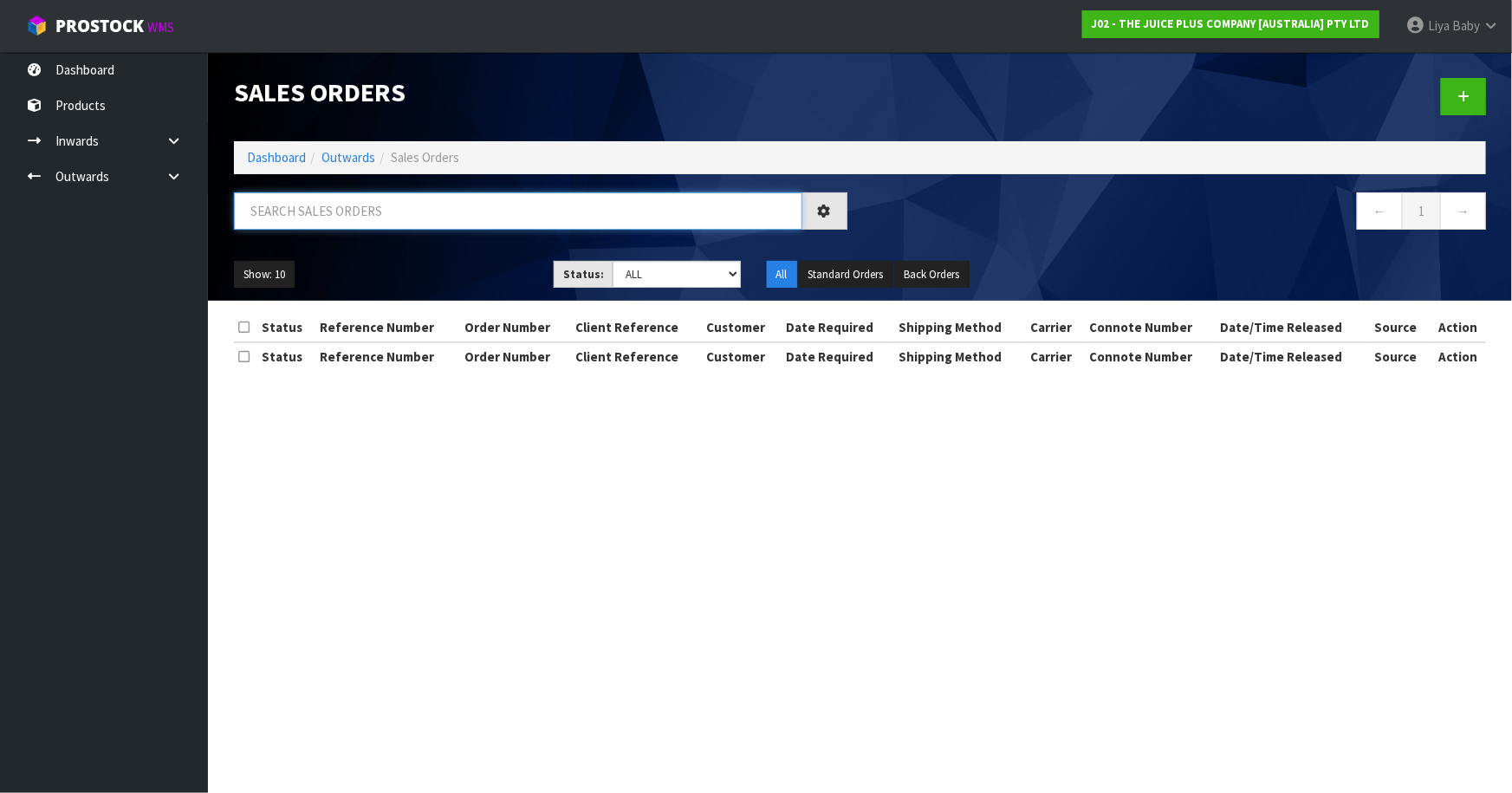
click at [407, 210] on input "text" at bounding box center [518, 211] width 568 height 37
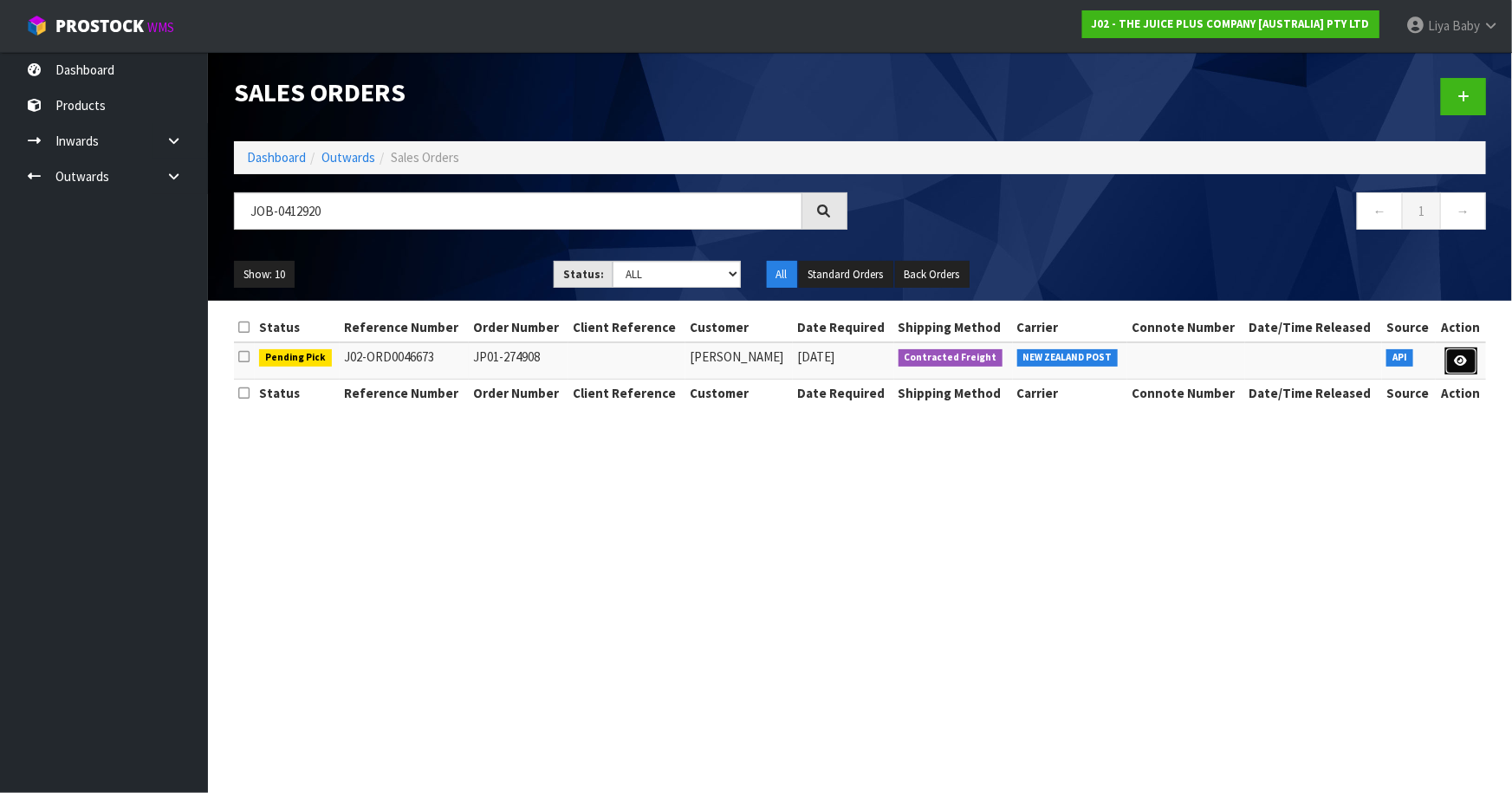
click at [1473, 362] on link at bounding box center [1461, 361] width 32 height 27
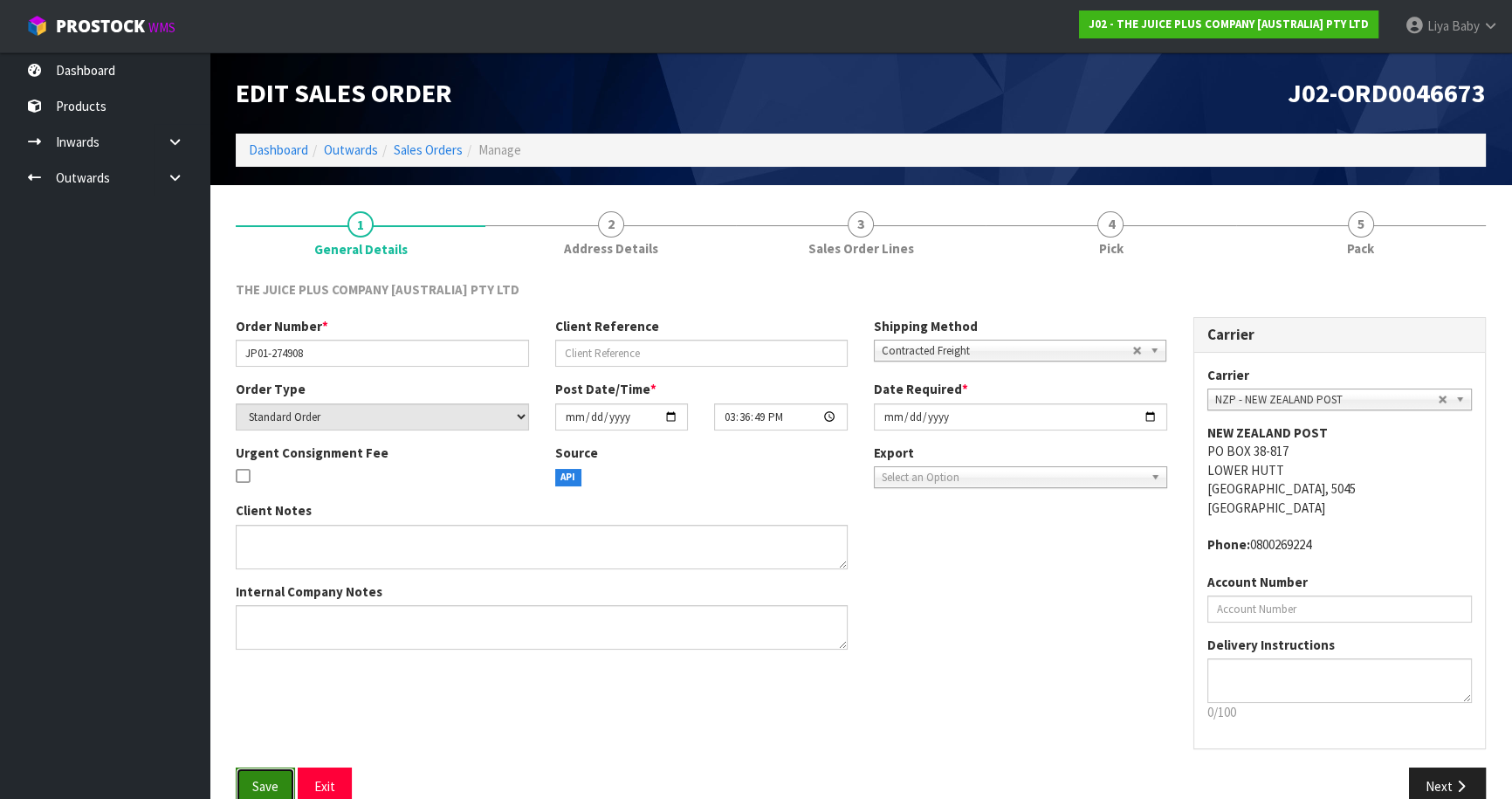
click at [262, 787] on span "Save" at bounding box center [265, 786] width 26 height 17
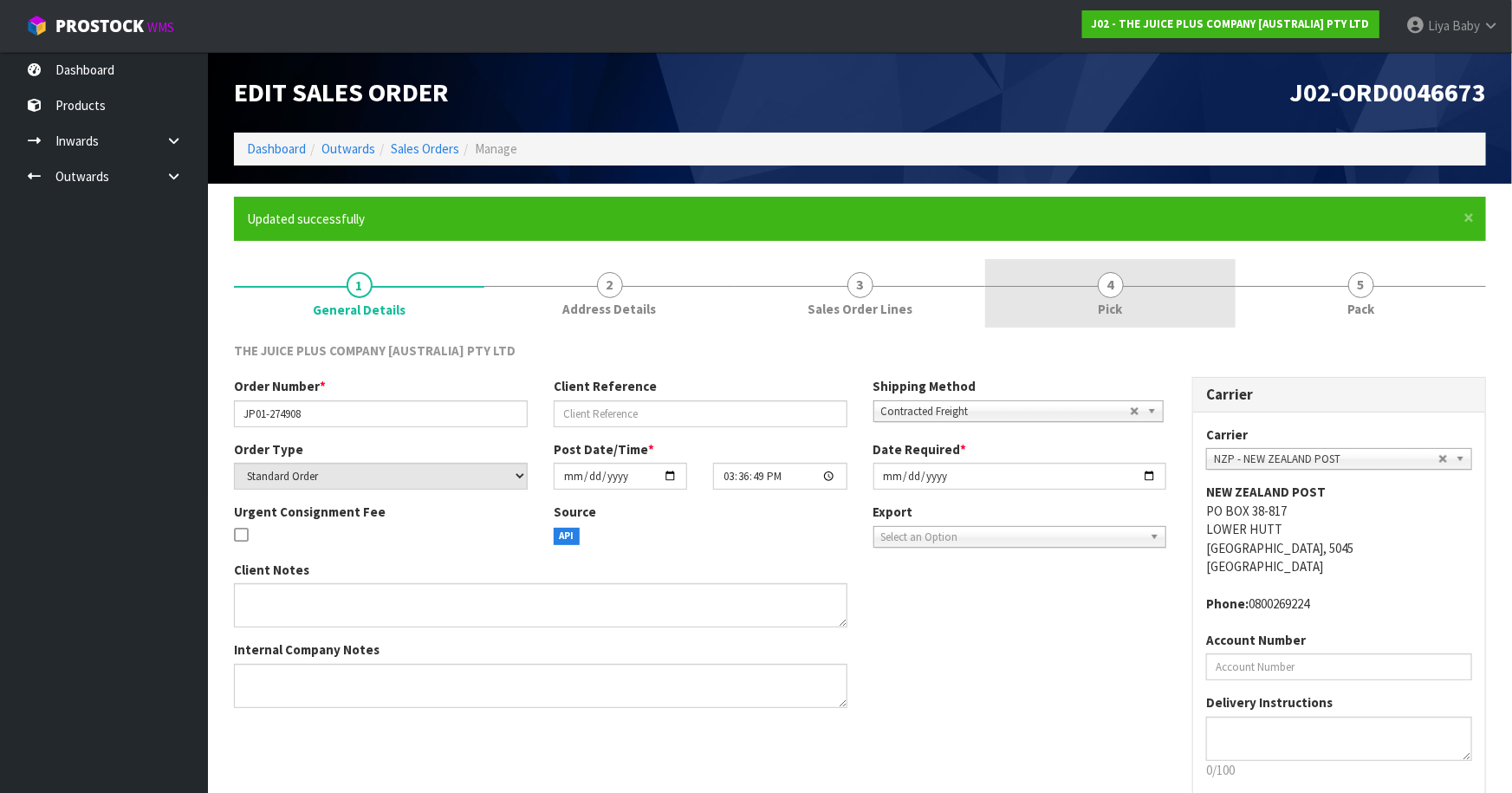
click at [1099, 306] on span "Pick" at bounding box center [1111, 308] width 24 height 19
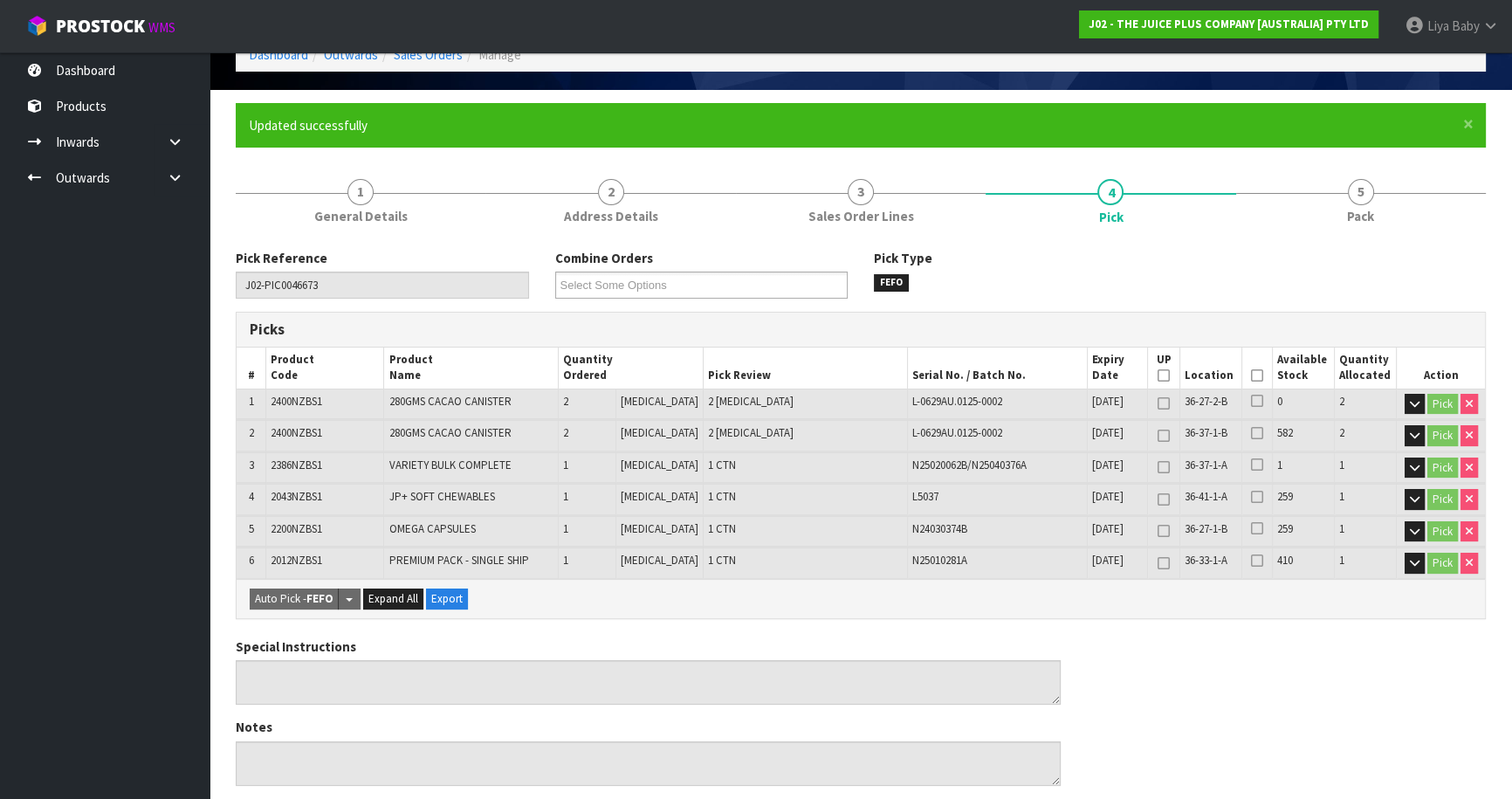
scroll to position [237, 0]
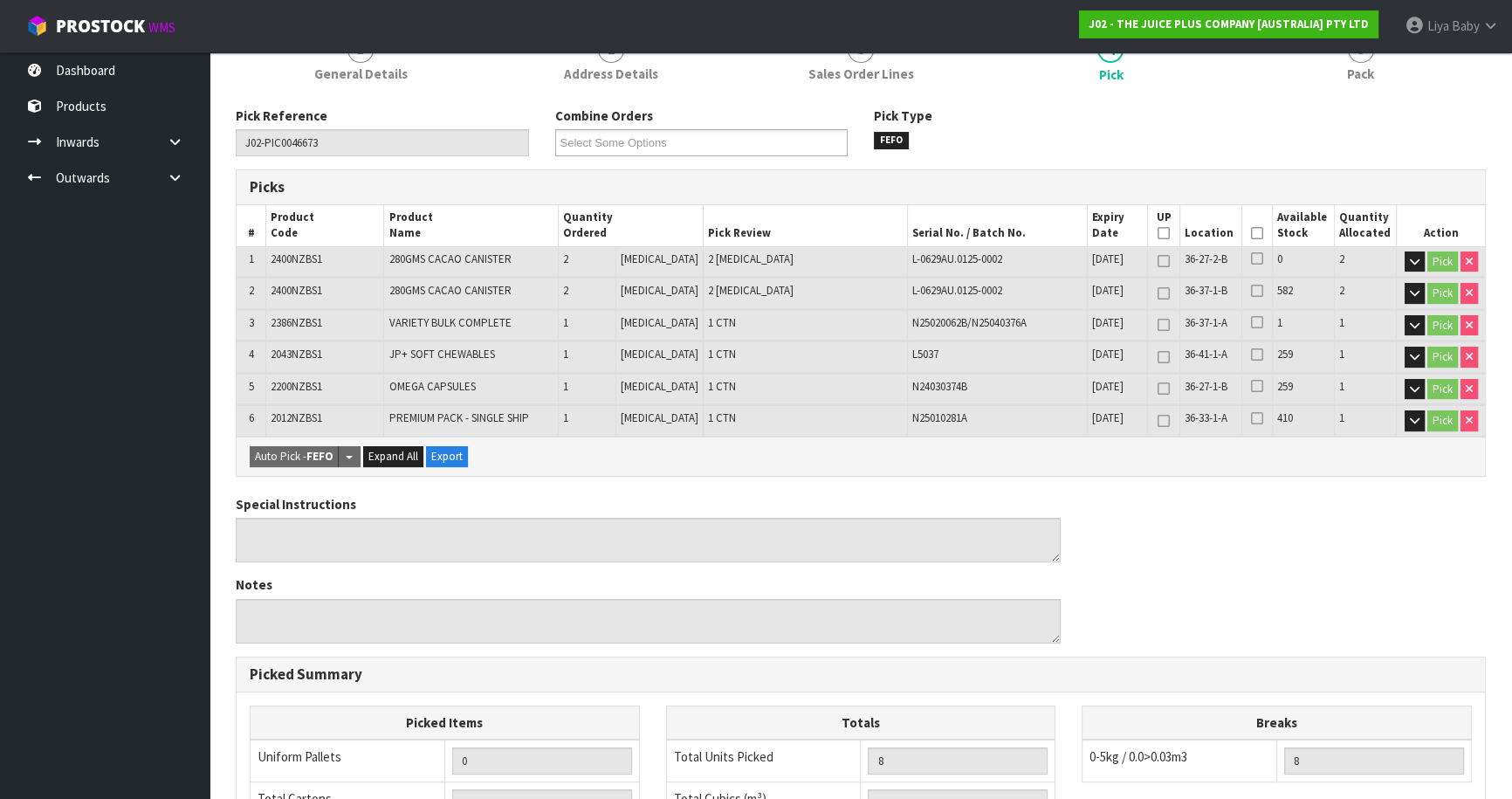
drag, startPoint x: 1256, startPoint y: 233, endPoint x: 1209, endPoint y: 259, distance: 53.7
click at [1255, 234] on icon at bounding box center [1257, 233] width 12 height 1
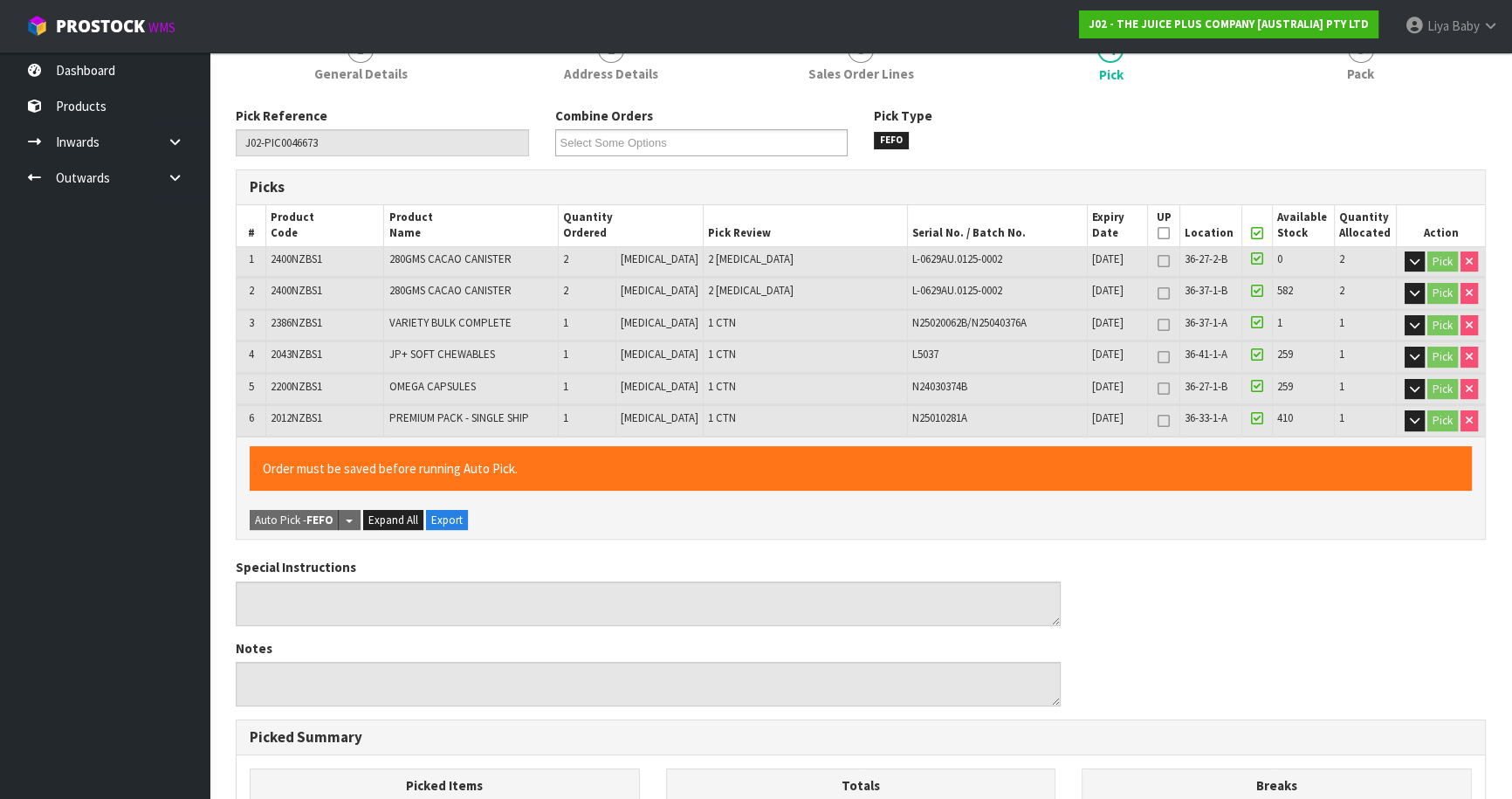
scroll to position [635, 0]
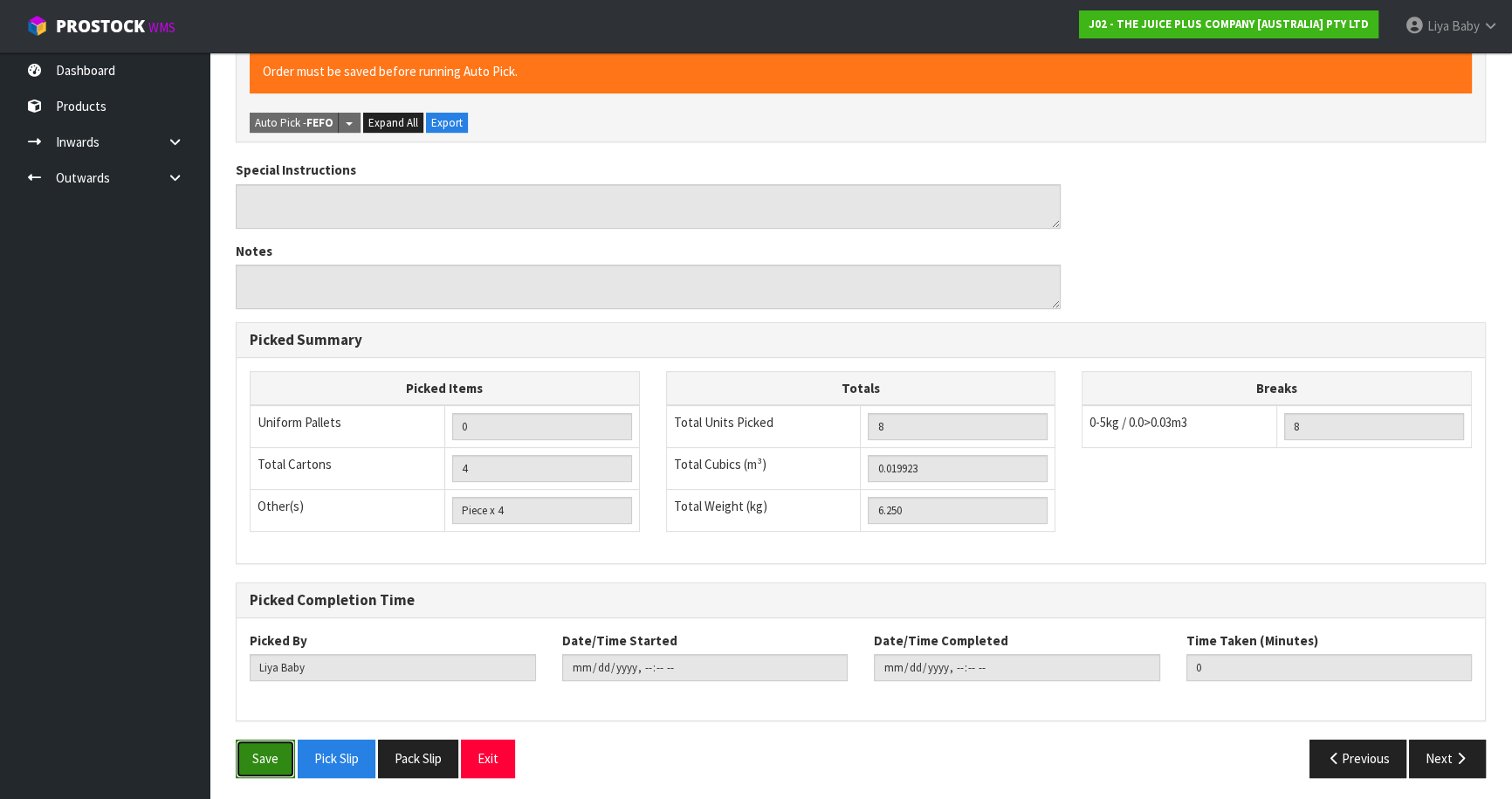
click at [253, 754] on button "Save" at bounding box center [265, 758] width 59 height 37
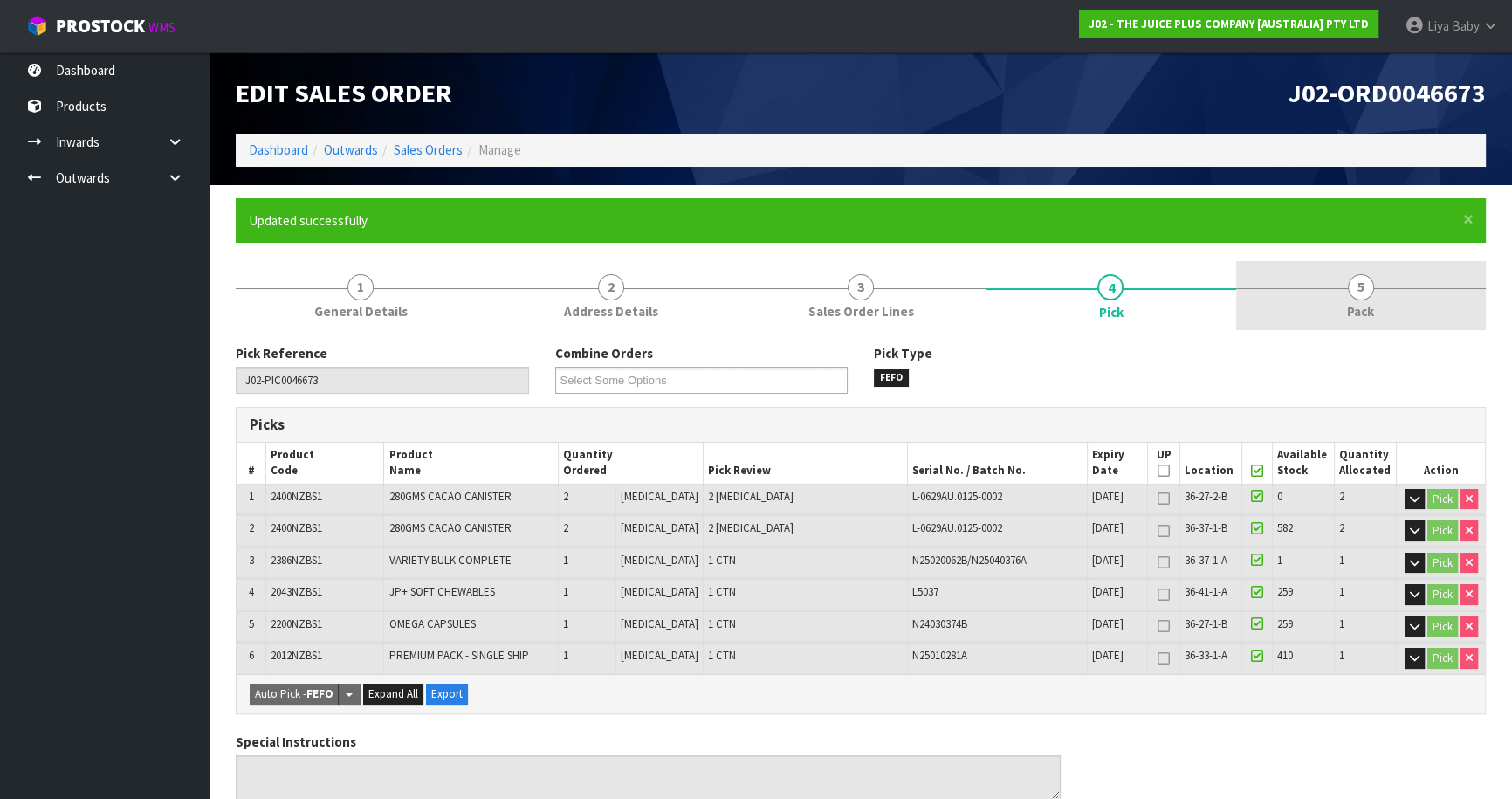
drag, startPoint x: 1369, startPoint y: 284, endPoint x: 1350, endPoint y: 295, distance: 22.0
click at [1368, 285] on span "5" at bounding box center [1360, 287] width 26 height 26
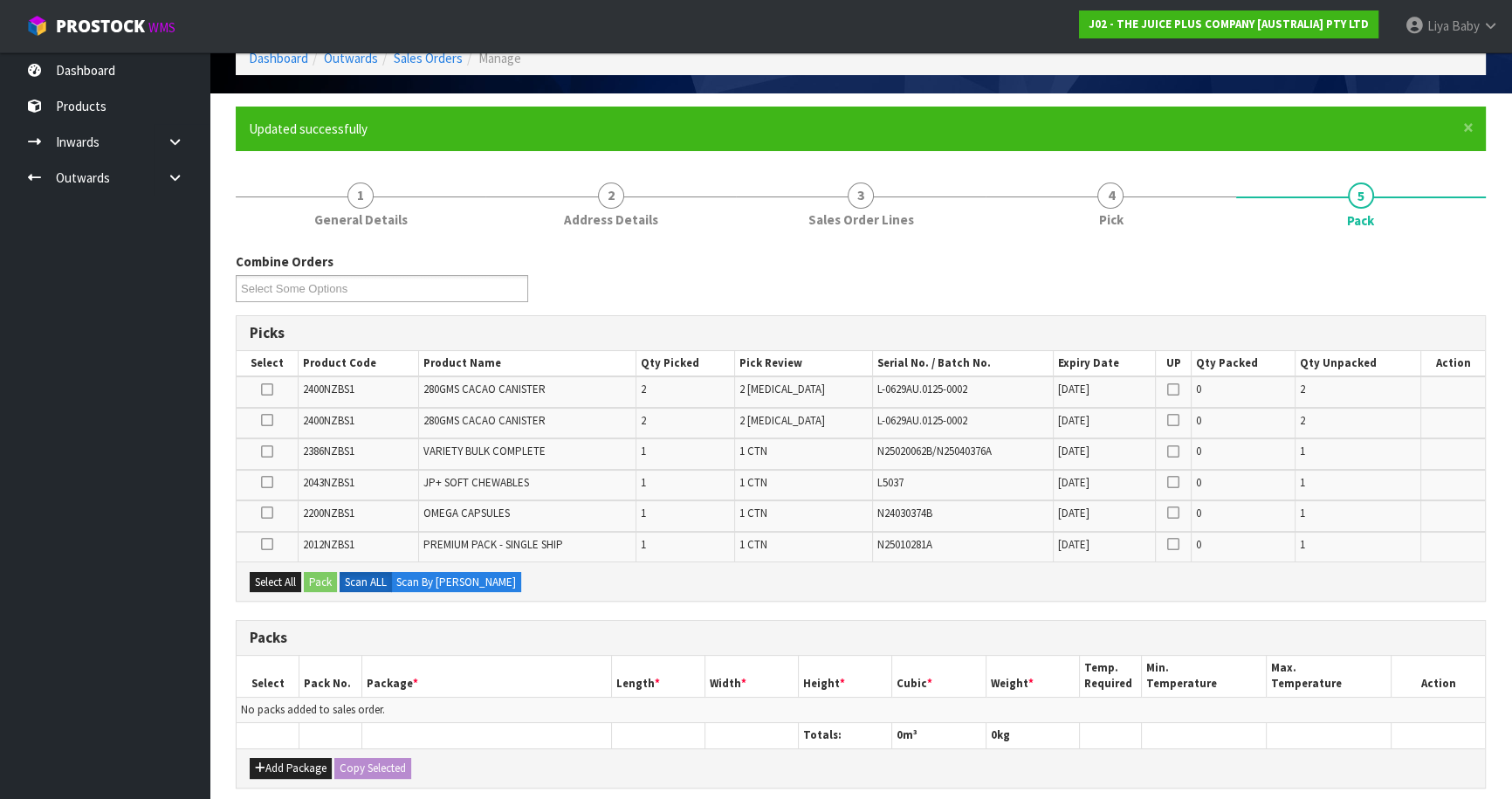
scroll to position [396, 0]
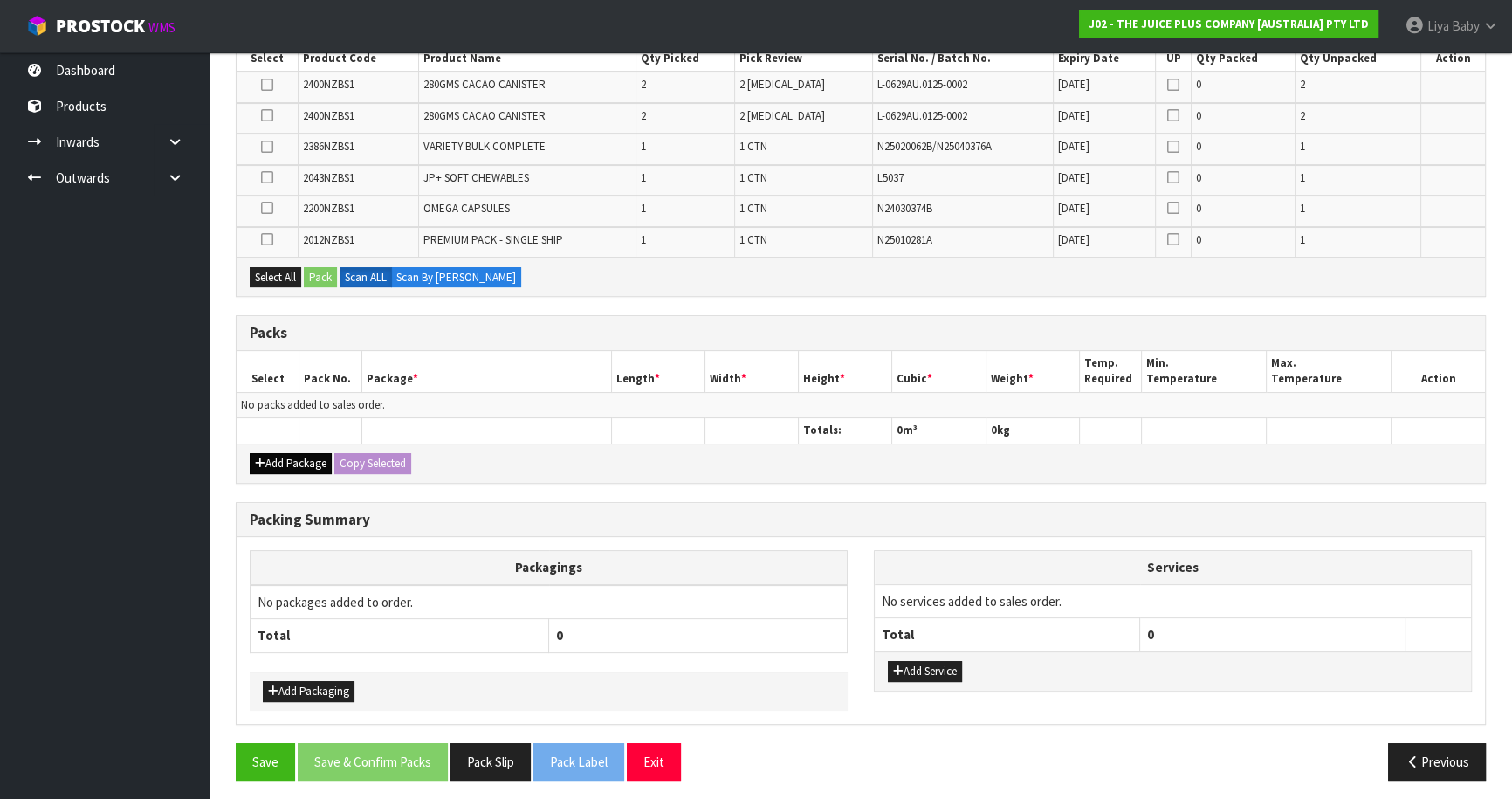
click at [286, 451] on div "Add Package Copy Selected" at bounding box center [860, 463] width 1248 height 39
click at [284, 455] on button "Add Package" at bounding box center [291, 463] width 82 height 21
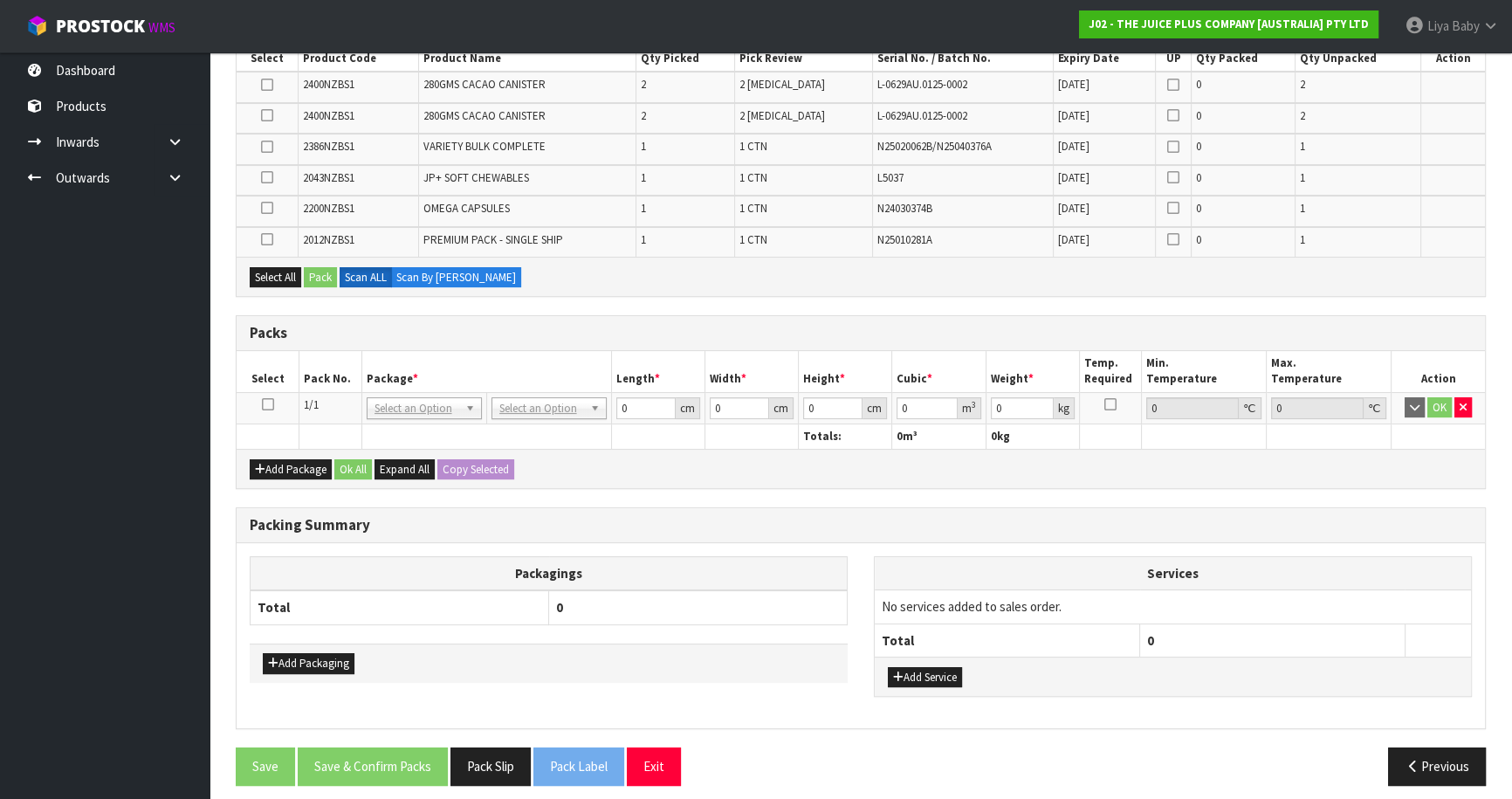
click at [269, 404] on icon at bounding box center [268, 404] width 12 height 1
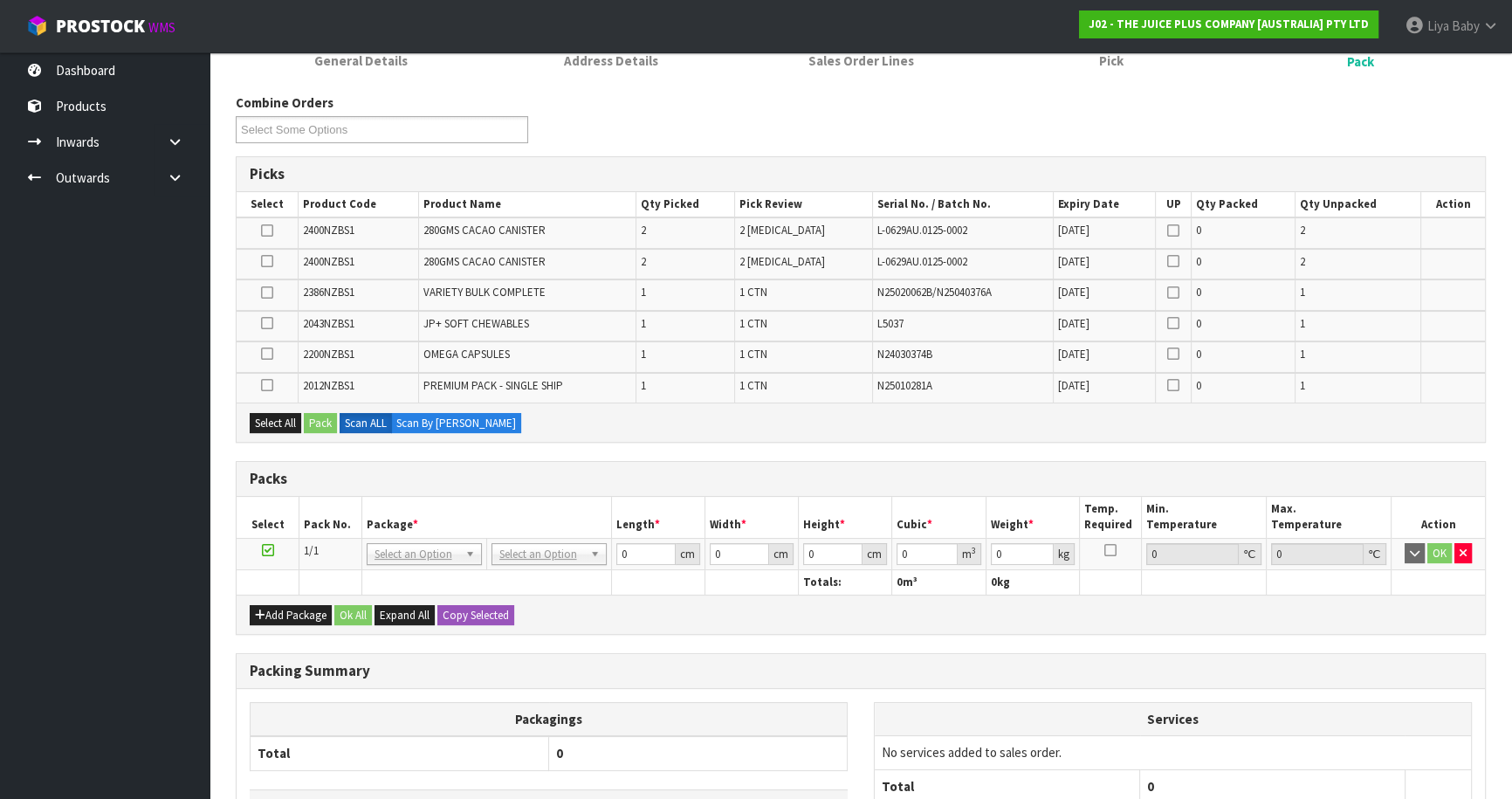
scroll to position [237, 0]
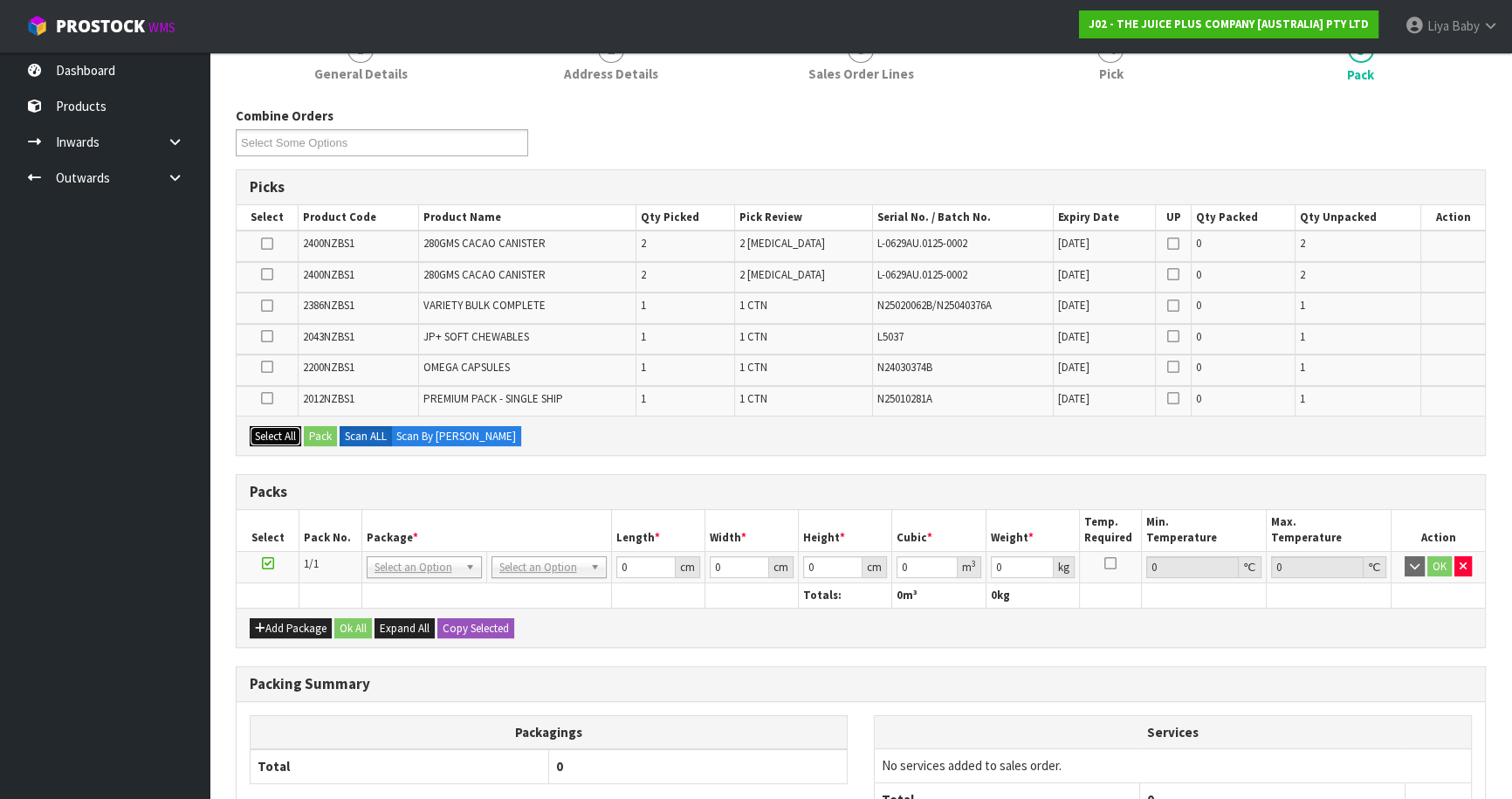
click at [274, 433] on button "Select All" at bounding box center [276, 436] width 52 height 21
click at [310, 434] on button "Pack" at bounding box center [320, 436] width 33 height 21
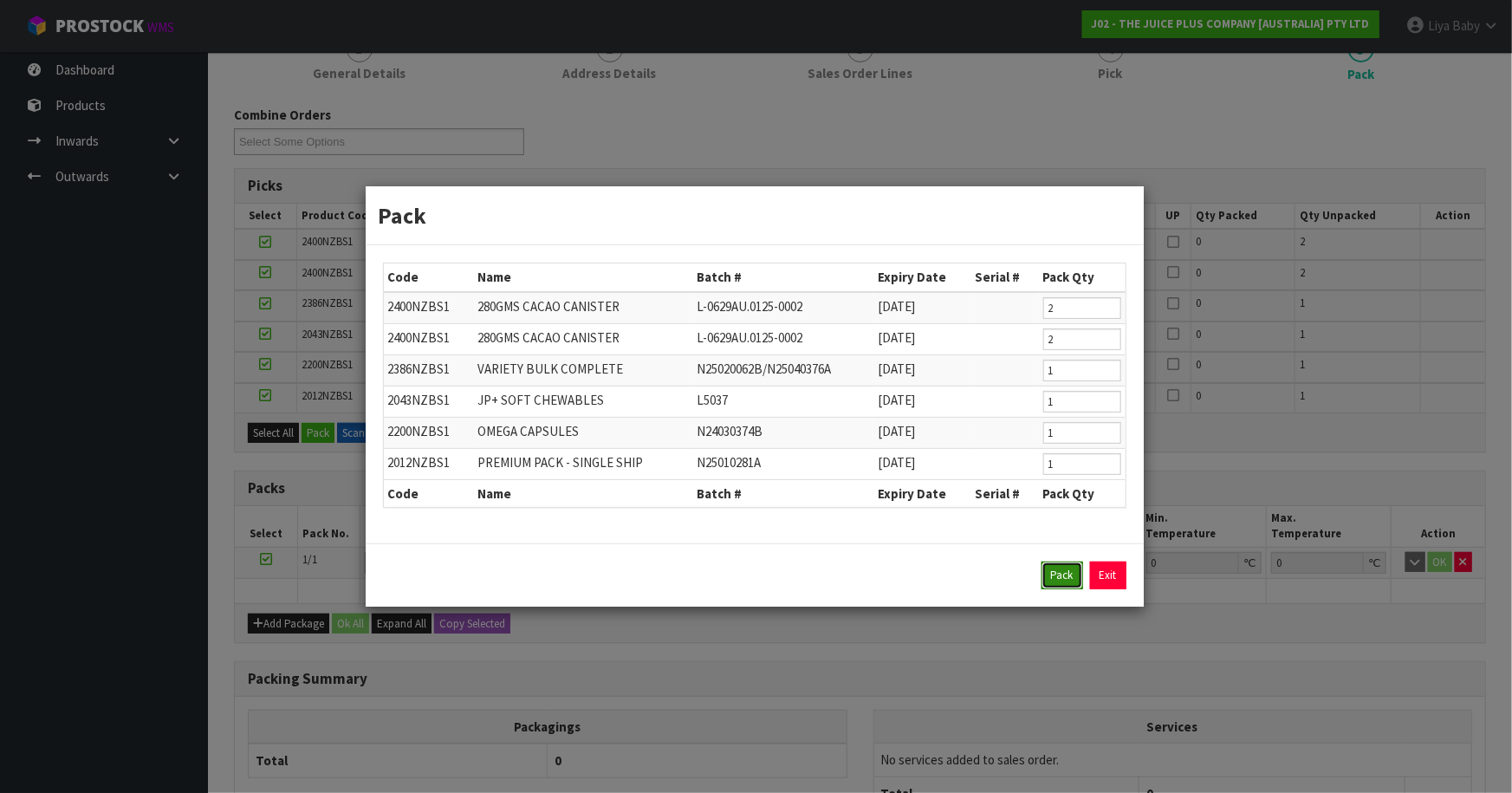
click at [1079, 571] on button "Pack" at bounding box center [1062, 575] width 42 height 27
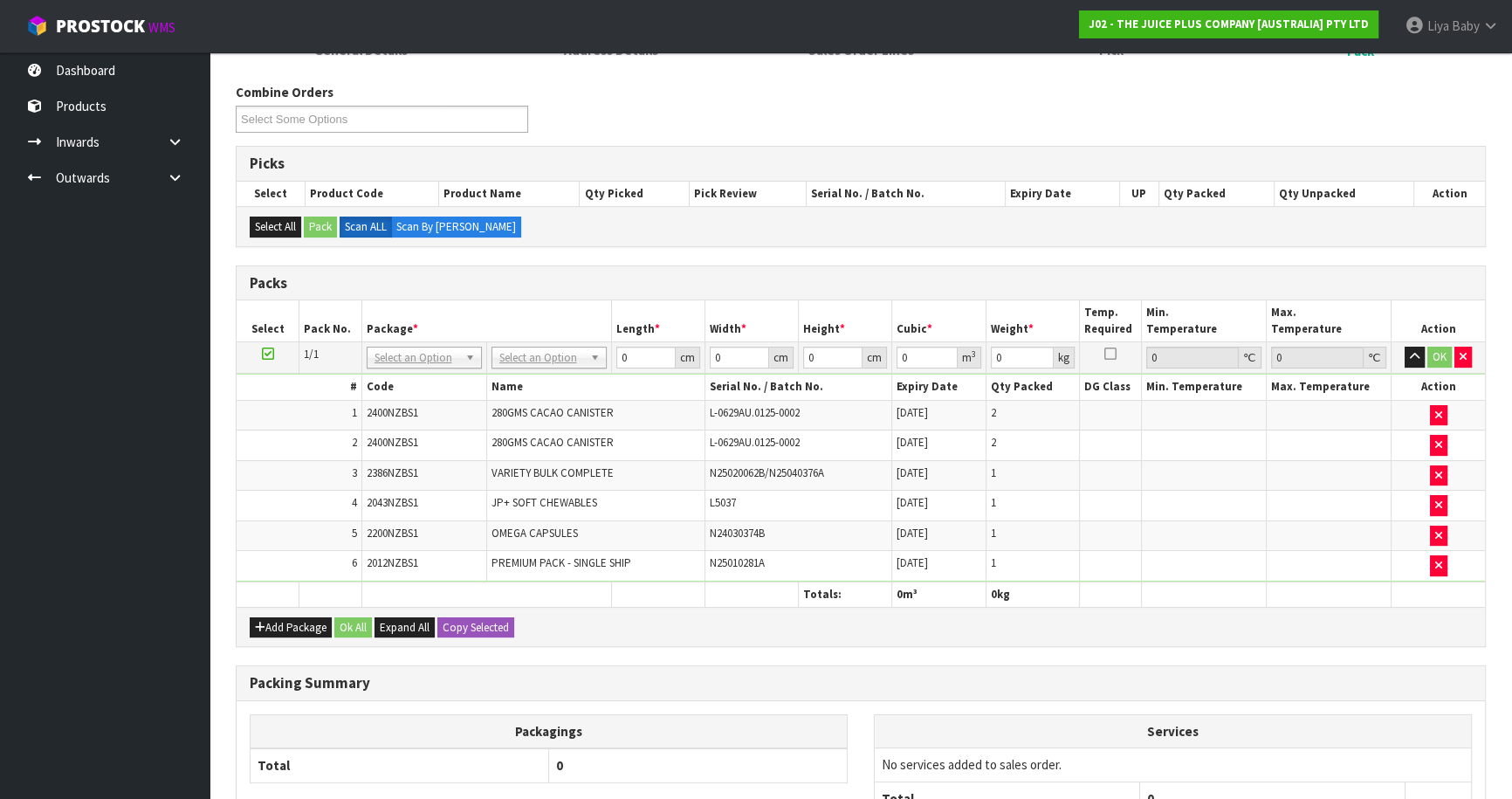
scroll to position [427, 0]
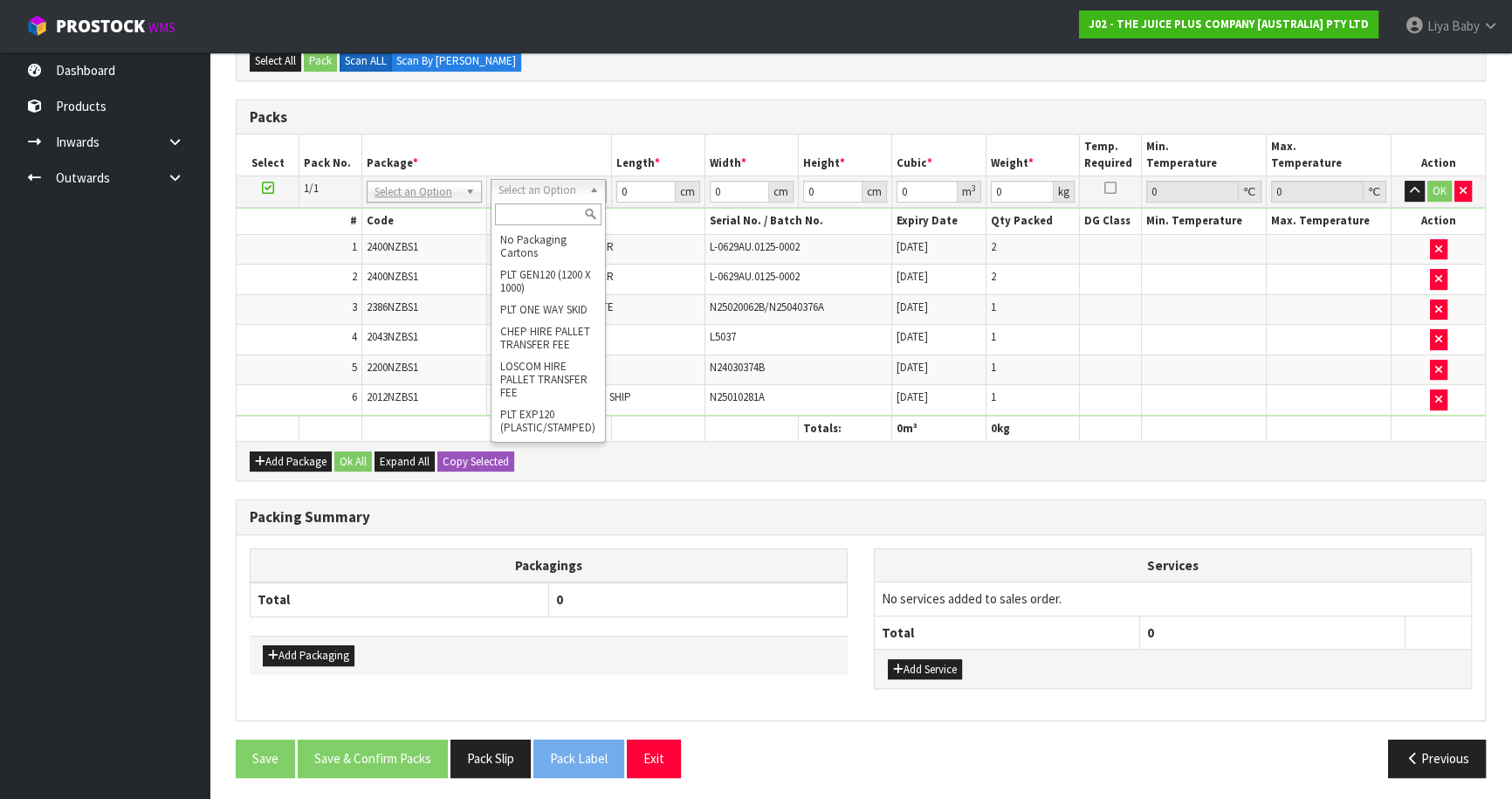
click at [533, 211] on input "text" at bounding box center [547, 214] width 106 height 21
drag, startPoint x: 537, startPoint y: 213, endPoint x: 537, endPoint y: 230, distance: 17.0
click at [537, 214] on input "text" at bounding box center [547, 214] width 106 height 21
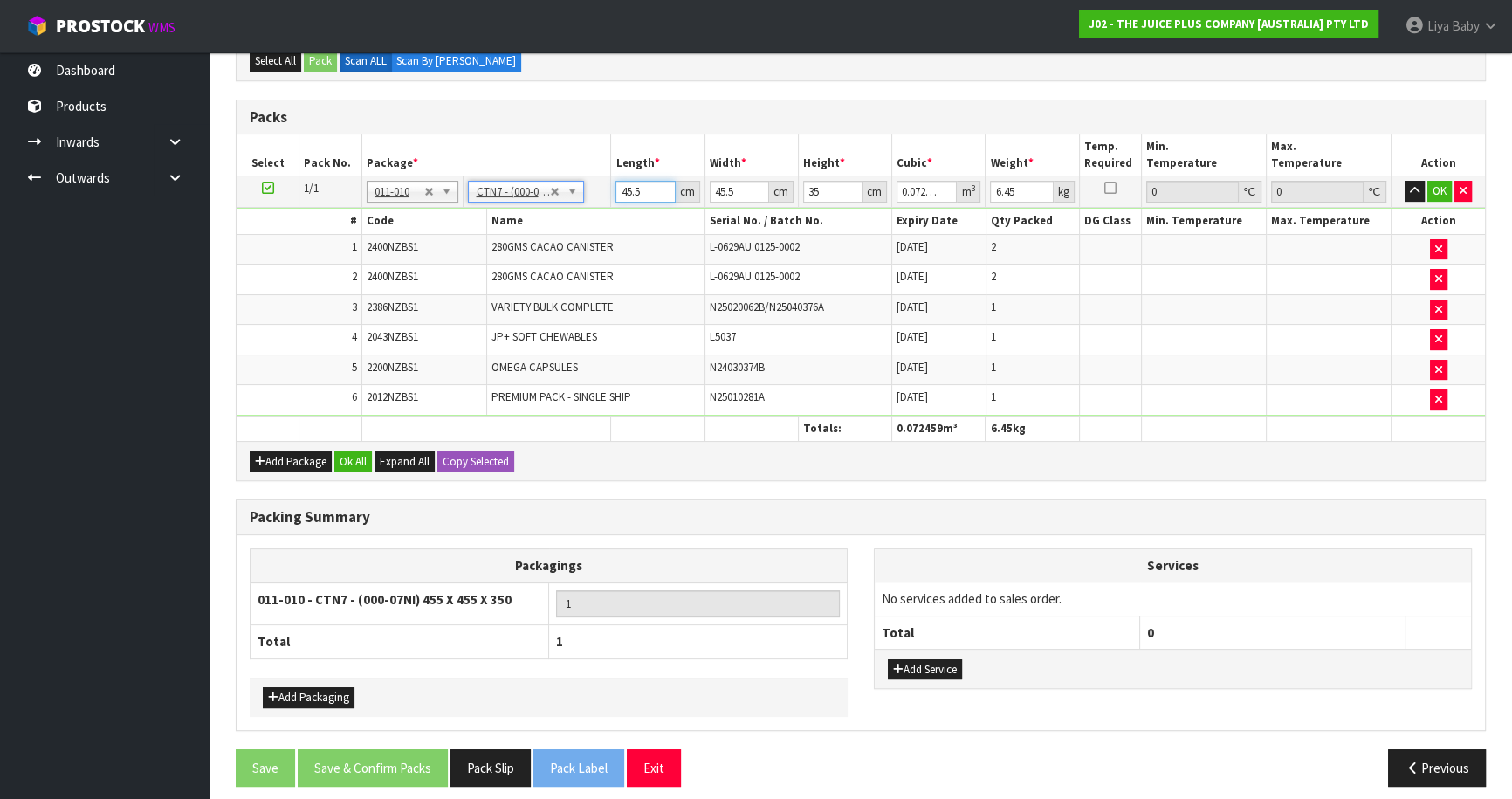
click at [641, 184] on input "45.5" at bounding box center [644, 191] width 59 height 21
click at [737, 187] on input "45.5" at bounding box center [739, 191] width 59 height 21
click at [824, 184] on input "35" at bounding box center [833, 191] width 59 height 21
click at [1022, 187] on input "6.45" at bounding box center [1021, 191] width 62 height 21
click at [337, 457] on button "Ok All" at bounding box center [353, 462] width 37 height 21
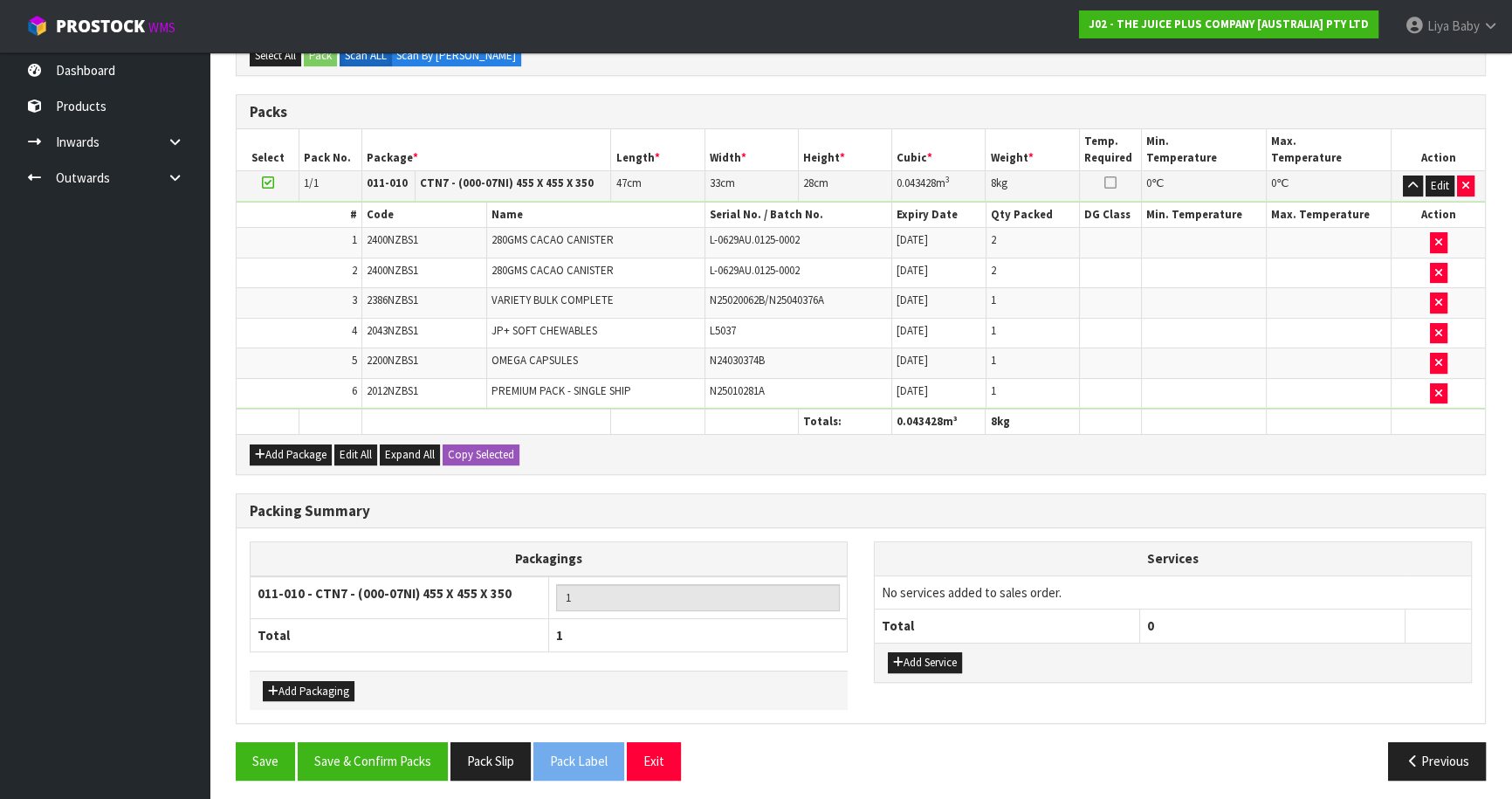
scroll to position [434, 0]
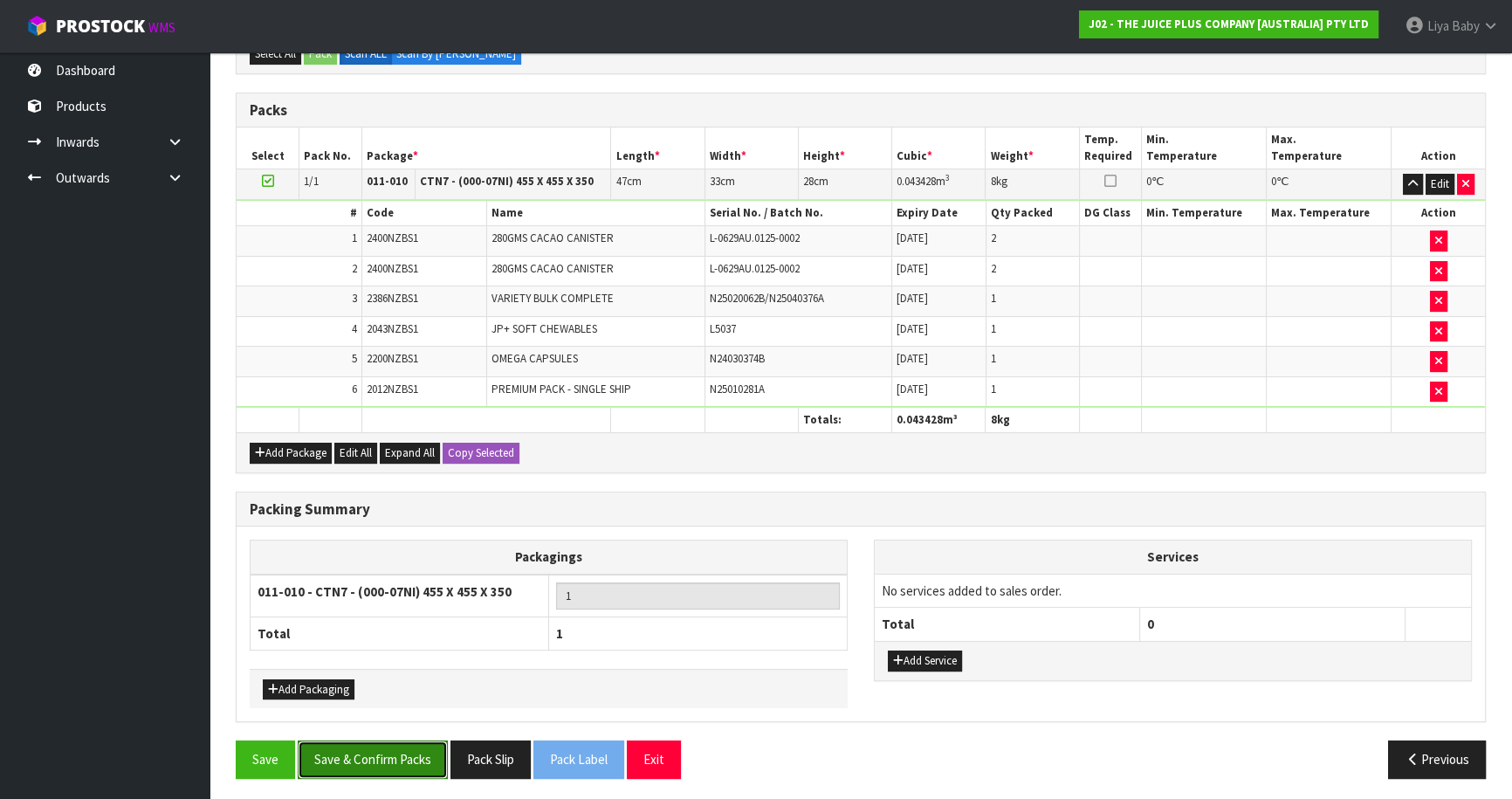
click at [378, 757] on button "Save & Confirm Packs" at bounding box center [372, 759] width 150 height 37
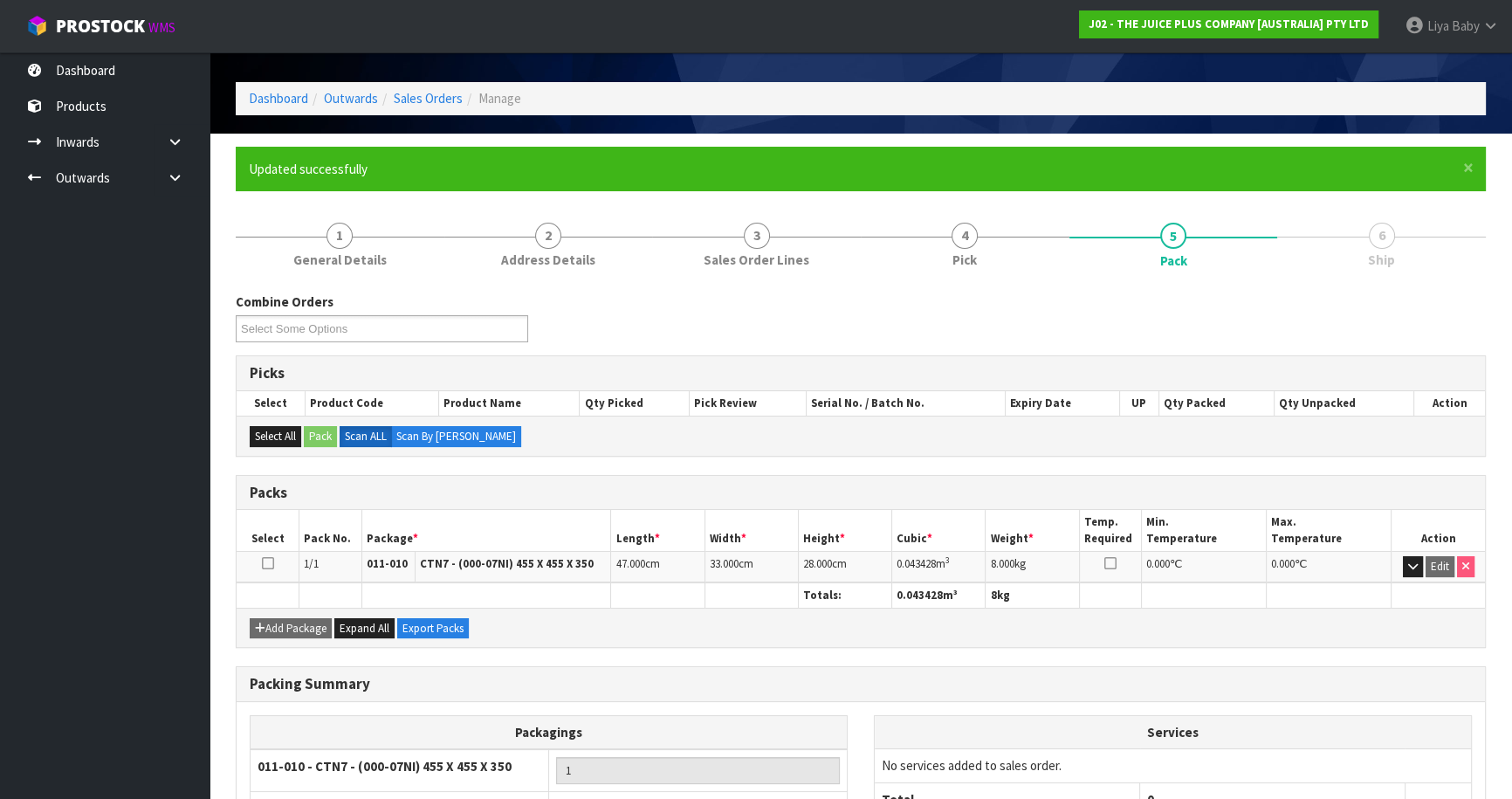
scroll to position [190, 0]
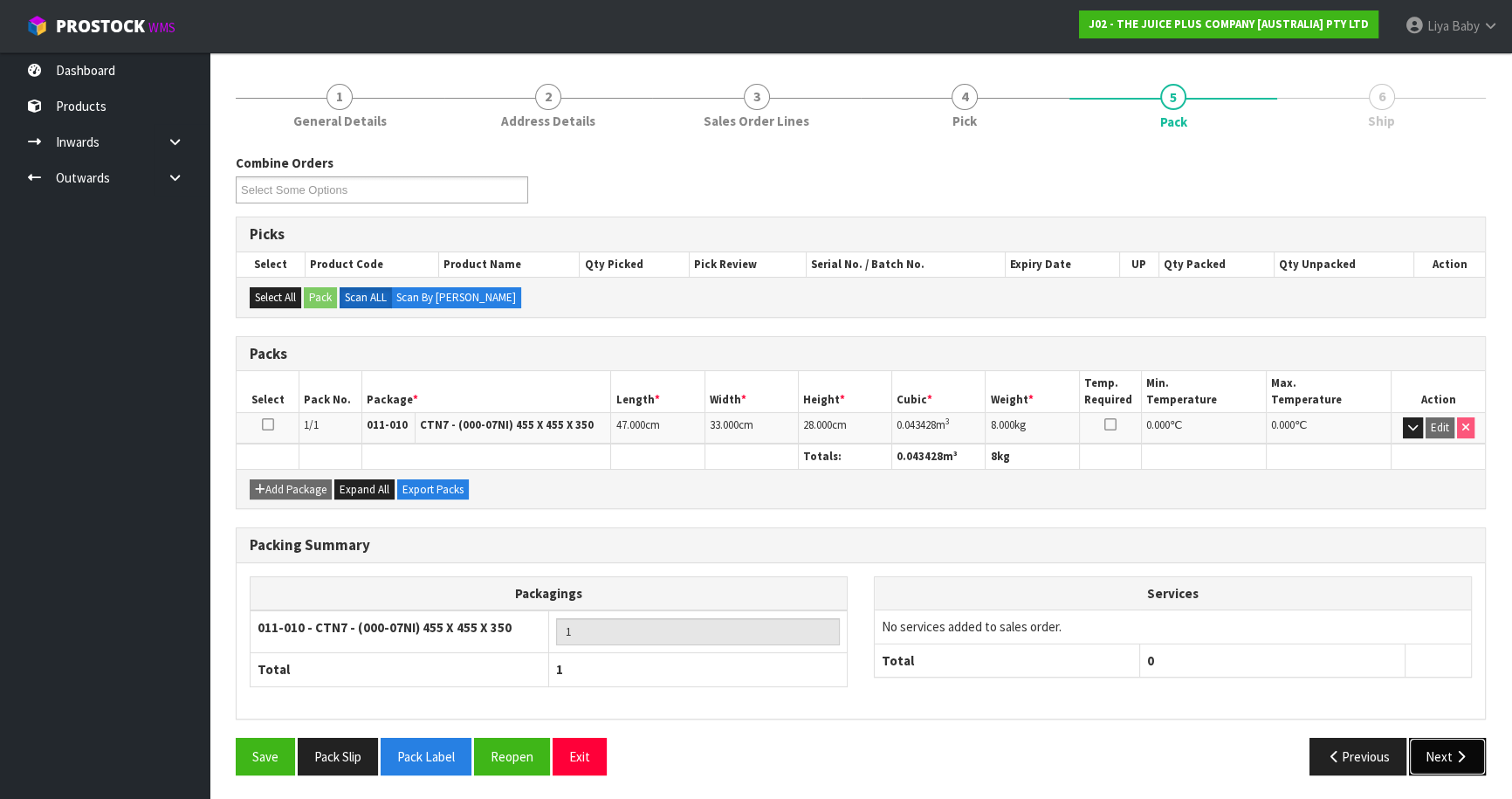
click at [1448, 765] on button "Next" at bounding box center [1447, 756] width 77 height 37
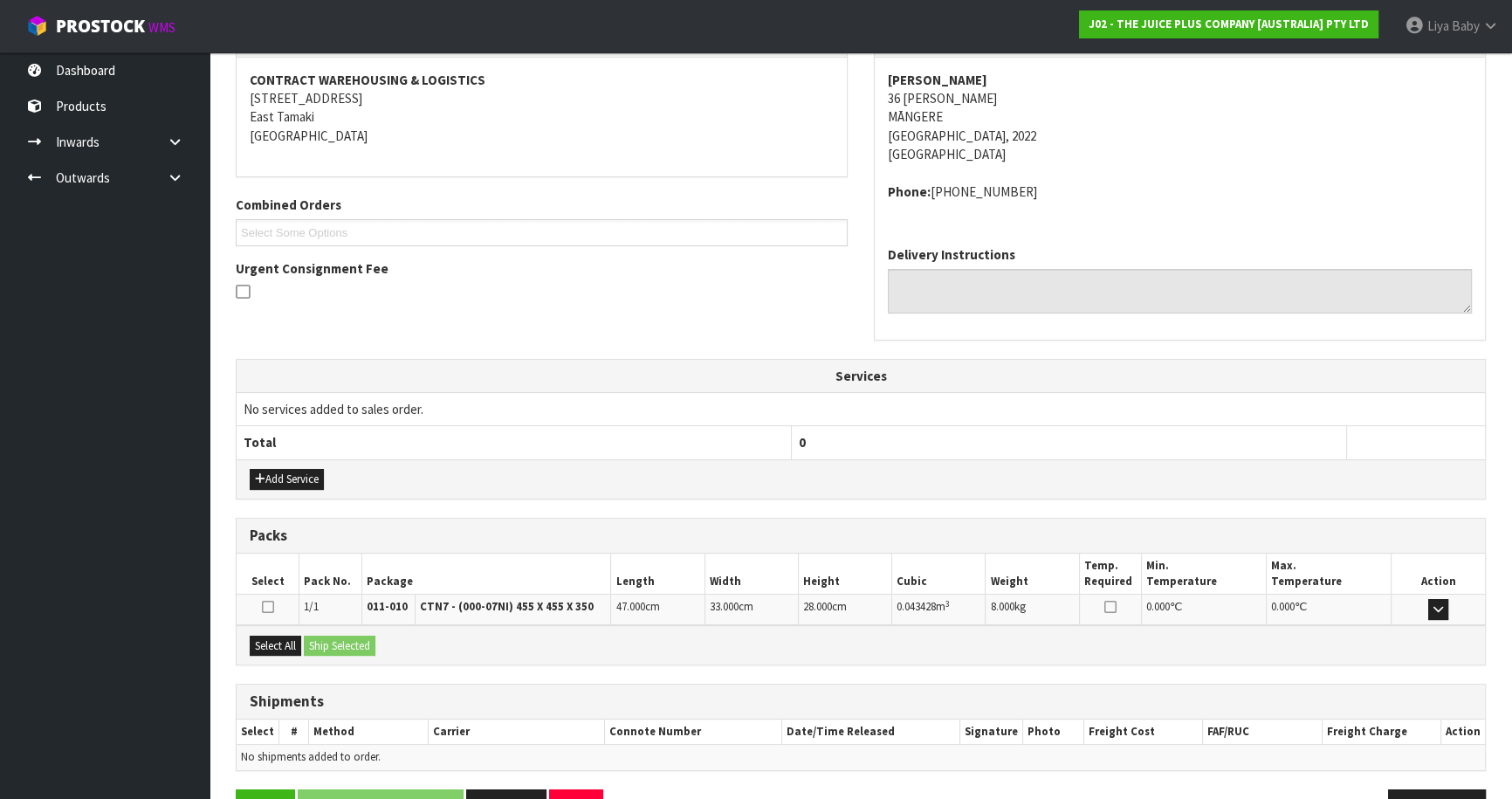
scroll to position [295, 0]
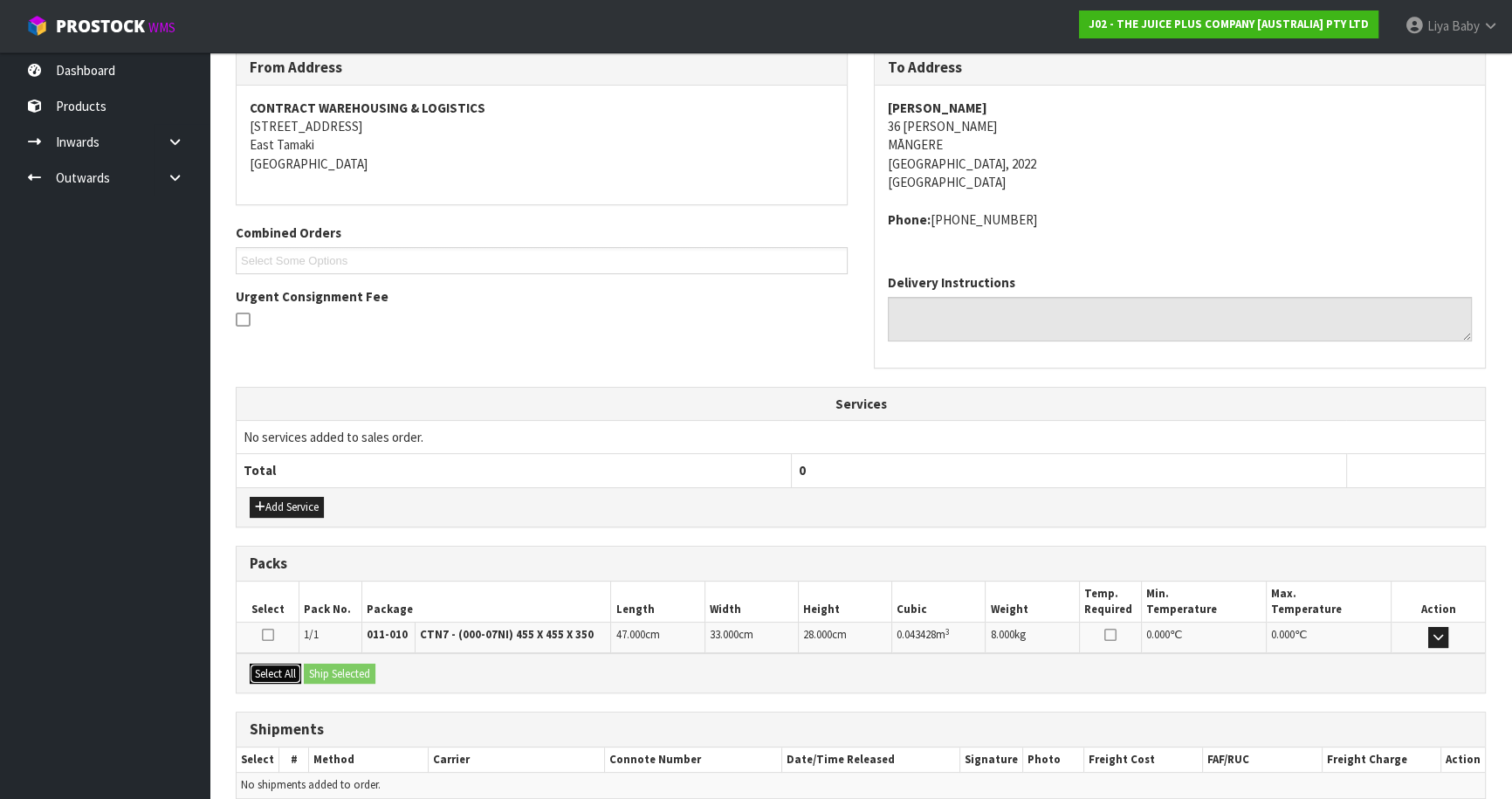
drag, startPoint x: 278, startPoint y: 670, endPoint x: 323, endPoint y: 674, distance: 45.2
click at [279, 670] on button "Select All" at bounding box center [276, 673] width 52 height 21
click at [334, 671] on button "Ship Selected" at bounding box center [339, 673] width 71 height 21
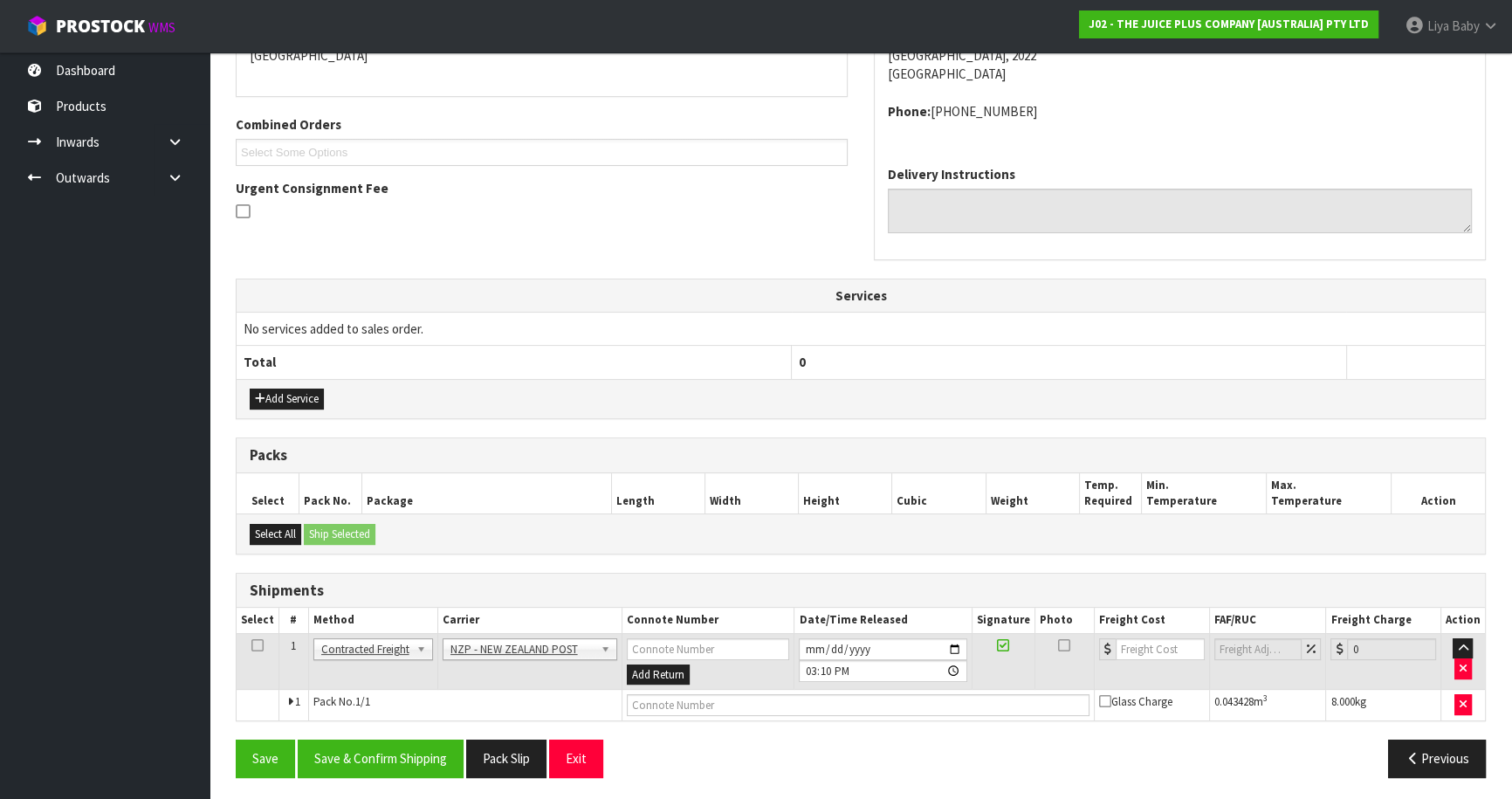
scroll to position [404, 0]
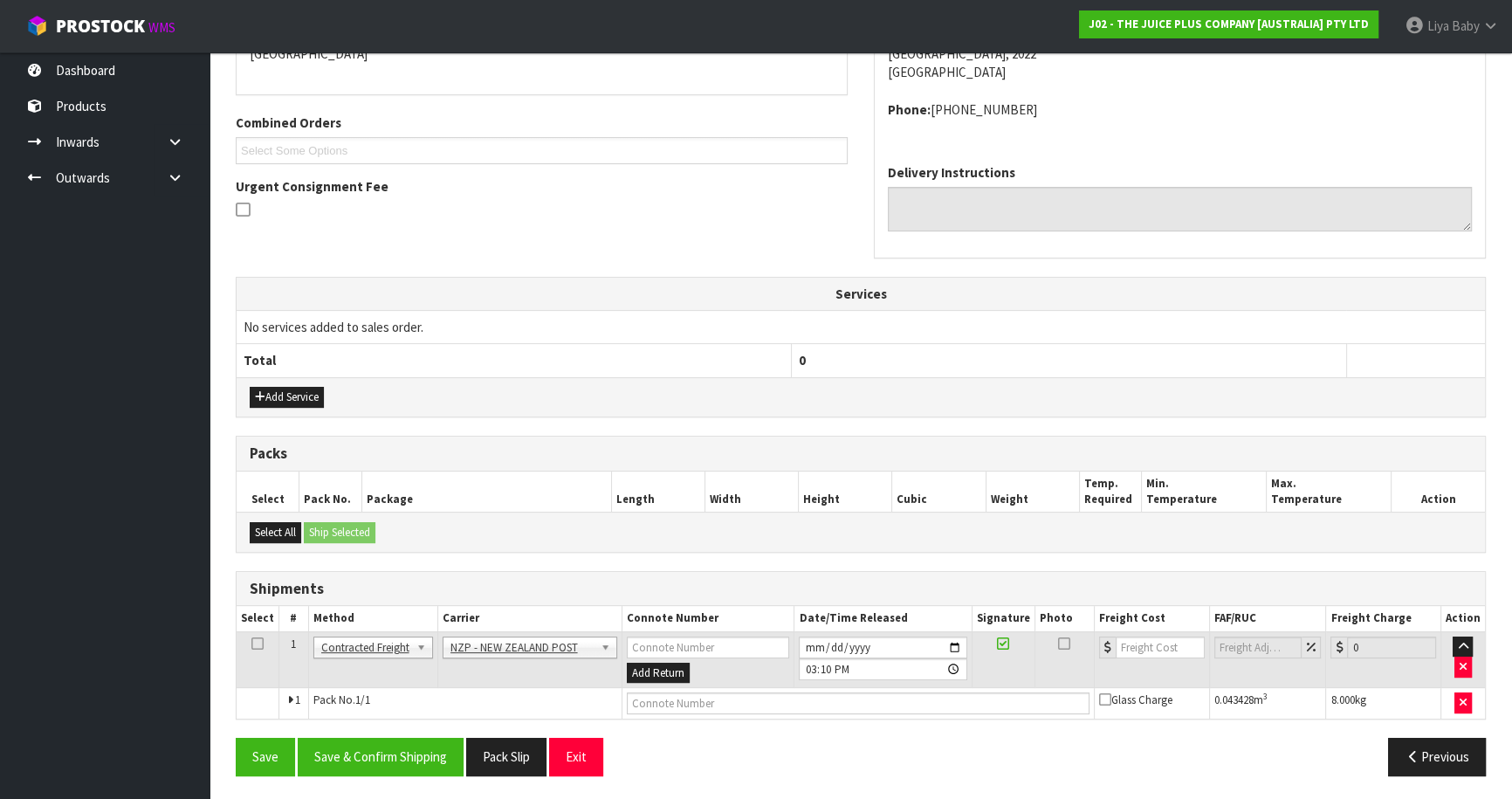
drag, startPoint x: 257, startPoint y: 643, endPoint x: 289, endPoint y: 661, distance: 36.7
click at [258, 644] on icon at bounding box center [258, 644] width 12 height 1
click at [358, 758] on button "Save & Confirm Shipping" at bounding box center [380, 756] width 166 height 37
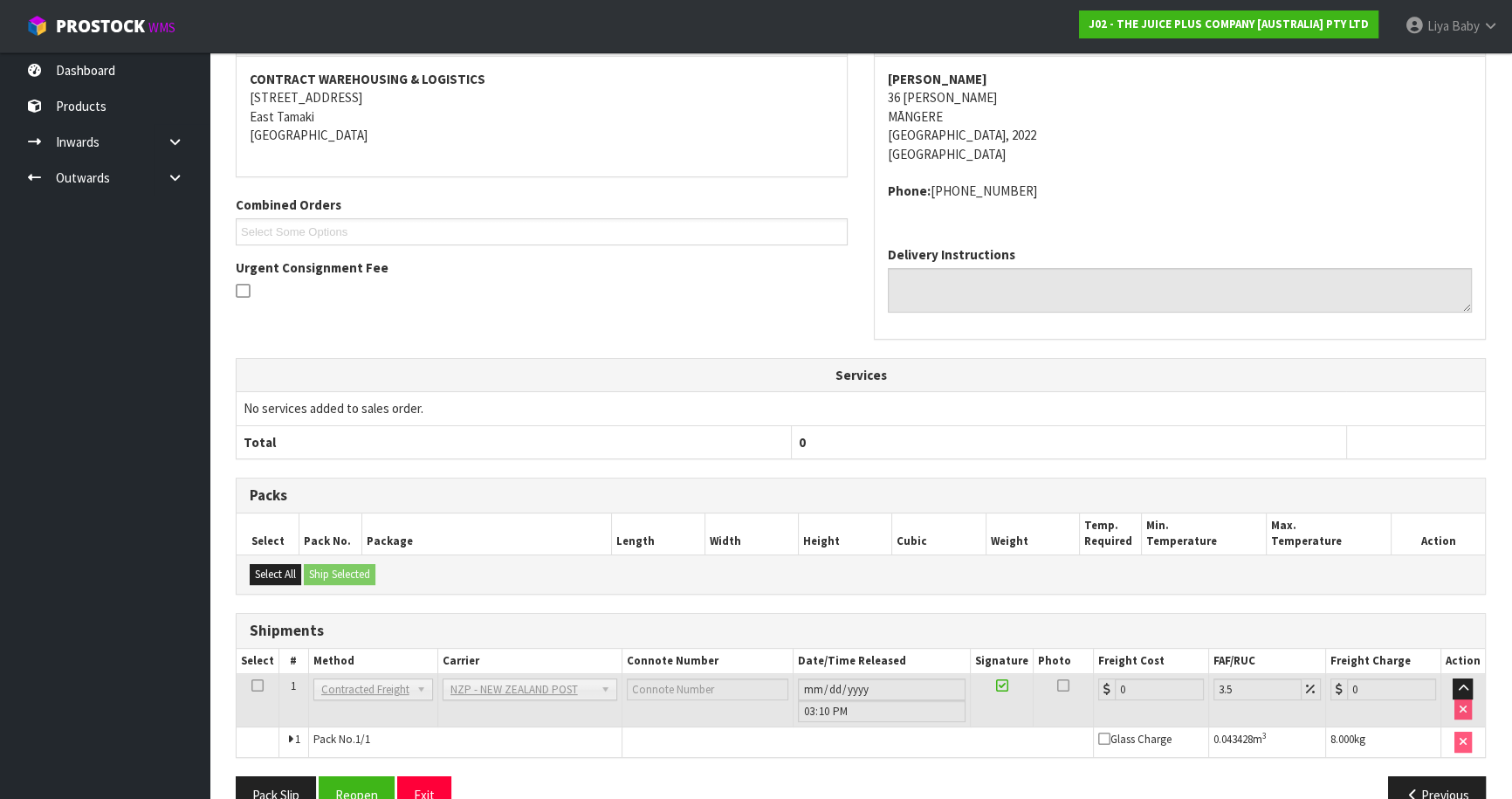
scroll to position [379, 0]
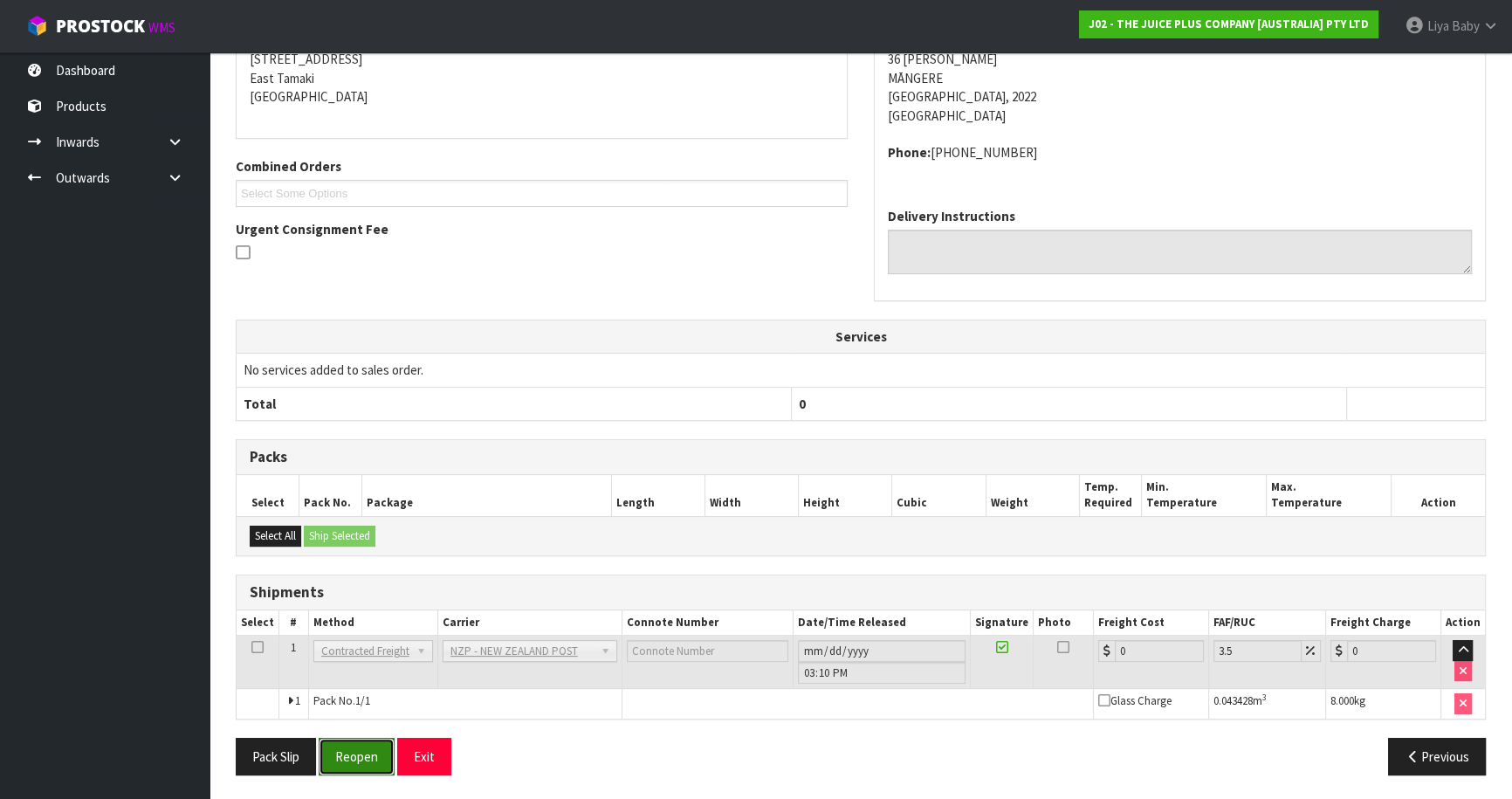
drag, startPoint x: 360, startPoint y: 744, endPoint x: 345, endPoint y: 723, distance: 25.8
click at [362, 742] on button "Reopen" at bounding box center [356, 756] width 76 height 37
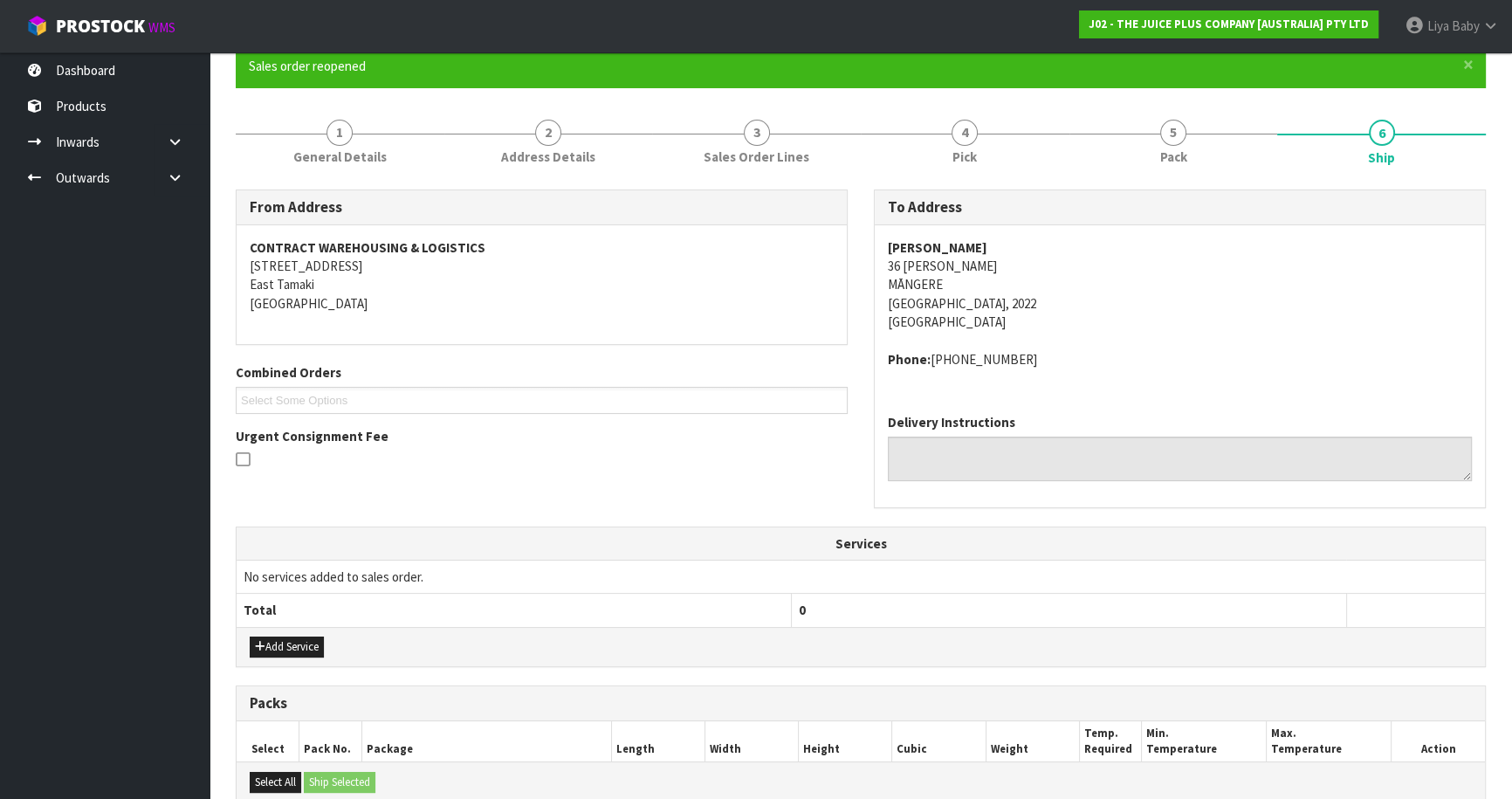
scroll to position [361, 0]
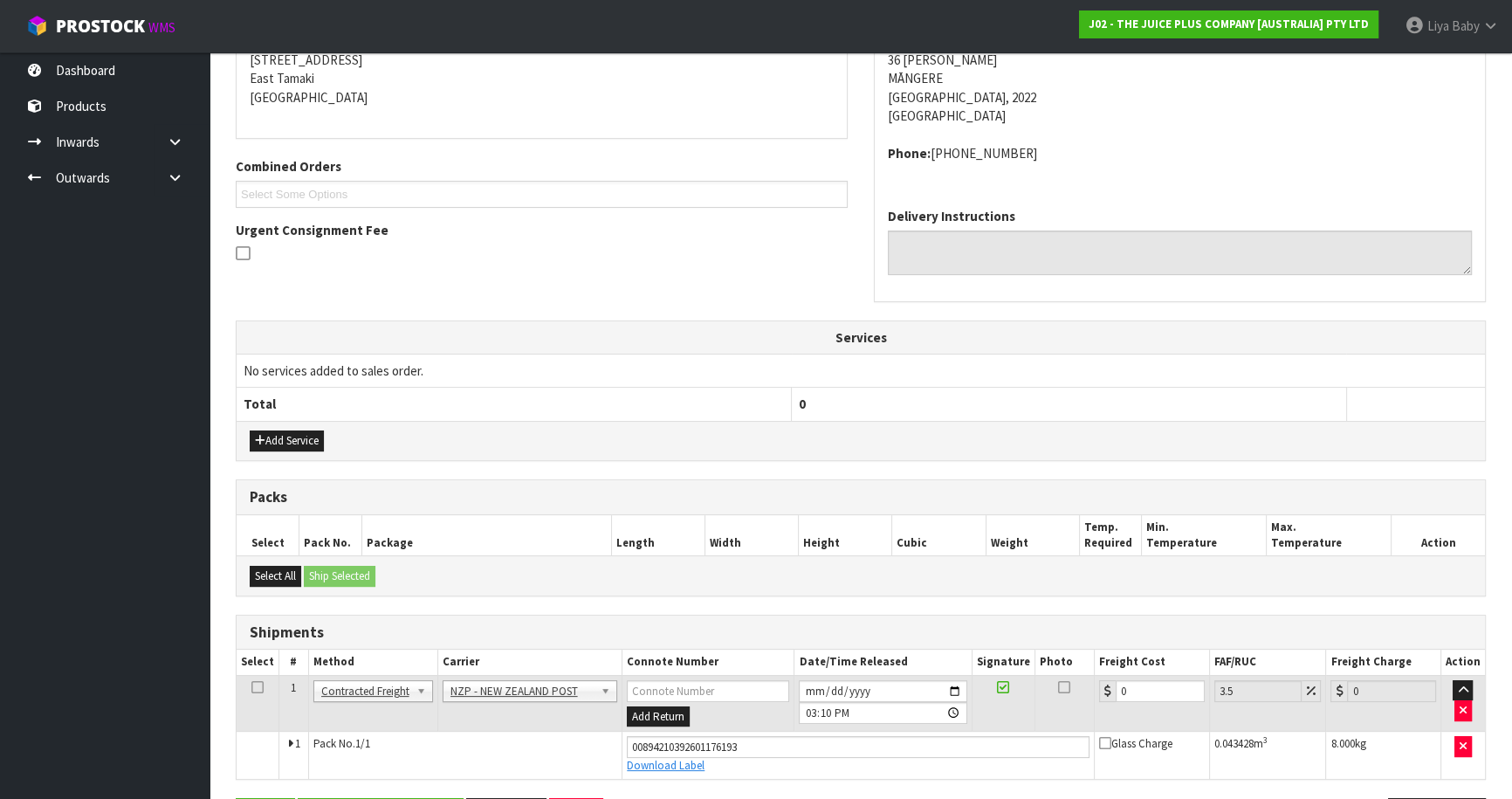
drag, startPoint x: 1135, startPoint y: 669, endPoint x: 1133, endPoint y: 686, distance: 17.1
click at [1136, 671] on table "Select # Method Carrier Connote Number Date/Time Released Signature Photo Freig…" at bounding box center [860, 714] width 1248 height 129
click at [1133, 687] on input "0" at bounding box center [1160, 691] width 89 height 21
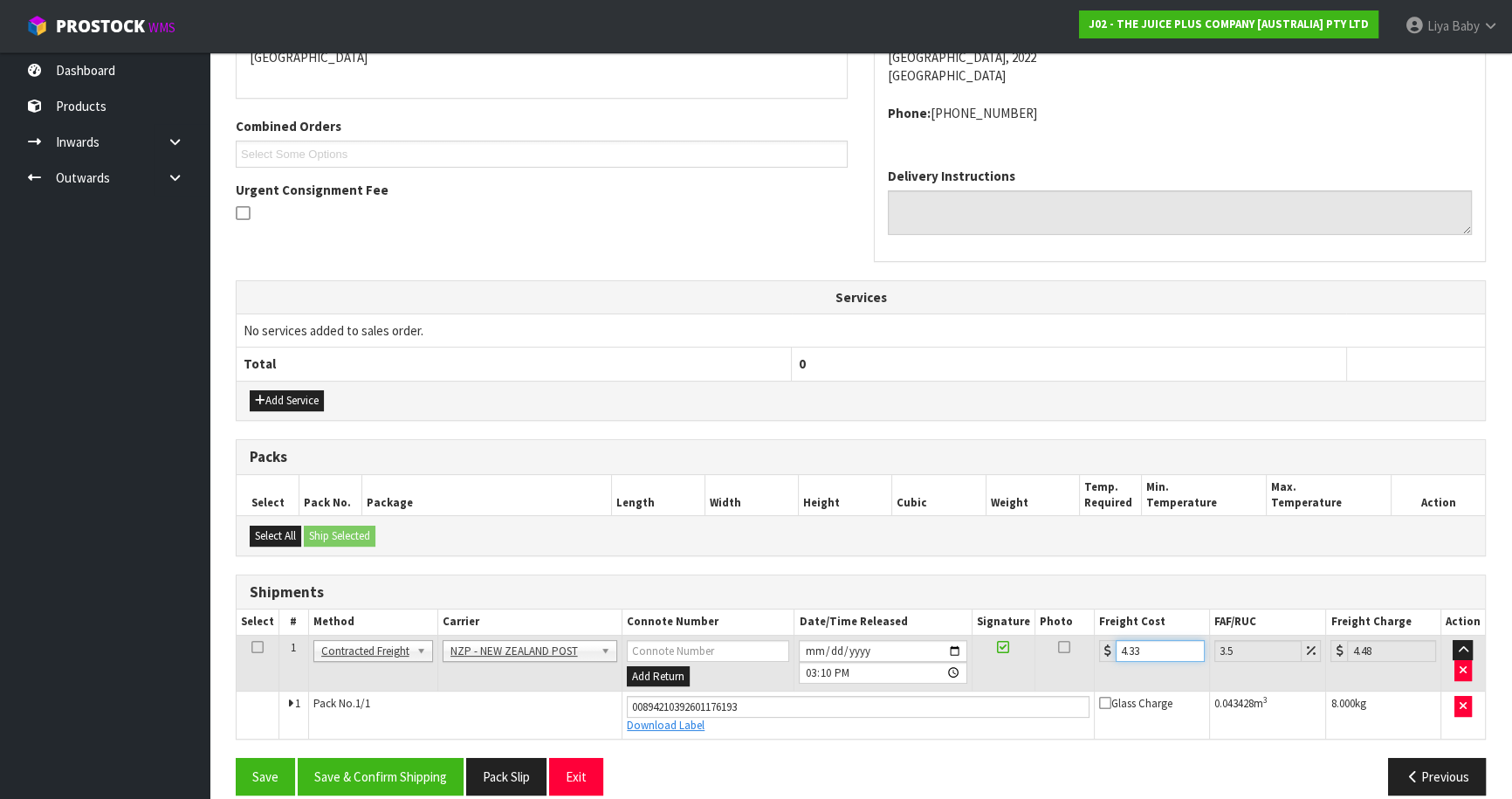
scroll to position [420, 0]
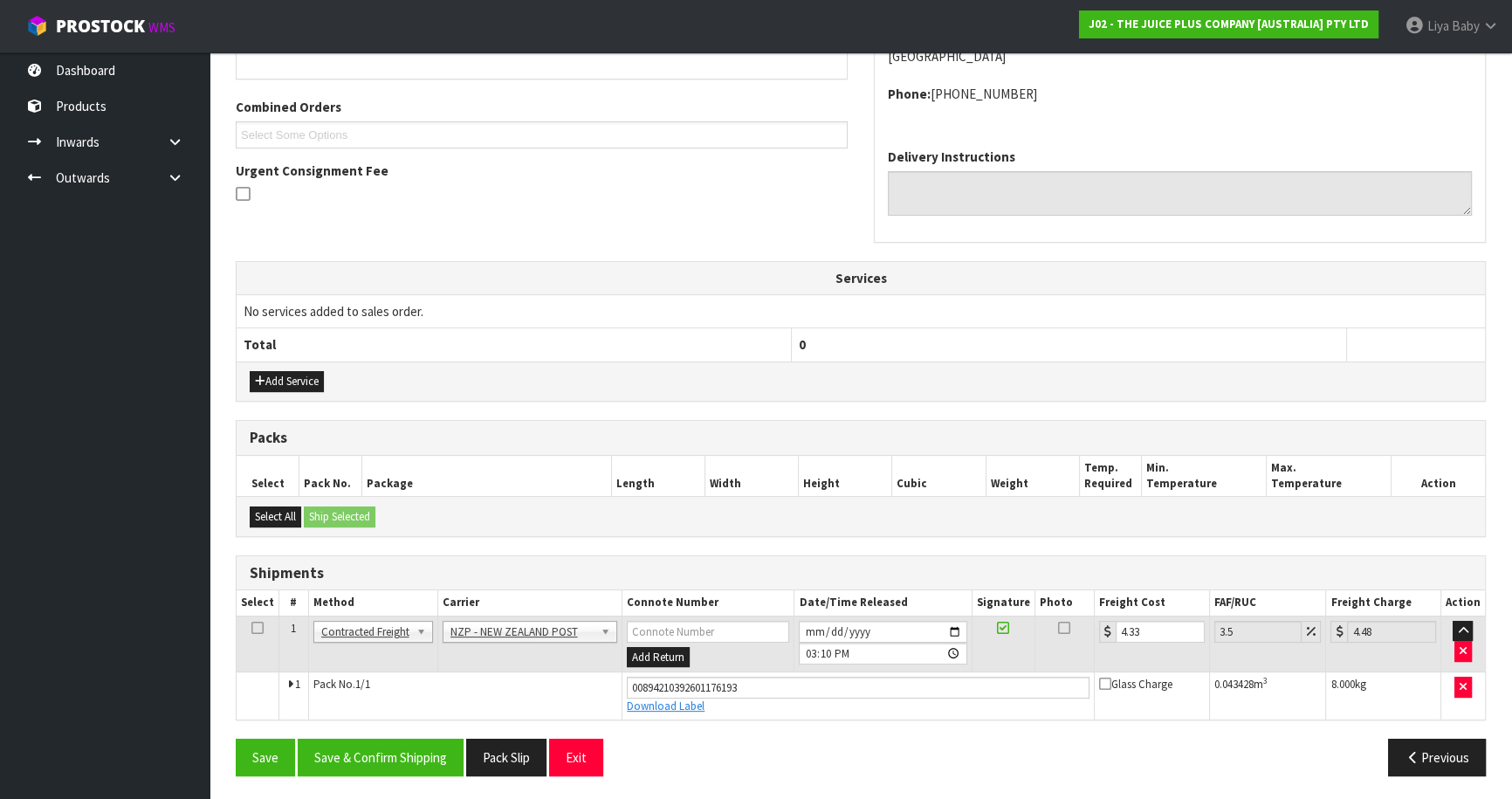
click at [255, 628] on icon at bounding box center [258, 628] width 12 height 1
click at [370, 762] on button "Save & Confirm Shipping" at bounding box center [380, 757] width 166 height 37
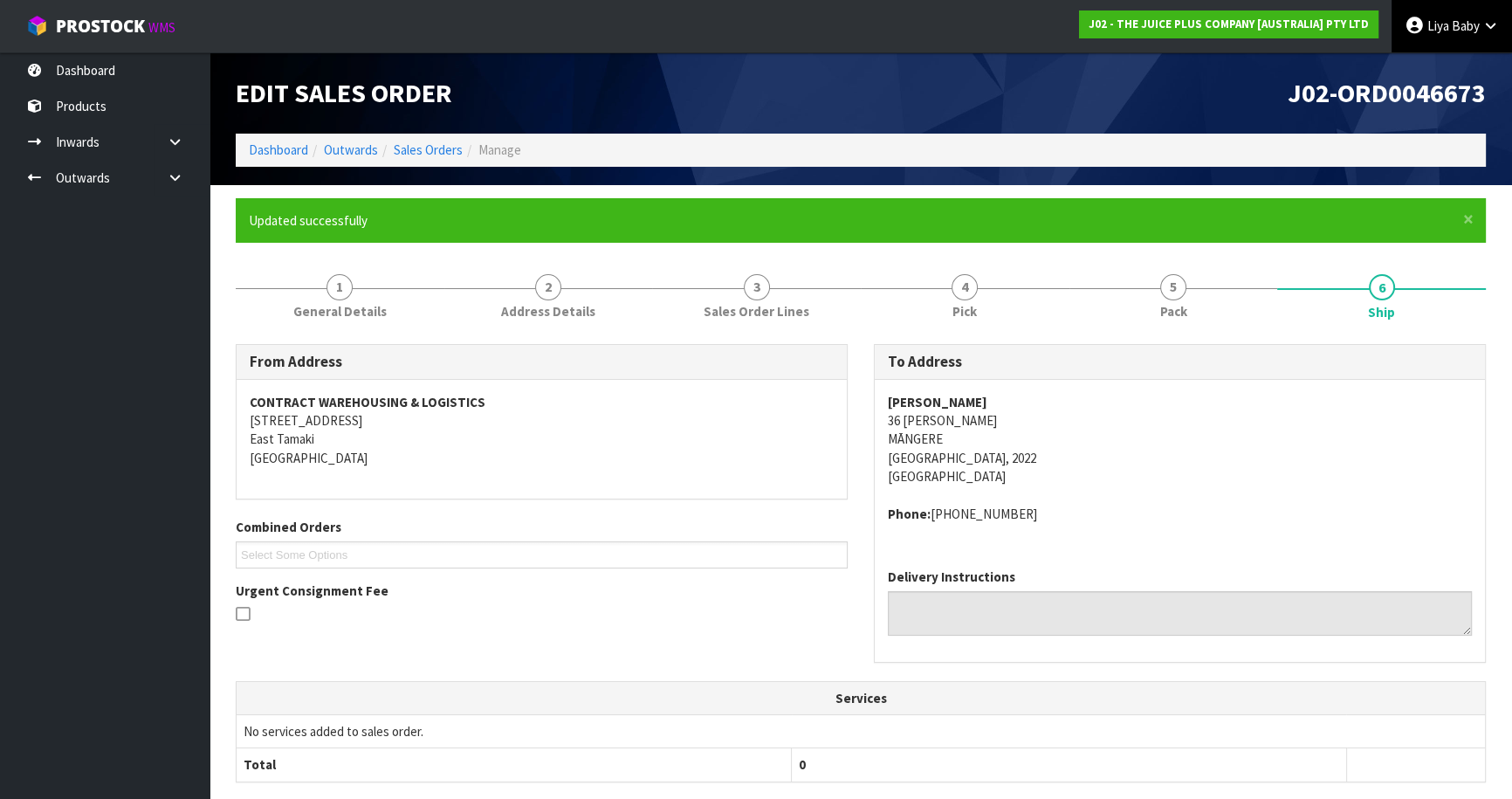
click at [1451, 40] on link "Liya Baby" at bounding box center [1451, 26] width 120 height 53
click at [1419, 63] on link "Logout" at bounding box center [1441, 70] width 138 height 23
